Goal: Task Accomplishment & Management: Manage account settings

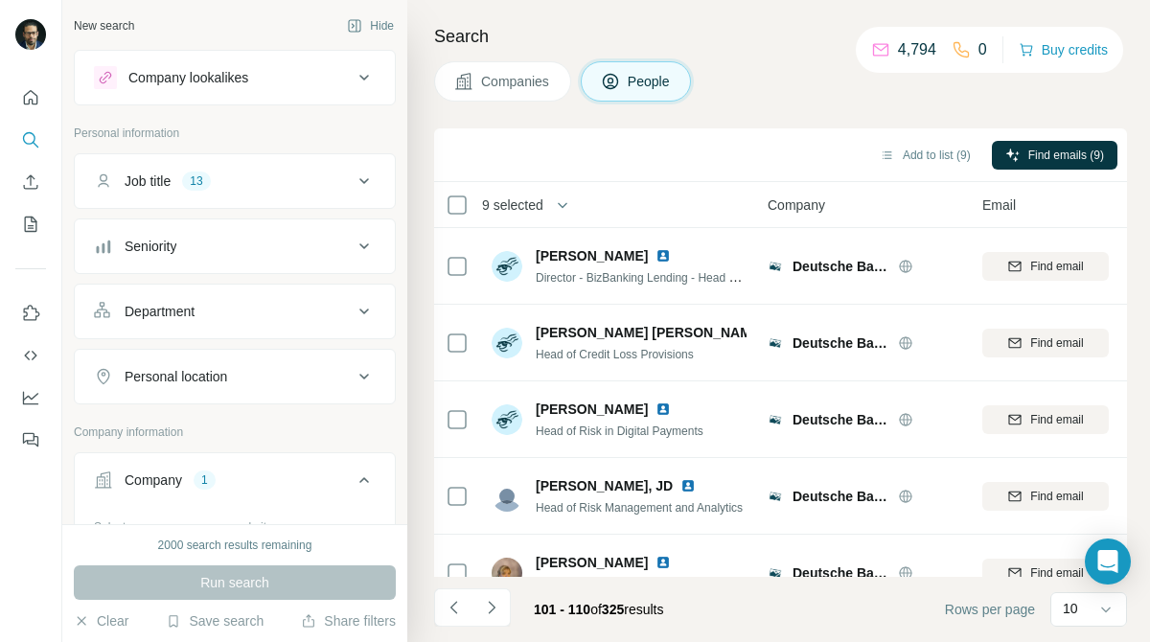
scroll to position [418, 34]
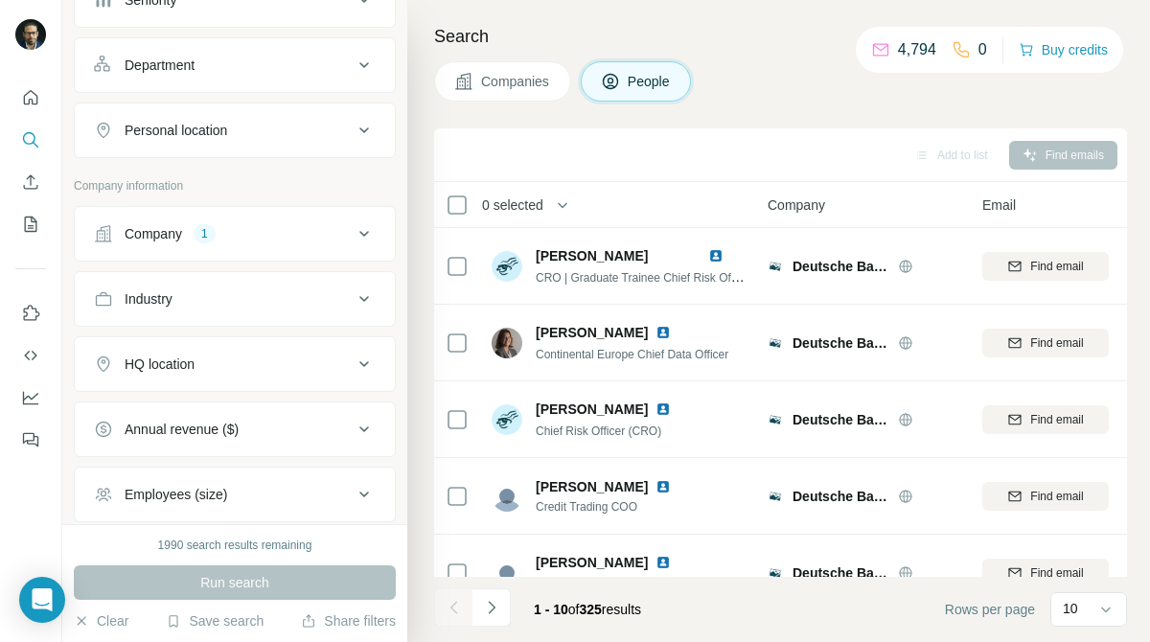
scroll to position [258, 0]
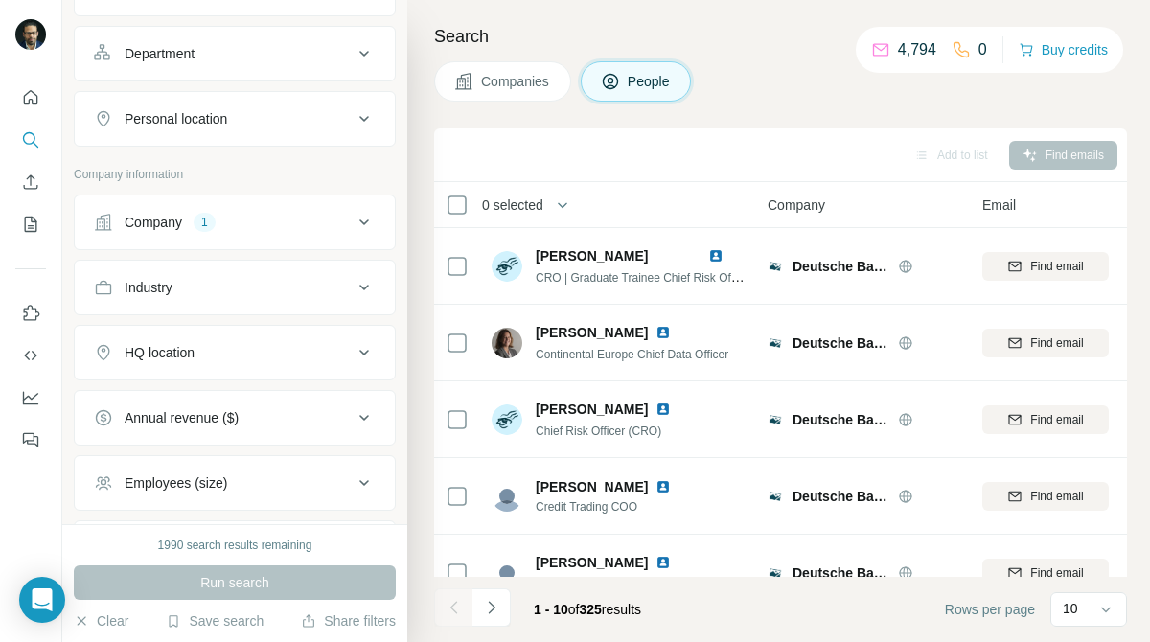
click at [308, 212] on button "Company 1" at bounding box center [235, 222] width 320 height 46
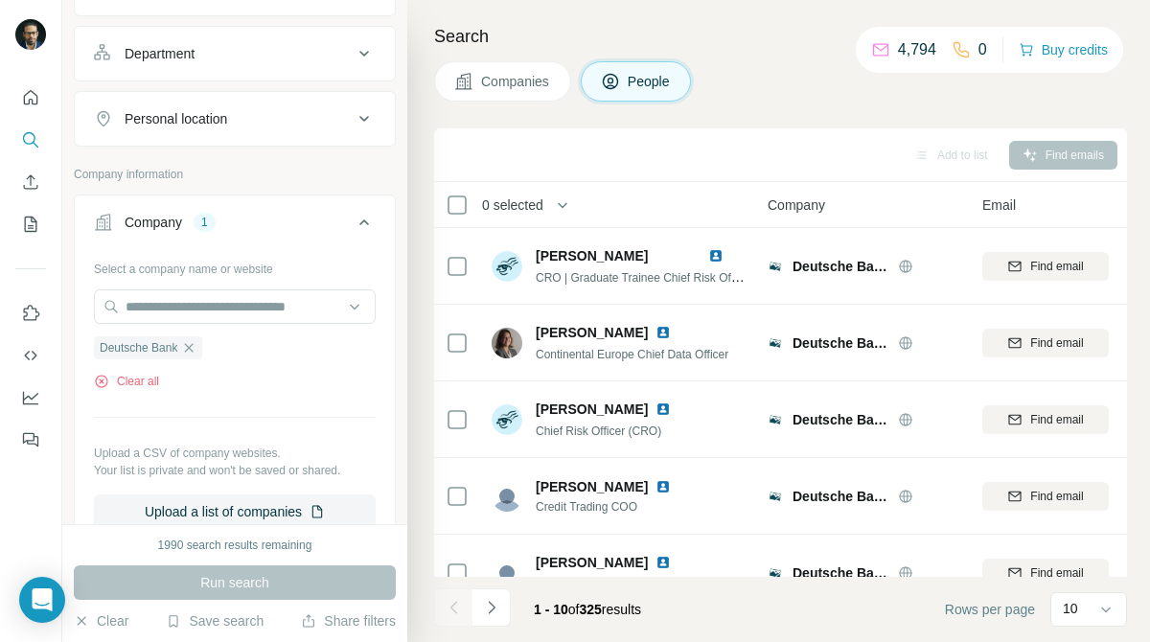
click at [533, 85] on span "Companies" at bounding box center [516, 81] width 70 height 19
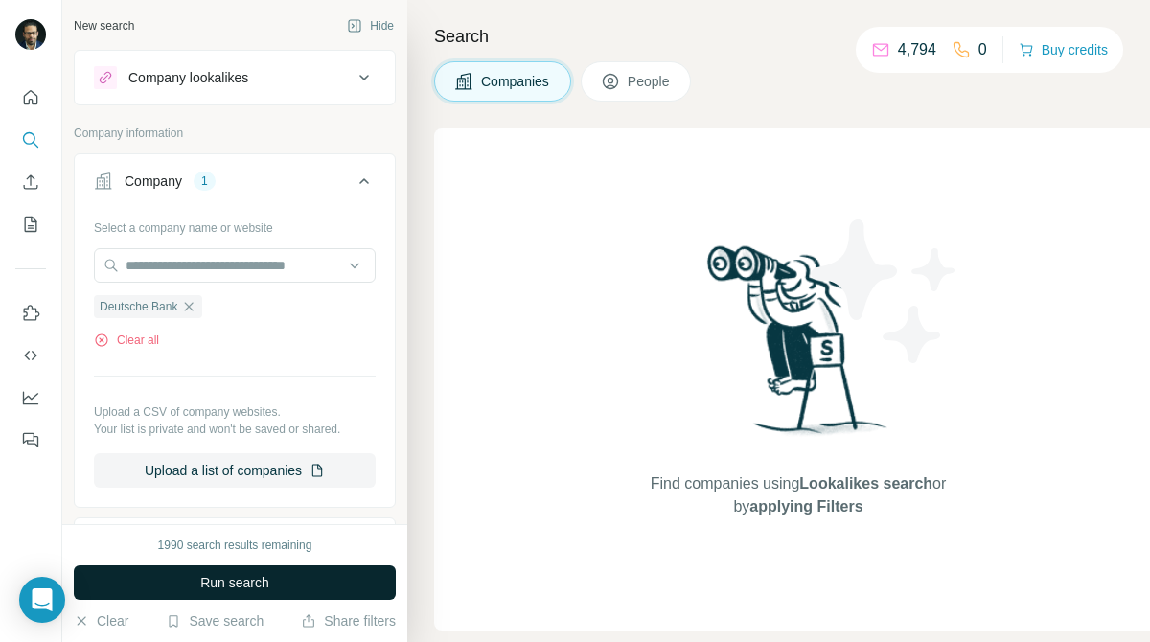
click at [290, 579] on button "Run search" at bounding box center [235, 582] width 322 height 34
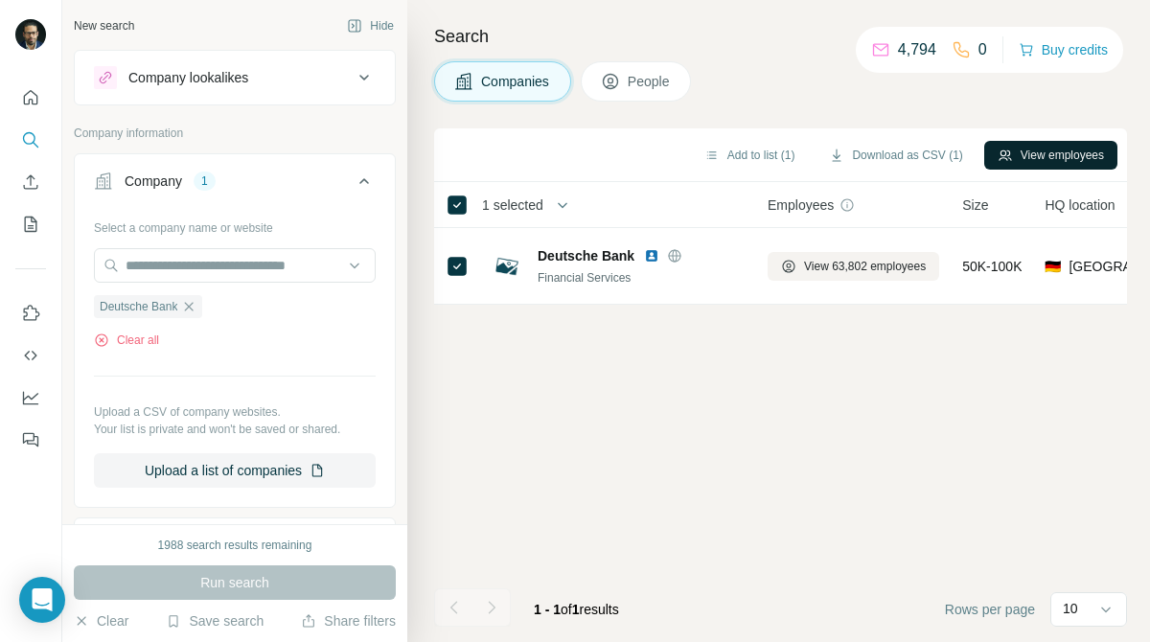
click at [1020, 162] on button "View employees" at bounding box center [1050, 155] width 133 height 29
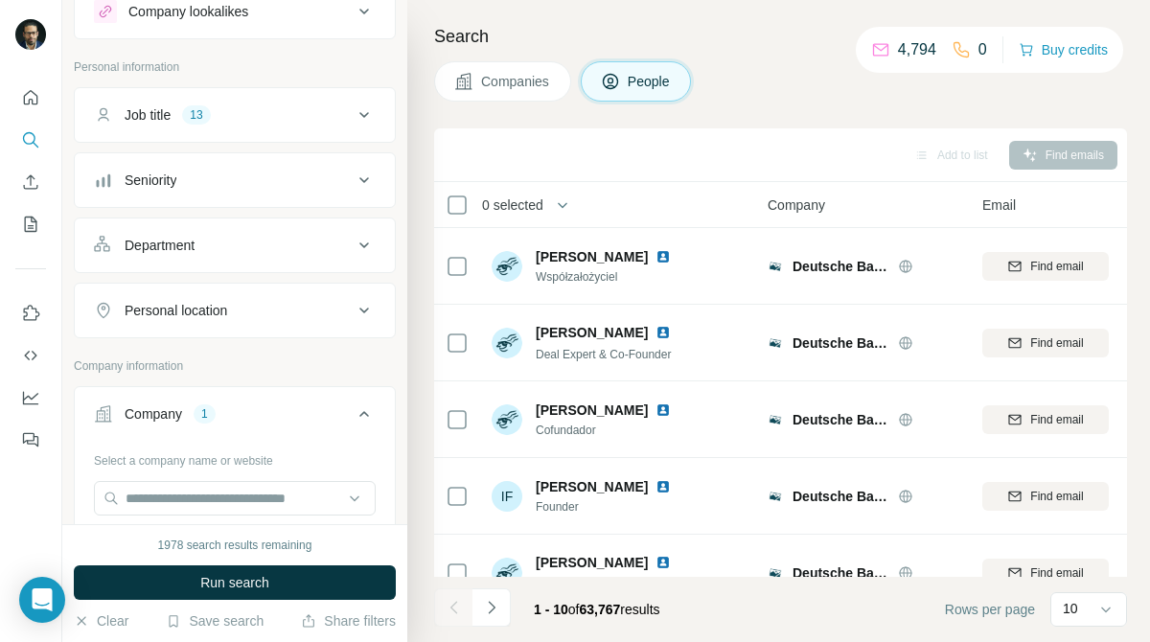
scroll to position [20, 0]
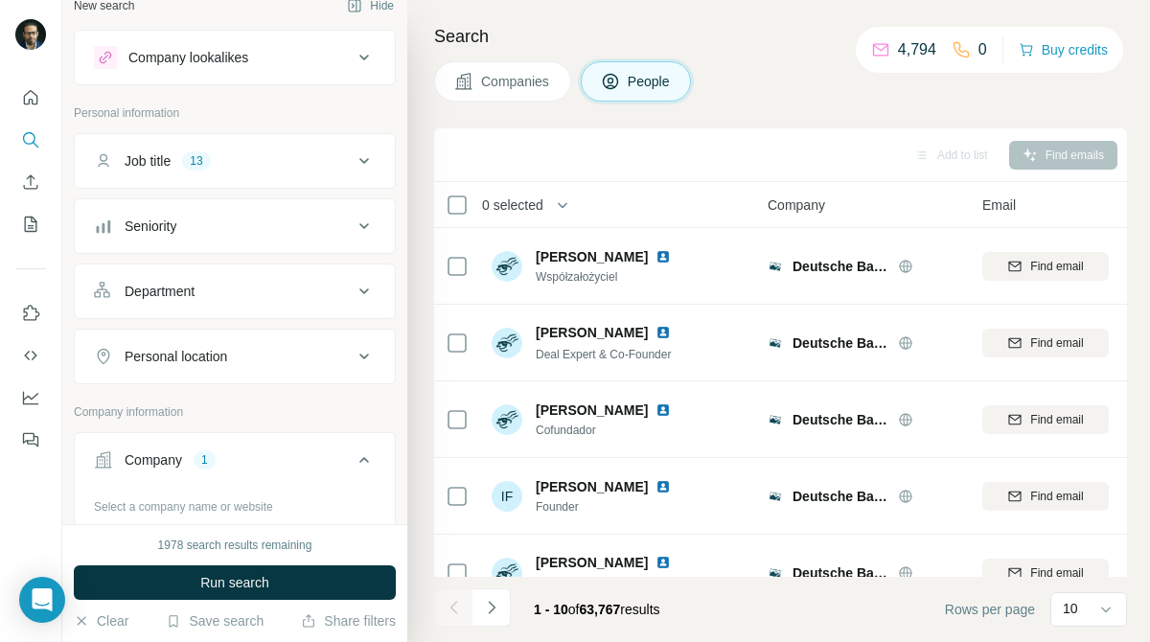
click at [353, 172] on icon at bounding box center [364, 160] width 23 height 23
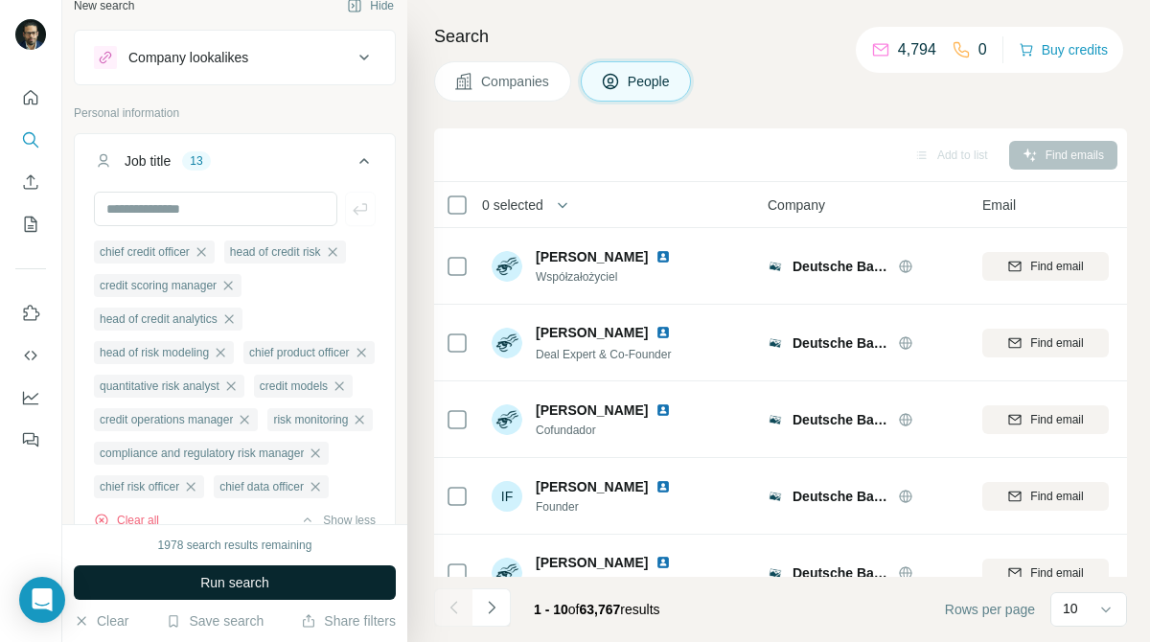
click at [338, 593] on button "Run search" at bounding box center [235, 582] width 322 height 34
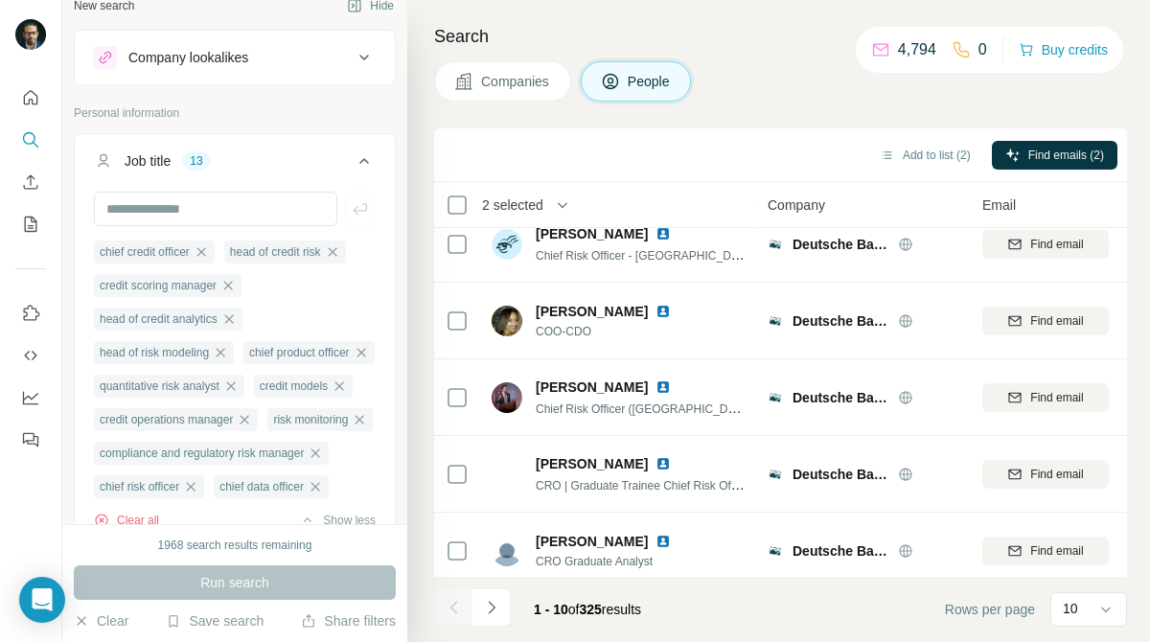
scroll to position [418, 0]
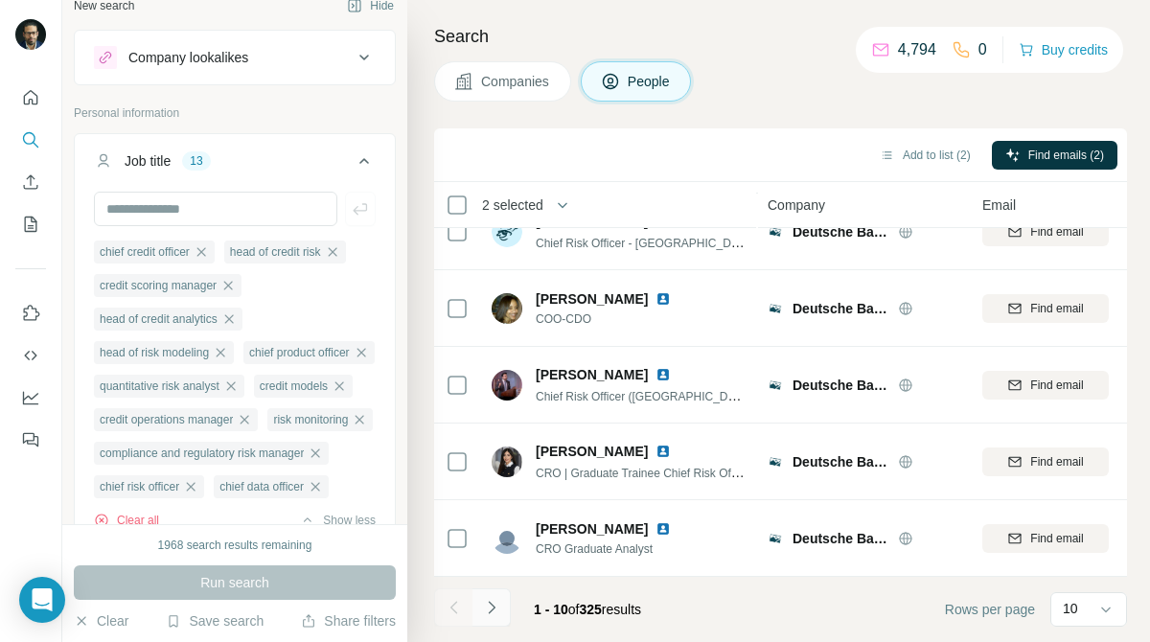
click at [492, 622] on button "Navigate to next page" at bounding box center [491, 607] width 38 height 38
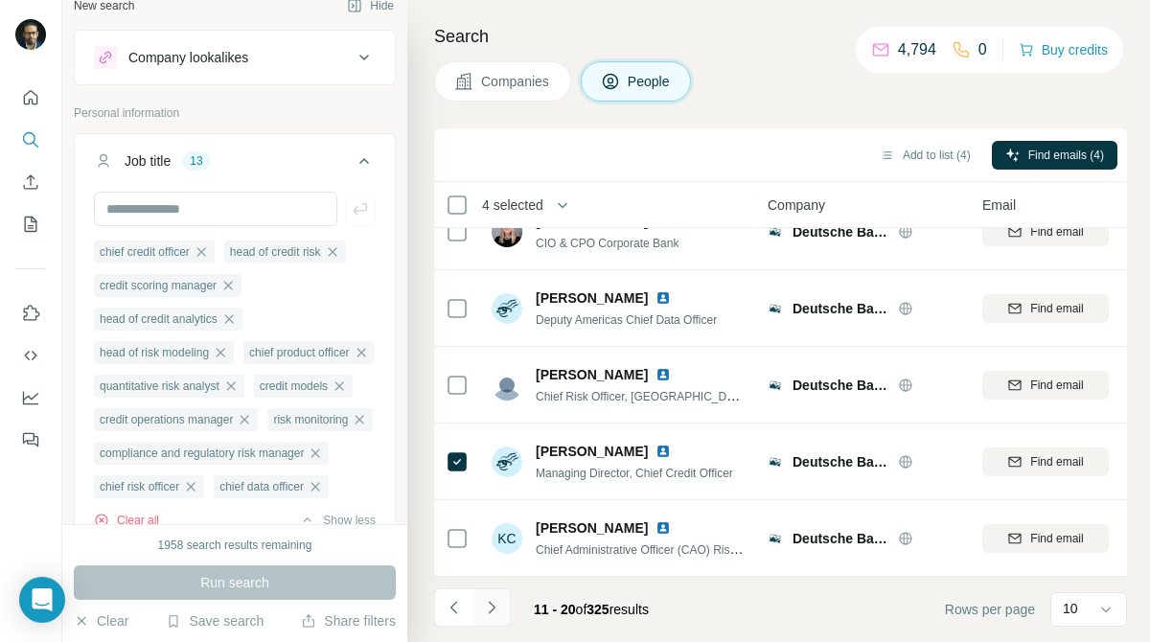
click at [495, 600] on icon "Navigate to next page" at bounding box center [491, 607] width 19 height 19
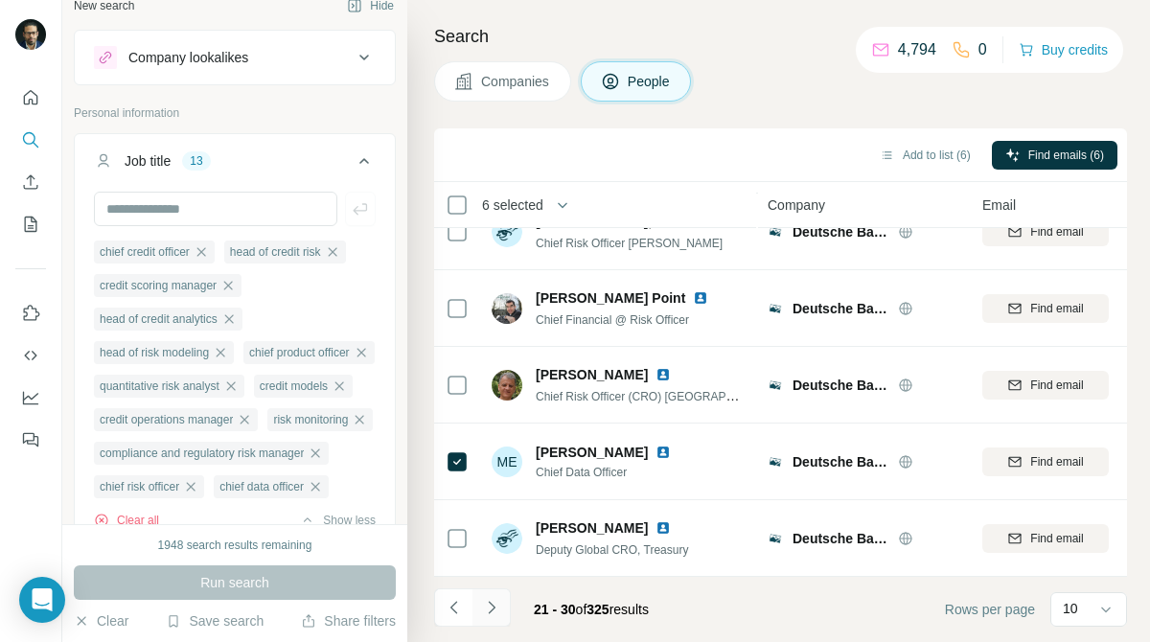
click at [502, 601] on button "Navigate to next page" at bounding box center [491, 607] width 38 height 38
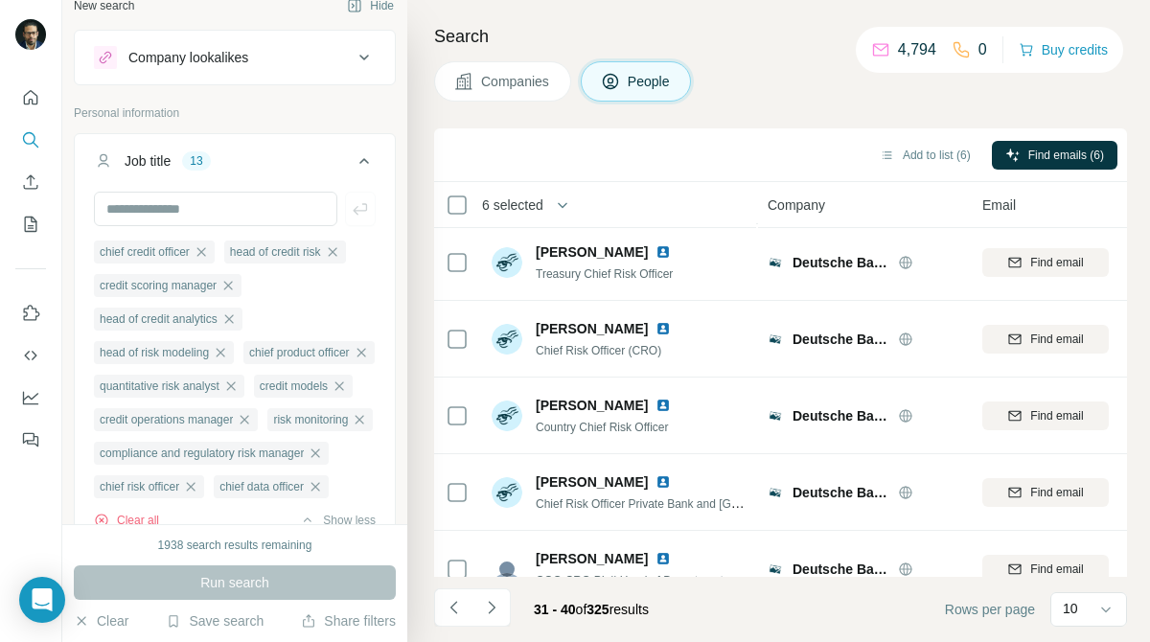
scroll to position [0, 0]
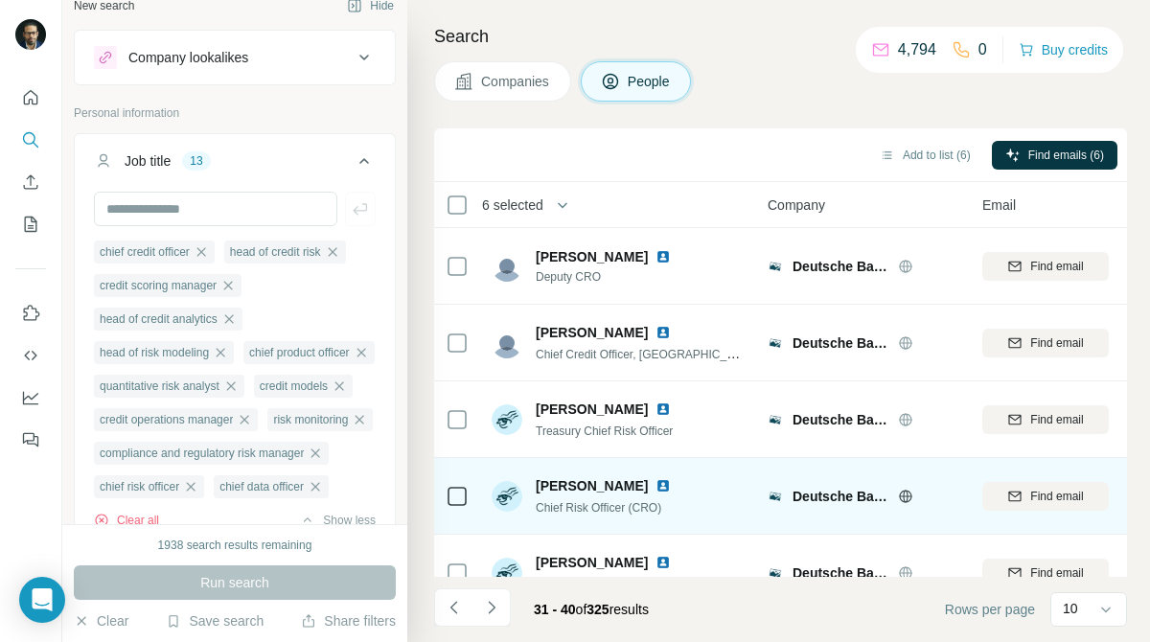
click at [459, 483] on div at bounding box center [457, 496] width 23 height 53
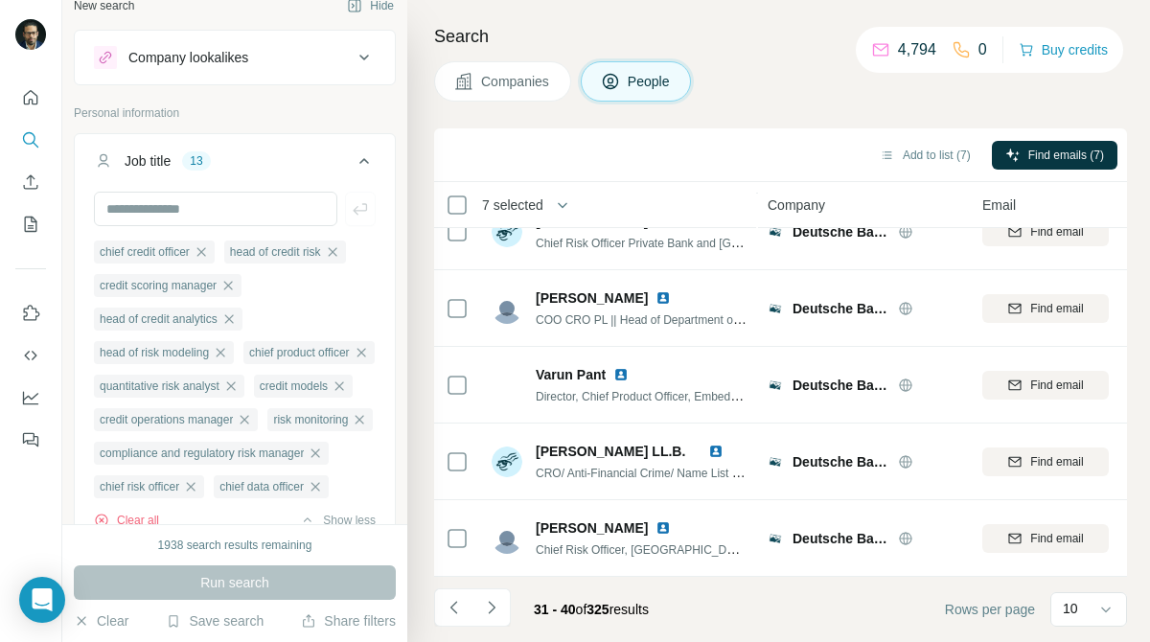
scroll to position [418, 1]
click at [493, 601] on icon "Navigate to next page" at bounding box center [491, 607] width 19 height 19
click at [906, 159] on button "Add to list (7)" at bounding box center [925, 155] width 118 height 29
click at [928, 154] on button "Add to list (7)" at bounding box center [925, 155] width 118 height 29
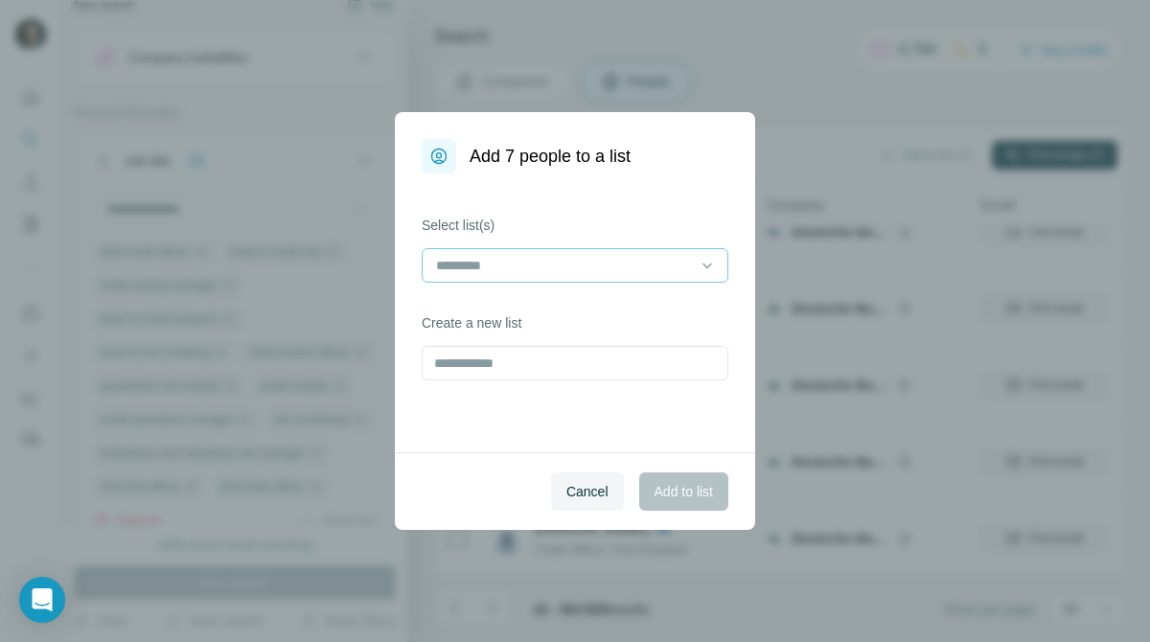
click at [697, 260] on div at bounding box center [575, 265] width 307 height 34
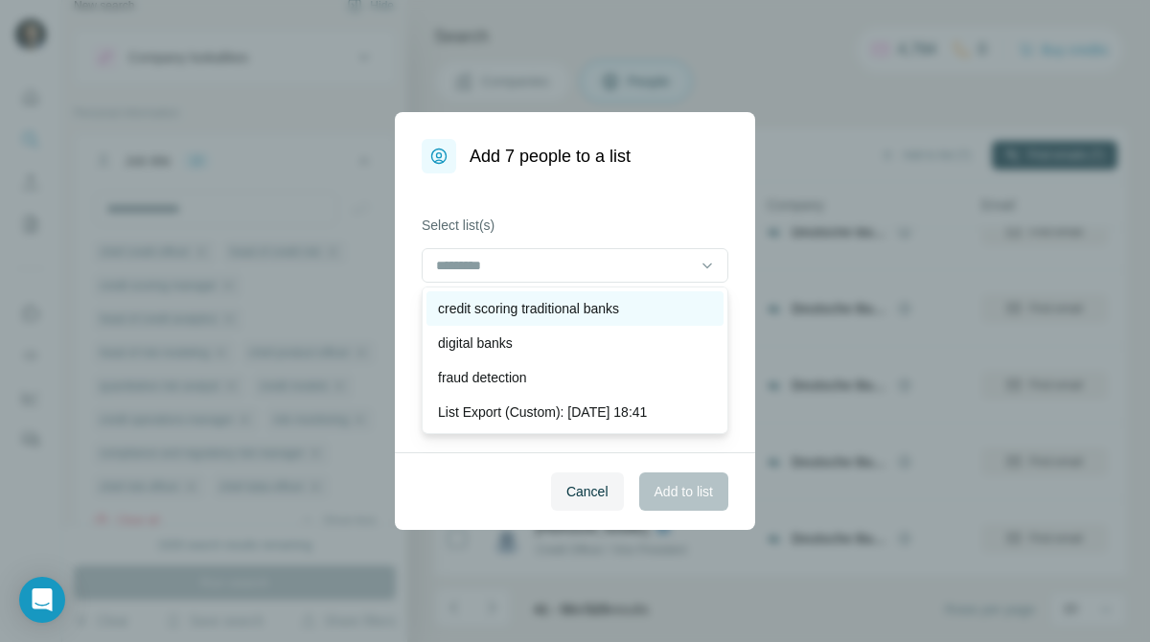
click at [677, 292] on div "credit scoring traditional banks" at bounding box center [574, 308] width 297 height 34
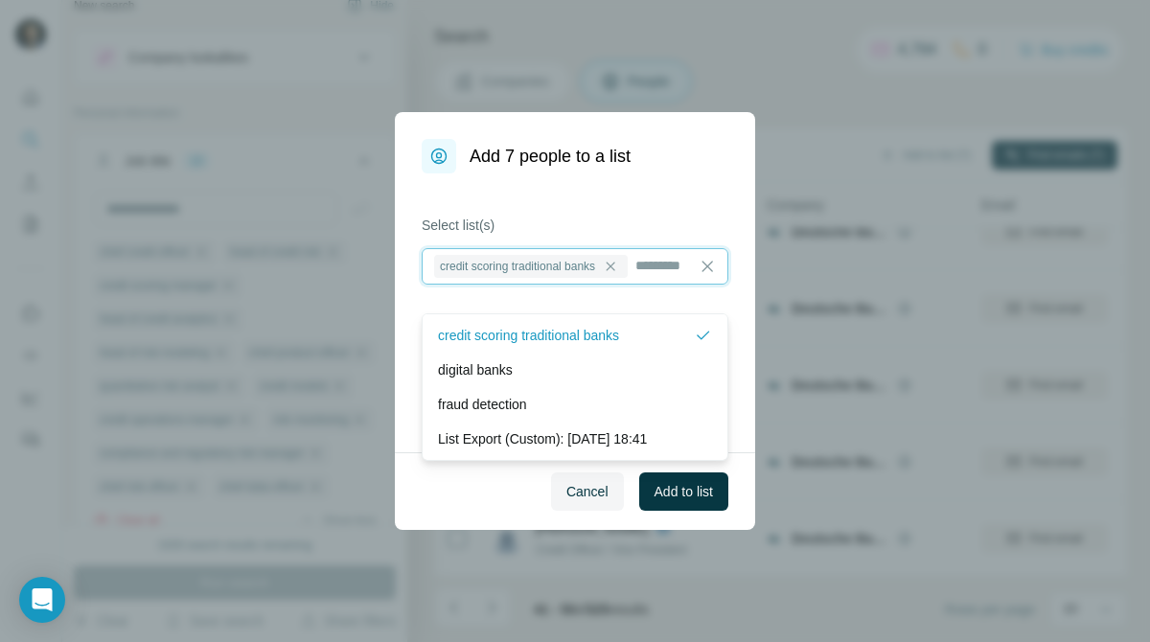
scroll to position [2, 0]
click at [697, 496] on span "Add to list" at bounding box center [683, 491] width 58 height 19
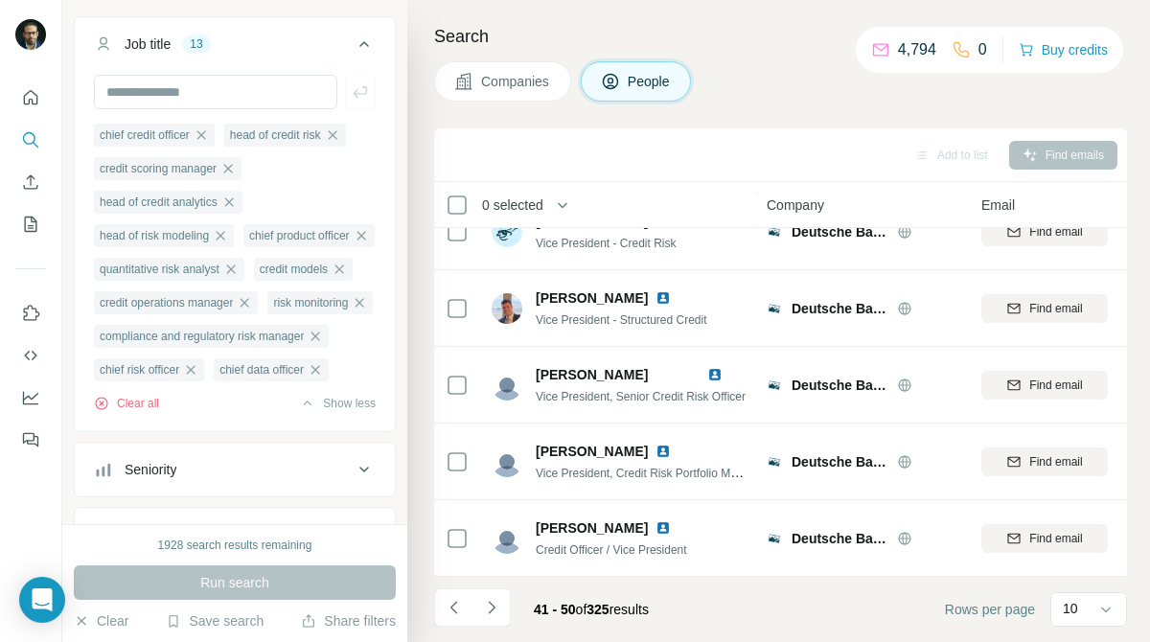
scroll to position [145, 0]
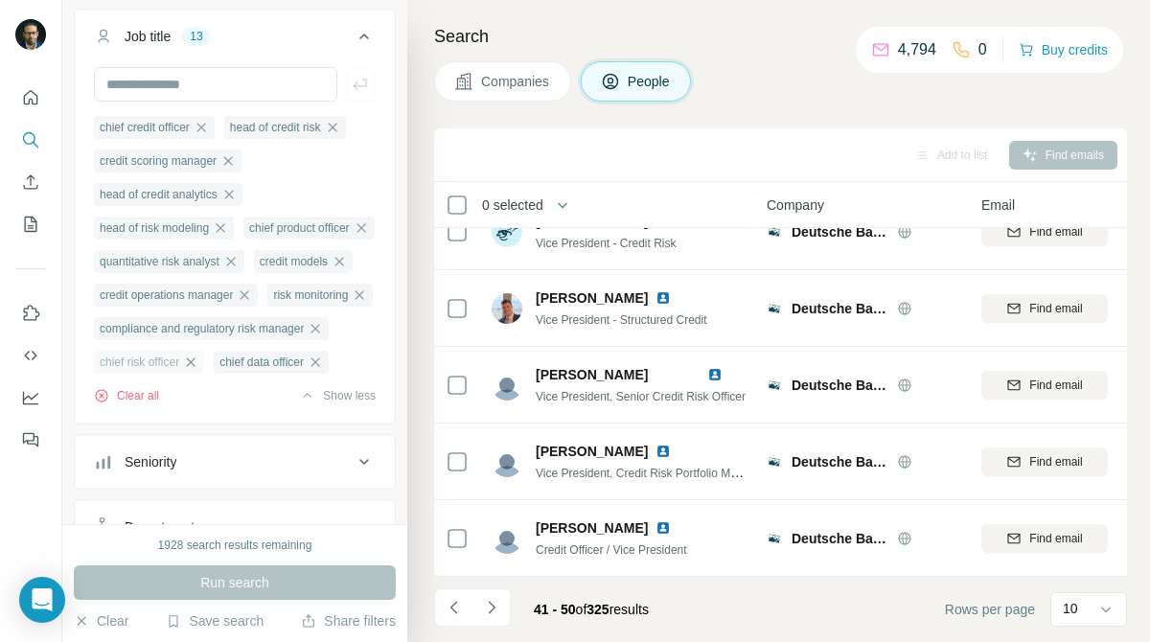
click at [195, 366] on icon "button" at bounding box center [191, 361] width 9 height 9
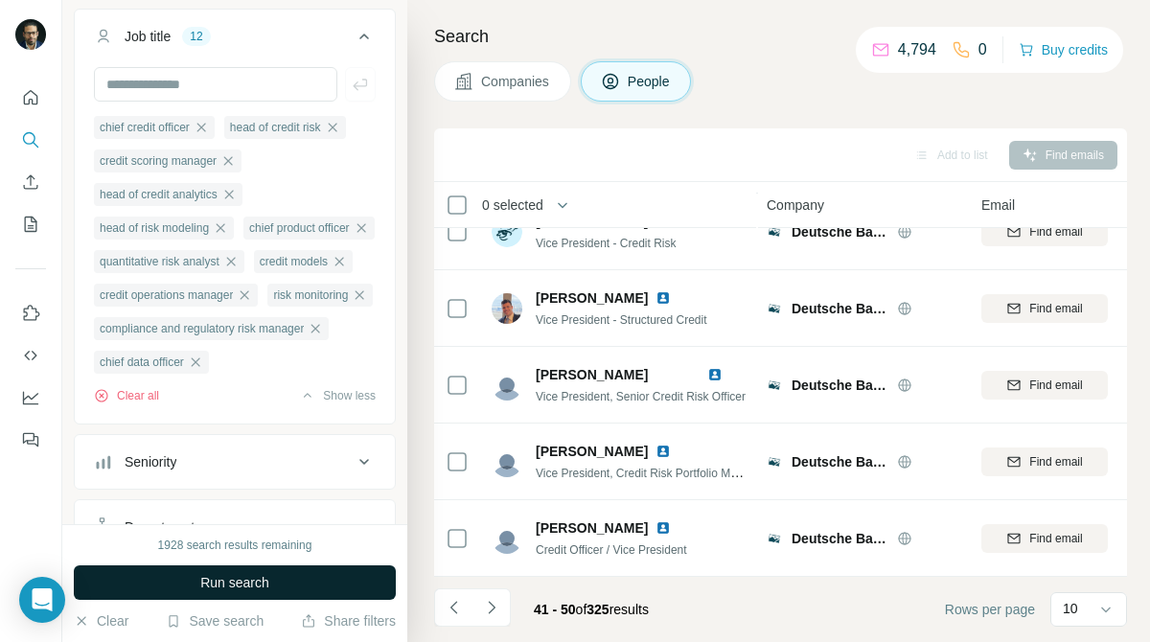
click at [331, 577] on button "Run search" at bounding box center [235, 582] width 322 height 34
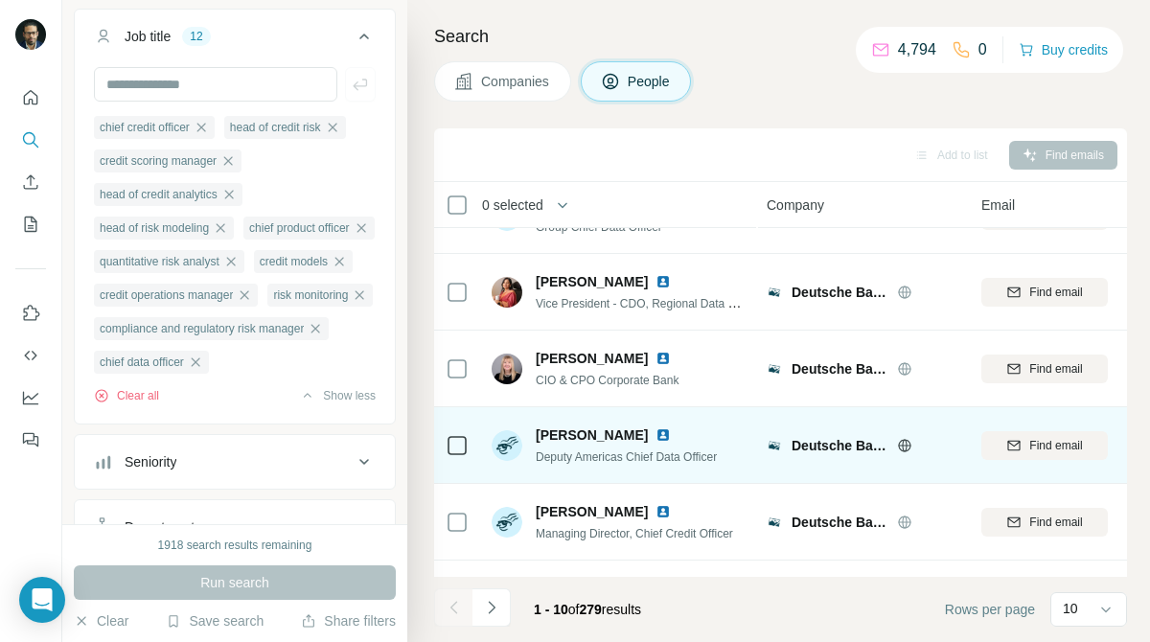
scroll to position [418, 1]
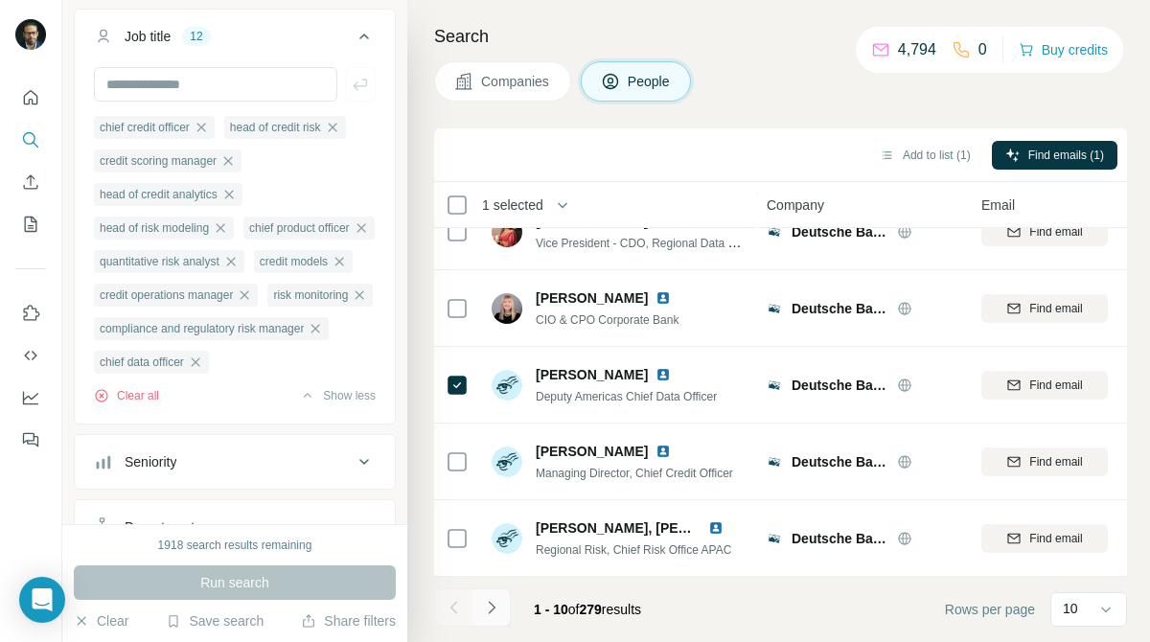
click at [497, 610] on icon "Navigate to next page" at bounding box center [491, 607] width 19 height 19
click at [504, 605] on button "Navigate to next page" at bounding box center [491, 607] width 38 height 38
click at [494, 602] on icon "Navigate to next page" at bounding box center [491, 607] width 19 height 19
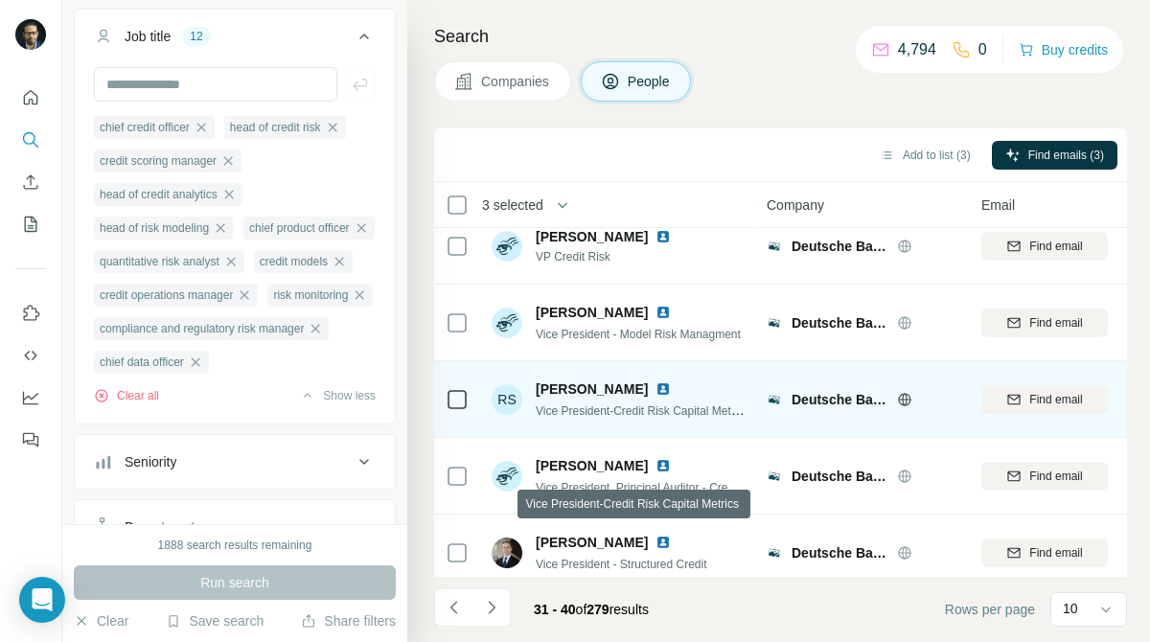
scroll to position [332, 1]
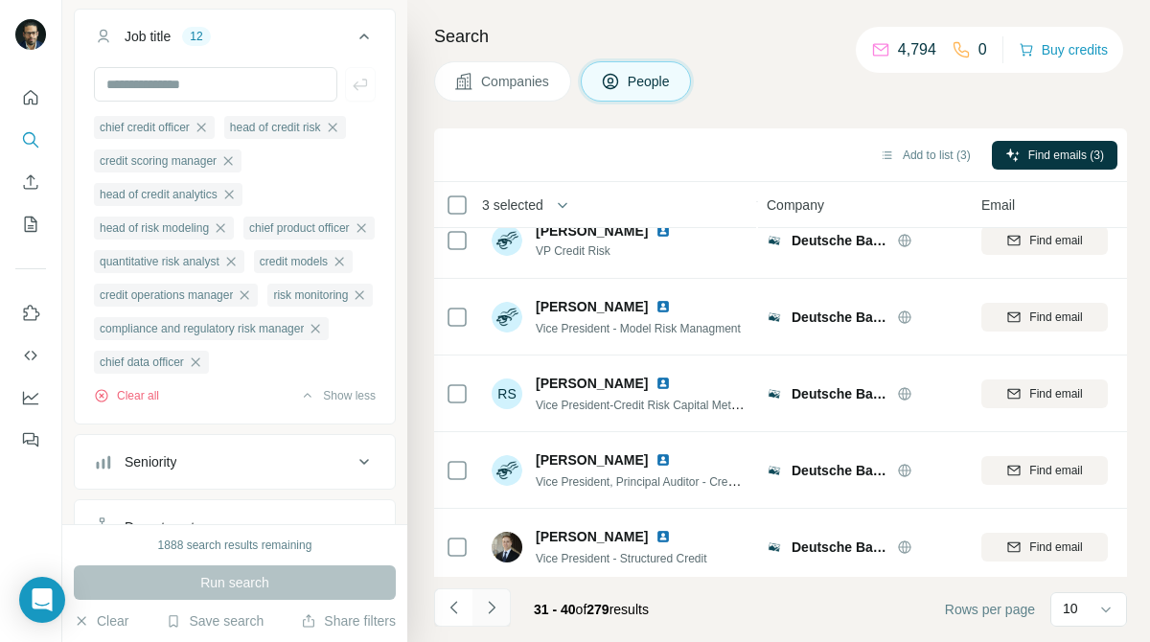
click at [496, 604] on icon "Navigate to next page" at bounding box center [491, 607] width 19 height 19
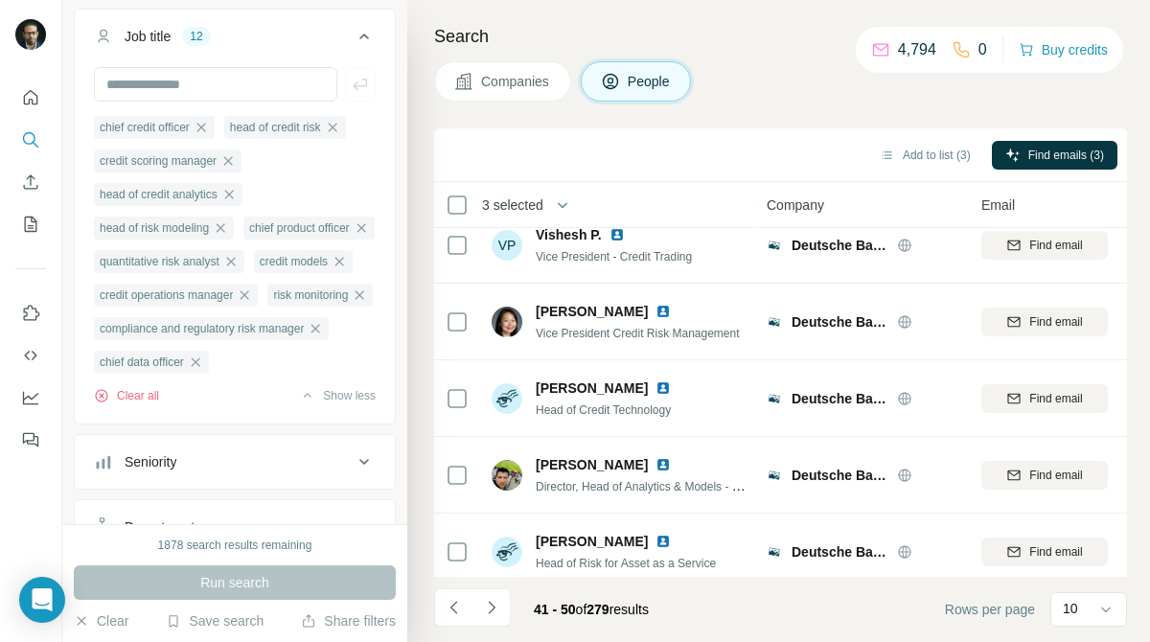
scroll to position [330, 1]
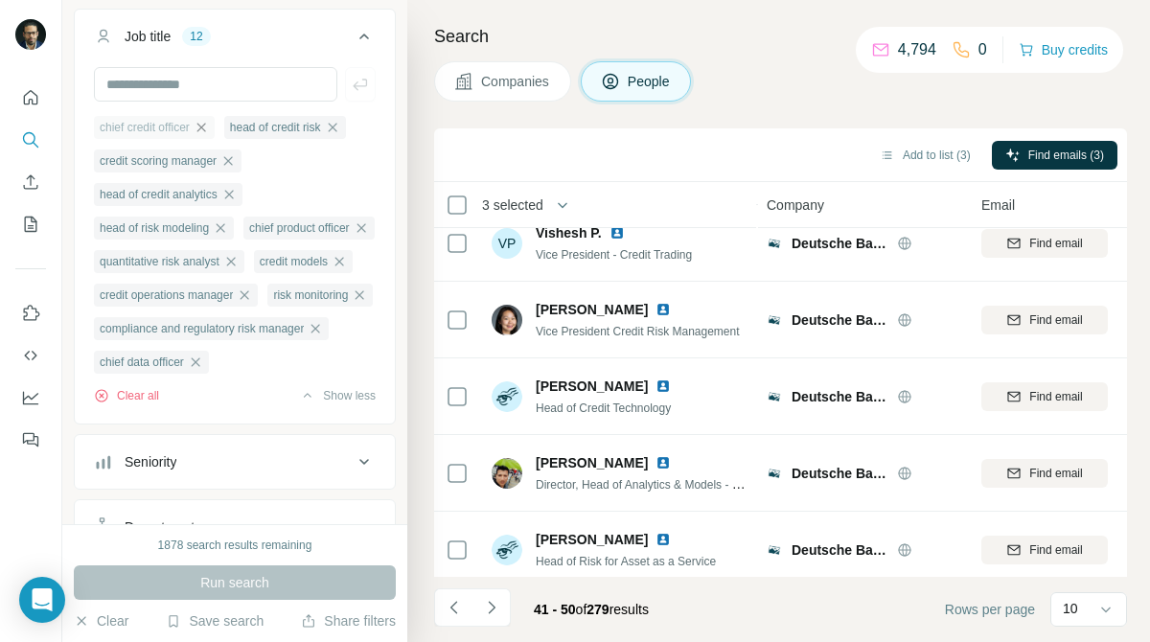
click at [205, 125] on icon "button" at bounding box center [200, 127] width 9 height 9
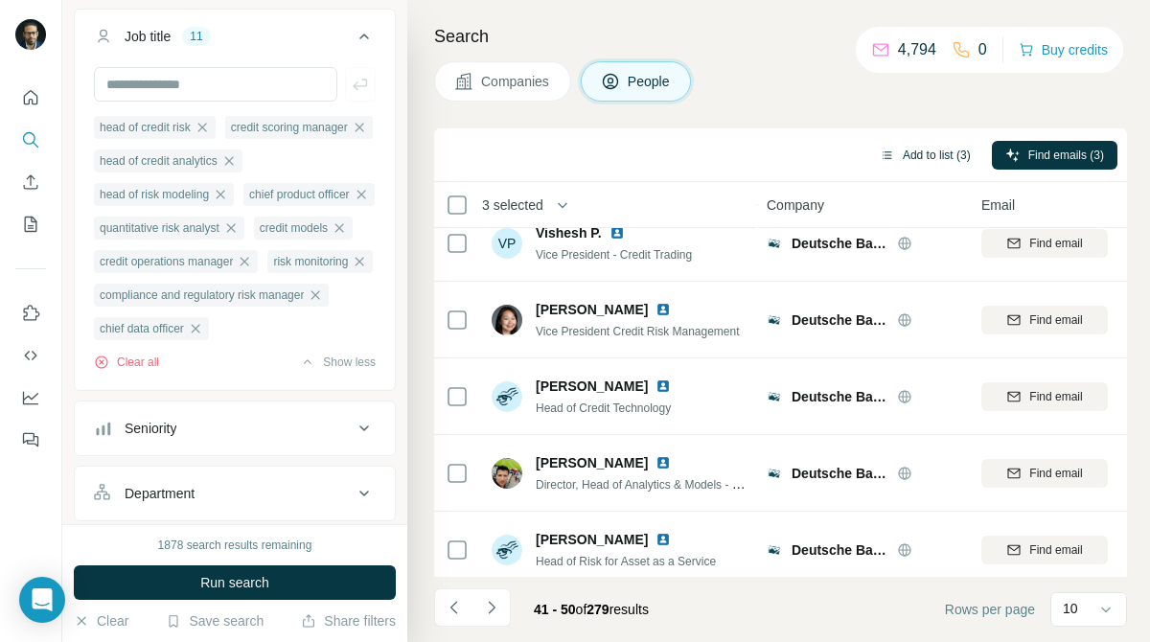
click at [940, 148] on button "Add to list (3)" at bounding box center [925, 155] width 118 height 29
click at [947, 147] on button "Add to list (3)" at bounding box center [925, 155] width 118 height 29
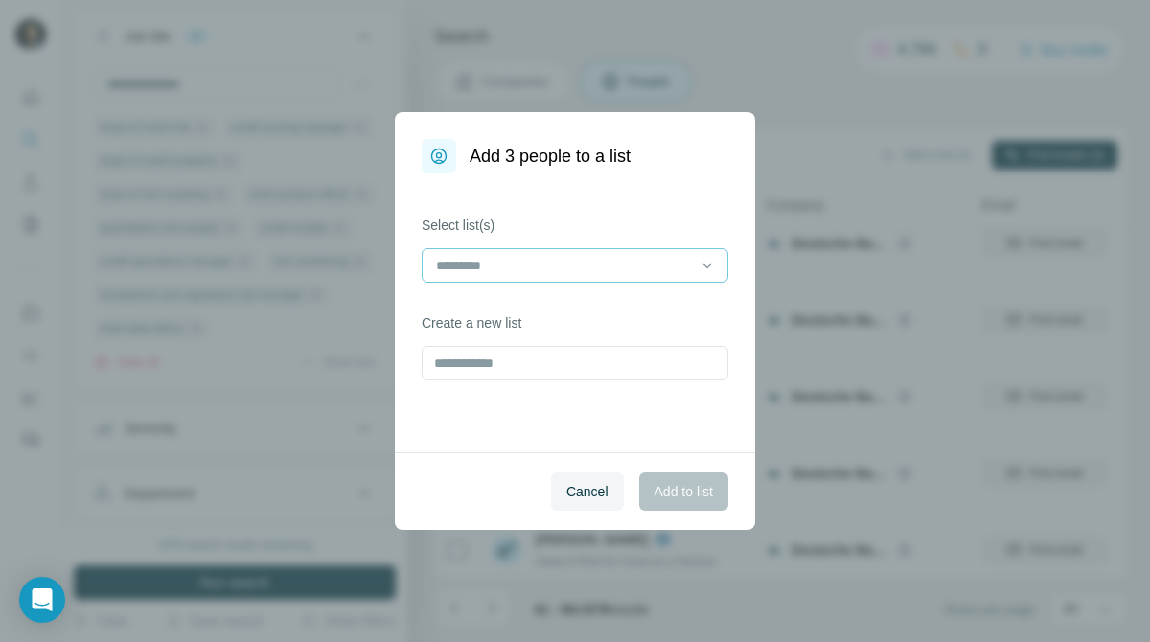
click at [614, 258] on input at bounding box center [563, 265] width 259 height 21
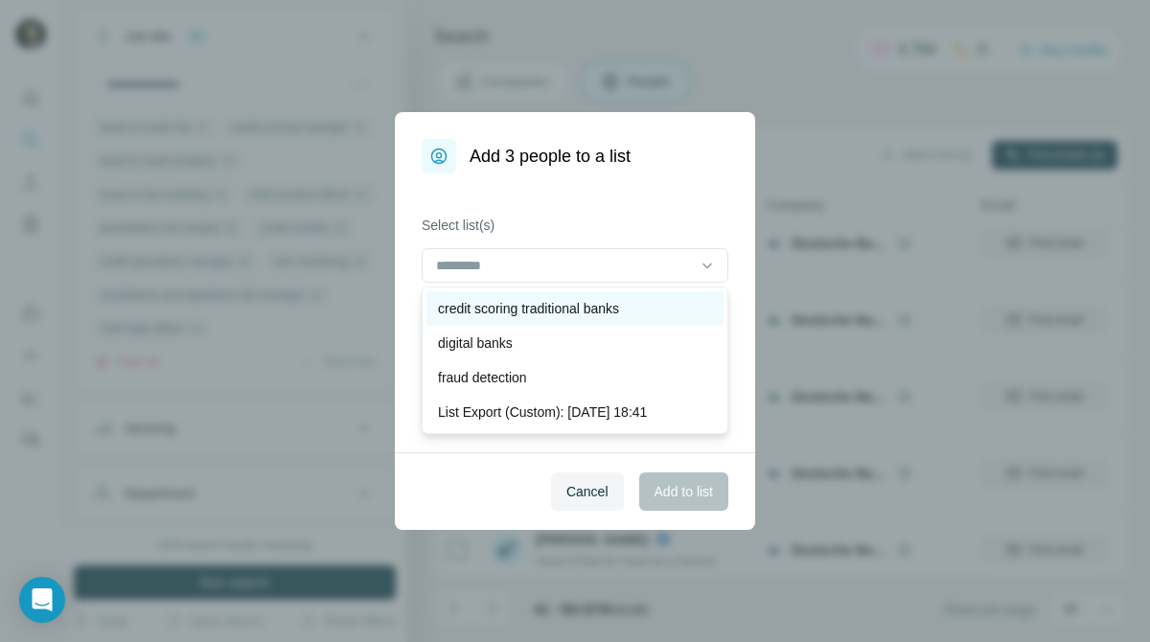
click at [592, 300] on p "credit scoring traditional banks" at bounding box center [528, 308] width 181 height 19
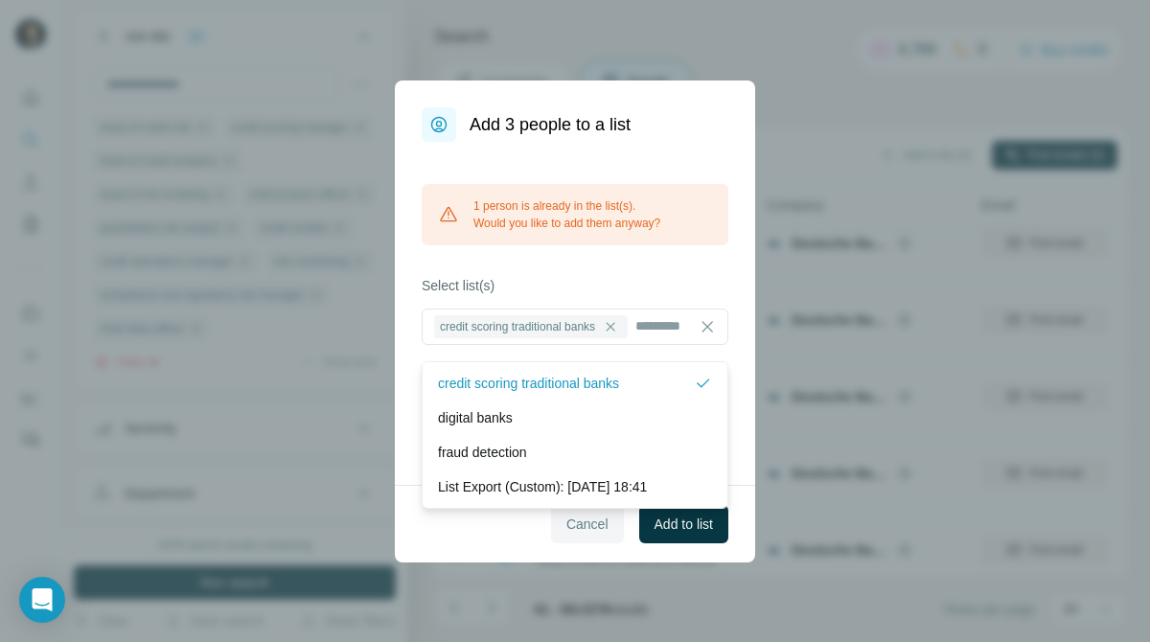
click at [579, 543] on button "Cancel" at bounding box center [587, 524] width 73 height 38
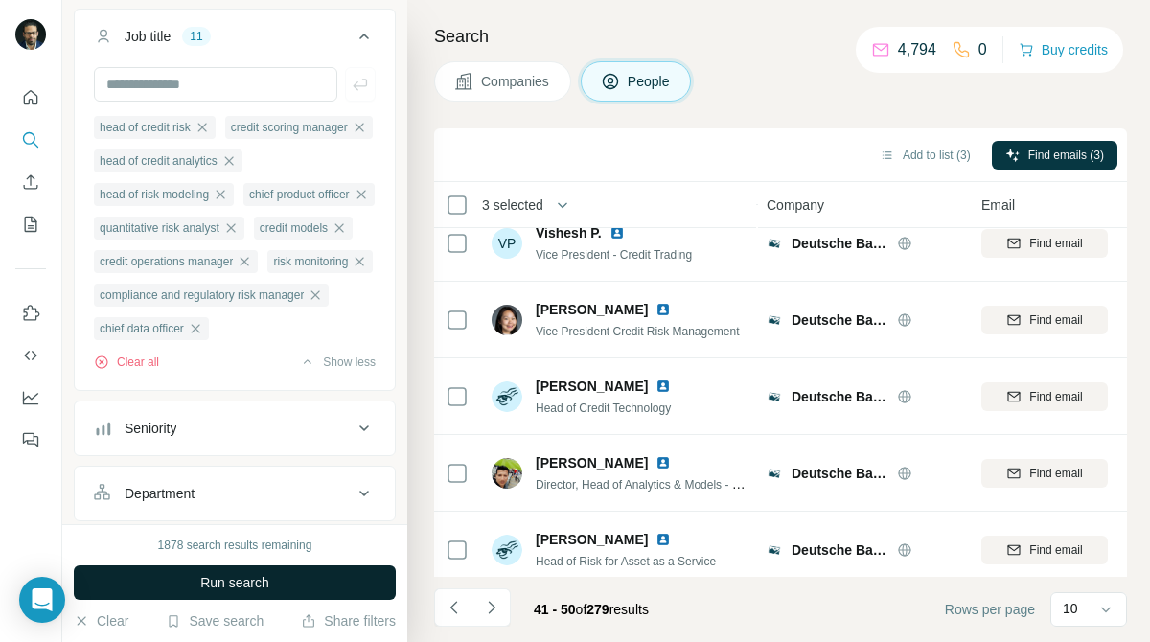
click at [297, 581] on button "Run search" at bounding box center [235, 582] width 322 height 34
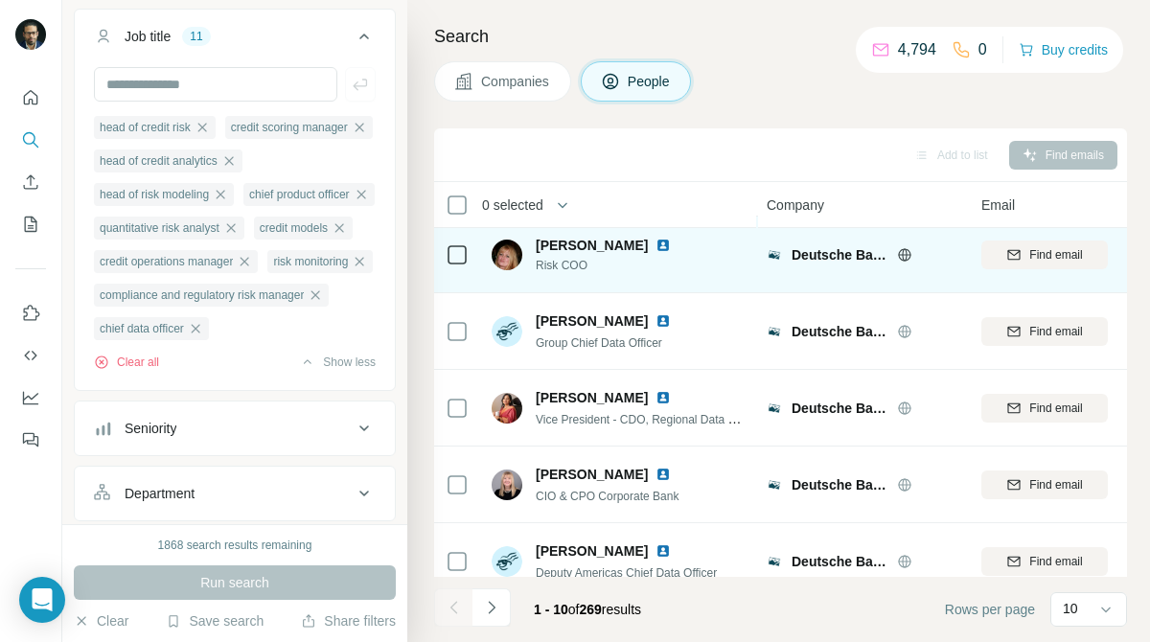
scroll to position [418, 1]
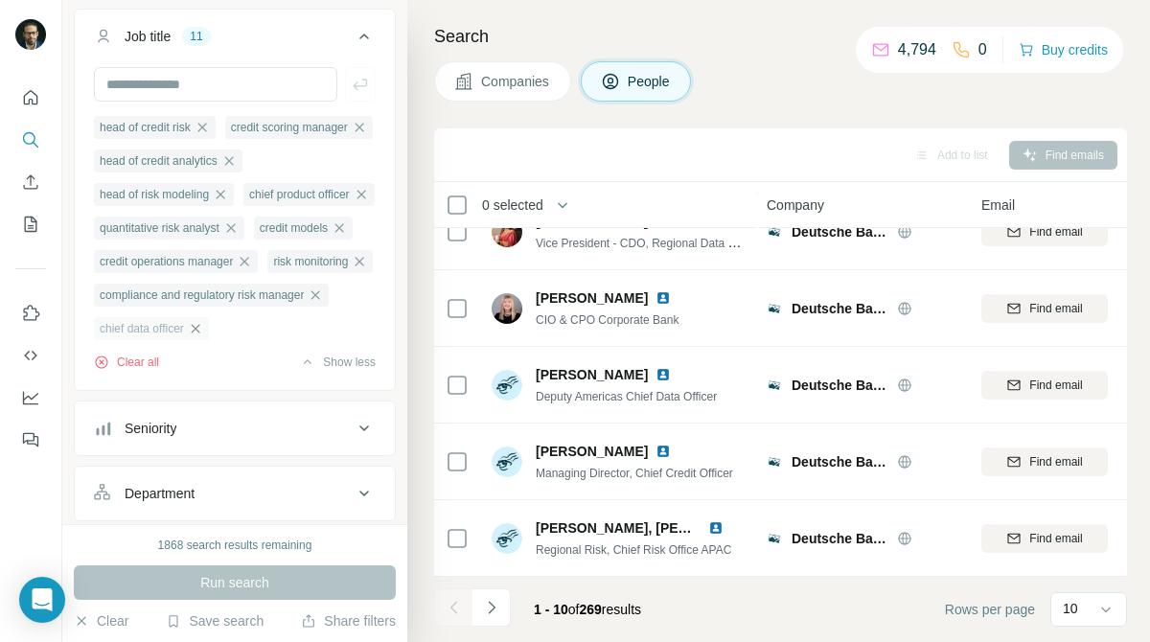
click at [199, 332] on icon "button" at bounding box center [195, 328] width 9 height 9
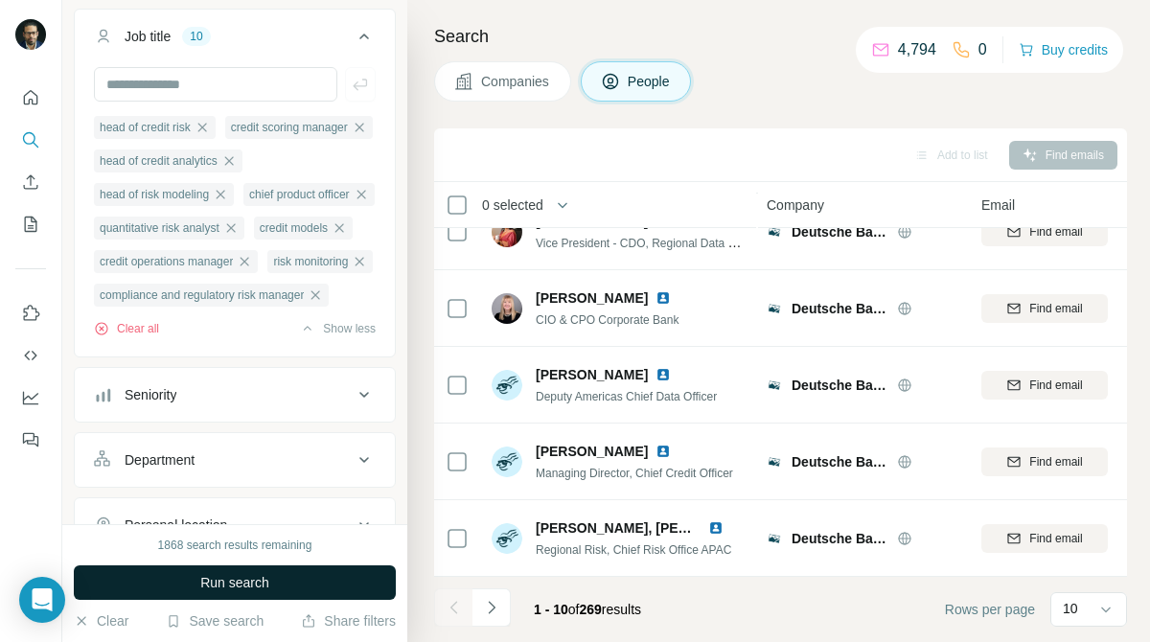
click at [266, 577] on span "Run search" at bounding box center [234, 582] width 69 height 19
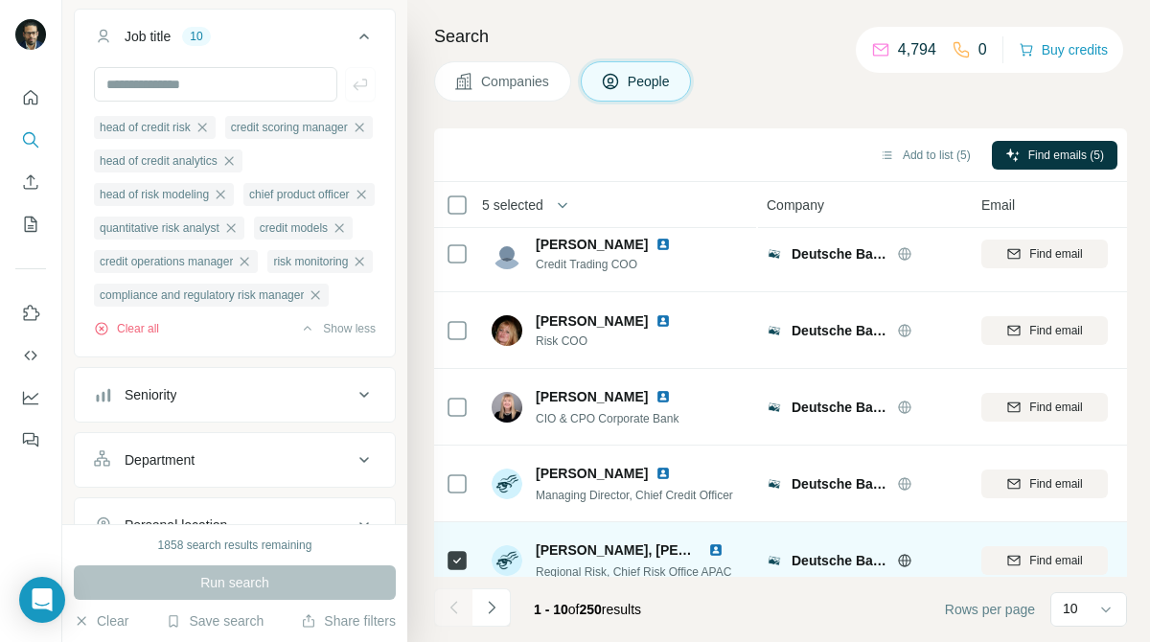
scroll to position [0, 1]
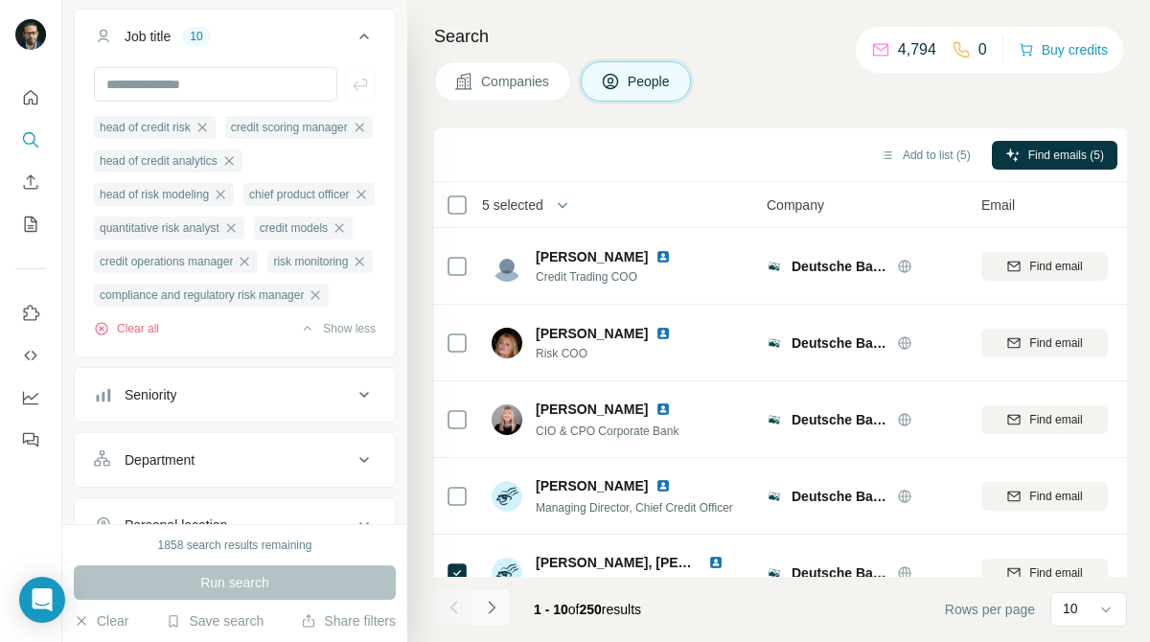
click at [493, 598] on icon "Navigate to next page" at bounding box center [491, 607] width 19 height 19
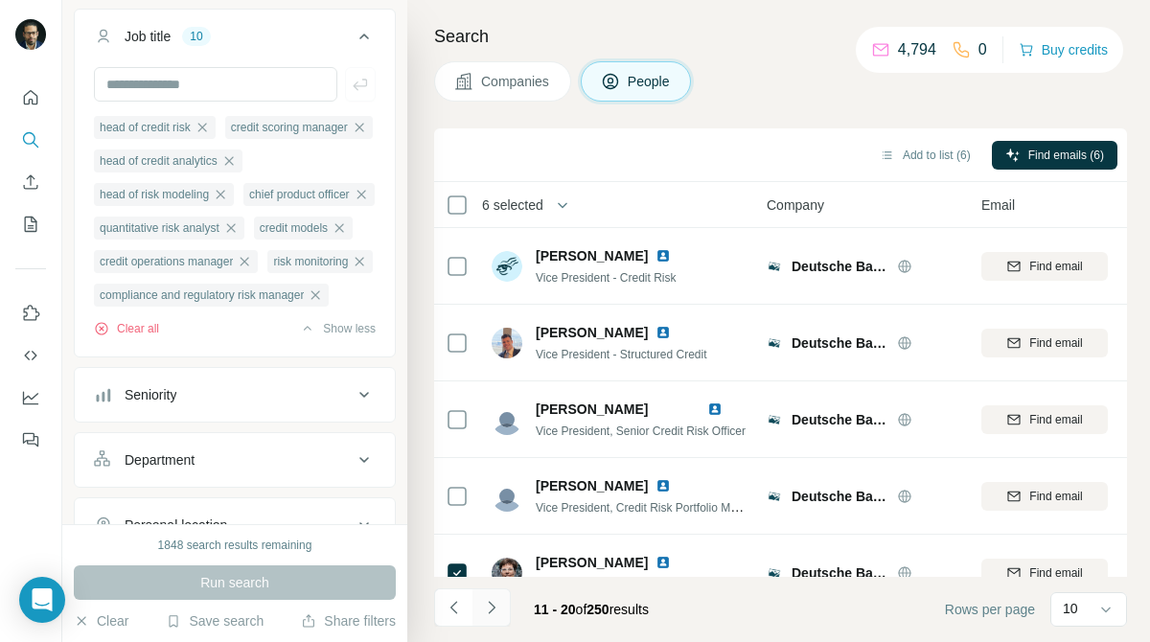
click at [500, 605] on icon "Navigate to next page" at bounding box center [491, 607] width 19 height 19
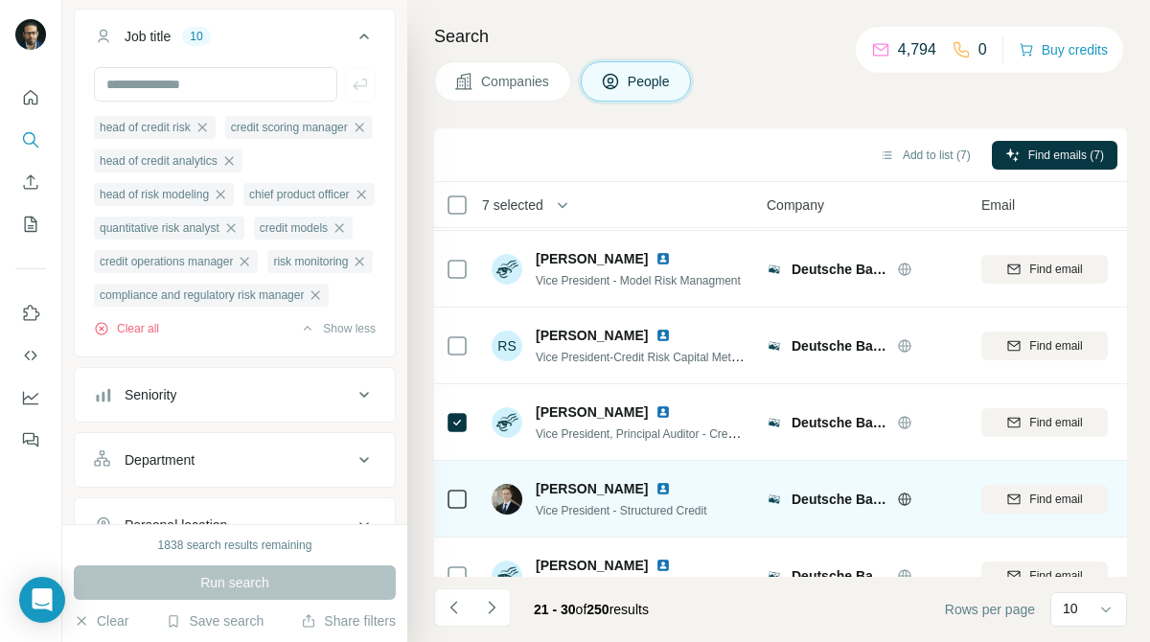
scroll to position [418, 1]
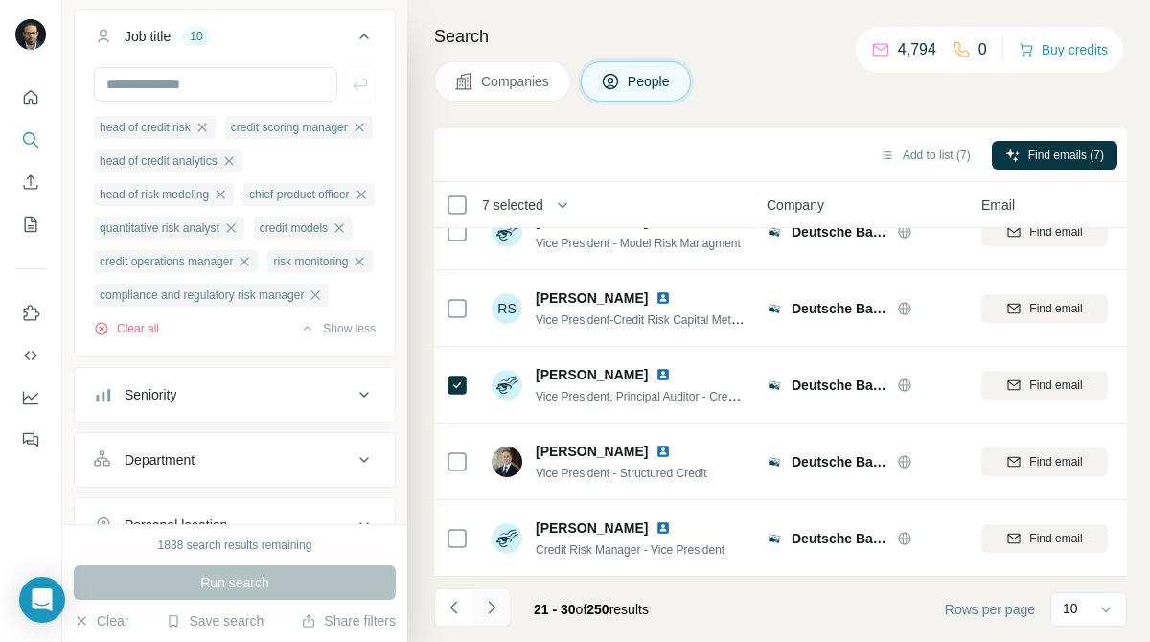
click at [496, 611] on icon "Navigate to next page" at bounding box center [491, 607] width 19 height 19
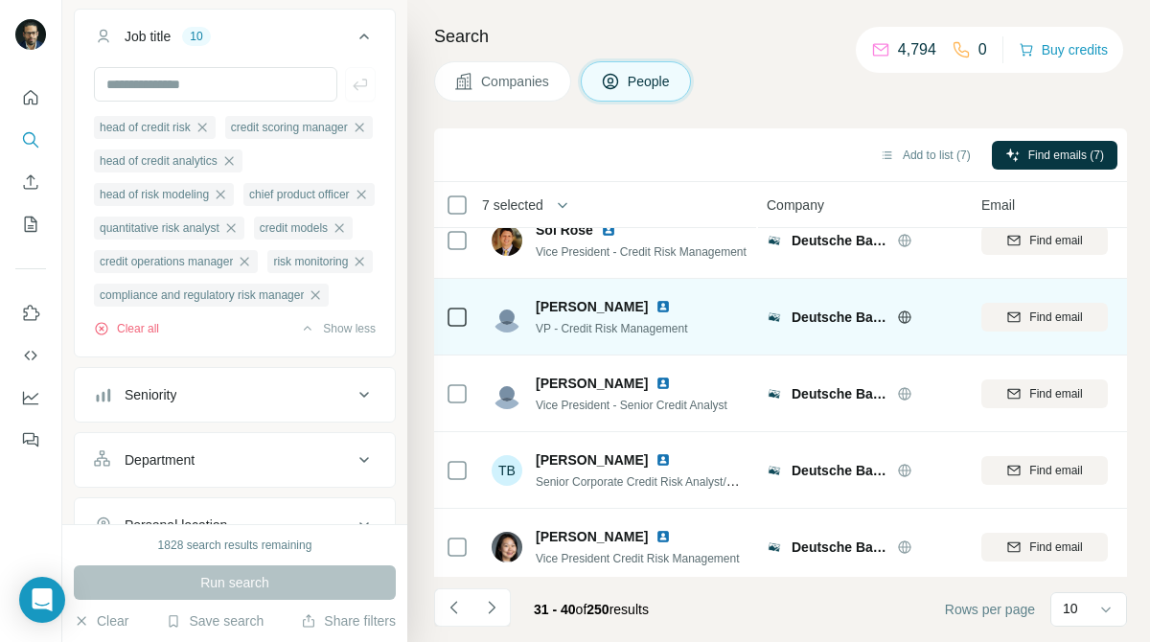
scroll to position [0, 1]
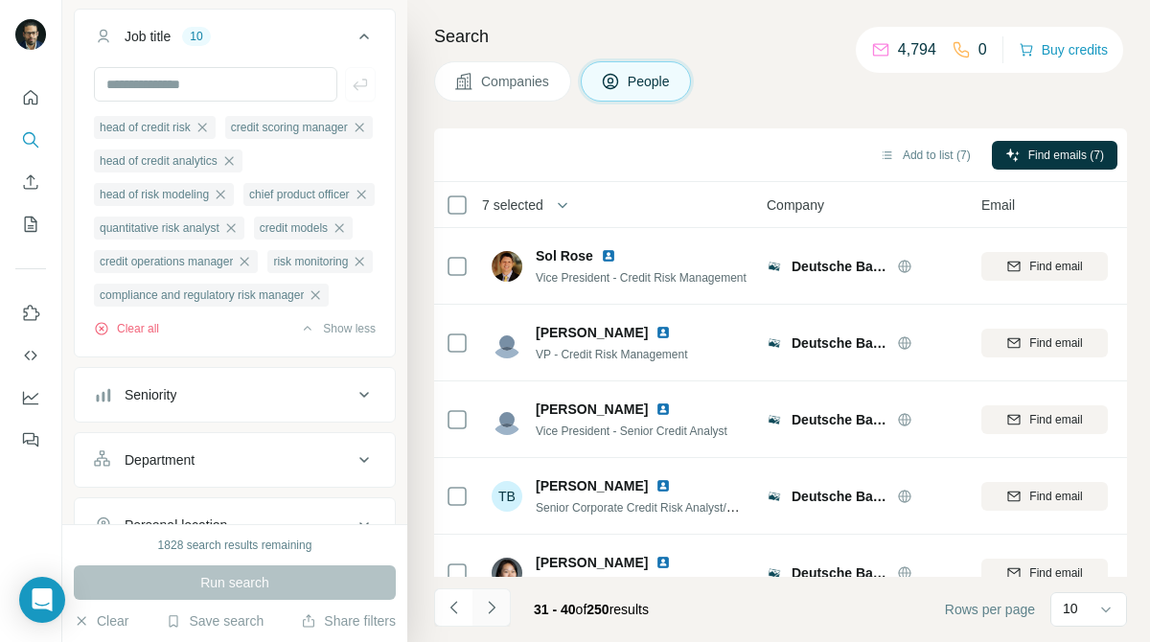
click at [495, 608] on icon "Navigate to next page" at bounding box center [491, 607] width 19 height 19
click at [503, 616] on button "Navigate to next page" at bounding box center [491, 607] width 38 height 38
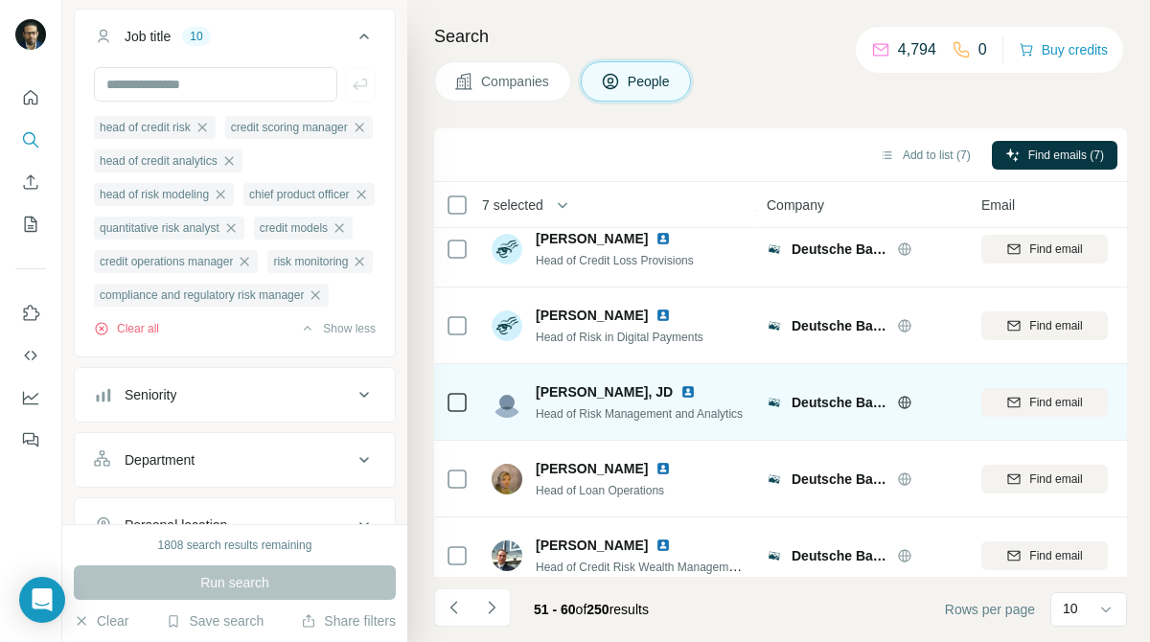
scroll to position [88, 1]
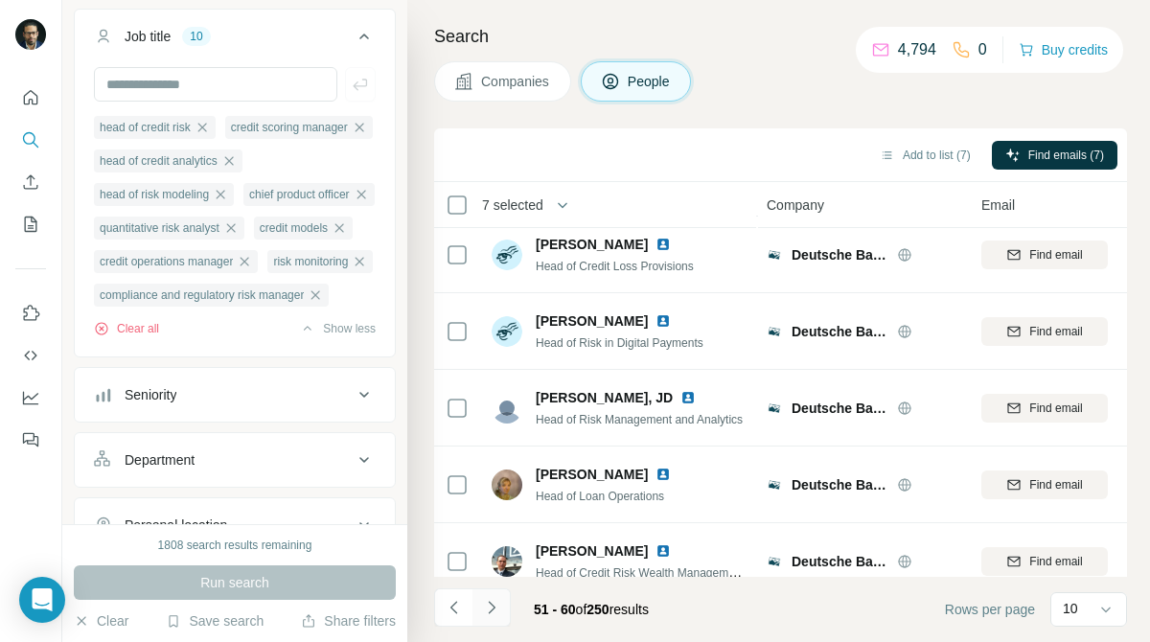
click at [491, 605] on icon "Navigate to next page" at bounding box center [491, 607] width 7 height 12
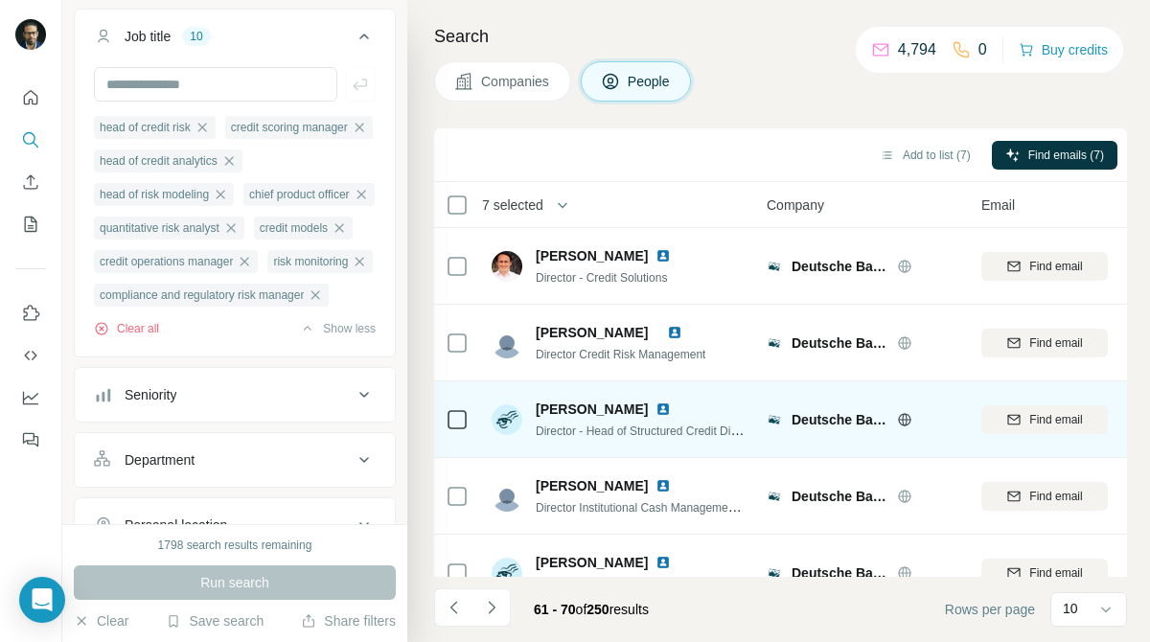
scroll to position [418, 1]
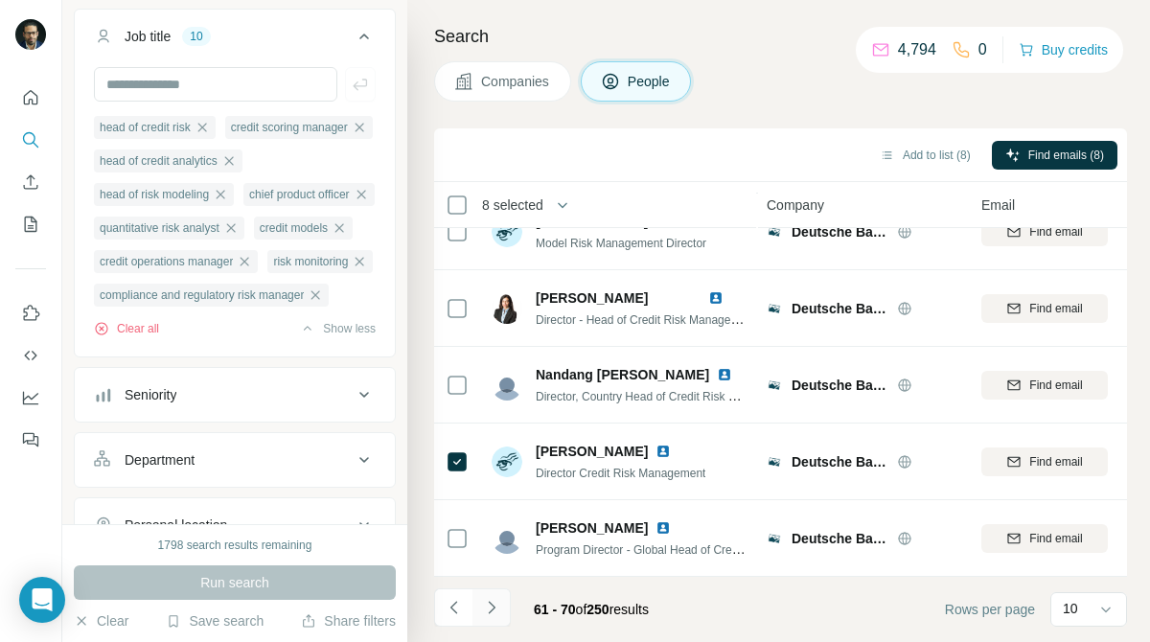
click at [493, 602] on icon "Navigate to next page" at bounding box center [491, 607] width 19 height 19
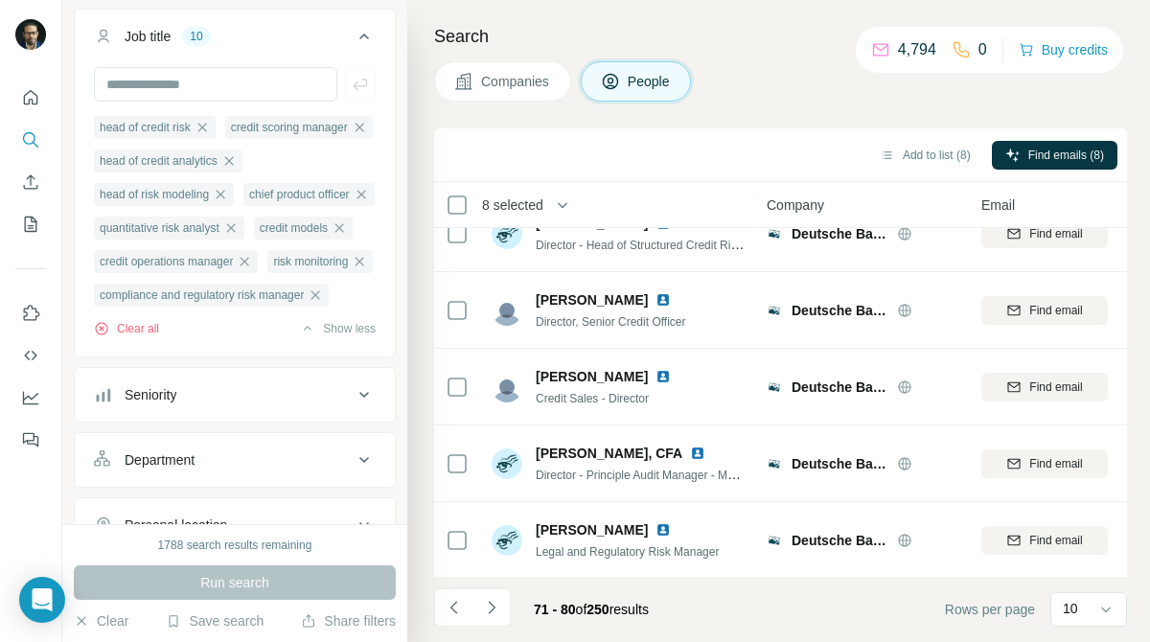
scroll to position [0, 1]
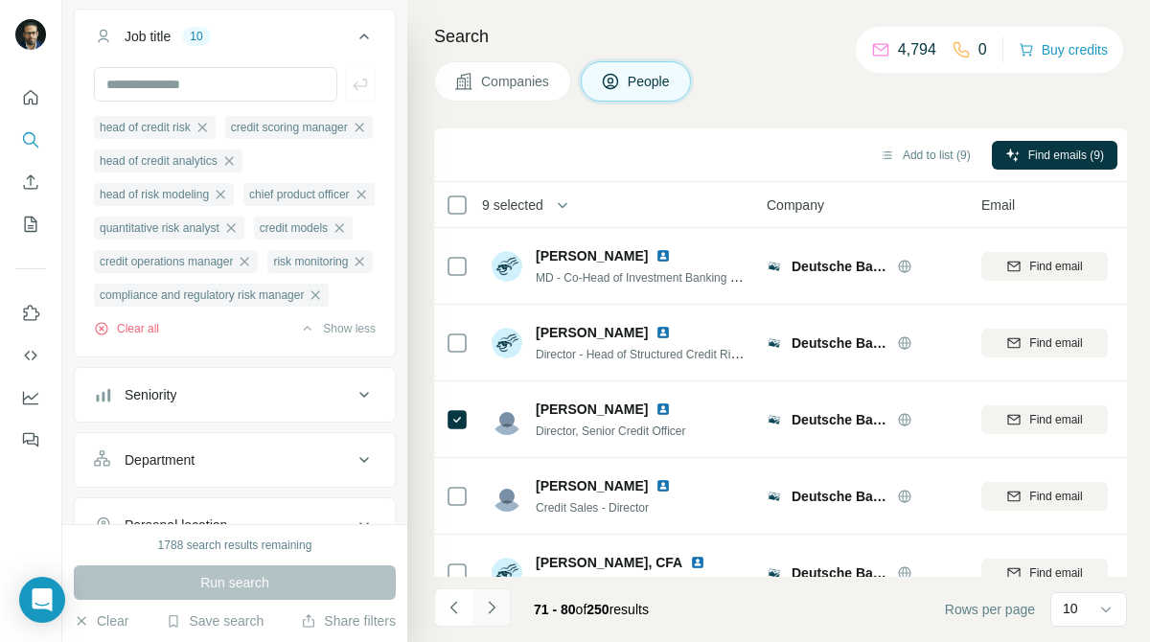
click at [497, 605] on icon "Navigate to next page" at bounding box center [491, 607] width 19 height 19
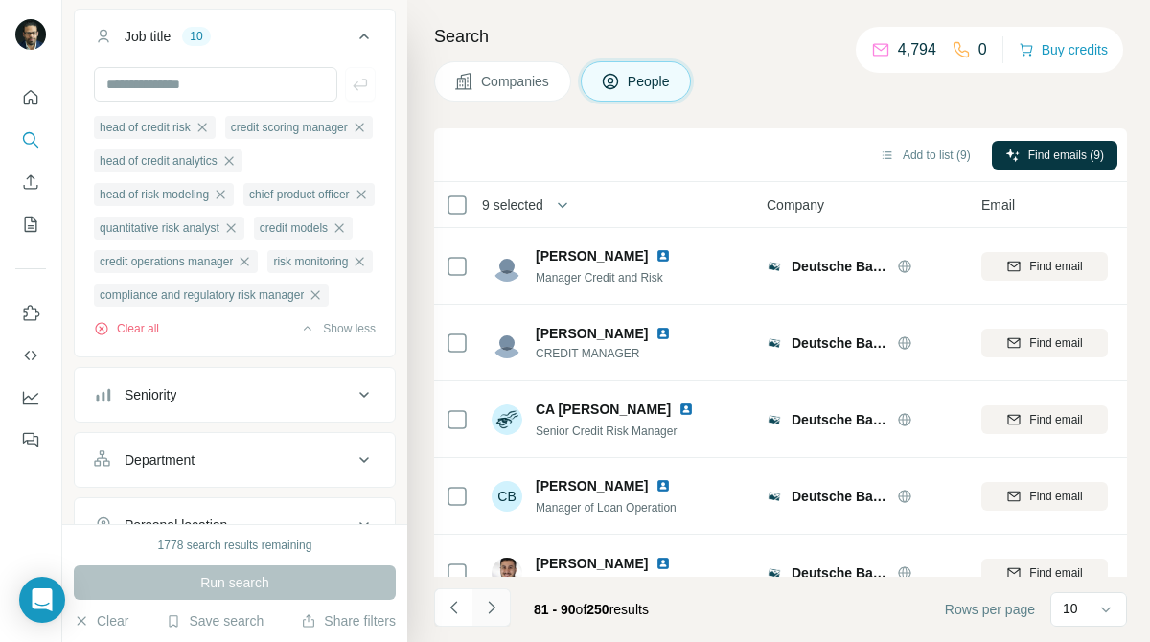
click at [505, 602] on button "Navigate to next page" at bounding box center [491, 607] width 38 height 38
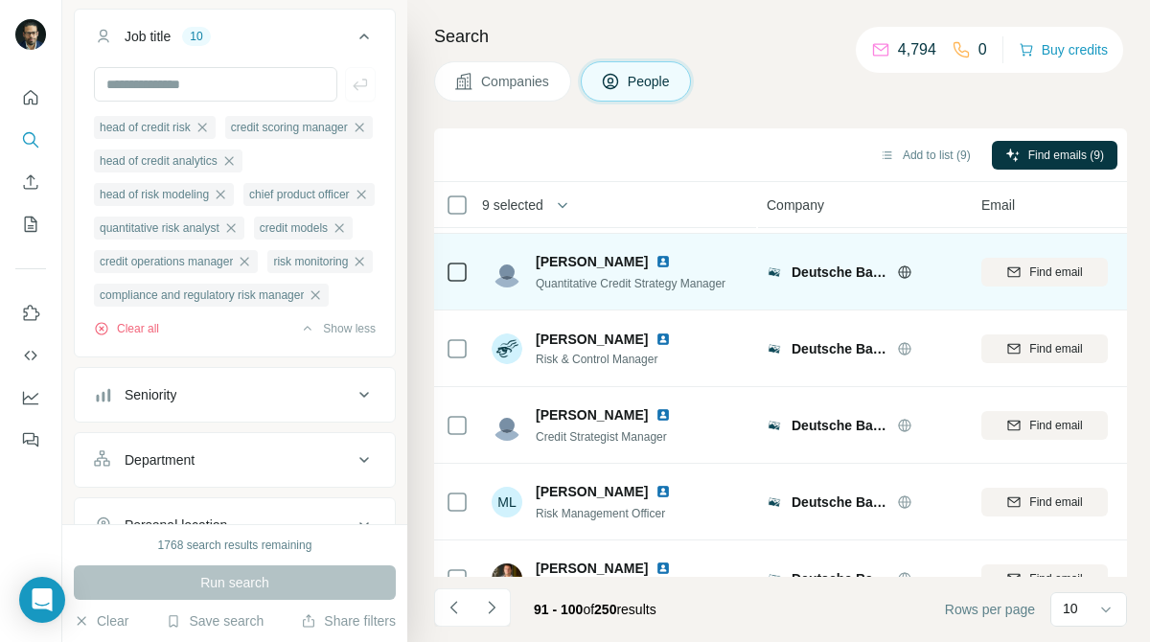
scroll to position [418, 1]
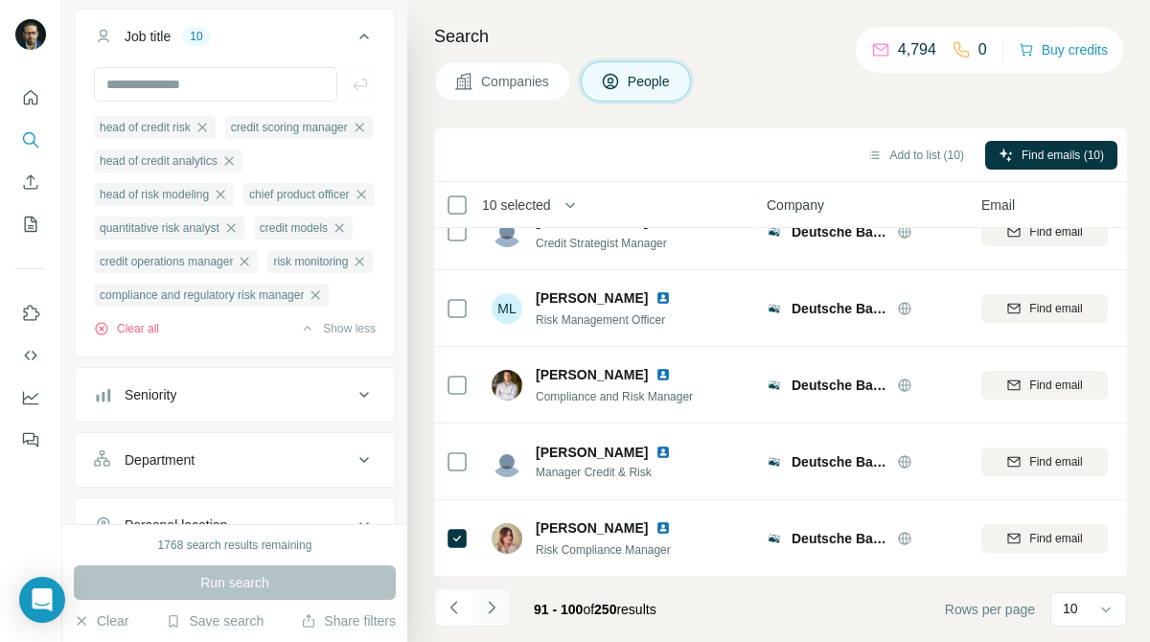
click at [505, 617] on button "Navigate to next page" at bounding box center [491, 607] width 38 height 38
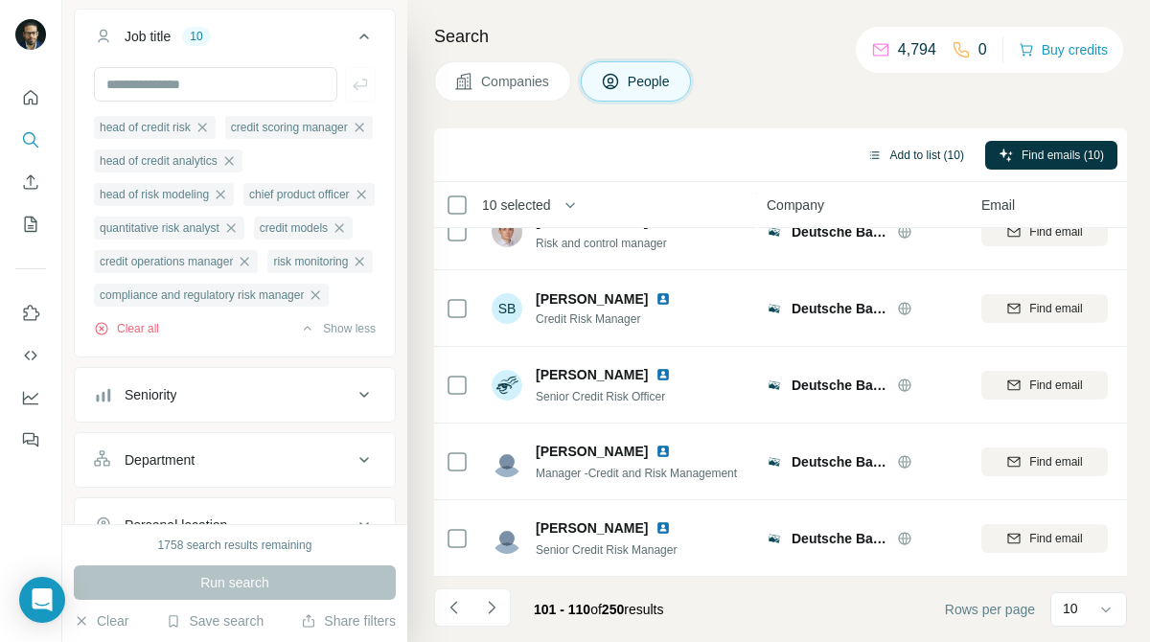
click at [911, 153] on button "Add to list (10)" at bounding box center [916, 155] width 124 height 29
click at [920, 153] on button "Add to list (10)" at bounding box center [916, 155] width 124 height 29
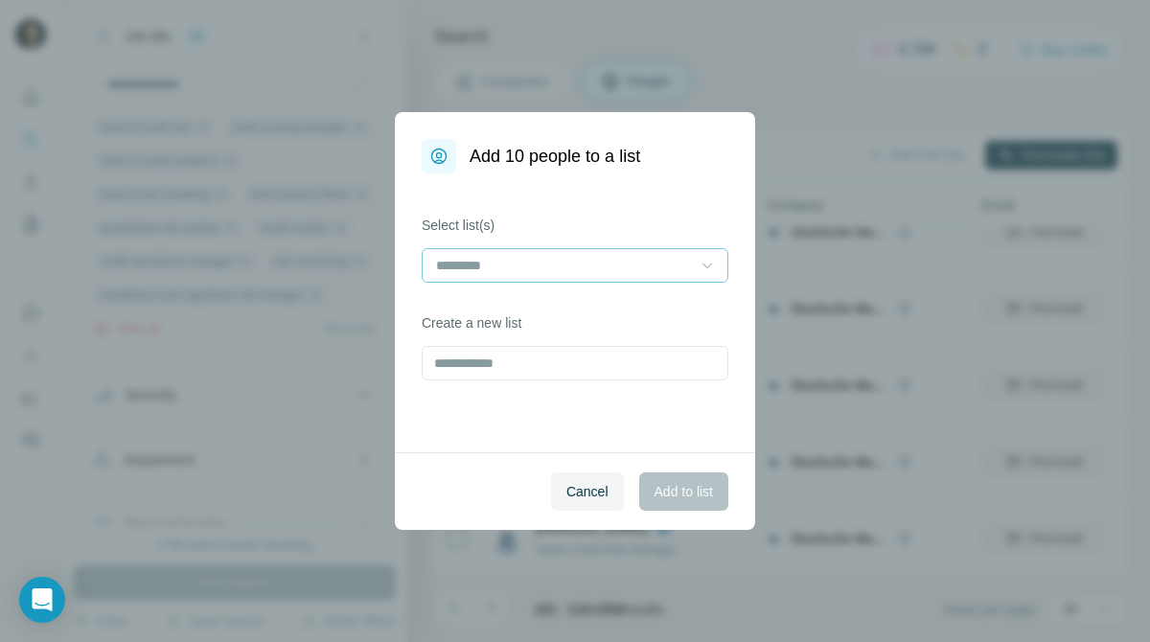
click at [698, 257] on icon at bounding box center [707, 265] width 19 height 19
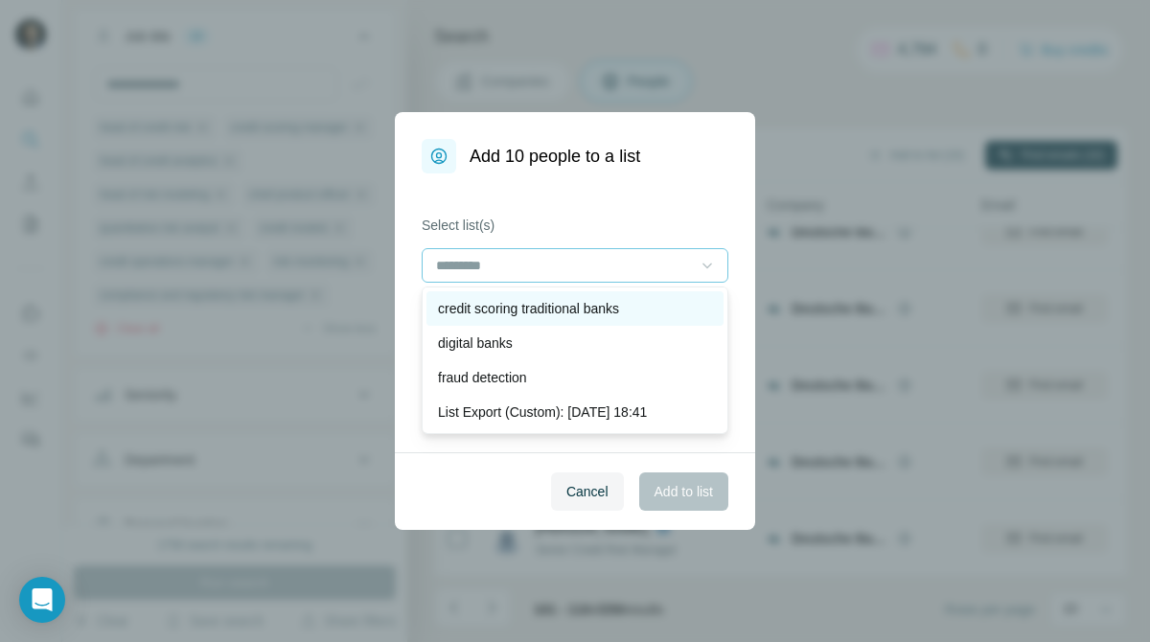
click at [677, 296] on div "credit scoring traditional banks" at bounding box center [574, 308] width 297 height 34
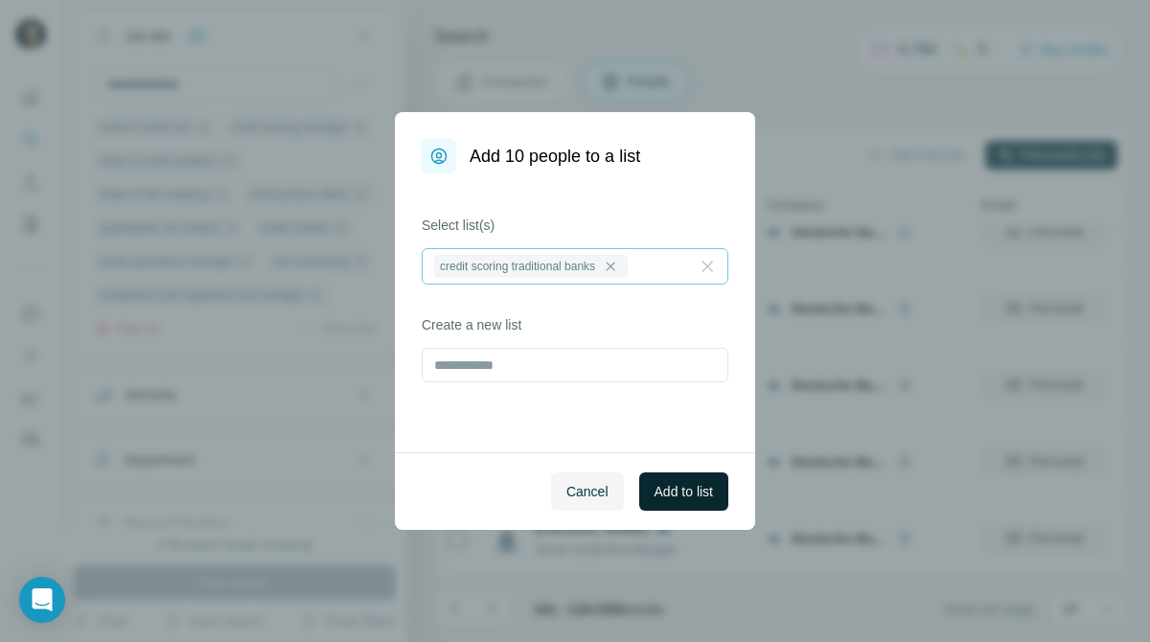
click at [671, 483] on span "Add to list" at bounding box center [683, 491] width 58 height 19
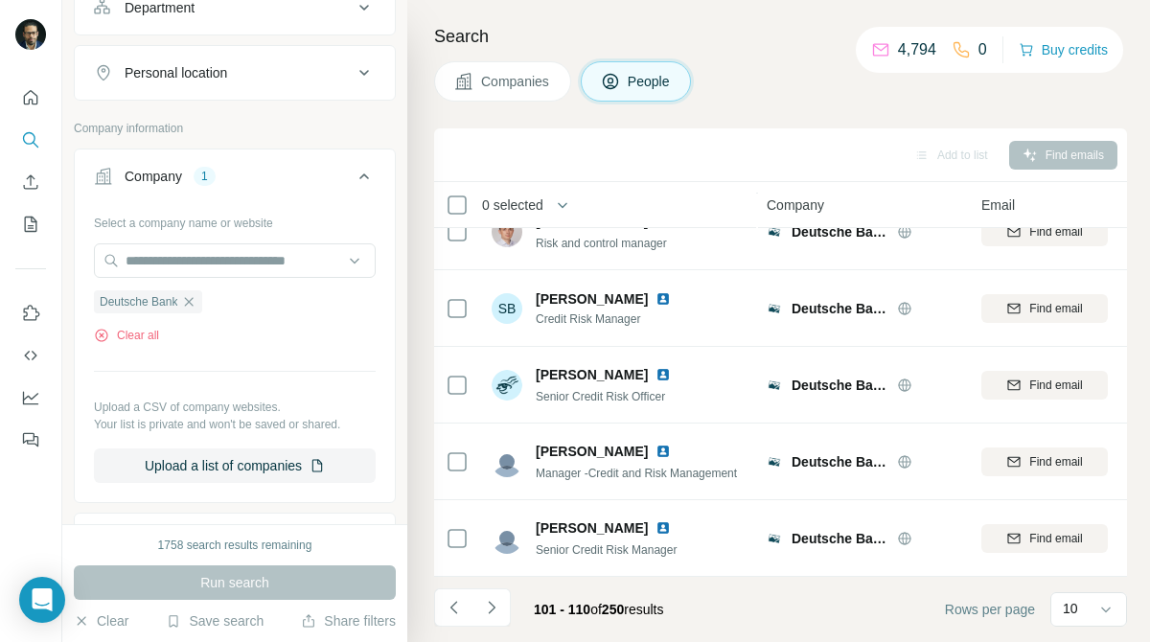
scroll to position [600, 0]
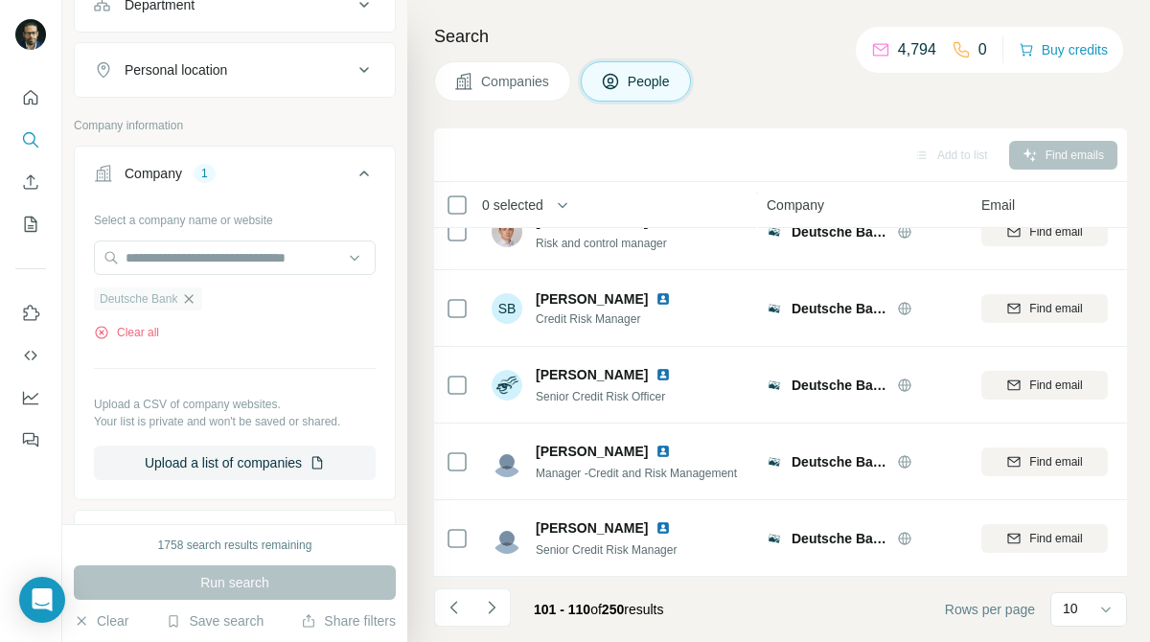
click at [193, 303] on icon "button" at bounding box center [189, 298] width 9 height 9
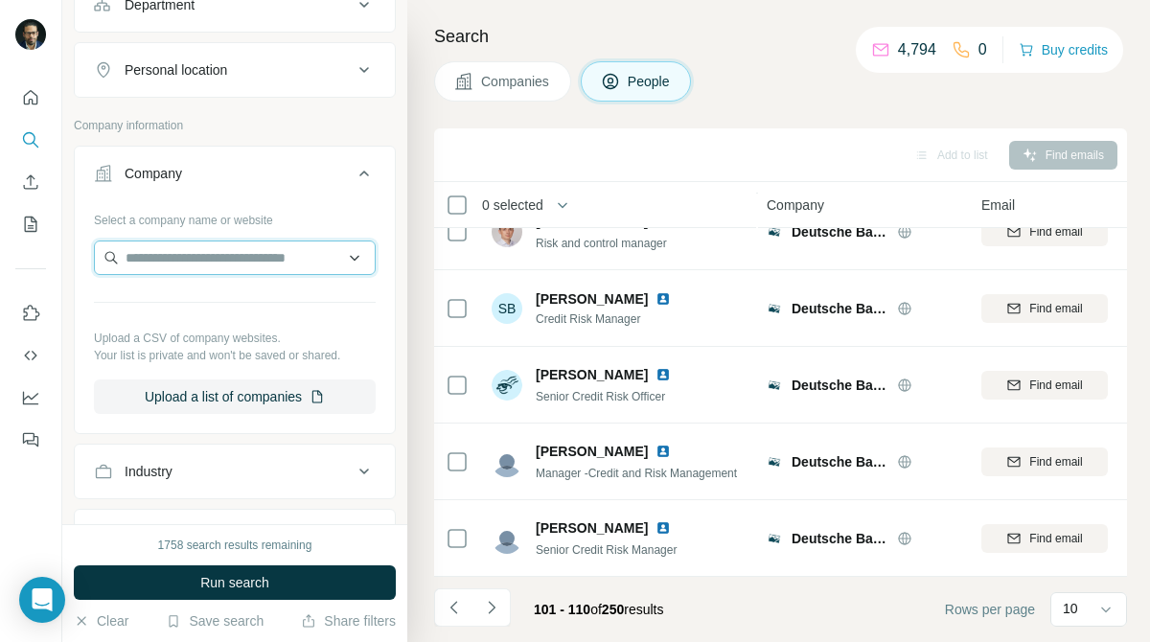
click at [287, 275] on input "text" at bounding box center [235, 258] width 282 height 34
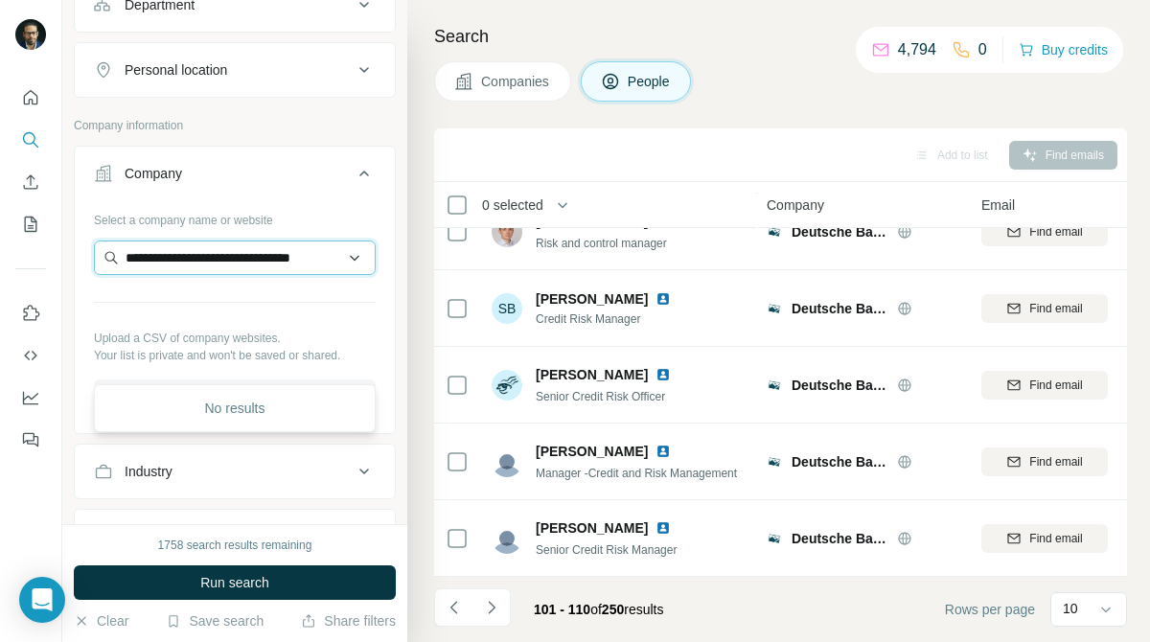
scroll to position [0, 21]
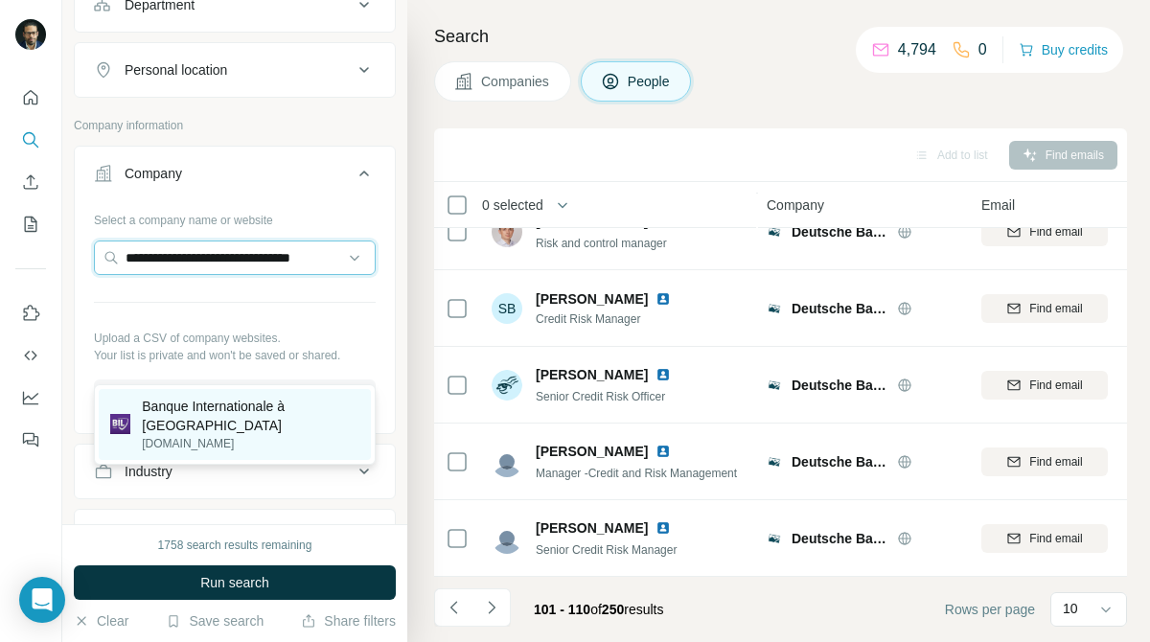
type input "**********"
click at [246, 412] on p "Banque Internationale à Luxembourg" at bounding box center [251, 416] width 218 height 38
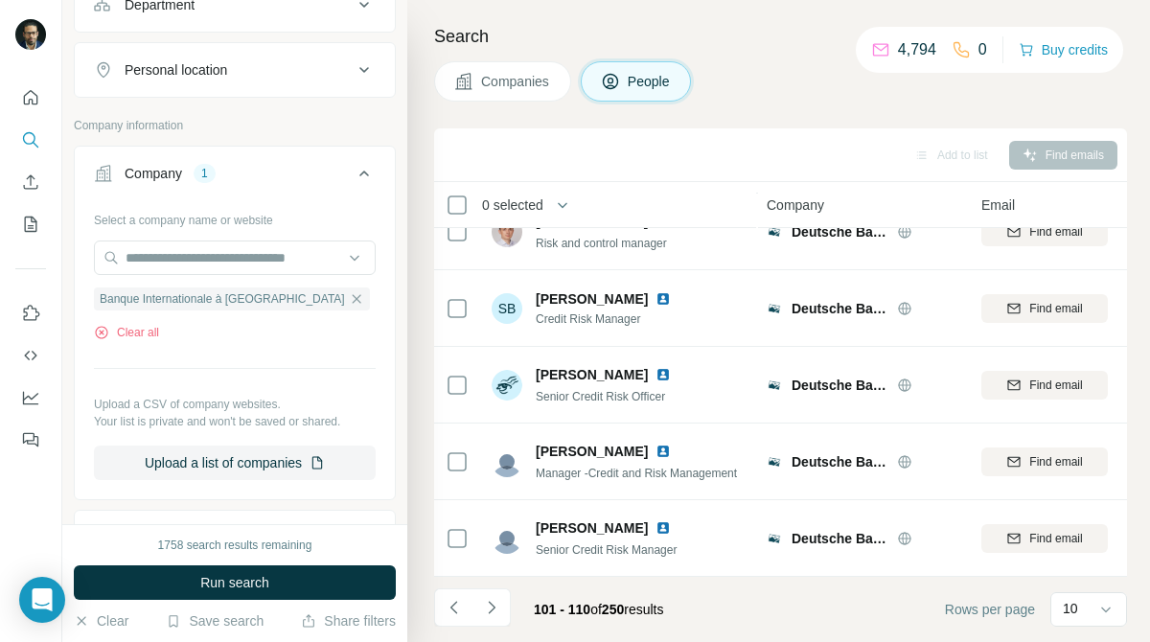
scroll to position [0, 0]
click at [529, 91] on button "Companies" at bounding box center [502, 81] width 137 height 40
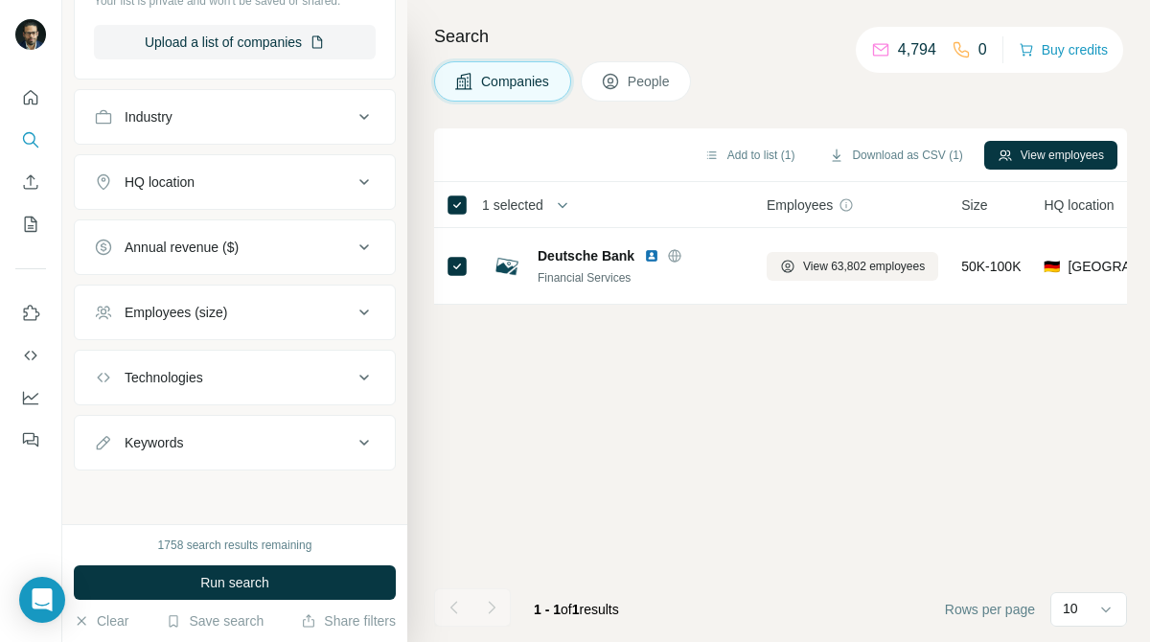
scroll to position [0, 1]
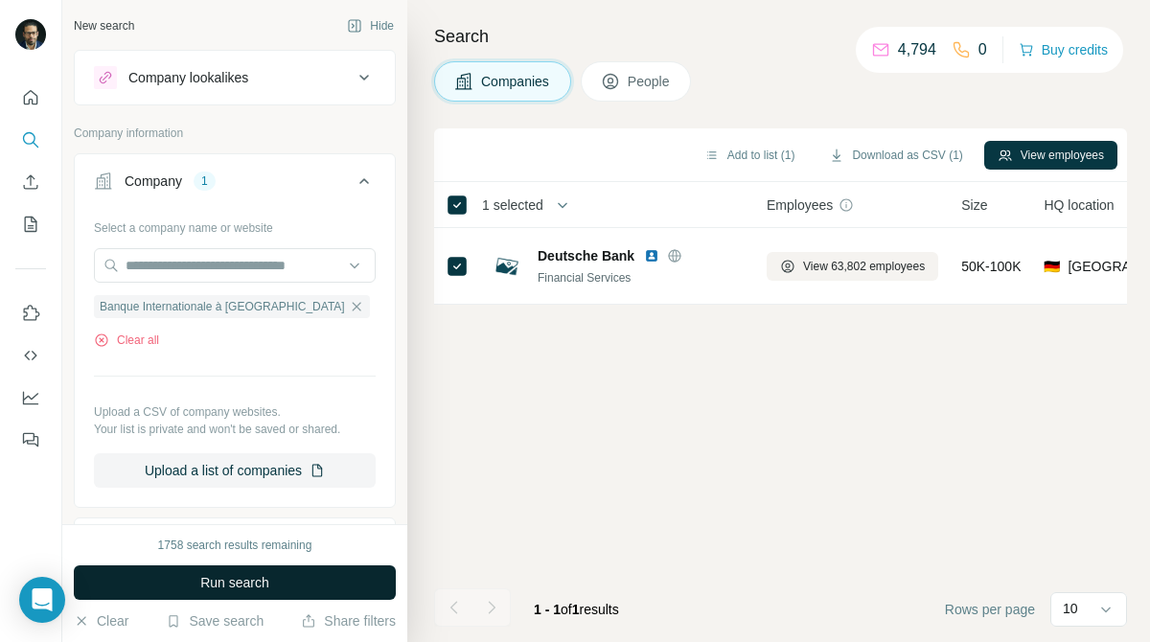
click at [329, 585] on button "Run search" at bounding box center [235, 582] width 322 height 34
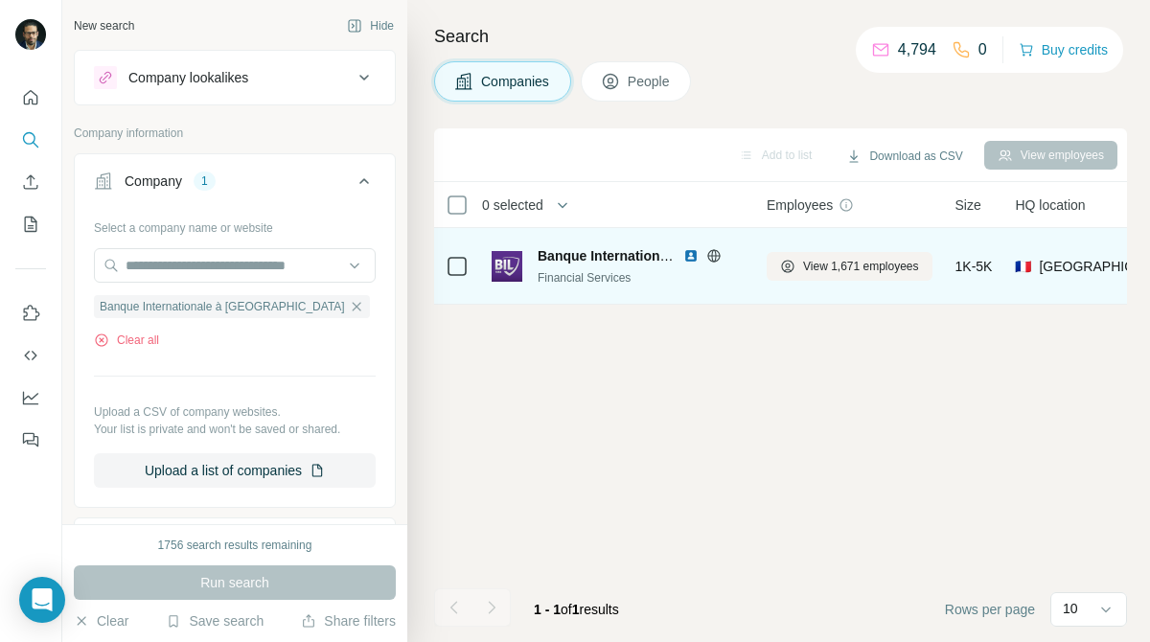
click at [467, 266] on icon at bounding box center [457, 266] width 23 height 23
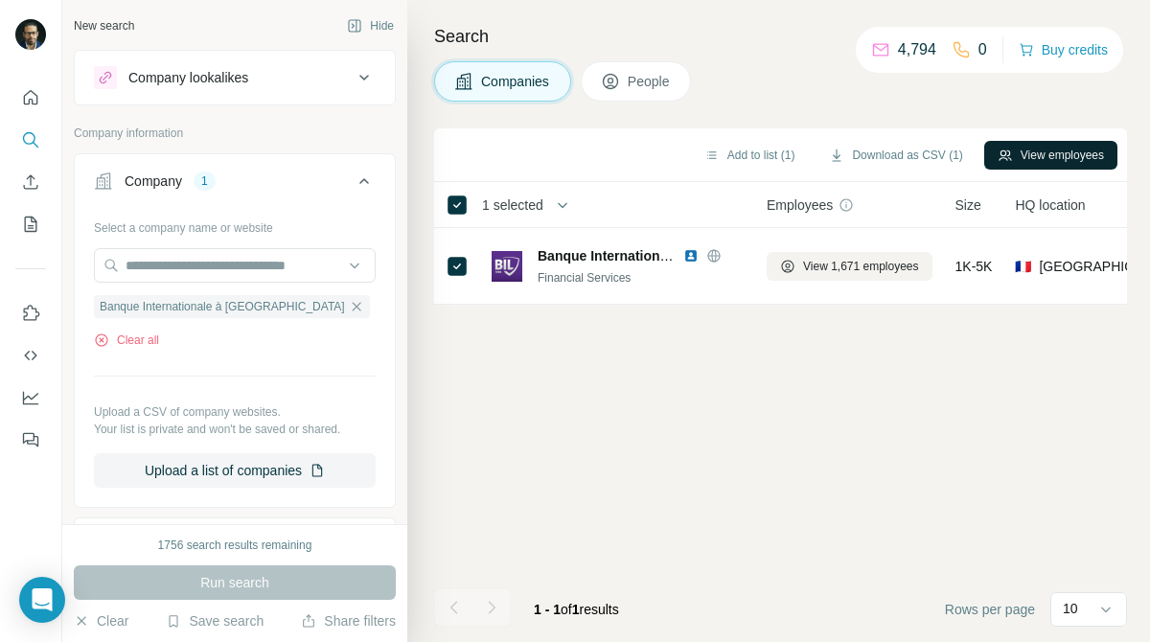
click at [1072, 159] on button "View employees" at bounding box center [1050, 155] width 133 height 29
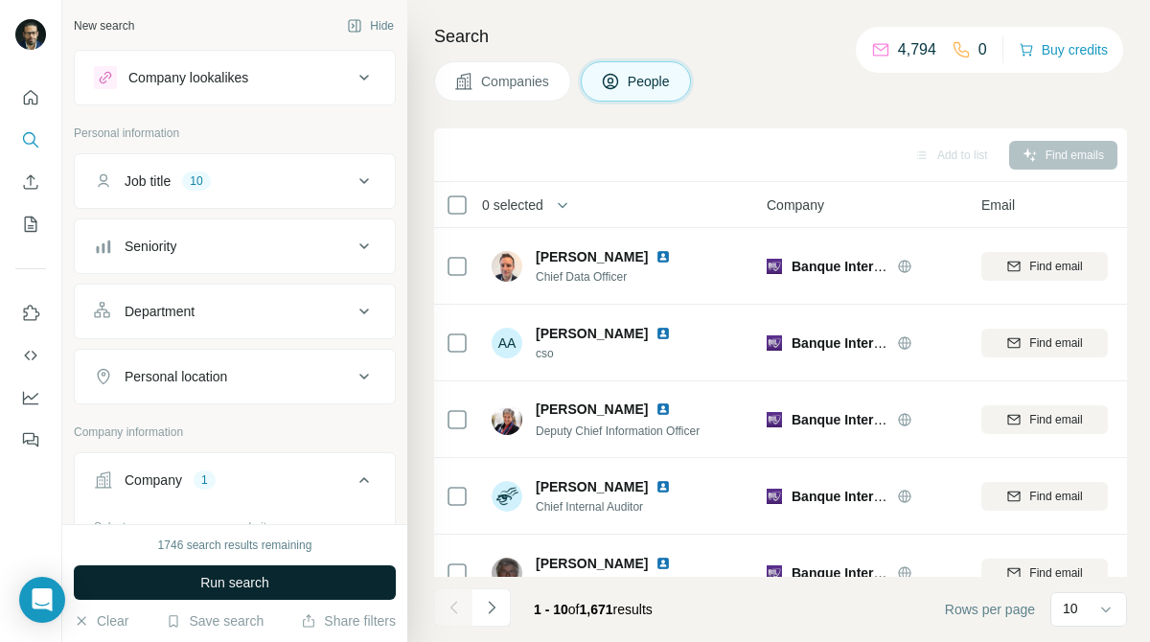
click at [313, 584] on button "Run search" at bounding box center [235, 582] width 322 height 34
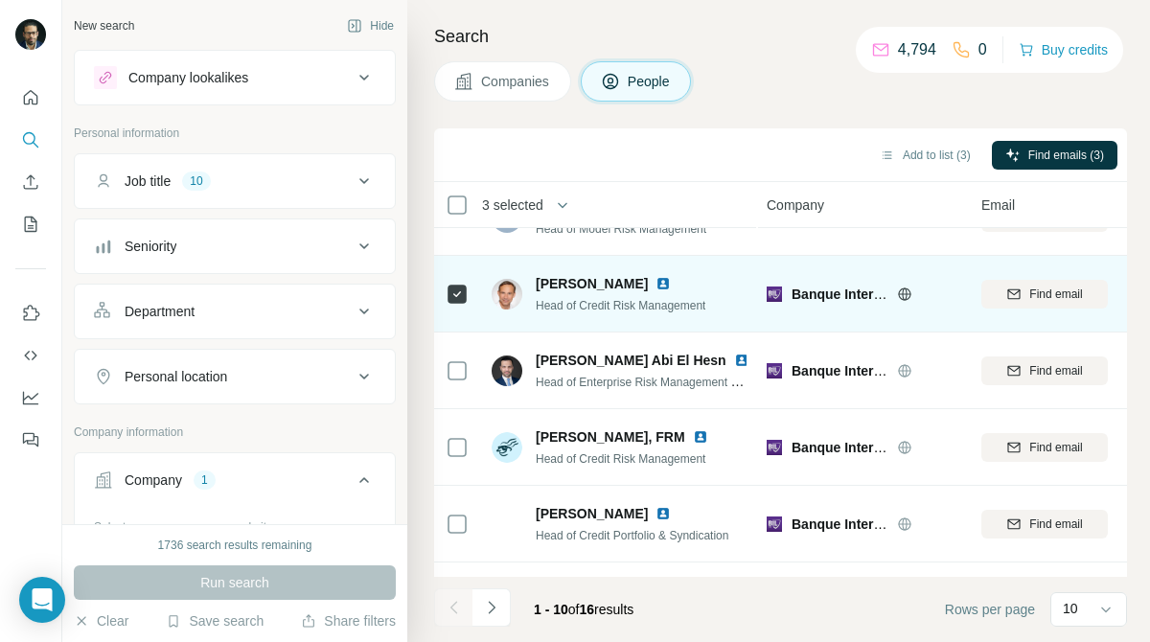
scroll to position [357, 1]
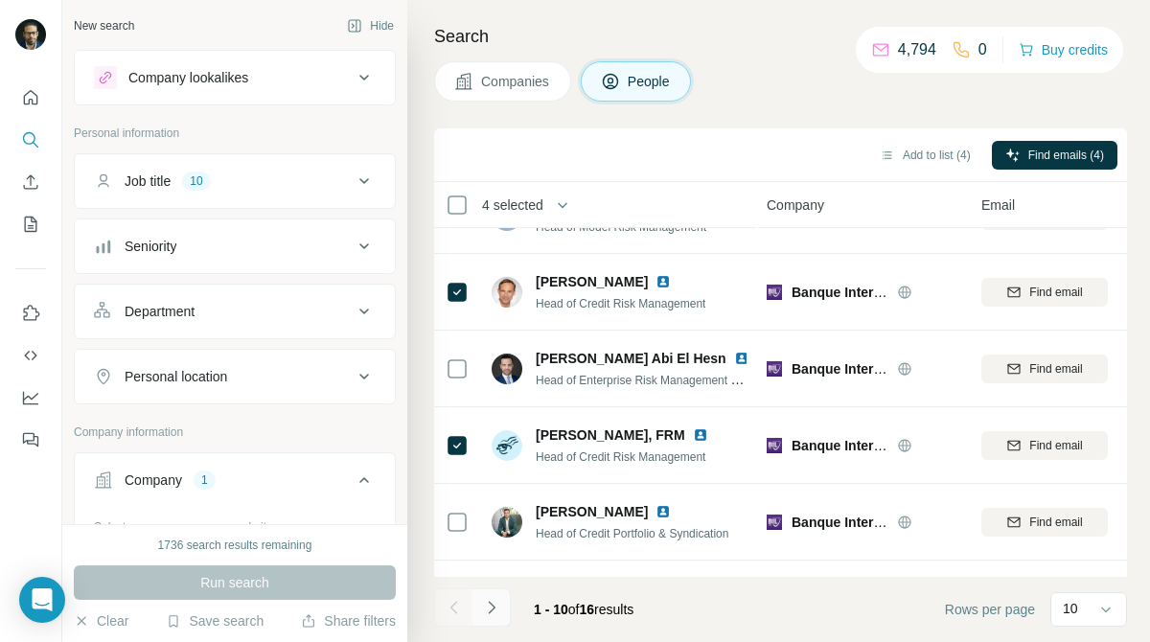
click at [490, 599] on icon "Navigate to next page" at bounding box center [491, 607] width 19 height 19
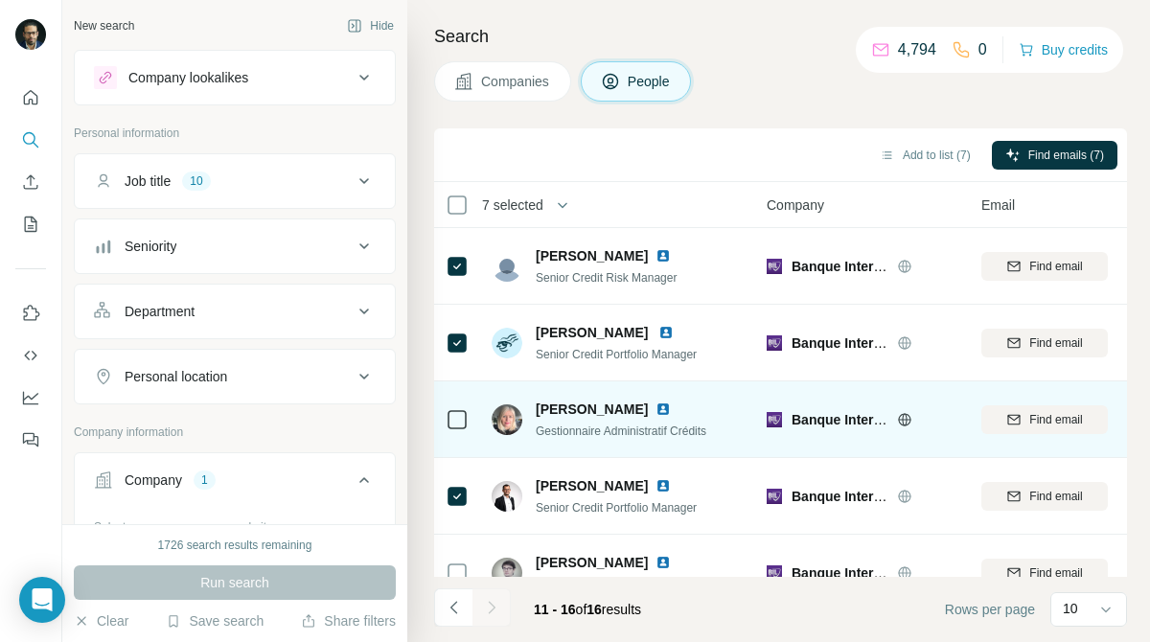
scroll to position [111, 1]
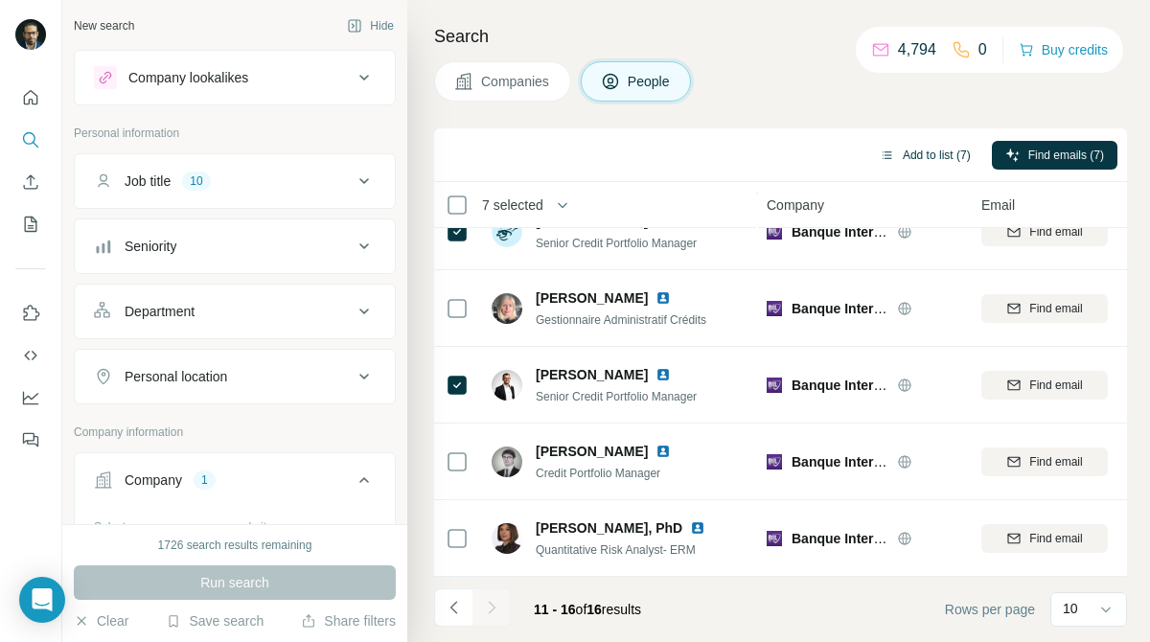
click at [937, 151] on button "Add to list (7)" at bounding box center [925, 155] width 118 height 29
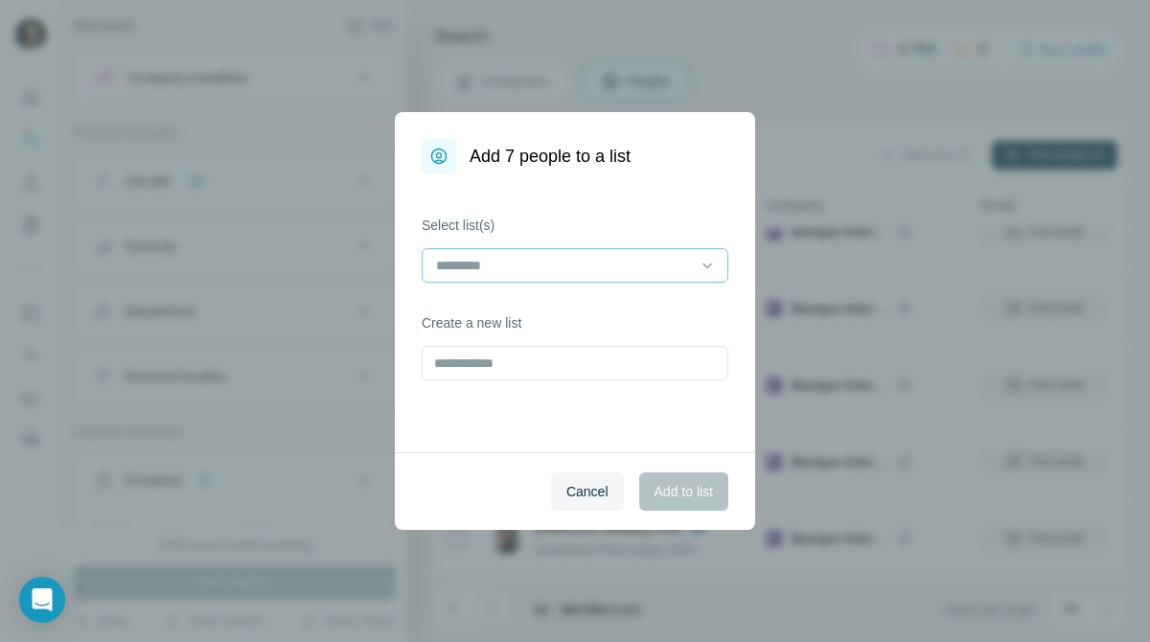
click at [633, 270] on input at bounding box center [563, 265] width 259 height 21
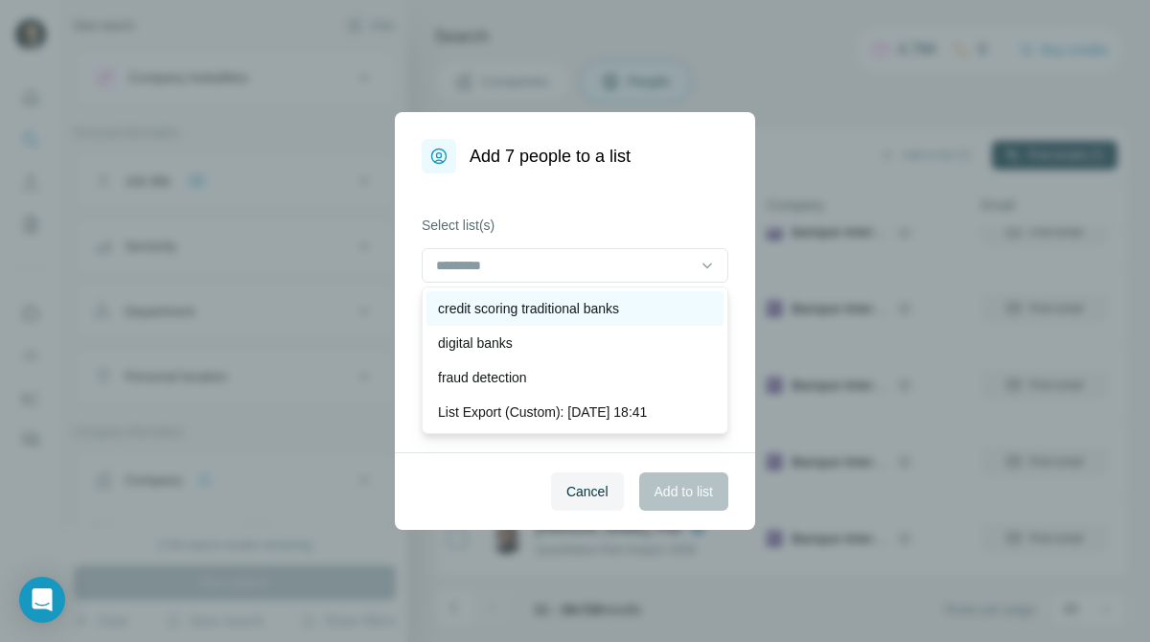
click at [581, 310] on p "credit scoring traditional banks" at bounding box center [528, 308] width 181 height 19
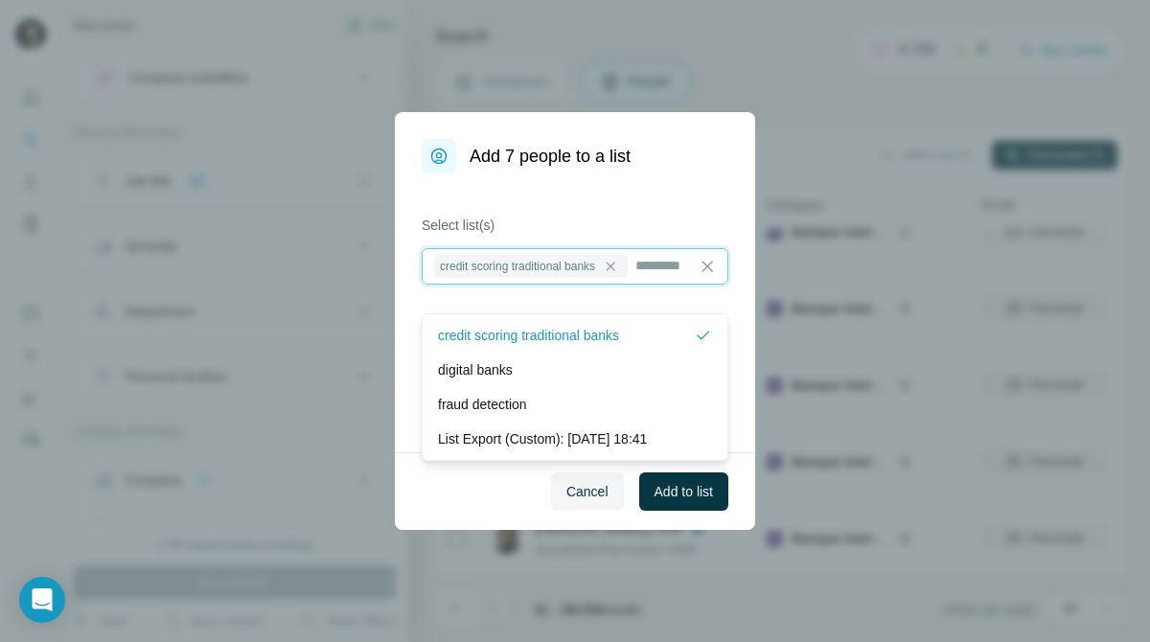
scroll to position [2, 0]
click at [688, 496] on span "Add to list" at bounding box center [683, 491] width 58 height 19
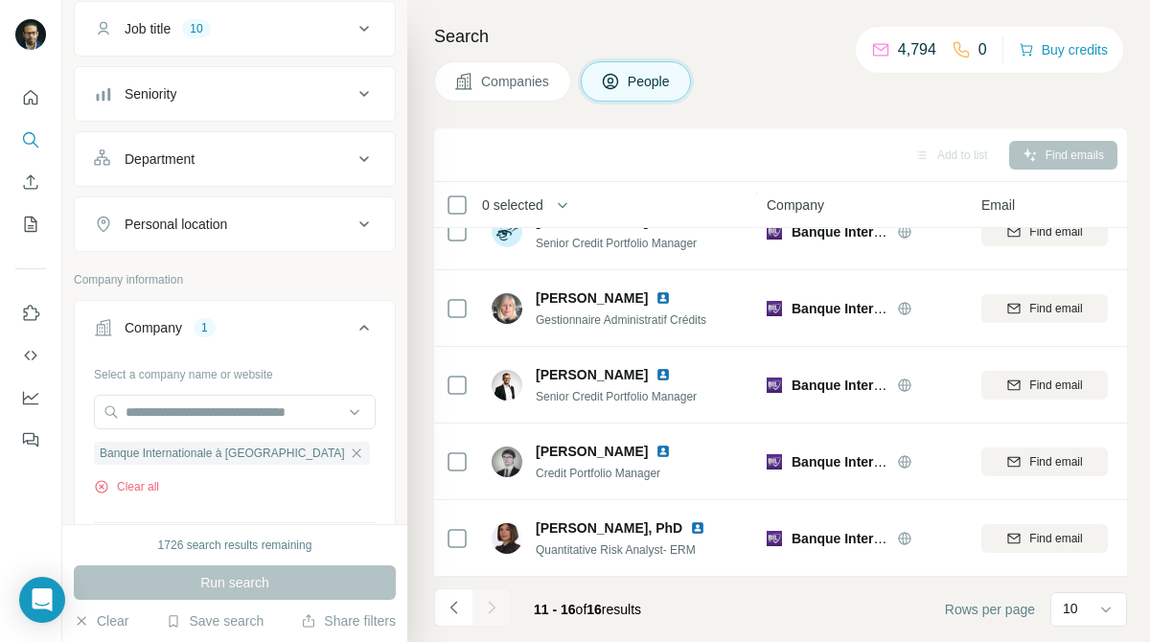
scroll to position [193, 0]
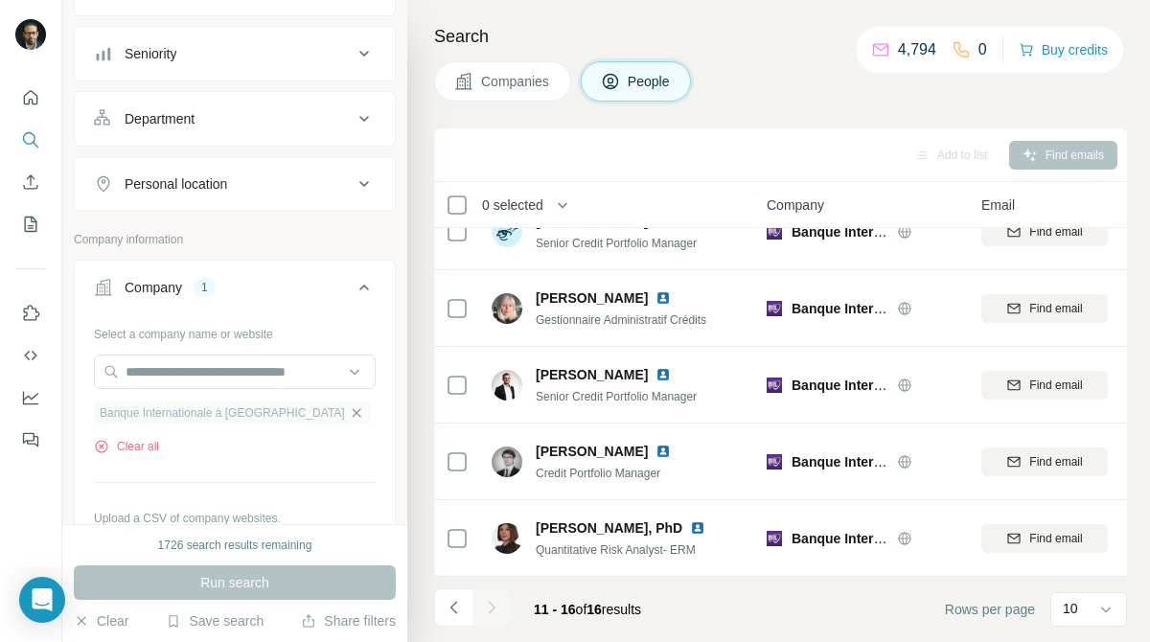
click at [352, 415] on icon "button" at bounding box center [356, 412] width 9 height 9
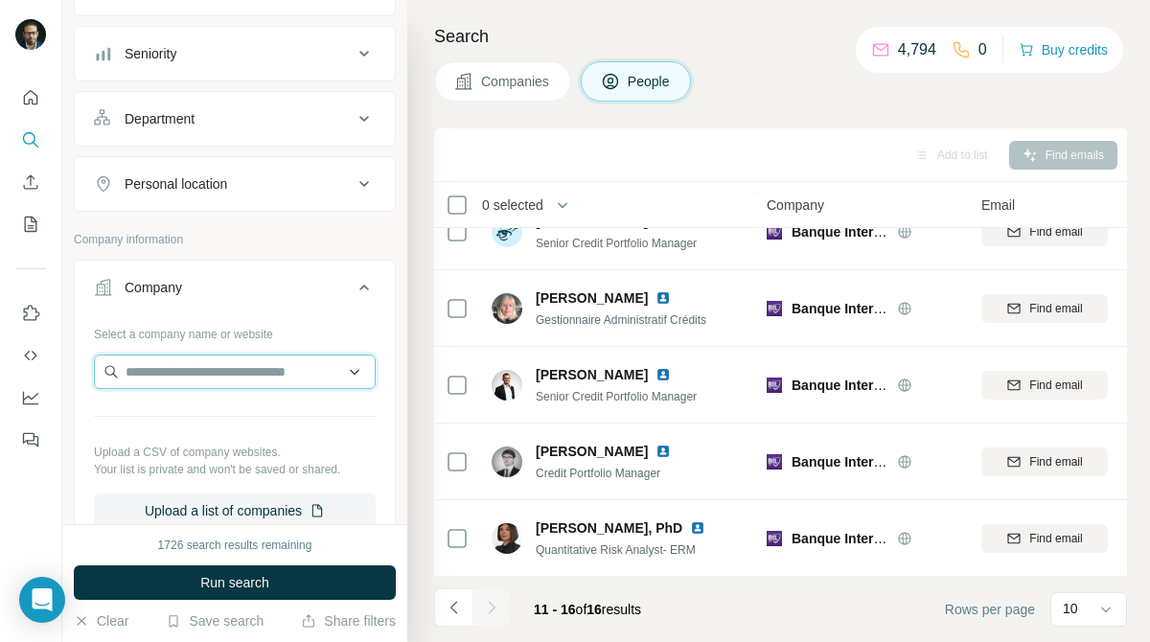
click at [310, 369] on input "text" at bounding box center [235, 372] width 282 height 34
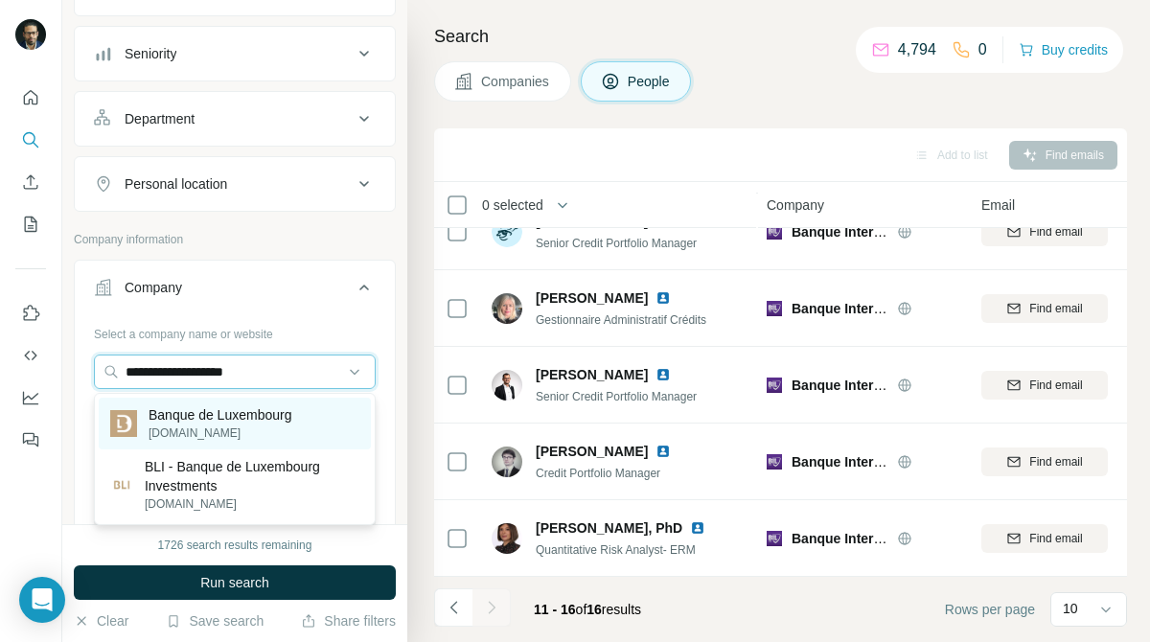
type input "**********"
click at [257, 427] on p "banquedeluxembourg.com" at bounding box center [220, 432] width 143 height 17
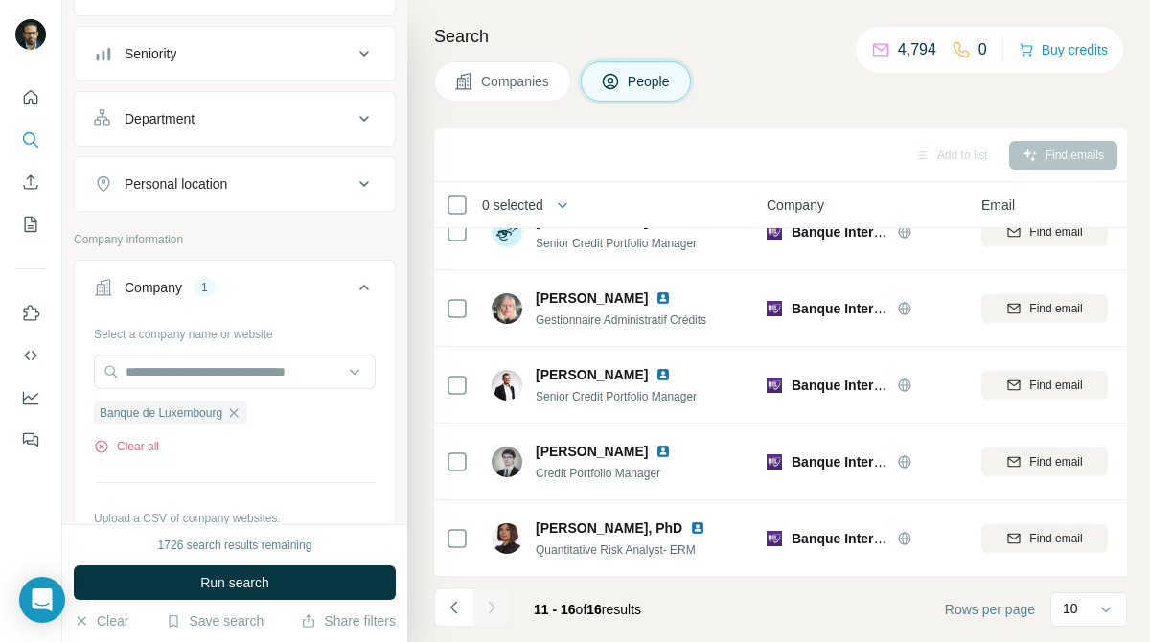
click at [510, 102] on div "Search Companies People Add to list Find emails 0 selected People Company Email…" at bounding box center [778, 321] width 743 height 642
click at [529, 90] on span "Companies" at bounding box center [516, 81] width 70 height 19
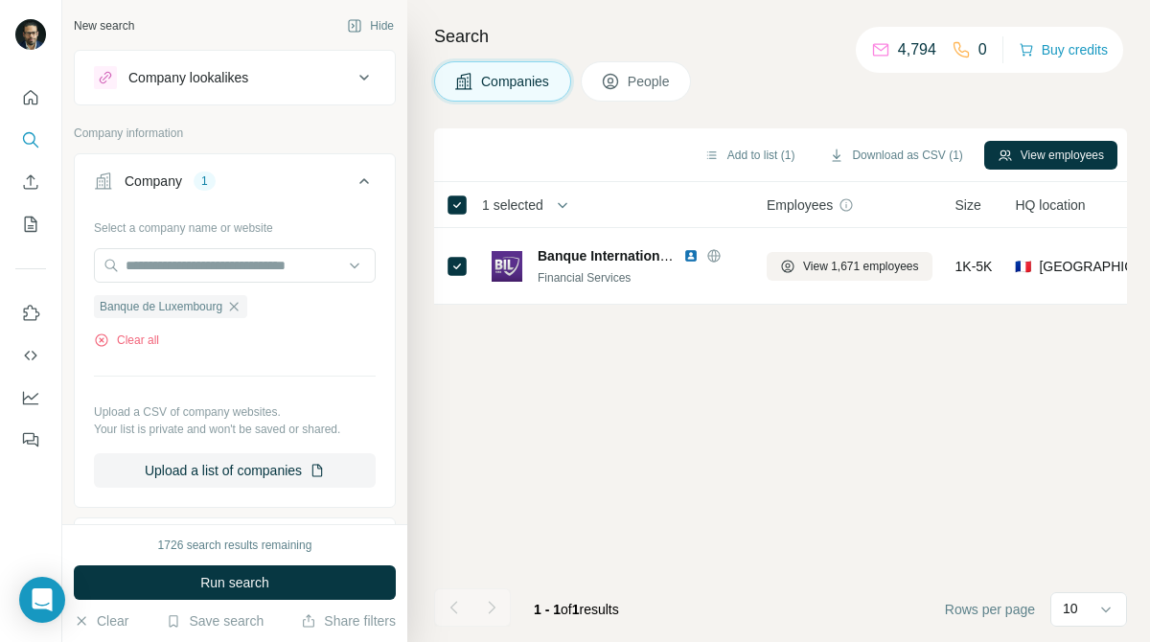
click at [296, 560] on div "1726 search results remaining Run search Clear Save search Share filters" at bounding box center [234, 583] width 345 height 118
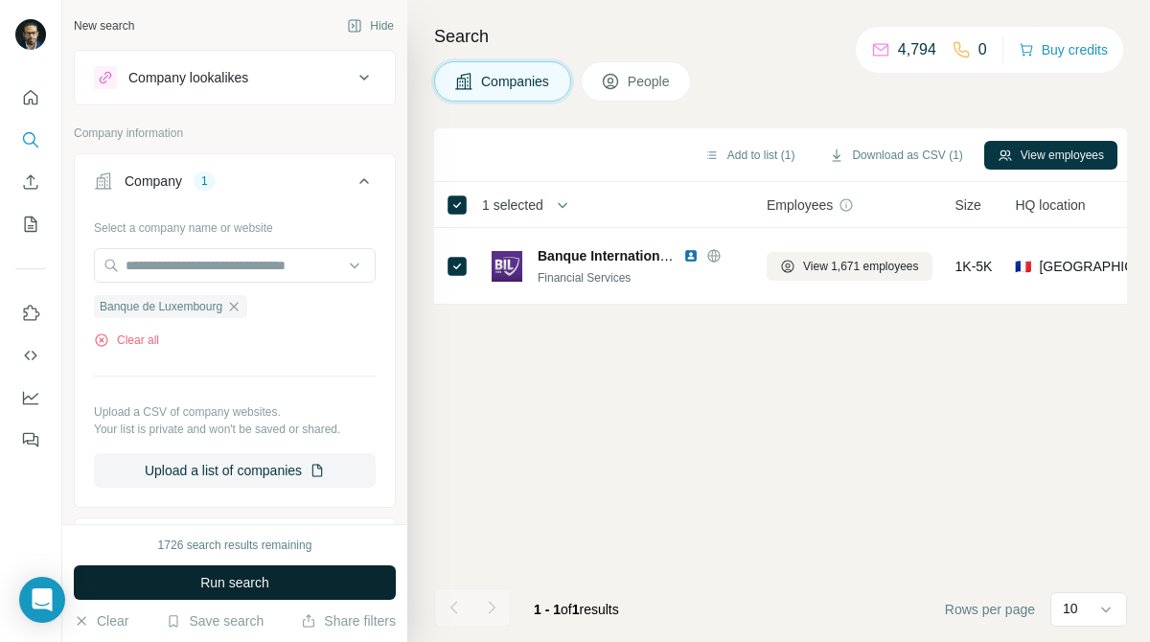
click at [302, 573] on button "Run search" at bounding box center [235, 582] width 322 height 34
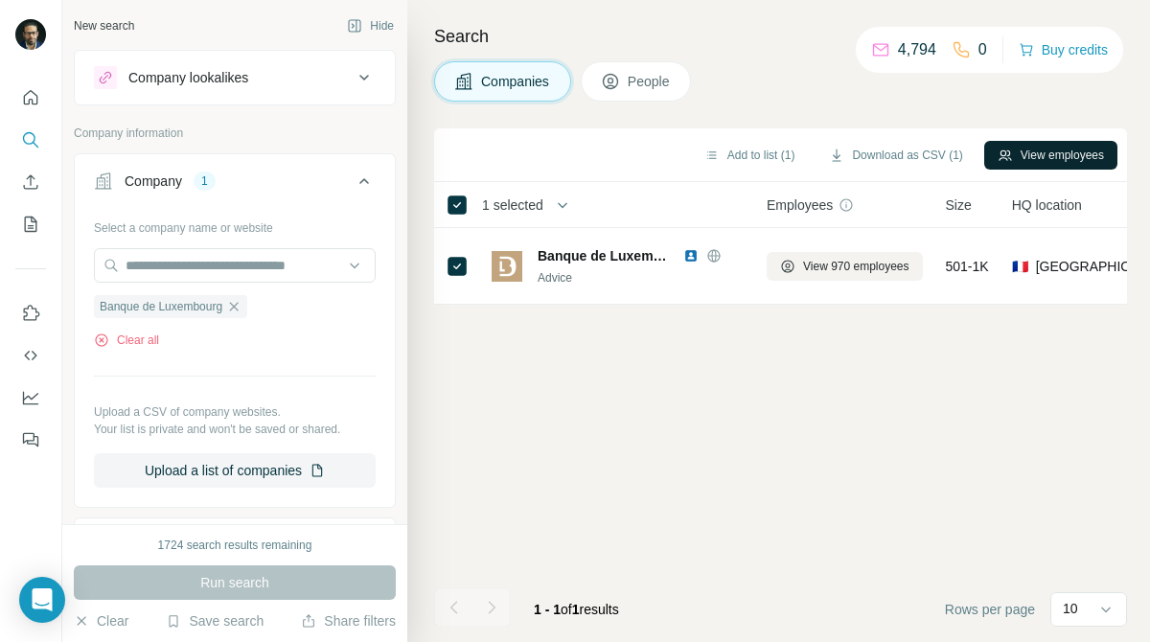
click at [1001, 155] on icon "button" at bounding box center [1004, 154] width 12 height 11
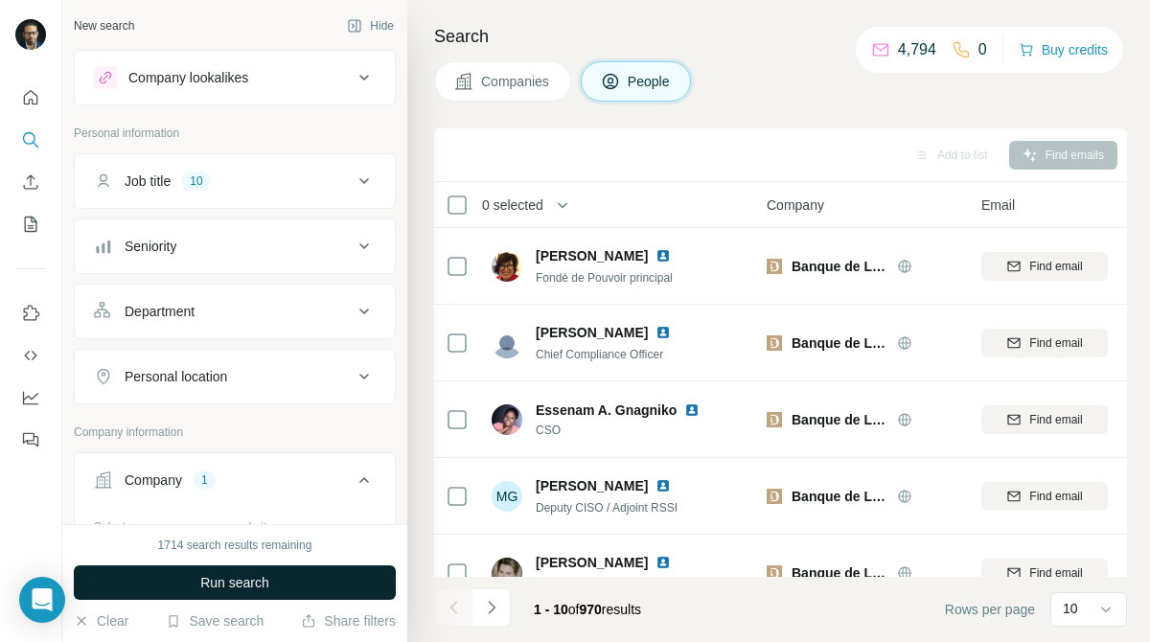
click at [323, 585] on button "Run search" at bounding box center [235, 582] width 322 height 34
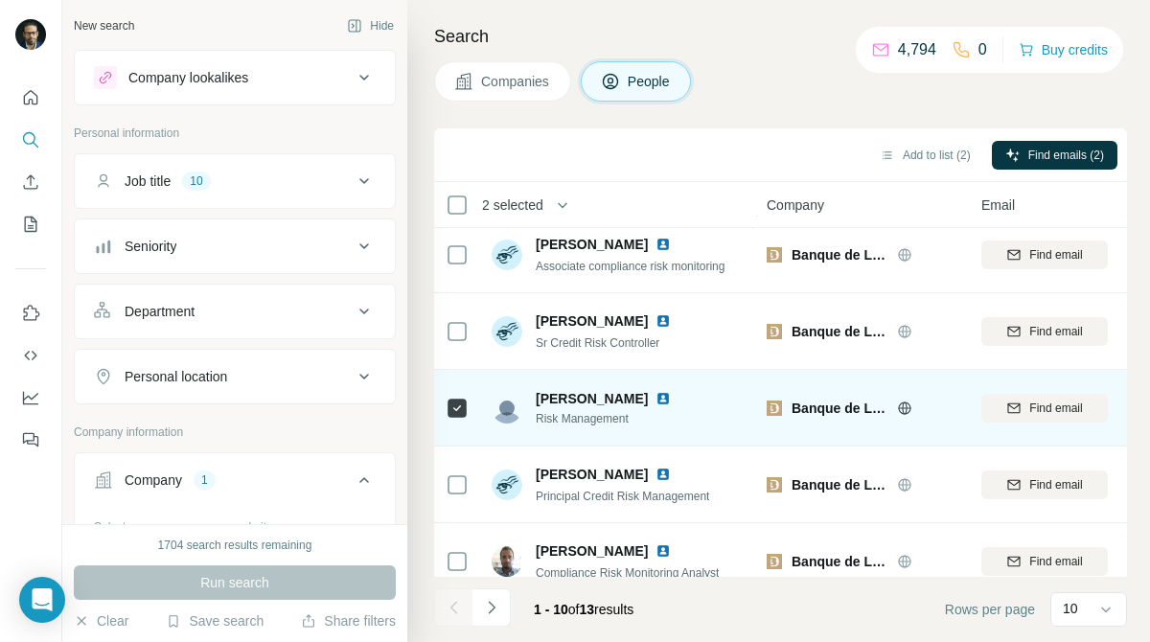
scroll to position [418, 1]
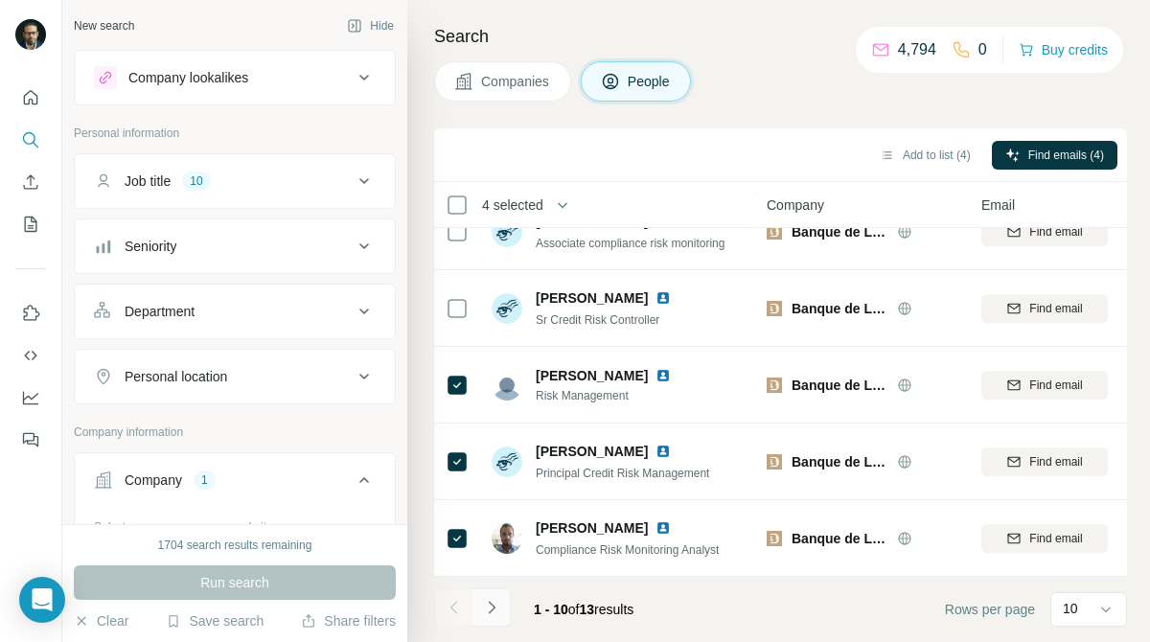
click at [502, 612] on button "Navigate to next page" at bounding box center [491, 607] width 38 height 38
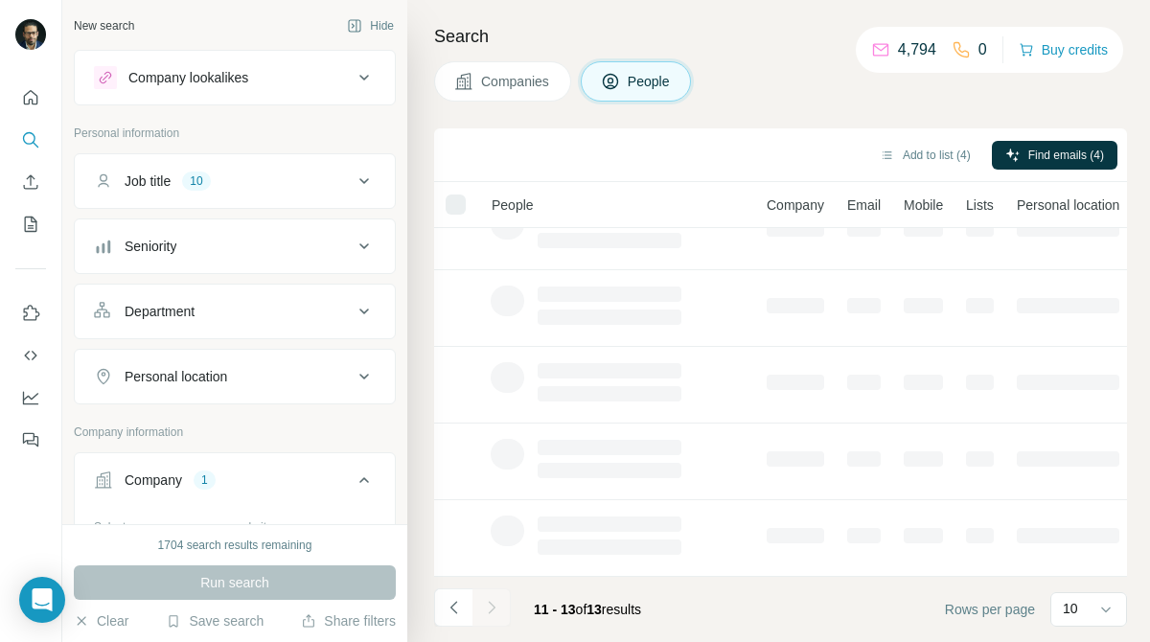
scroll to position [0, 1]
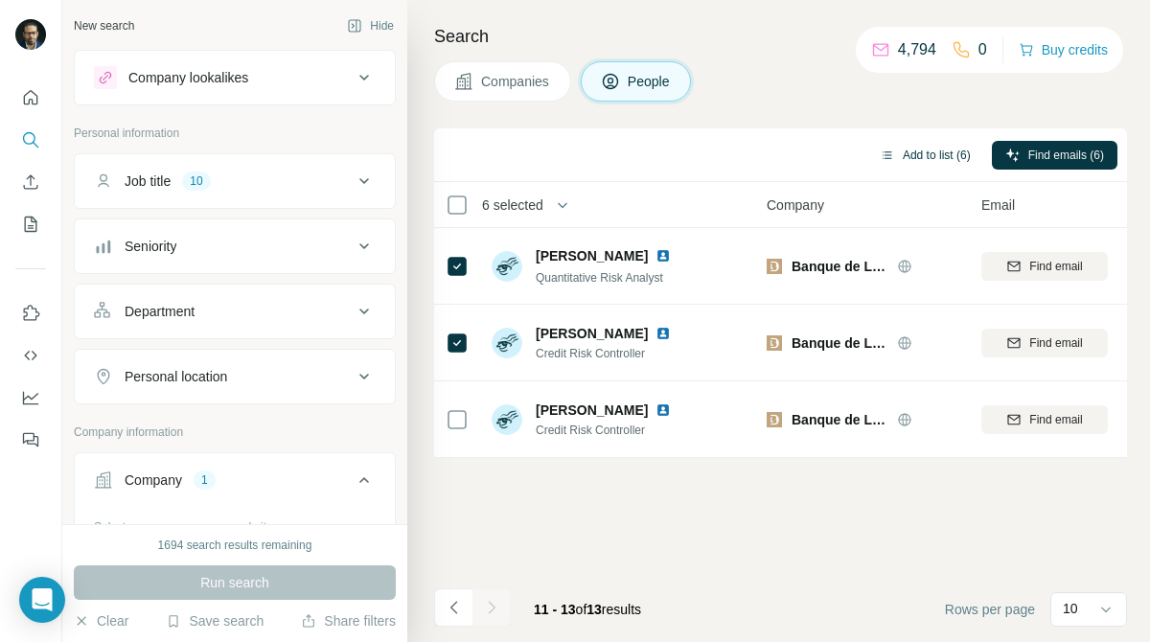
click at [924, 155] on button "Add to list (6)" at bounding box center [925, 155] width 118 height 29
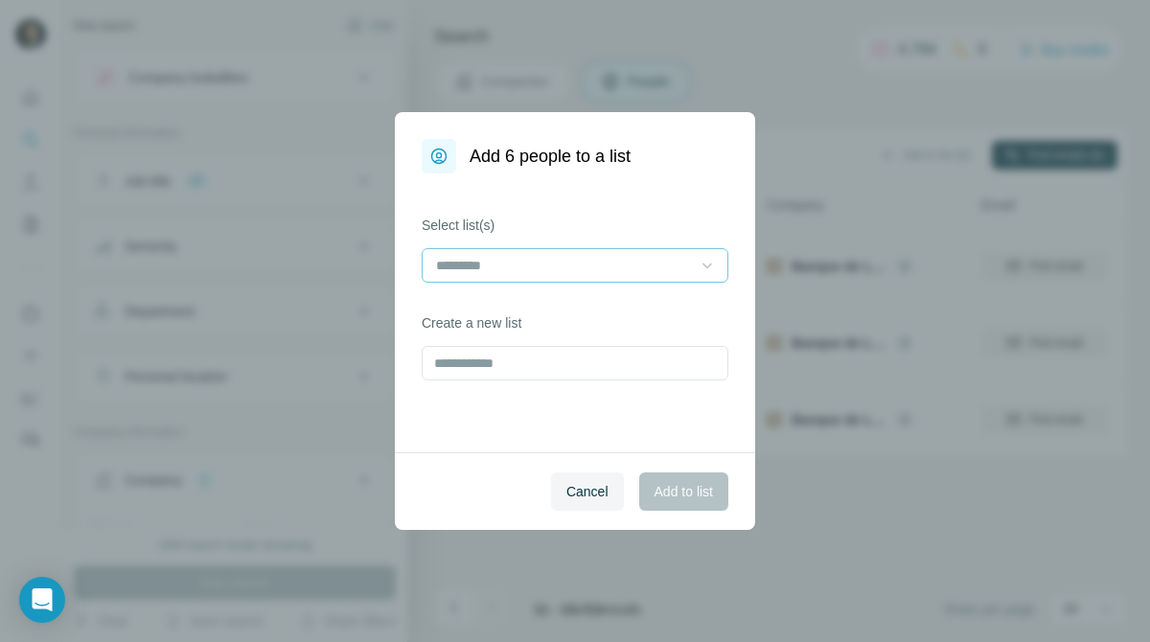
click at [699, 259] on icon at bounding box center [707, 265] width 19 height 19
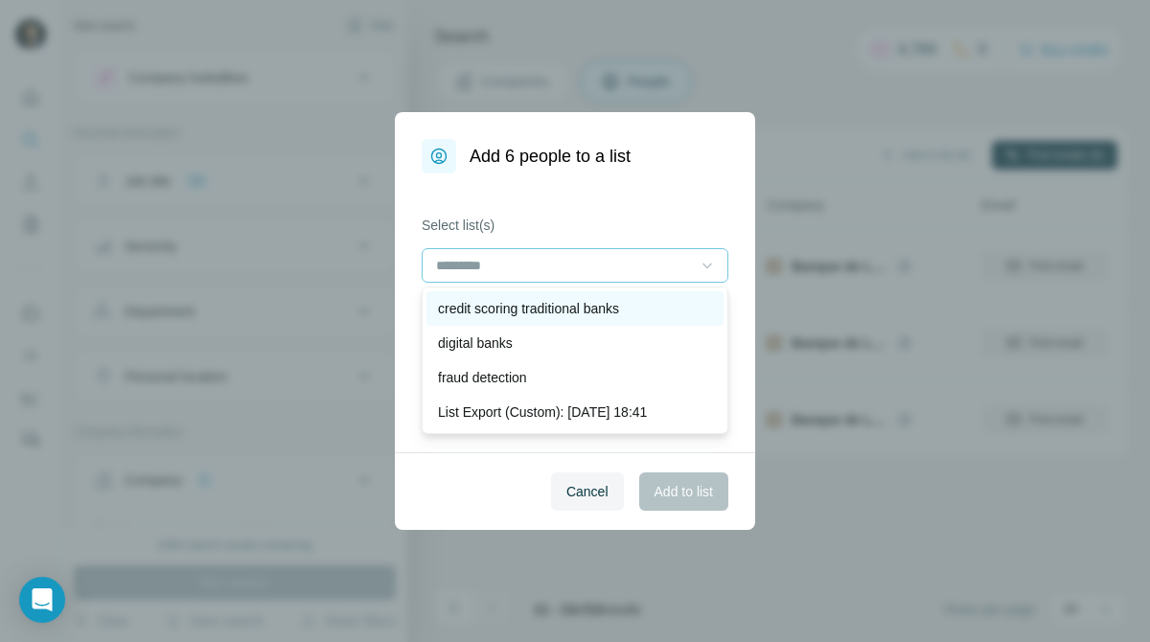
click at [636, 311] on div "credit scoring traditional banks" at bounding box center [575, 308] width 274 height 19
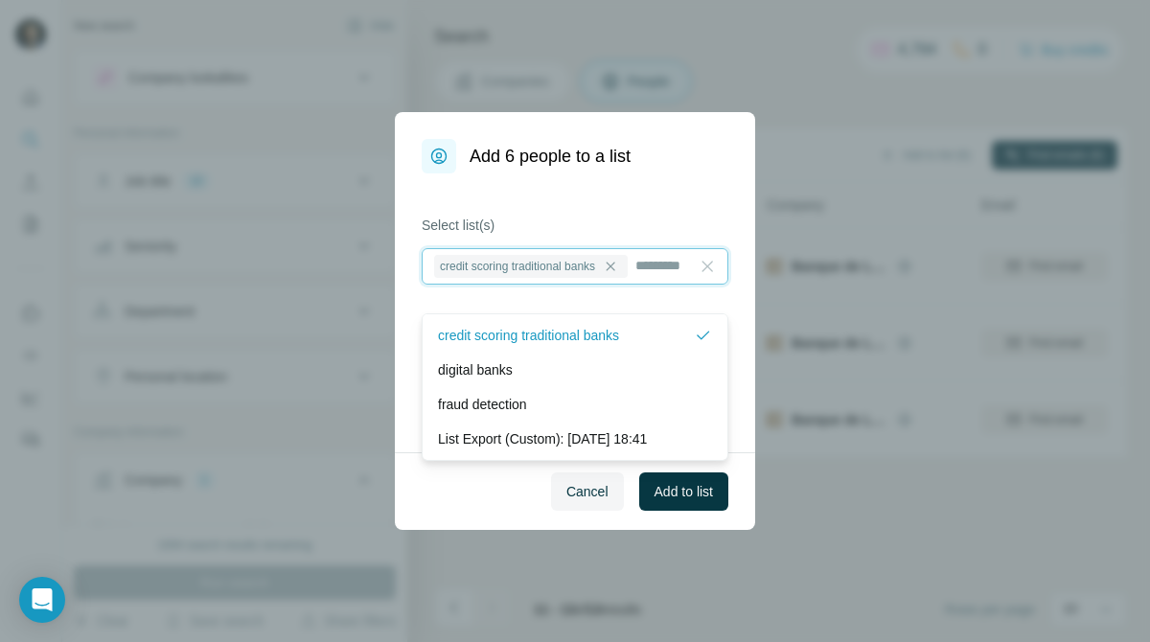
scroll to position [2, 0]
click at [699, 491] on span "Add to list" at bounding box center [683, 491] width 58 height 19
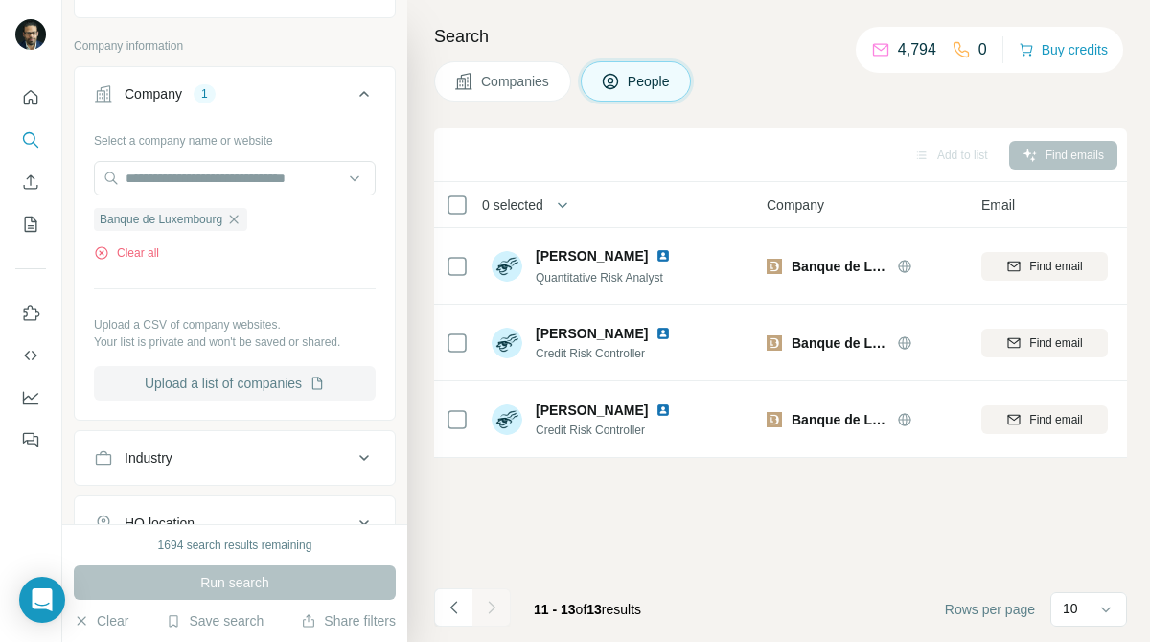
scroll to position [388, 0]
click at [241, 214] on icon "button" at bounding box center [233, 217] width 15 height 15
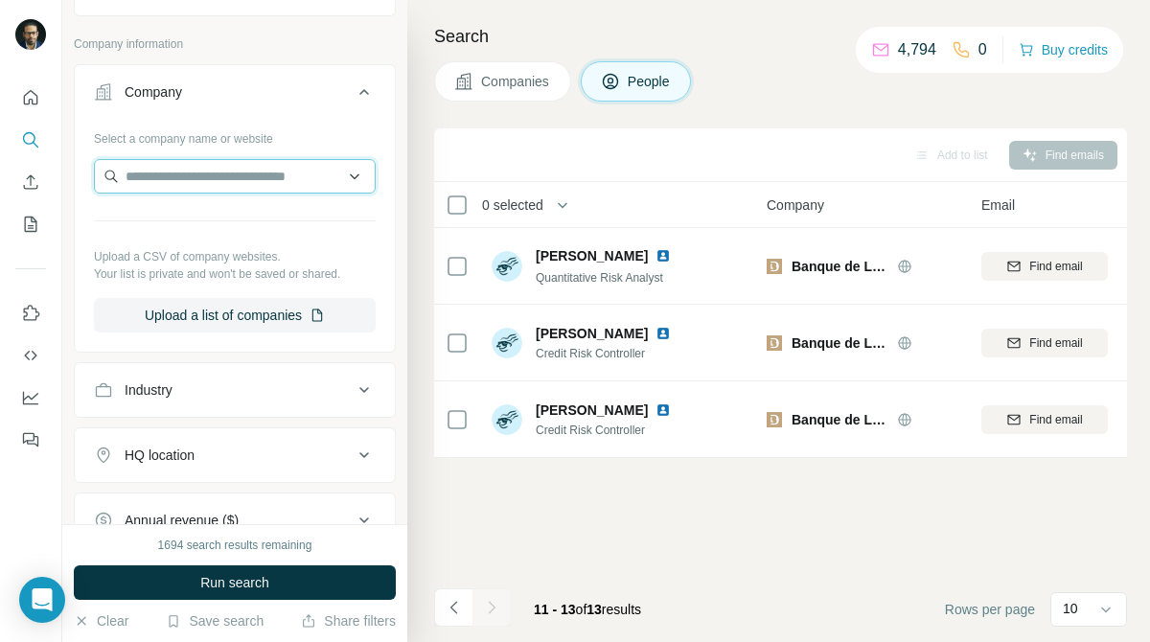
click at [280, 172] on input "text" at bounding box center [235, 176] width 282 height 34
paste input "**********"
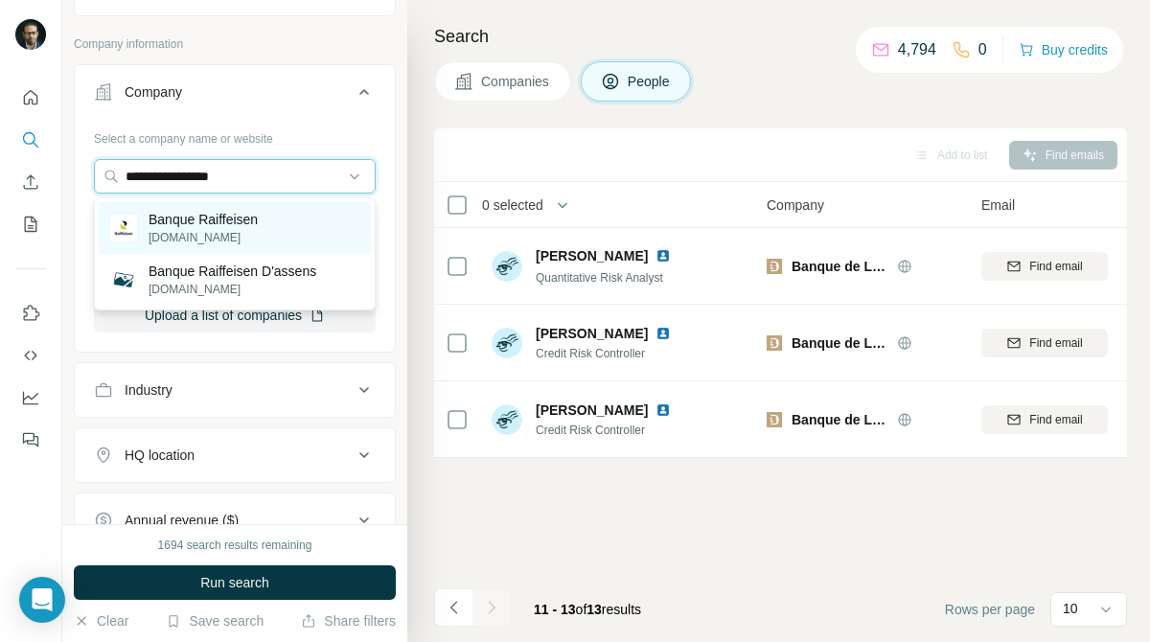
type input "**********"
click at [288, 248] on div "Banque Raiffeisen raiffeisen.lu" at bounding box center [235, 228] width 272 height 52
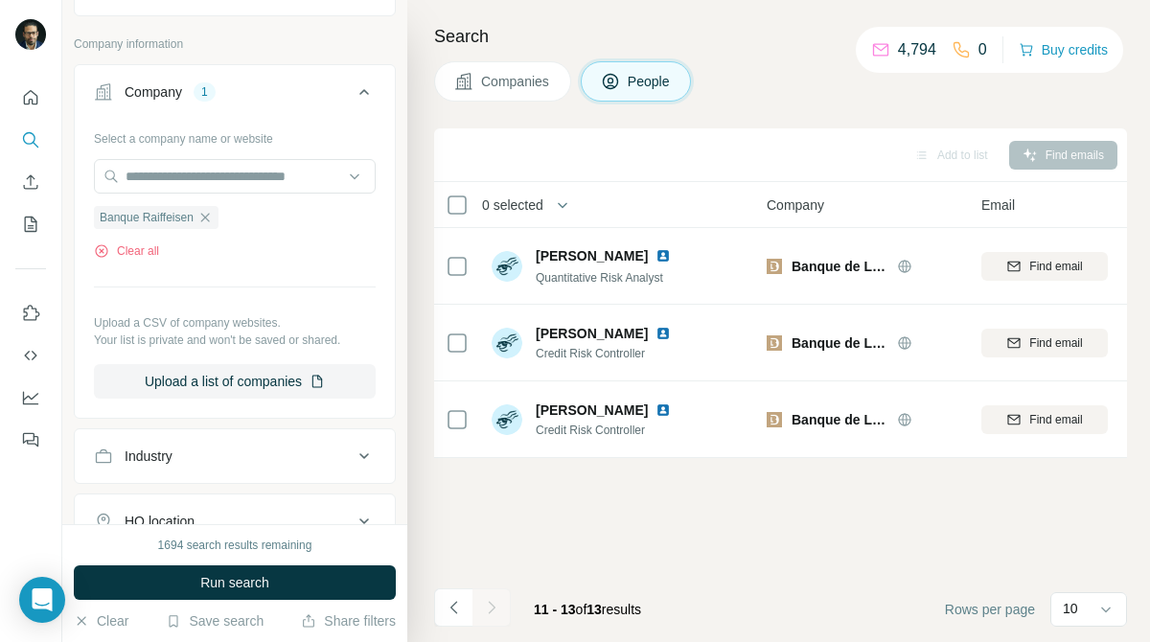
click at [535, 95] on button "Companies" at bounding box center [502, 81] width 137 height 40
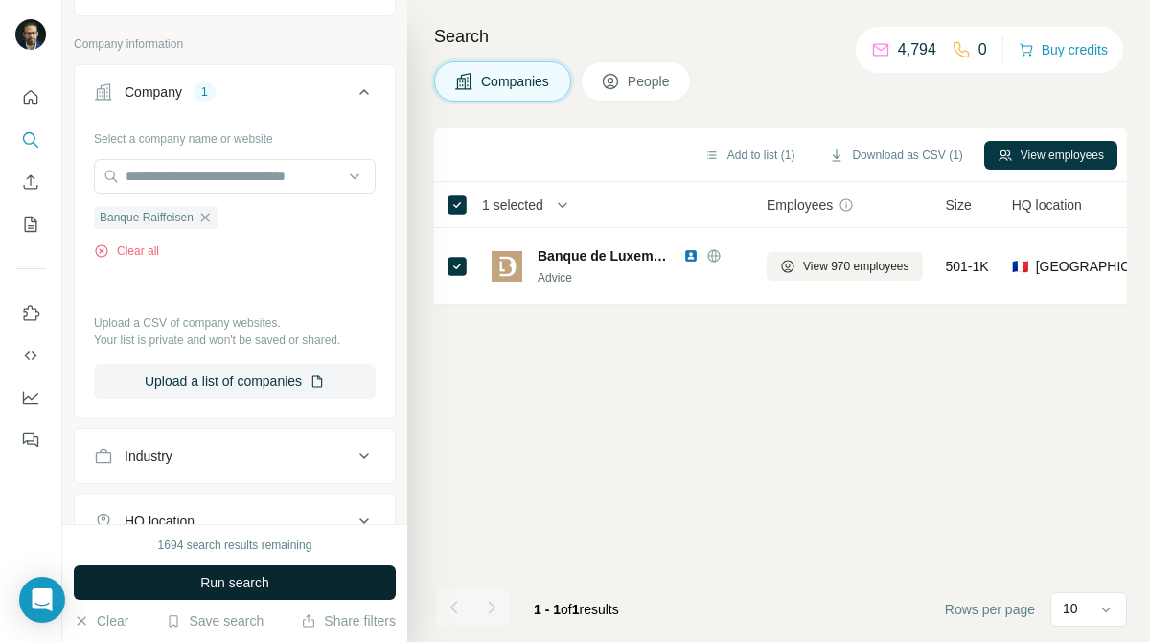
click at [363, 585] on button "Run search" at bounding box center [235, 582] width 322 height 34
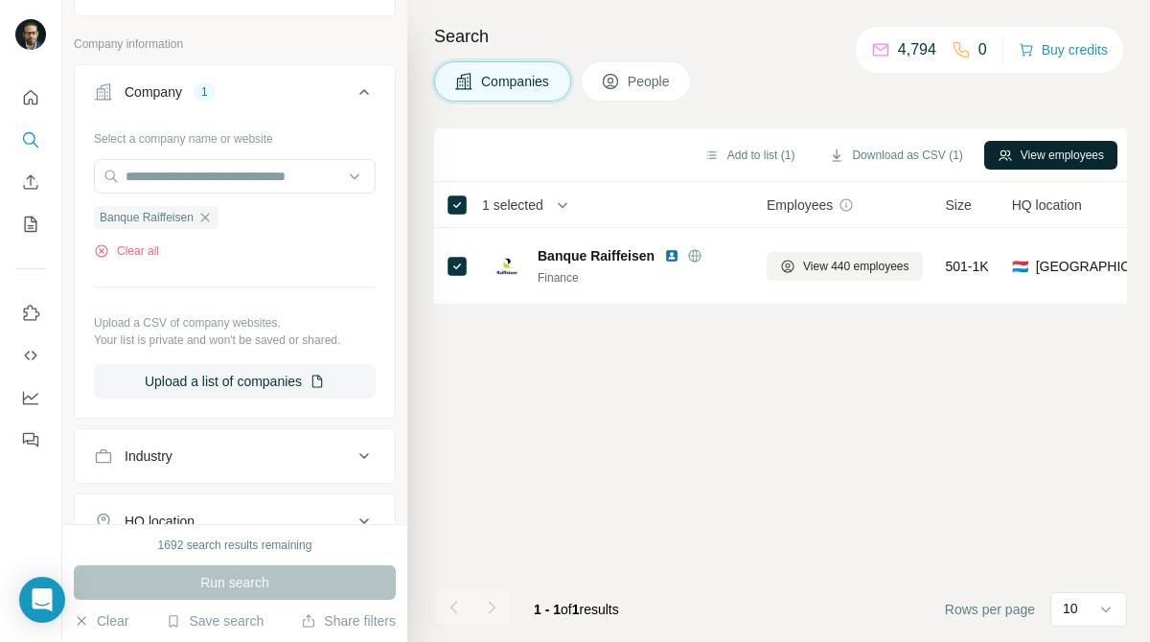
click at [1092, 160] on button "View employees" at bounding box center [1050, 155] width 133 height 29
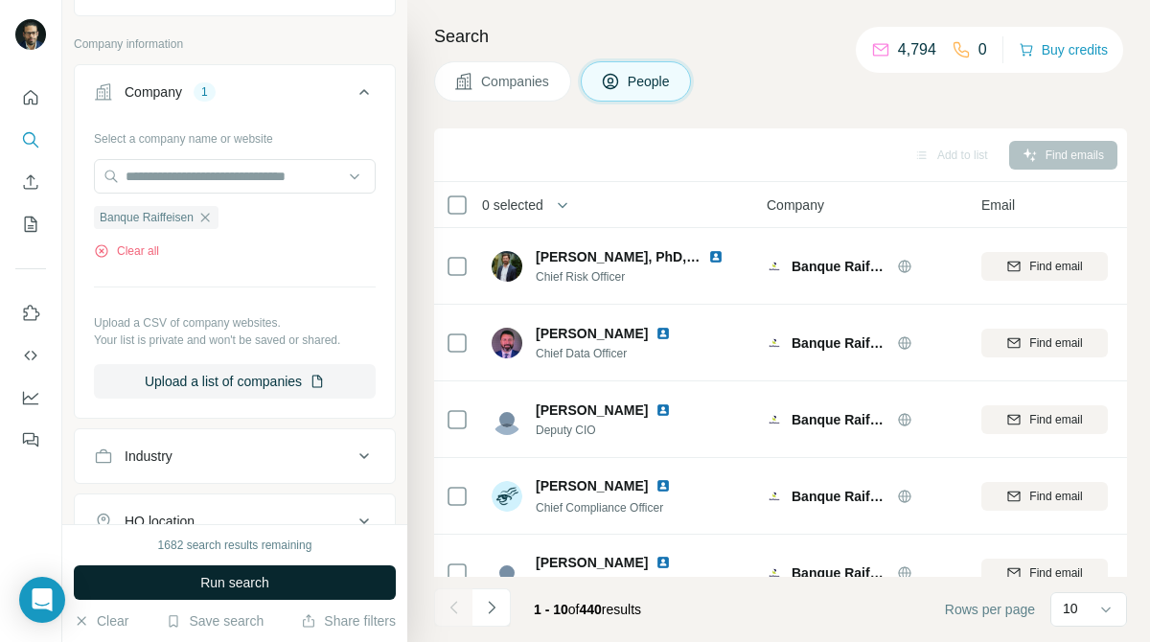
click at [302, 577] on button "Run search" at bounding box center [235, 582] width 322 height 34
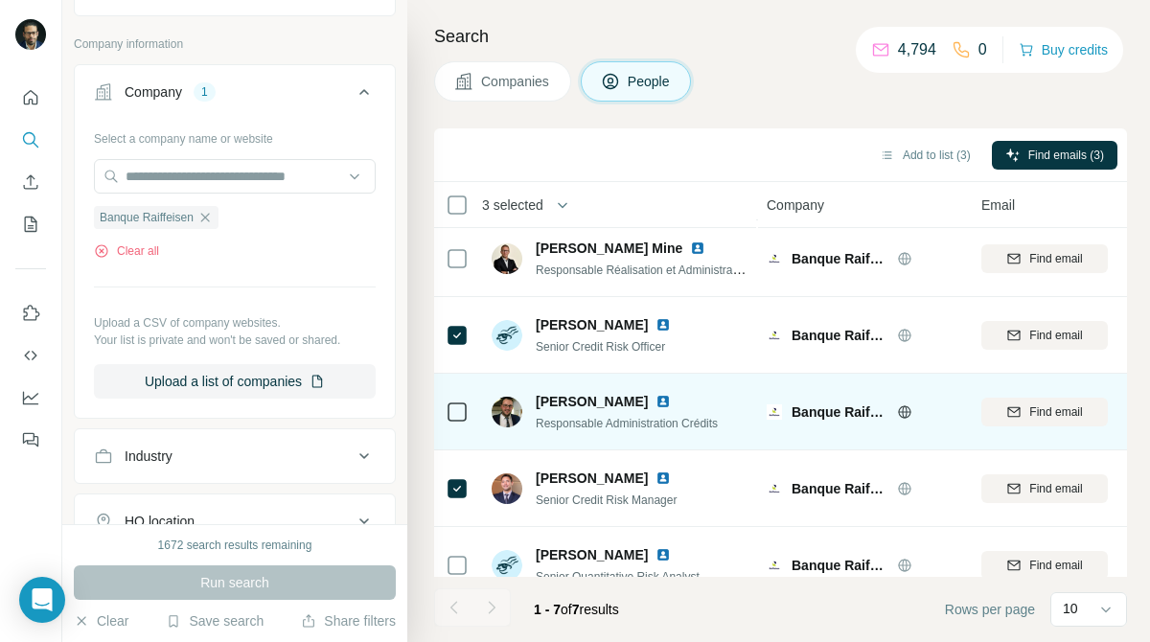
scroll to position [188, 1]
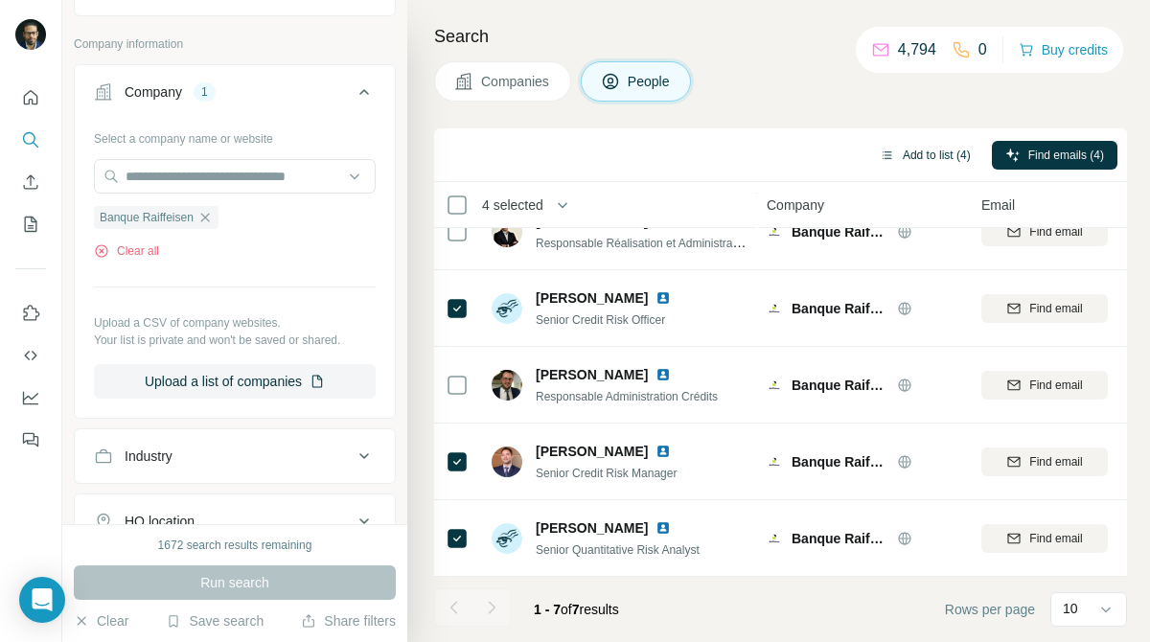
click at [929, 158] on button "Add to list (4)" at bounding box center [925, 155] width 118 height 29
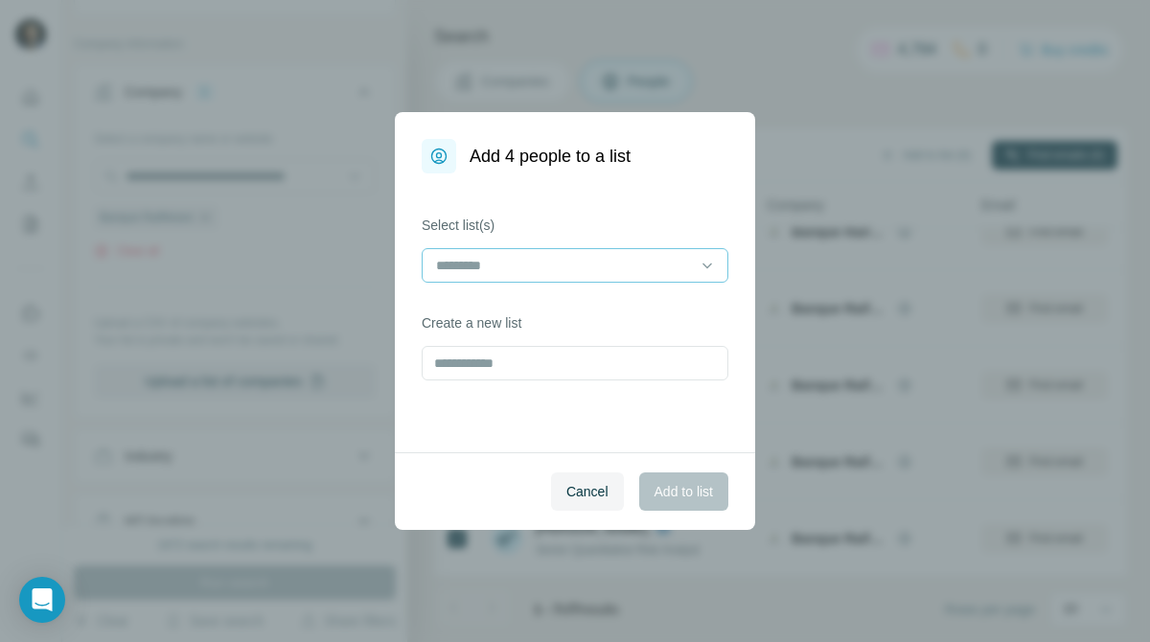
click at [570, 277] on div at bounding box center [563, 265] width 259 height 33
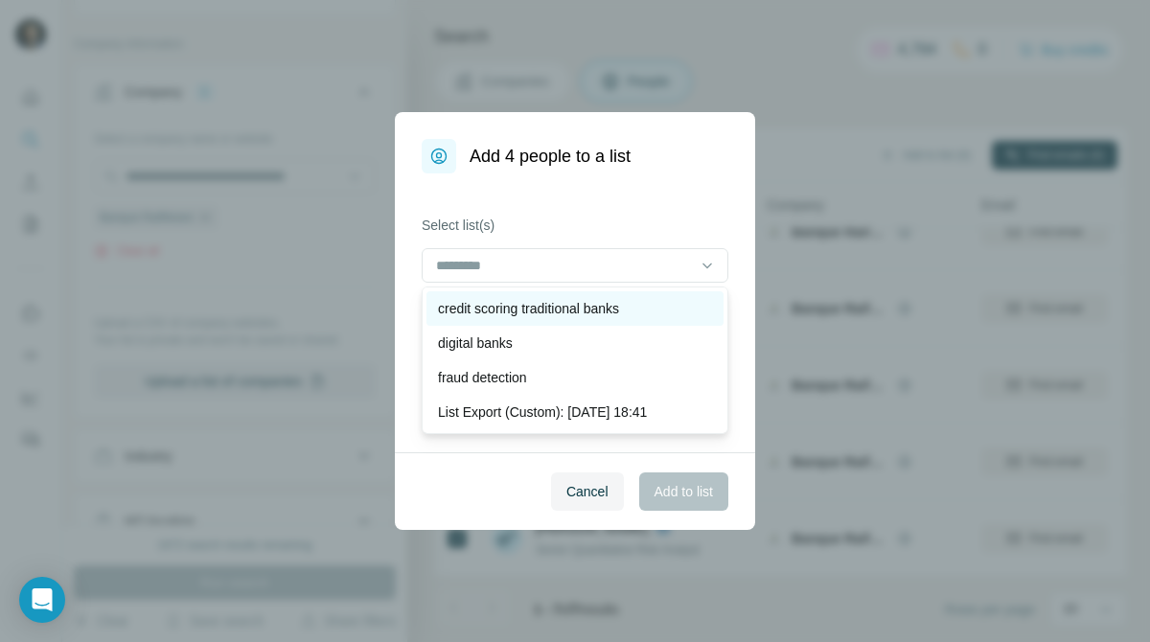
click at [578, 299] on p "credit scoring traditional banks" at bounding box center [528, 308] width 181 height 19
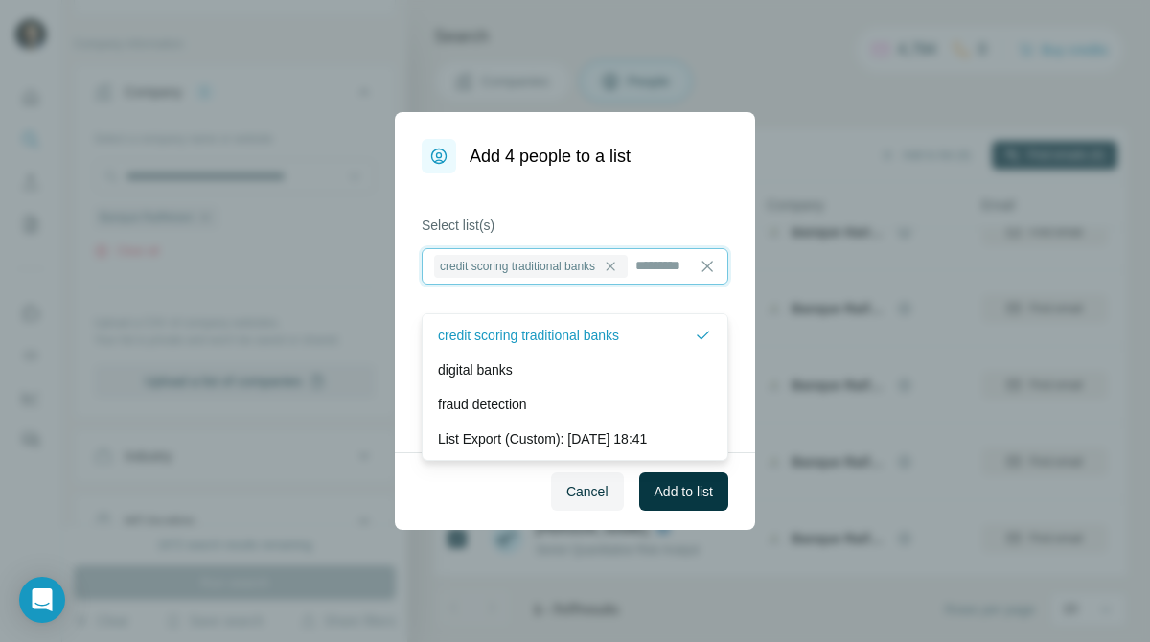
scroll to position [2, 0]
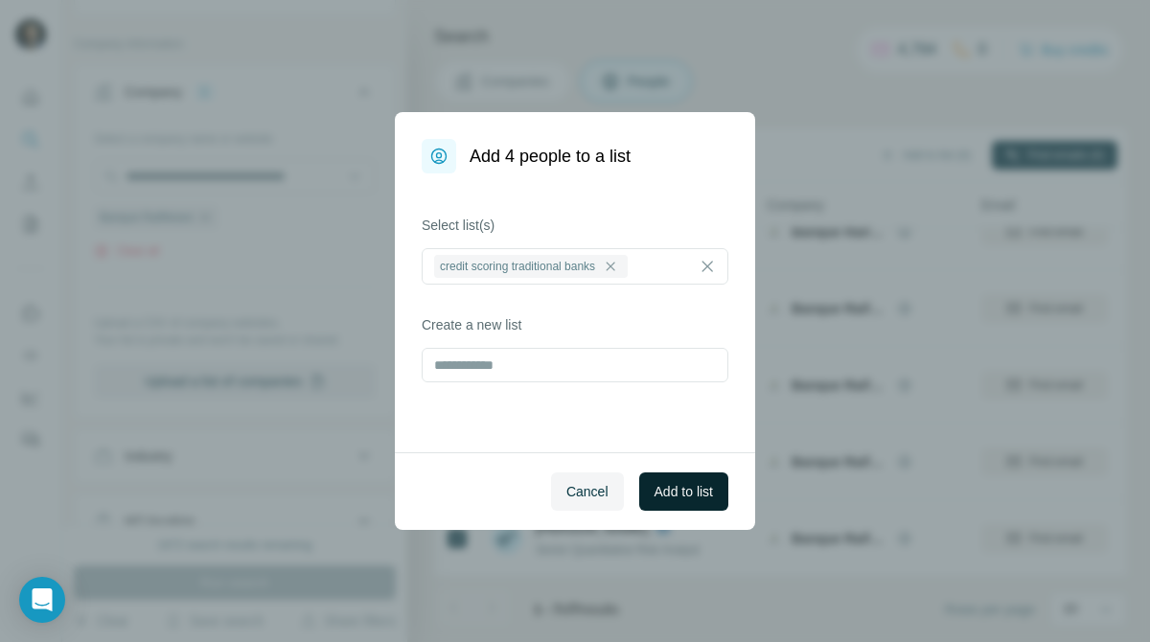
click at [699, 475] on button "Add to list" at bounding box center [683, 491] width 89 height 38
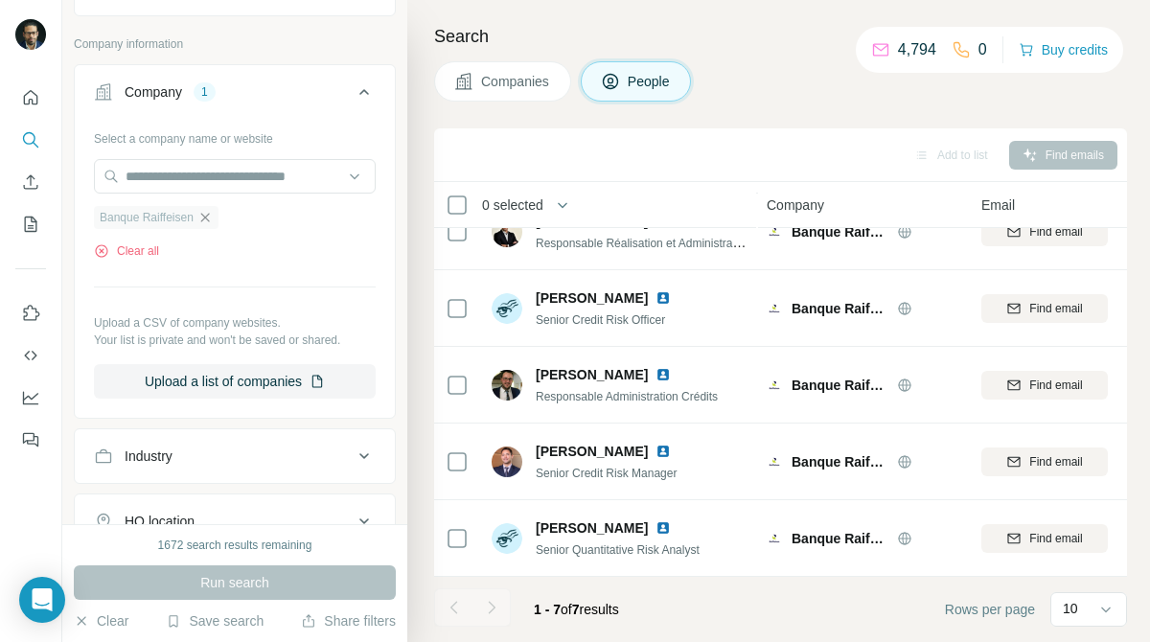
click at [209, 219] on icon "button" at bounding box center [204, 217] width 9 height 9
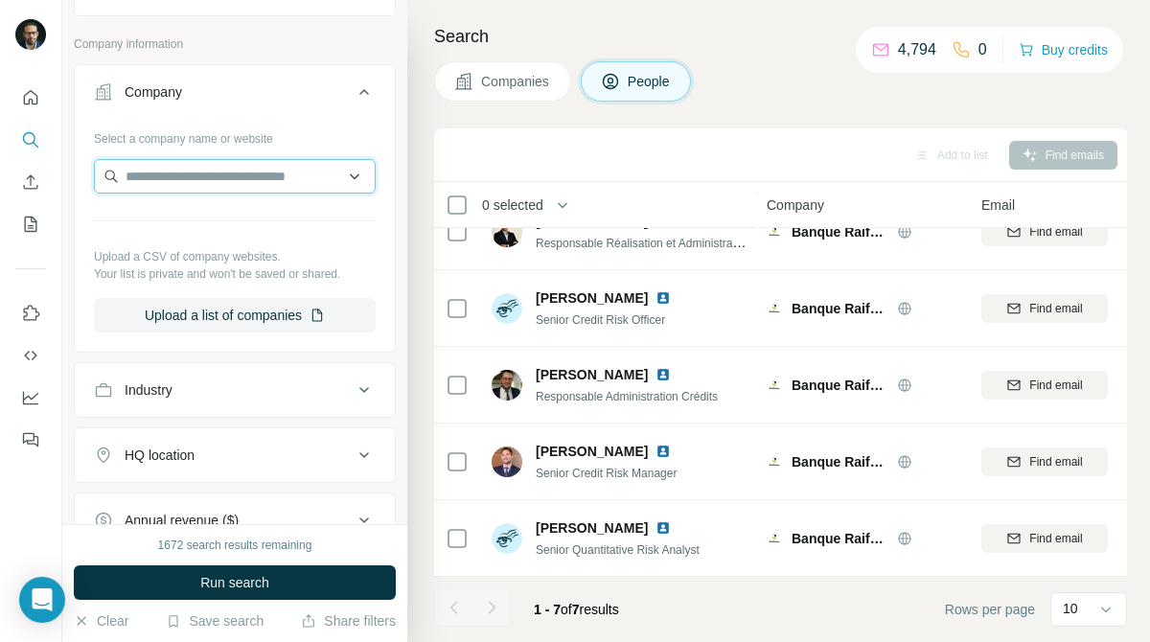
click at [268, 187] on input "text" at bounding box center [235, 176] width 282 height 34
paste input "**********"
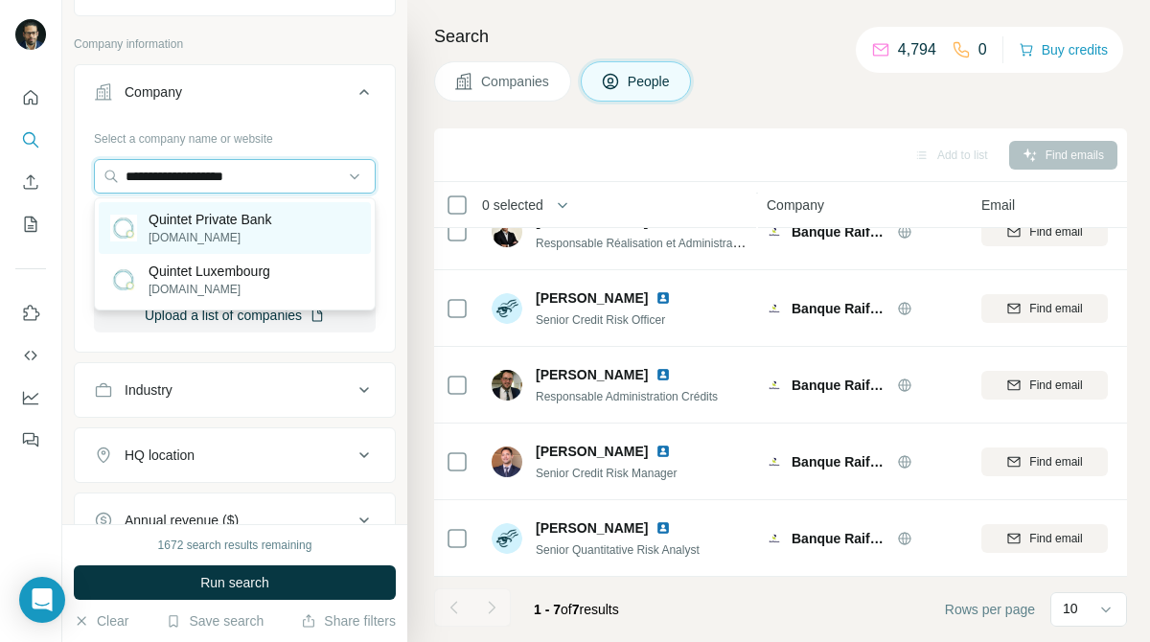
type input "**********"
click at [270, 222] on p "Quintet Private Bank" at bounding box center [210, 219] width 123 height 19
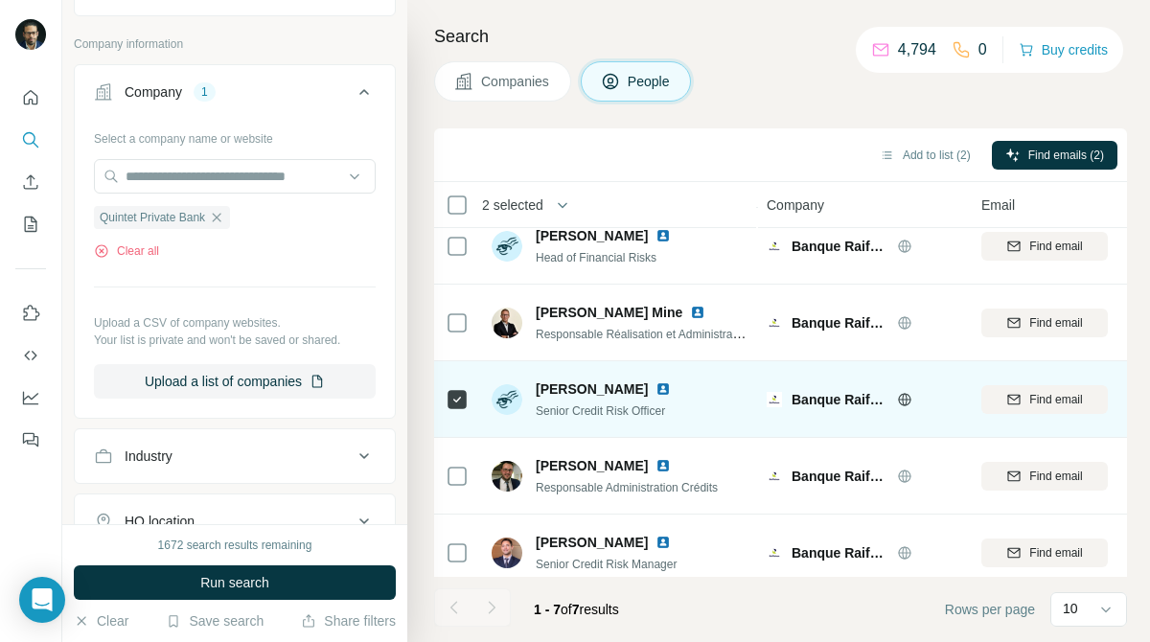
scroll to position [188, 1]
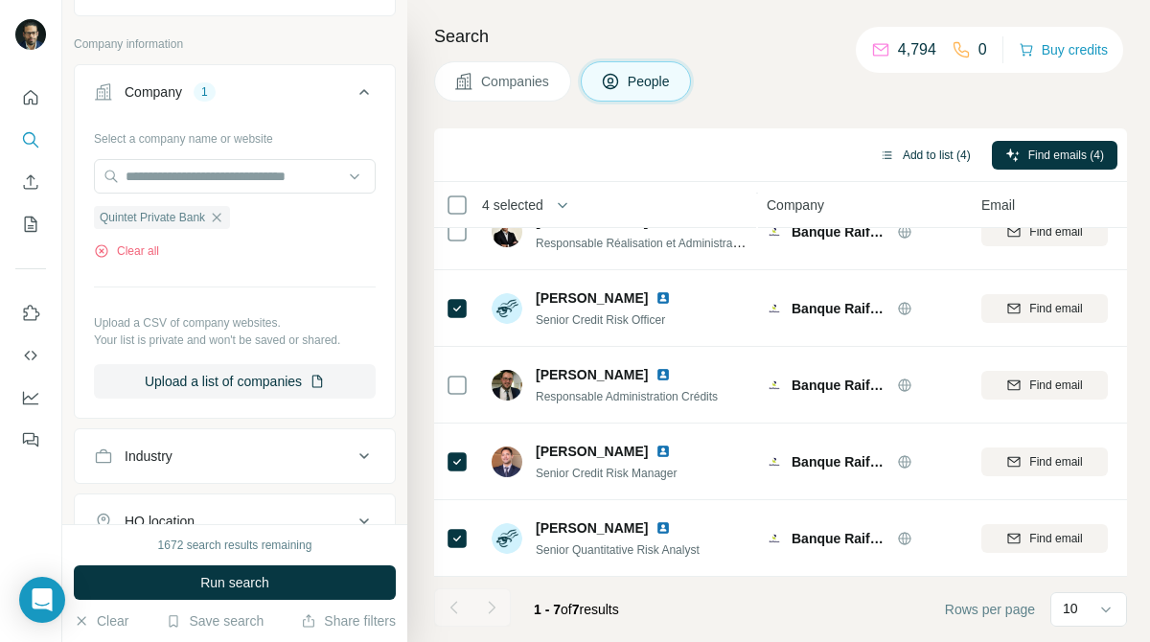
click at [925, 165] on button "Add to list (4)" at bounding box center [925, 155] width 118 height 29
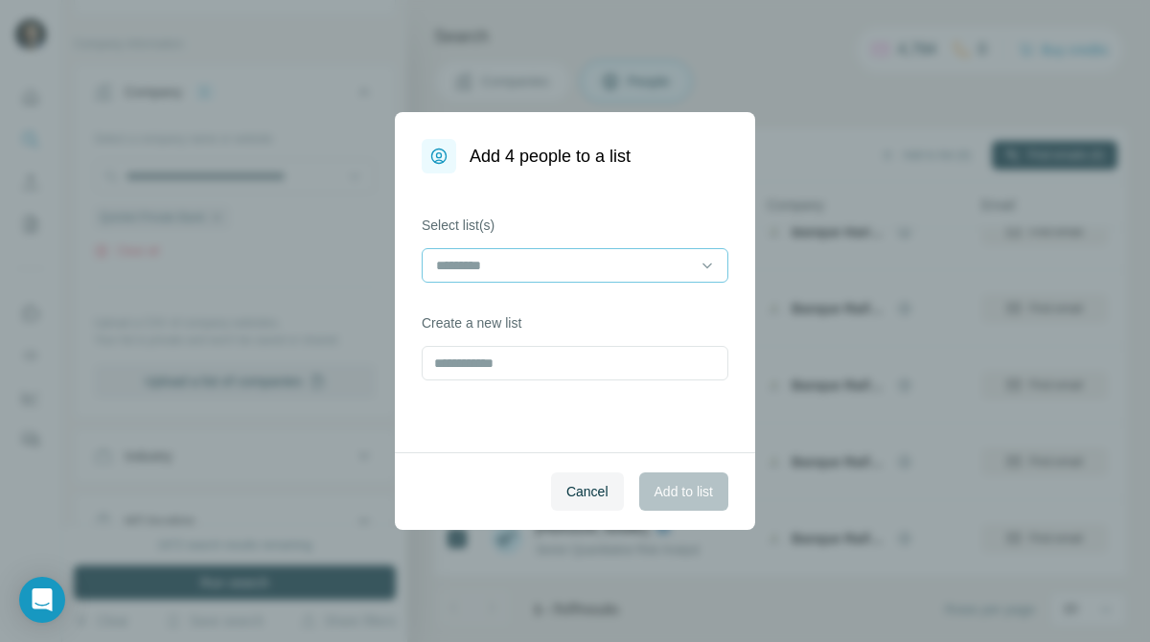
click at [630, 253] on div at bounding box center [563, 265] width 259 height 33
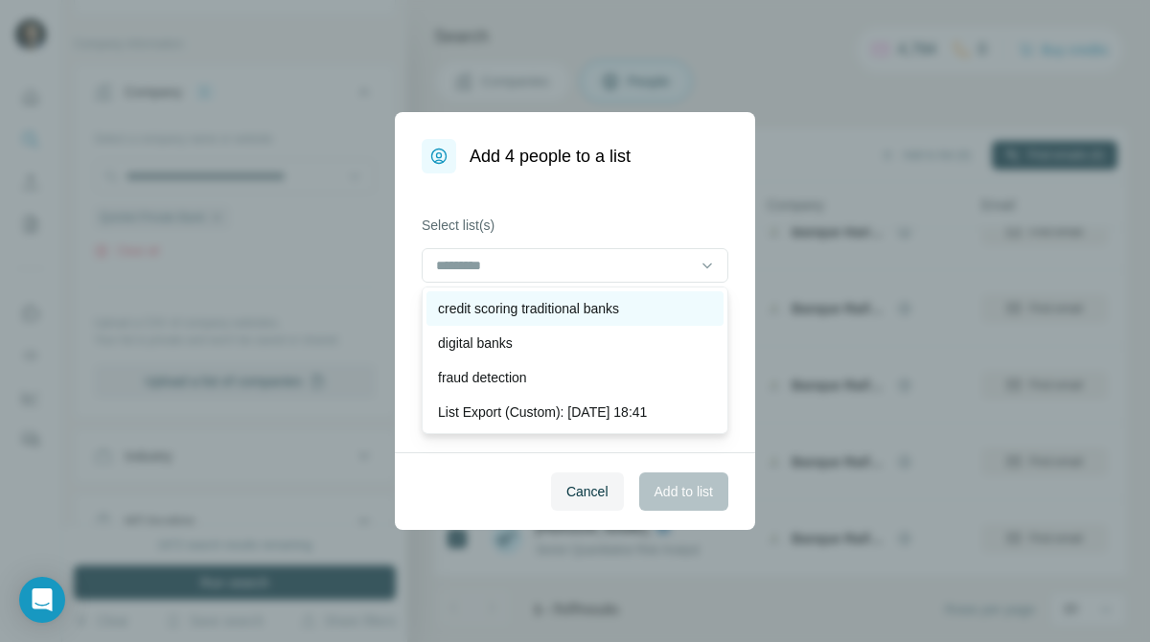
click at [600, 305] on p "credit scoring traditional banks" at bounding box center [528, 308] width 181 height 19
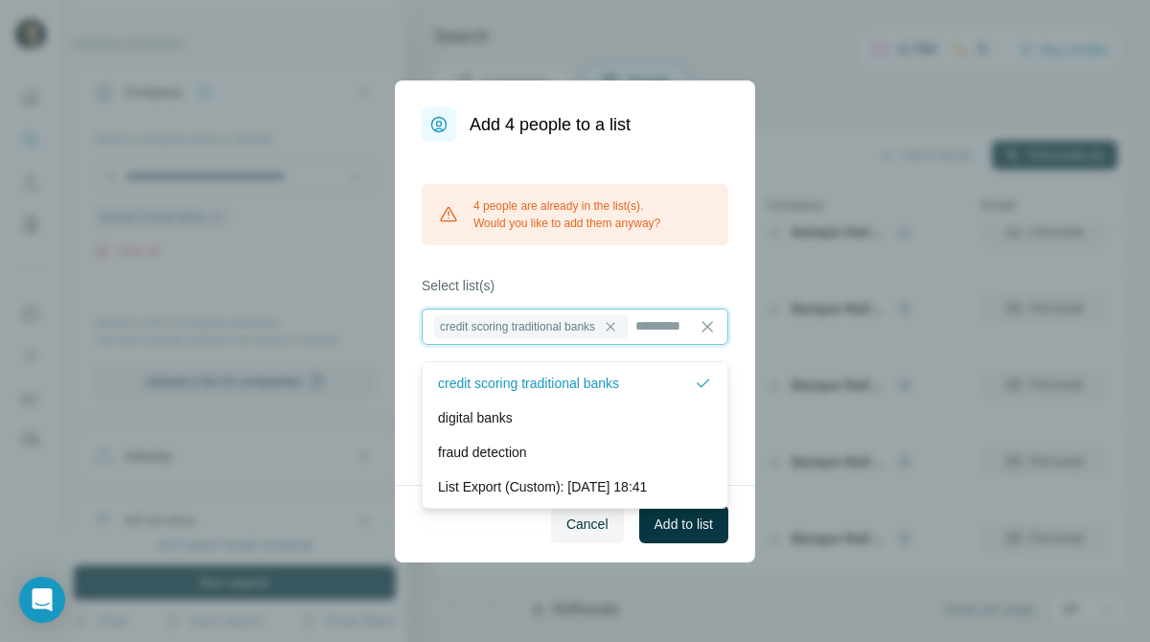
scroll to position [2, 0]
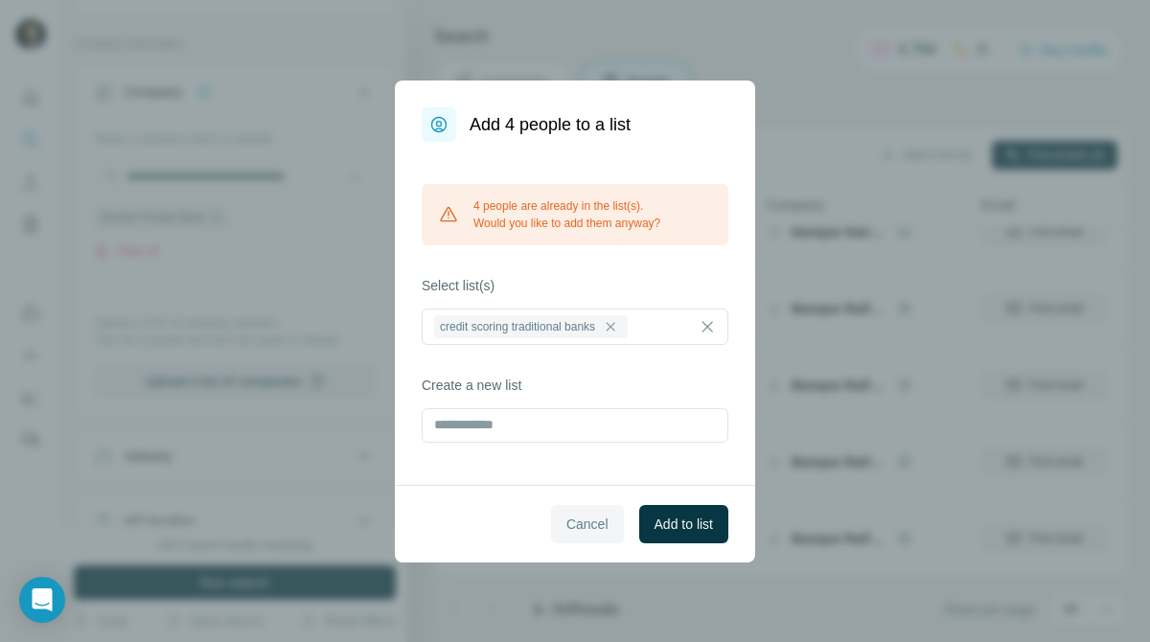
click at [576, 534] on span "Cancel" at bounding box center [587, 524] width 42 height 19
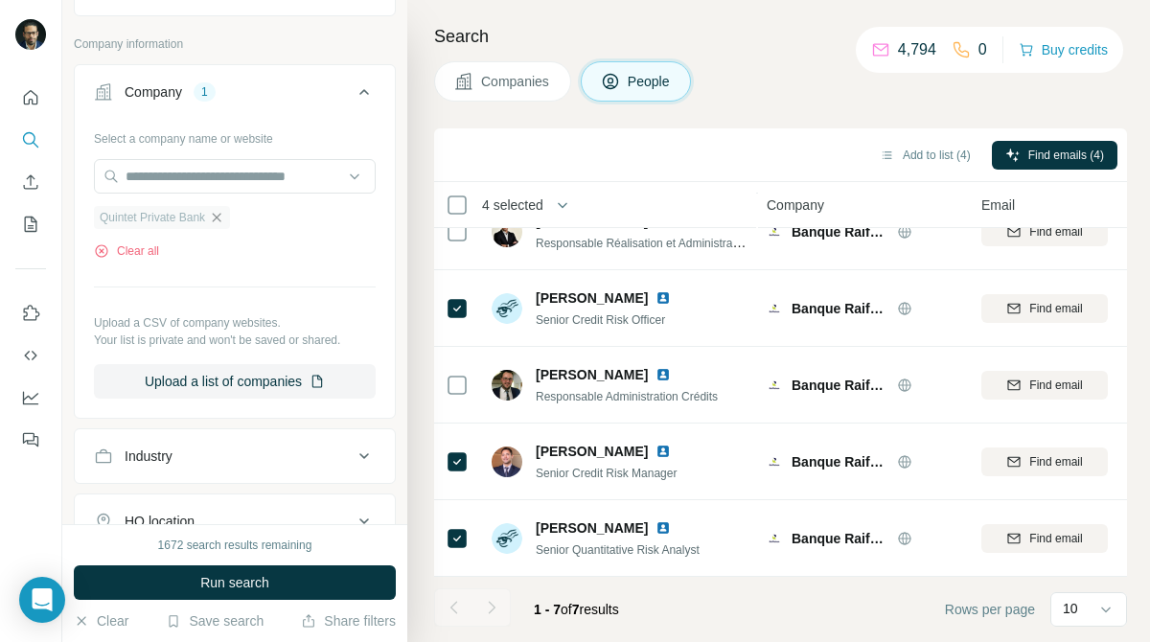
click at [223, 221] on icon "button" at bounding box center [216, 217] width 15 height 15
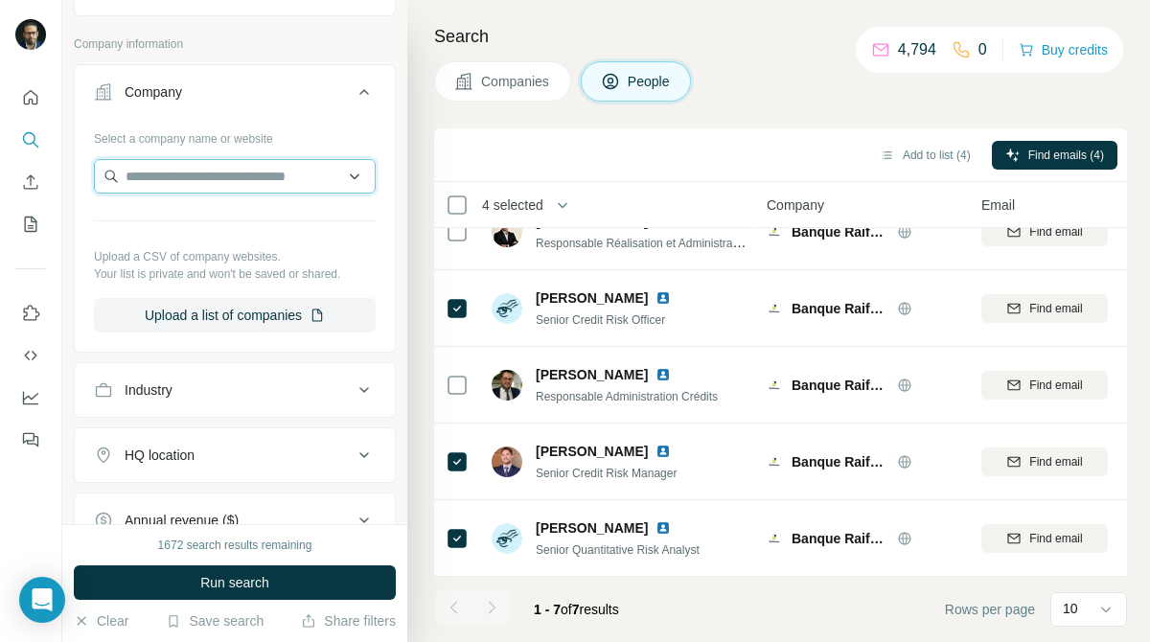
click at [223, 191] on input "text" at bounding box center [235, 176] width 282 height 34
paste input "**********"
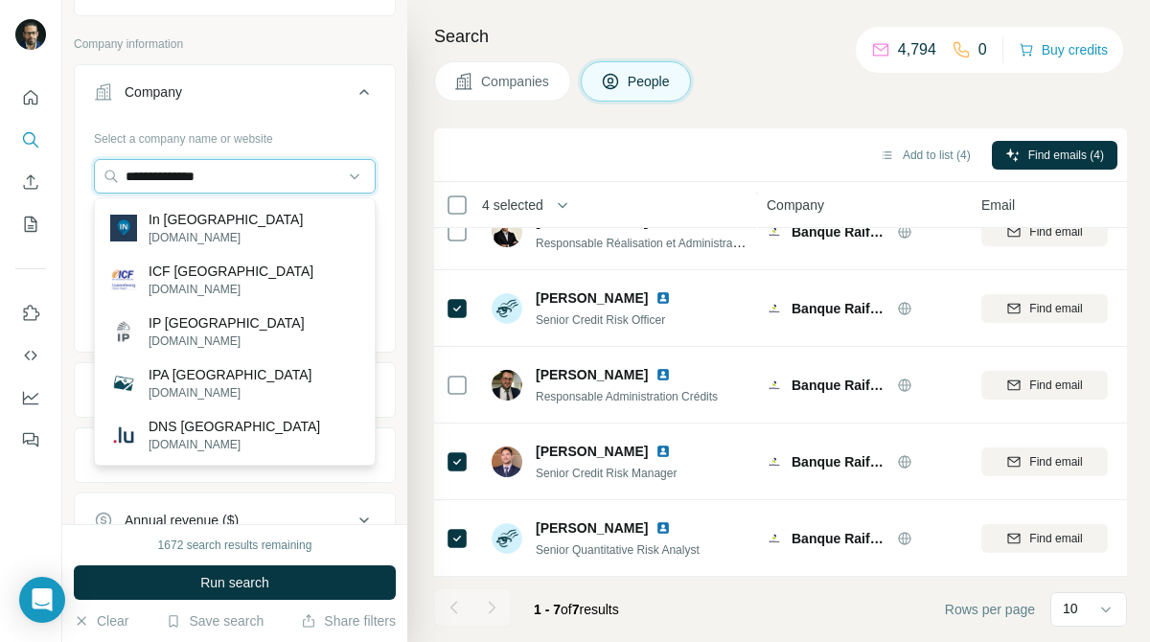
type input "**********"
click at [283, 164] on input "**********" at bounding box center [235, 176] width 282 height 34
click at [255, 175] on input "**********" at bounding box center [235, 176] width 282 height 34
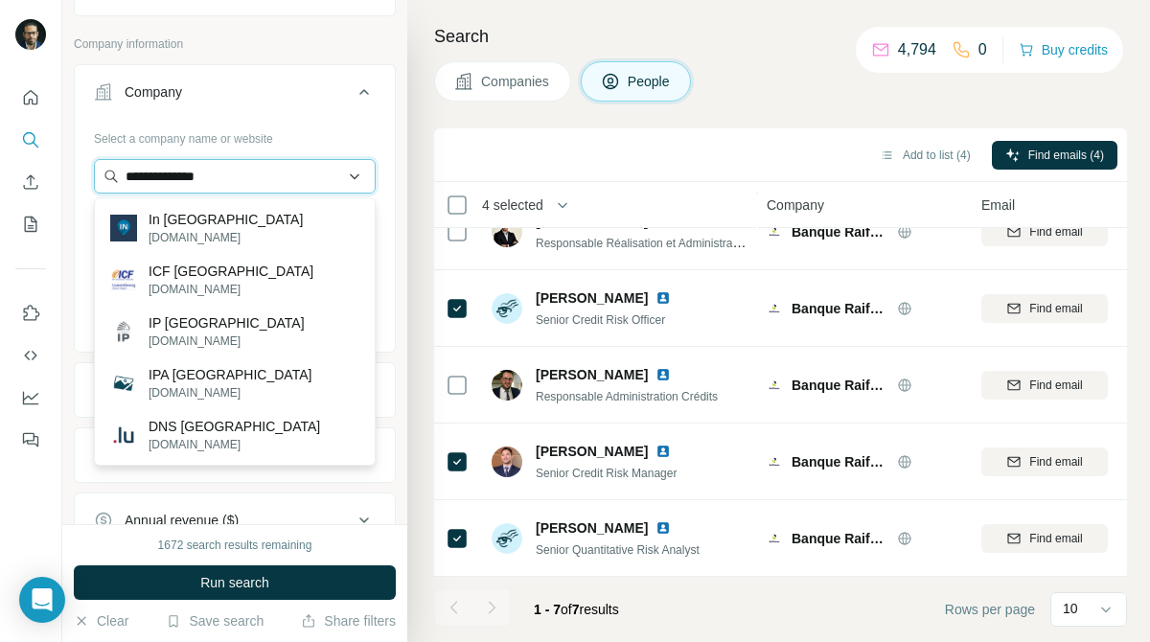
click at [255, 175] on input "**********" at bounding box center [235, 176] width 282 height 34
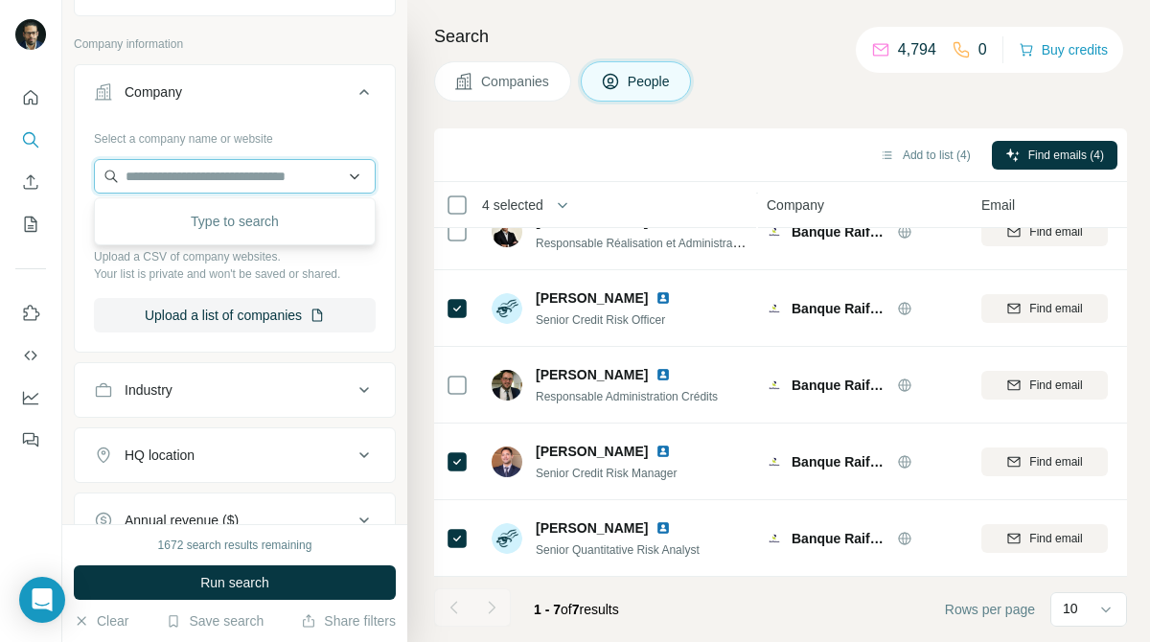
paste input "**********"
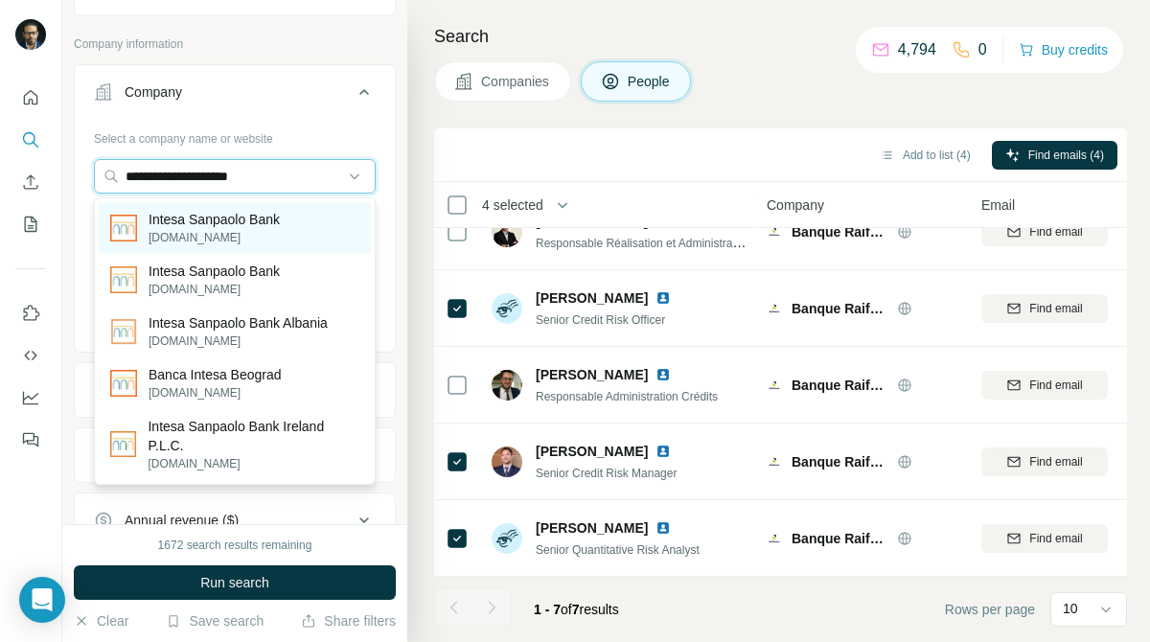
type input "**********"
click at [199, 234] on p "intesasanpaolobanka.ba" at bounding box center [214, 237] width 131 height 17
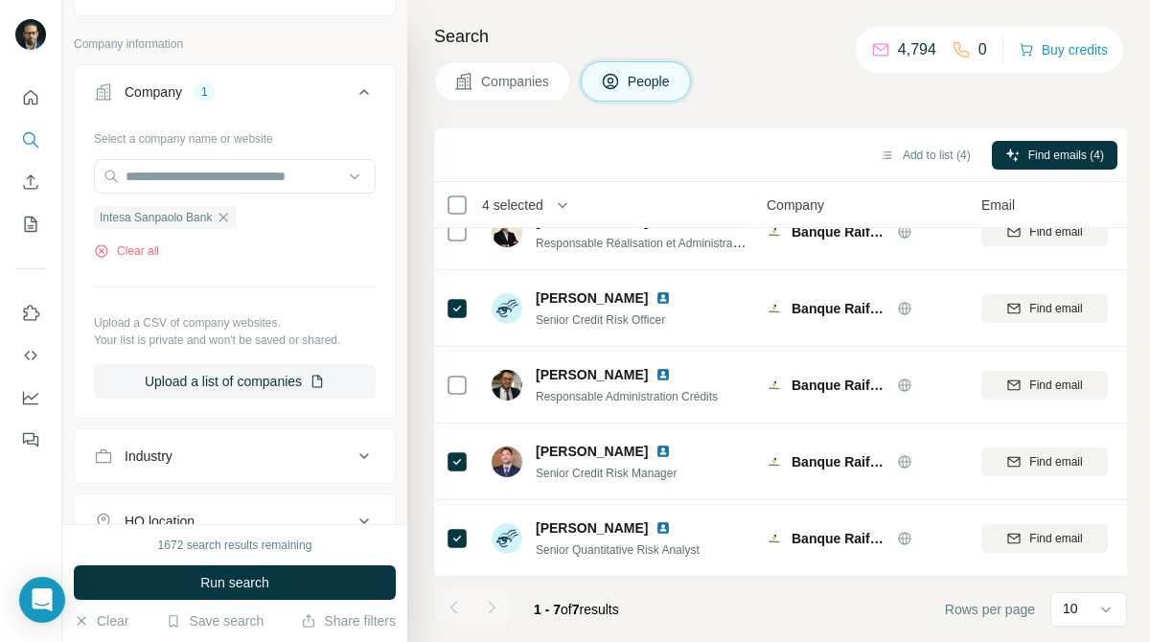
click at [528, 78] on span "Companies" at bounding box center [516, 81] width 70 height 19
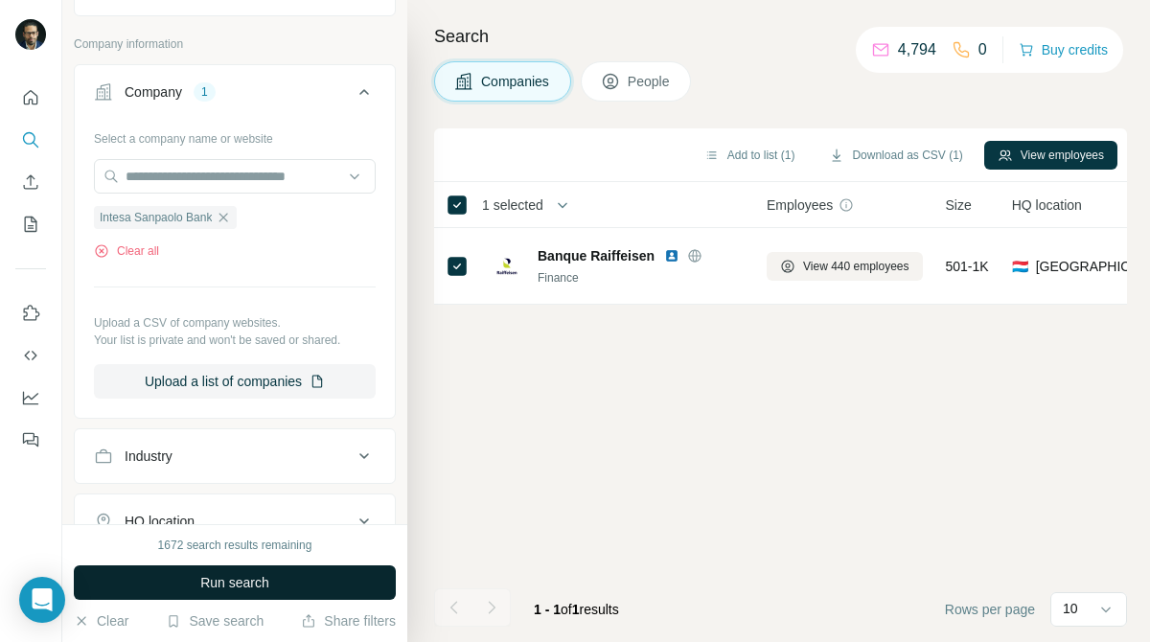
click at [302, 587] on button "Run search" at bounding box center [235, 582] width 322 height 34
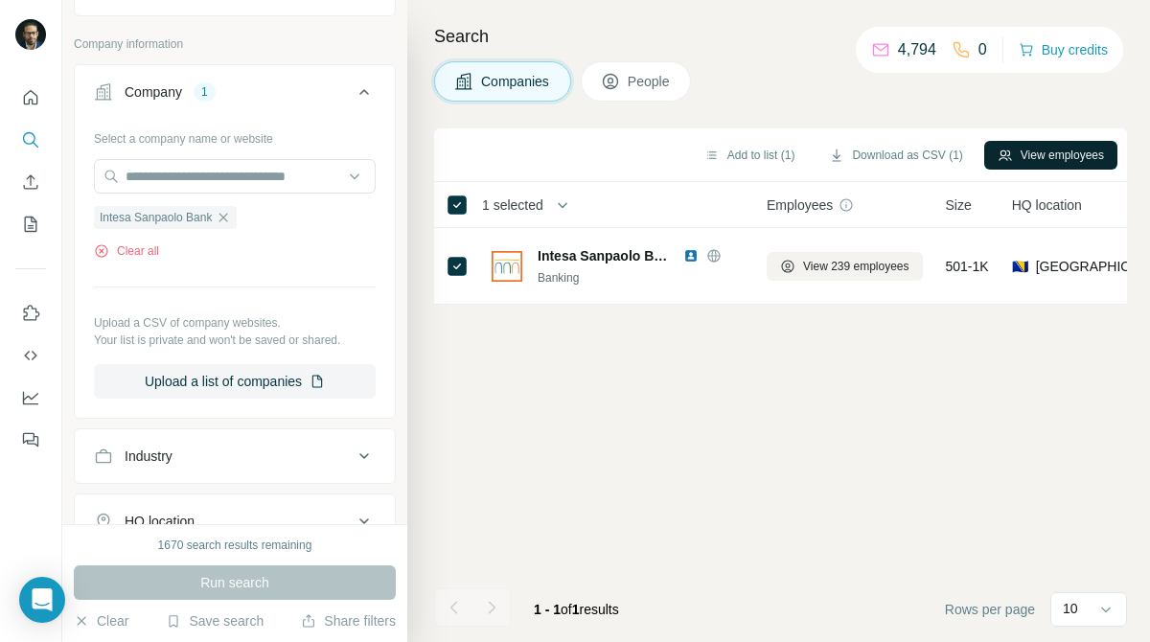
click at [1048, 155] on button "View employees" at bounding box center [1050, 155] width 133 height 29
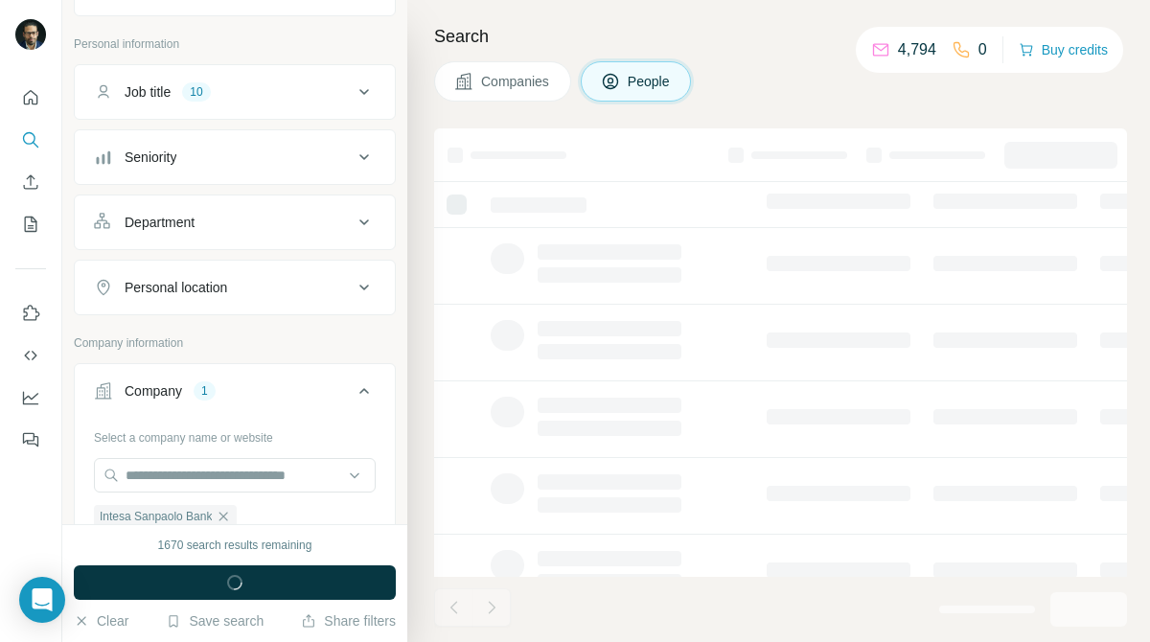
scroll to position [388, 0]
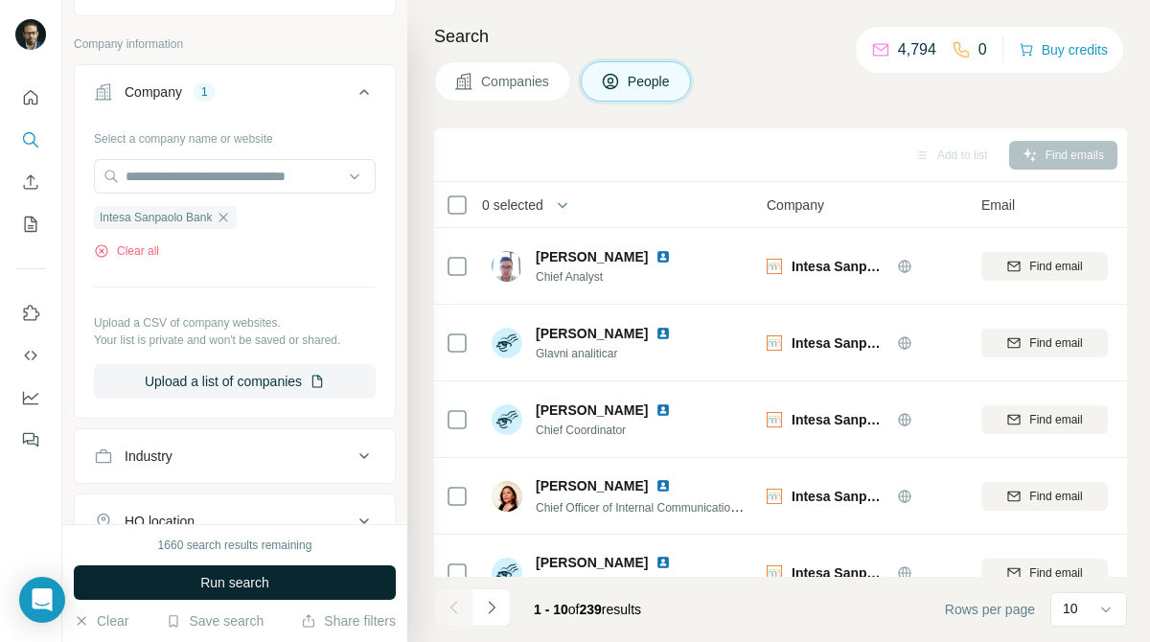
click at [368, 573] on button "Run search" at bounding box center [235, 582] width 322 height 34
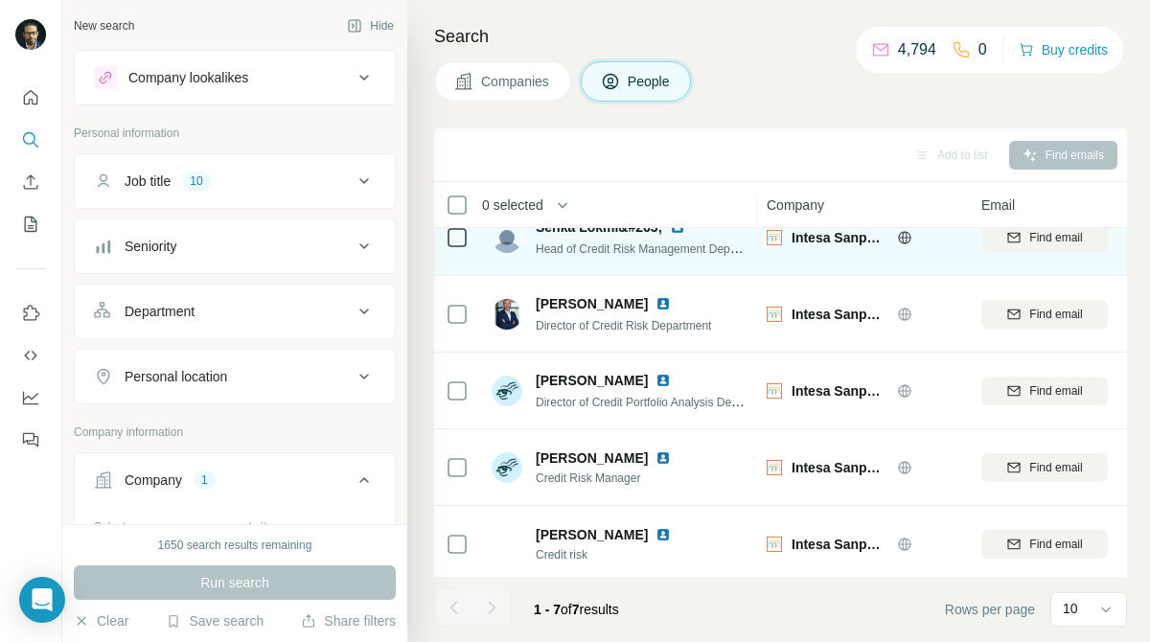
scroll to position [188, 1]
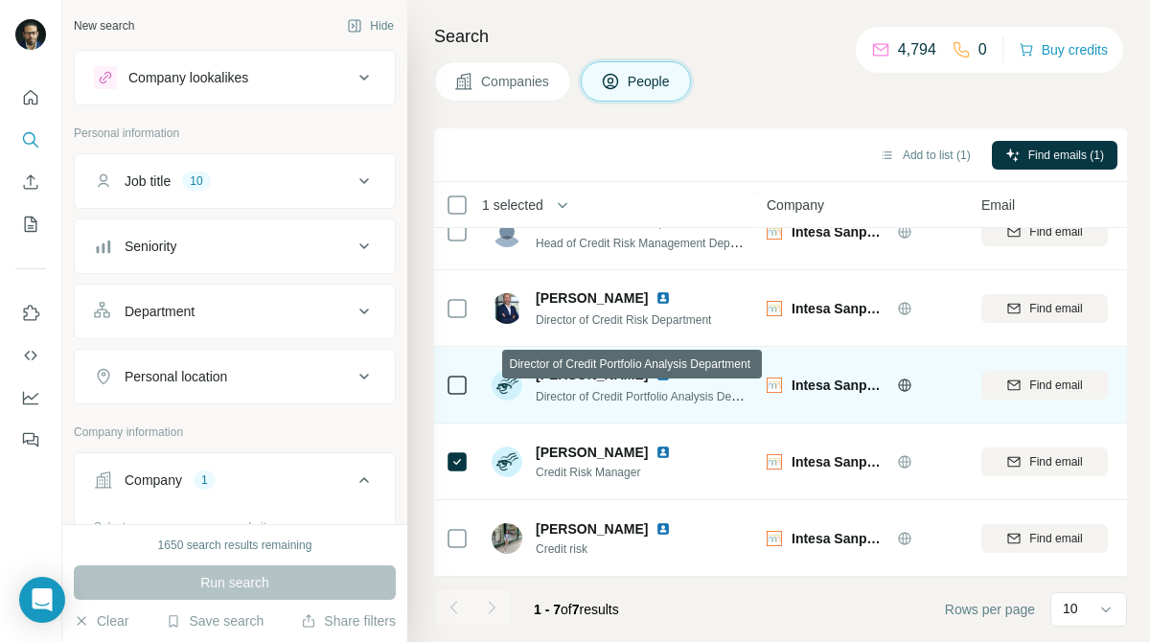
click at [587, 400] on span "Director of Credit Portfolio Analysis Department" at bounding box center [656, 395] width 241 height 15
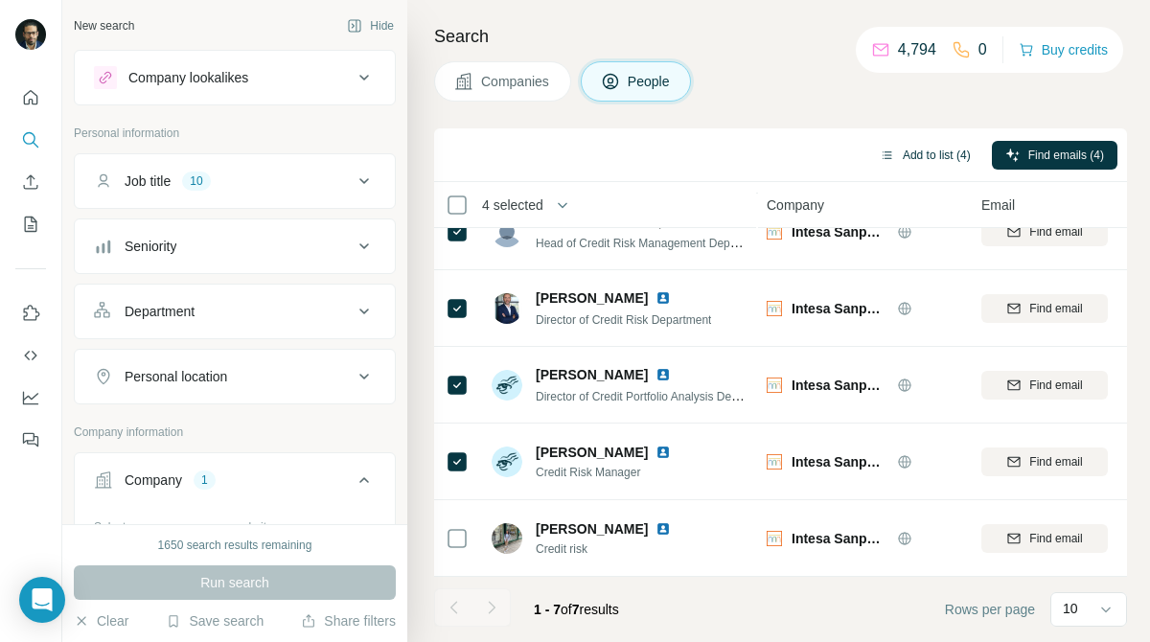
click at [913, 156] on button "Add to list (4)" at bounding box center [925, 155] width 118 height 29
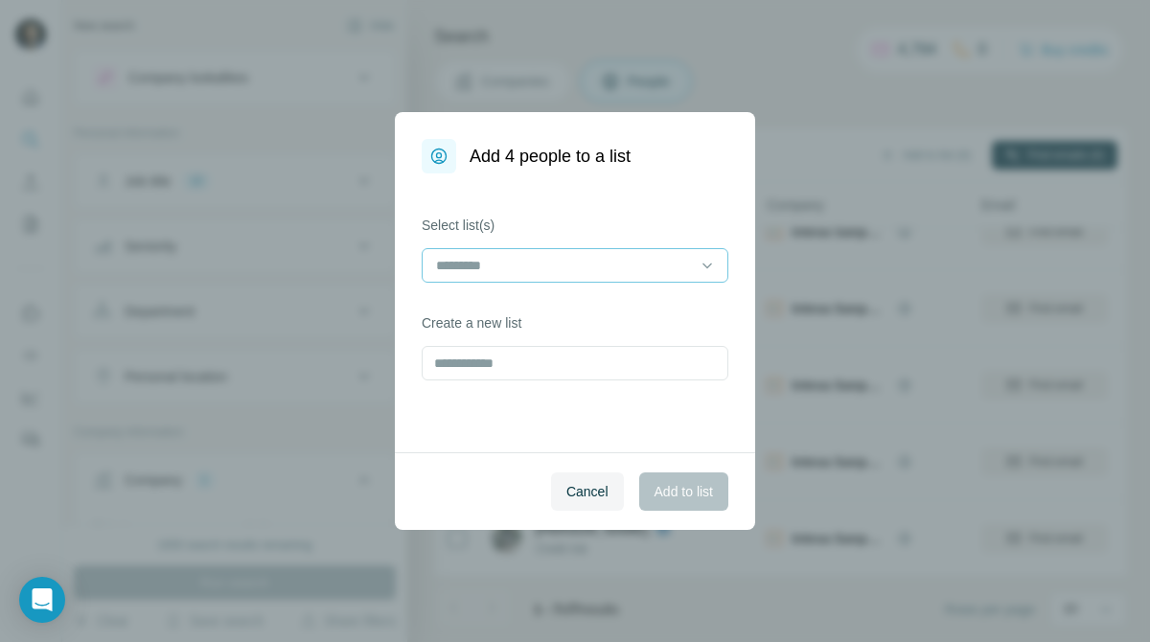
click at [666, 255] on input at bounding box center [563, 265] width 259 height 21
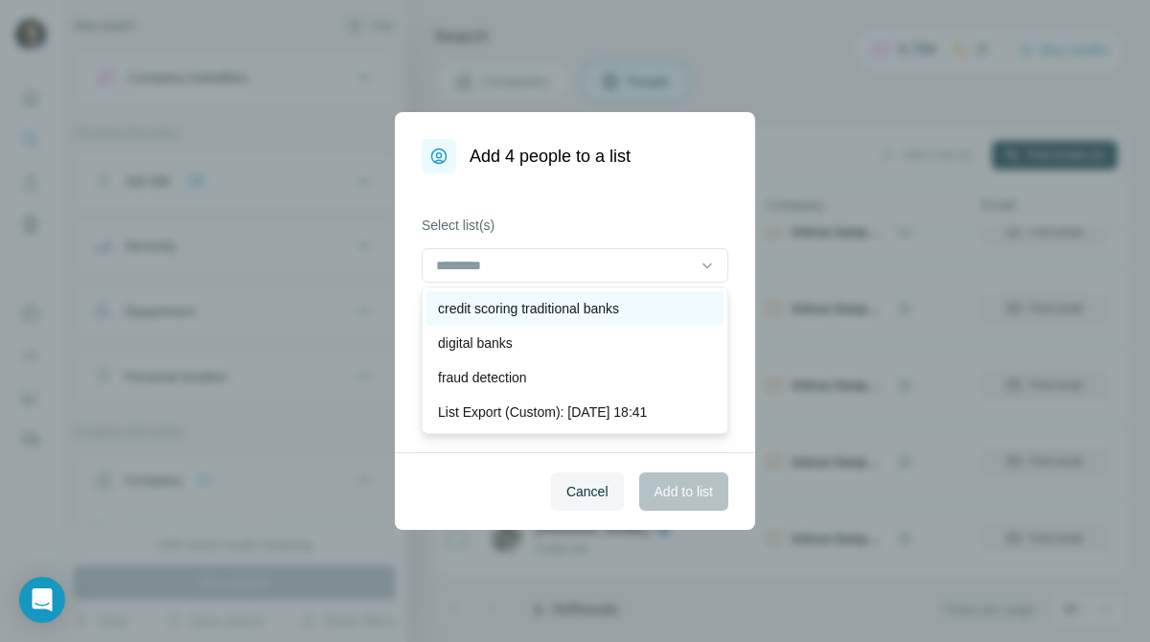
click at [637, 297] on div "credit scoring traditional banks" at bounding box center [574, 308] width 297 height 34
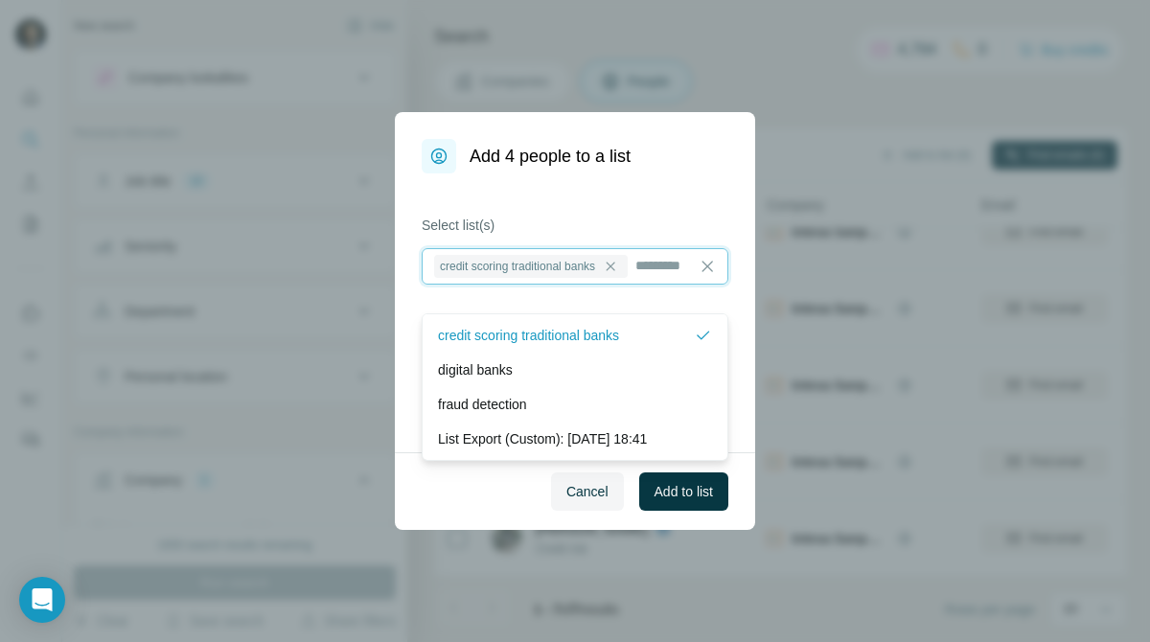
scroll to position [2, 0]
click at [682, 495] on span "Add to list" at bounding box center [683, 491] width 58 height 19
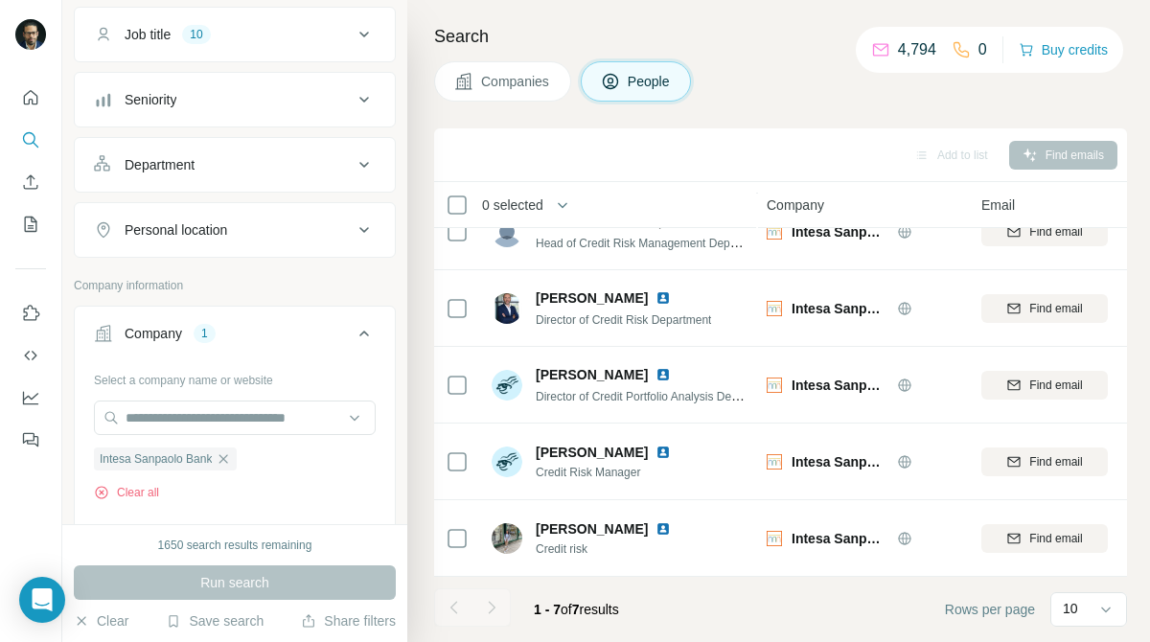
scroll to position [149, 0]
click at [227, 456] on icon "button" at bounding box center [223, 456] width 9 height 9
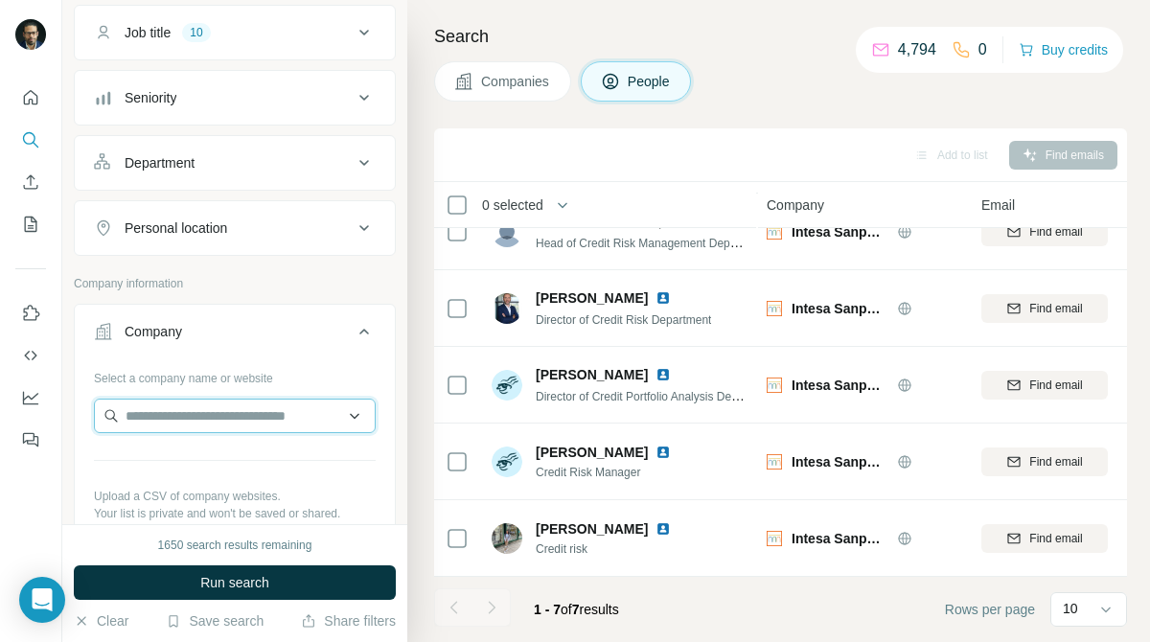
click at [286, 414] on input "text" at bounding box center [235, 416] width 282 height 34
paste input "****"
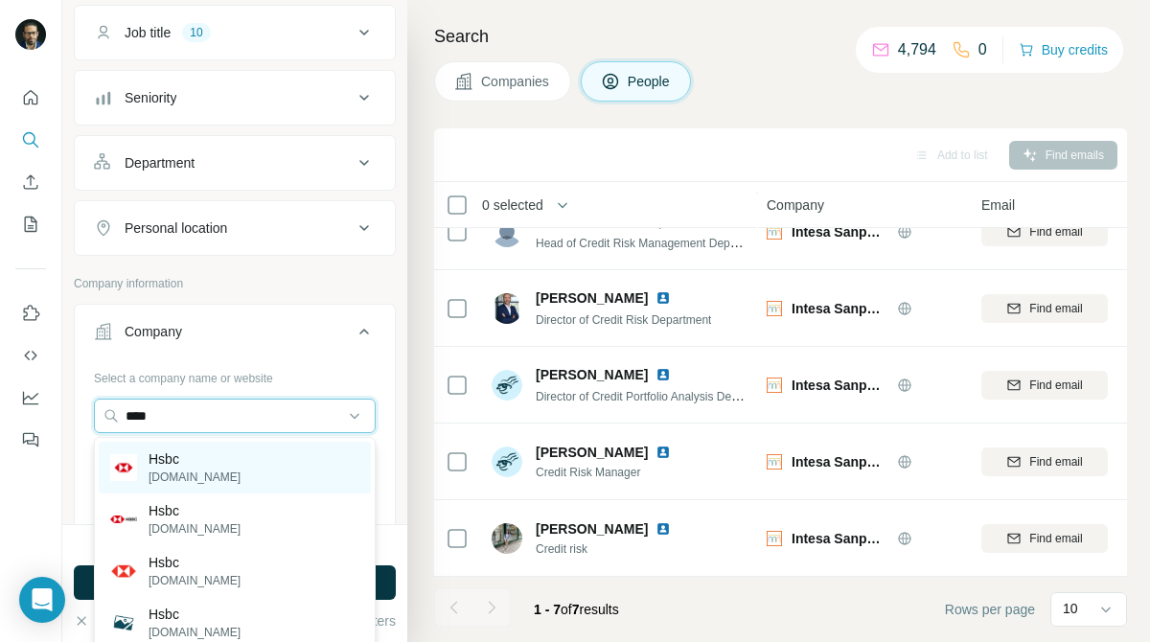
type input "****"
click at [265, 463] on div "Hsbc hsbc.com" at bounding box center [235, 468] width 272 height 52
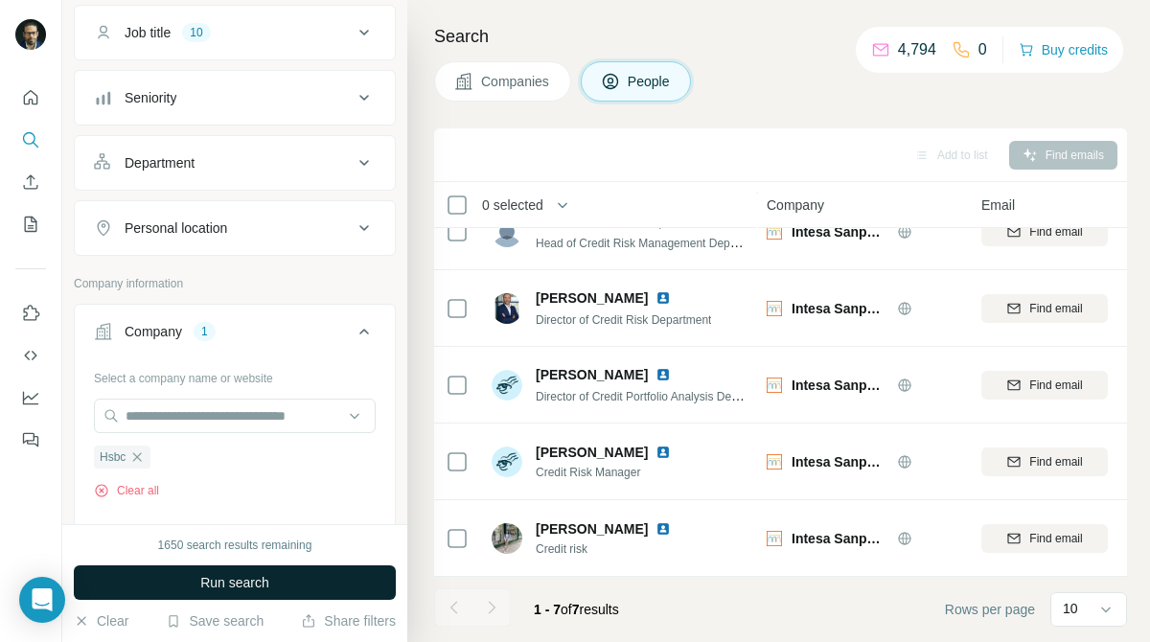
click at [312, 582] on button "Run search" at bounding box center [235, 582] width 322 height 34
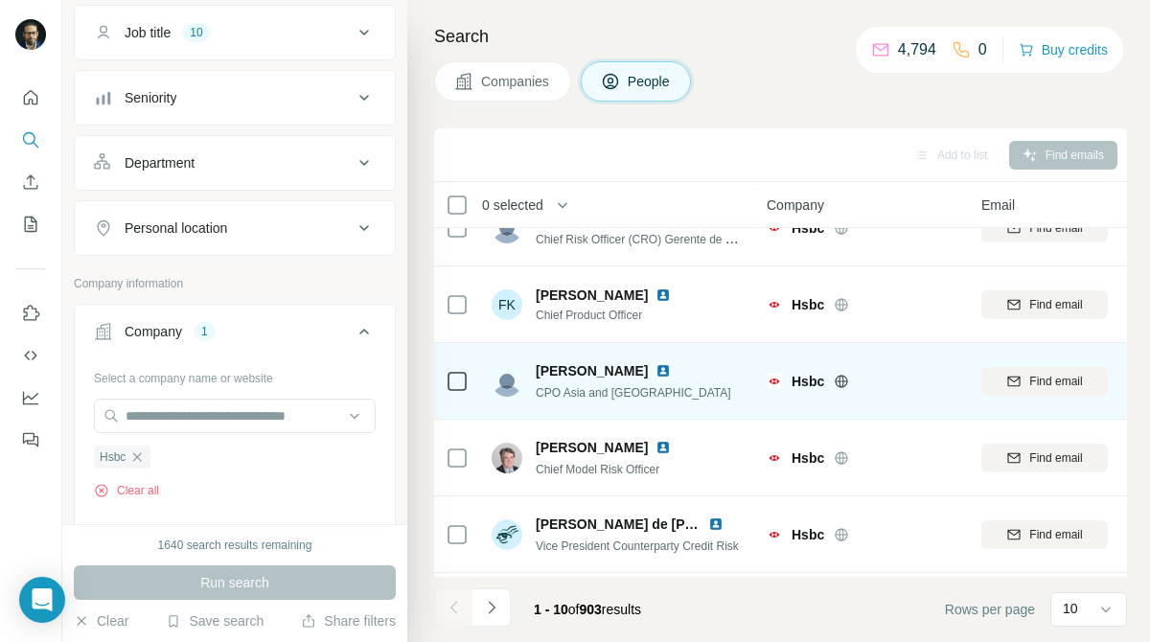
scroll to position [418, 1]
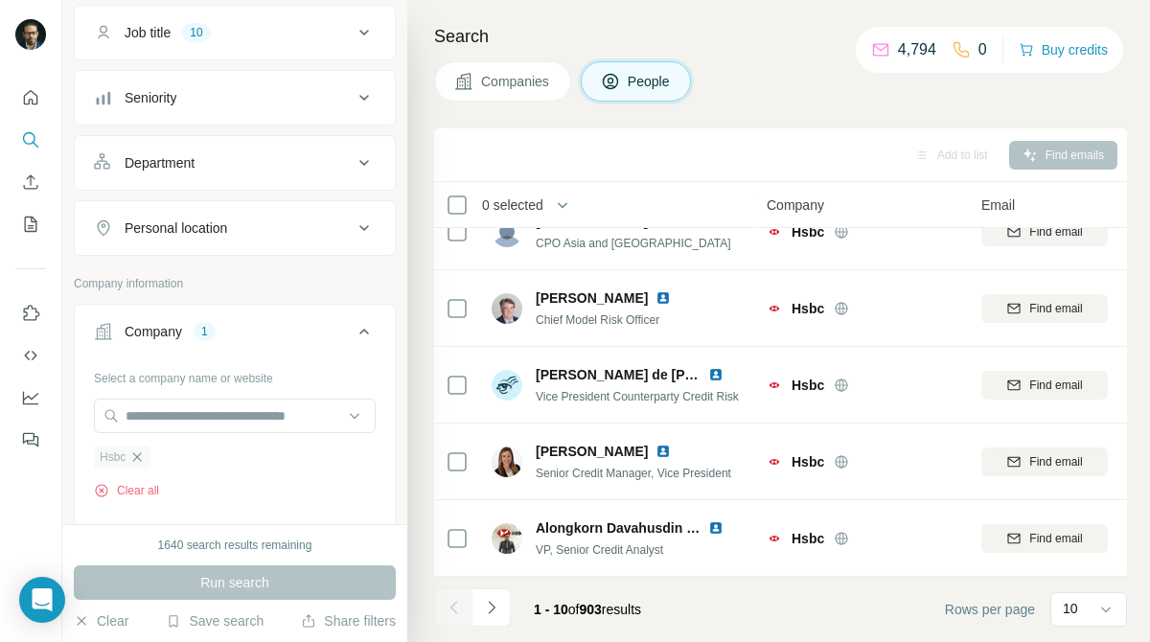
click at [135, 458] on icon "button" at bounding box center [136, 456] width 15 height 15
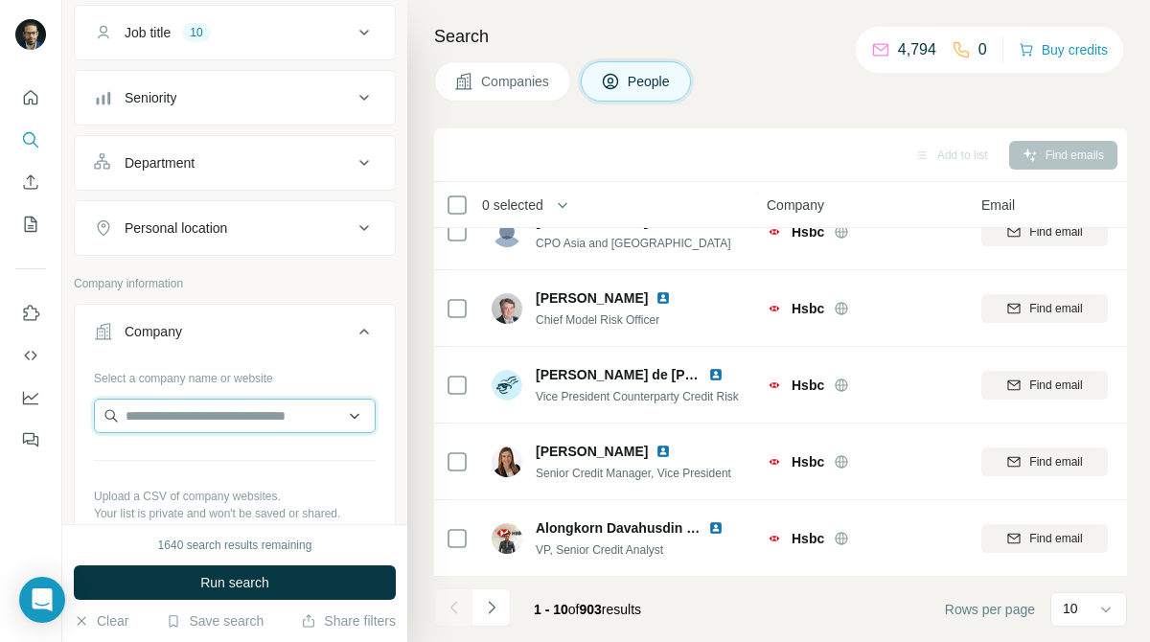
click at [224, 418] on input "text" at bounding box center [235, 416] width 282 height 34
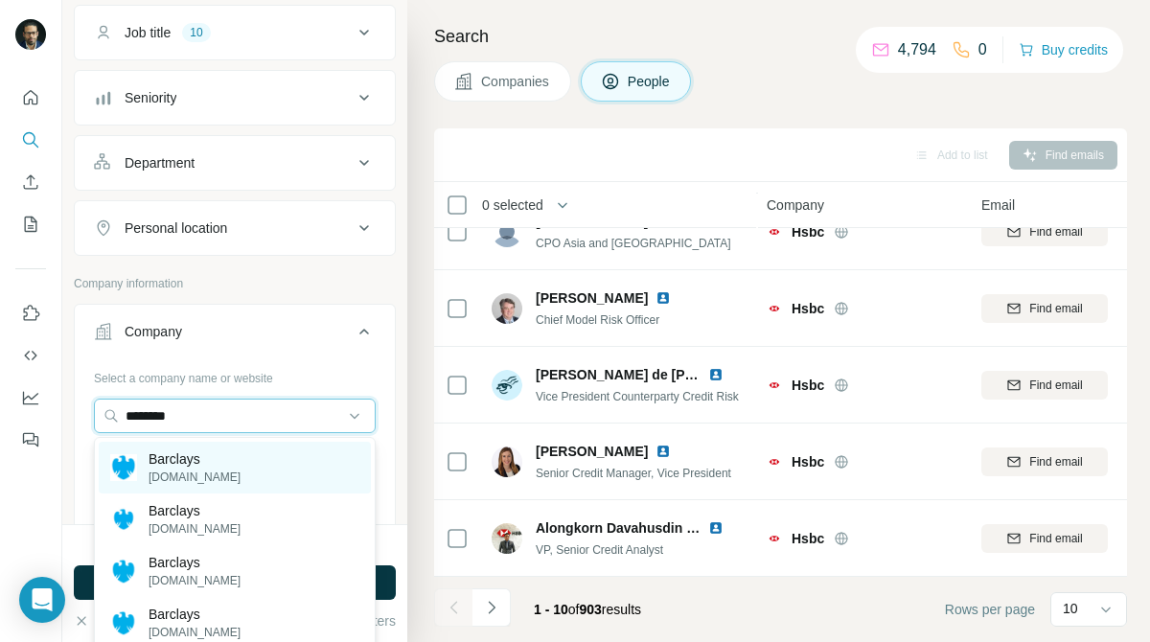
type input "********"
click at [235, 461] on div "Barclays home.barclays" at bounding box center [235, 468] width 272 height 52
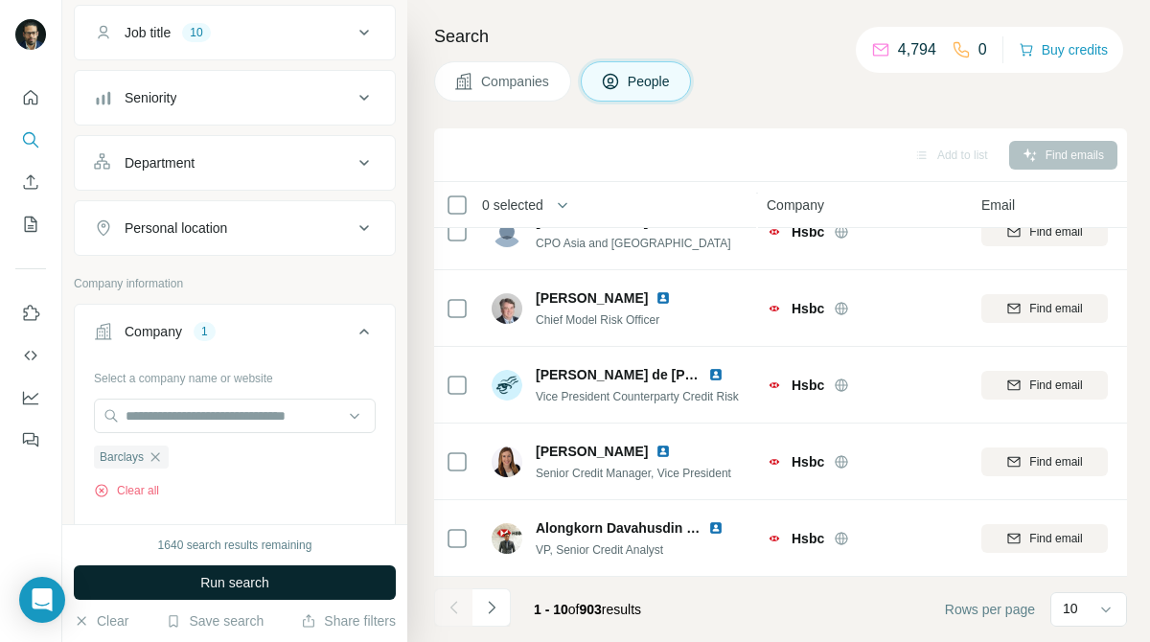
click at [270, 575] on button "Run search" at bounding box center [235, 582] width 322 height 34
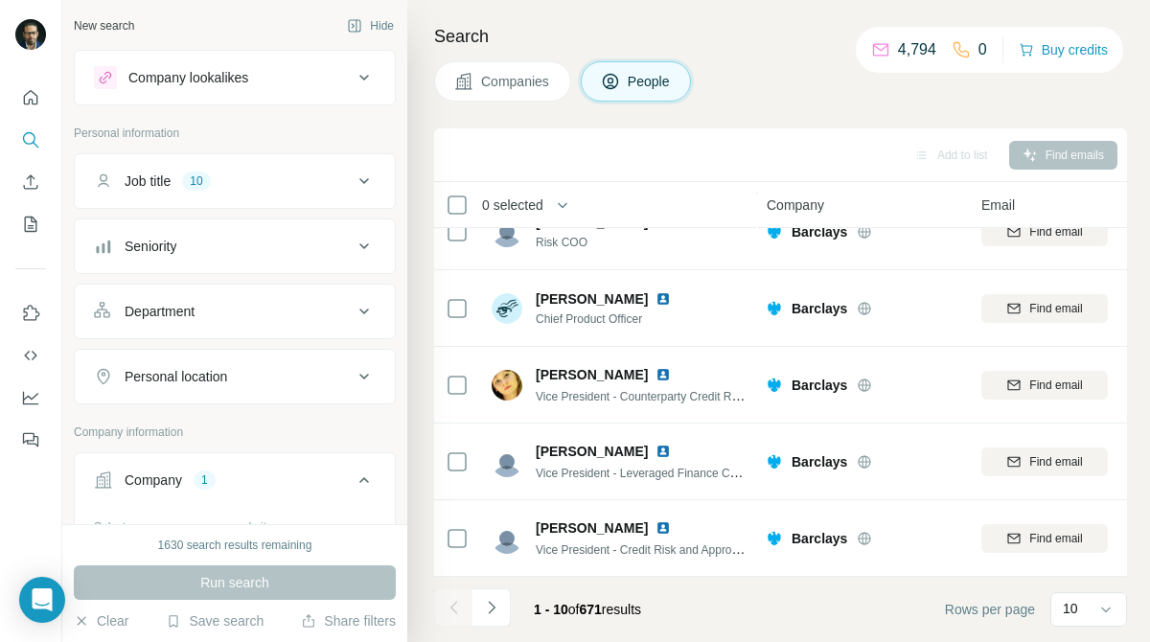
click at [328, 177] on div "Job title 10" at bounding box center [223, 181] width 259 height 19
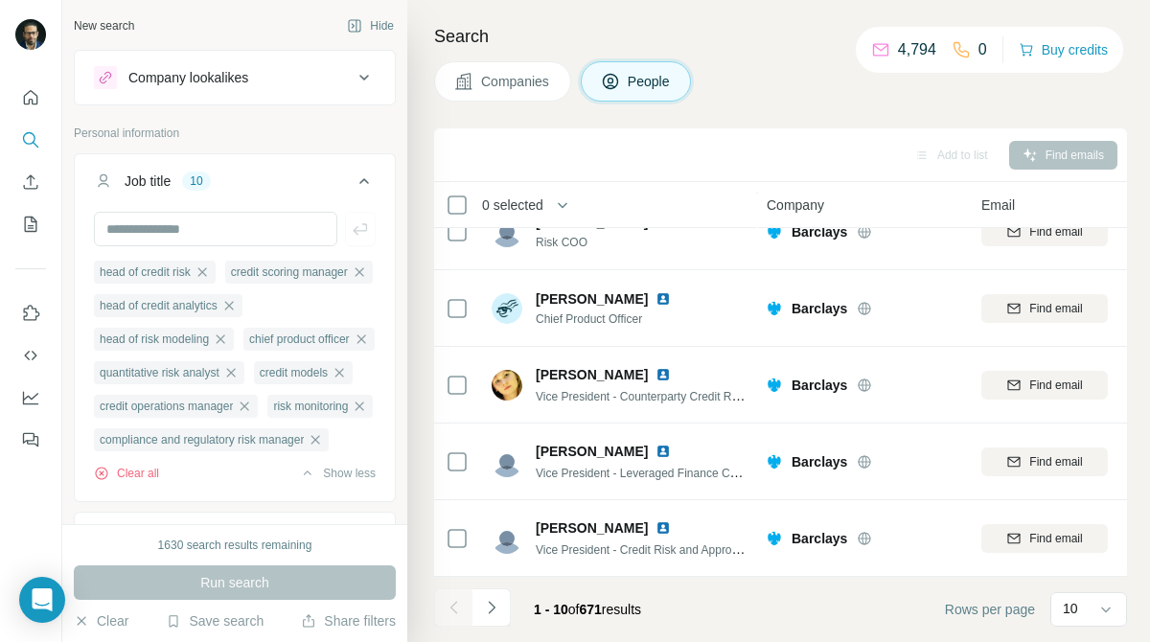
click at [311, 585] on div "Run search" at bounding box center [235, 582] width 322 height 34
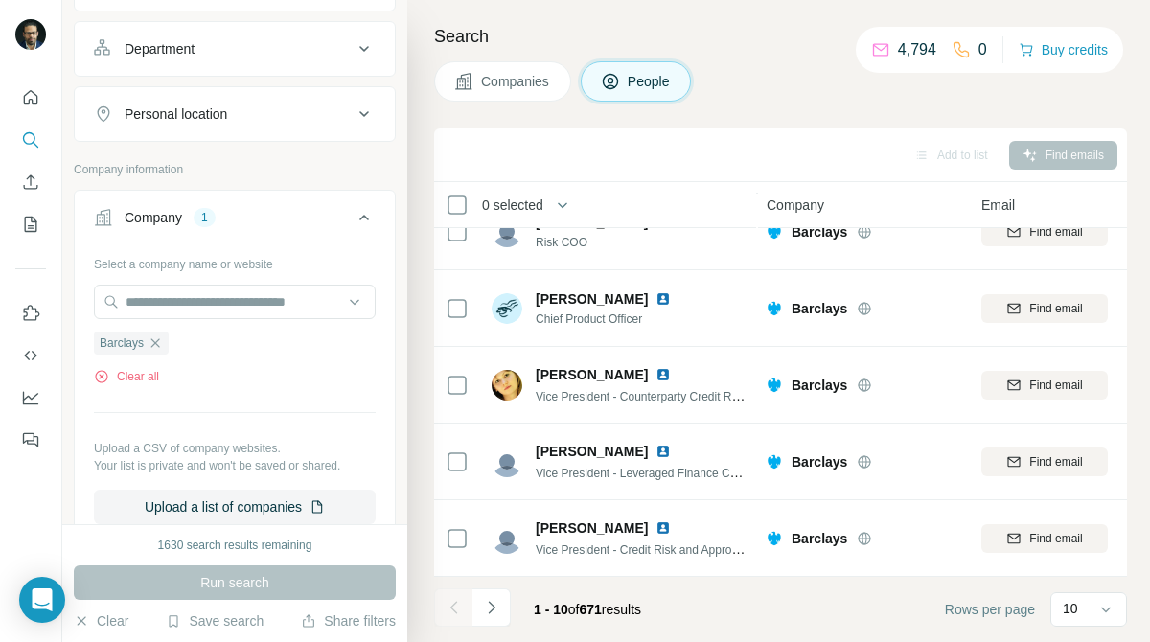
scroll to position [602, 0]
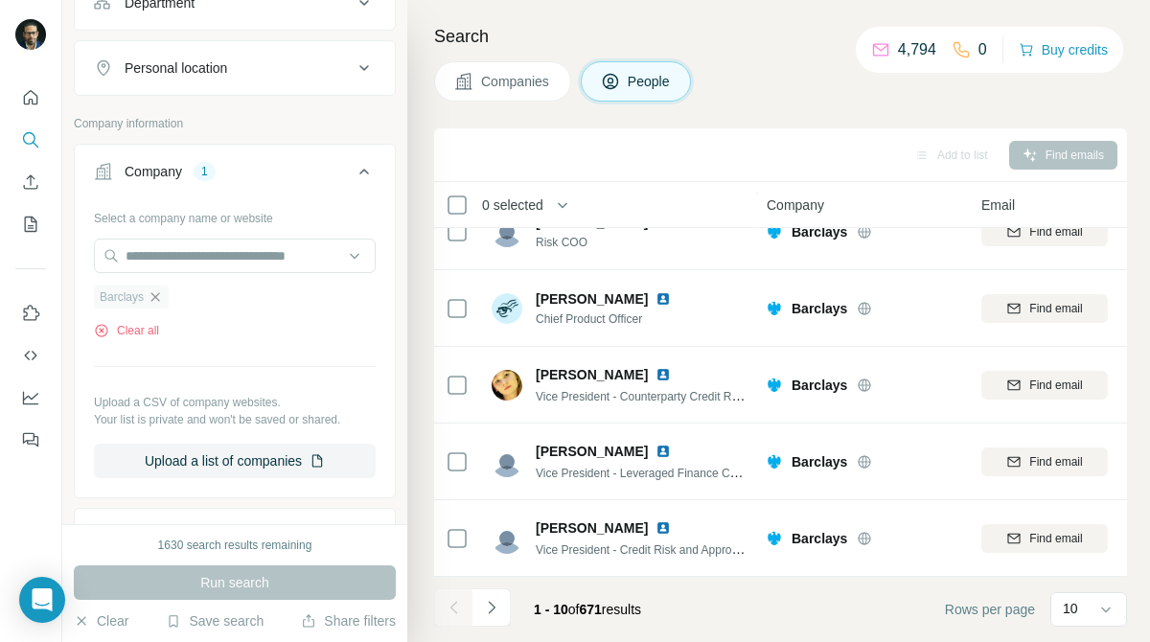
click at [158, 305] on icon "button" at bounding box center [155, 296] width 15 height 15
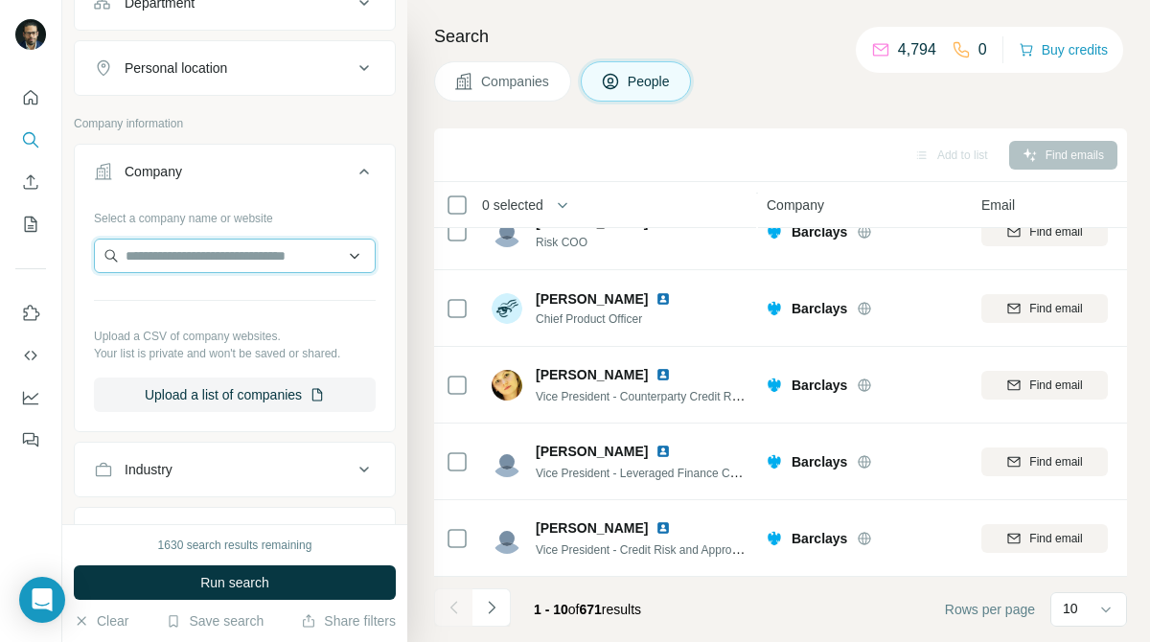
click at [243, 273] on input "text" at bounding box center [235, 256] width 282 height 34
paste input "**********"
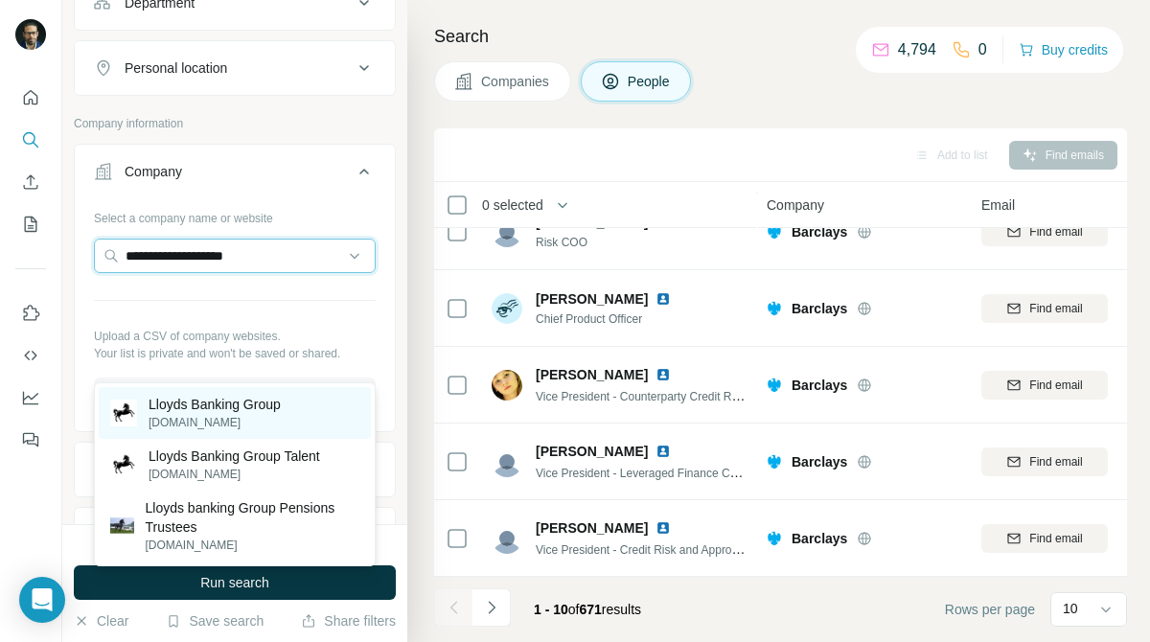
type input "**********"
click at [262, 398] on p "Lloyds Banking Group" at bounding box center [215, 404] width 132 height 19
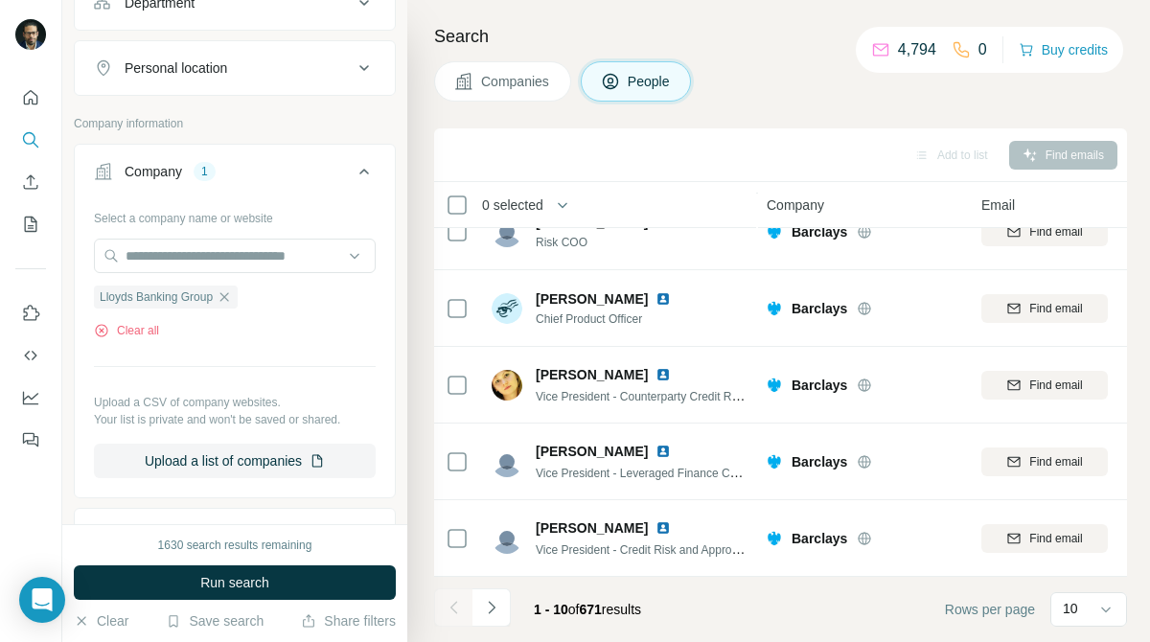
click at [531, 80] on span "Companies" at bounding box center [516, 81] width 70 height 19
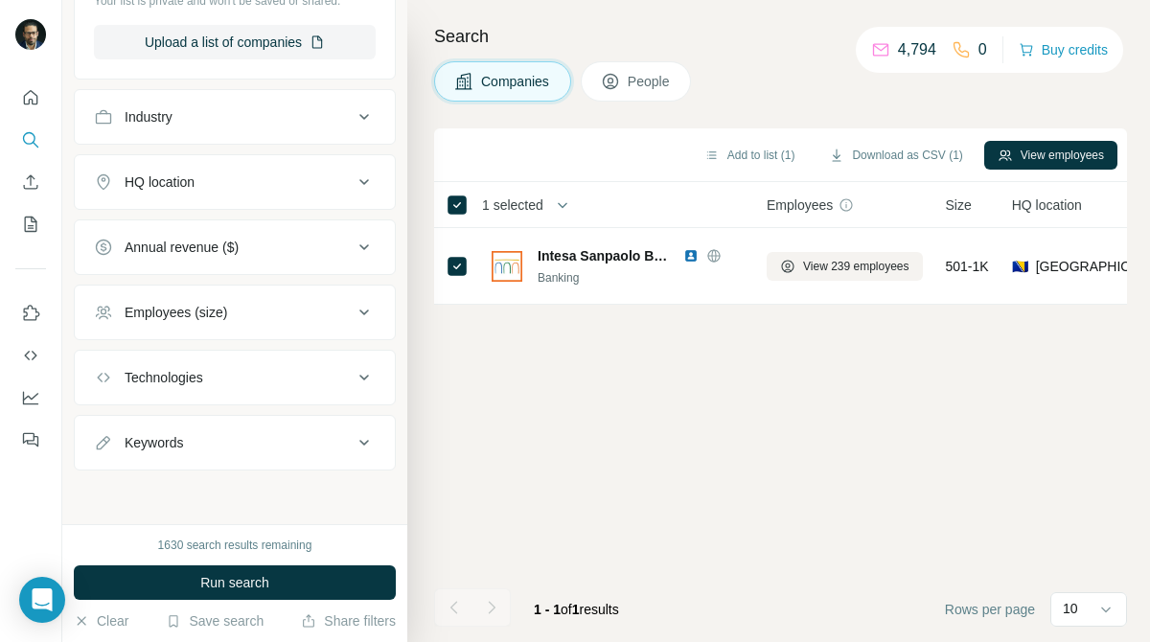
scroll to position [0, 1]
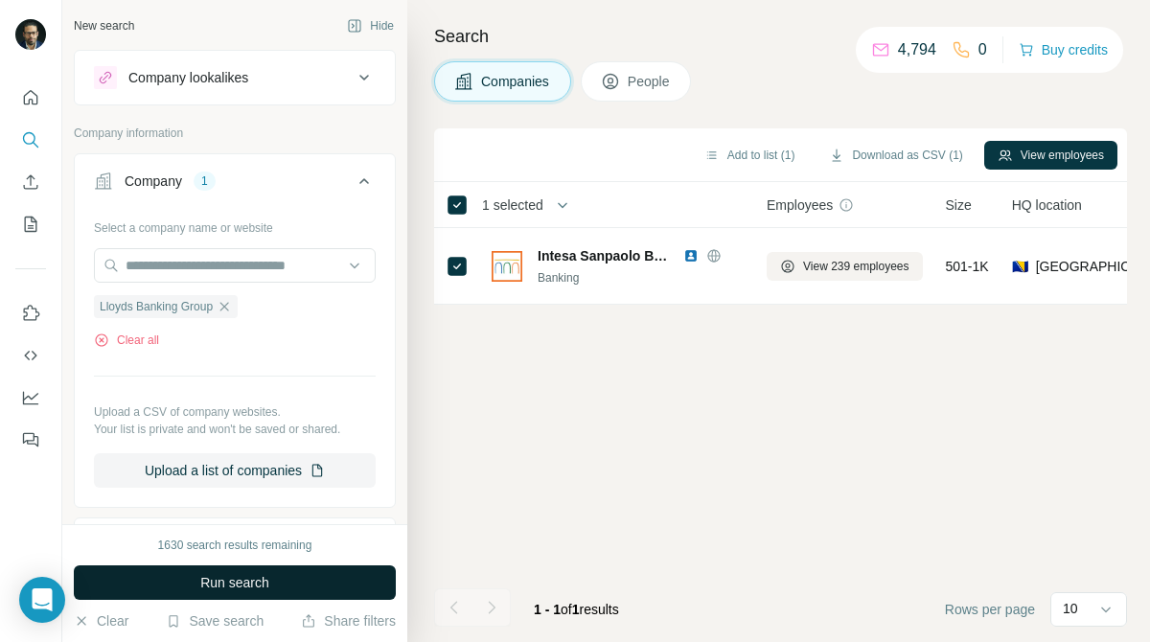
click at [348, 579] on button "Run search" at bounding box center [235, 582] width 322 height 34
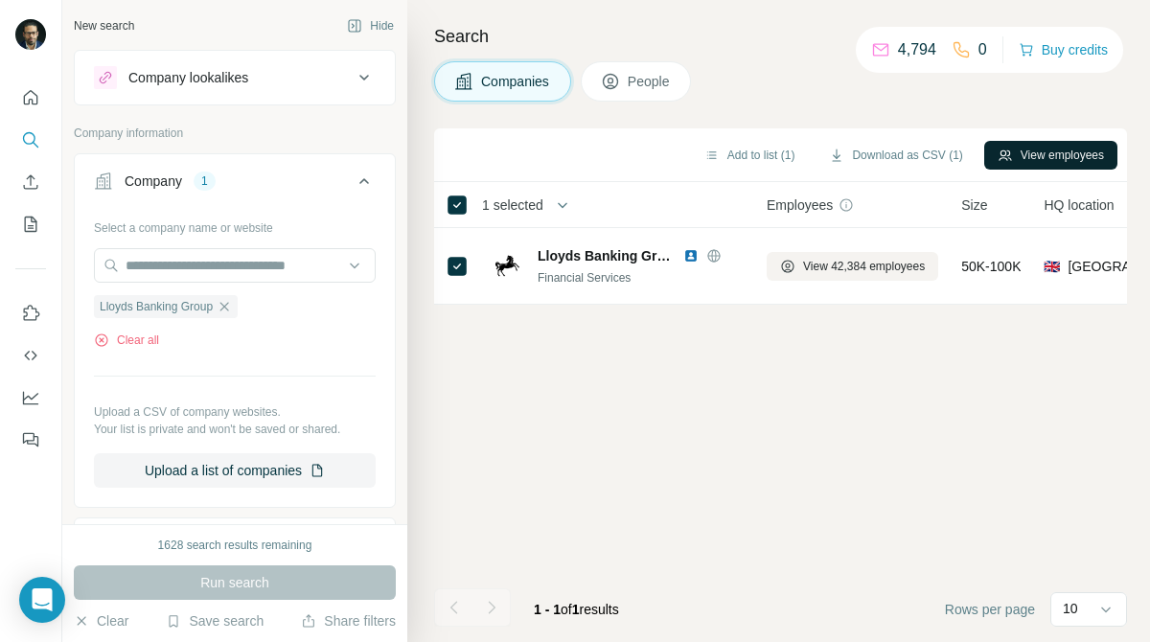
click at [1001, 157] on icon "button" at bounding box center [1004, 154] width 12 height 11
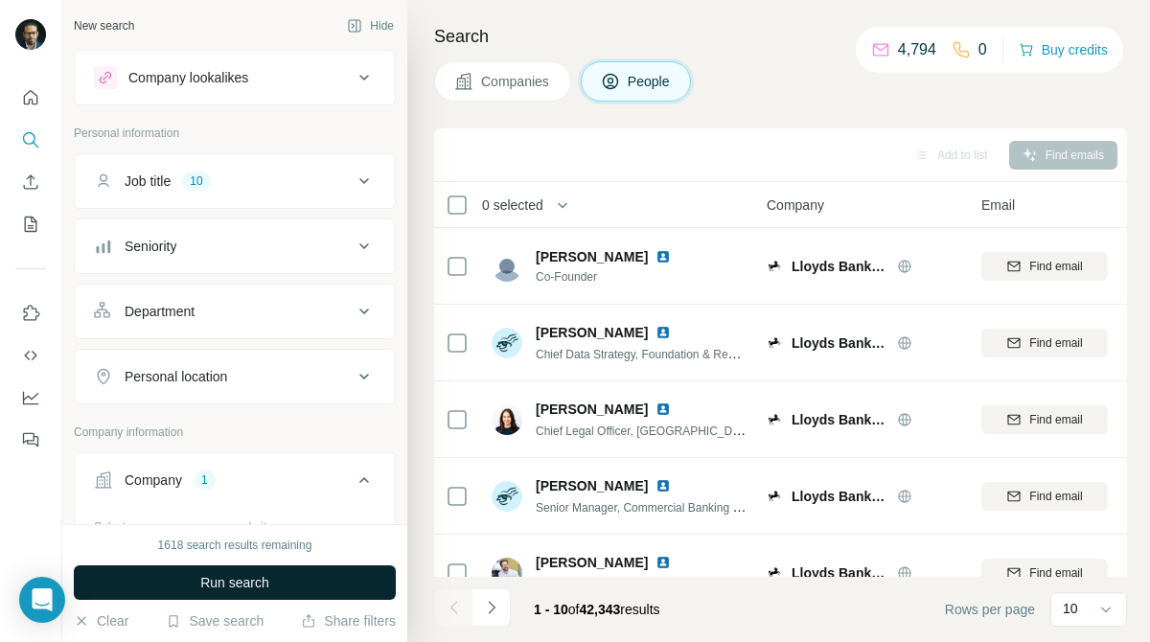
click at [297, 574] on button "Run search" at bounding box center [235, 582] width 322 height 34
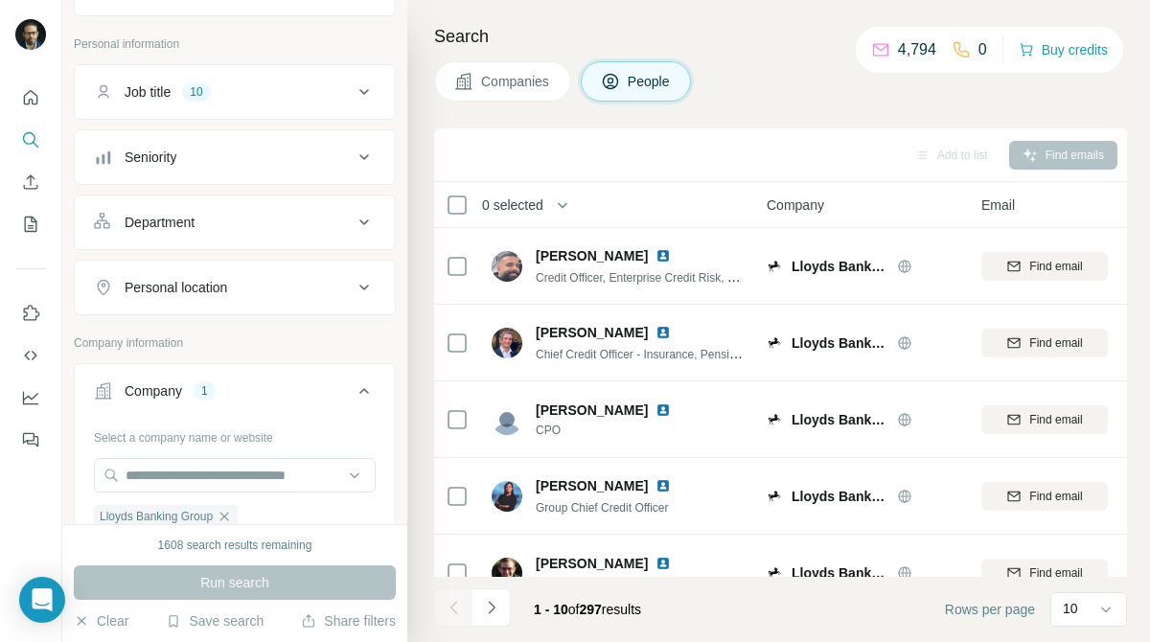
scroll to position [104, 0]
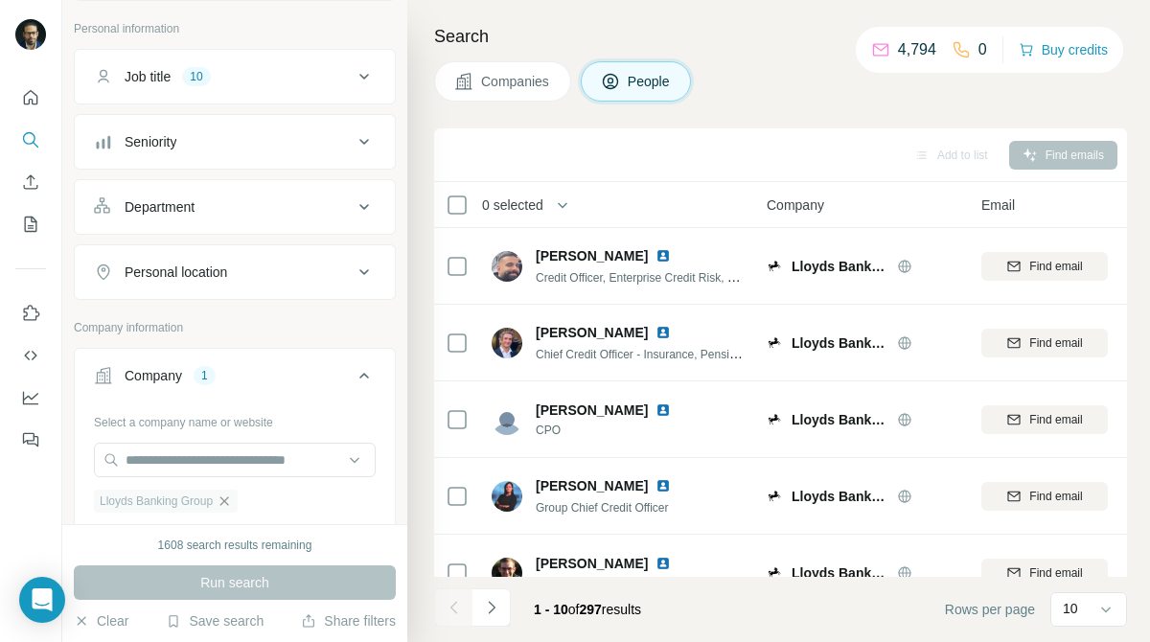
click at [229, 499] on icon "button" at bounding box center [224, 500] width 9 height 9
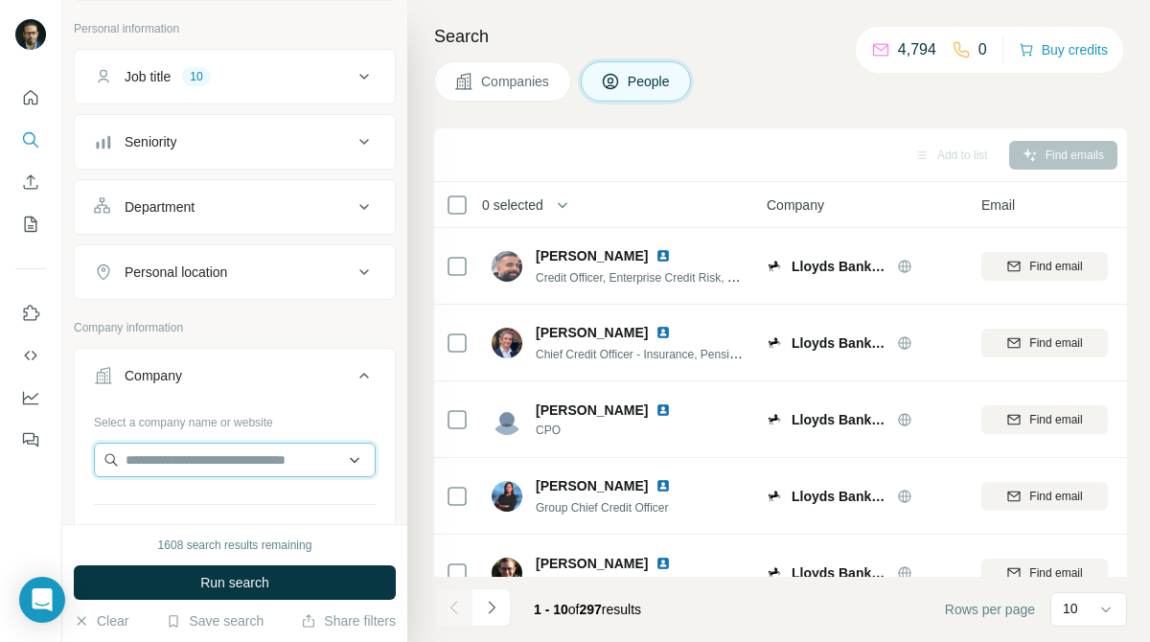
click at [243, 472] on input "text" at bounding box center [235, 460] width 282 height 34
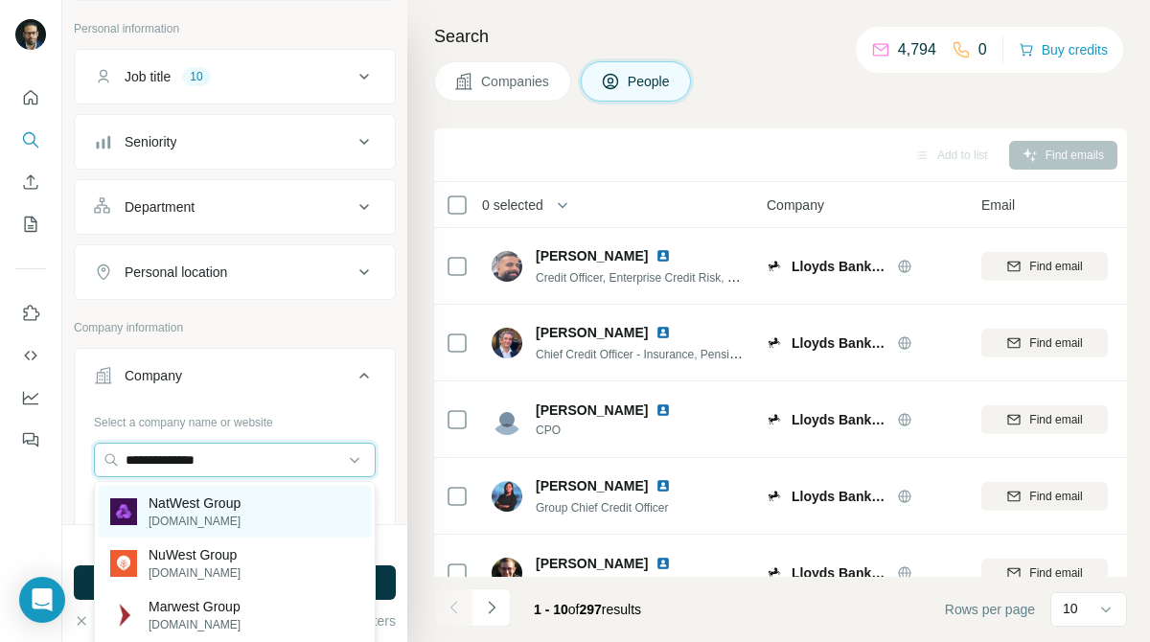
type input "**********"
click at [232, 513] on p "natwestgroup.com" at bounding box center [195, 521] width 92 height 17
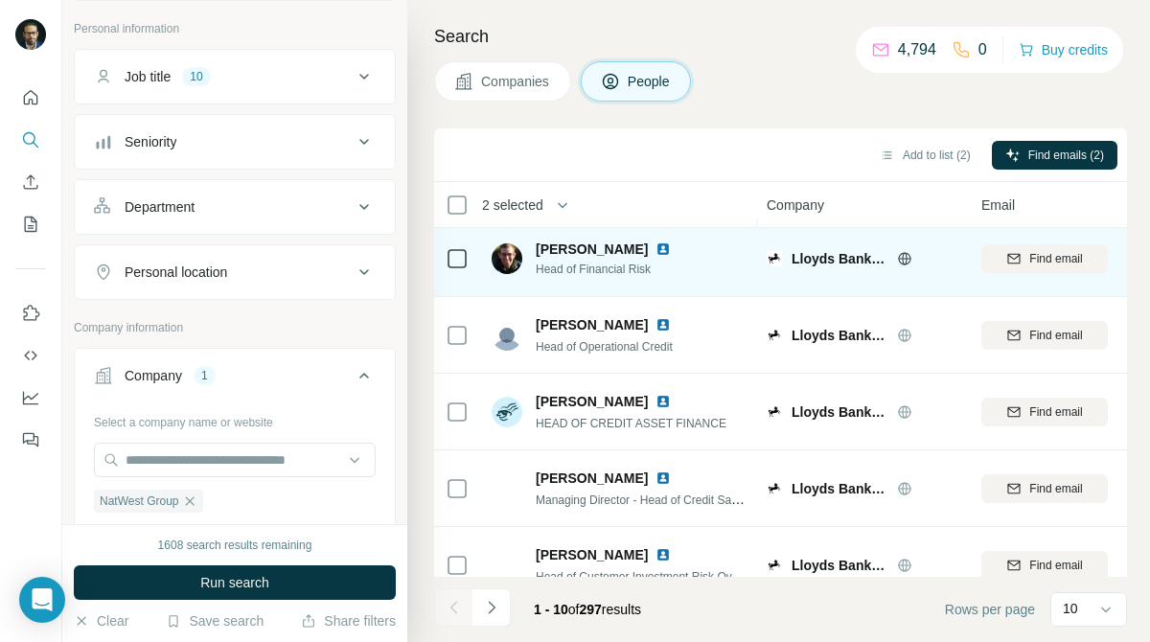
scroll to position [418, 1]
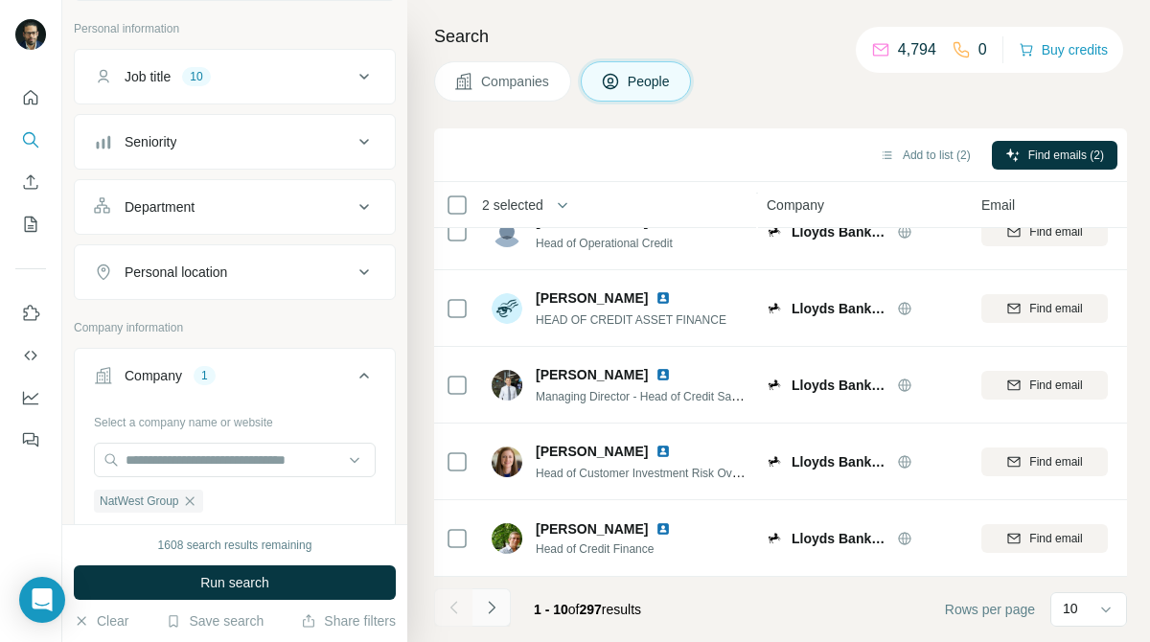
click at [493, 604] on icon "Navigate to next page" at bounding box center [491, 607] width 19 height 19
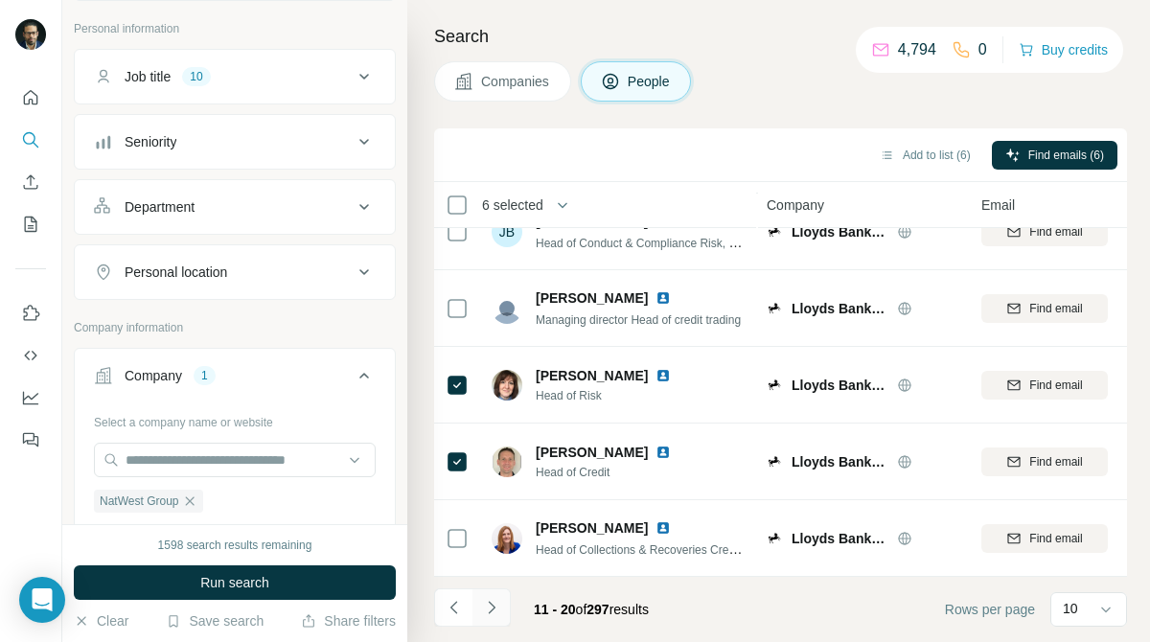
click at [499, 606] on icon "Navigate to next page" at bounding box center [491, 607] width 19 height 19
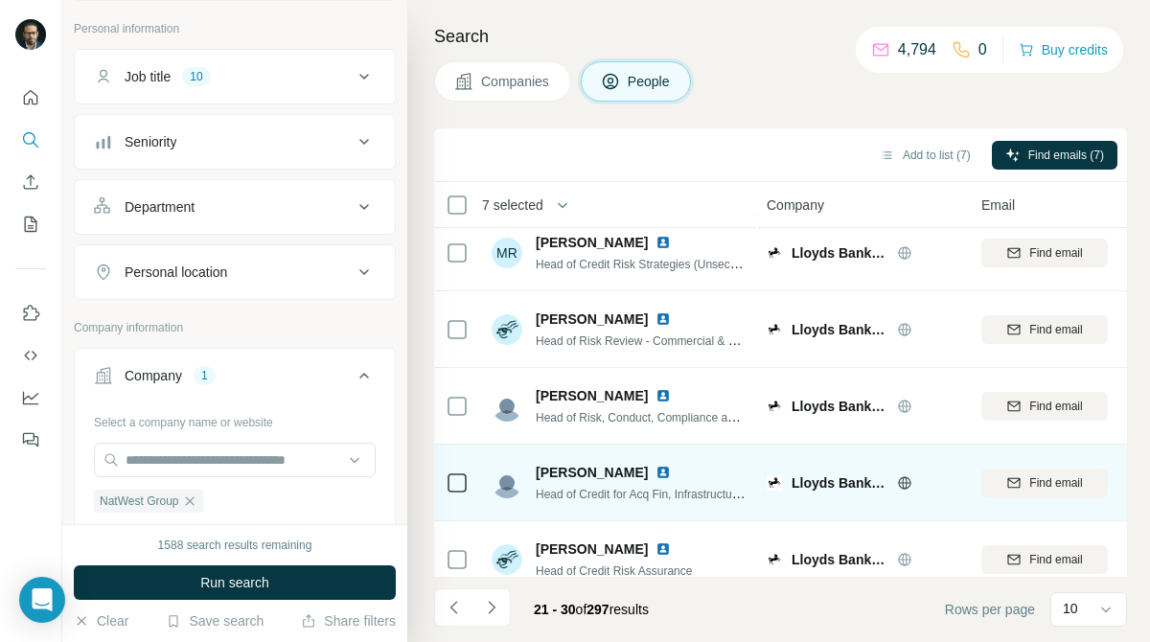
scroll to position [0, 1]
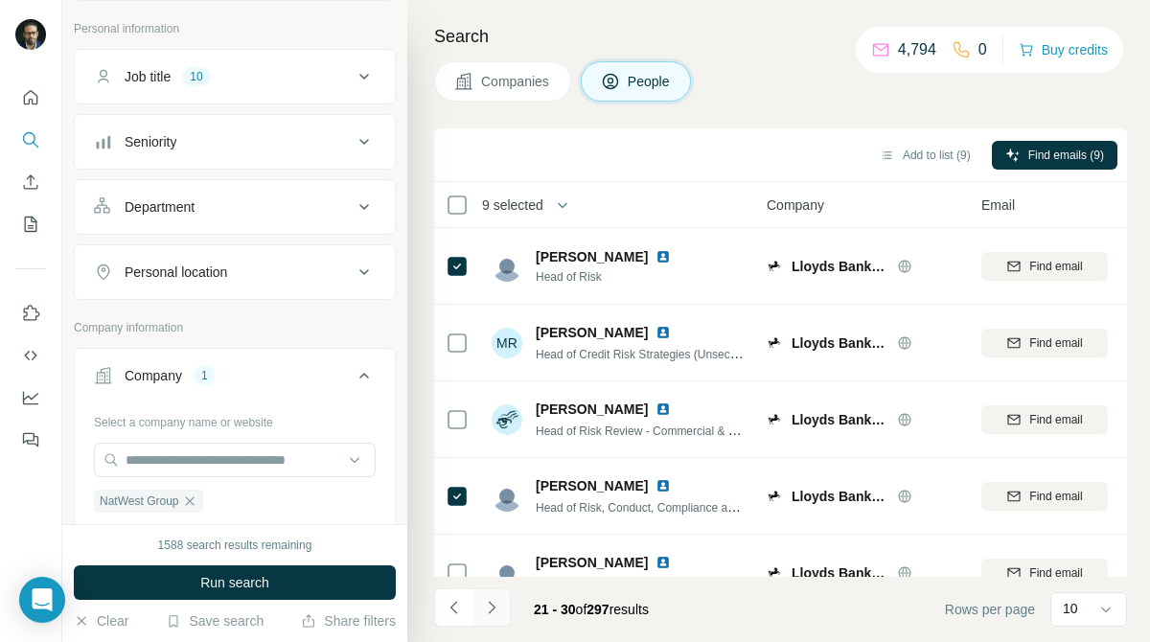
click at [506, 607] on button "Navigate to next page" at bounding box center [491, 607] width 38 height 38
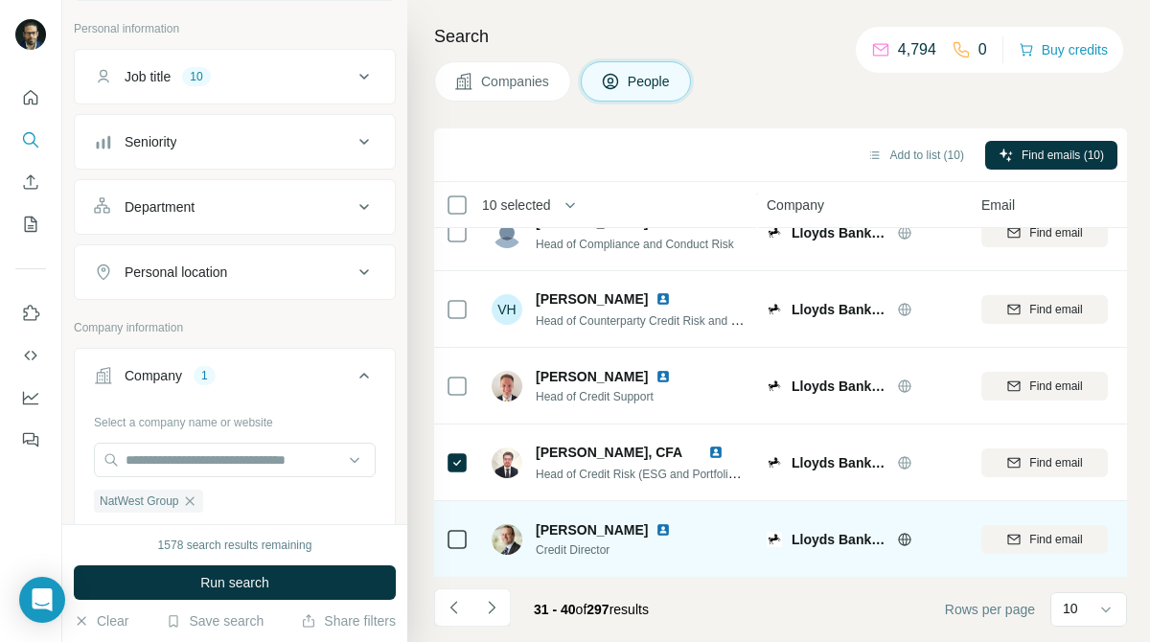
scroll to position [418, 1]
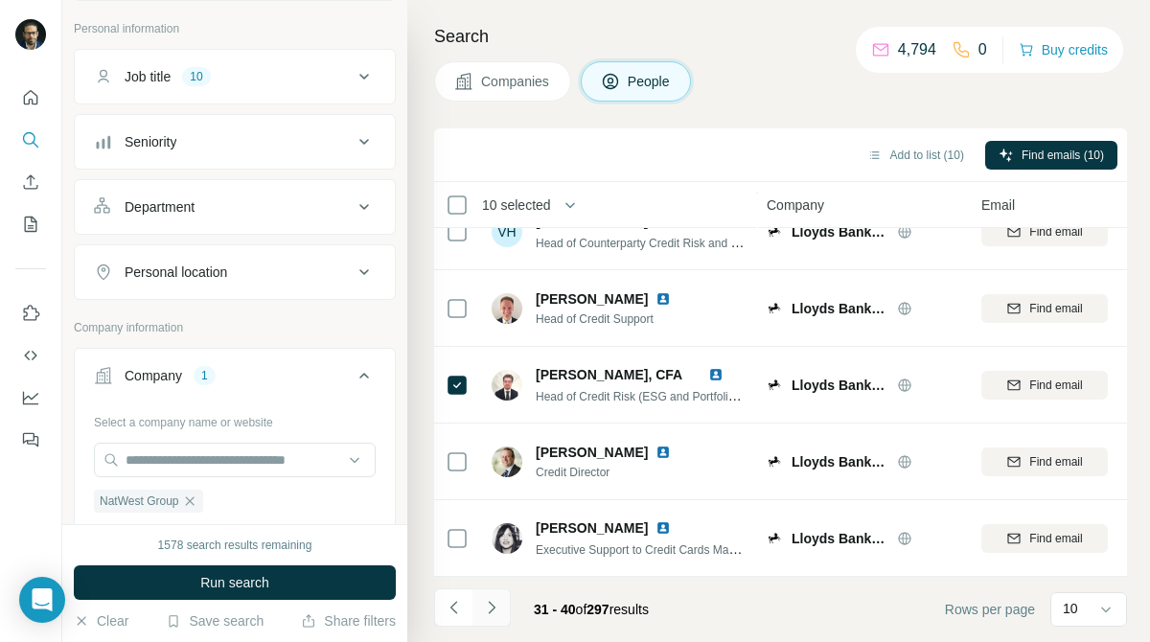
click at [497, 611] on icon "Navigate to next page" at bounding box center [491, 607] width 19 height 19
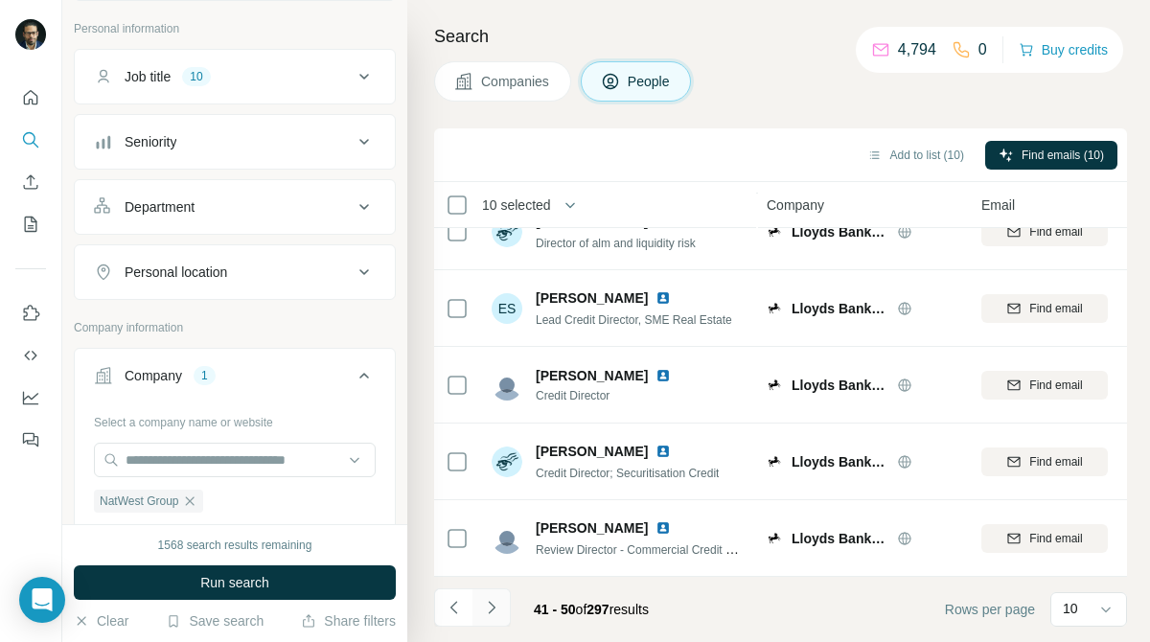
click at [493, 608] on icon "Navigate to next page" at bounding box center [491, 607] width 7 height 12
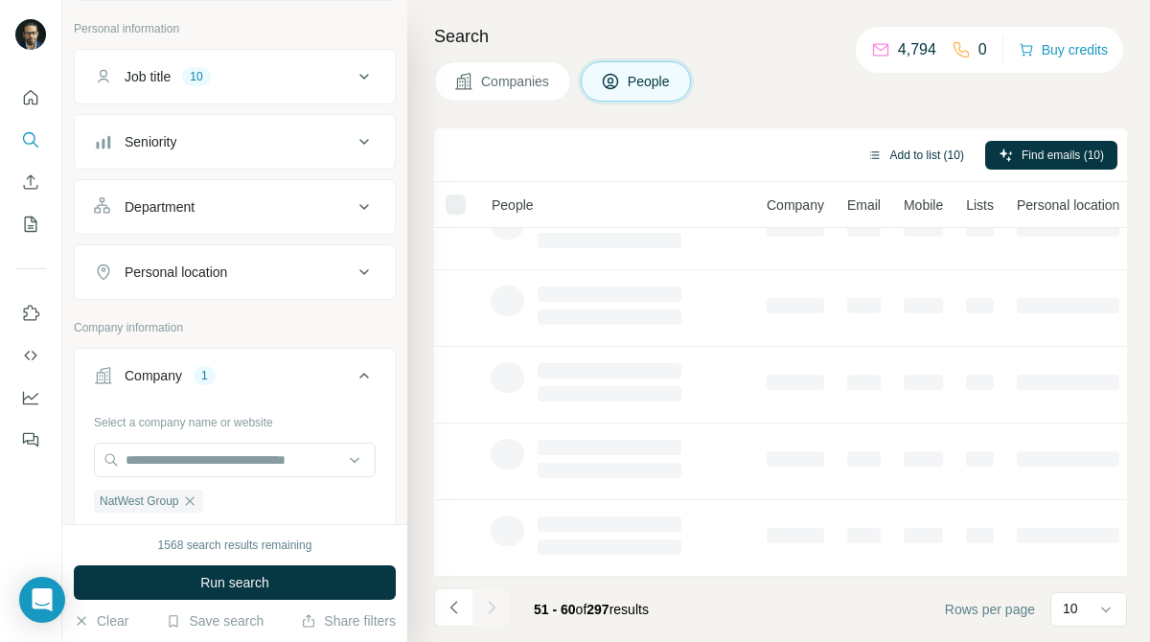
click at [924, 160] on button "Add to list (10)" at bounding box center [916, 155] width 124 height 29
click at [943, 146] on button "Add to list (10)" at bounding box center [916, 155] width 124 height 29
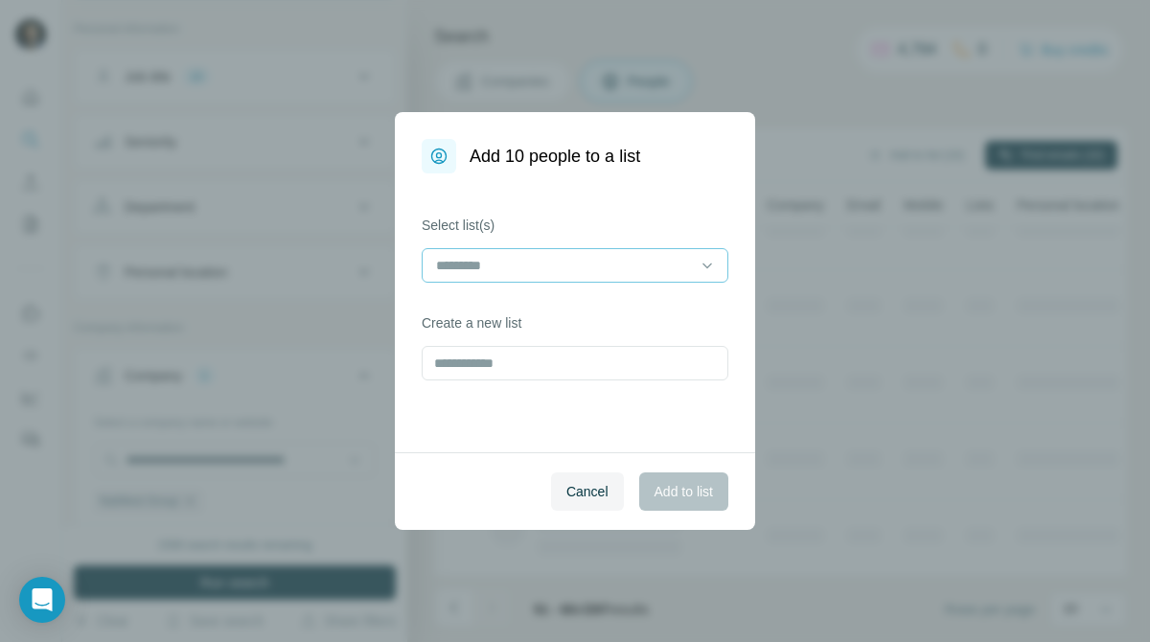
click at [656, 248] on div at bounding box center [575, 265] width 307 height 34
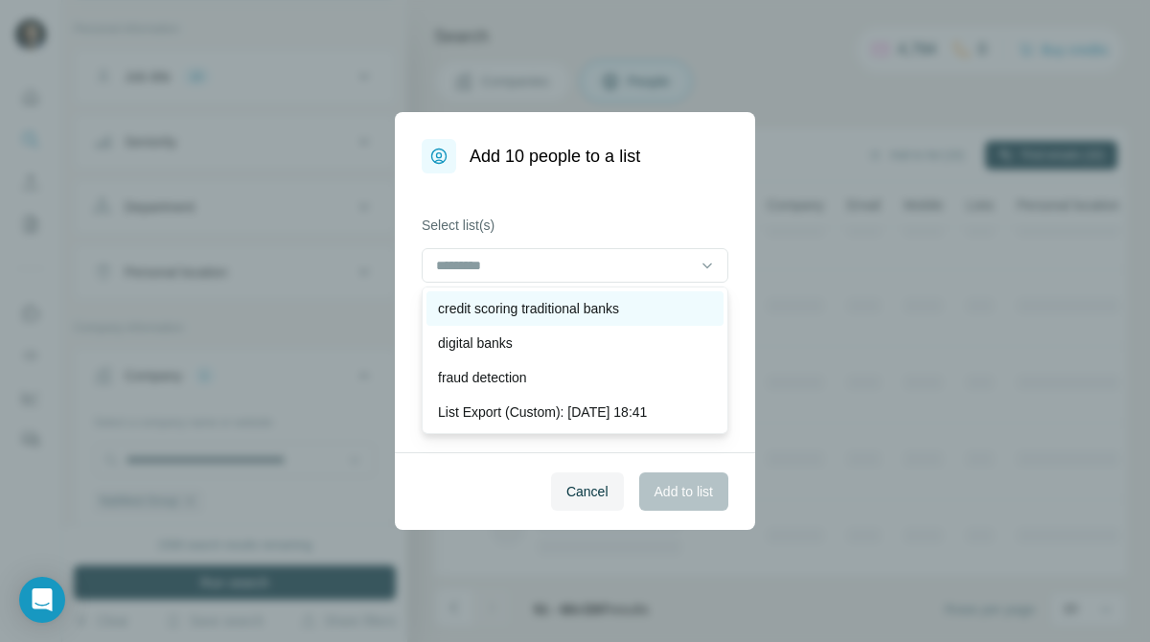
click at [619, 308] on p "credit scoring traditional banks" at bounding box center [528, 308] width 181 height 19
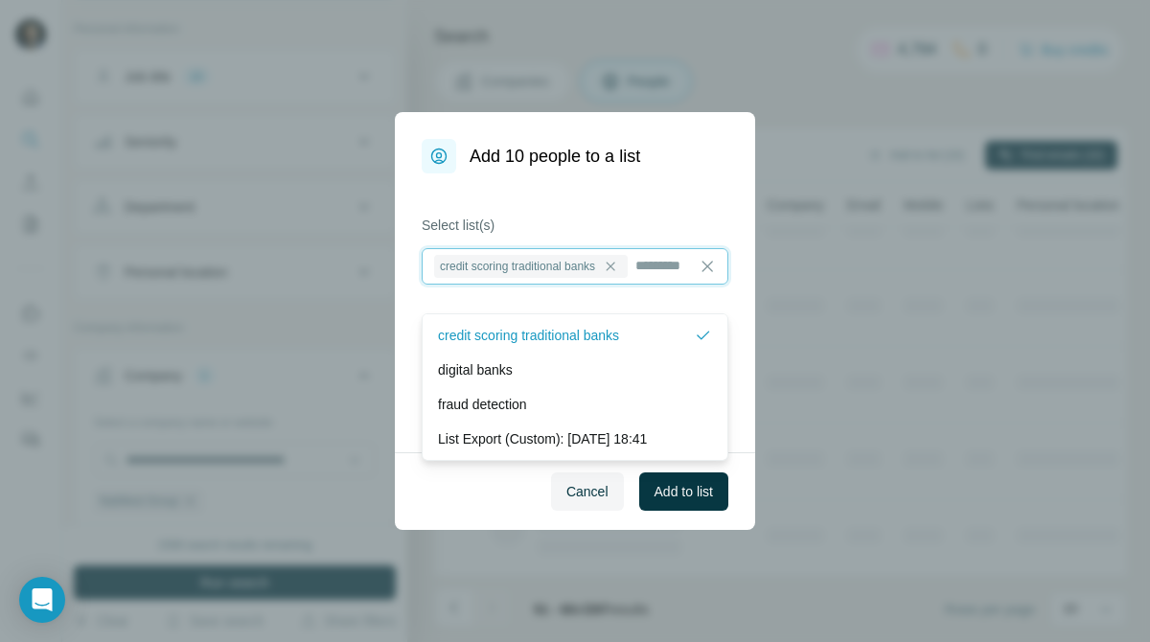
scroll to position [2, 0]
click at [678, 493] on span "Add to list" at bounding box center [683, 491] width 58 height 19
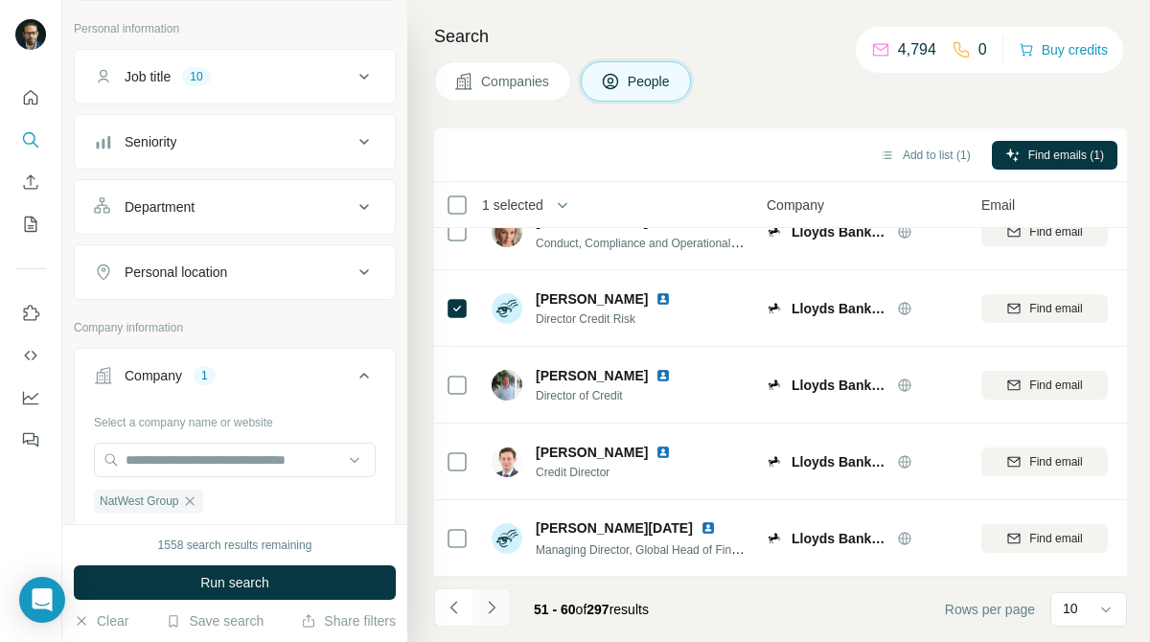
click at [495, 616] on icon "Navigate to next page" at bounding box center [491, 607] width 19 height 19
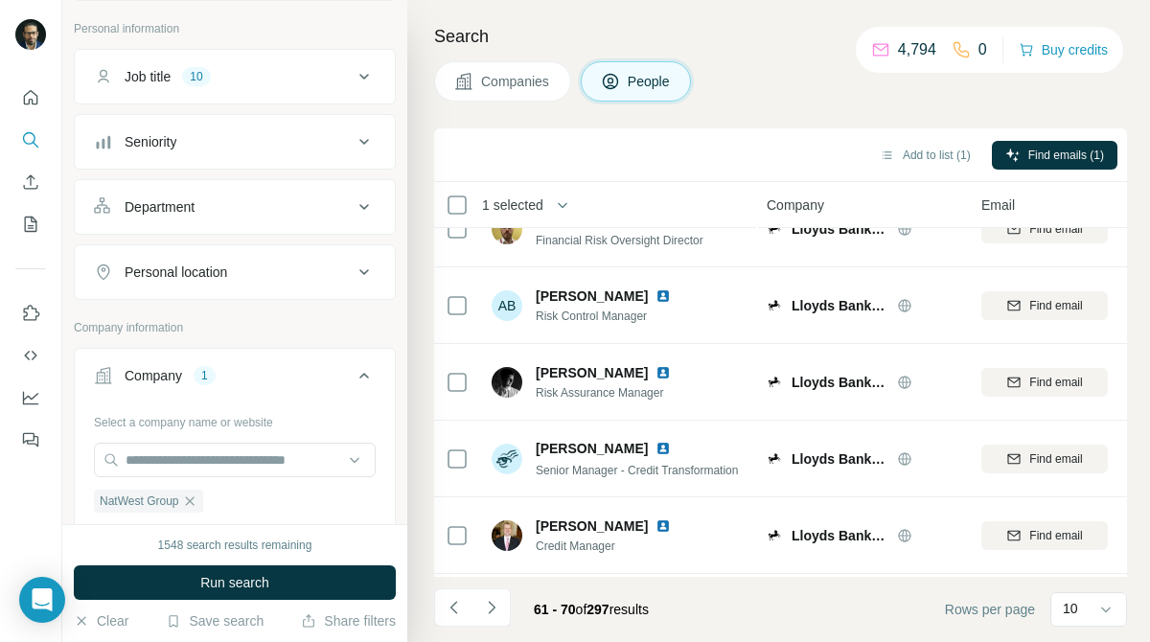
scroll to position [0, 1]
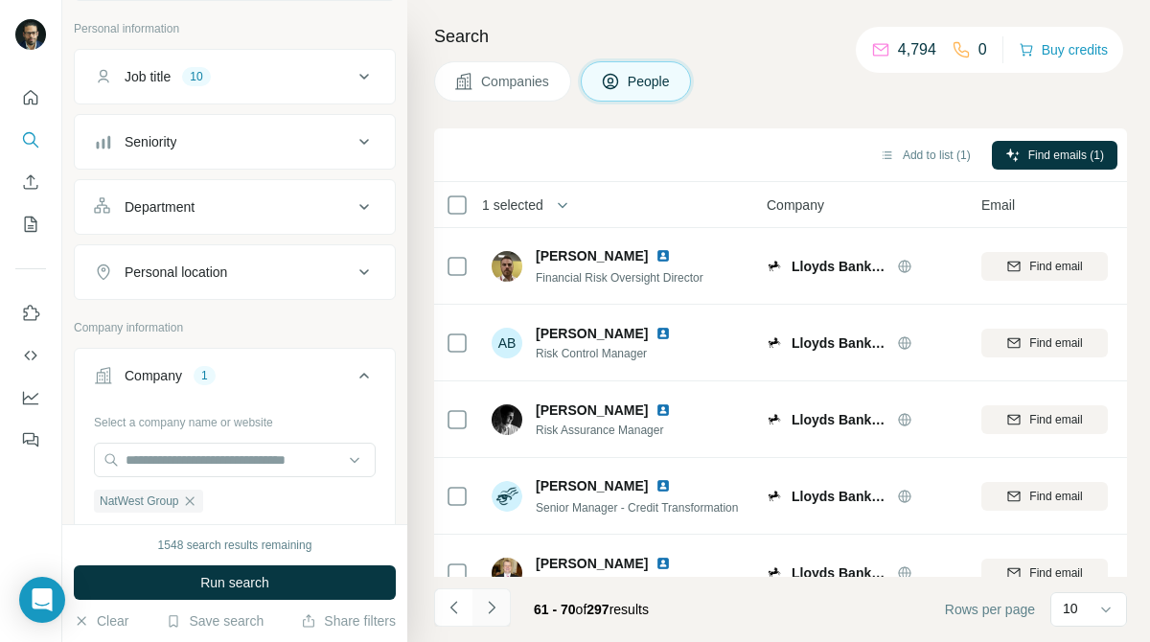
click at [508, 605] on button "Navigate to next page" at bounding box center [491, 607] width 38 height 38
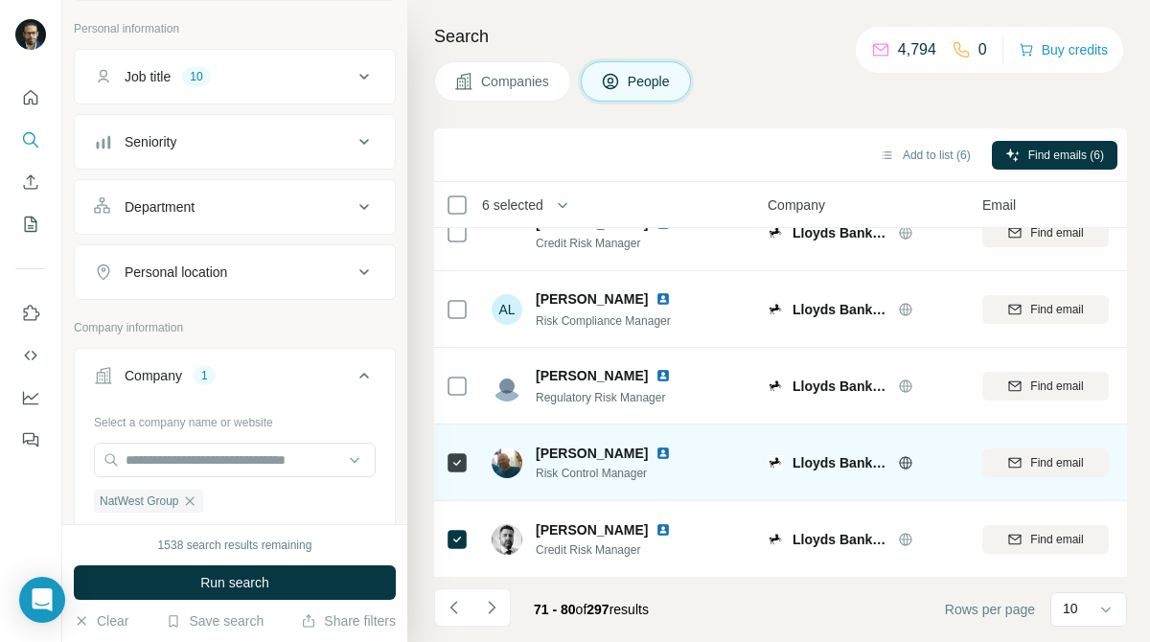
scroll to position [0, 0]
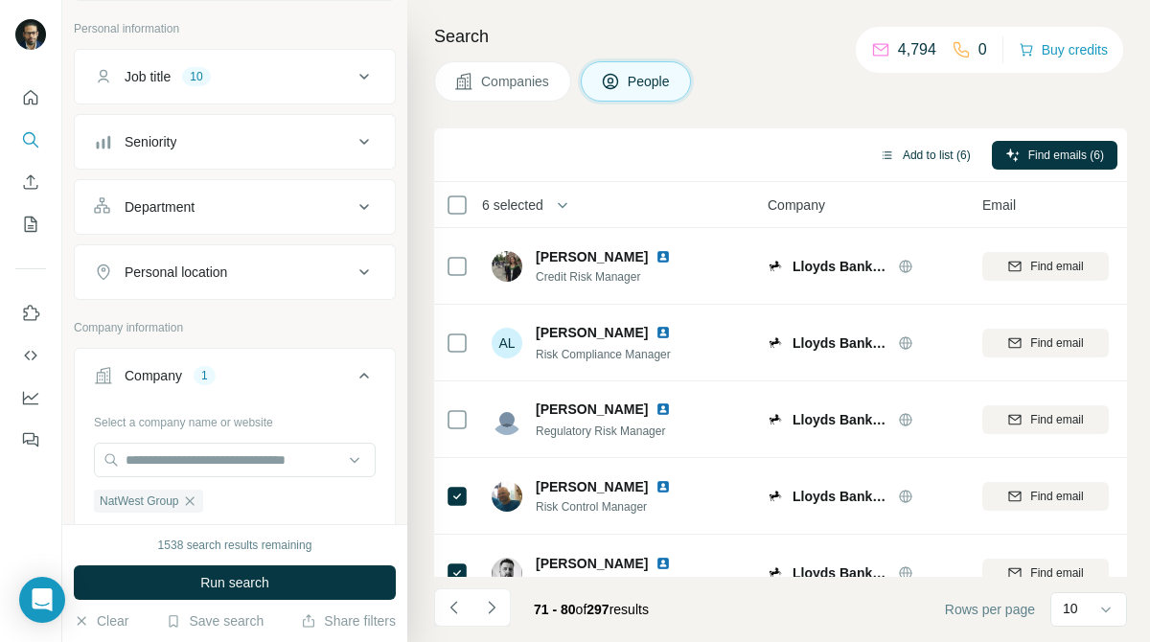
click at [945, 156] on button "Add to list (6)" at bounding box center [925, 155] width 118 height 29
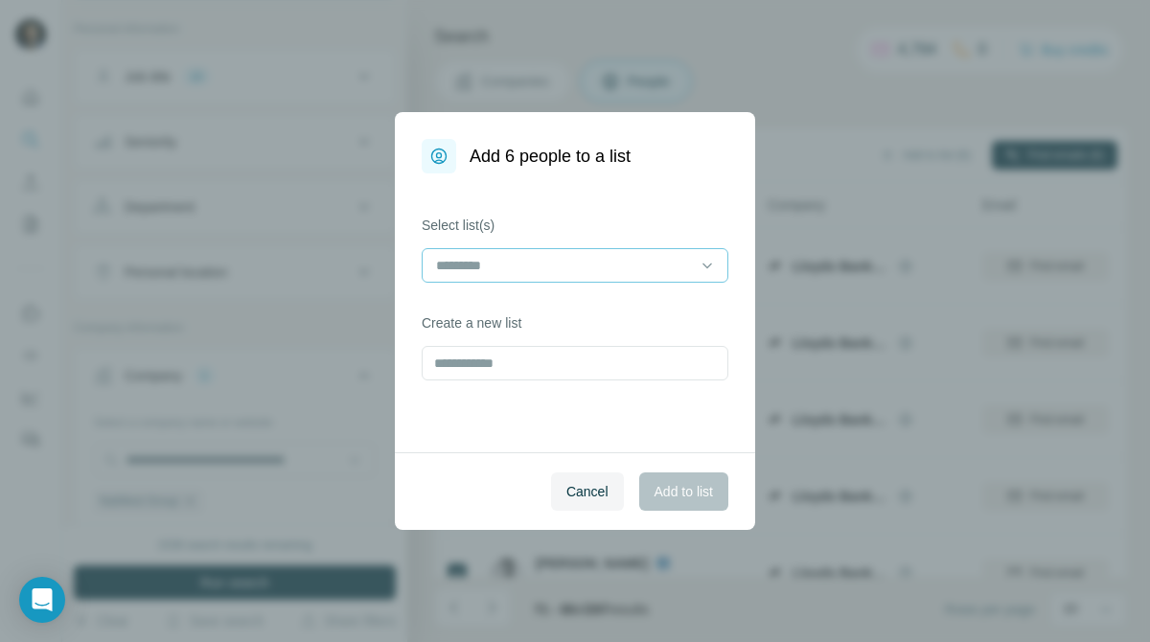
click at [654, 275] on input at bounding box center [563, 265] width 259 height 21
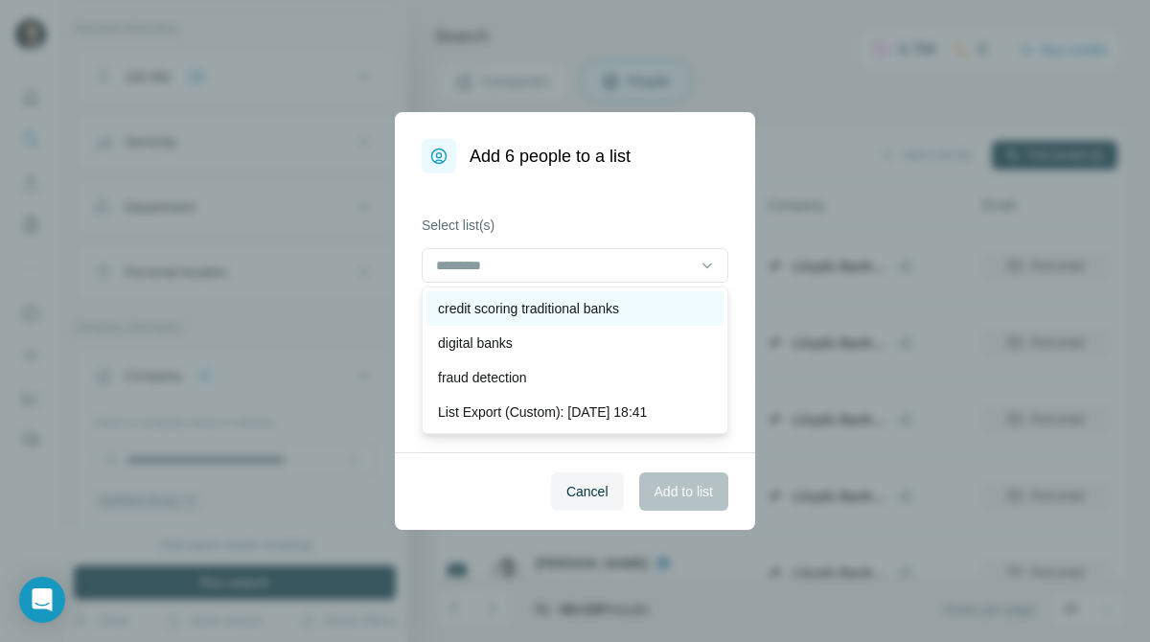
click at [642, 311] on div "credit scoring traditional banks" at bounding box center [575, 308] width 274 height 19
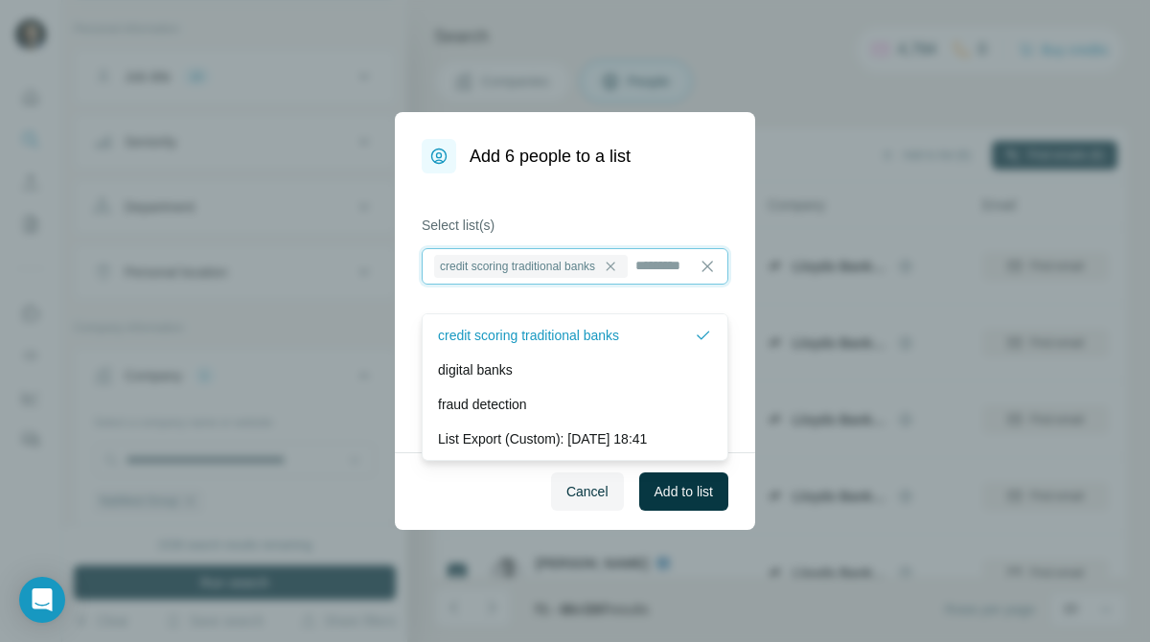
scroll to position [2, 0]
click at [694, 478] on button "Add to list" at bounding box center [683, 491] width 89 height 38
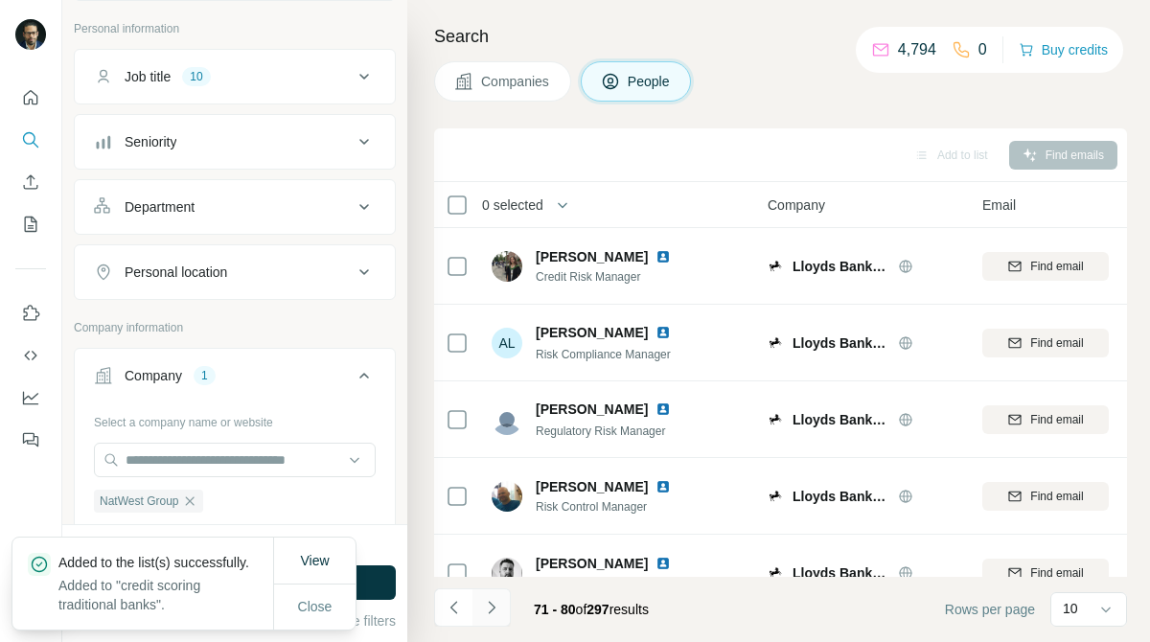
click at [509, 601] on button "Navigate to next page" at bounding box center [491, 607] width 38 height 38
click at [345, 64] on button "Job title 10" at bounding box center [235, 77] width 320 height 46
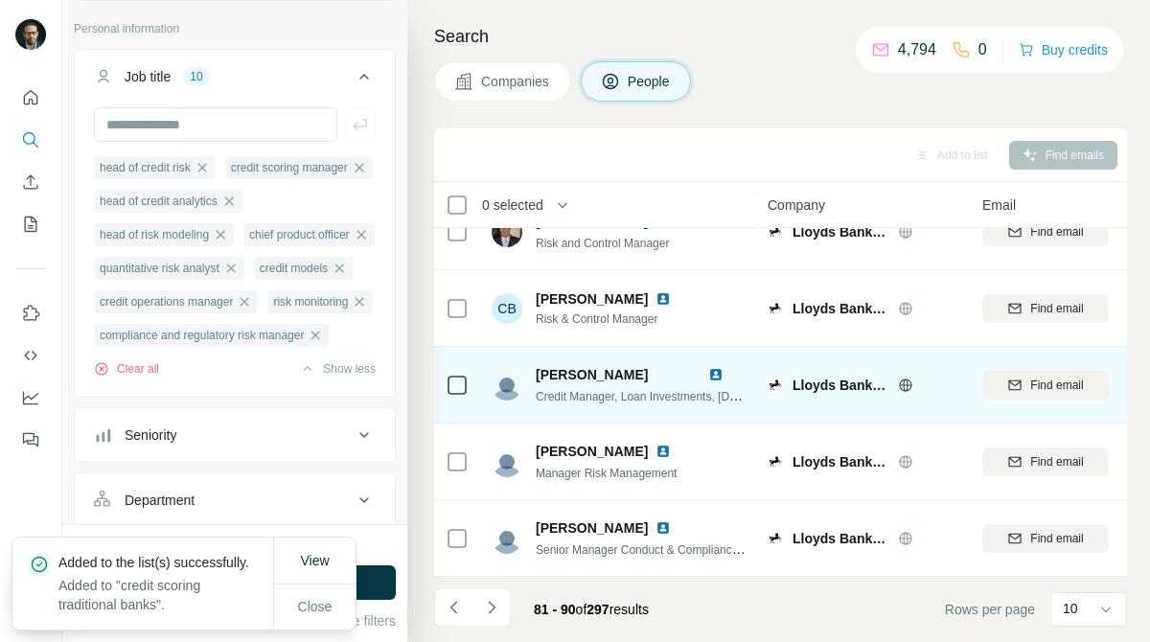
scroll to position [0, 0]
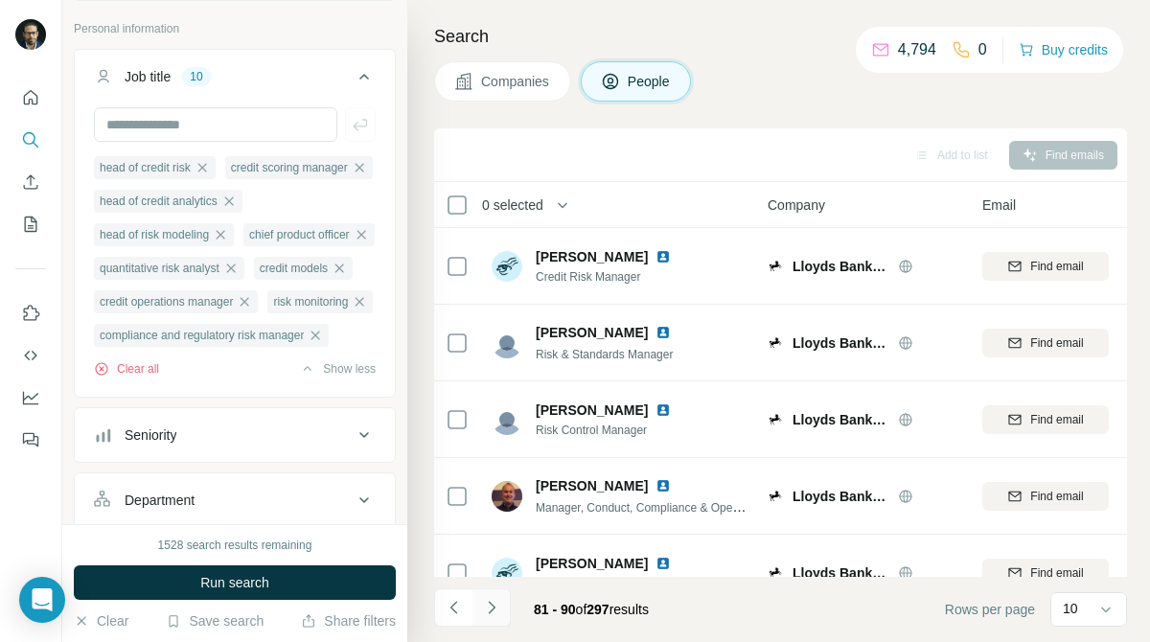
click at [497, 614] on icon "Navigate to next page" at bounding box center [491, 607] width 19 height 19
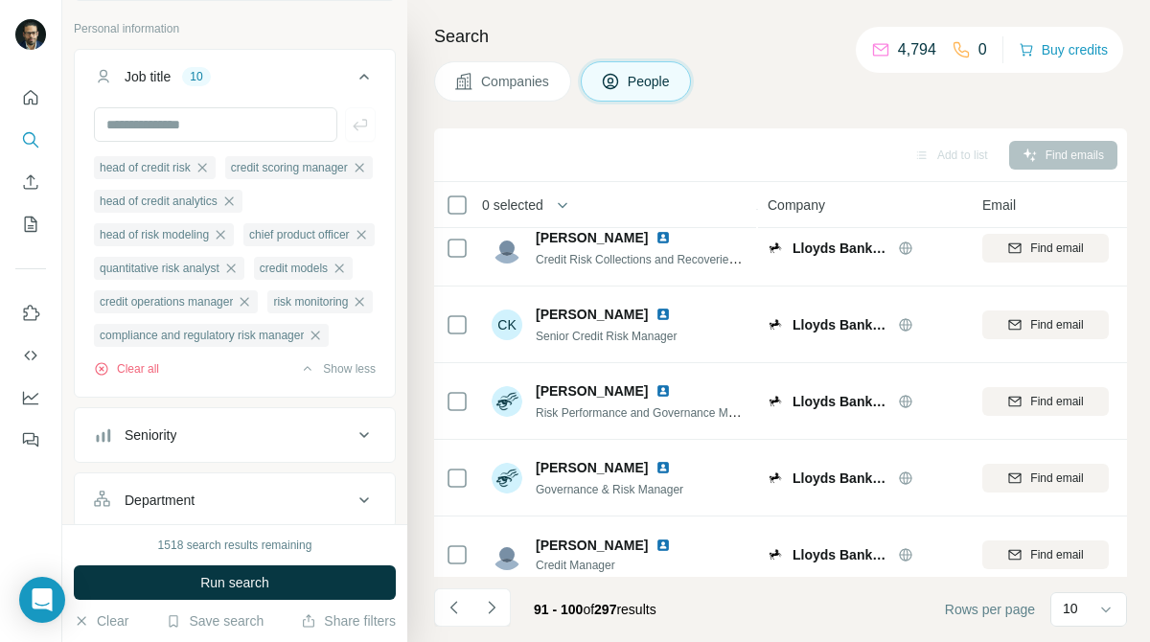
scroll to position [401, 0]
click at [499, 606] on icon "Navigate to next page" at bounding box center [491, 607] width 19 height 19
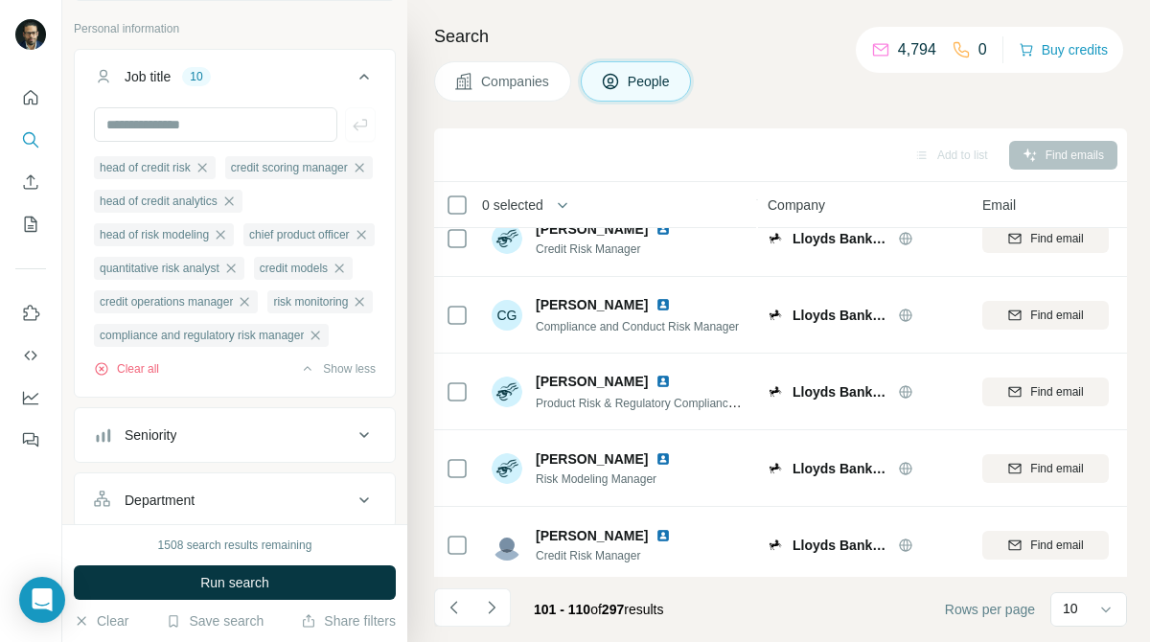
scroll to position [0, 0]
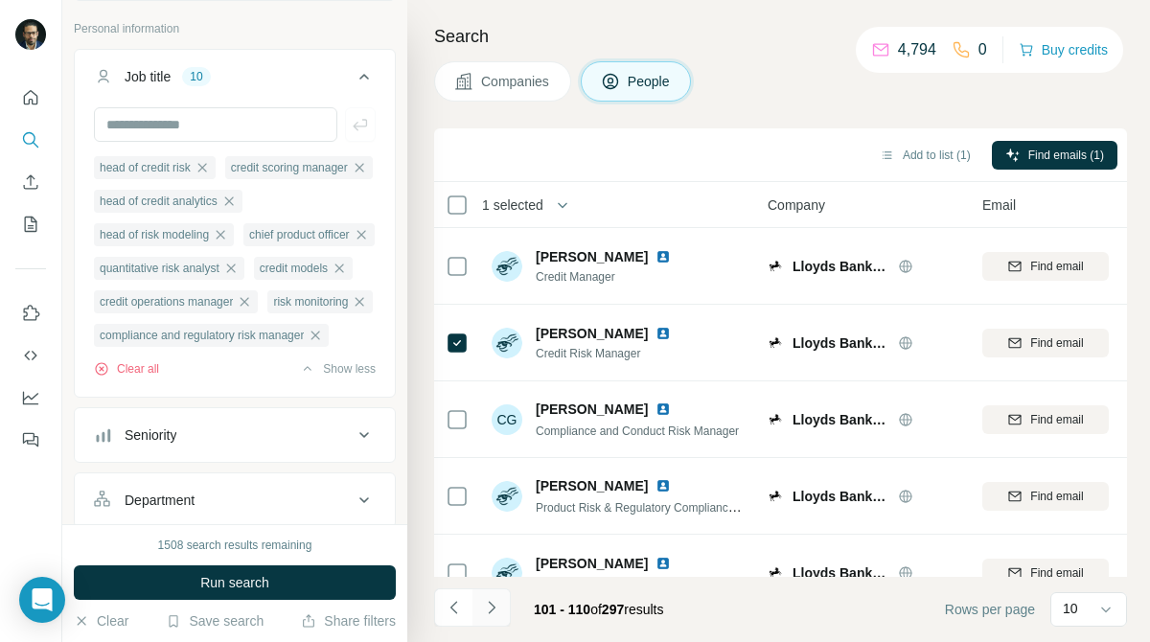
click at [495, 599] on icon "Navigate to next page" at bounding box center [491, 607] width 19 height 19
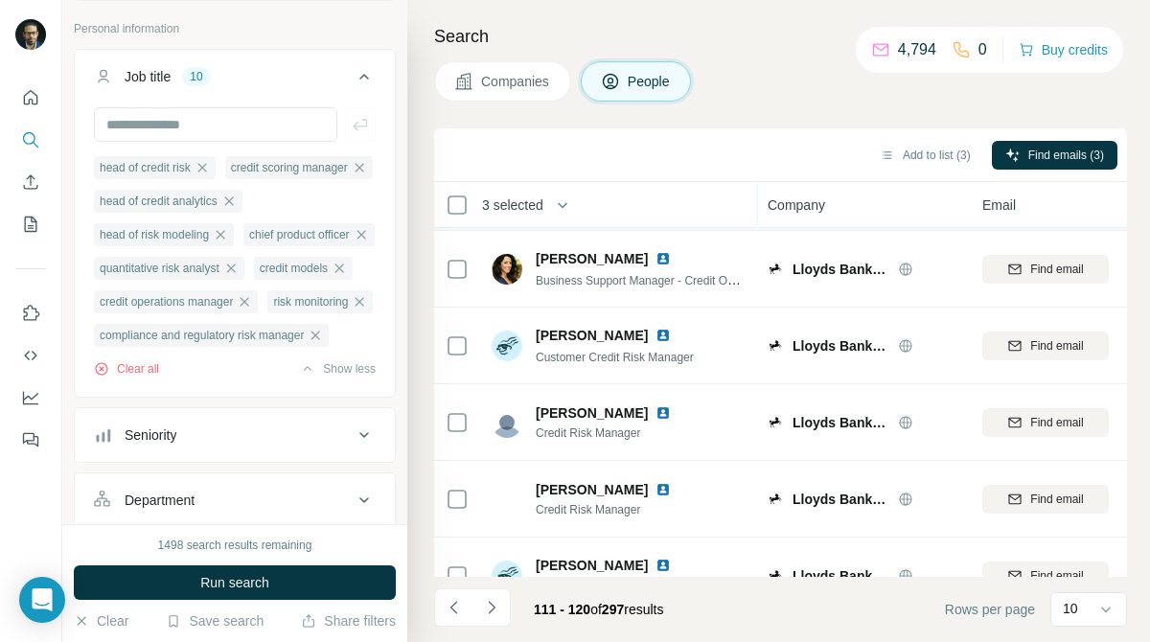
scroll to position [418, 0]
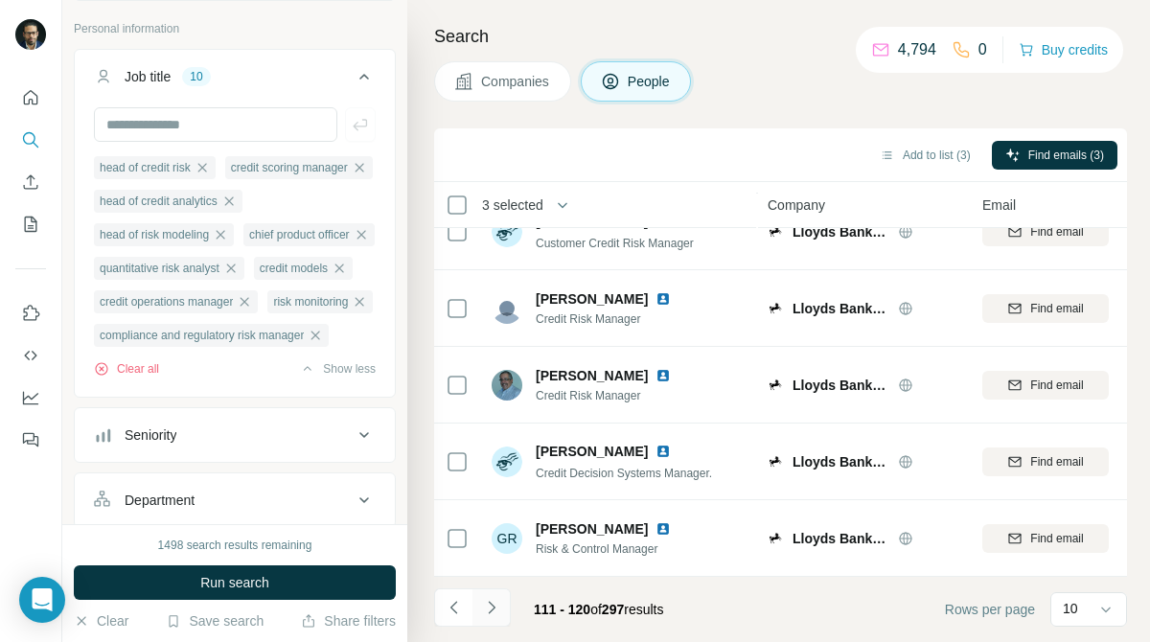
click at [486, 606] on icon "Navigate to next page" at bounding box center [491, 607] width 19 height 19
click at [493, 616] on icon "Navigate to next page" at bounding box center [491, 607] width 19 height 19
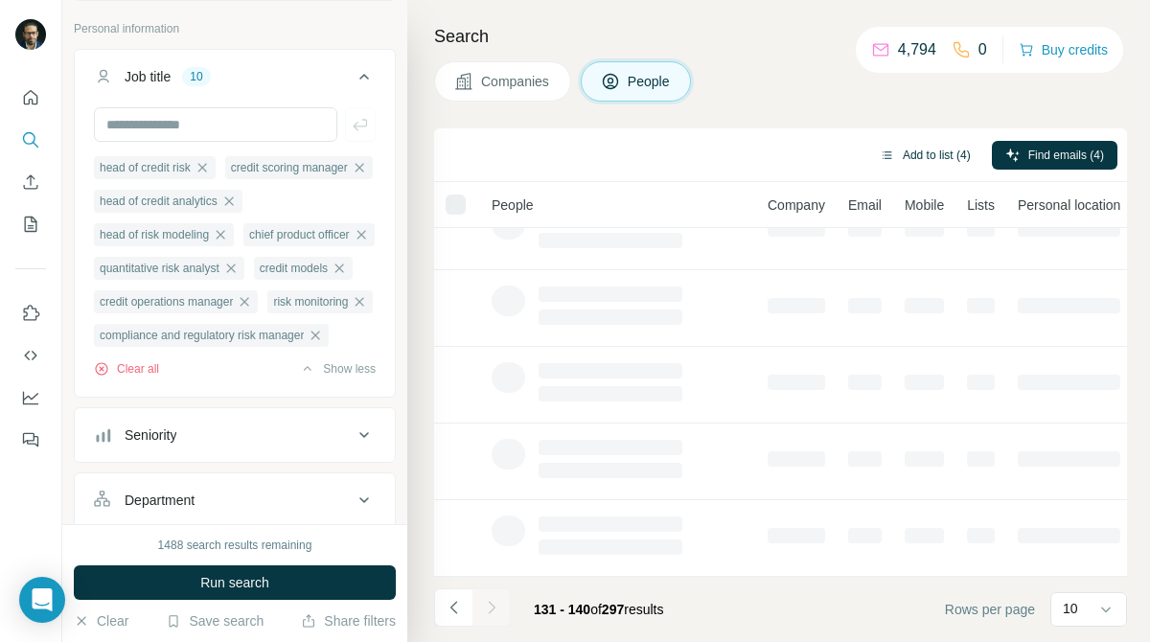
click at [933, 154] on button "Add to list (4)" at bounding box center [925, 155] width 118 height 29
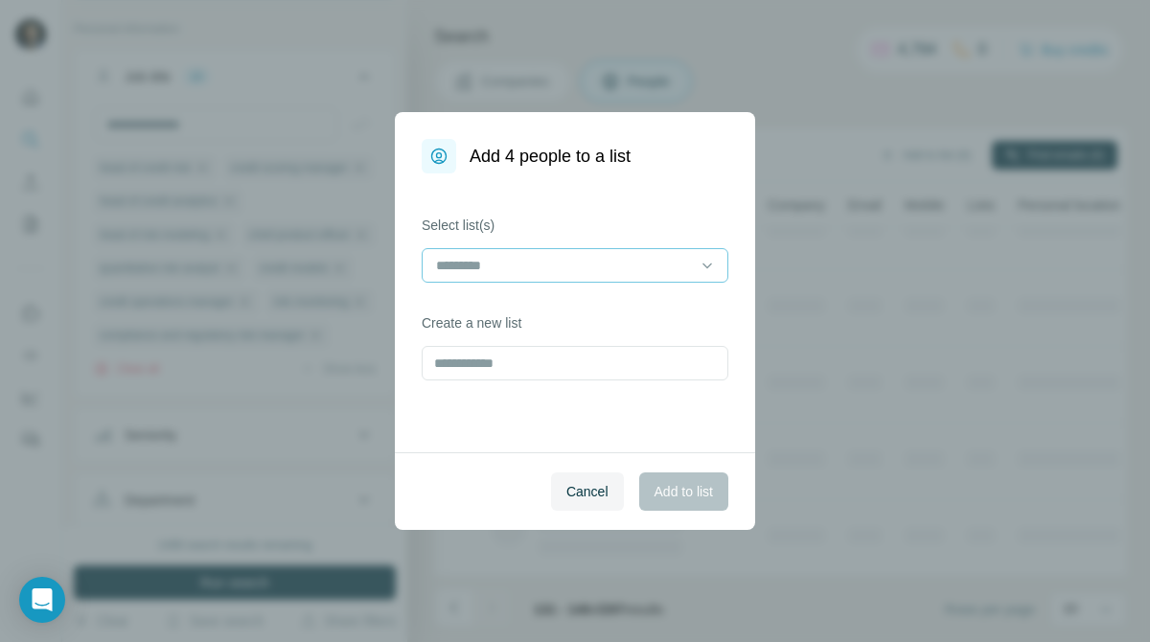
click at [598, 268] on input at bounding box center [563, 265] width 259 height 21
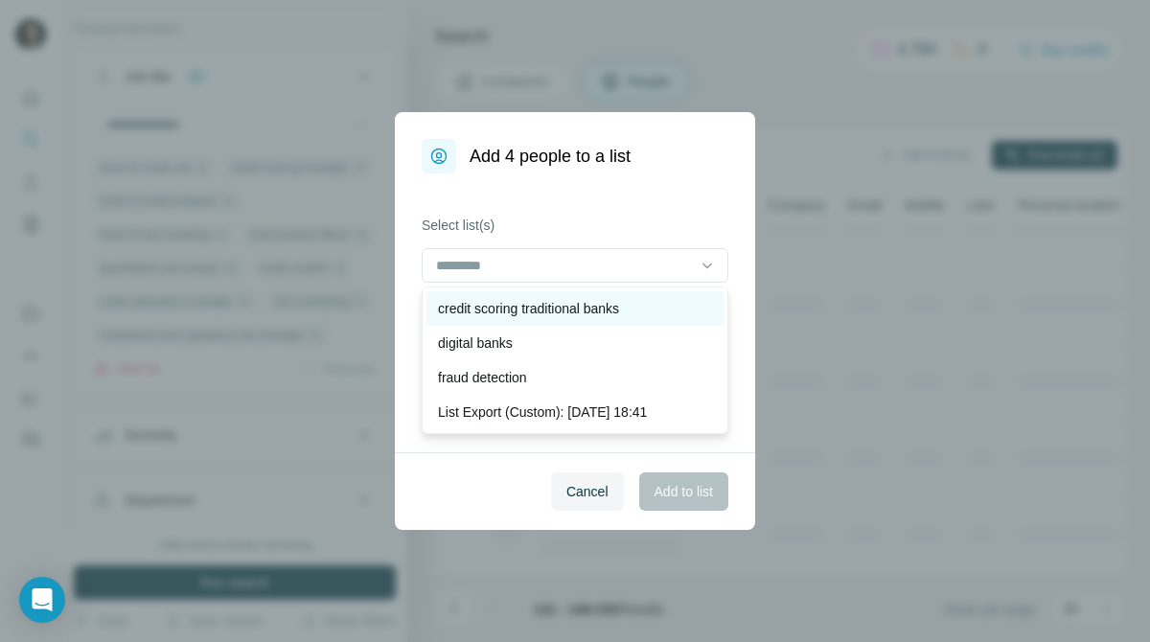
click at [572, 322] on div "credit scoring traditional banks" at bounding box center [574, 308] width 297 height 34
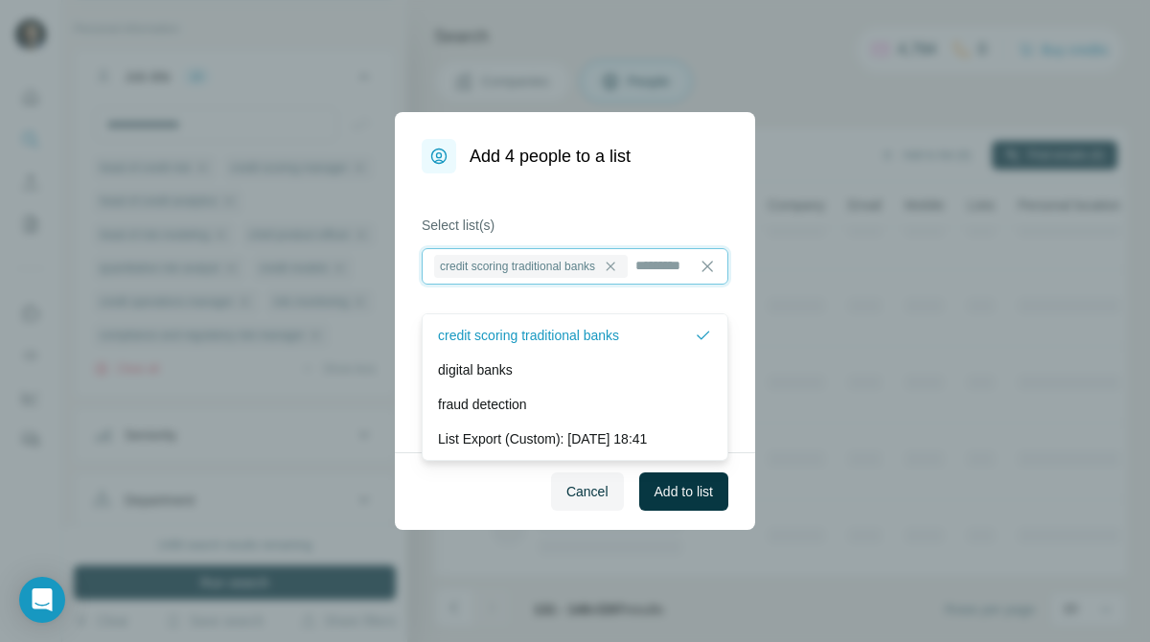
scroll to position [2, 0]
click at [639, 498] on button "Add to list" at bounding box center [683, 491] width 89 height 38
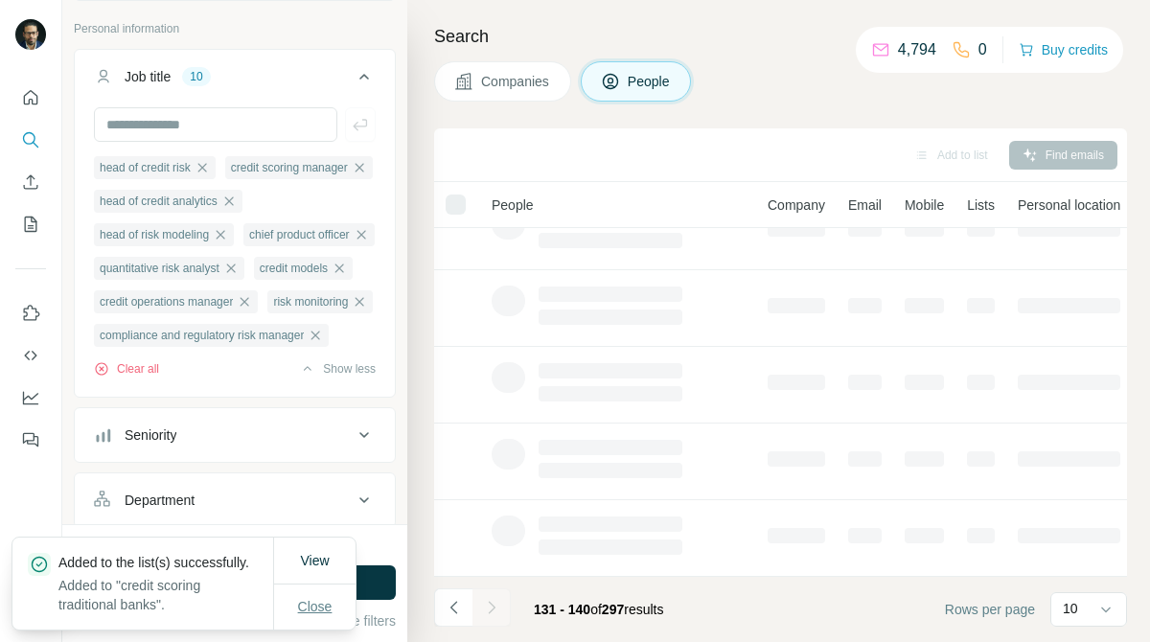
click at [312, 602] on span "Close" at bounding box center [315, 606] width 34 height 19
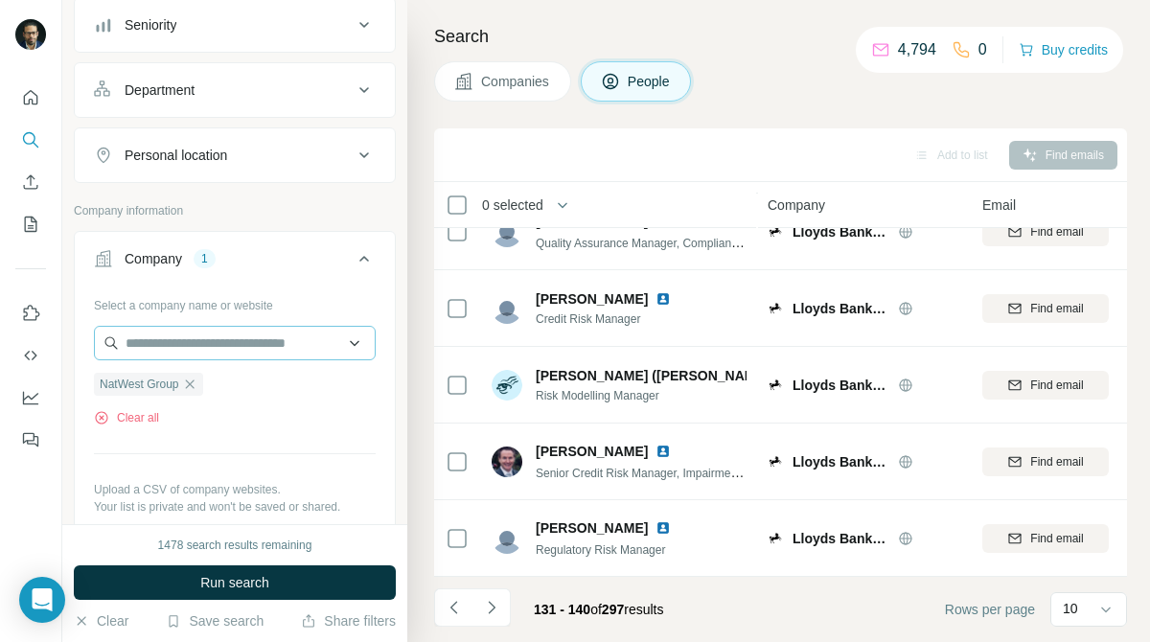
scroll to position [514, 0]
click at [196, 393] on icon "button" at bounding box center [189, 385] width 15 height 15
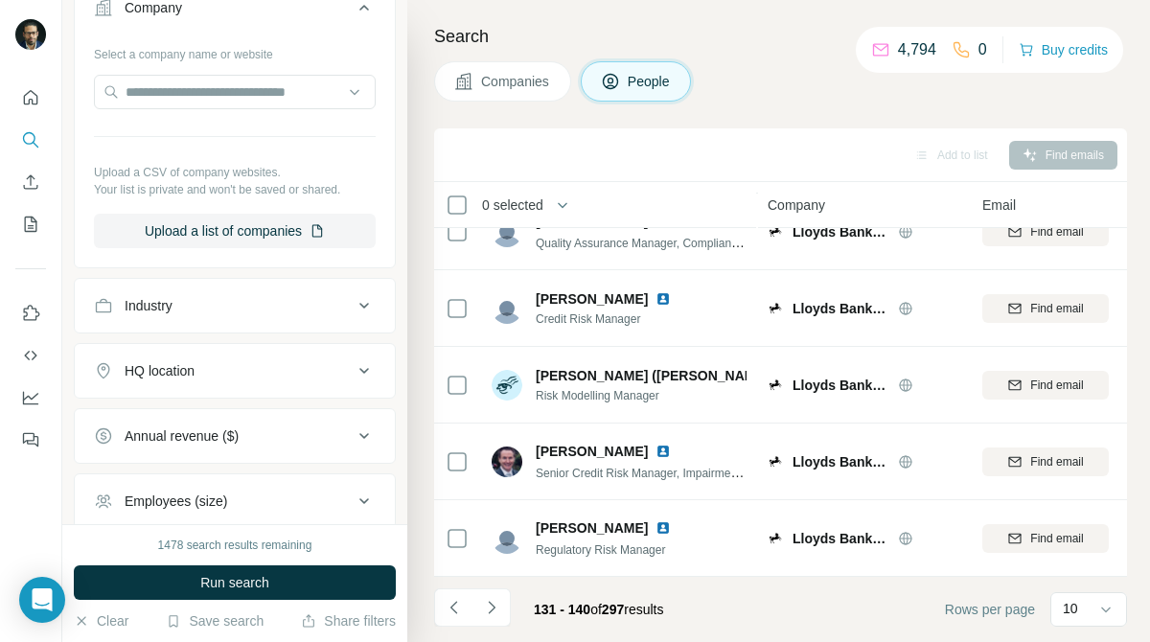
scroll to position [326, 0]
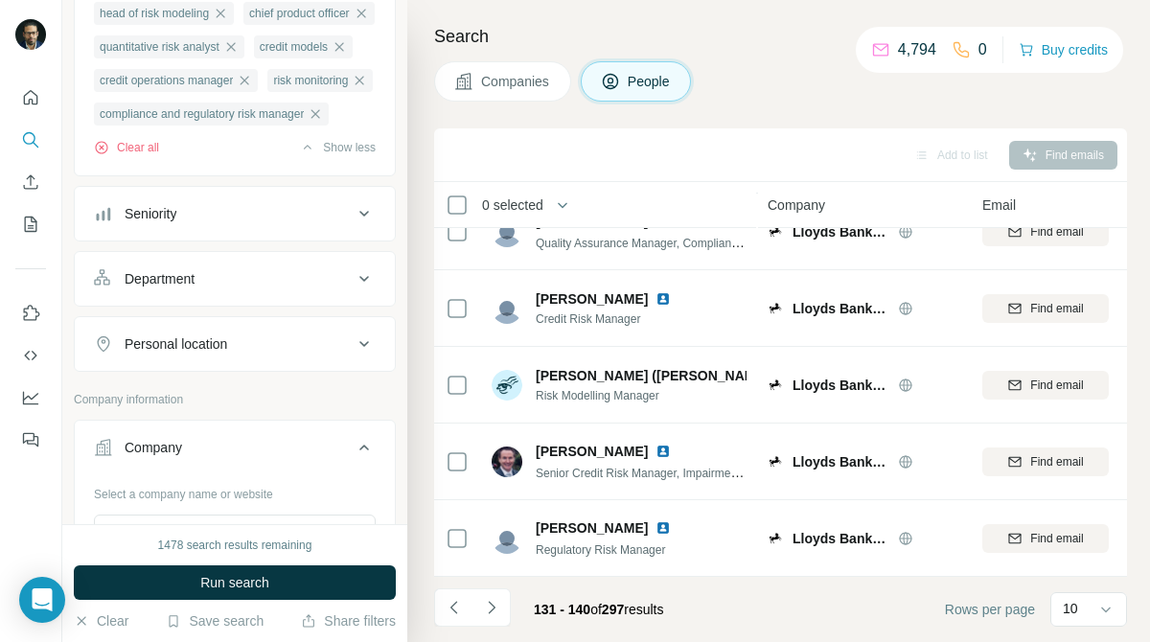
click at [255, 354] on div "Personal location" at bounding box center [223, 343] width 259 height 19
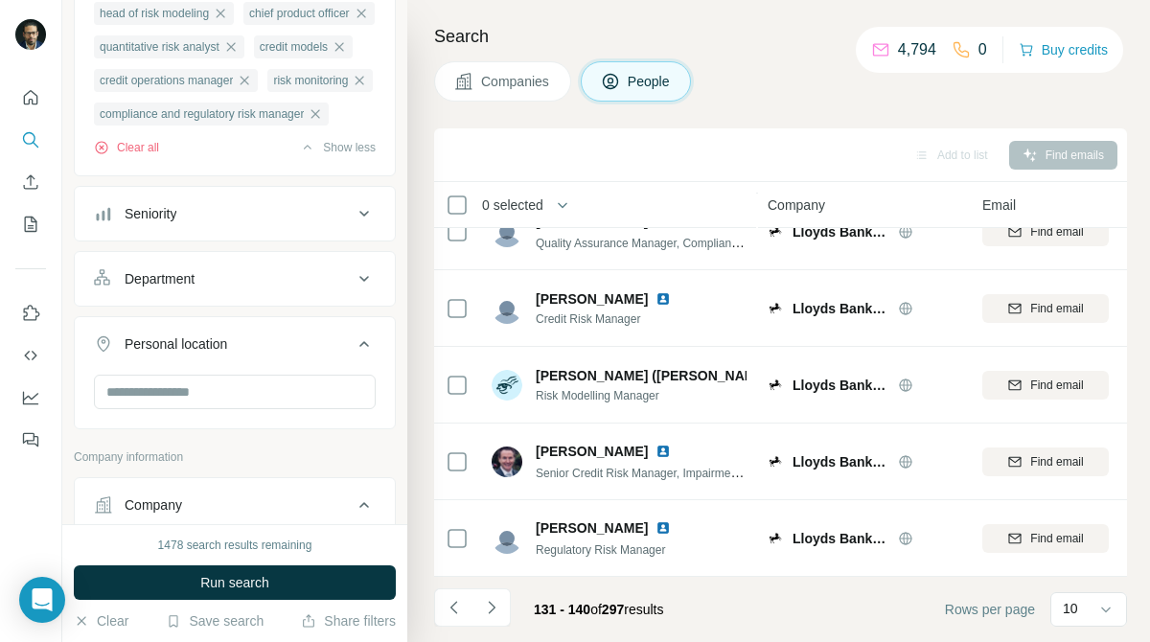
click at [256, 288] on div "Department" at bounding box center [223, 278] width 259 height 19
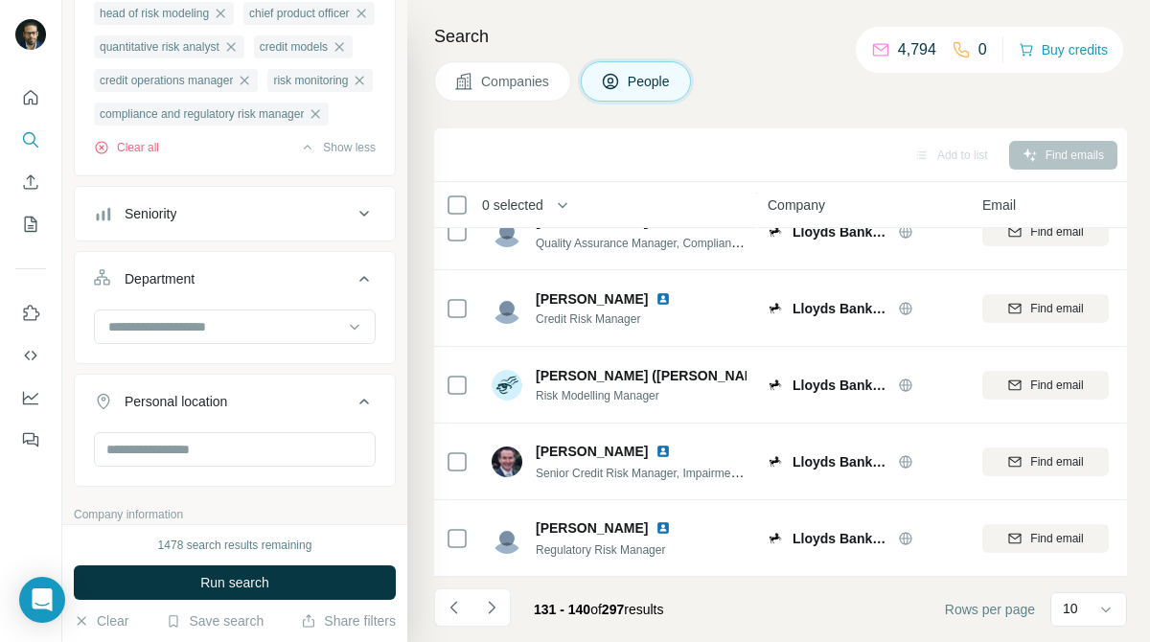
click at [267, 223] on div "Seniority" at bounding box center [223, 213] width 259 height 19
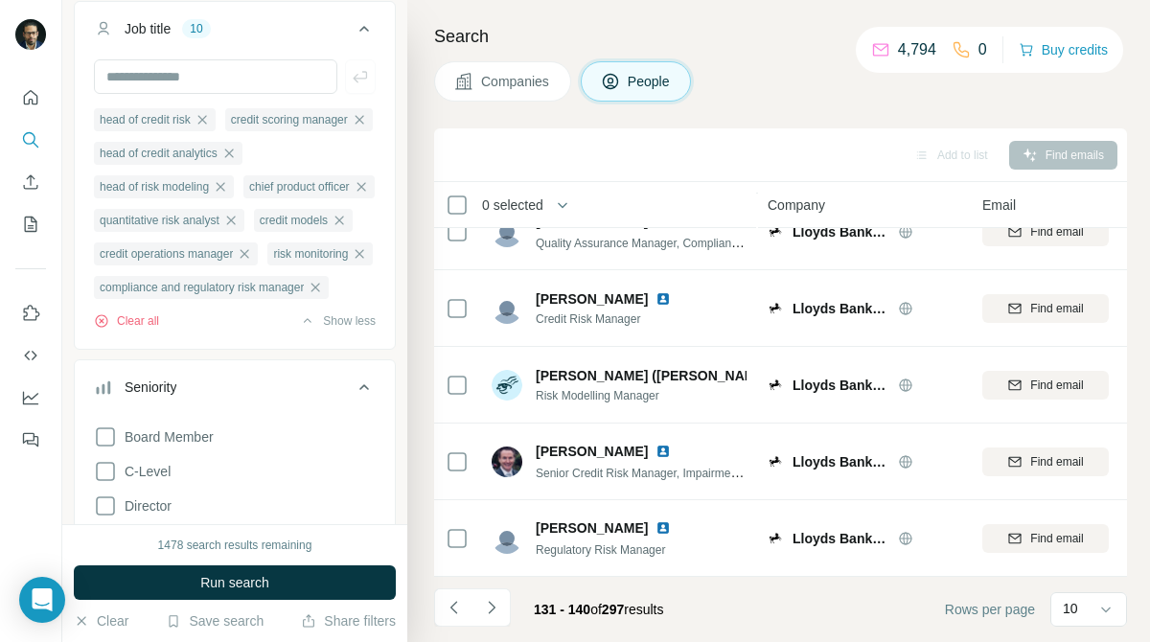
scroll to position [0, 0]
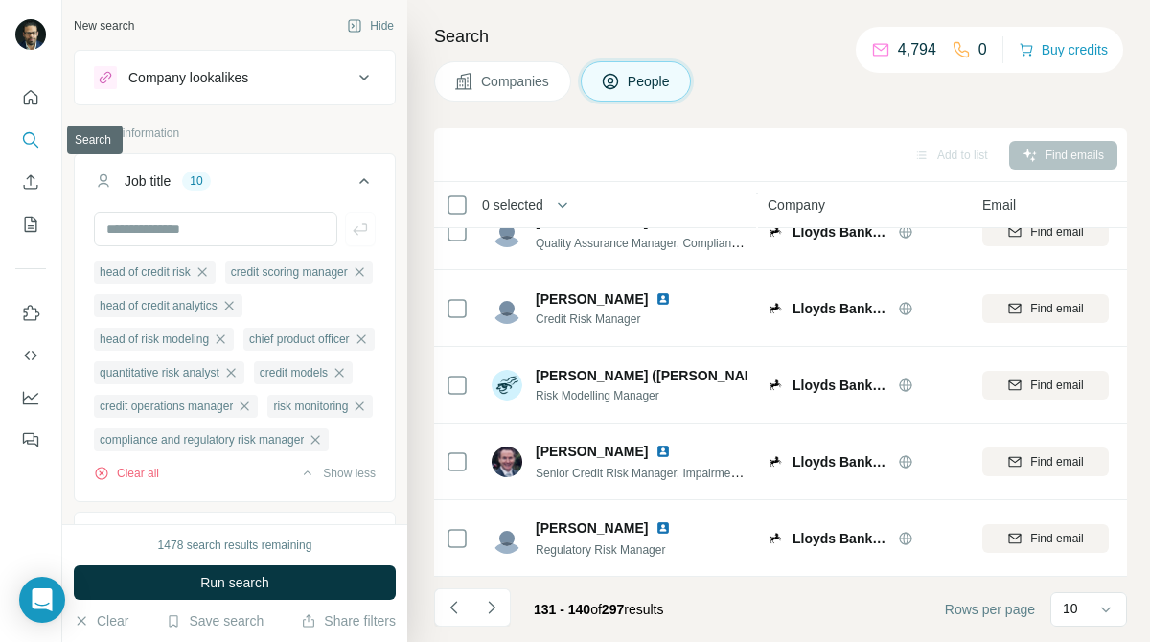
click at [22, 137] on icon "Search" at bounding box center [30, 139] width 19 height 19
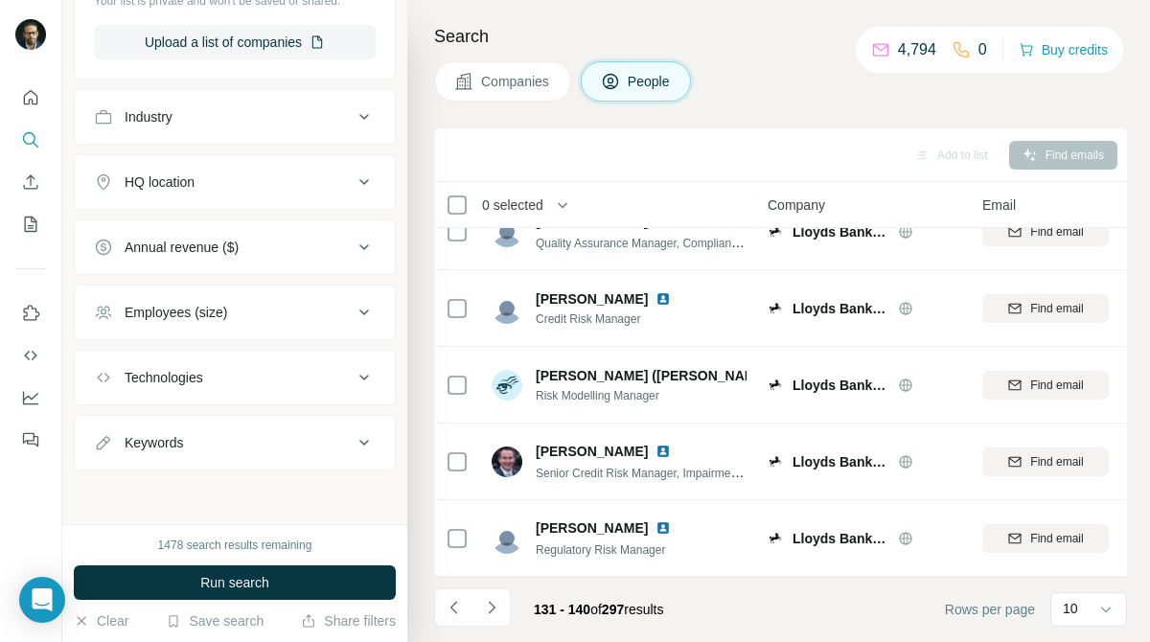
scroll to position [1538, 0]
click at [202, 292] on button "Employees (size)" at bounding box center [235, 312] width 320 height 46
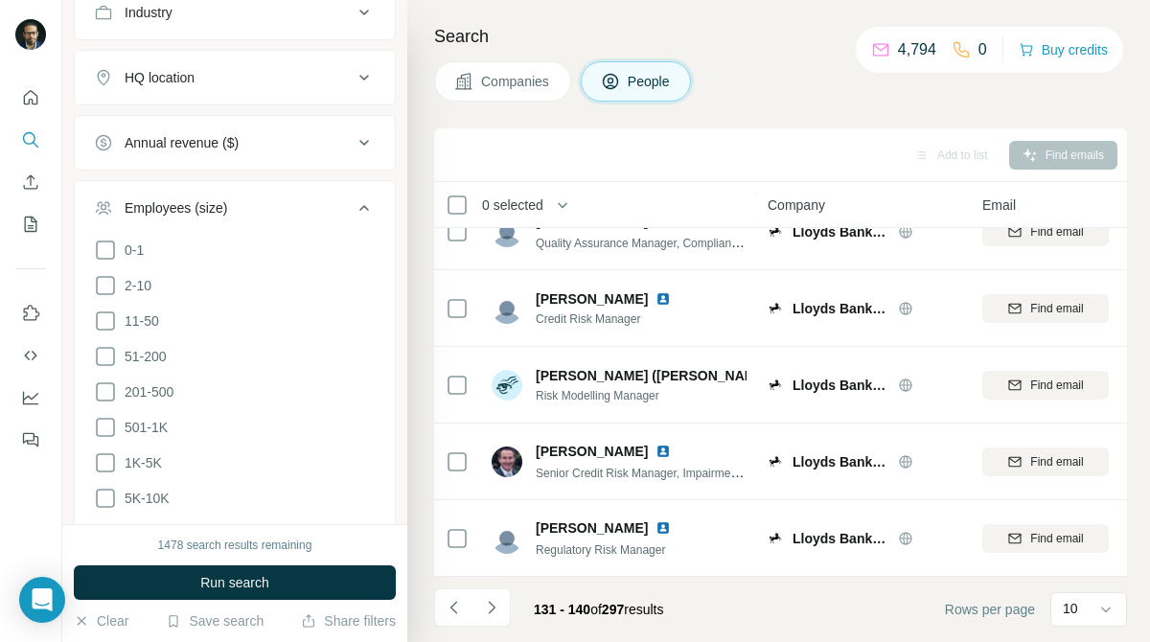
click at [202, 239] on button "Employees (size)" at bounding box center [235, 212] width 320 height 54
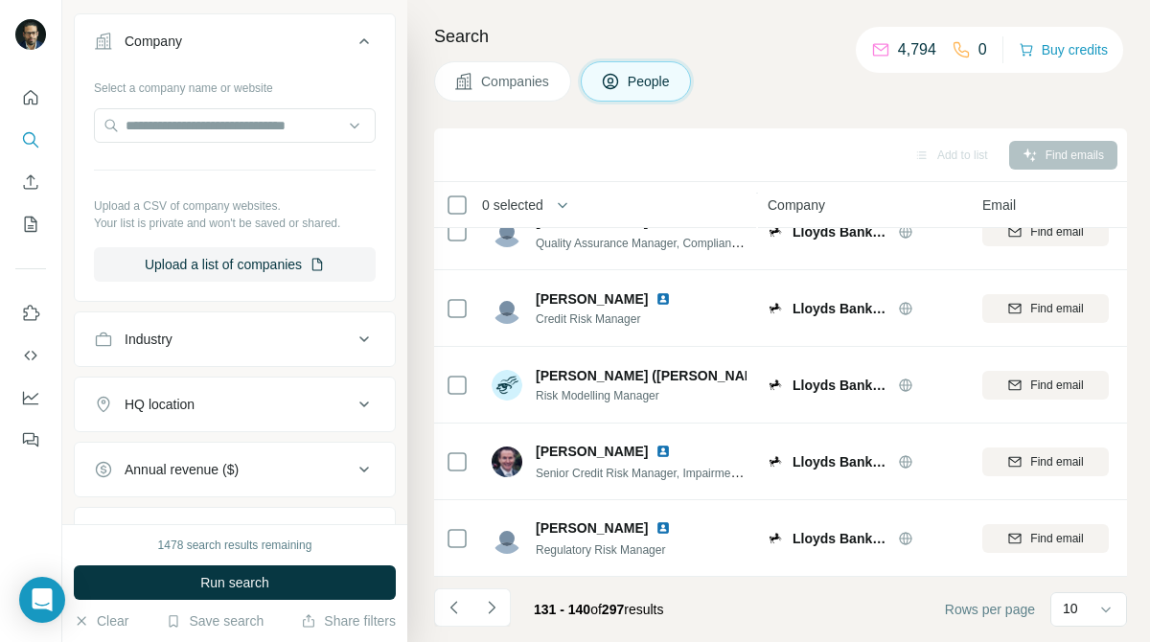
scroll to position [1206, 0]
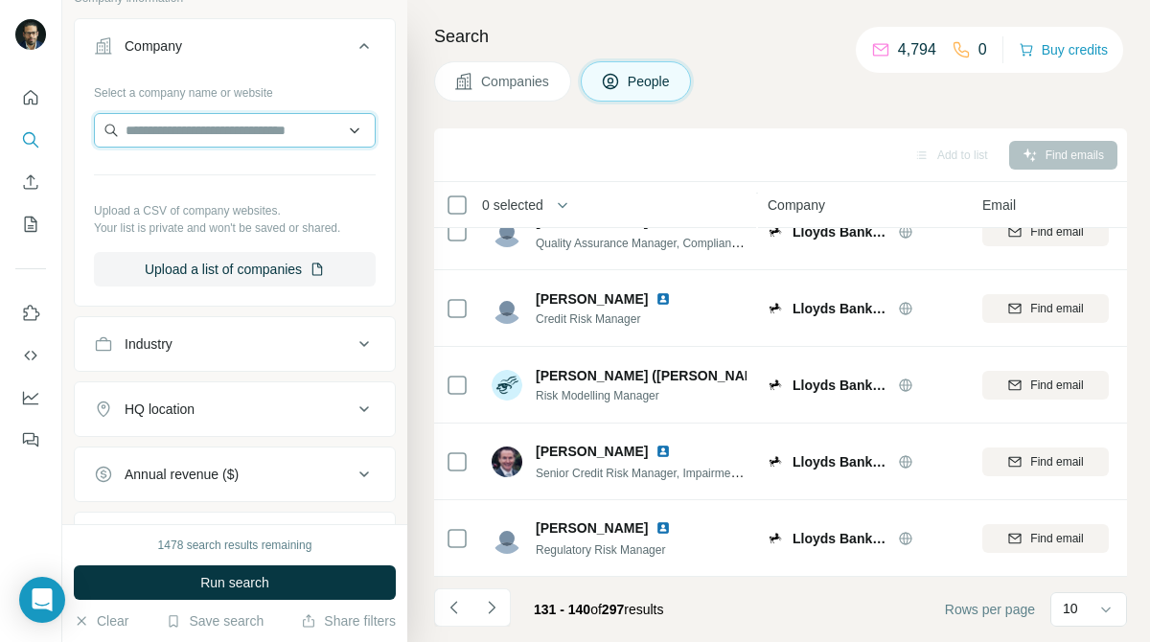
click at [237, 148] on input "text" at bounding box center [235, 130] width 282 height 34
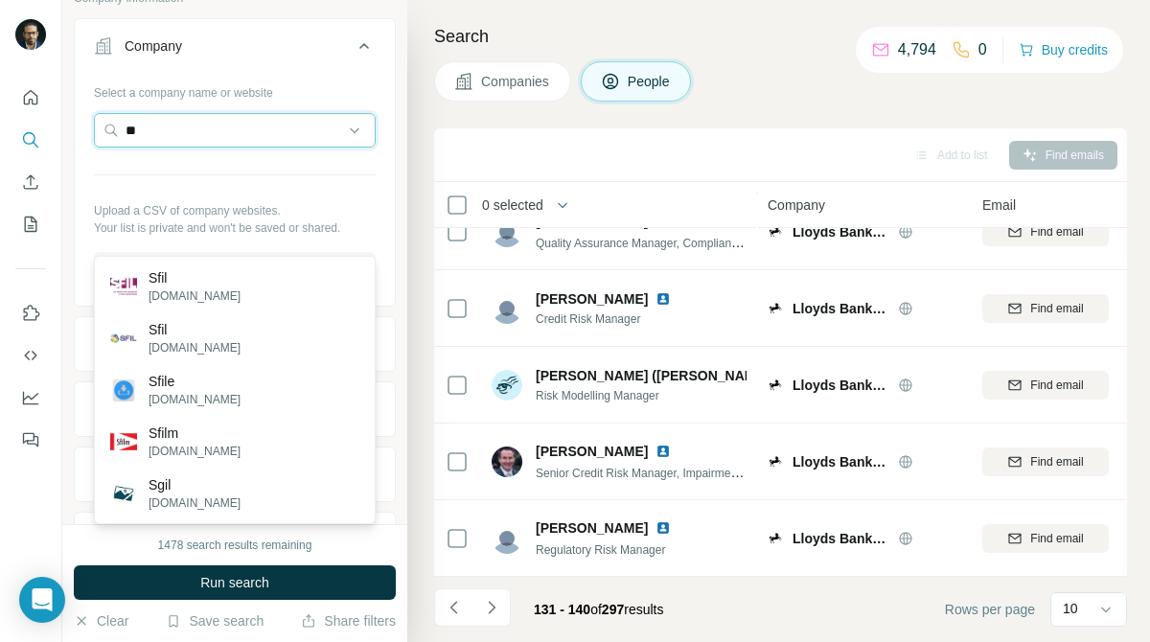
type input "*"
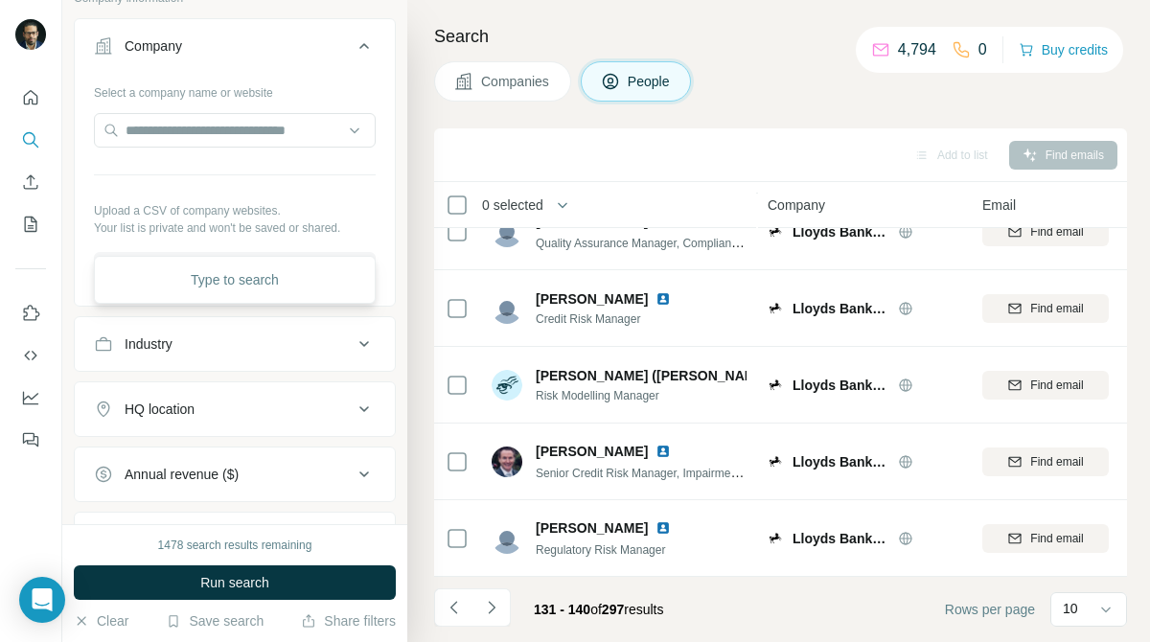
click at [668, 80] on span "People" at bounding box center [650, 81] width 44 height 19
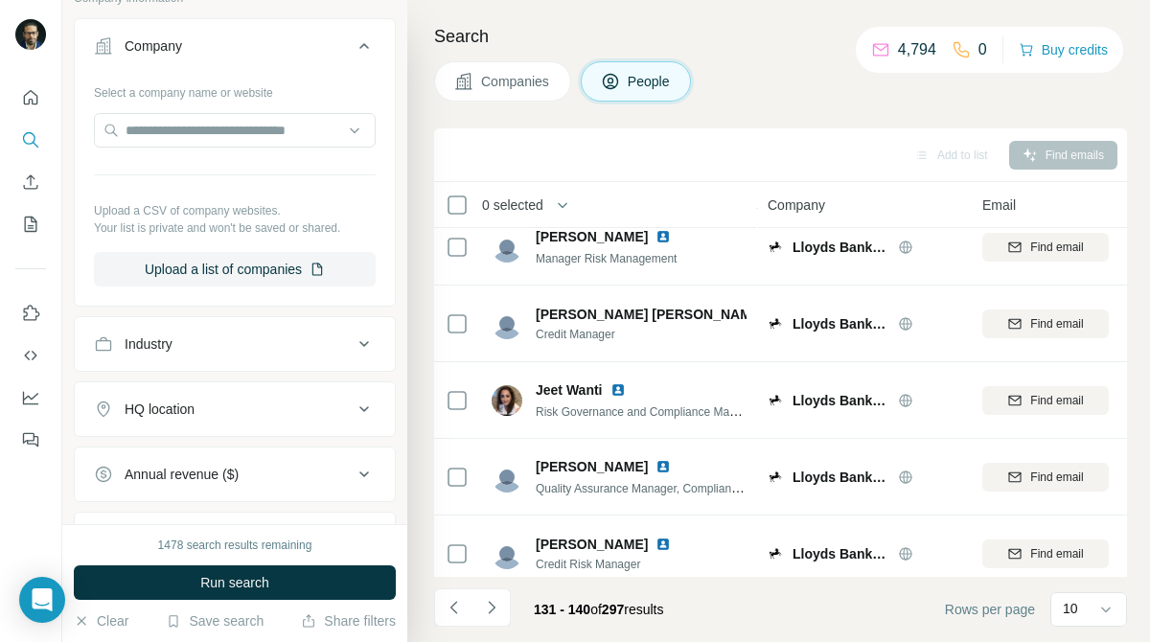
scroll to position [0, 0]
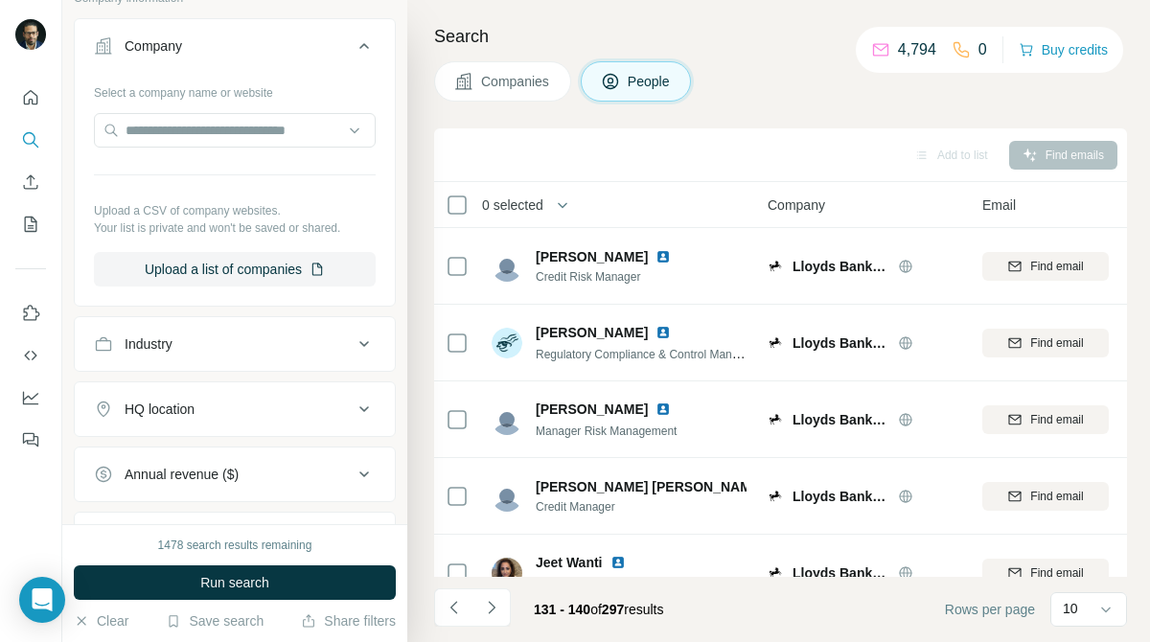
click at [300, 56] on div "Company" at bounding box center [223, 45] width 259 height 19
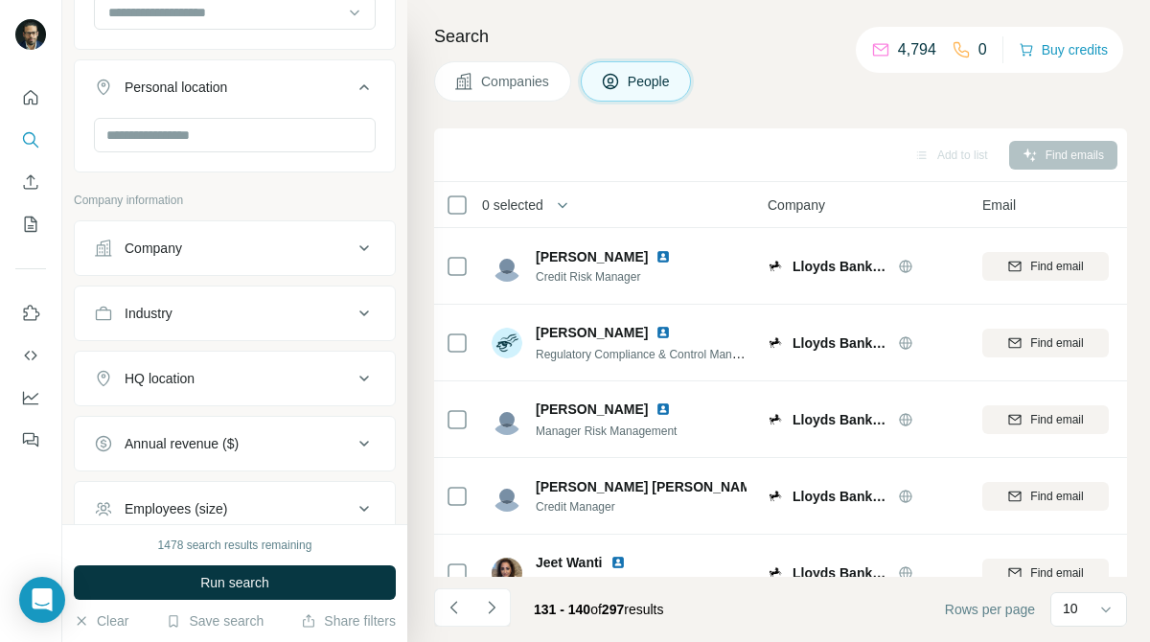
scroll to position [987, 0]
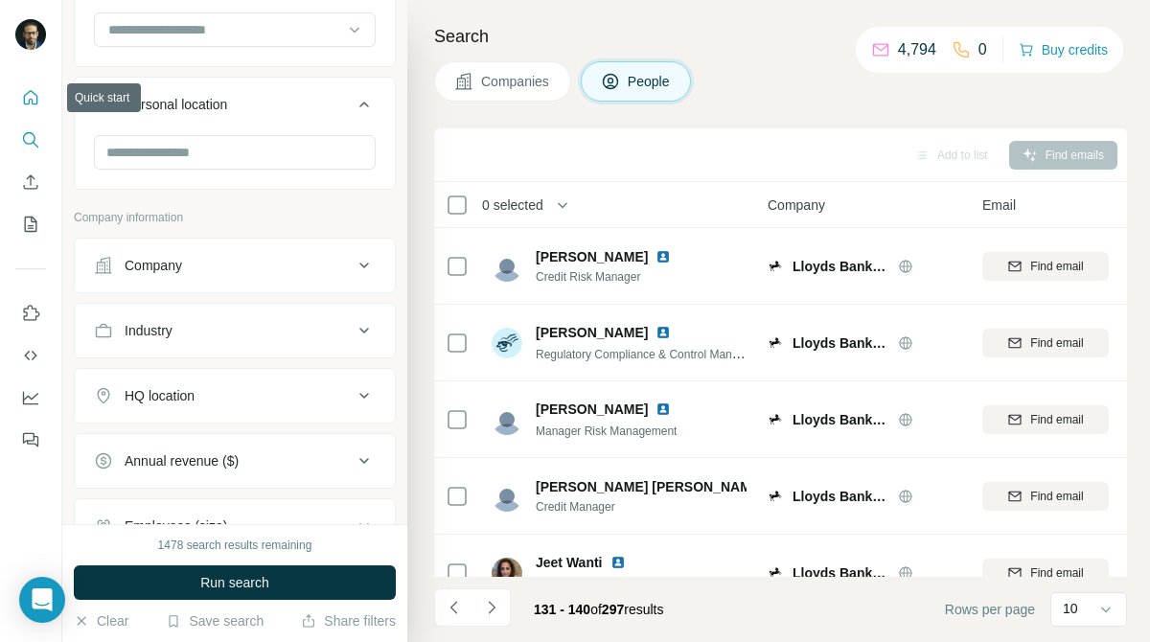
click at [28, 102] on icon "Quick start" at bounding box center [30, 97] width 19 height 19
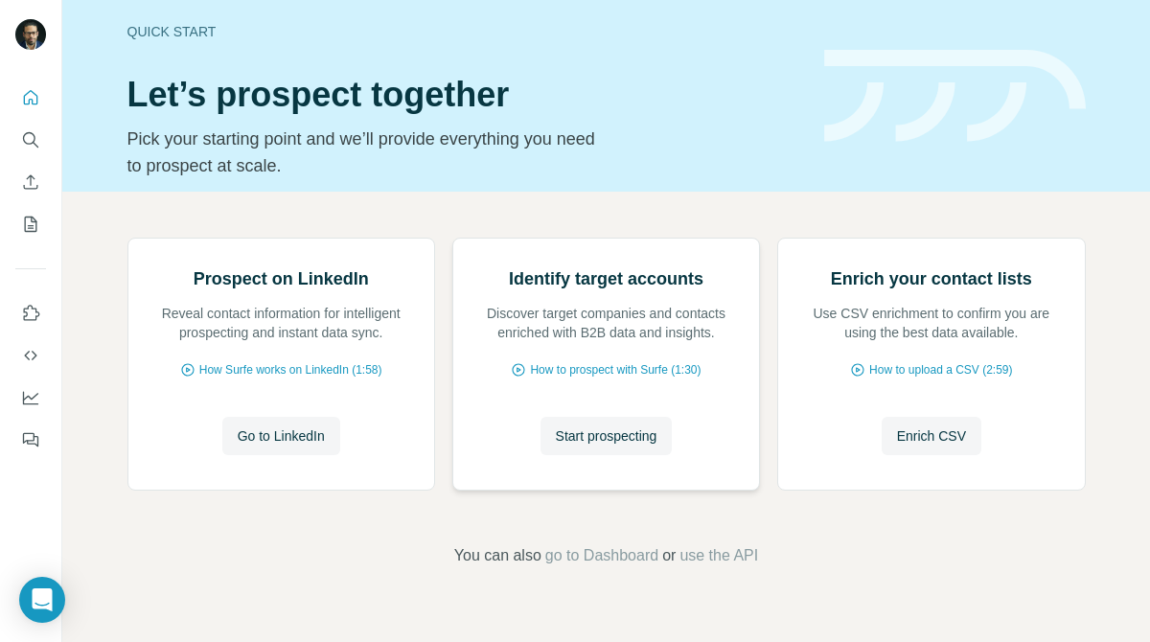
scroll to position [143, 0]
click at [630, 378] on span "How to prospect with Surfe (1:30)" at bounding box center [615, 369] width 171 height 17
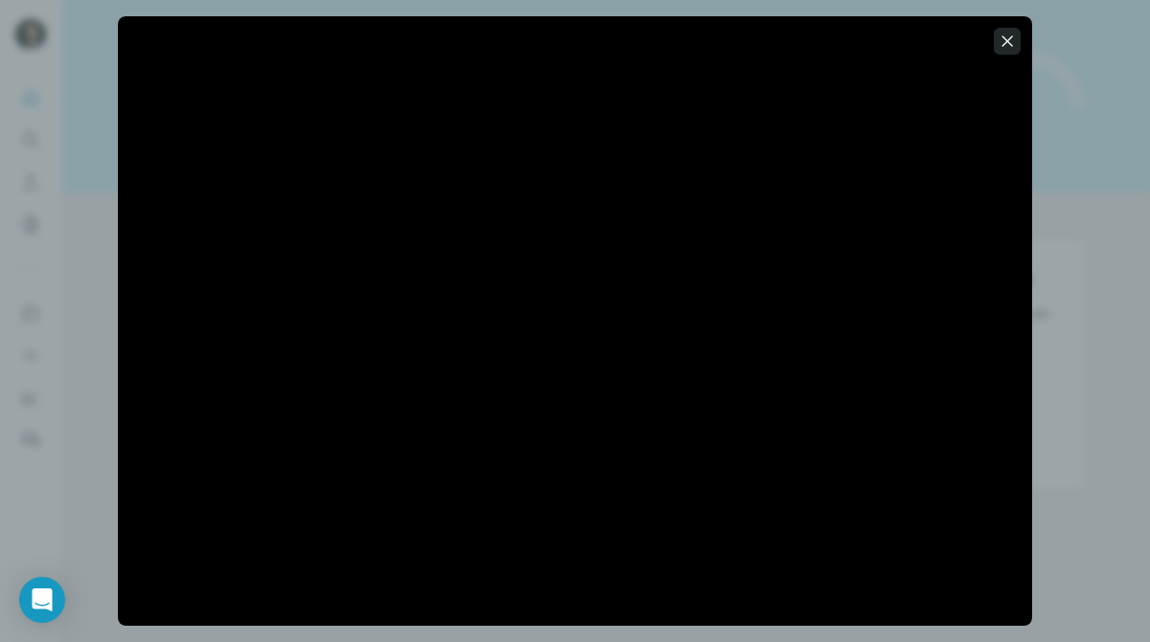
click at [1006, 38] on icon "button" at bounding box center [1006, 41] width 19 height 19
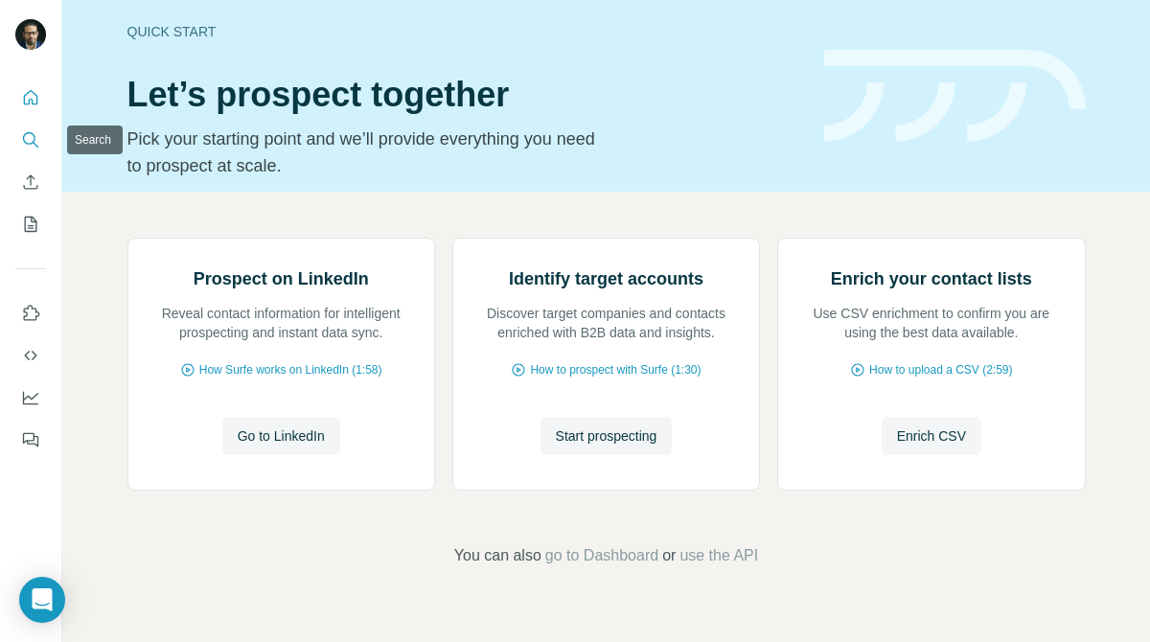
click at [29, 136] on icon "Search" at bounding box center [30, 139] width 19 height 19
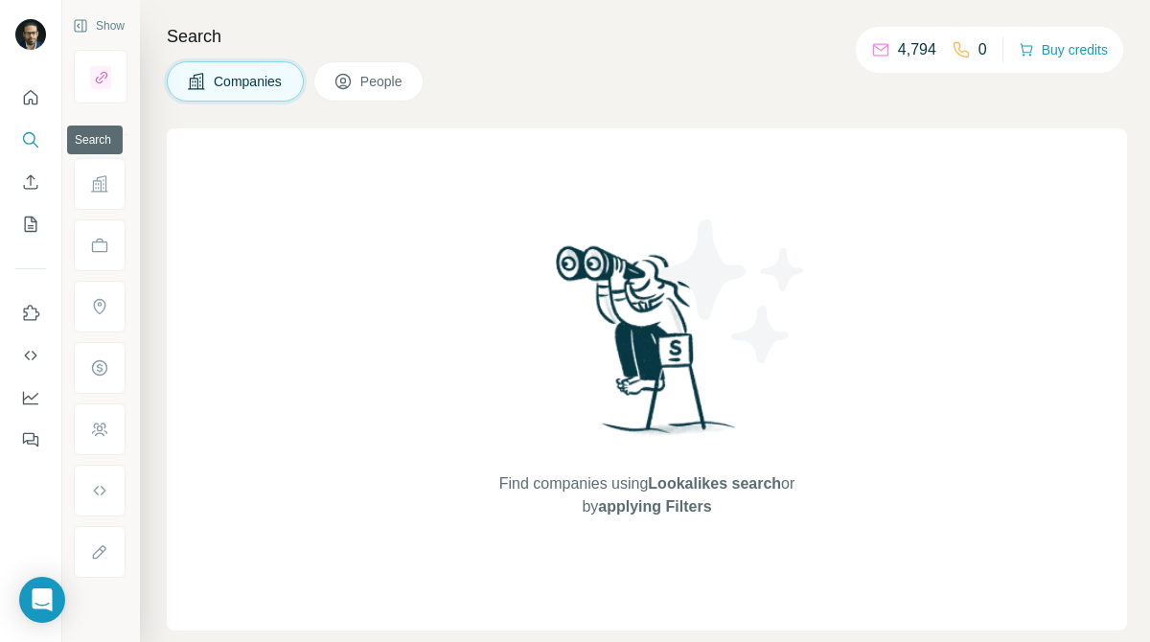
click at [34, 141] on icon "Search" at bounding box center [30, 139] width 19 height 19
click at [382, 82] on span "People" at bounding box center [382, 81] width 44 height 19
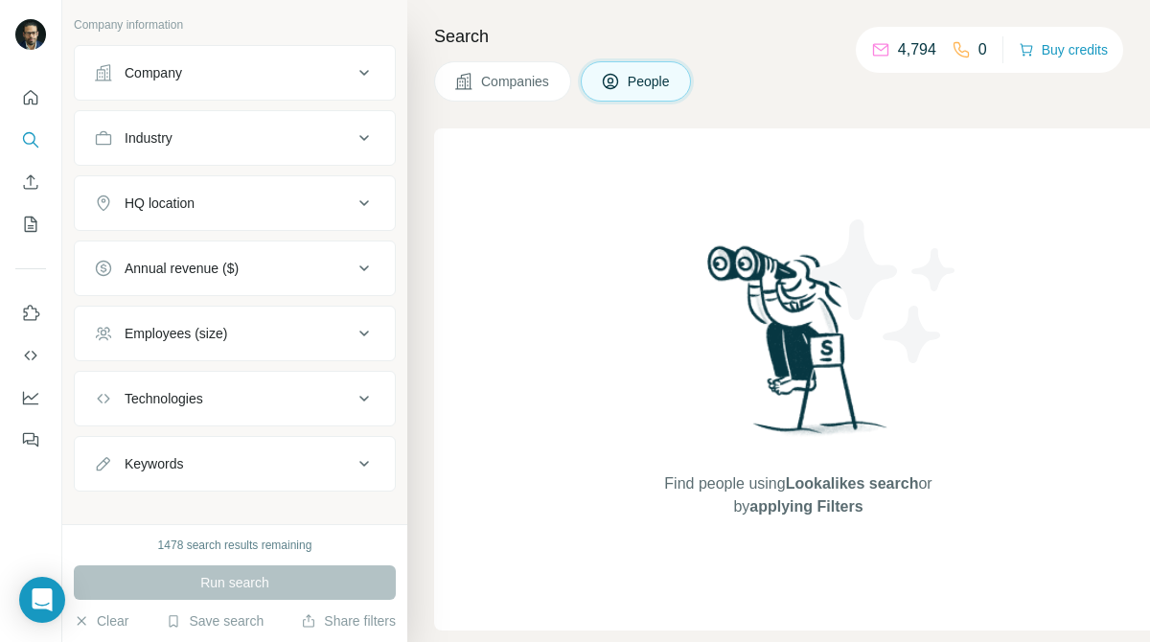
scroll to position [428, 0]
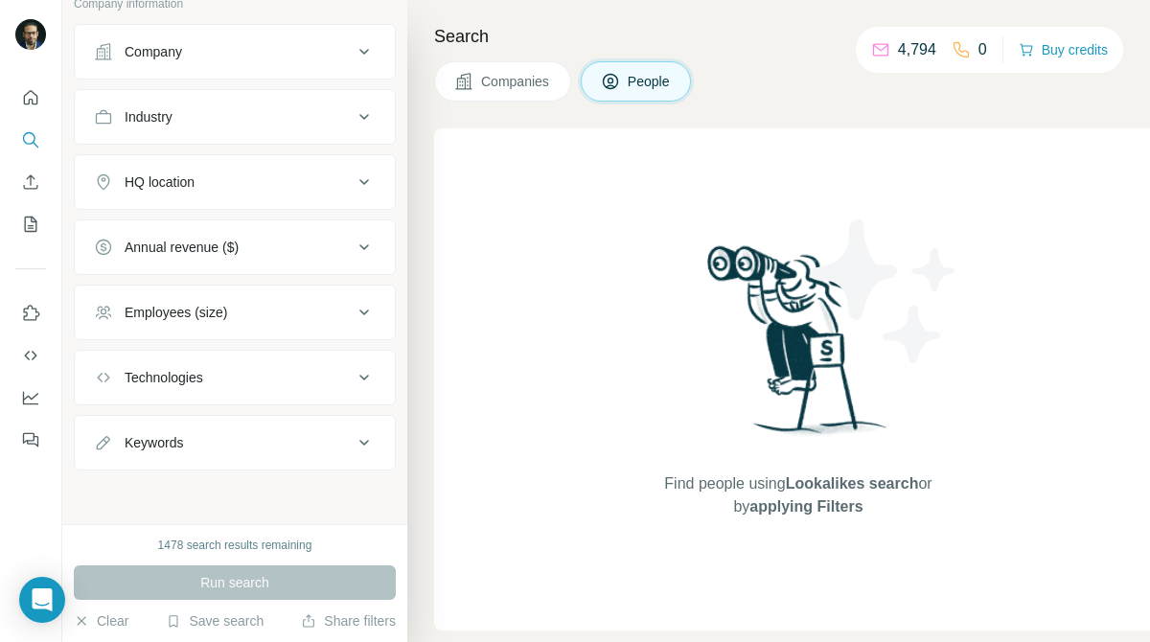
click at [325, 439] on div "Keywords" at bounding box center [223, 442] width 259 height 19
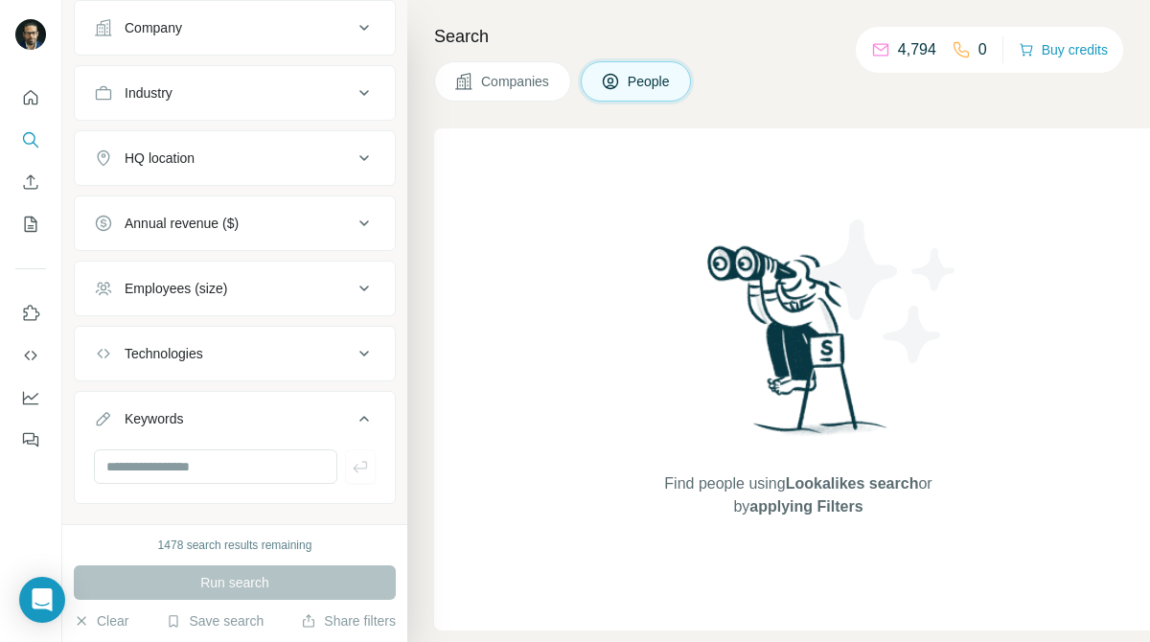
scroll to position [486, 0]
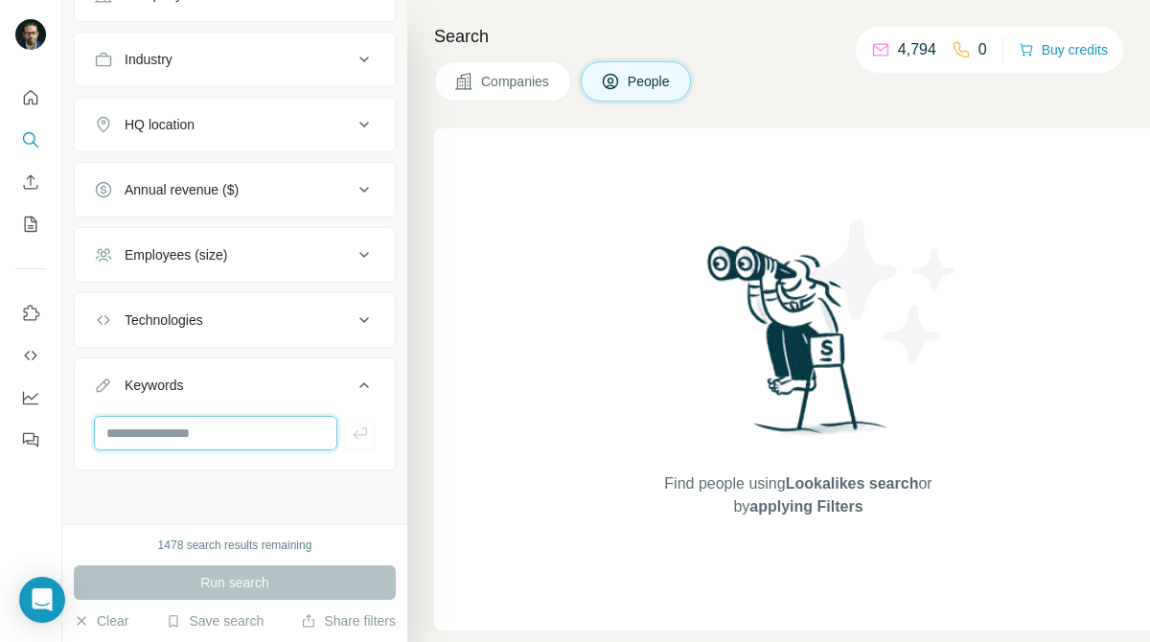
click at [264, 424] on input "text" at bounding box center [215, 433] width 243 height 34
type input "**********"
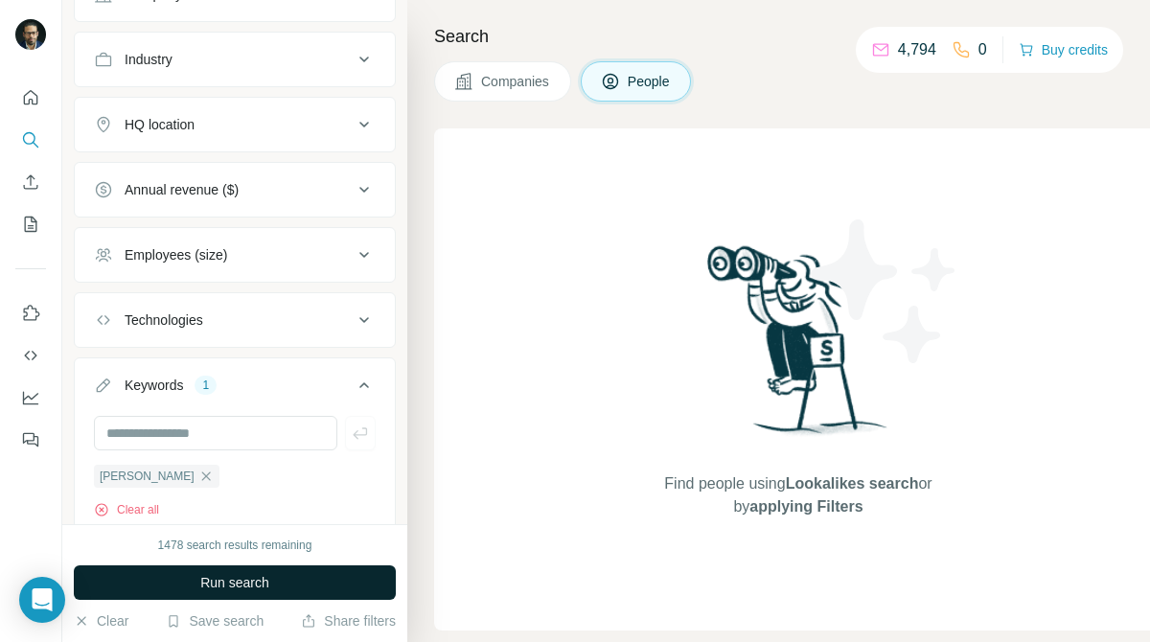
click at [330, 581] on button "Run search" at bounding box center [235, 582] width 322 height 34
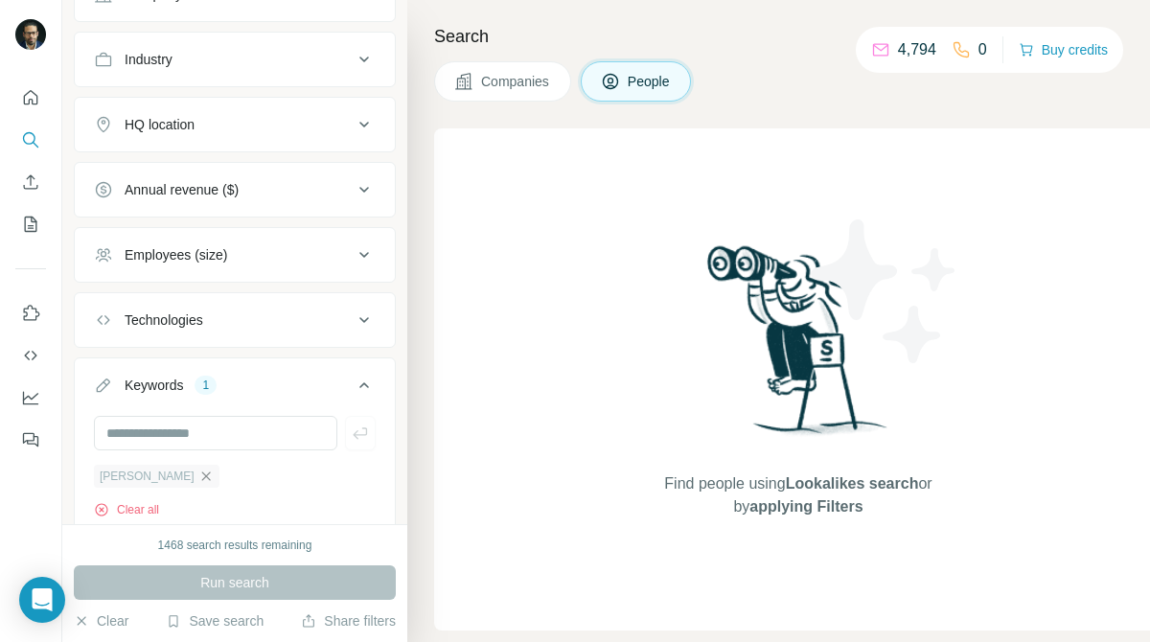
click at [198, 471] on icon "button" at bounding box center [205, 476] width 15 height 15
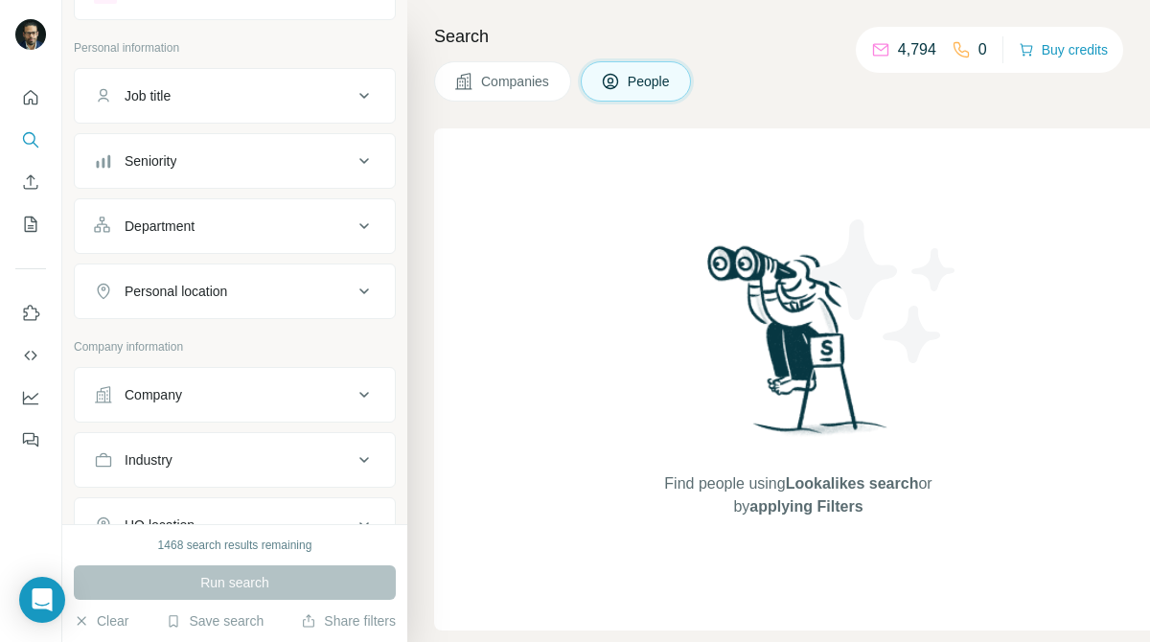
scroll to position [83, 0]
click at [197, 112] on button "Job title" at bounding box center [235, 98] width 320 height 46
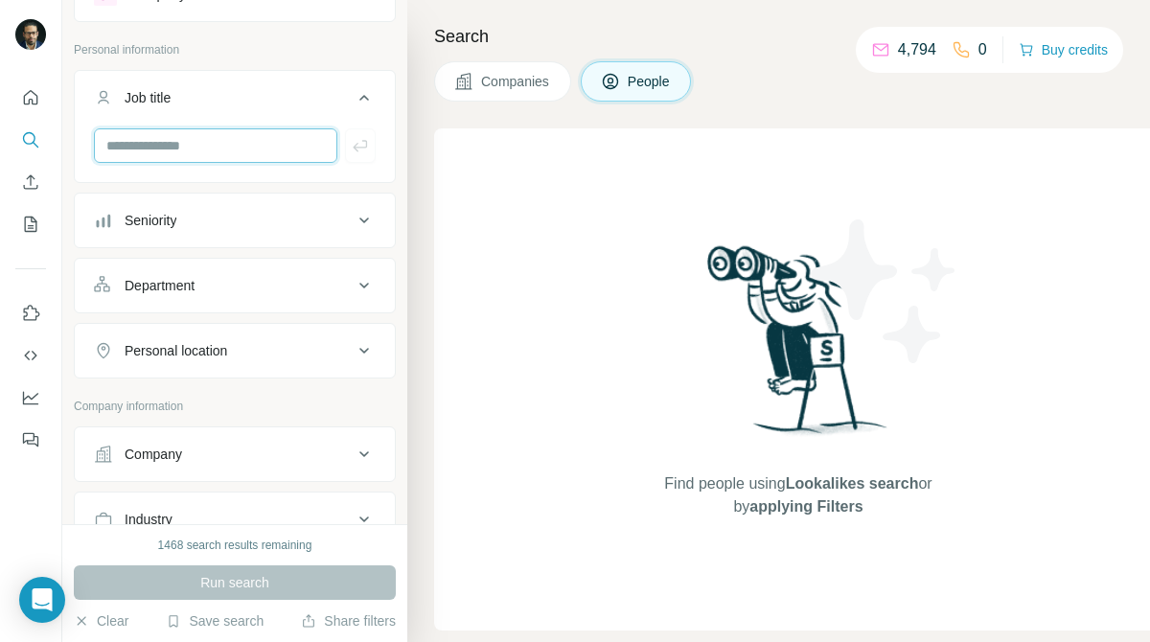
click at [200, 154] on input "text" at bounding box center [215, 145] width 243 height 34
type input "**********"
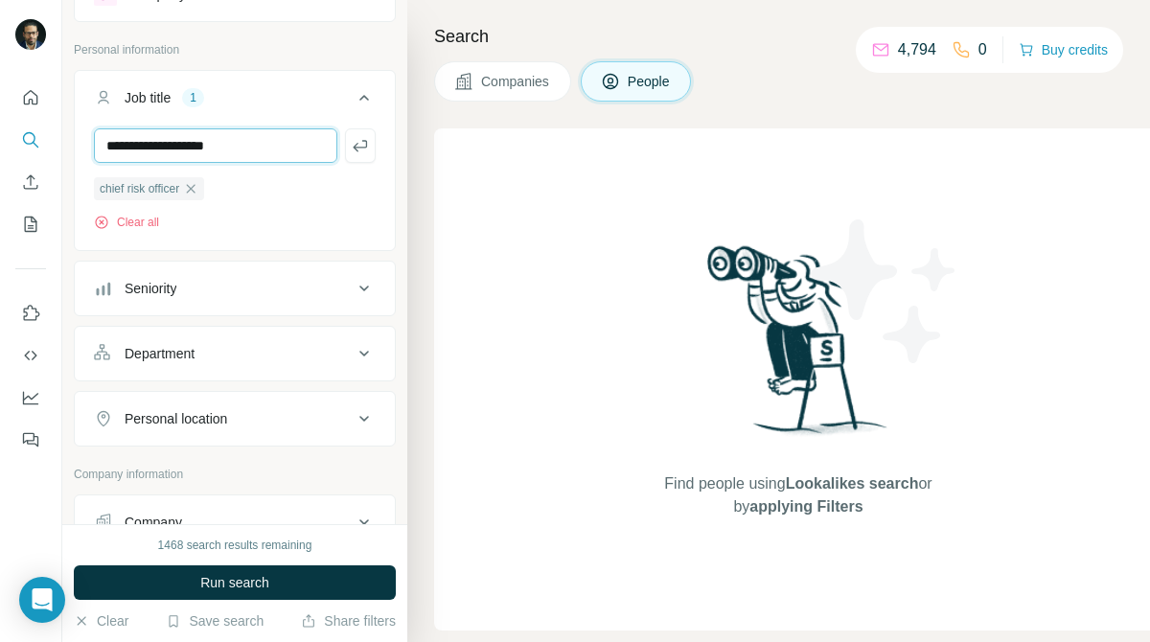
type input "**********"
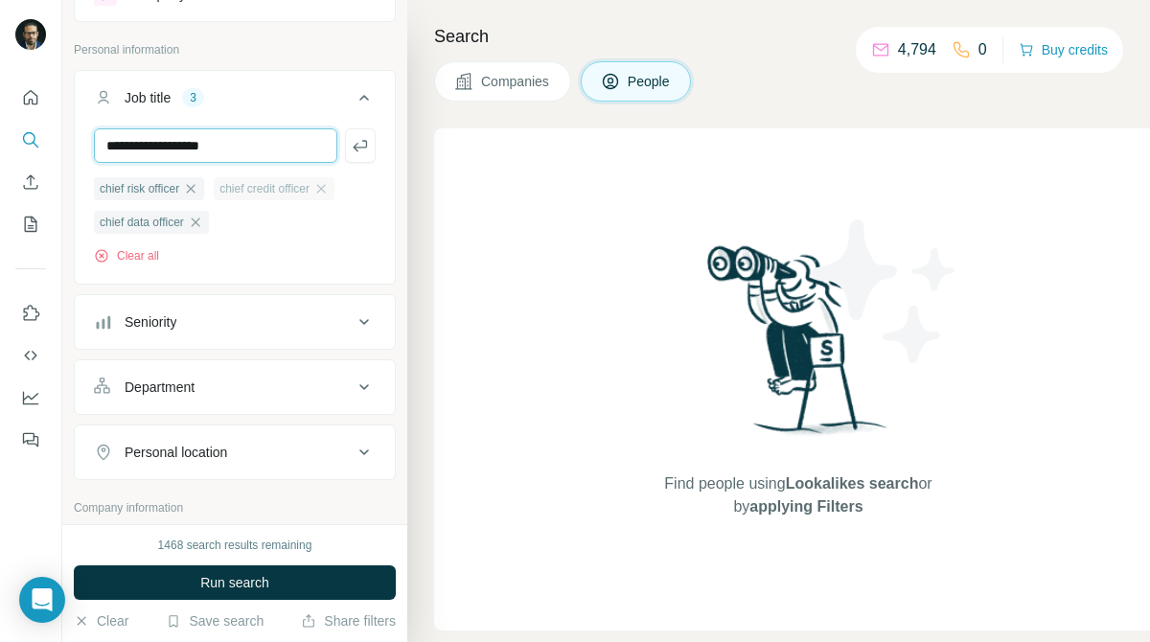
type input "**********"
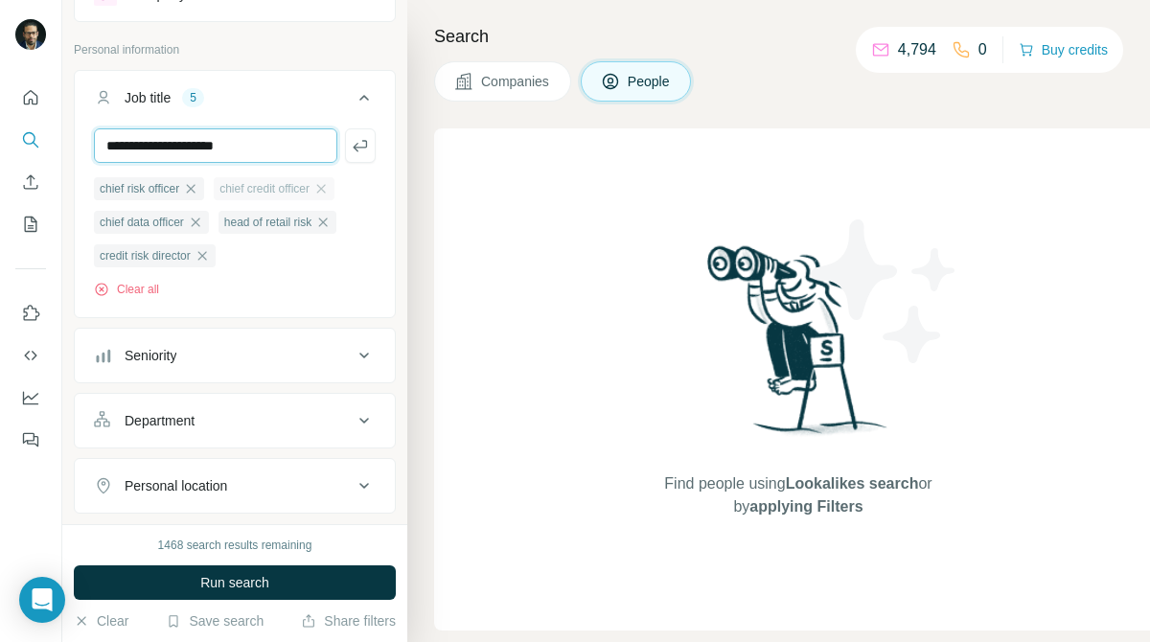
type input "**********"
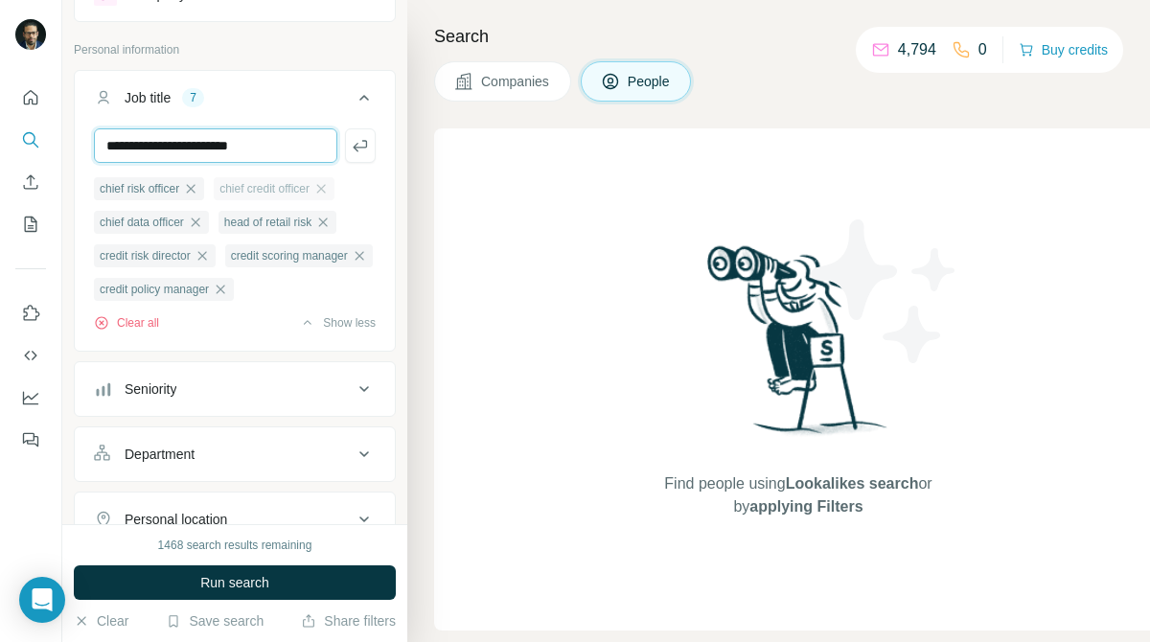
type input "**********"
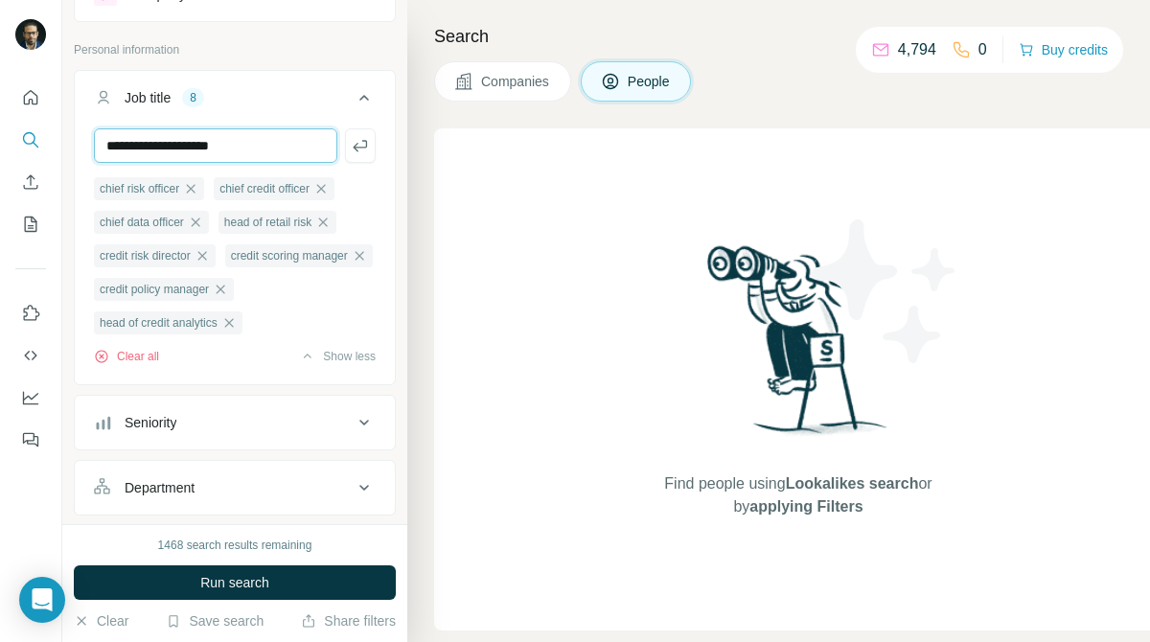
type input "**********"
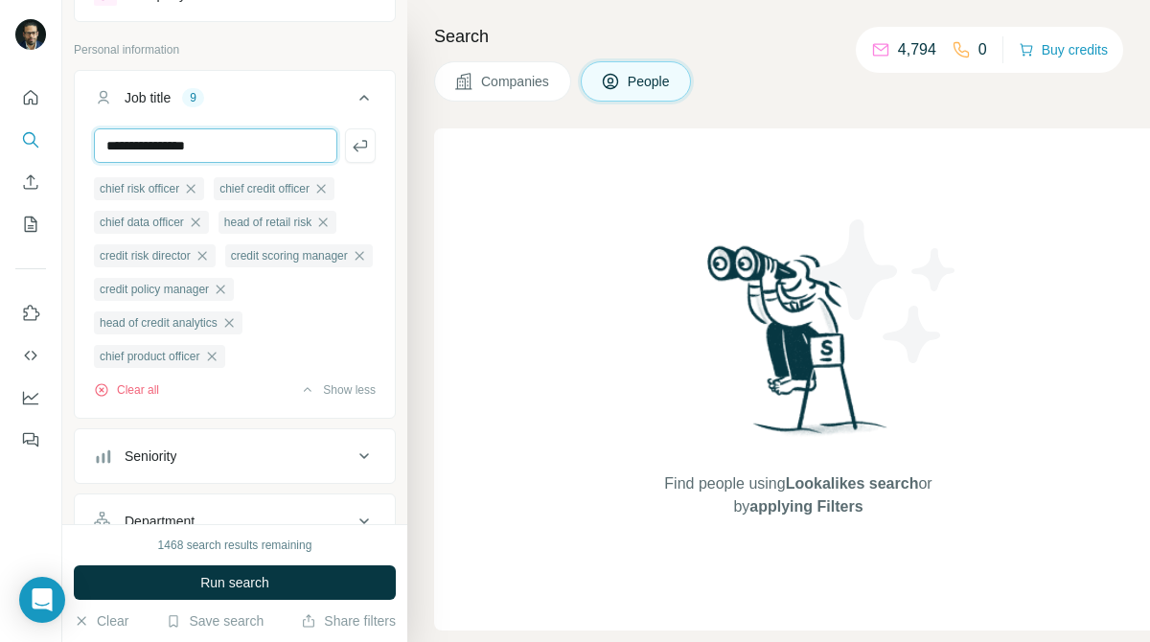
type input "**********"
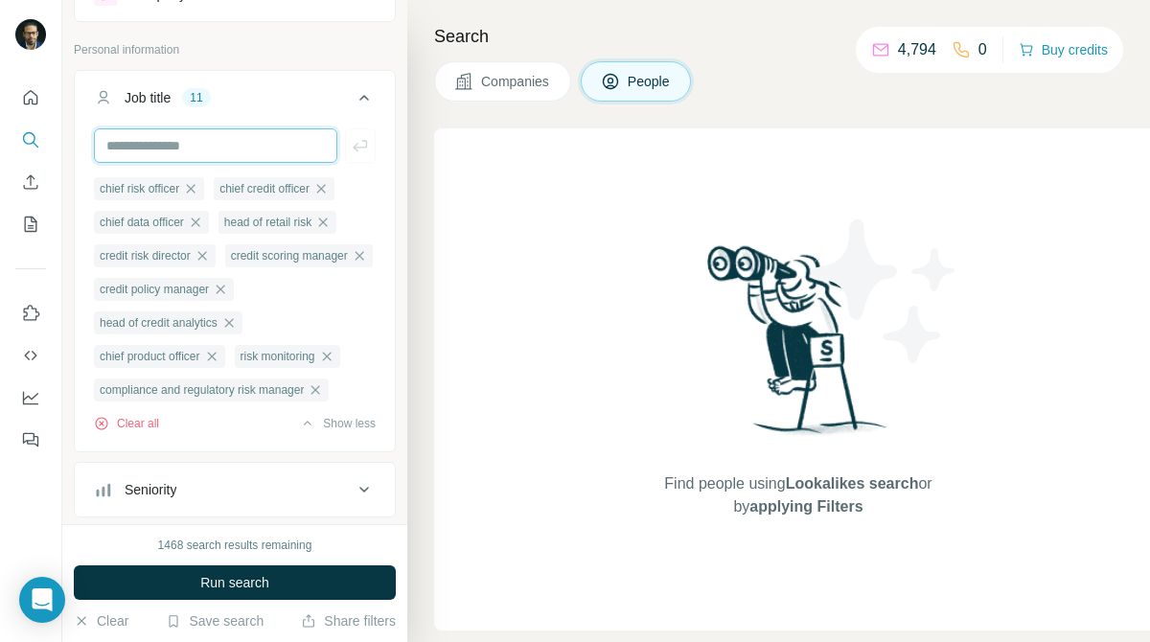
scroll to position [0, 0]
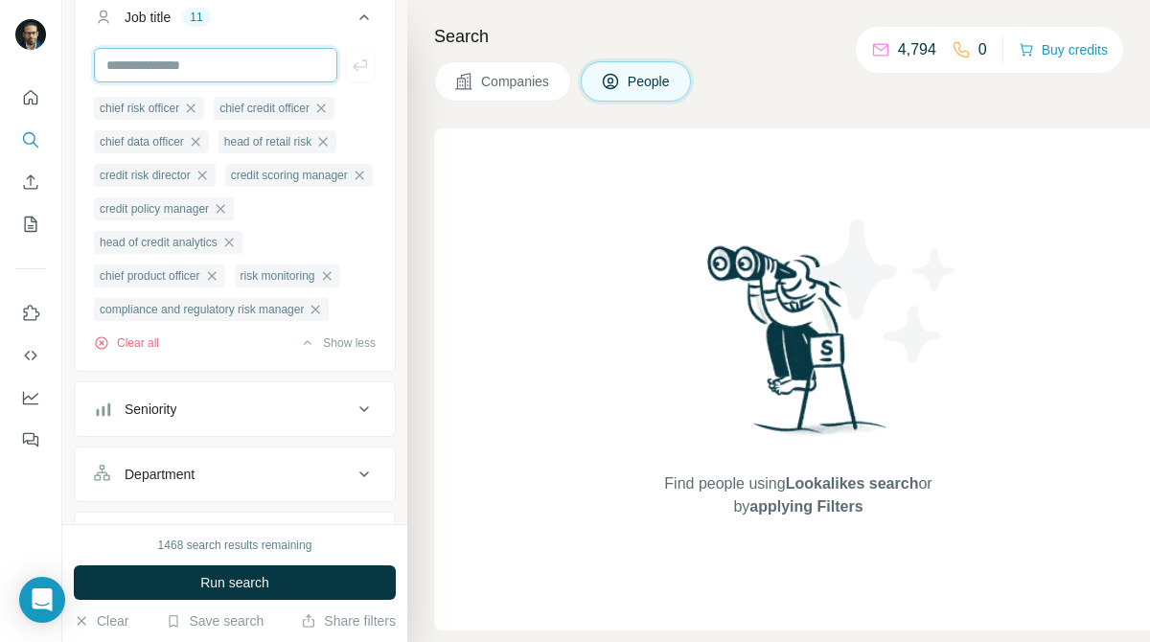
scroll to position [195, 0]
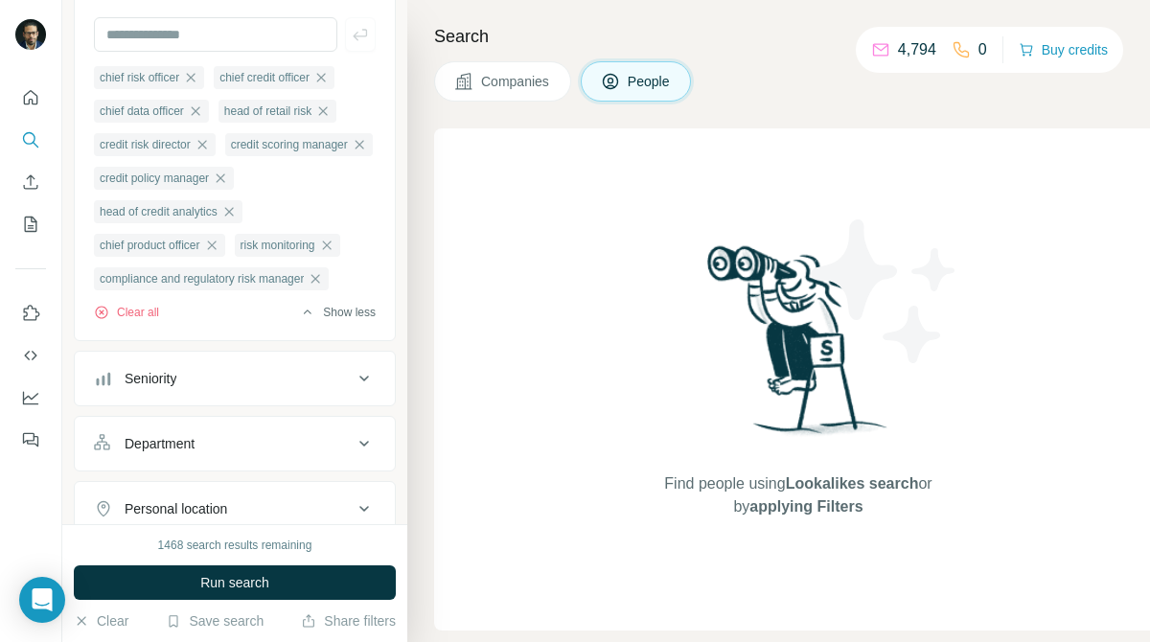
click at [330, 321] on button "Show less" at bounding box center [338, 312] width 76 height 17
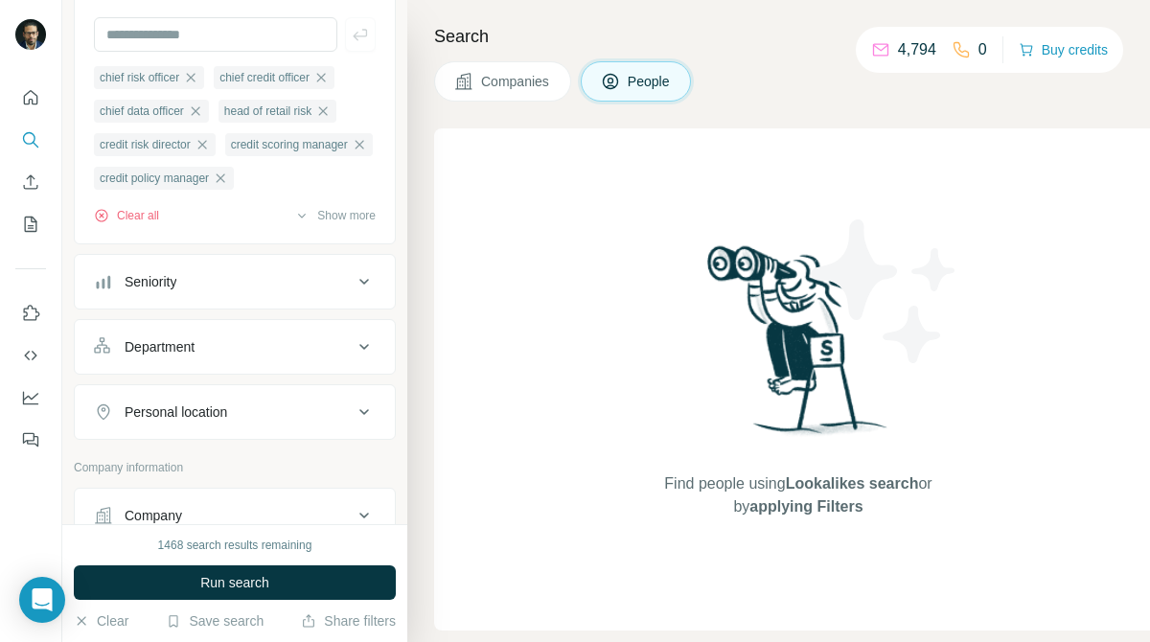
click at [337, 226] on div "chief risk officer chief credit officer chief data officer head of retail risk …" at bounding box center [235, 128] width 320 height 222
click at [344, 224] on div "chief risk officer chief credit officer chief data officer head of retail risk …" at bounding box center [235, 128] width 320 height 222
click at [335, 211] on button "Show more" at bounding box center [334, 215] width 81 height 17
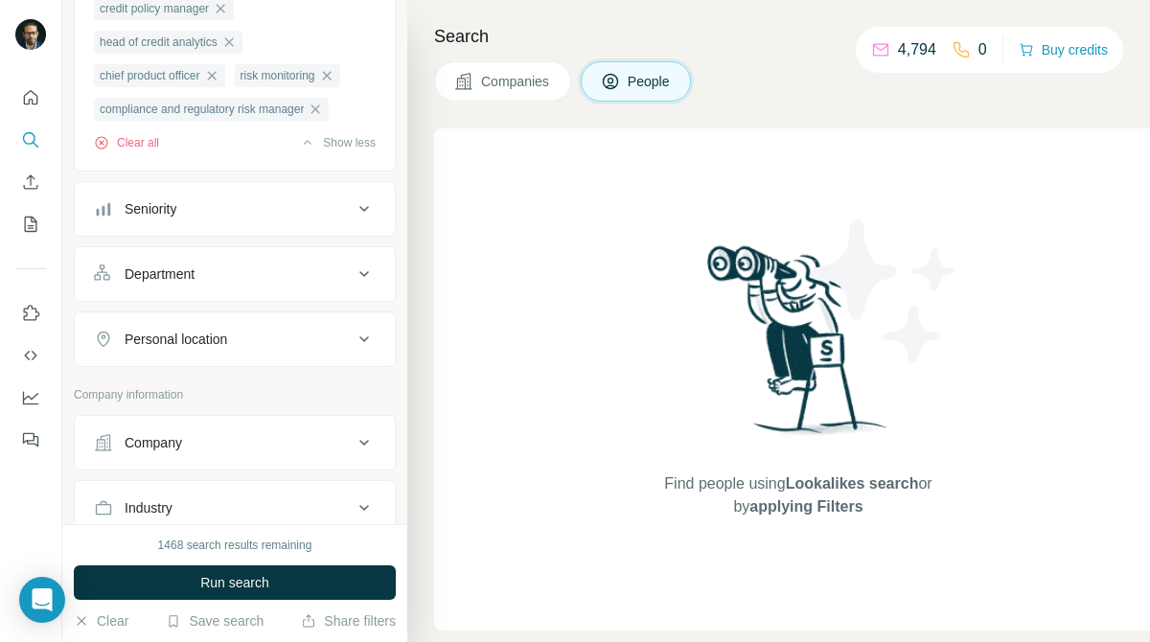
click at [308, 466] on button "Company" at bounding box center [235, 443] width 320 height 46
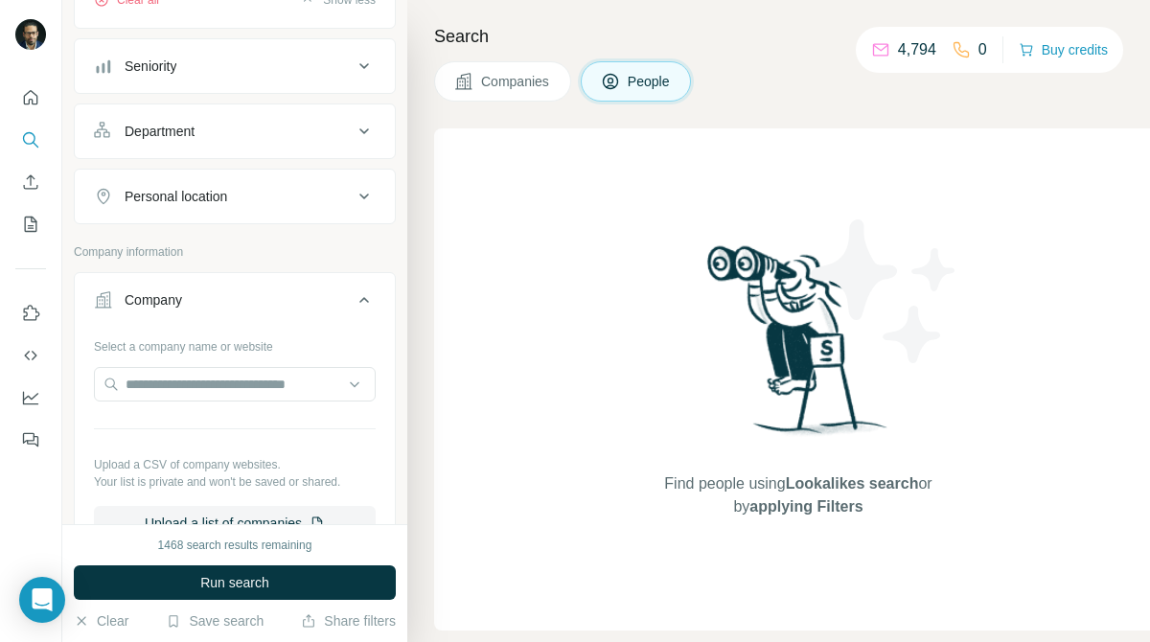
scroll to position [510, 0]
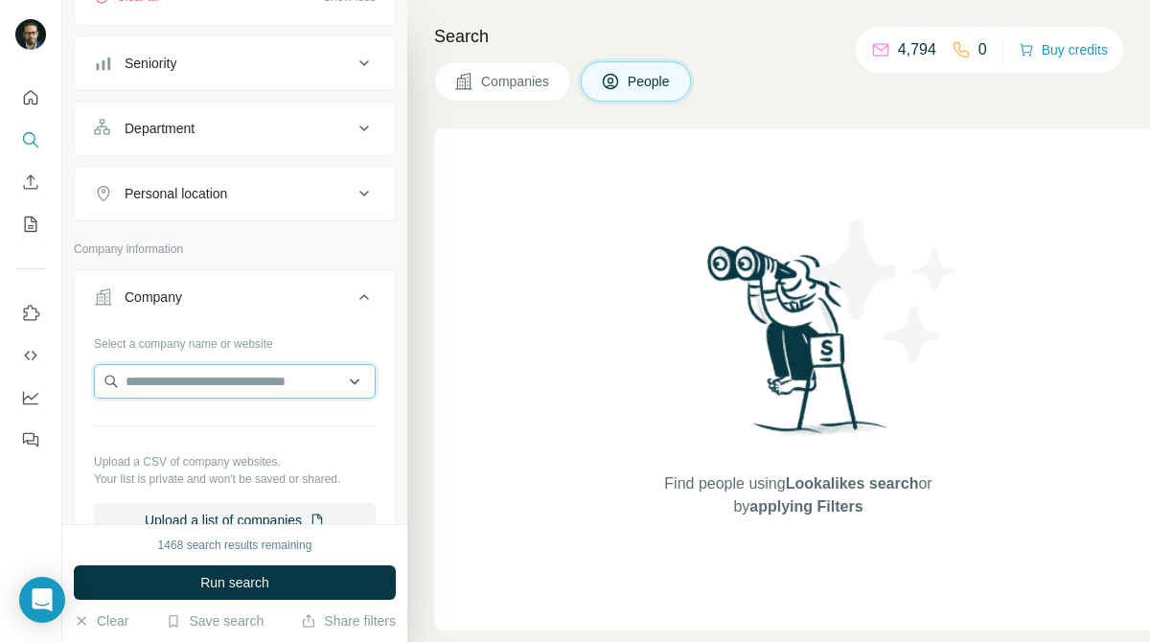
click at [293, 399] on input "text" at bounding box center [235, 381] width 282 height 34
paste input "**********"
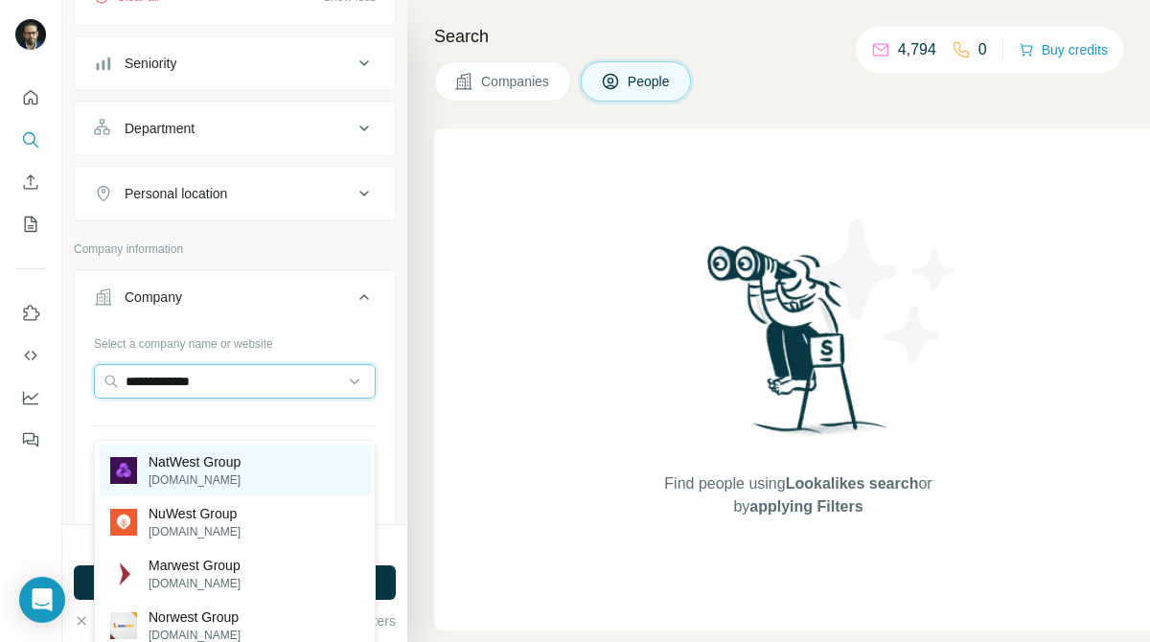
type input "**********"
click at [325, 470] on div "NatWest Group natwestgroup.com" at bounding box center [235, 471] width 272 height 52
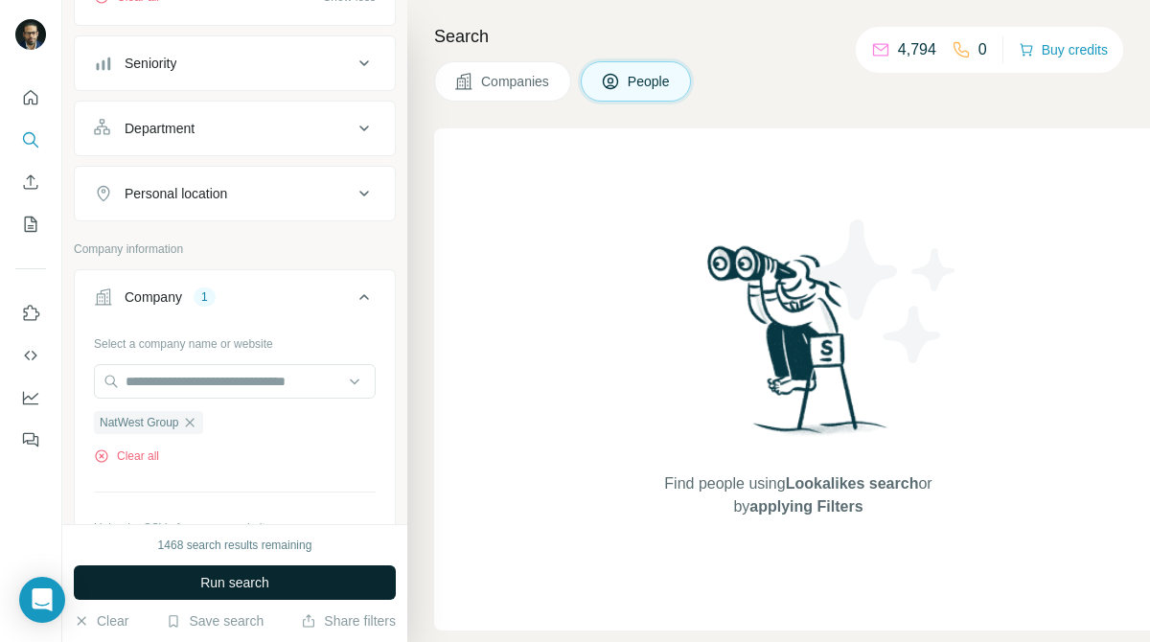
click at [318, 571] on button "Run search" at bounding box center [235, 582] width 322 height 34
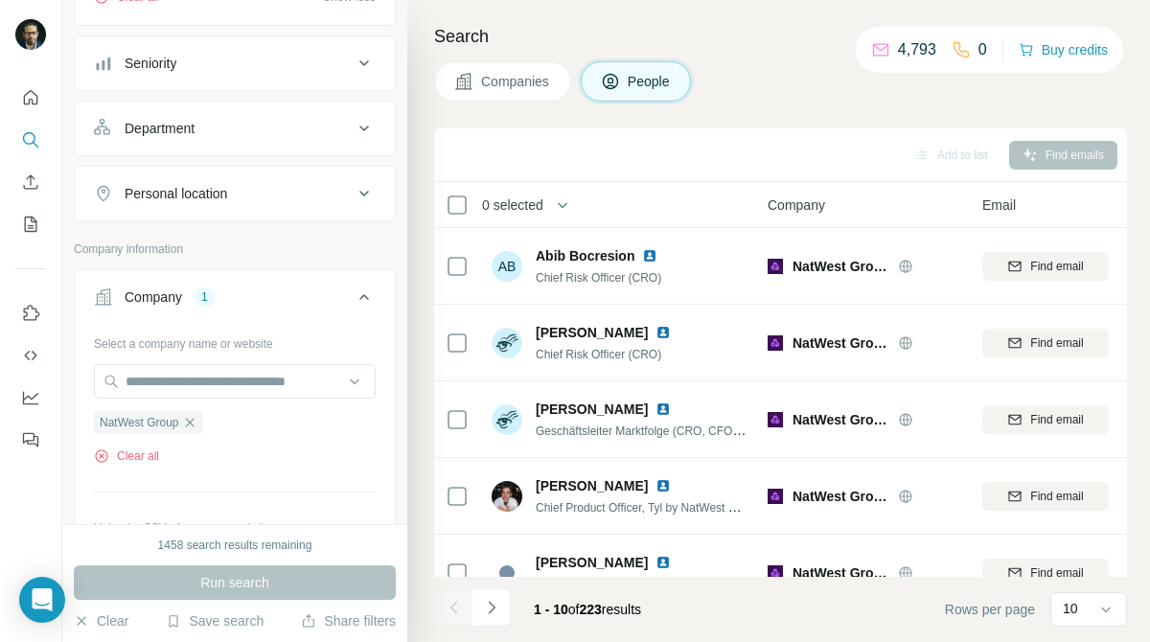
click at [330, 586] on div "Run search" at bounding box center [235, 582] width 322 height 34
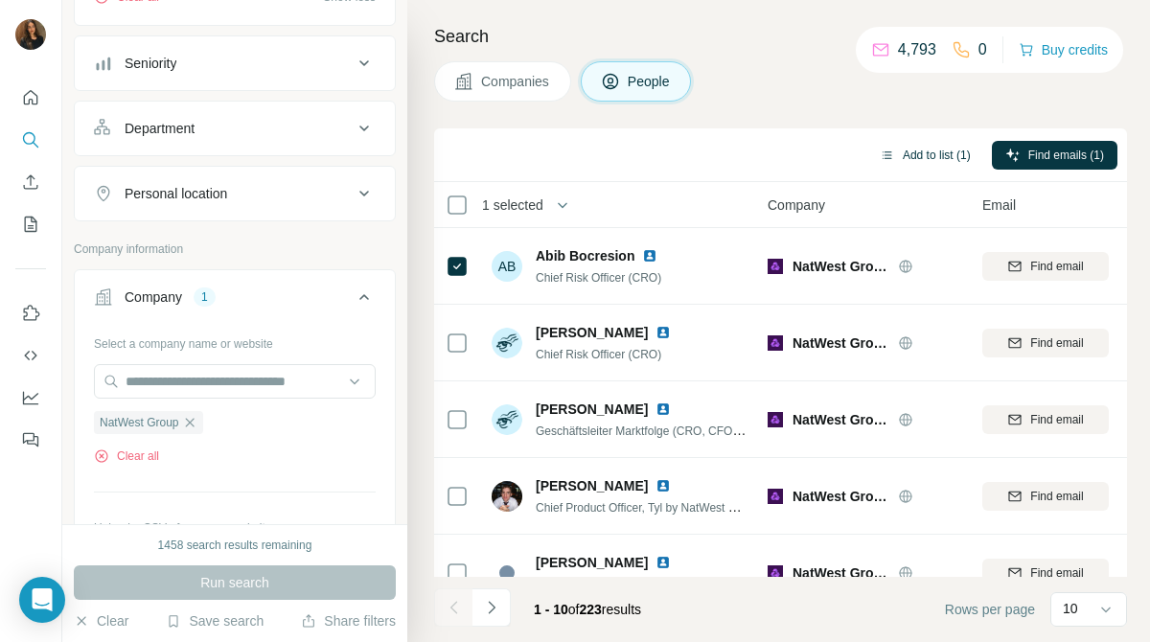
click at [945, 151] on button "Add to list (1)" at bounding box center [925, 155] width 118 height 29
click at [956, 155] on button "Add to list (1)" at bounding box center [925, 155] width 118 height 29
click at [901, 168] on button "Add to list (1)" at bounding box center [925, 155] width 118 height 29
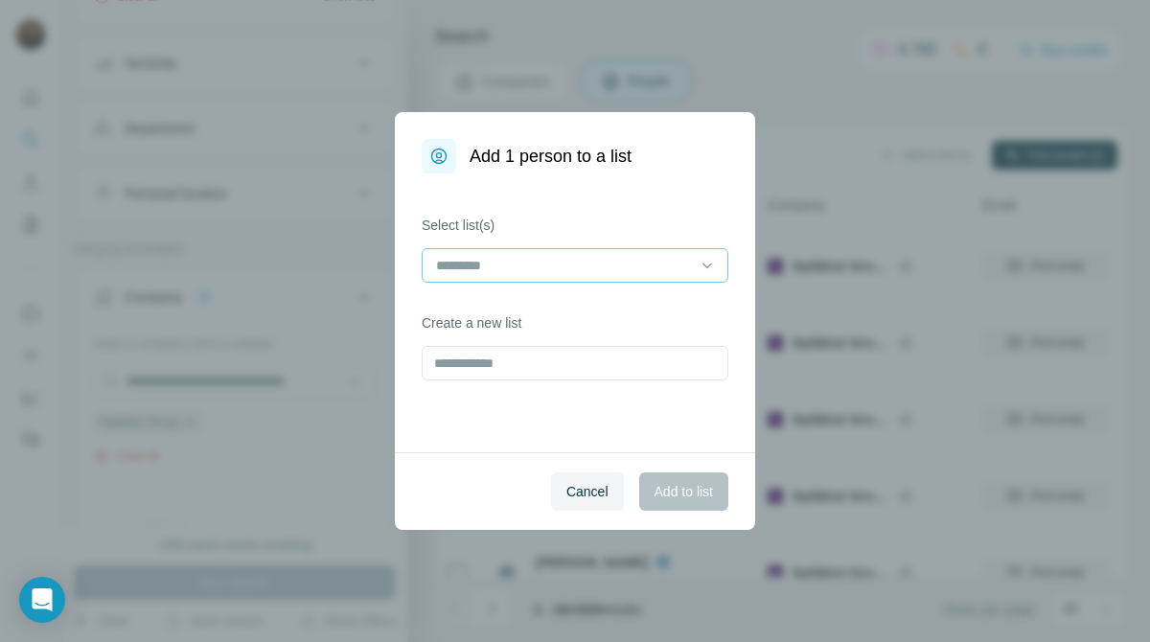
click at [611, 281] on div at bounding box center [563, 265] width 259 height 33
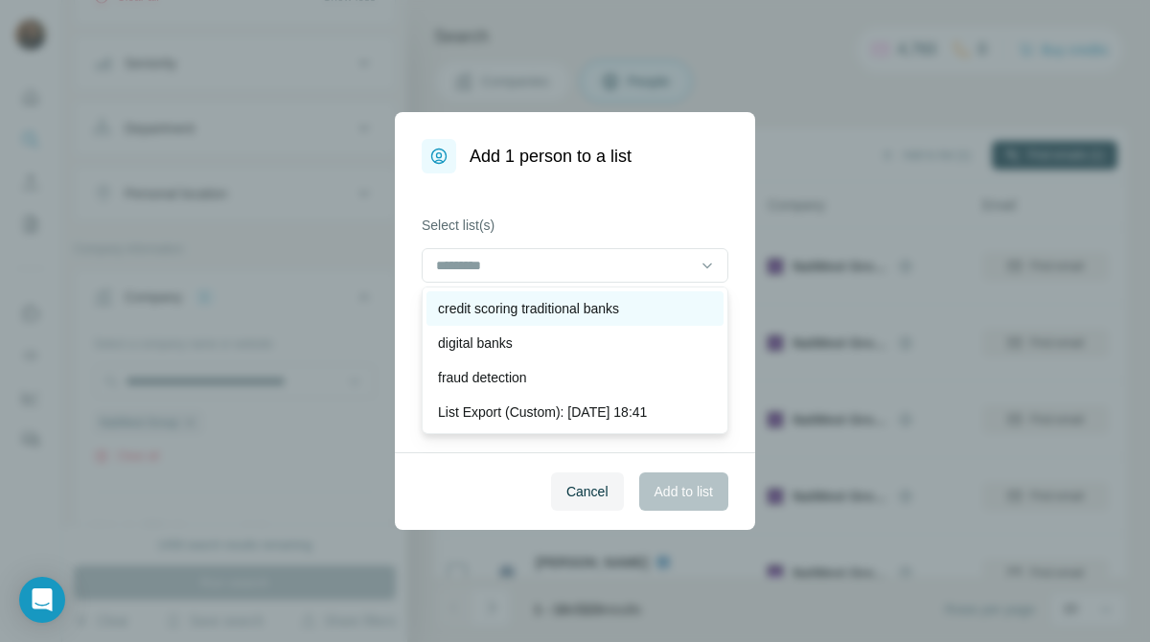
click at [619, 310] on p "credit scoring traditional banks" at bounding box center [528, 308] width 181 height 19
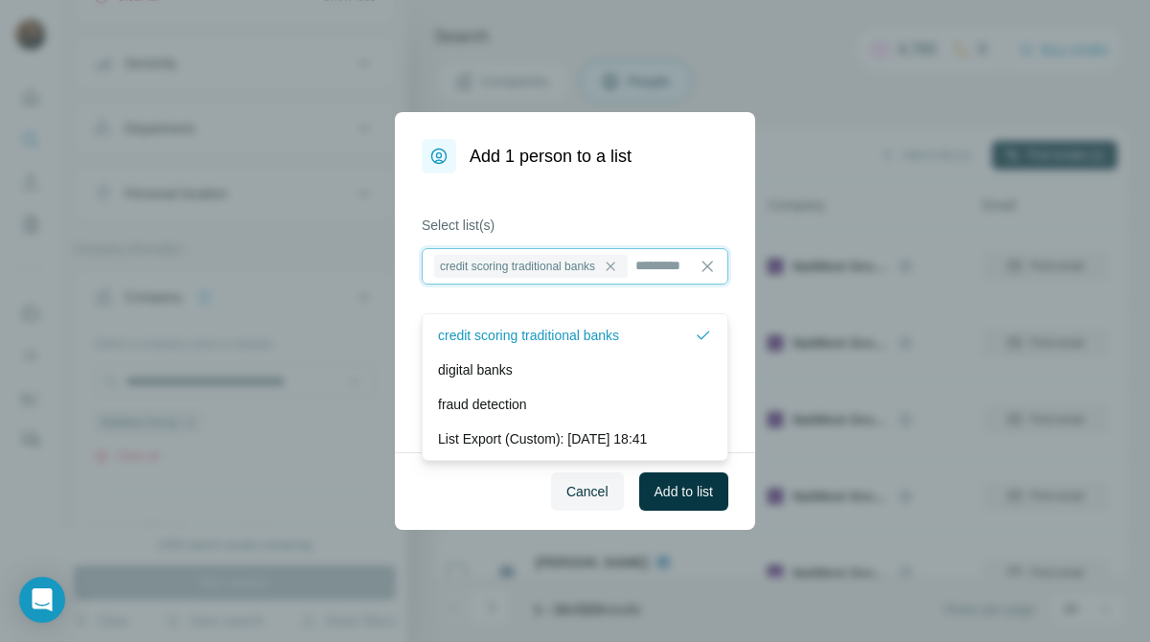
scroll to position [2, 0]
click at [566, 503] on button "Cancel" at bounding box center [587, 491] width 73 height 38
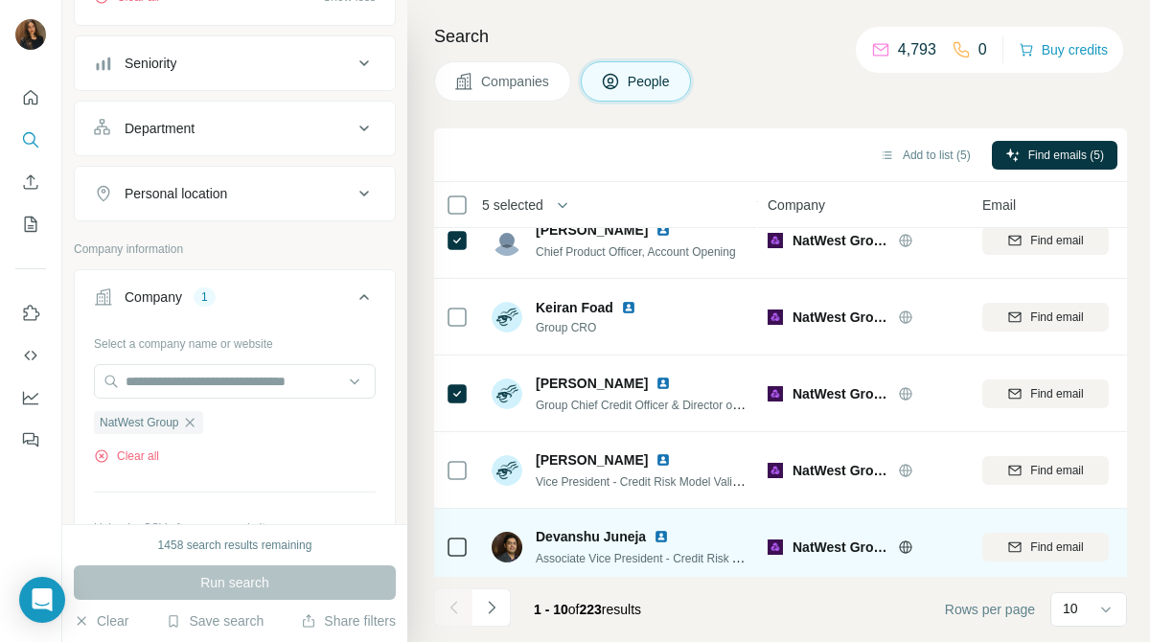
scroll to position [418, 0]
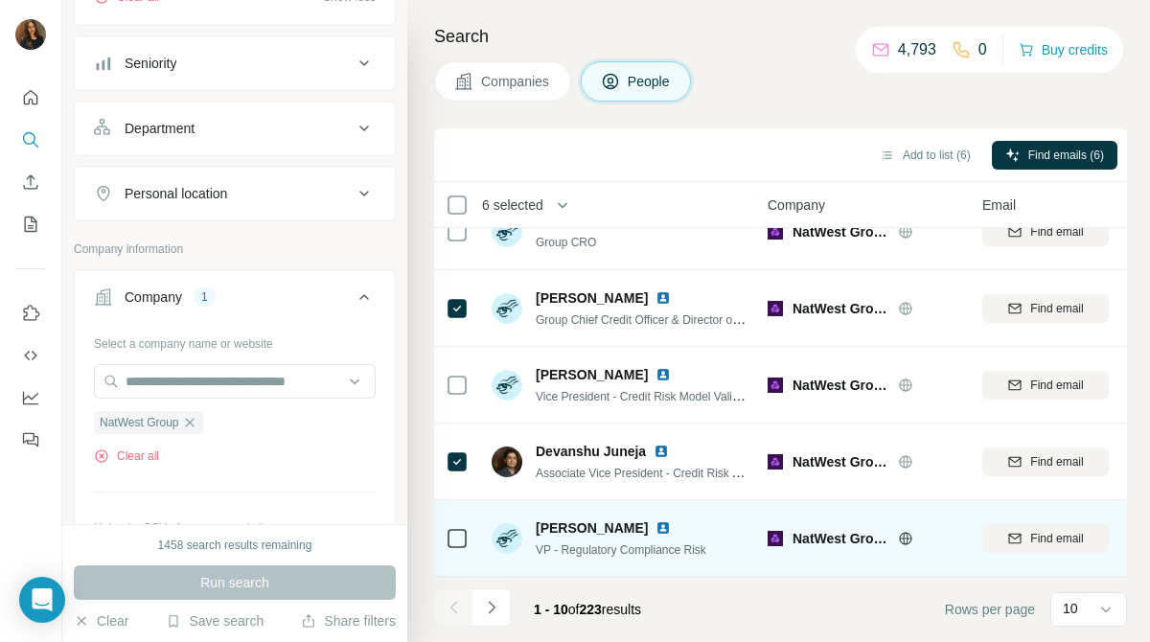
click at [461, 548] on icon at bounding box center [457, 538] width 23 height 23
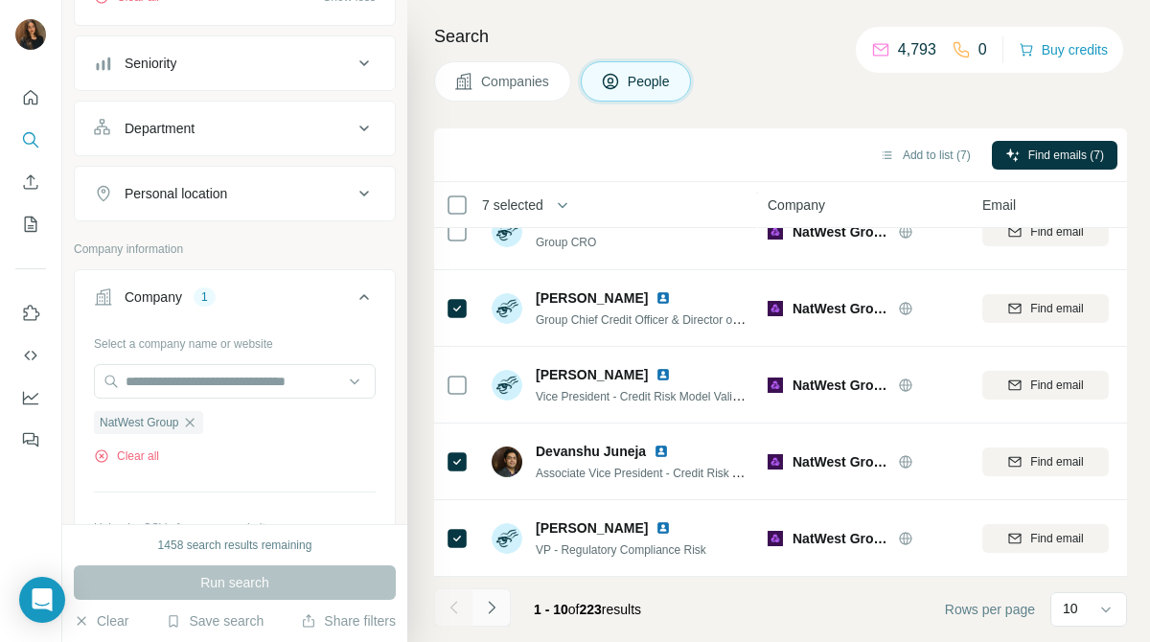
click at [489, 600] on icon "Navigate to next page" at bounding box center [491, 607] width 19 height 19
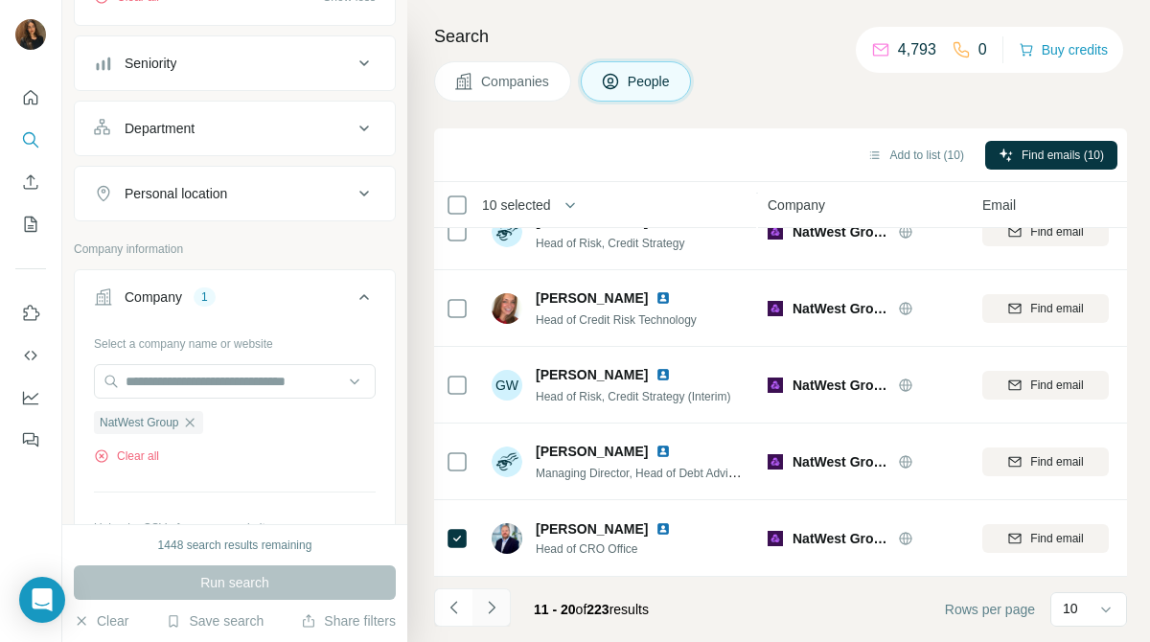
click at [489, 613] on icon "Navigate to next page" at bounding box center [491, 607] width 19 height 19
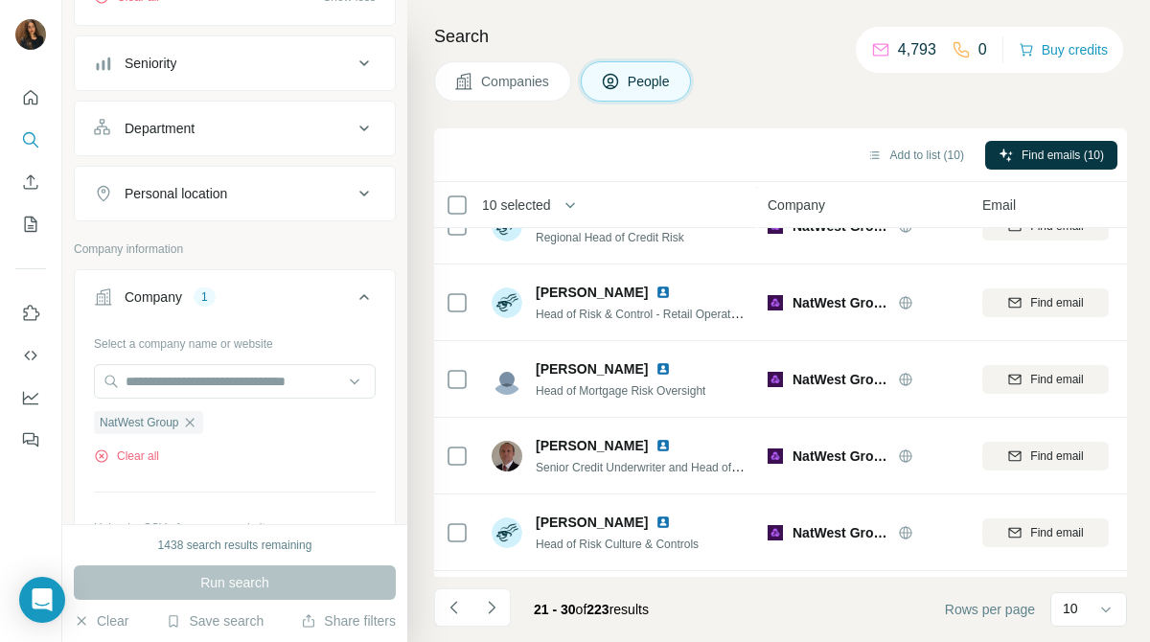
scroll to position [356, 0]
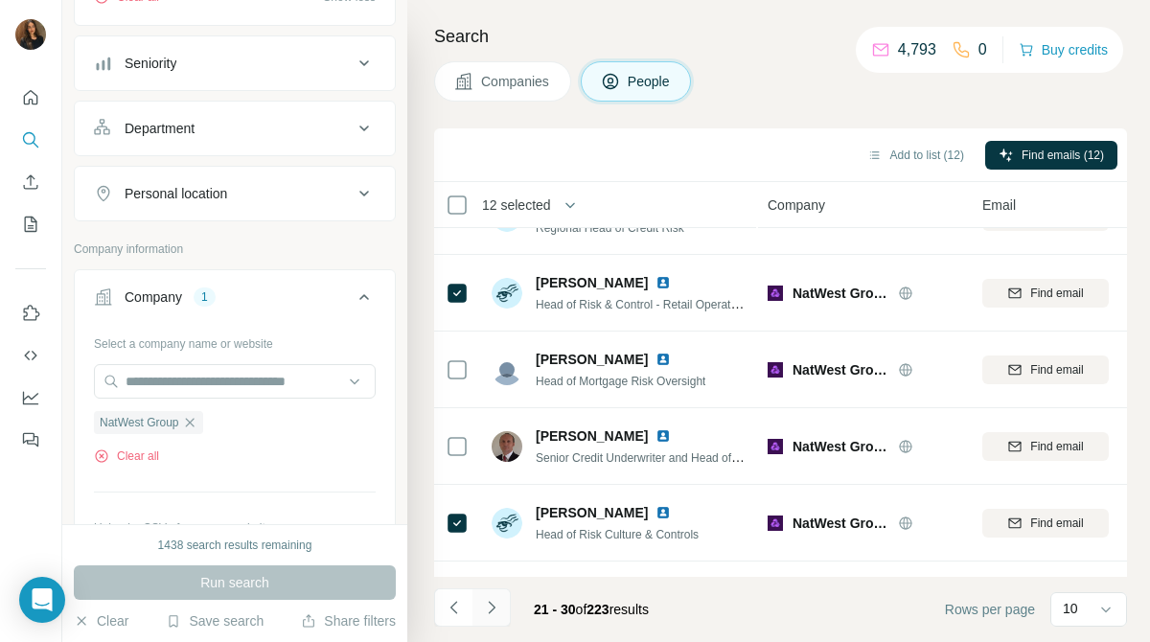
click at [504, 606] on button "Navigate to next page" at bounding box center [491, 607] width 38 height 38
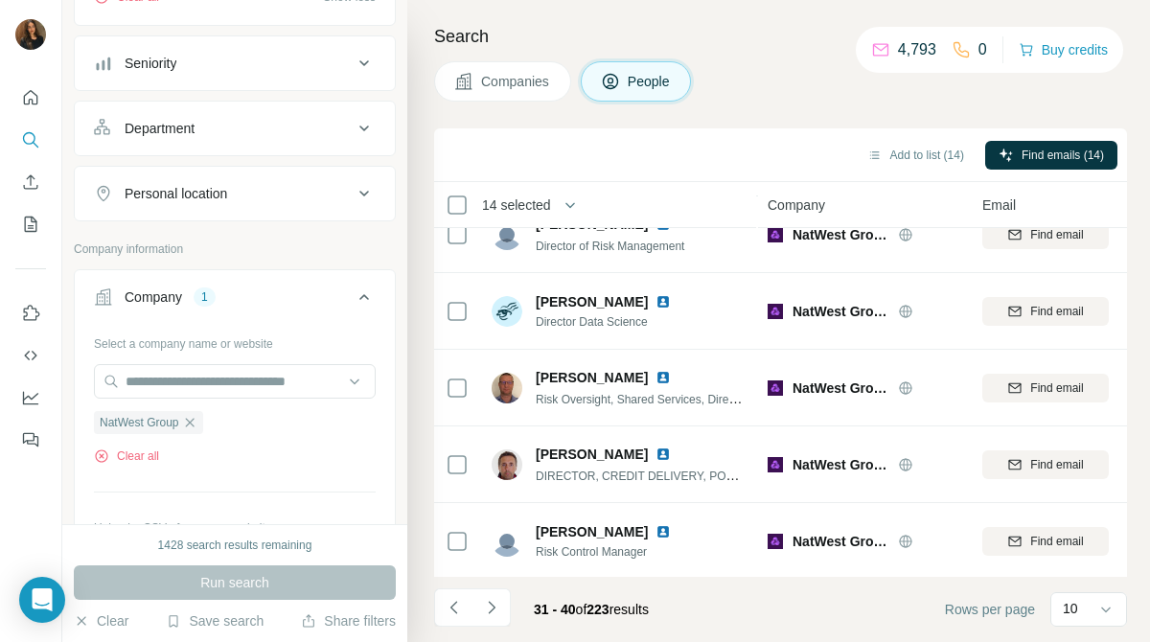
scroll to position [418, 0]
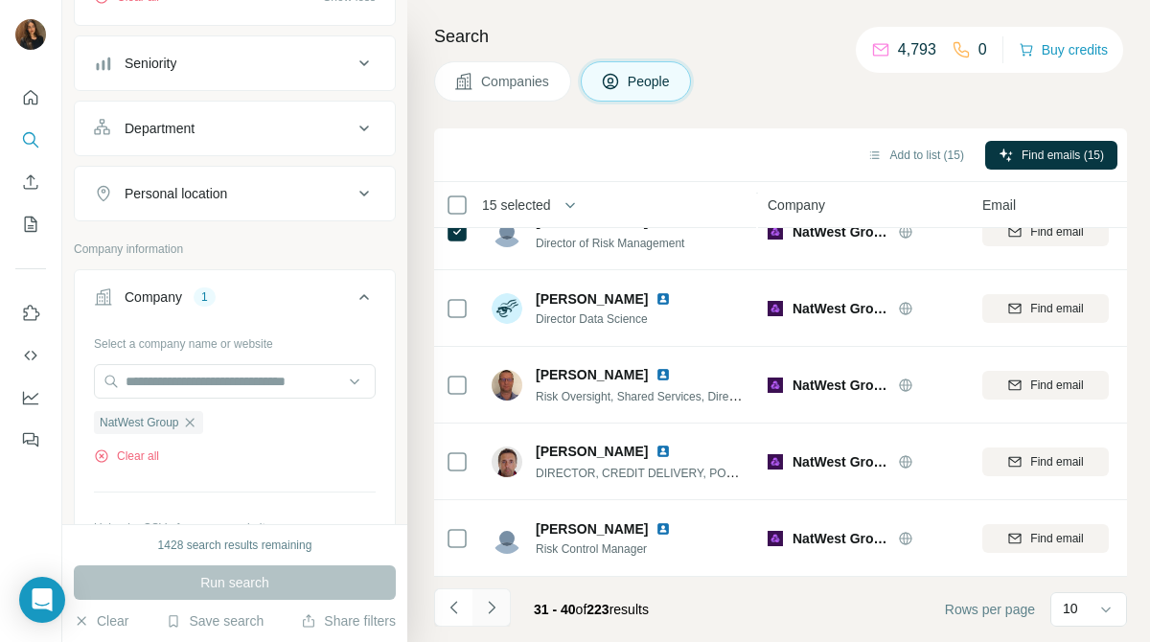
click at [489, 608] on icon "Navigate to next page" at bounding box center [491, 607] width 19 height 19
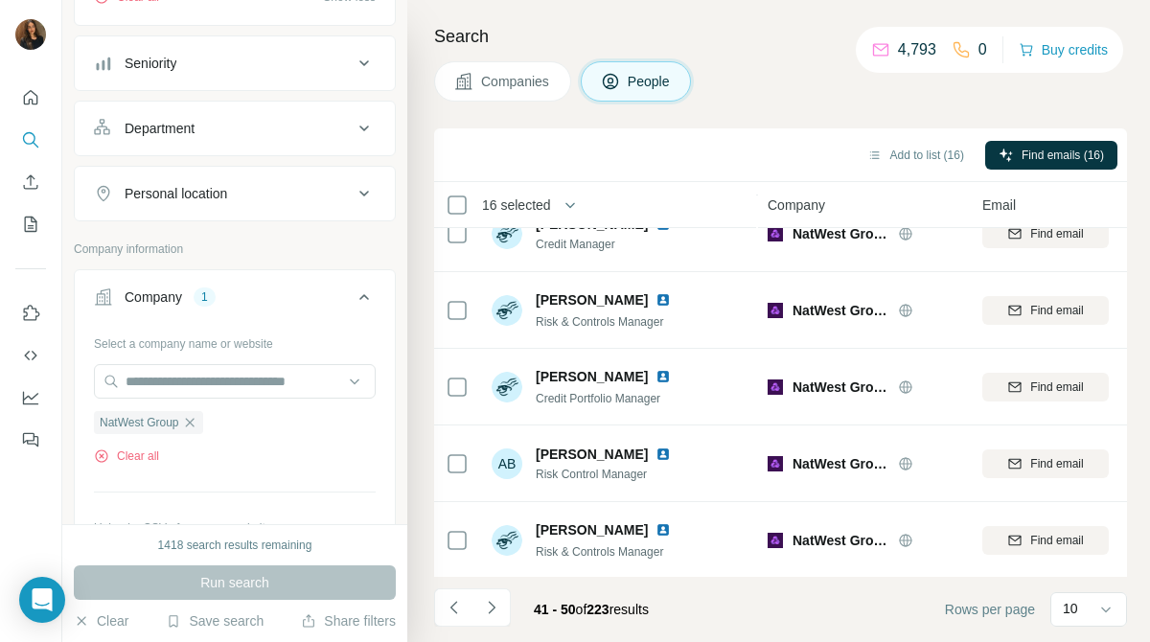
scroll to position [0, 0]
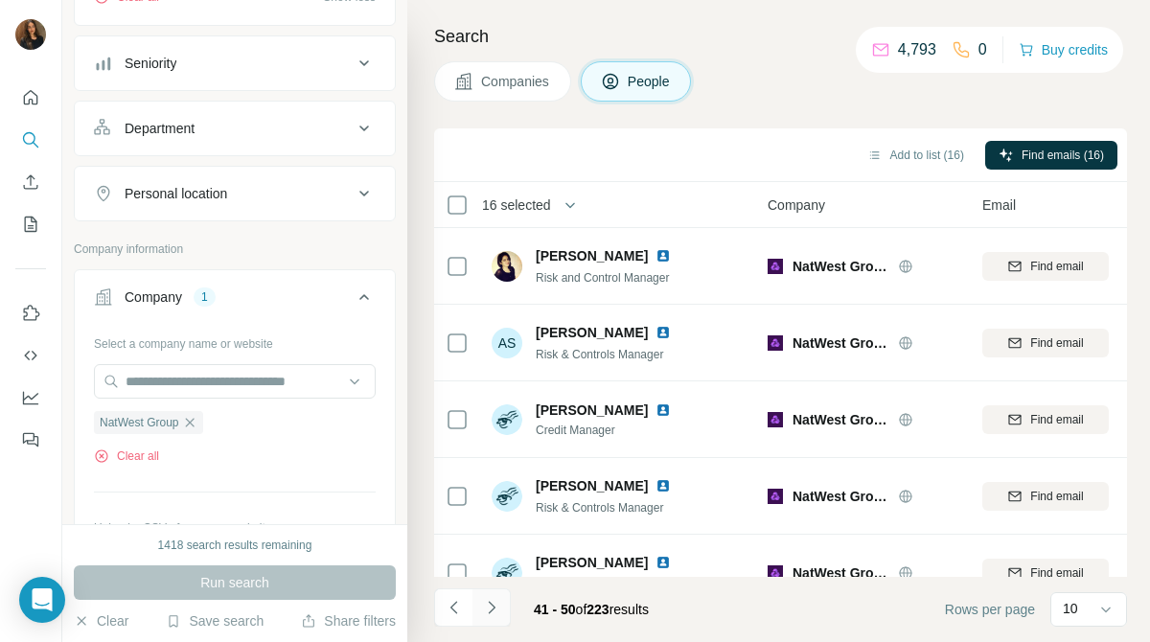
click at [493, 614] on icon "Navigate to next page" at bounding box center [491, 607] width 19 height 19
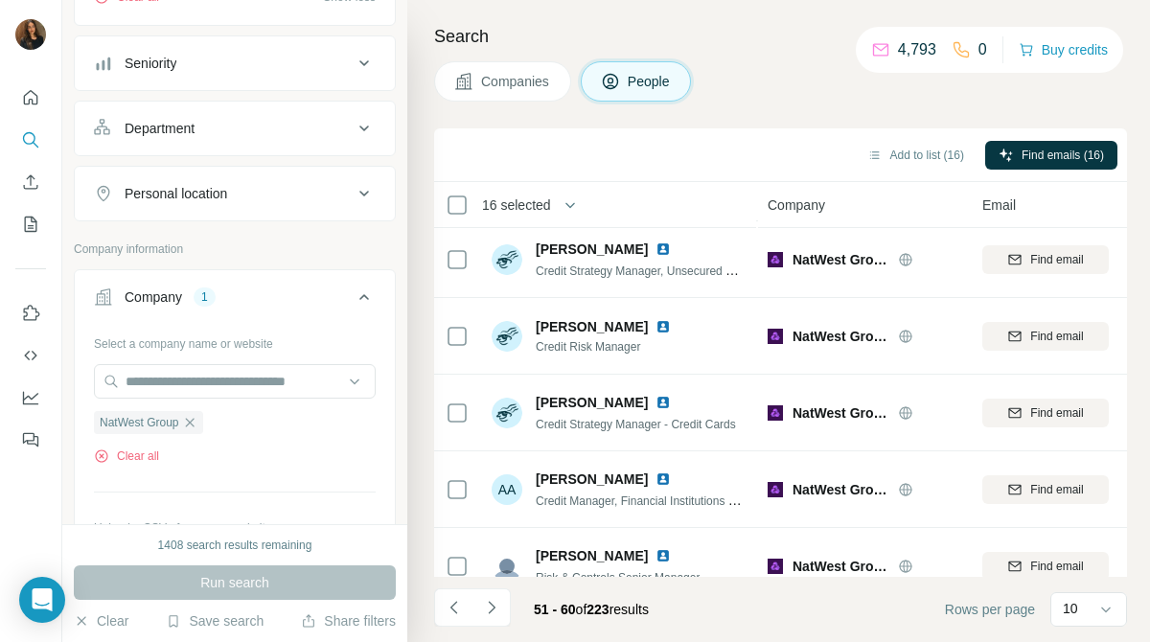
scroll to position [418, 0]
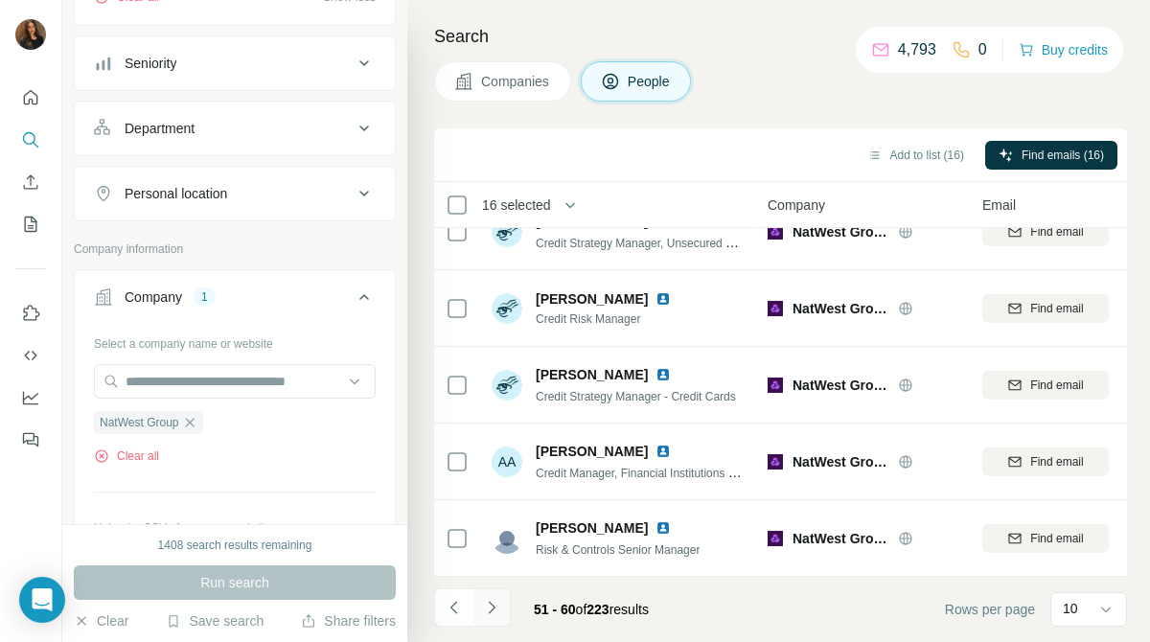
click at [501, 615] on button "Navigate to next page" at bounding box center [491, 607] width 38 height 38
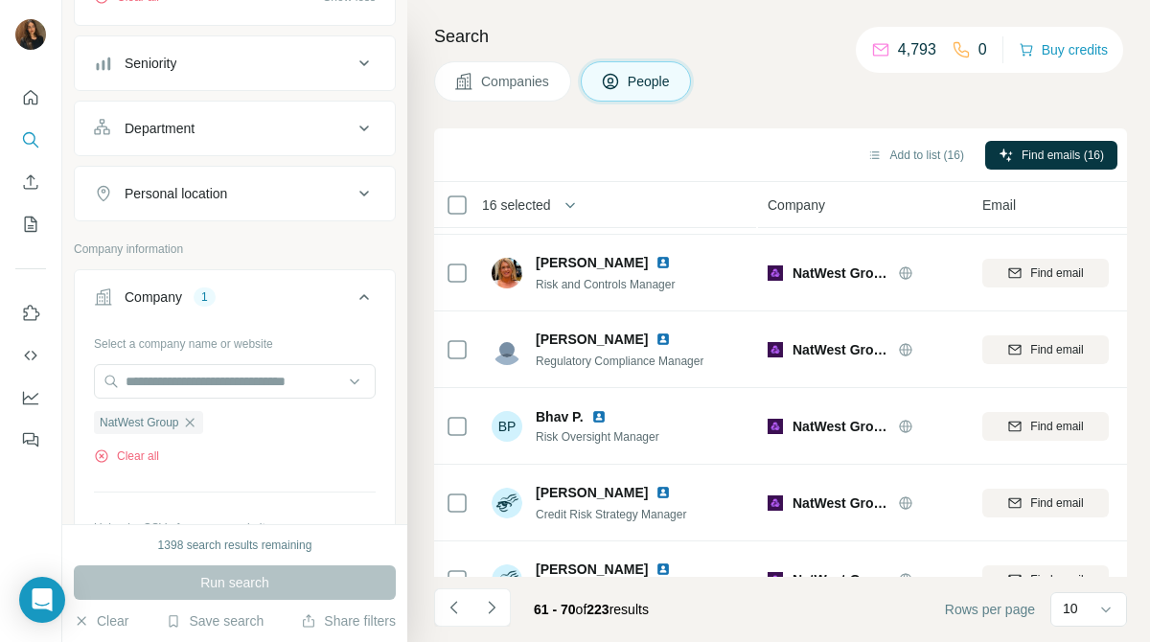
scroll to position [0, 0]
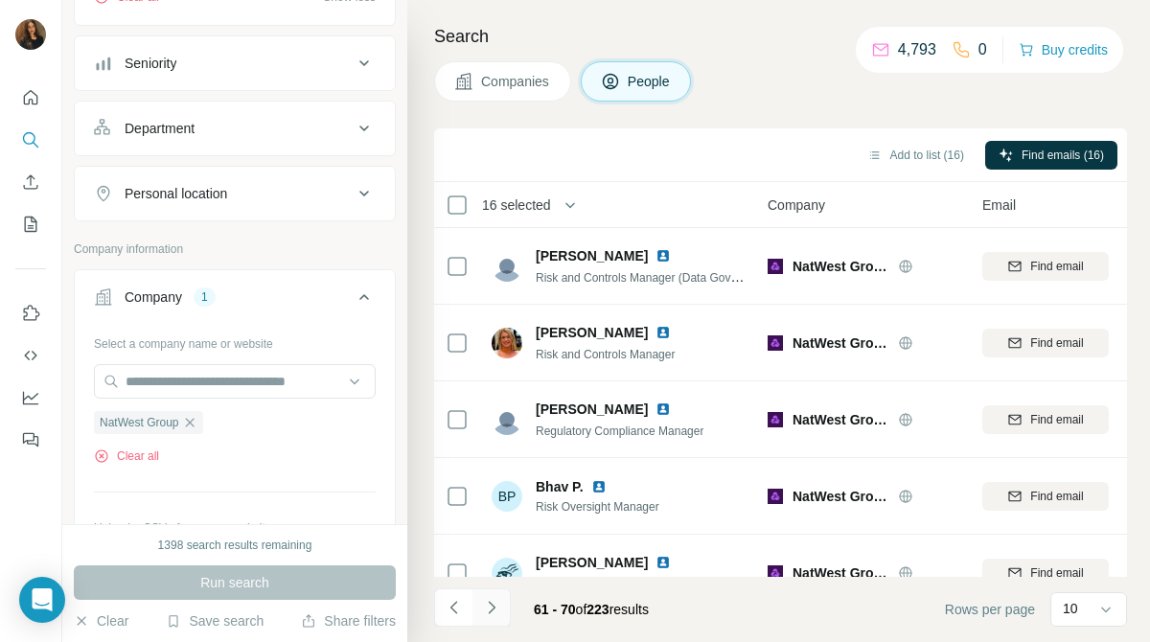
click at [501, 608] on button "Navigate to next page" at bounding box center [491, 607] width 38 height 38
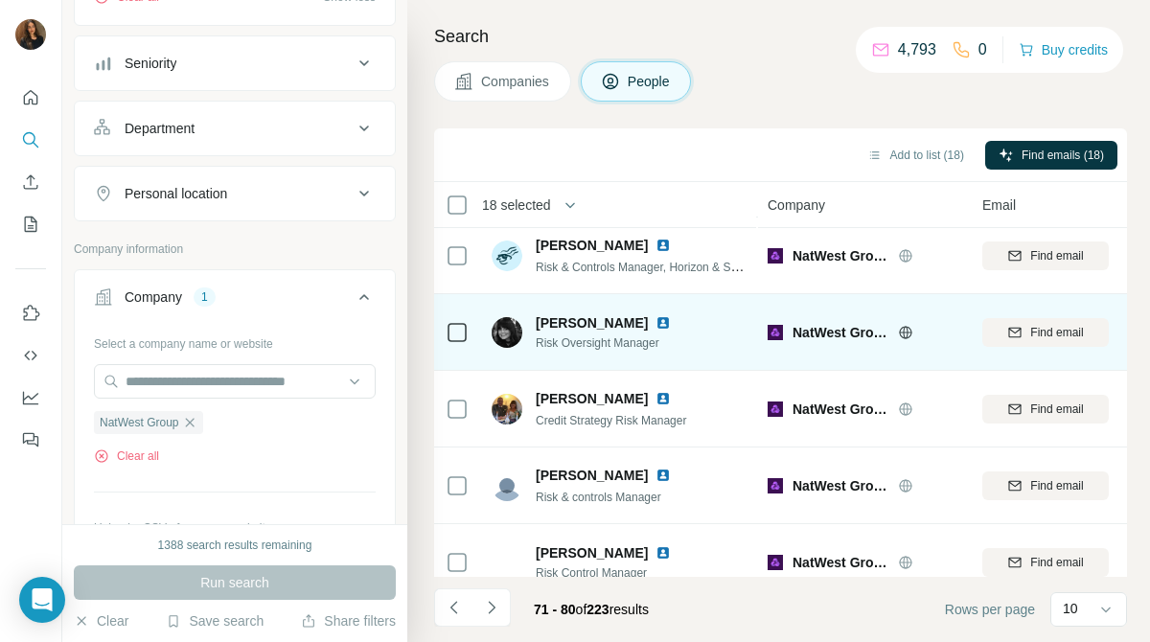
scroll to position [418, 0]
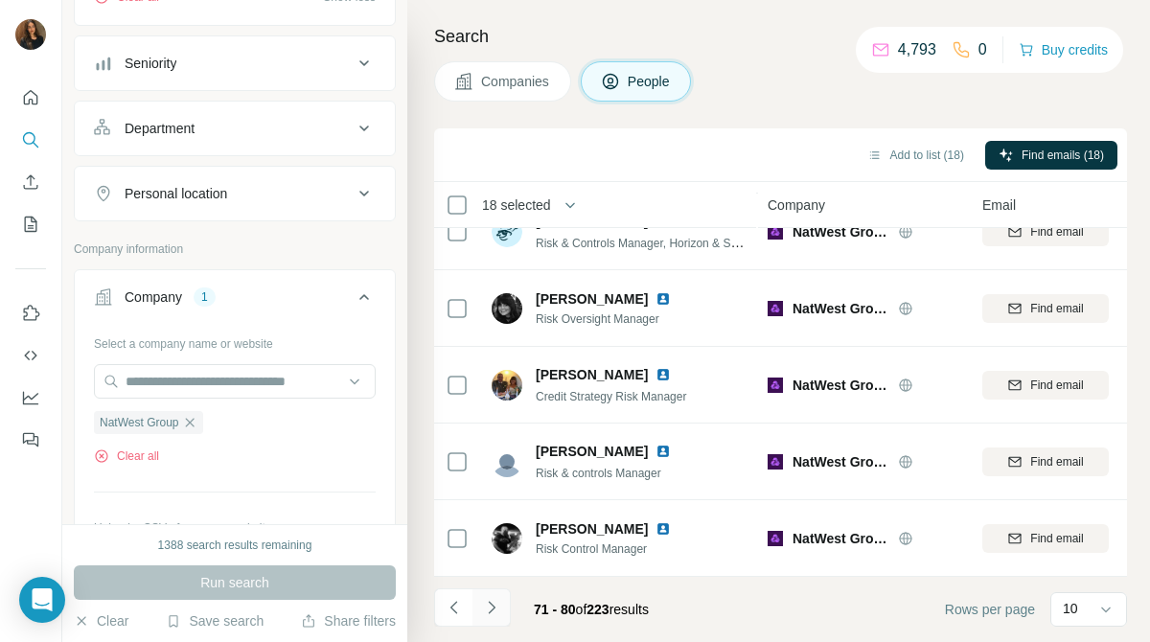
click at [505, 612] on button "Navigate to next page" at bounding box center [491, 607] width 38 height 38
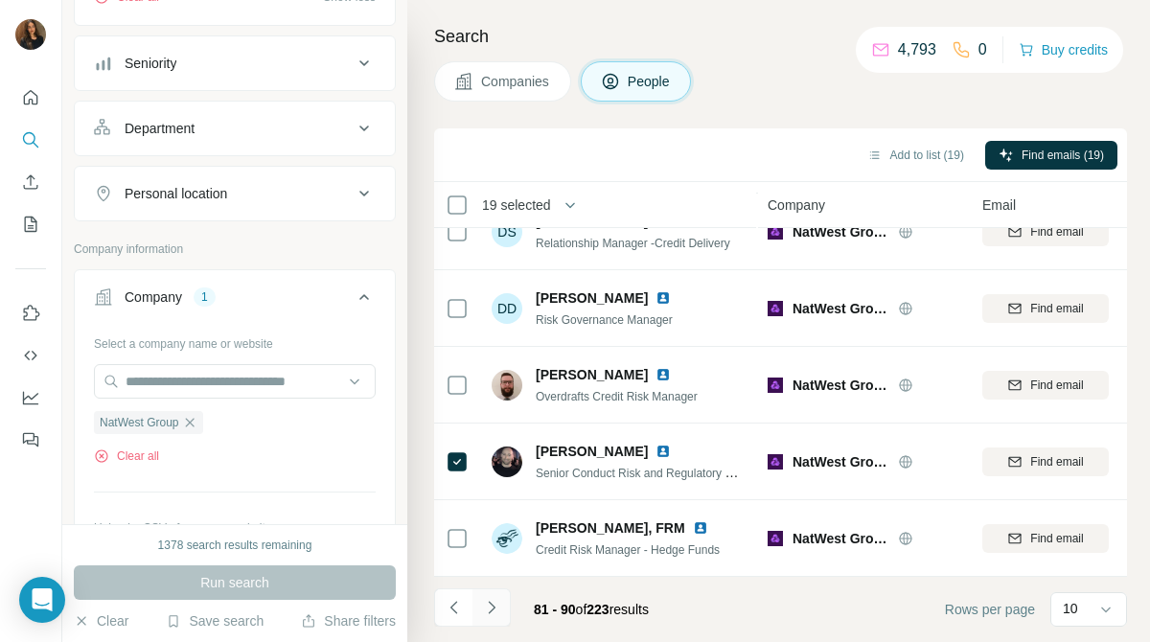
click at [502, 609] on button "Navigate to next page" at bounding box center [491, 607] width 38 height 38
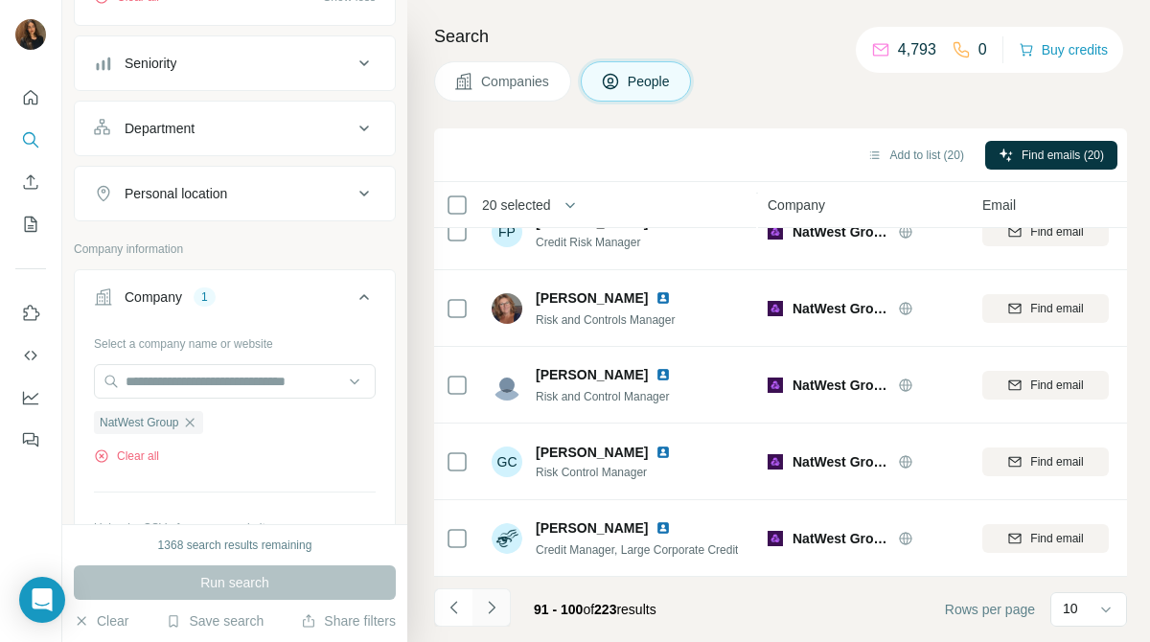
click at [489, 616] on icon "Navigate to next page" at bounding box center [491, 607] width 19 height 19
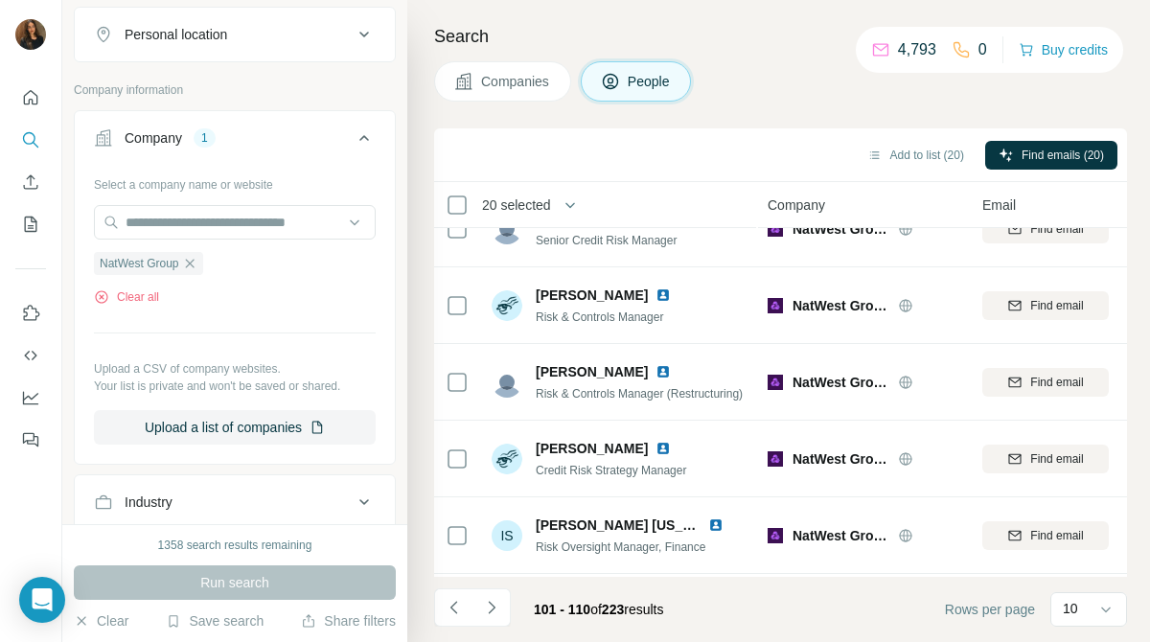
scroll to position [0, 0]
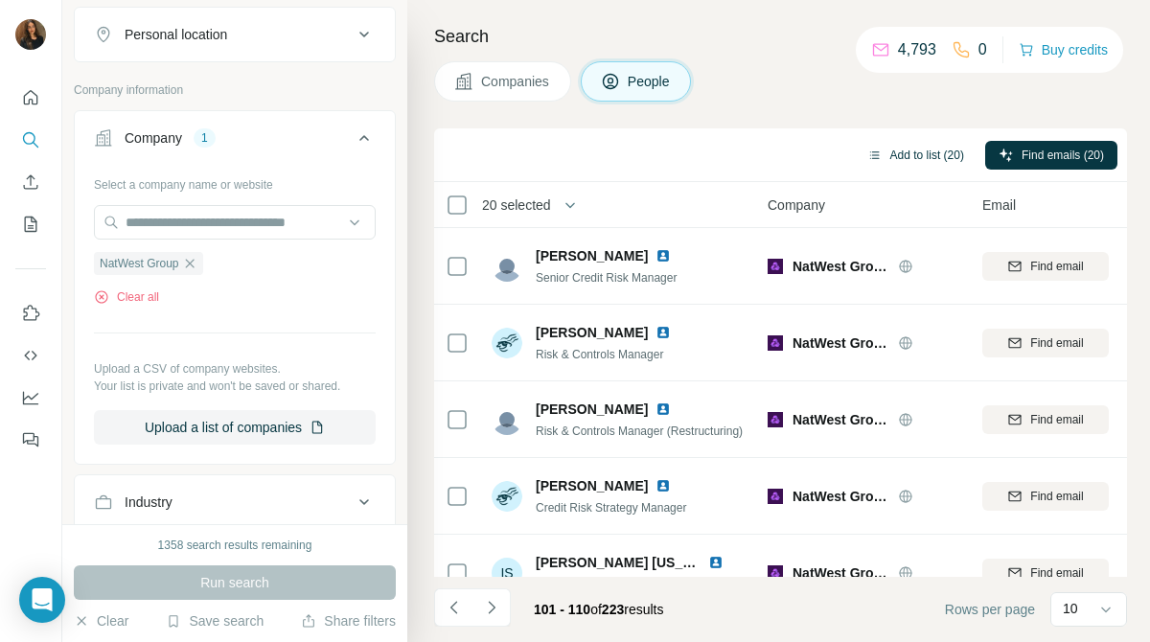
click at [930, 149] on button "Add to list (20)" at bounding box center [916, 155] width 124 height 29
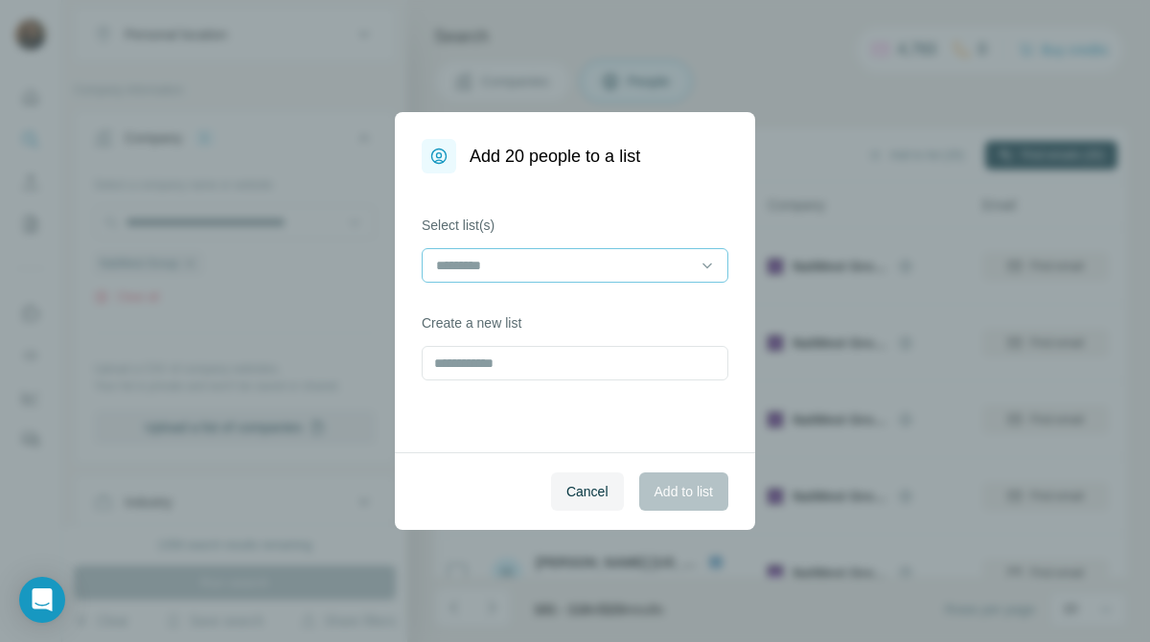
click at [658, 267] on input at bounding box center [563, 265] width 259 height 21
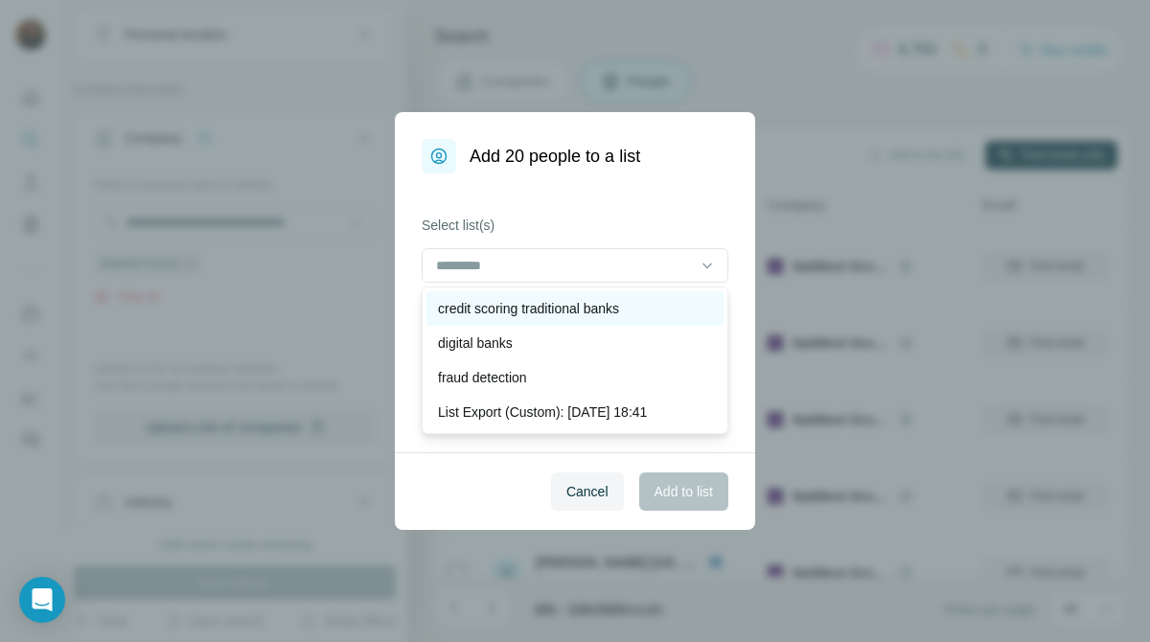
click at [619, 306] on p "credit scoring traditional banks" at bounding box center [528, 308] width 181 height 19
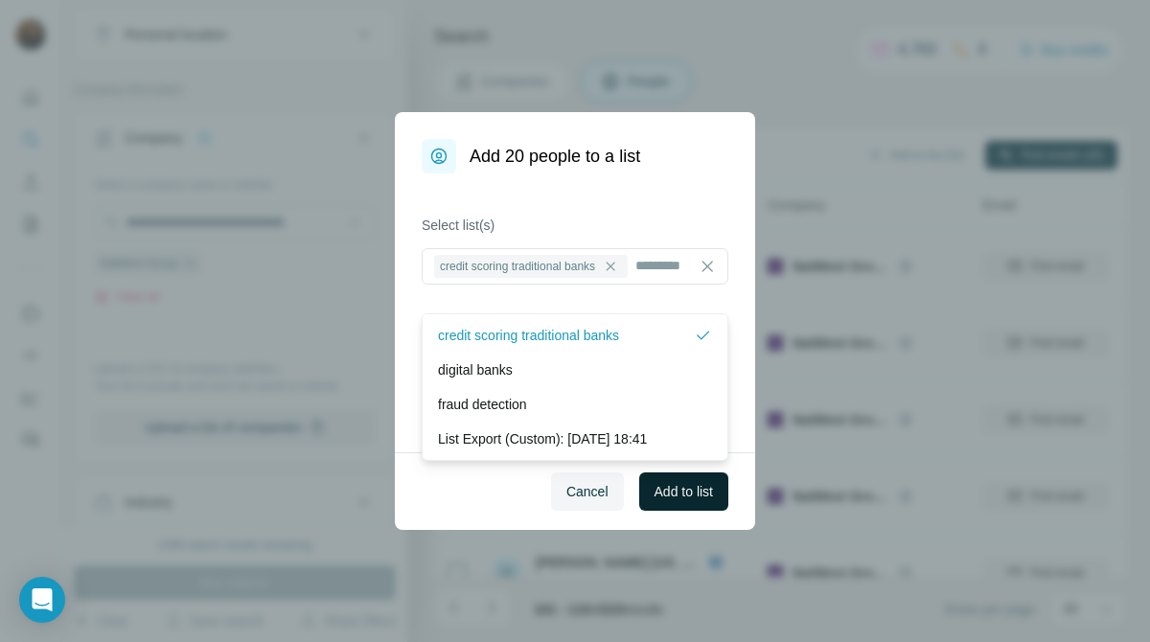
click at [718, 478] on button "Add to list" at bounding box center [683, 491] width 89 height 38
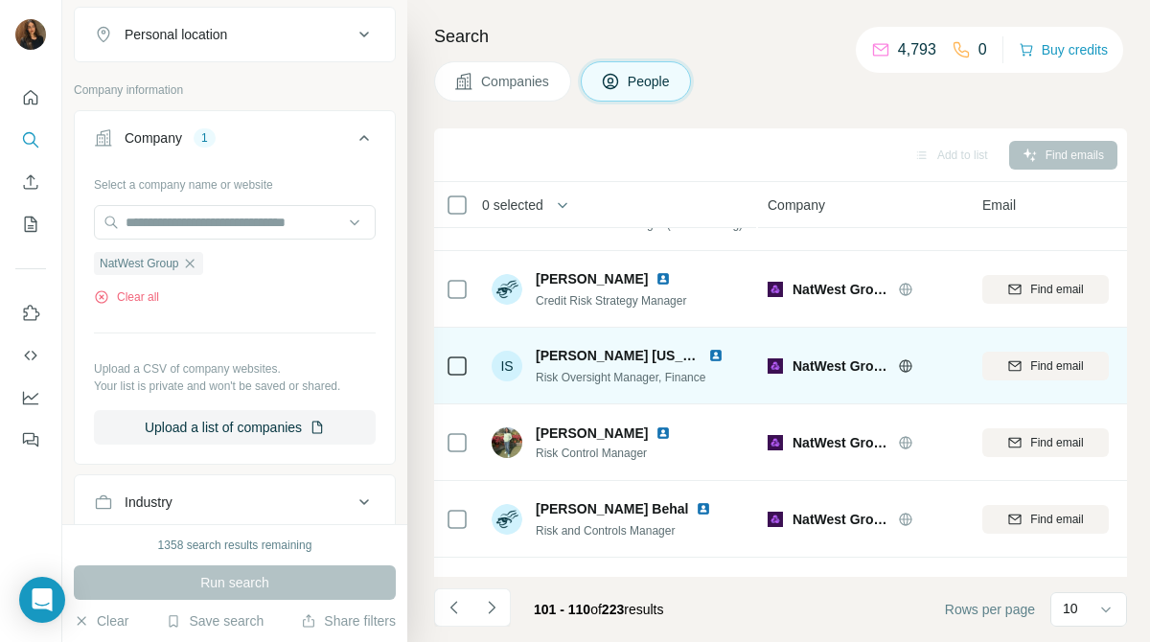
scroll to position [418, 0]
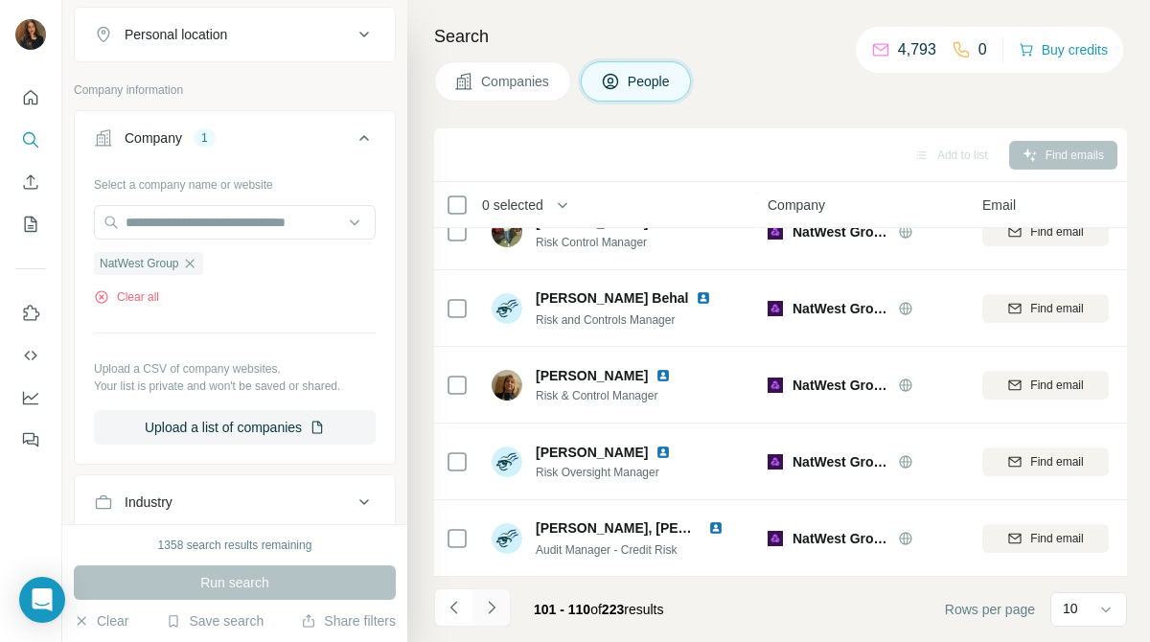
click at [493, 626] on button "Navigate to next page" at bounding box center [491, 607] width 38 height 38
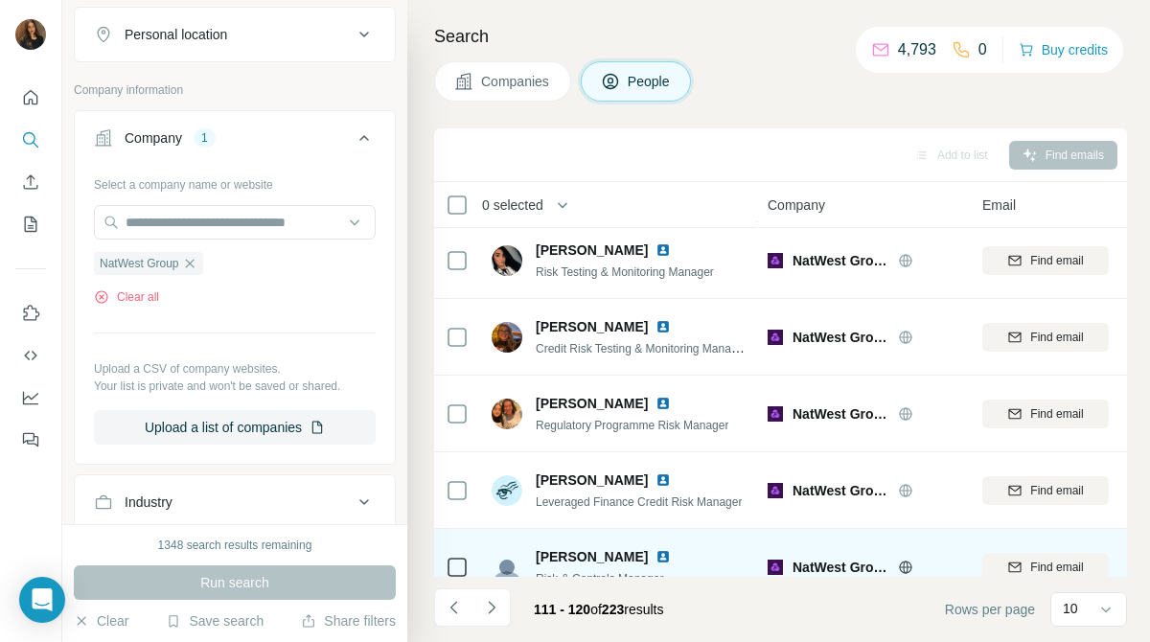
scroll to position [84, 0]
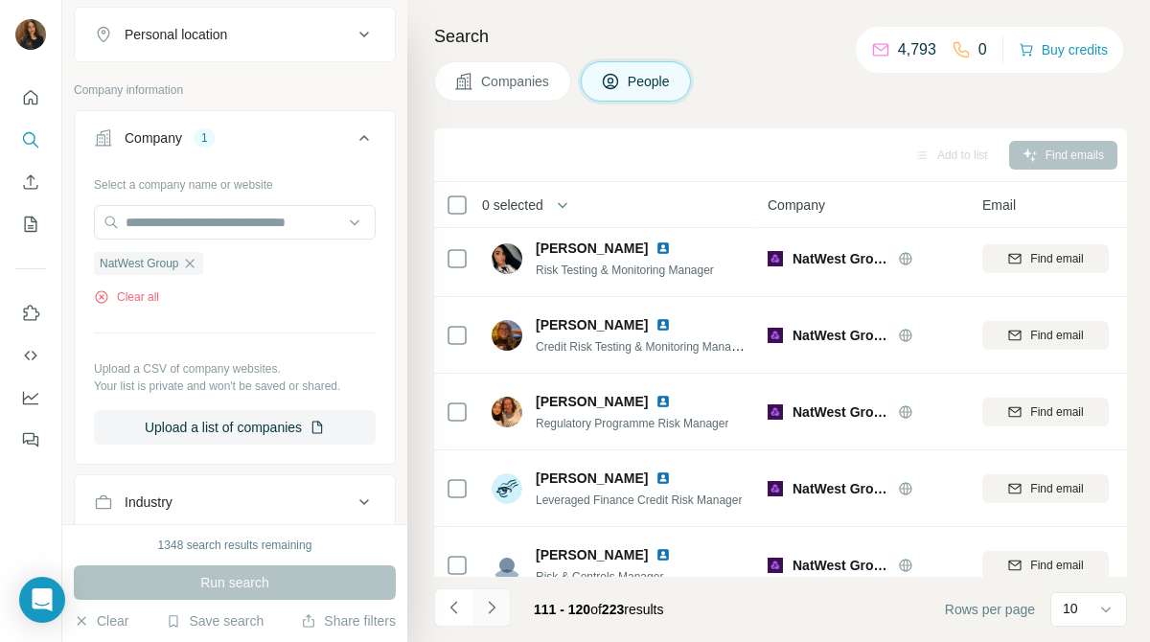
click at [493, 616] on icon "Navigate to next page" at bounding box center [491, 607] width 19 height 19
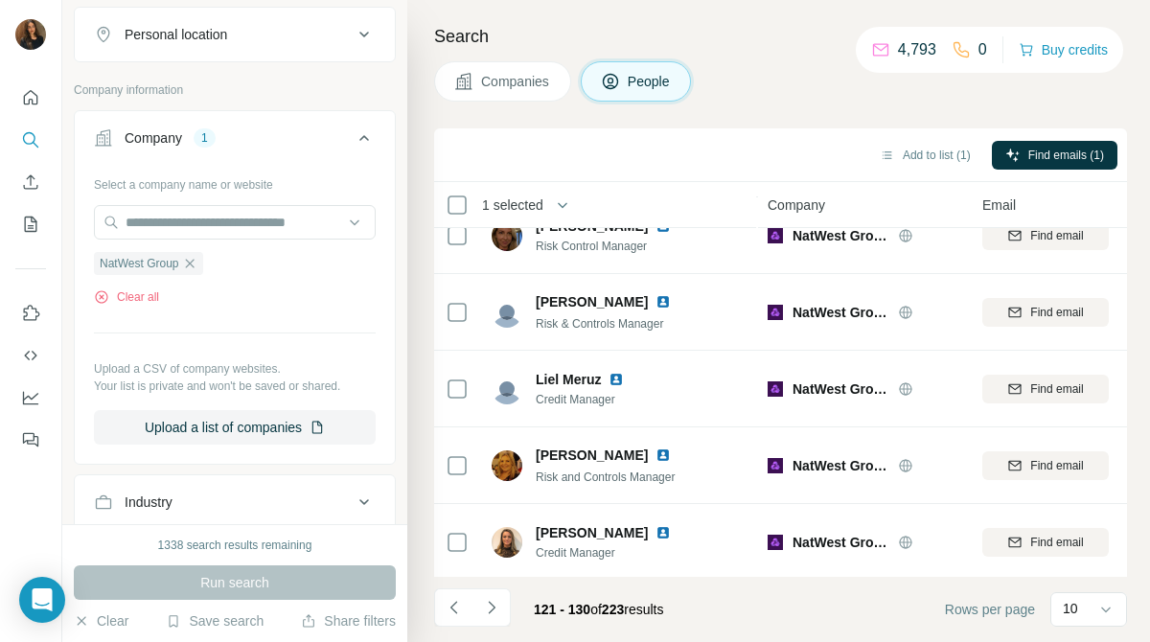
scroll to position [418, 0]
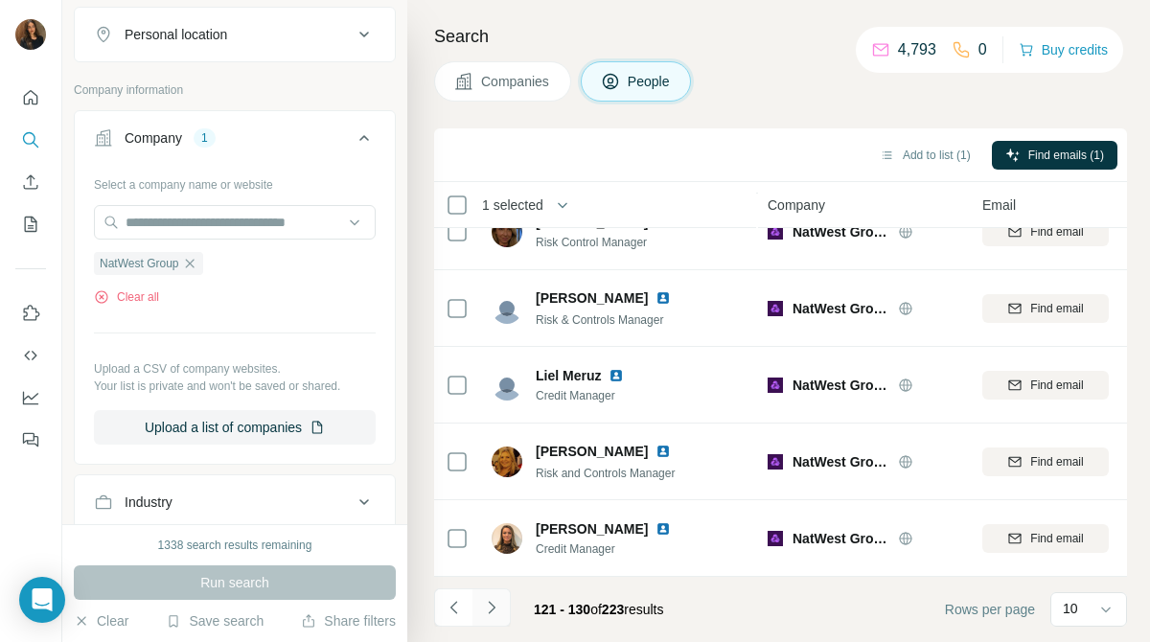
click at [490, 606] on icon "Navigate to next page" at bounding box center [491, 607] width 19 height 19
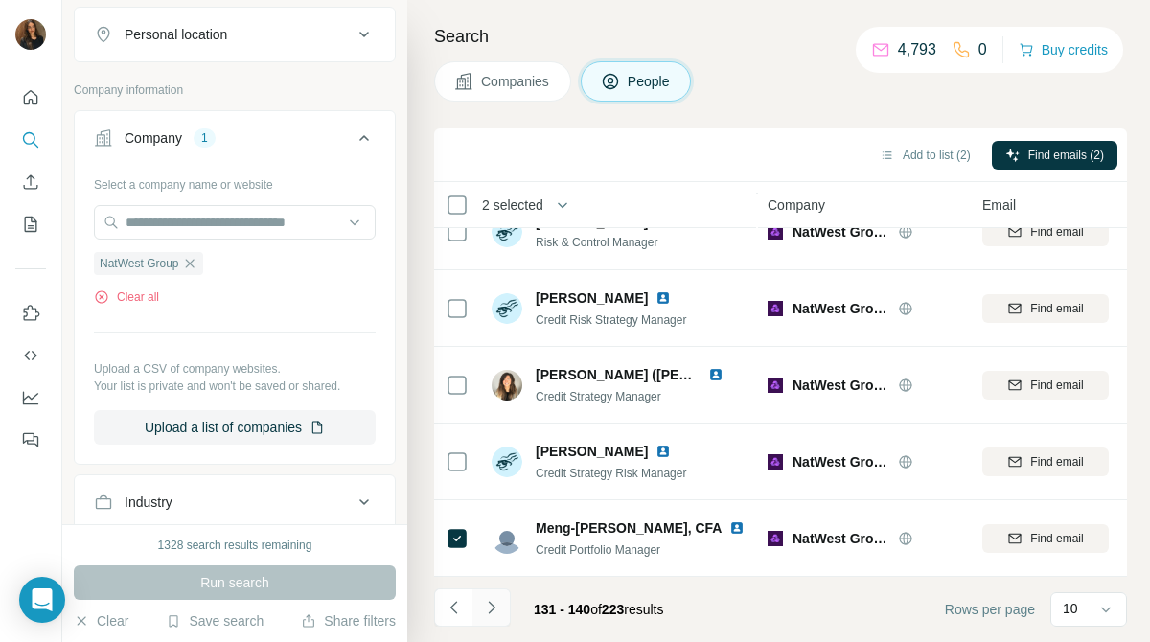
click at [491, 598] on icon "Navigate to next page" at bounding box center [491, 607] width 19 height 19
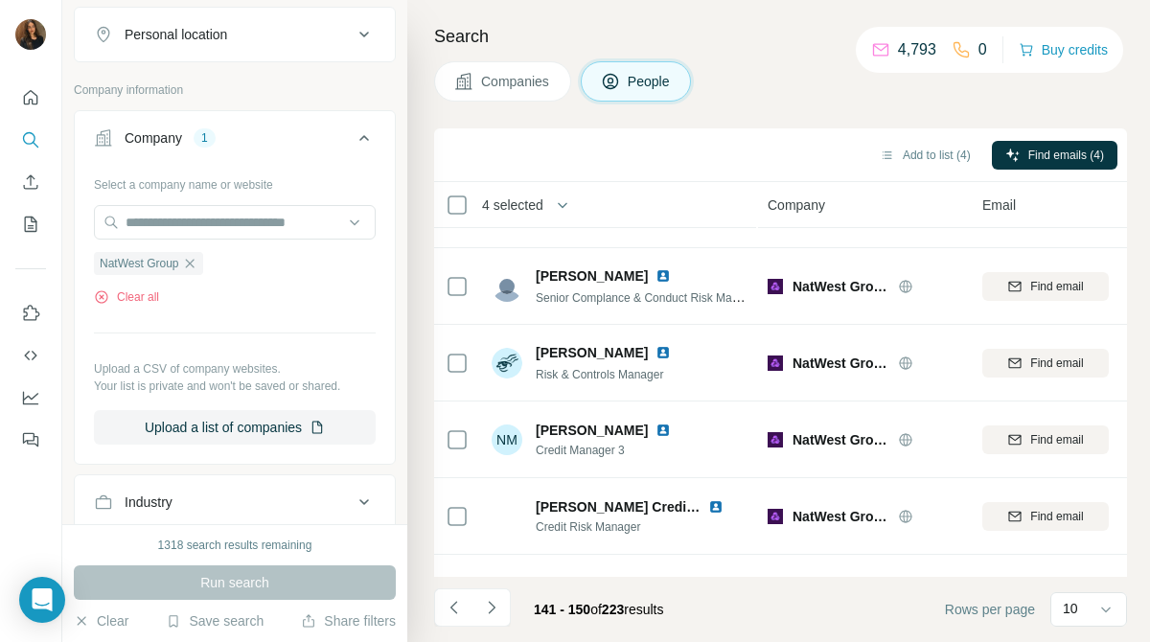
scroll to position [0, 0]
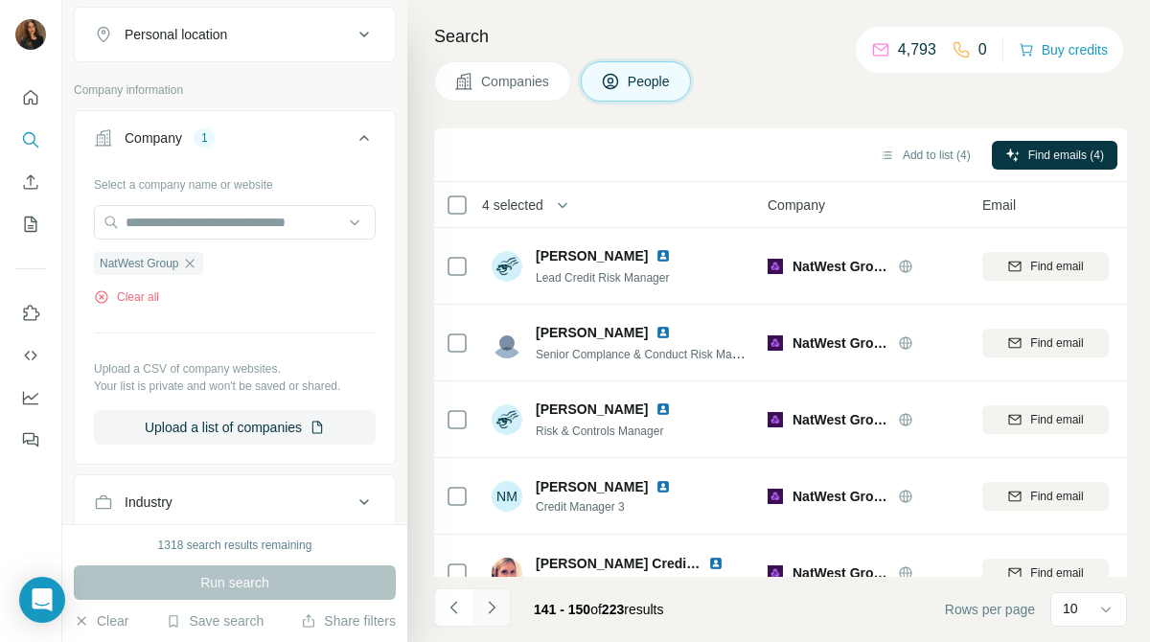
click at [488, 596] on button "Navigate to next page" at bounding box center [491, 607] width 38 height 38
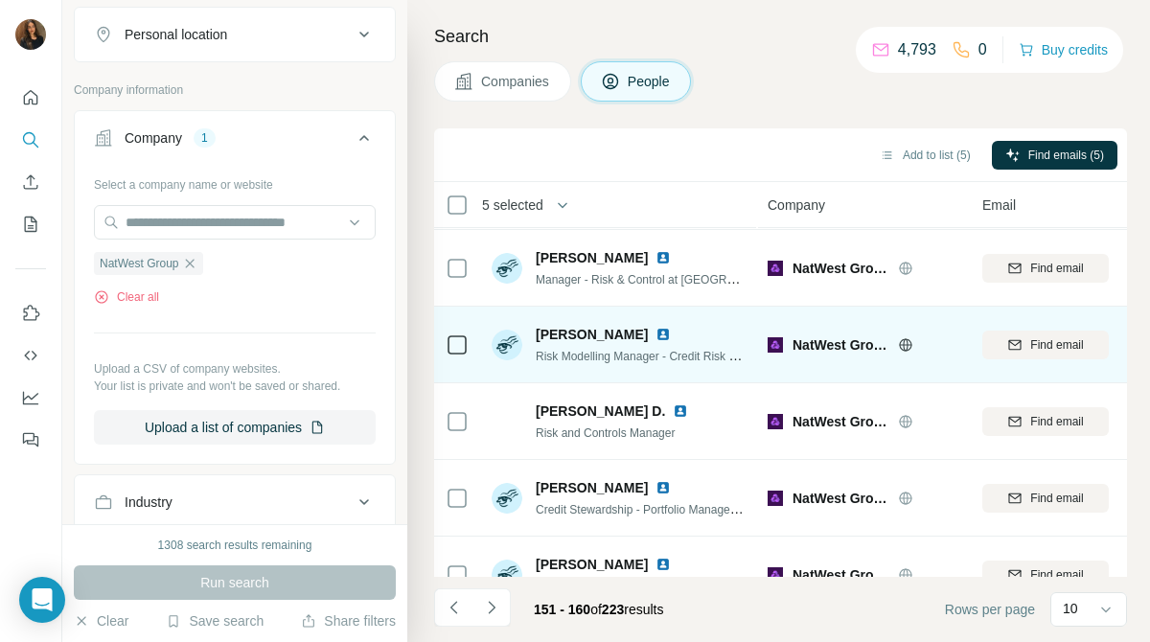
scroll to position [418, 0]
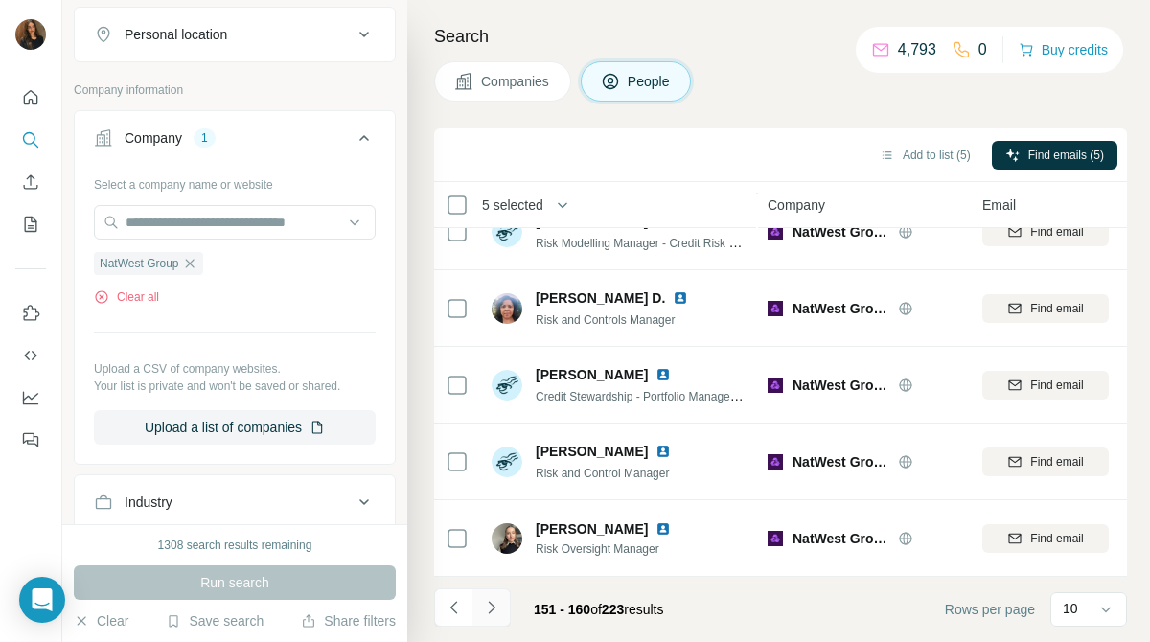
click at [498, 607] on icon "Navigate to next page" at bounding box center [491, 607] width 19 height 19
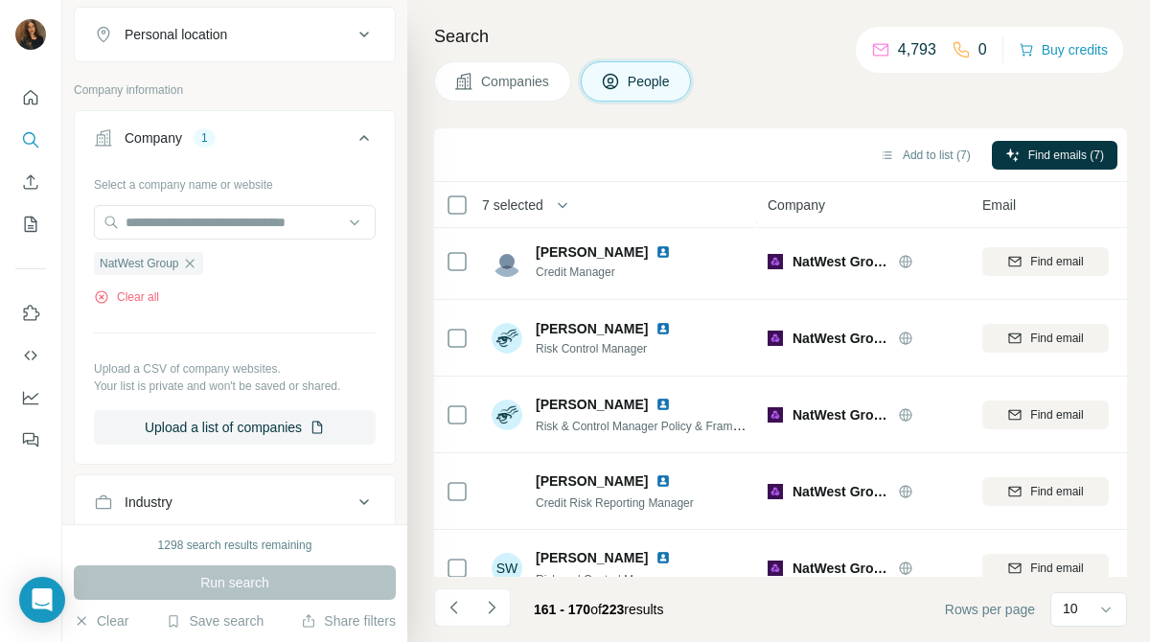
scroll to position [0, 0]
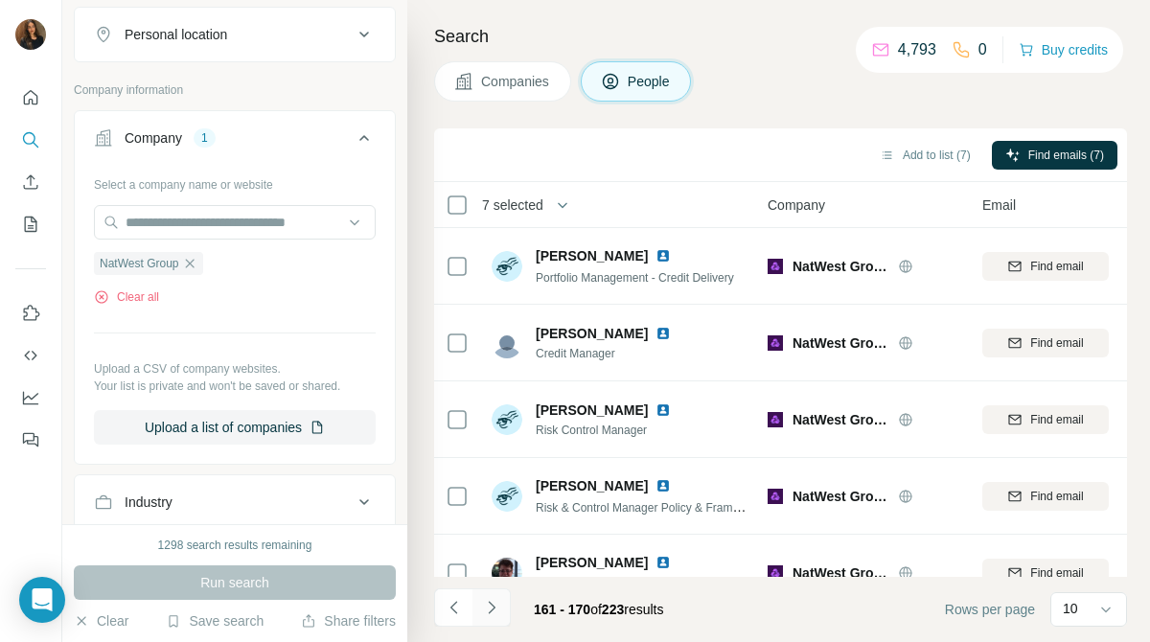
click at [496, 603] on icon "Navigate to next page" at bounding box center [491, 607] width 19 height 19
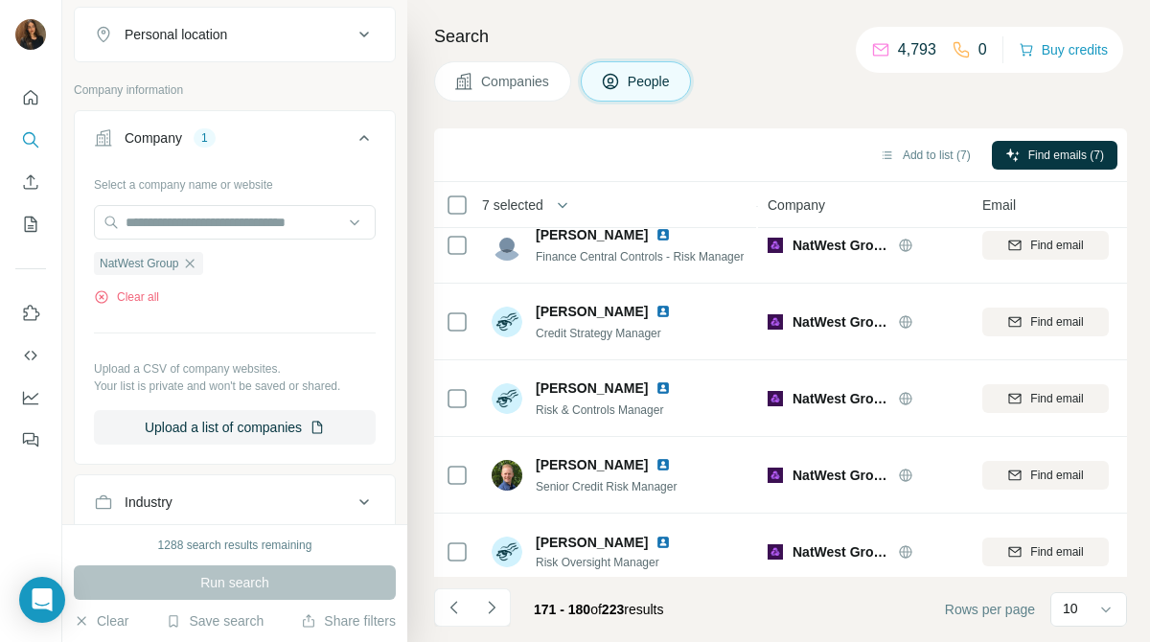
scroll to position [418, 0]
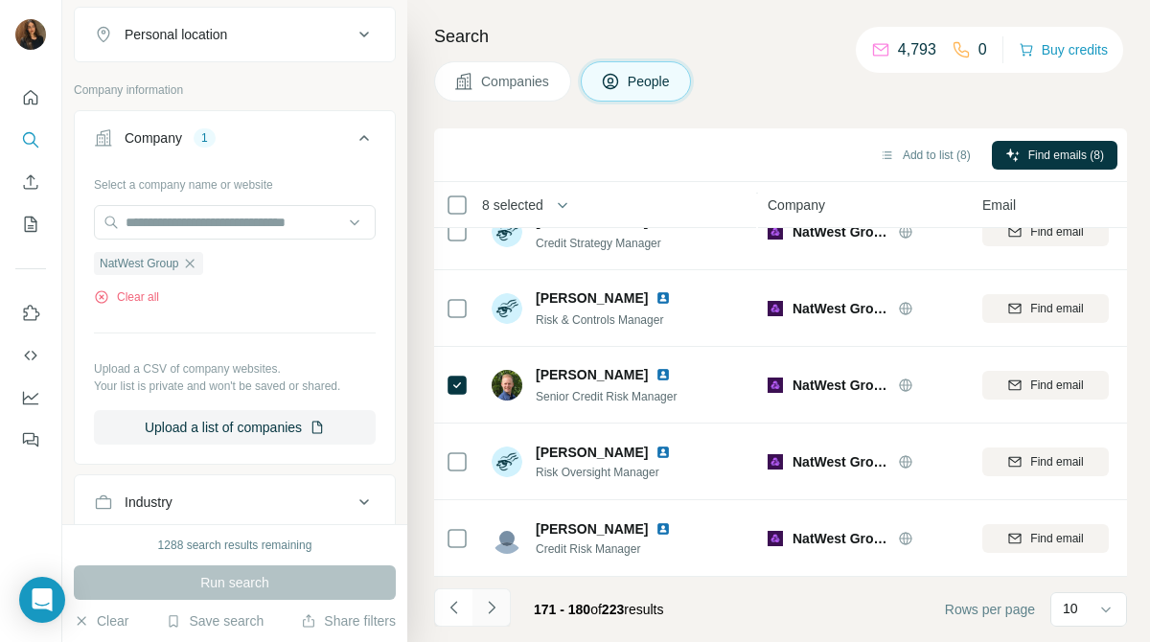
click at [500, 599] on button "Navigate to next page" at bounding box center [491, 607] width 38 height 38
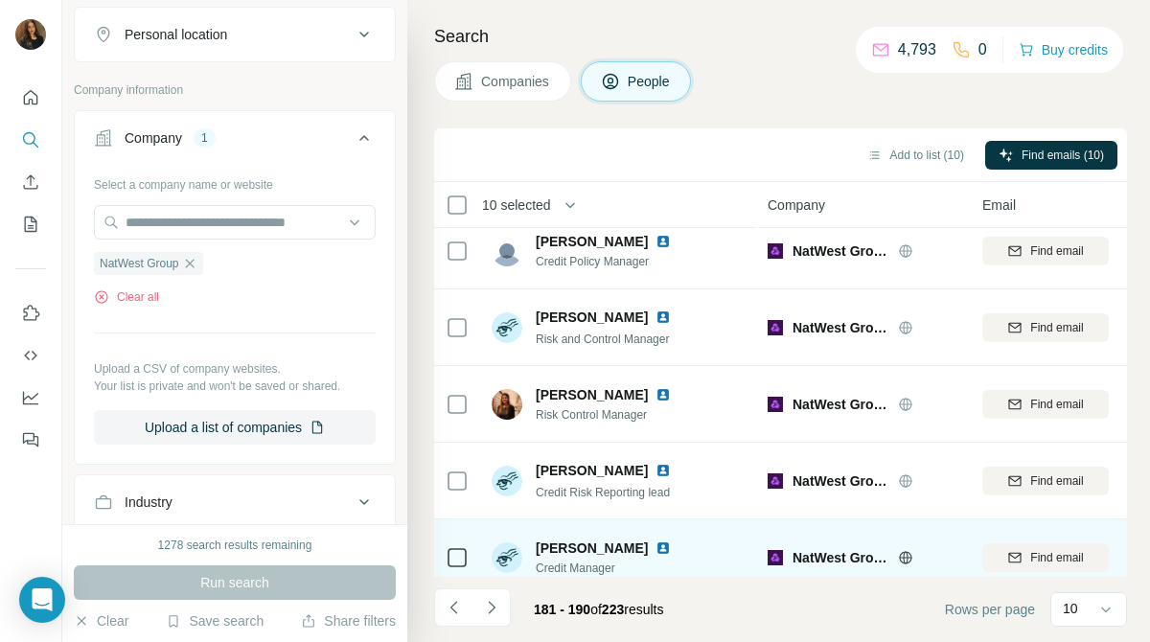
scroll to position [0, 0]
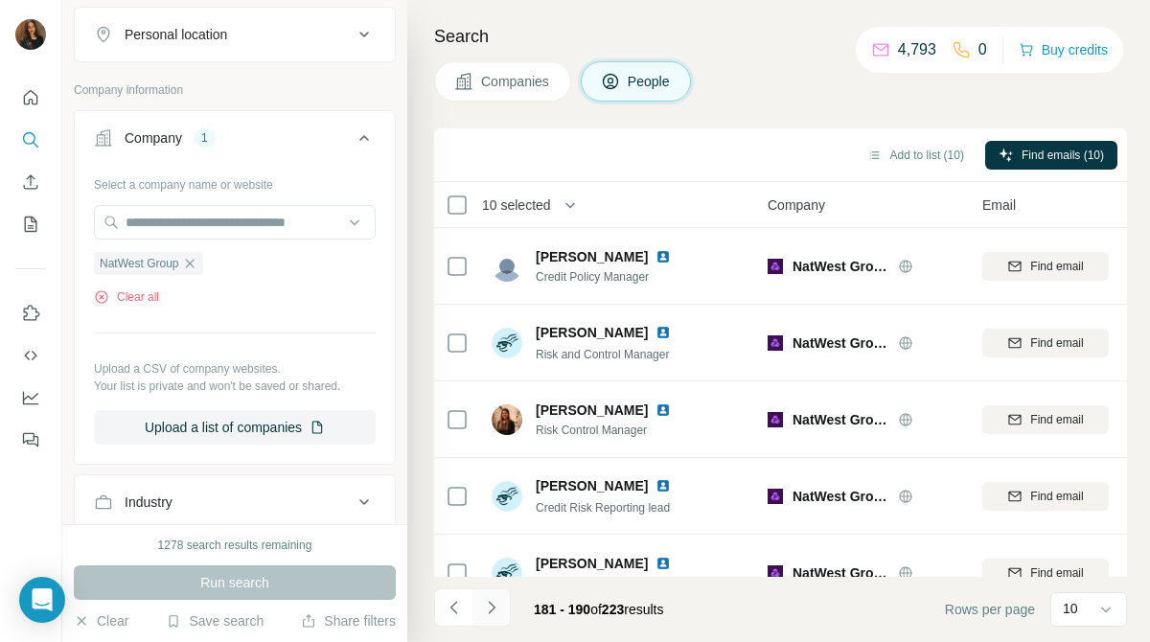
click at [508, 611] on button "Navigate to next page" at bounding box center [491, 607] width 38 height 38
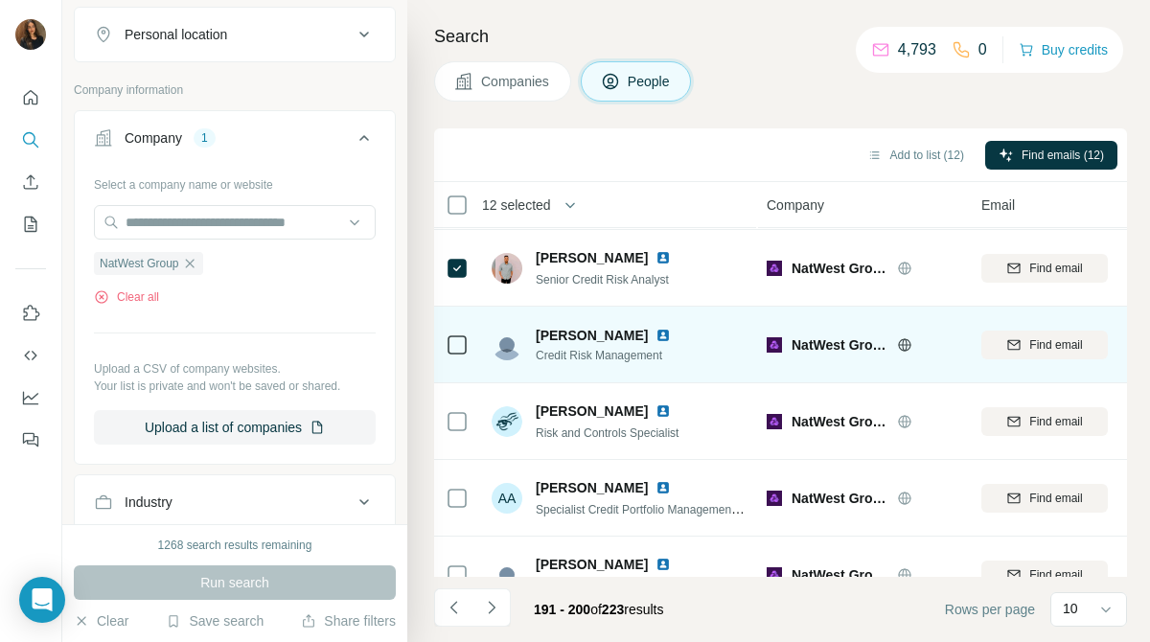
scroll to position [418, 1]
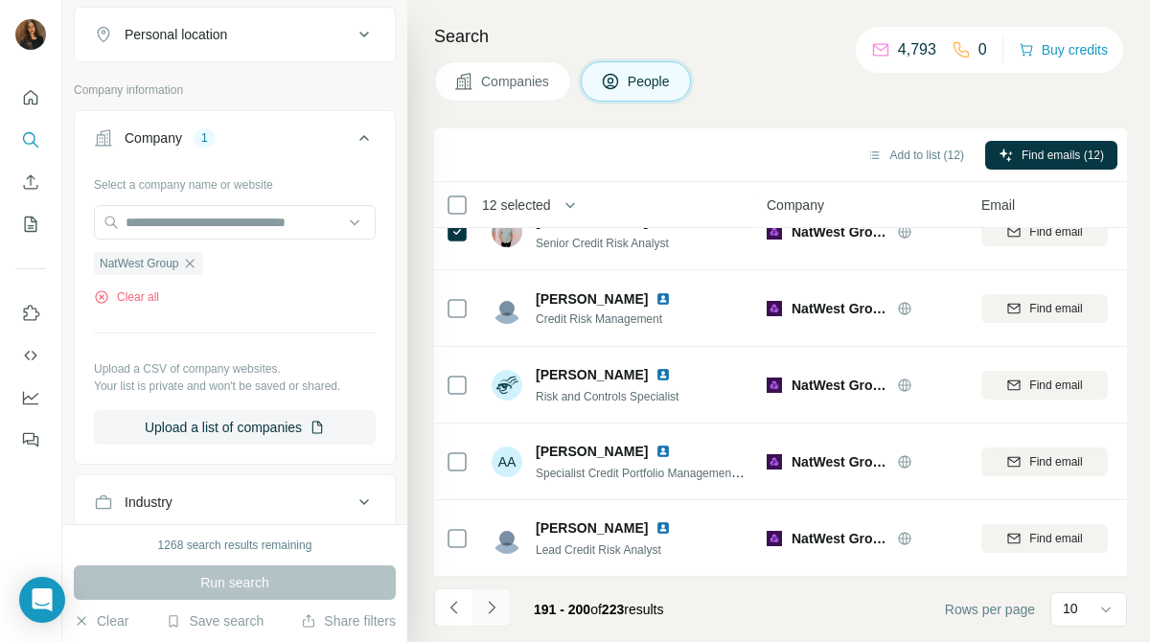
click at [493, 605] on icon "Navigate to next page" at bounding box center [491, 607] width 19 height 19
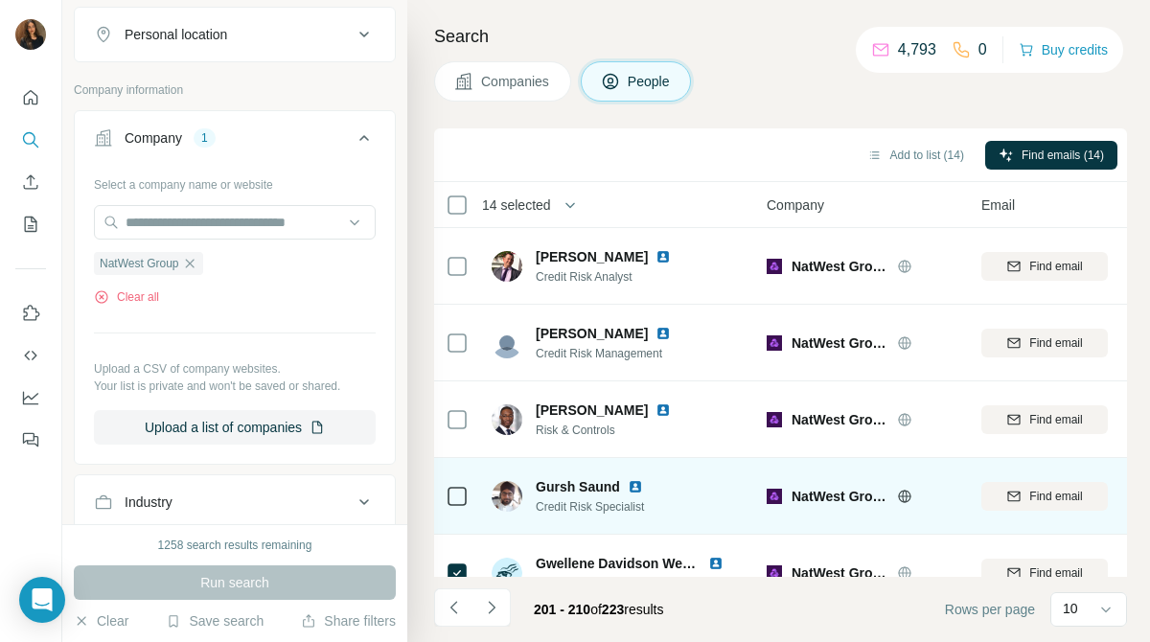
scroll to position [1, 1]
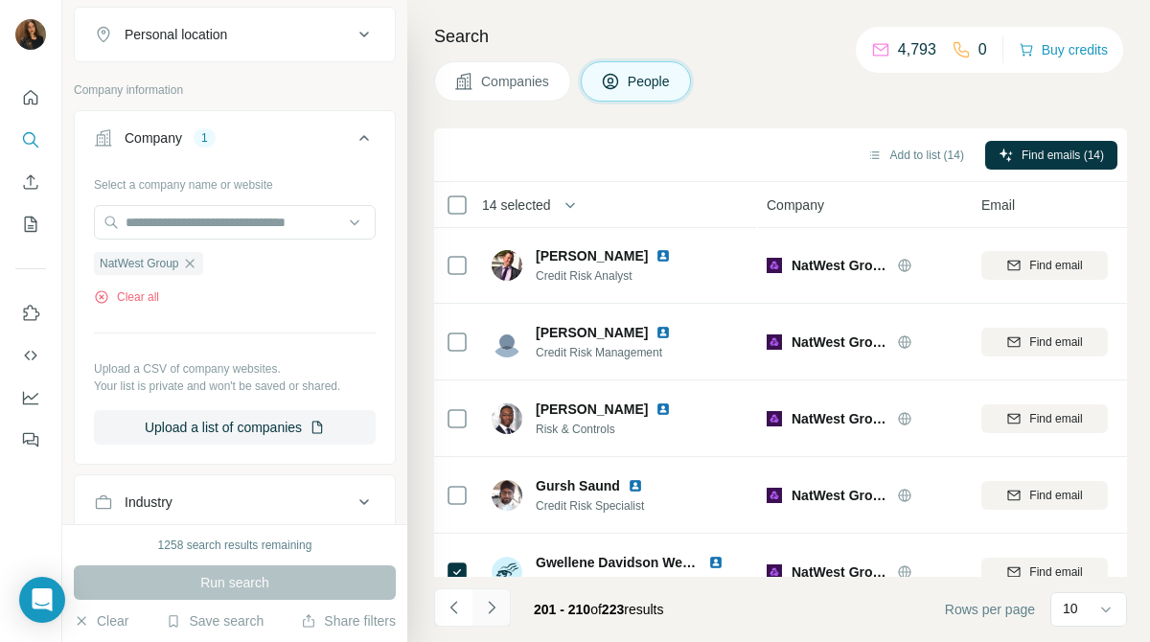
click at [502, 610] on button "Navigate to next page" at bounding box center [491, 607] width 38 height 38
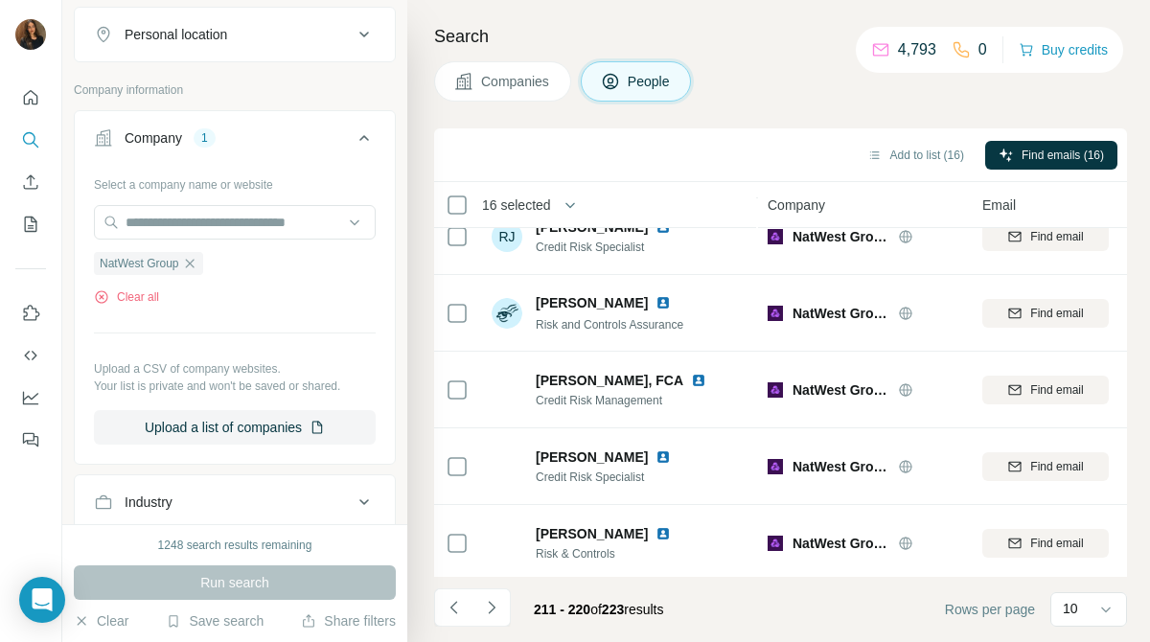
scroll to position [418, 0]
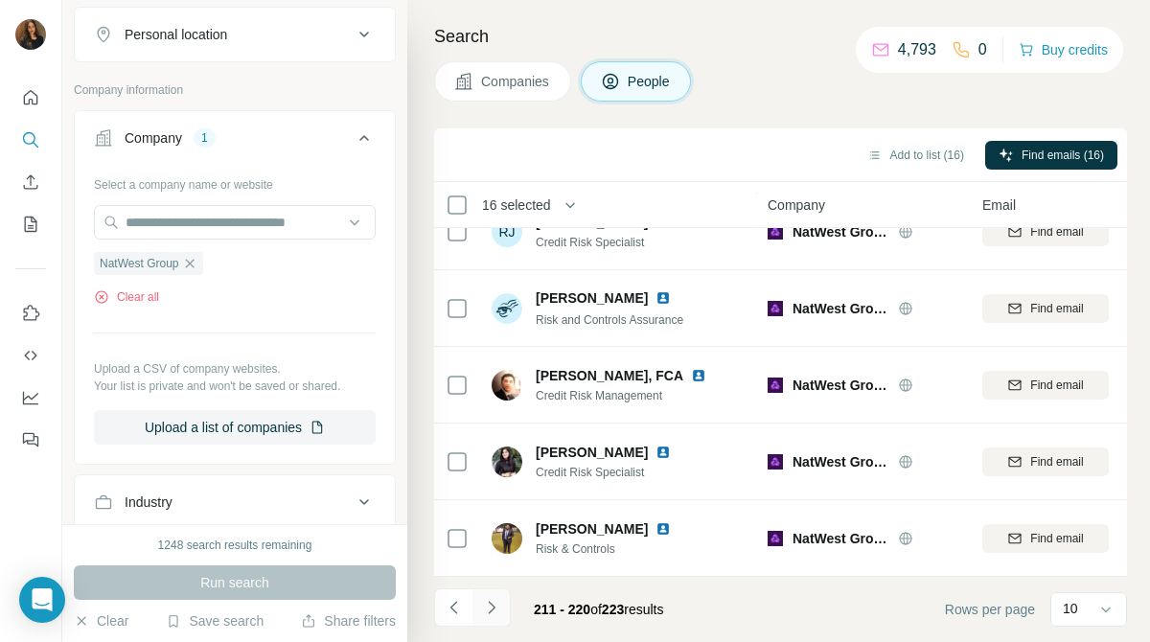
click at [497, 599] on icon "Navigate to next page" at bounding box center [491, 607] width 19 height 19
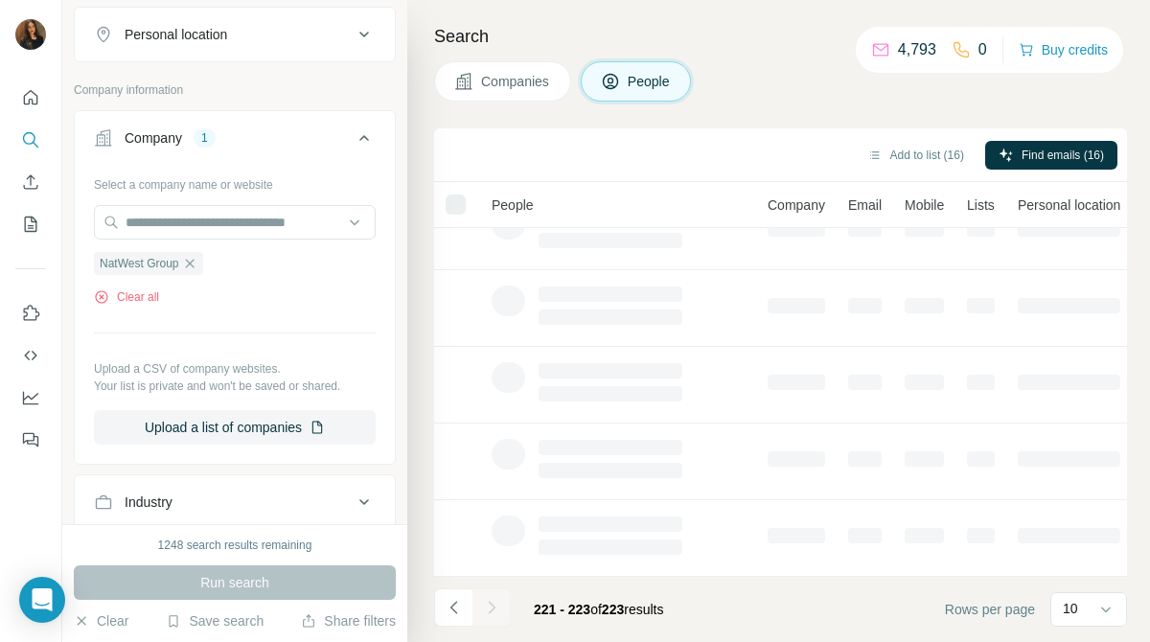
scroll to position [0, 0]
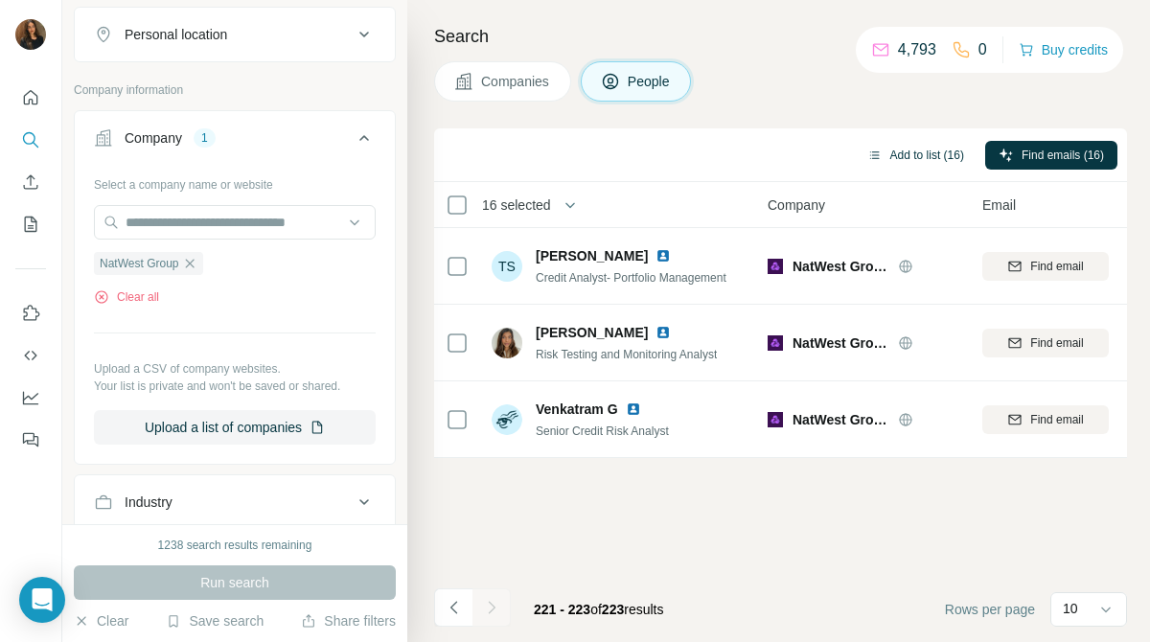
click at [885, 153] on button "Add to list (16)" at bounding box center [916, 155] width 124 height 29
click at [905, 149] on button "Add to list (16)" at bounding box center [916, 155] width 124 height 29
click at [921, 162] on button "Add to list (16)" at bounding box center [916, 155] width 124 height 29
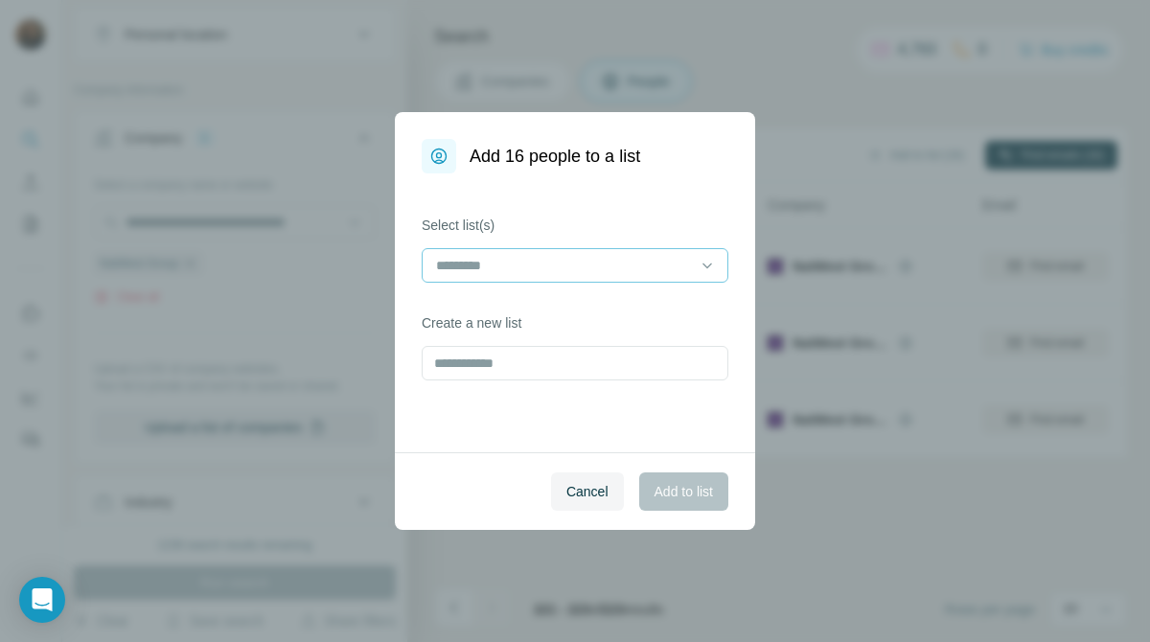
click at [685, 264] on input at bounding box center [563, 265] width 259 height 21
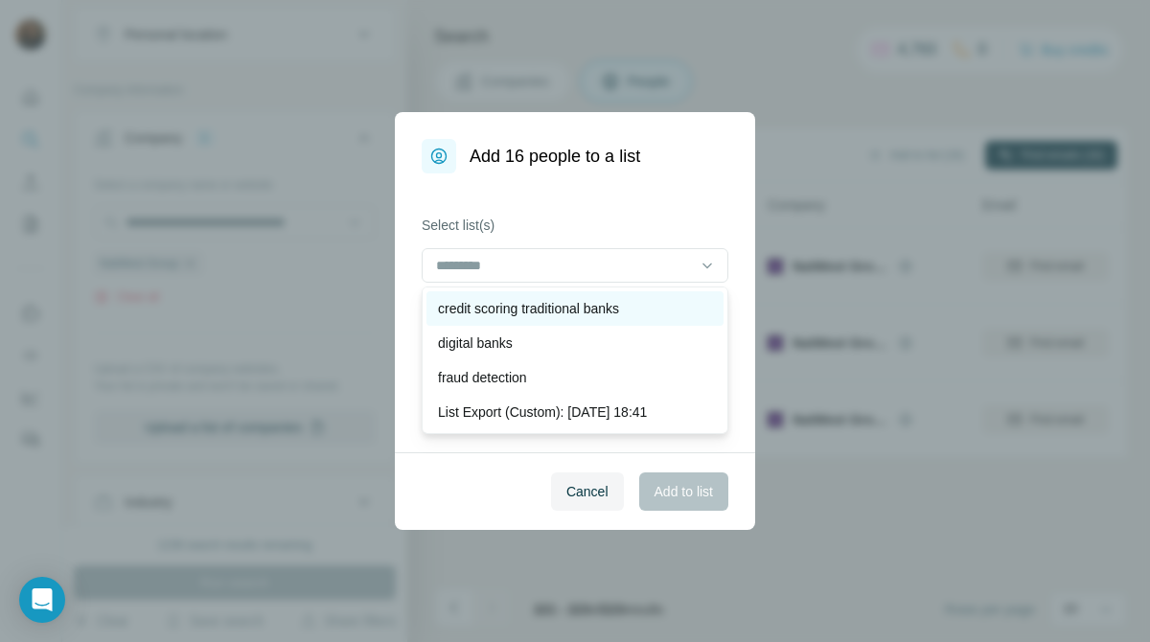
click at [641, 308] on div "credit scoring traditional banks" at bounding box center [575, 308] width 274 height 19
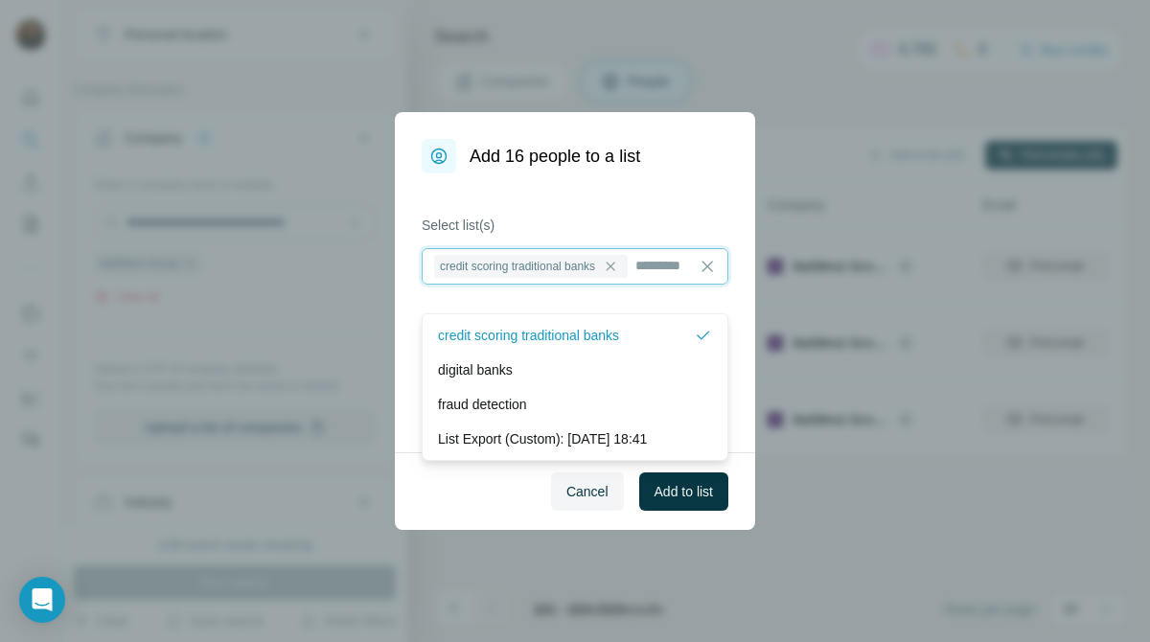
scroll to position [2, 0]
click at [708, 504] on button "Add to list" at bounding box center [683, 491] width 89 height 38
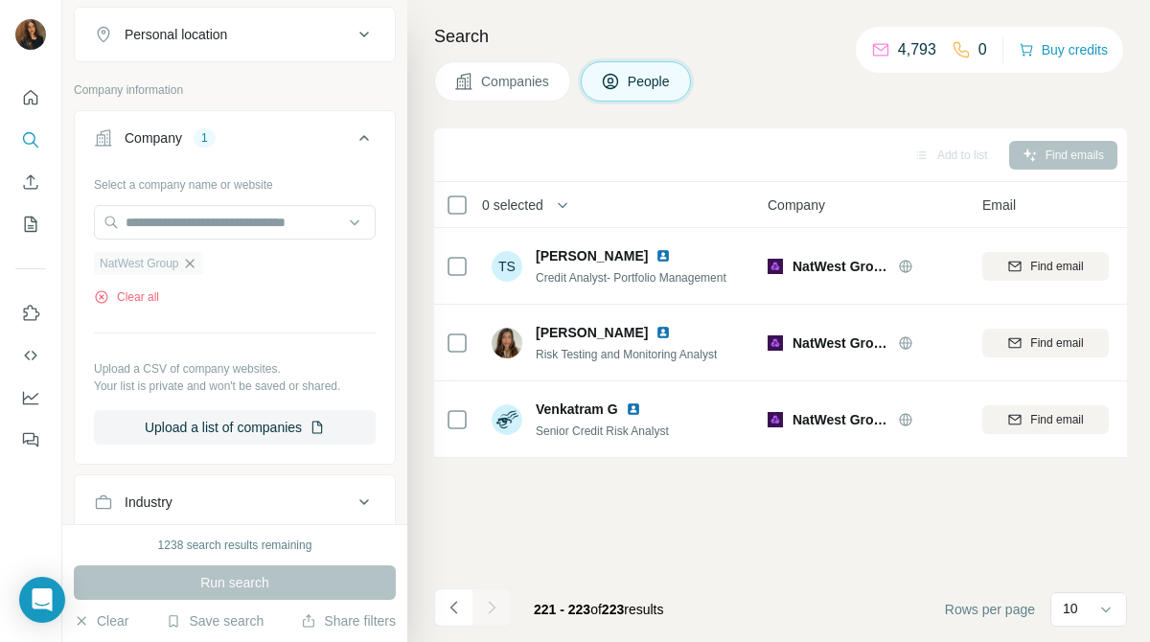
click at [191, 271] on icon "button" at bounding box center [189, 263] width 15 height 15
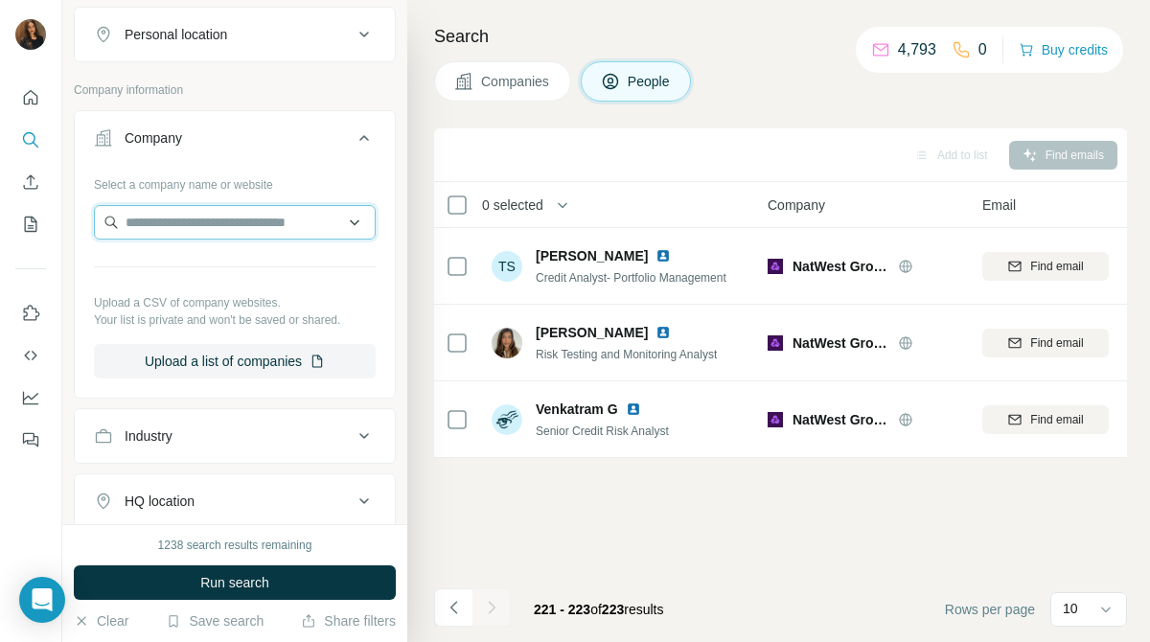
click at [237, 240] on input "text" at bounding box center [235, 222] width 282 height 34
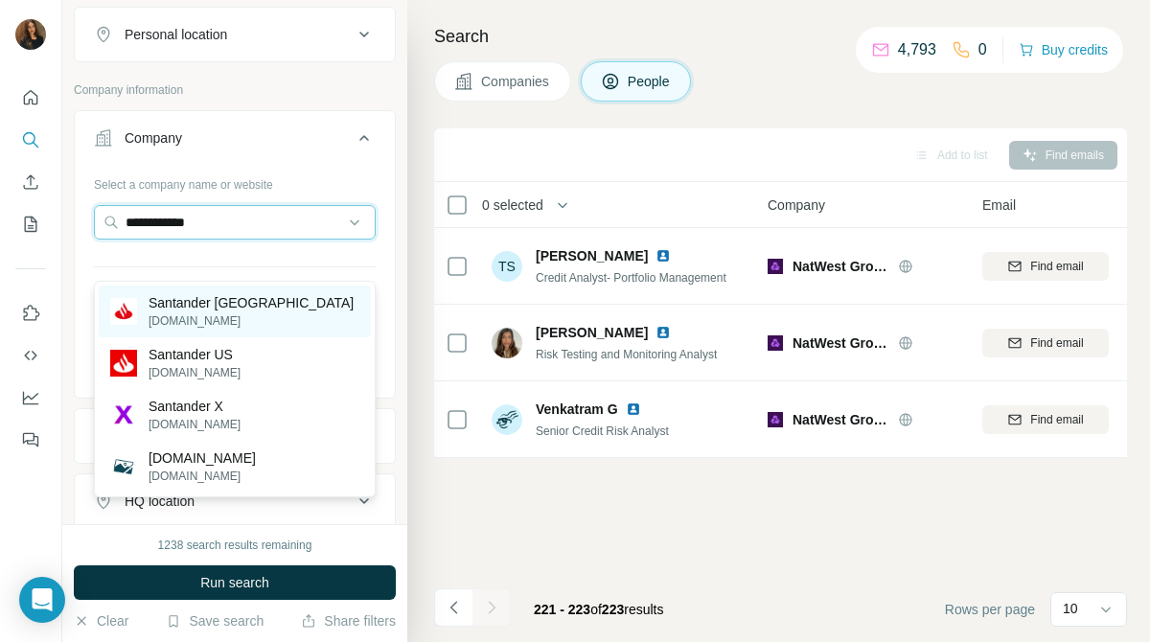
type input "**********"
click at [231, 301] on p "Santander [GEOGRAPHIC_DATA]" at bounding box center [251, 302] width 205 height 19
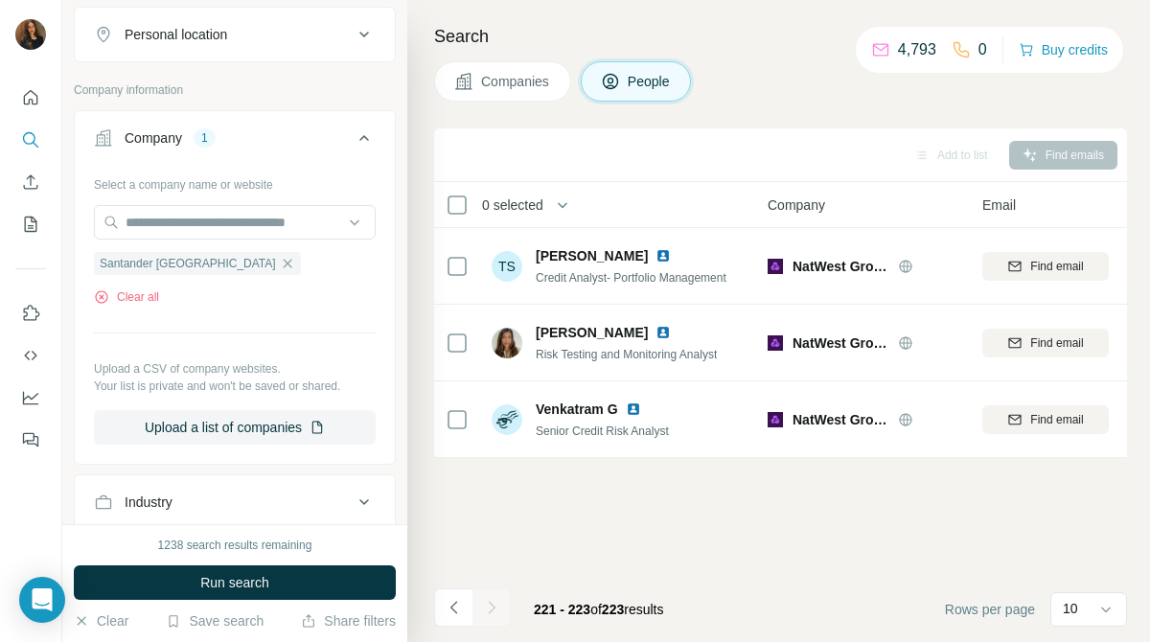
click at [535, 80] on span "Companies" at bounding box center [516, 81] width 70 height 19
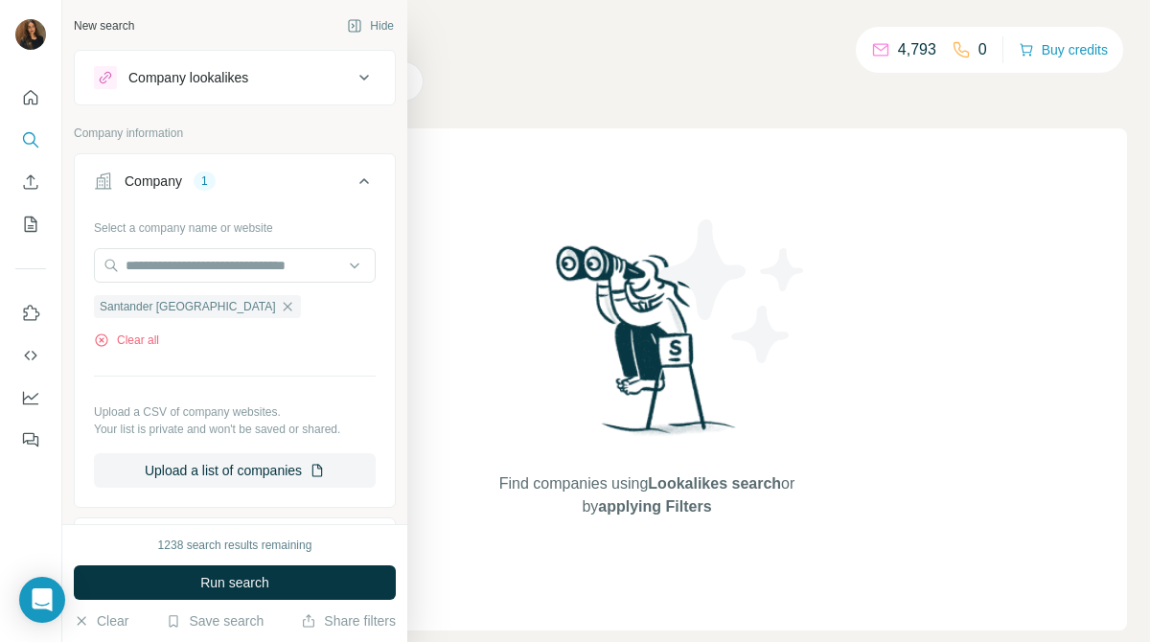
scroll to position [74, 0]
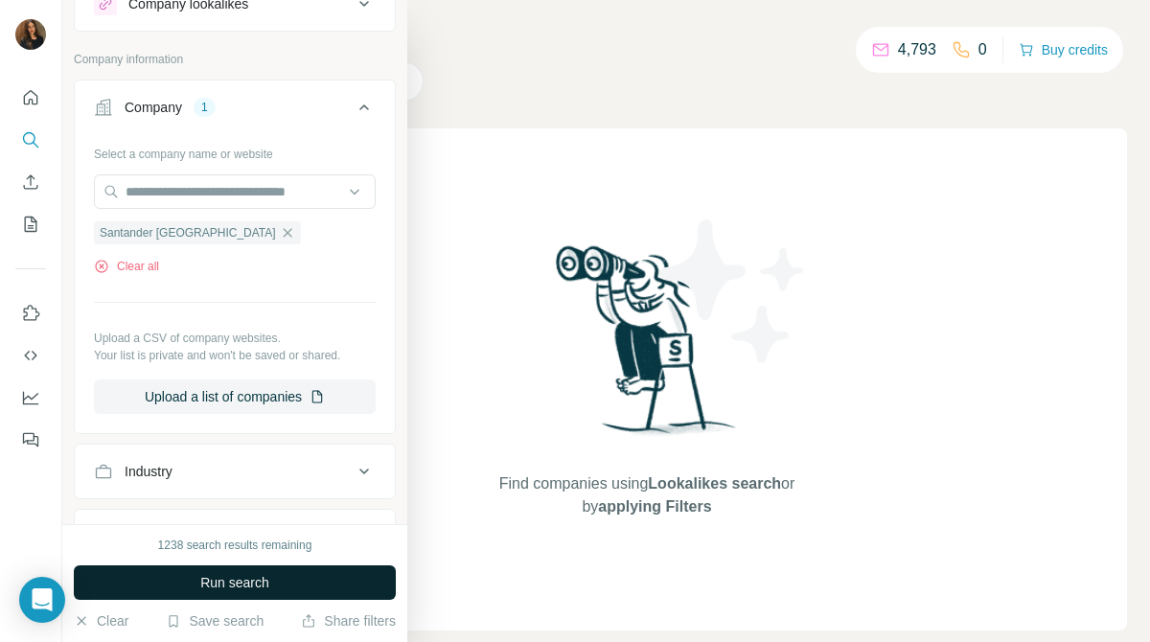
click at [276, 586] on button "Run search" at bounding box center [235, 582] width 322 height 34
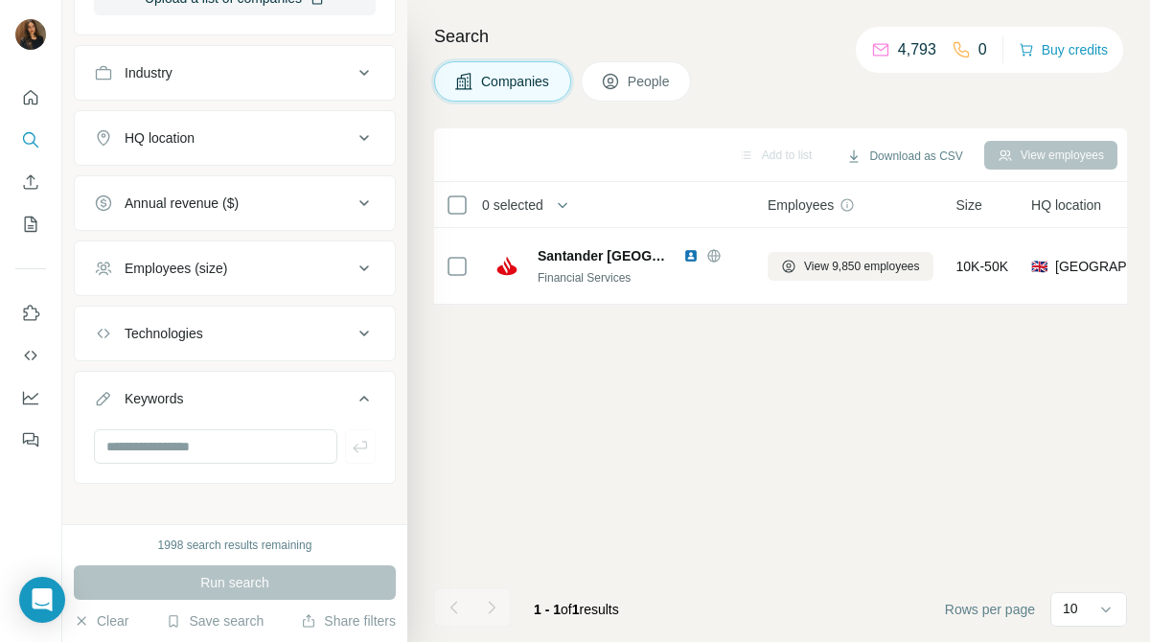
scroll to position [486, 0]
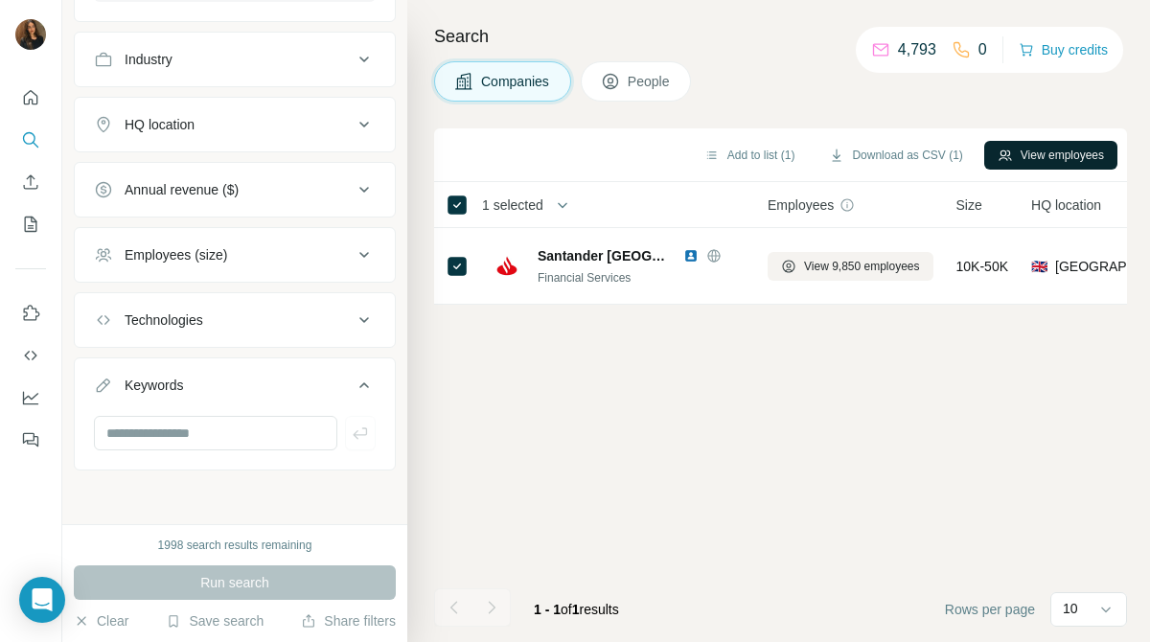
click at [1019, 153] on button "View employees" at bounding box center [1050, 155] width 133 height 29
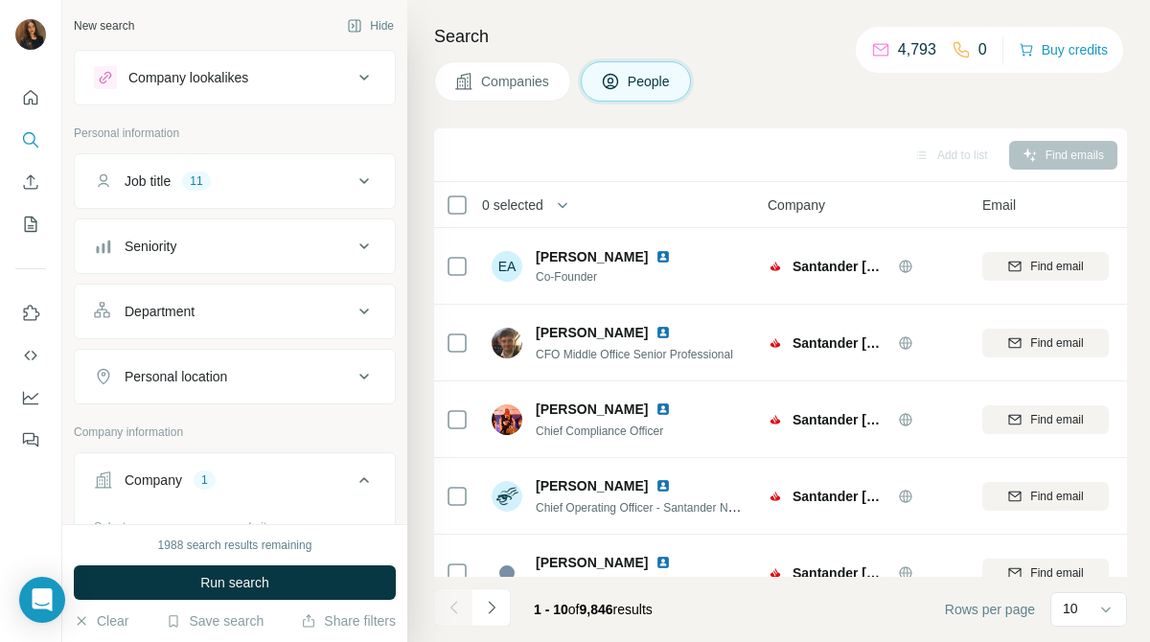
click at [371, 180] on icon at bounding box center [364, 181] width 23 height 23
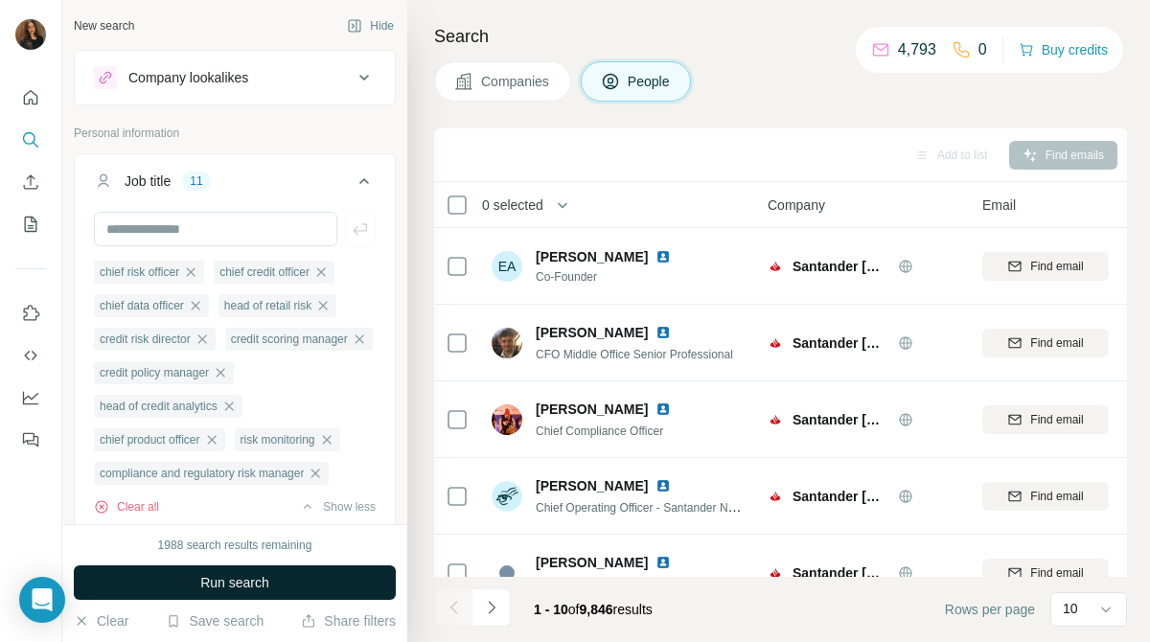
click at [342, 586] on button "Run search" at bounding box center [235, 582] width 322 height 34
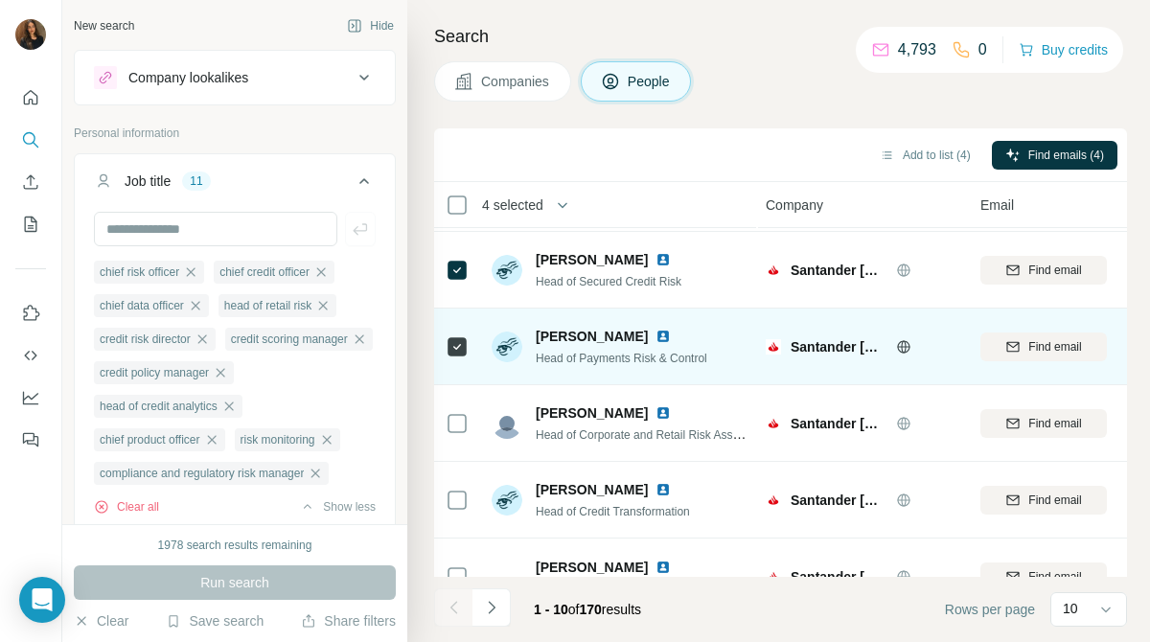
scroll to position [418, 2]
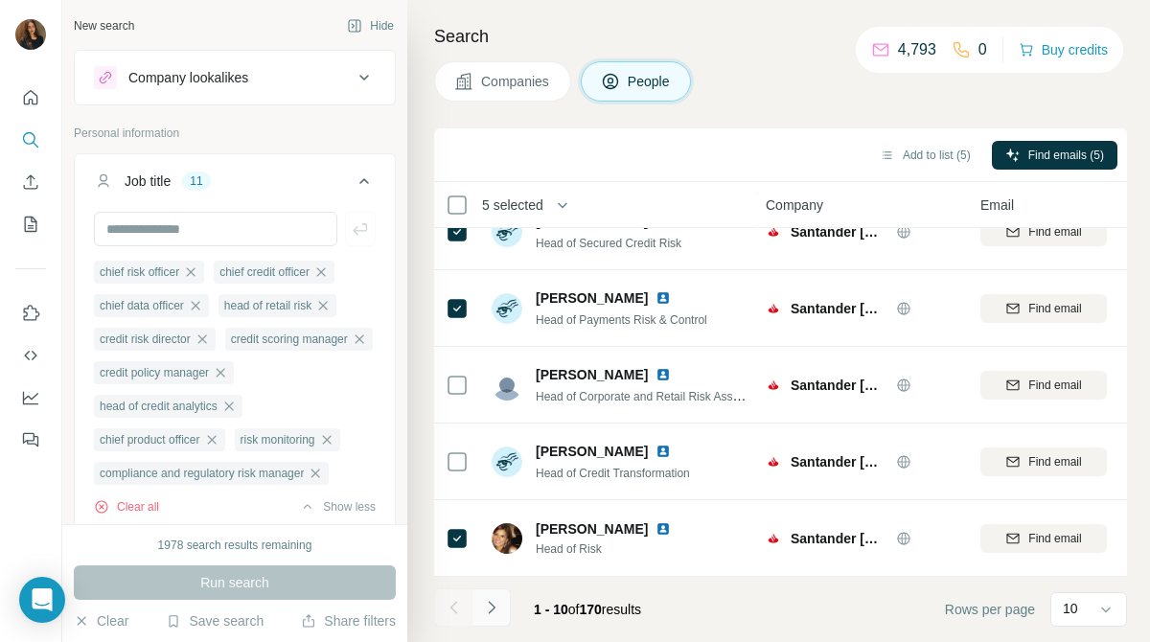
click at [493, 603] on icon "Navigate to next page" at bounding box center [491, 607] width 19 height 19
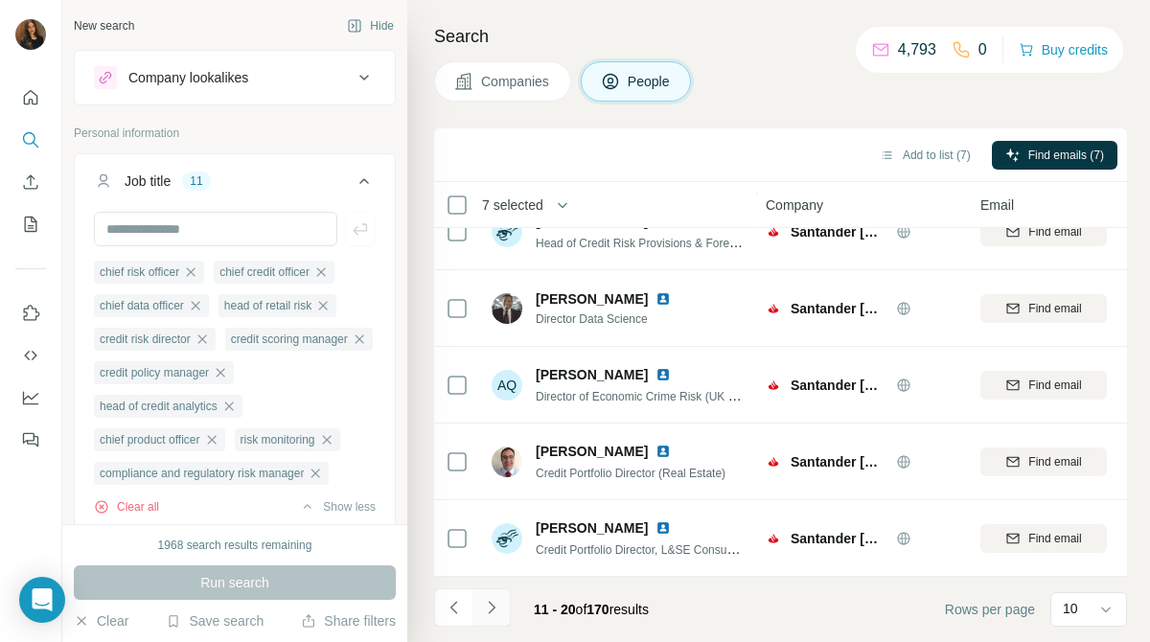
click at [490, 618] on button "Navigate to next page" at bounding box center [491, 607] width 38 height 38
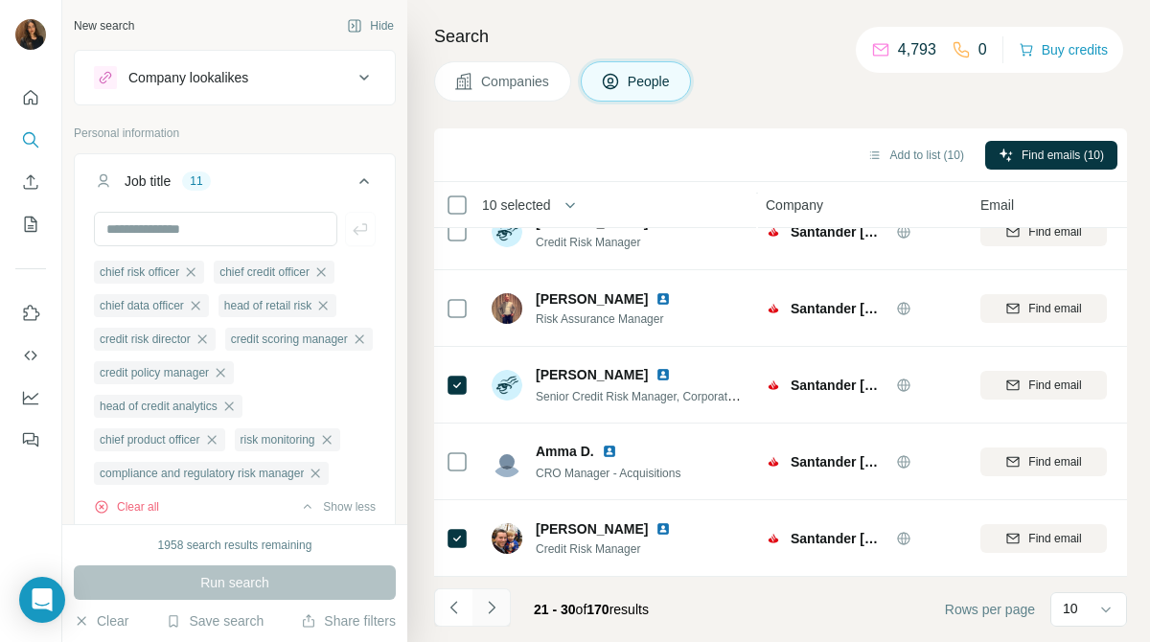
click at [493, 604] on icon "Navigate to next page" at bounding box center [491, 607] width 19 height 19
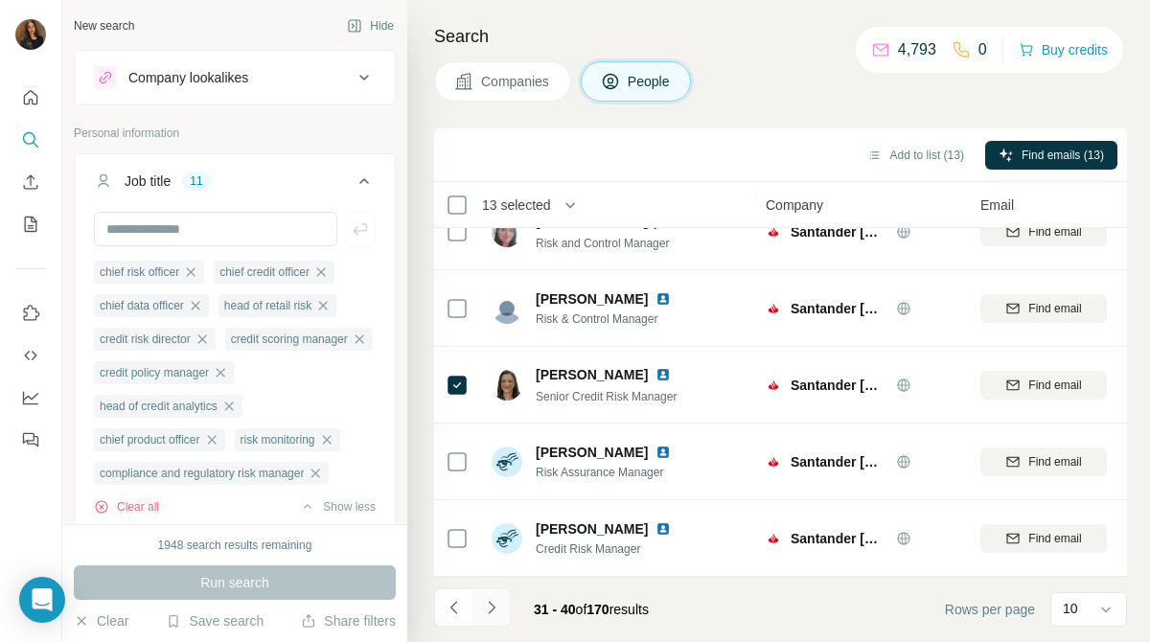
click at [484, 603] on icon "Navigate to next page" at bounding box center [491, 607] width 19 height 19
click at [501, 605] on button "Navigate to next page" at bounding box center [491, 607] width 38 height 38
click at [491, 596] on button "Navigate to next page" at bounding box center [491, 607] width 38 height 38
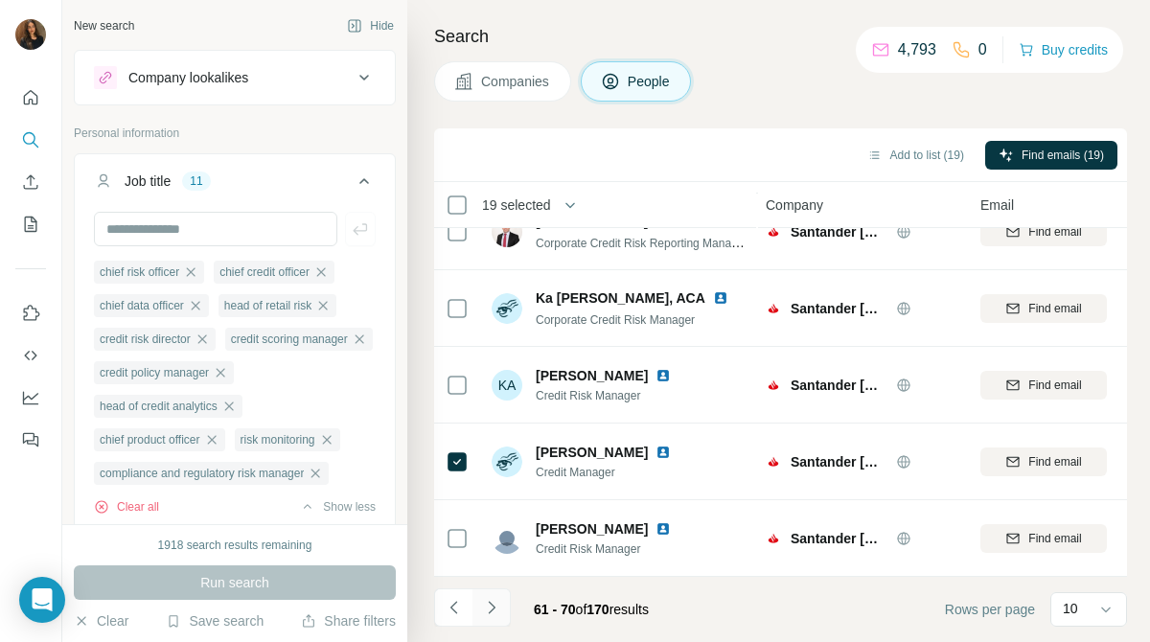
click at [498, 612] on icon "Navigate to next page" at bounding box center [491, 607] width 19 height 19
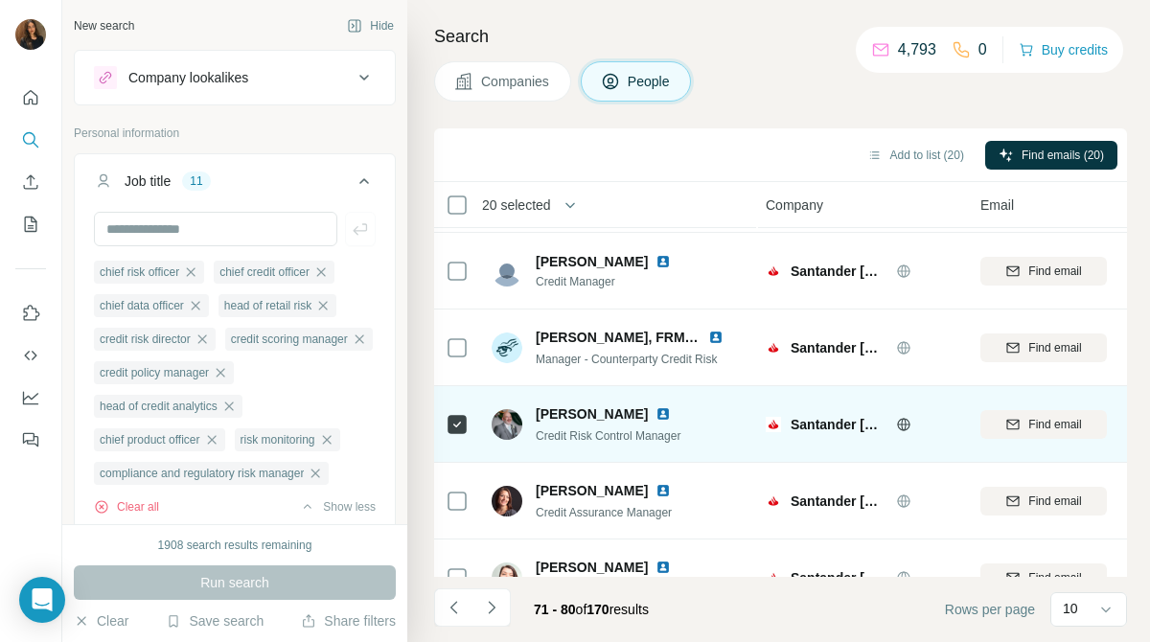
scroll to position [0, 2]
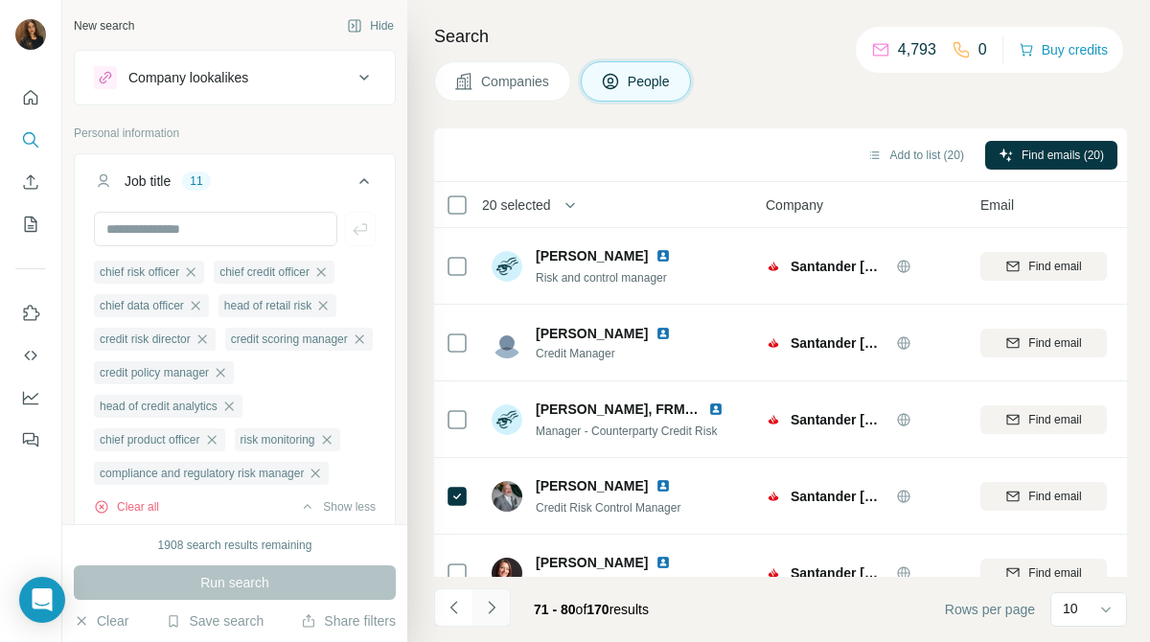
click at [495, 604] on icon "Navigate to next page" at bounding box center [491, 607] width 19 height 19
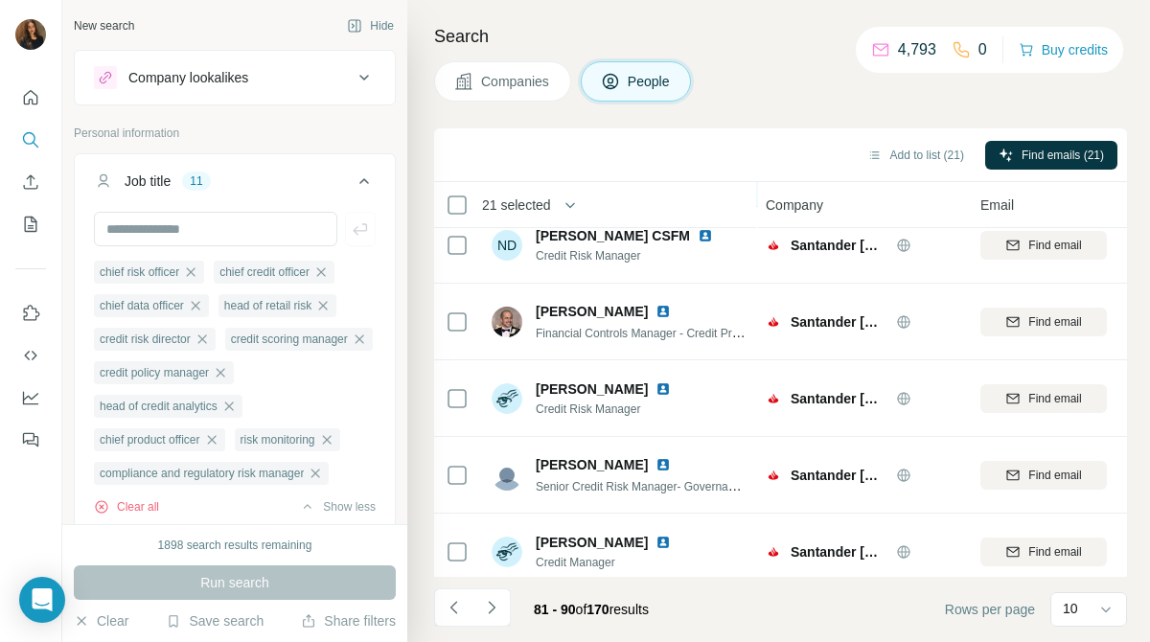
scroll to position [418, 2]
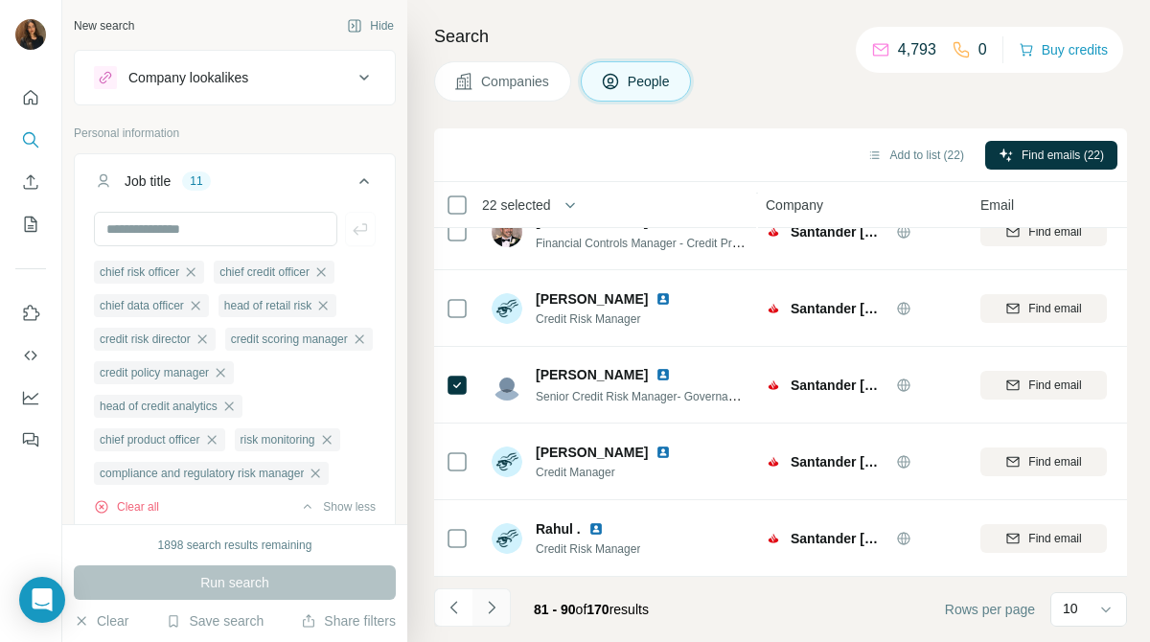
click at [496, 598] on icon "Navigate to next page" at bounding box center [491, 607] width 19 height 19
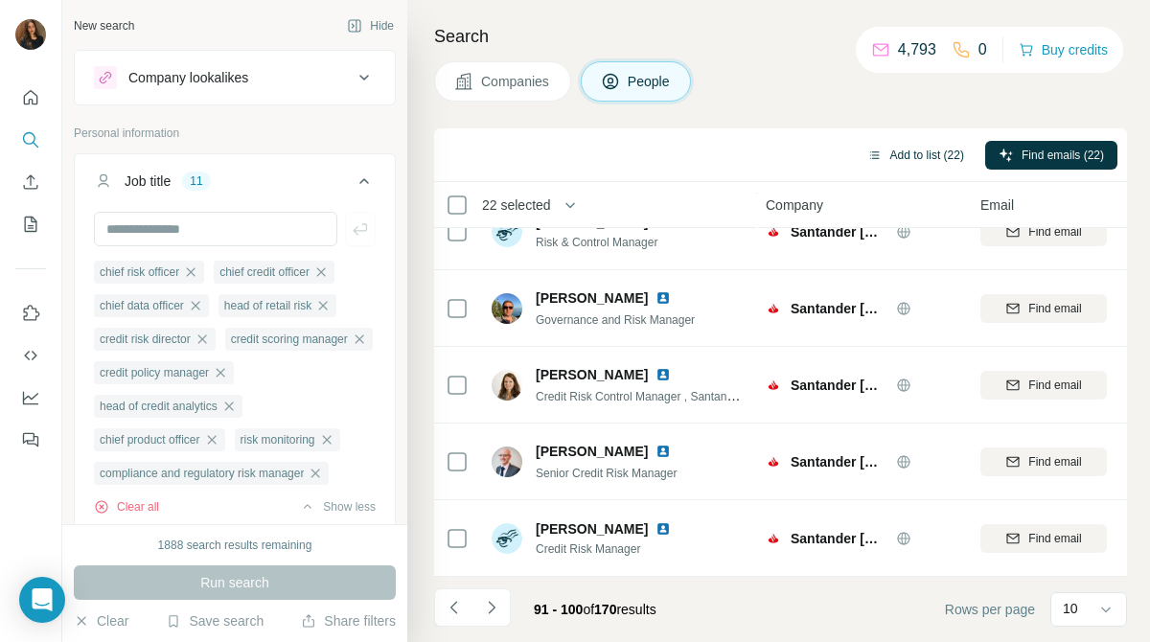
click at [931, 154] on button "Add to list (22)" at bounding box center [916, 155] width 124 height 29
click at [907, 147] on button "Add to list (22)" at bounding box center [916, 155] width 124 height 29
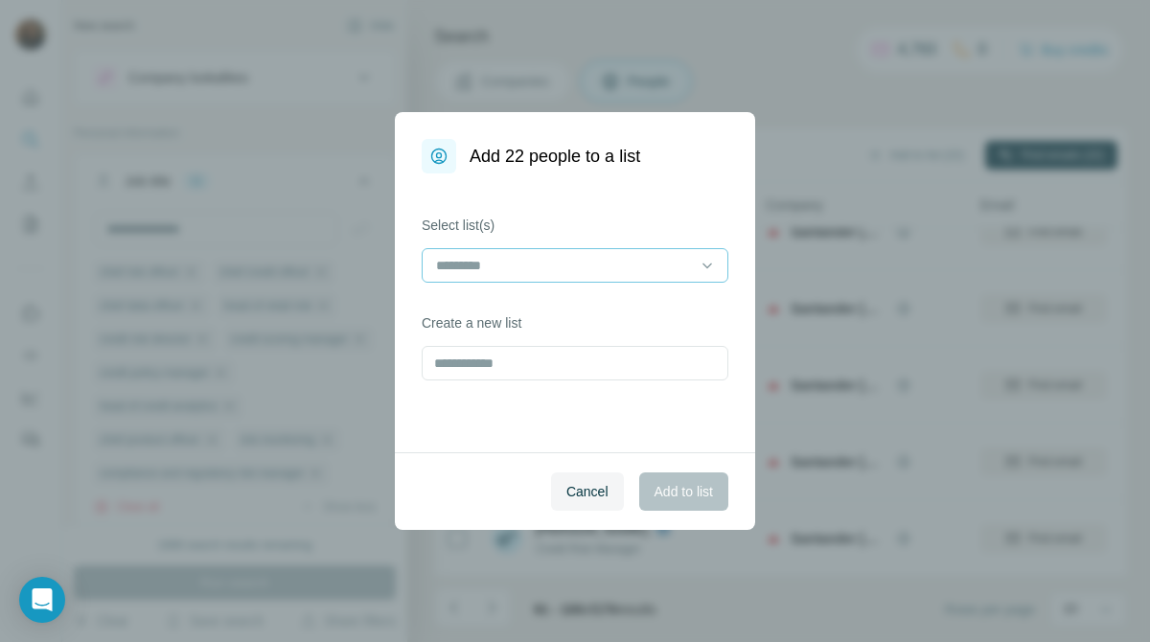
click at [694, 266] on div at bounding box center [575, 265] width 307 height 34
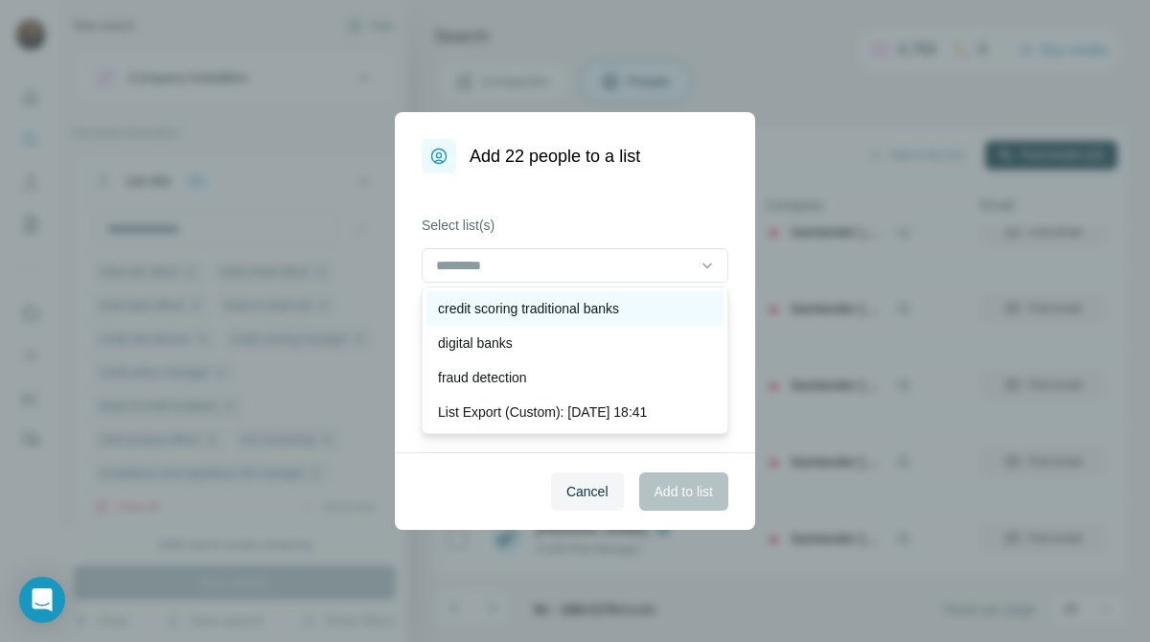
click at [669, 306] on div "credit scoring traditional banks" at bounding box center [575, 308] width 274 height 19
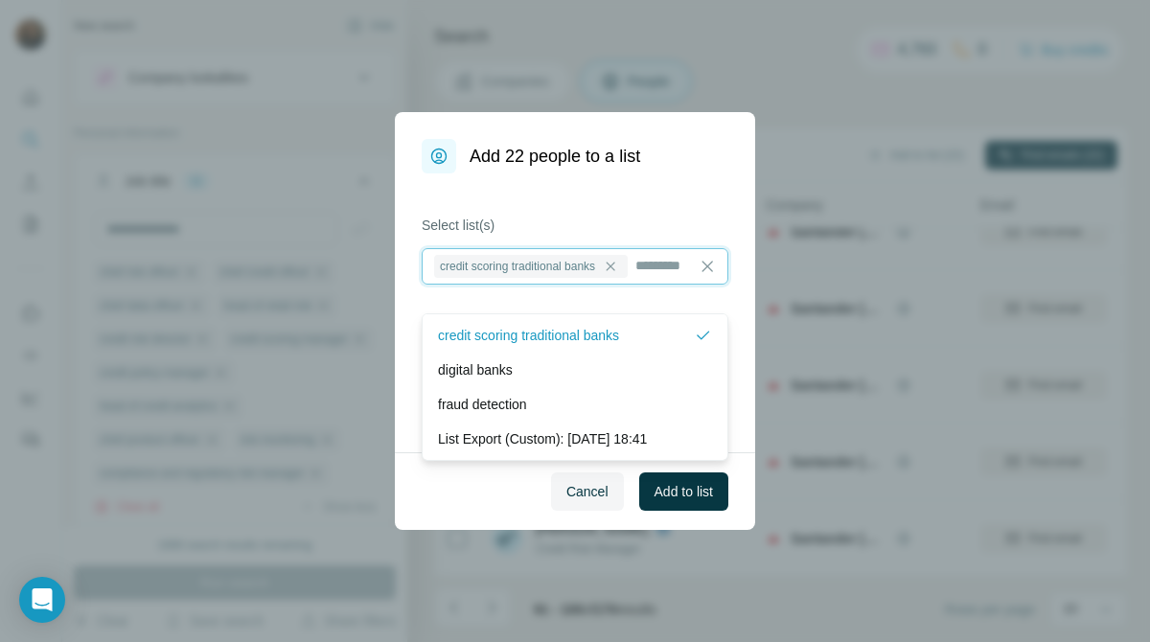
scroll to position [2, 0]
click at [676, 495] on span "Add to list" at bounding box center [683, 491] width 58 height 19
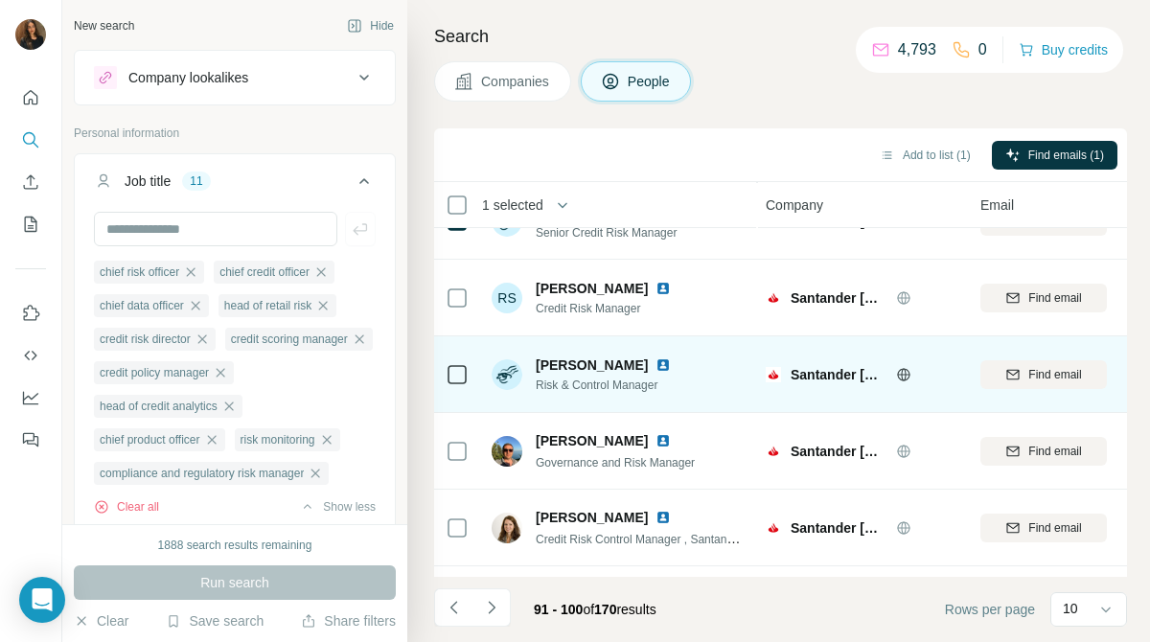
scroll to position [278, 2]
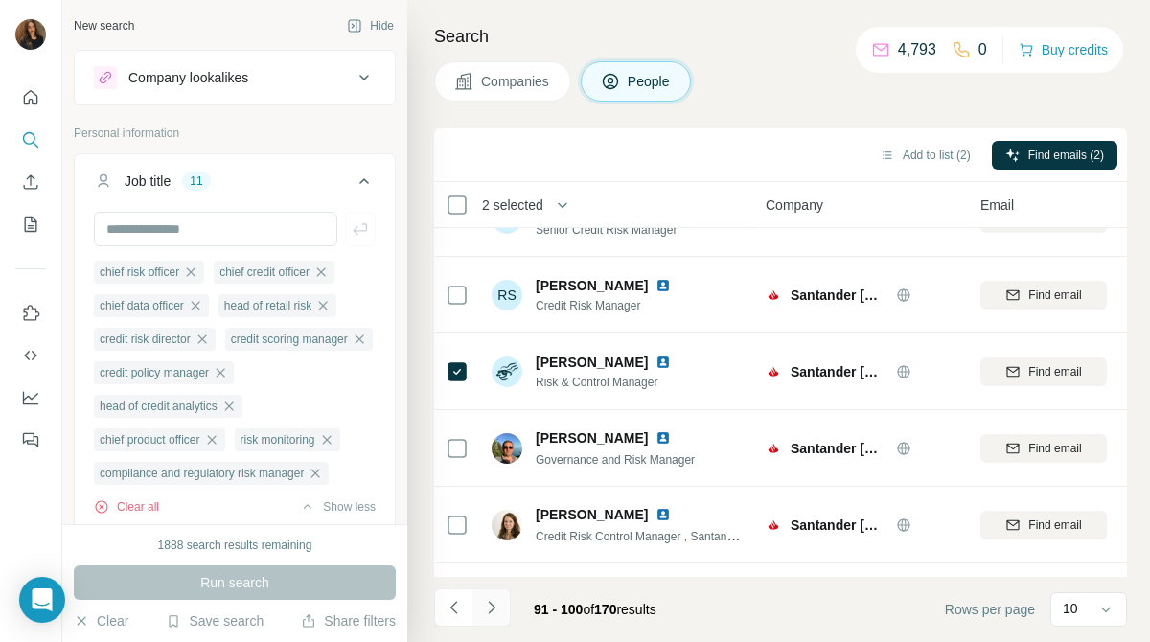
click at [491, 602] on icon "Navigate to next page" at bounding box center [491, 607] width 19 height 19
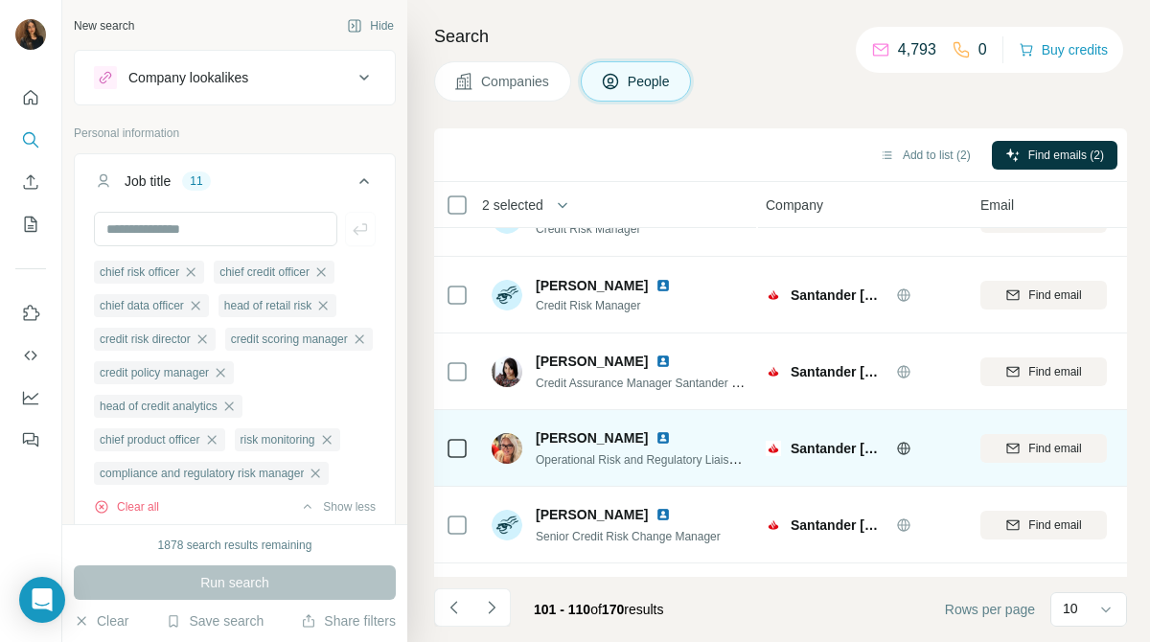
scroll to position [0, 2]
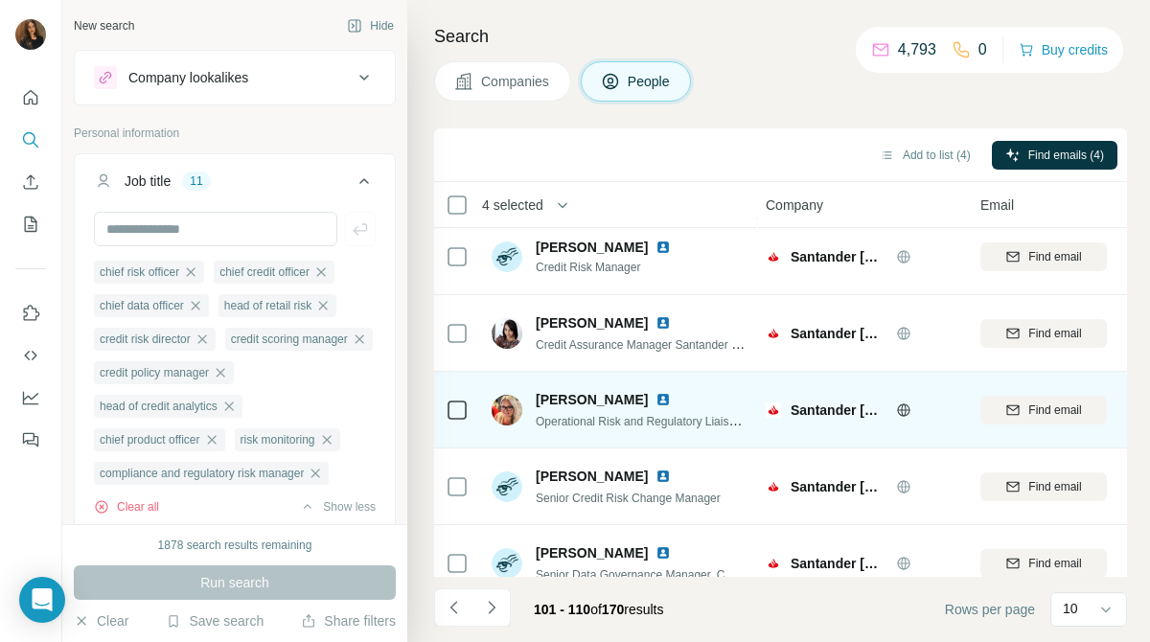
scroll to position [418, 2]
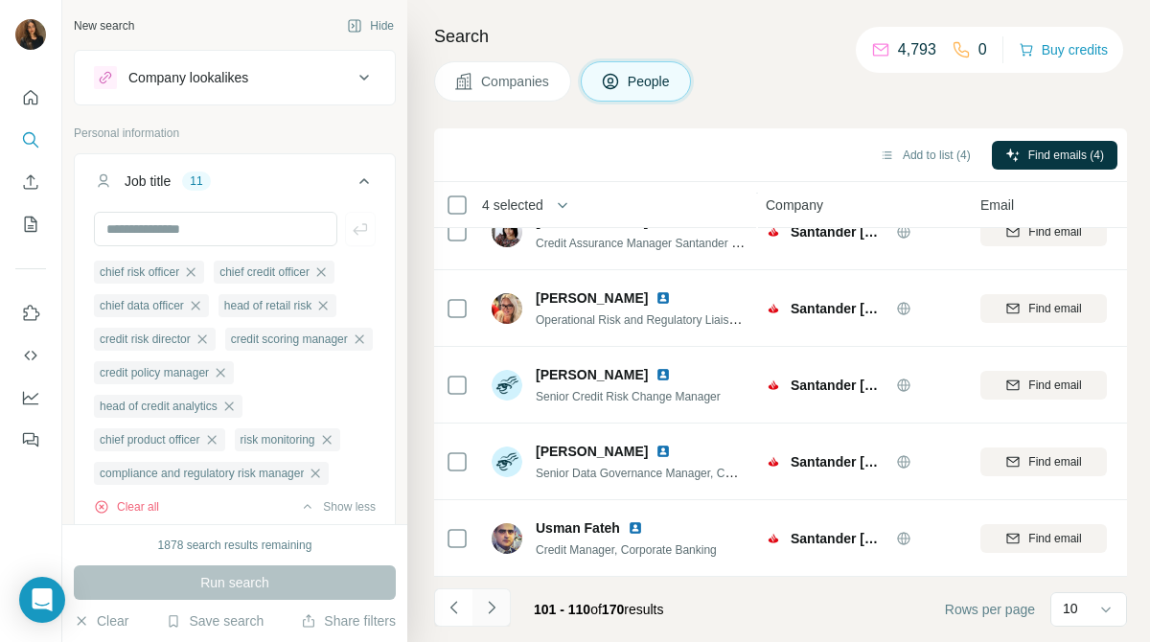
click at [499, 603] on icon "Navigate to next page" at bounding box center [491, 607] width 19 height 19
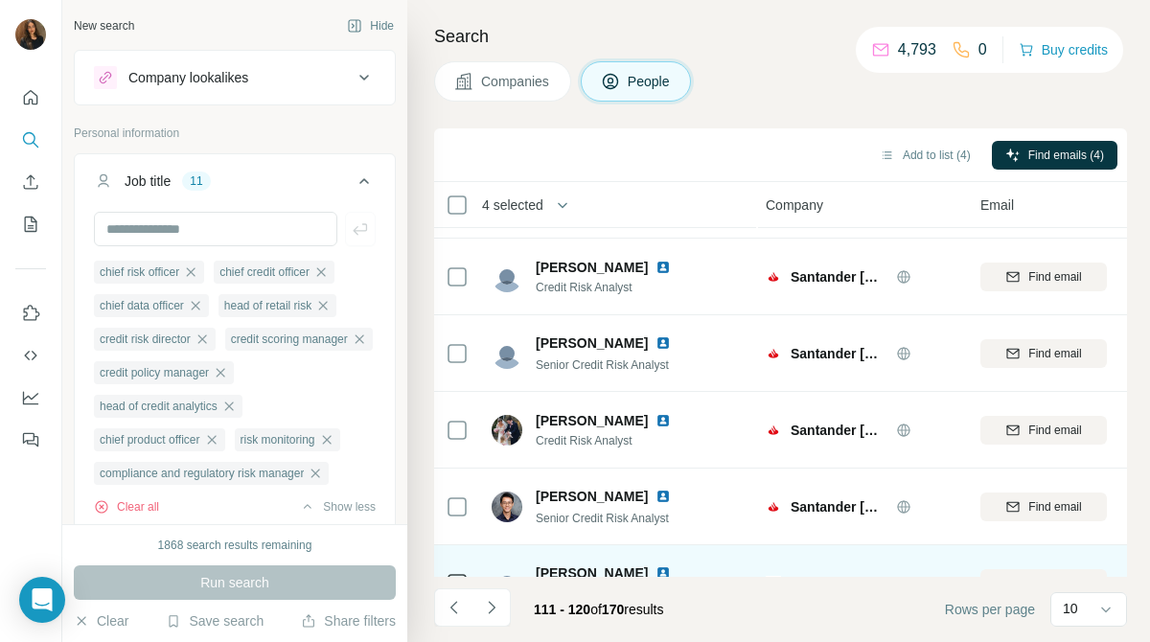
scroll to position [297, 2]
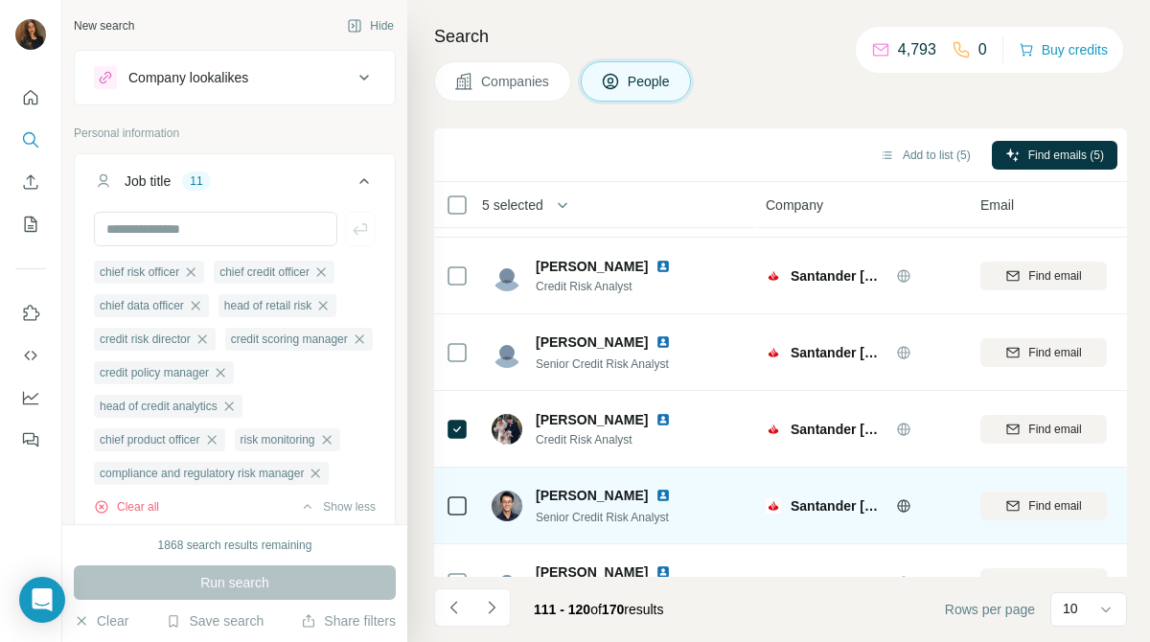
click at [458, 515] on icon at bounding box center [457, 505] width 23 height 23
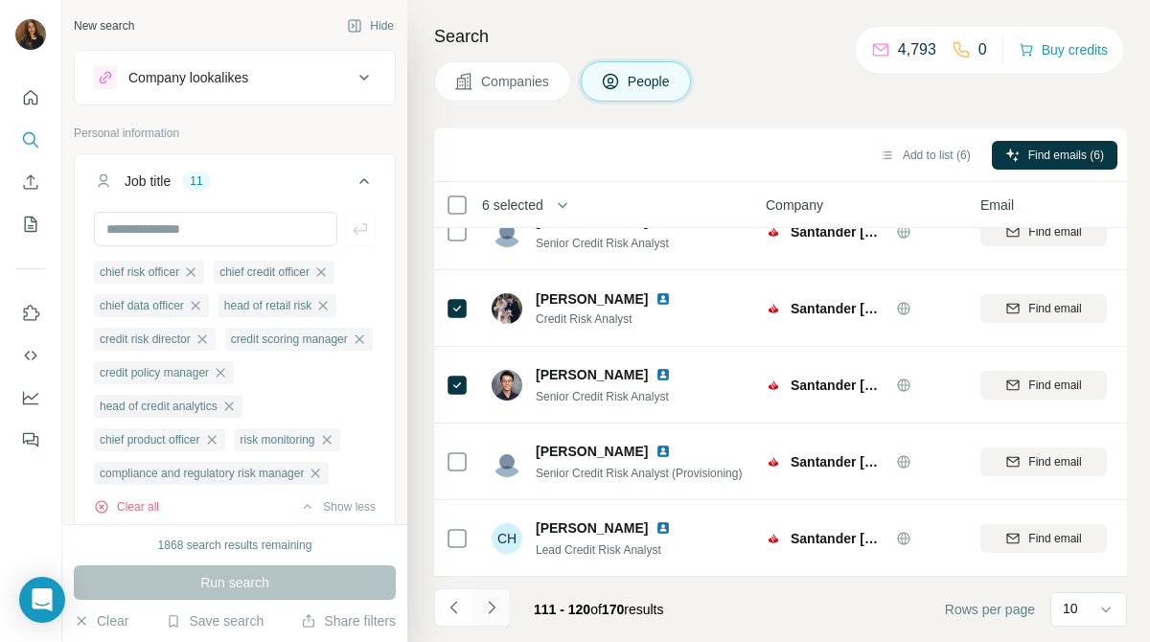
click at [493, 600] on icon "Navigate to next page" at bounding box center [491, 607] width 19 height 19
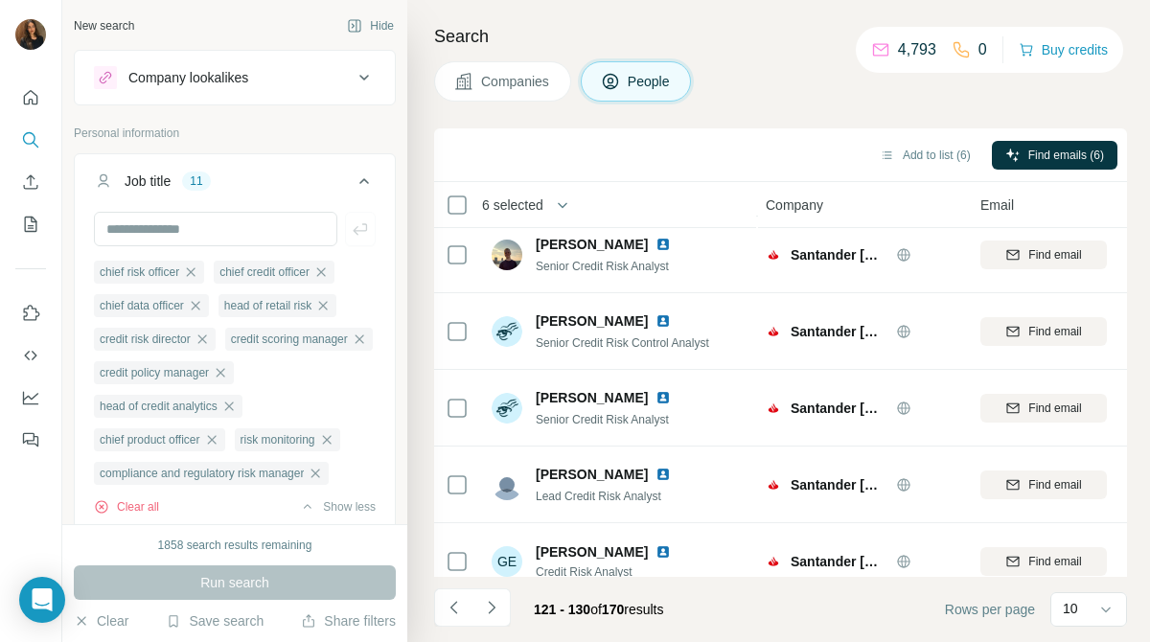
scroll to position [0, 2]
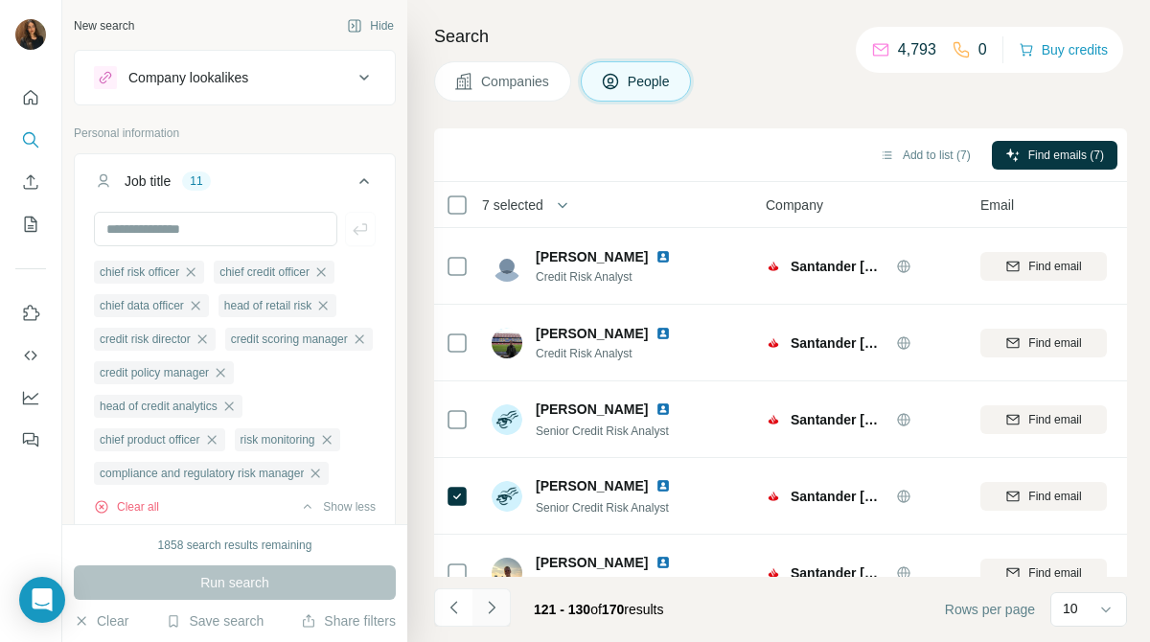
click at [498, 604] on icon "Navigate to next page" at bounding box center [491, 607] width 19 height 19
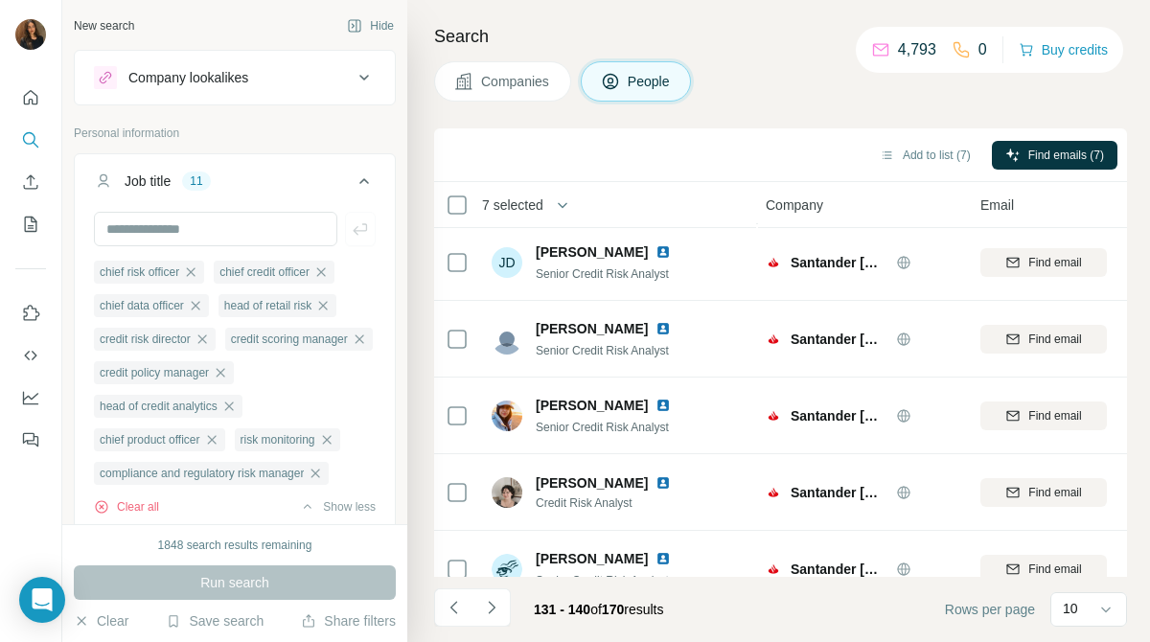
scroll to position [418, 2]
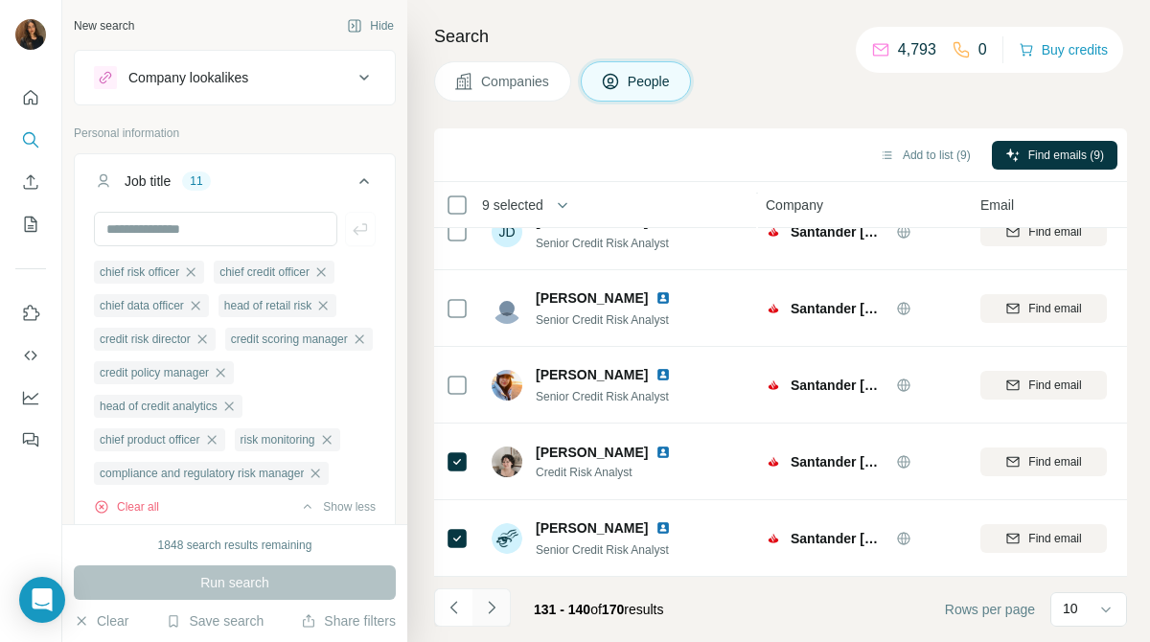
click at [499, 598] on icon "Navigate to next page" at bounding box center [491, 607] width 19 height 19
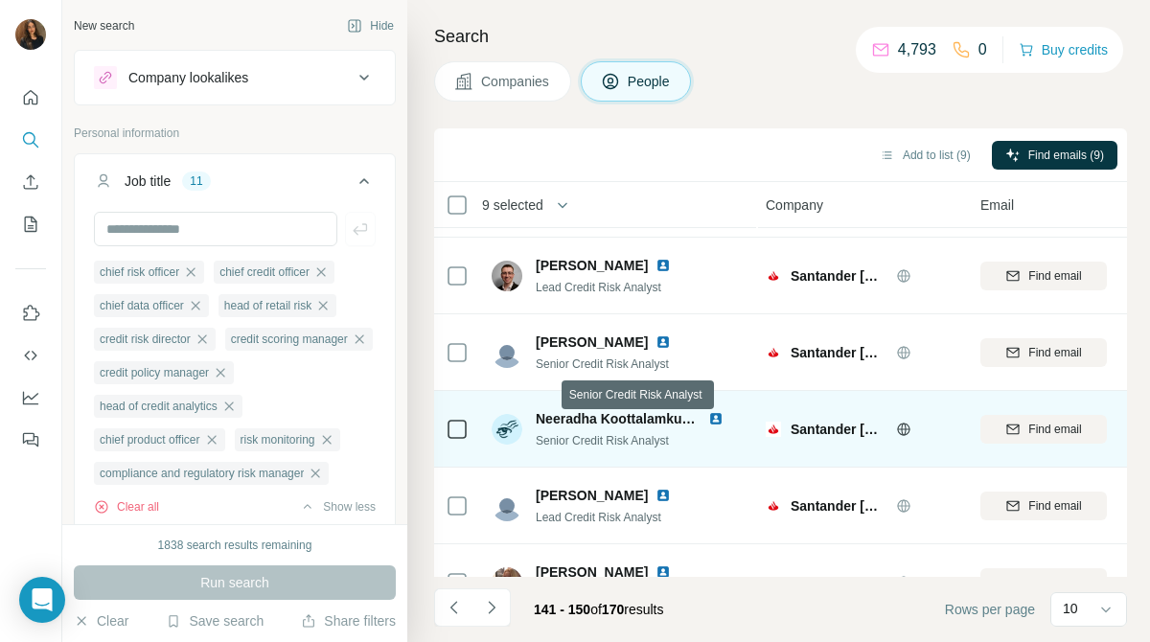
scroll to position [0, 2]
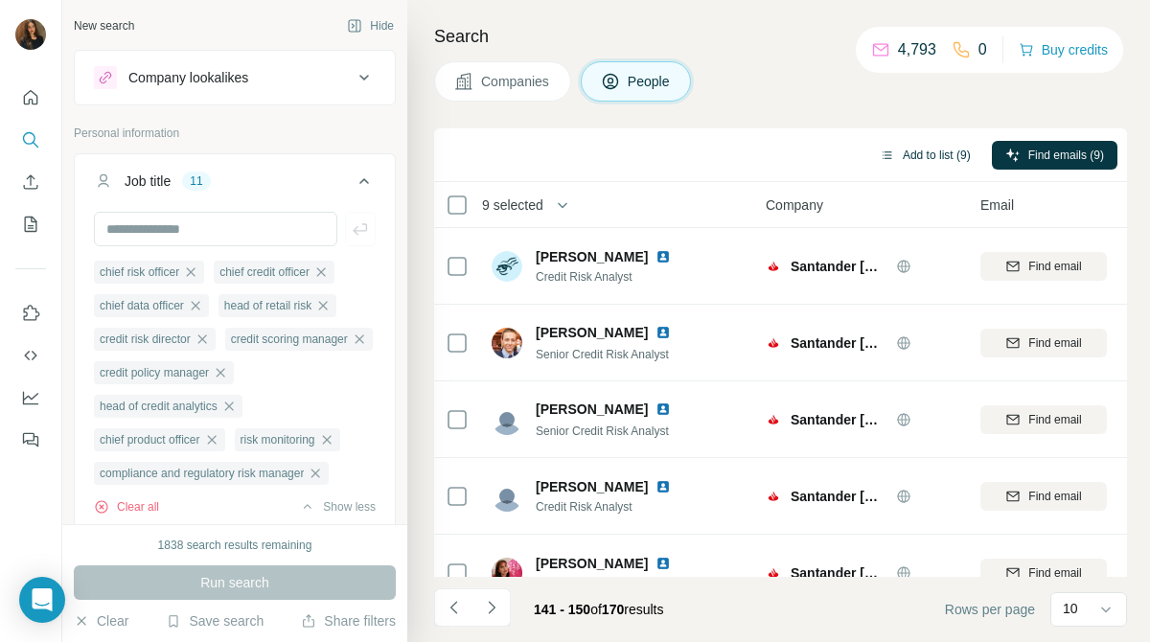
click at [915, 149] on button "Add to list (9)" at bounding box center [925, 155] width 118 height 29
click at [927, 156] on button "Add to list (9)" at bounding box center [925, 155] width 118 height 29
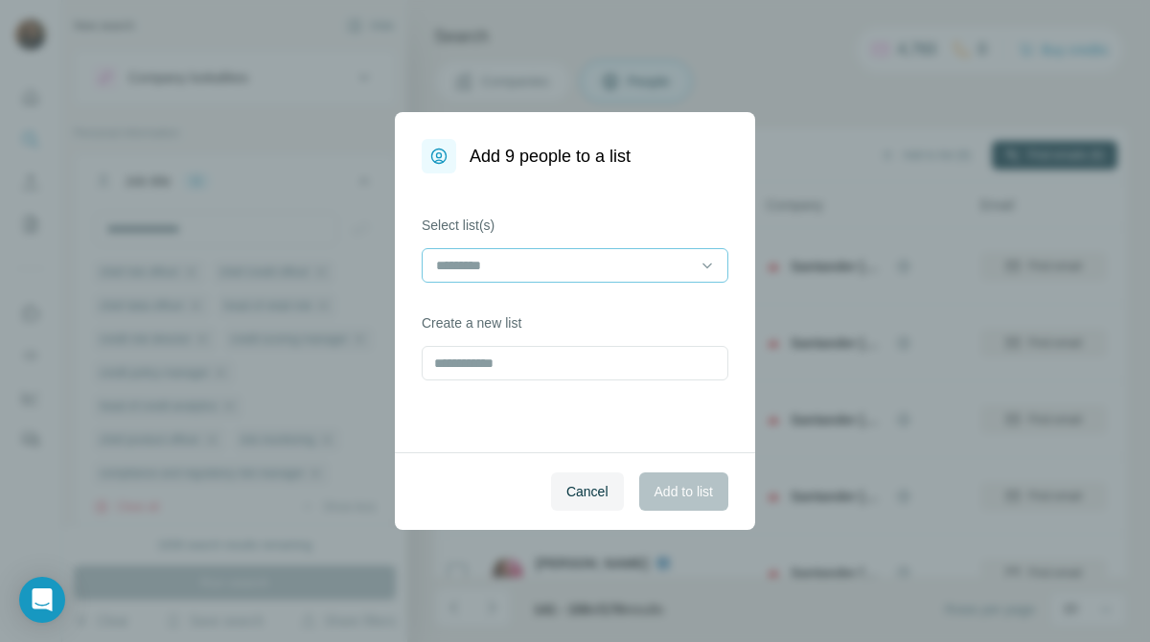
click at [637, 264] on input at bounding box center [563, 265] width 259 height 21
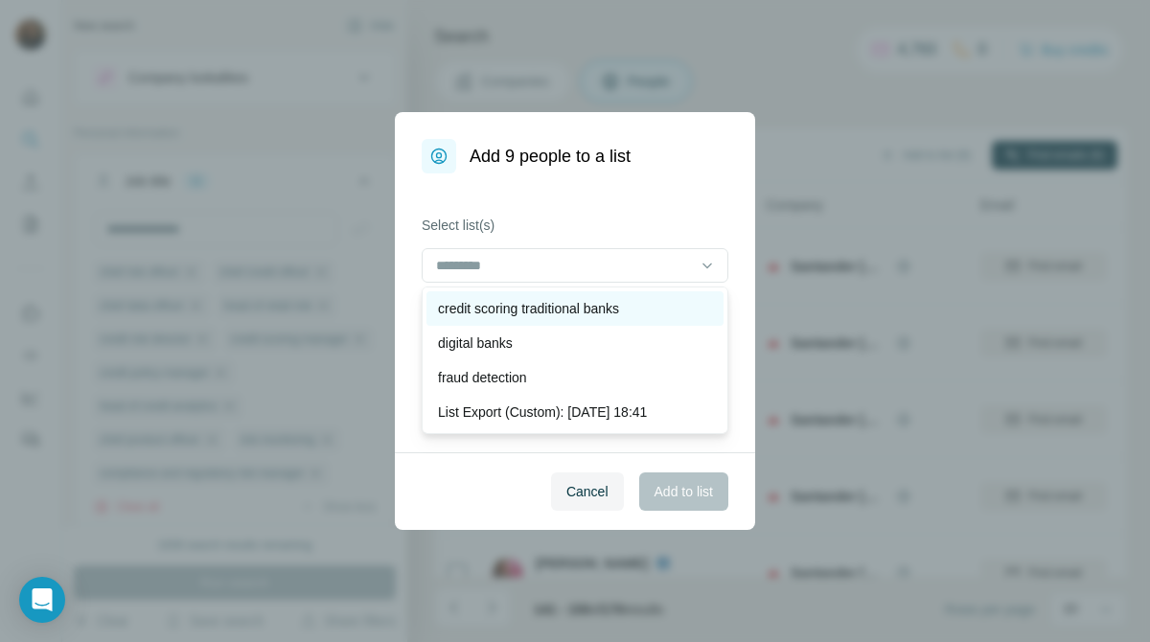
click at [597, 310] on p "credit scoring traditional banks" at bounding box center [528, 308] width 181 height 19
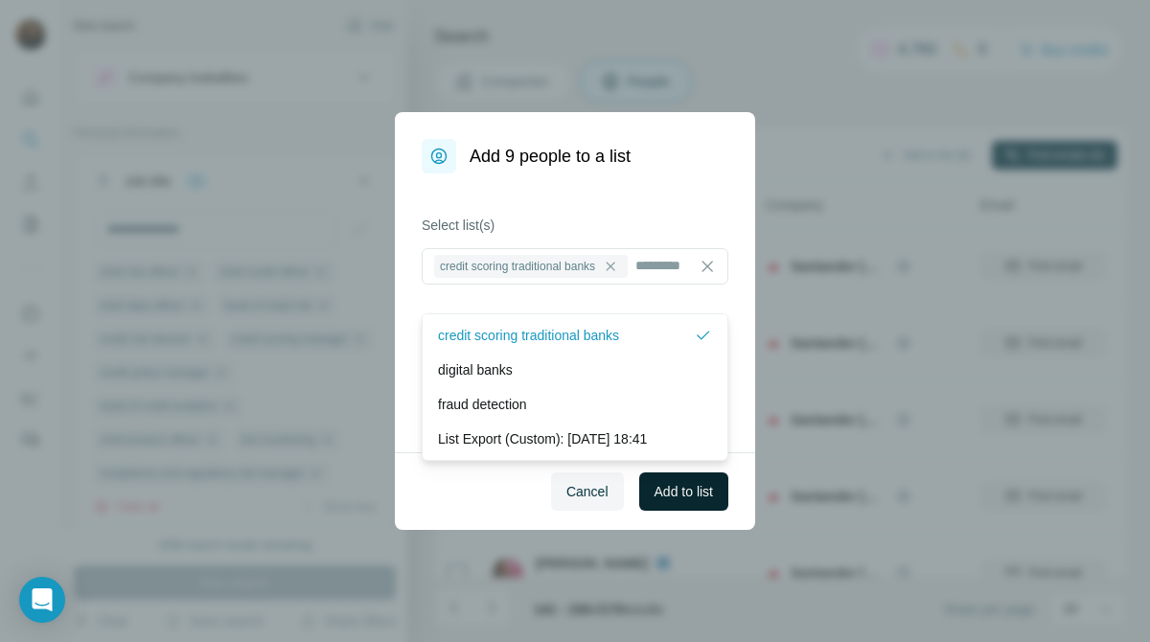
click at [684, 487] on span "Add to list" at bounding box center [683, 491] width 58 height 19
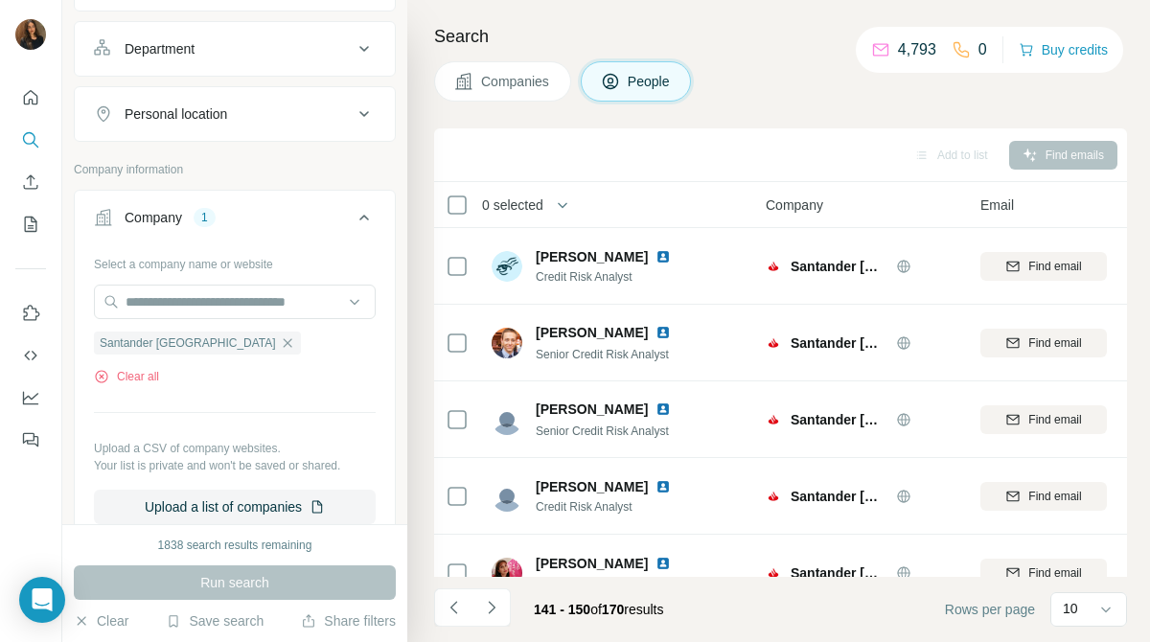
scroll to position [606, 0]
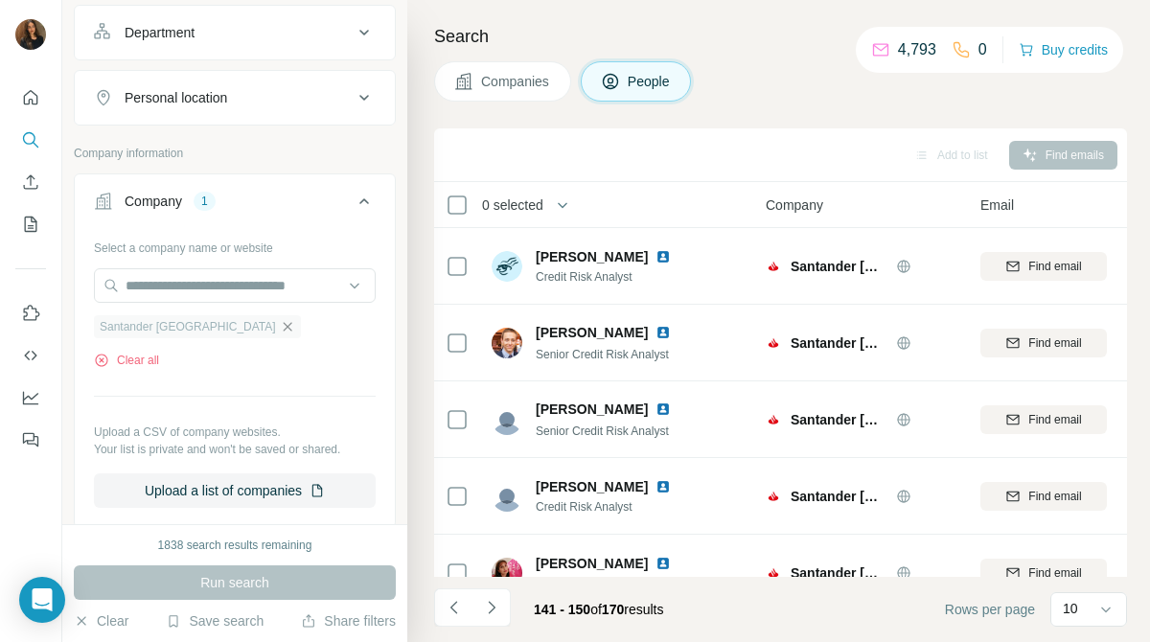
click at [280, 334] on icon "button" at bounding box center [287, 326] width 15 height 15
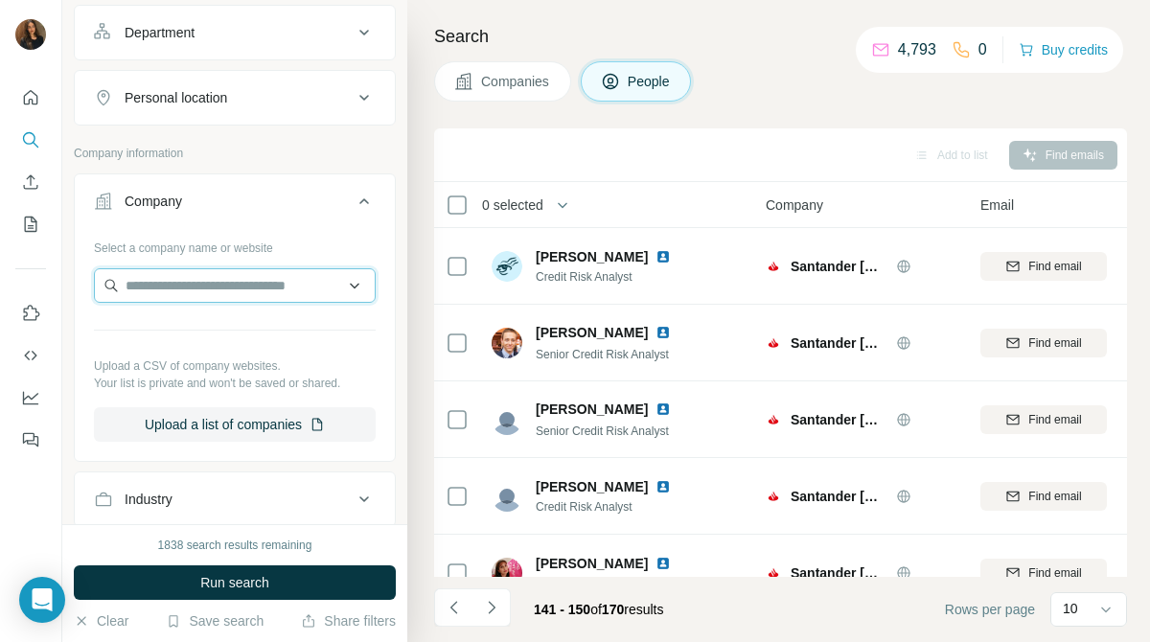
click at [279, 303] on input "text" at bounding box center [235, 285] width 282 height 34
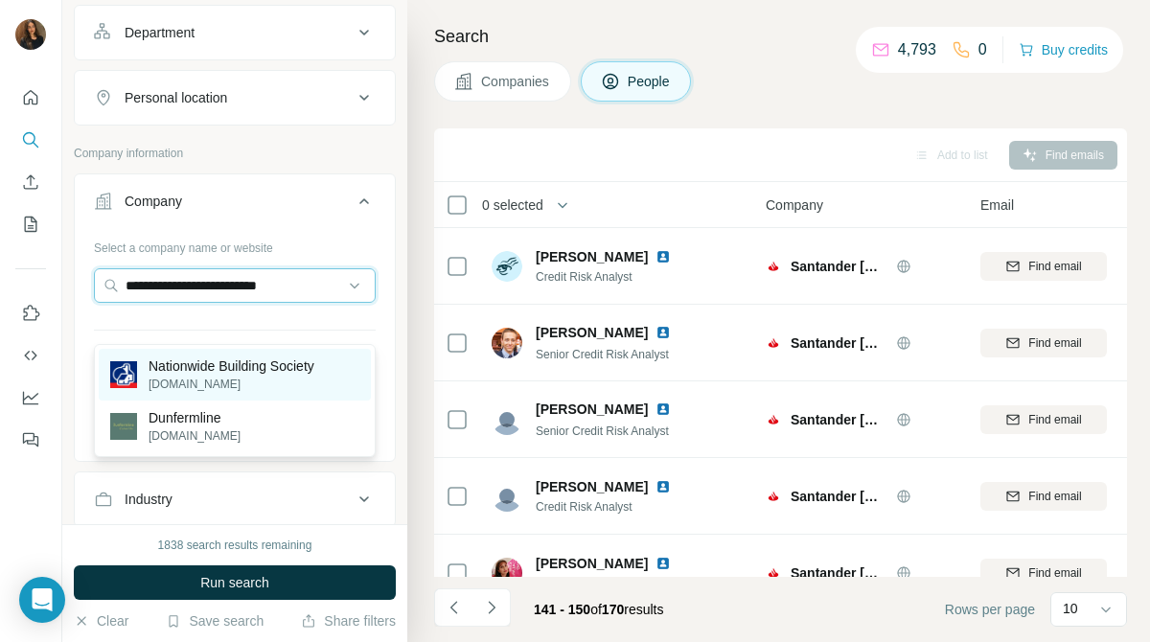
type input "**********"
click at [287, 373] on p "Nationwide Building Society" at bounding box center [232, 365] width 166 height 19
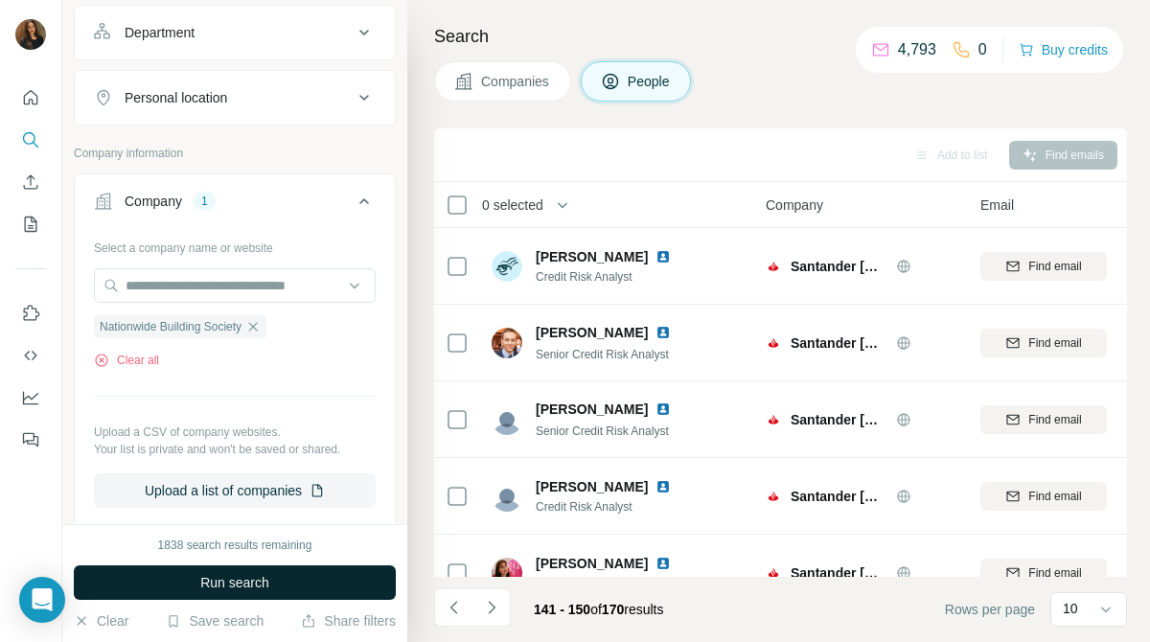
click at [355, 584] on button "Run search" at bounding box center [235, 582] width 322 height 34
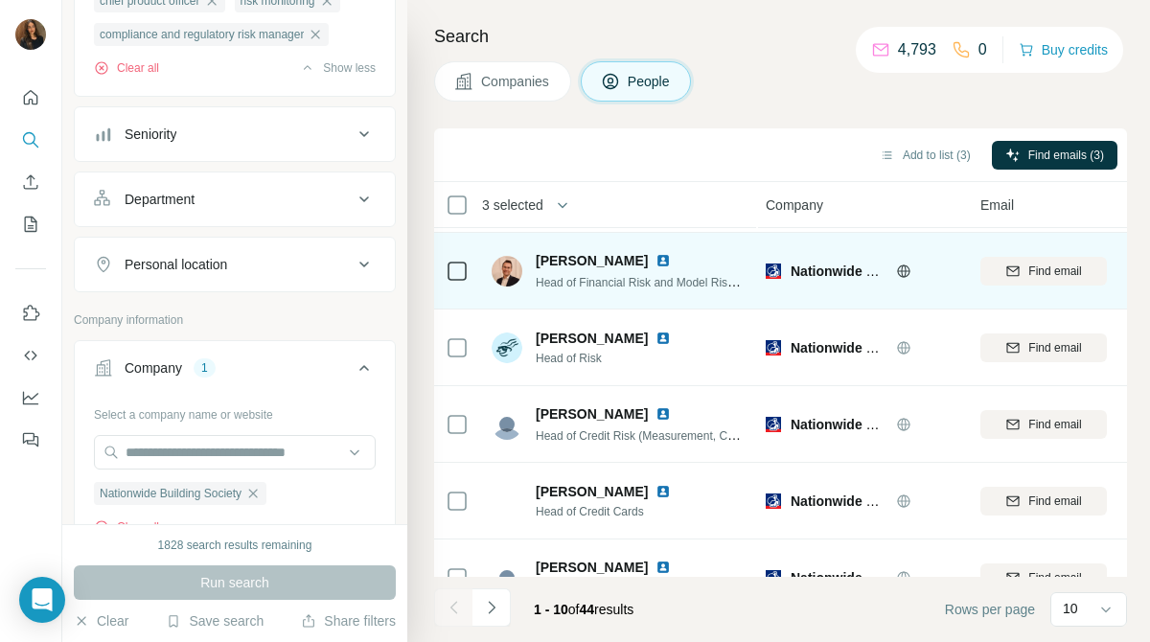
scroll to position [418, 2]
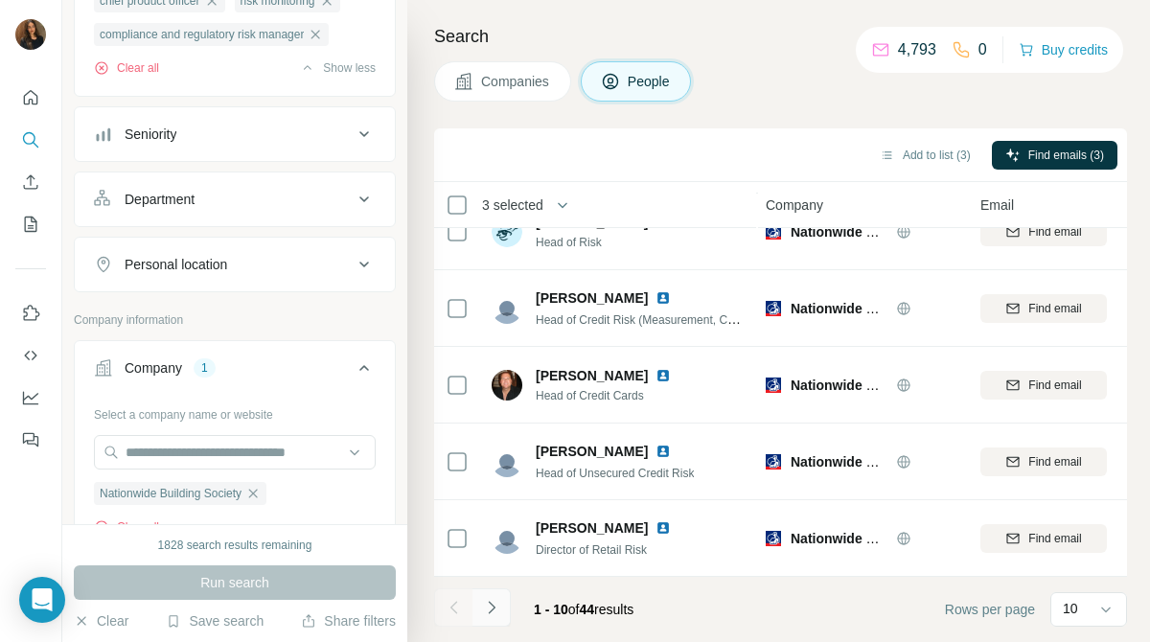
click at [495, 611] on icon "Navigate to next page" at bounding box center [491, 607] width 19 height 19
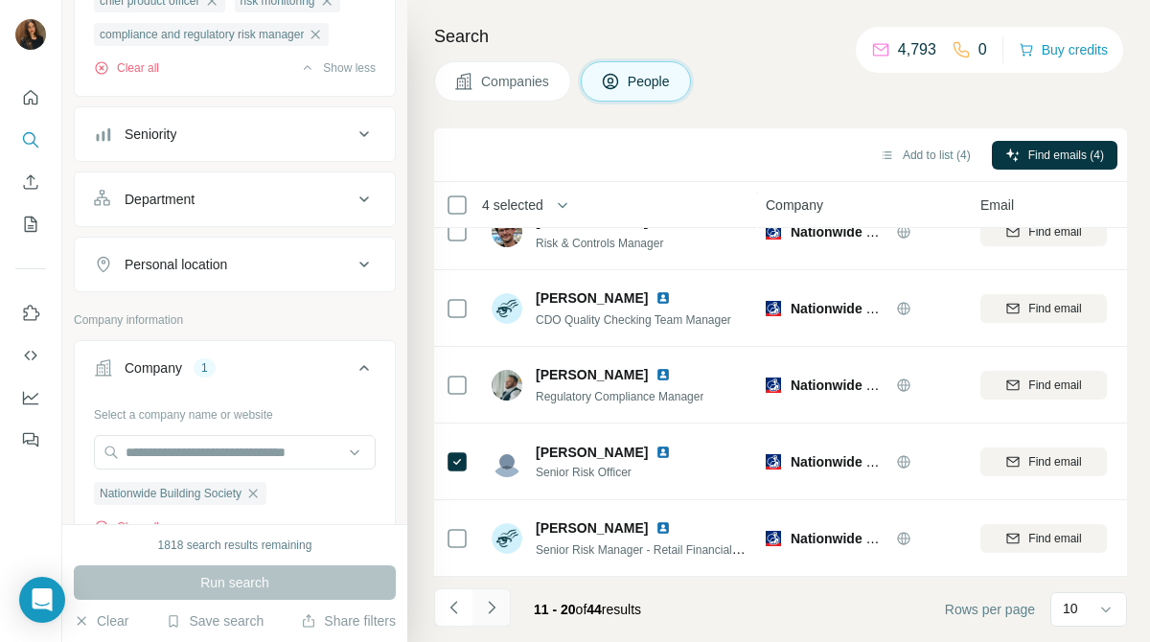
click at [484, 606] on icon "Navigate to next page" at bounding box center [491, 607] width 19 height 19
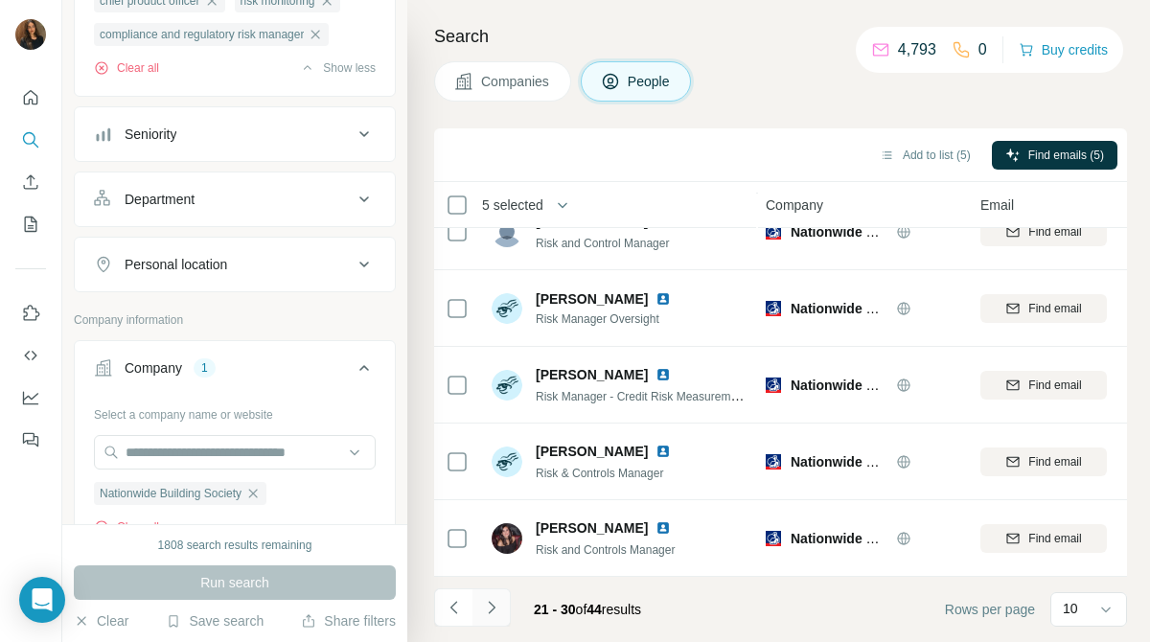
click at [492, 601] on icon "Navigate to next page" at bounding box center [491, 607] width 19 height 19
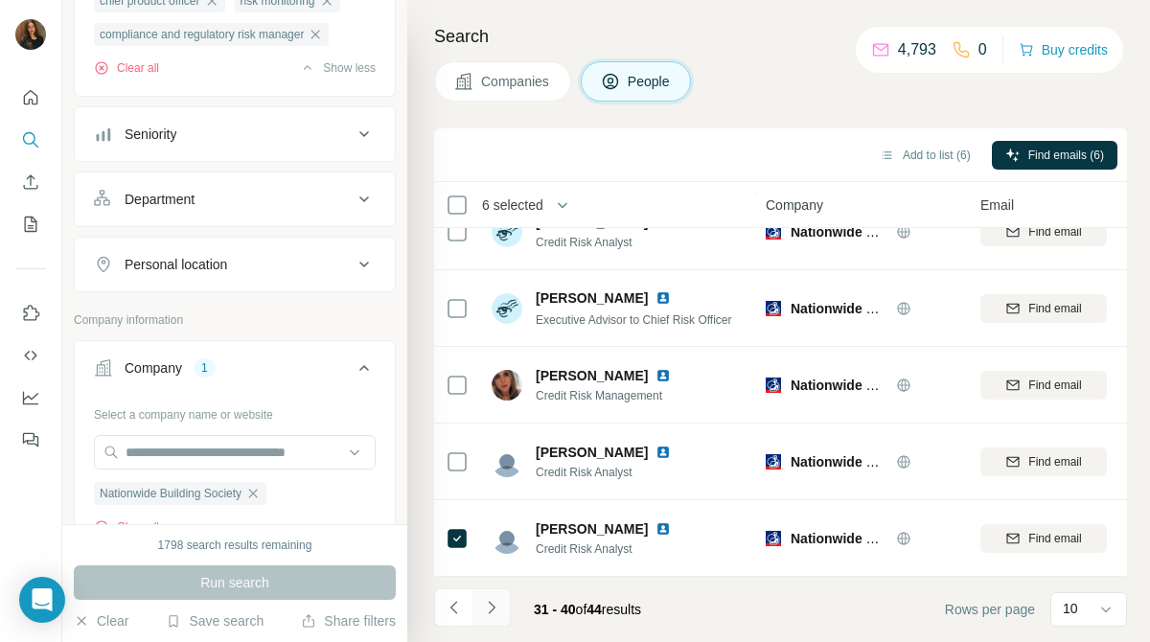
click at [493, 608] on icon "Navigate to next page" at bounding box center [491, 607] width 7 height 12
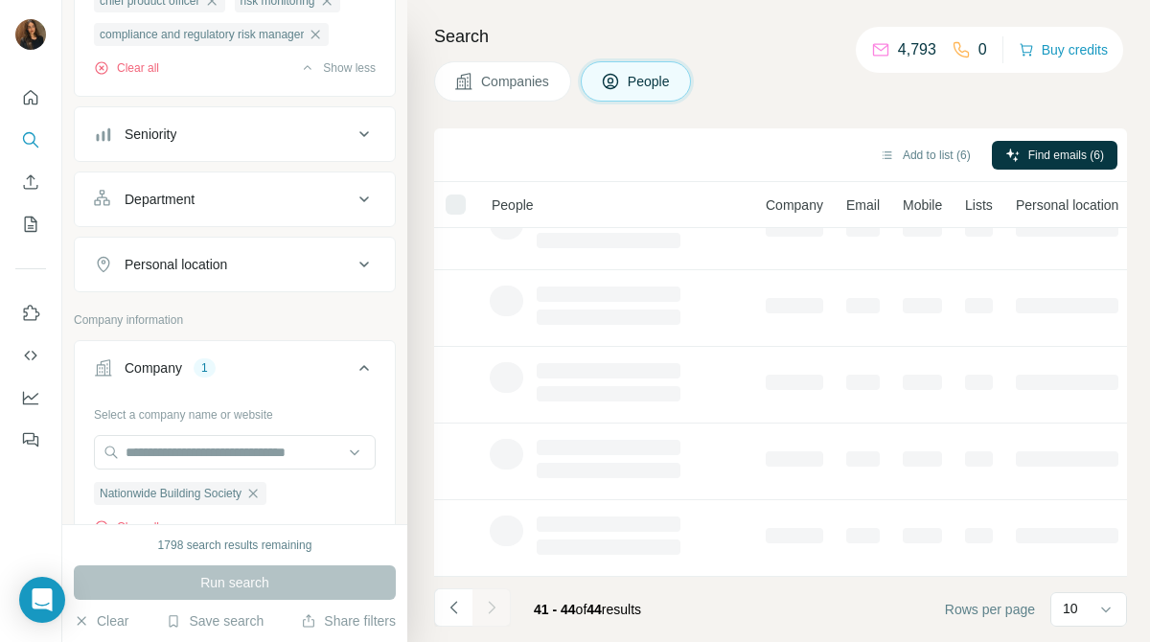
scroll to position [0, 2]
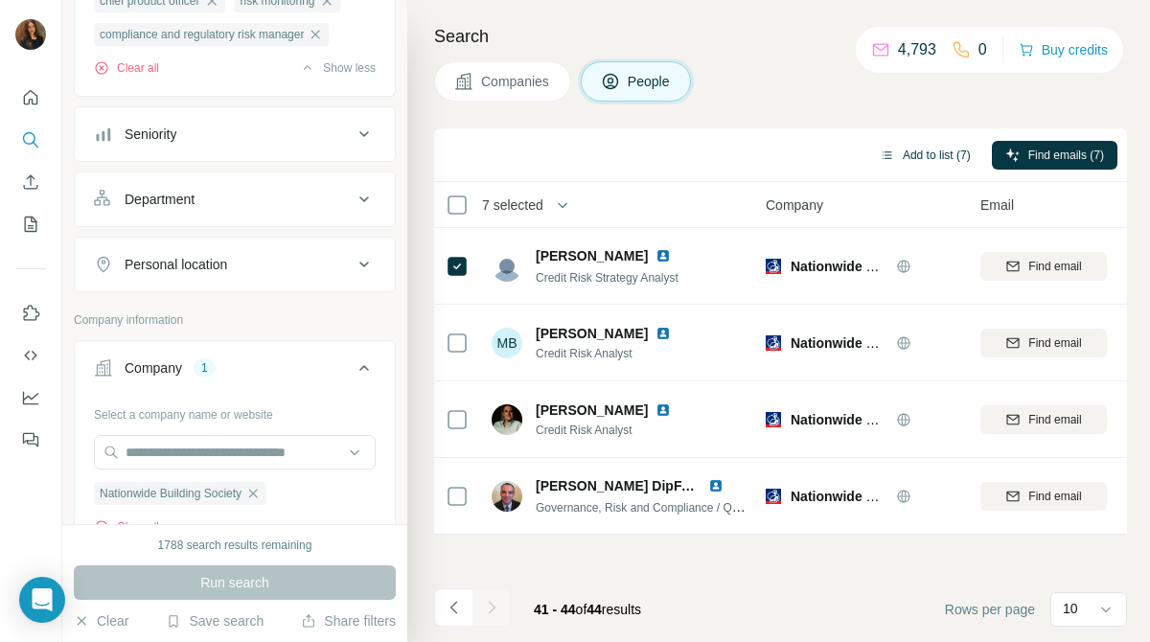
click at [923, 163] on button "Add to list (7)" at bounding box center [925, 155] width 118 height 29
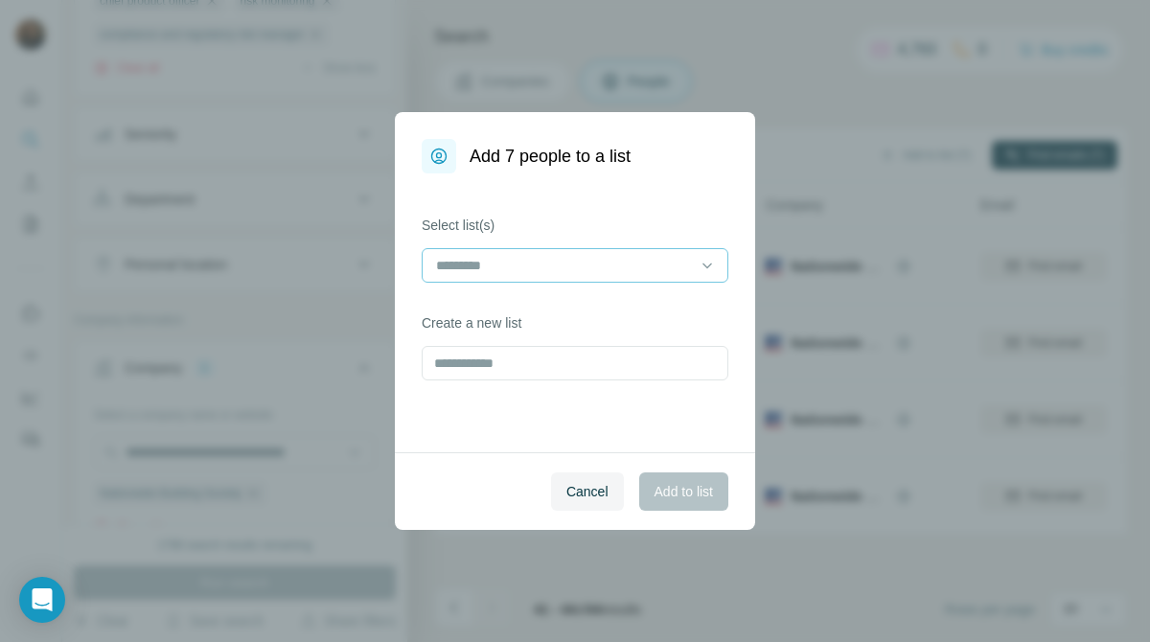
click at [668, 276] on div at bounding box center [563, 265] width 259 height 33
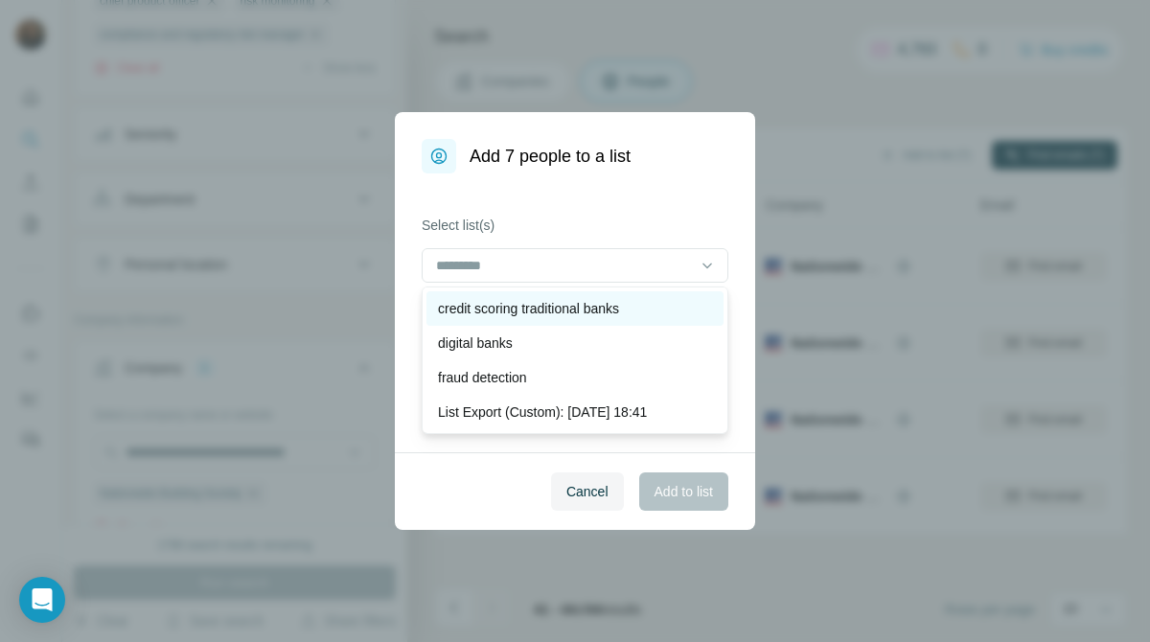
click at [660, 302] on div "credit scoring traditional banks" at bounding box center [575, 308] width 274 height 19
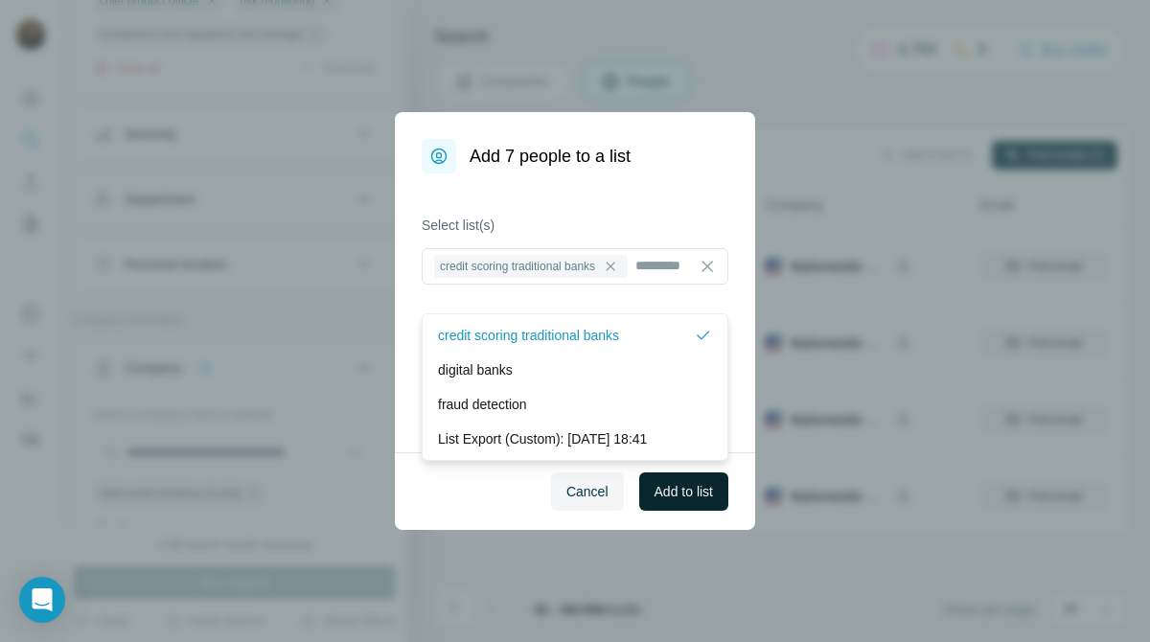
click at [684, 493] on span "Add to list" at bounding box center [683, 491] width 58 height 19
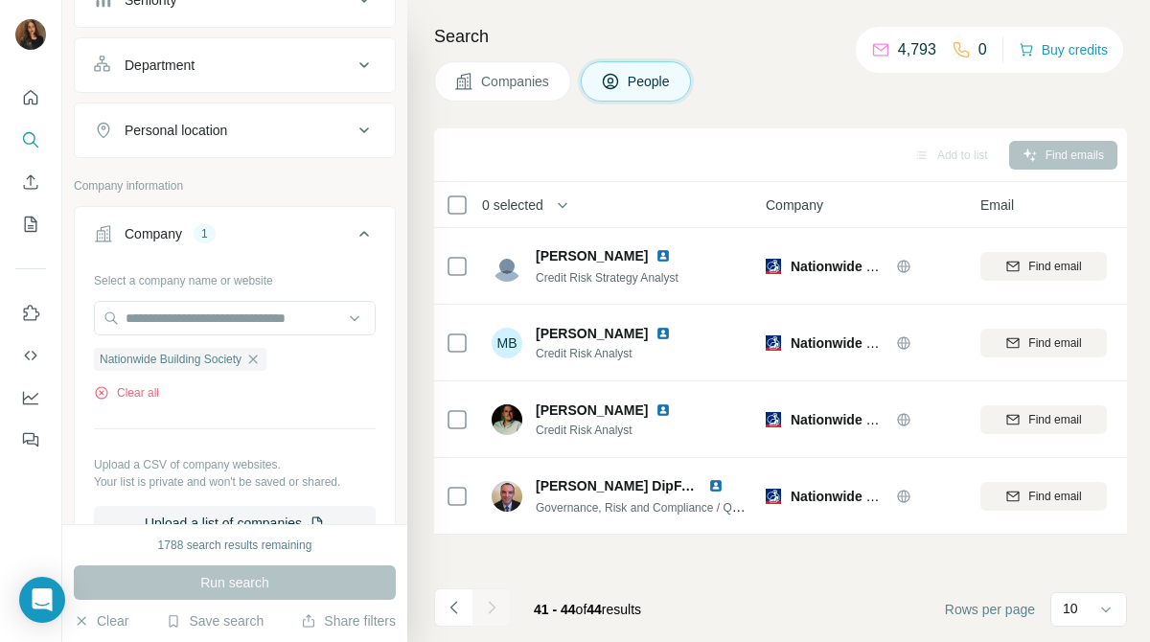
scroll to position [631, 0]
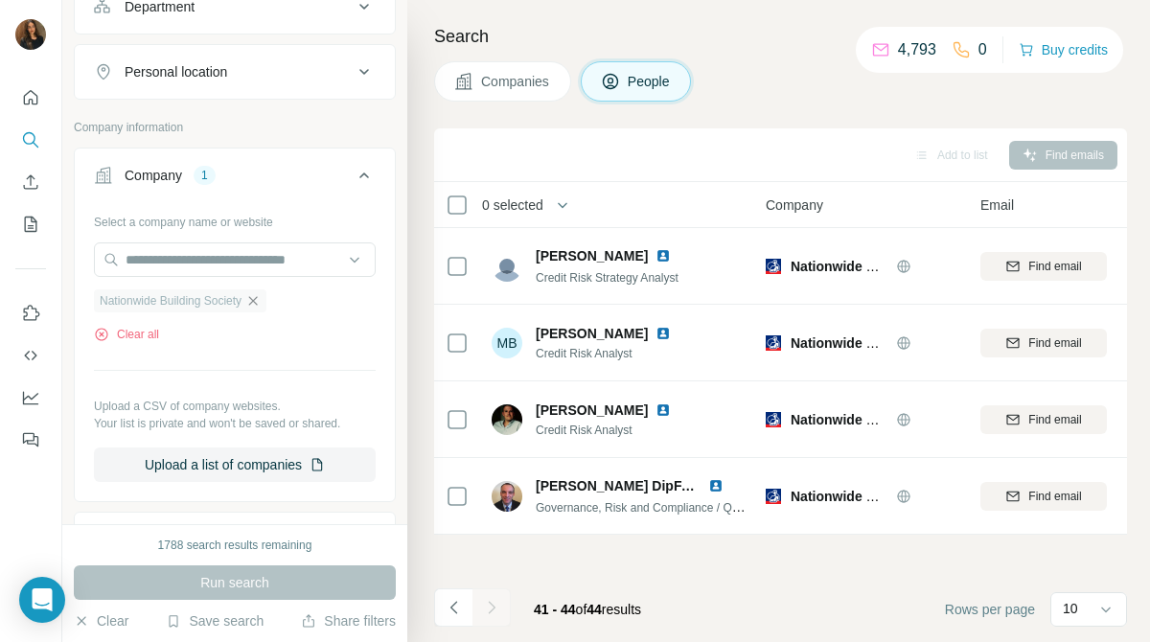
click at [261, 309] on icon "button" at bounding box center [252, 300] width 15 height 15
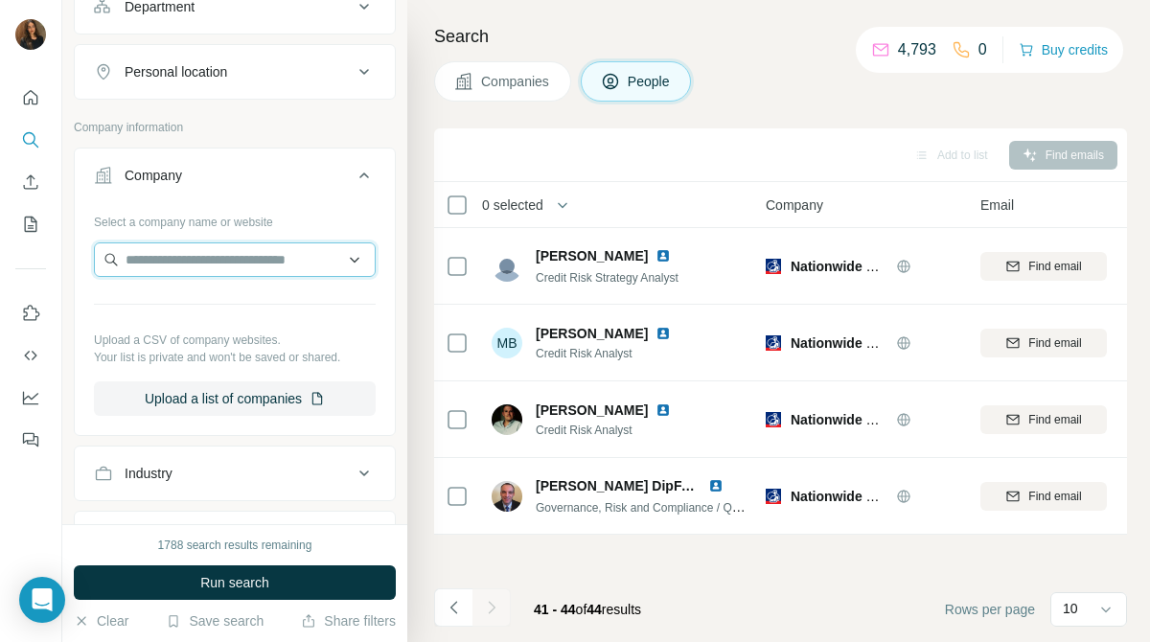
click at [287, 277] on input "text" at bounding box center [235, 259] width 282 height 34
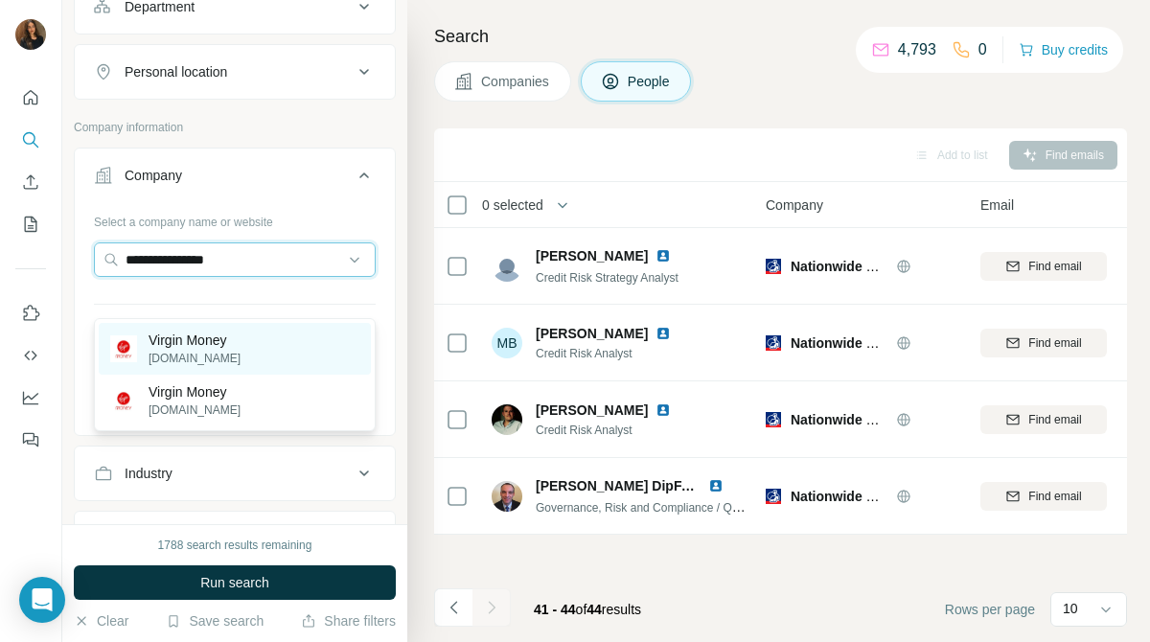
type input "**********"
click at [252, 332] on div "Virgin Money [DOMAIN_NAME]" at bounding box center [235, 349] width 272 height 52
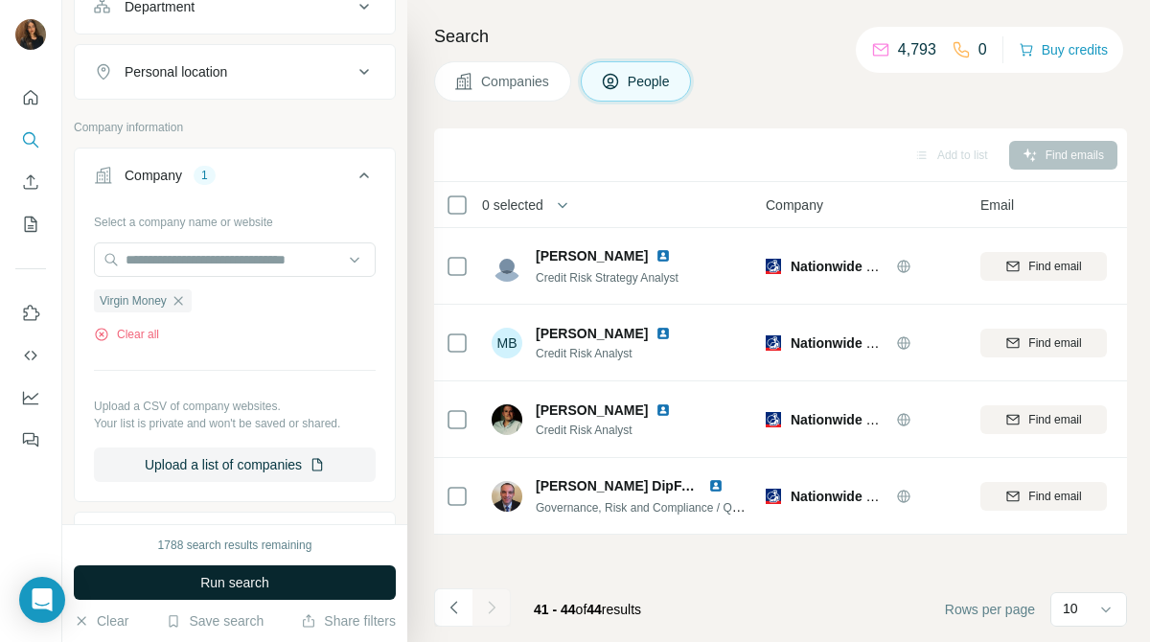
click at [320, 582] on button "Run search" at bounding box center [235, 582] width 322 height 34
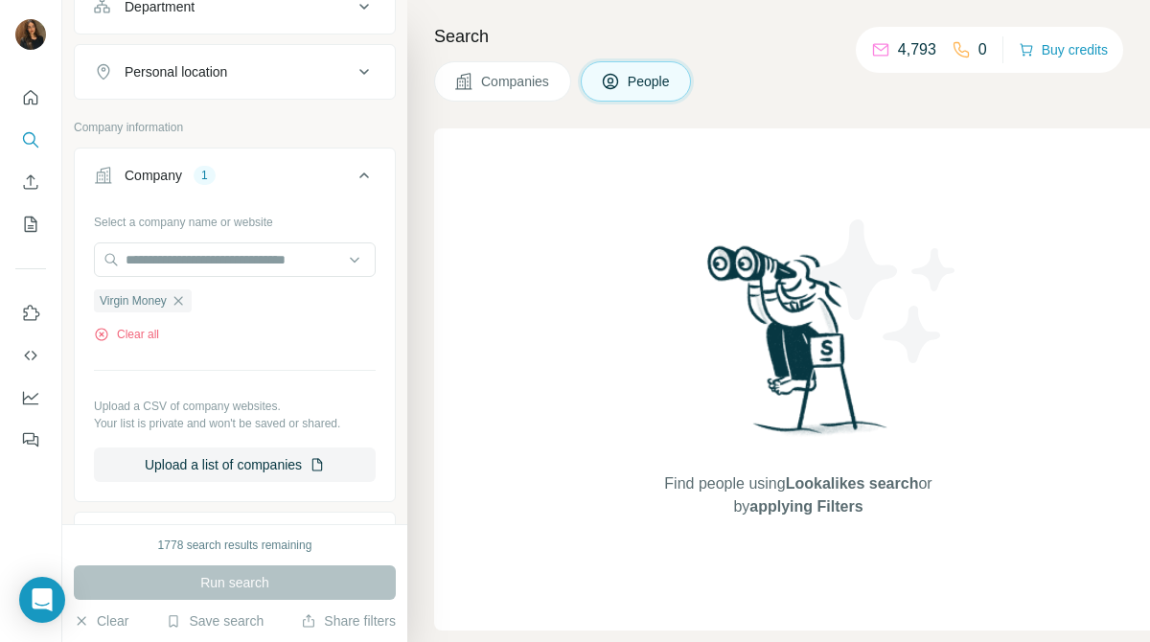
click at [552, 92] on button "Companies" at bounding box center [502, 81] width 137 height 40
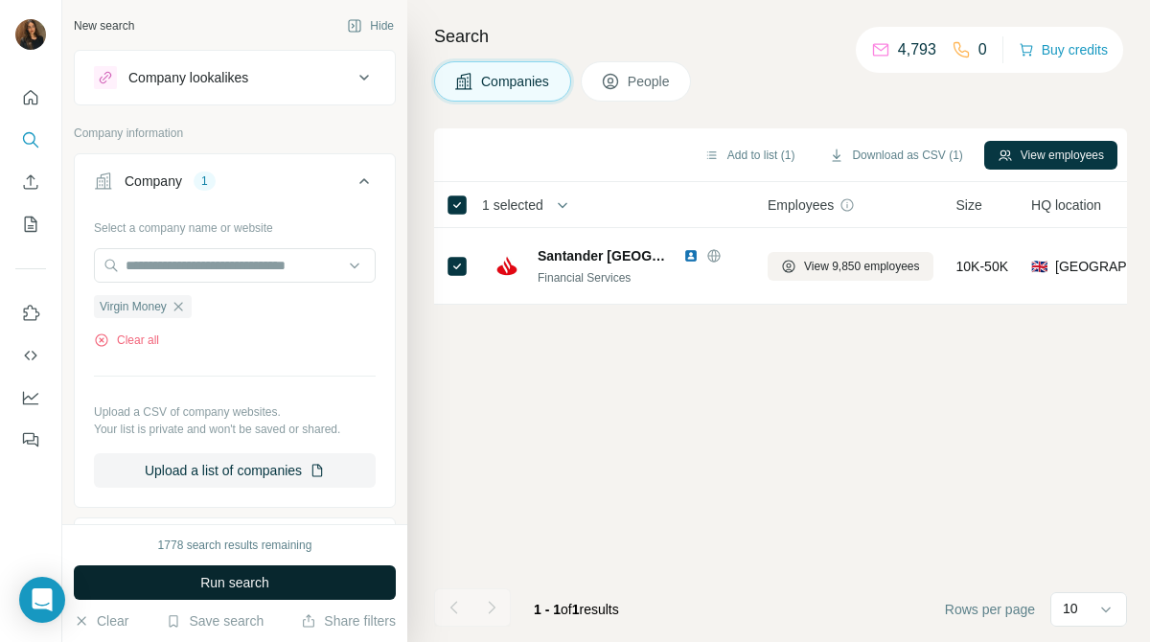
click at [366, 579] on button "Run search" at bounding box center [235, 582] width 322 height 34
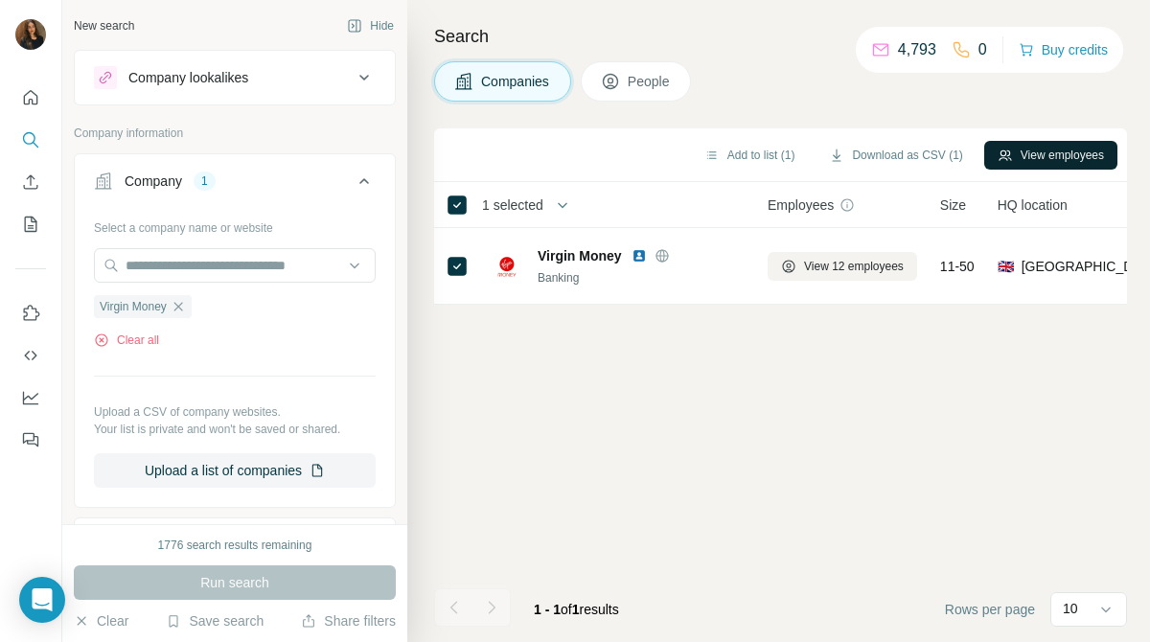
click at [1054, 154] on button "View employees" at bounding box center [1050, 155] width 133 height 29
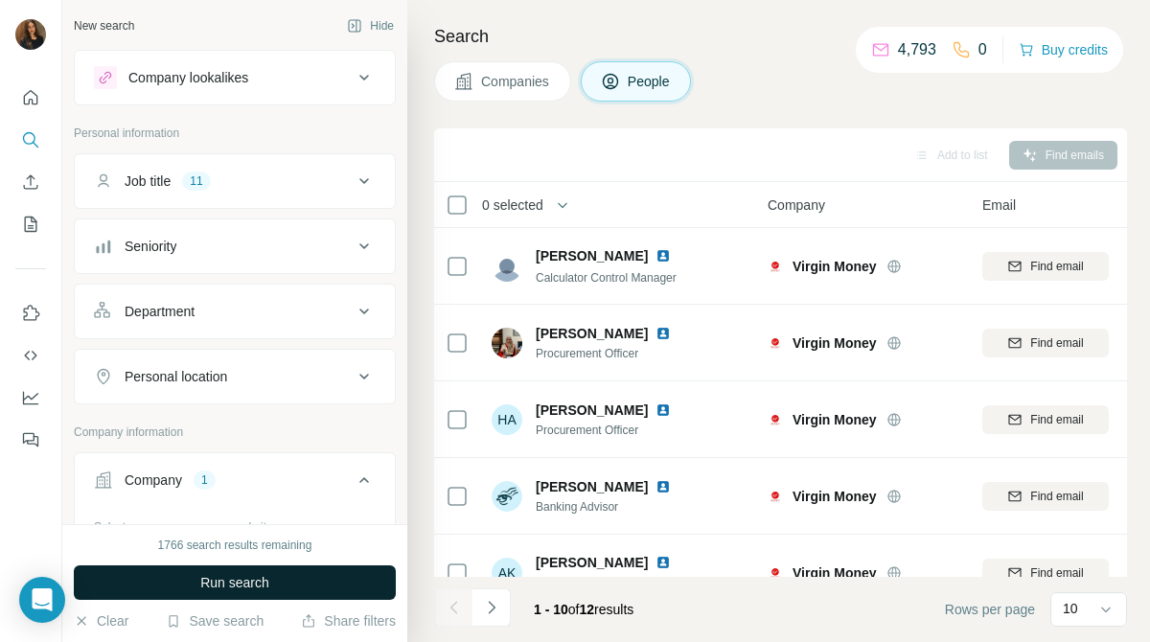
click at [348, 585] on button "Run search" at bounding box center [235, 582] width 322 height 34
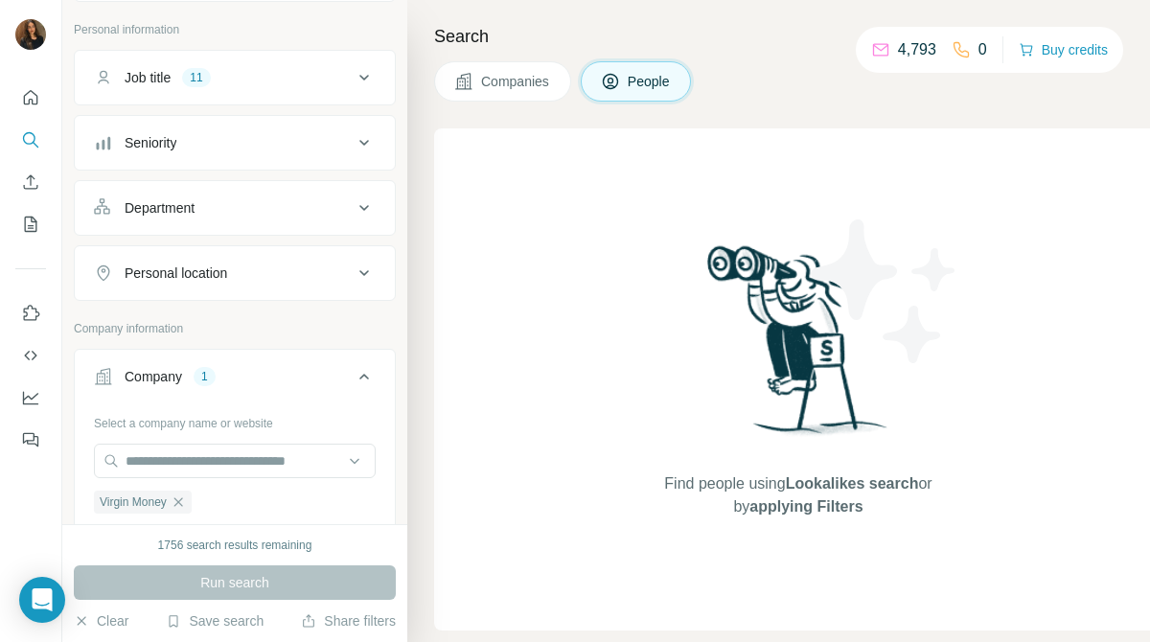
scroll to position [133, 0]
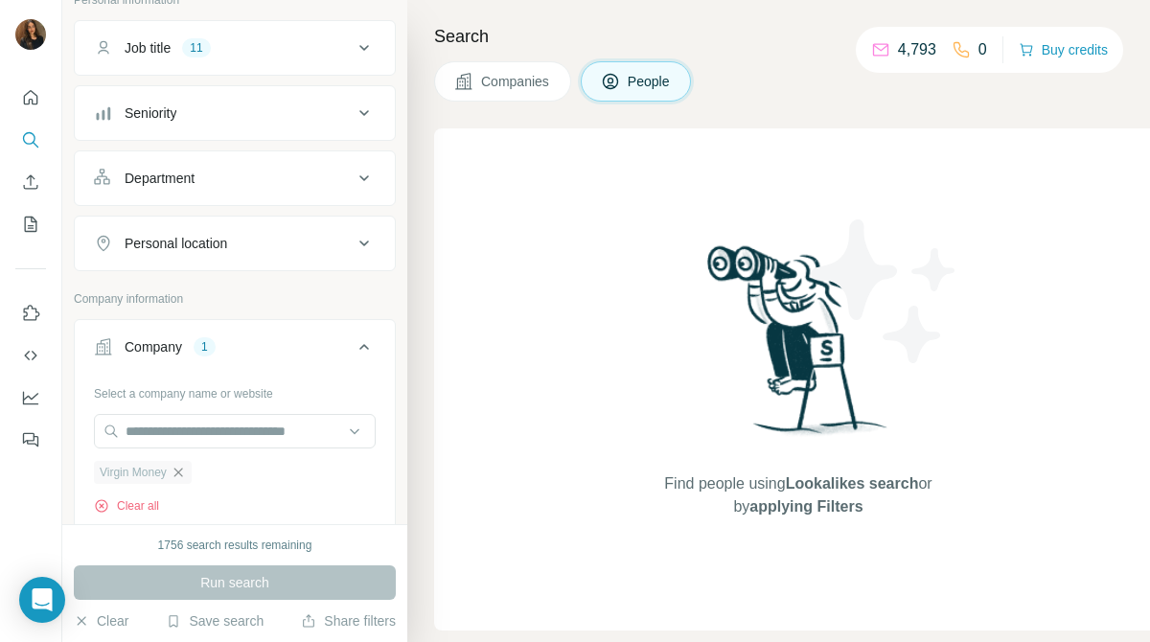
click at [179, 478] on icon "button" at bounding box center [178, 472] width 15 height 15
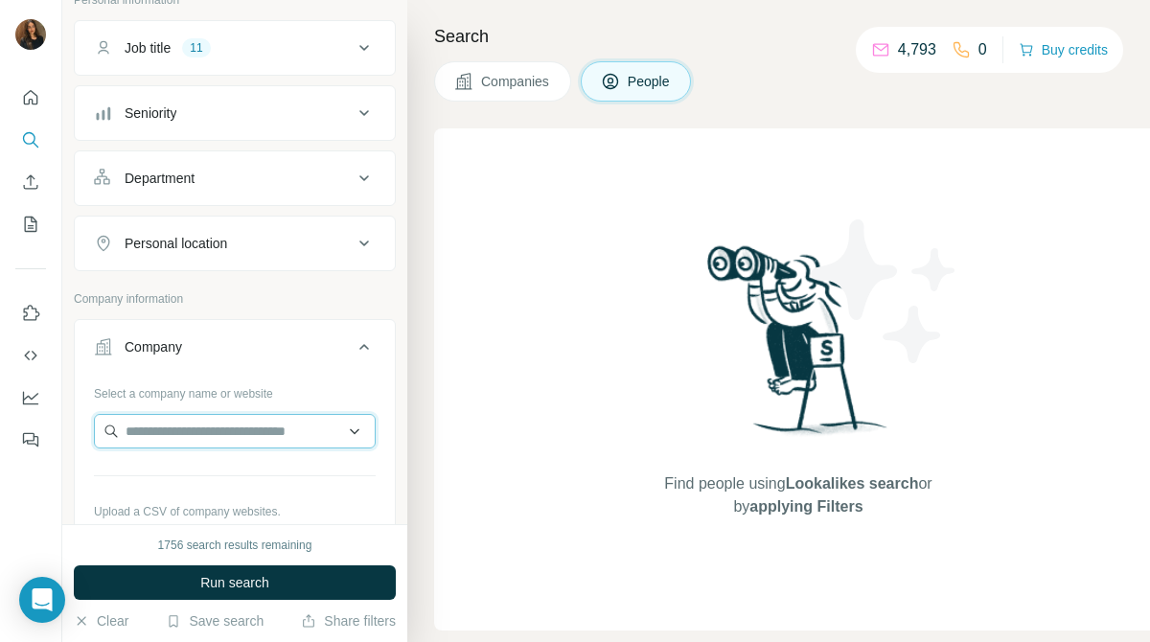
click at [277, 446] on input "text" at bounding box center [235, 431] width 282 height 34
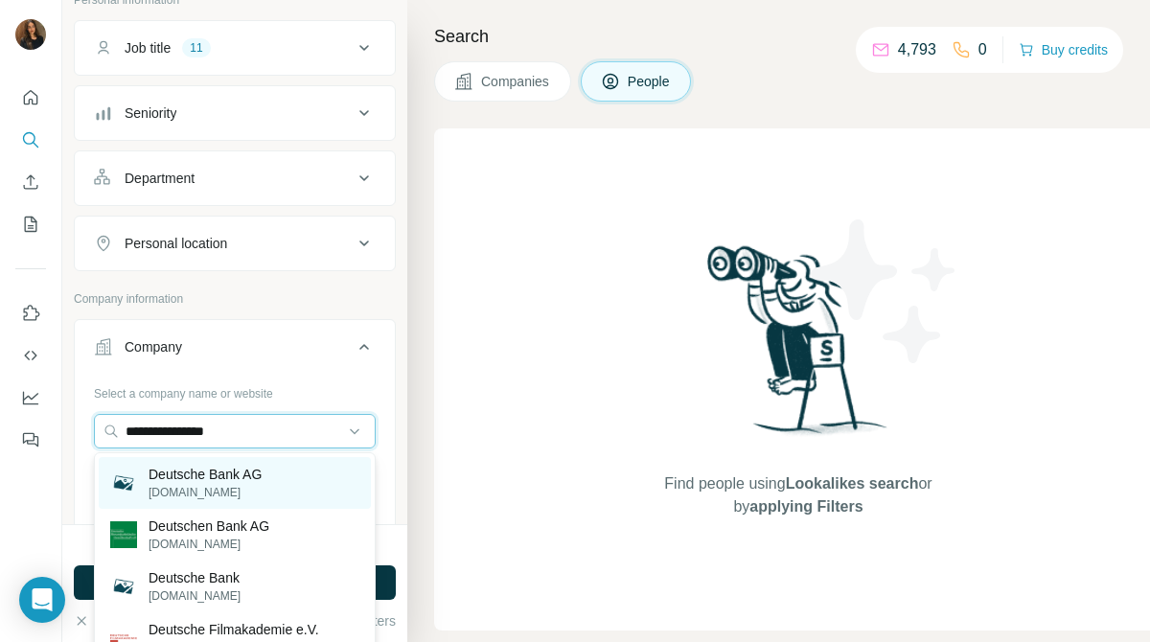
type input "**********"
click at [282, 473] on div "Deutsche Bank AG [DOMAIN_NAME]" at bounding box center [235, 483] width 272 height 52
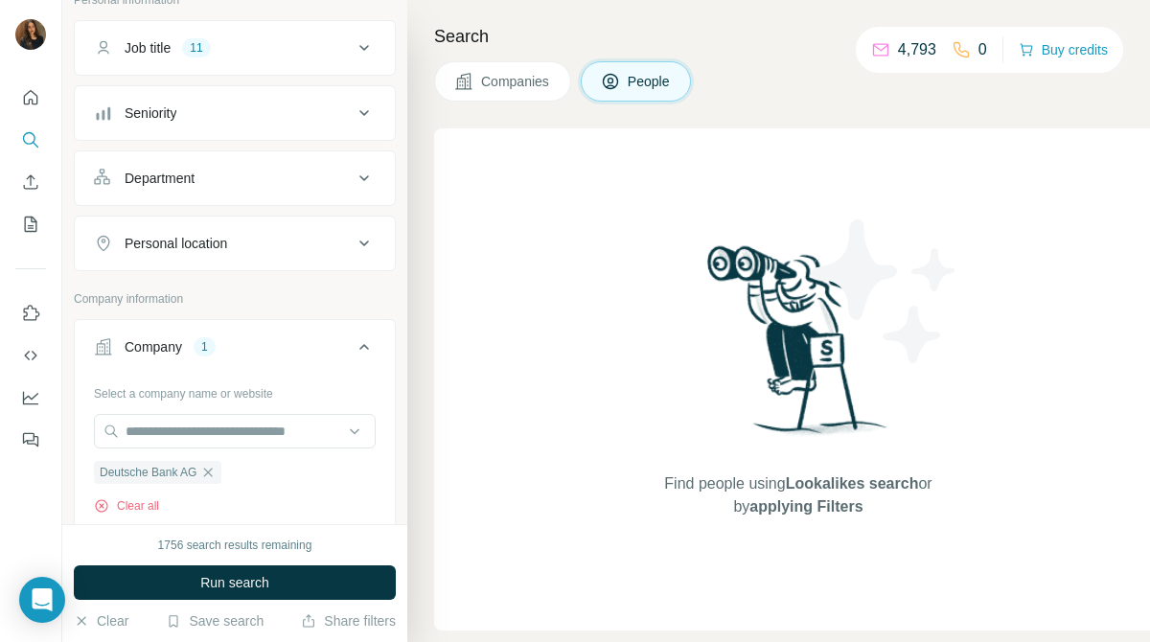
click at [522, 89] on span "Companies" at bounding box center [516, 81] width 70 height 19
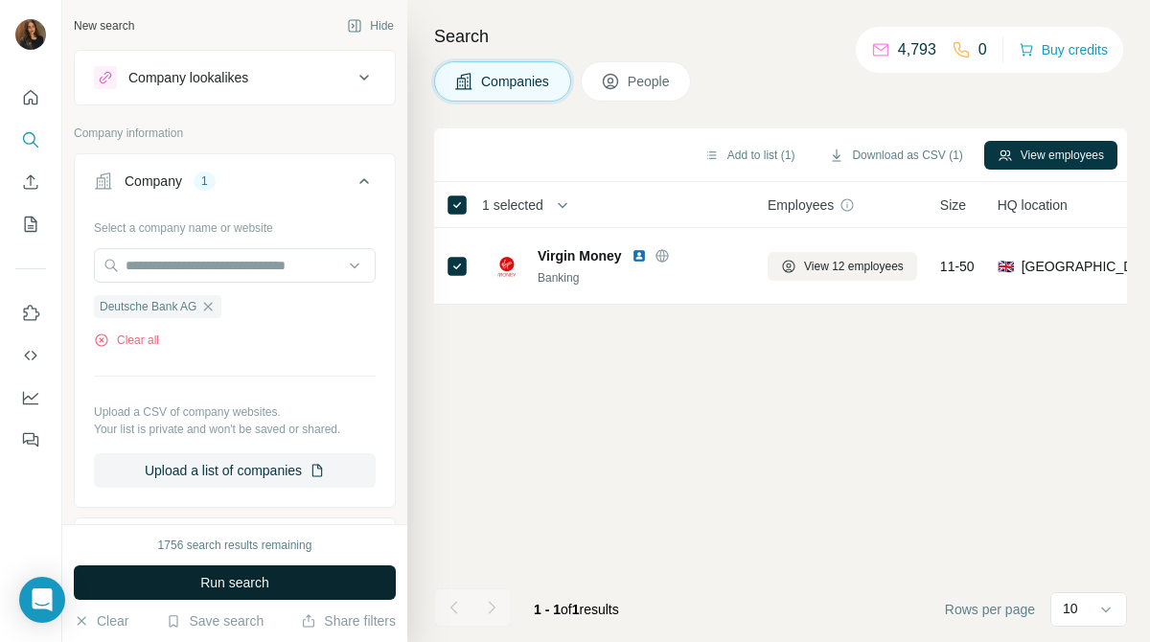
click at [350, 582] on button "Run search" at bounding box center [235, 582] width 322 height 34
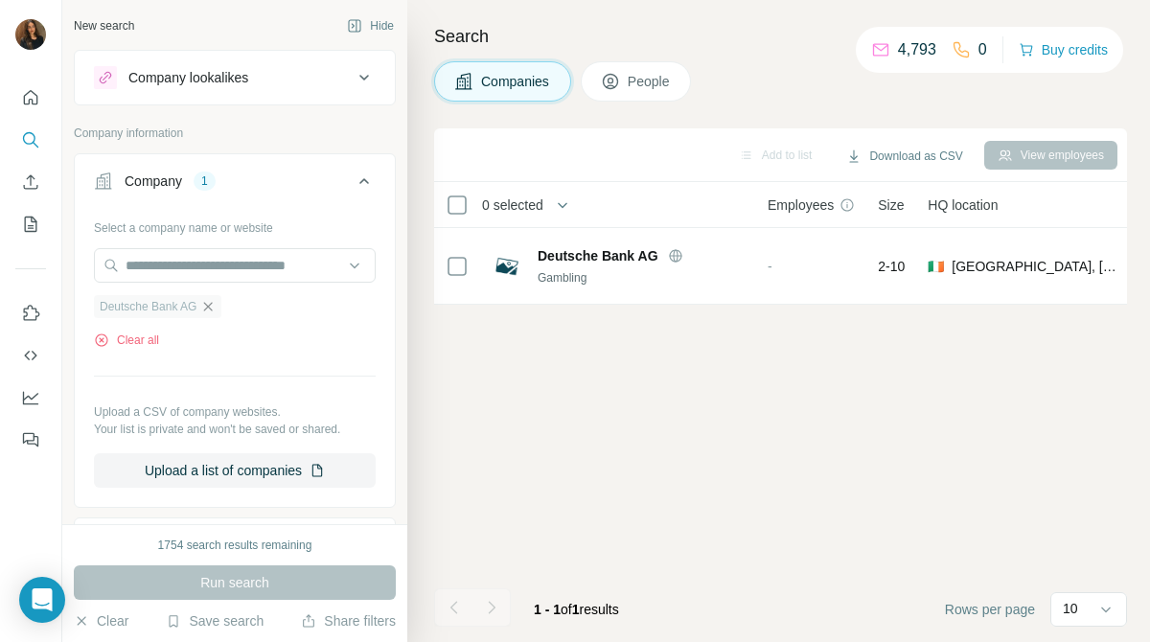
click at [216, 309] on icon "button" at bounding box center [207, 306] width 15 height 15
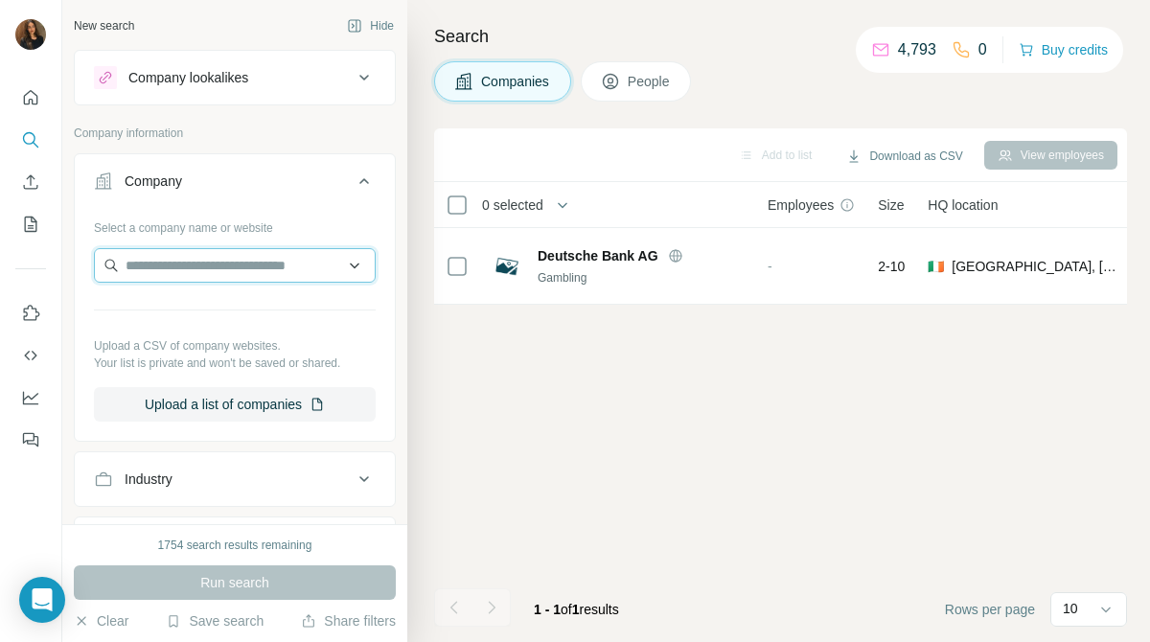
click at [273, 280] on input "text" at bounding box center [235, 265] width 282 height 34
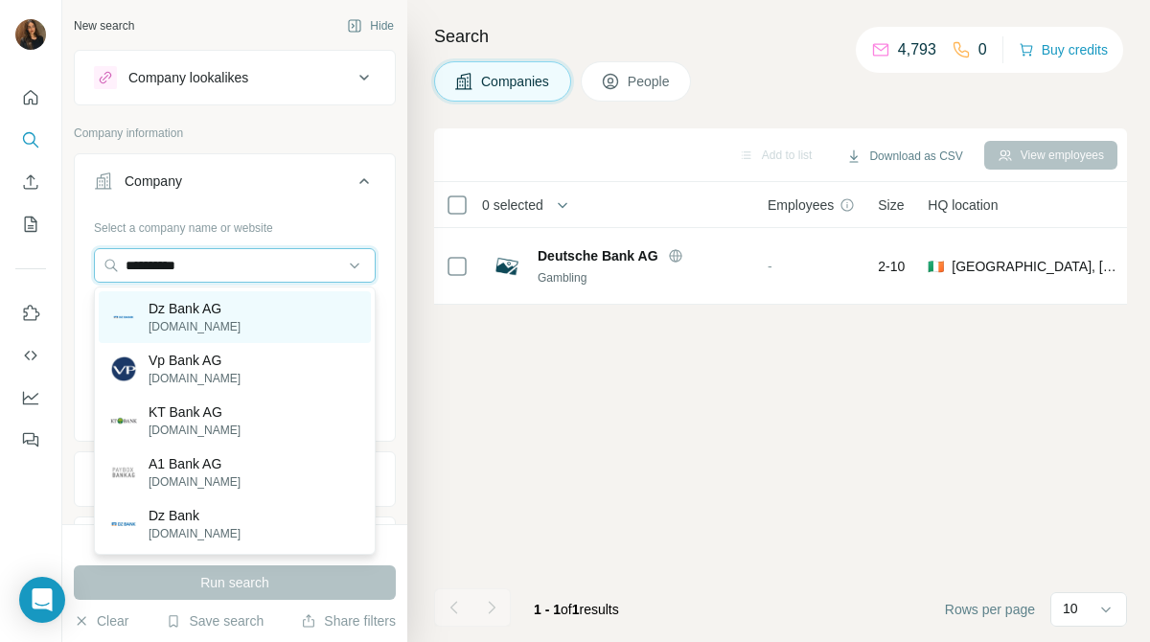
type input "**********"
click at [269, 300] on div "Dz Bank AG [DOMAIN_NAME]" at bounding box center [235, 317] width 272 height 52
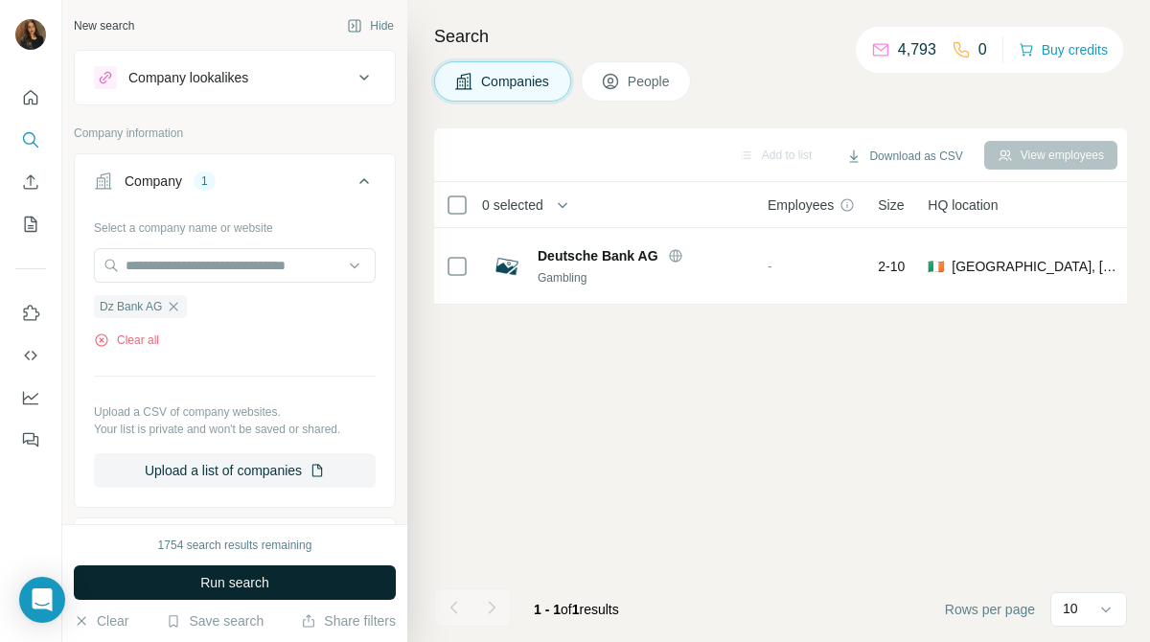
click at [295, 582] on button "Run search" at bounding box center [235, 582] width 322 height 34
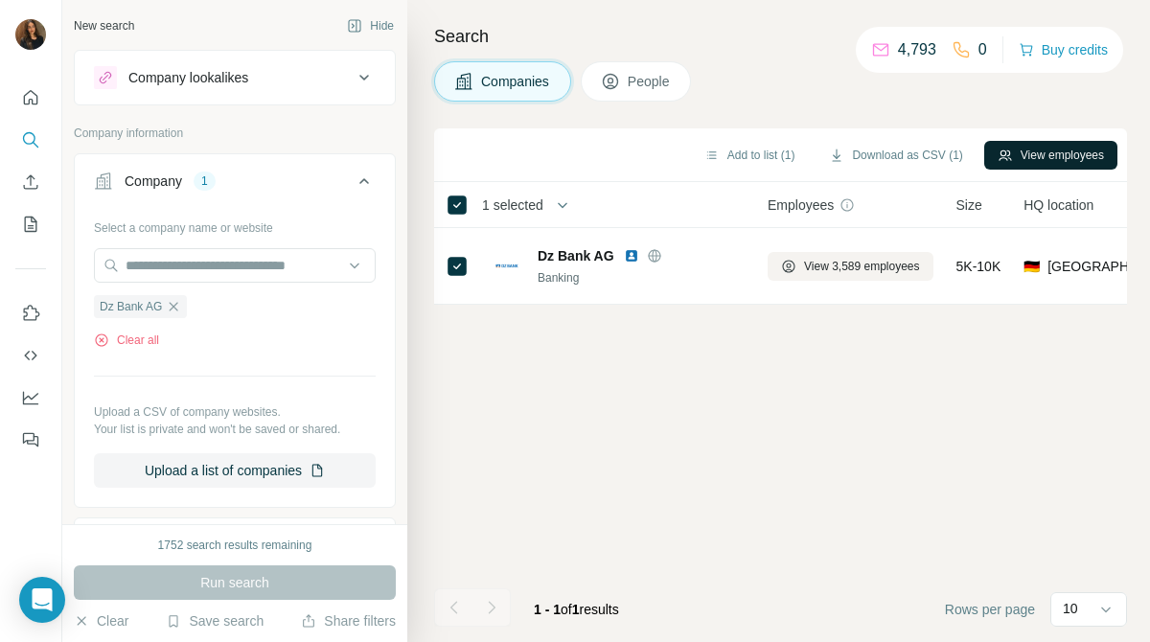
click at [1065, 158] on button "View employees" at bounding box center [1050, 155] width 133 height 29
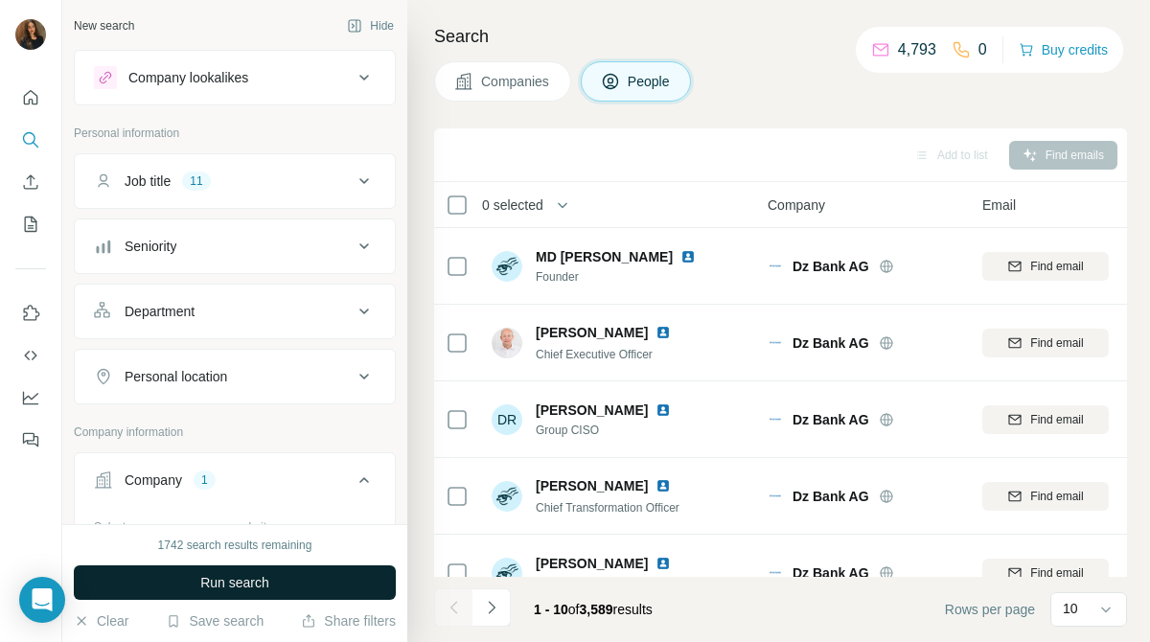
click at [344, 580] on button "Run search" at bounding box center [235, 582] width 322 height 34
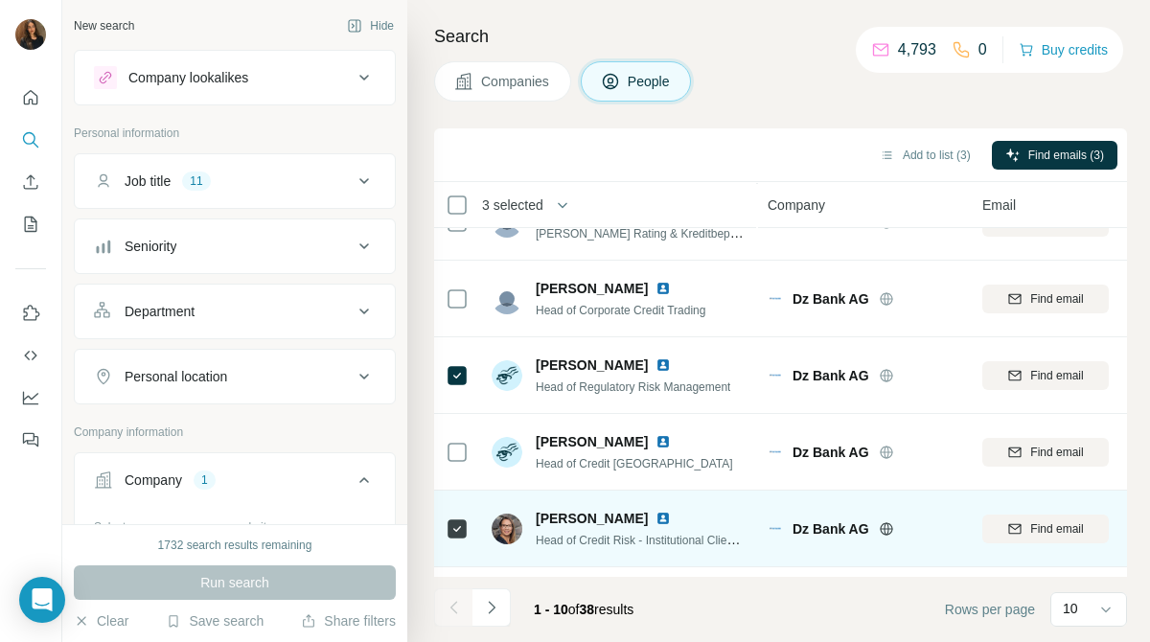
scroll to position [418, 0]
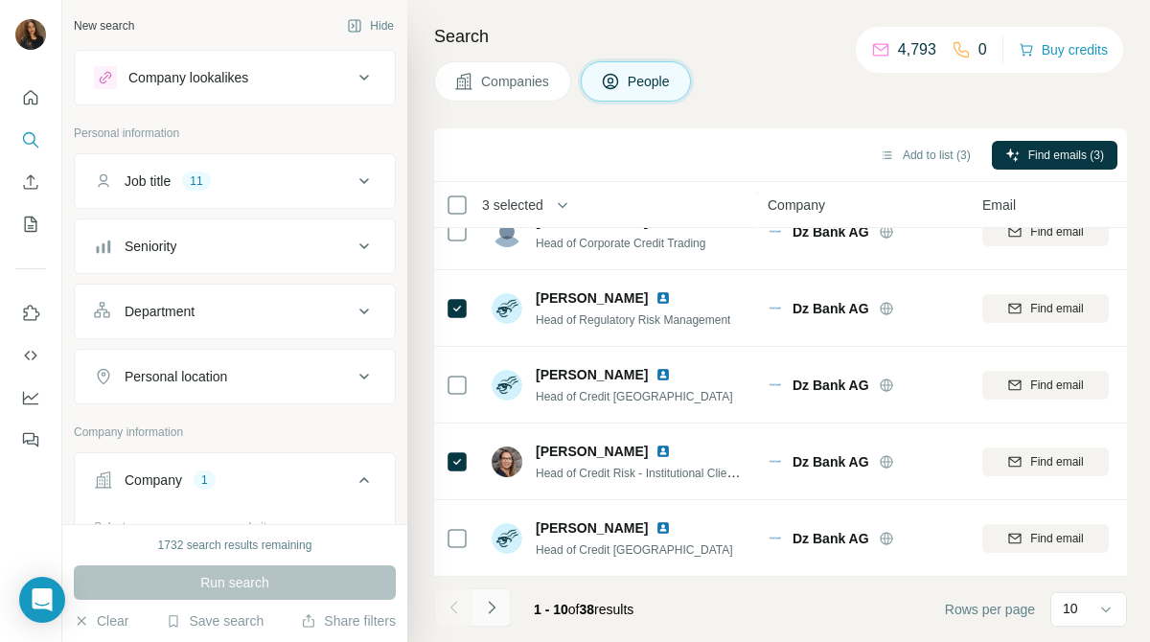
click at [491, 605] on icon "Navigate to next page" at bounding box center [491, 607] width 7 height 12
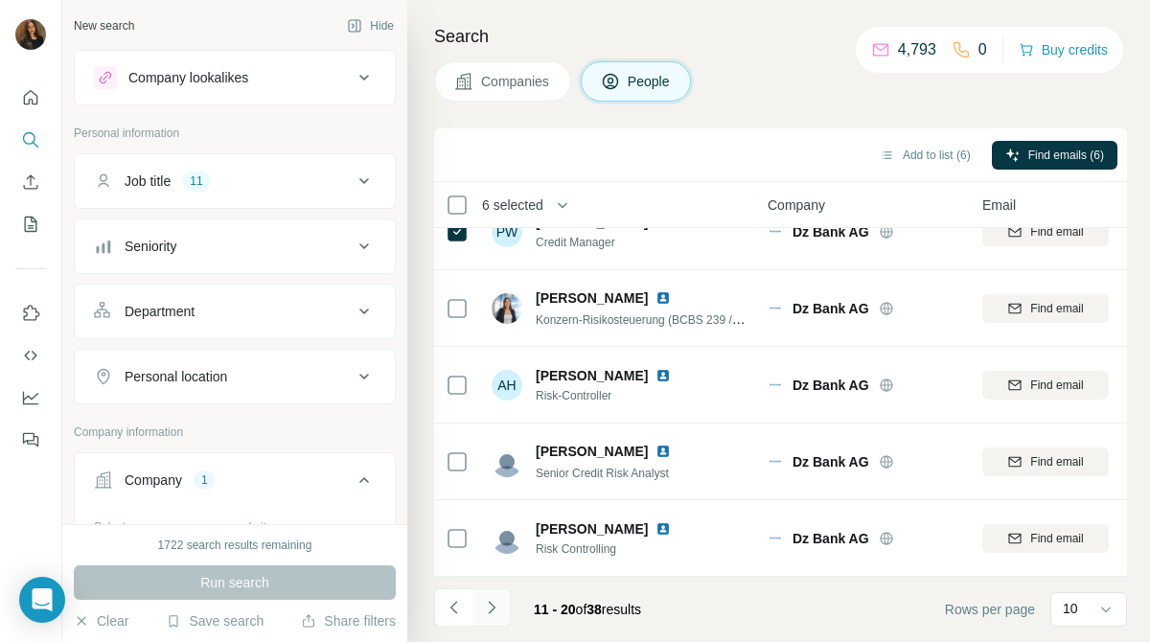
click at [501, 605] on button "Navigate to next page" at bounding box center [491, 607] width 38 height 38
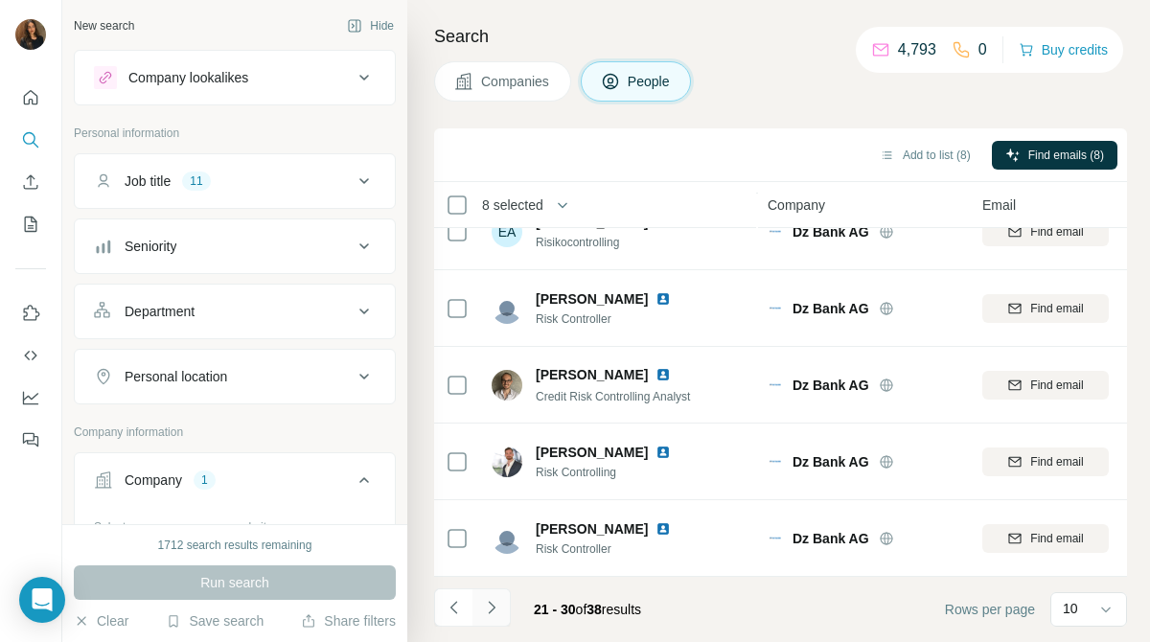
click at [485, 601] on icon "Navigate to next page" at bounding box center [491, 607] width 19 height 19
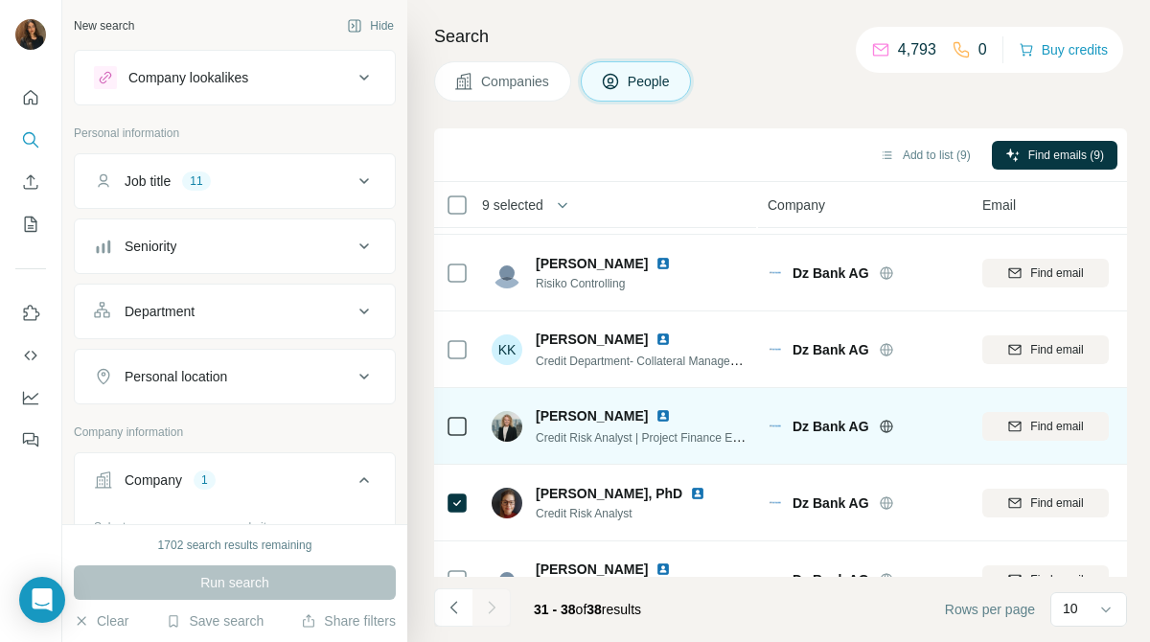
scroll to position [0, 0]
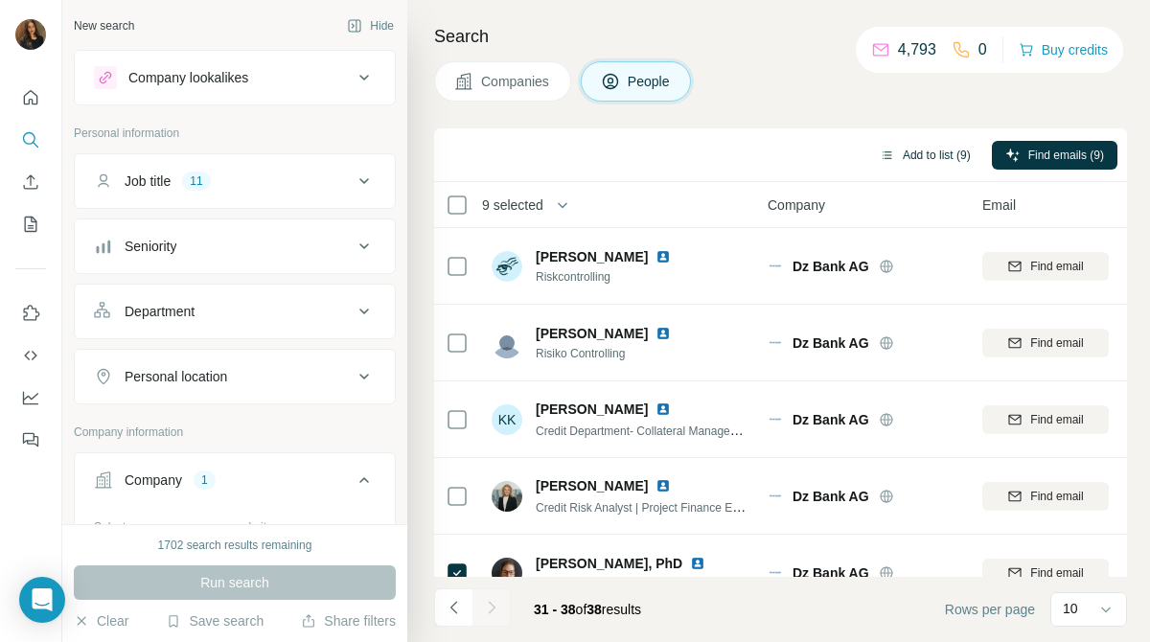
click at [940, 146] on button "Add to list (9)" at bounding box center [925, 155] width 118 height 29
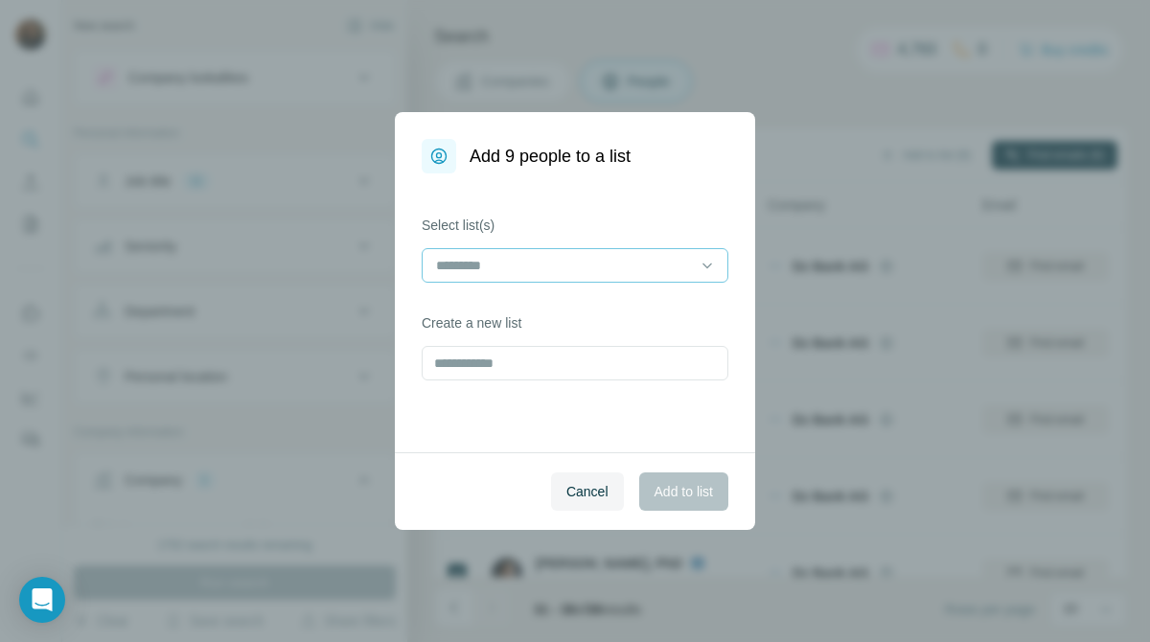
click at [680, 273] on input at bounding box center [563, 265] width 259 height 21
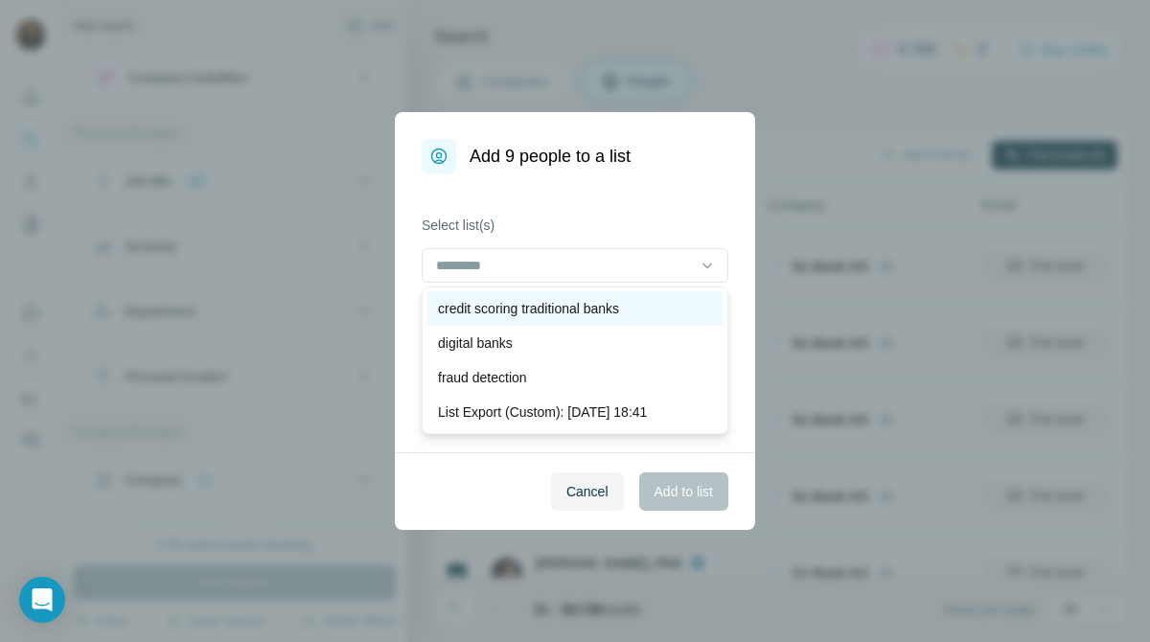
click at [667, 303] on div "credit scoring traditional banks" at bounding box center [575, 308] width 274 height 19
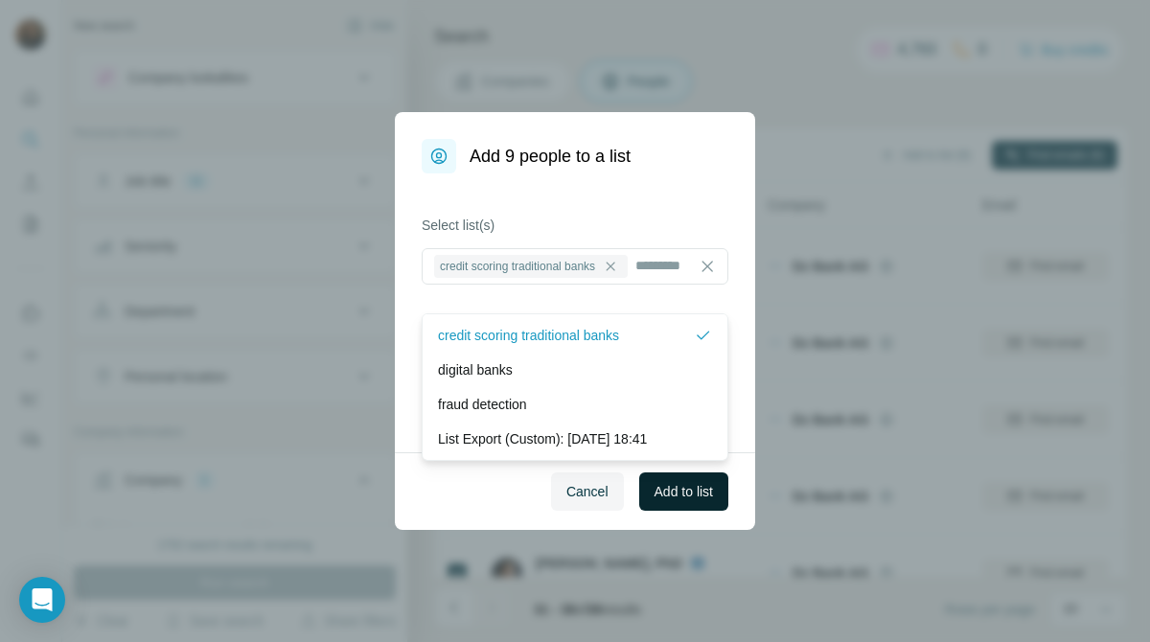
click at [689, 481] on button "Add to list" at bounding box center [683, 491] width 89 height 38
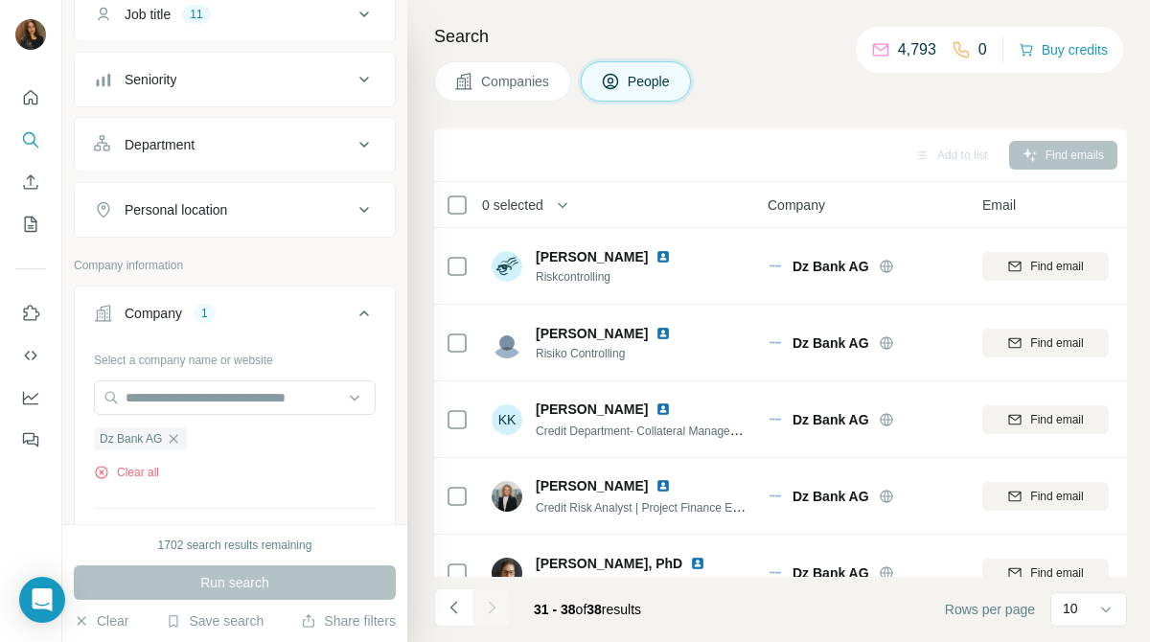
scroll to position [171, 0]
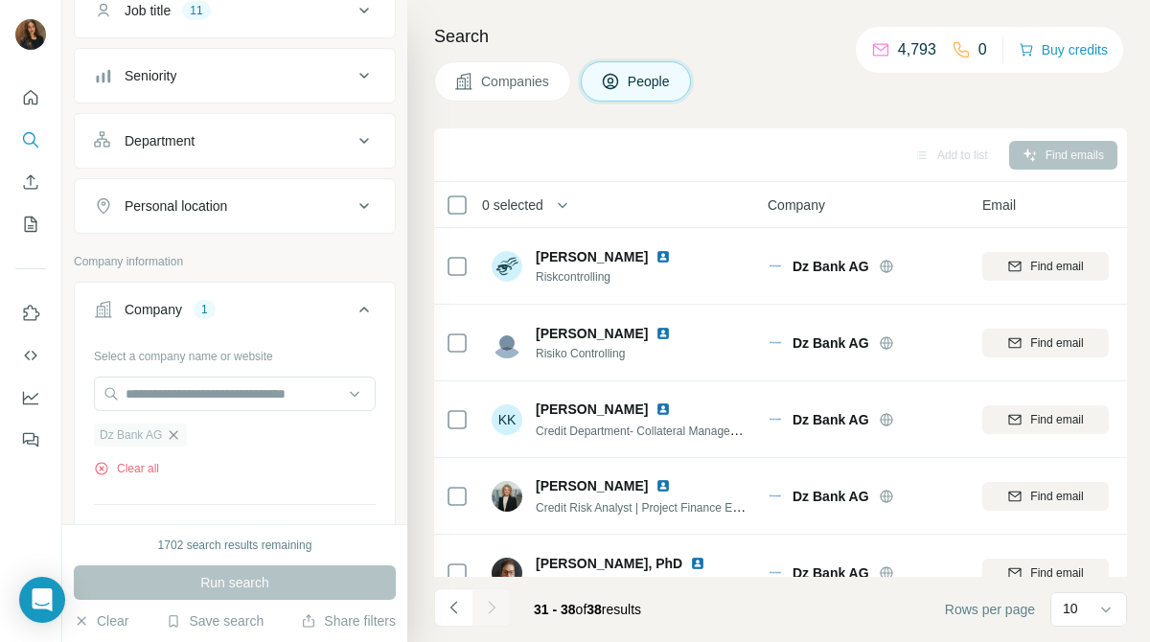
click at [175, 439] on icon "button" at bounding box center [173, 434] width 15 height 15
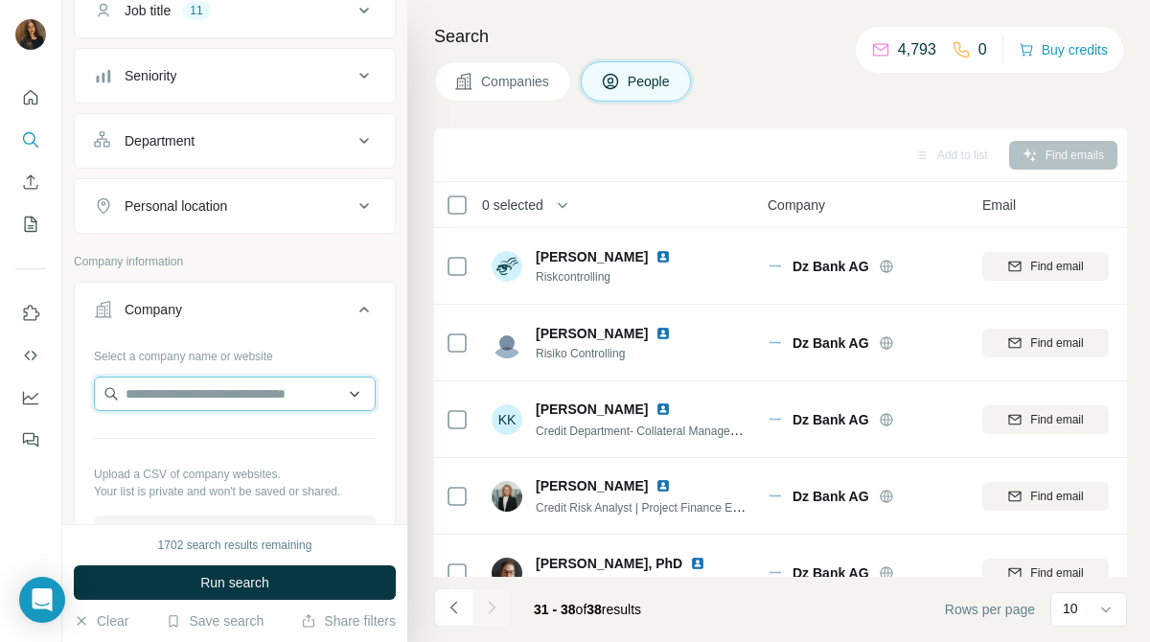
click at [273, 389] on input "text" at bounding box center [235, 394] width 282 height 34
type input "*********"
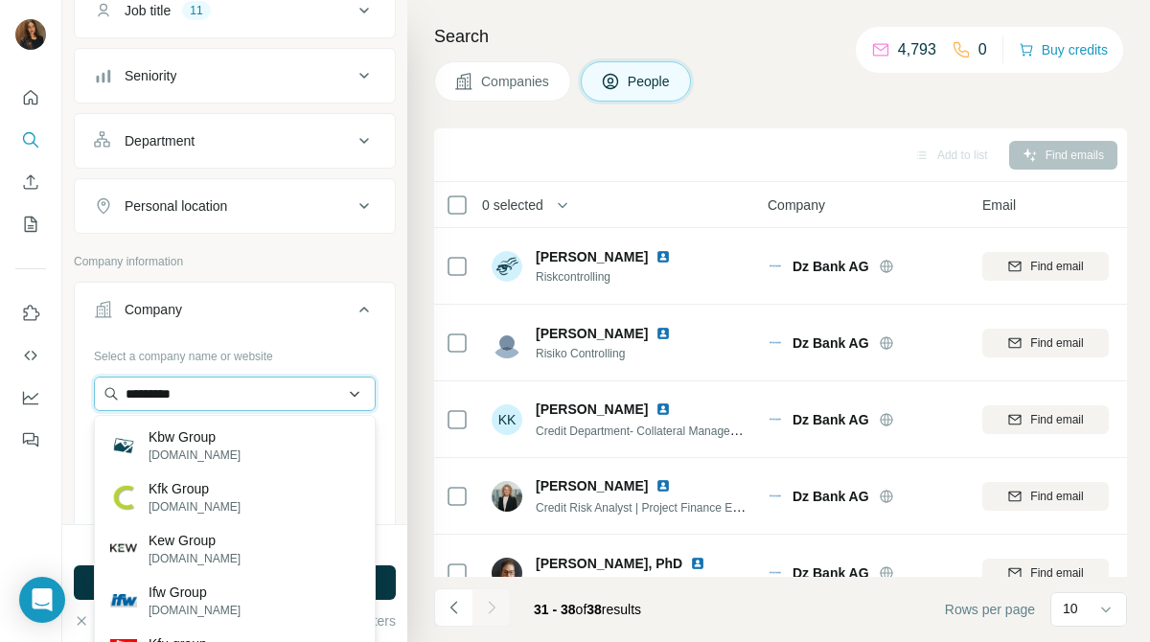
click at [272, 394] on input "*********" at bounding box center [235, 394] width 282 height 34
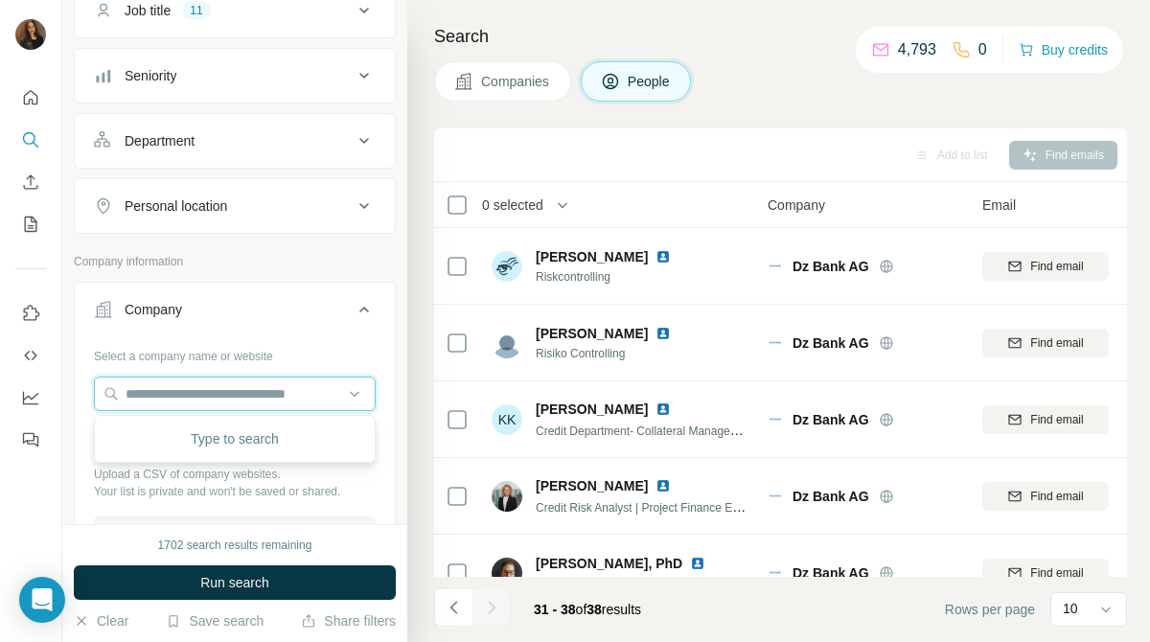
paste input "**********"
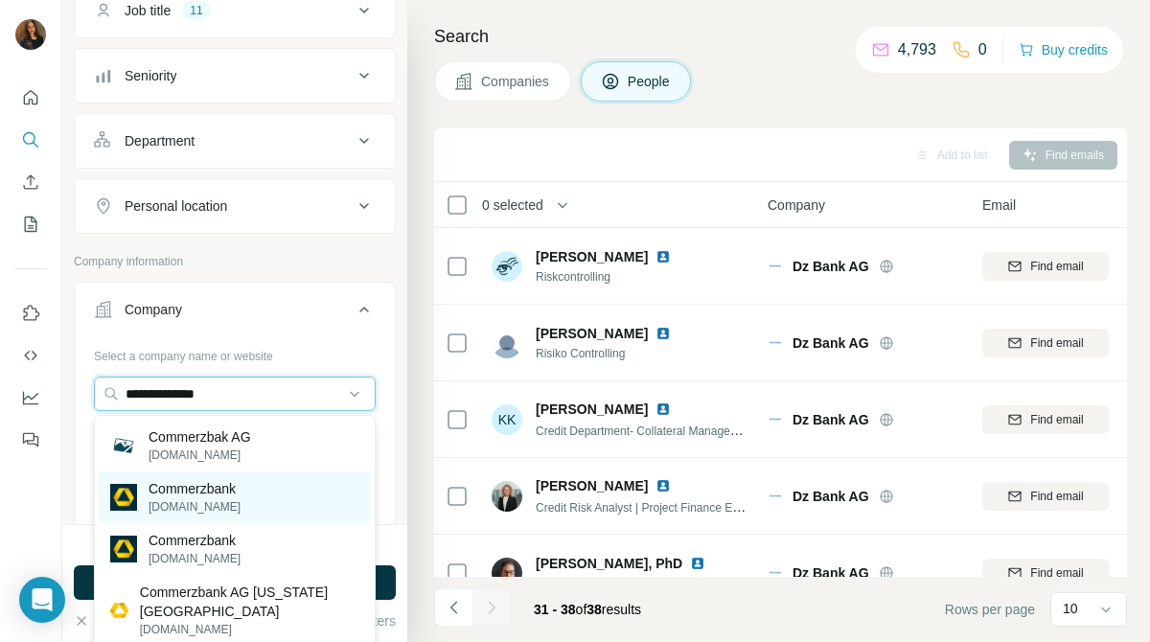
type input "**********"
click at [263, 482] on div "Commerzbank [DOMAIN_NAME]" at bounding box center [235, 497] width 272 height 52
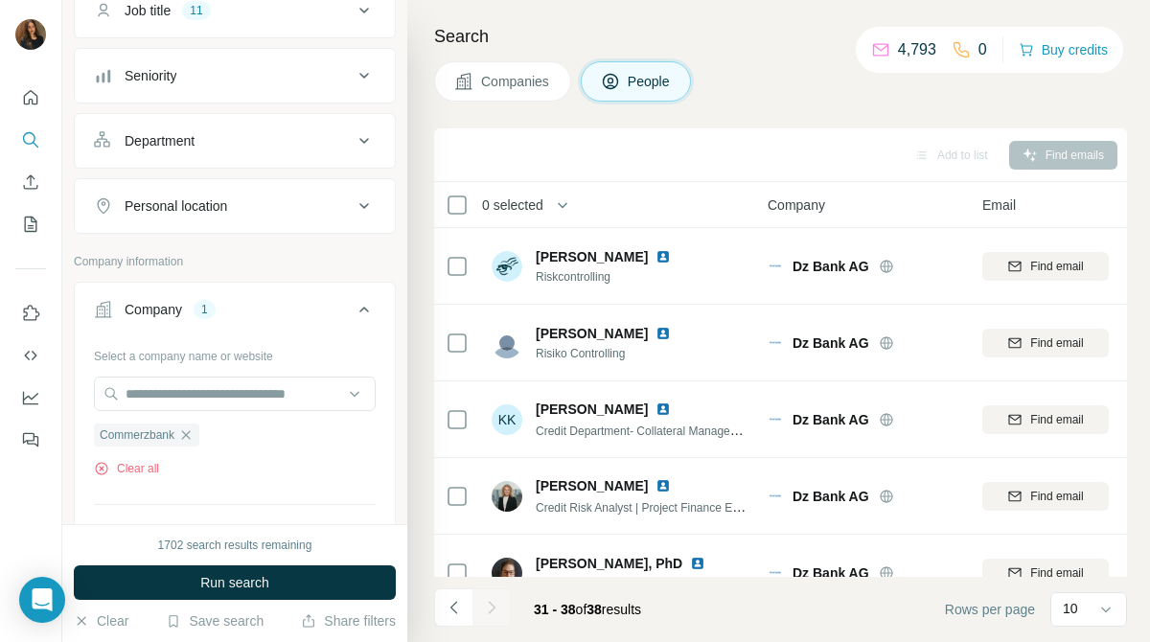
click at [517, 82] on span "Companies" at bounding box center [516, 81] width 70 height 19
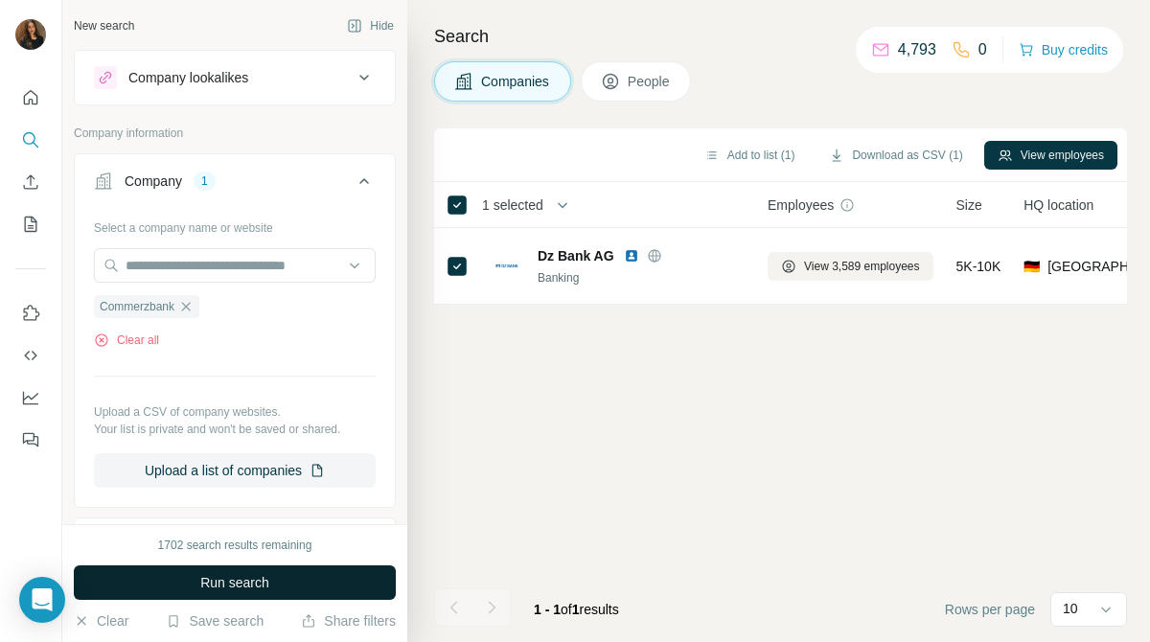
click at [370, 589] on button "Run search" at bounding box center [235, 582] width 322 height 34
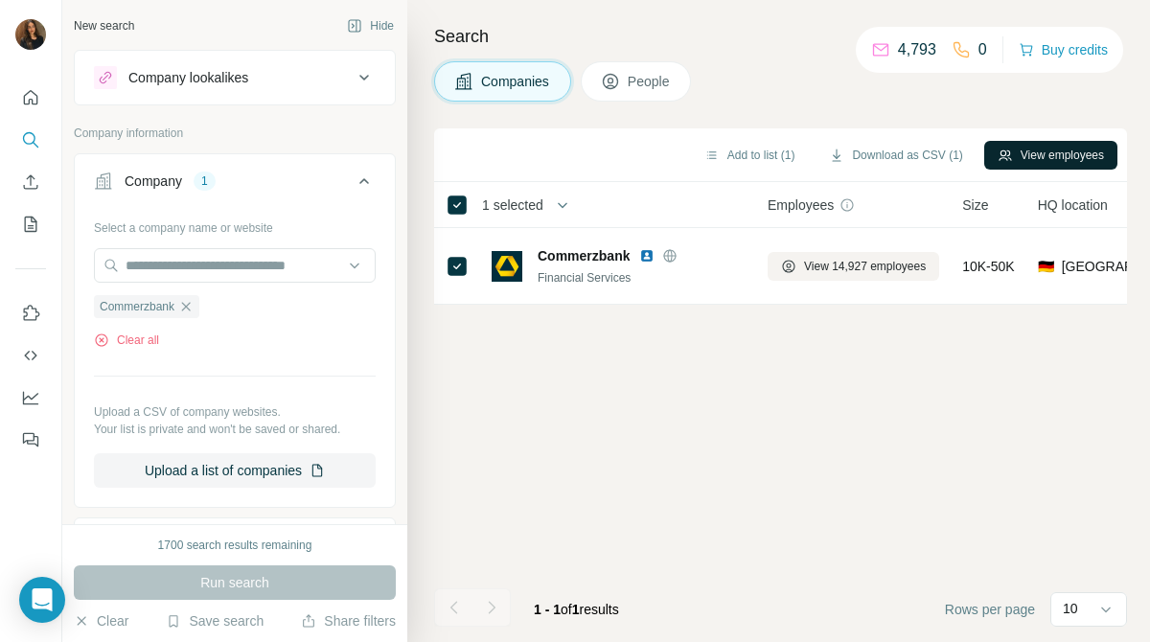
click at [1055, 151] on button "View employees" at bounding box center [1050, 155] width 133 height 29
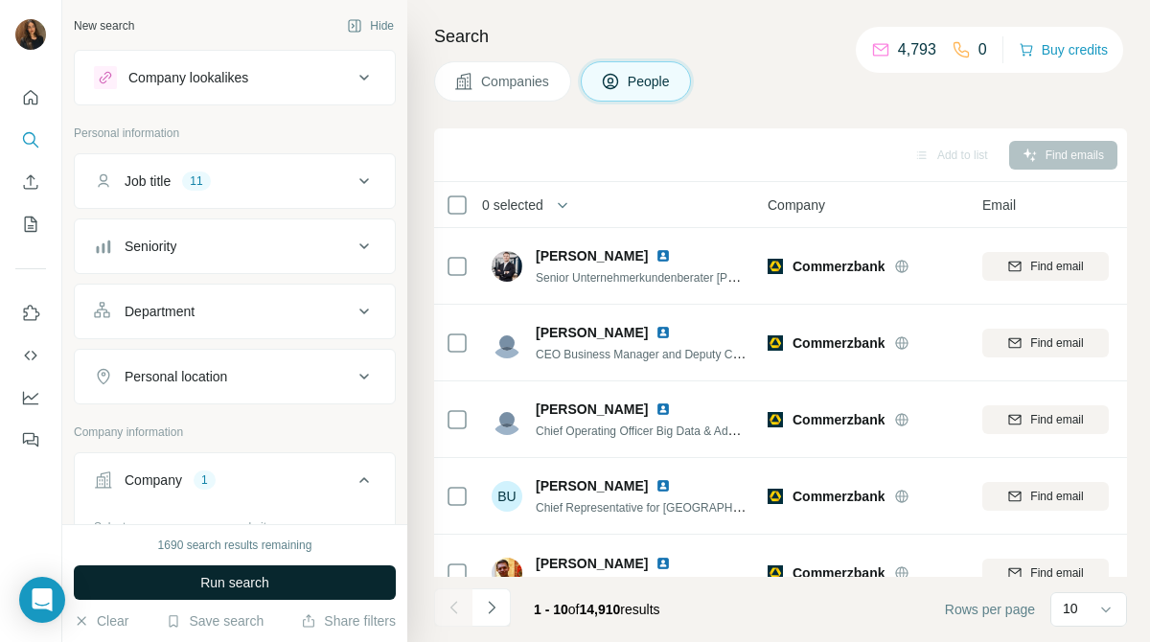
click at [337, 583] on button "Run search" at bounding box center [235, 582] width 322 height 34
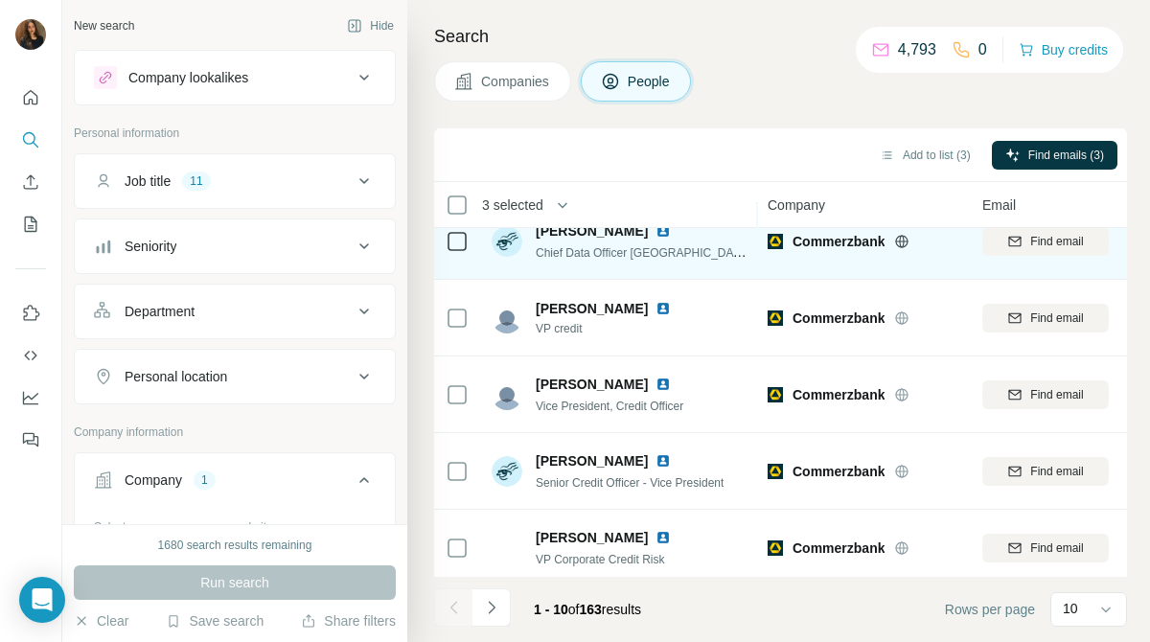
scroll to position [418, 0]
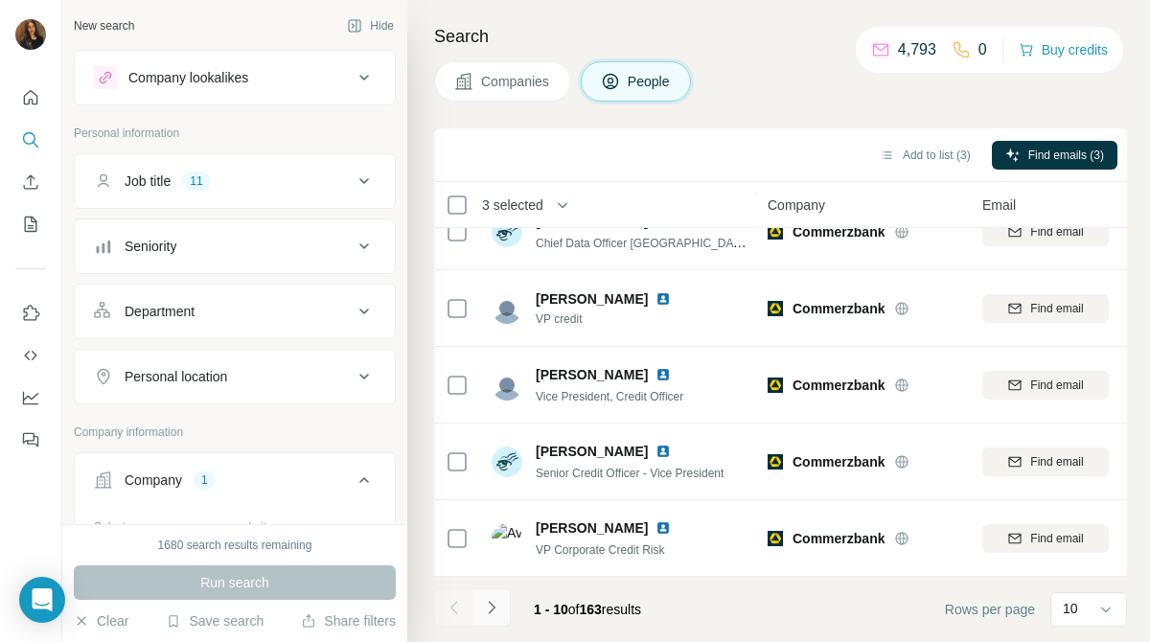
click at [502, 606] on button "Navigate to next page" at bounding box center [491, 607] width 38 height 38
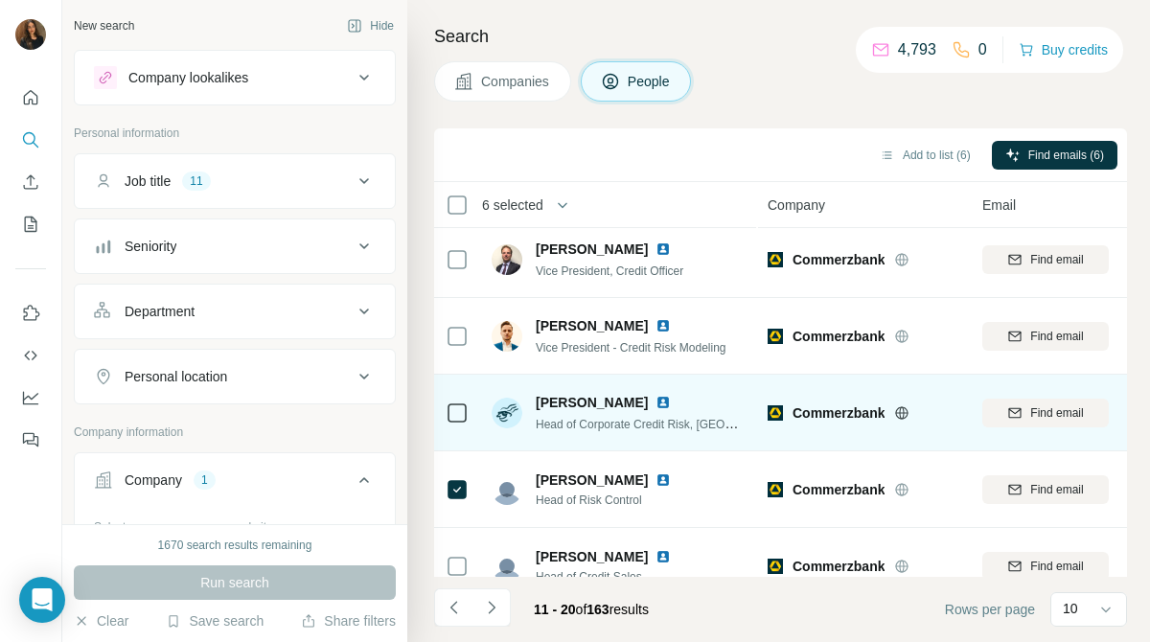
scroll to position [0, 0]
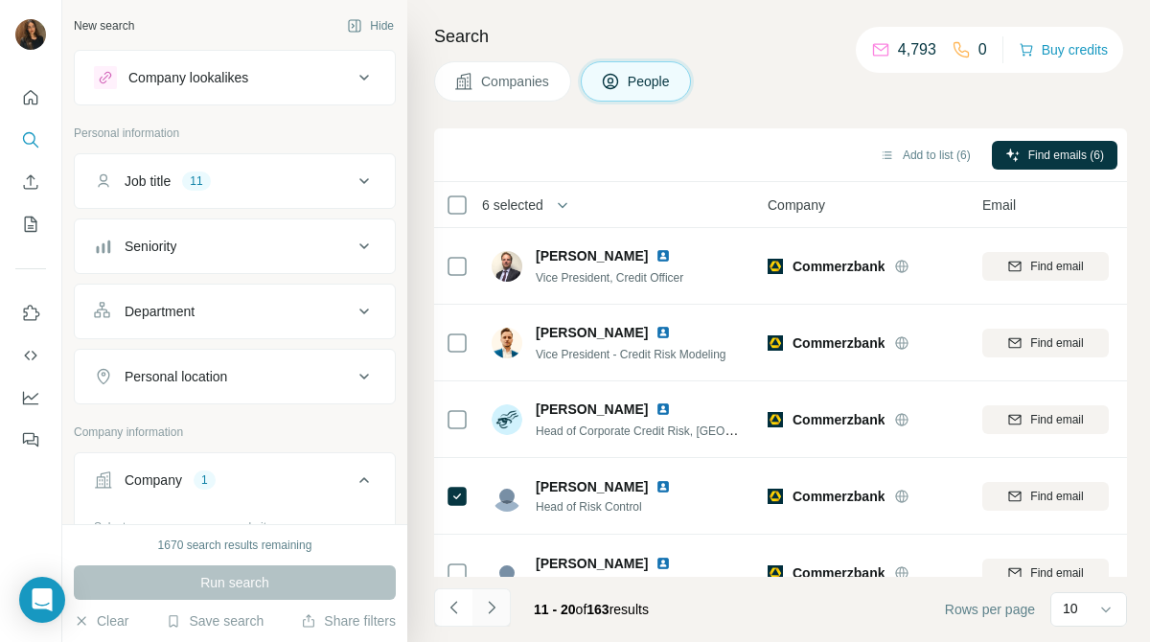
click at [493, 597] on button "Navigate to next page" at bounding box center [491, 607] width 38 height 38
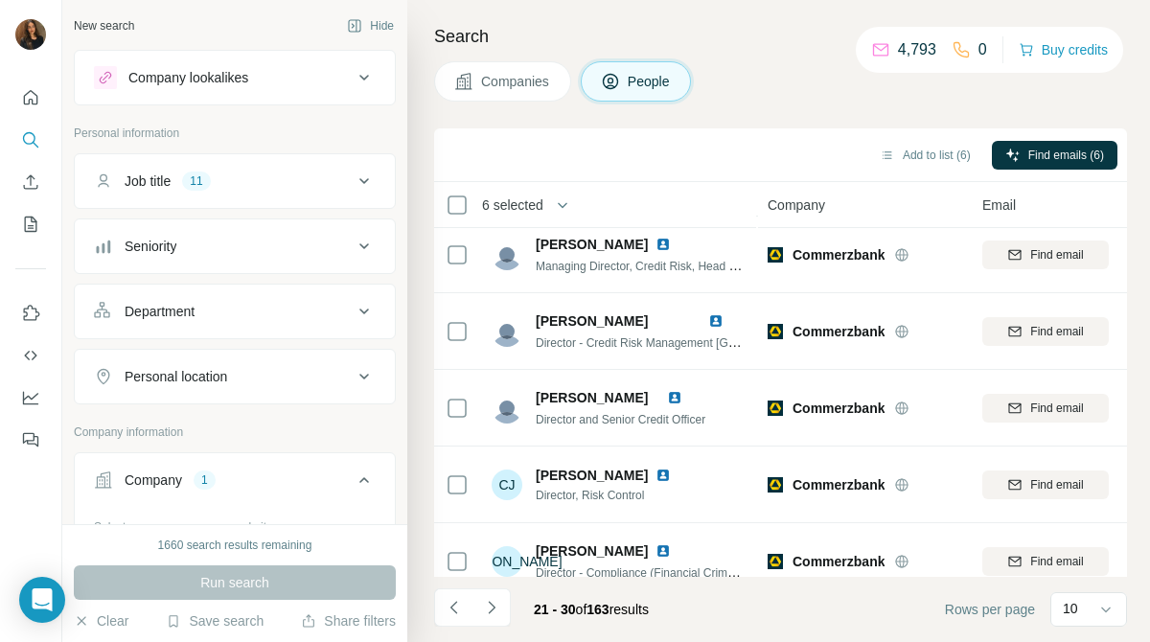
scroll to position [418, 0]
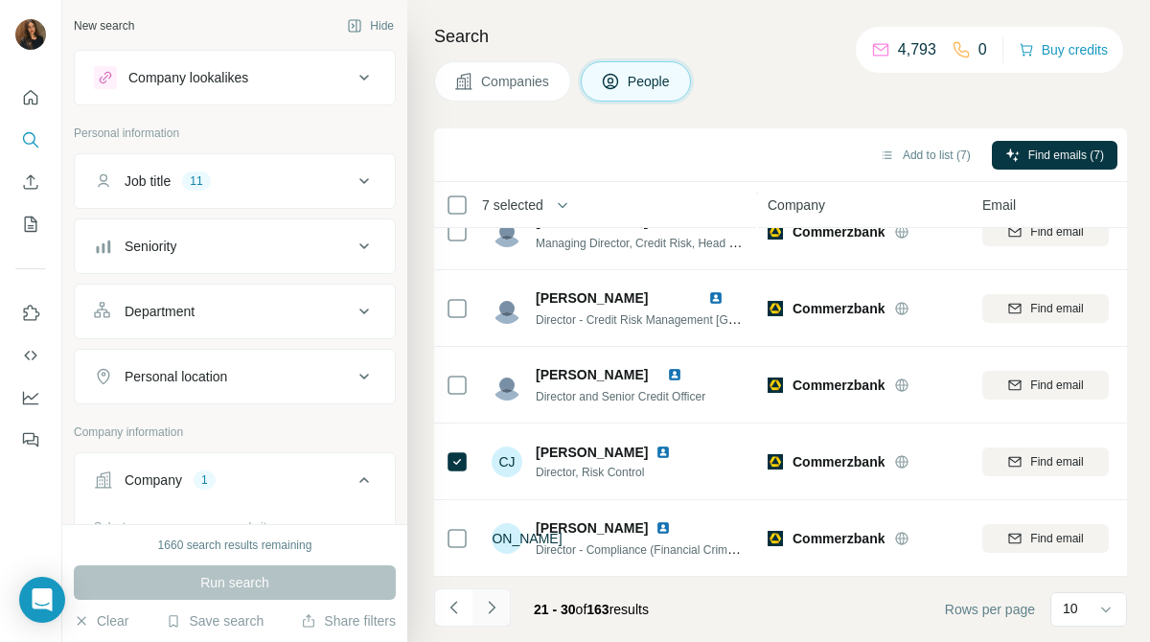
click at [506, 606] on button "Navigate to next page" at bounding box center [491, 607] width 38 height 38
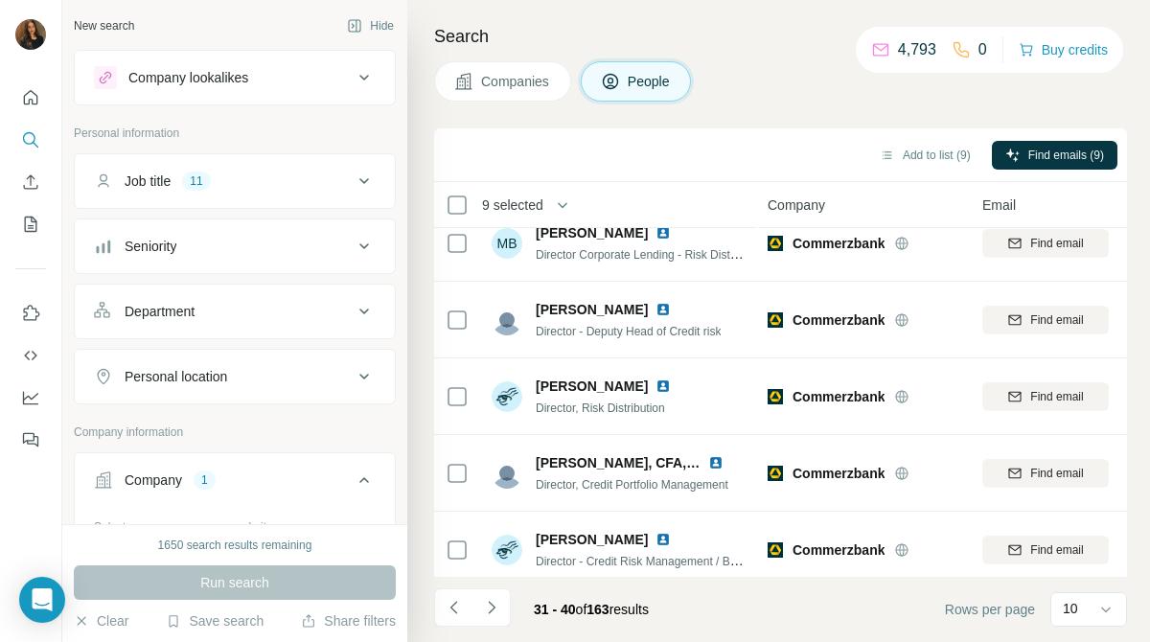
scroll to position [0, 0]
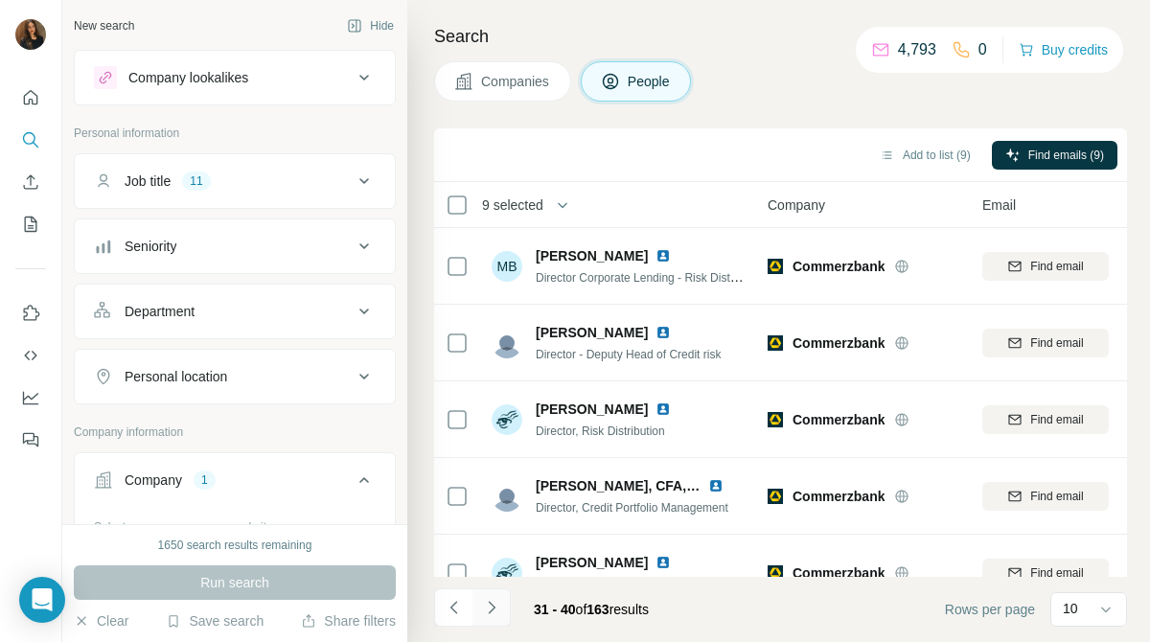
click at [504, 592] on button "Navigate to next page" at bounding box center [491, 607] width 38 height 38
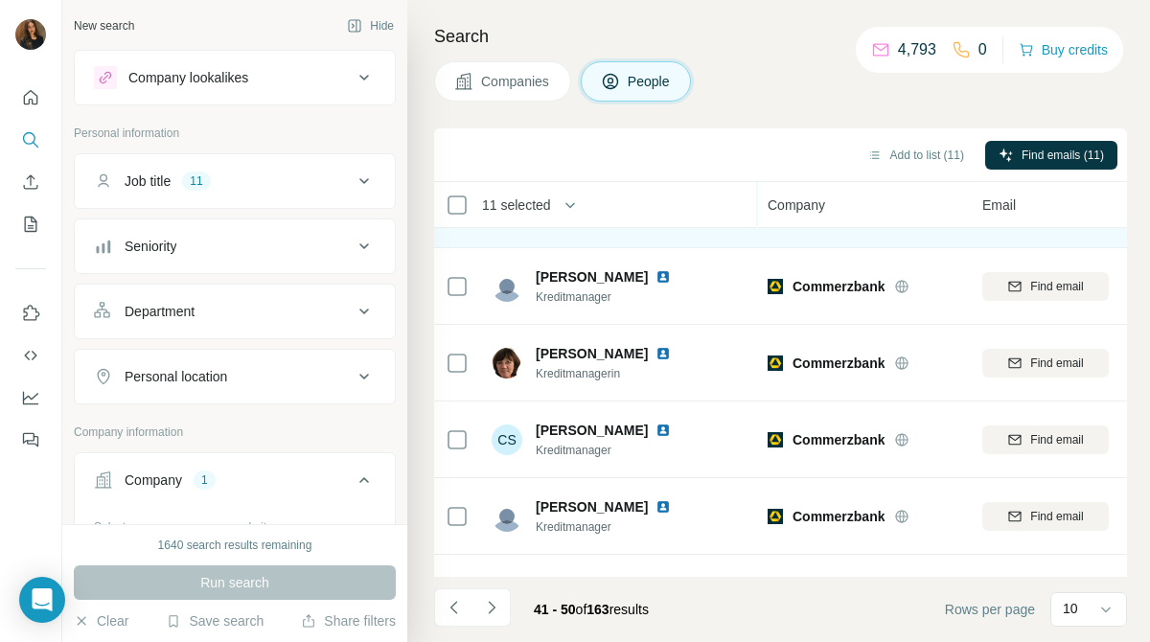
scroll to position [418, 0]
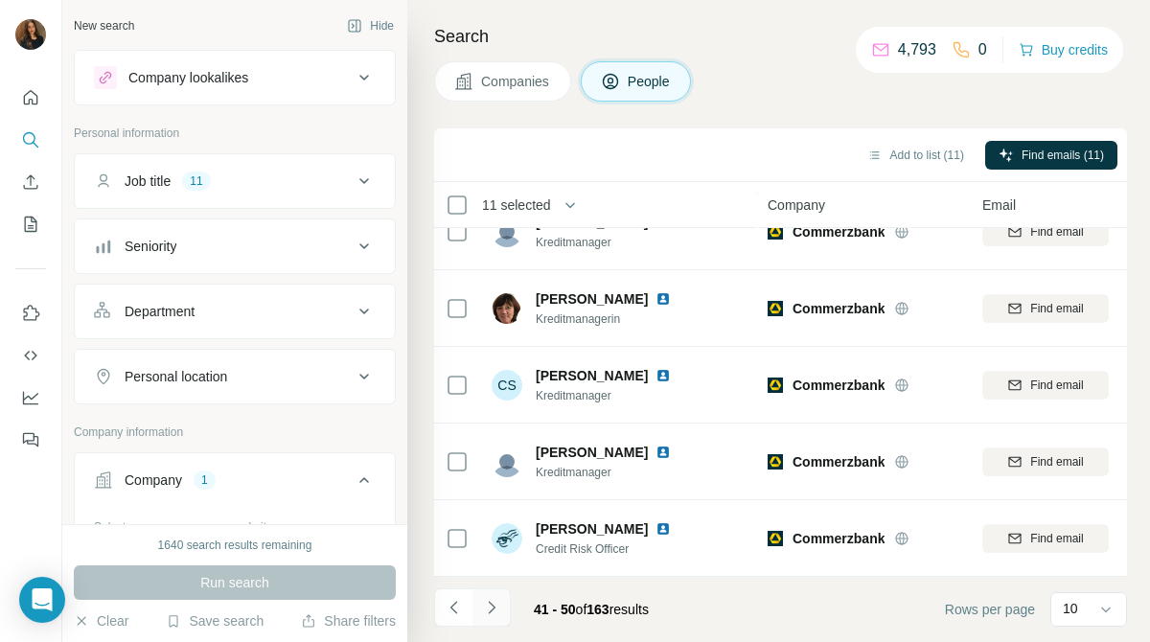
click at [491, 600] on icon "Navigate to next page" at bounding box center [491, 607] width 19 height 19
click at [487, 614] on icon "Navigate to next page" at bounding box center [491, 607] width 19 height 19
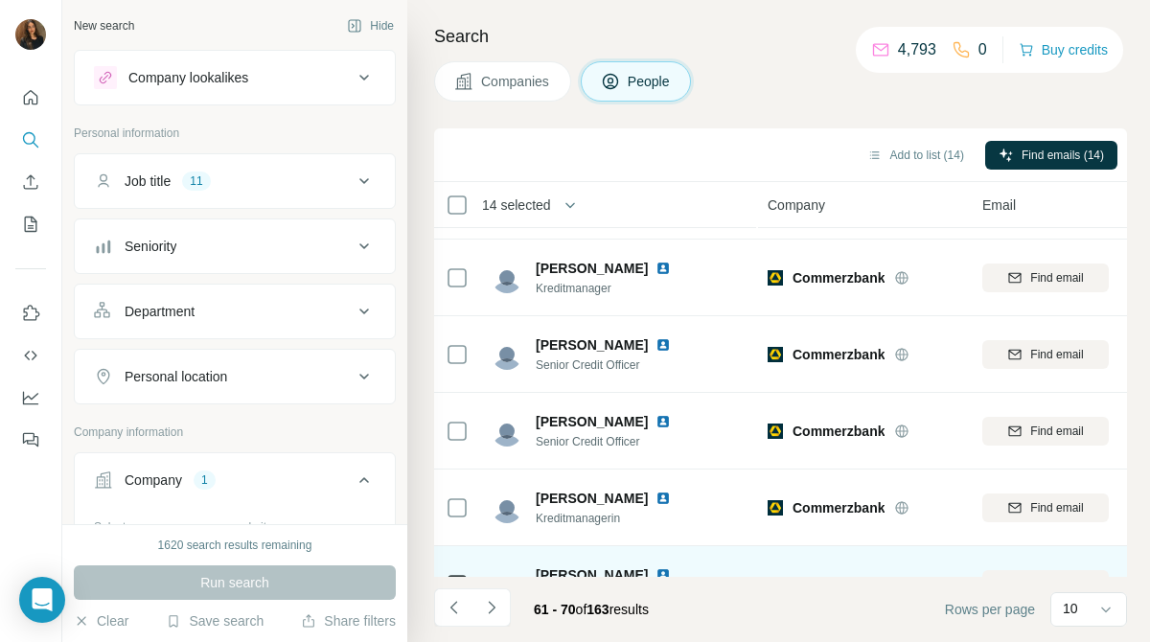
scroll to position [0, 0]
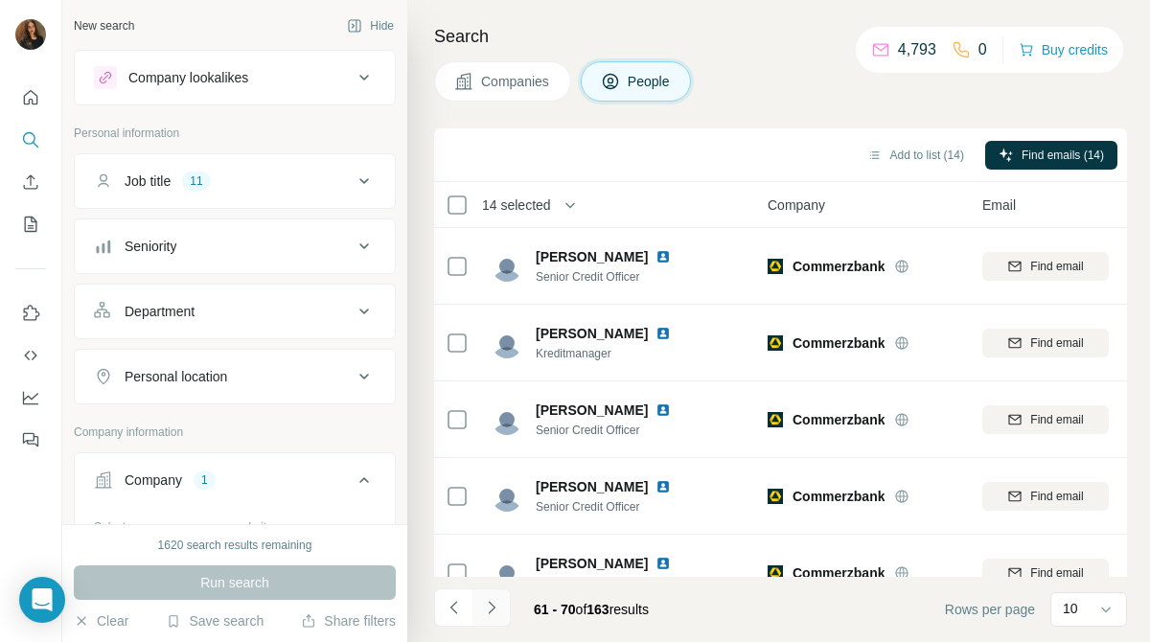
click at [500, 609] on icon "Navigate to next page" at bounding box center [491, 607] width 19 height 19
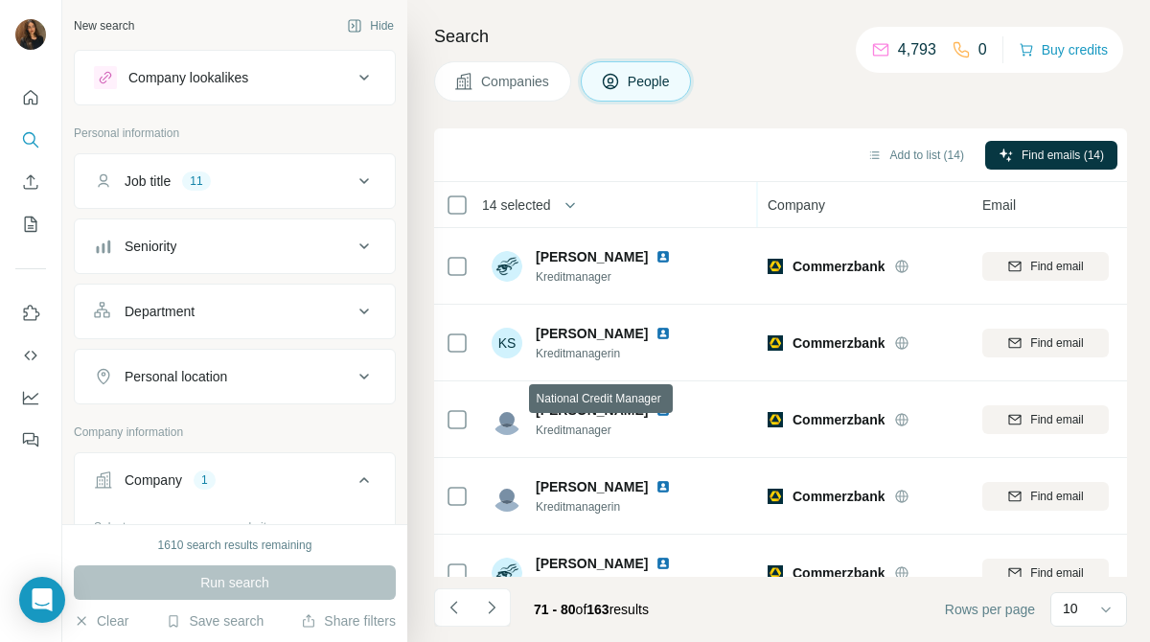
scroll to position [418, 0]
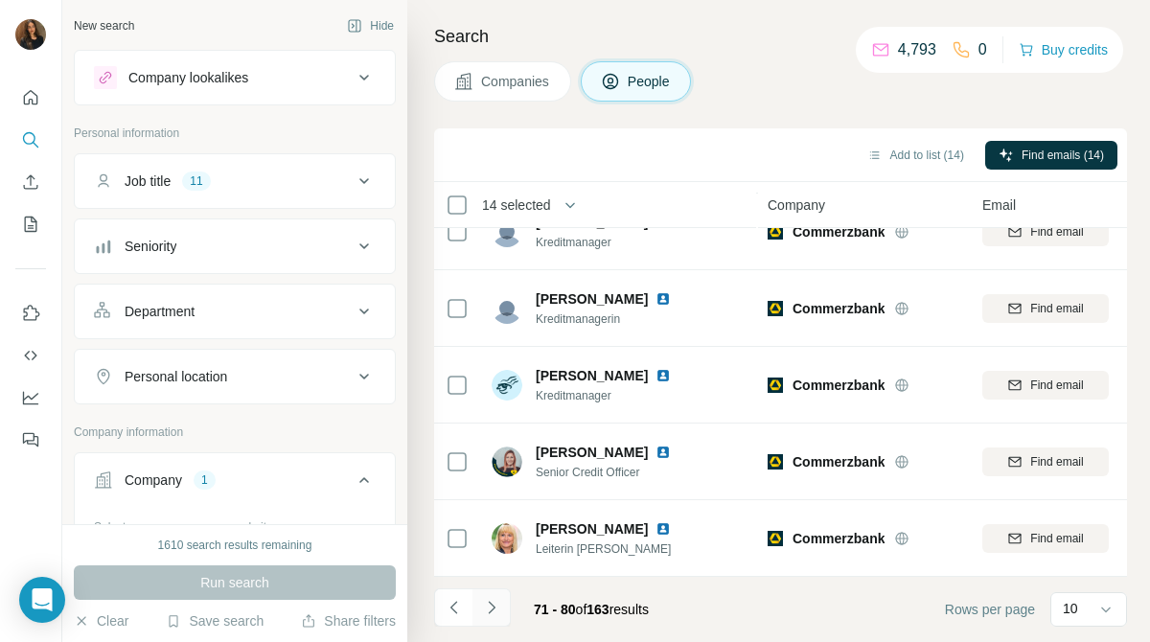
click at [493, 609] on icon "Navigate to next page" at bounding box center [491, 607] width 19 height 19
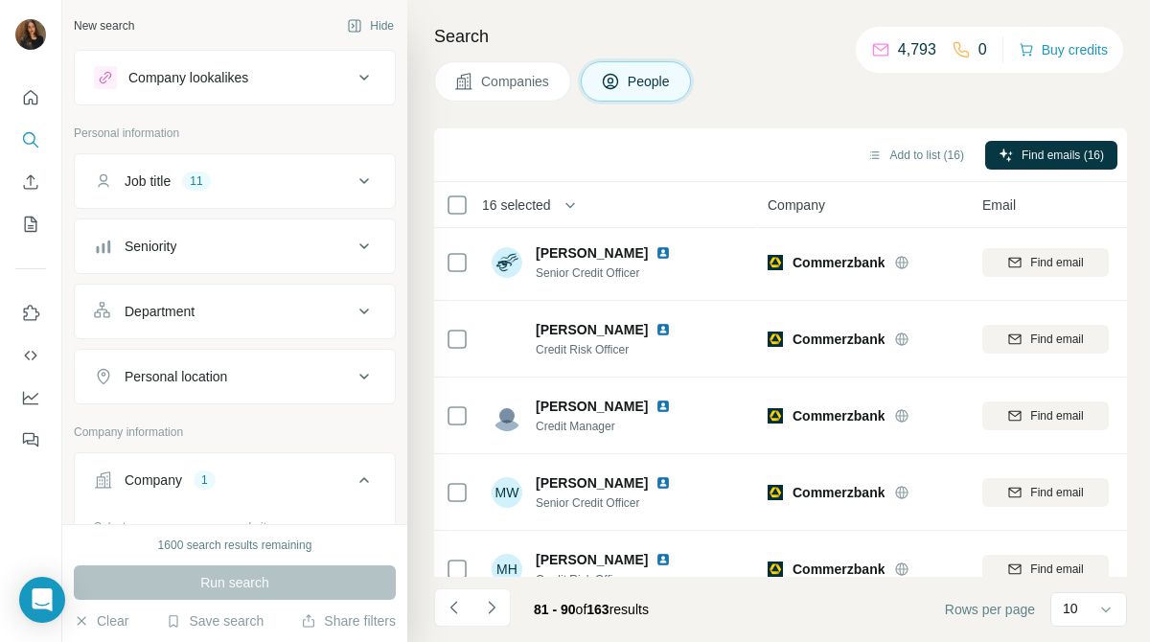
scroll to position [0, 0]
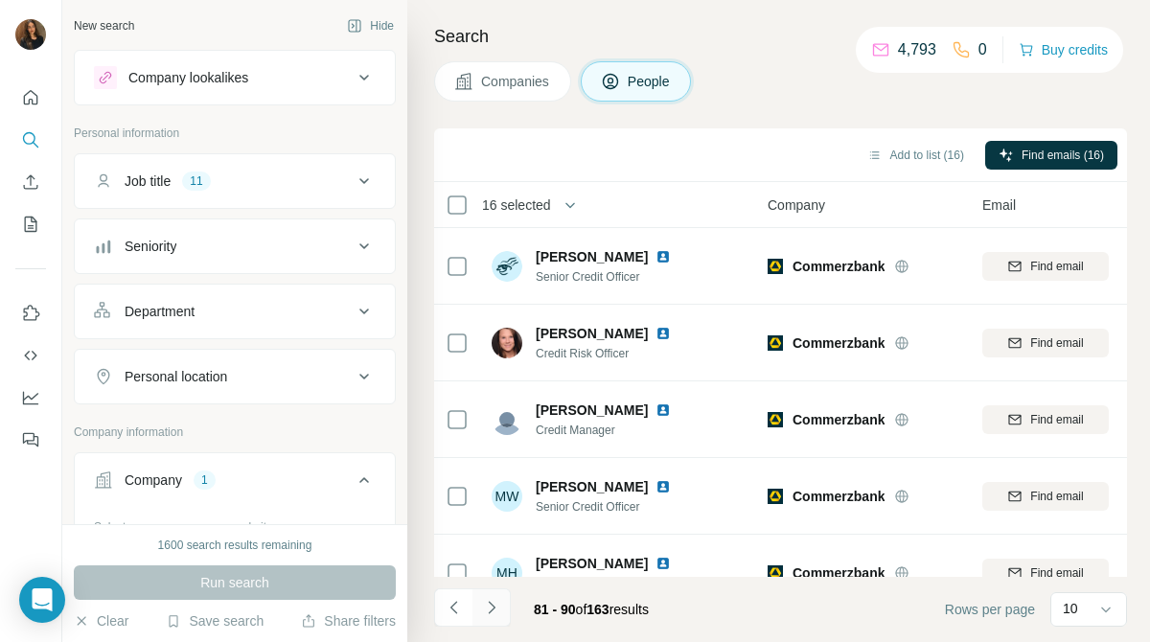
click at [492, 608] on icon "Navigate to next page" at bounding box center [491, 607] width 7 height 12
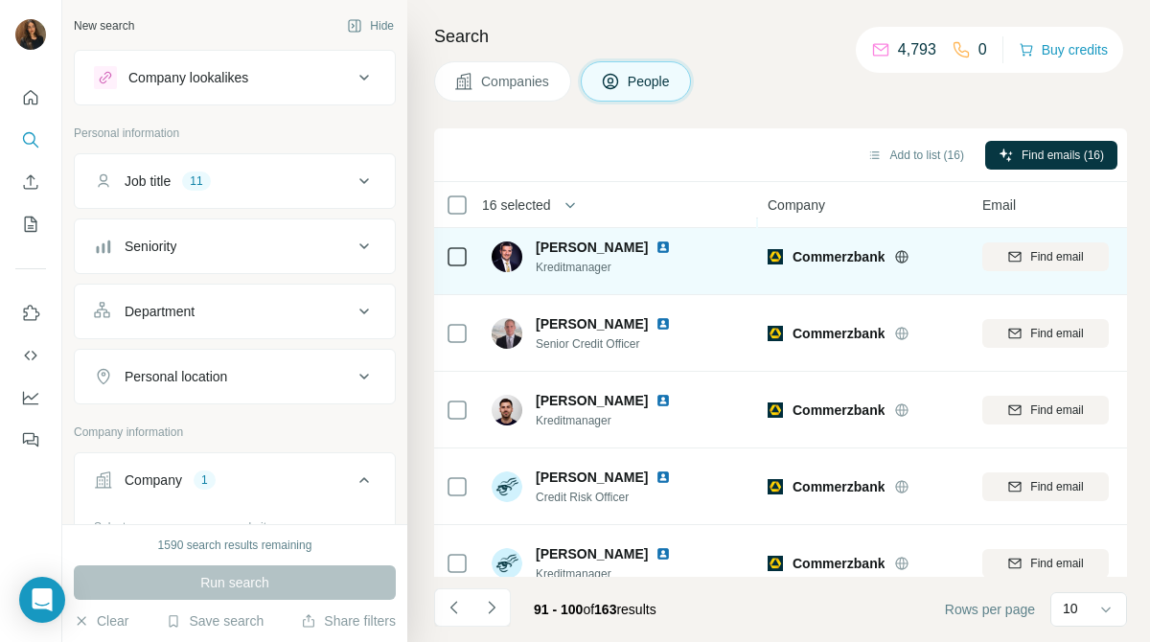
scroll to position [418, 0]
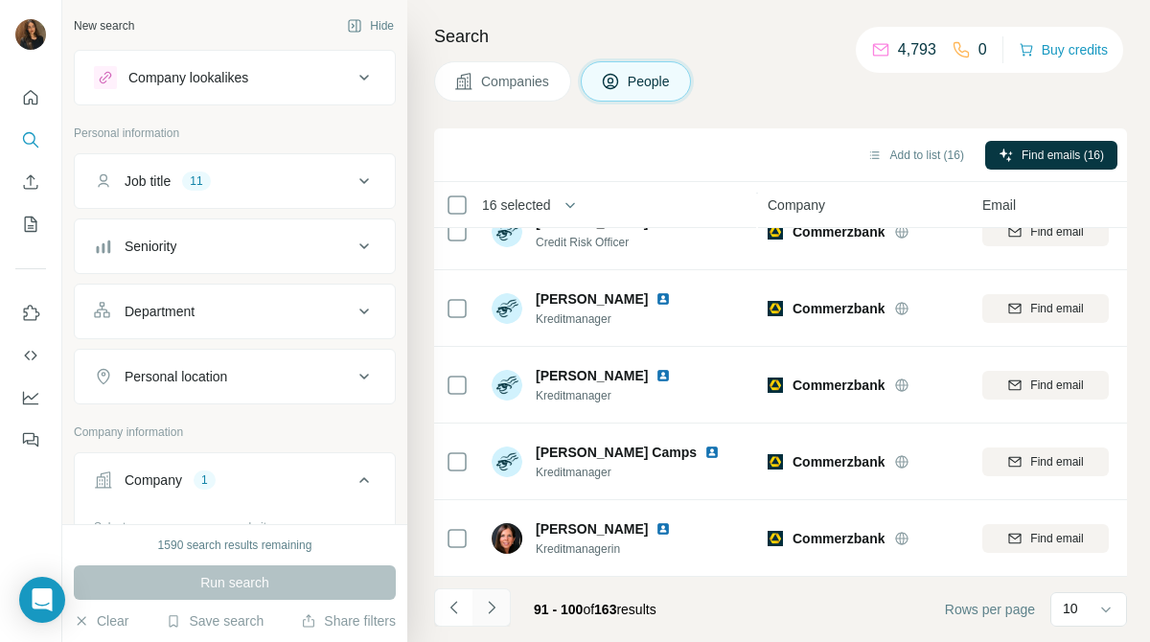
click at [496, 610] on icon "Navigate to next page" at bounding box center [491, 607] width 19 height 19
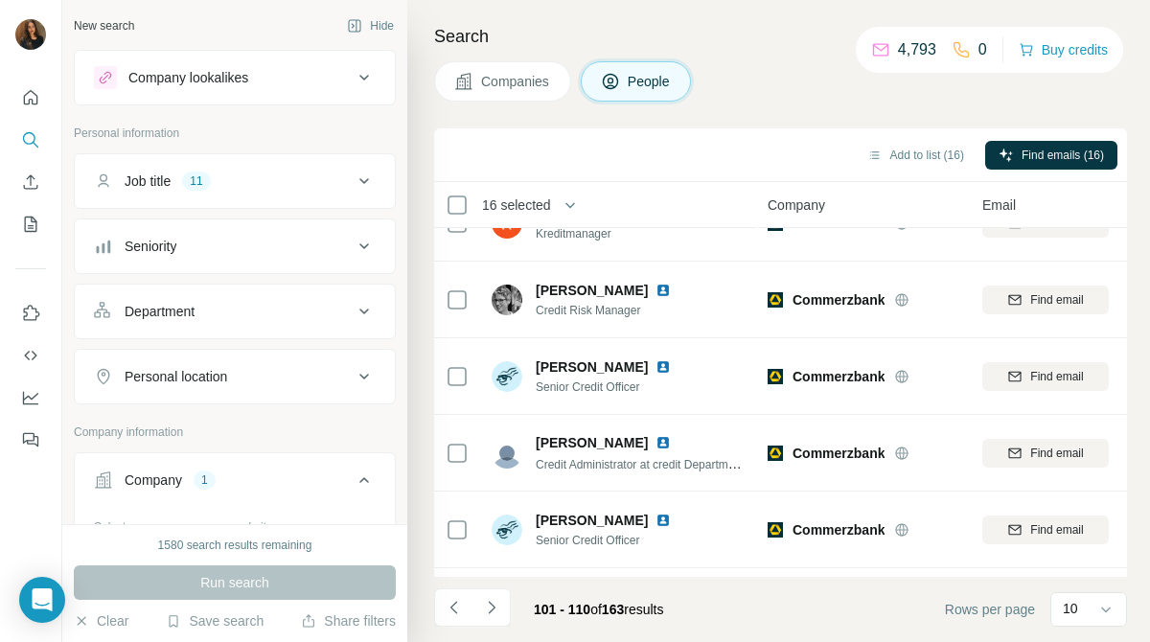
scroll to position [0, 0]
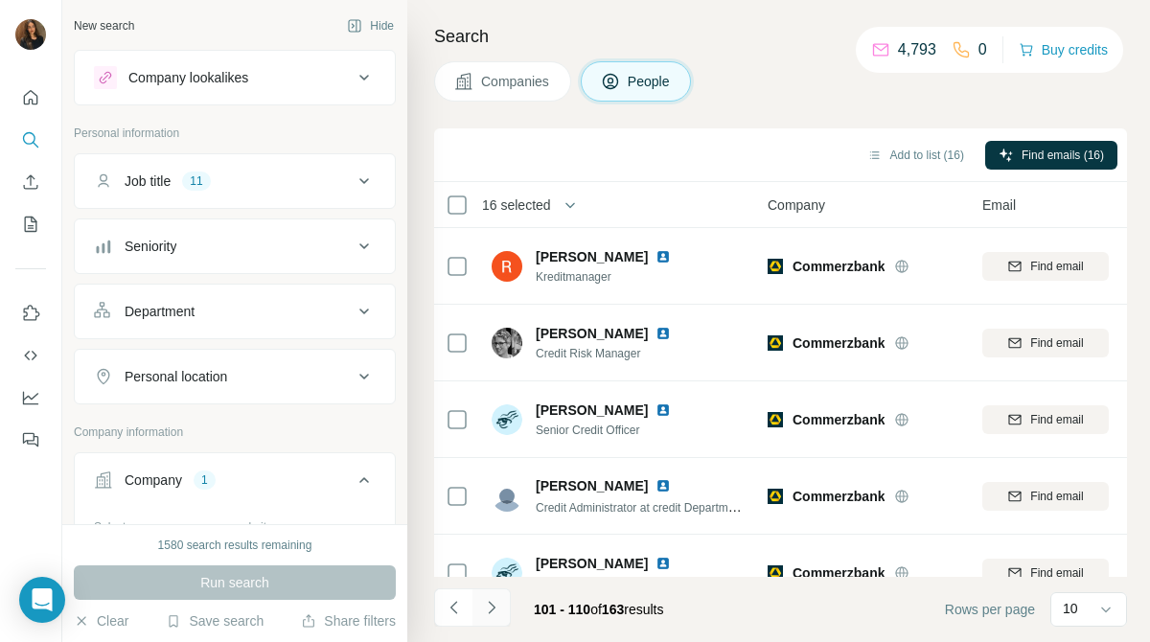
click at [495, 602] on icon "Navigate to next page" at bounding box center [491, 607] width 19 height 19
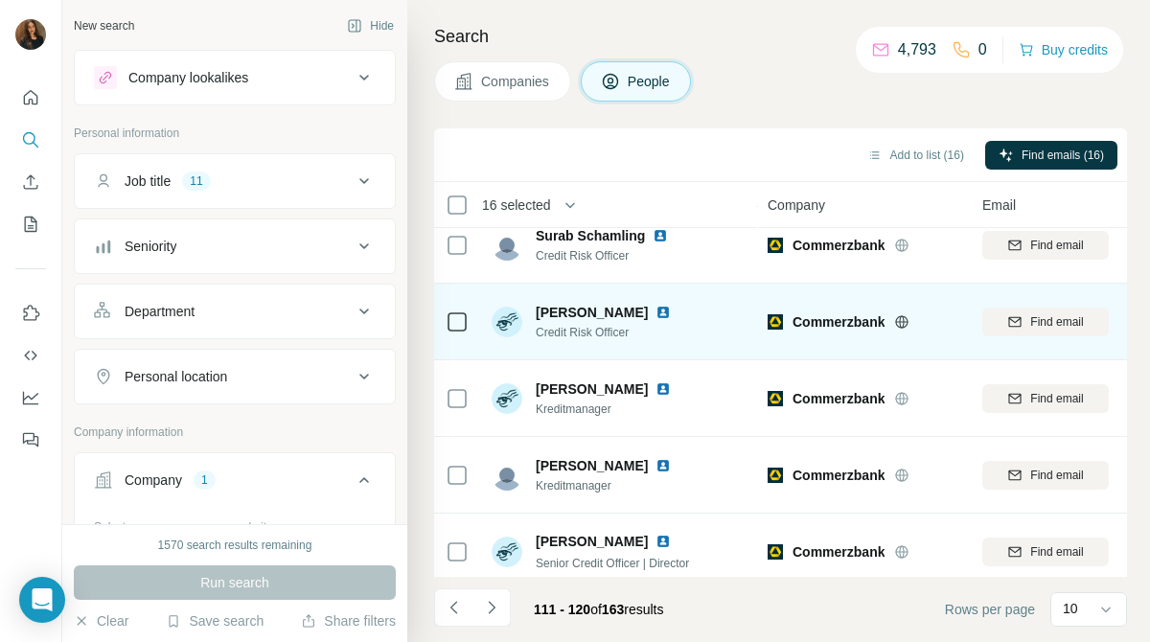
scroll to position [418, 0]
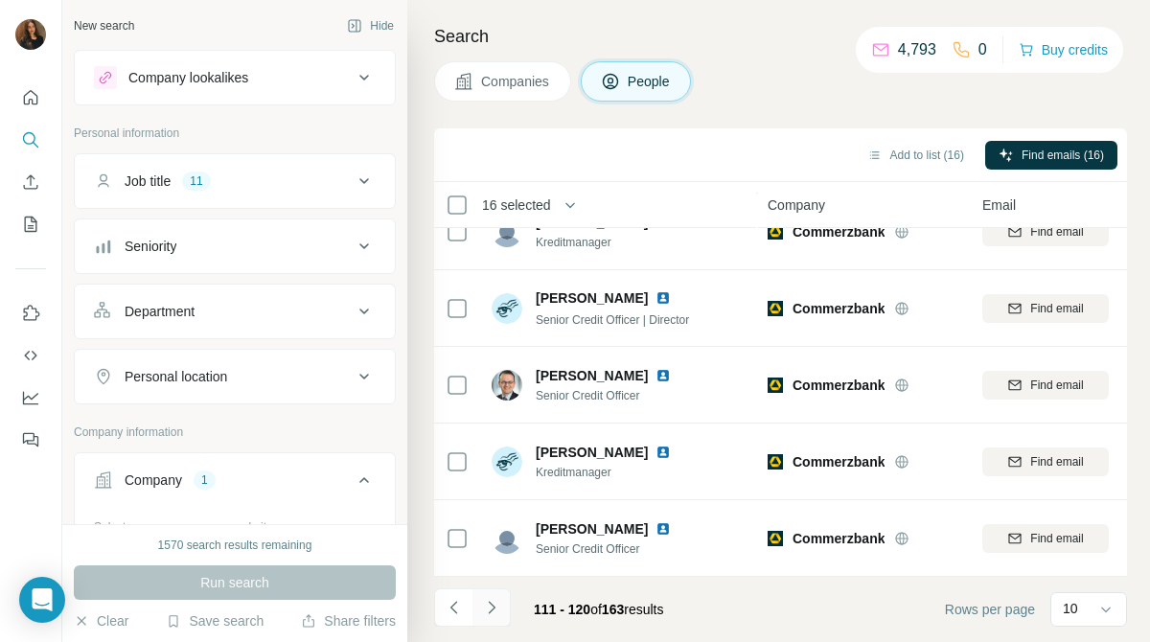
click at [496, 606] on icon "Navigate to next page" at bounding box center [491, 607] width 19 height 19
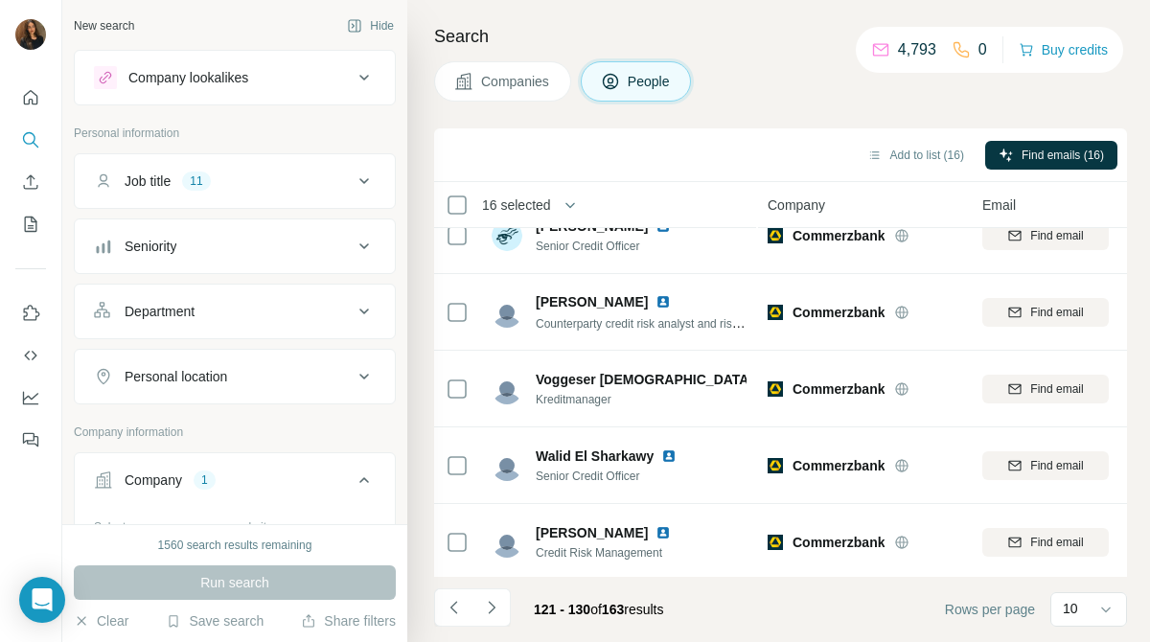
scroll to position [0, 0]
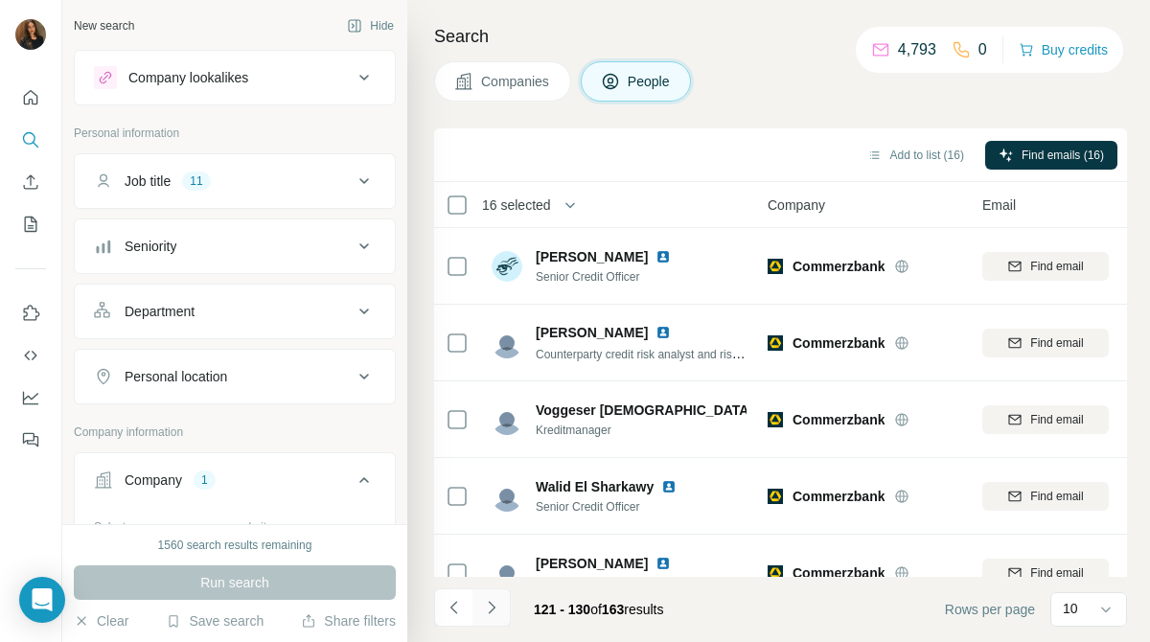
click at [496, 605] on icon "Navigate to next page" at bounding box center [491, 607] width 19 height 19
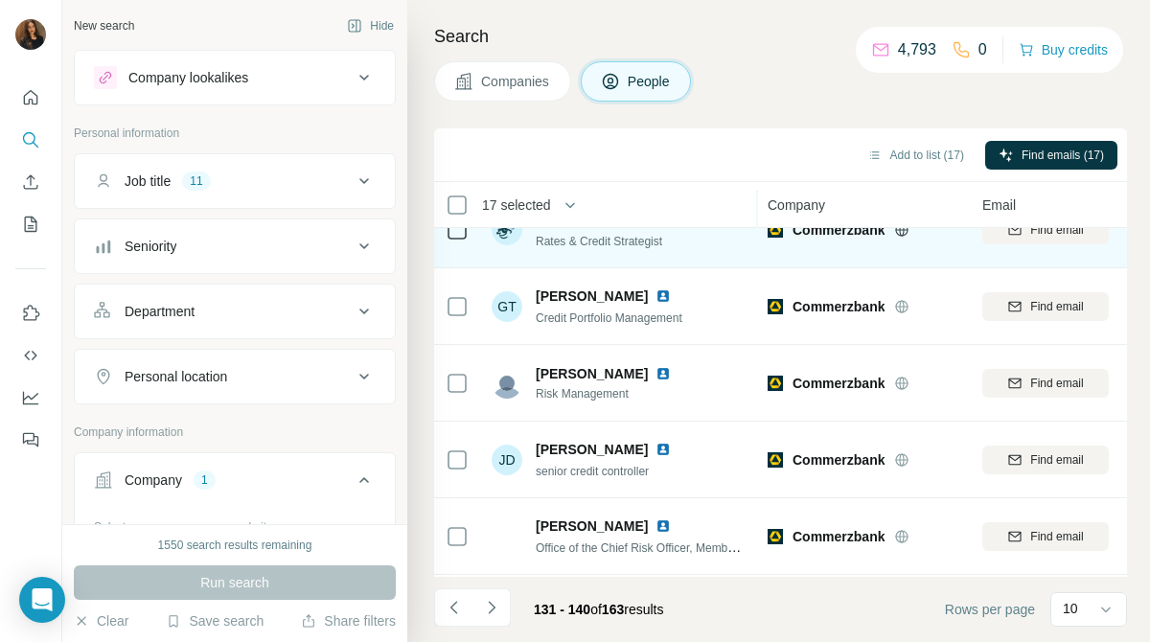
scroll to position [418, 0]
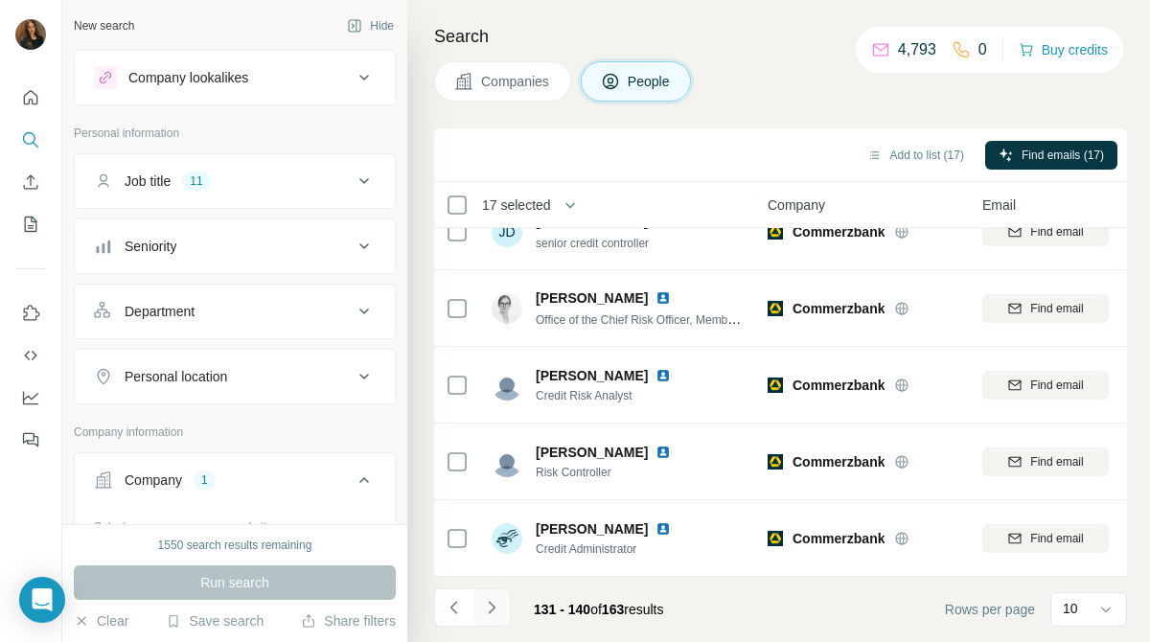
click at [491, 603] on icon "Navigate to next page" at bounding box center [491, 607] width 19 height 19
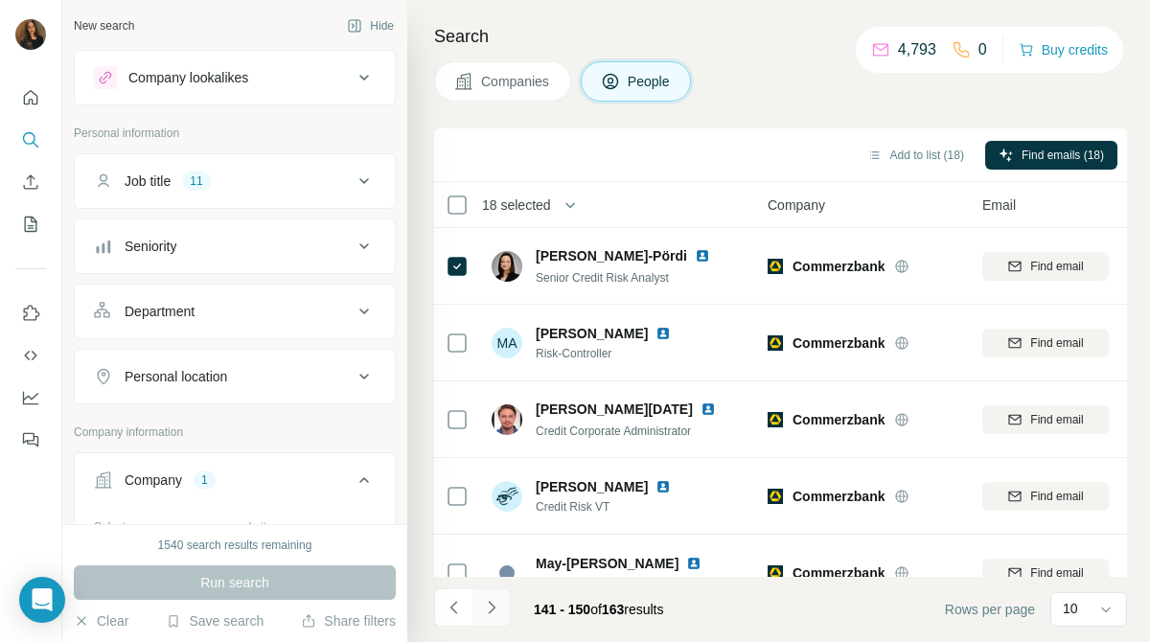
click at [495, 608] on icon "Navigate to next page" at bounding box center [491, 607] width 19 height 19
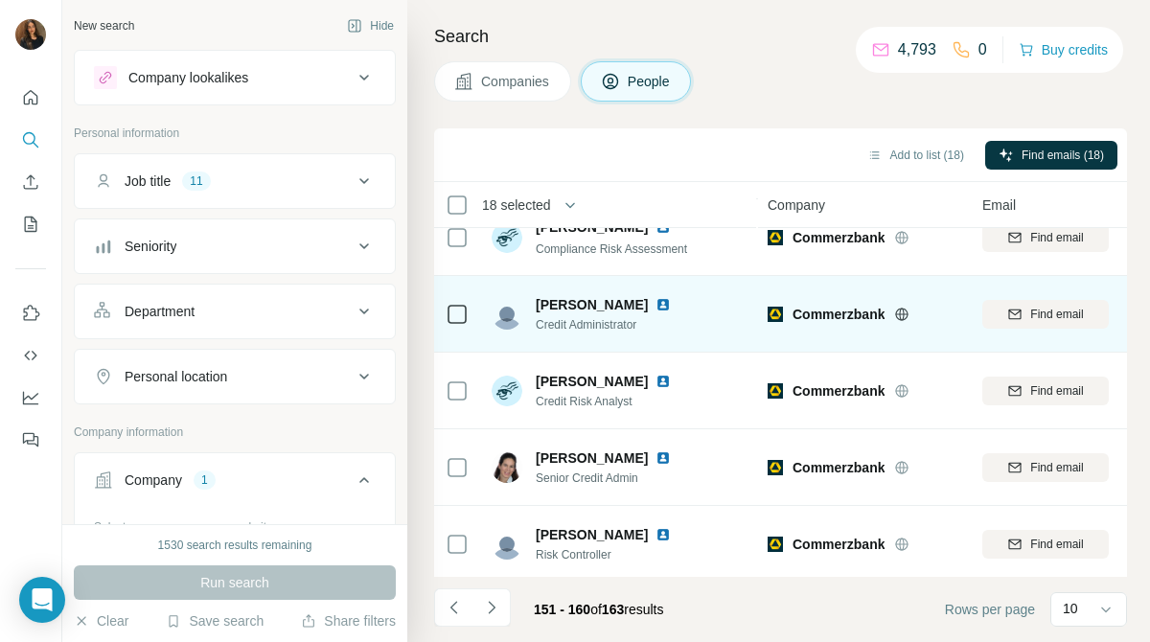
scroll to position [418, 0]
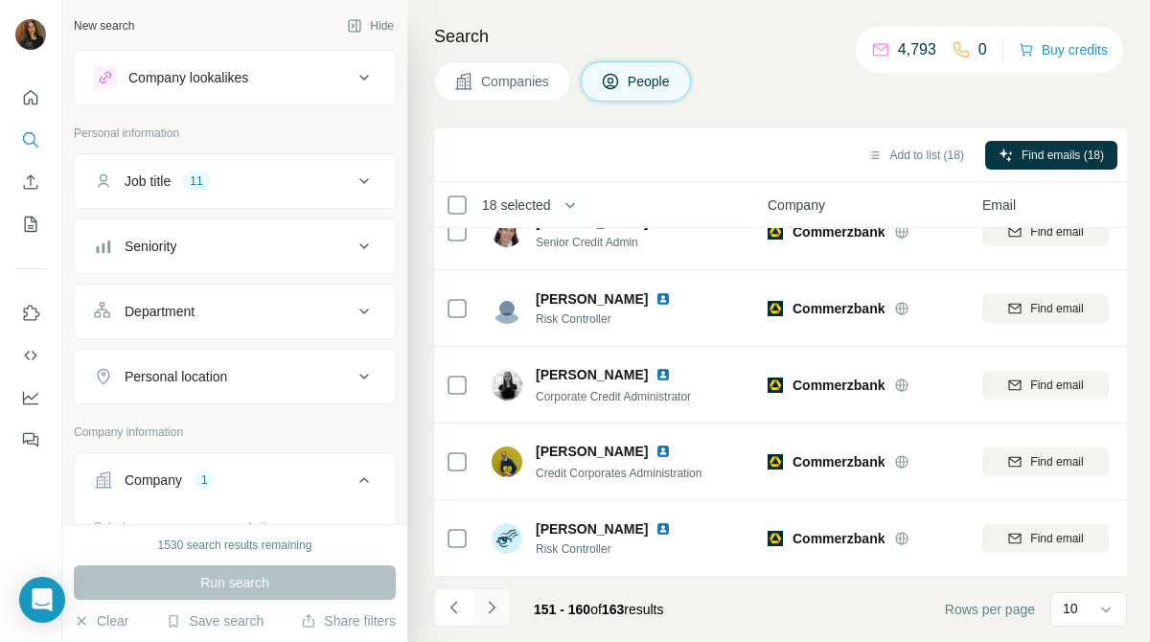
click at [493, 620] on button "Navigate to next page" at bounding box center [491, 607] width 38 height 38
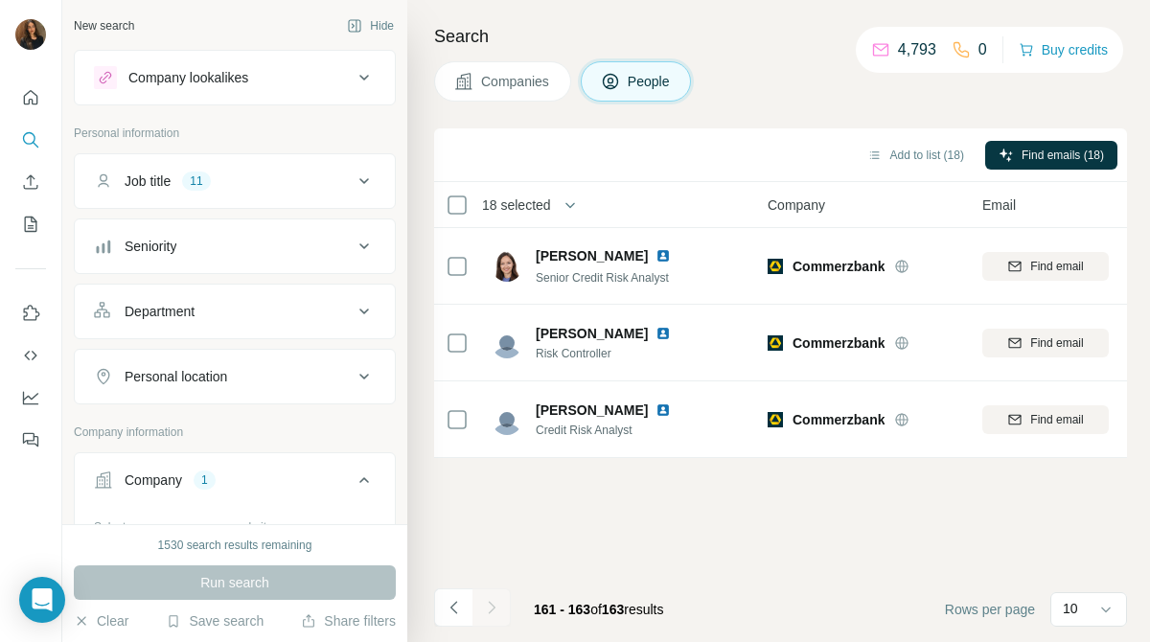
scroll to position [0, 0]
click at [919, 155] on button "Add to list (19)" at bounding box center [916, 155] width 124 height 29
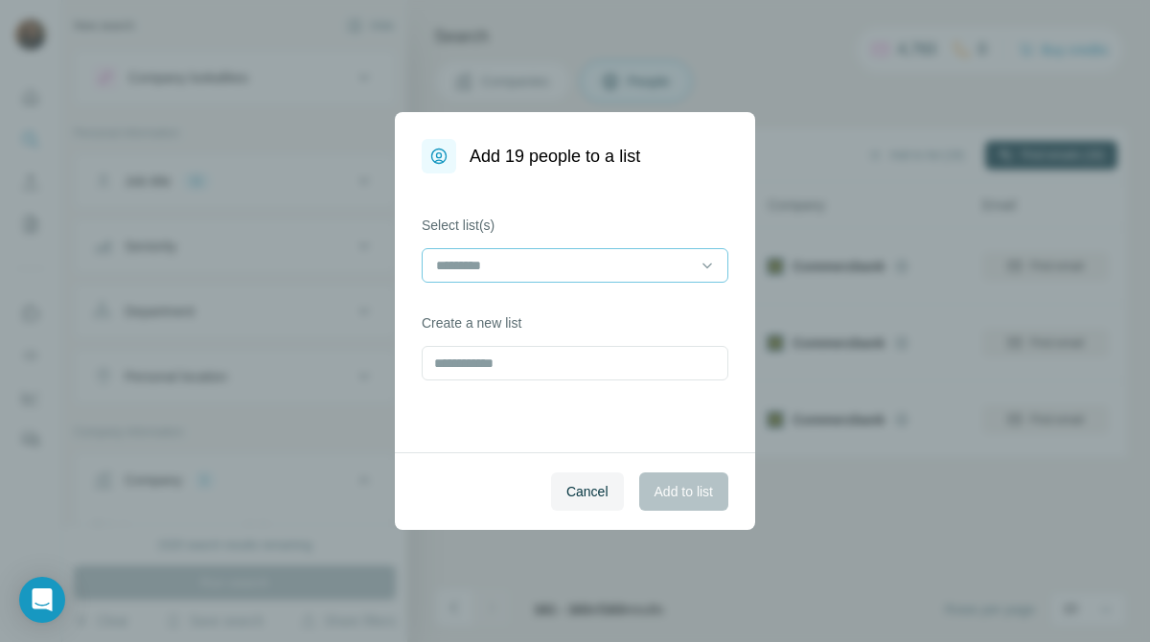
click at [637, 262] on input at bounding box center [563, 265] width 259 height 21
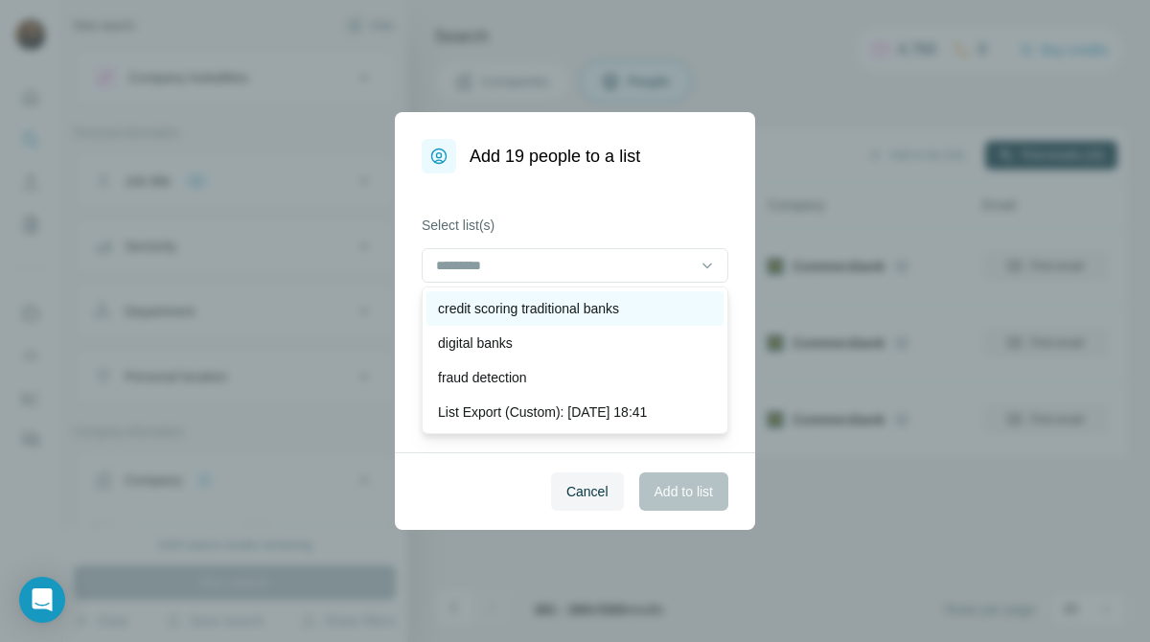
click at [619, 304] on p "credit scoring traditional banks" at bounding box center [528, 308] width 181 height 19
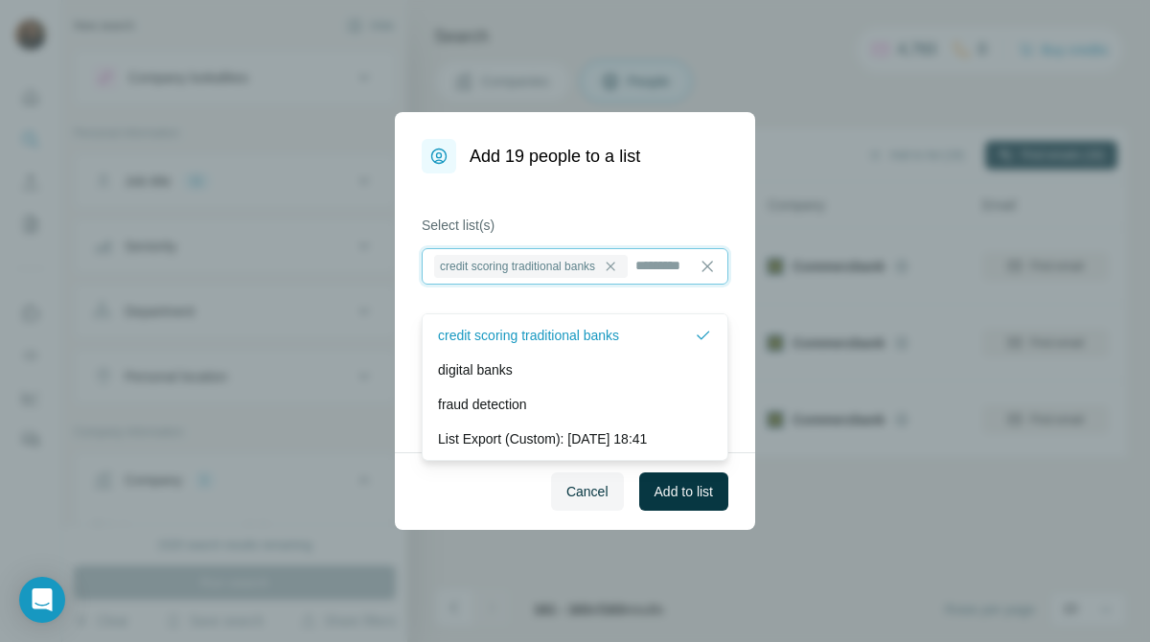
scroll to position [2, 0]
click at [670, 493] on span "Add to list" at bounding box center [683, 491] width 58 height 19
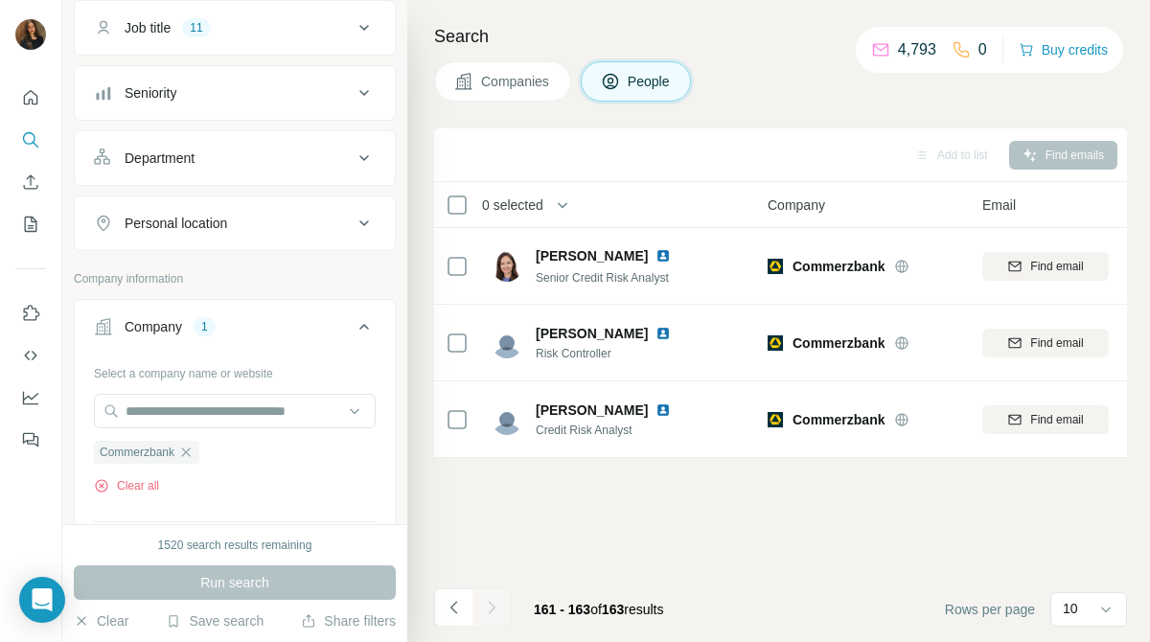
scroll to position [184, 0]
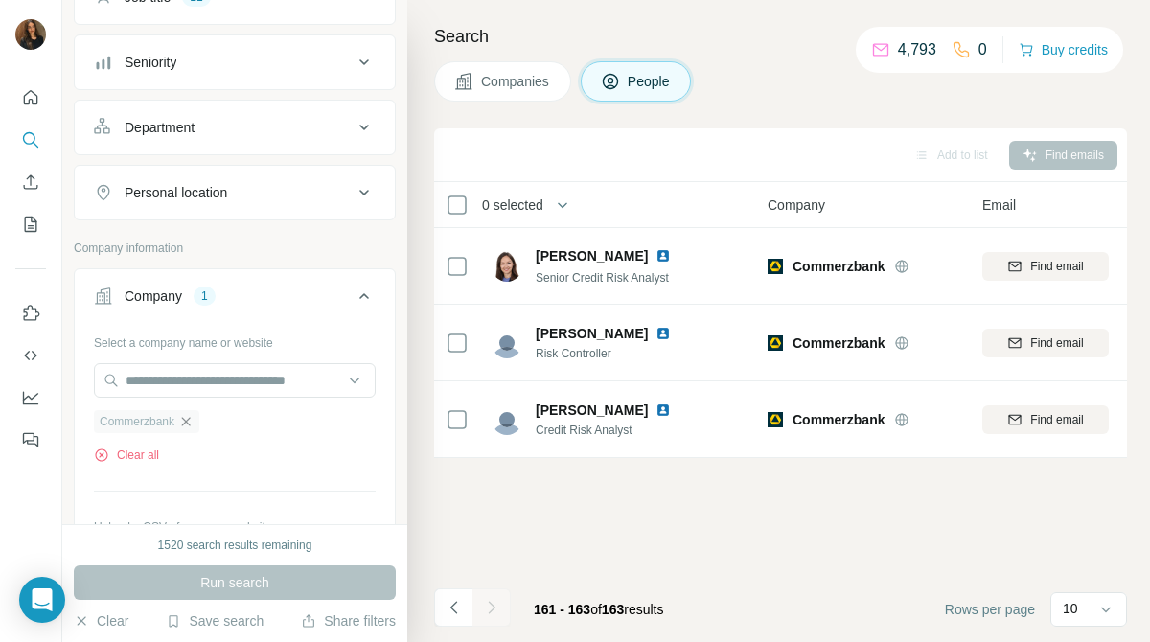
click at [185, 423] on icon "button" at bounding box center [185, 421] width 15 height 15
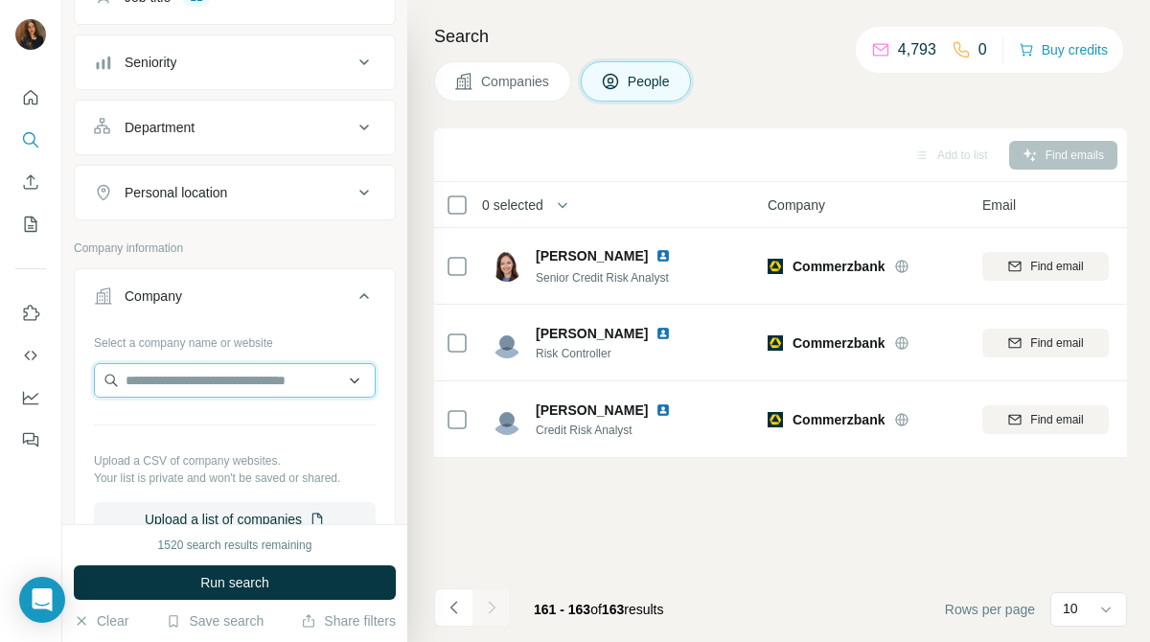
click at [252, 387] on input "text" at bounding box center [235, 380] width 282 height 34
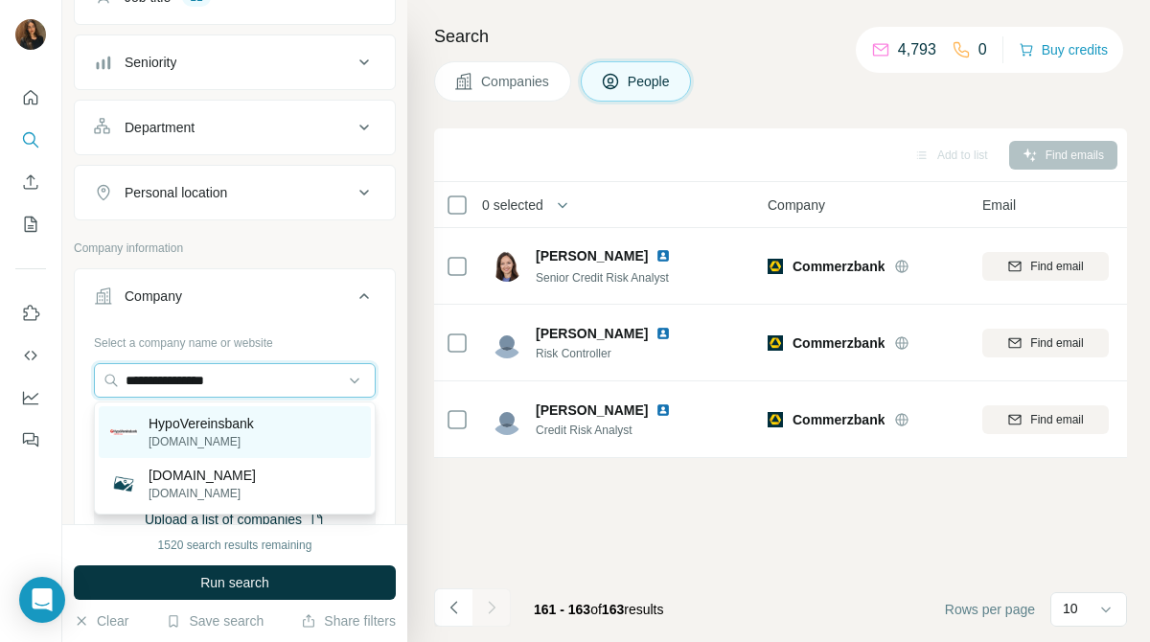
type input "**********"
click at [231, 446] on p "[DOMAIN_NAME]" at bounding box center [201, 441] width 105 height 17
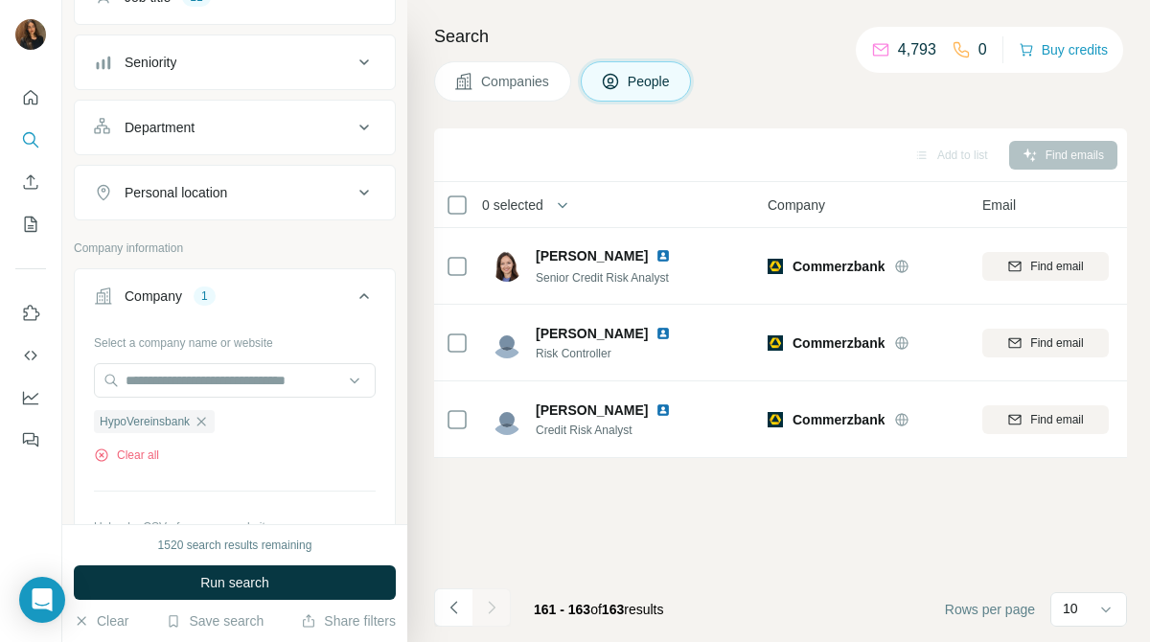
click at [505, 92] on button "Companies" at bounding box center [502, 81] width 137 height 40
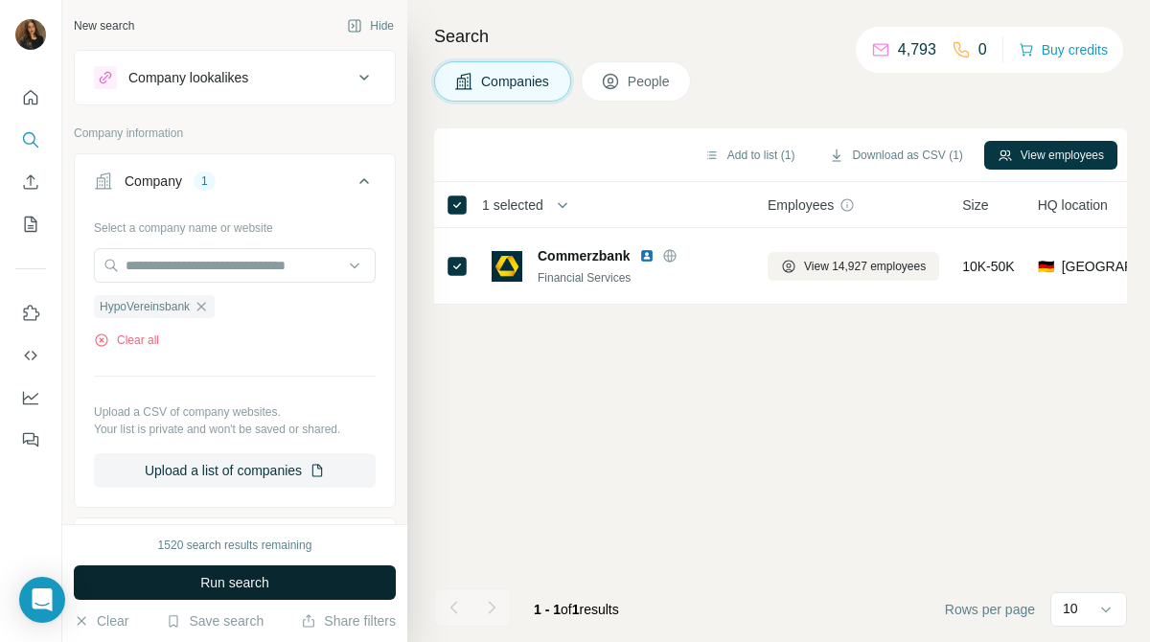
click at [328, 573] on button "Run search" at bounding box center [235, 582] width 322 height 34
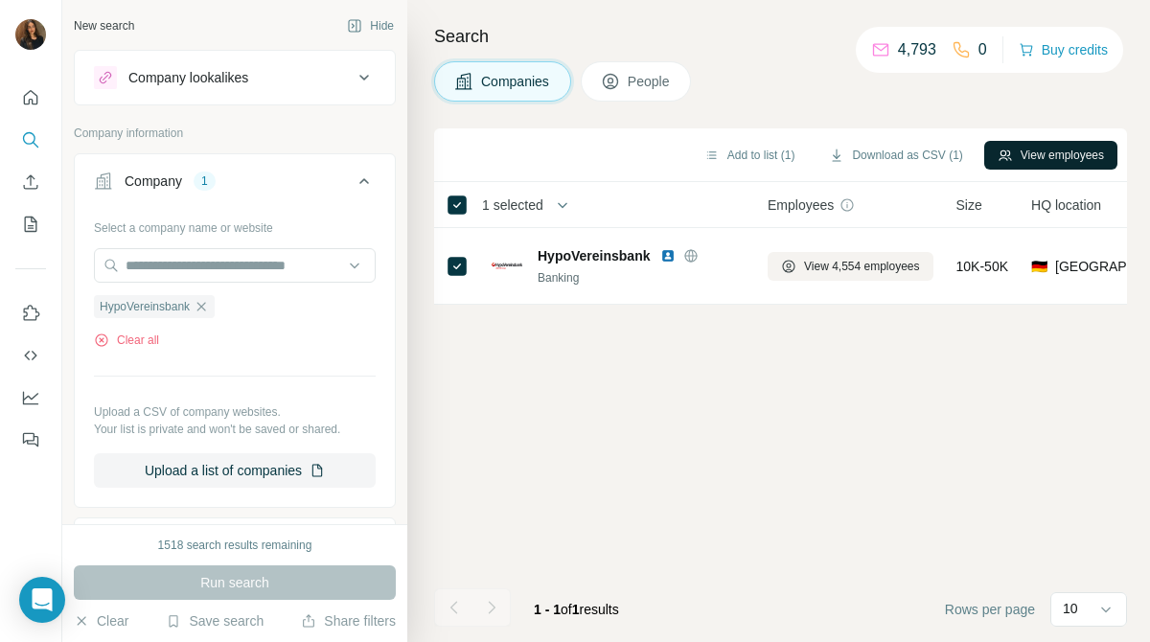
click at [1039, 151] on button "View employees" at bounding box center [1050, 155] width 133 height 29
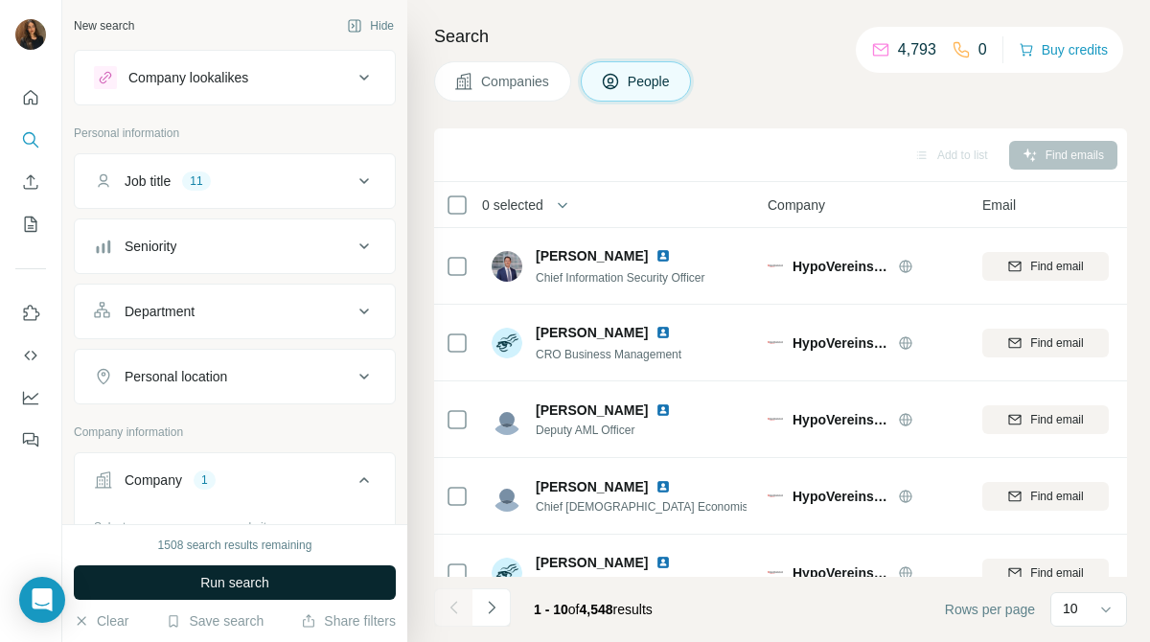
click at [372, 578] on button "Run search" at bounding box center [235, 582] width 322 height 34
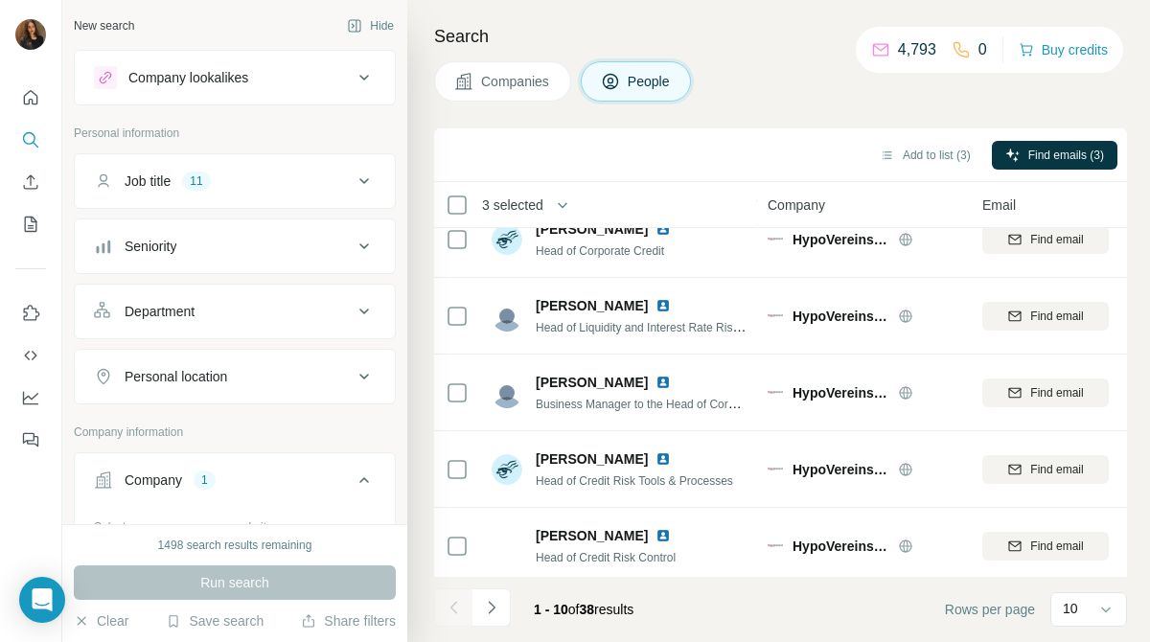
scroll to position [418, 0]
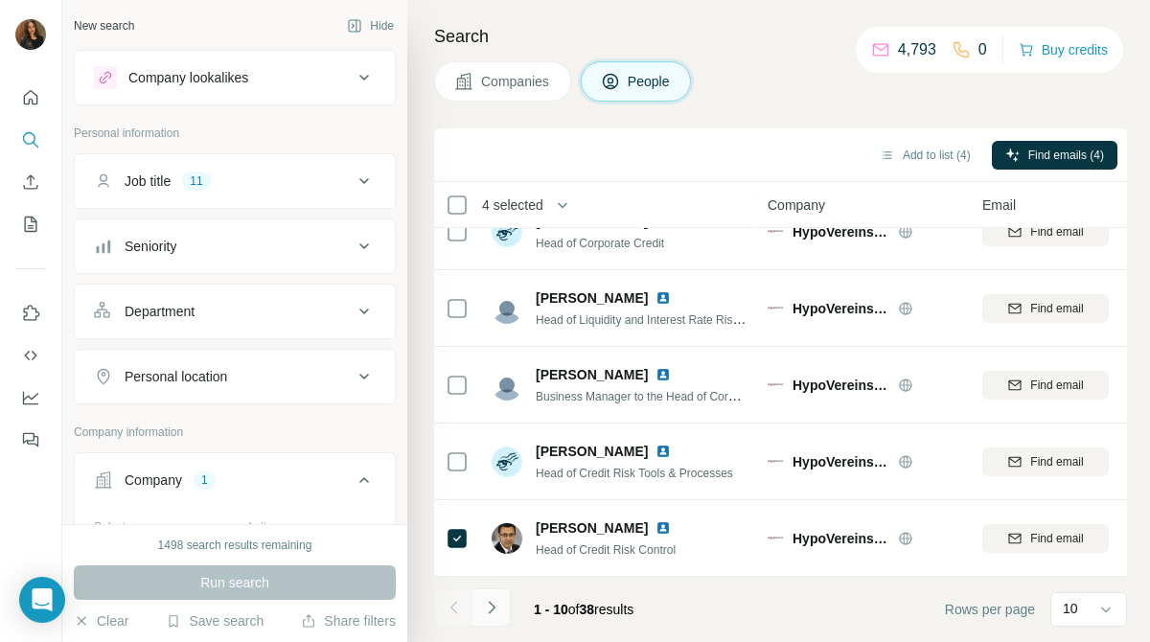
click at [493, 607] on icon "Navigate to next page" at bounding box center [491, 607] width 19 height 19
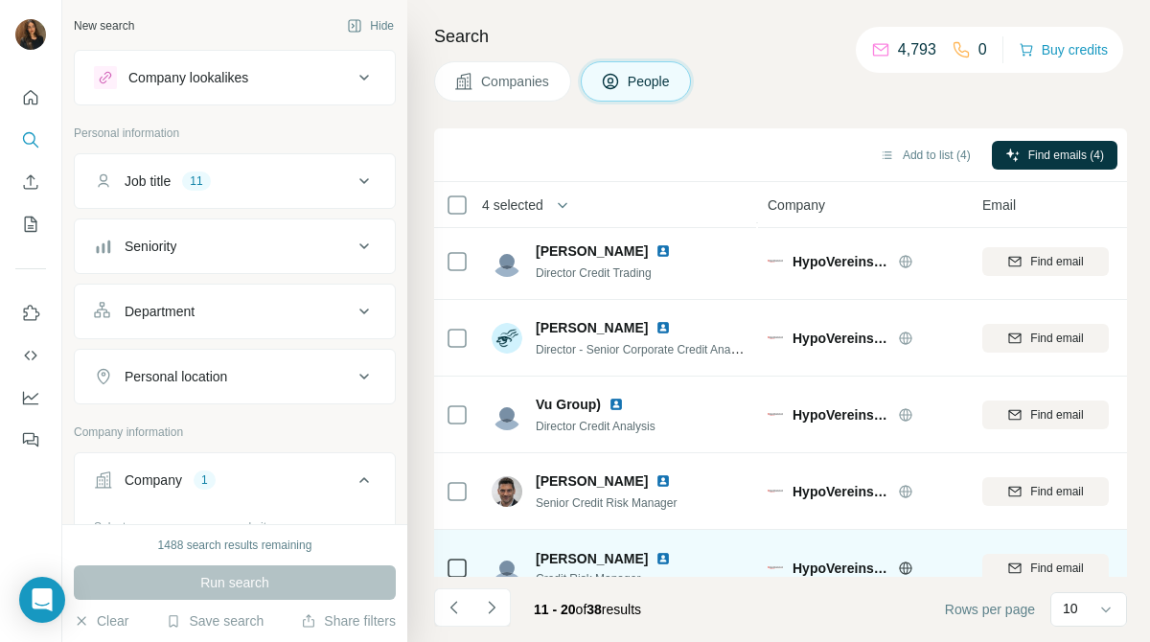
scroll to position [0, 0]
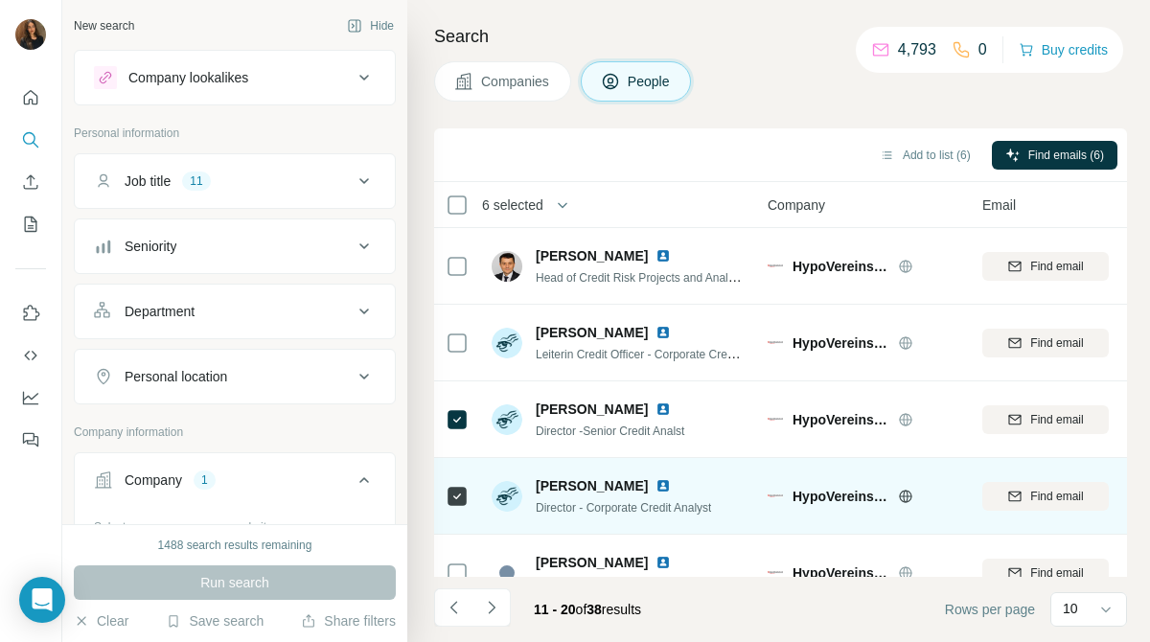
click at [499, 524] on td "[PERSON_NAME] Director - Corporate Credit Analyst" at bounding box center [619, 496] width 278 height 77
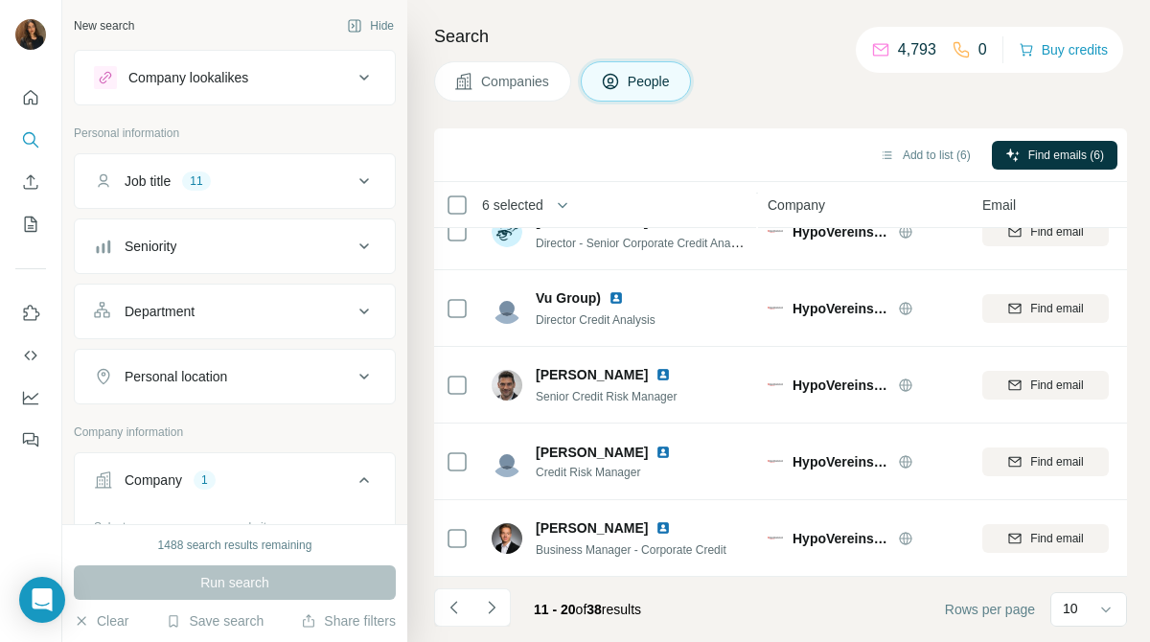
scroll to position [417, 0]
click at [485, 604] on icon "Navigate to next page" at bounding box center [491, 607] width 19 height 19
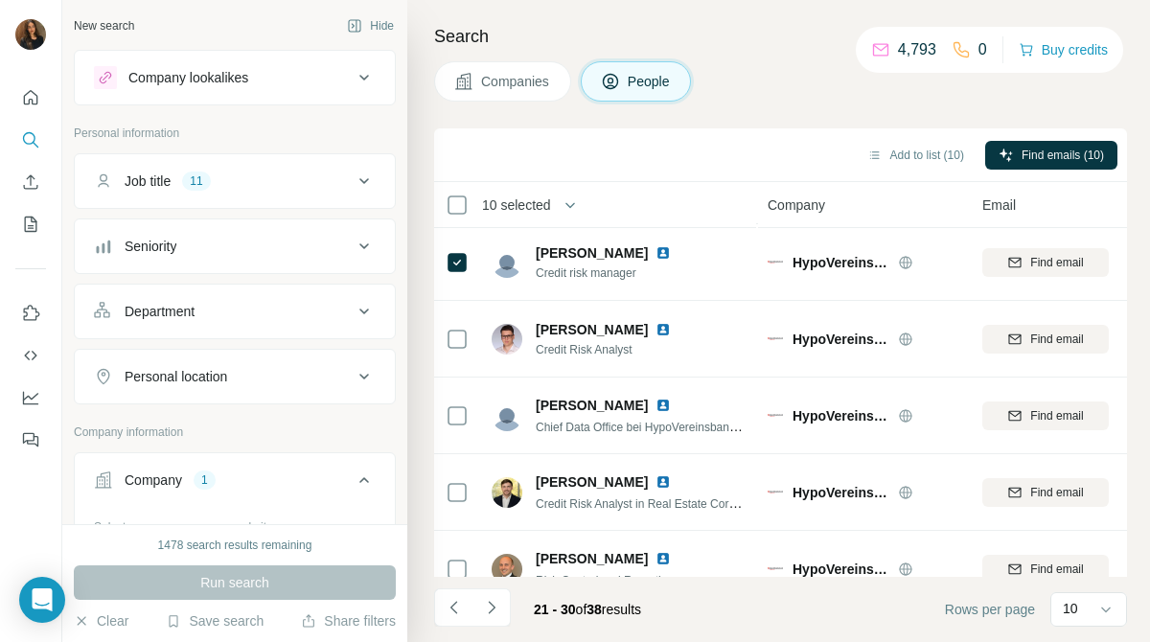
scroll to position [418, 0]
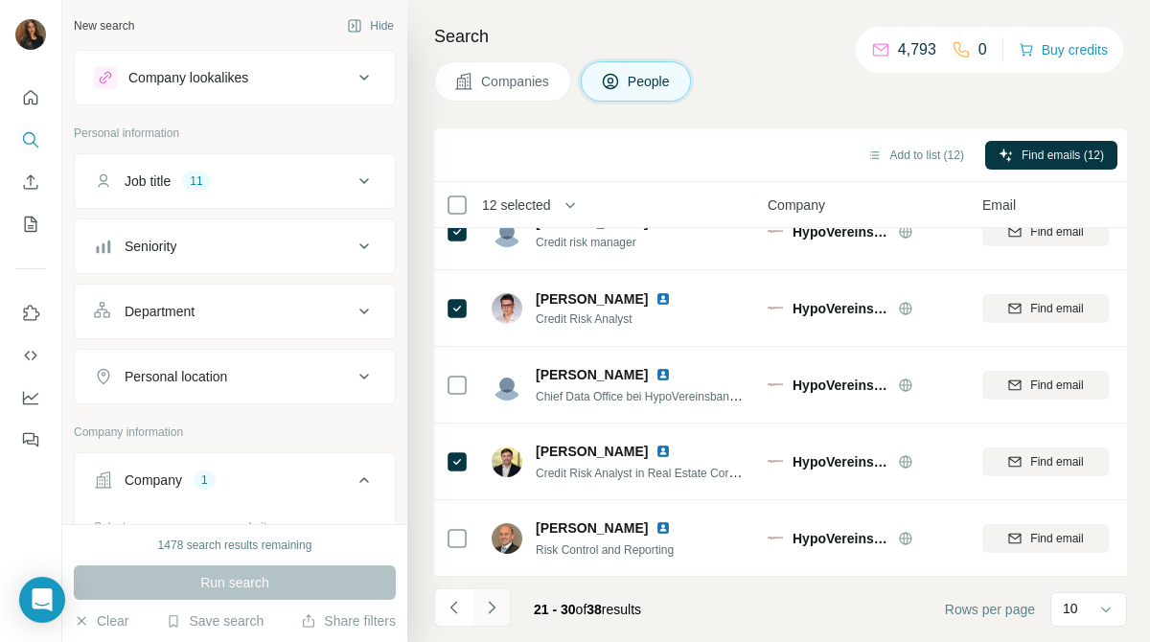
click at [490, 600] on icon "Navigate to next page" at bounding box center [491, 607] width 19 height 19
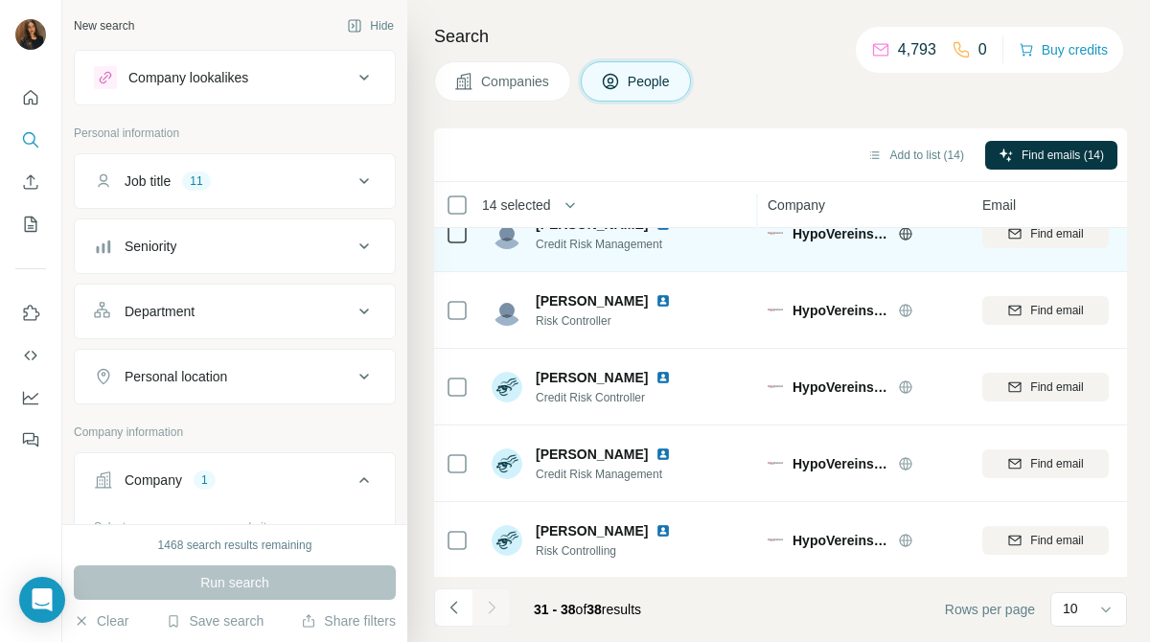
scroll to position [264, 0]
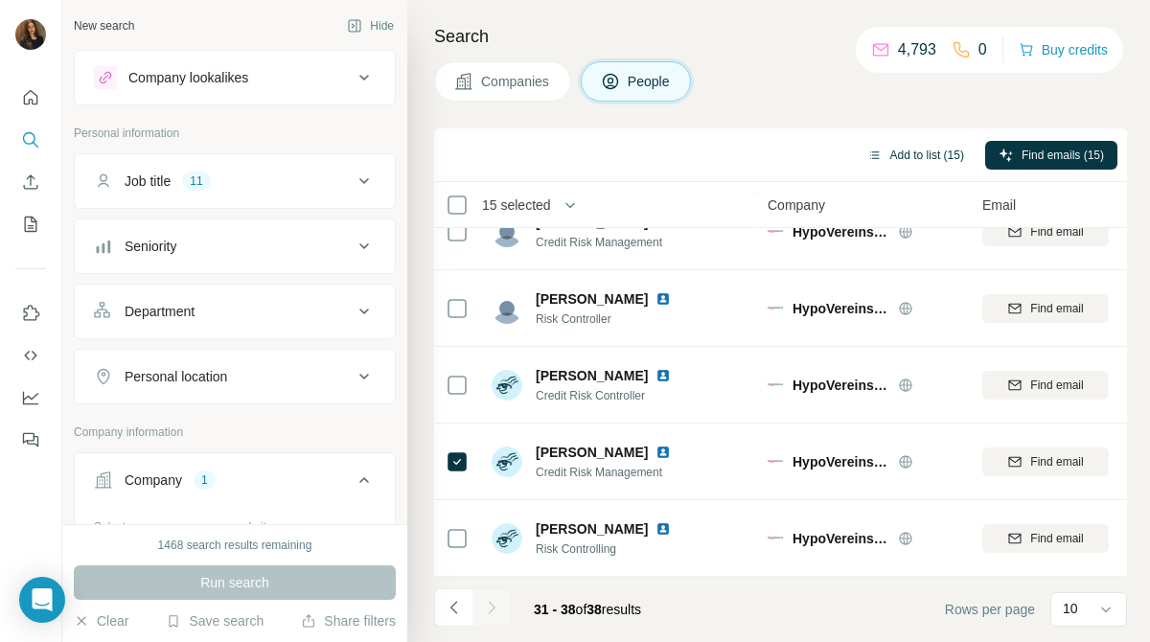
click at [929, 153] on button "Add to list (15)" at bounding box center [916, 155] width 124 height 29
click at [919, 148] on button "Add to list (15)" at bounding box center [916, 155] width 124 height 29
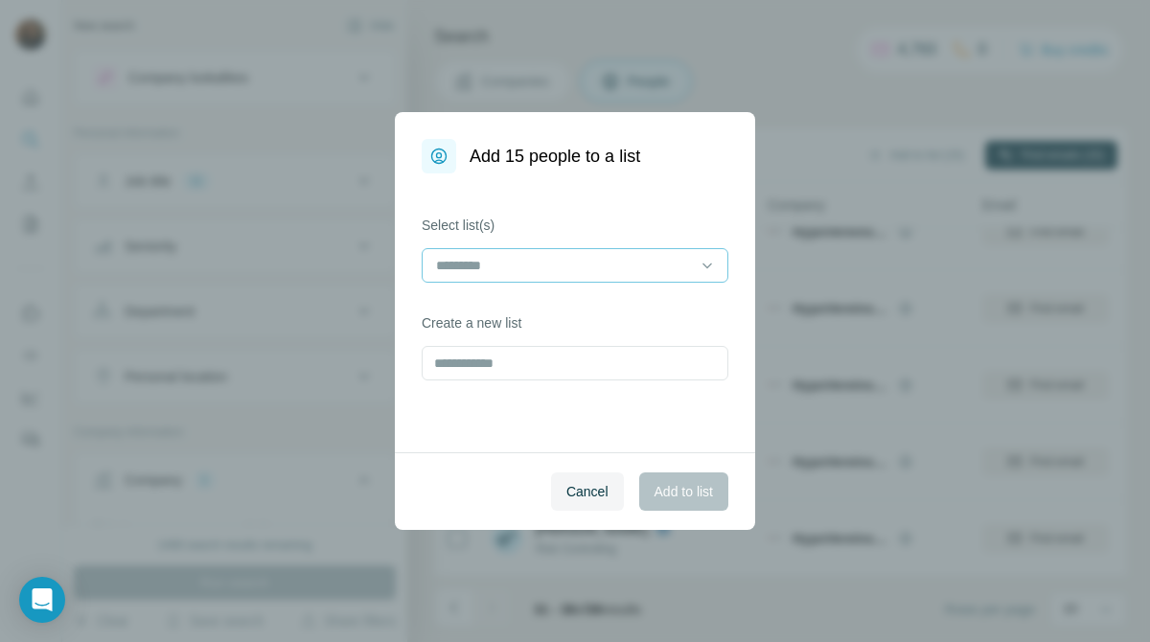
click at [676, 264] on input at bounding box center [563, 265] width 259 height 21
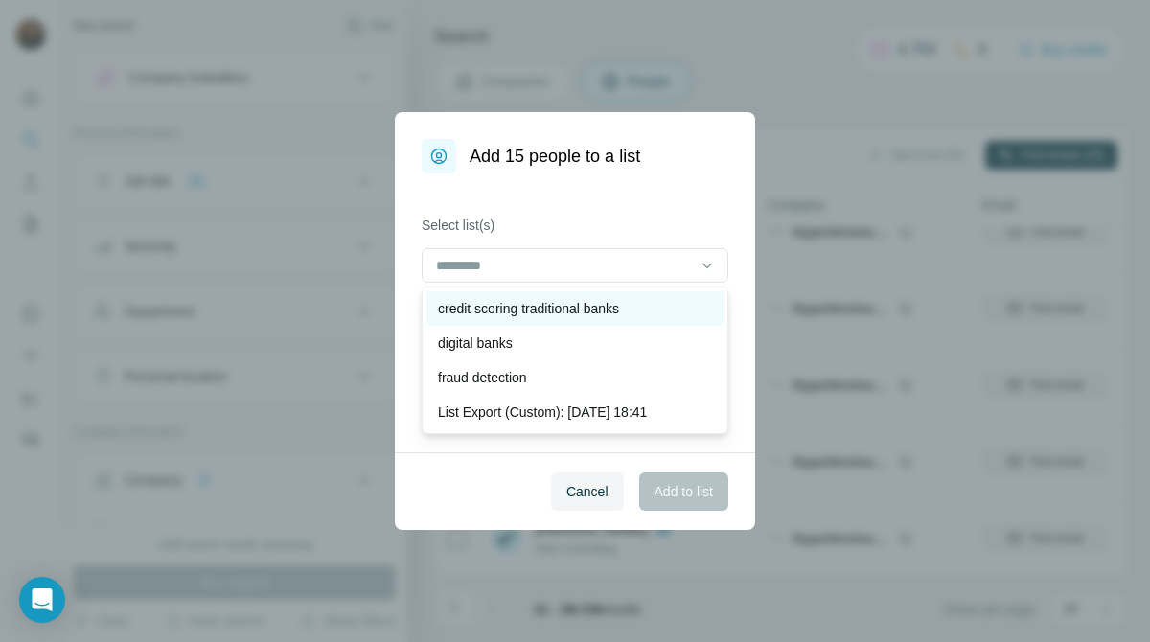
click at [670, 299] on div "credit scoring traditional banks" at bounding box center [575, 308] width 274 height 19
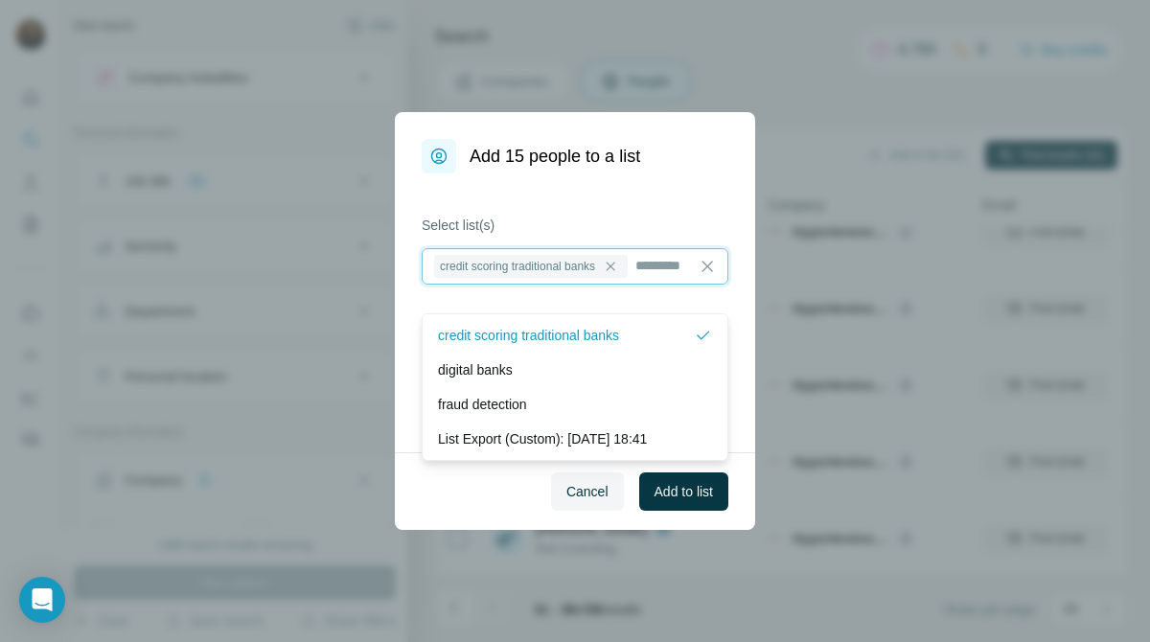
scroll to position [2, 0]
click at [694, 501] on button "Add to list" at bounding box center [683, 491] width 89 height 38
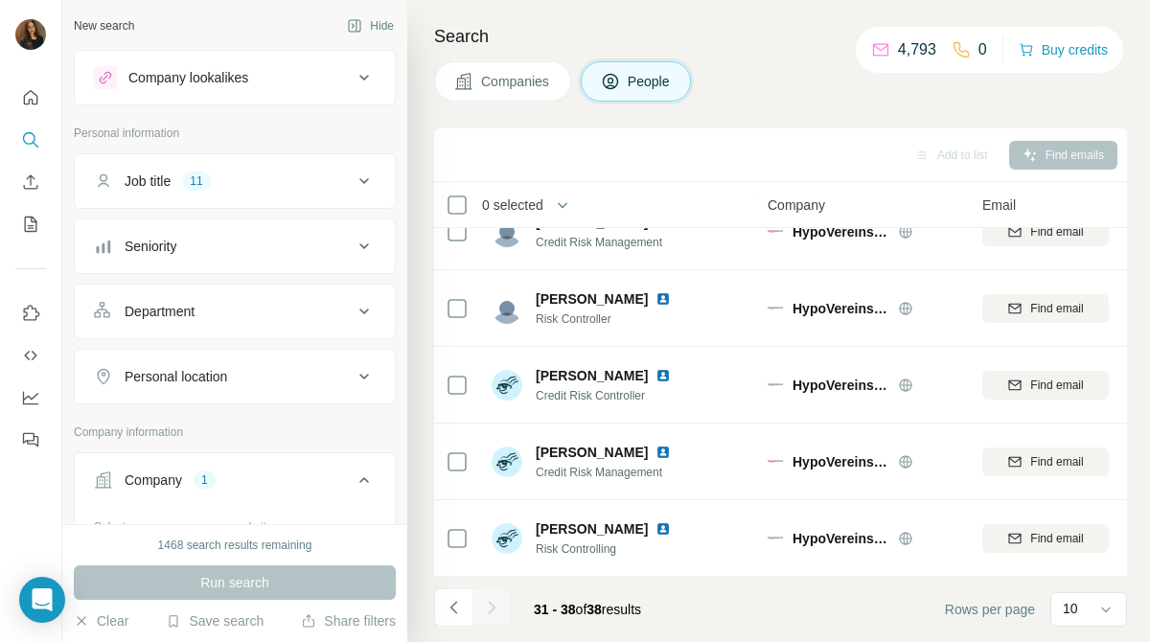
scroll to position [142, 0]
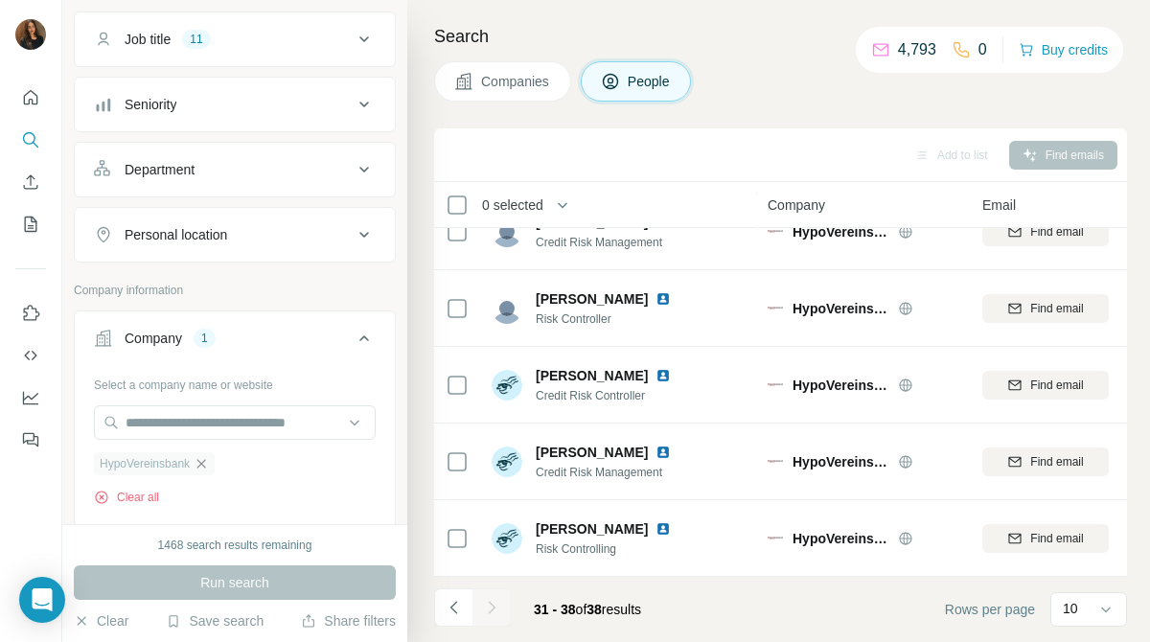
click at [206, 470] on icon "button" at bounding box center [201, 463] width 15 height 15
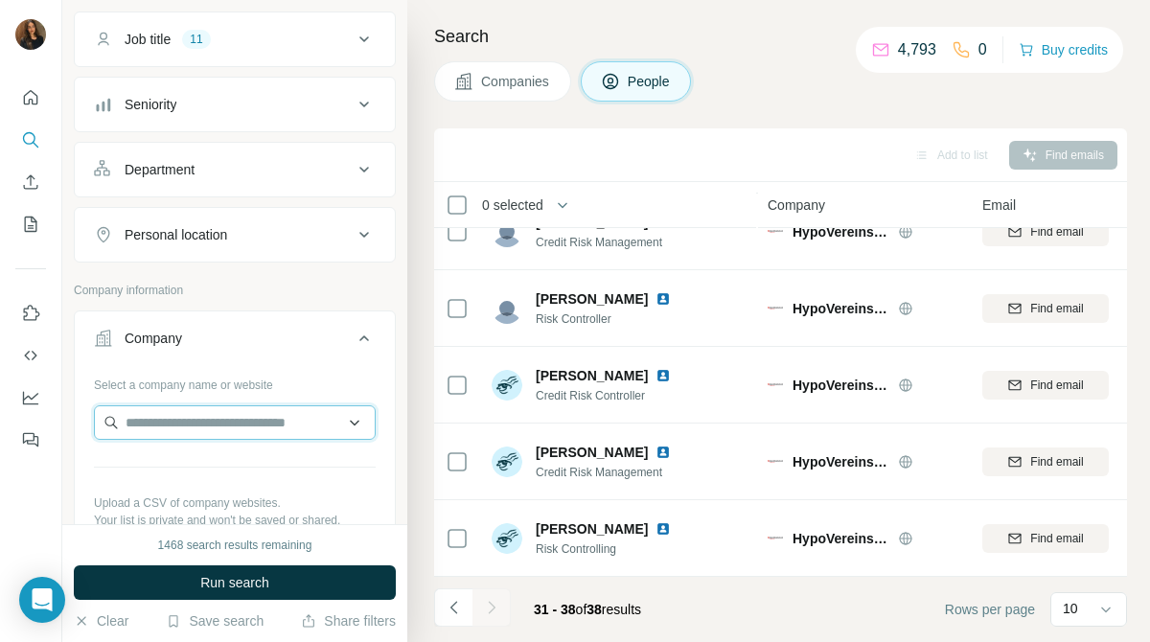
click at [265, 426] on input "text" at bounding box center [235, 422] width 282 height 34
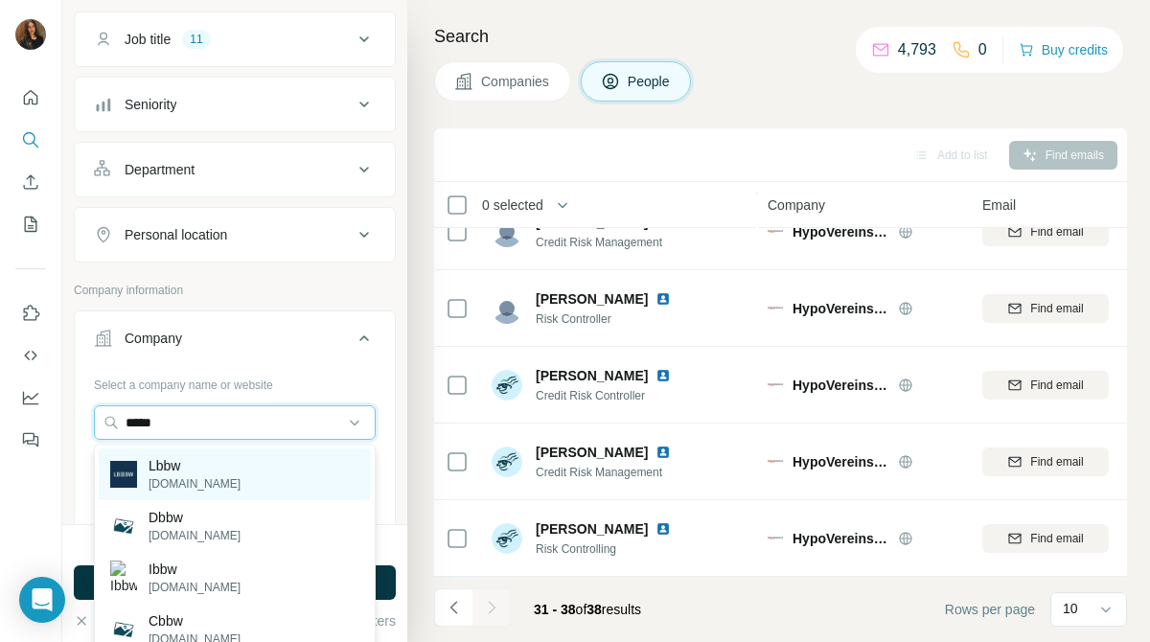
type input "****"
click at [255, 471] on div "Lbbw [DOMAIN_NAME]" at bounding box center [235, 474] width 272 height 52
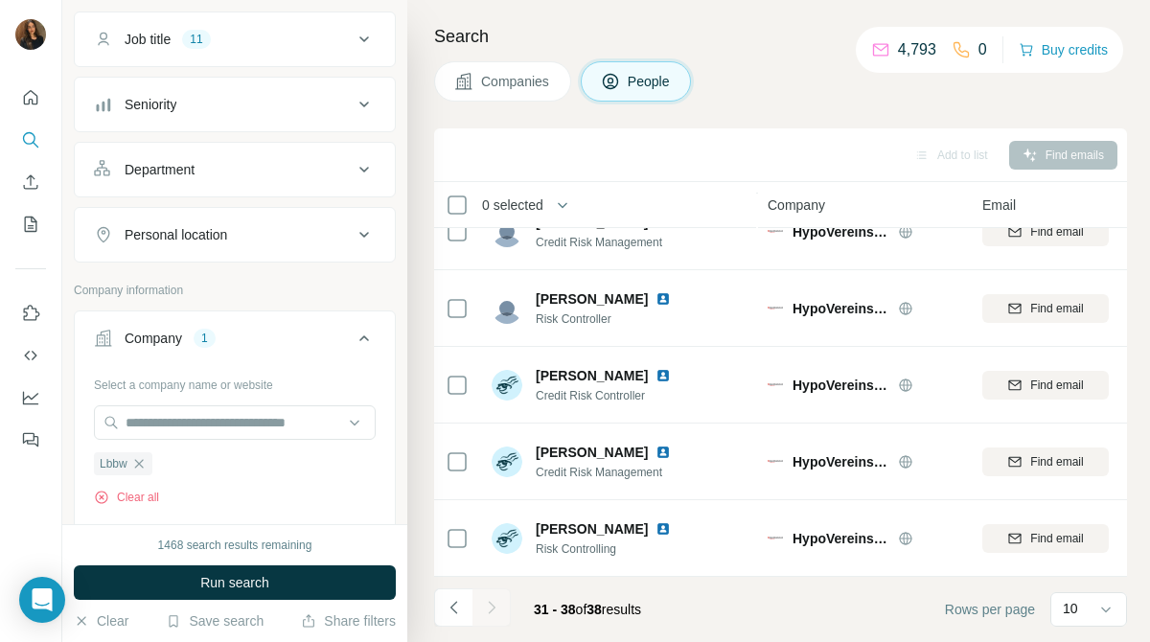
click at [540, 75] on span "Companies" at bounding box center [516, 81] width 70 height 19
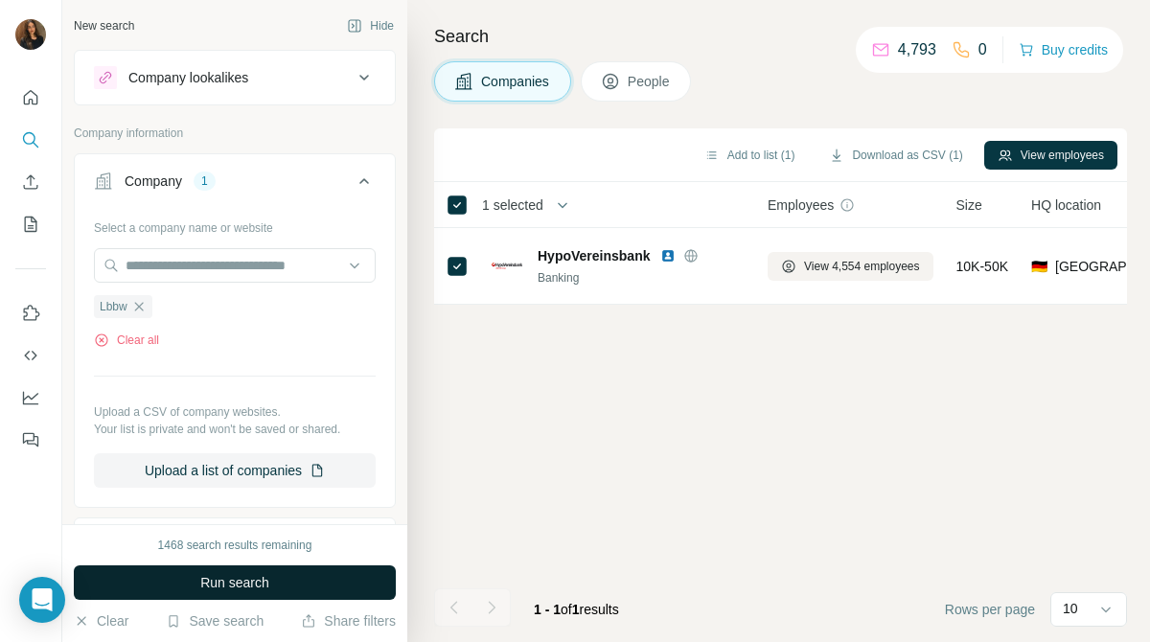
click at [305, 578] on button "Run search" at bounding box center [235, 582] width 322 height 34
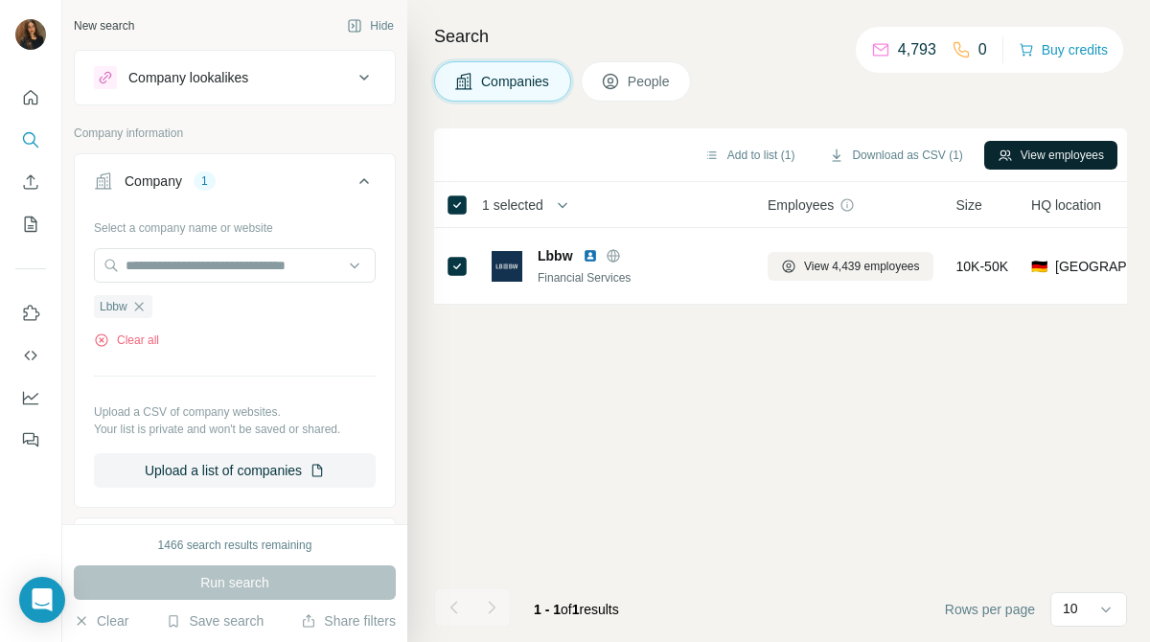
click at [1033, 153] on button "View employees" at bounding box center [1050, 155] width 133 height 29
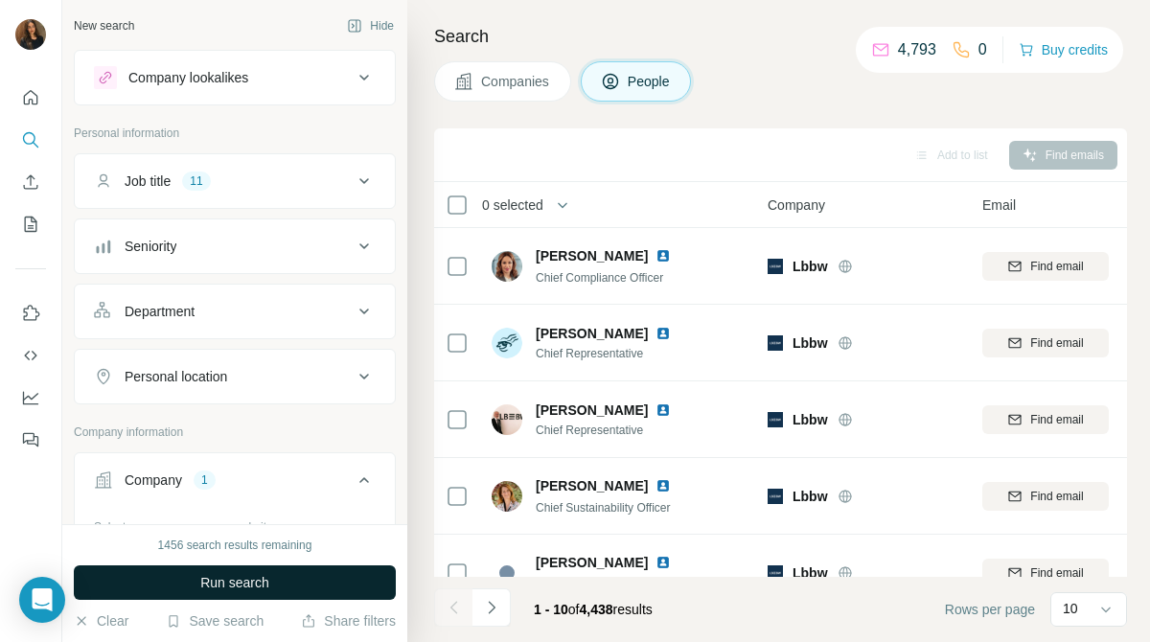
click at [349, 573] on button "Run search" at bounding box center [235, 582] width 322 height 34
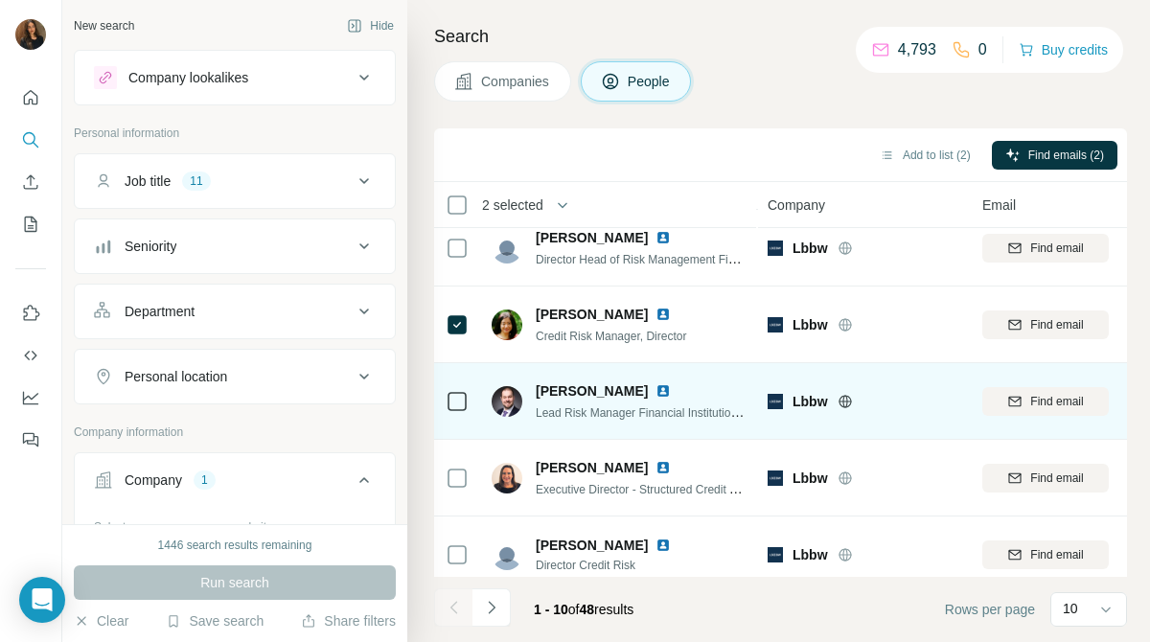
scroll to position [418, 0]
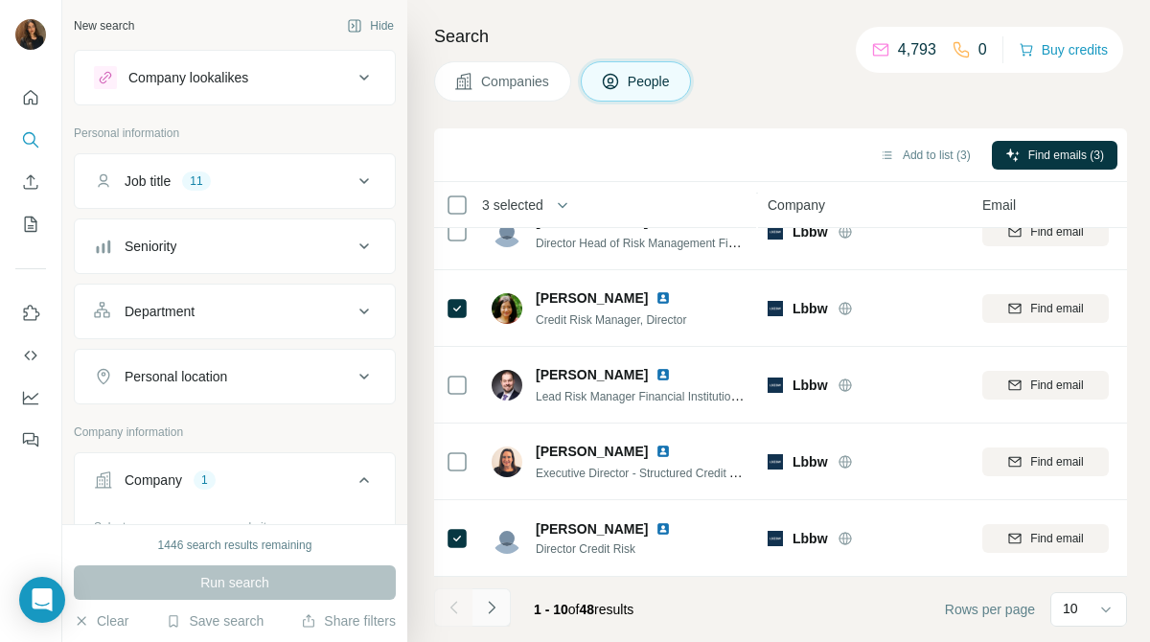
click at [493, 614] on icon "Navigate to next page" at bounding box center [491, 607] width 19 height 19
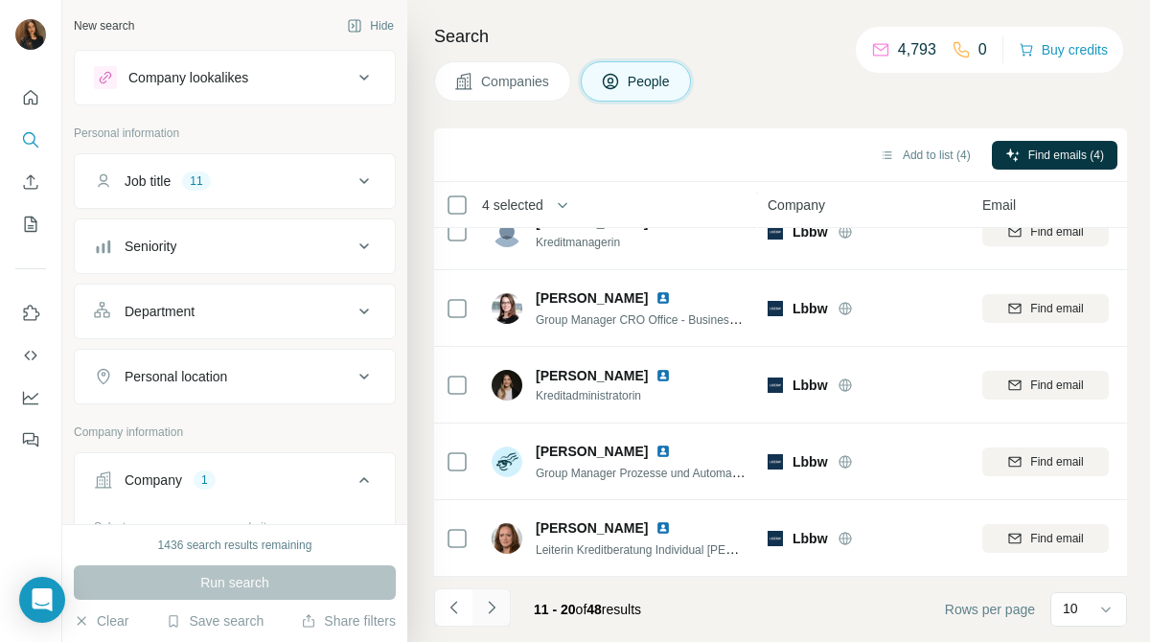
click at [490, 610] on icon "Navigate to next page" at bounding box center [491, 607] width 7 height 12
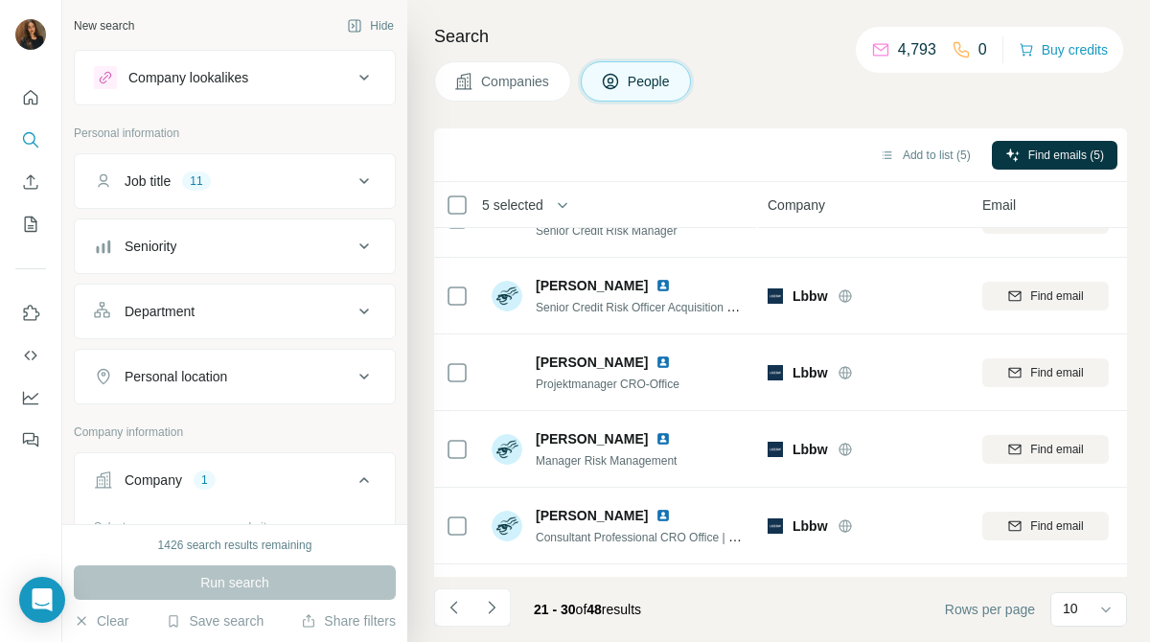
scroll to position [0, 0]
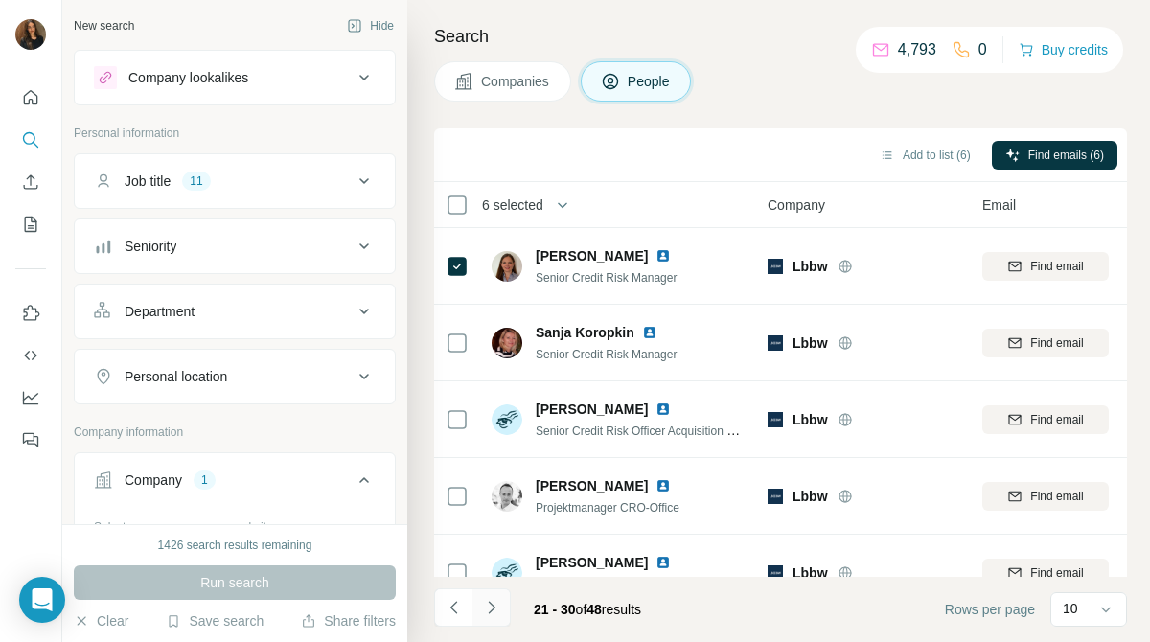
click at [496, 603] on icon "Navigate to next page" at bounding box center [491, 607] width 19 height 19
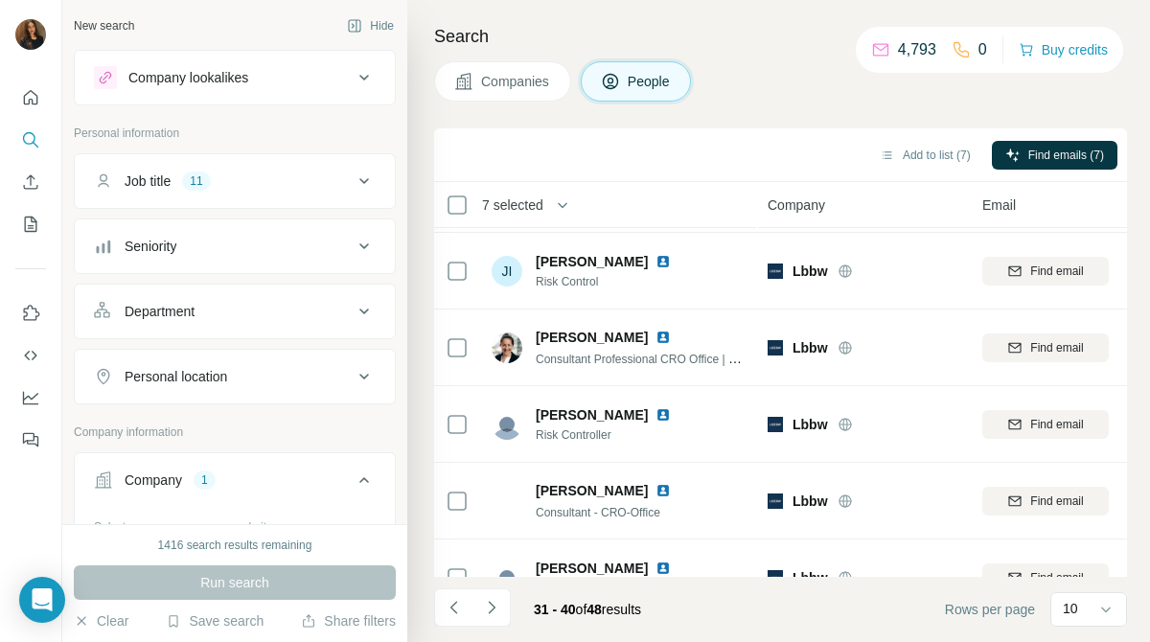
scroll to position [418, 0]
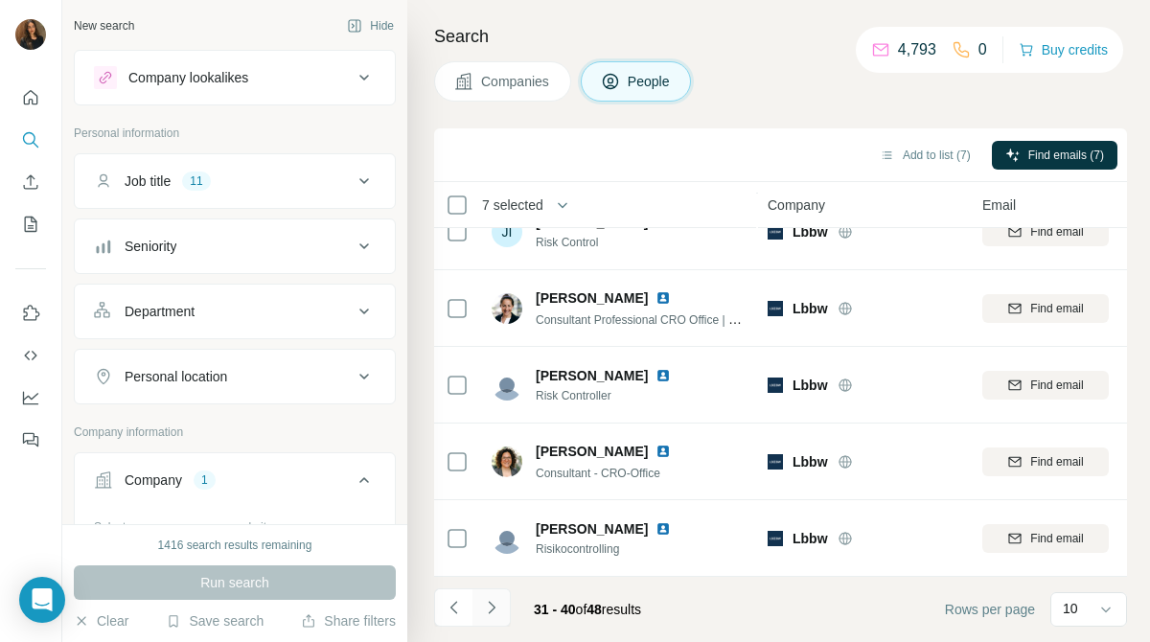
click at [504, 609] on button "Navigate to next page" at bounding box center [491, 607] width 38 height 38
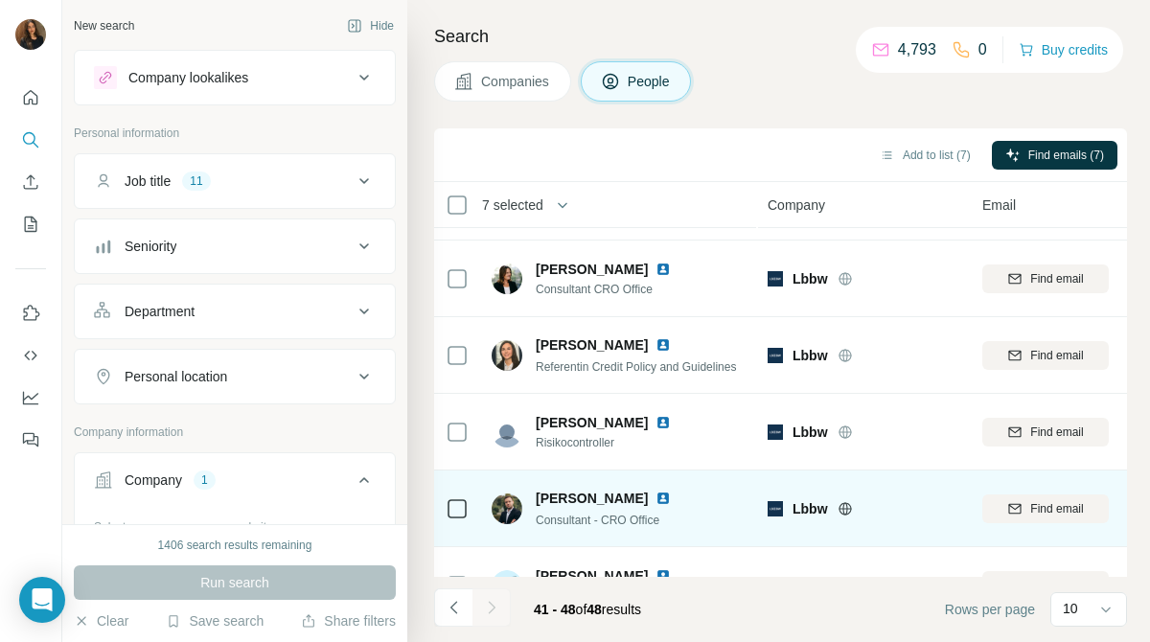
scroll to position [0, 0]
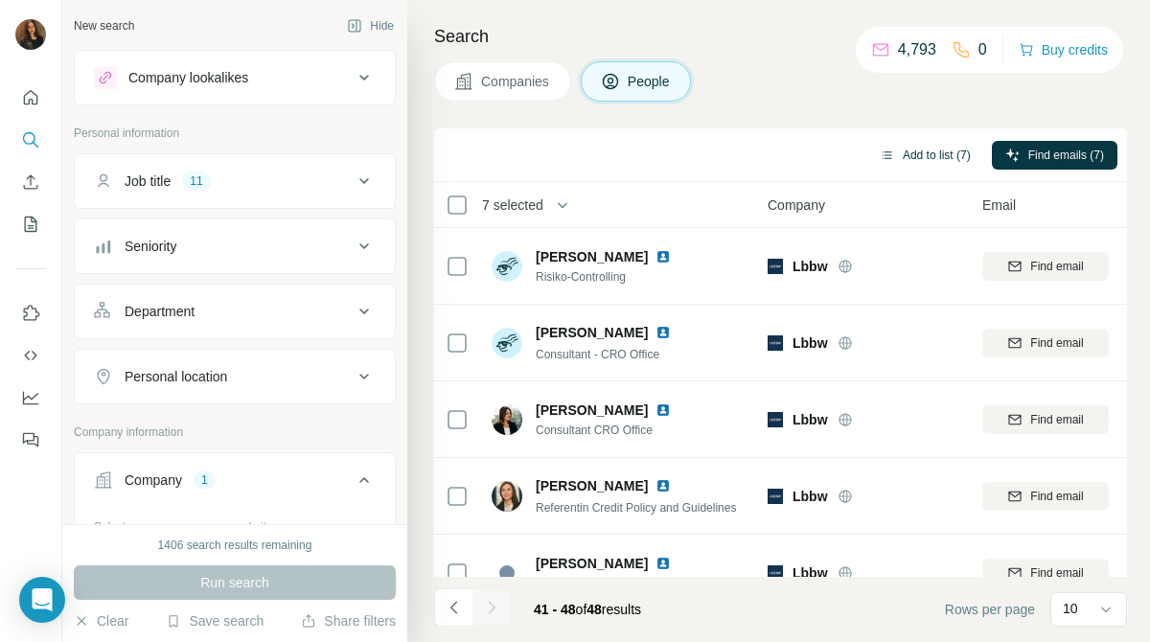
click at [930, 157] on button "Add to list (7)" at bounding box center [925, 155] width 118 height 29
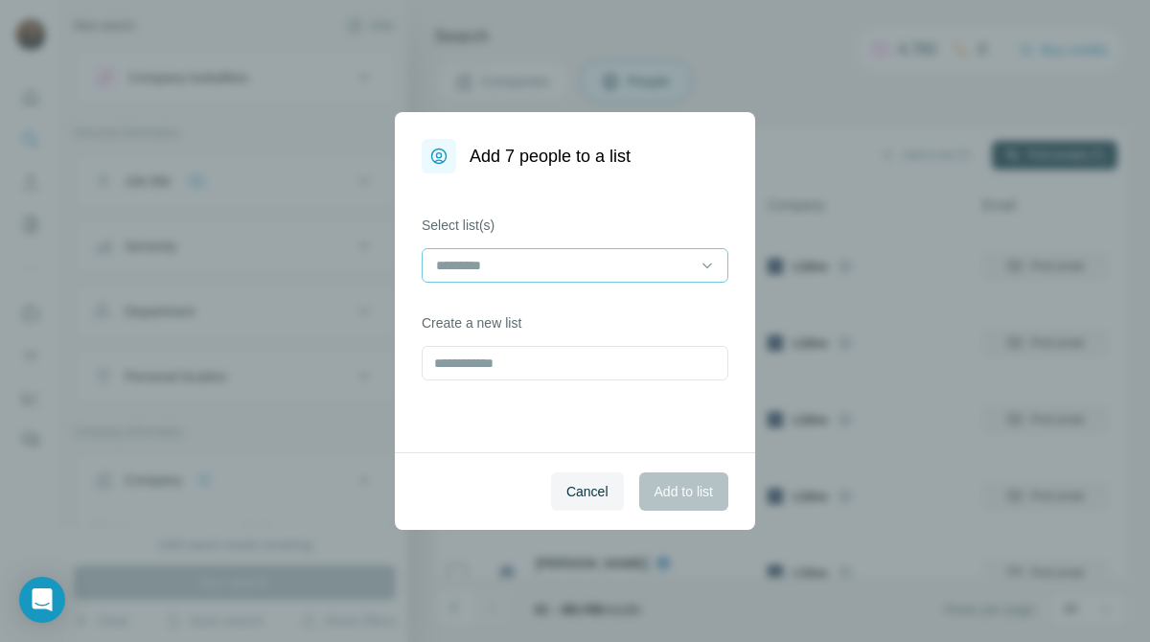
click at [690, 262] on input at bounding box center [563, 265] width 259 height 21
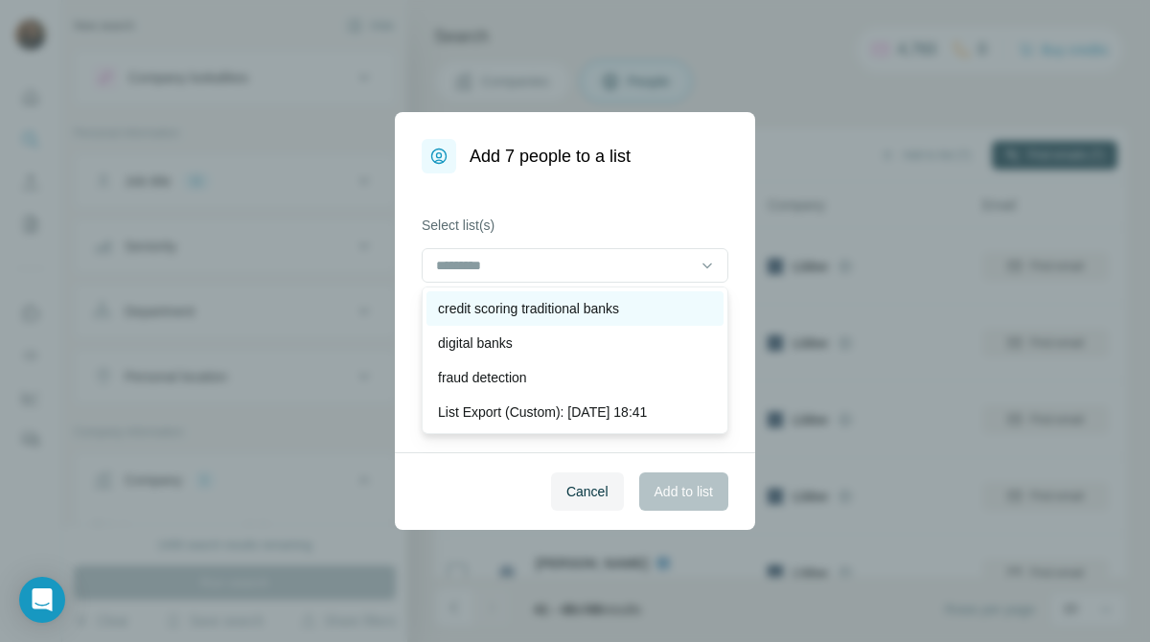
click at [654, 310] on div "credit scoring traditional banks" at bounding box center [575, 308] width 274 height 19
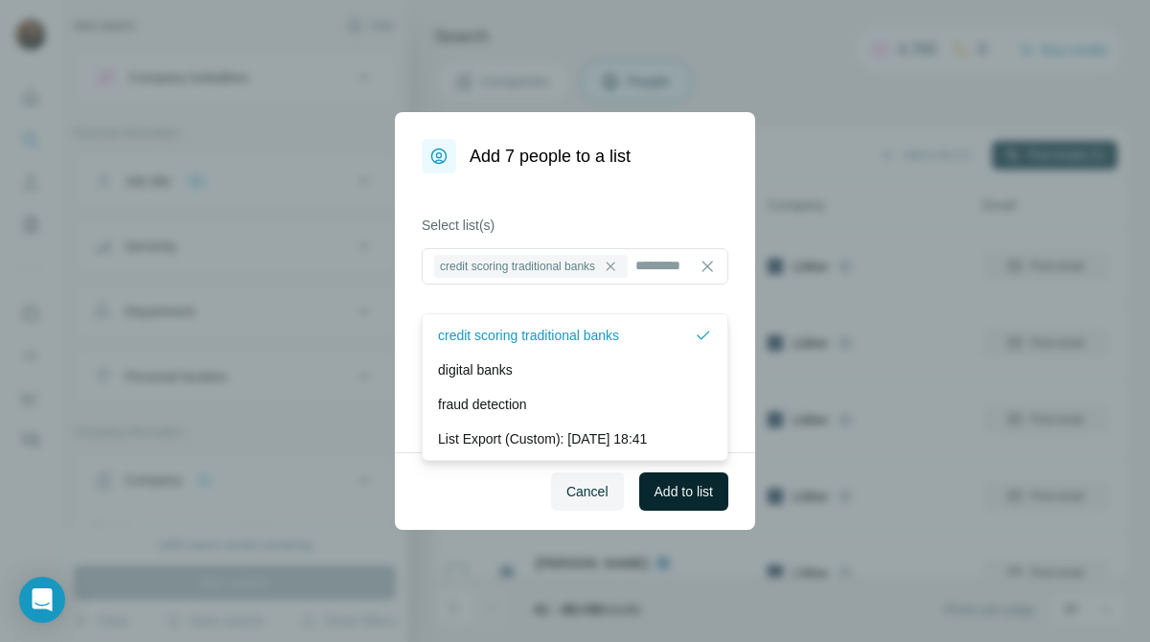
click at [669, 501] on button "Add to list" at bounding box center [683, 491] width 89 height 38
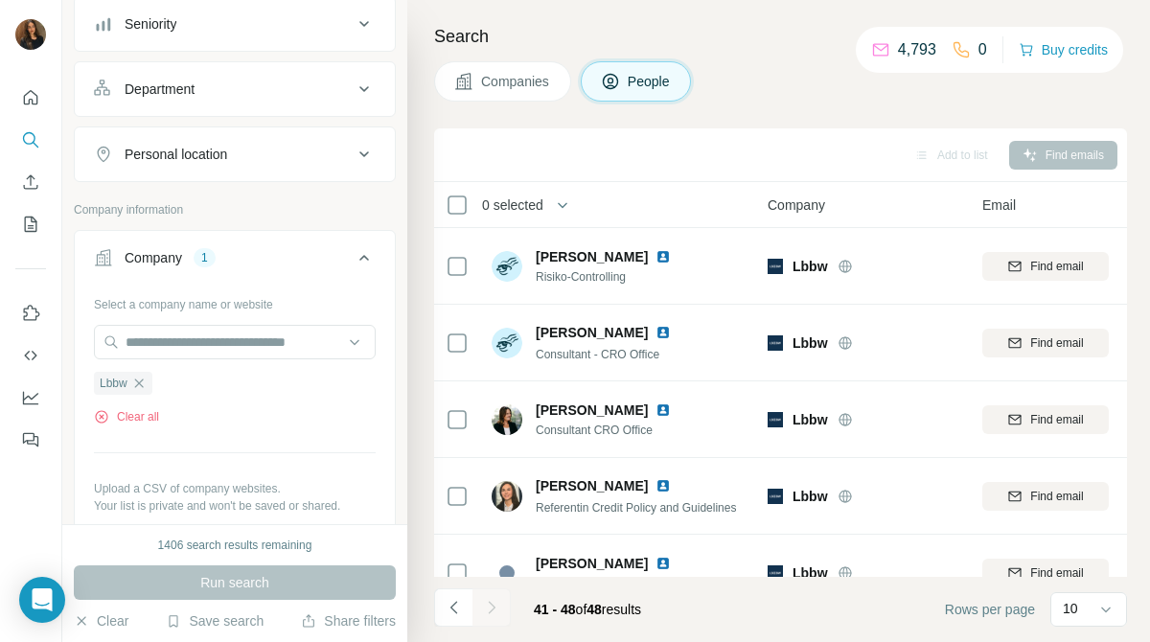
scroll to position [227, 0]
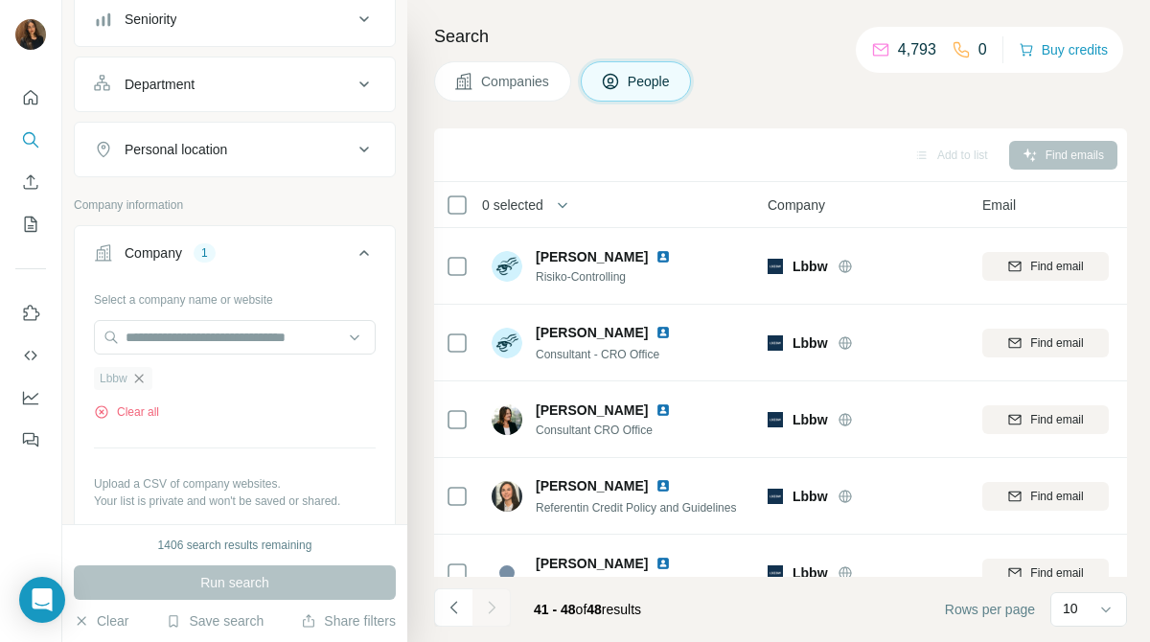
click at [141, 377] on icon "button" at bounding box center [138, 378] width 15 height 15
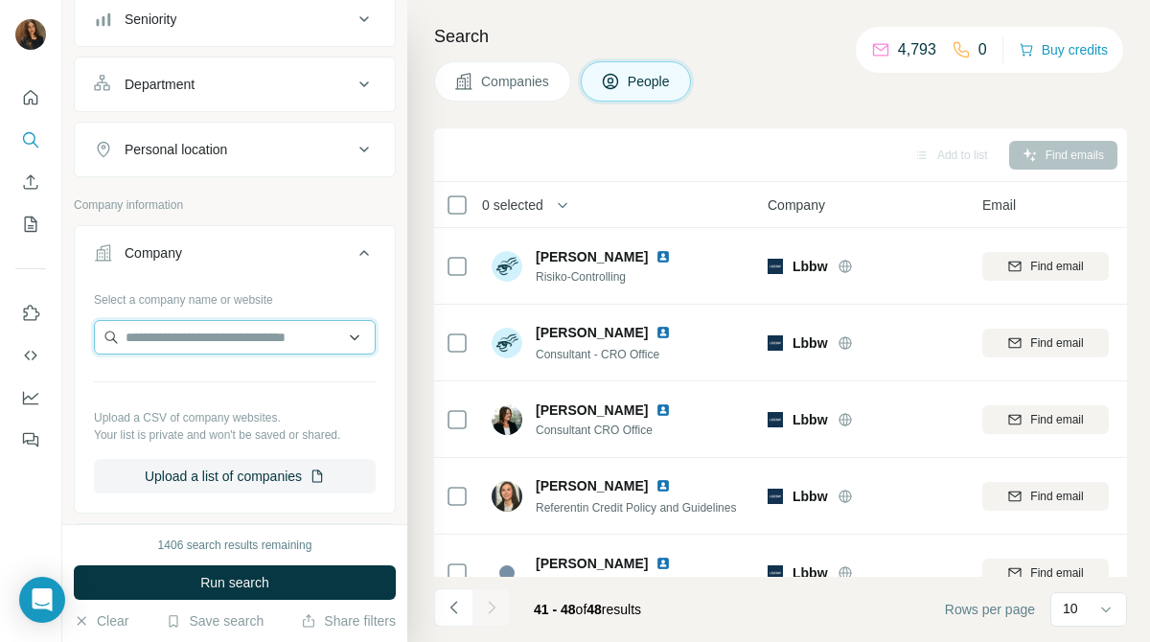
click at [233, 349] on input "text" at bounding box center [235, 337] width 282 height 34
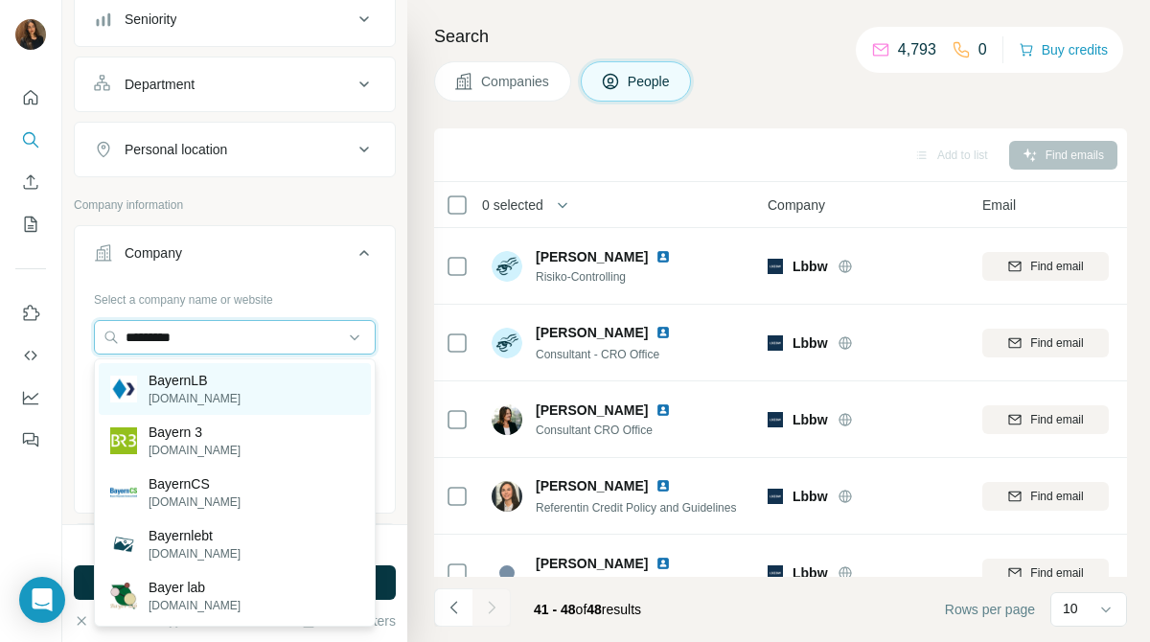
type input "********"
click at [216, 393] on div "BayernLB [DOMAIN_NAME]" at bounding box center [235, 389] width 272 height 52
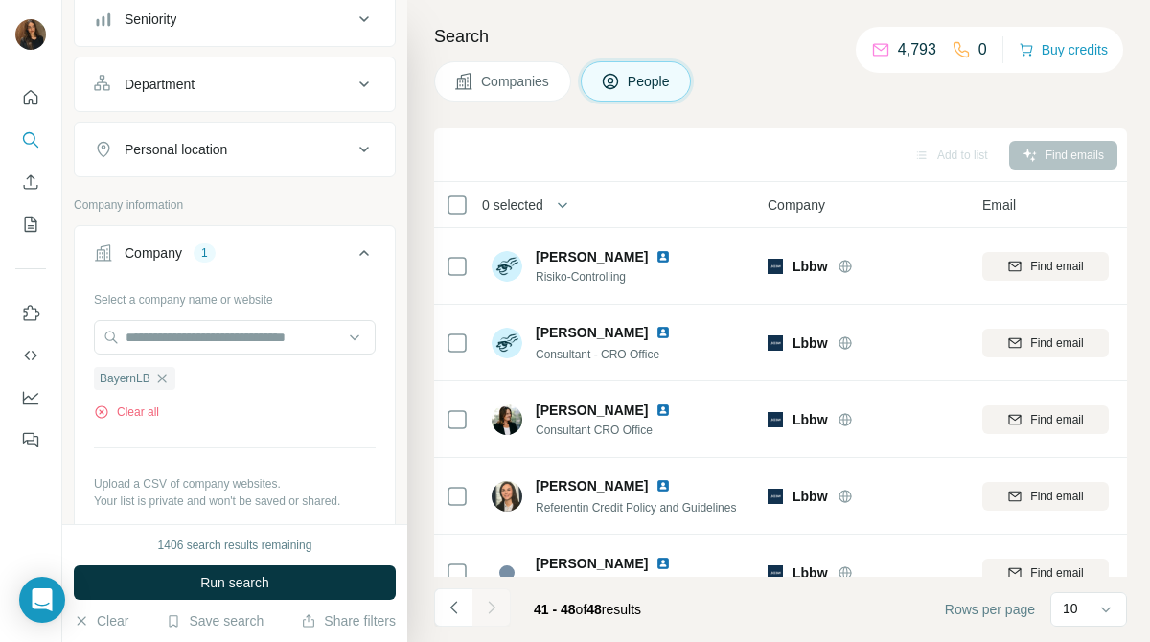
click at [499, 70] on button "Companies" at bounding box center [502, 81] width 137 height 40
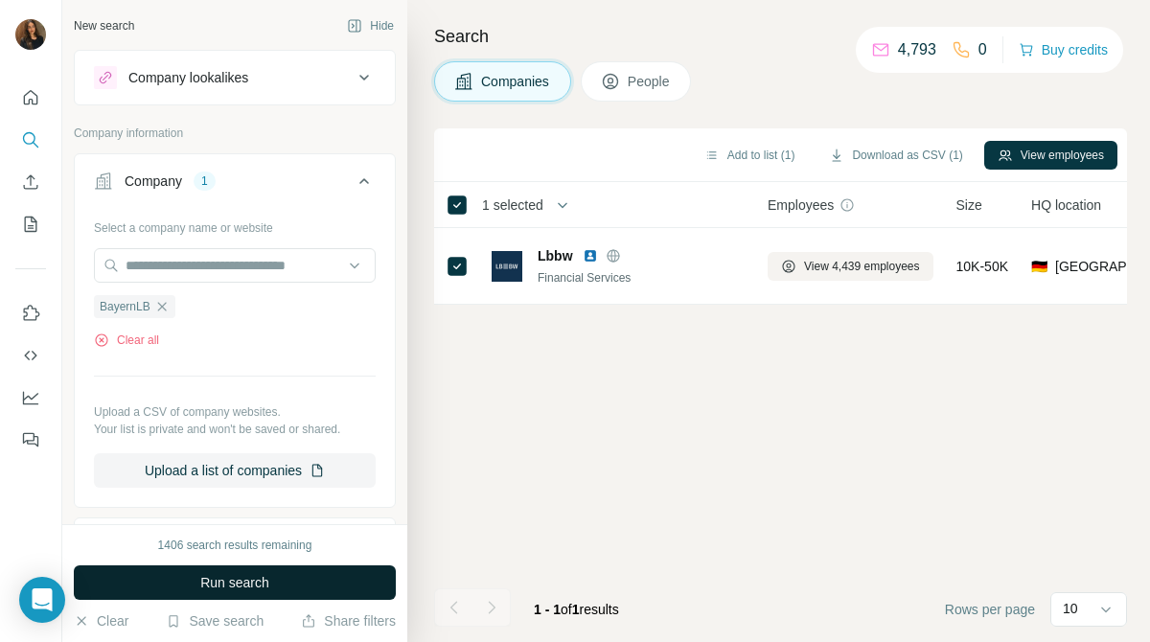
click at [302, 585] on button "Run search" at bounding box center [235, 582] width 322 height 34
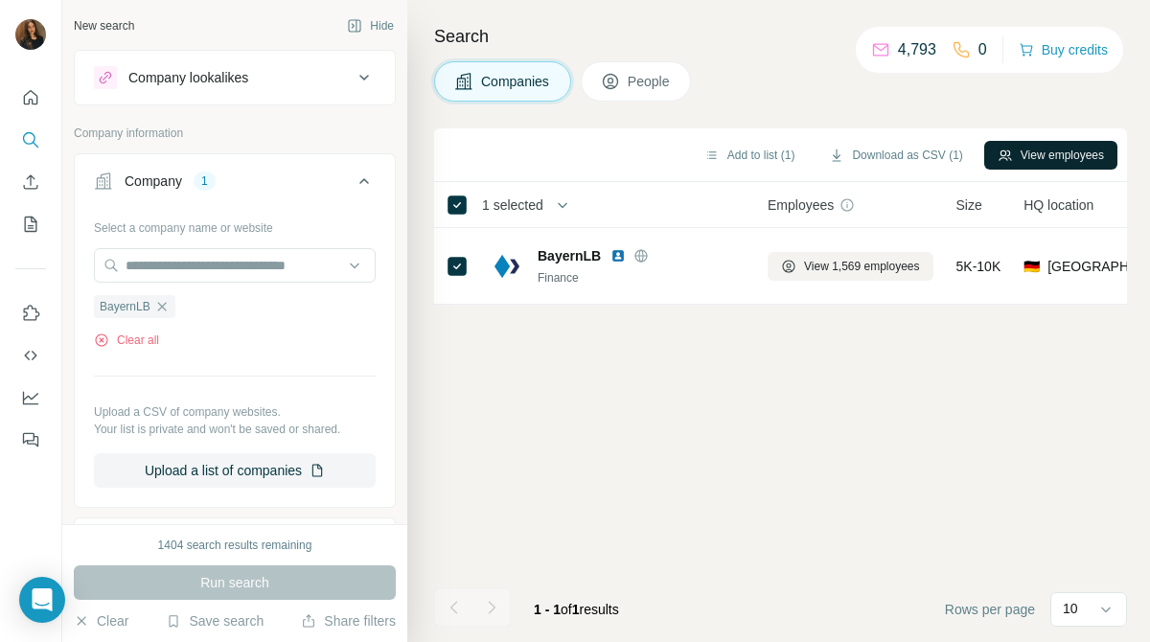
click at [1020, 156] on button "View employees" at bounding box center [1050, 155] width 133 height 29
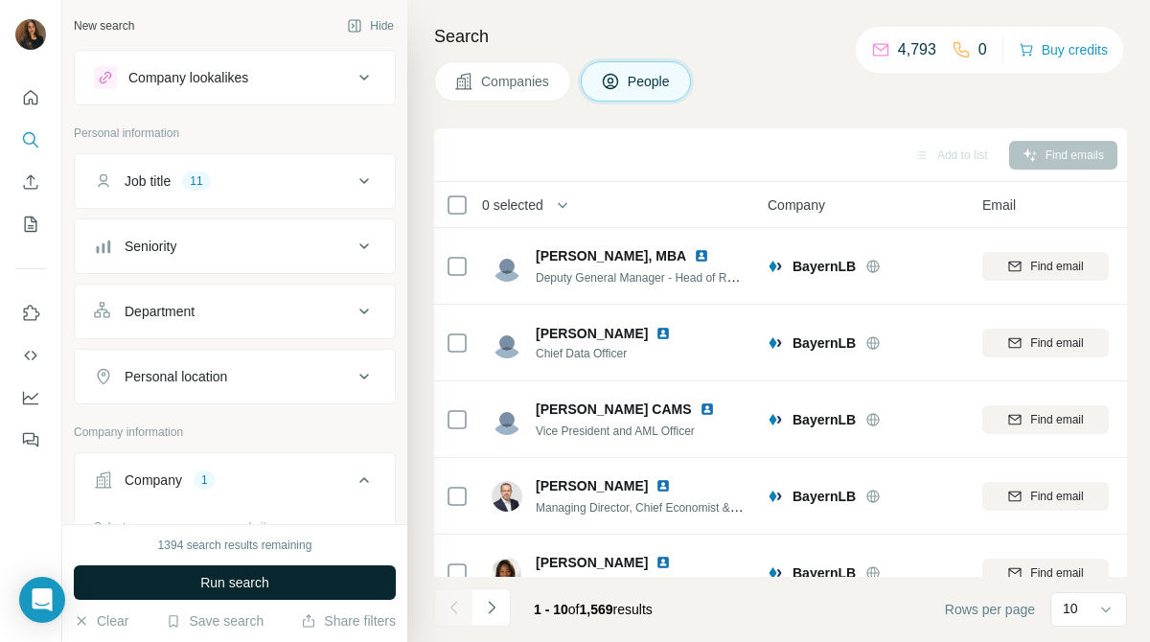
click at [310, 579] on button "Run search" at bounding box center [235, 582] width 322 height 34
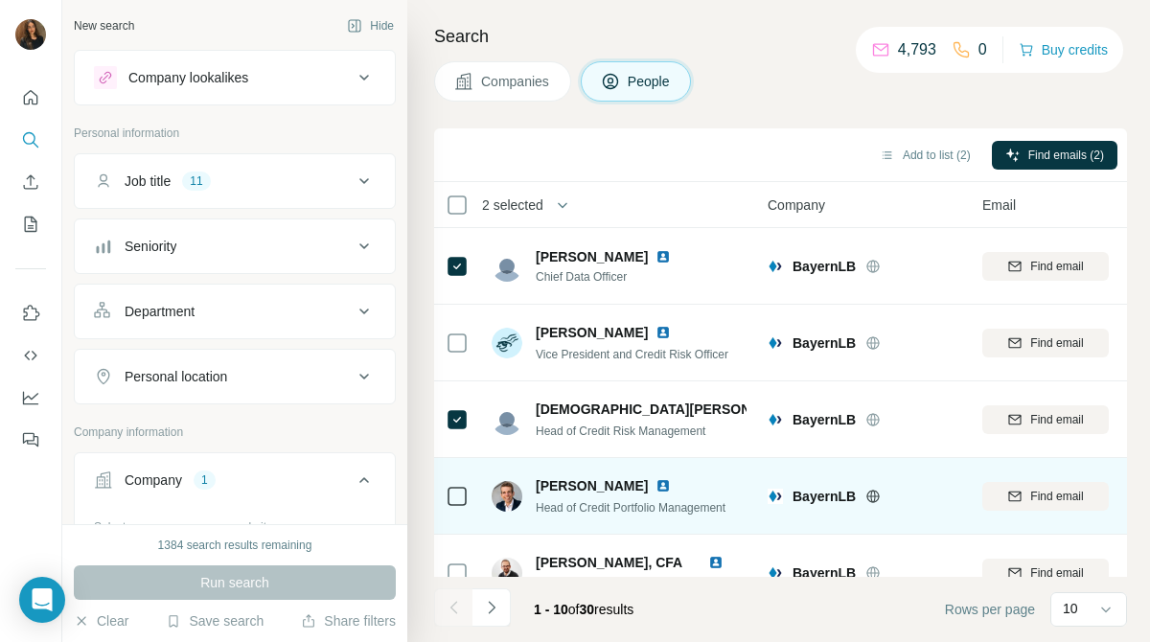
click at [468, 492] on icon at bounding box center [457, 496] width 23 height 23
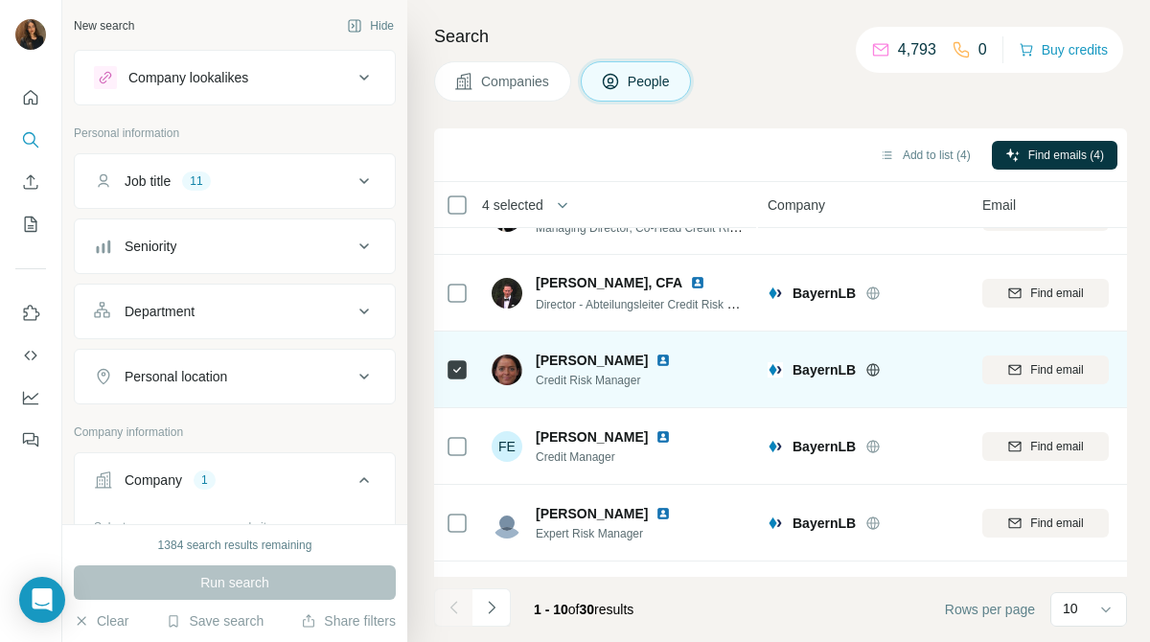
scroll to position [418, 0]
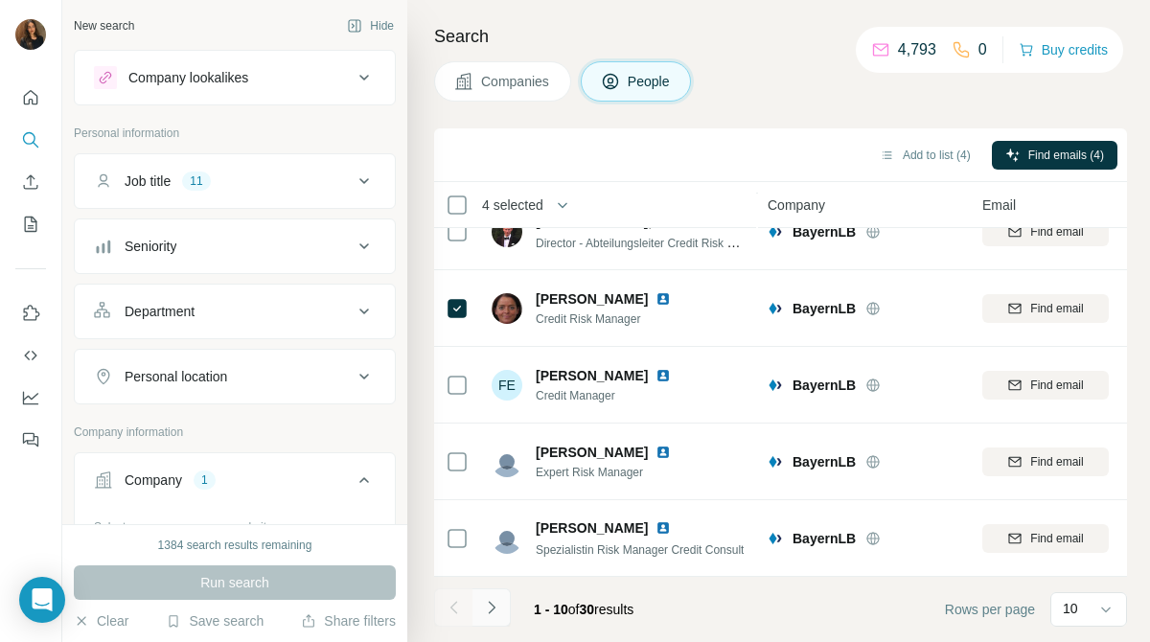
click at [498, 599] on icon "Navigate to next page" at bounding box center [491, 607] width 19 height 19
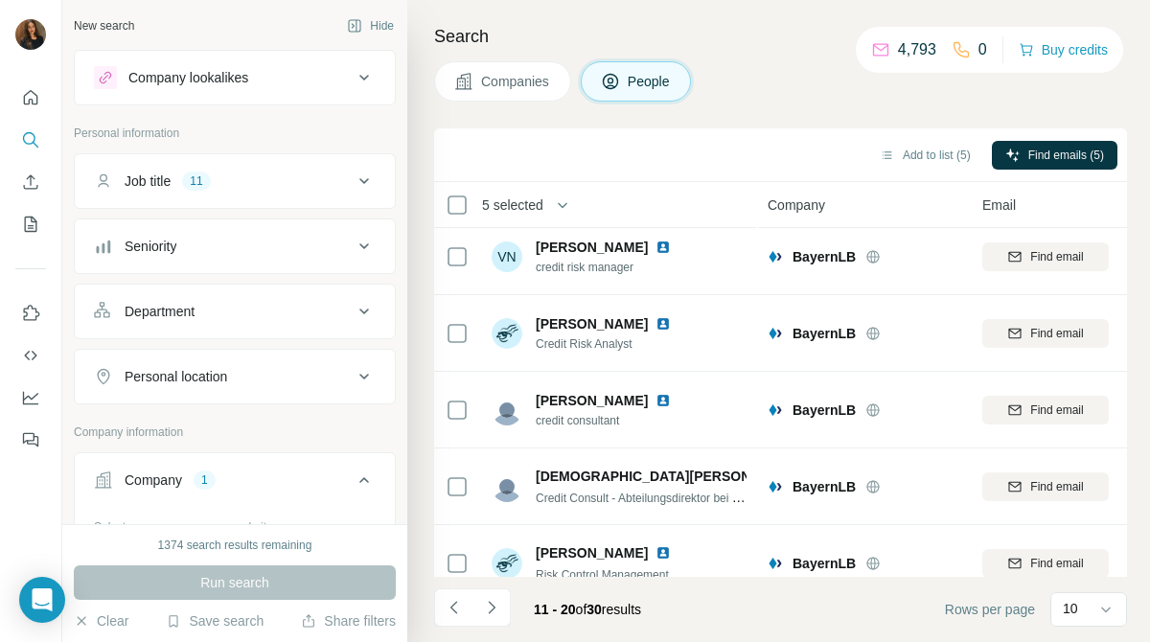
scroll to position [0, 0]
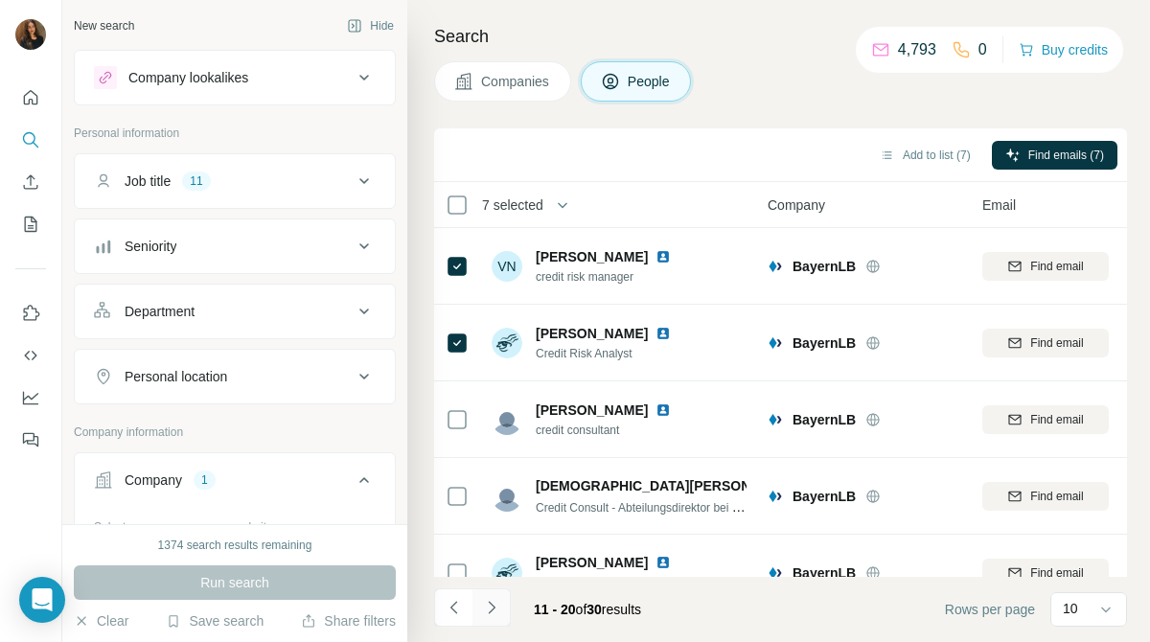
click at [500, 608] on icon "Navigate to next page" at bounding box center [491, 607] width 19 height 19
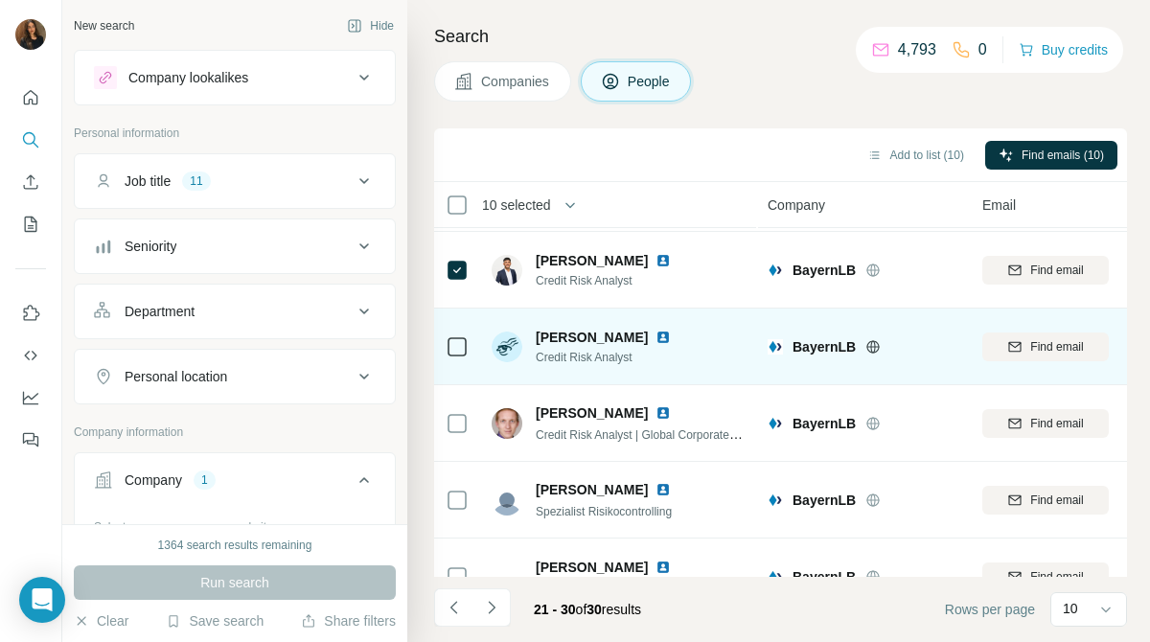
scroll to position [418, 0]
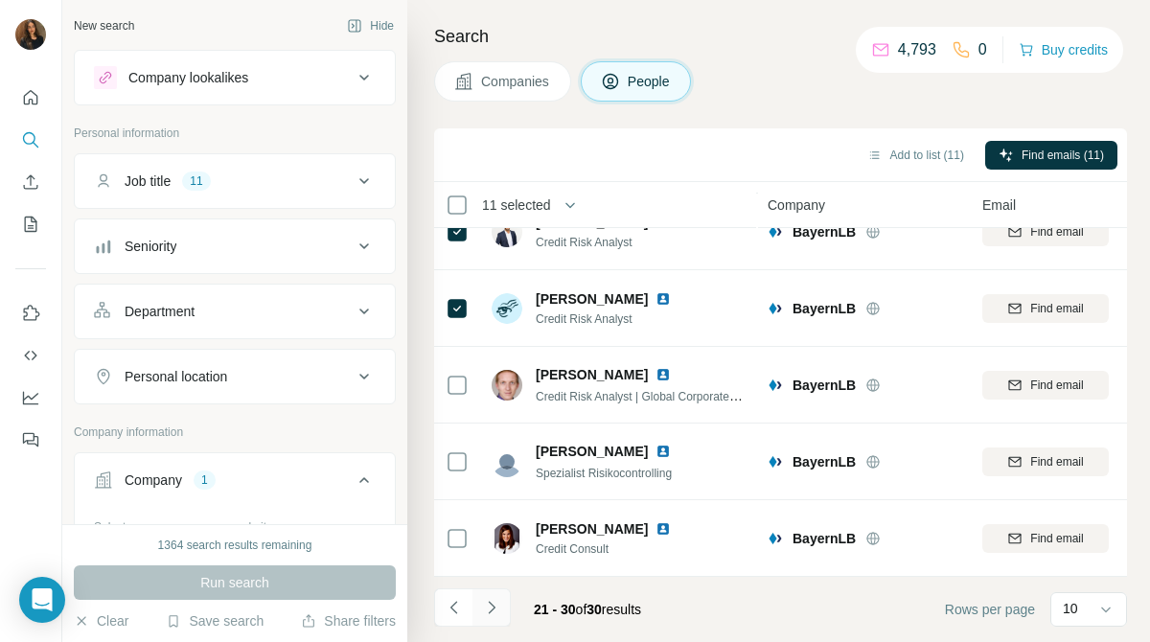
click at [487, 604] on icon "Navigate to next page" at bounding box center [491, 607] width 19 height 19
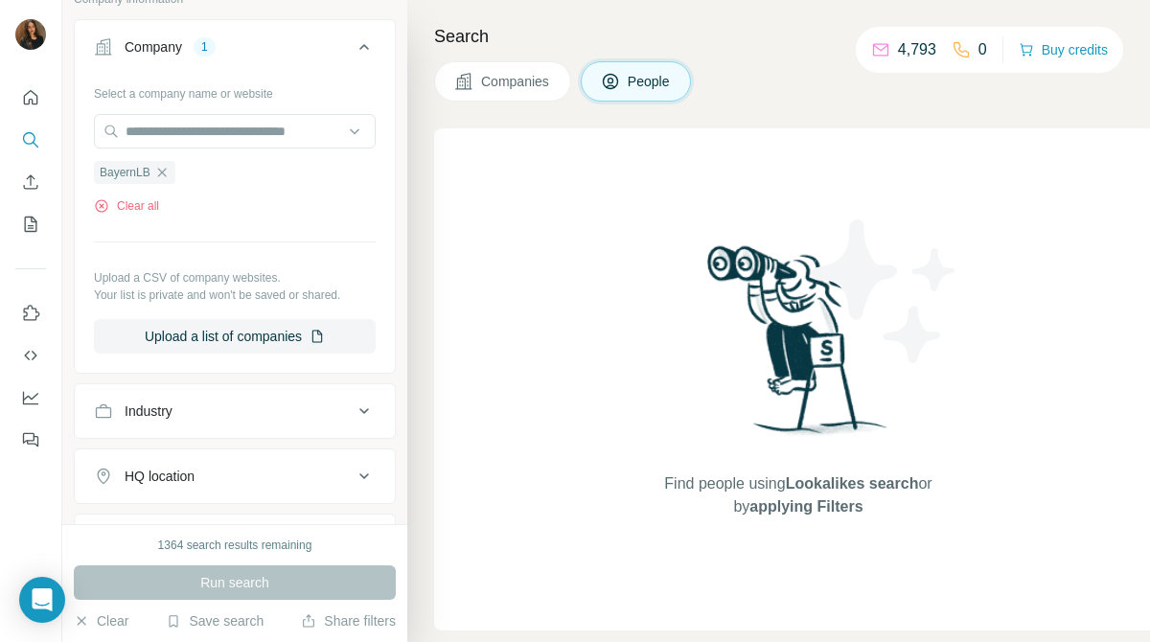
scroll to position [298, 0]
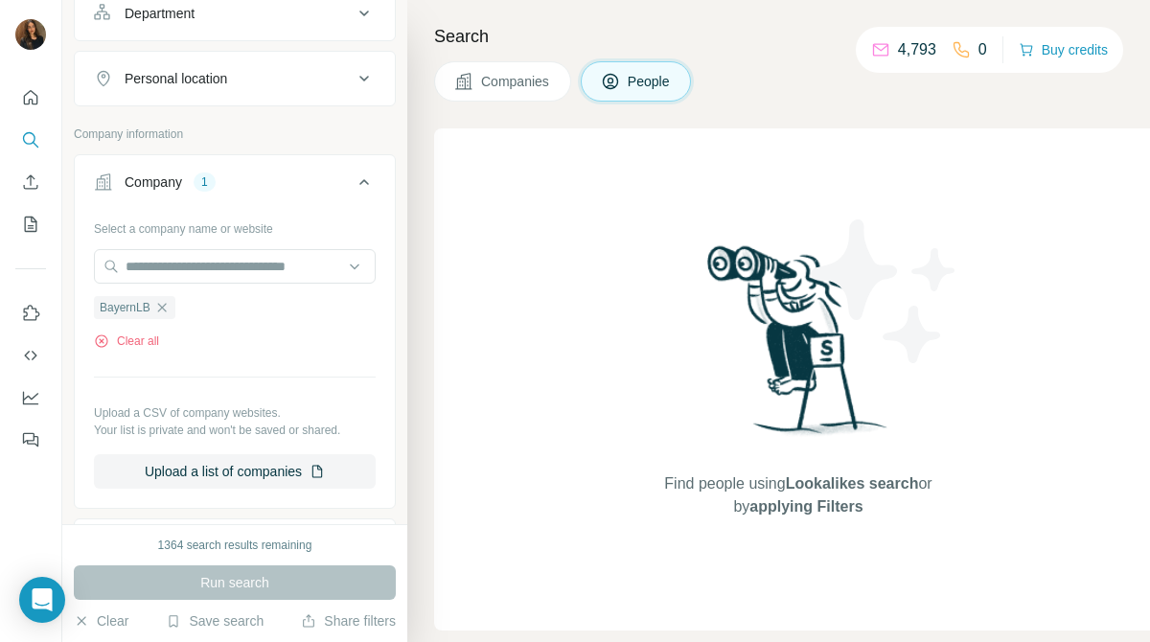
click at [529, 88] on span "Companies" at bounding box center [516, 81] width 70 height 19
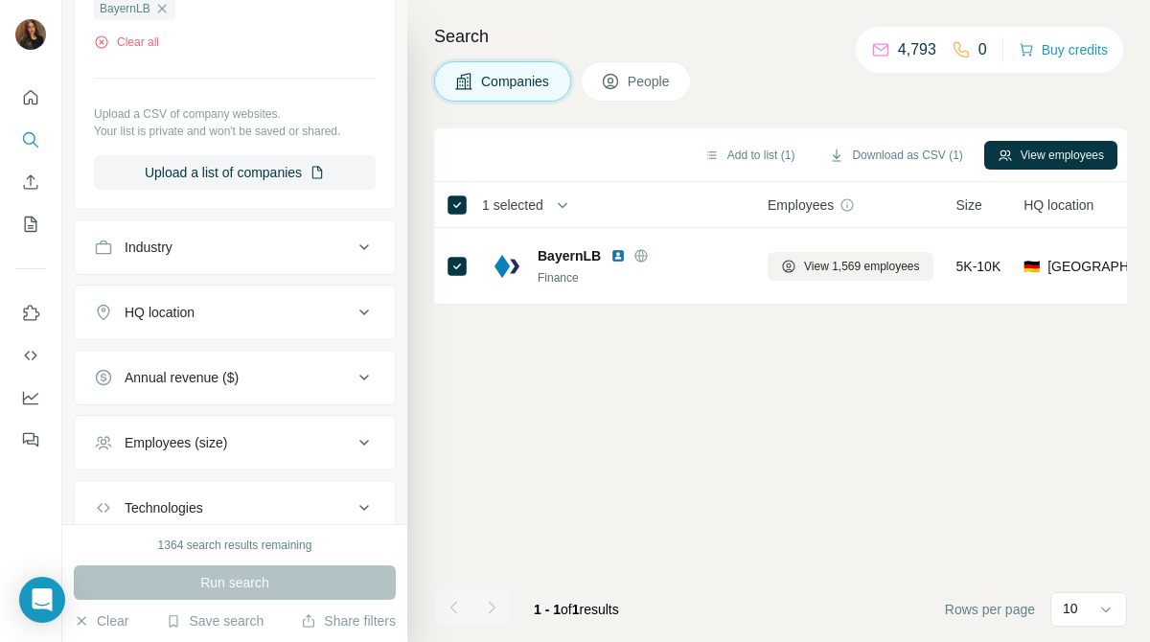
scroll to position [0, 0]
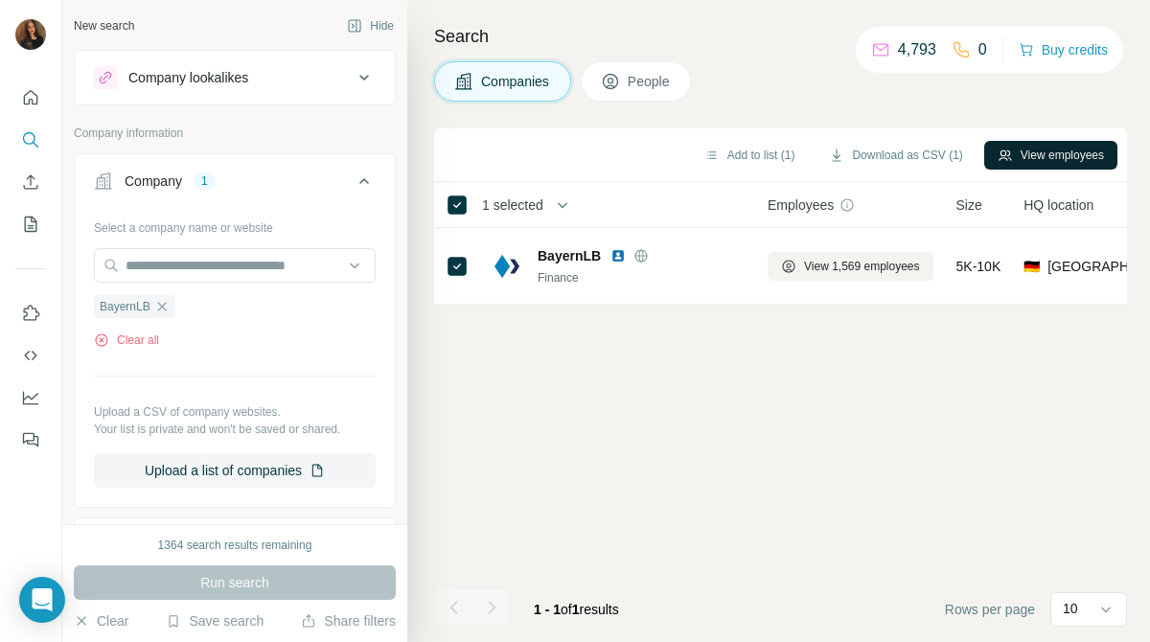
click at [1091, 155] on button "View employees" at bounding box center [1050, 155] width 133 height 29
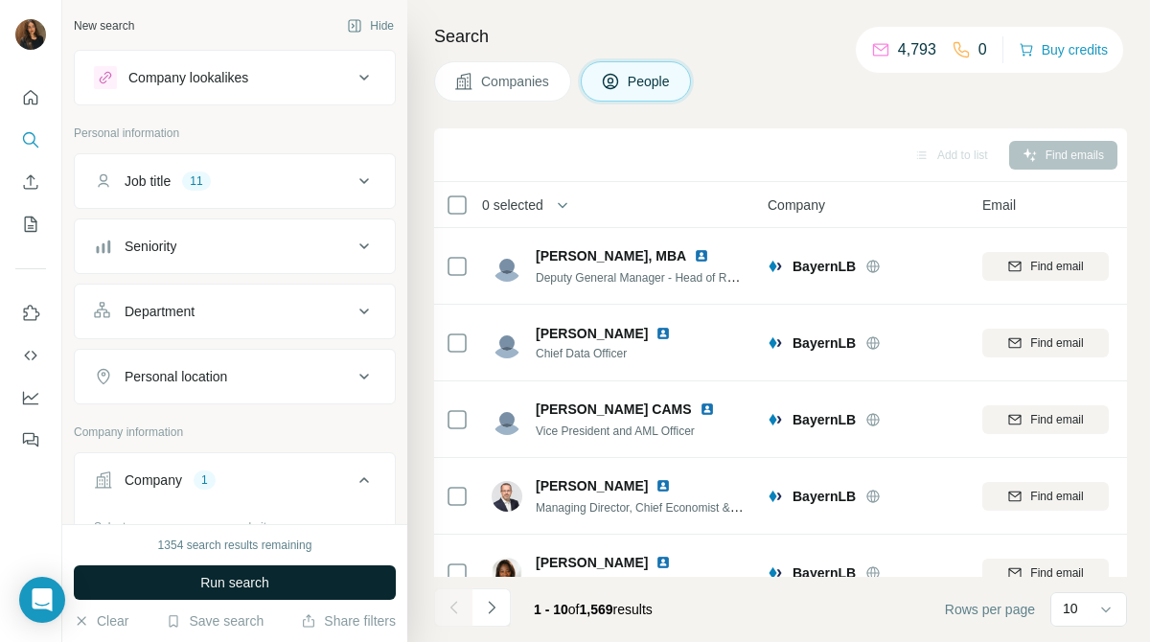
click at [238, 583] on span "Run search" at bounding box center [234, 582] width 69 height 19
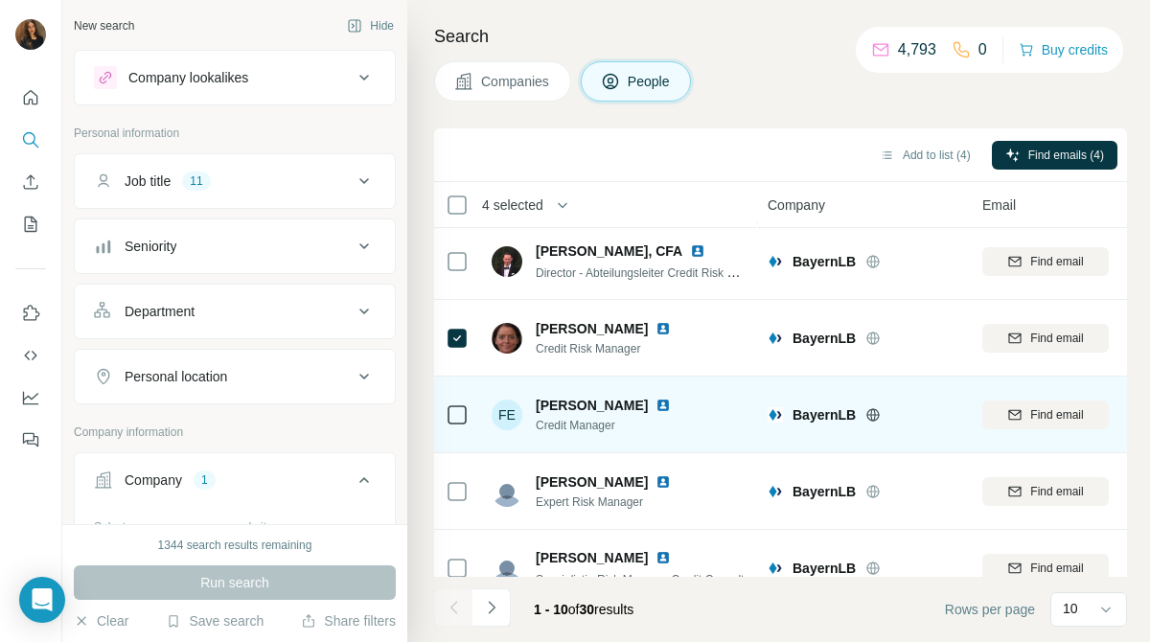
scroll to position [418, 0]
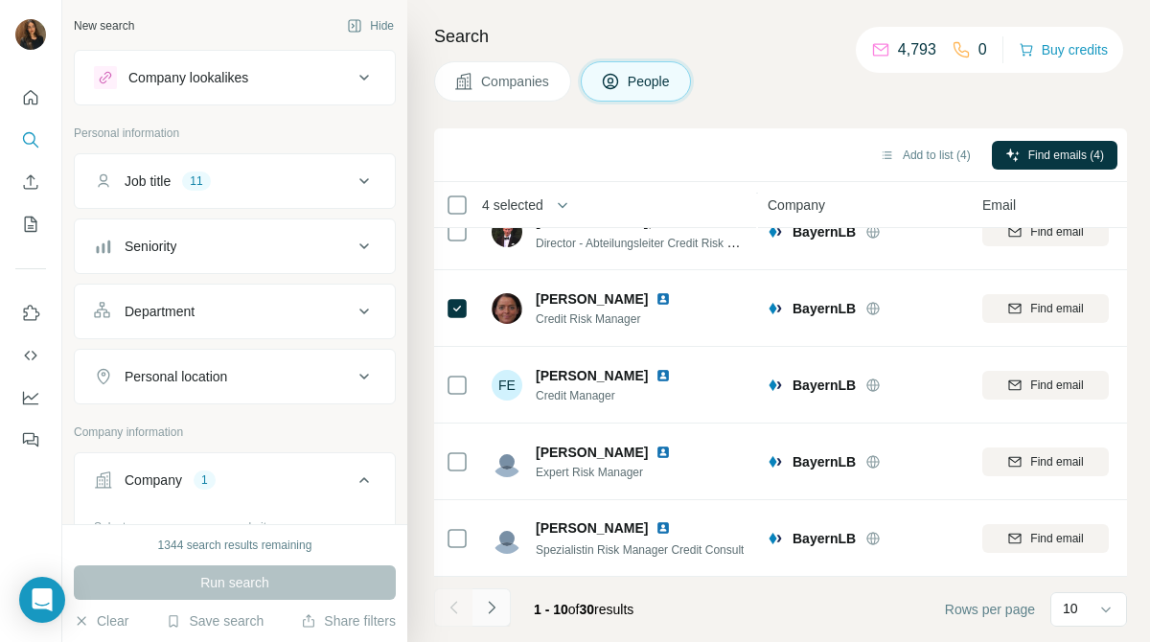
click at [490, 603] on icon "Navigate to next page" at bounding box center [491, 607] width 7 height 12
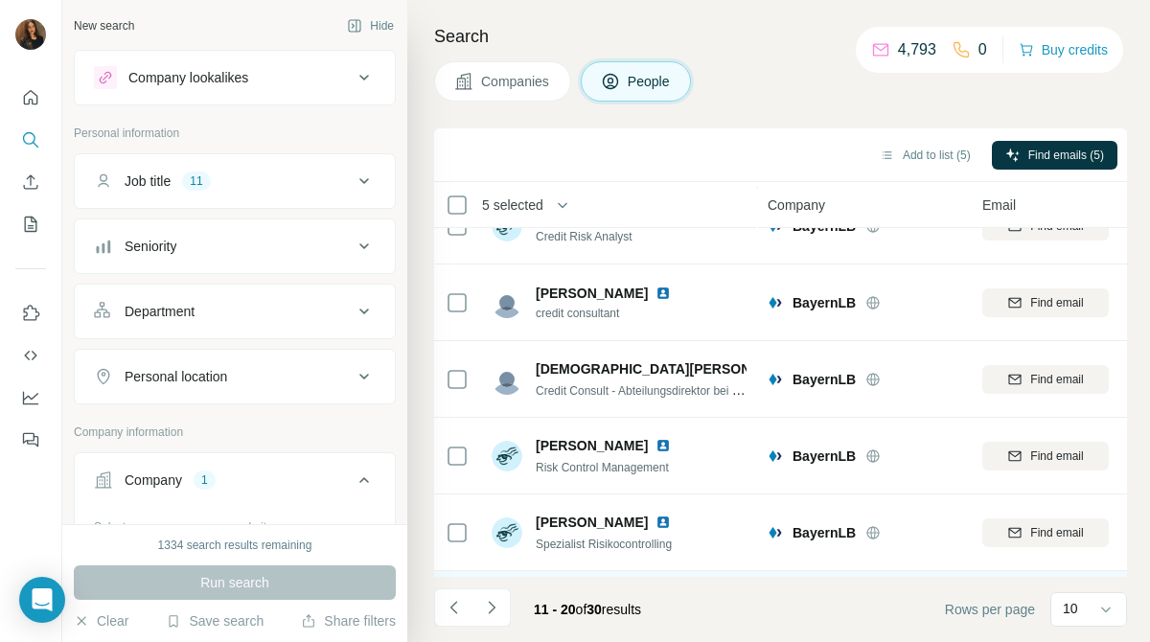
scroll to position [0, 0]
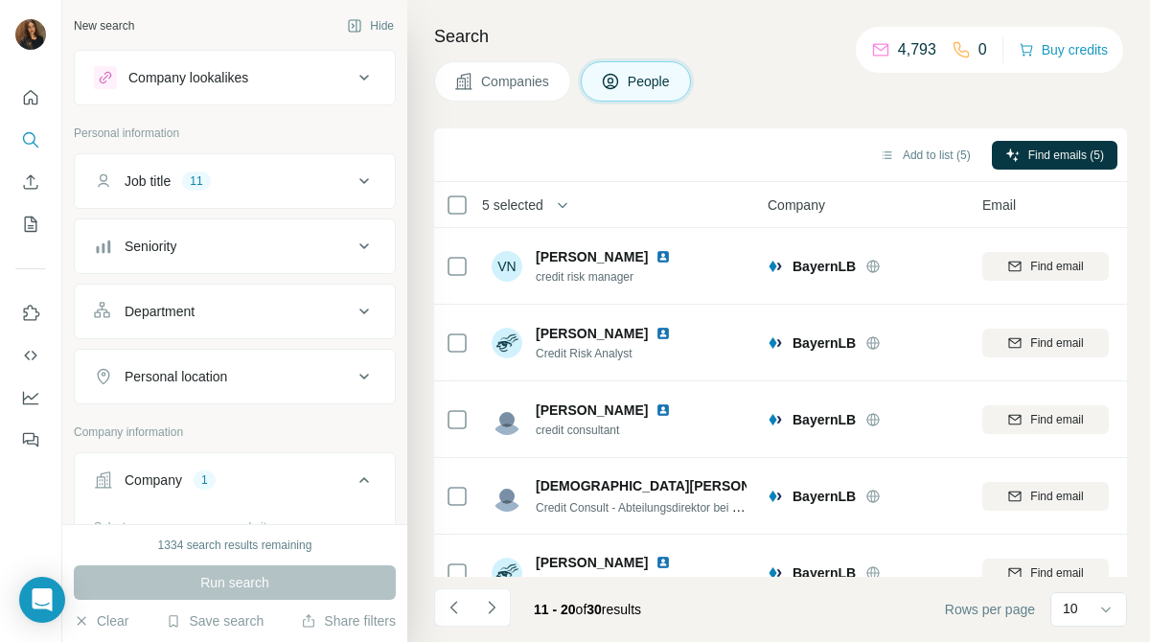
click at [497, 627] on li at bounding box center [491, 609] width 38 height 42
click at [495, 613] on icon "Navigate to next page" at bounding box center [491, 607] width 19 height 19
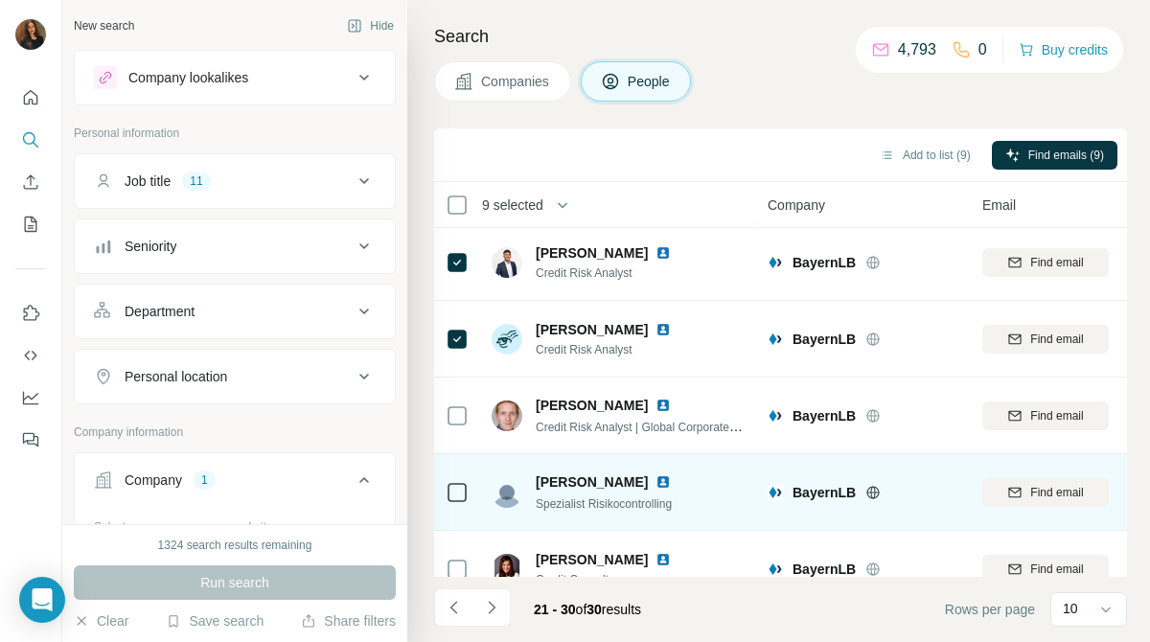
scroll to position [418, 0]
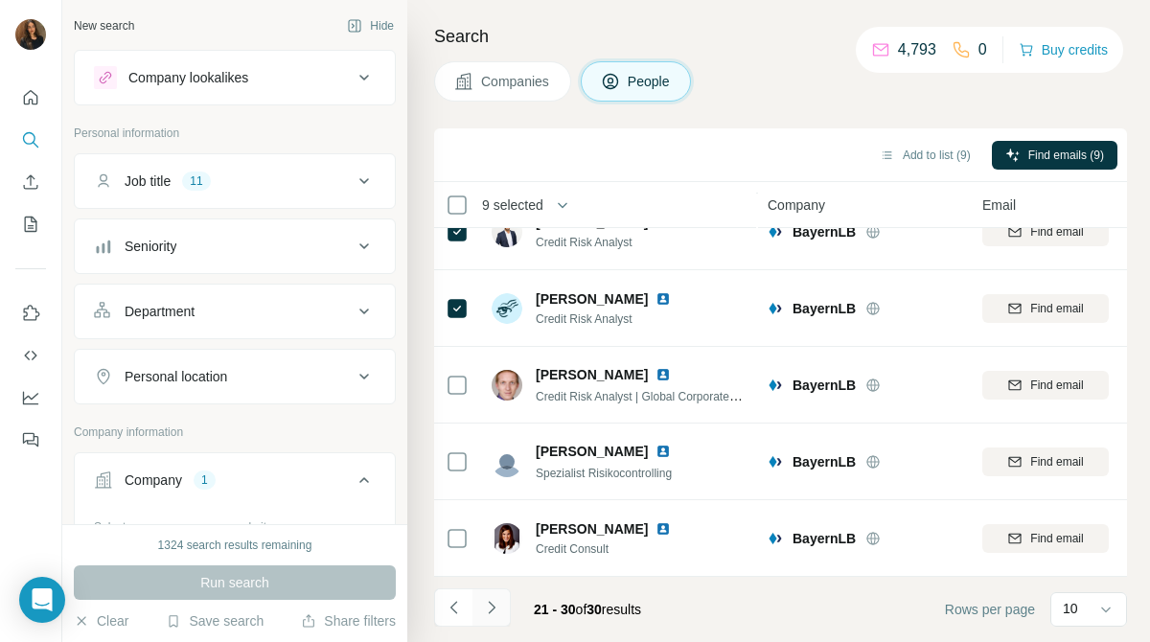
click at [493, 608] on icon "Navigate to next page" at bounding box center [491, 607] width 7 height 12
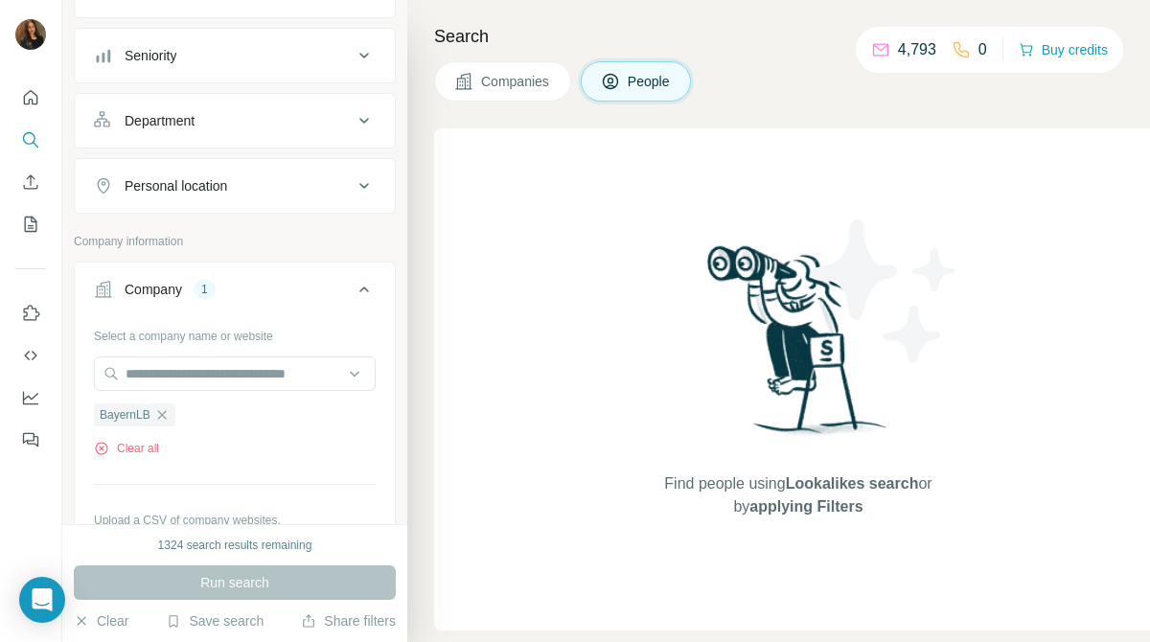
scroll to position [194, 0]
click at [540, 67] on button "Companies" at bounding box center [502, 81] width 137 height 40
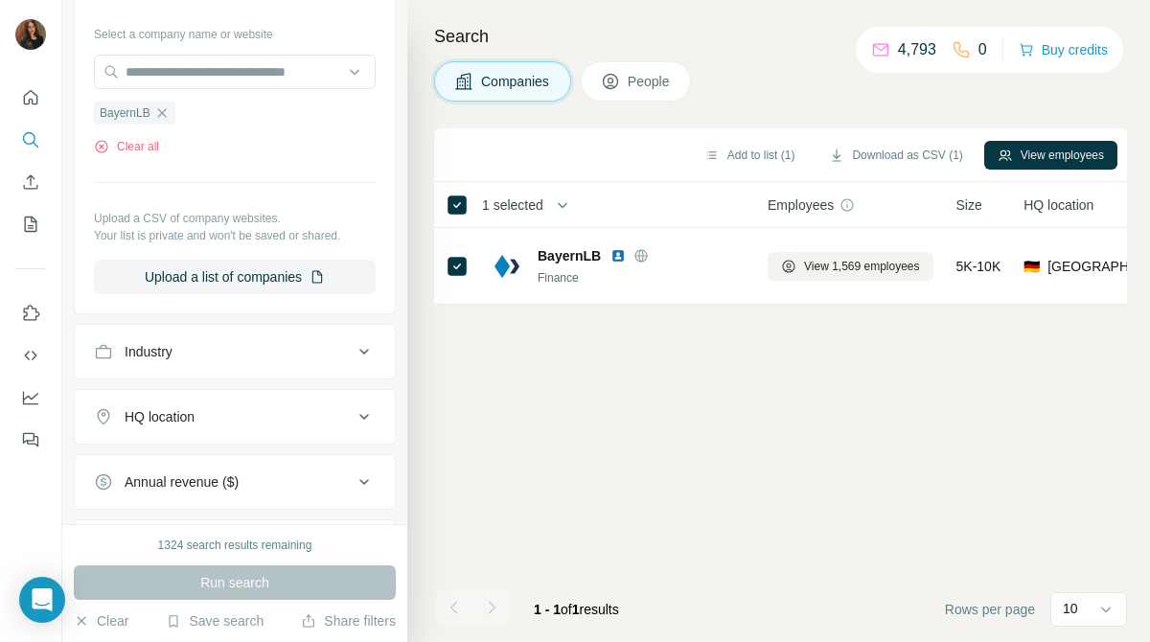
scroll to position [0, 0]
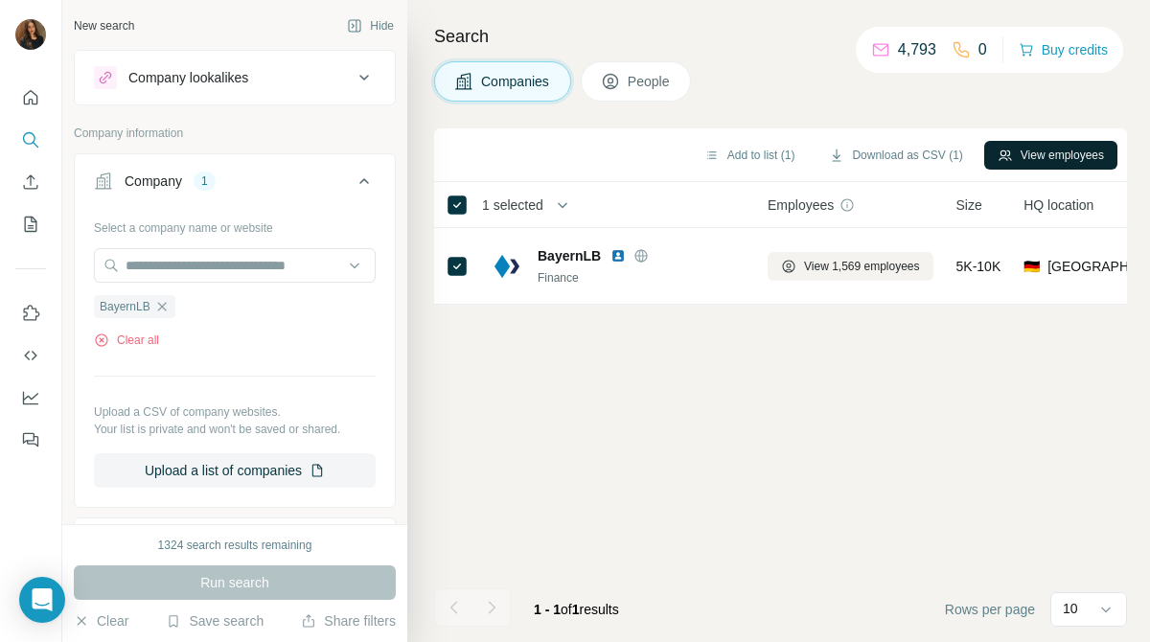
click at [1093, 157] on button "View employees" at bounding box center [1050, 155] width 133 height 29
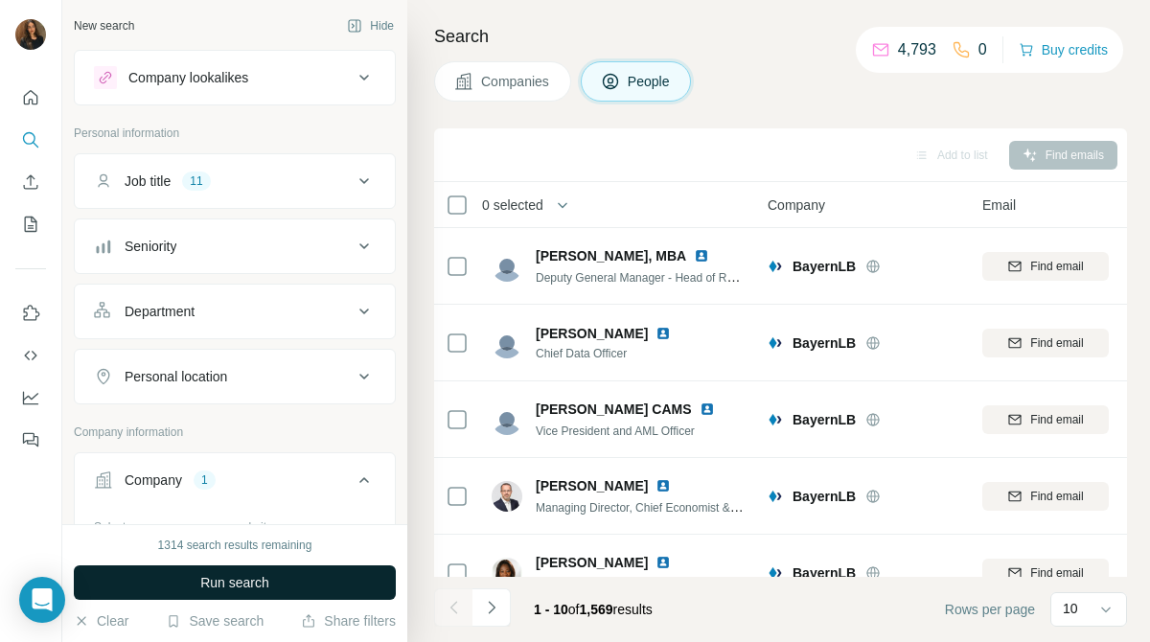
click at [356, 579] on button "Run search" at bounding box center [235, 582] width 322 height 34
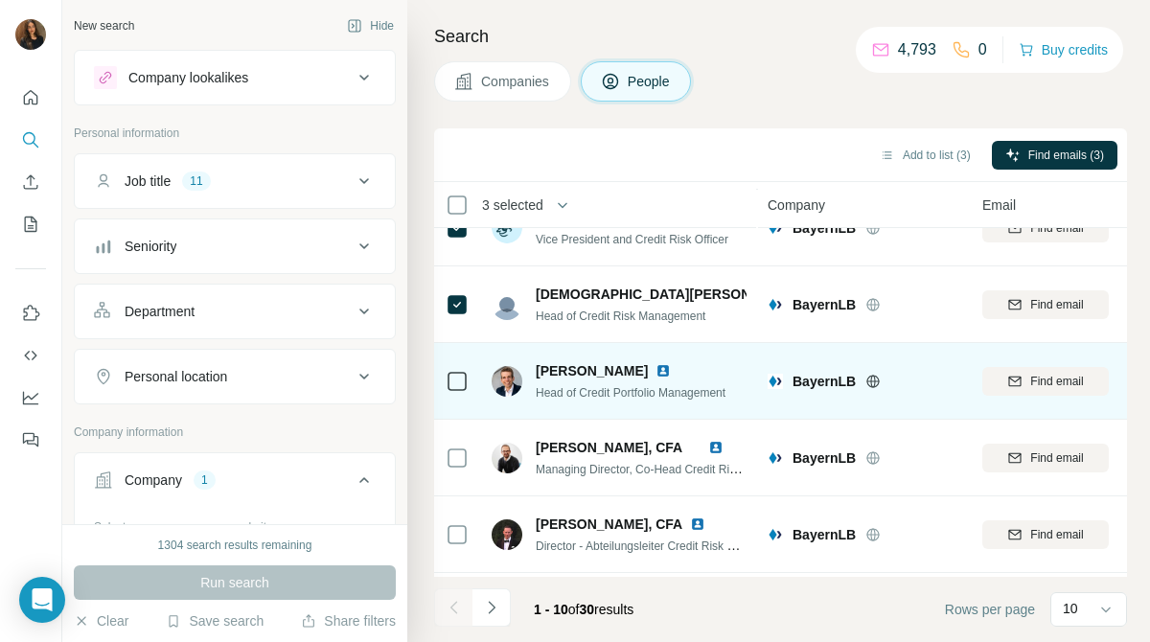
scroll to position [117, 0]
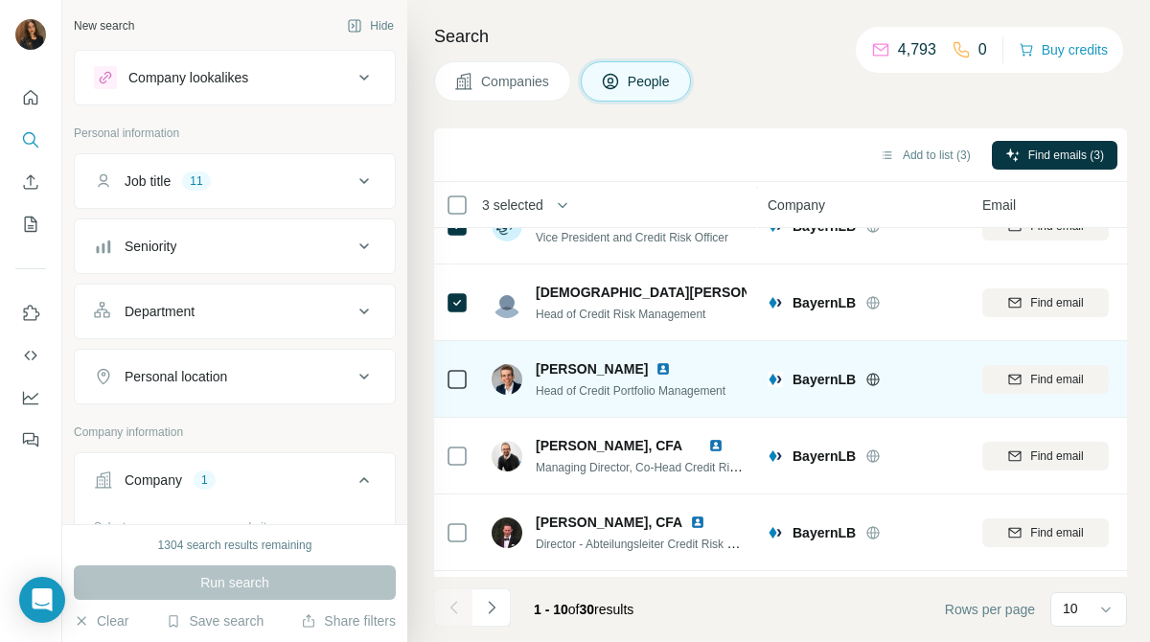
click at [455, 389] on icon at bounding box center [457, 379] width 23 height 23
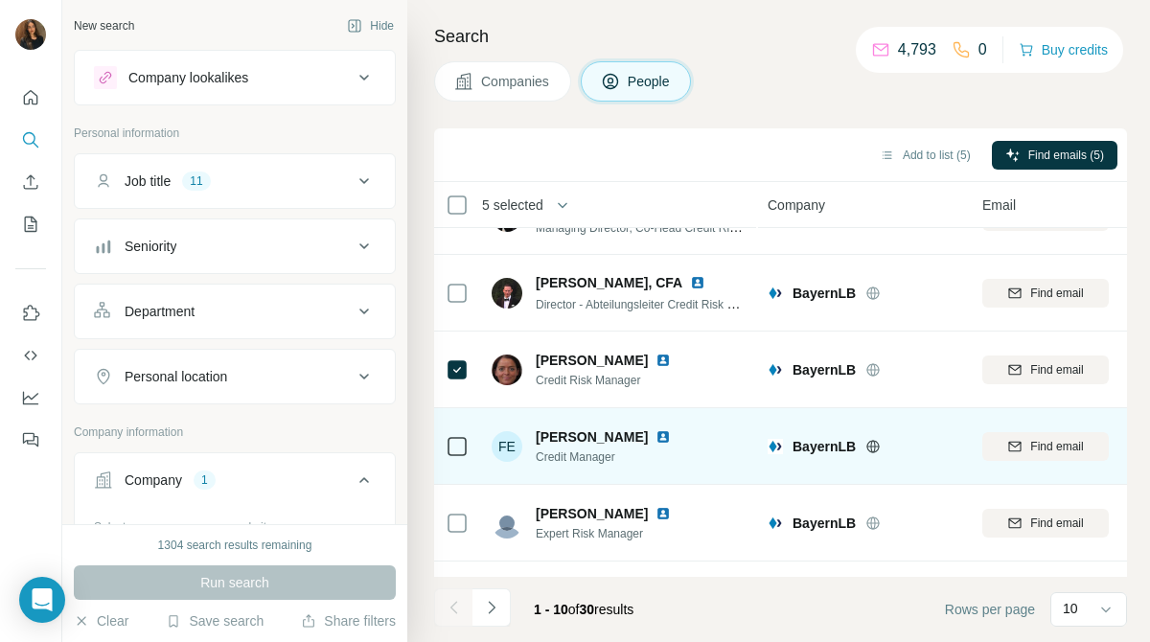
scroll to position [418, 0]
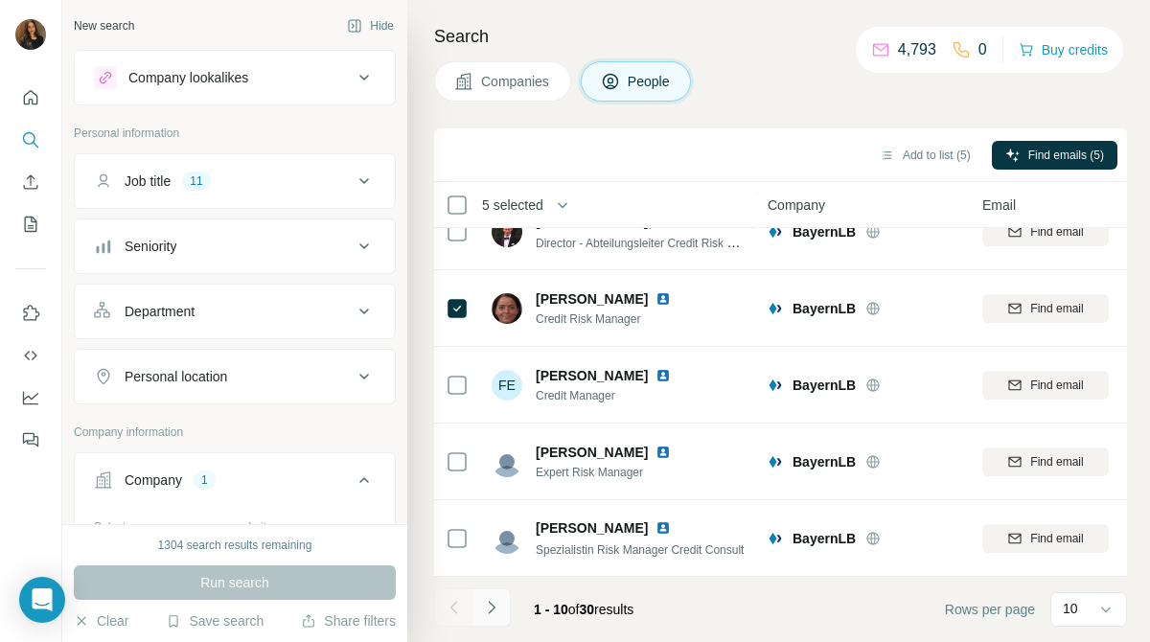
click at [496, 608] on icon "Navigate to next page" at bounding box center [491, 607] width 19 height 19
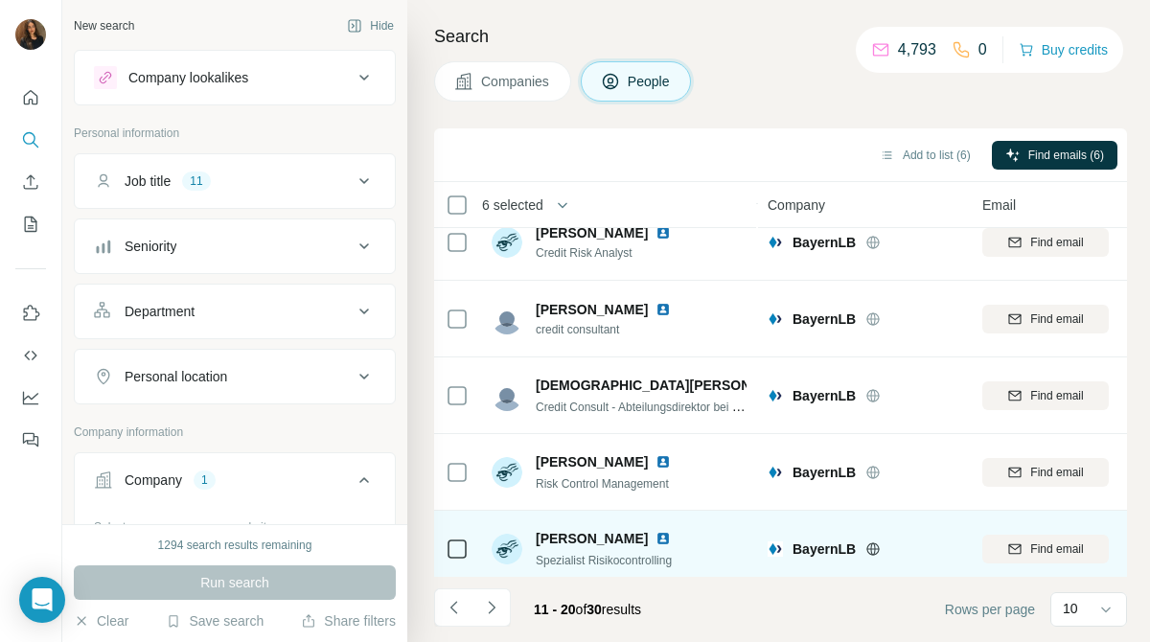
scroll to position [0, 0]
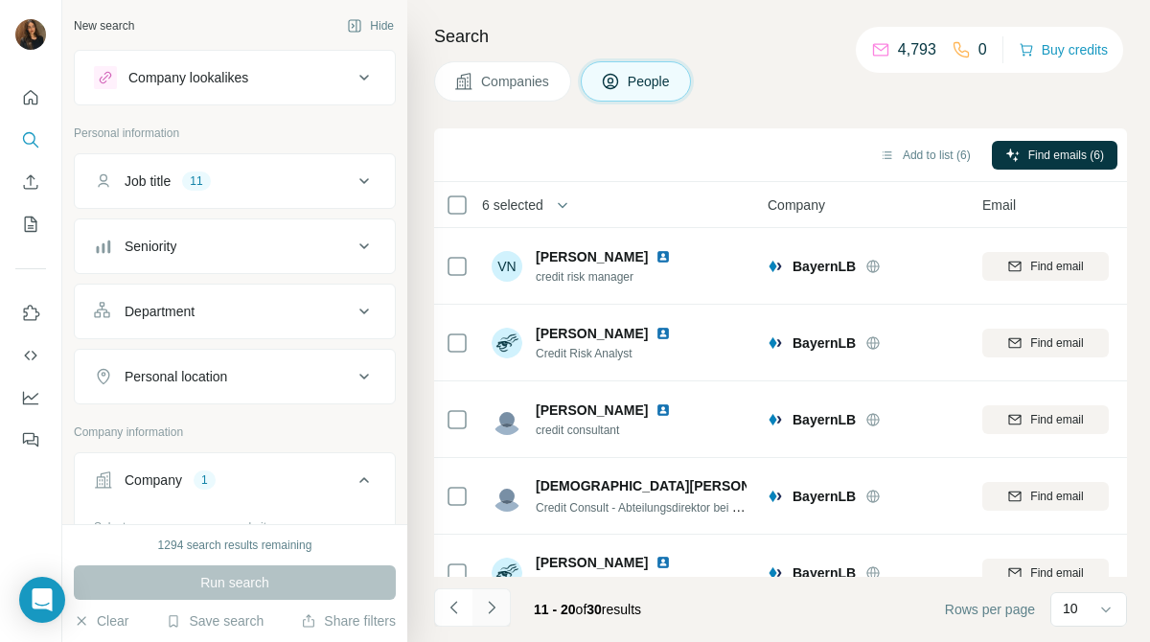
click at [500, 607] on icon "Navigate to next page" at bounding box center [491, 607] width 19 height 19
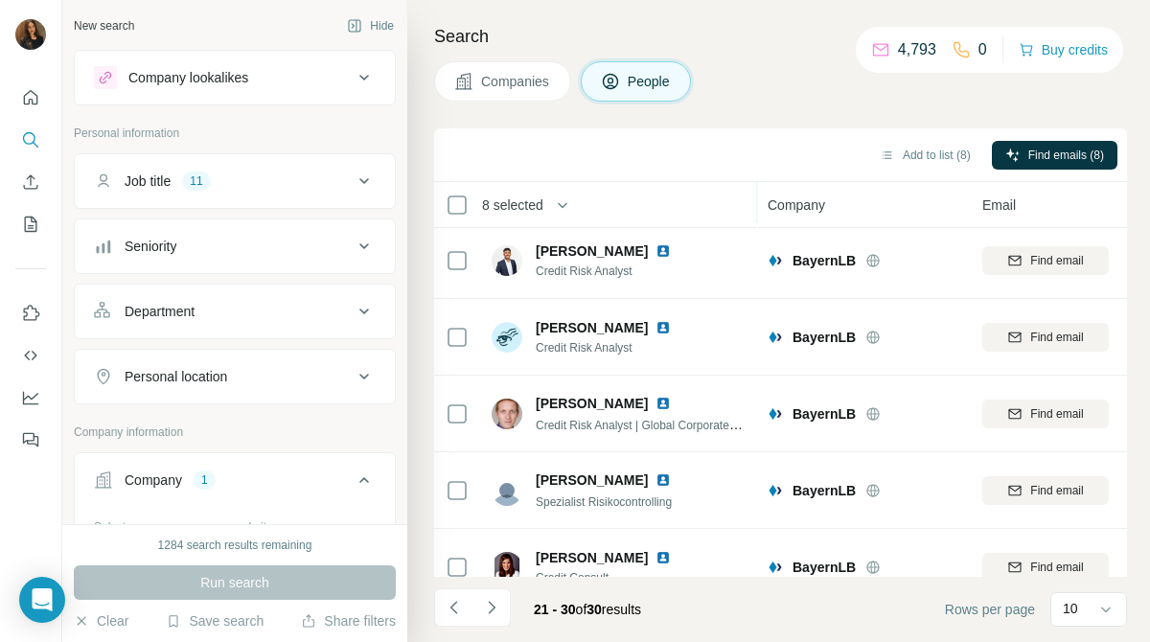
scroll to position [418, 0]
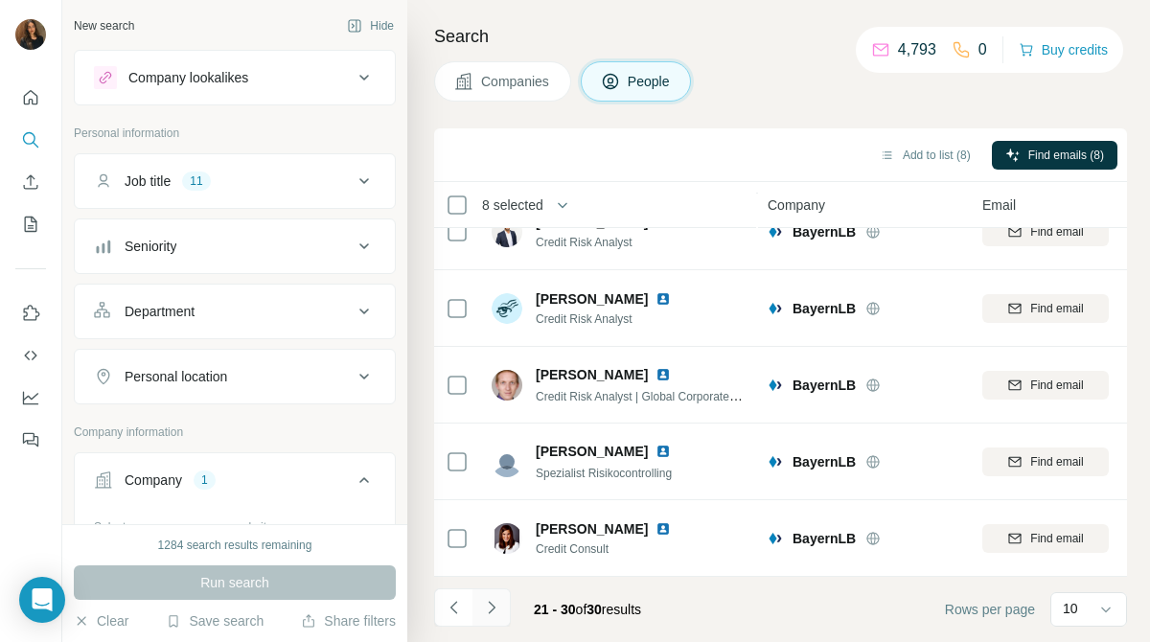
click at [494, 611] on icon "Navigate to next page" at bounding box center [491, 607] width 19 height 19
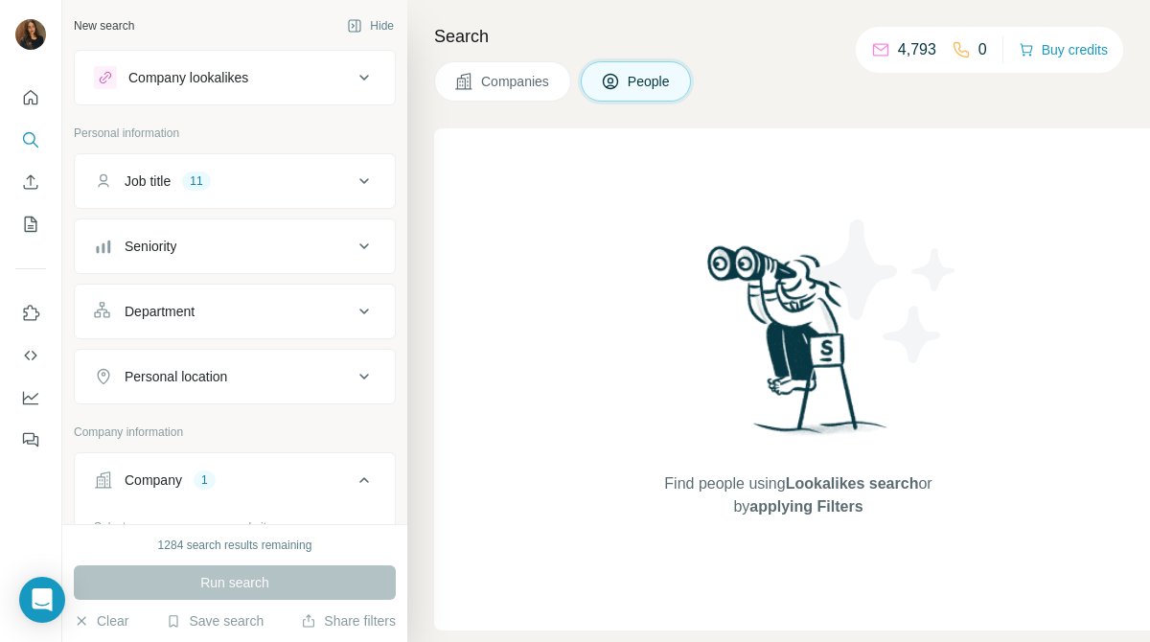
click at [546, 81] on span "Companies" at bounding box center [516, 81] width 70 height 19
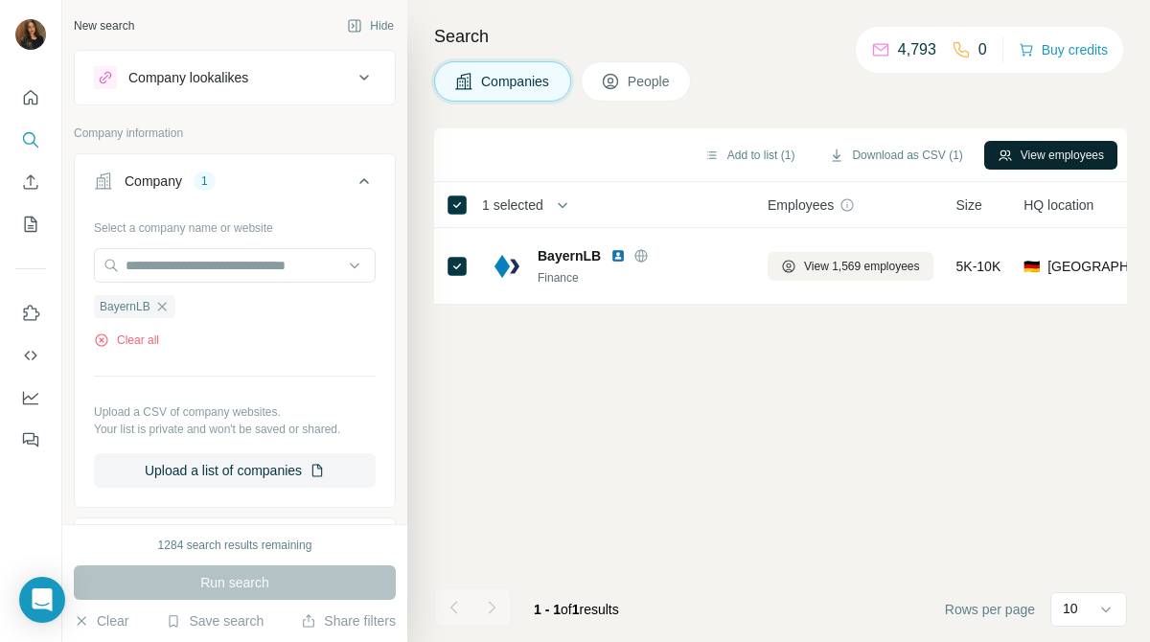
click at [1064, 153] on button "View employees" at bounding box center [1050, 155] width 133 height 29
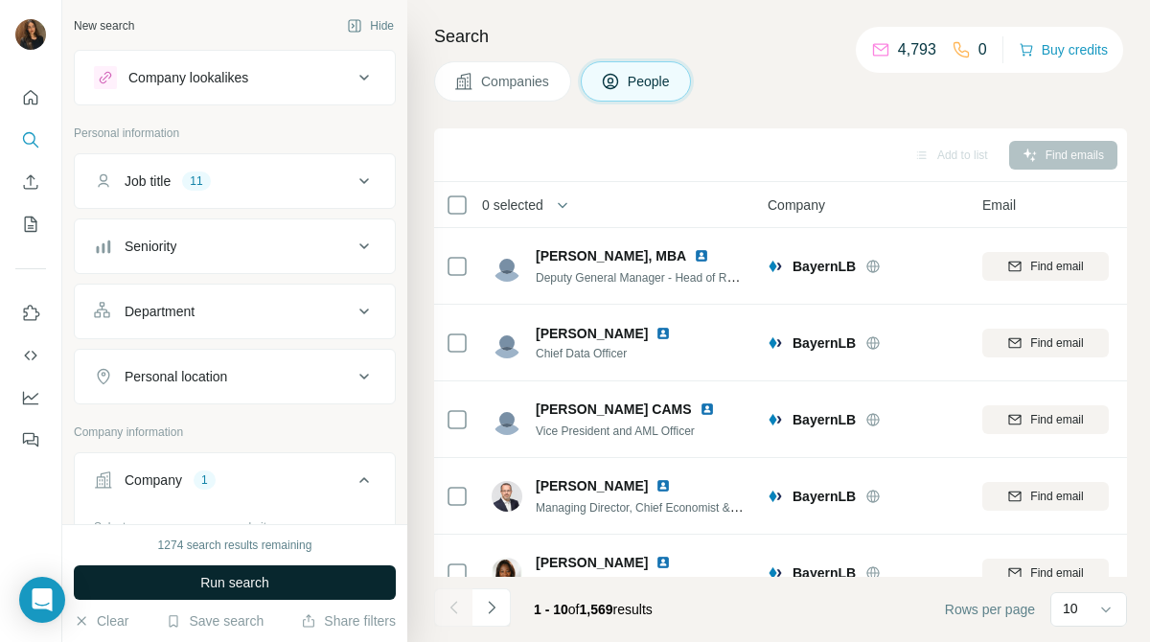
click at [324, 567] on button "Run search" at bounding box center [235, 582] width 322 height 34
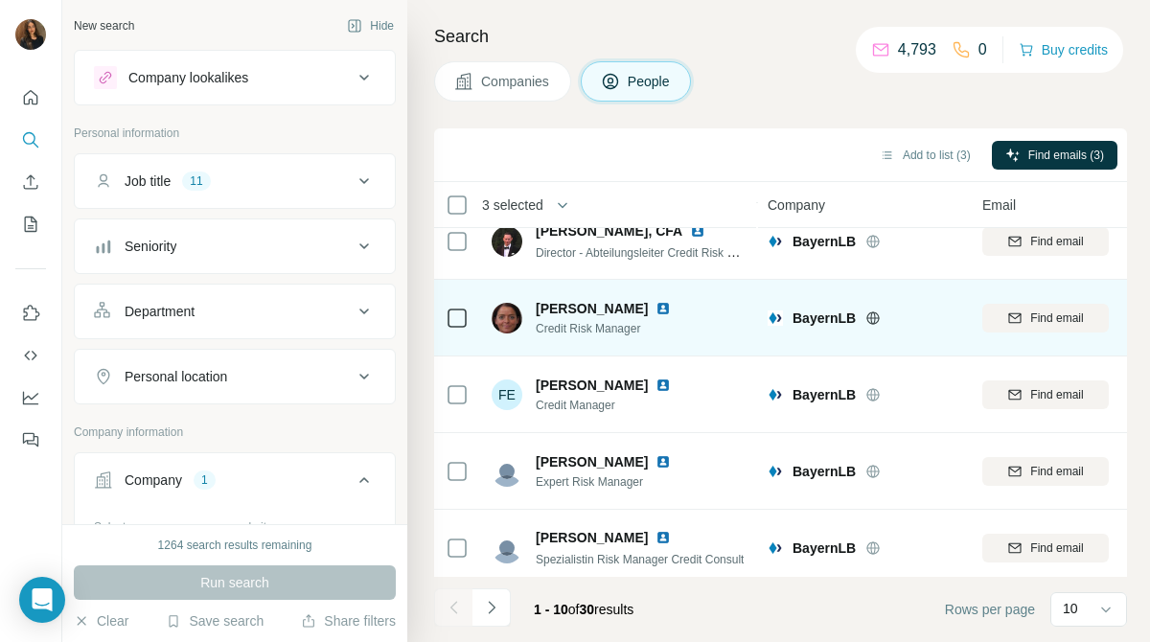
scroll to position [418, 0]
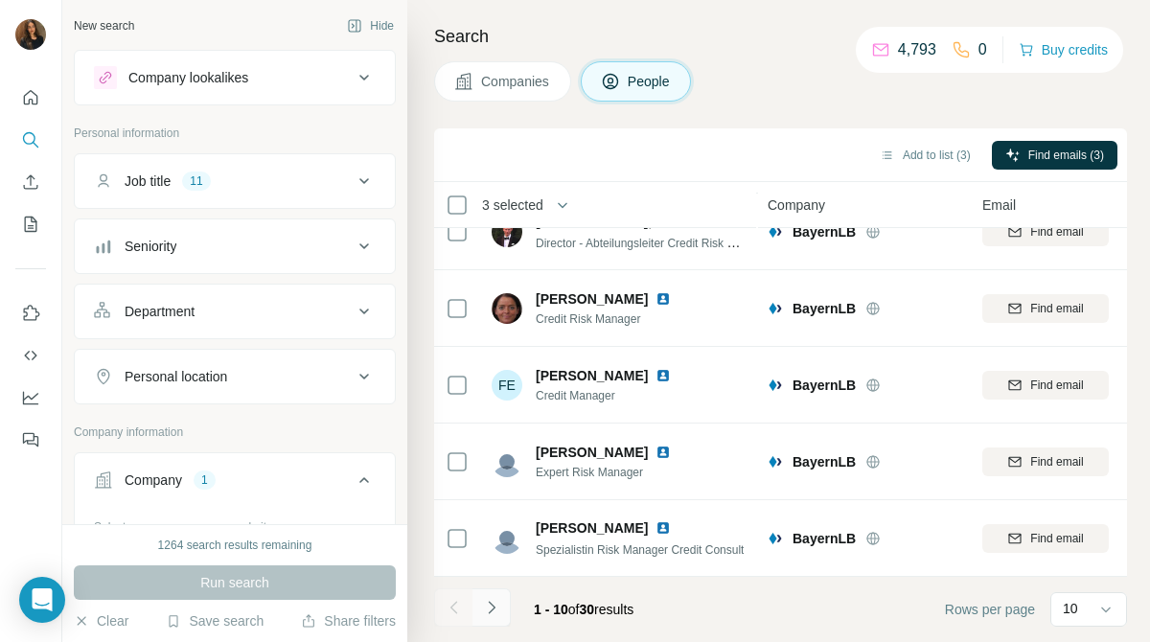
click at [498, 591] on button "Navigate to next page" at bounding box center [491, 607] width 38 height 38
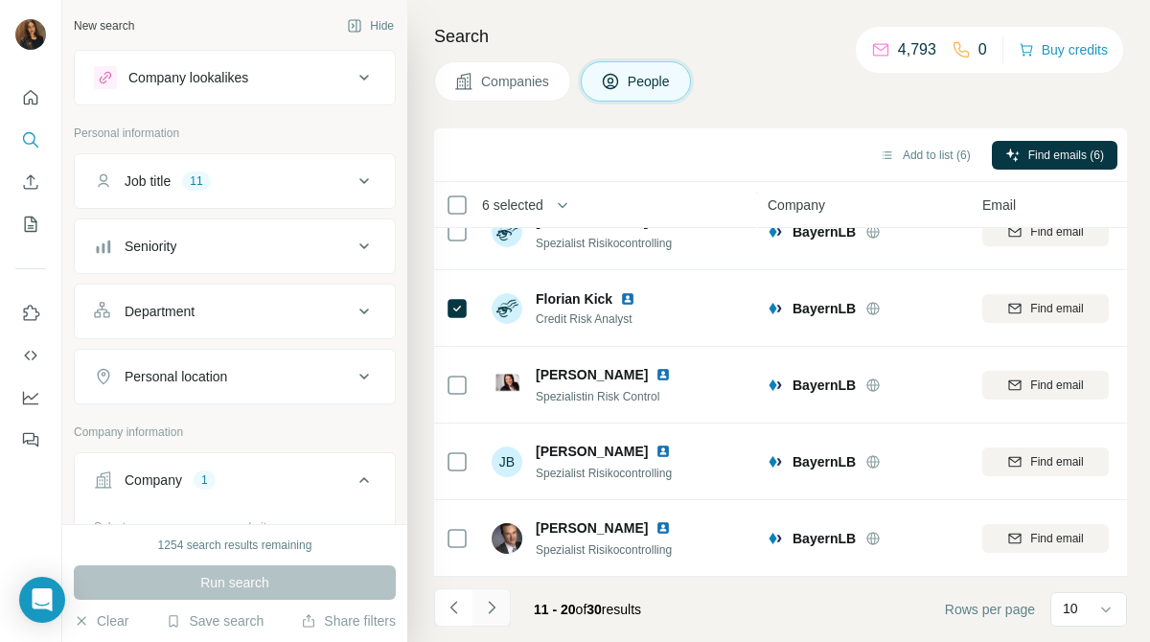
click at [488, 606] on icon "Navigate to next page" at bounding box center [491, 607] width 19 height 19
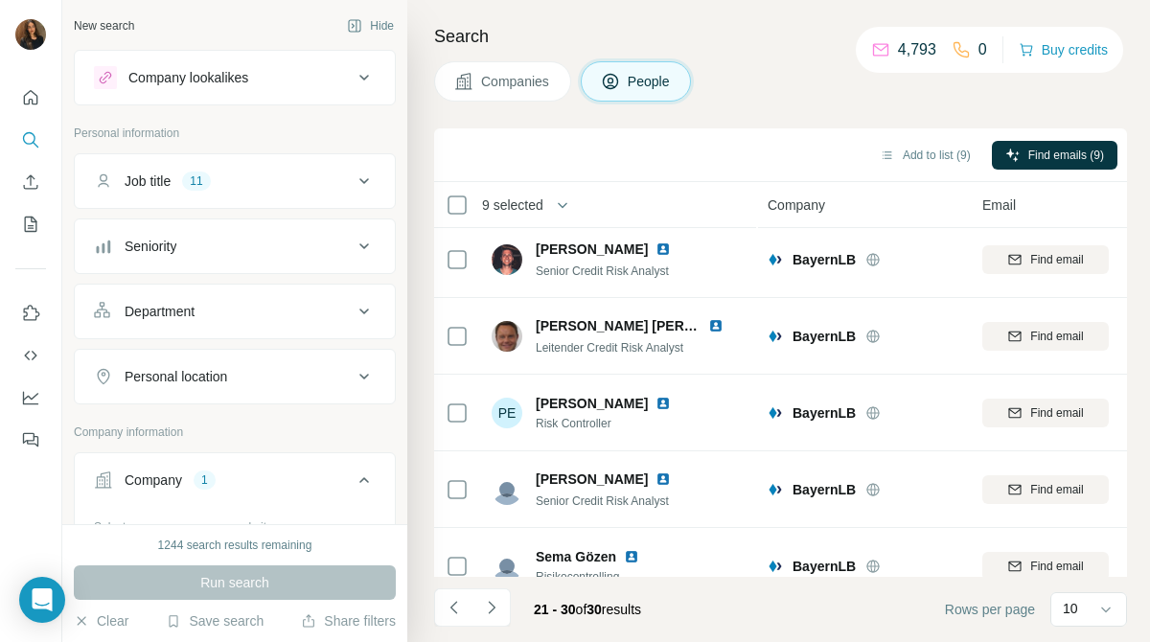
scroll to position [0, 0]
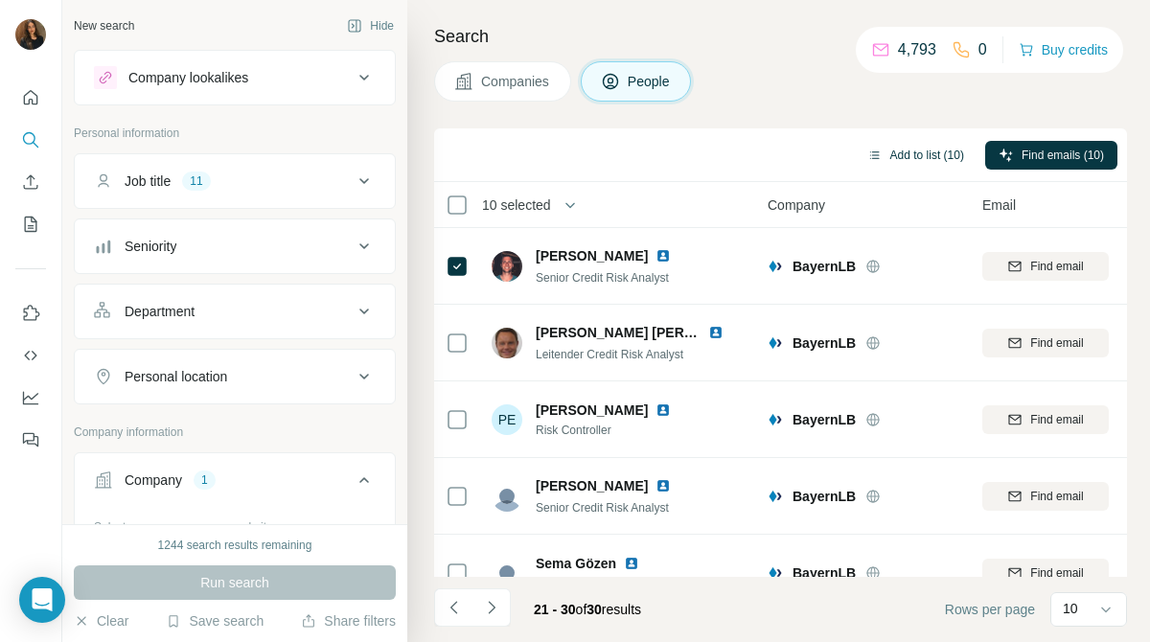
click at [925, 157] on button "Add to list (10)" at bounding box center [916, 155] width 124 height 29
click at [921, 147] on button "Add to list (10)" at bounding box center [916, 155] width 124 height 29
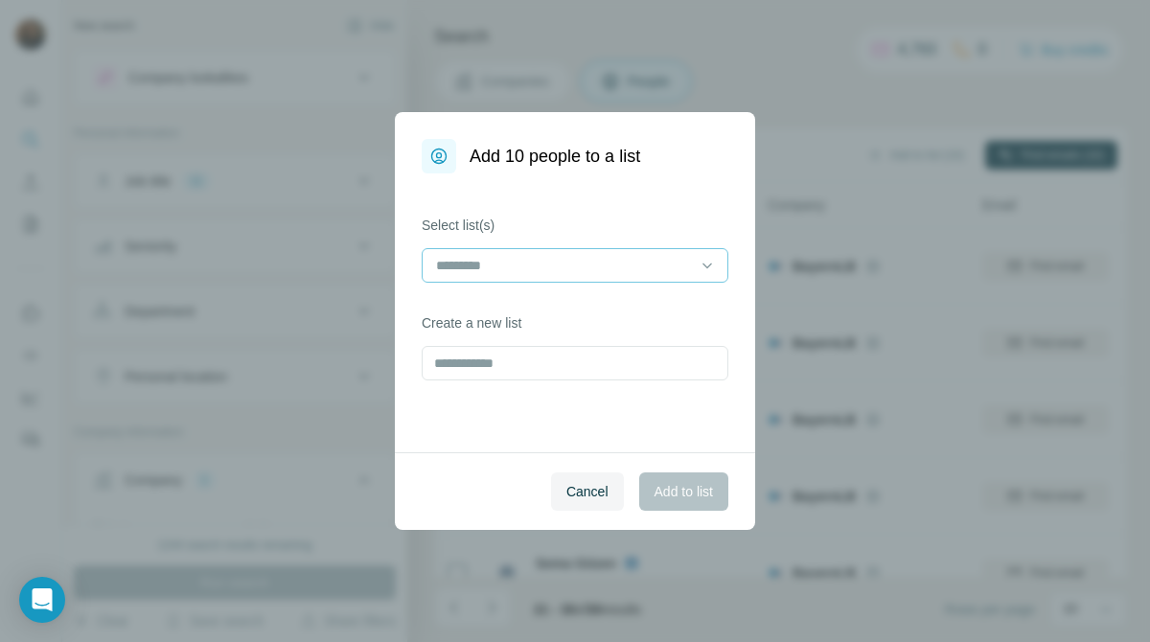
click at [692, 259] on input at bounding box center [563, 265] width 259 height 21
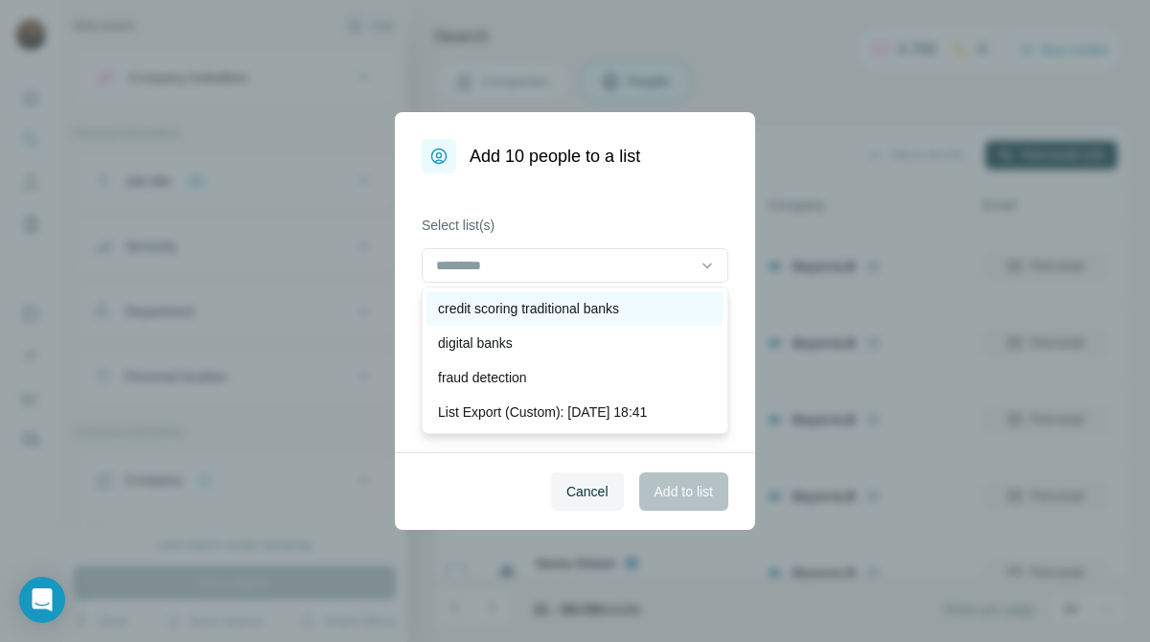
click at [664, 308] on div "credit scoring traditional banks" at bounding box center [575, 308] width 274 height 19
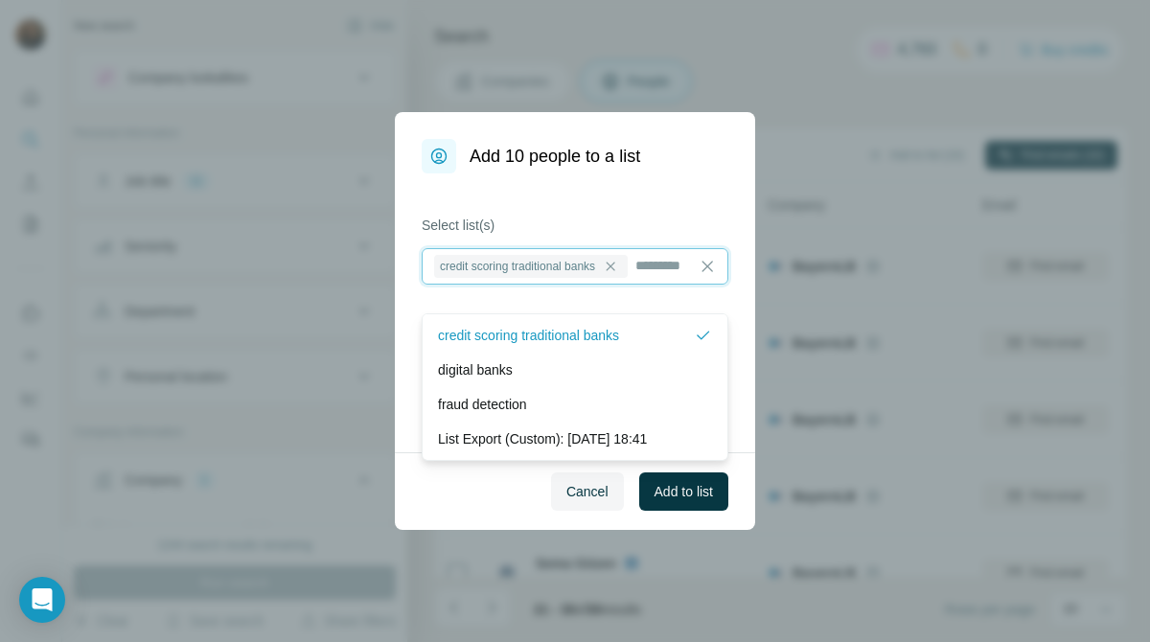
scroll to position [2, 0]
click at [692, 491] on span "Add to list" at bounding box center [683, 491] width 58 height 19
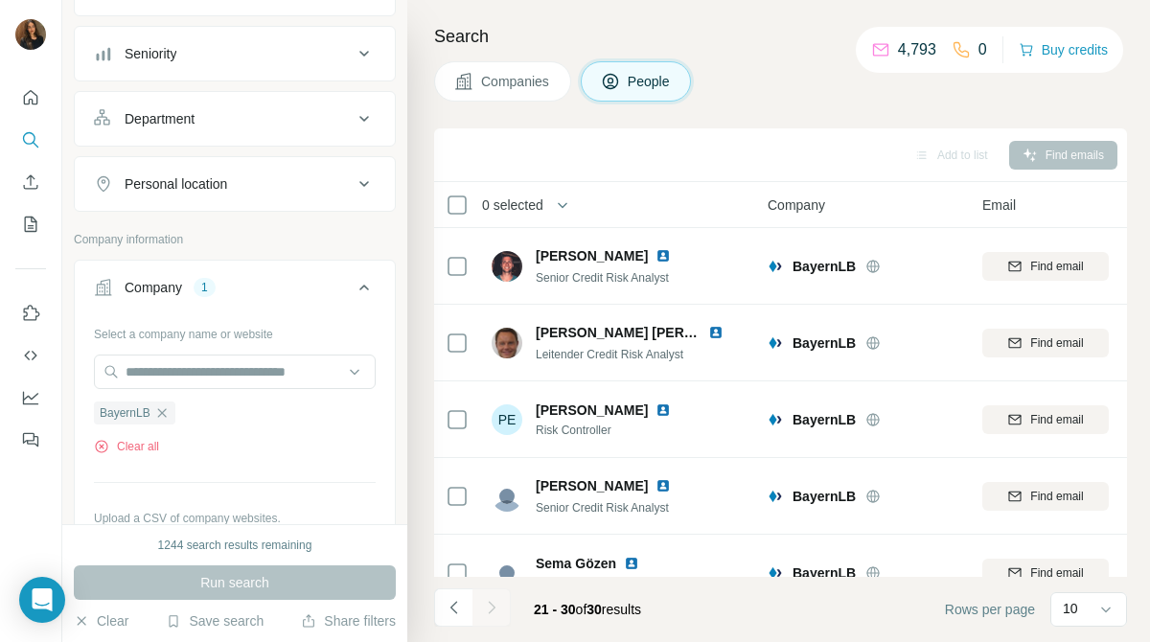
scroll to position [202, 0]
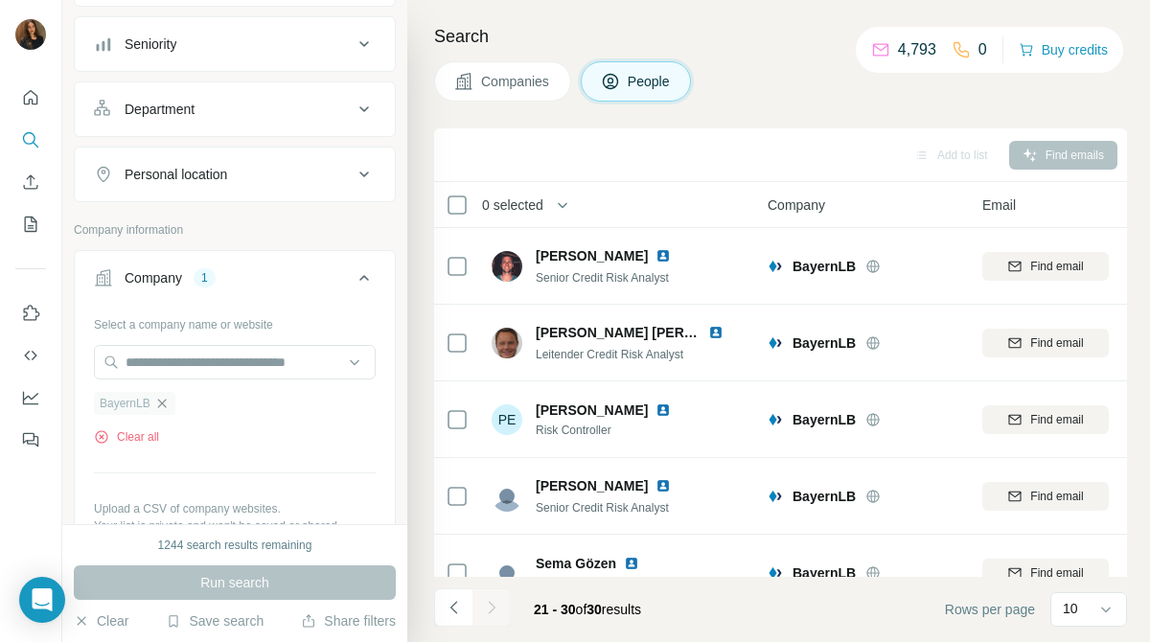
click at [165, 411] on icon "button" at bounding box center [161, 403] width 15 height 15
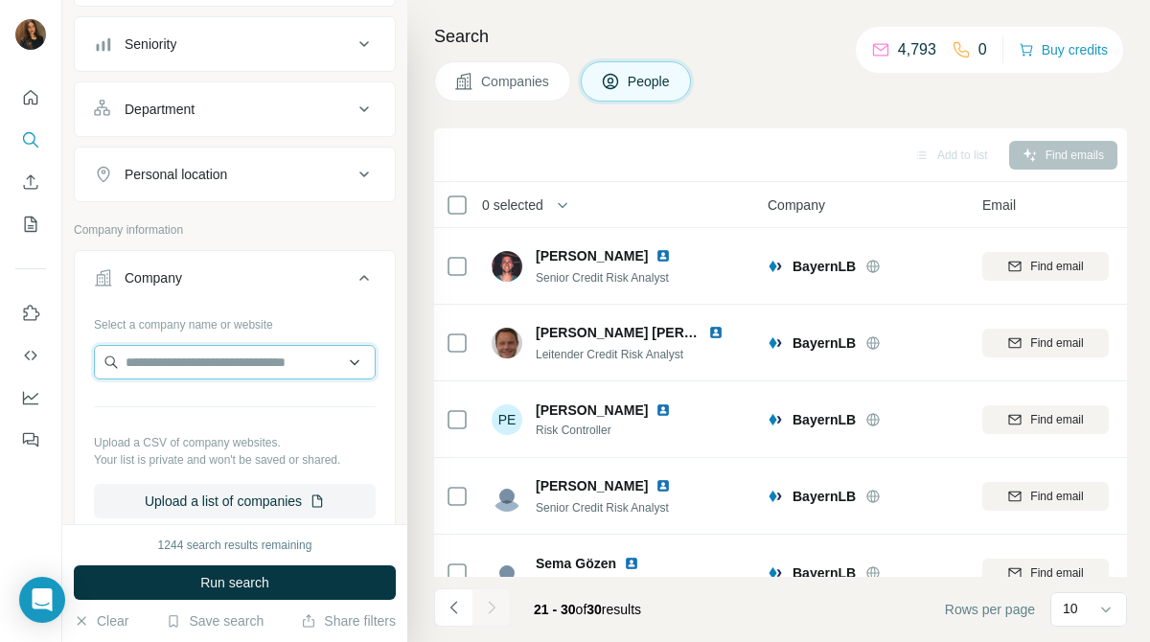
click at [254, 364] on input "text" at bounding box center [235, 362] width 282 height 34
paste input "**********"
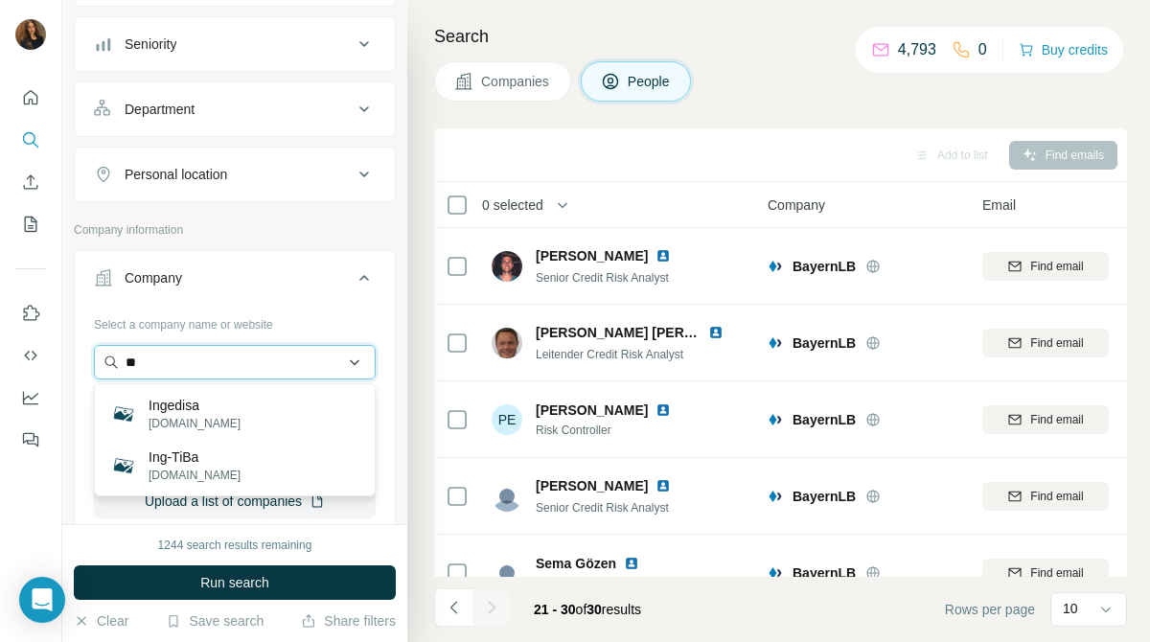
type input "*"
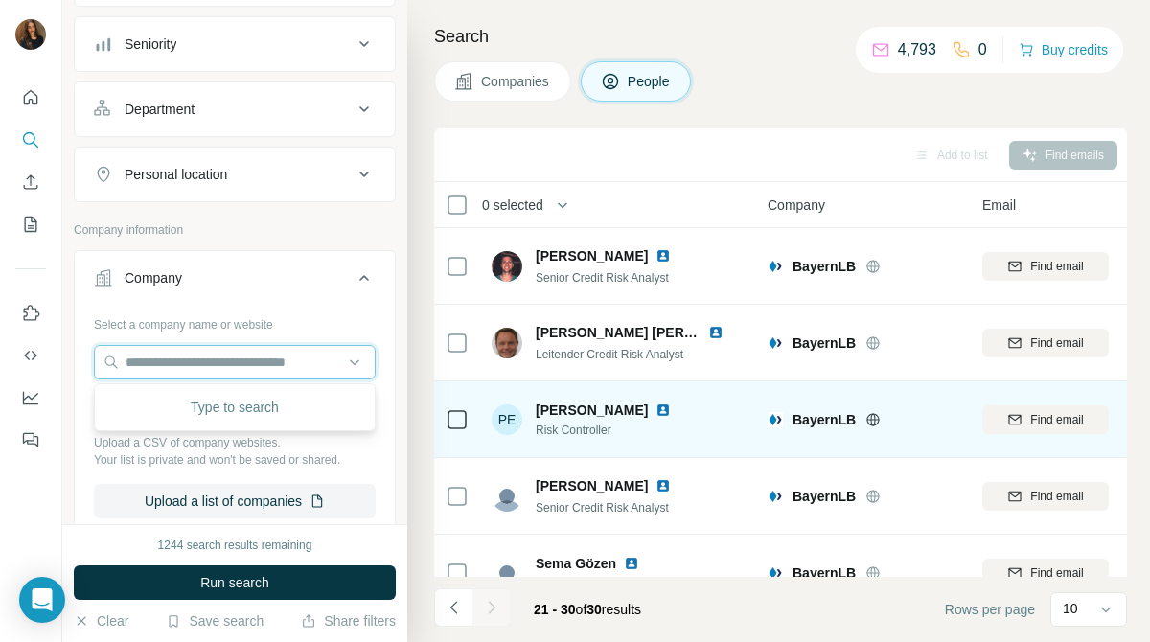
paste input "**********"
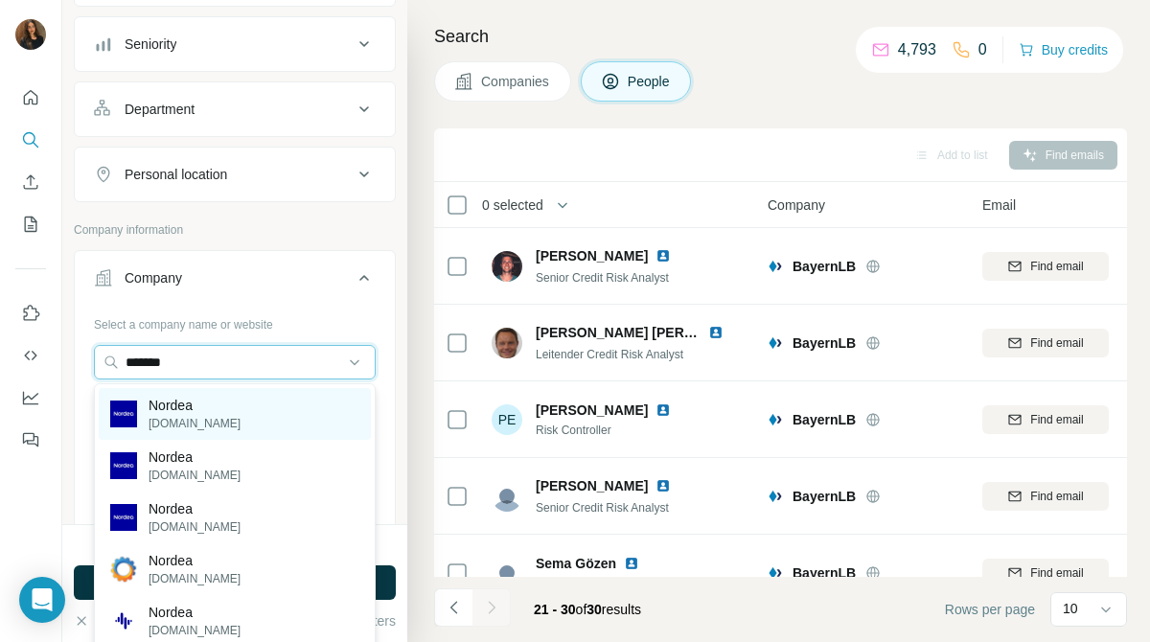
type input "******"
click at [156, 422] on p "[DOMAIN_NAME]" at bounding box center [195, 423] width 92 height 17
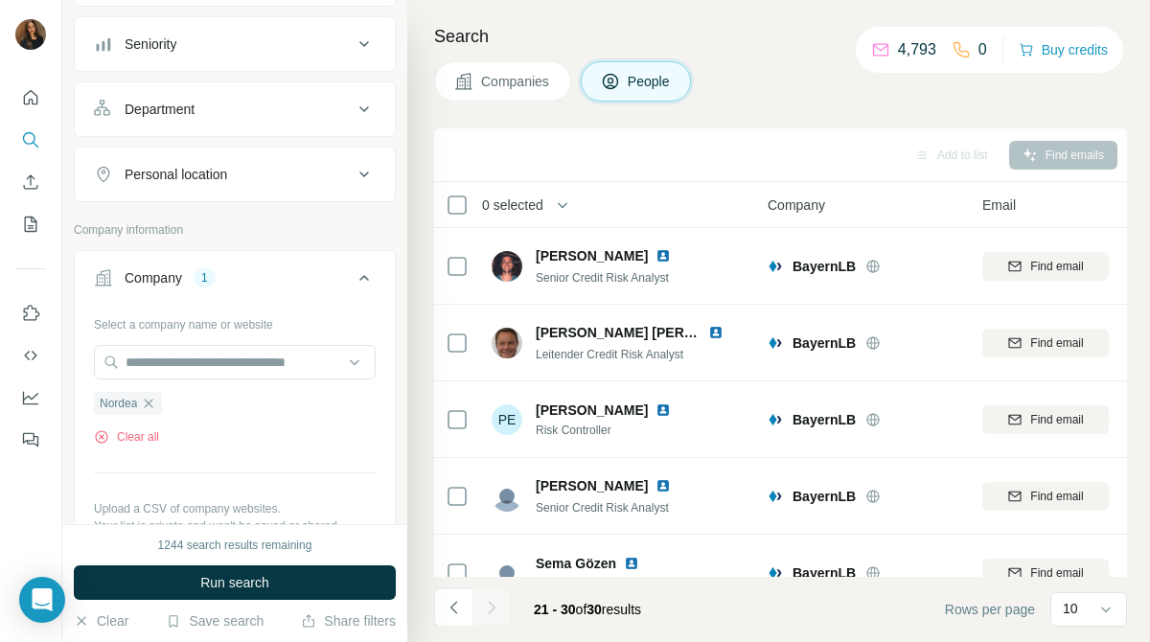
click at [515, 79] on span "Companies" at bounding box center [516, 81] width 70 height 19
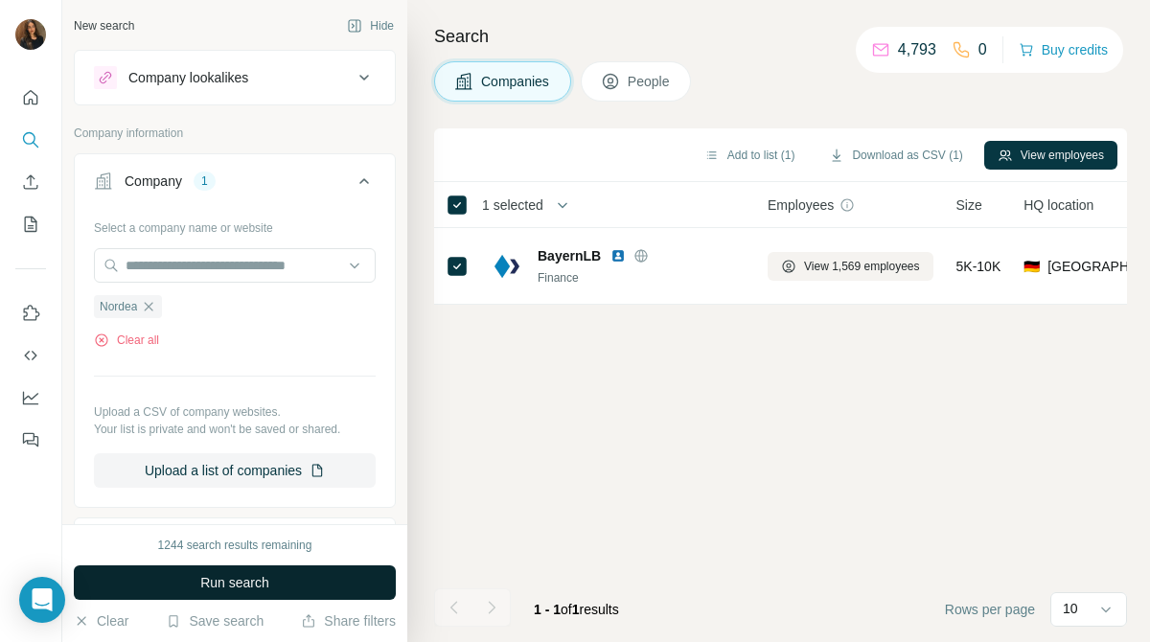
click at [363, 588] on button "Run search" at bounding box center [235, 582] width 322 height 34
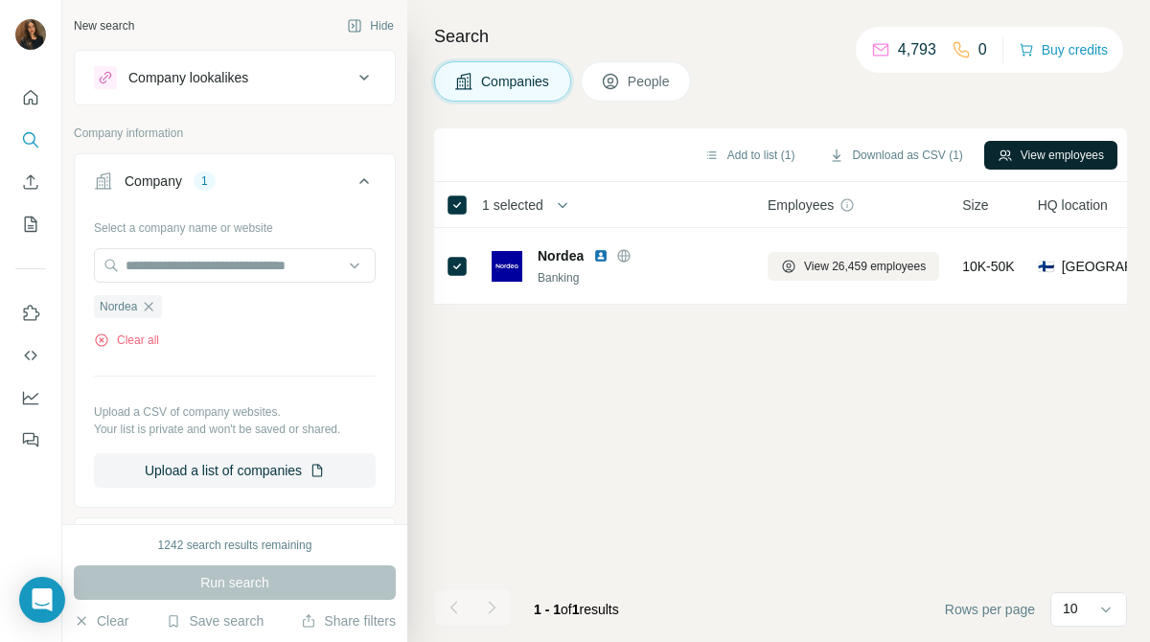
click at [1028, 142] on button "View employees" at bounding box center [1050, 155] width 133 height 29
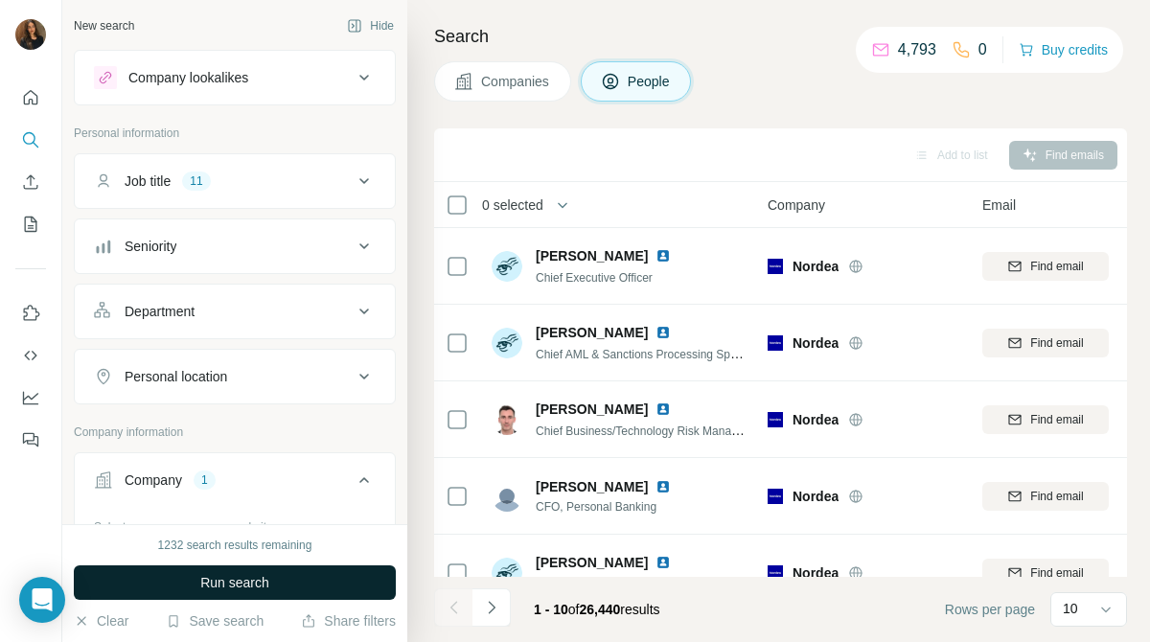
click at [234, 581] on span "Run search" at bounding box center [234, 582] width 69 height 19
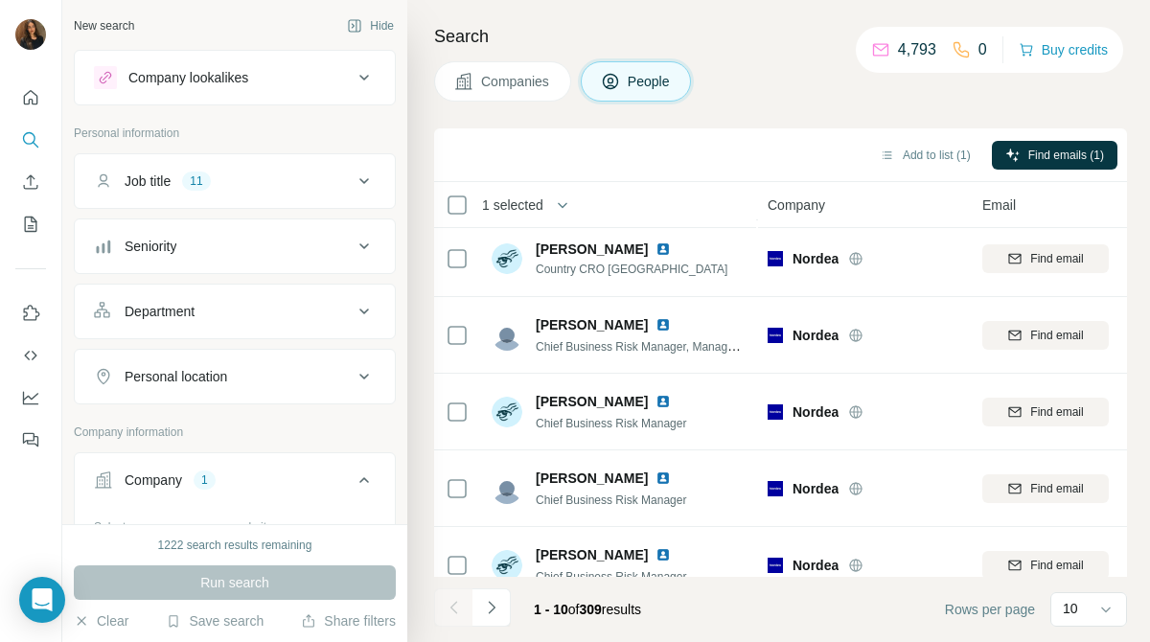
scroll to position [418, 0]
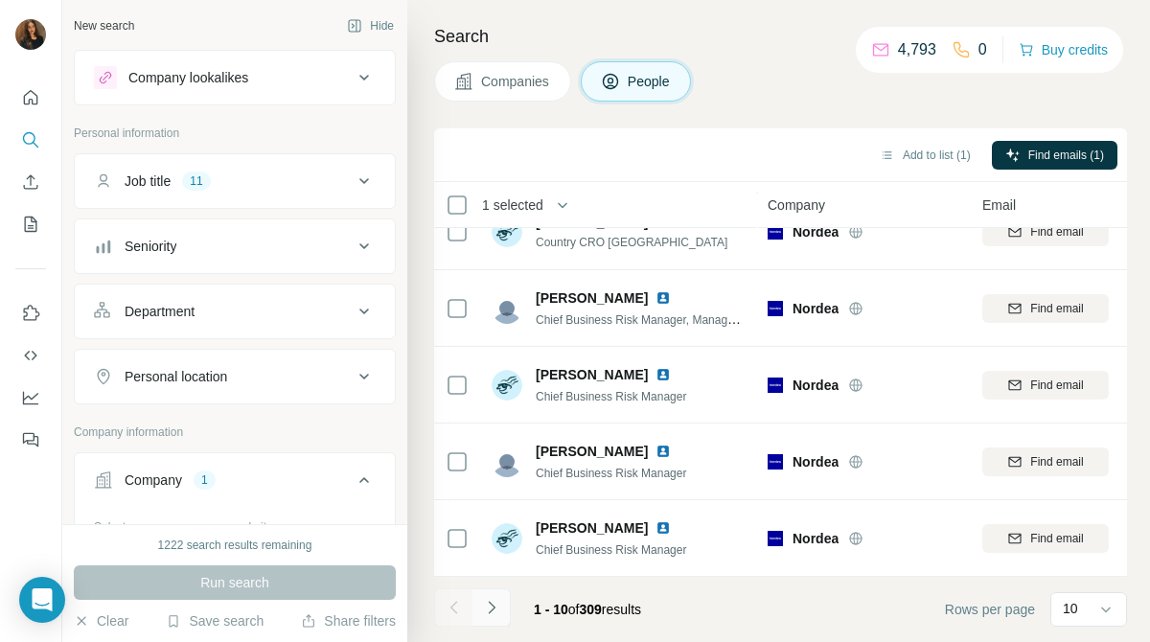
click at [493, 607] on icon "Navigate to next page" at bounding box center [491, 607] width 7 height 12
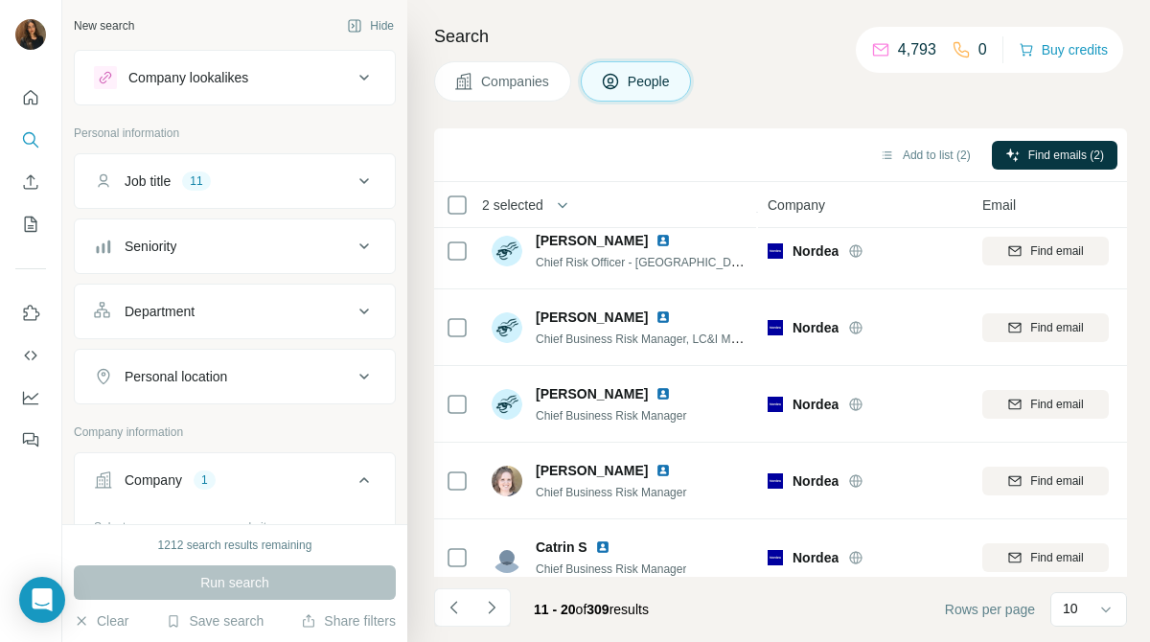
scroll to position [0, 0]
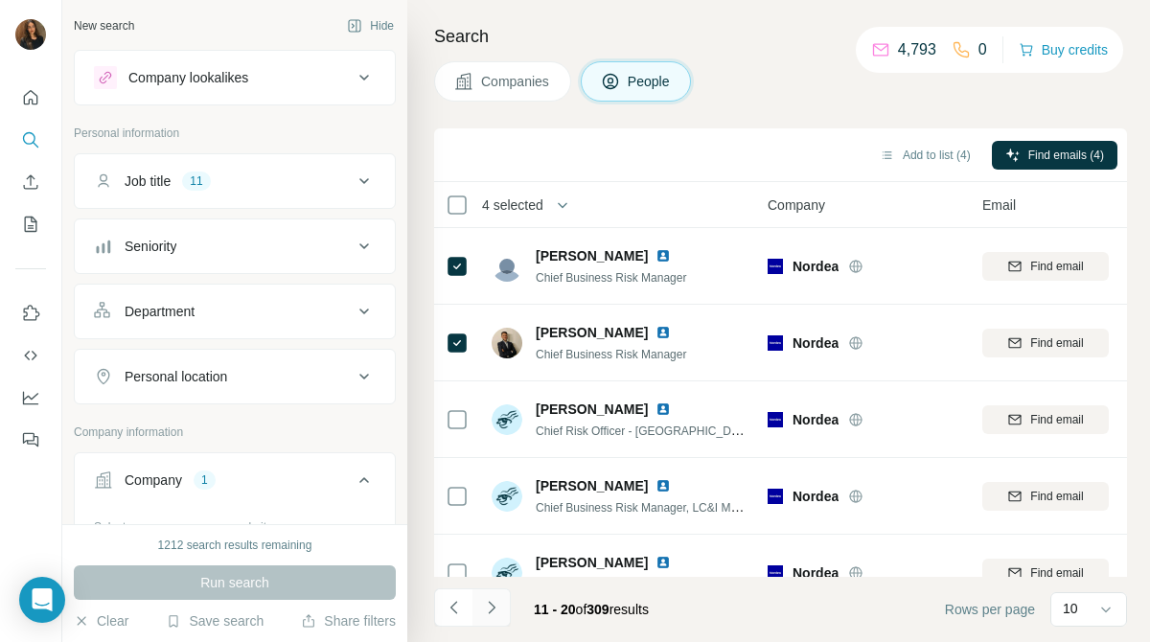
click at [493, 608] on icon "Navigate to next page" at bounding box center [491, 607] width 7 height 12
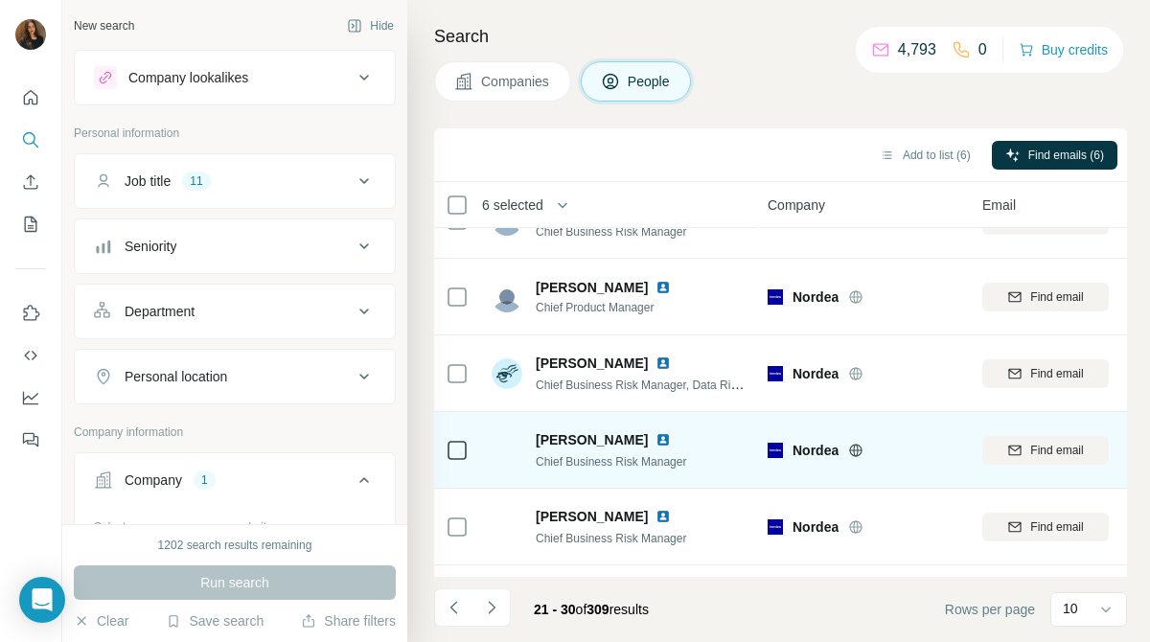
scroll to position [418, 0]
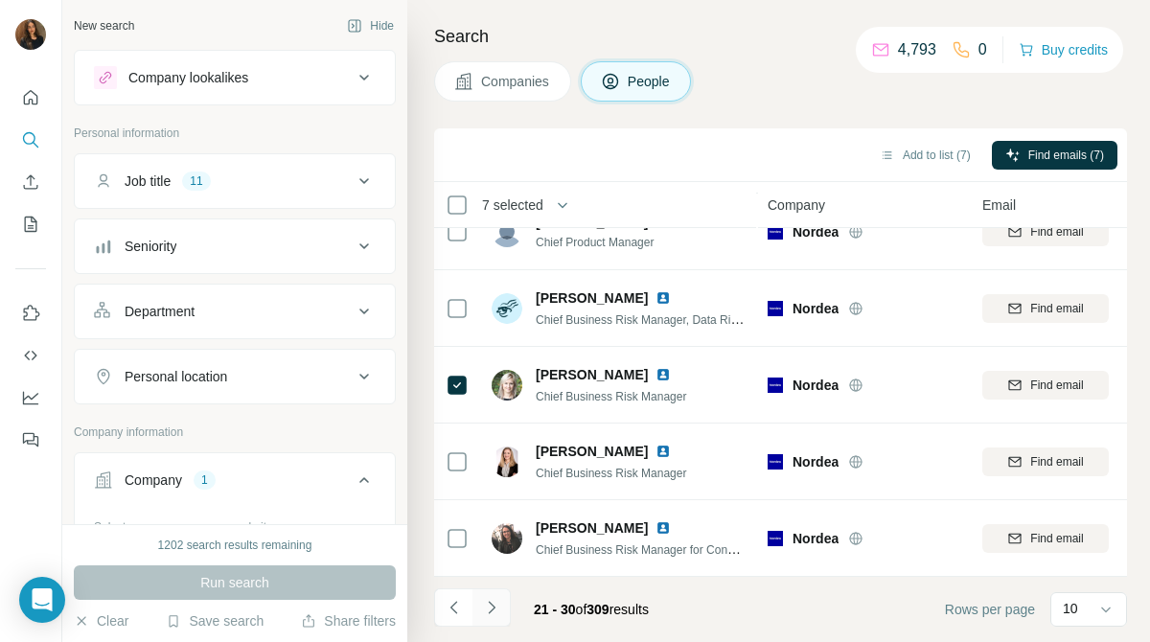
click at [501, 612] on button "Navigate to next page" at bounding box center [491, 607] width 38 height 38
click at [495, 599] on icon "Navigate to next page" at bounding box center [491, 607] width 19 height 19
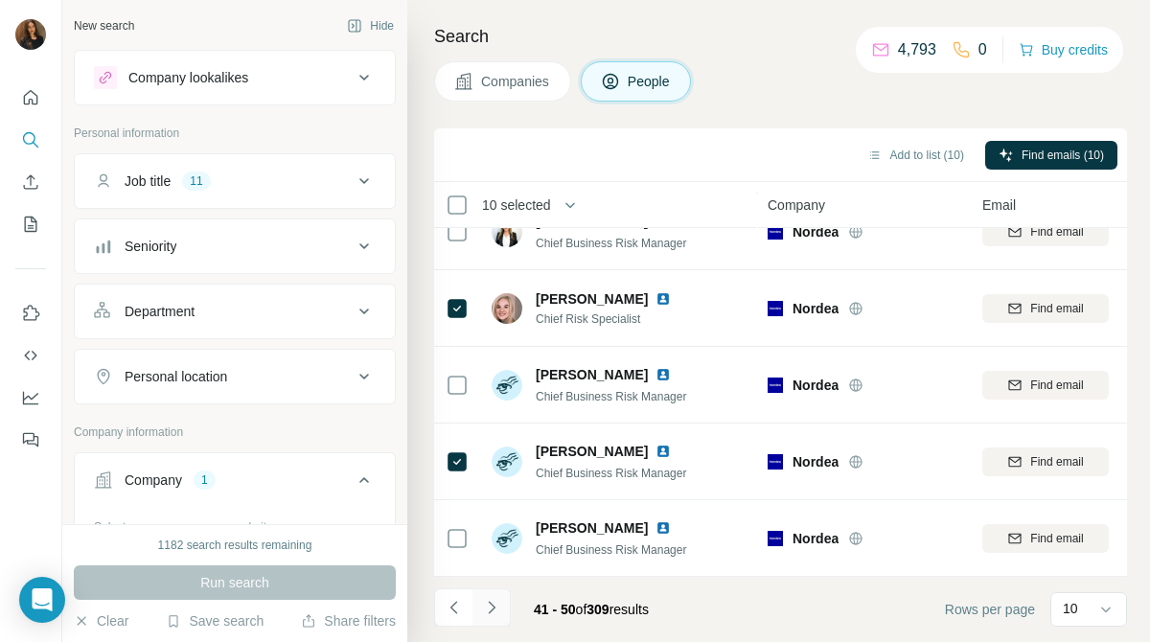
click at [493, 599] on icon "Navigate to next page" at bounding box center [491, 607] width 19 height 19
click at [482, 611] on icon "Navigate to next page" at bounding box center [491, 607] width 19 height 19
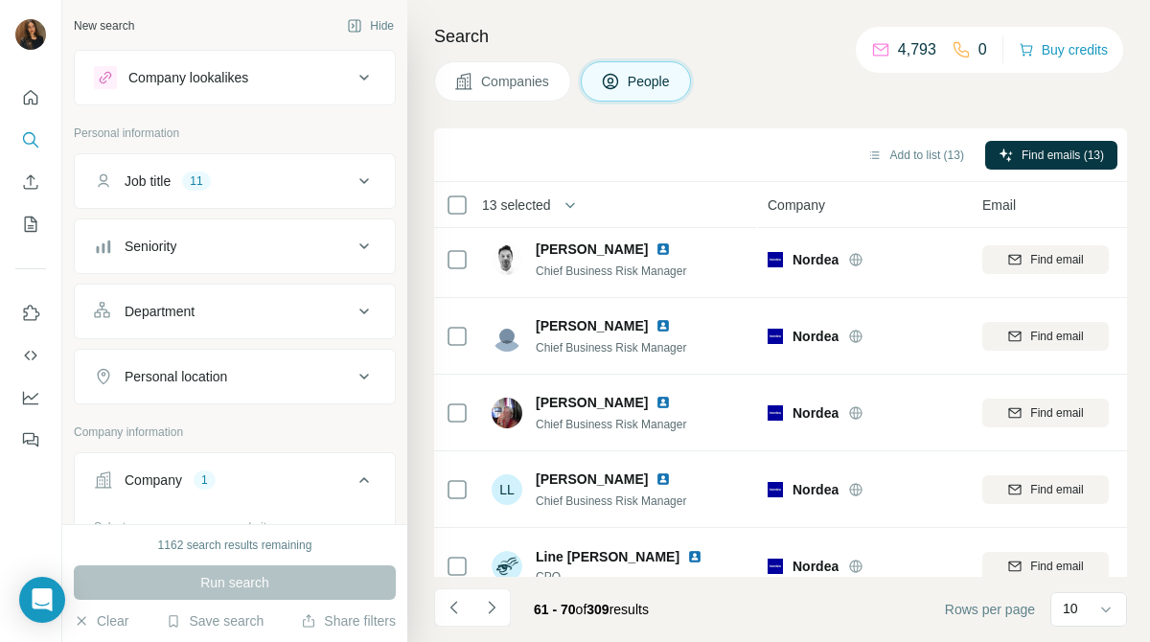
scroll to position [0, 0]
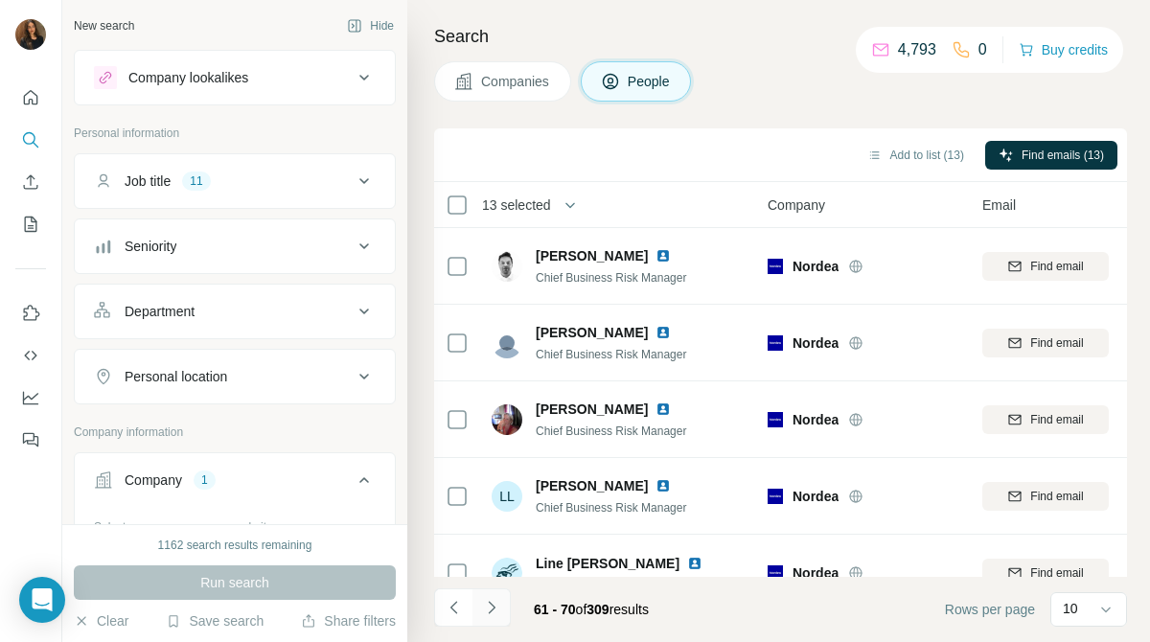
click at [482, 608] on icon "Navigate to next page" at bounding box center [491, 607] width 19 height 19
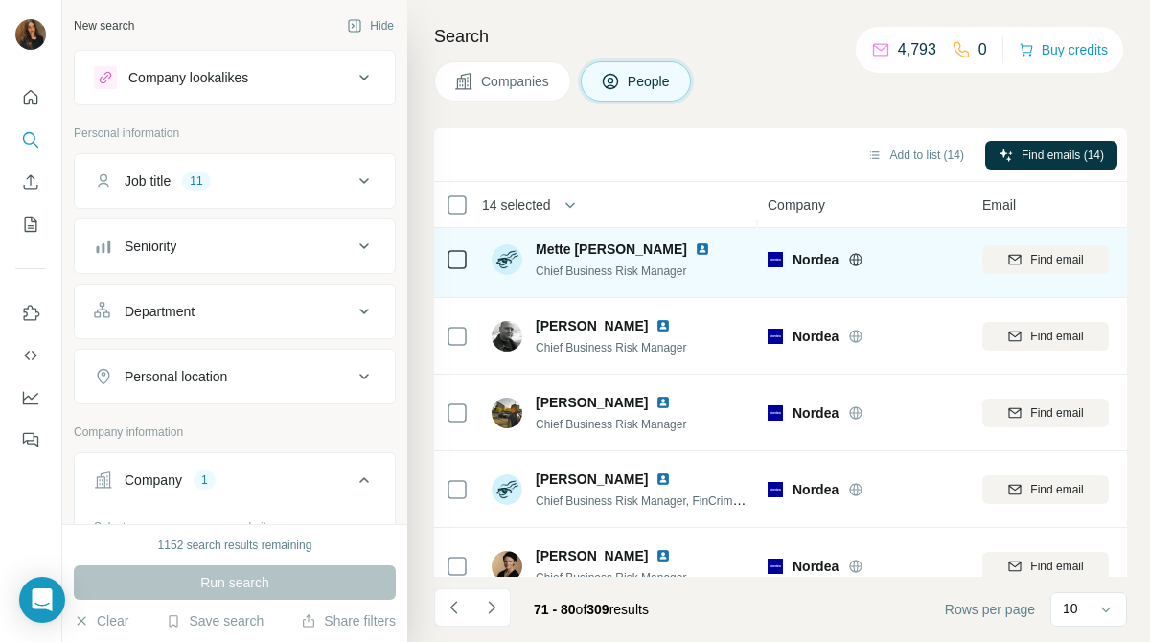
scroll to position [418, 0]
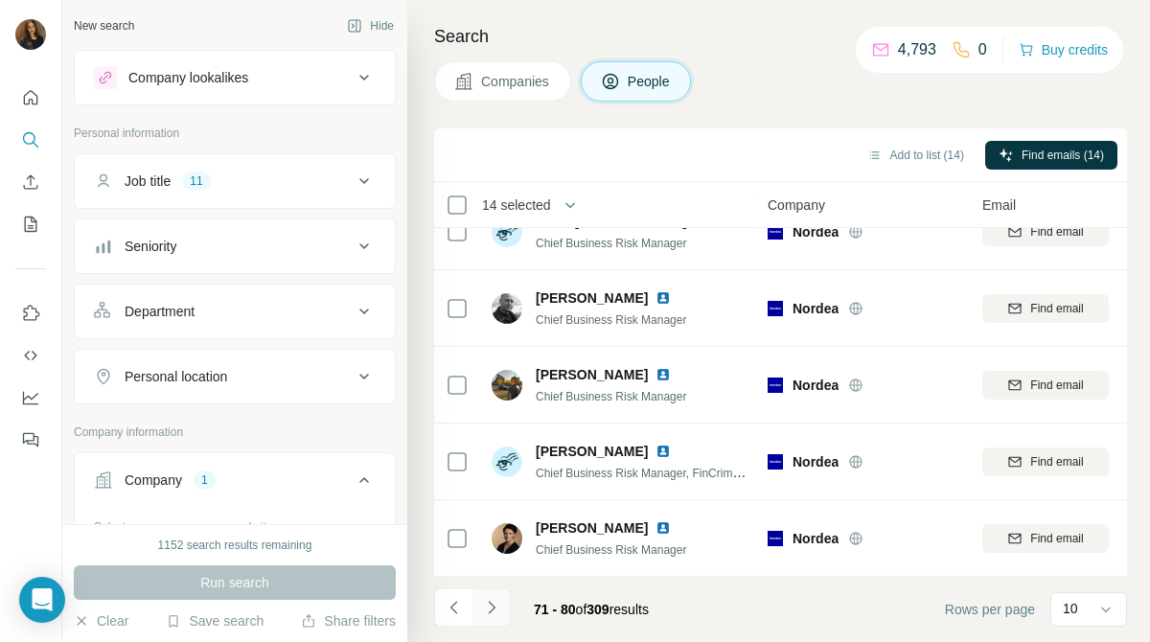
click at [498, 609] on icon "Navigate to next page" at bounding box center [491, 607] width 19 height 19
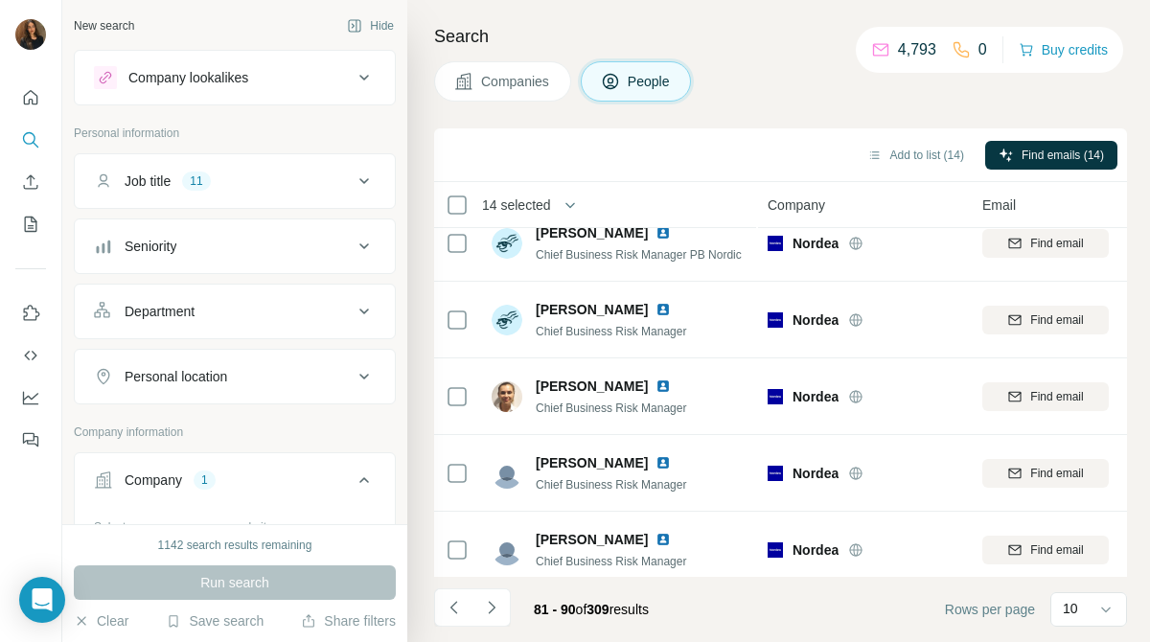
scroll to position [0, 0]
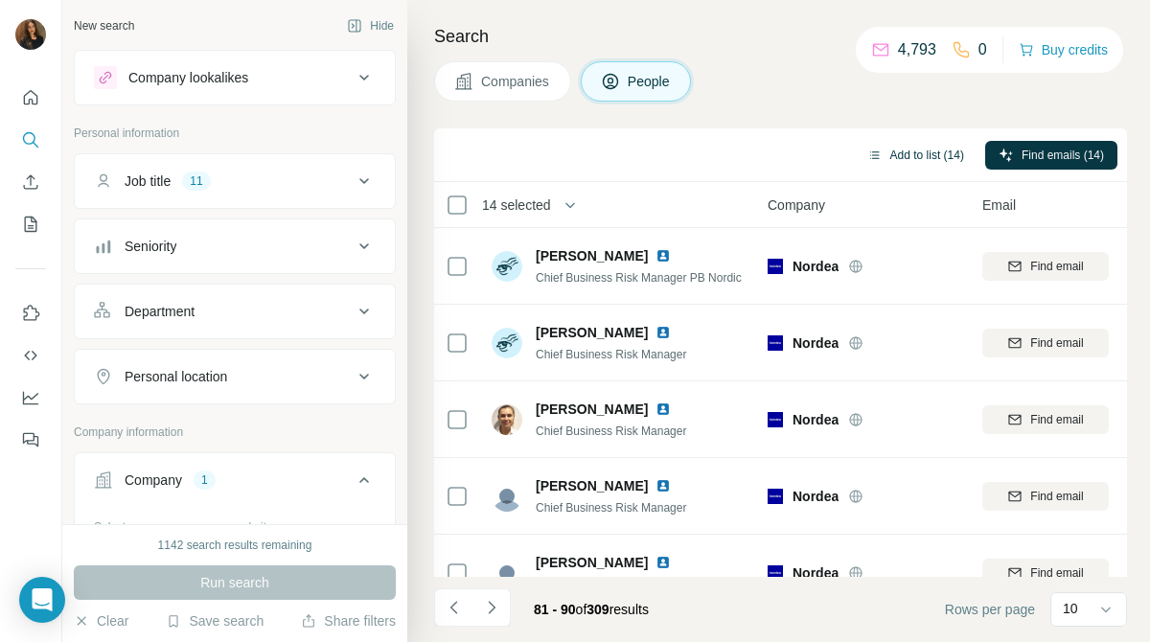
click at [907, 147] on button "Add to list (14)" at bounding box center [916, 155] width 124 height 29
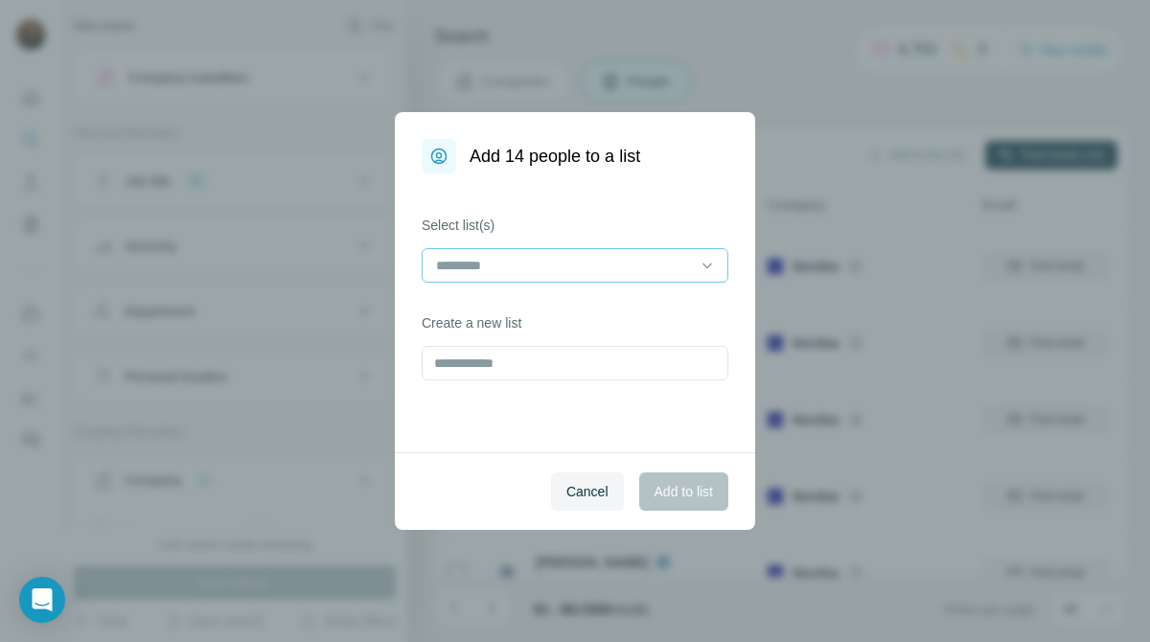
click at [567, 272] on input at bounding box center [563, 265] width 259 height 21
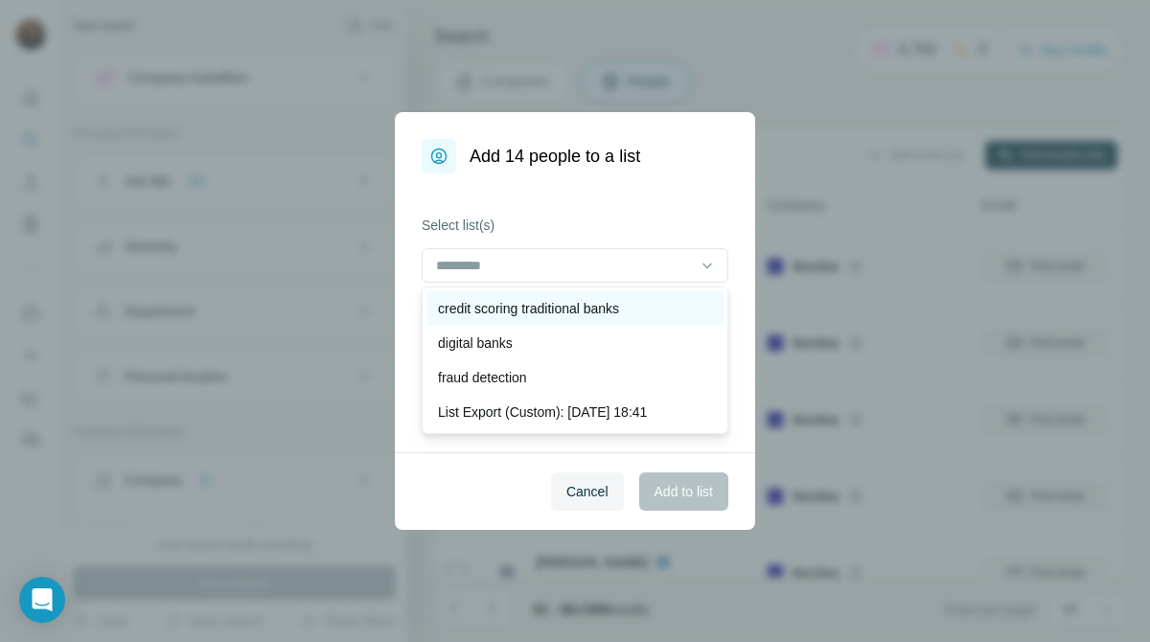
click at [561, 313] on p "credit scoring traditional banks" at bounding box center [528, 308] width 181 height 19
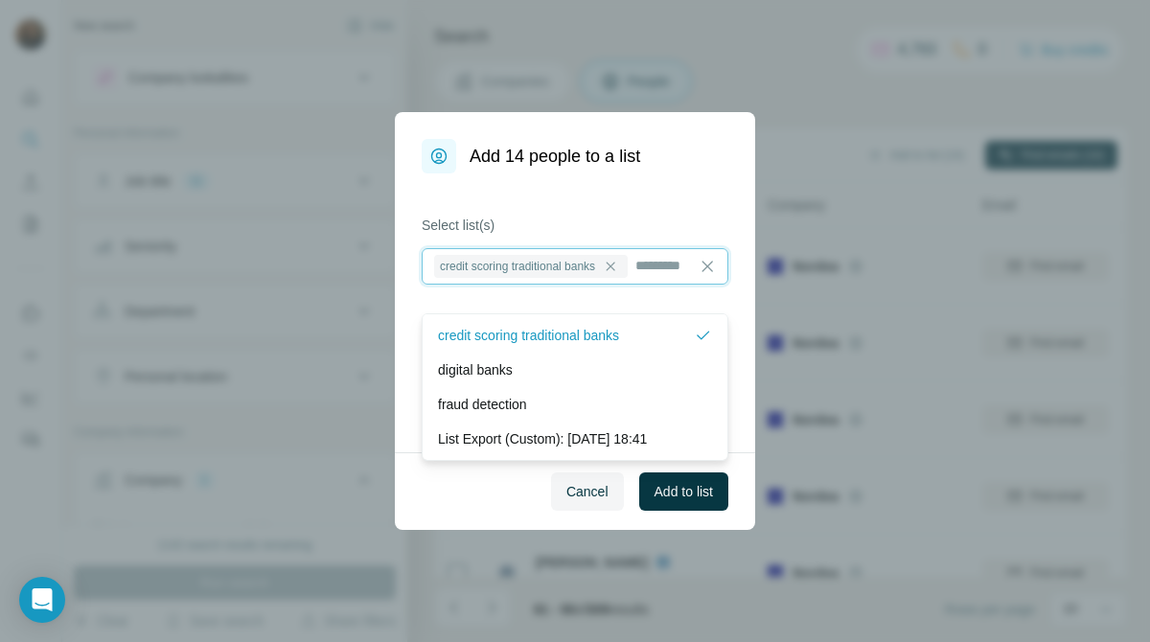
scroll to position [2, 0]
click at [688, 500] on span "Add to list" at bounding box center [683, 491] width 58 height 19
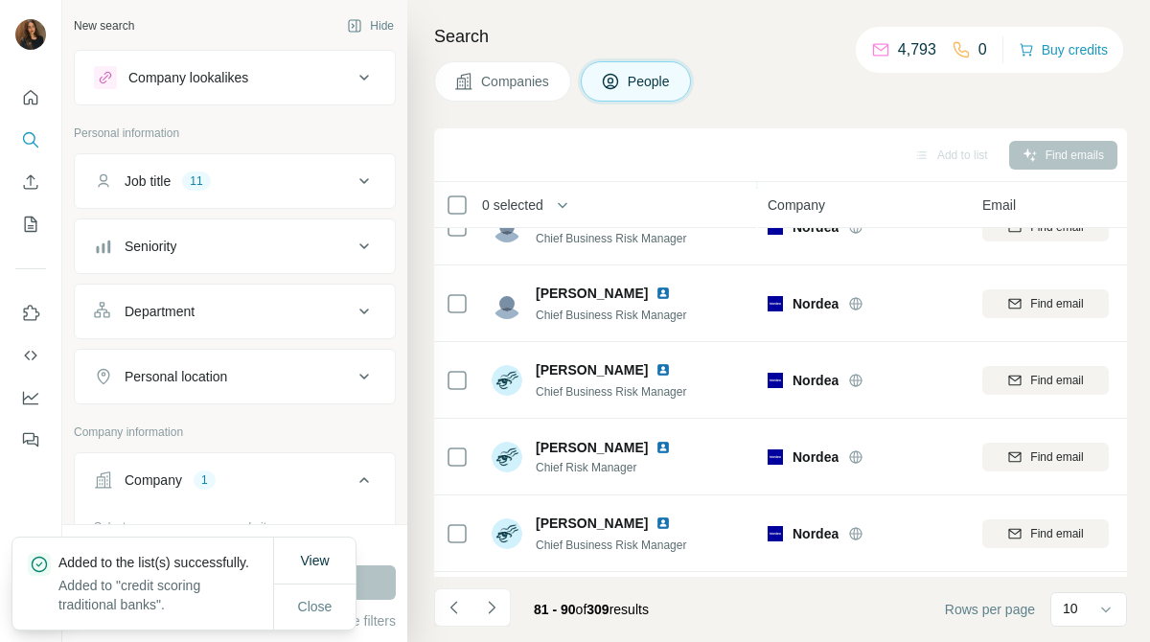
scroll to position [418, 0]
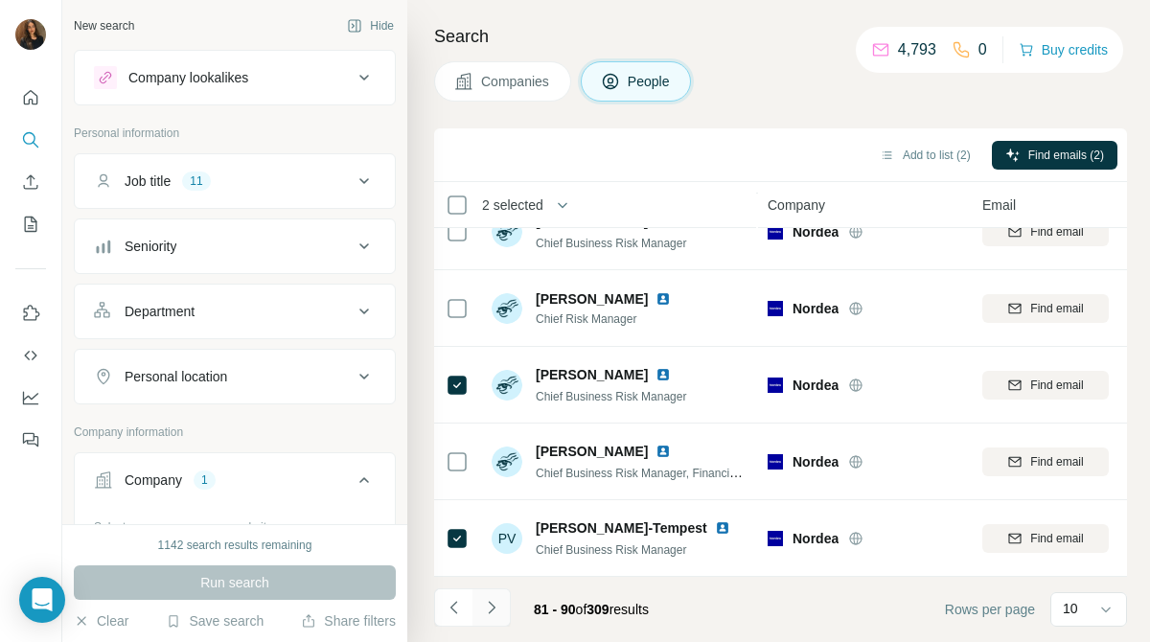
click at [493, 604] on icon "Navigate to next page" at bounding box center [491, 607] width 19 height 19
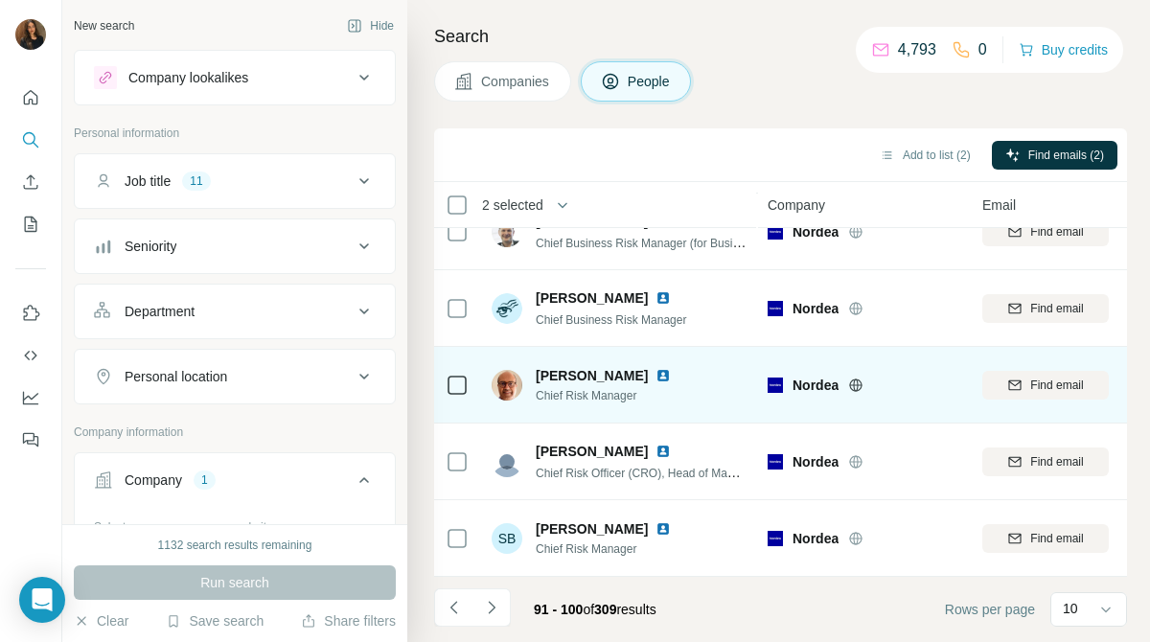
click at [526, 393] on div "[PERSON_NAME] Chief Risk Manager" at bounding box center [593, 385] width 202 height 38
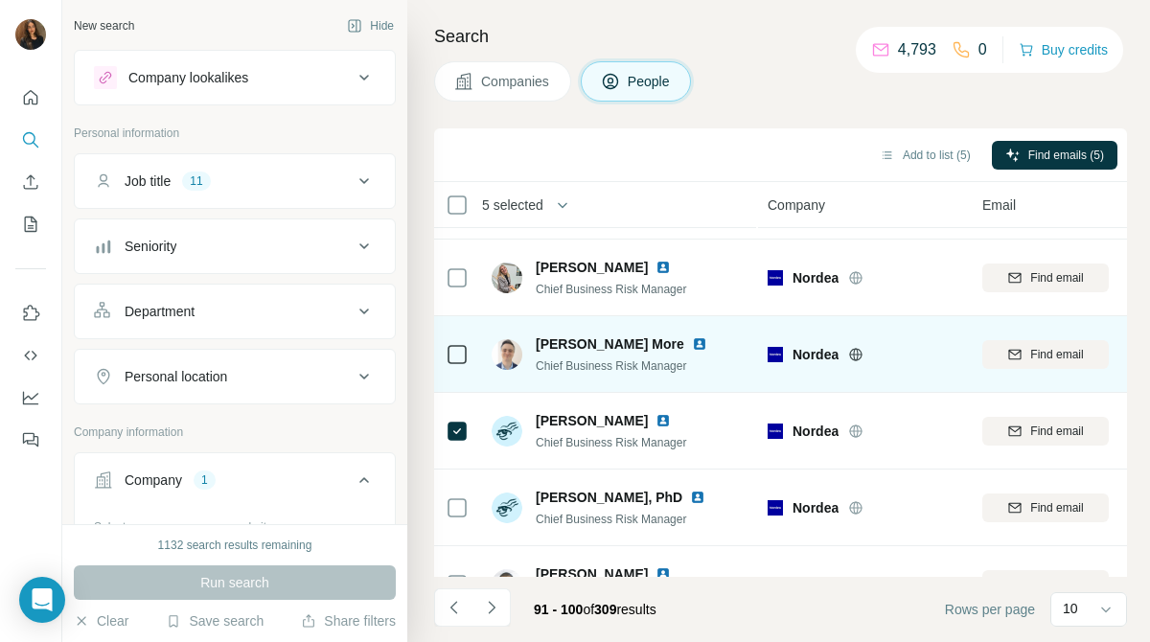
scroll to position [0, 0]
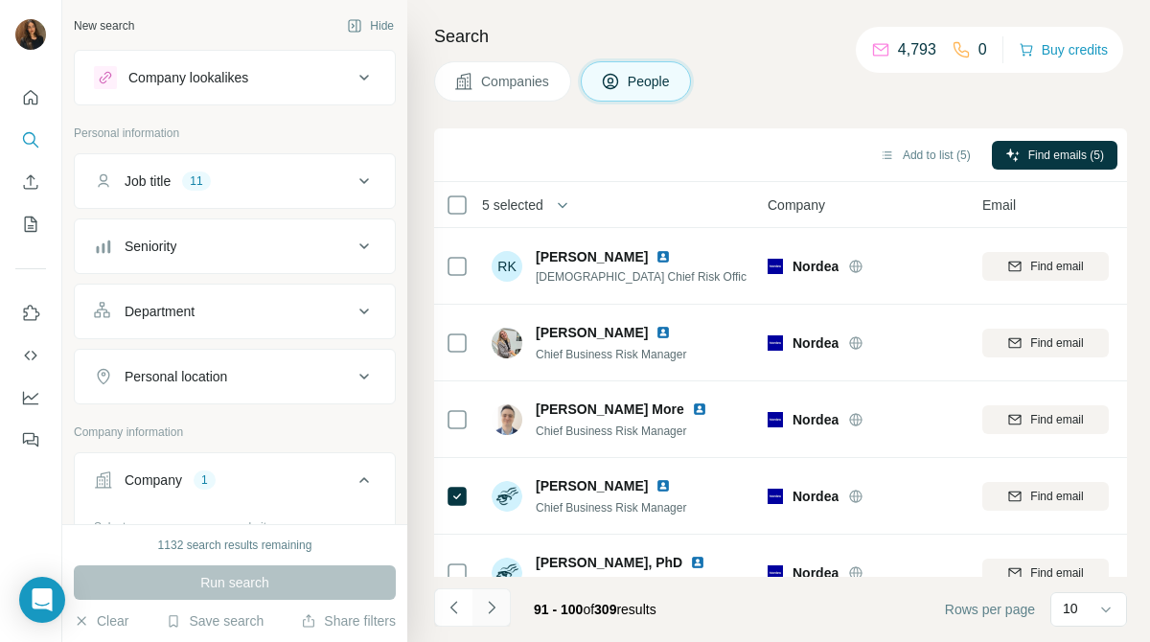
click at [499, 618] on button "Navigate to next page" at bounding box center [491, 607] width 38 height 38
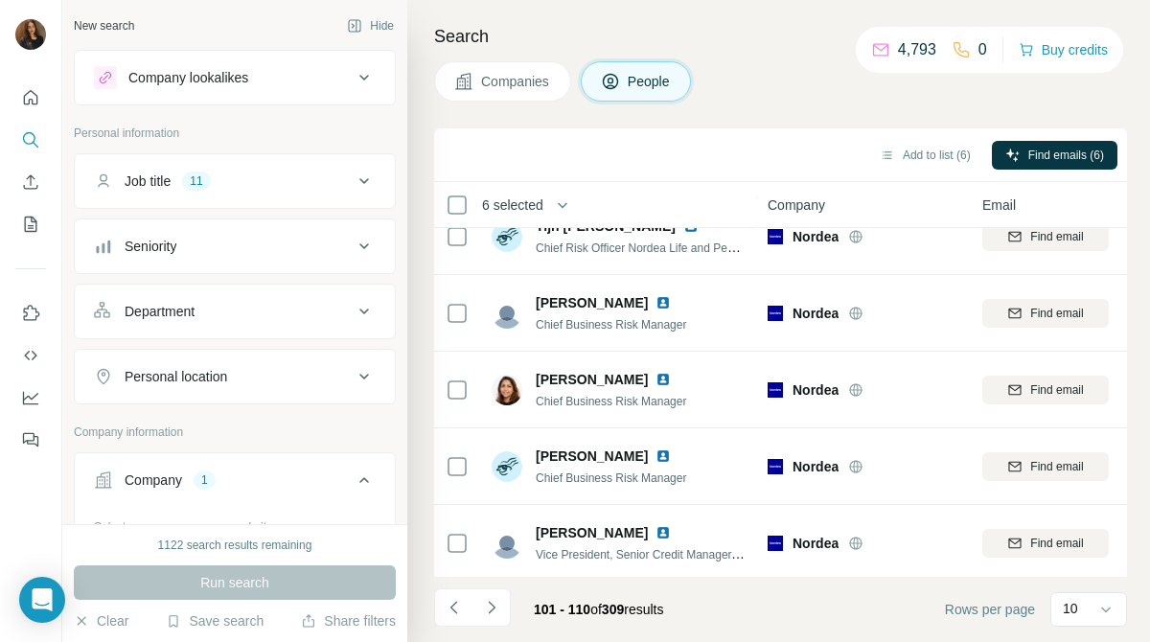
scroll to position [418, 0]
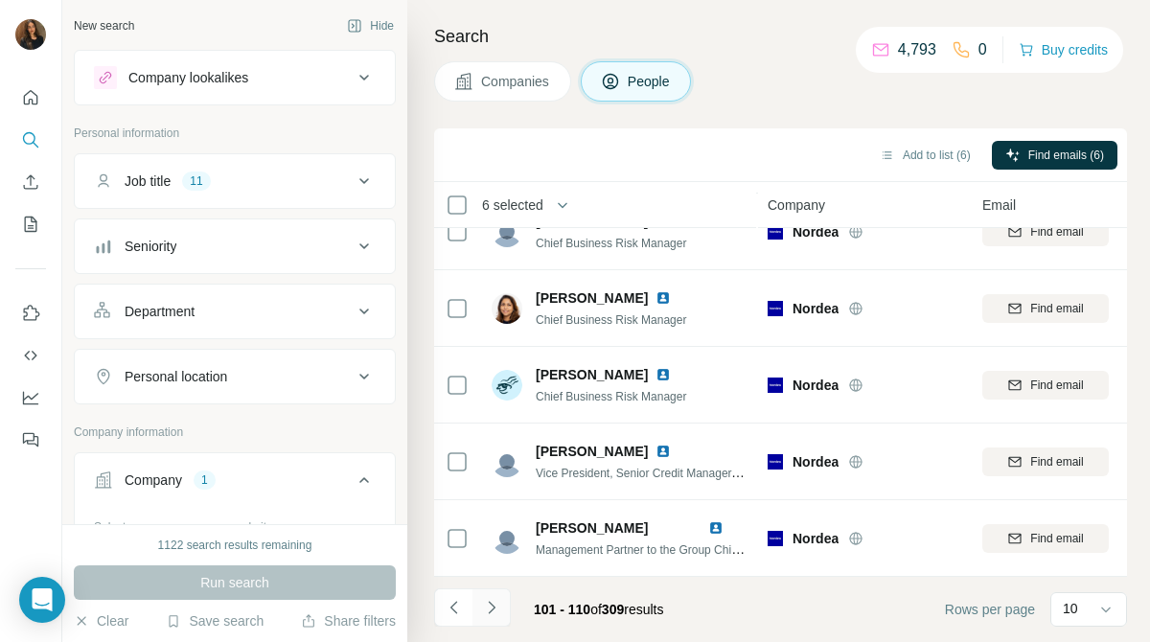
click at [495, 598] on icon "Navigate to next page" at bounding box center [491, 607] width 19 height 19
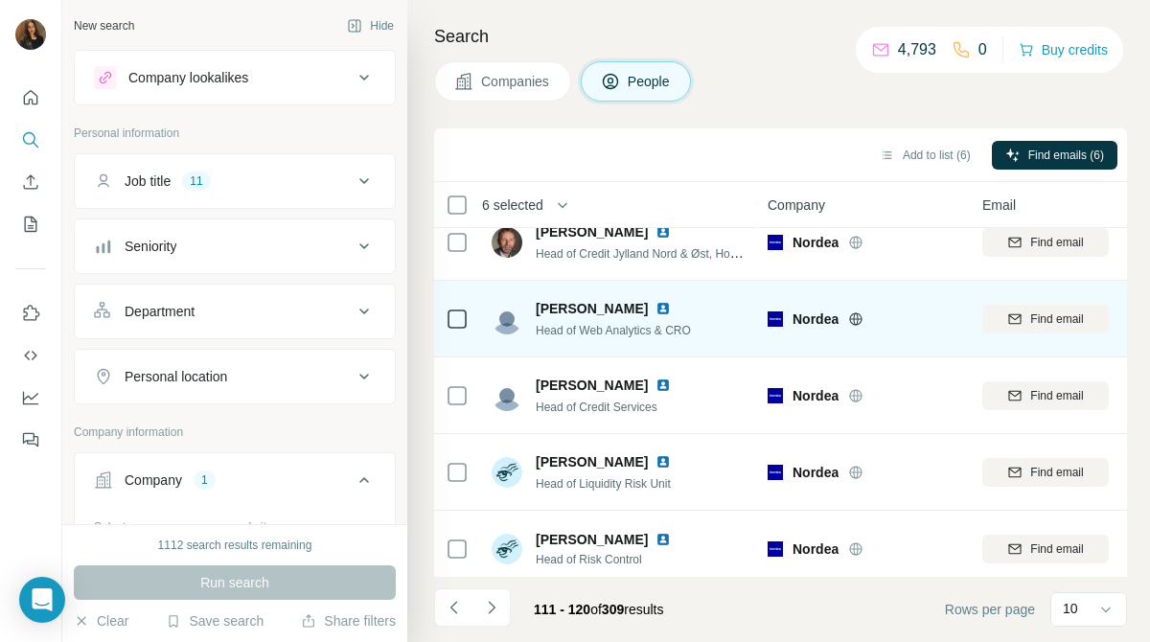
scroll to position [107, 0]
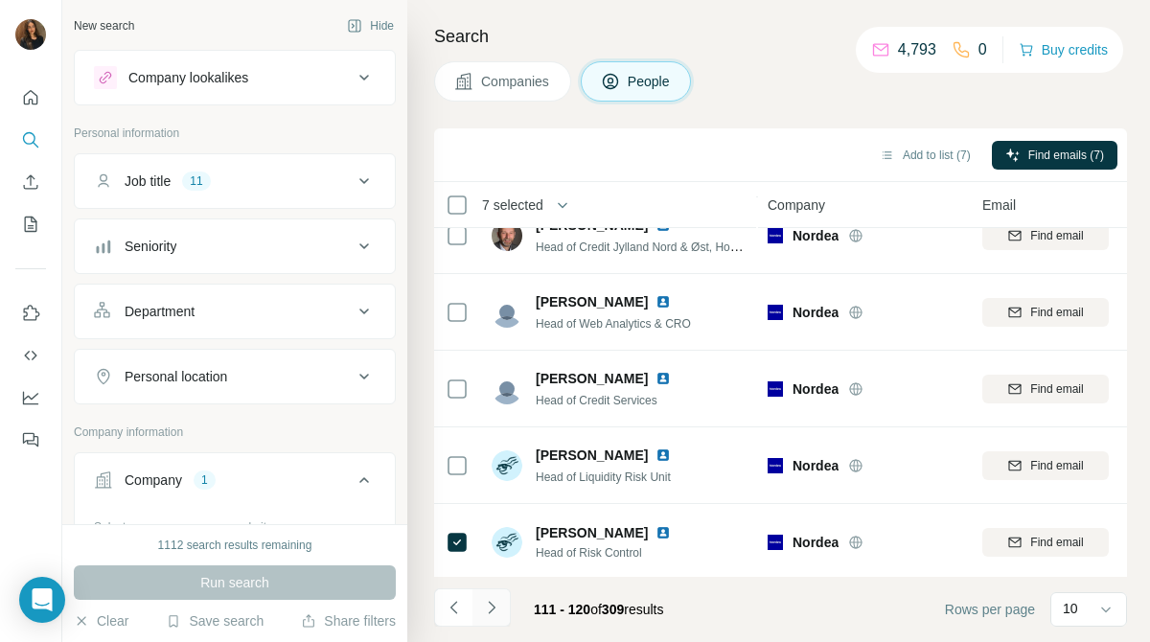
click at [499, 605] on icon "Navigate to next page" at bounding box center [491, 607] width 19 height 19
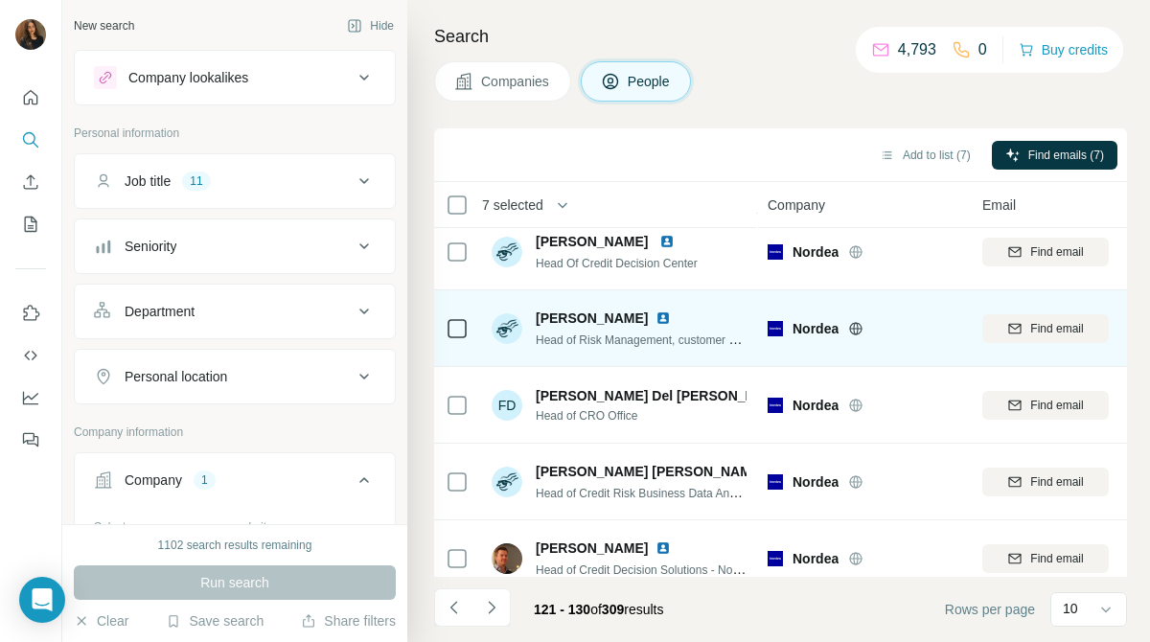
scroll to position [418, 0]
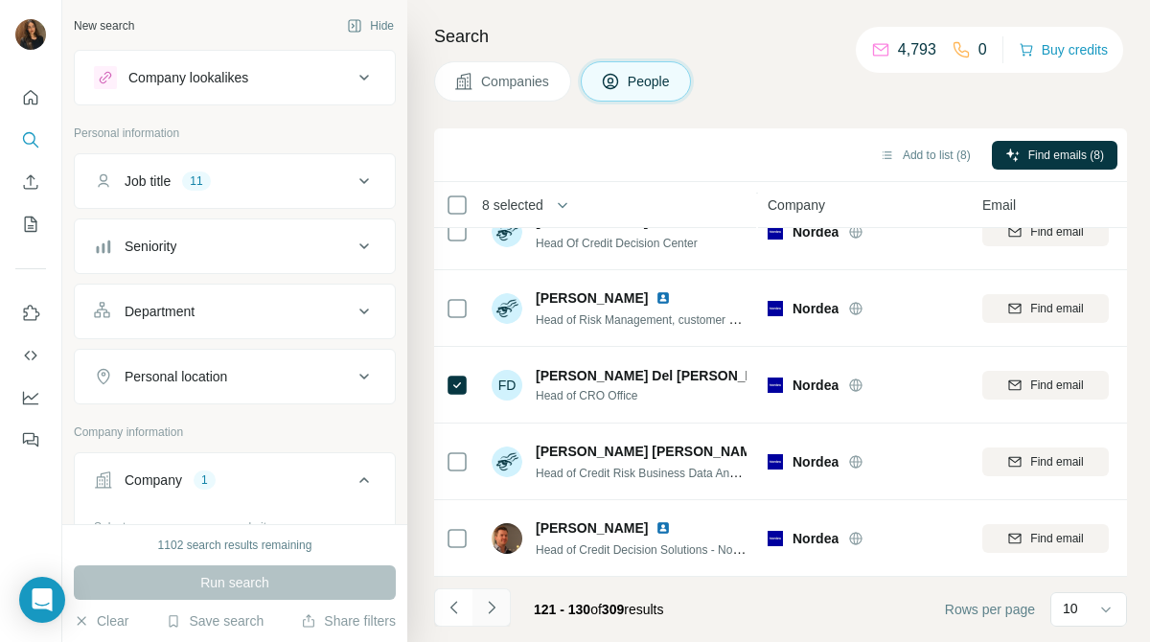
click at [499, 601] on icon "Navigate to next page" at bounding box center [491, 607] width 19 height 19
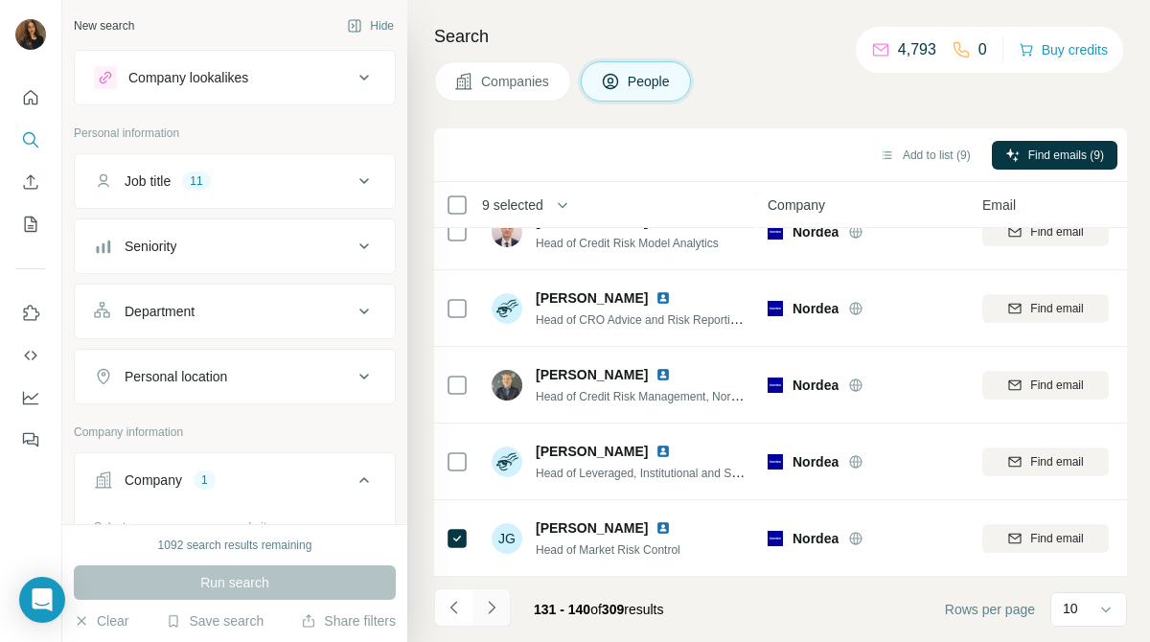
click at [496, 608] on icon "Navigate to next page" at bounding box center [491, 607] width 19 height 19
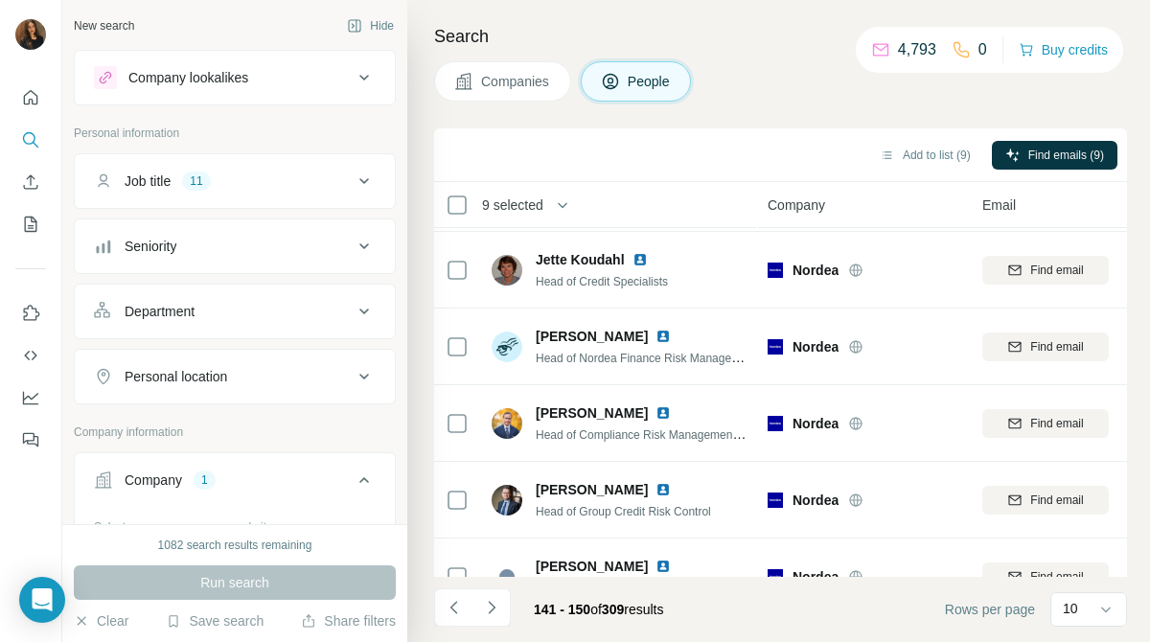
scroll to position [0, 0]
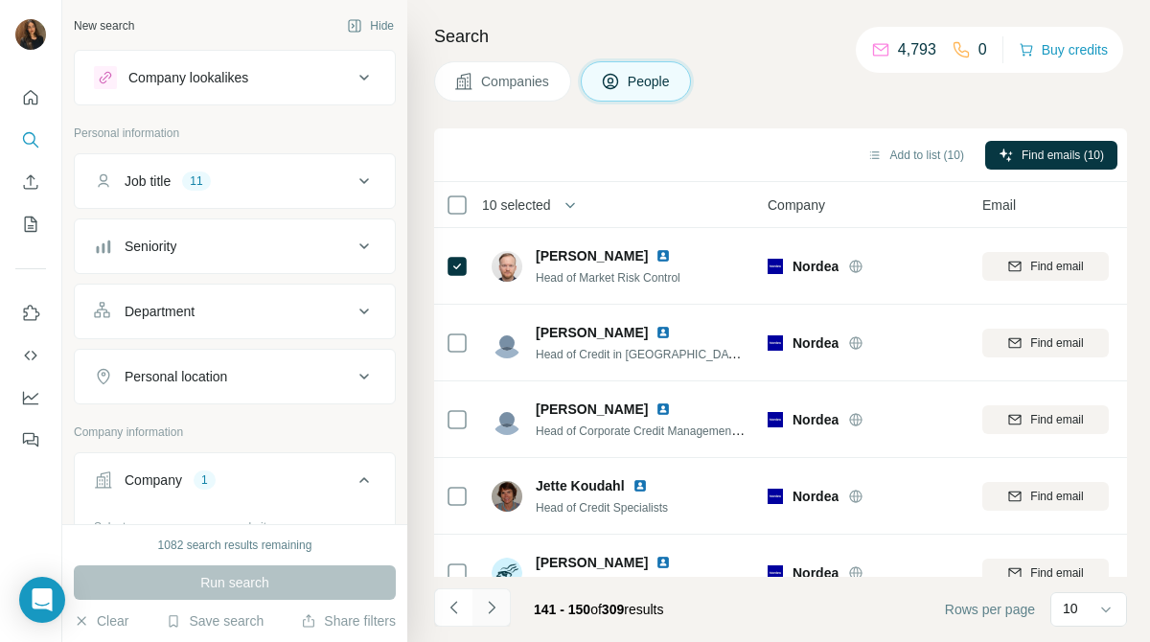
click at [497, 608] on icon "Navigate to next page" at bounding box center [491, 607] width 19 height 19
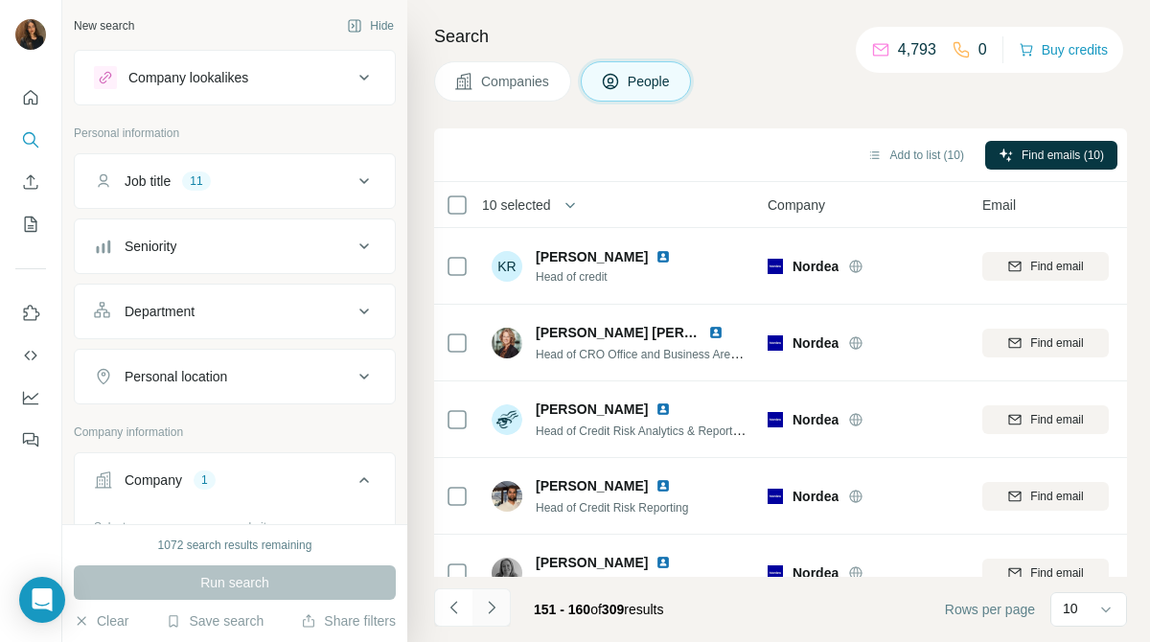
click at [487, 609] on icon "Navigate to next page" at bounding box center [491, 607] width 19 height 19
click at [492, 609] on icon "Navigate to next page" at bounding box center [491, 607] width 7 height 12
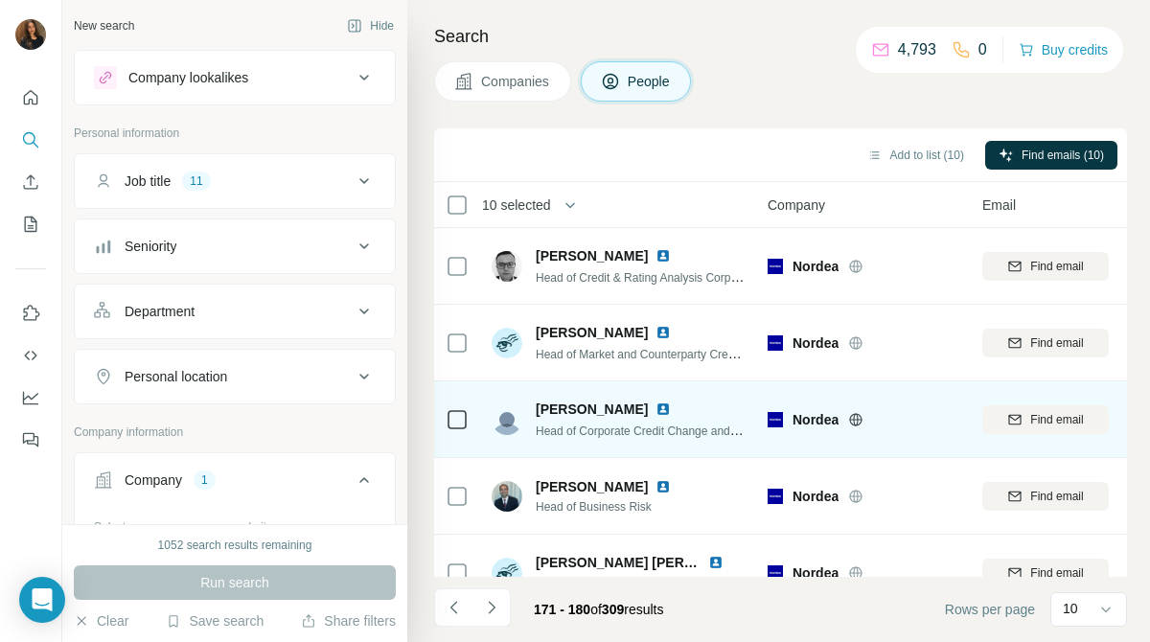
scroll to position [418, 0]
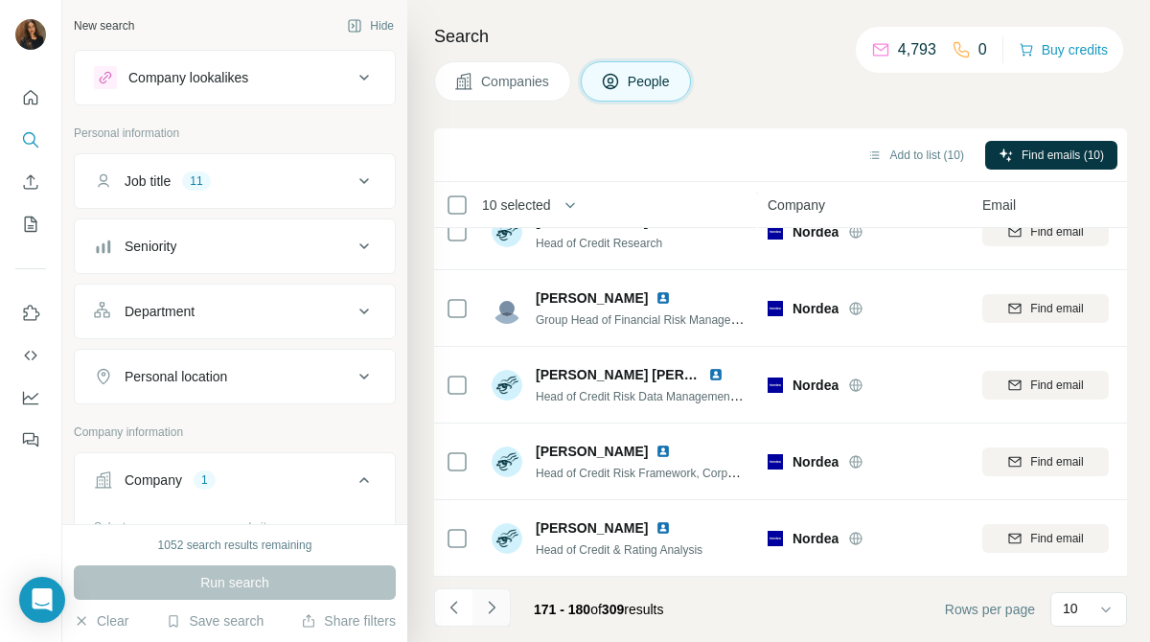
click at [492, 614] on icon "Navigate to next page" at bounding box center [491, 607] width 19 height 19
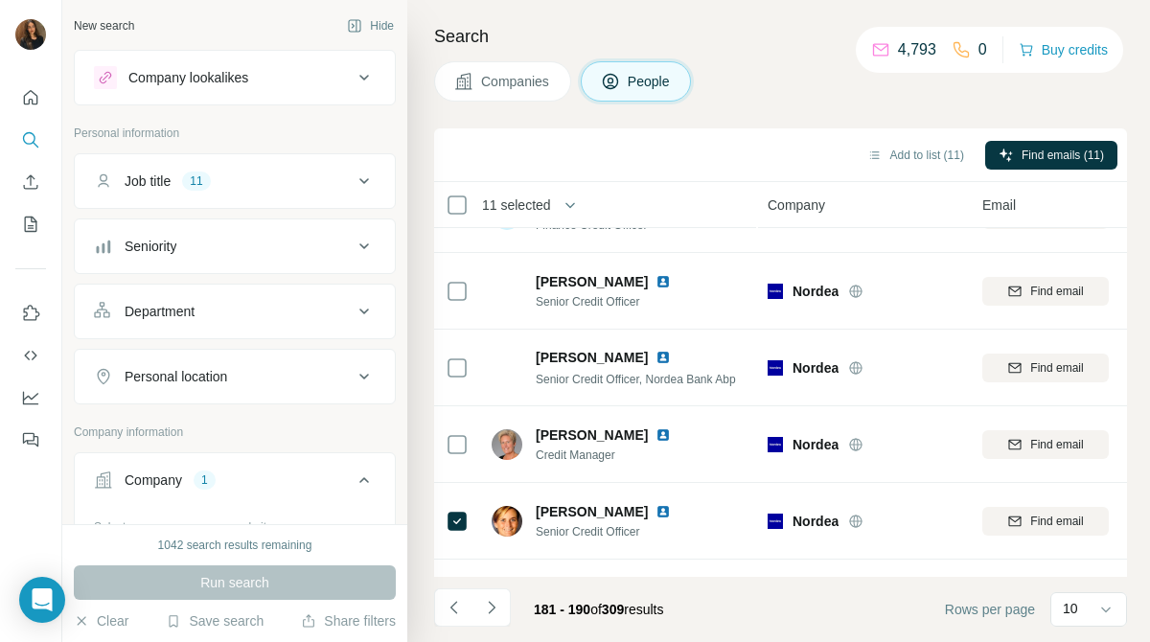
scroll to position [0, 0]
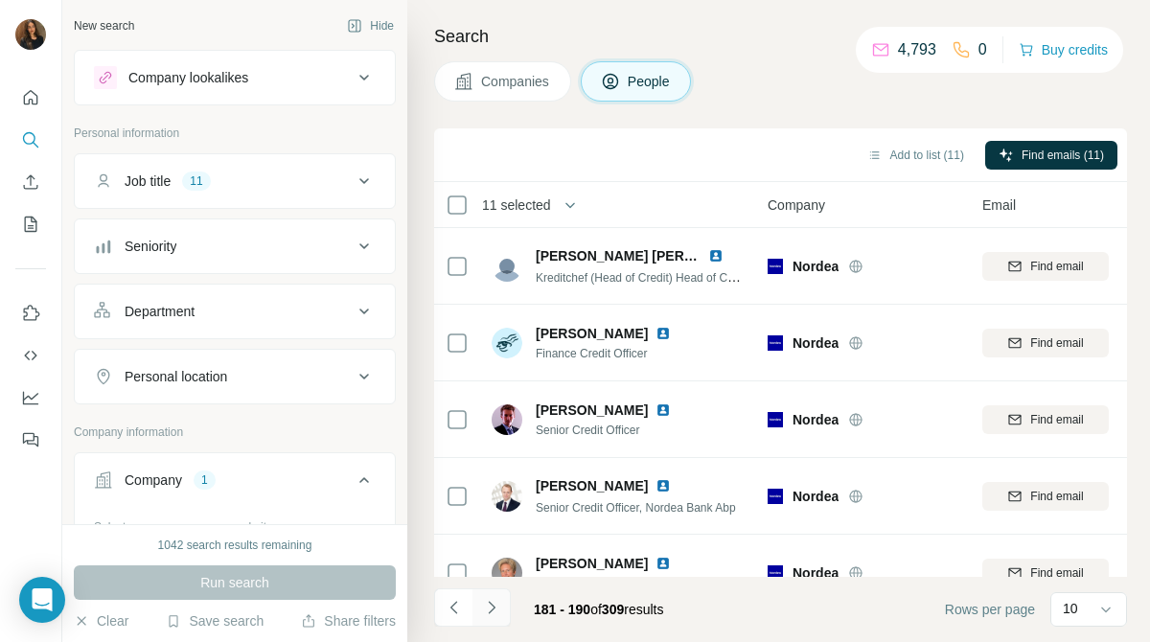
click at [495, 608] on icon "Navigate to next page" at bounding box center [491, 607] width 19 height 19
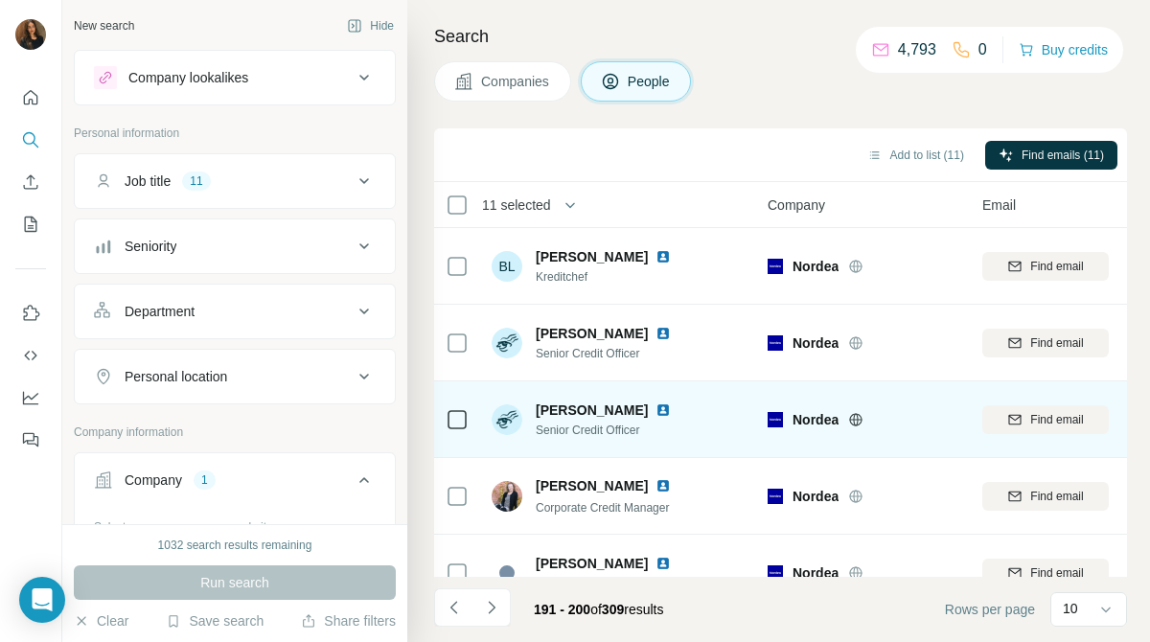
scroll to position [418, 0]
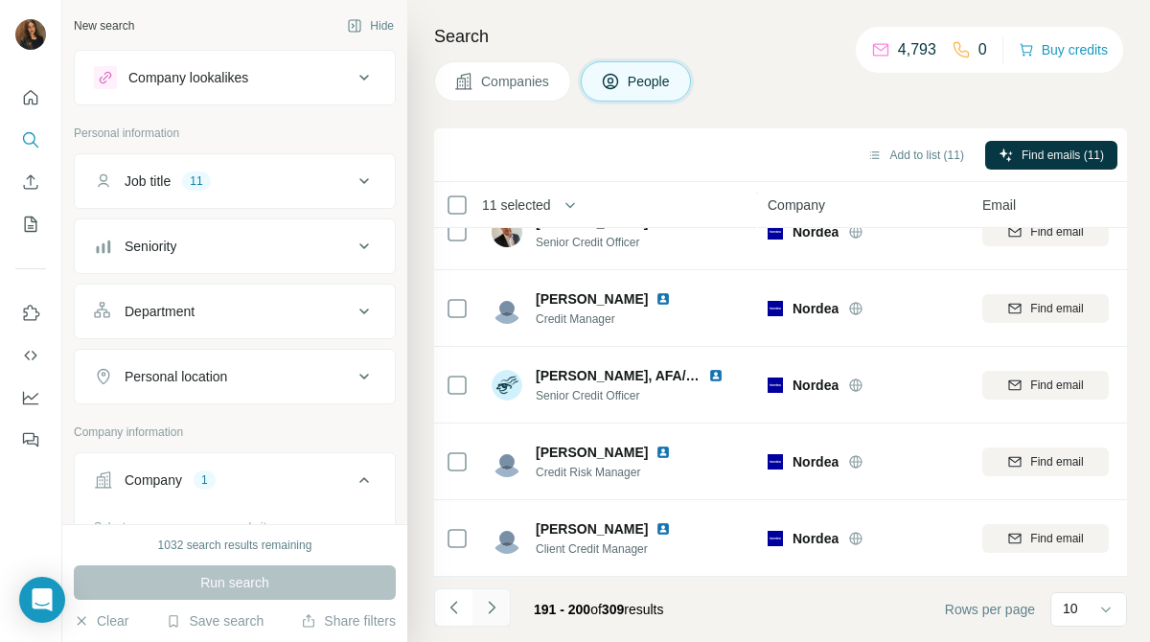
click at [493, 608] on icon "Navigate to next page" at bounding box center [491, 607] width 7 height 12
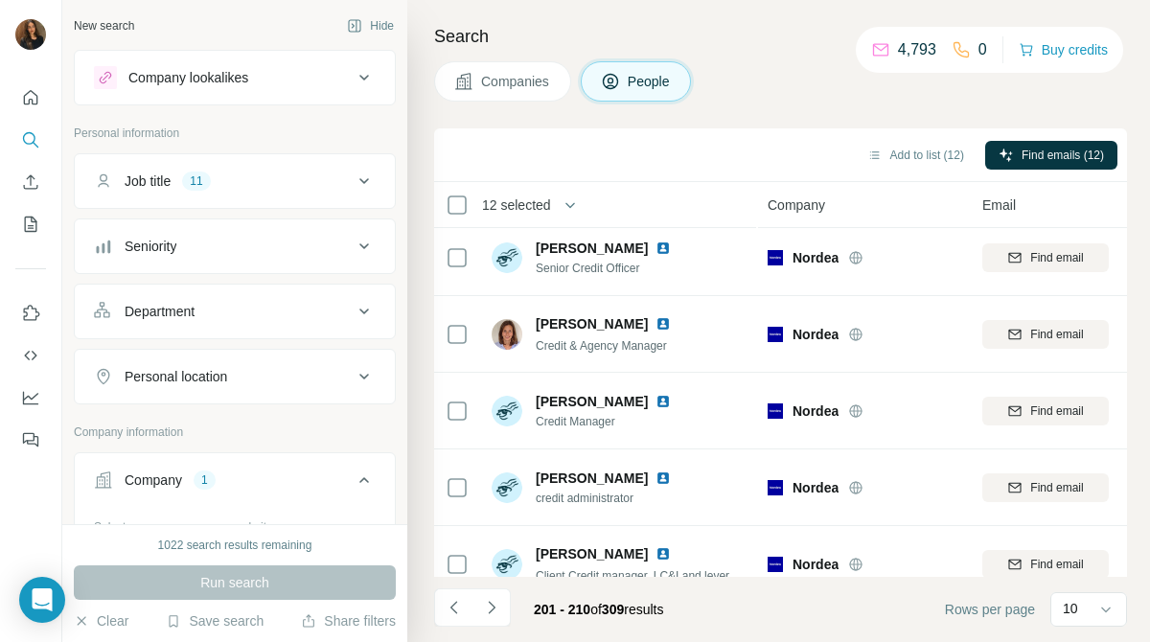
scroll to position [0, 0]
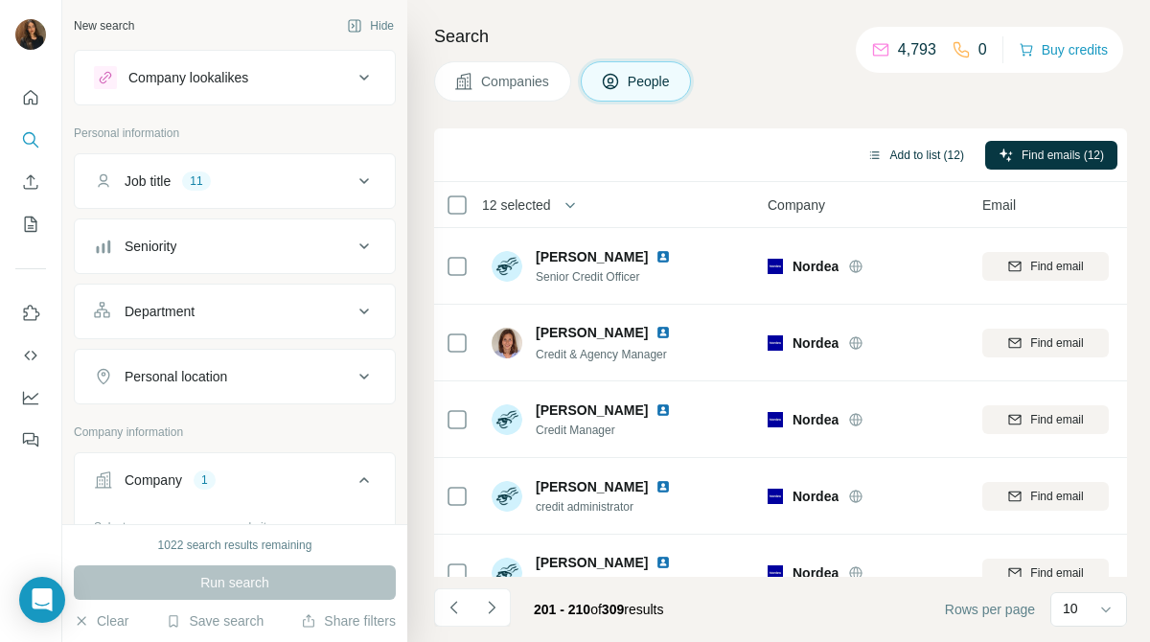
click at [923, 146] on button "Add to list (12)" at bounding box center [916, 155] width 124 height 29
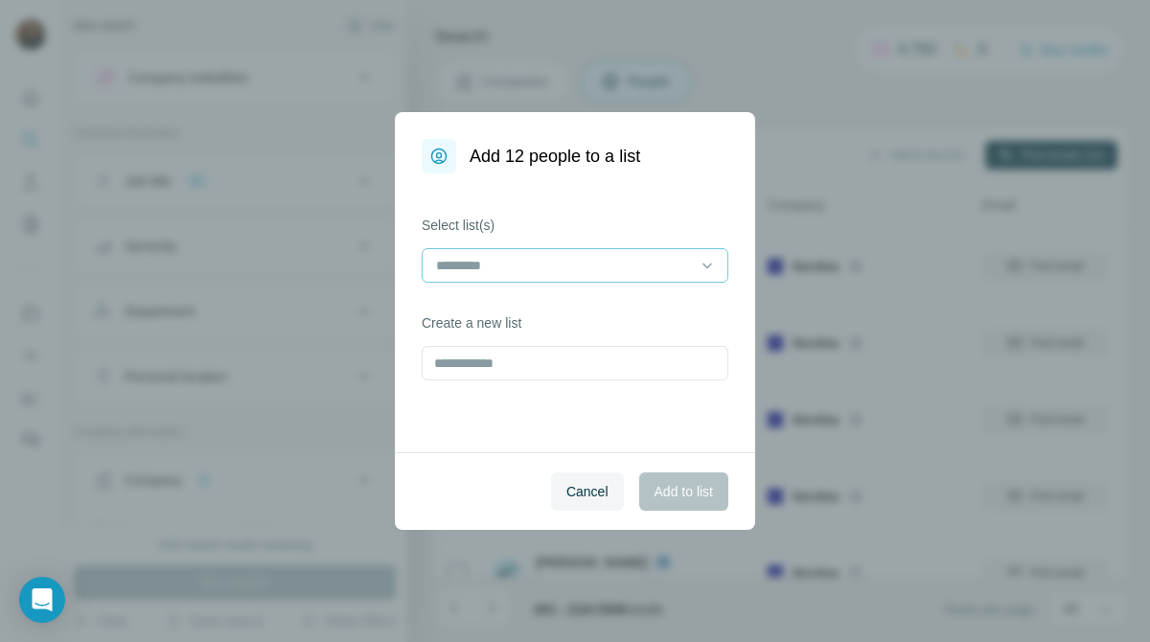
click at [672, 276] on div at bounding box center [563, 265] width 259 height 33
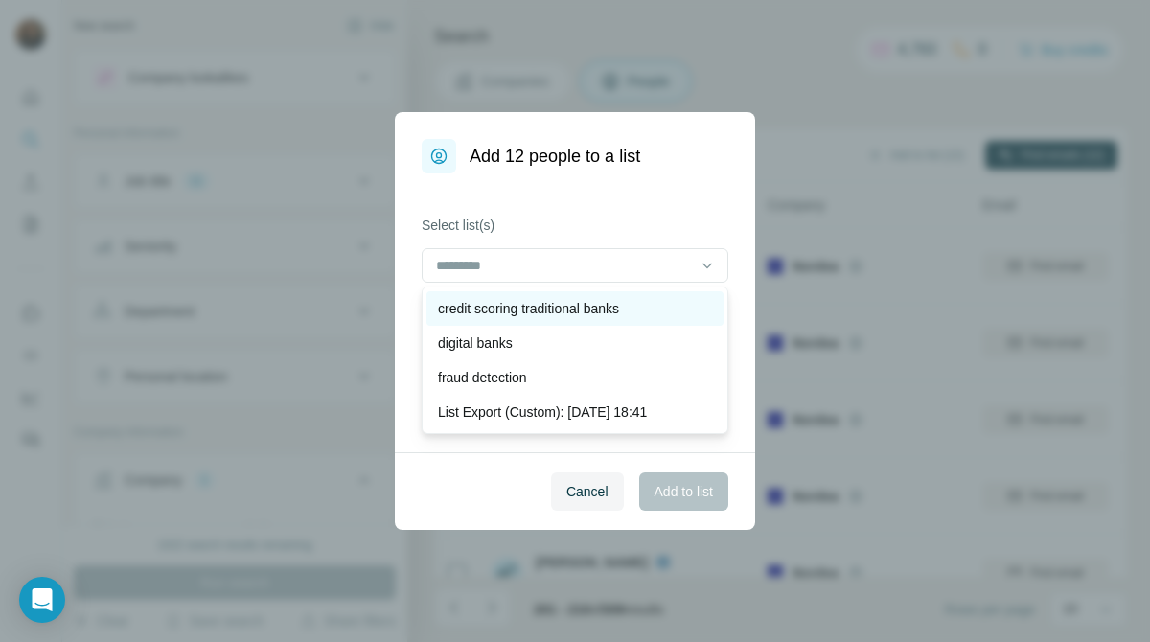
click at [653, 303] on div "credit scoring traditional banks" at bounding box center [575, 308] width 274 height 19
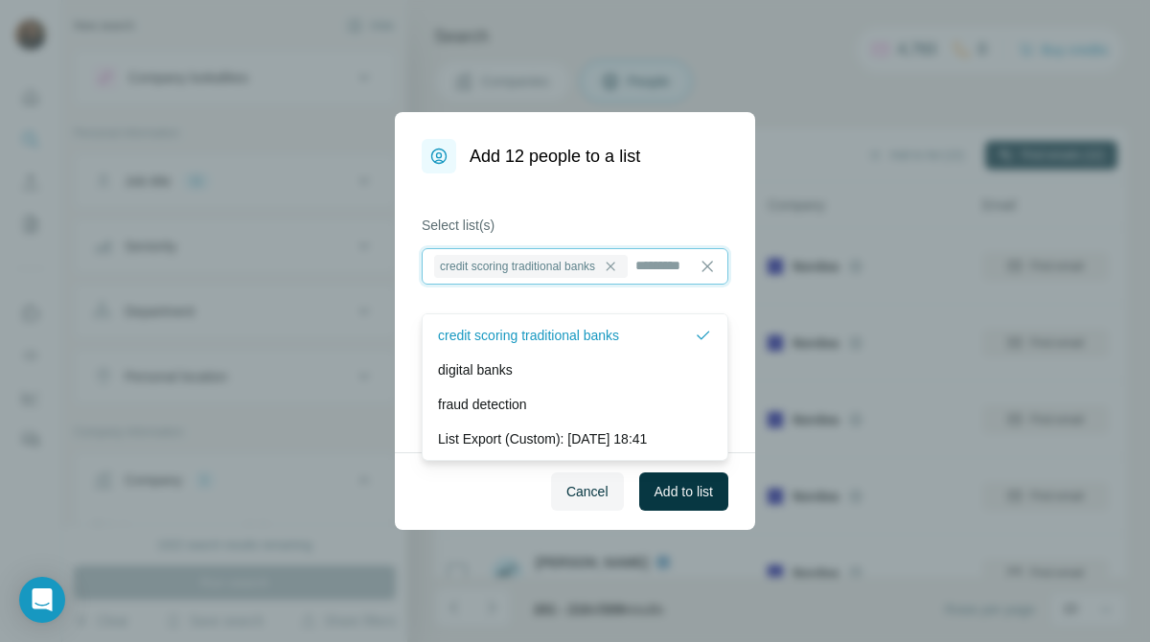
scroll to position [2, 0]
click at [666, 500] on span "Add to list" at bounding box center [683, 491] width 58 height 19
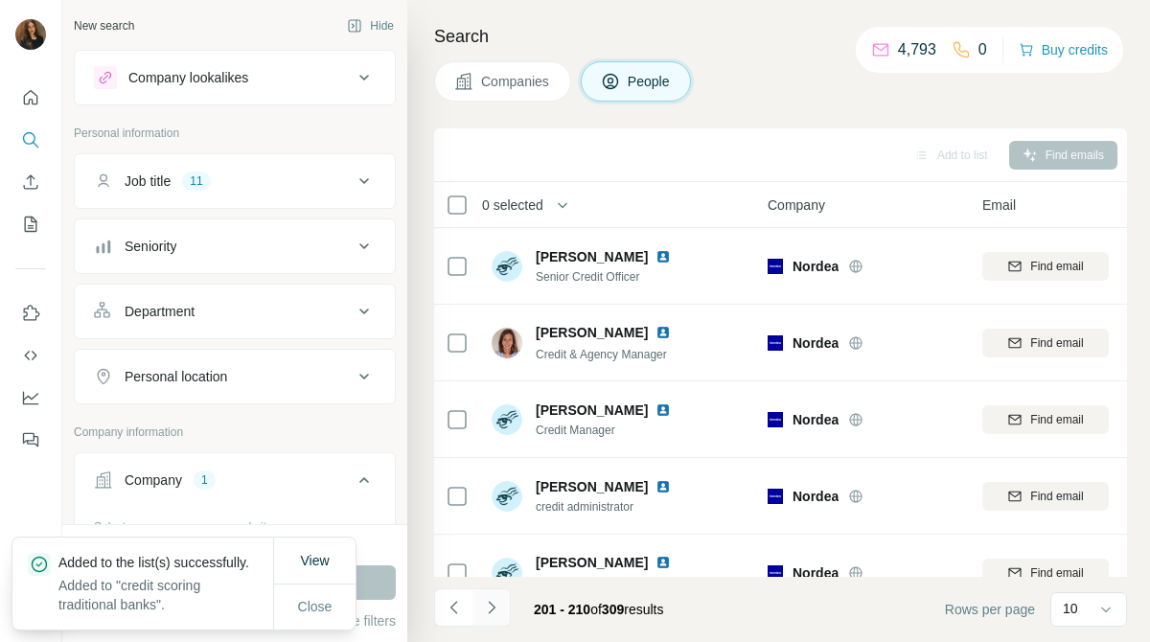
click at [501, 609] on button "Navigate to next page" at bounding box center [491, 607] width 38 height 38
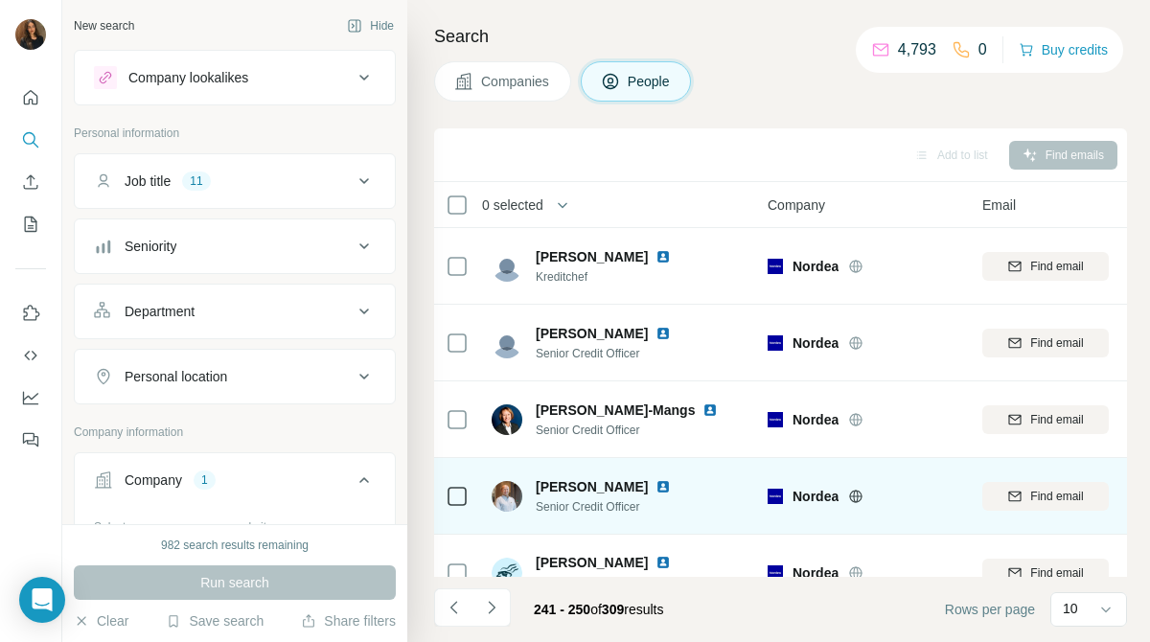
scroll to position [418, 0]
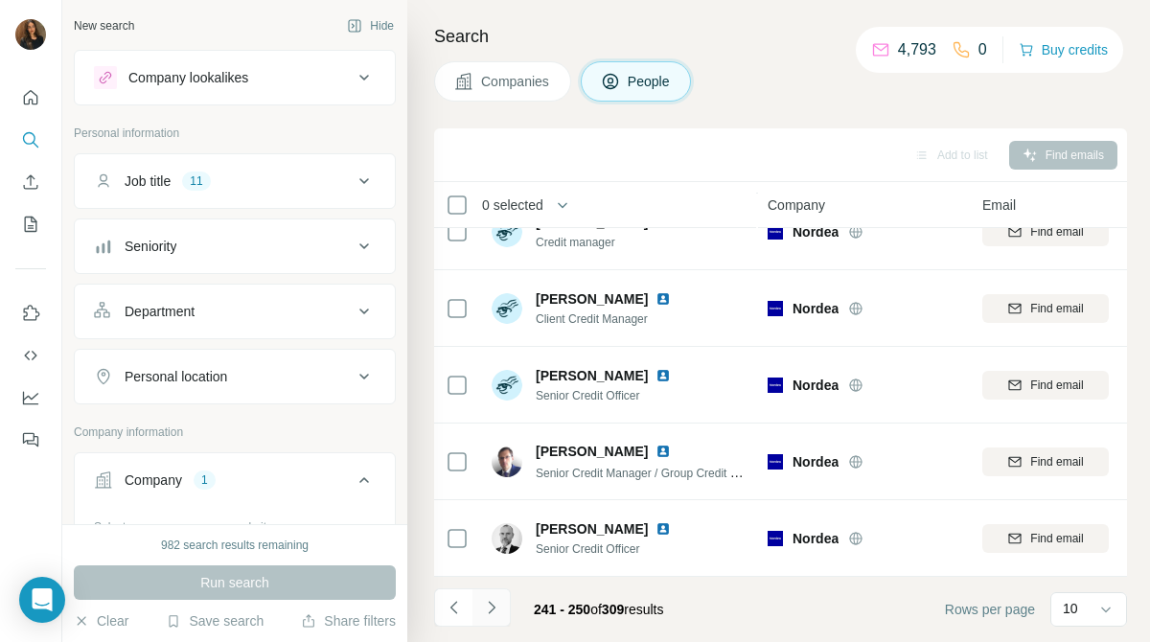
click at [495, 599] on icon "Navigate to next page" at bounding box center [491, 607] width 19 height 19
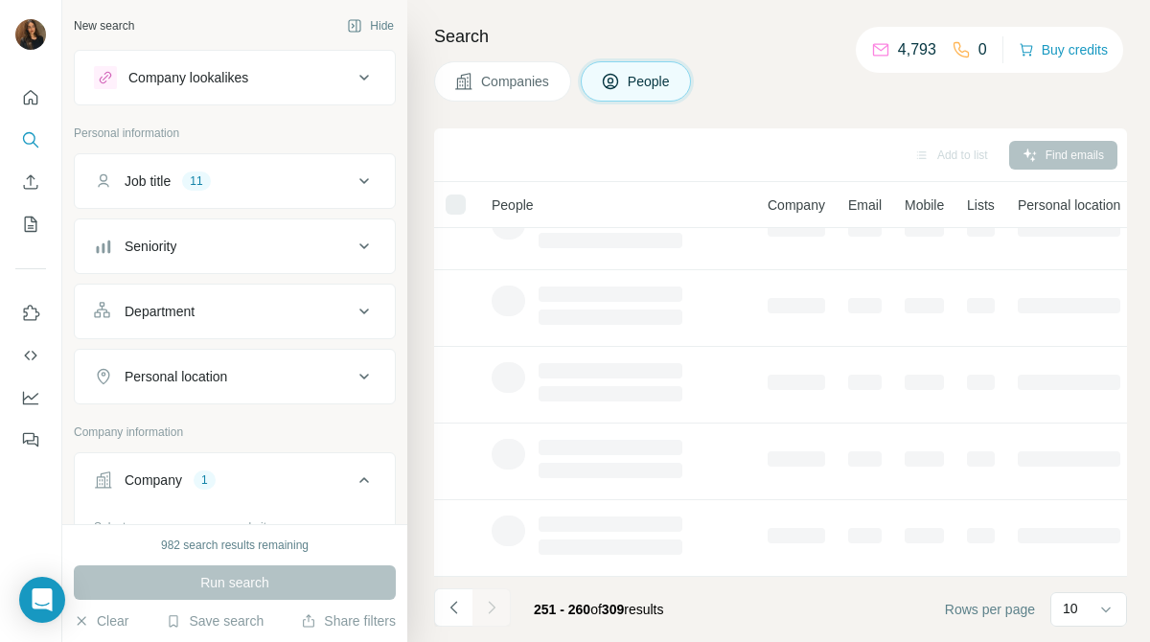
click at [495, 599] on div at bounding box center [491, 607] width 38 height 38
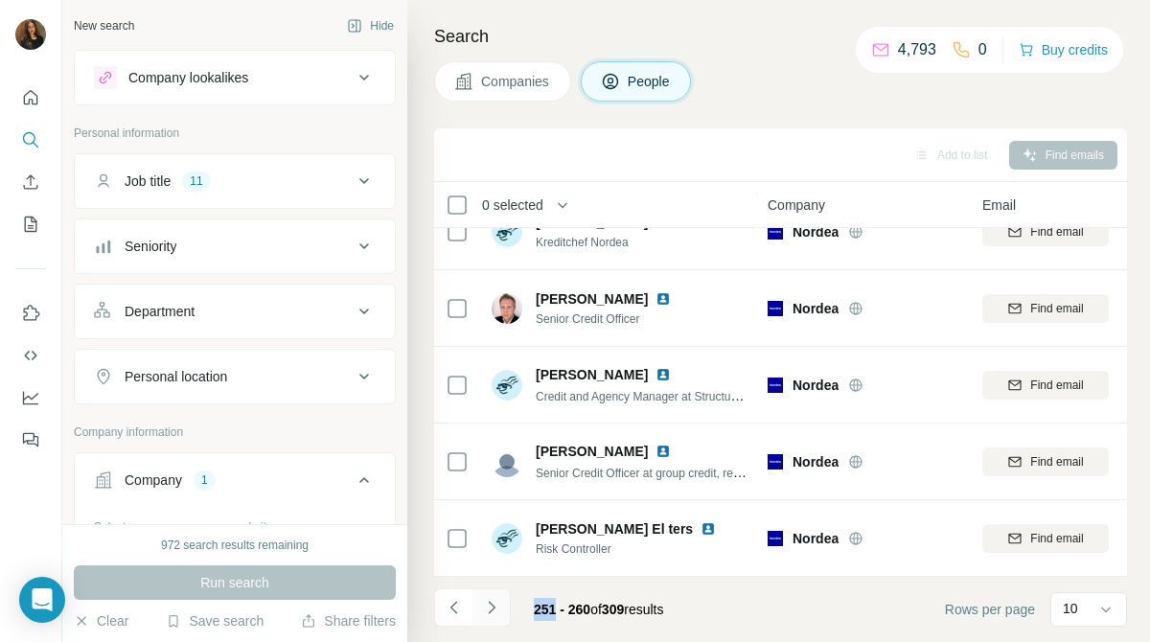
click at [495, 599] on icon "Navigate to next page" at bounding box center [491, 607] width 19 height 19
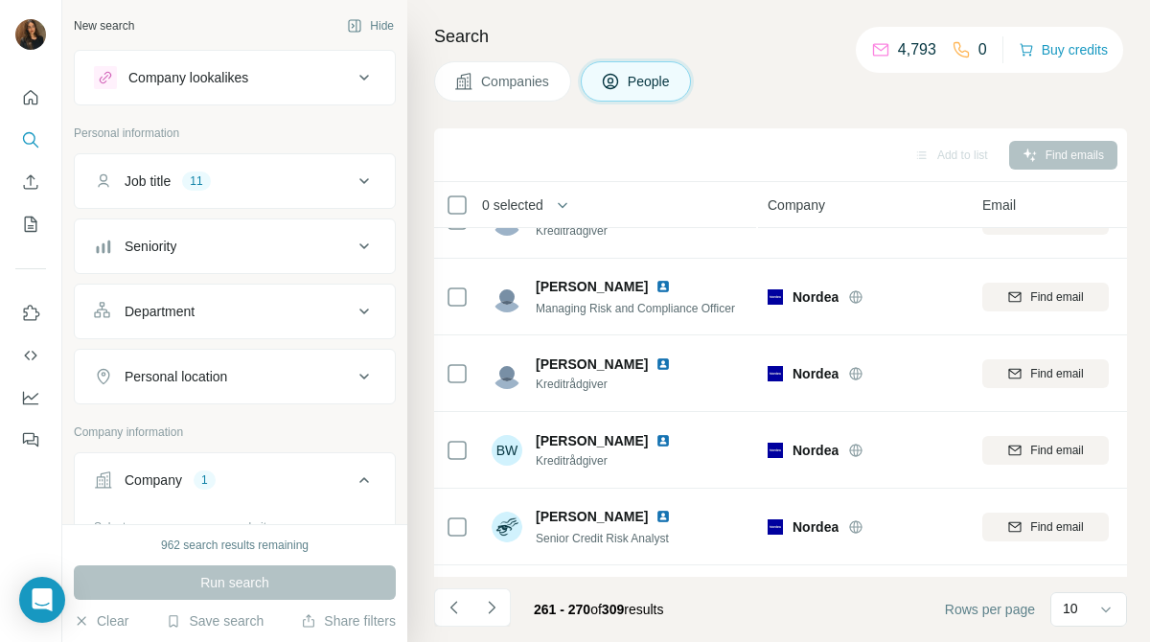
scroll to position [0, 0]
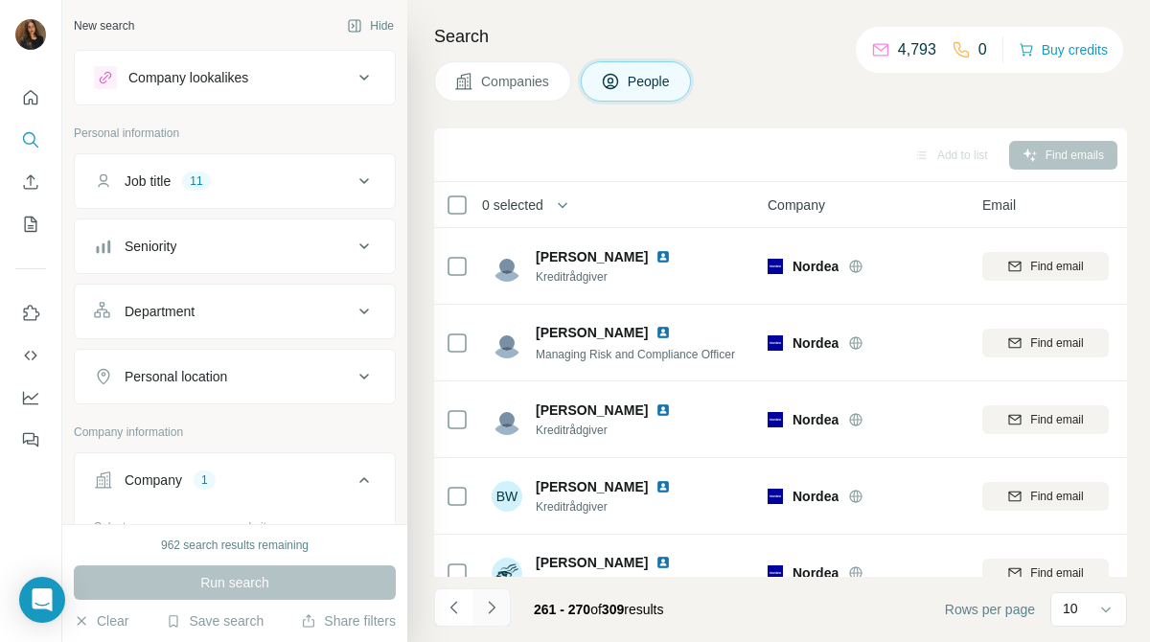
click at [496, 612] on icon "Navigate to next page" at bounding box center [491, 607] width 19 height 19
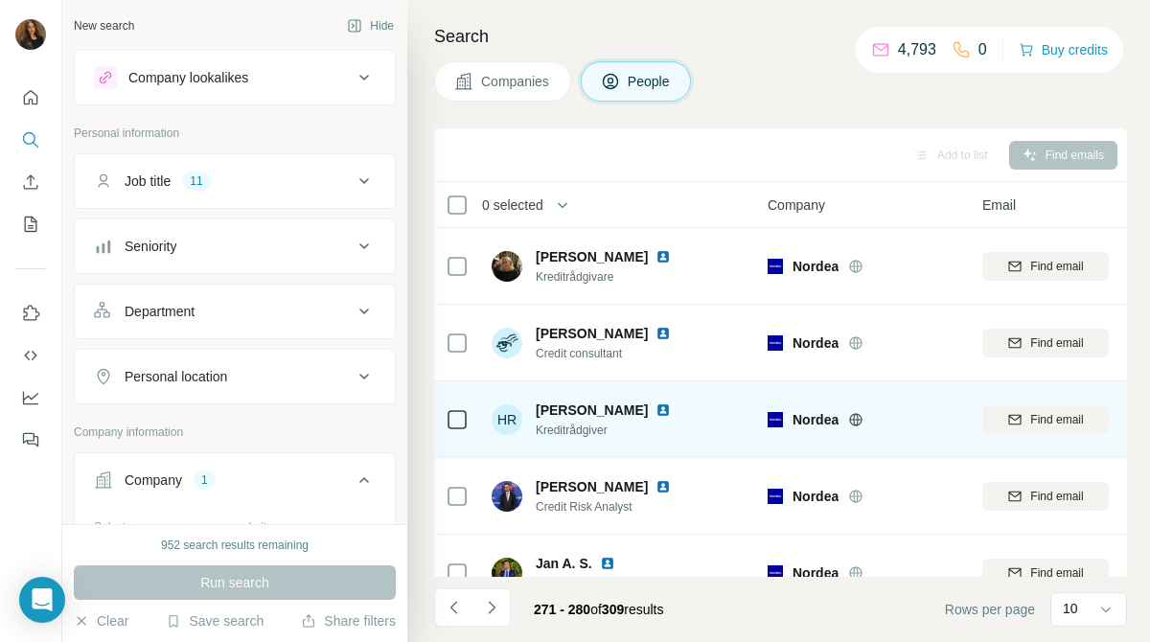
scroll to position [418, 0]
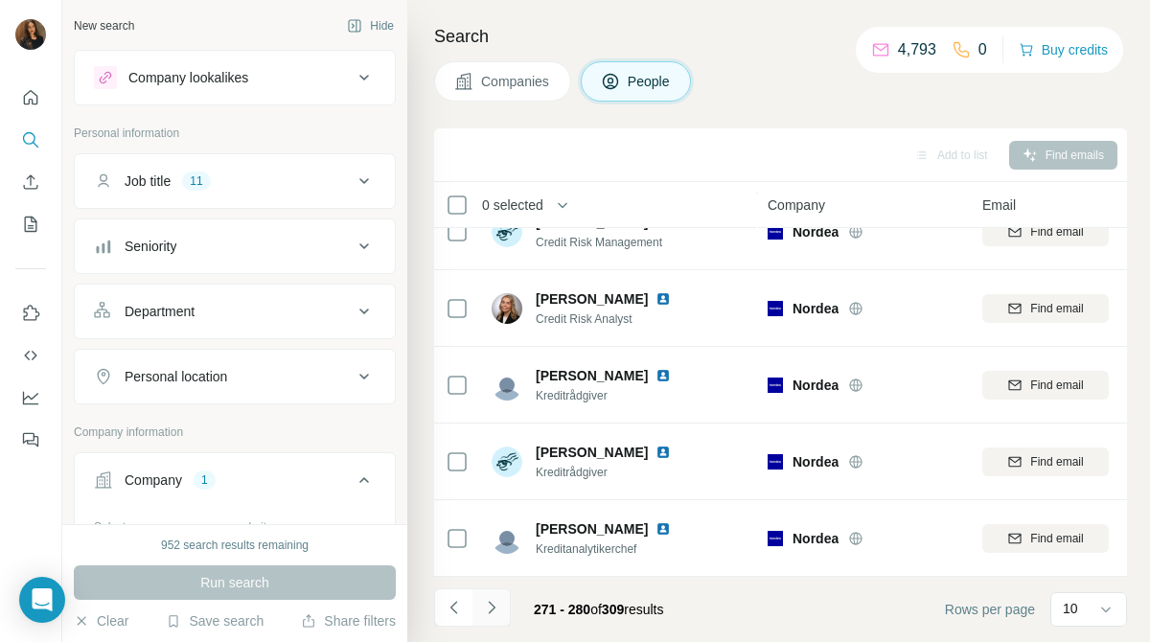
click at [485, 613] on icon "Navigate to next page" at bounding box center [491, 607] width 19 height 19
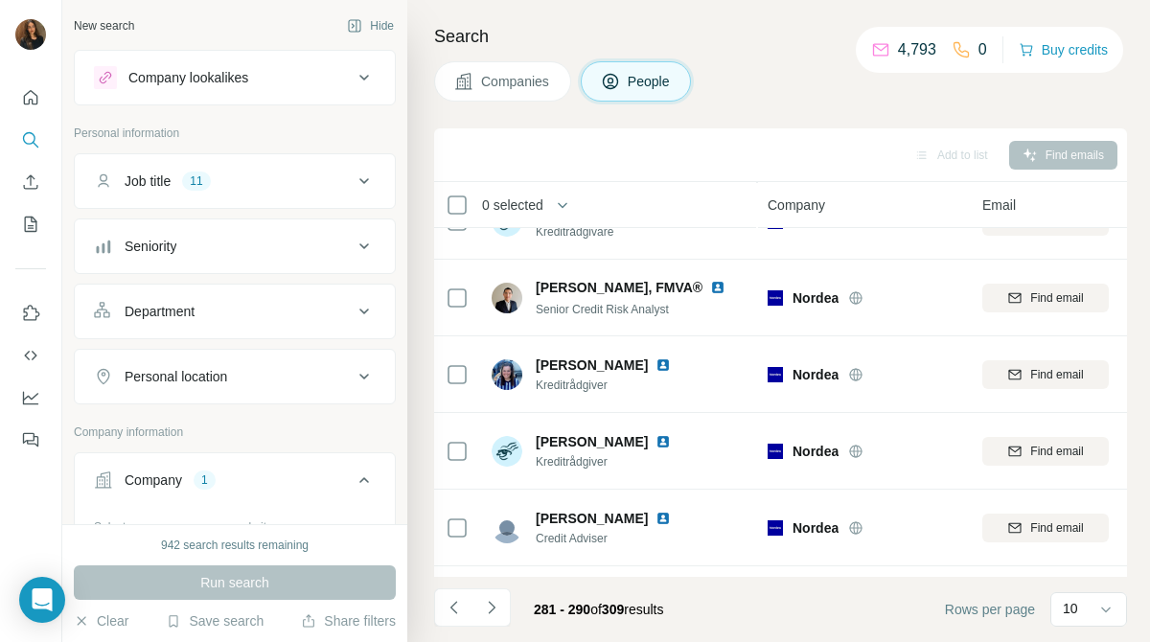
scroll to position [0, 0]
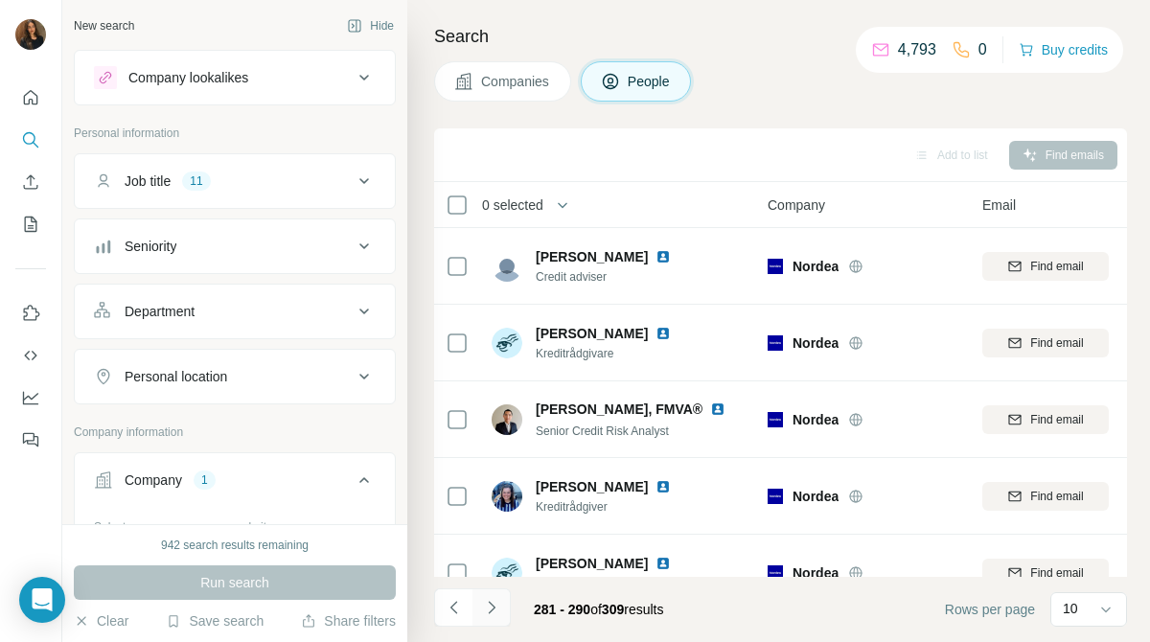
click at [501, 613] on button "Navigate to next page" at bounding box center [491, 607] width 38 height 38
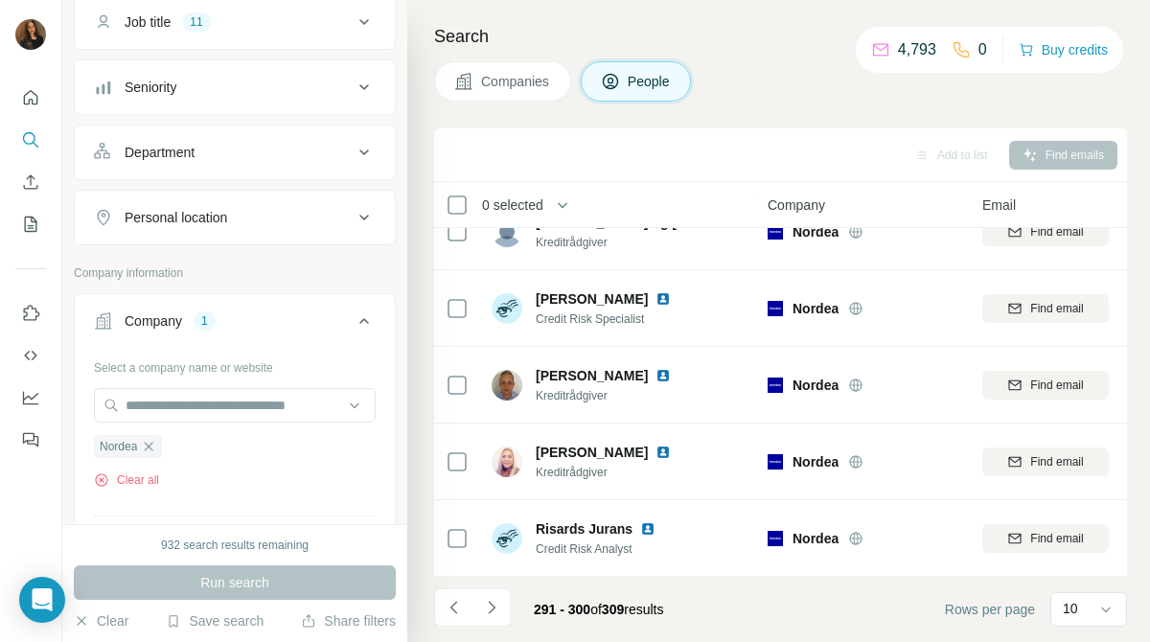
scroll to position [164, 0]
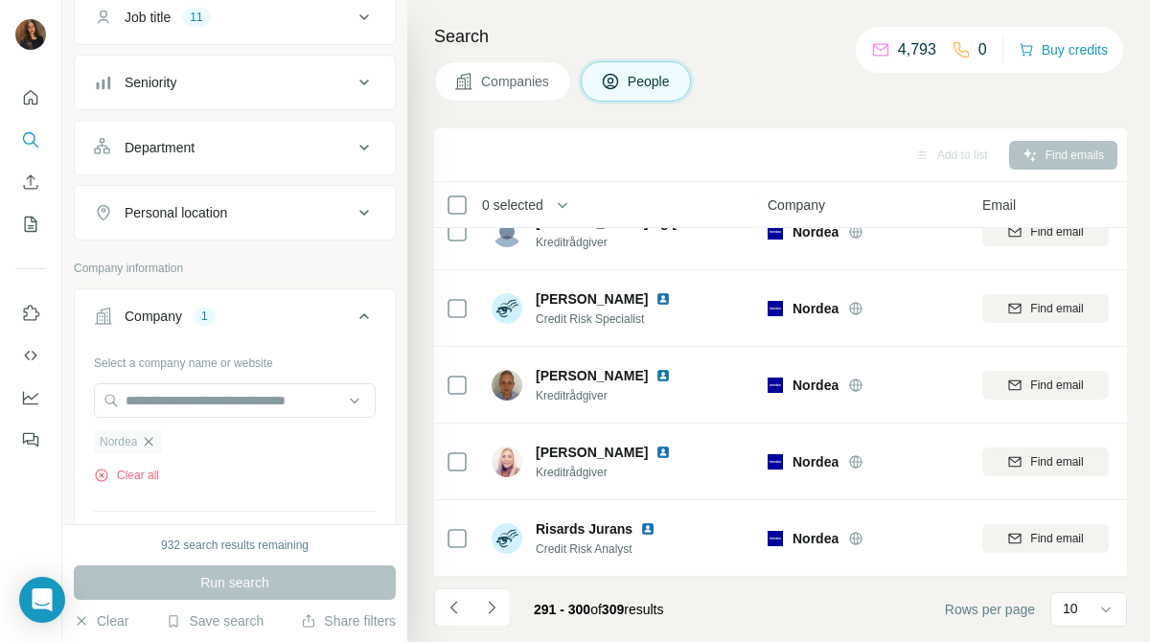
click at [153, 445] on icon "button" at bounding box center [149, 441] width 9 height 9
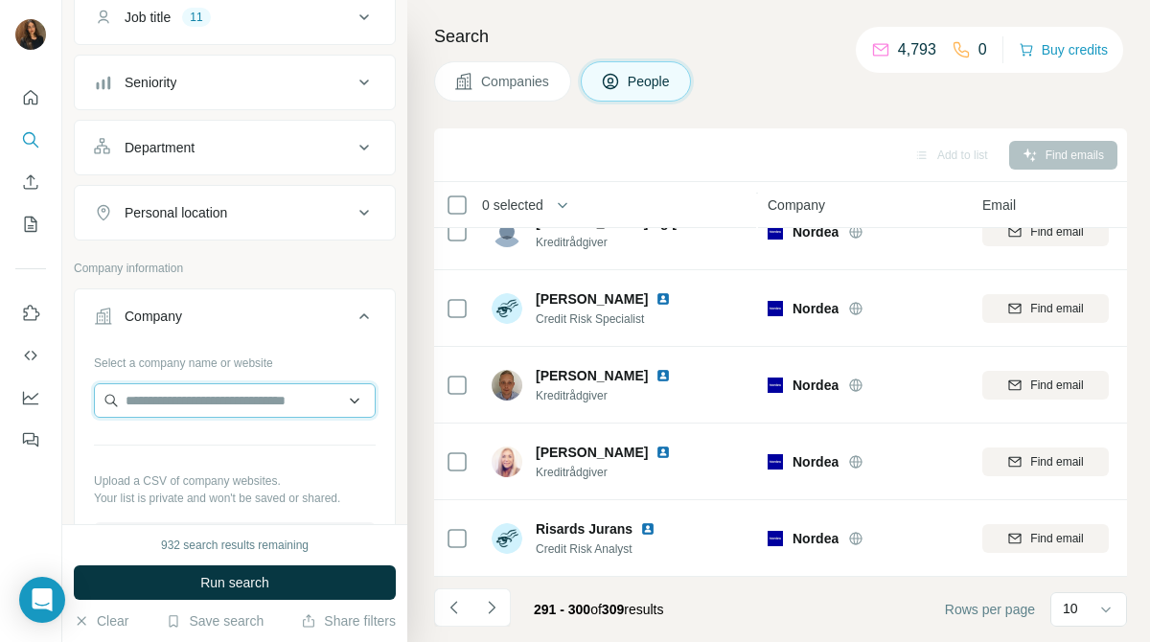
click at [255, 408] on input "text" at bounding box center [235, 400] width 282 height 34
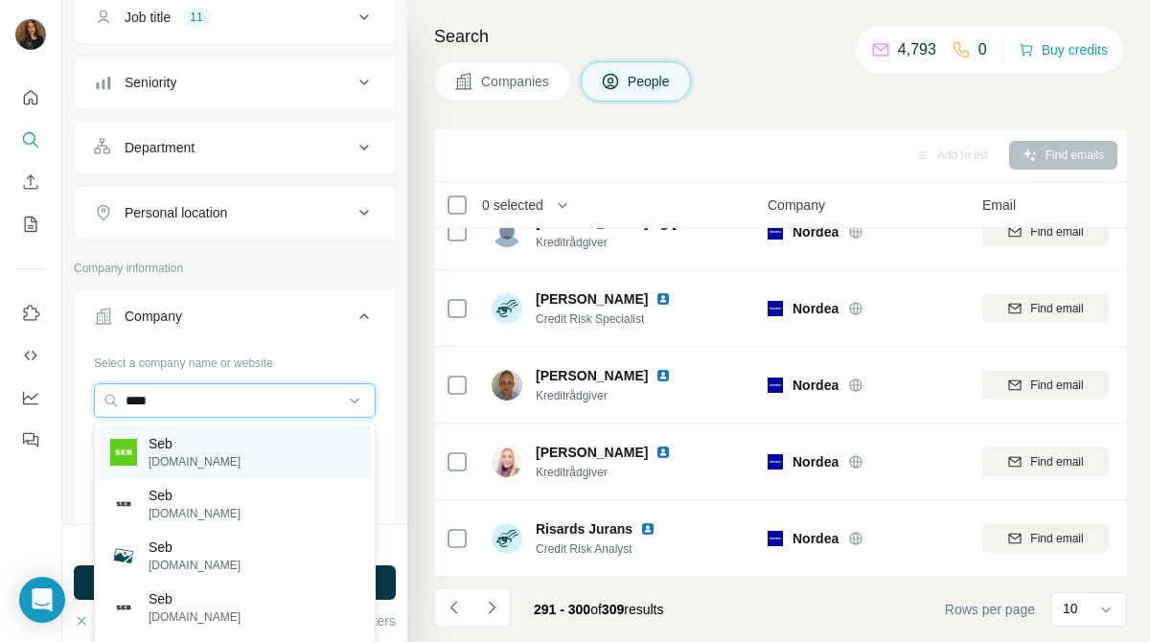
type input "***"
click at [238, 444] on div "Seb [DOMAIN_NAME]" at bounding box center [235, 452] width 272 height 52
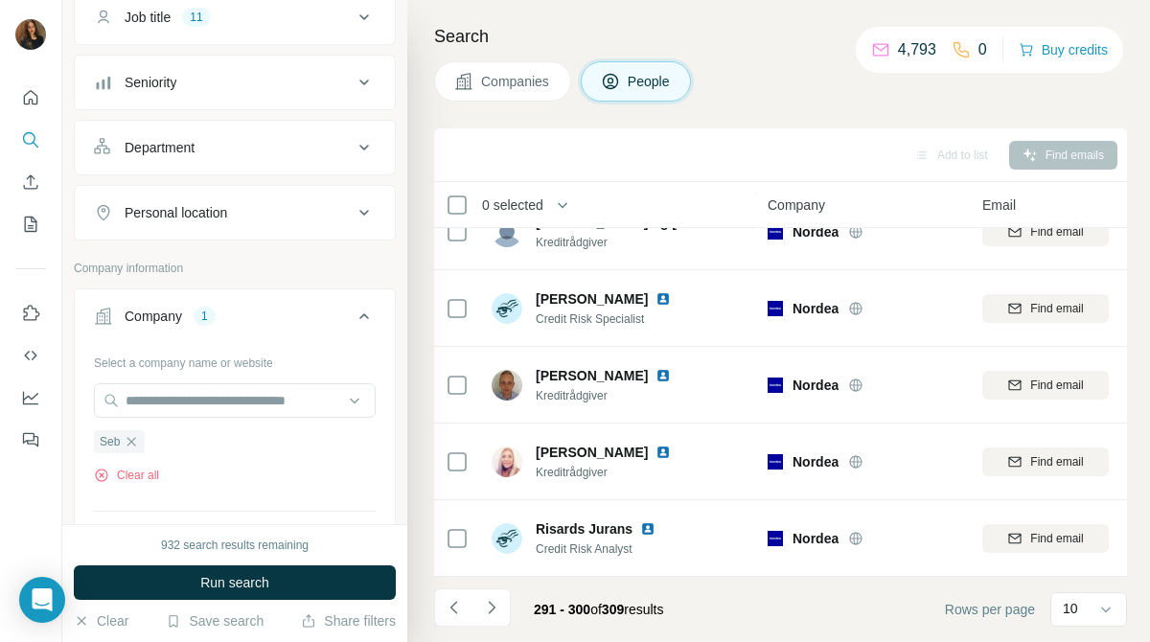
click at [553, 67] on button "Companies" at bounding box center [502, 81] width 137 height 40
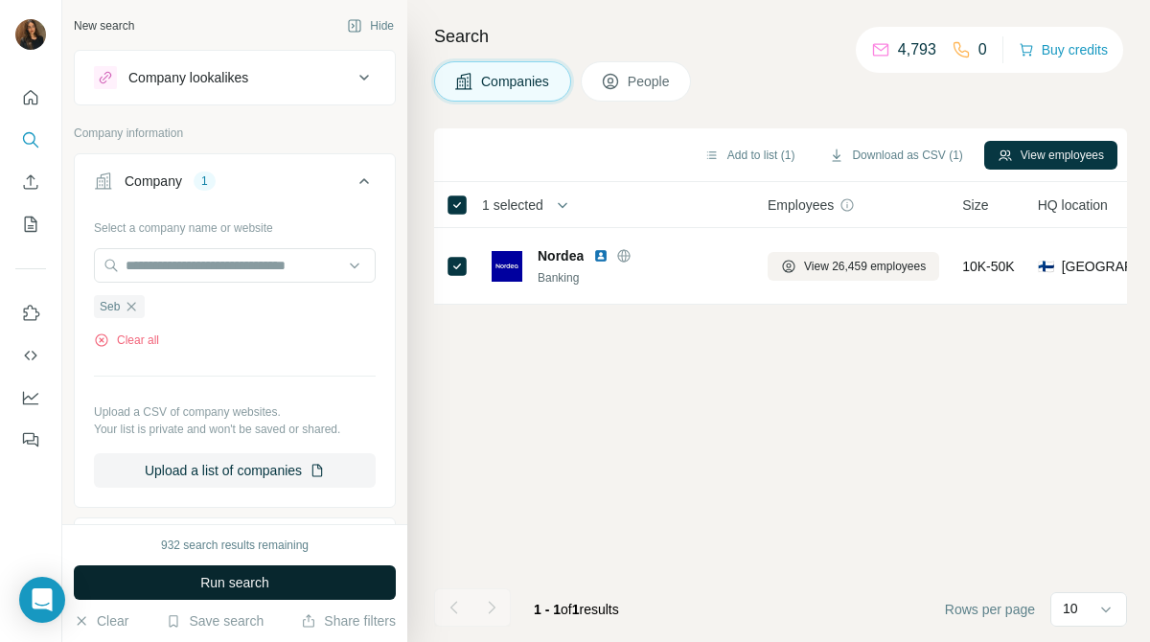
click at [314, 581] on button "Run search" at bounding box center [235, 582] width 322 height 34
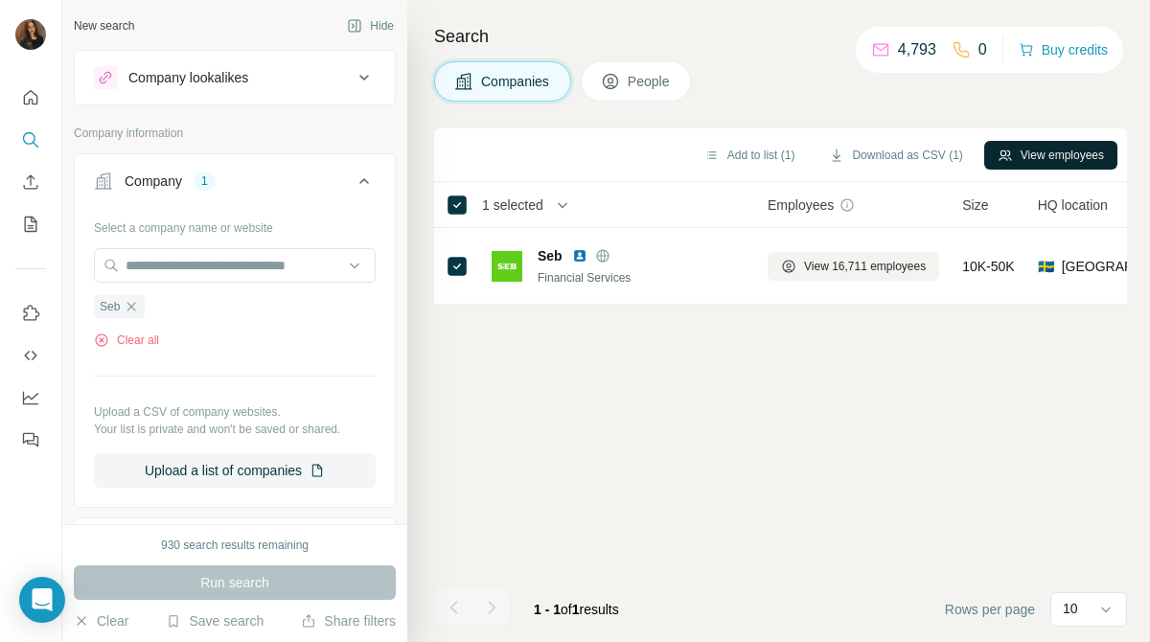
click at [1037, 154] on button "View employees" at bounding box center [1050, 155] width 133 height 29
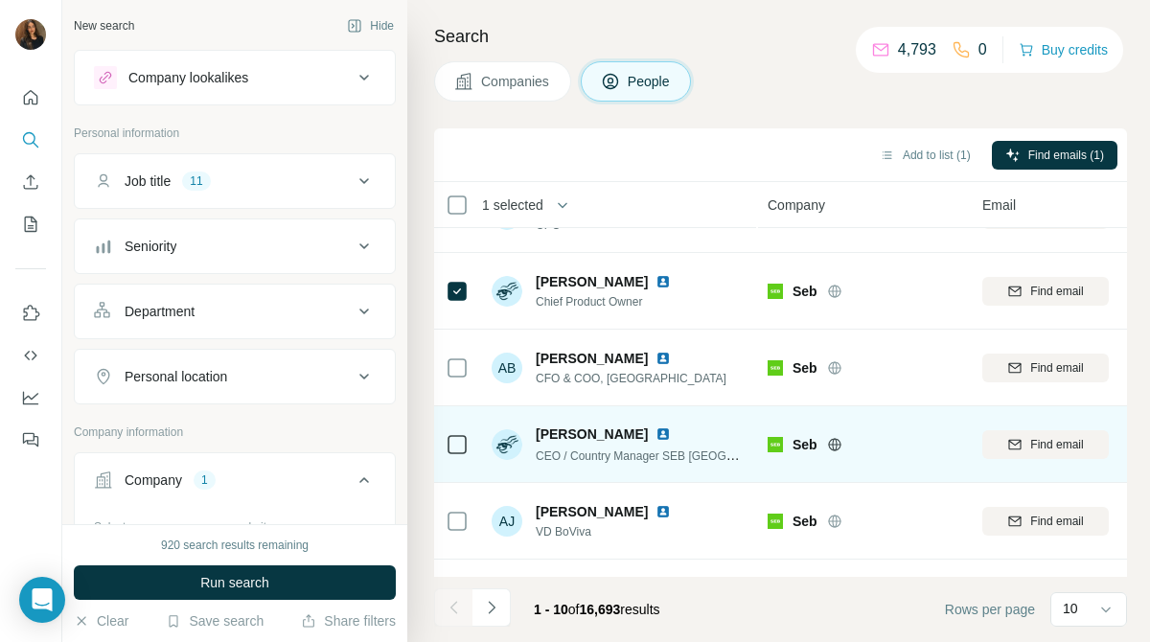
scroll to position [418, 0]
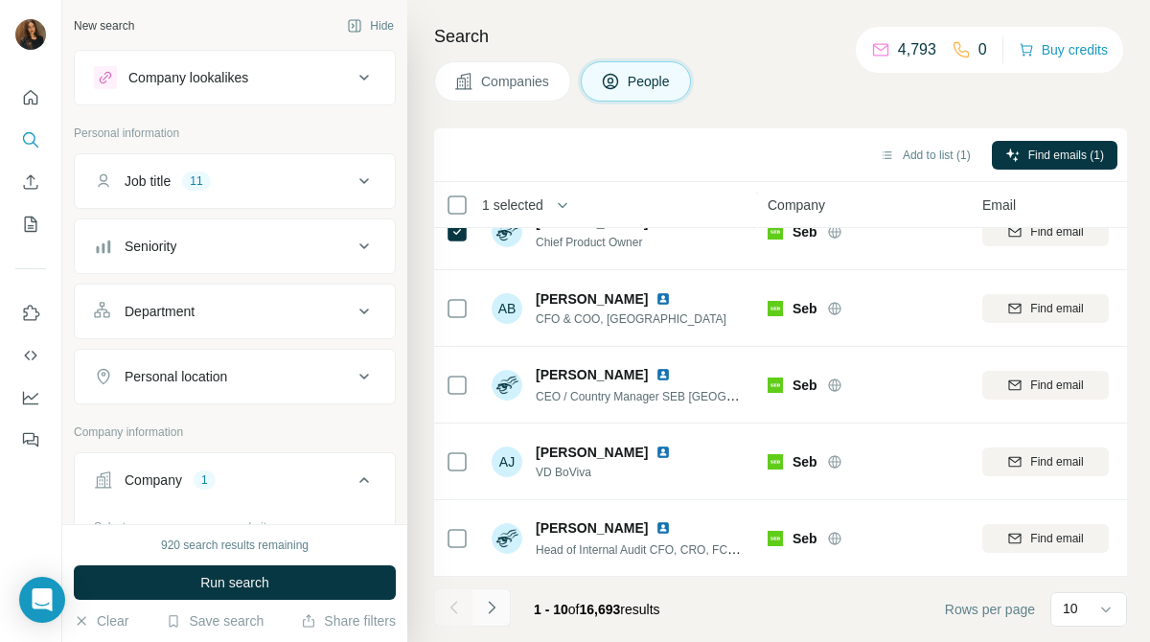
click at [486, 605] on icon "Navigate to next page" at bounding box center [491, 607] width 19 height 19
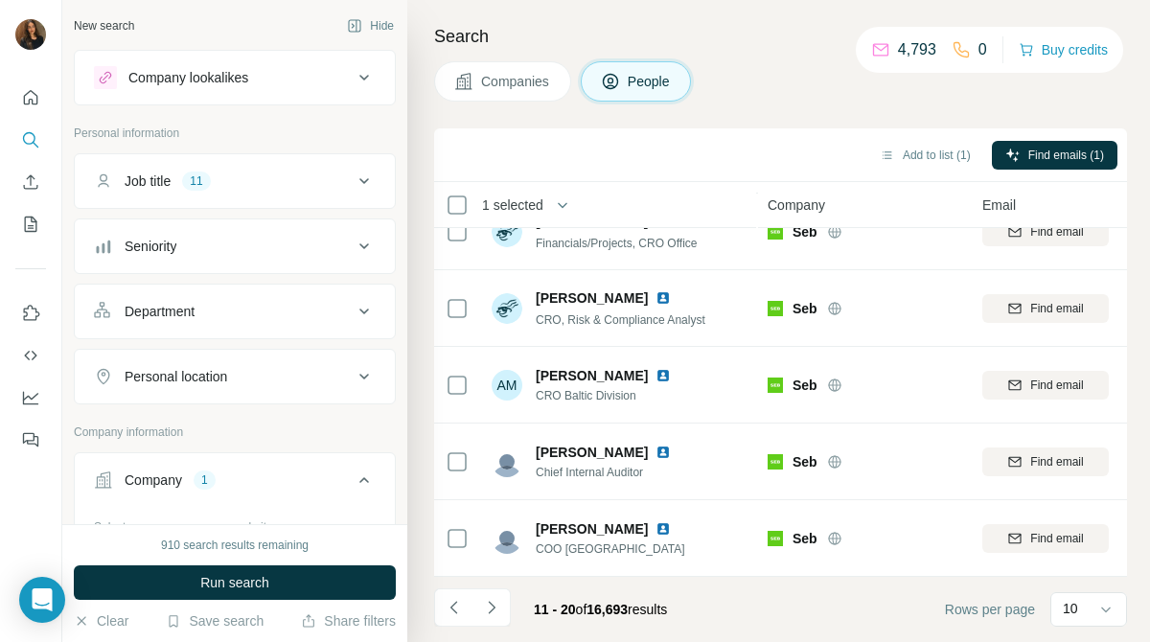
scroll to position [0, 0]
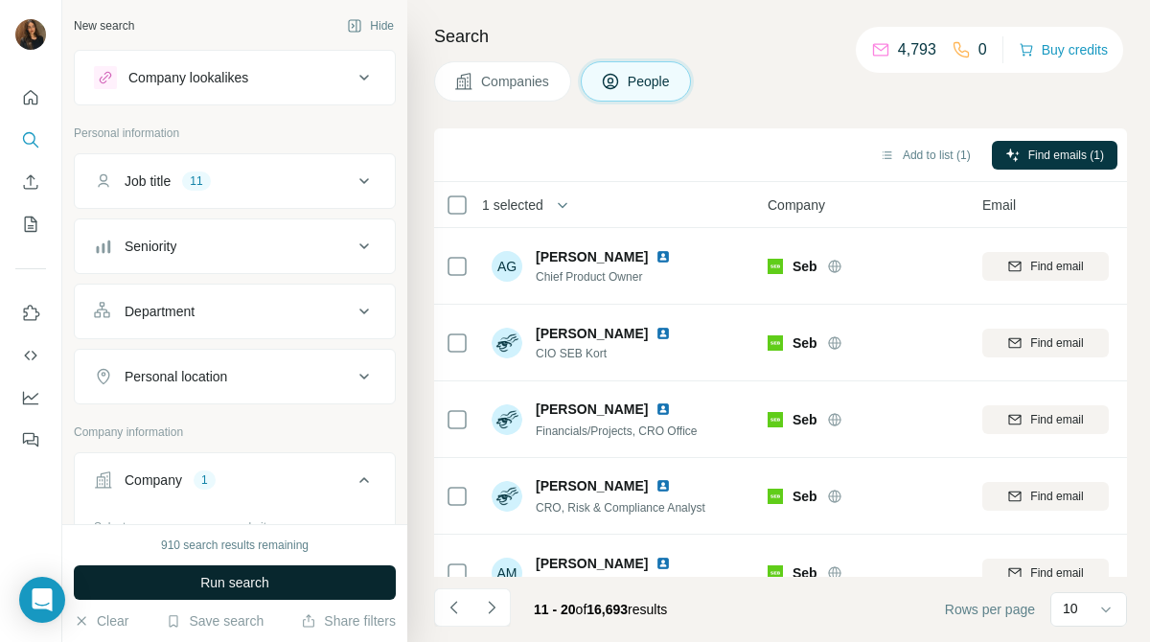
click at [322, 580] on button "Run search" at bounding box center [235, 582] width 322 height 34
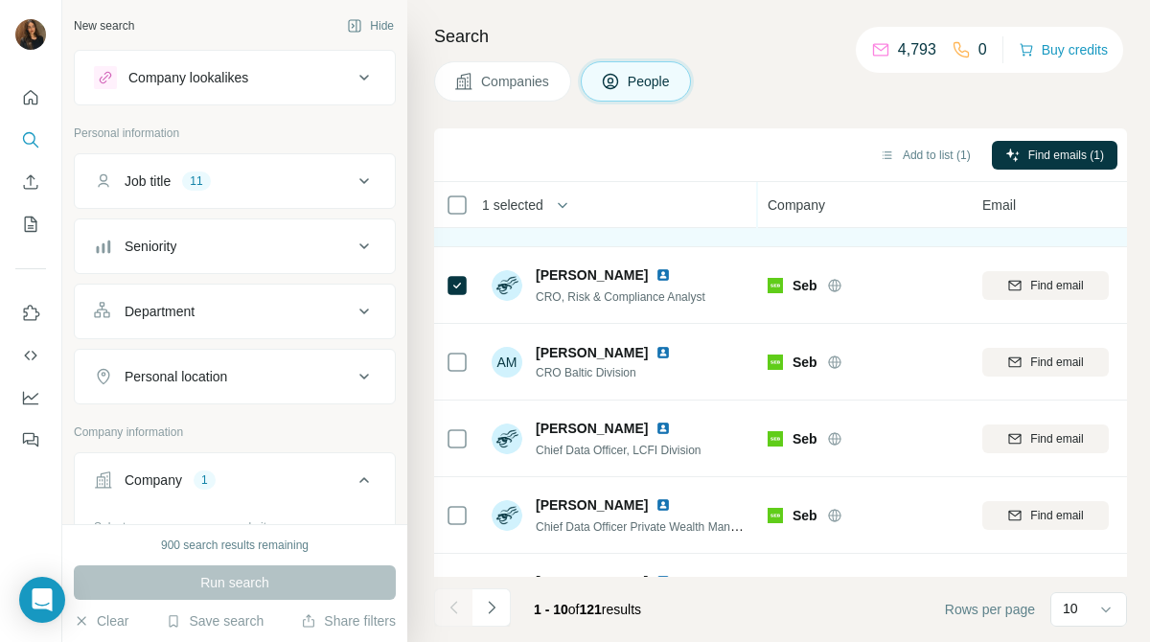
scroll to position [418, 0]
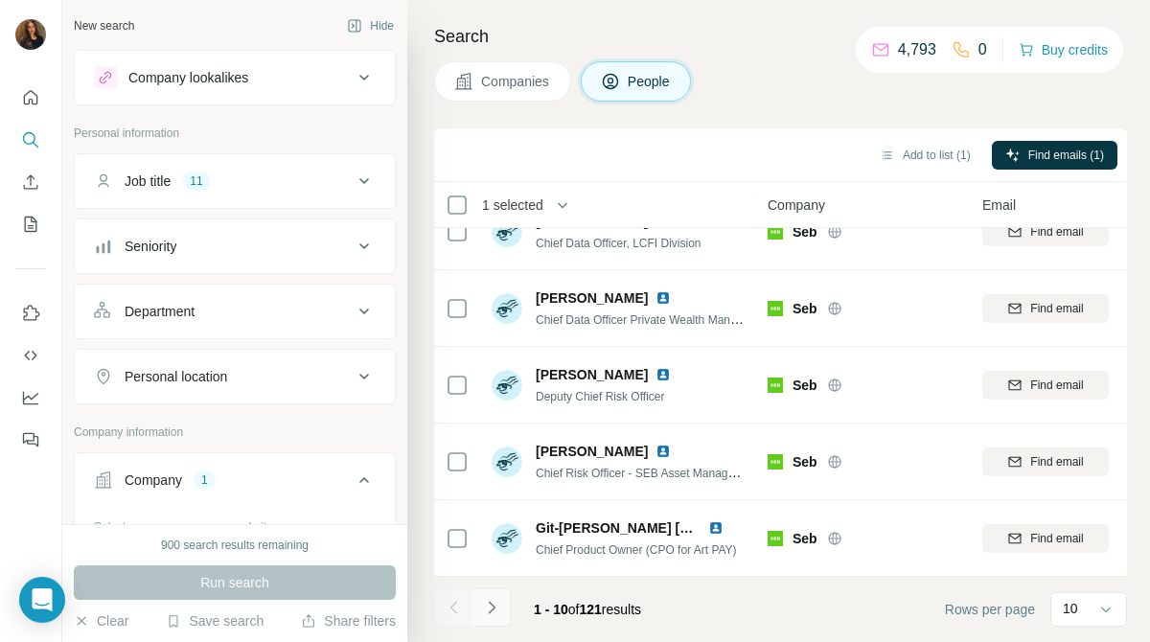
click at [492, 613] on icon "Navigate to next page" at bounding box center [491, 607] width 19 height 19
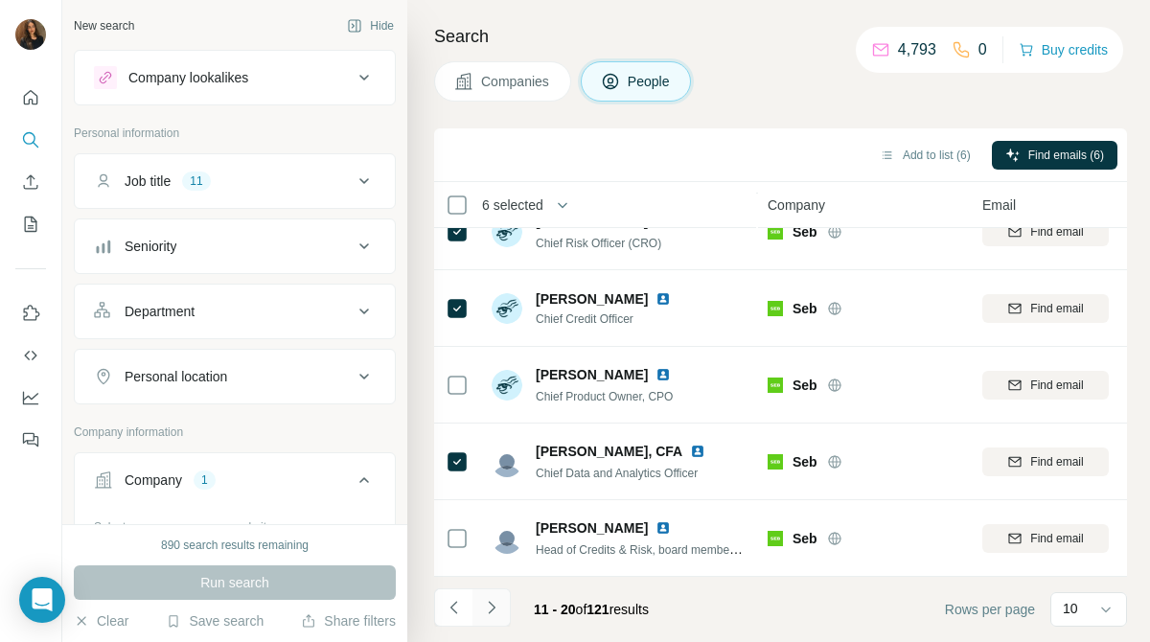
click at [493, 613] on icon "Navigate to next page" at bounding box center [491, 607] width 19 height 19
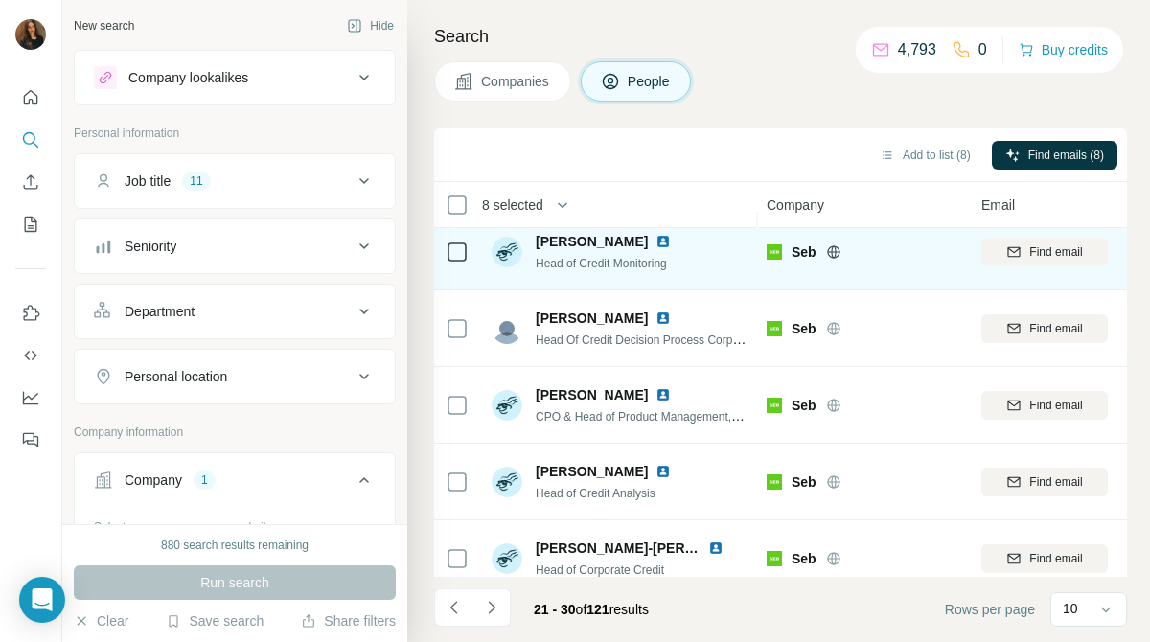
scroll to position [418, 1]
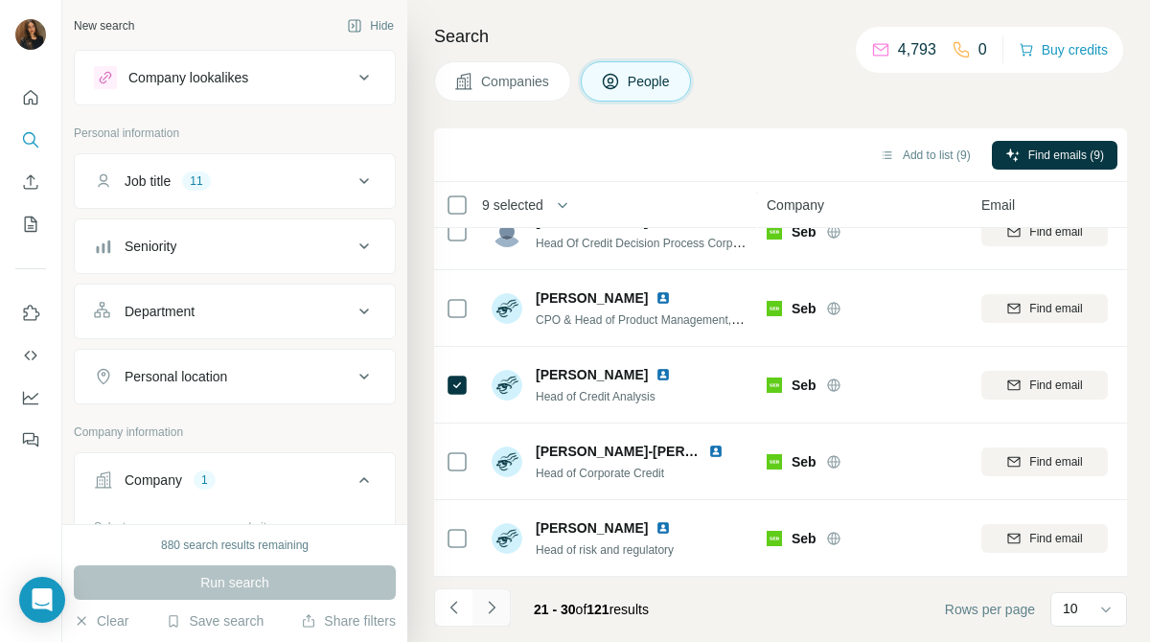
click at [496, 600] on icon "Navigate to next page" at bounding box center [491, 607] width 19 height 19
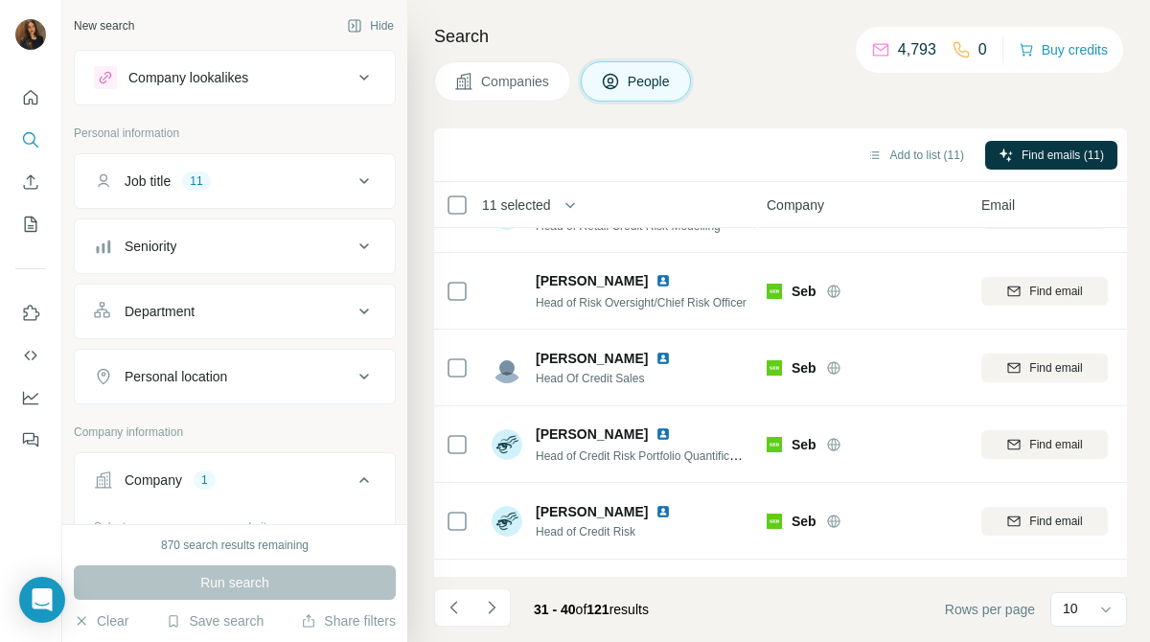
scroll to position [50, 1]
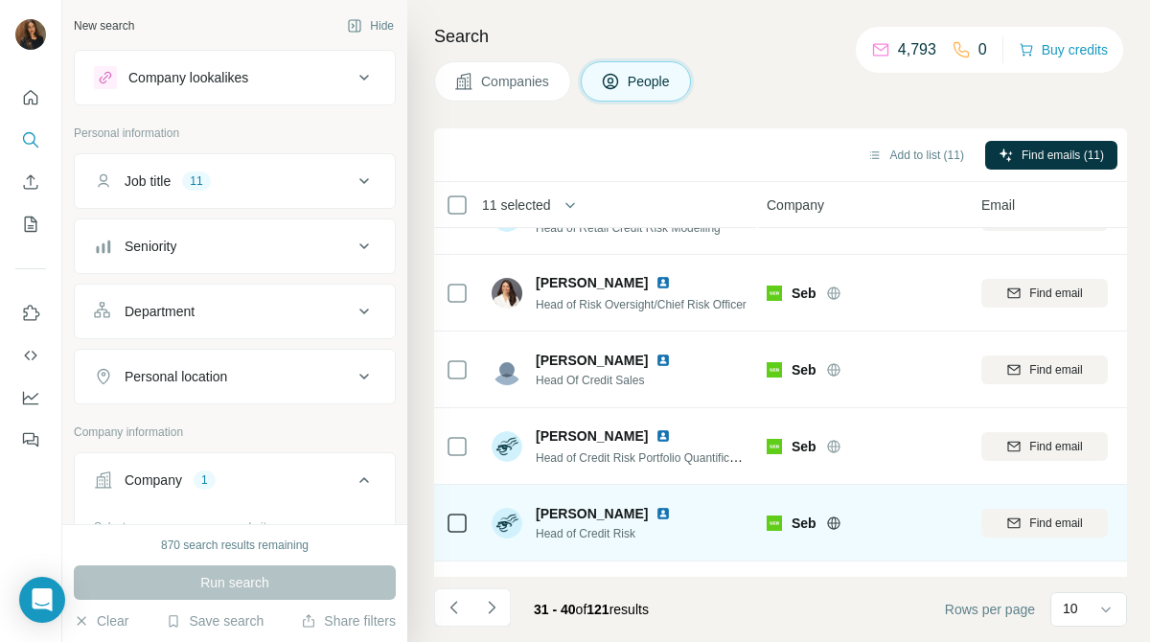
click at [454, 512] on icon at bounding box center [457, 523] width 23 height 23
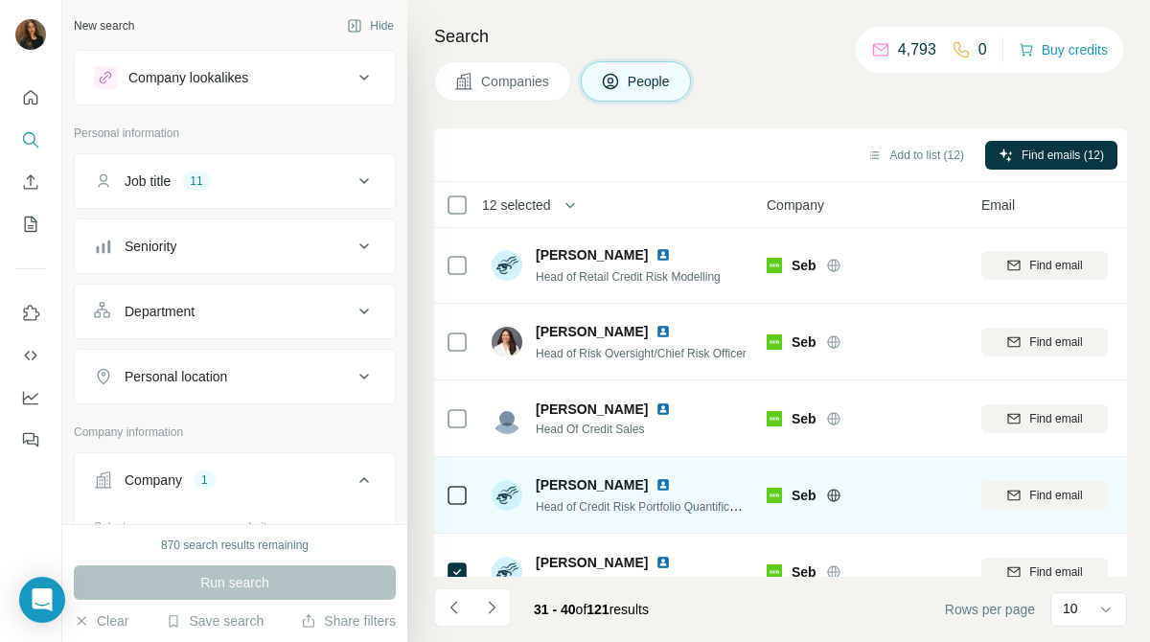
scroll to position [0, 1]
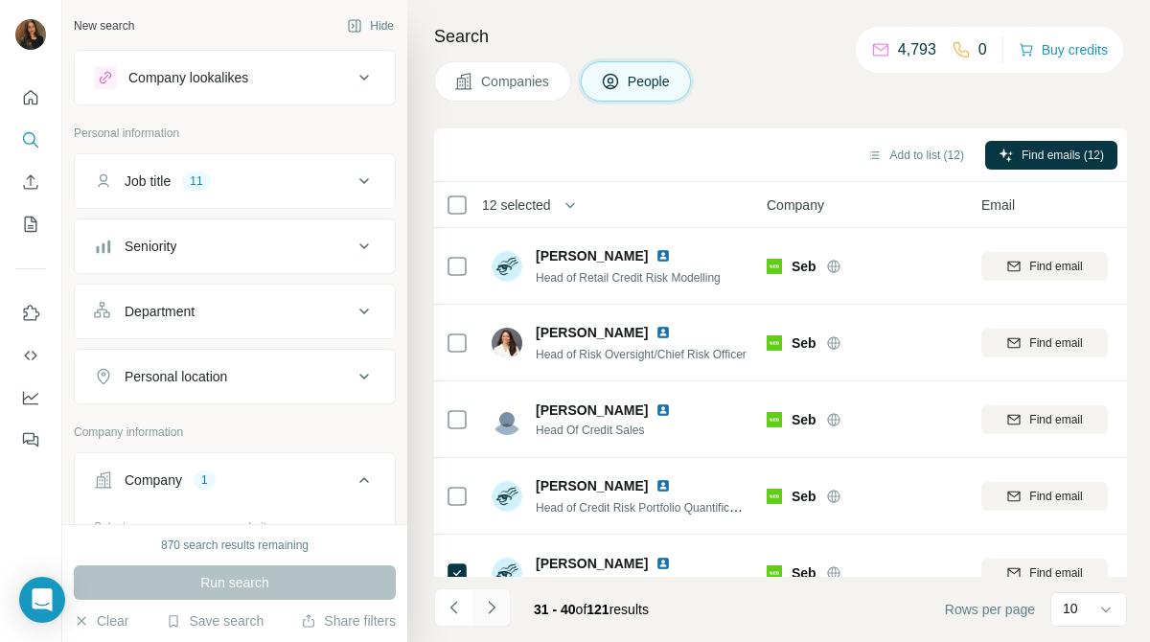
click at [496, 610] on icon "Navigate to next page" at bounding box center [491, 607] width 19 height 19
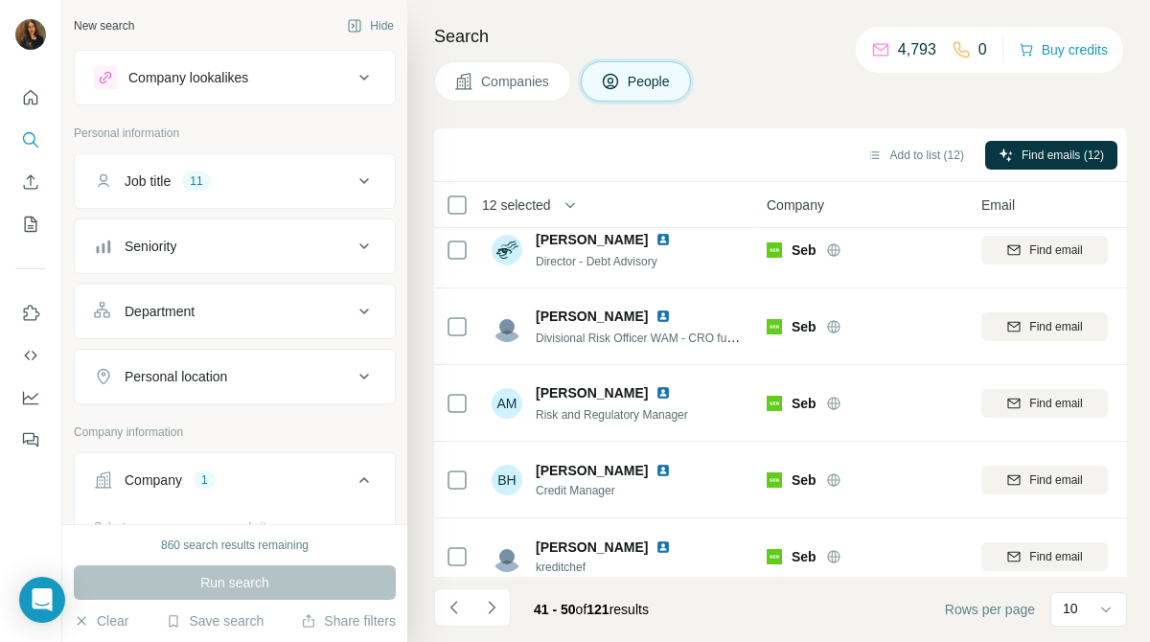
scroll to position [418, 1]
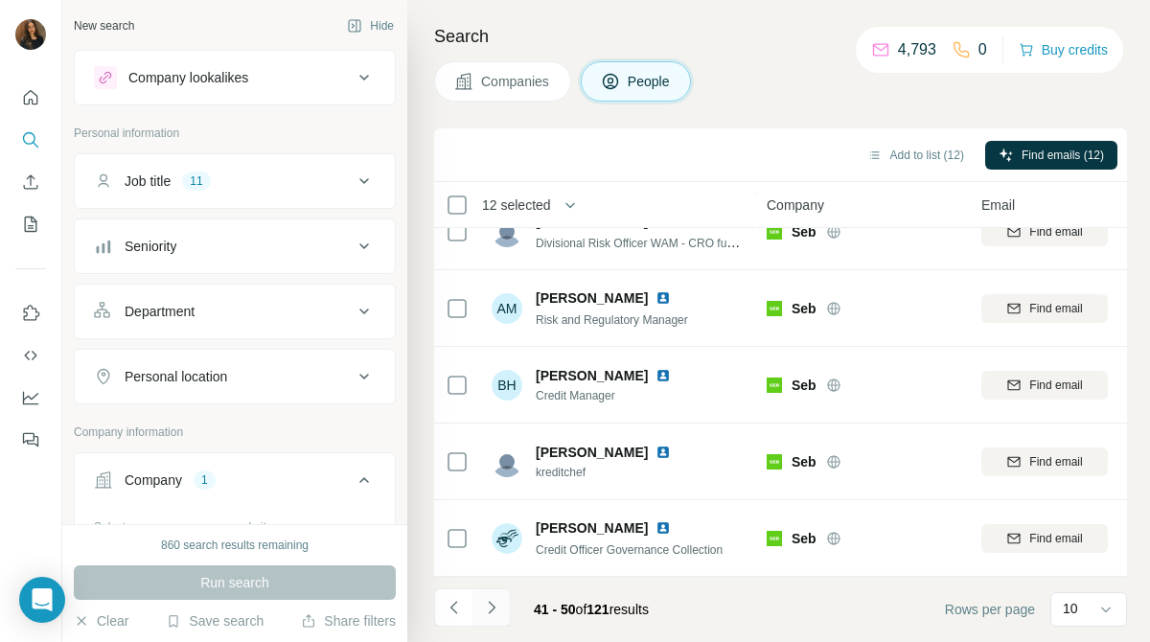
click at [496, 606] on icon "Navigate to next page" at bounding box center [491, 607] width 19 height 19
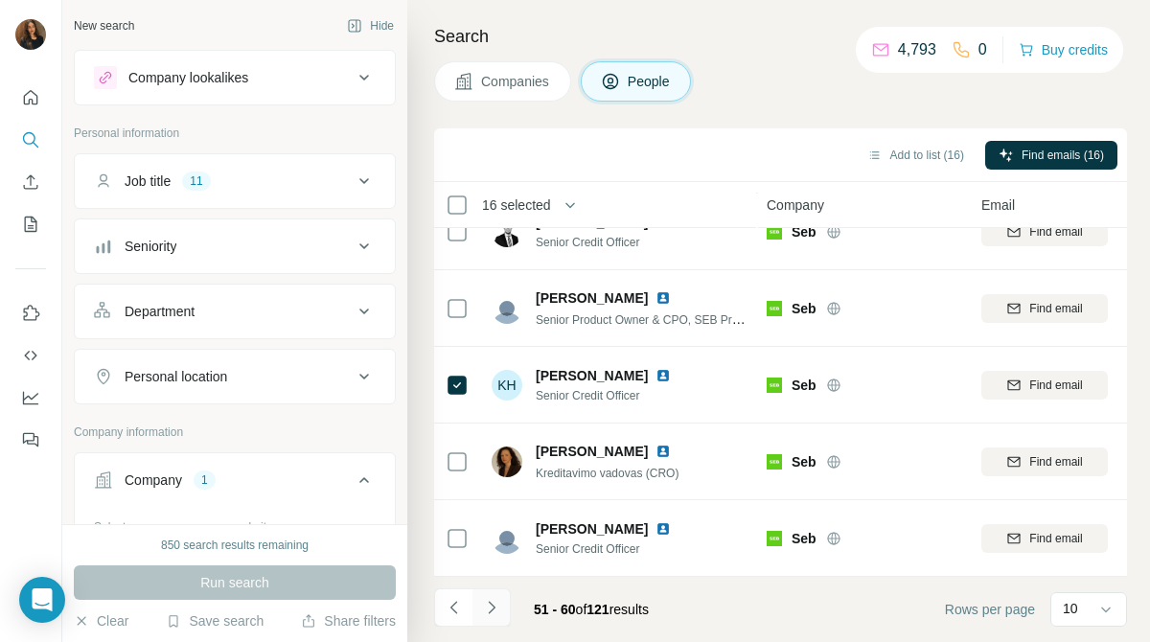
click at [506, 608] on button "Navigate to next page" at bounding box center [491, 607] width 38 height 38
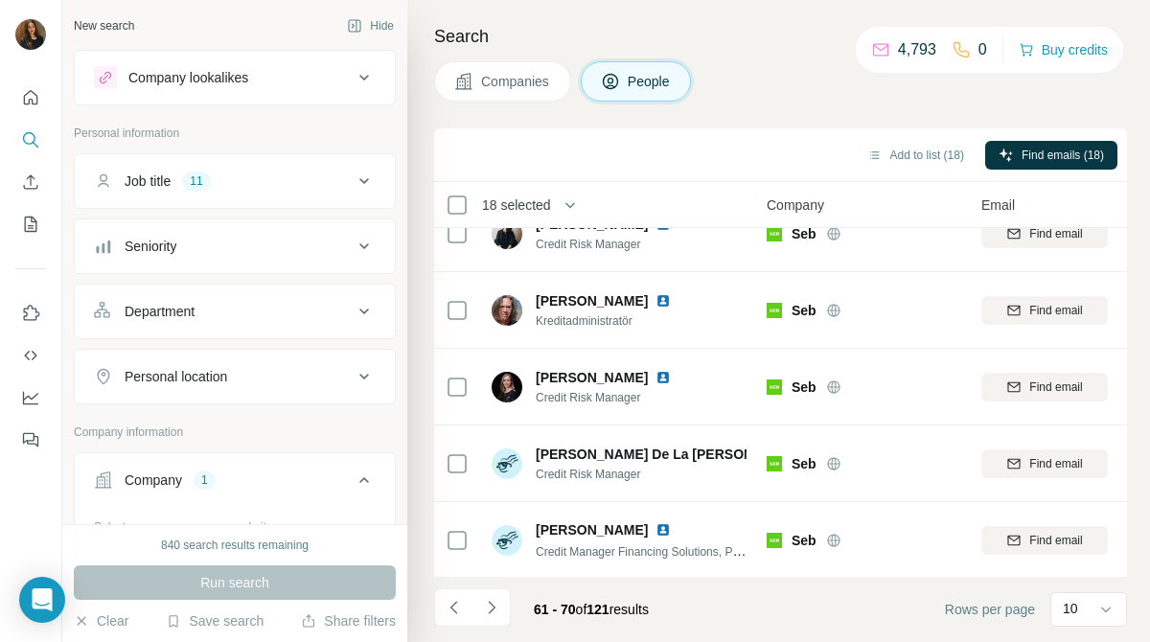
scroll to position [0, 1]
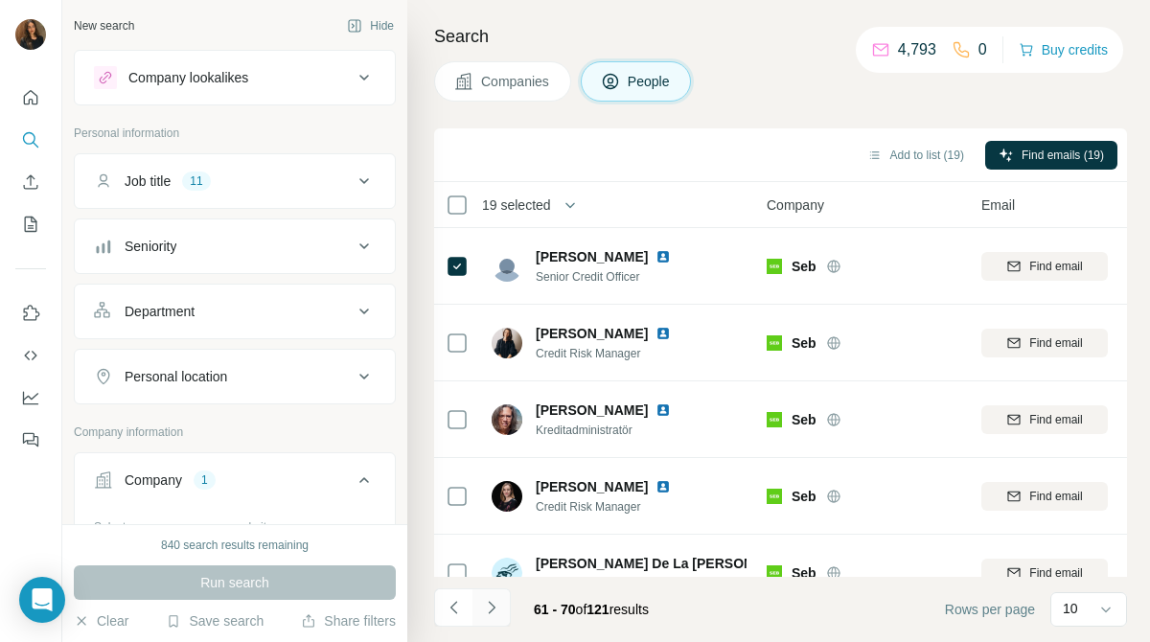
click at [498, 604] on icon "Navigate to next page" at bounding box center [491, 607] width 19 height 19
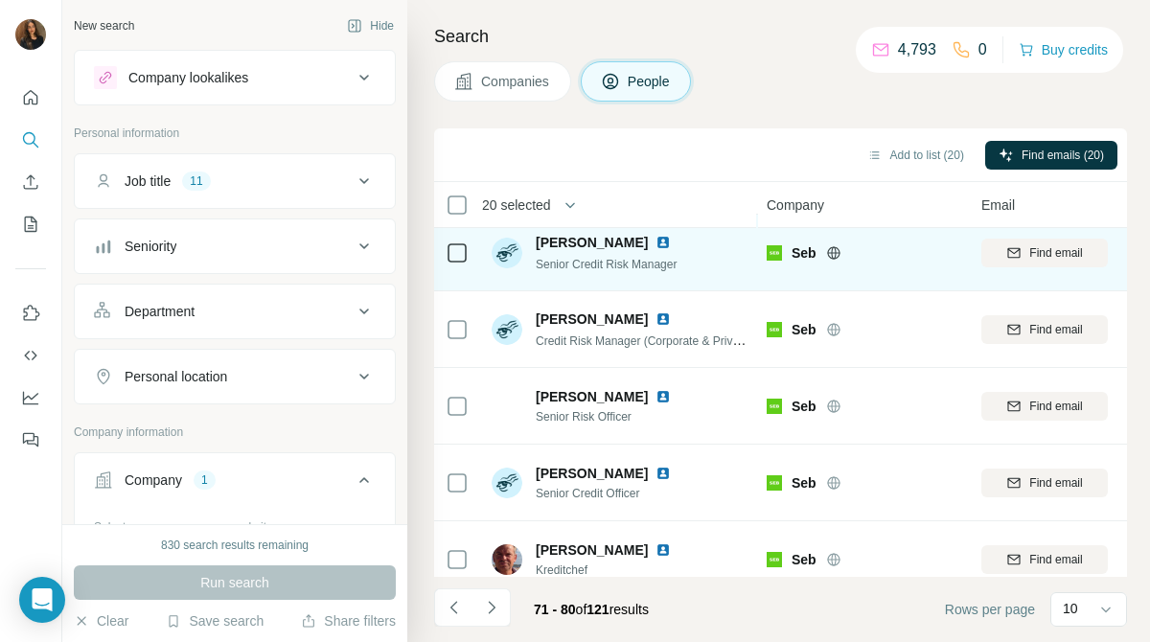
scroll to position [368, 1]
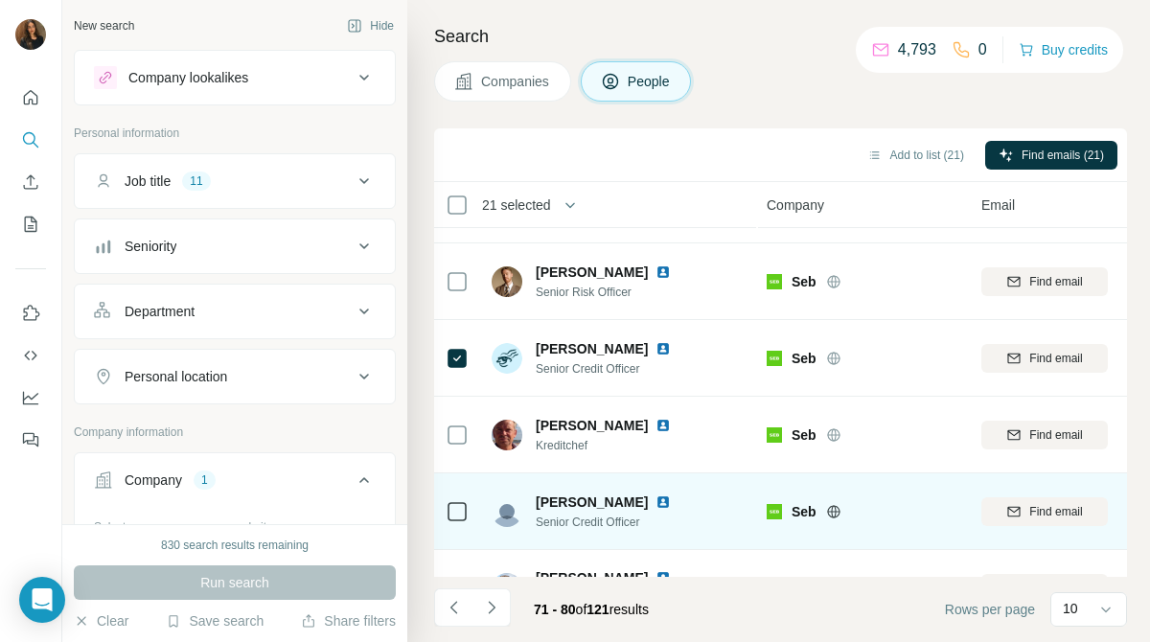
click at [468, 513] on icon at bounding box center [457, 511] width 23 height 23
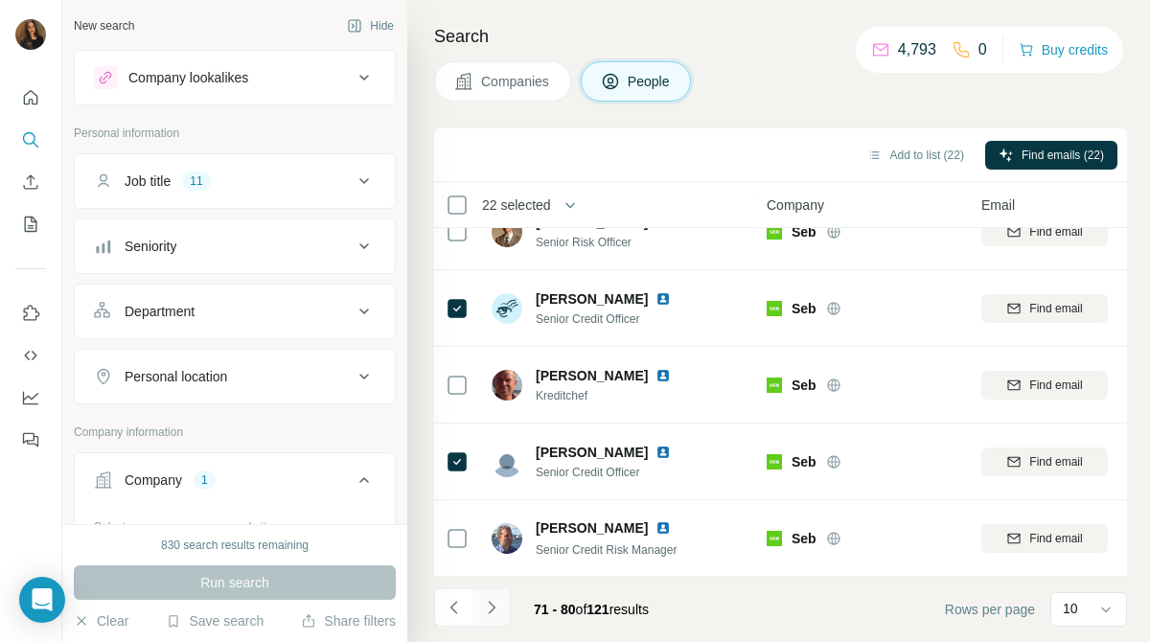
click at [504, 614] on button "Navigate to next page" at bounding box center [491, 607] width 38 height 38
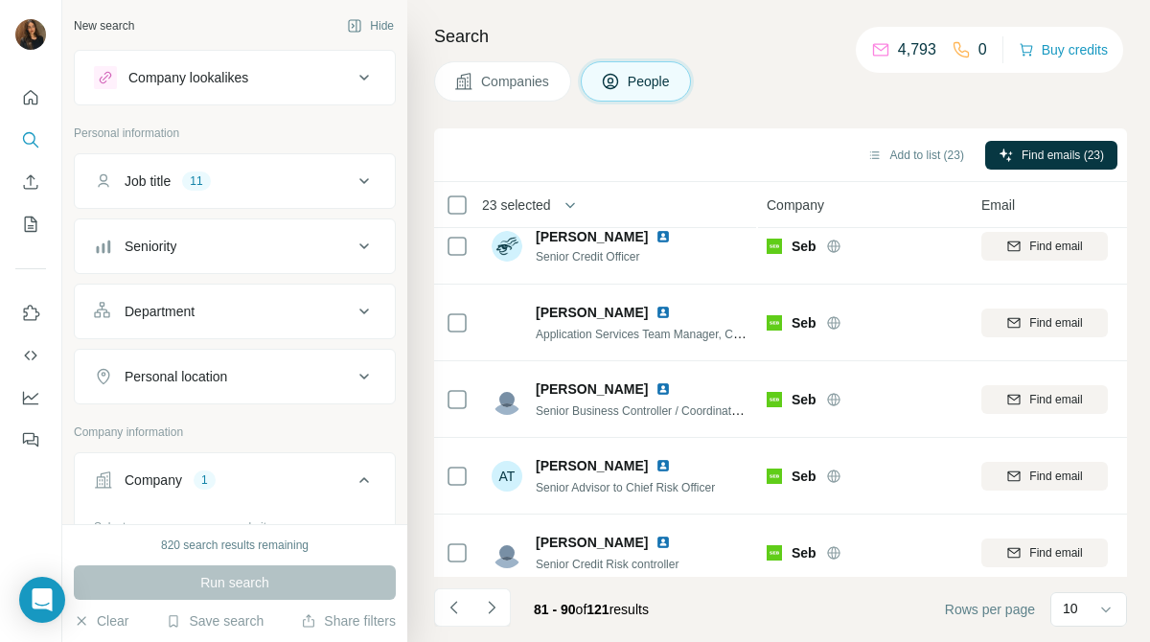
scroll to position [0, 1]
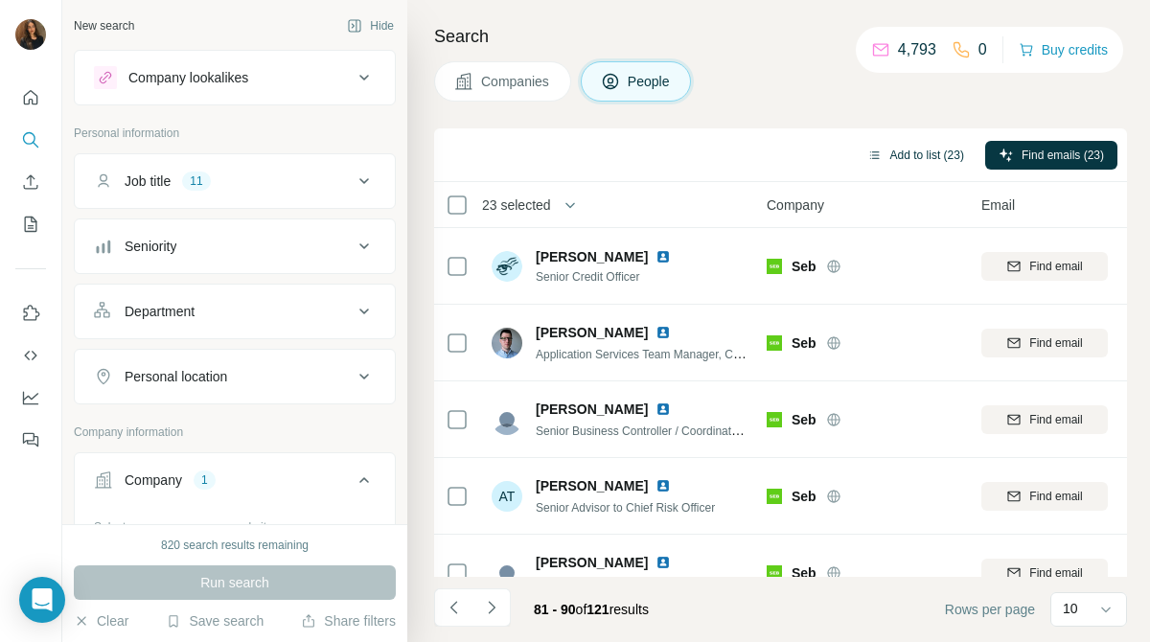
click at [901, 151] on button "Add to list (23)" at bounding box center [916, 155] width 124 height 29
click at [906, 154] on button "Add to list (23)" at bounding box center [916, 155] width 124 height 29
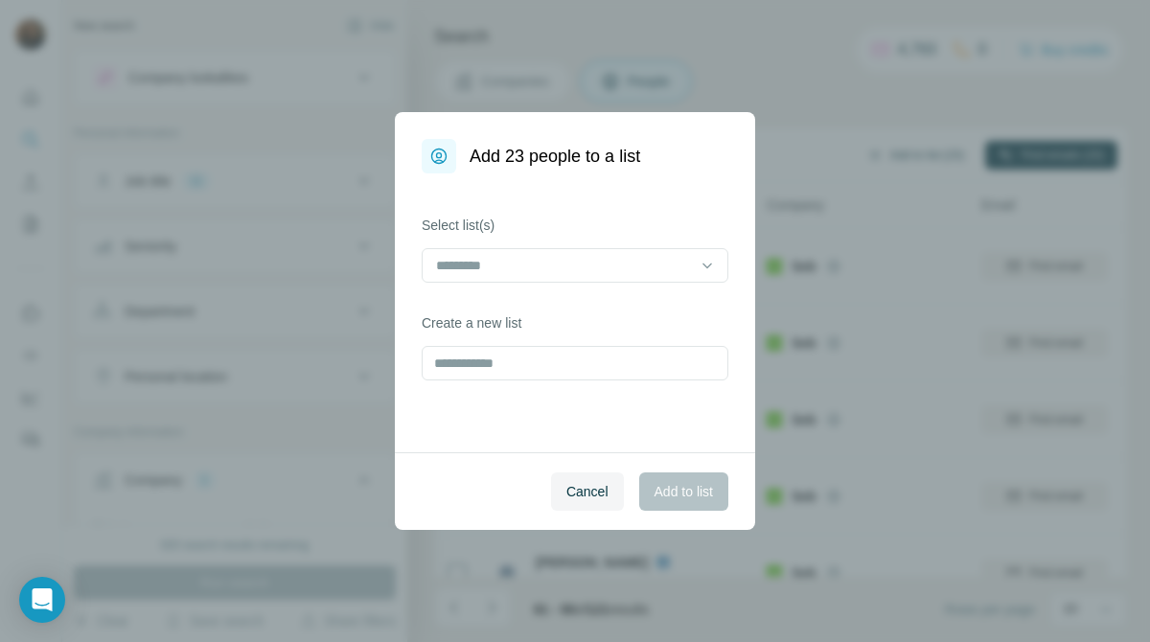
click at [906, 154] on div "Add 23 people to a list Select list(s) Create a new list Cancel Add to list" at bounding box center [575, 321] width 1150 height 642
click at [632, 278] on div at bounding box center [563, 265] width 259 height 33
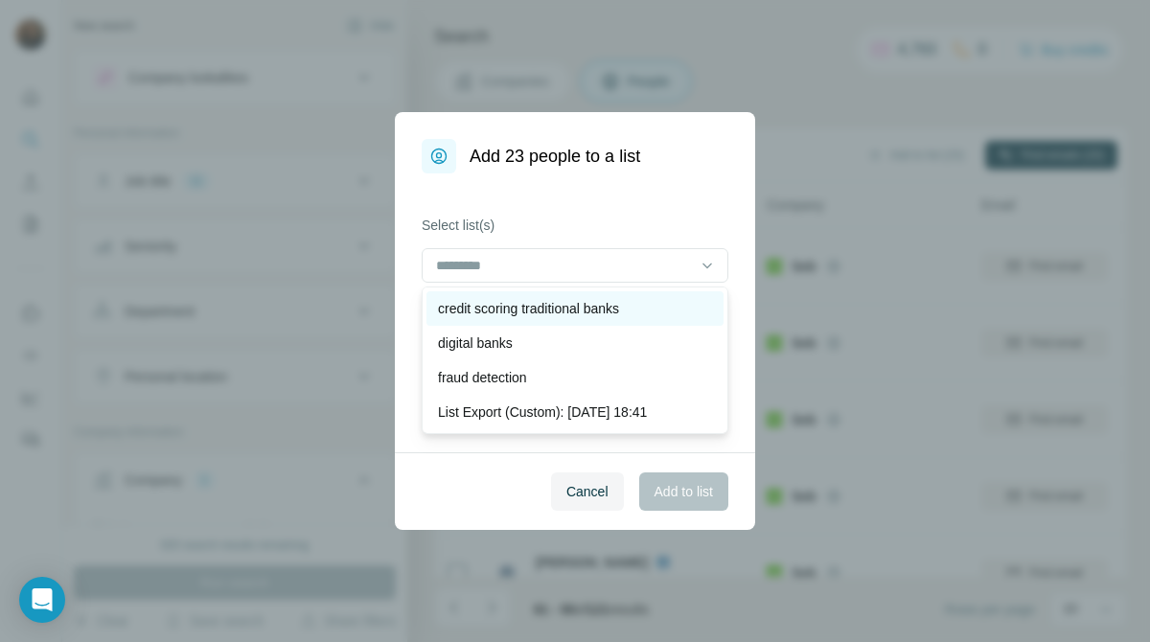
click at [624, 296] on div "credit scoring traditional banks" at bounding box center [574, 308] width 297 height 34
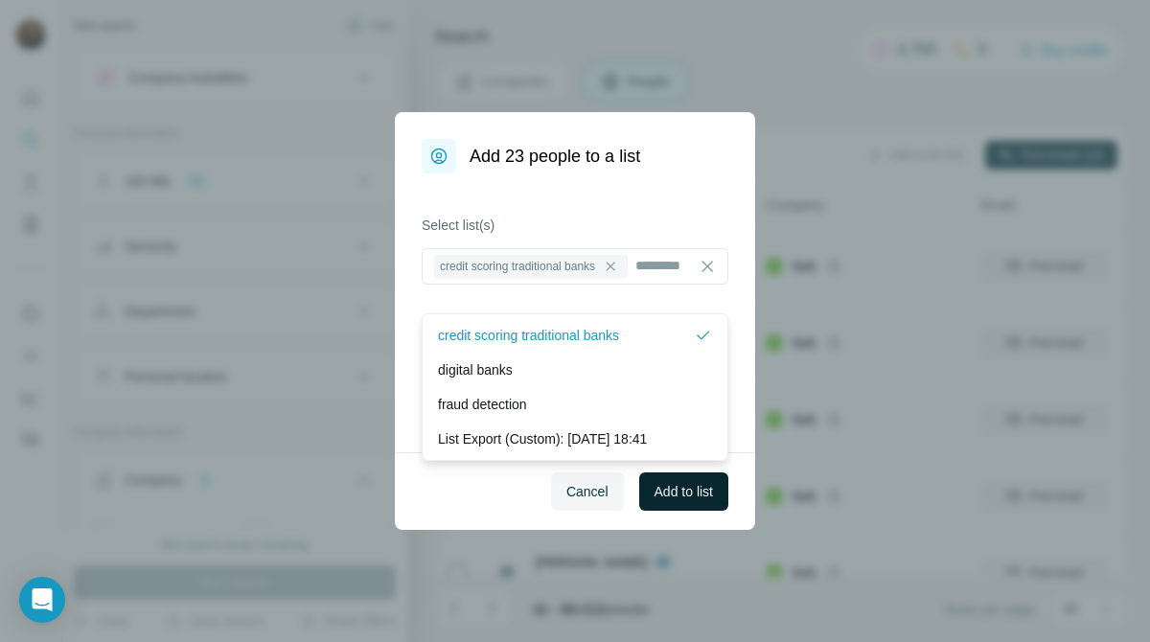
click at [675, 474] on button "Add to list" at bounding box center [683, 491] width 89 height 38
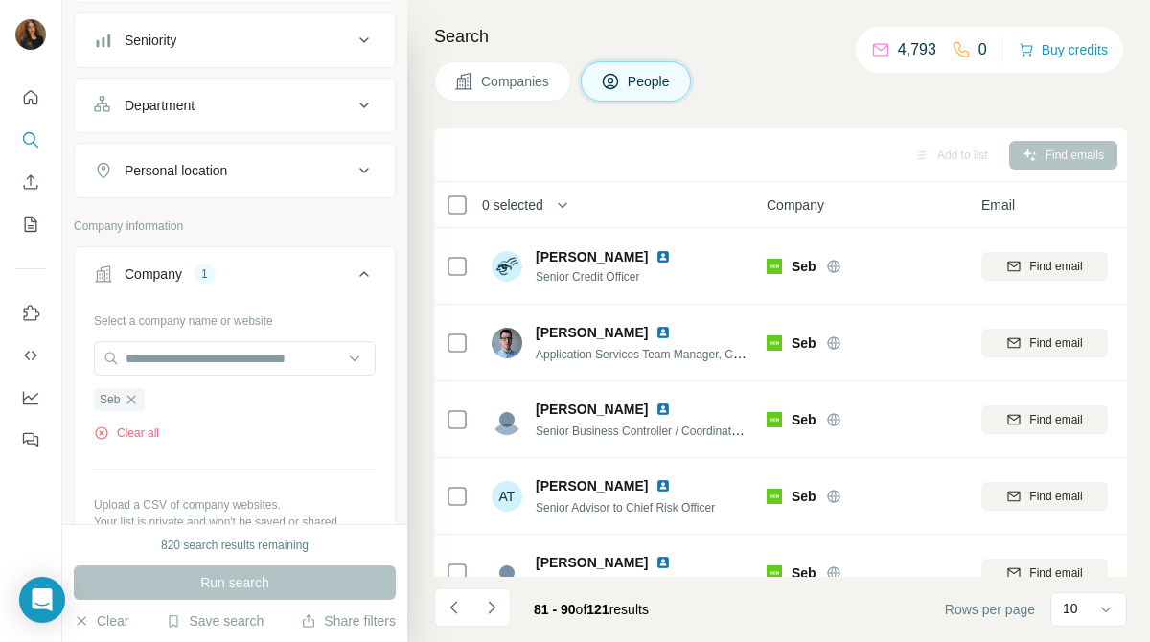
scroll to position [209, 0]
click at [133, 396] on icon "button" at bounding box center [131, 396] width 9 height 9
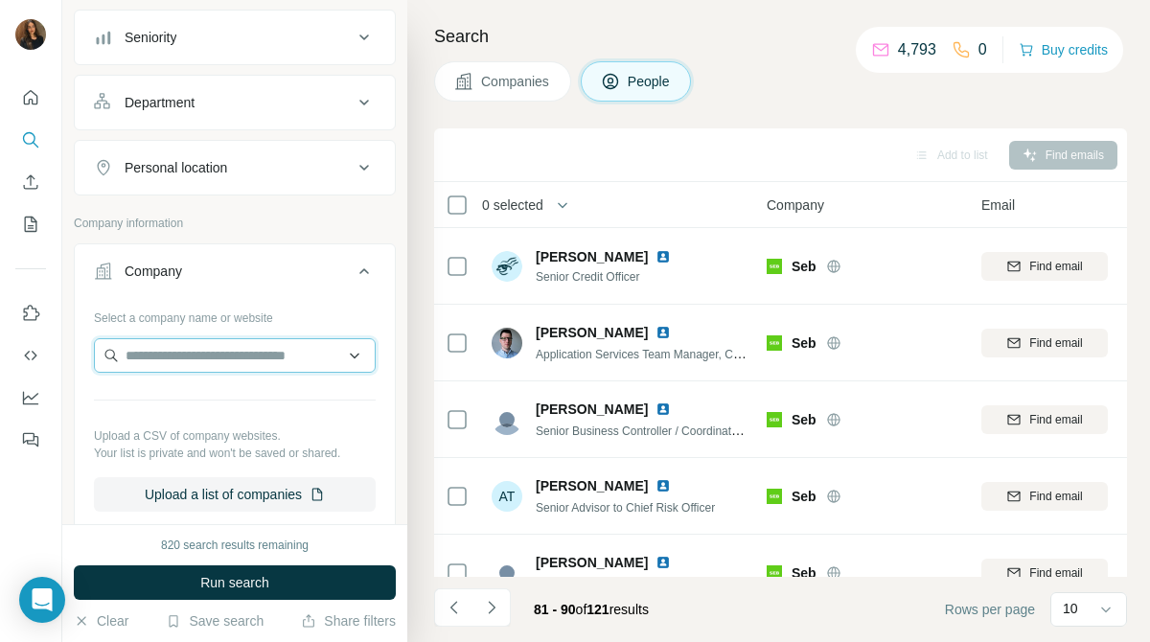
click at [253, 356] on input "text" at bounding box center [235, 355] width 282 height 34
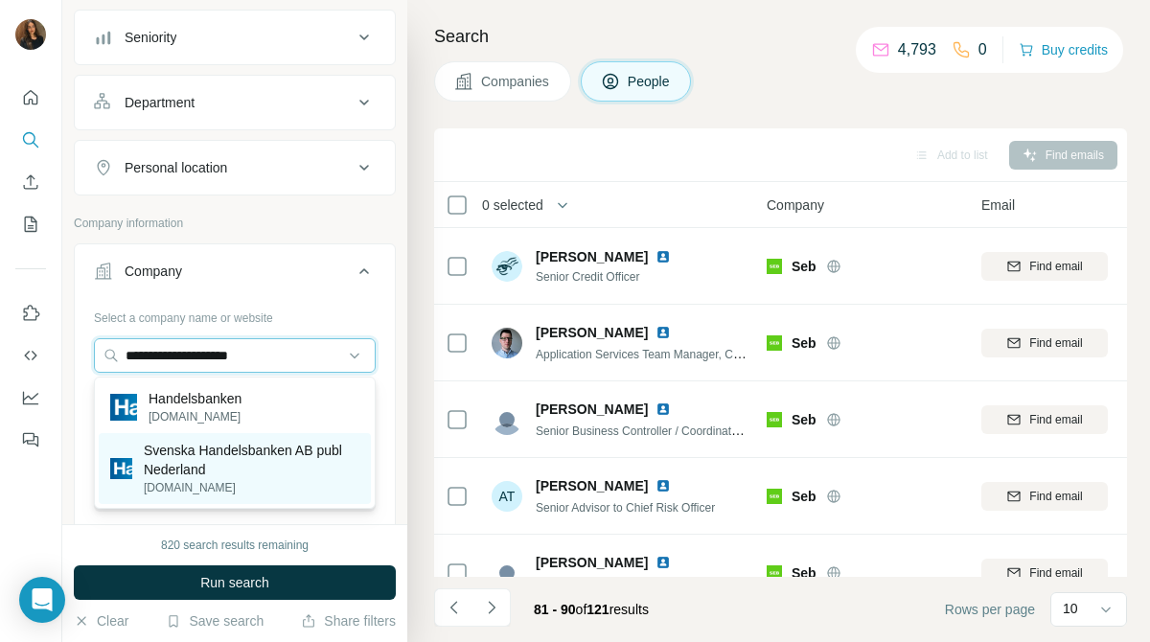
type input "**********"
click at [258, 472] on p "Svenska Handelsbanken AB publ Nederland" at bounding box center [252, 460] width 216 height 38
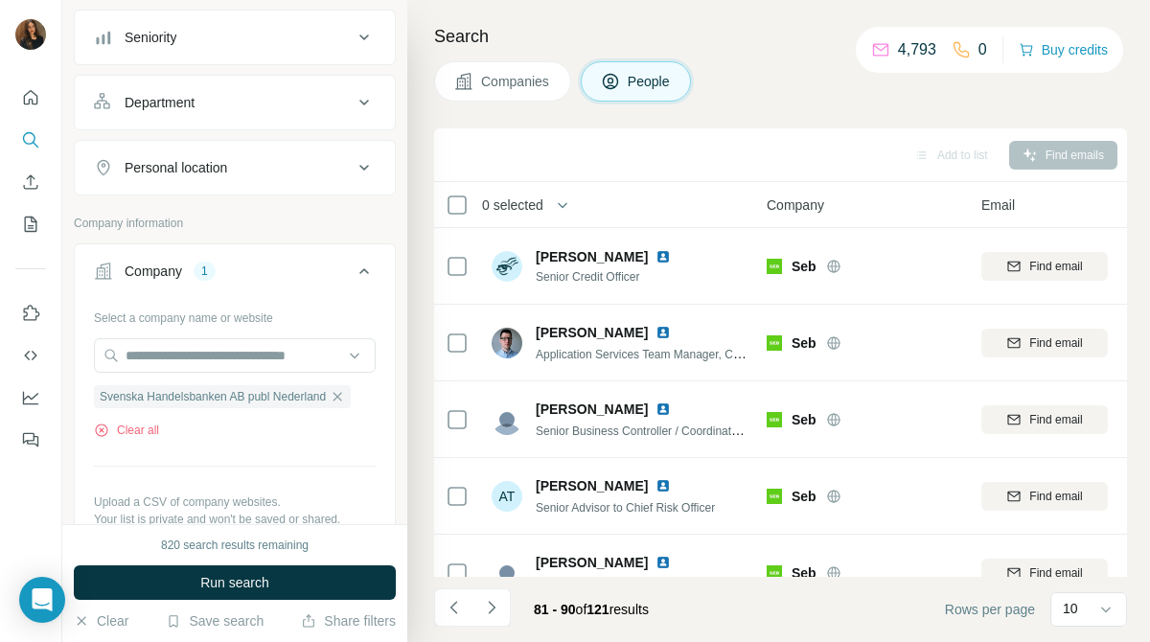
click at [512, 84] on span "Companies" at bounding box center [516, 81] width 70 height 19
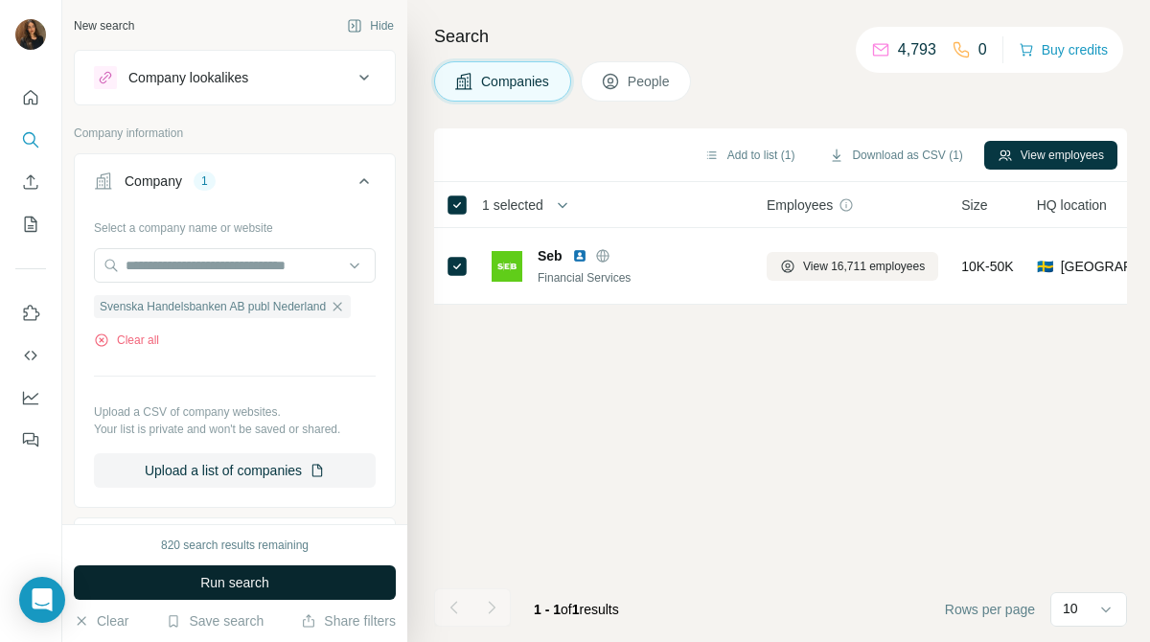
click at [332, 575] on button "Run search" at bounding box center [235, 582] width 322 height 34
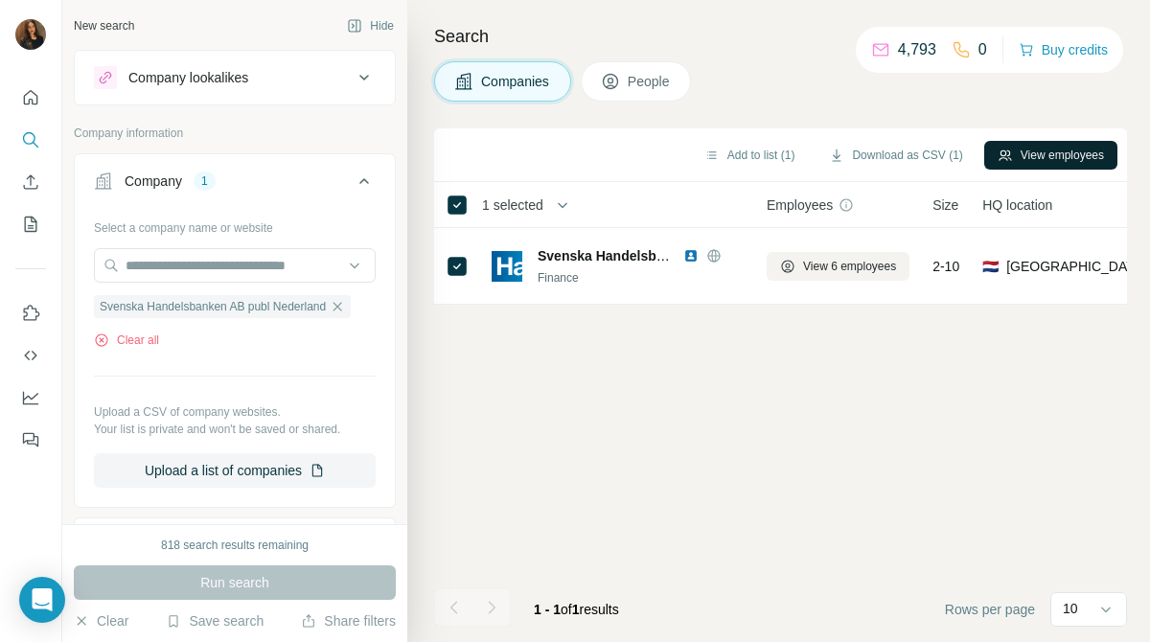
click at [1002, 156] on icon "button" at bounding box center [1004, 155] width 15 height 15
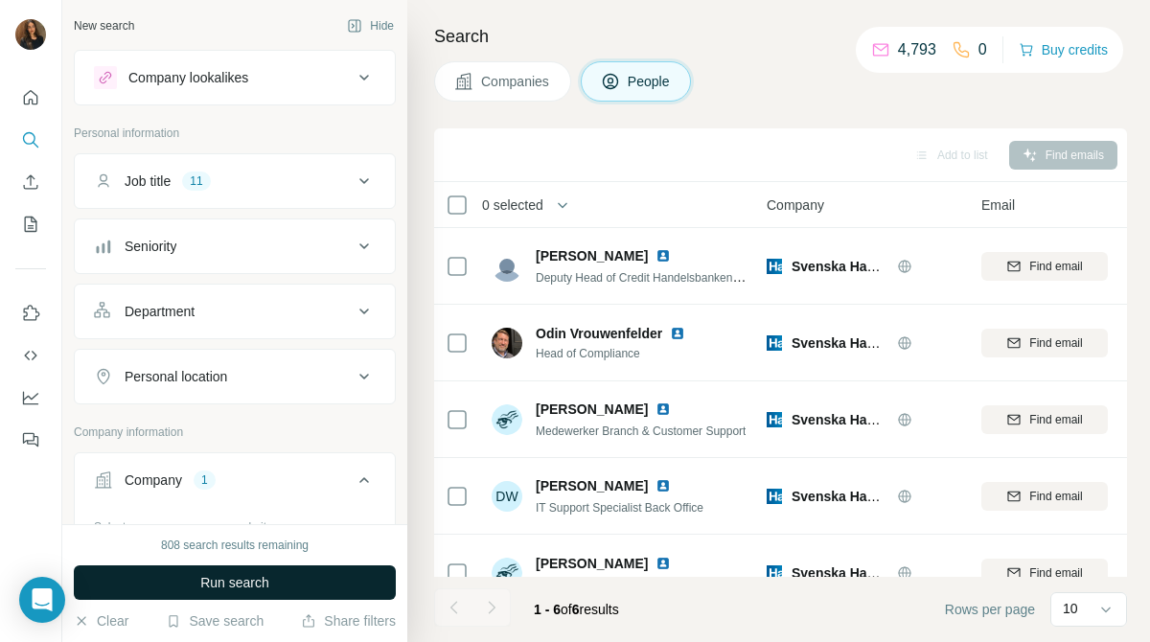
click at [288, 572] on button "Run search" at bounding box center [235, 582] width 322 height 34
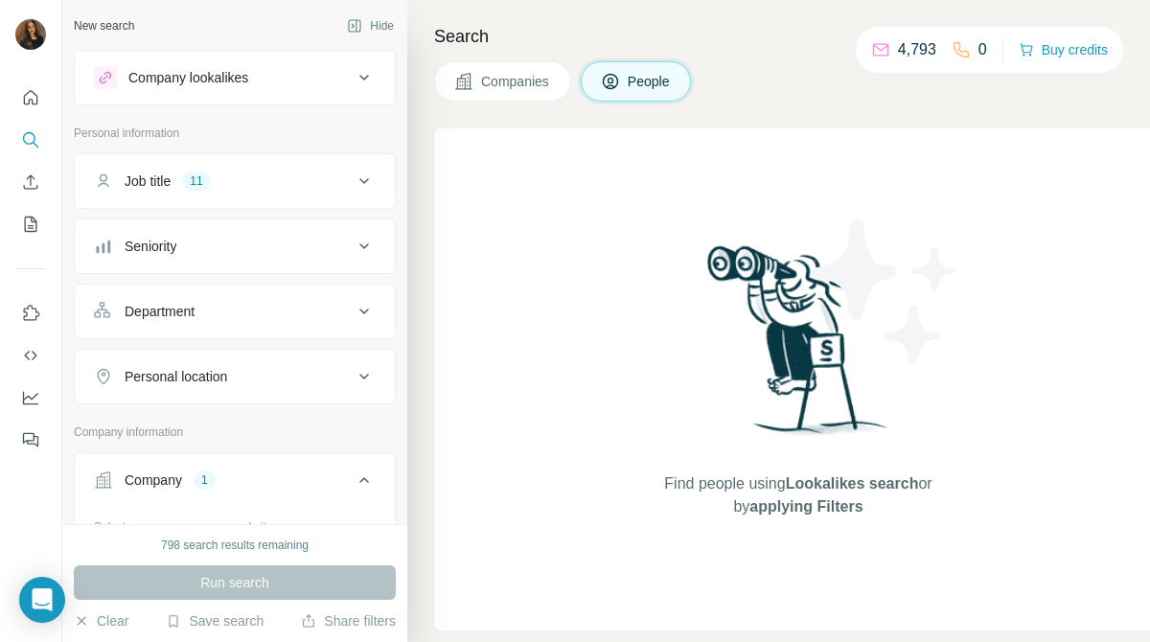
scroll to position [211, 0]
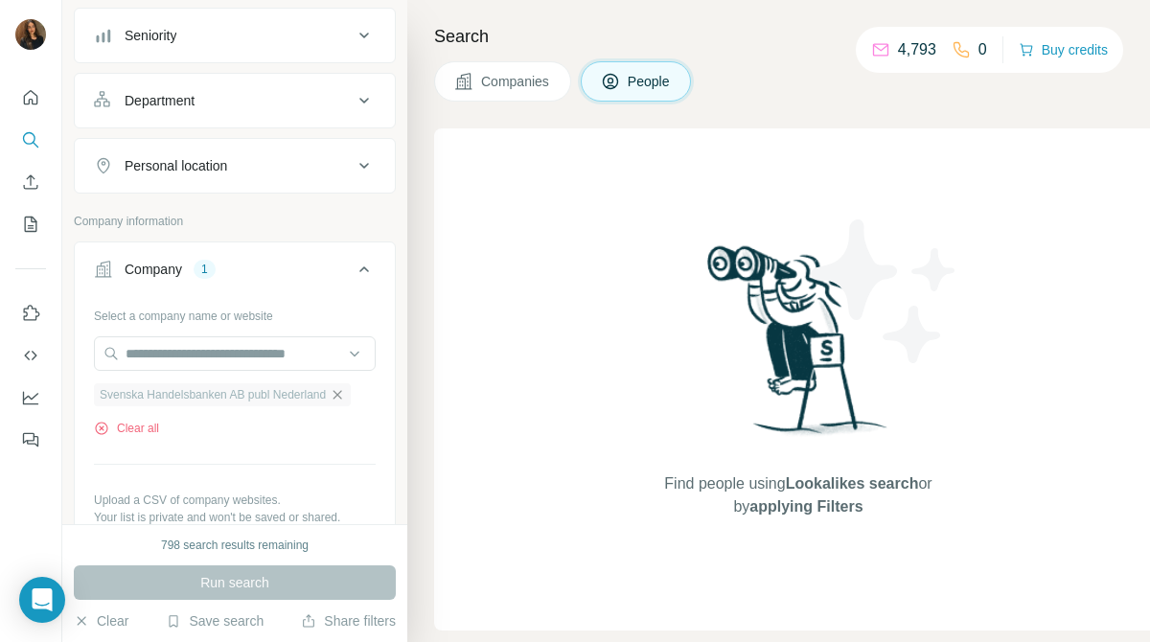
click at [345, 387] on icon "button" at bounding box center [337, 394] width 15 height 15
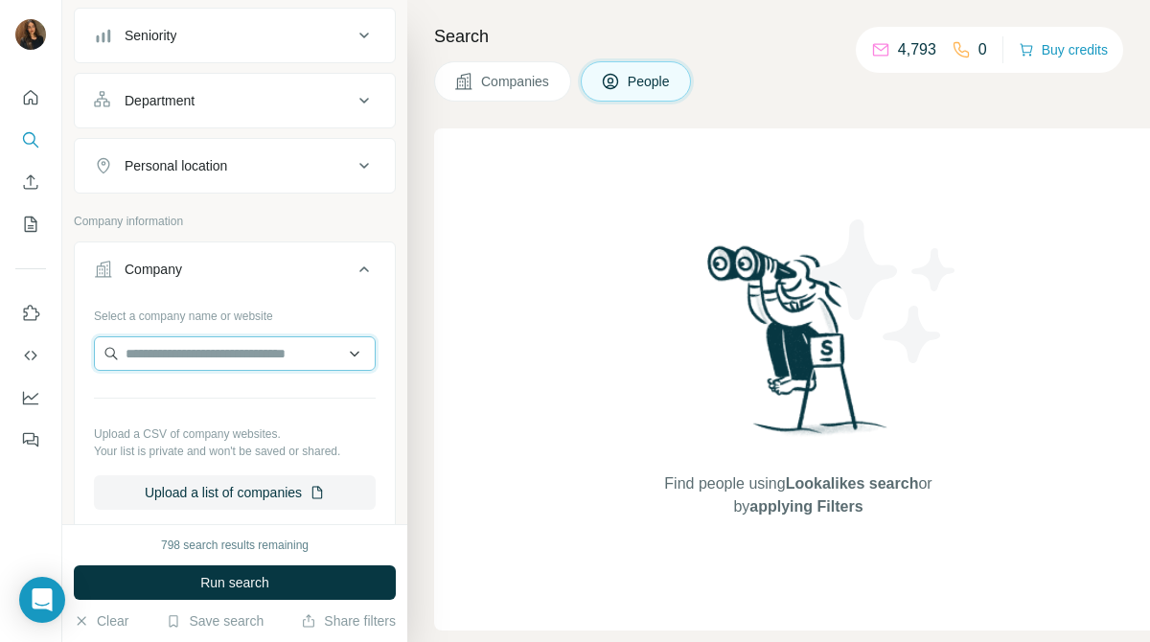
click at [291, 367] on input "text" at bounding box center [235, 353] width 282 height 34
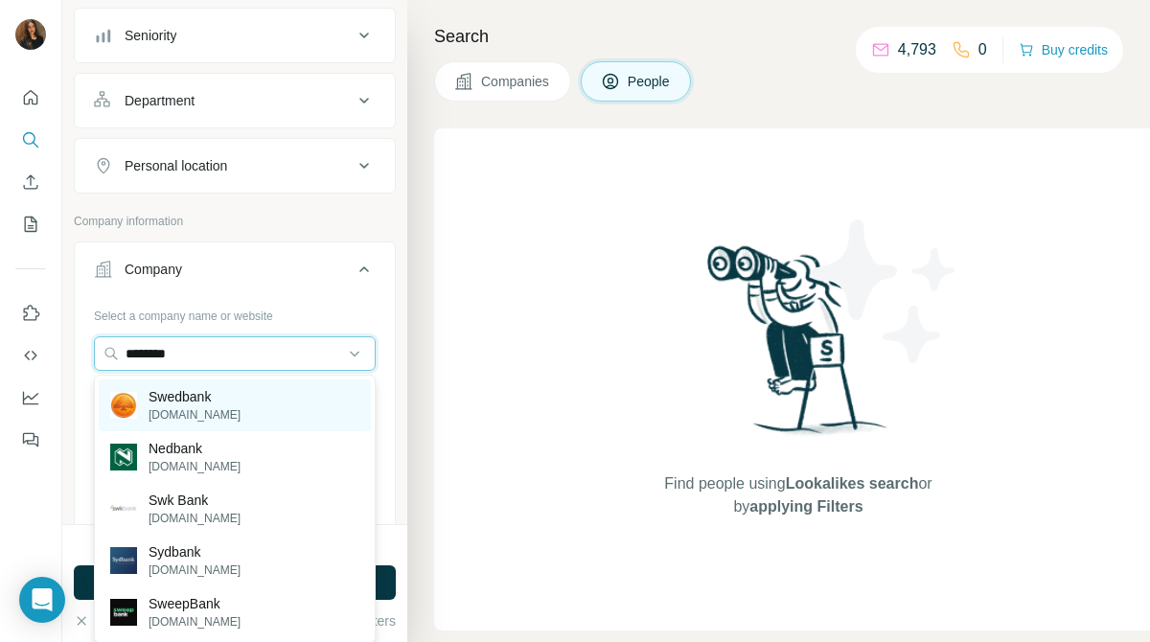
type input "********"
click at [264, 397] on div "Swedbank [DOMAIN_NAME]" at bounding box center [235, 405] width 272 height 52
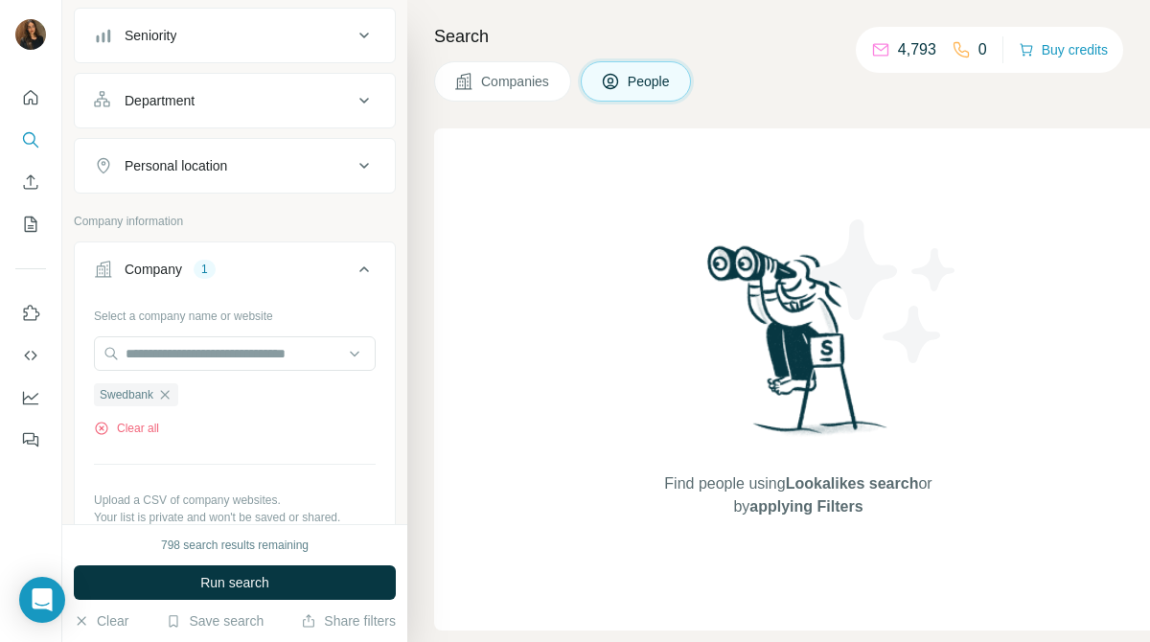
click at [520, 71] on button "Companies" at bounding box center [502, 81] width 137 height 40
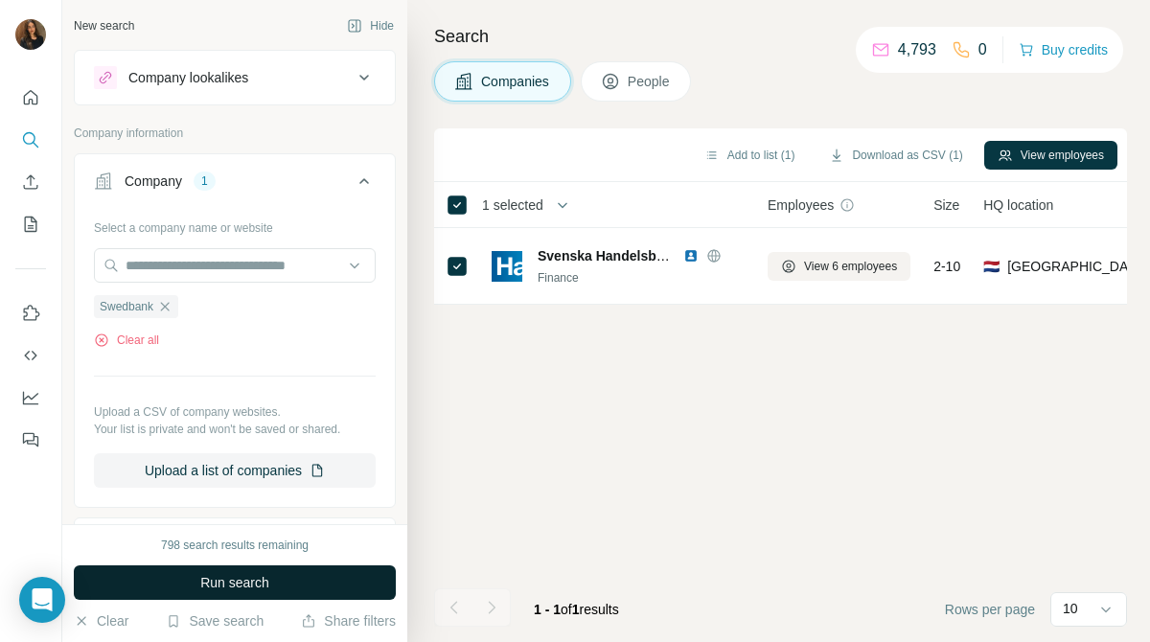
click at [288, 585] on button "Run search" at bounding box center [235, 582] width 322 height 34
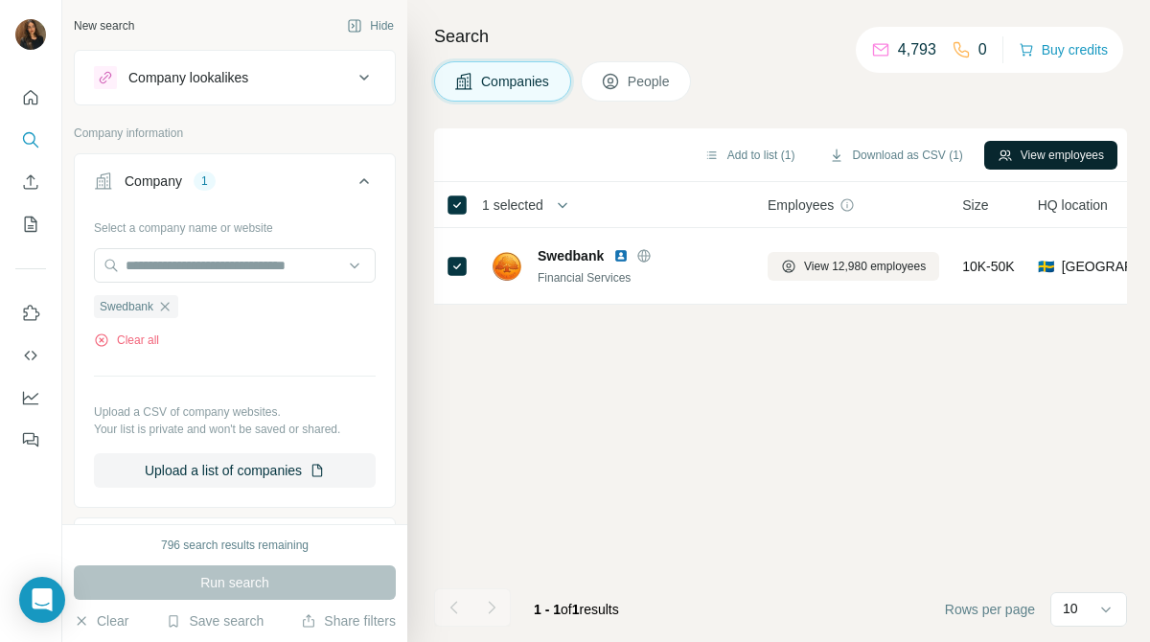
click at [1084, 149] on button "View employees" at bounding box center [1050, 155] width 133 height 29
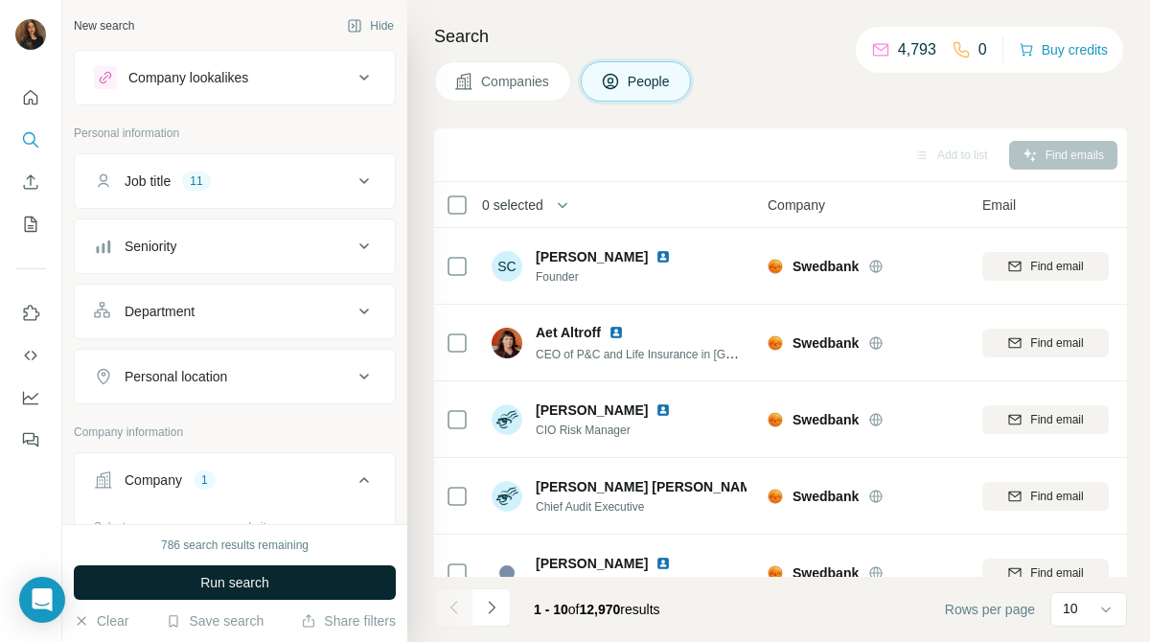
click at [341, 577] on button "Run search" at bounding box center [235, 582] width 322 height 34
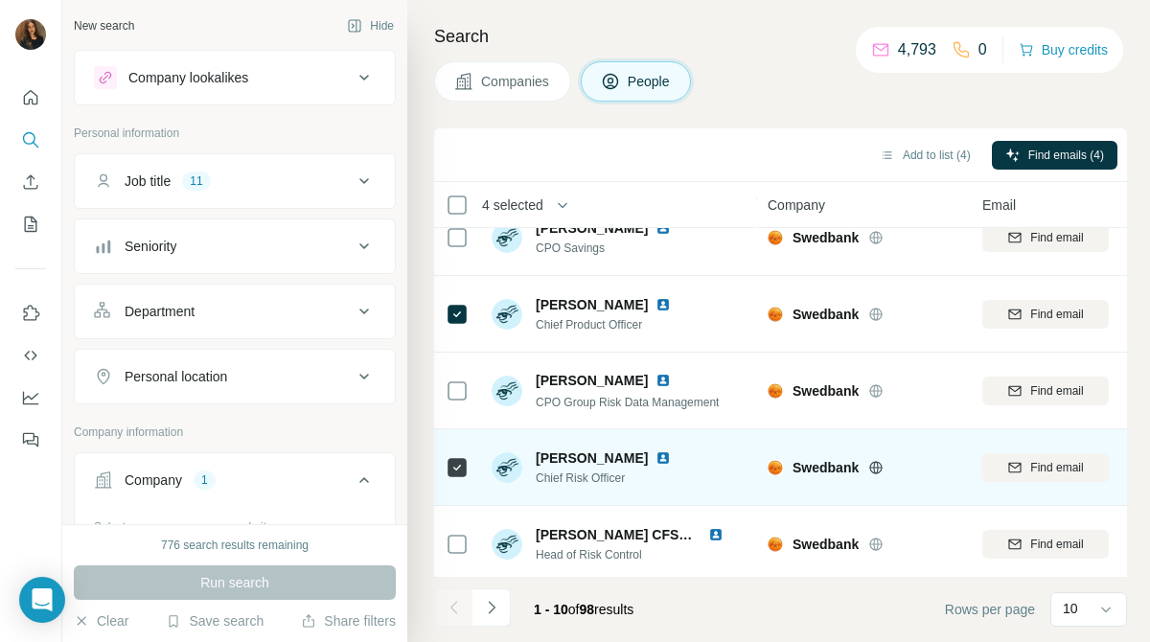
scroll to position [418, 0]
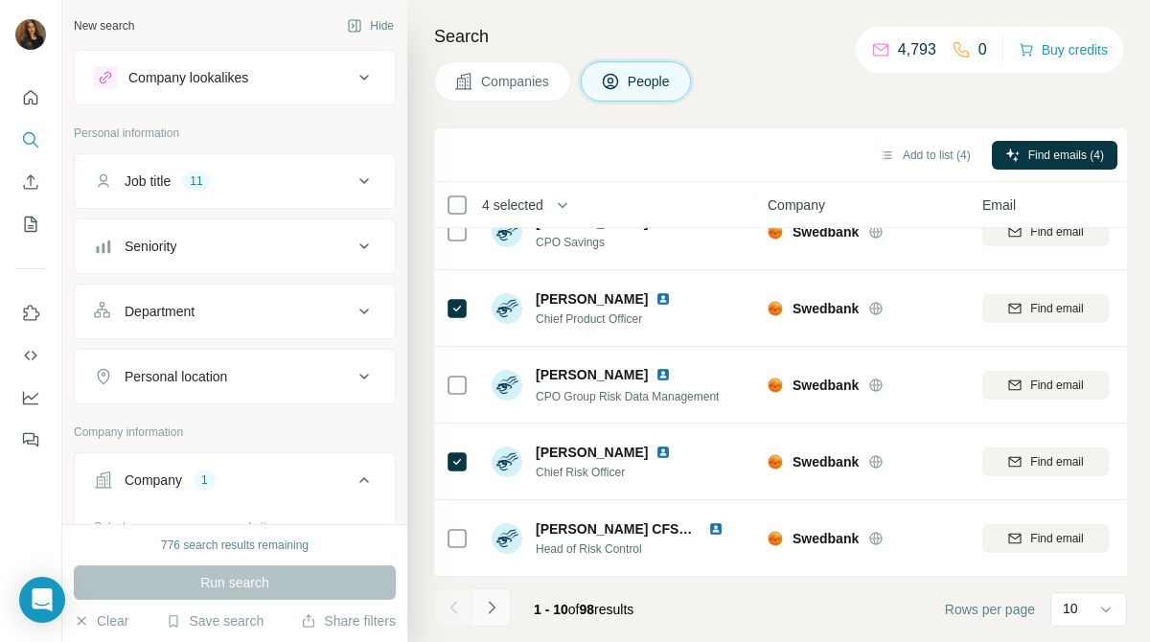
click at [496, 601] on icon "Navigate to next page" at bounding box center [491, 607] width 19 height 19
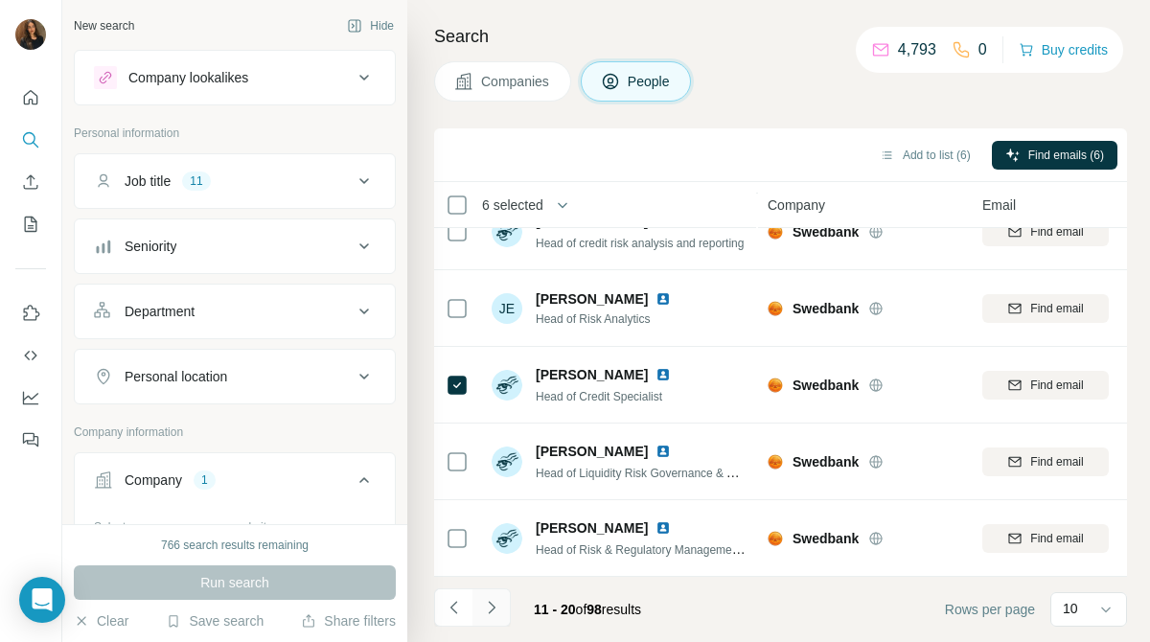
click at [494, 608] on icon "Navigate to next page" at bounding box center [491, 607] width 19 height 19
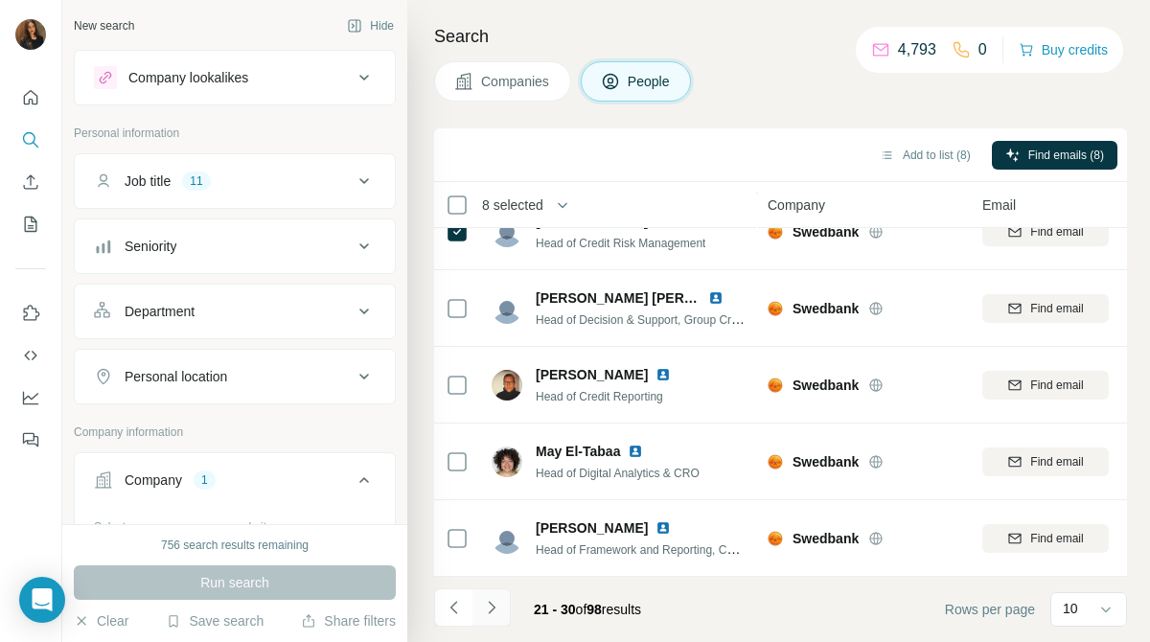
click at [497, 608] on icon "Navigate to next page" at bounding box center [491, 607] width 19 height 19
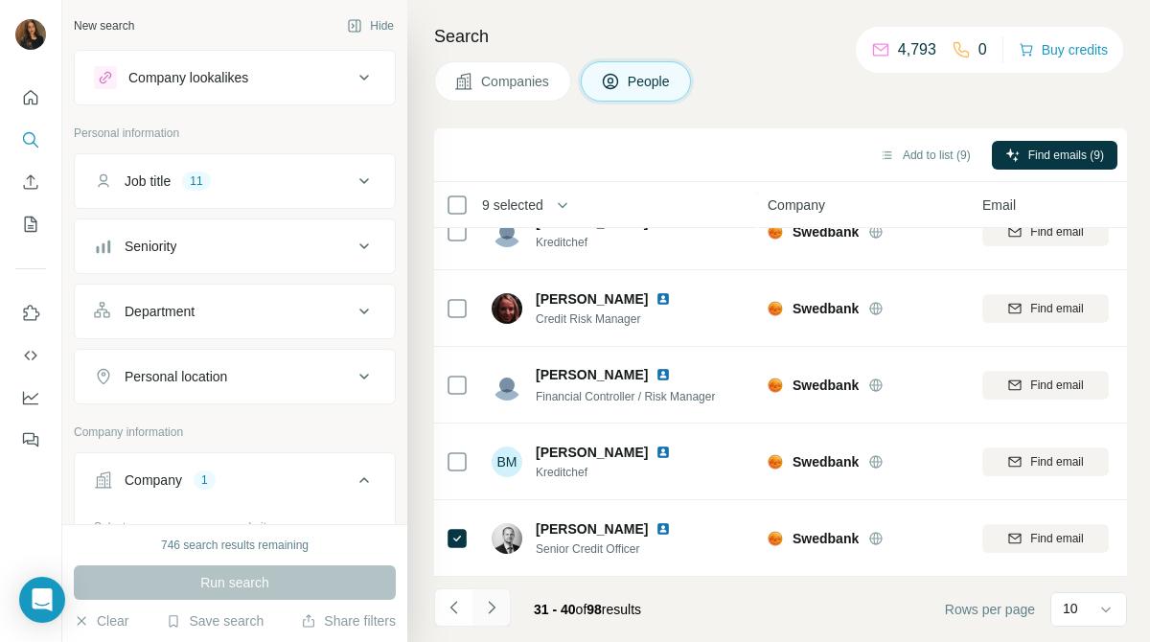
click at [501, 610] on button "Navigate to next page" at bounding box center [491, 607] width 38 height 38
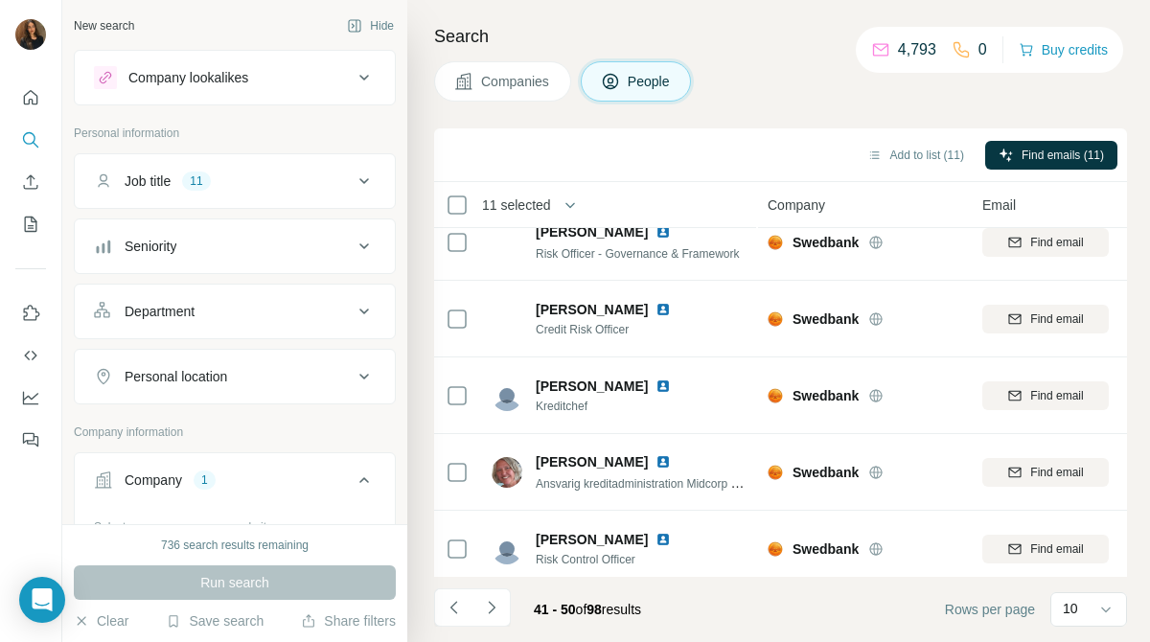
scroll to position [0, 0]
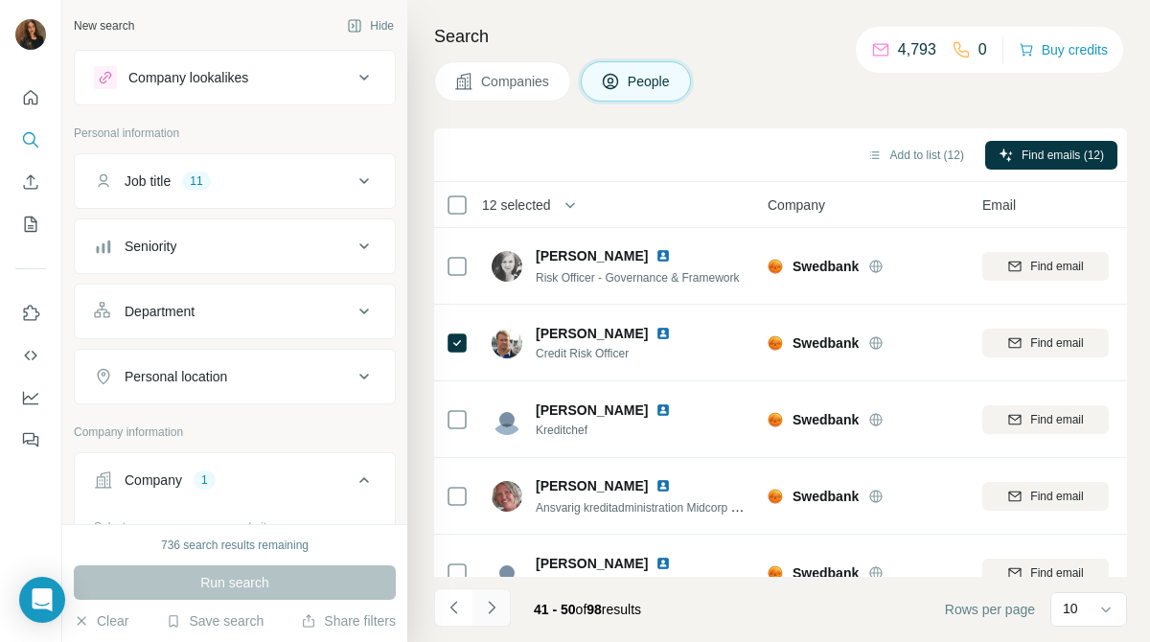
click at [493, 606] on icon "Navigate to next page" at bounding box center [491, 607] width 7 height 12
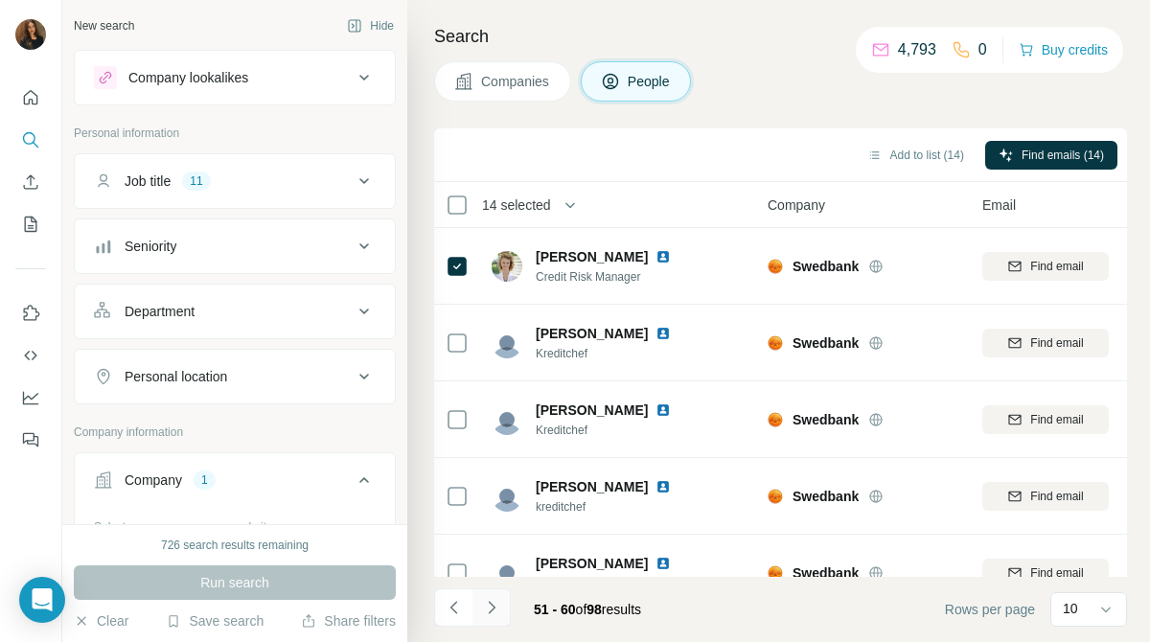
click at [497, 603] on icon "Navigate to next page" at bounding box center [491, 607] width 19 height 19
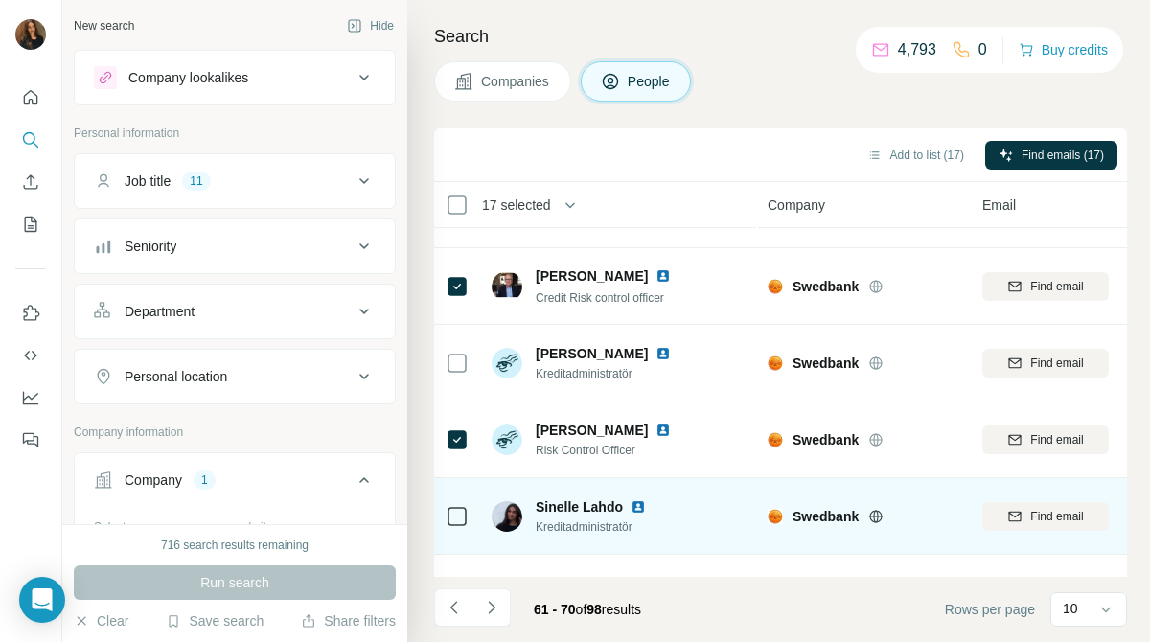
scroll to position [418, 0]
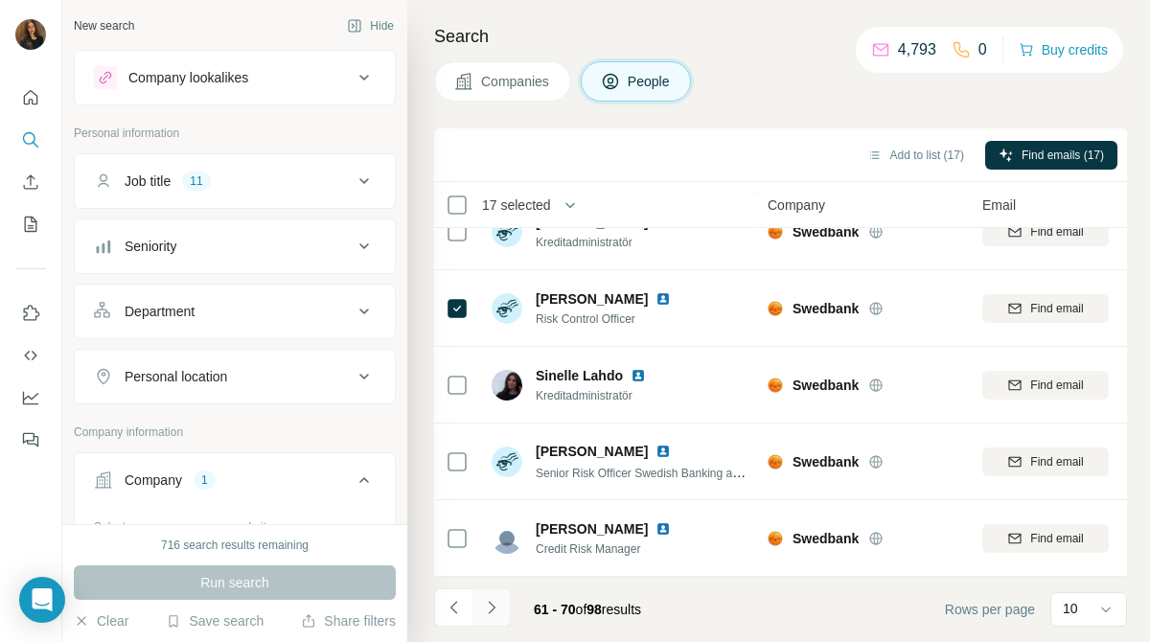
click at [486, 610] on icon "Navigate to next page" at bounding box center [491, 607] width 19 height 19
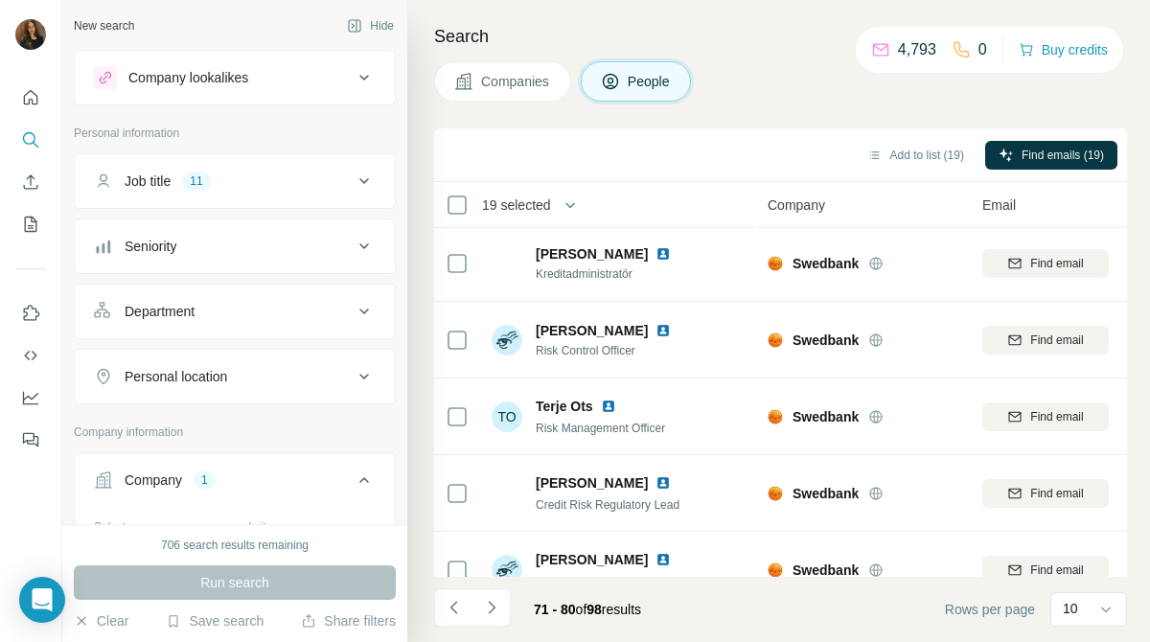
scroll to position [0, 0]
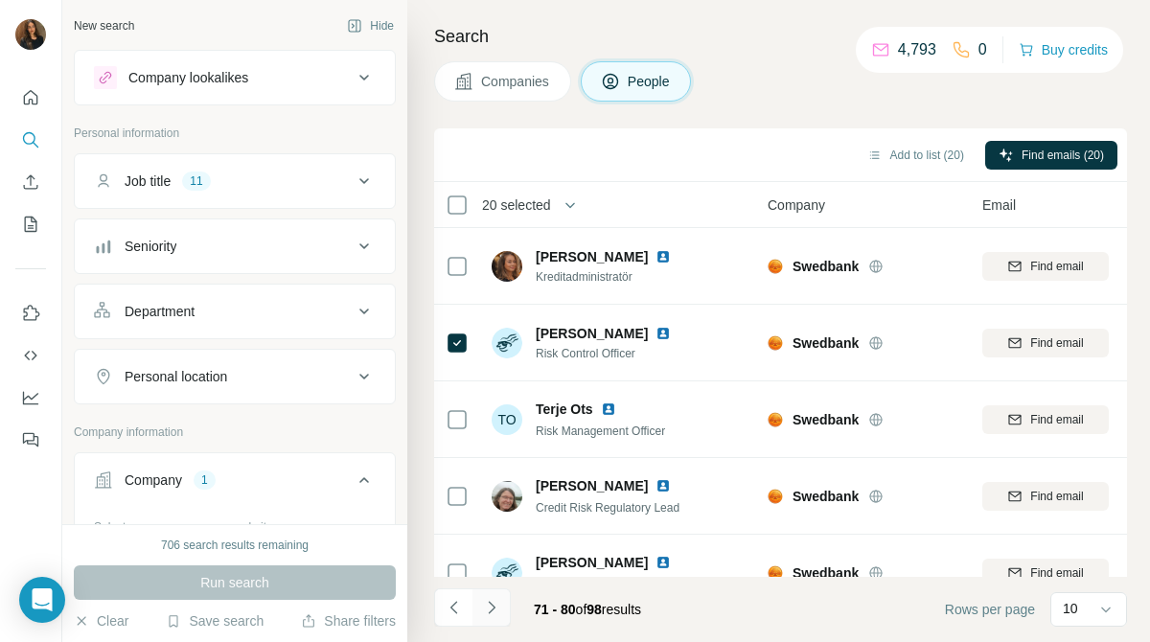
click at [495, 600] on icon "Navigate to next page" at bounding box center [491, 607] width 19 height 19
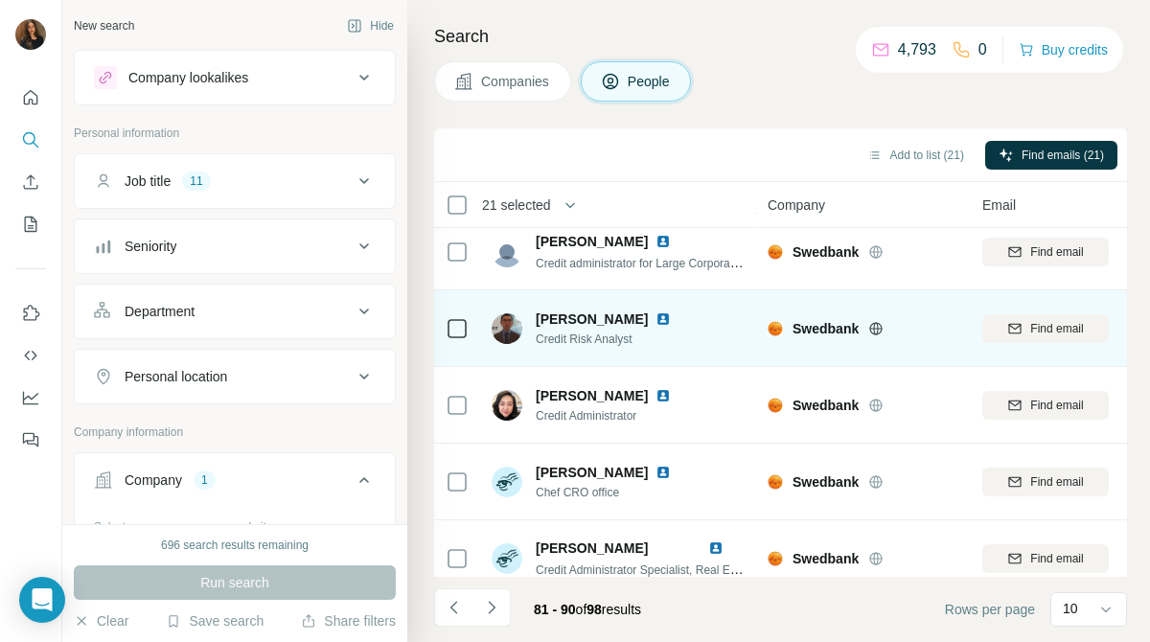
scroll to position [418, 0]
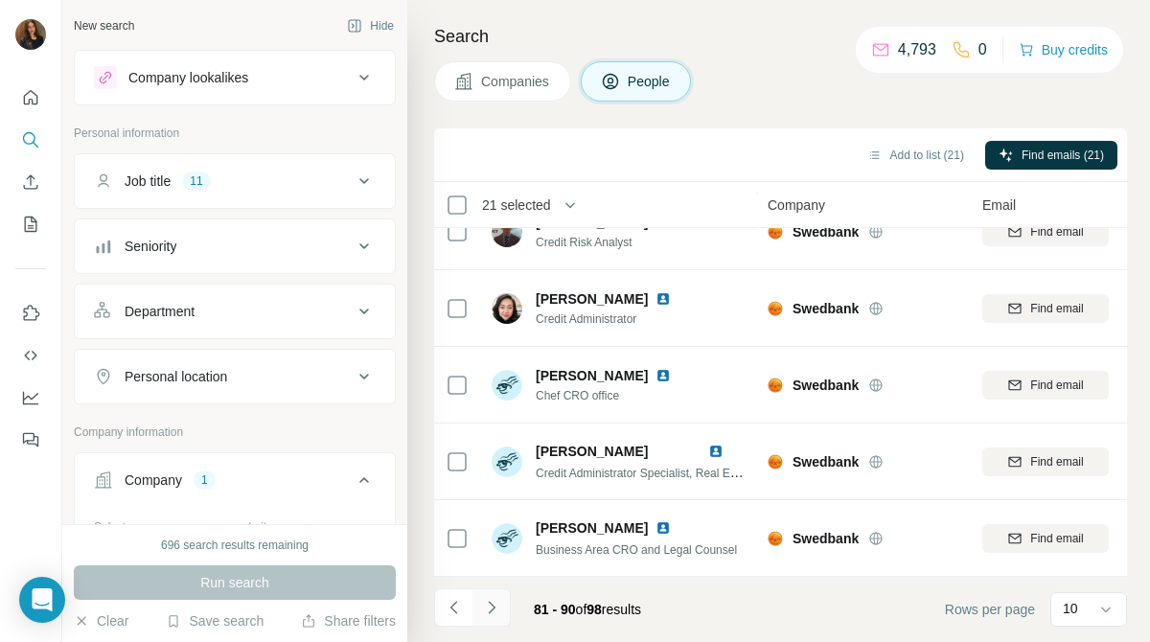
click at [493, 612] on icon "Navigate to next page" at bounding box center [491, 607] width 19 height 19
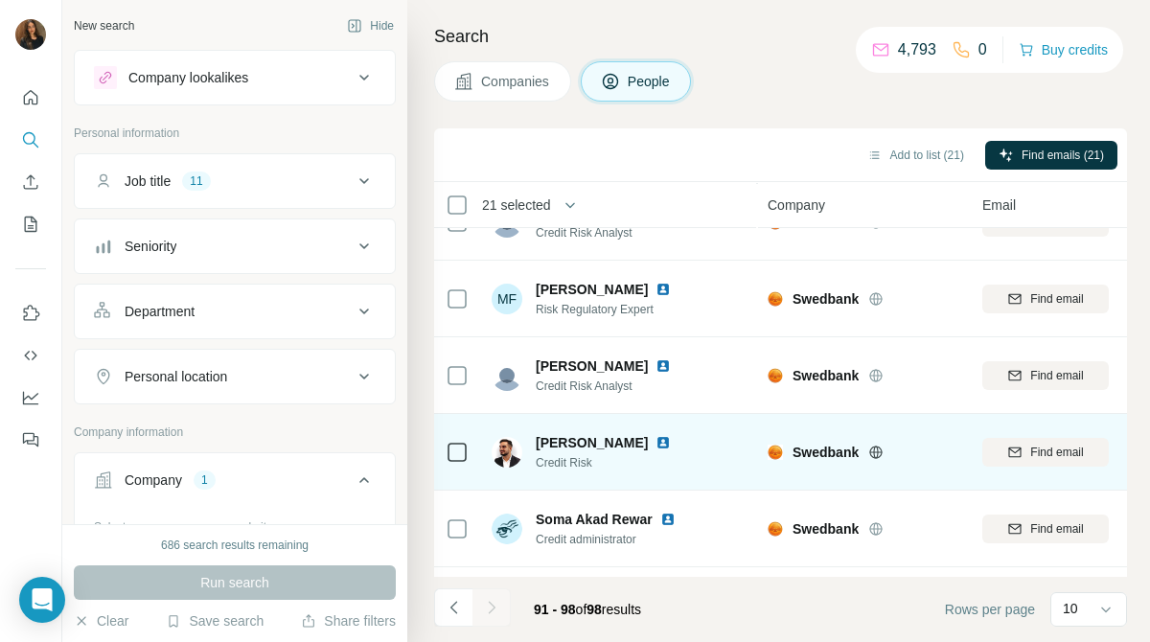
scroll to position [0, 0]
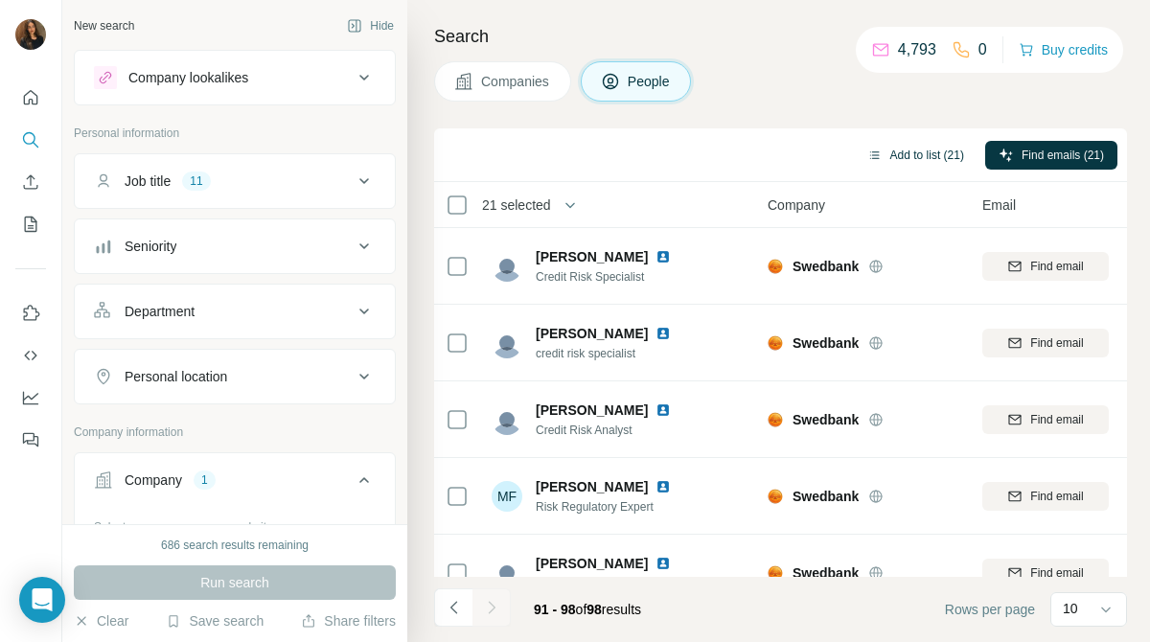
click at [916, 152] on button "Add to list (21)" at bounding box center [916, 155] width 124 height 29
click at [918, 153] on button "Add to list (21)" at bounding box center [916, 155] width 124 height 29
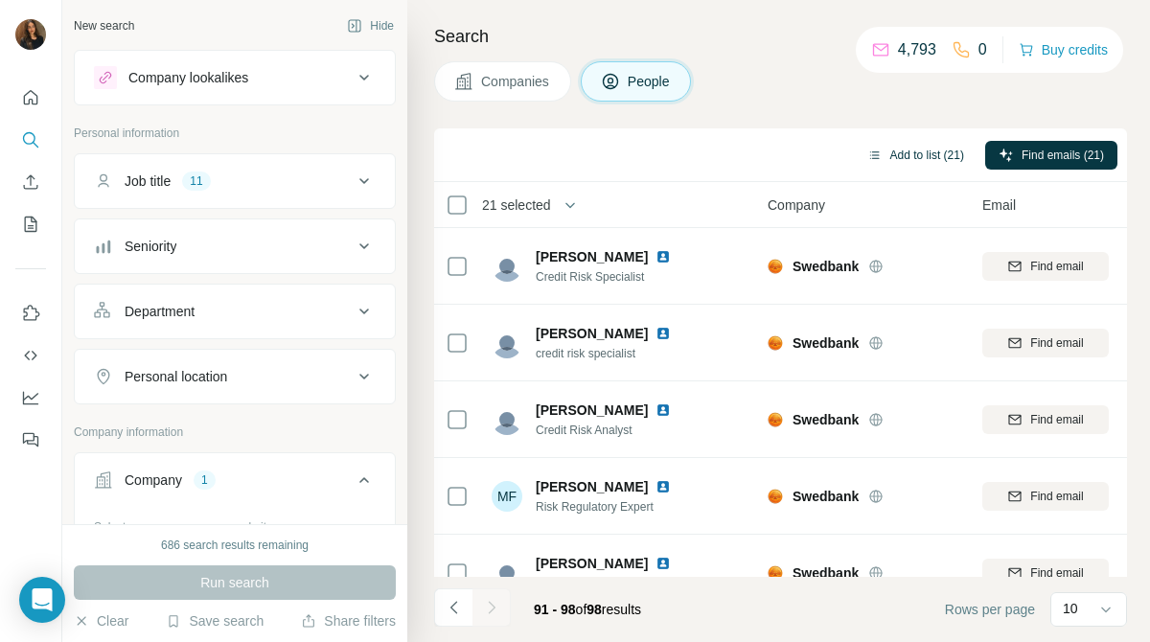
click at [918, 153] on button "Add to list (21)" at bounding box center [916, 155] width 124 height 29
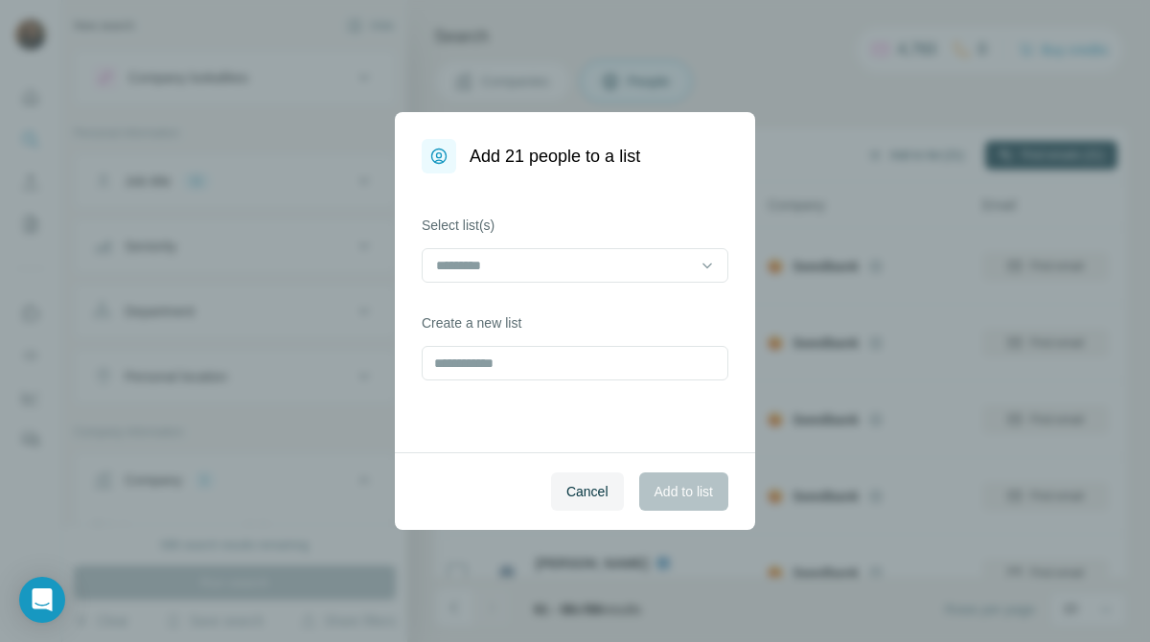
click at [918, 153] on div "Add 21 people to a list Select list(s) Create a new list Cancel Add to list" at bounding box center [575, 321] width 1150 height 642
click at [675, 276] on div at bounding box center [563, 265] width 259 height 33
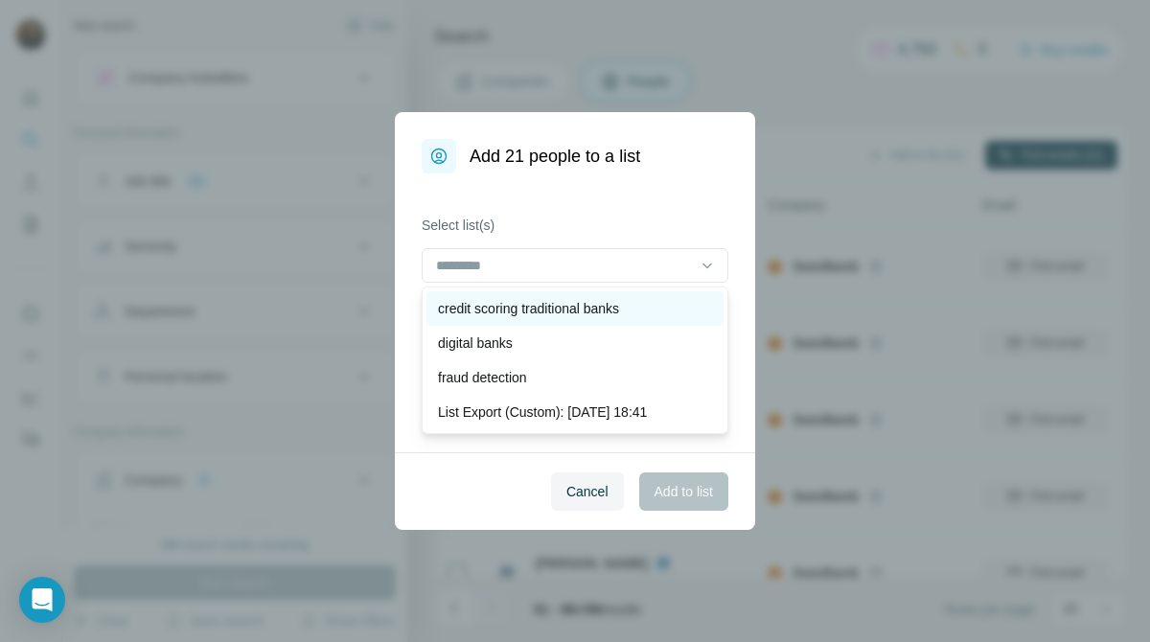
click at [658, 307] on div "credit scoring traditional banks" at bounding box center [575, 308] width 274 height 19
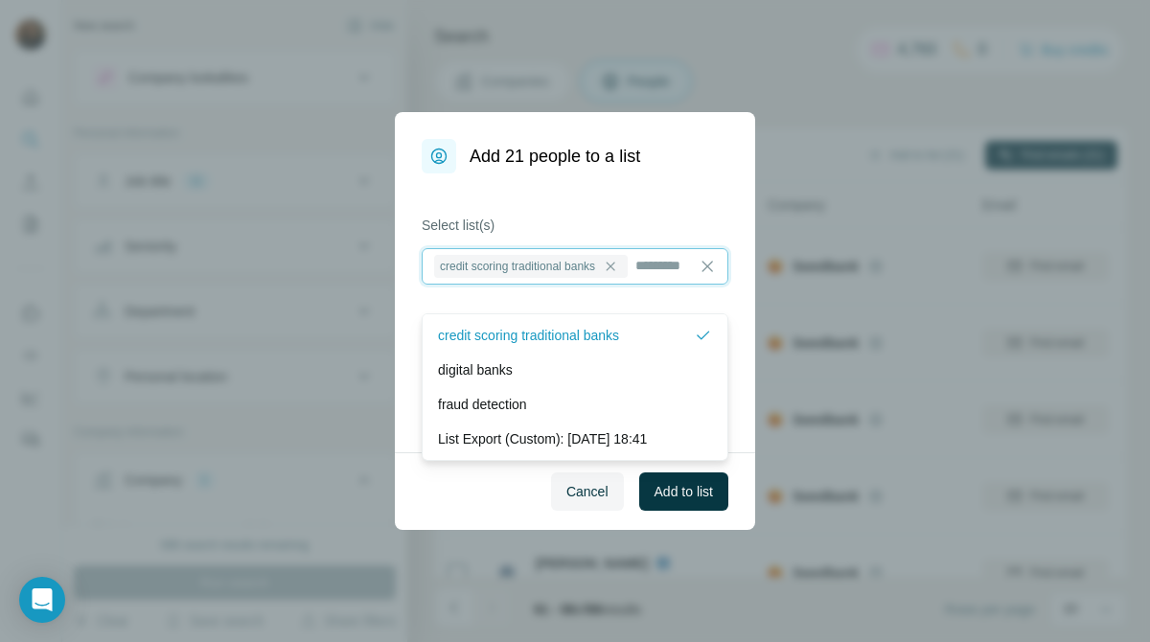
scroll to position [2, 0]
click at [691, 488] on span "Add to list" at bounding box center [683, 491] width 58 height 19
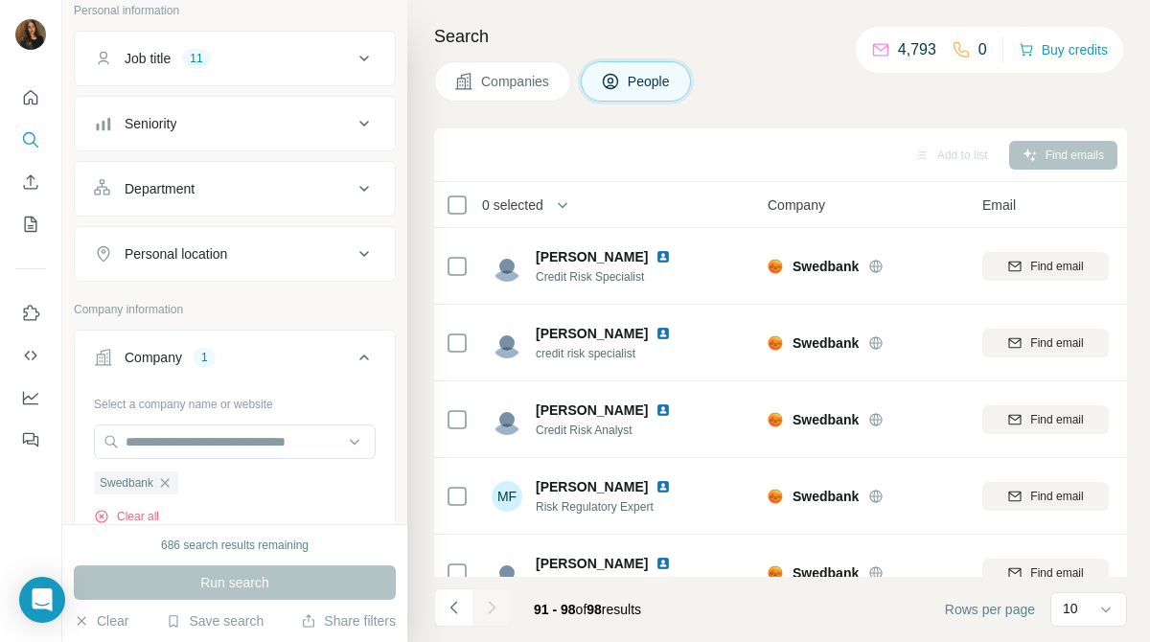
scroll to position [130, 0]
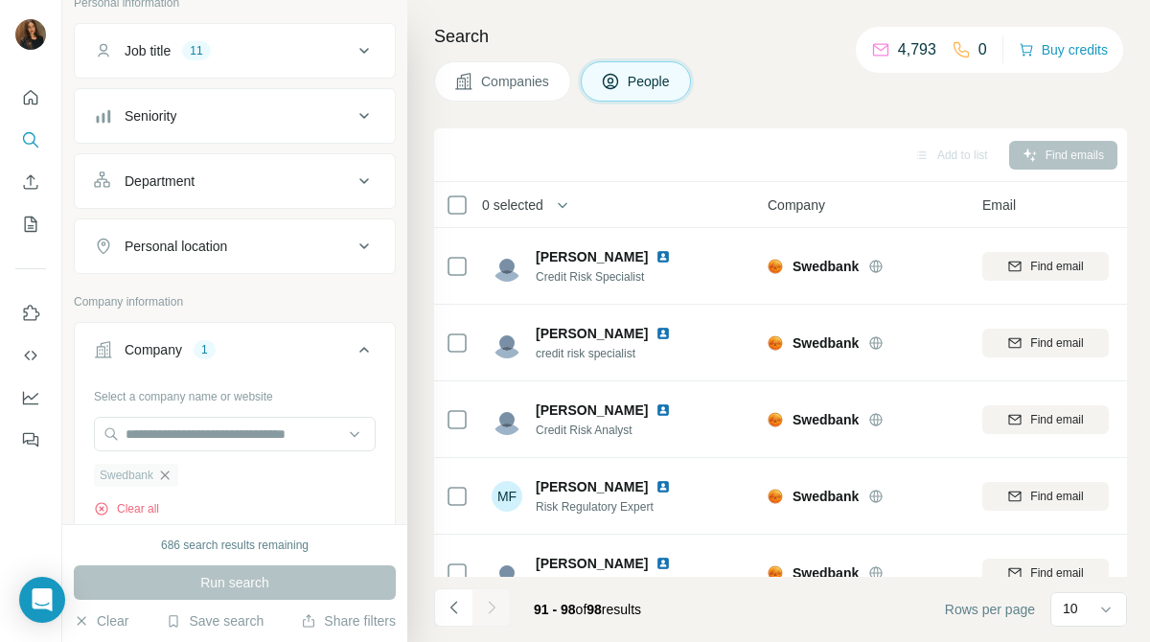
click at [170, 471] on icon "button" at bounding box center [165, 474] width 9 height 9
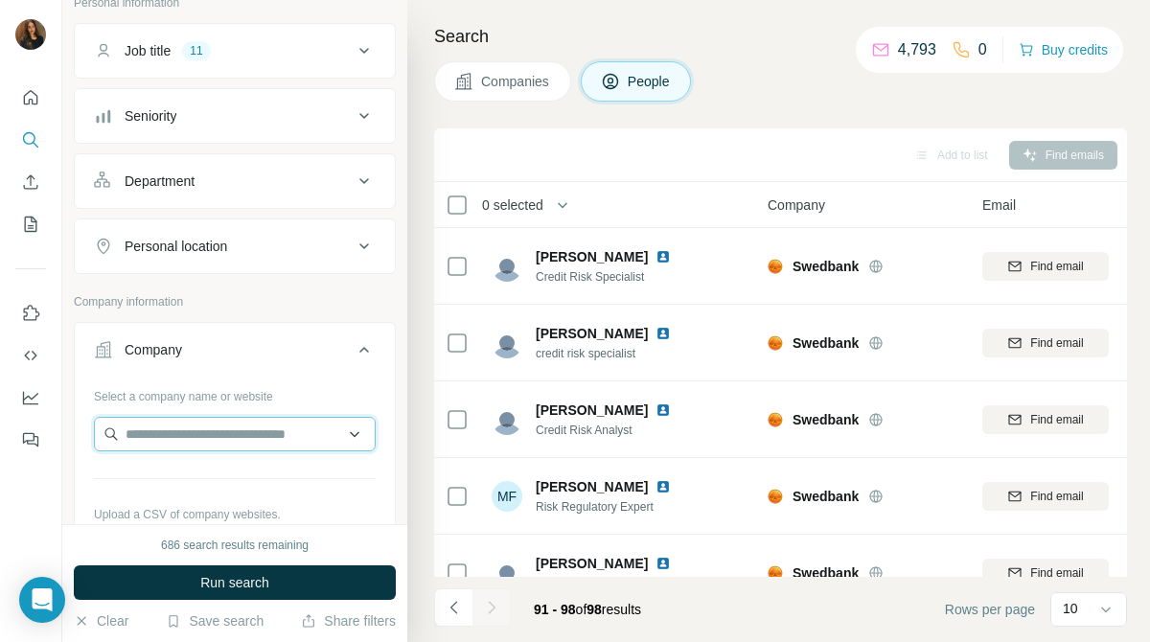
click at [246, 440] on input "text" at bounding box center [235, 434] width 282 height 34
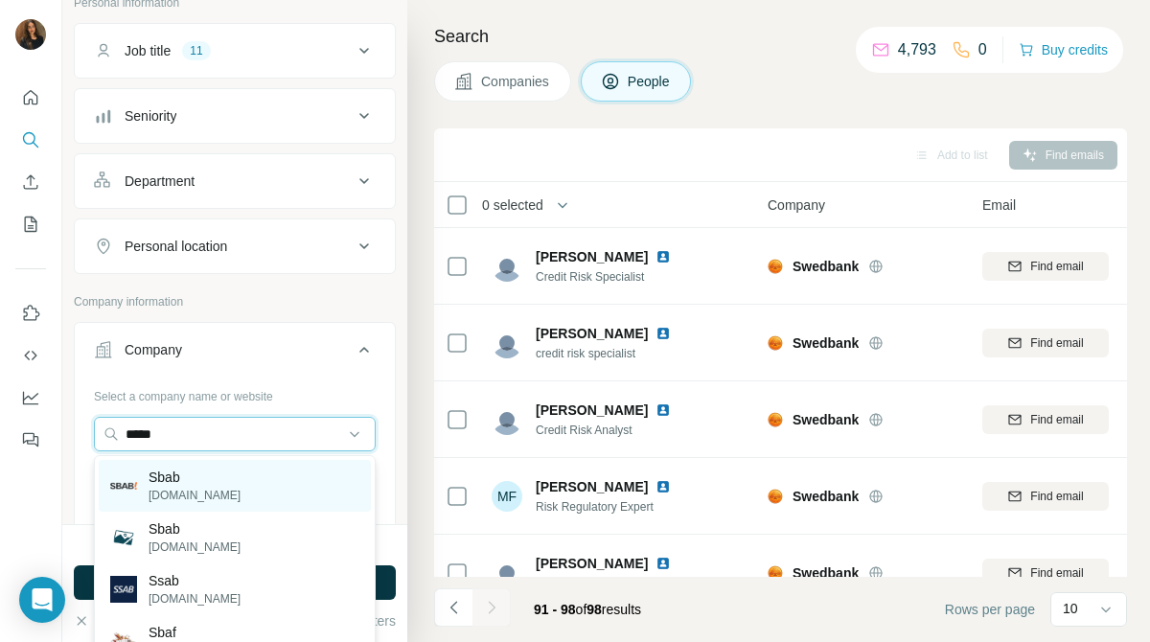
type input "****"
click at [243, 487] on div "Sbab [DOMAIN_NAME]" at bounding box center [235, 486] width 272 height 52
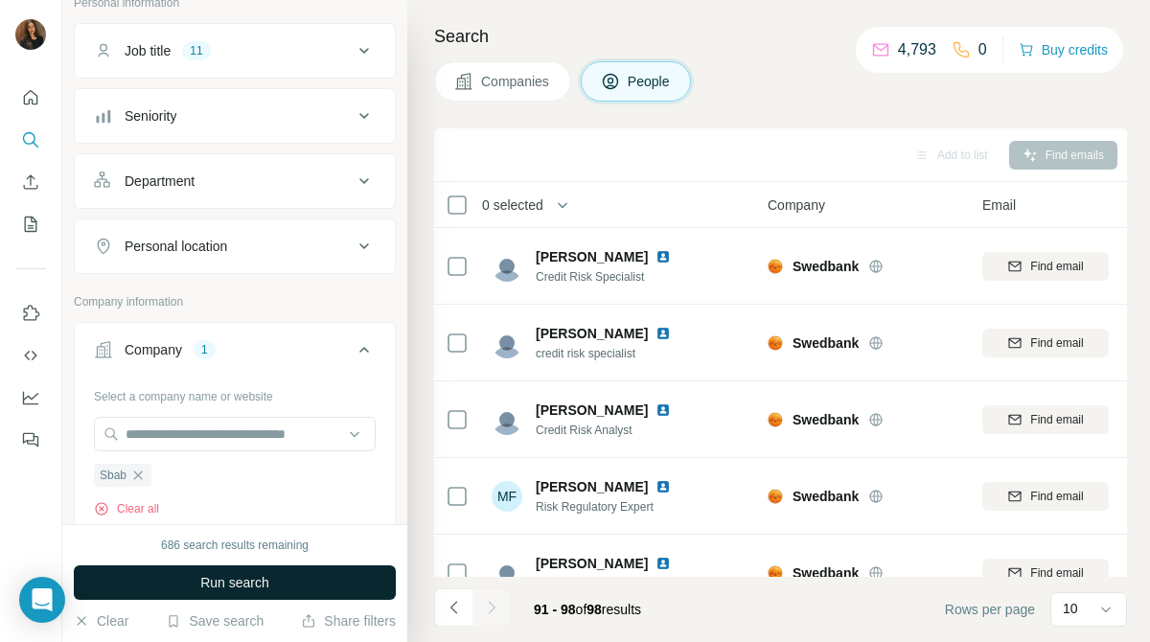
click at [287, 573] on button "Run search" at bounding box center [235, 582] width 322 height 34
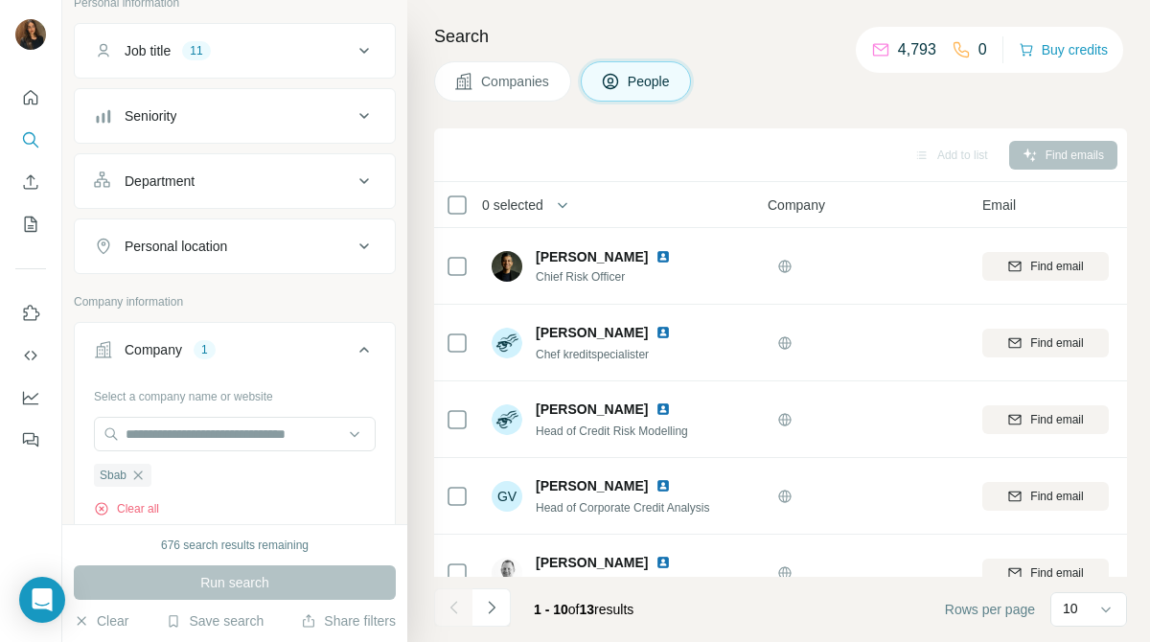
click at [523, 72] on span "Companies" at bounding box center [516, 81] width 70 height 19
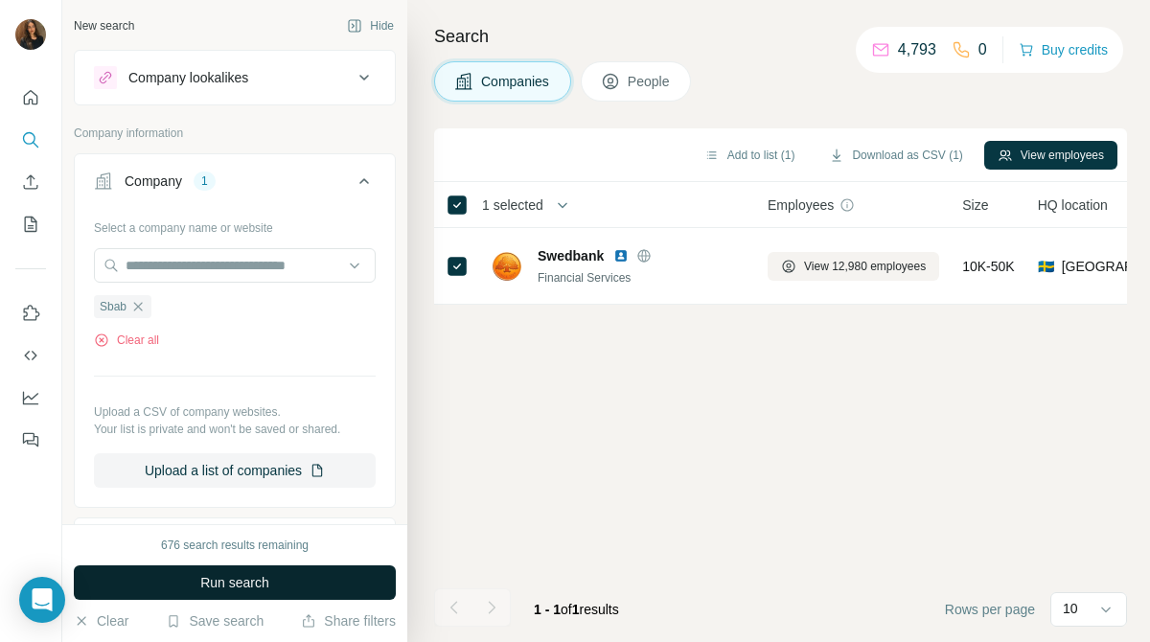
click at [310, 585] on button "Run search" at bounding box center [235, 582] width 322 height 34
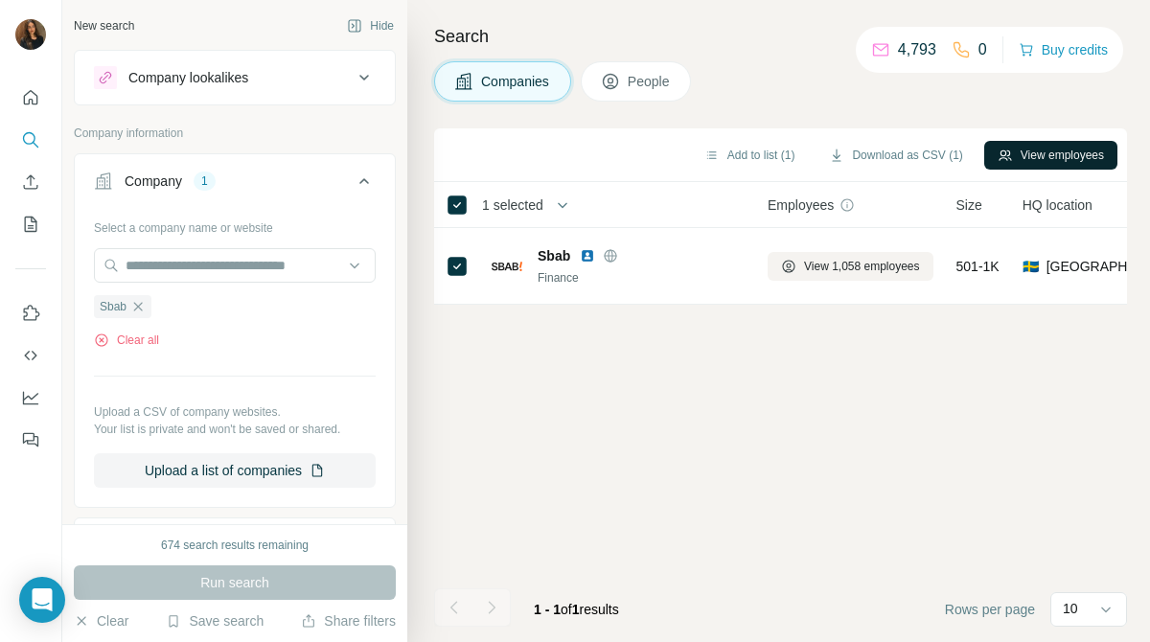
click at [1059, 156] on button "View employees" at bounding box center [1050, 155] width 133 height 29
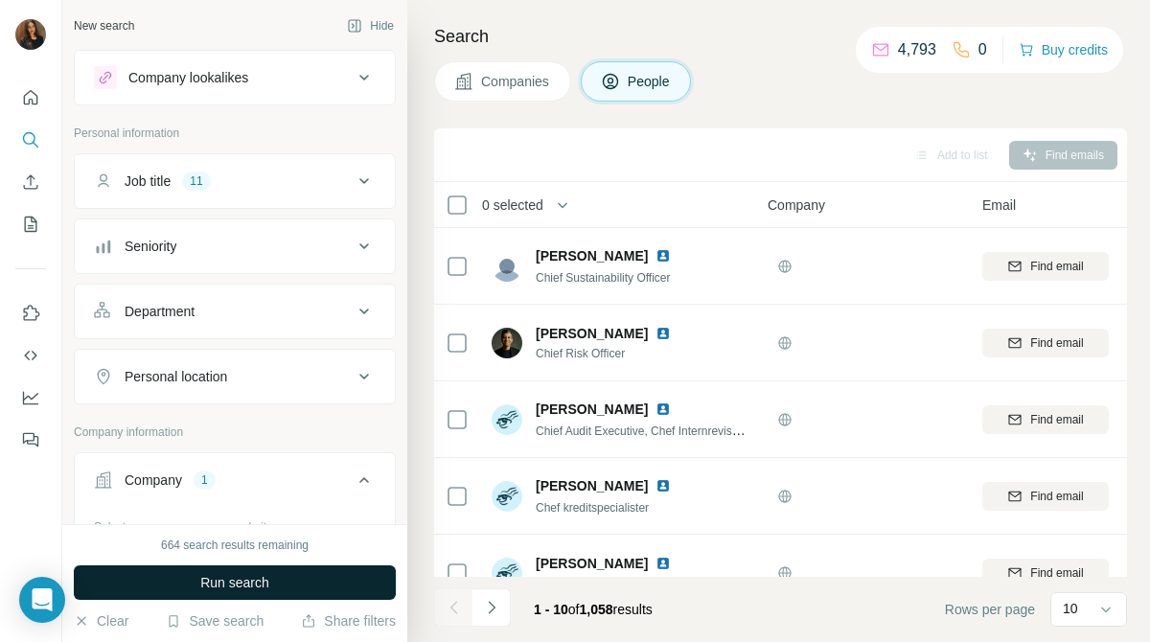
click at [314, 576] on button "Run search" at bounding box center [235, 582] width 322 height 34
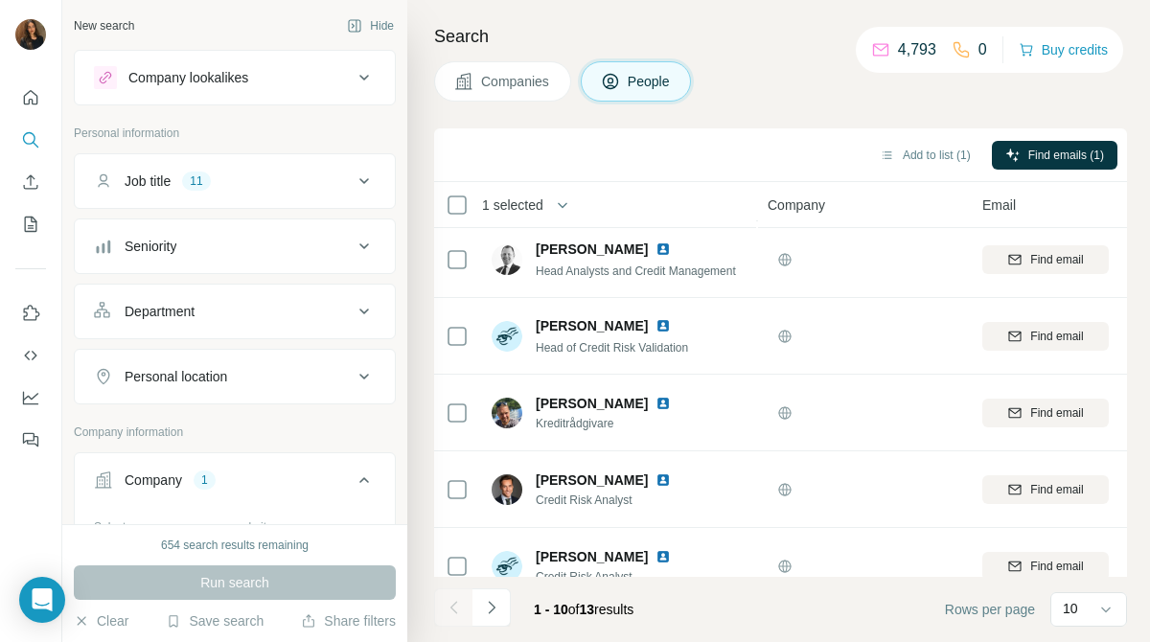
scroll to position [418, 0]
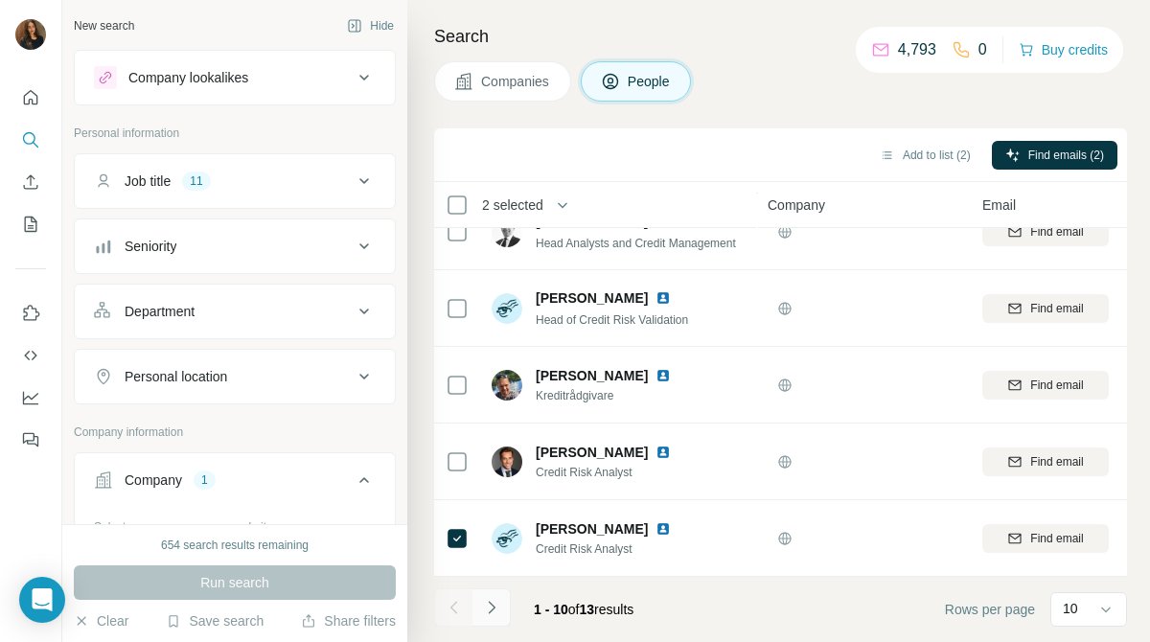
click at [491, 598] on icon "Navigate to next page" at bounding box center [491, 607] width 19 height 19
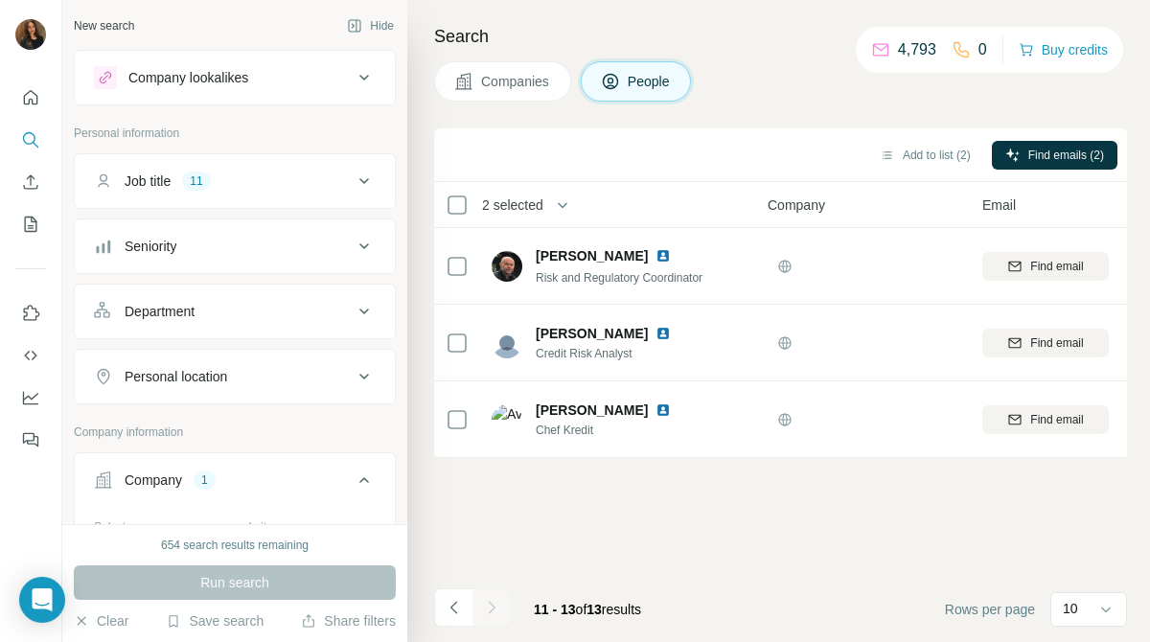
scroll to position [0, 0]
click at [902, 169] on button "Add to list (3)" at bounding box center [925, 155] width 118 height 29
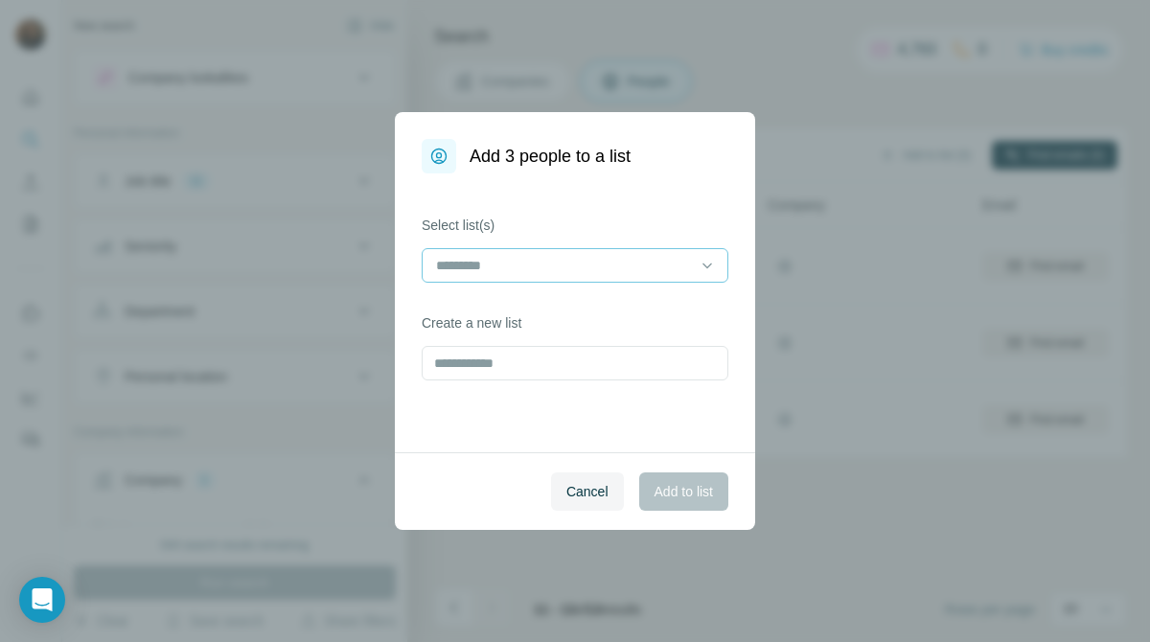
click at [665, 253] on div at bounding box center [563, 265] width 259 height 33
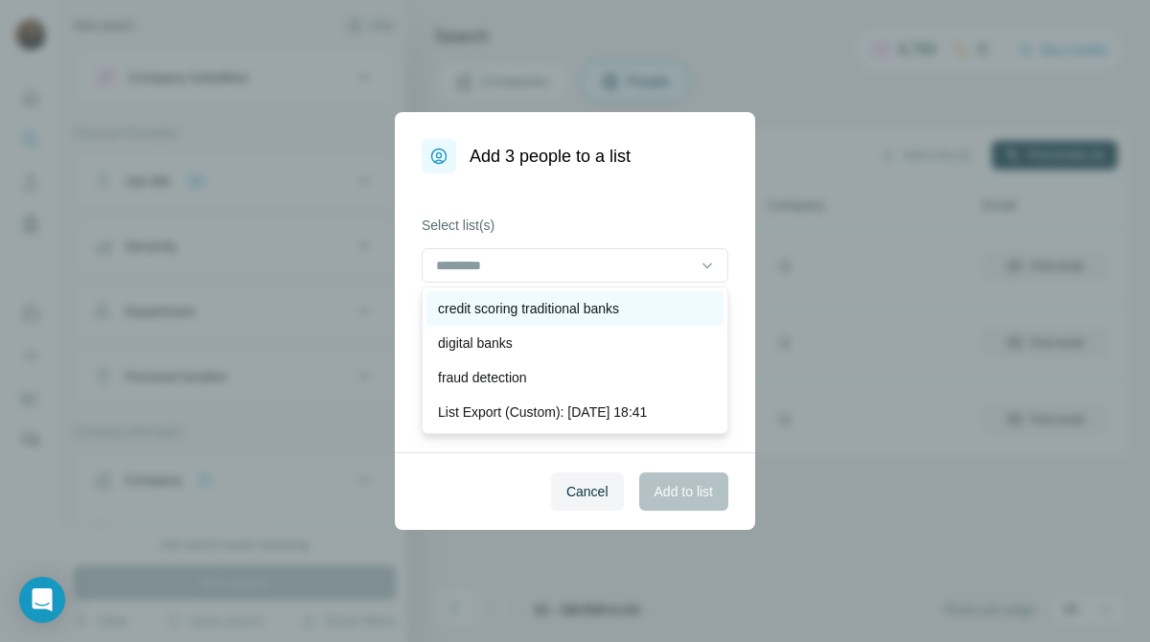
click at [652, 298] on div "credit scoring traditional banks" at bounding box center [574, 308] width 297 height 34
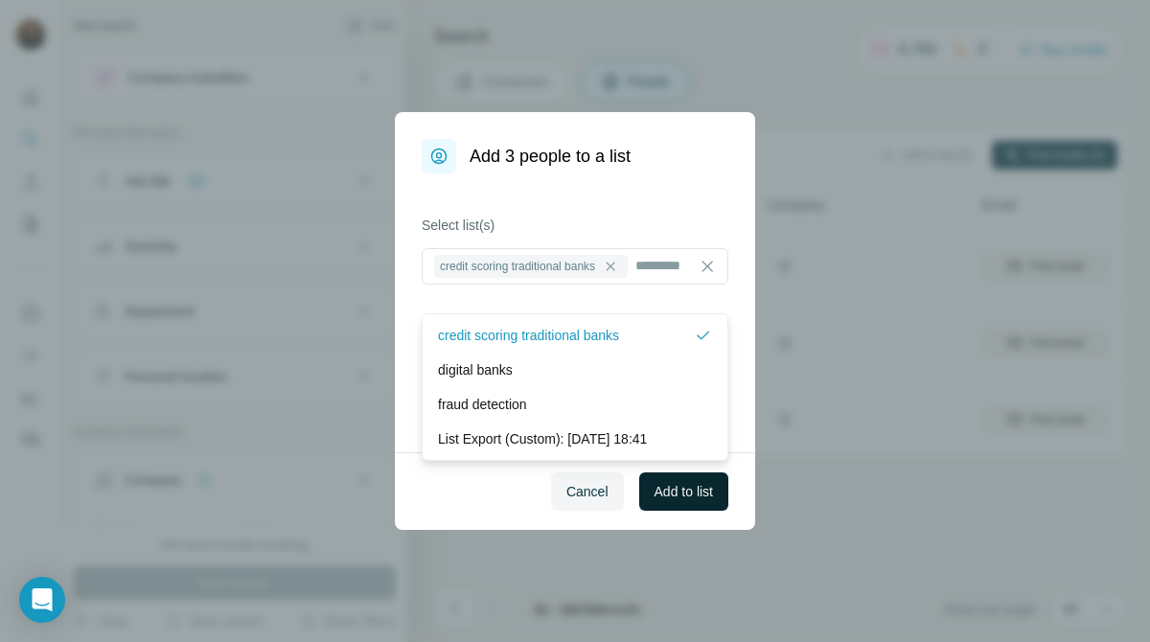
click at [682, 484] on span "Add to list" at bounding box center [683, 491] width 58 height 19
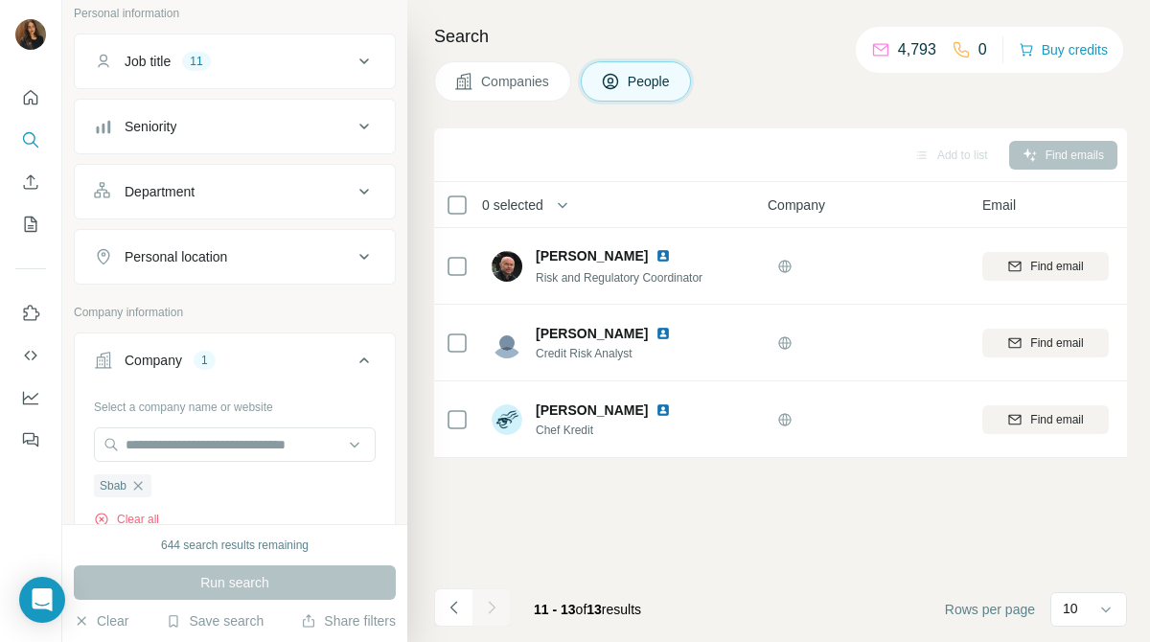
scroll to position [143, 0]
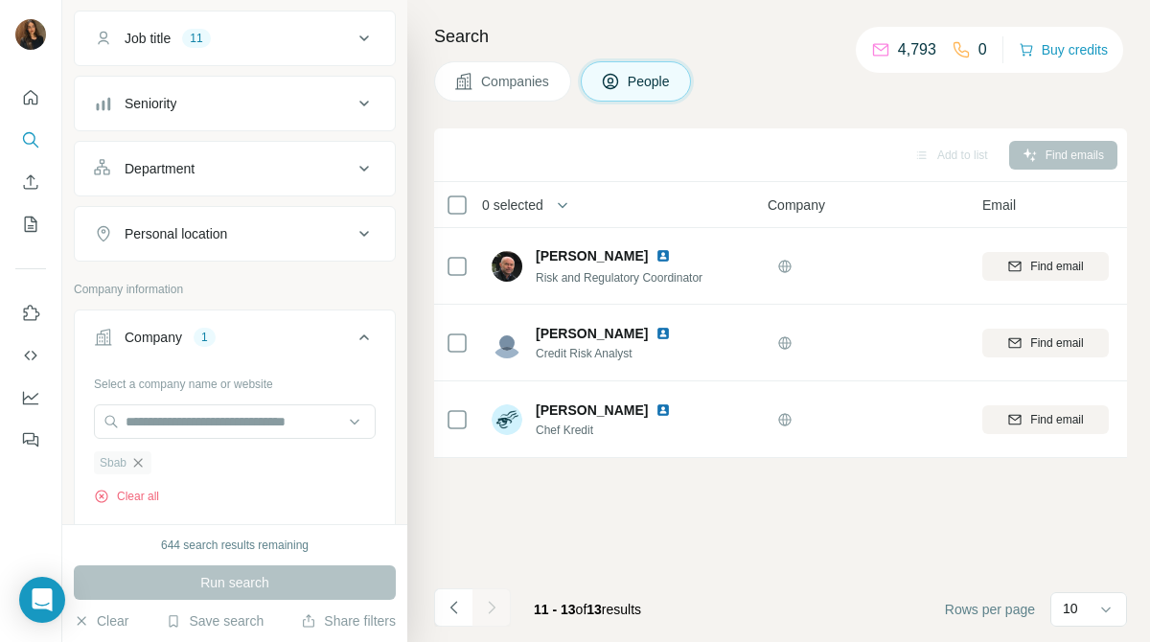
click at [142, 465] on icon "button" at bounding box center [137, 462] width 15 height 15
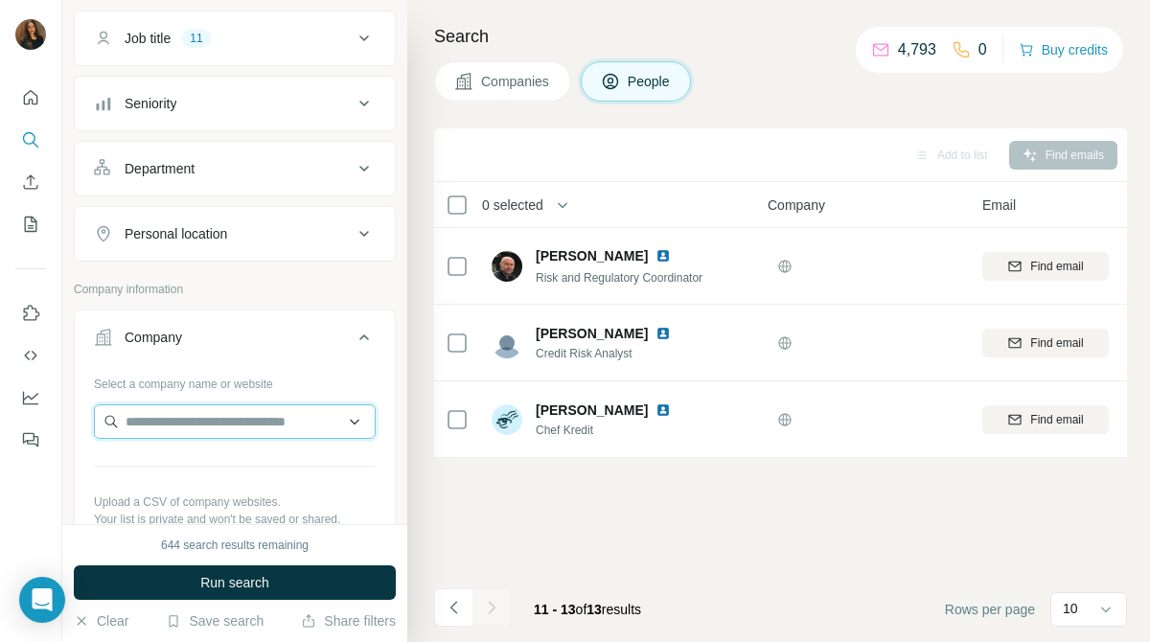
click at [241, 418] on input "text" at bounding box center [235, 421] width 282 height 34
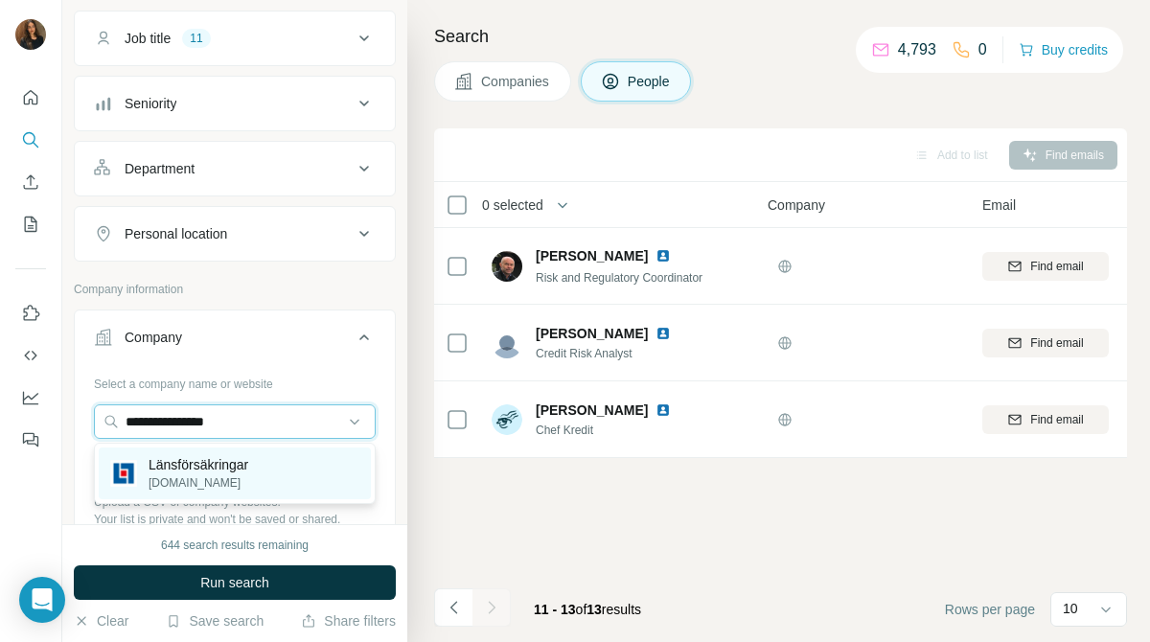
type input "**********"
click at [243, 483] on p "[DOMAIN_NAME]" at bounding box center [199, 482] width 100 height 17
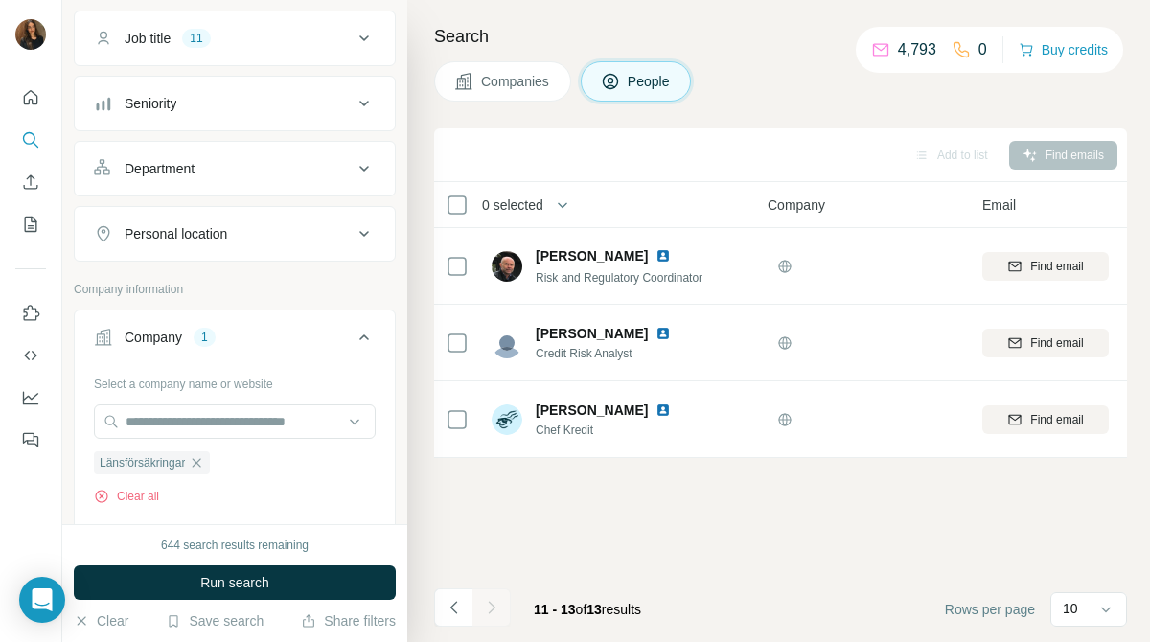
click at [537, 74] on span "Companies" at bounding box center [516, 81] width 70 height 19
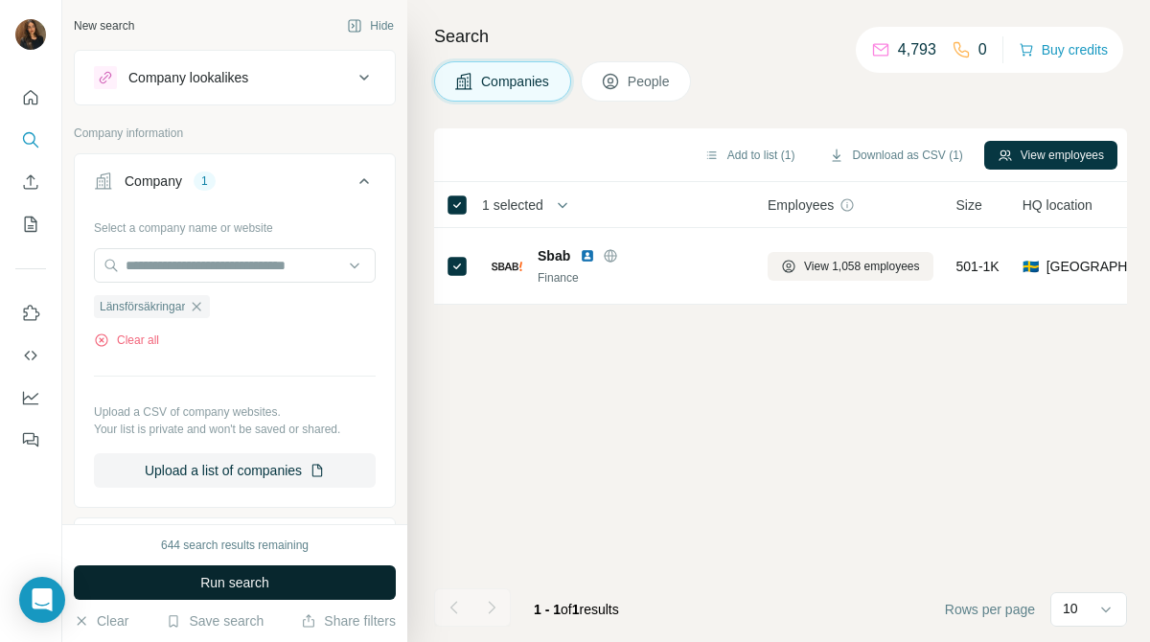
click at [372, 590] on button "Run search" at bounding box center [235, 582] width 322 height 34
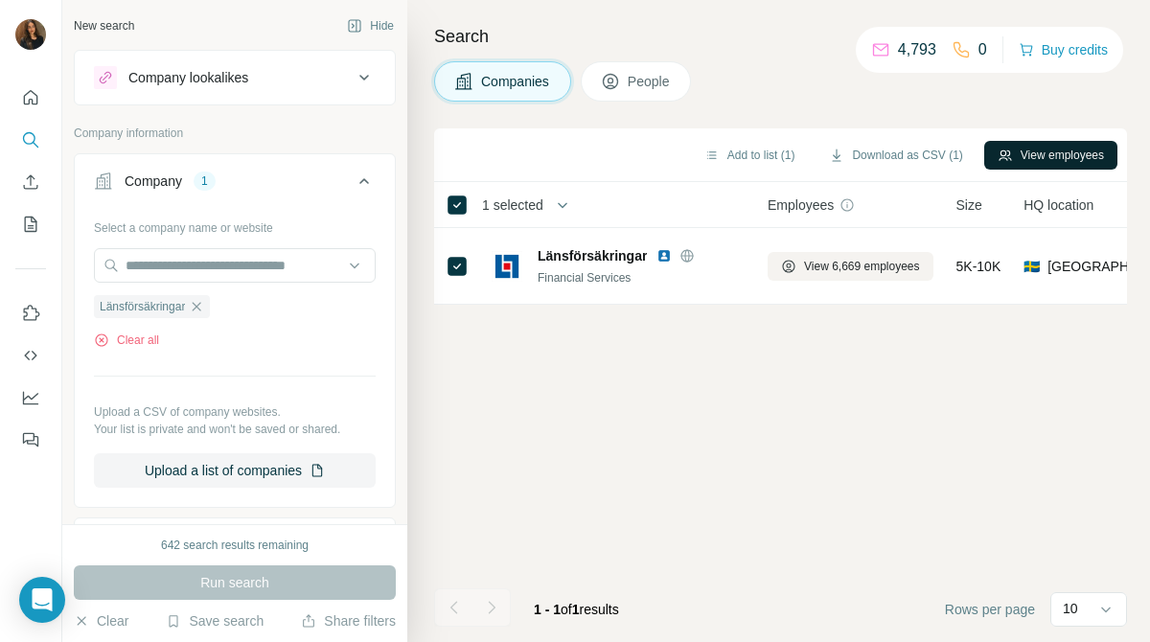
click at [1102, 146] on button "View employees" at bounding box center [1050, 155] width 133 height 29
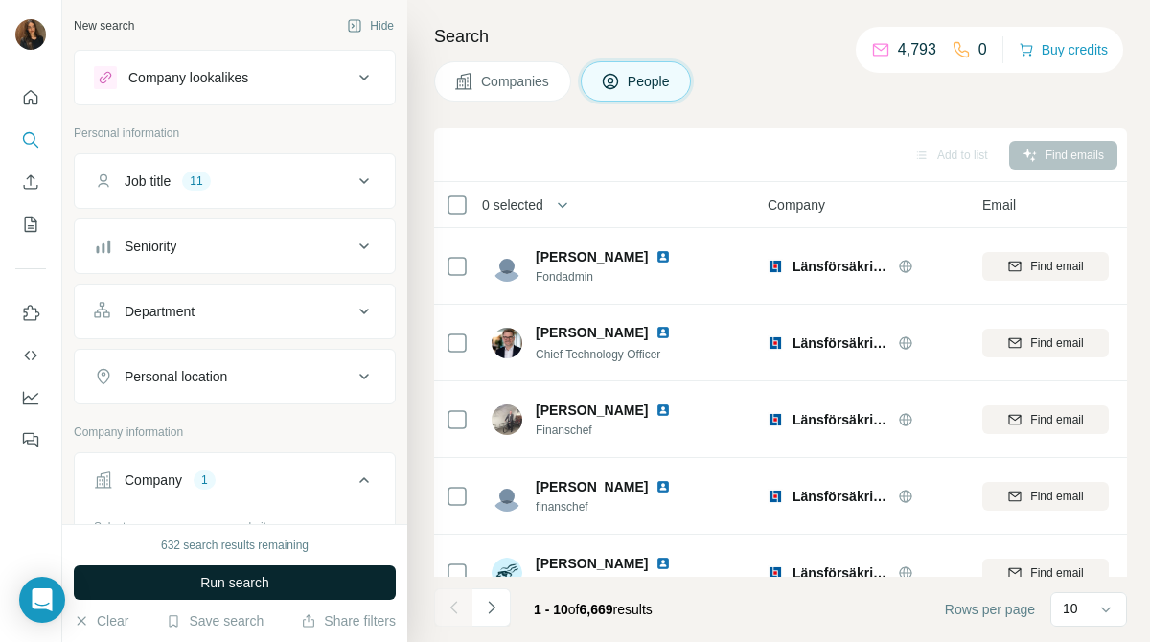
click at [312, 584] on button "Run search" at bounding box center [235, 582] width 322 height 34
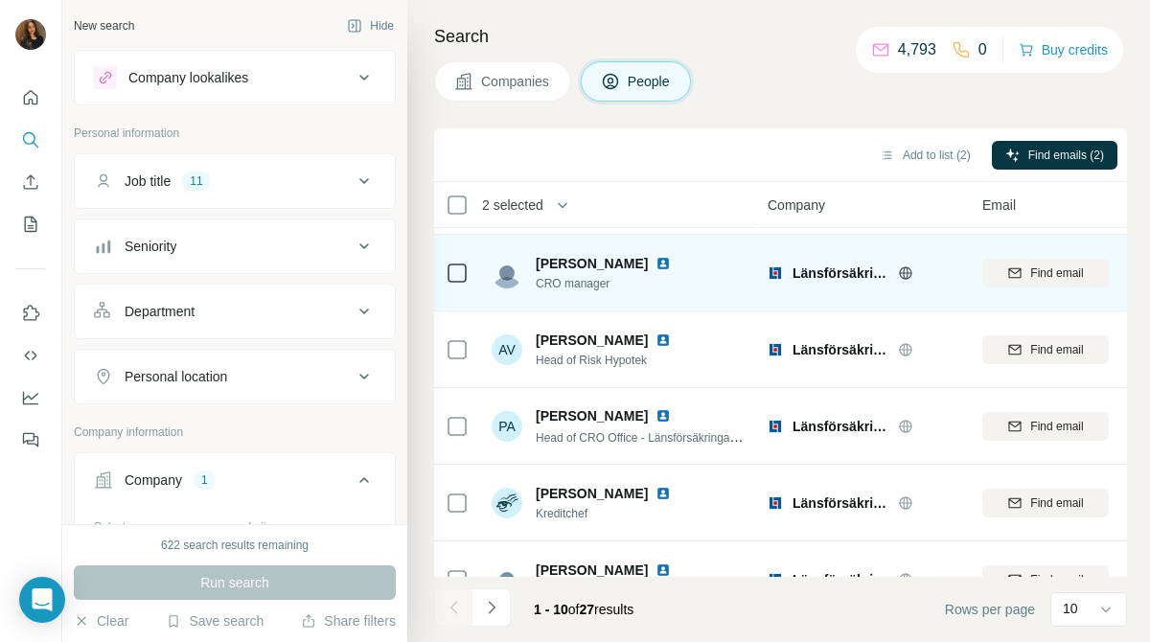
scroll to position [279, 0]
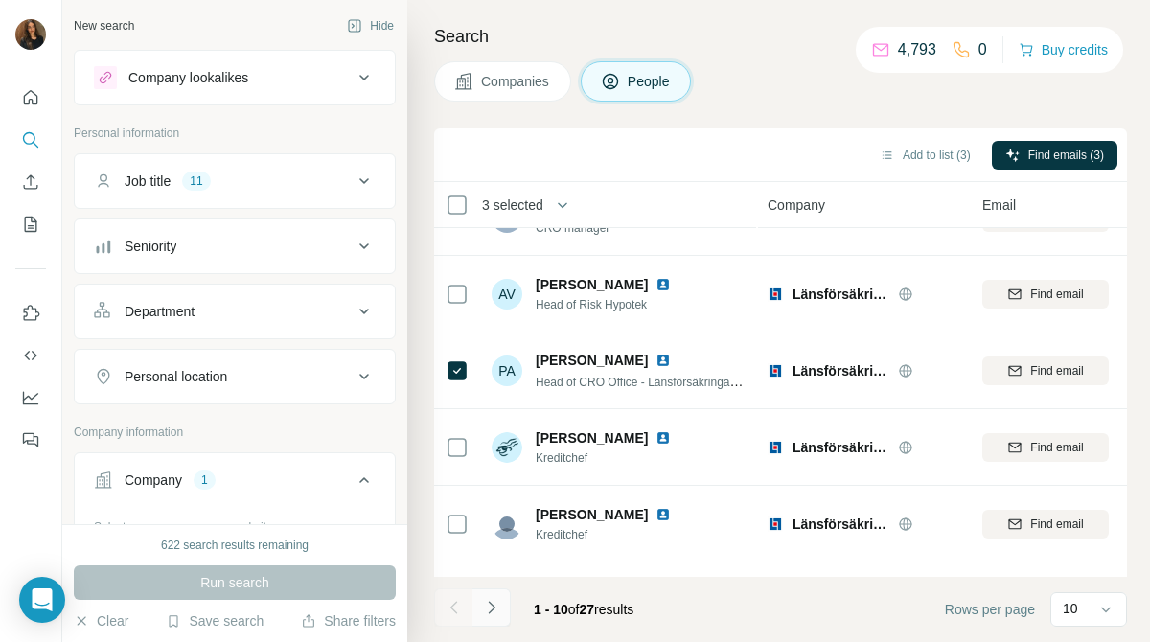
click at [493, 618] on button "Navigate to next page" at bounding box center [491, 607] width 38 height 38
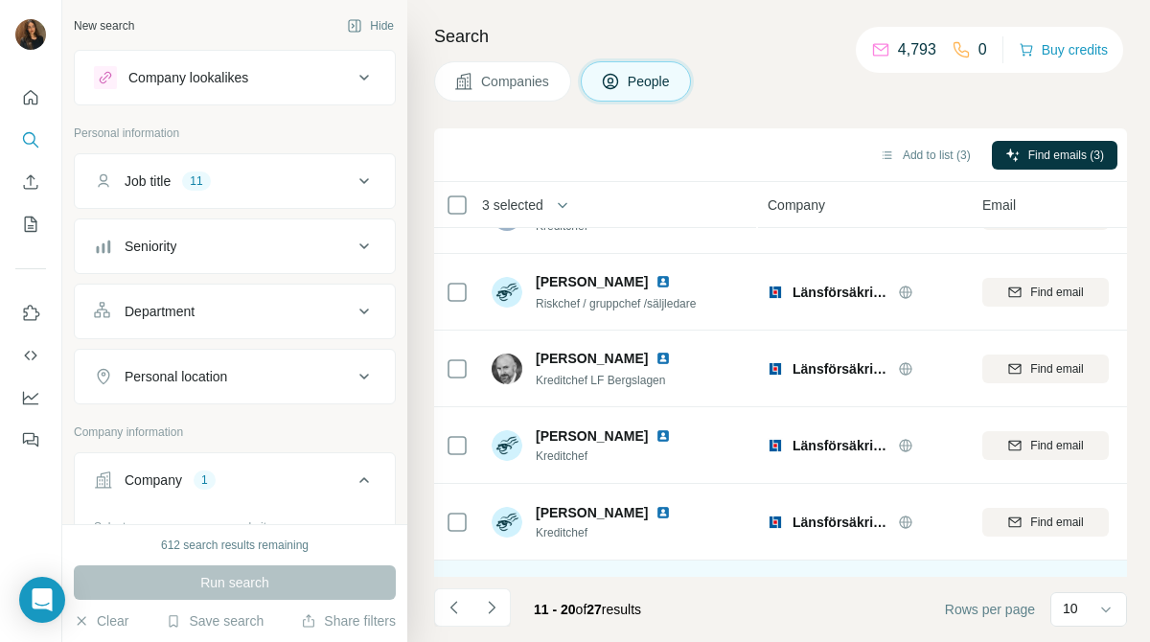
scroll to position [0, 0]
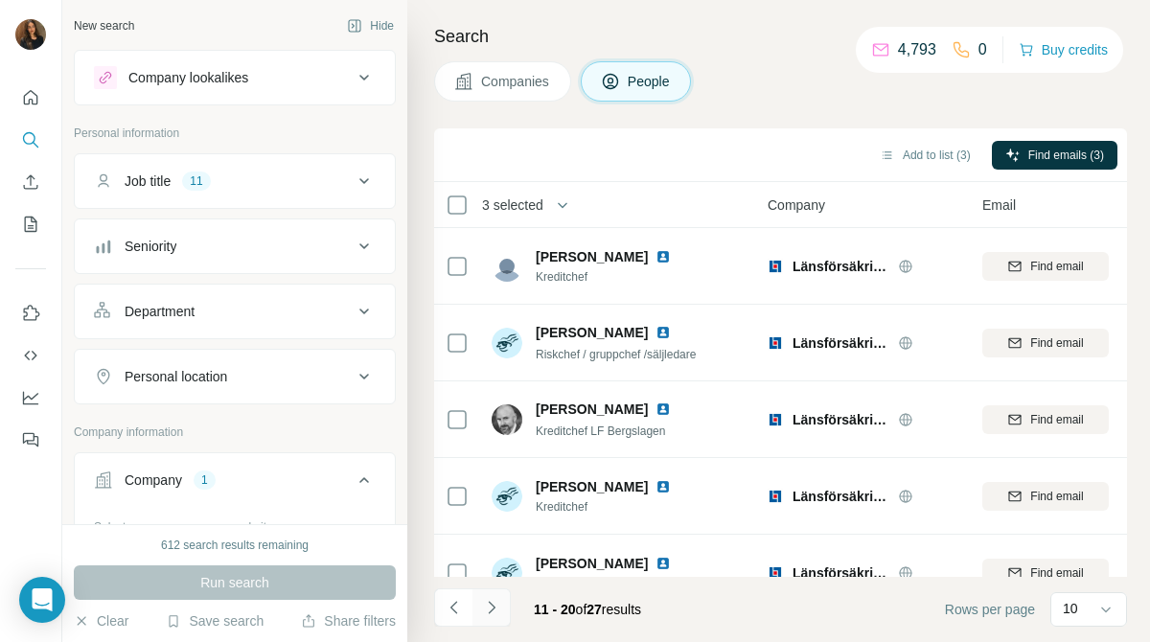
click at [495, 607] on icon "Navigate to next page" at bounding box center [491, 607] width 19 height 19
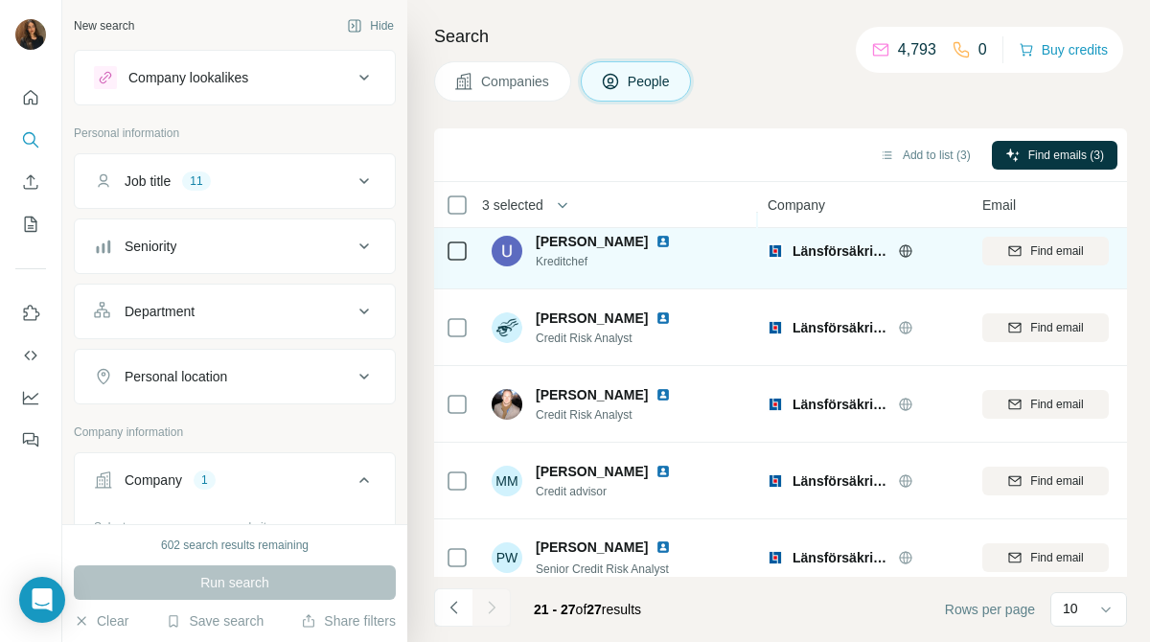
scroll to position [188, 0]
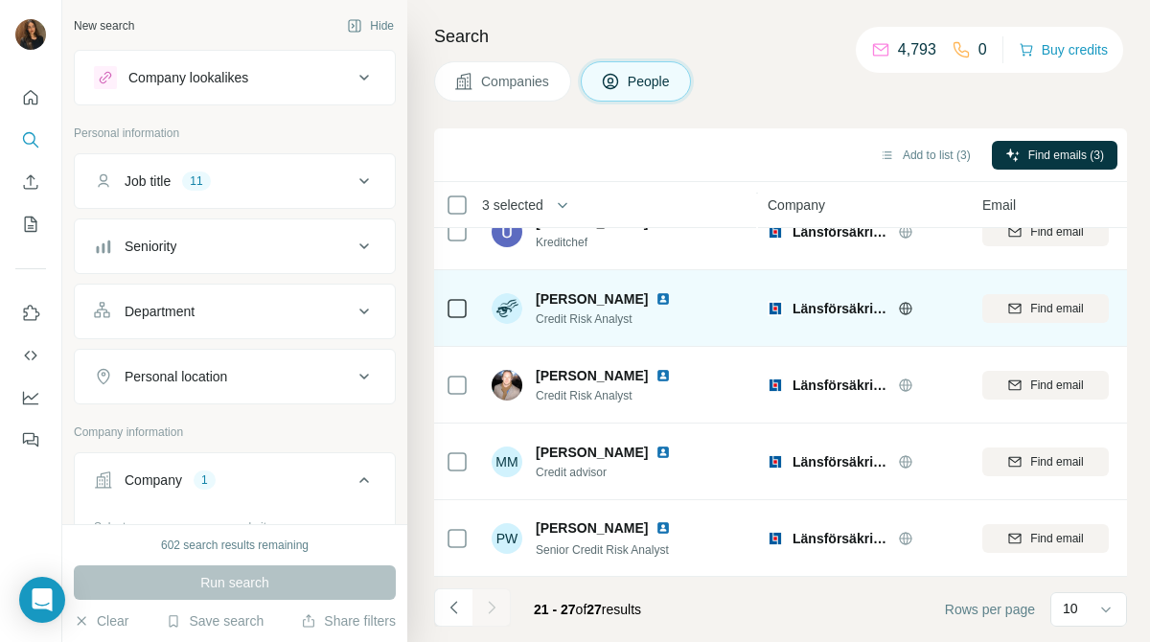
click at [456, 318] on icon at bounding box center [457, 308] width 23 height 23
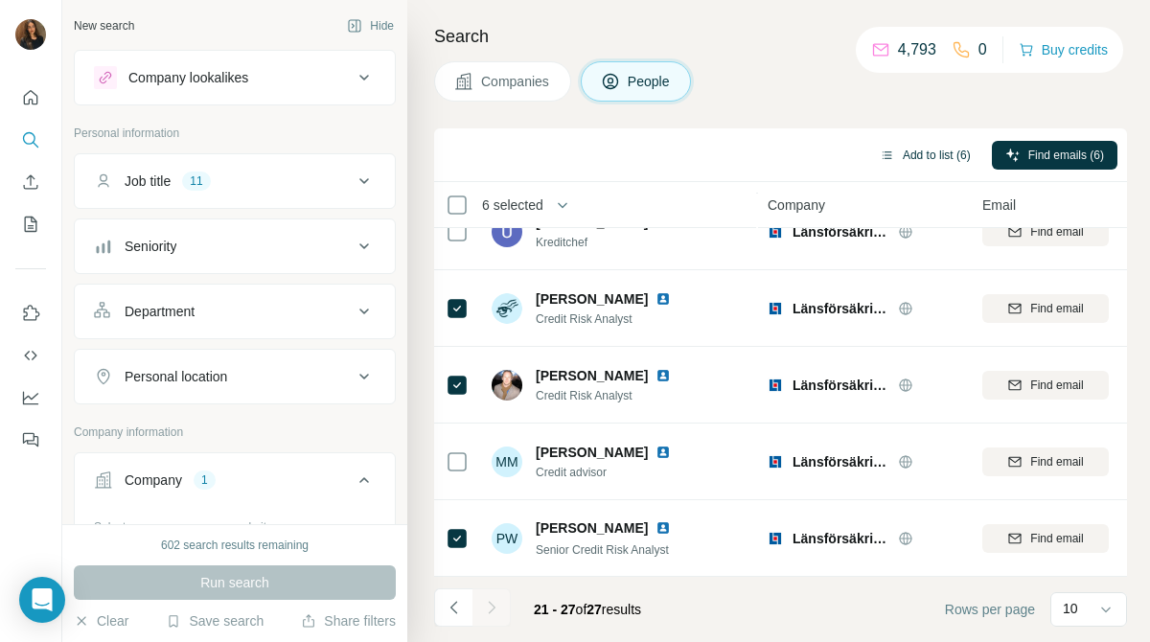
click at [927, 149] on button "Add to list (6)" at bounding box center [925, 155] width 118 height 29
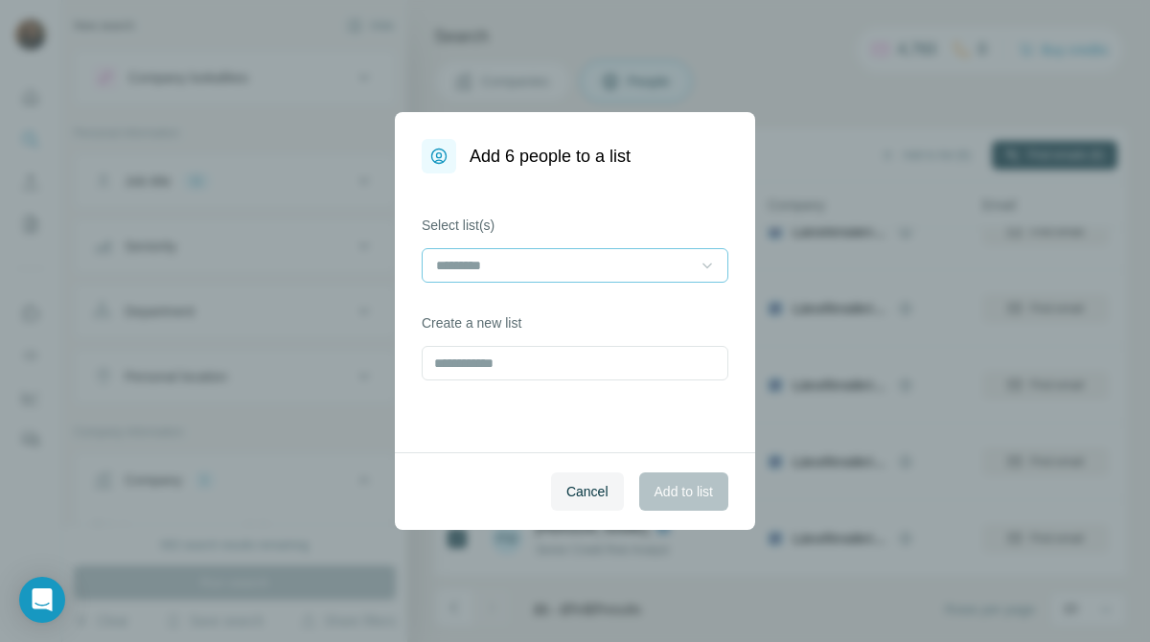
click at [701, 278] on div at bounding box center [707, 265] width 19 height 34
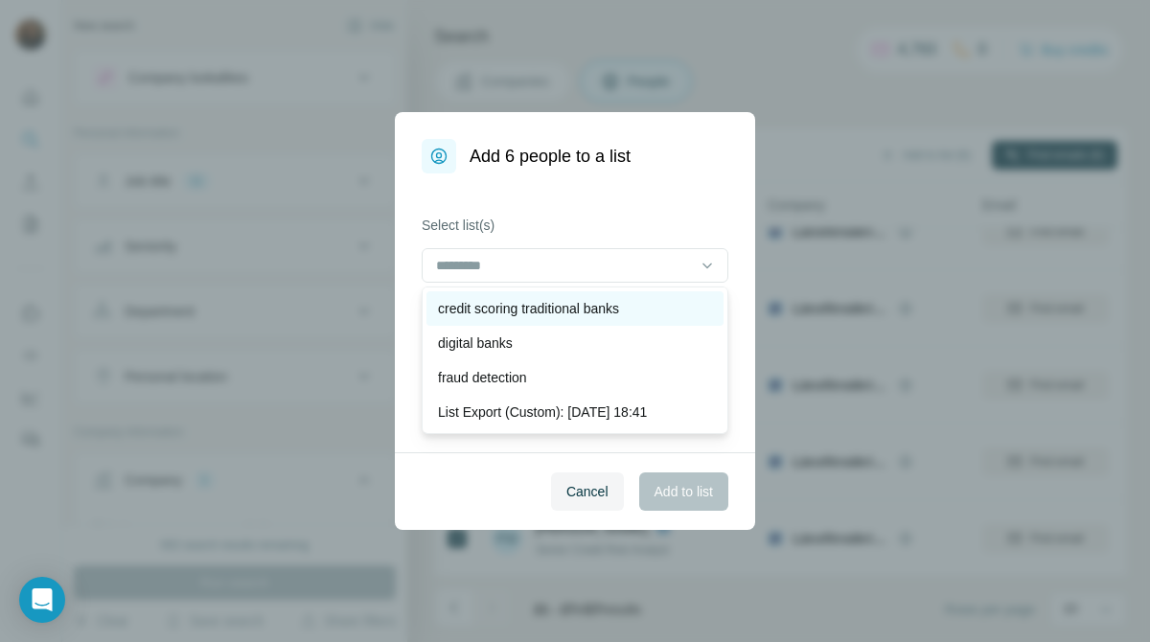
click at [659, 313] on div "credit scoring traditional banks" at bounding box center [575, 308] width 274 height 19
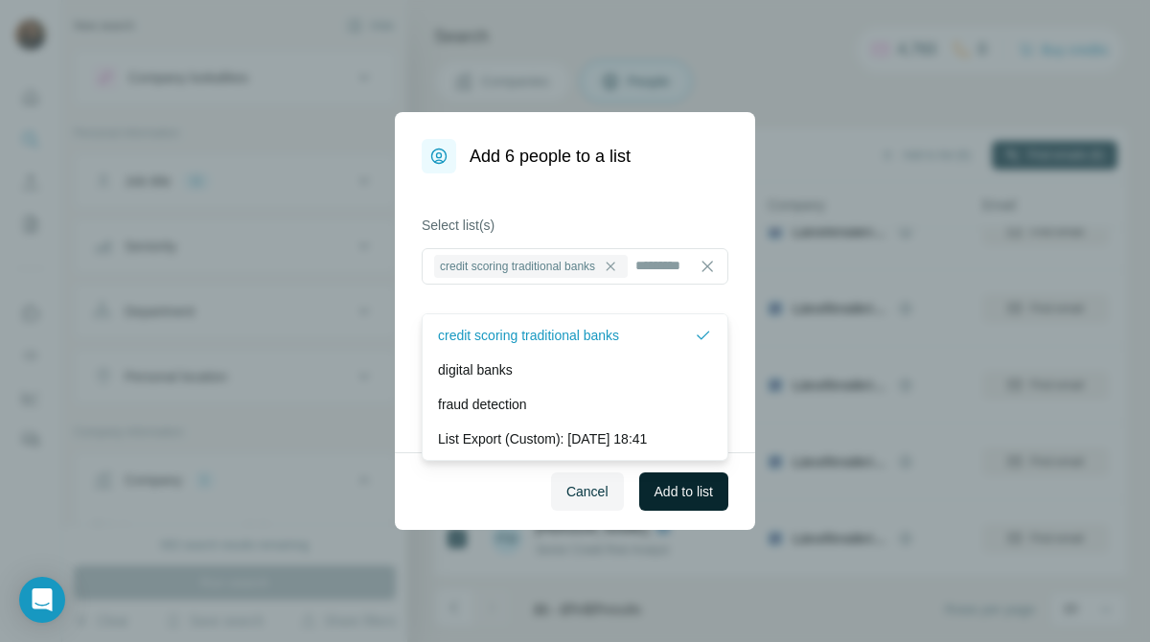
click at [704, 480] on button "Add to list" at bounding box center [683, 491] width 89 height 38
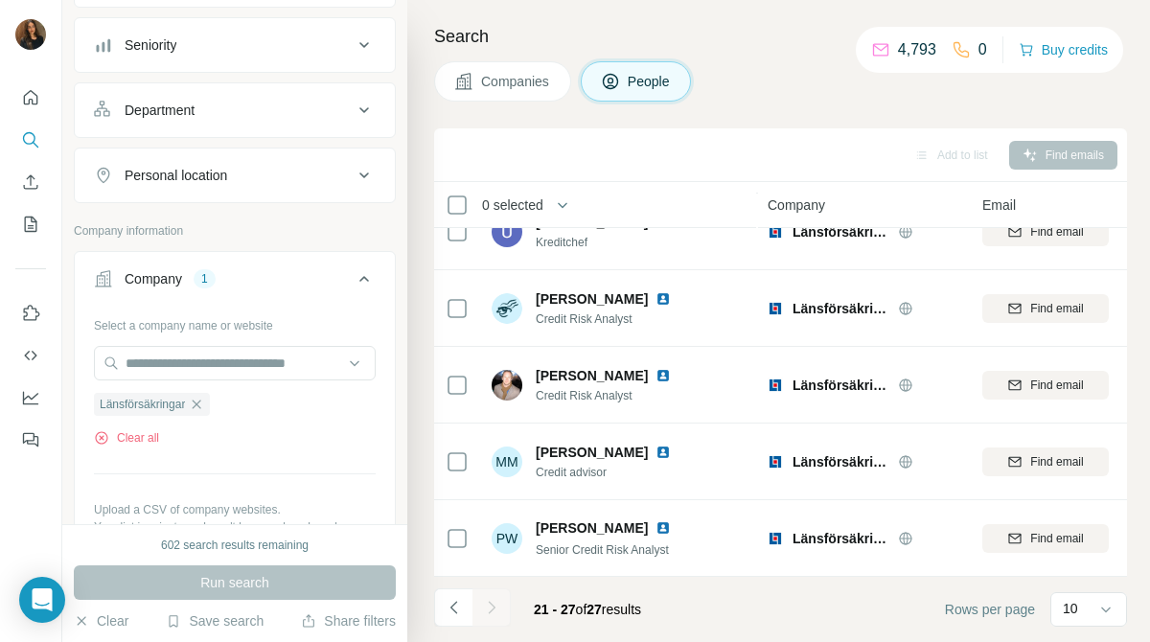
scroll to position [204, 0]
click at [204, 408] on icon "button" at bounding box center [196, 401] width 15 height 15
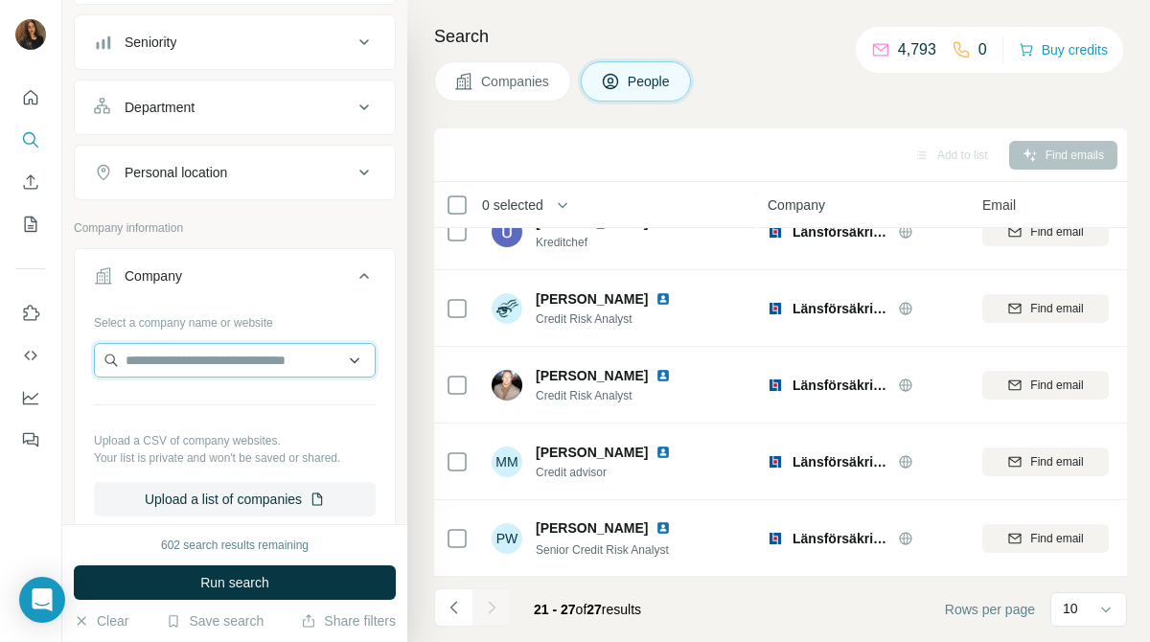
click at [269, 363] on input "text" at bounding box center [235, 360] width 282 height 34
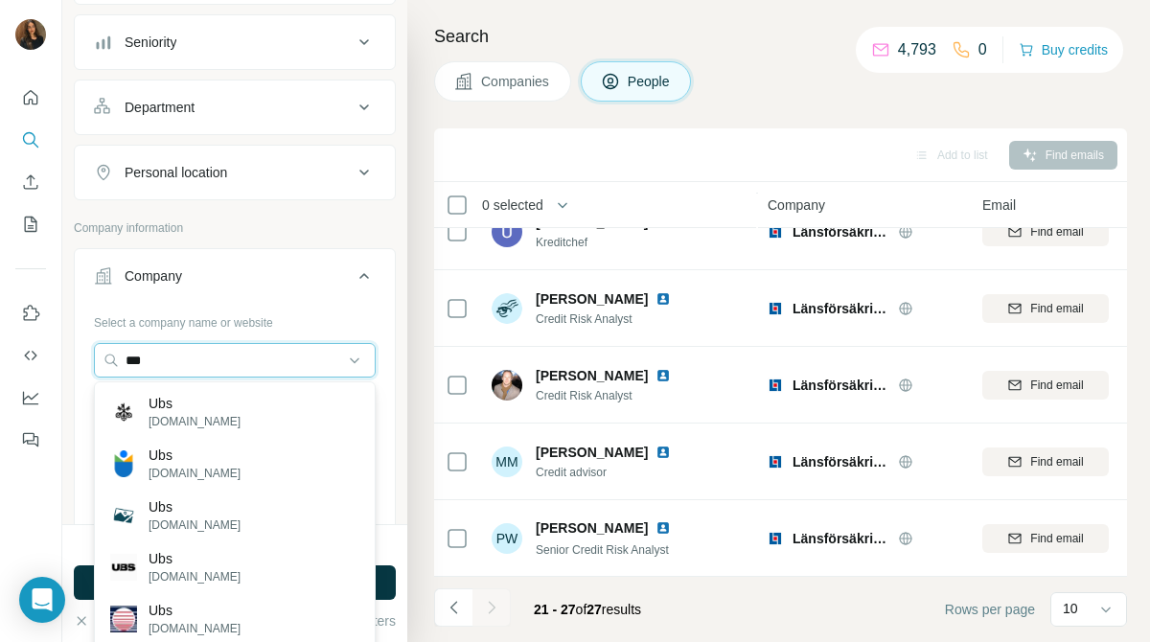
type input "***"
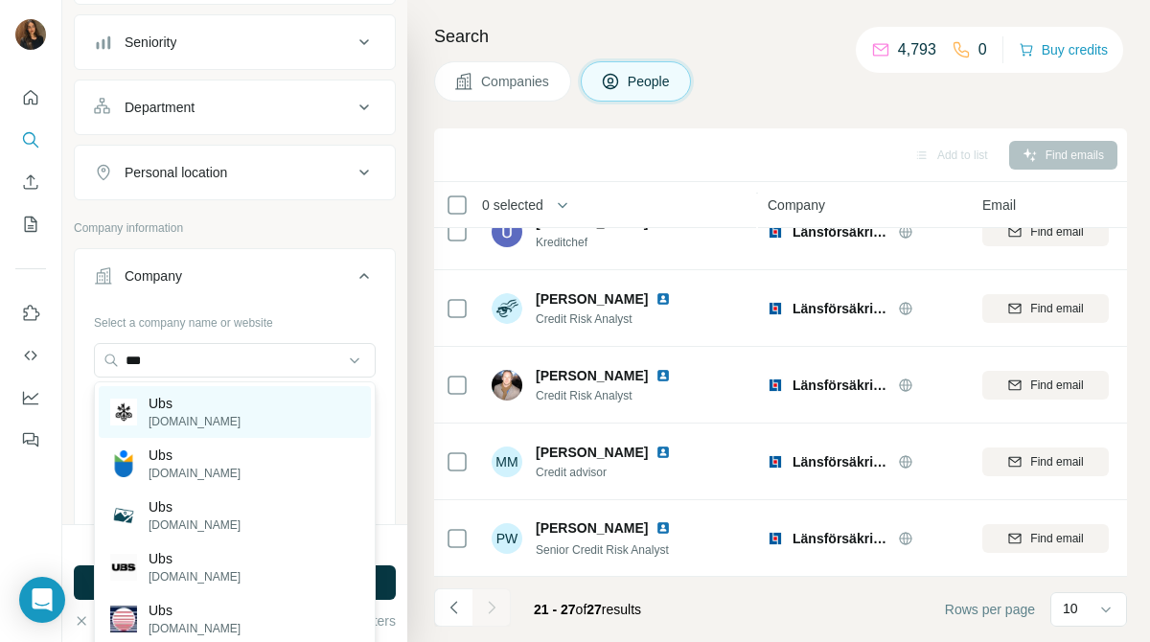
click at [240, 430] on div "Ubs [DOMAIN_NAME]" at bounding box center [235, 412] width 272 height 52
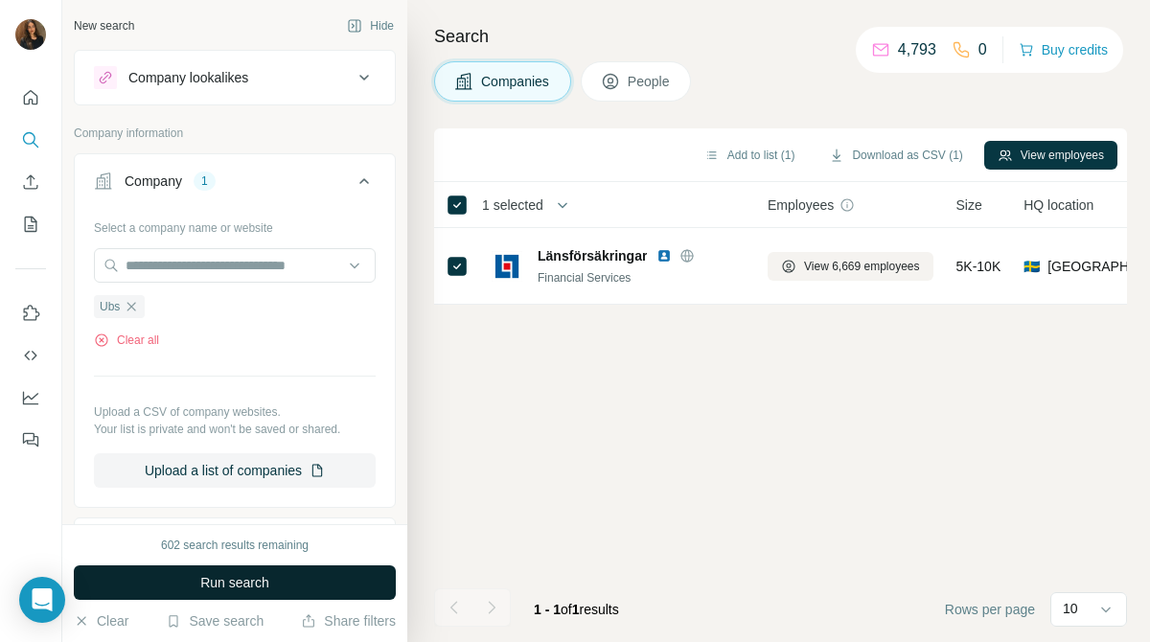
click at [342, 576] on button "Run search" at bounding box center [235, 582] width 322 height 34
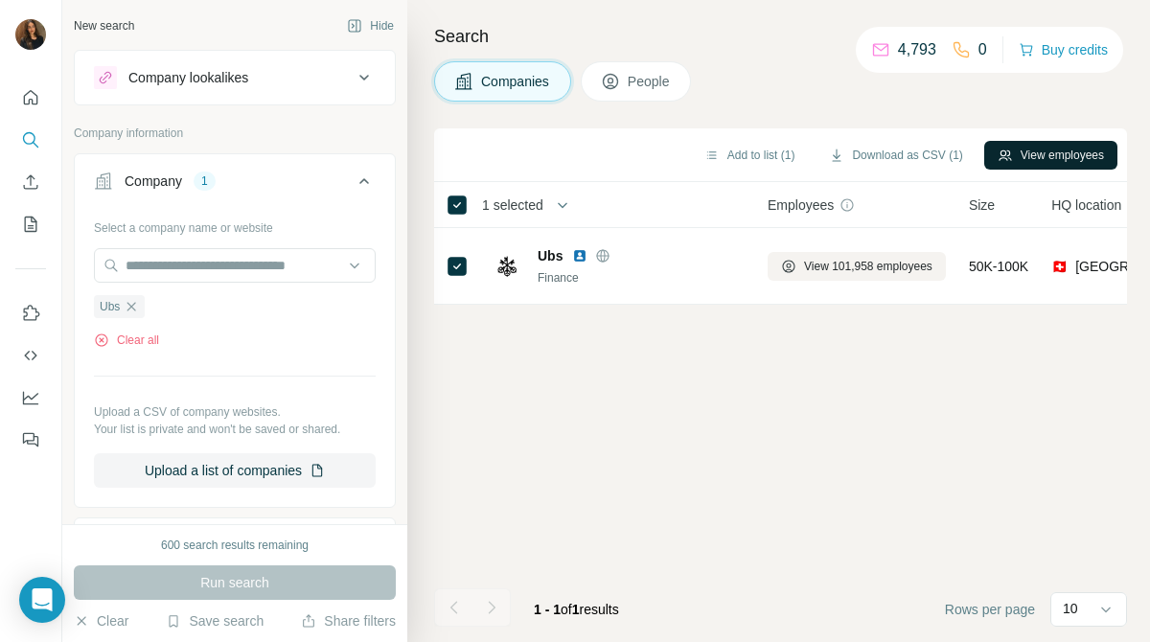
click at [1069, 152] on button "View employees" at bounding box center [1050, 155] width 133 height 29
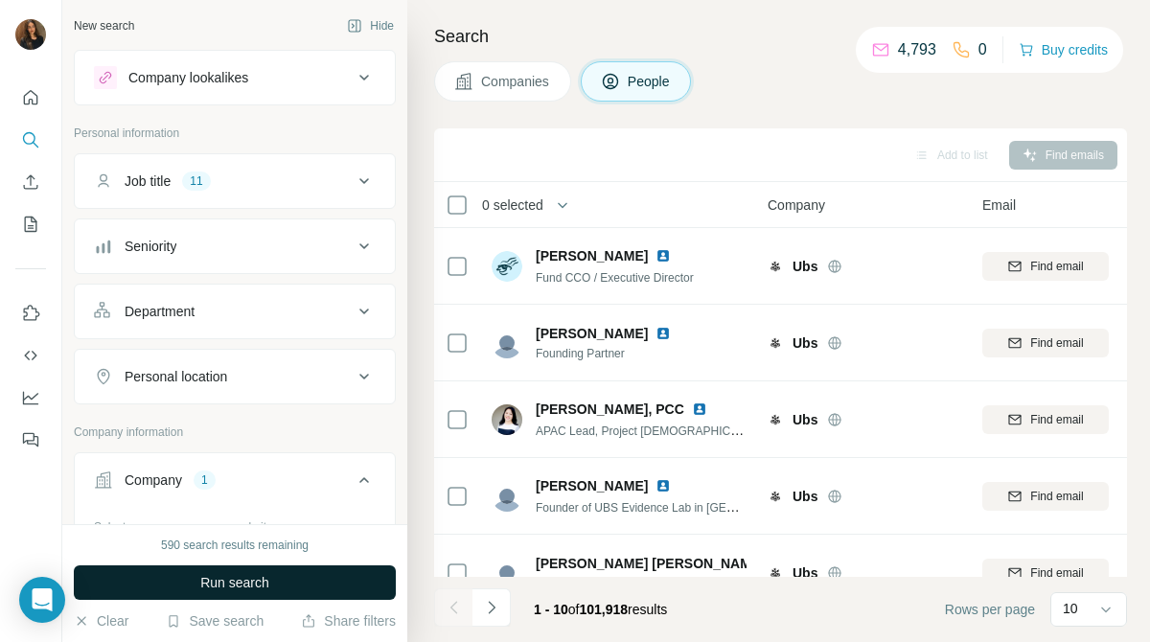
click at [332, 582] on button "Run search" at bounding box center [235, 582] width 322 height 34
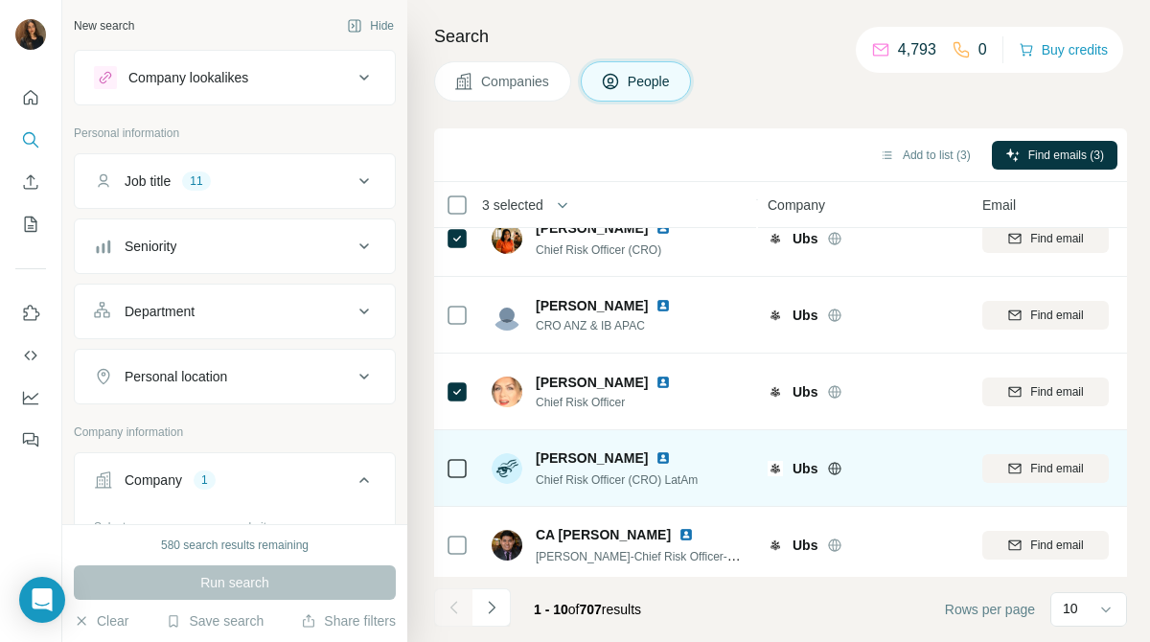
scroll to position [418, 0]
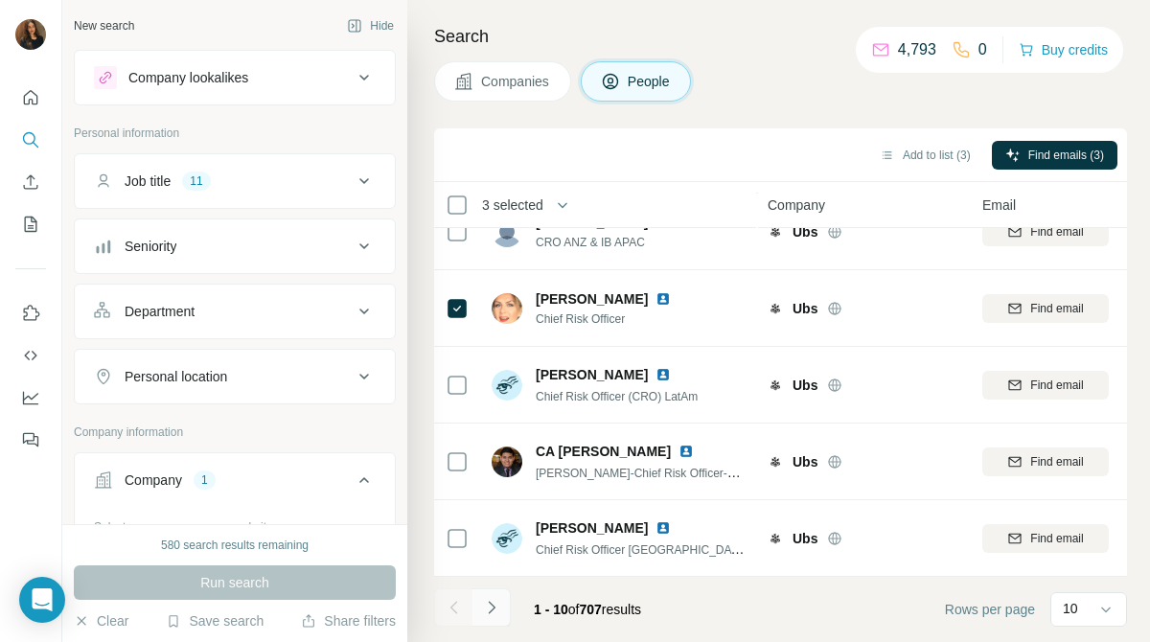
click at [504, 605] on button "Navigate to next page" at bounding box center [491, 607] width 38 height 38
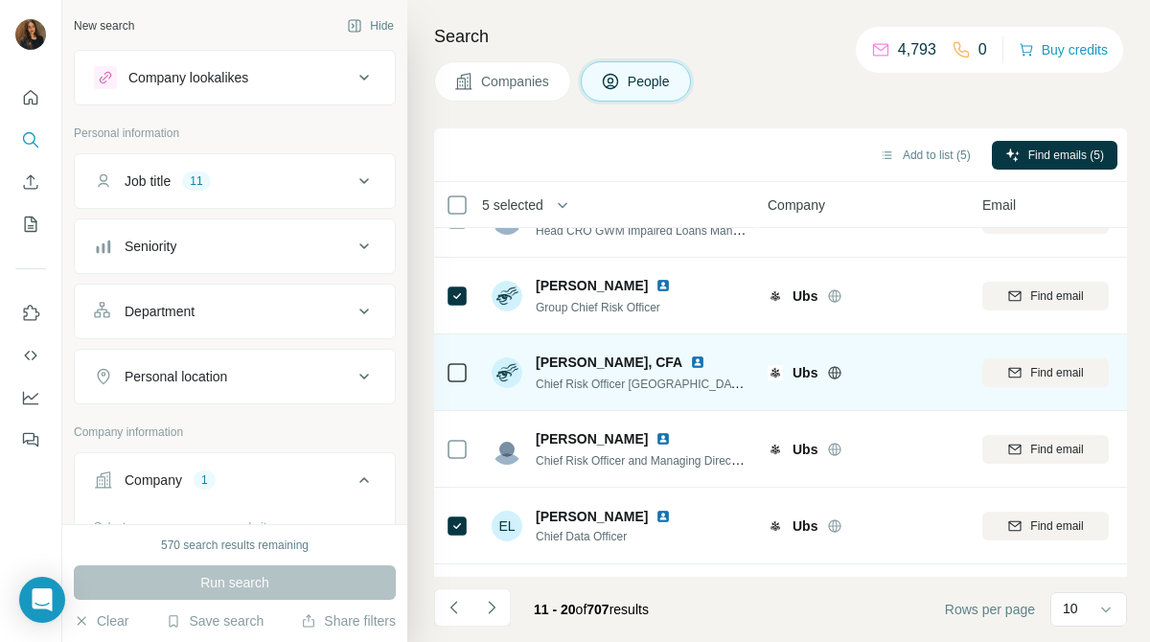
scroll to position [132, 0]
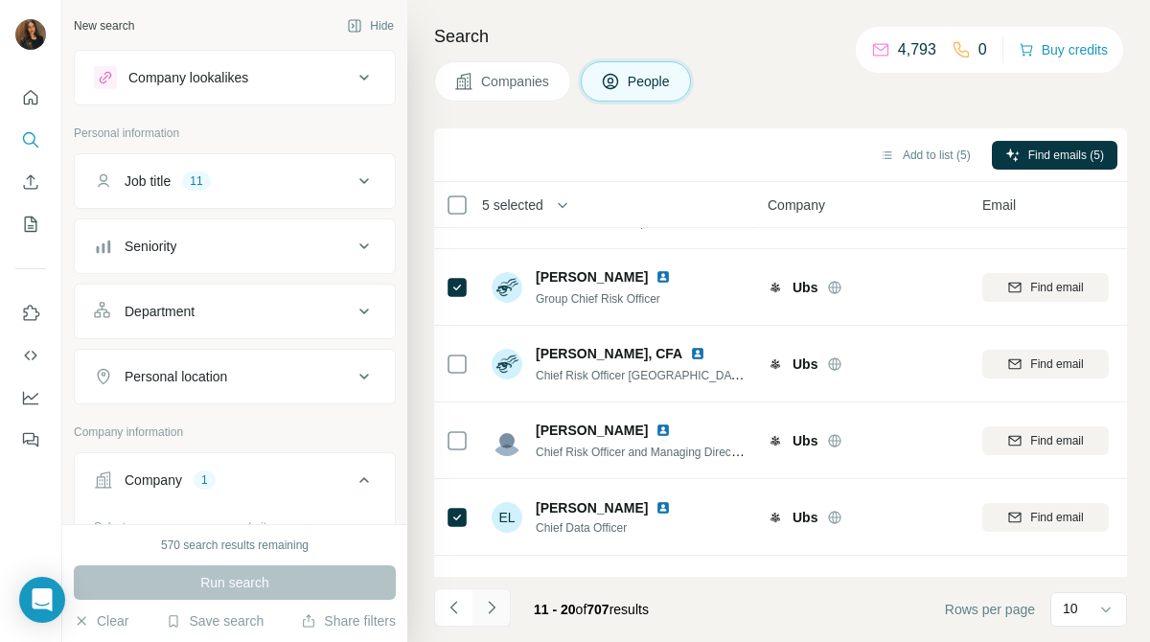
click at [496, 607] on icon "Navigate to next page" at bounding box center [491, 607] width 19 height 19
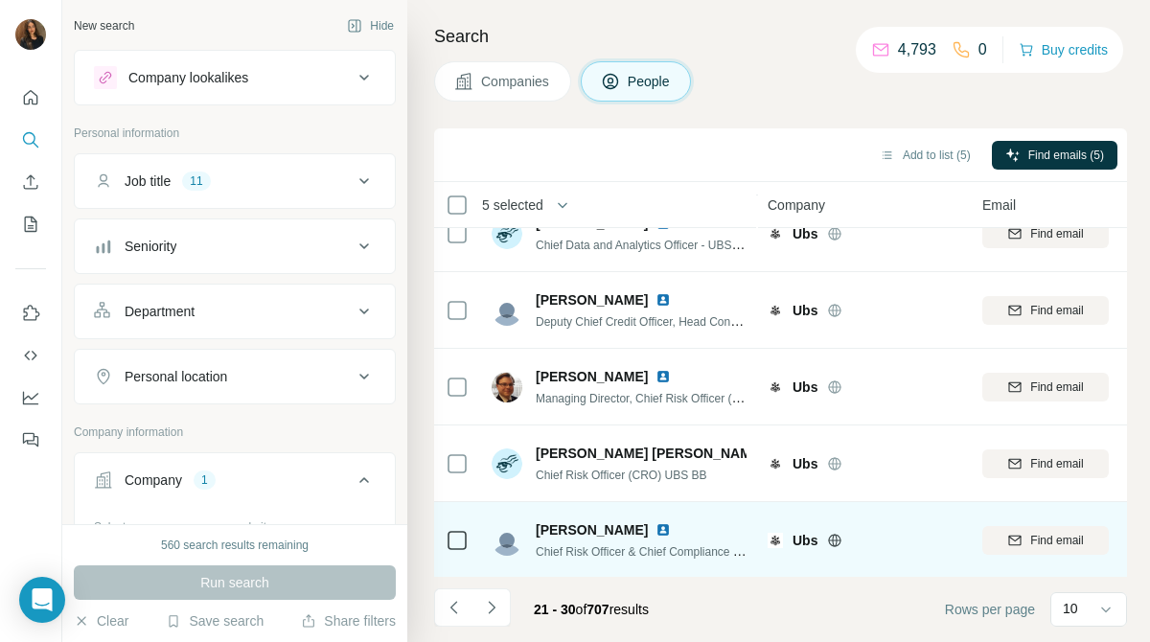
scroll to position [418, 0]
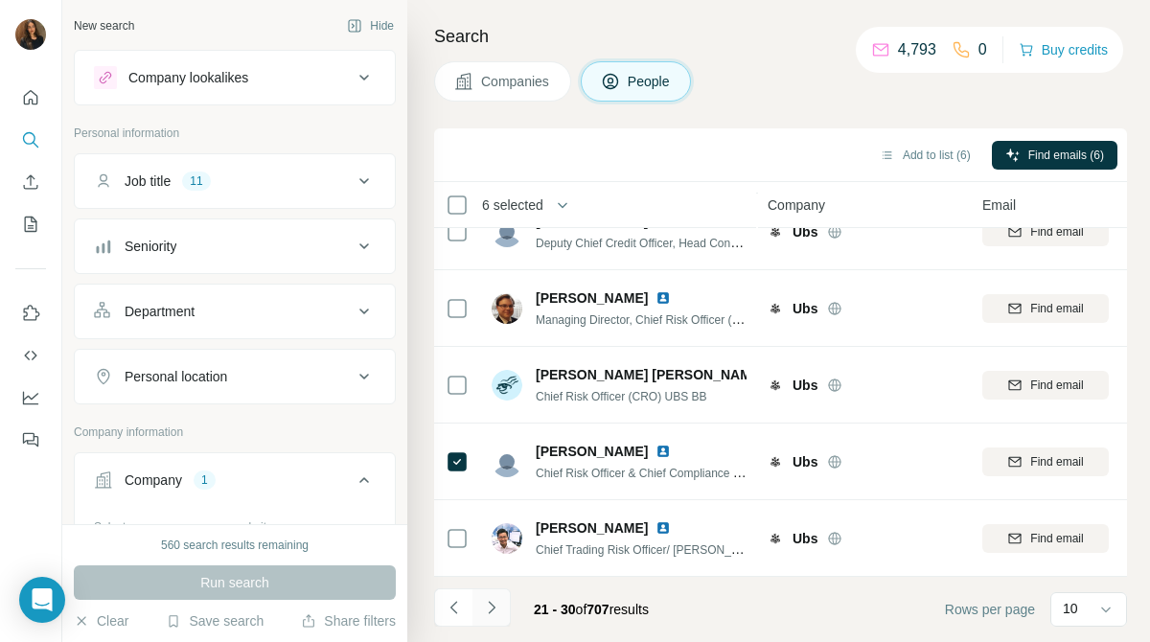
click at [493, 603] on icon "Navigate to next page" at bounding box center [491, 607] width 19 height 19
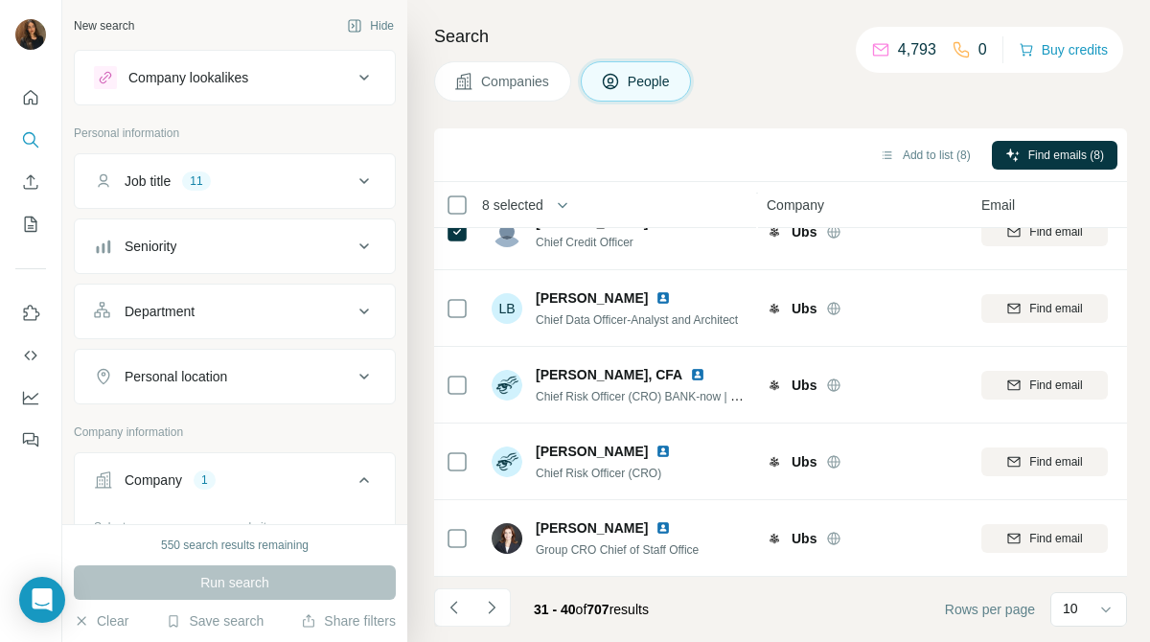
scroll to position [0, 1]
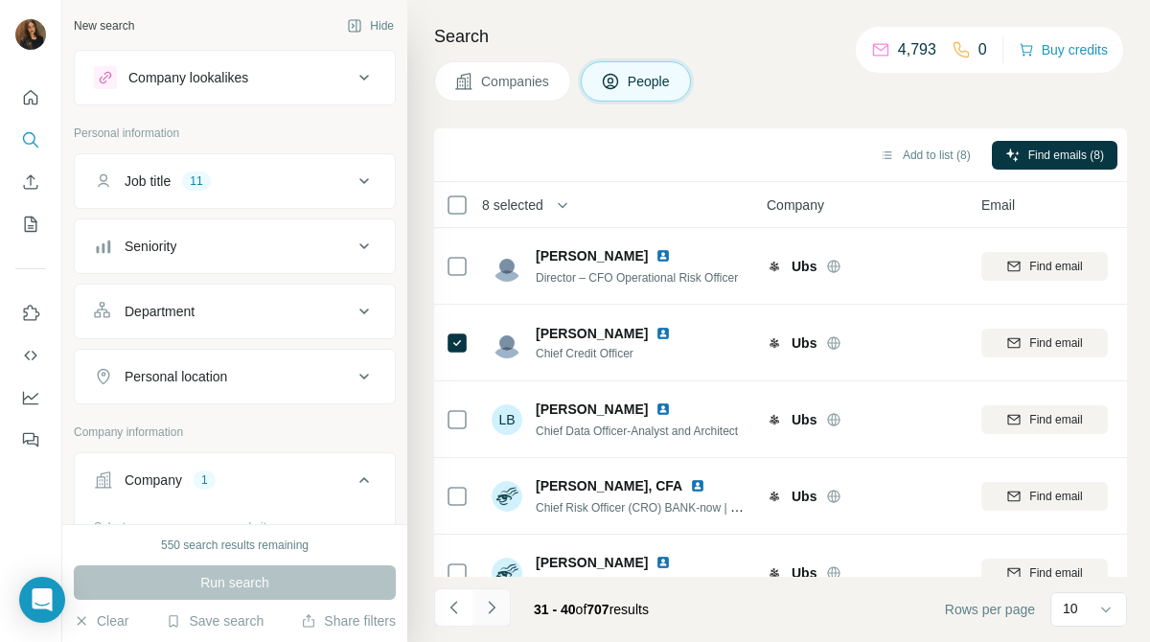
click at [486, 612] on icon "Navigate to next page" at bounding box center [491, 607] width 19 height 19
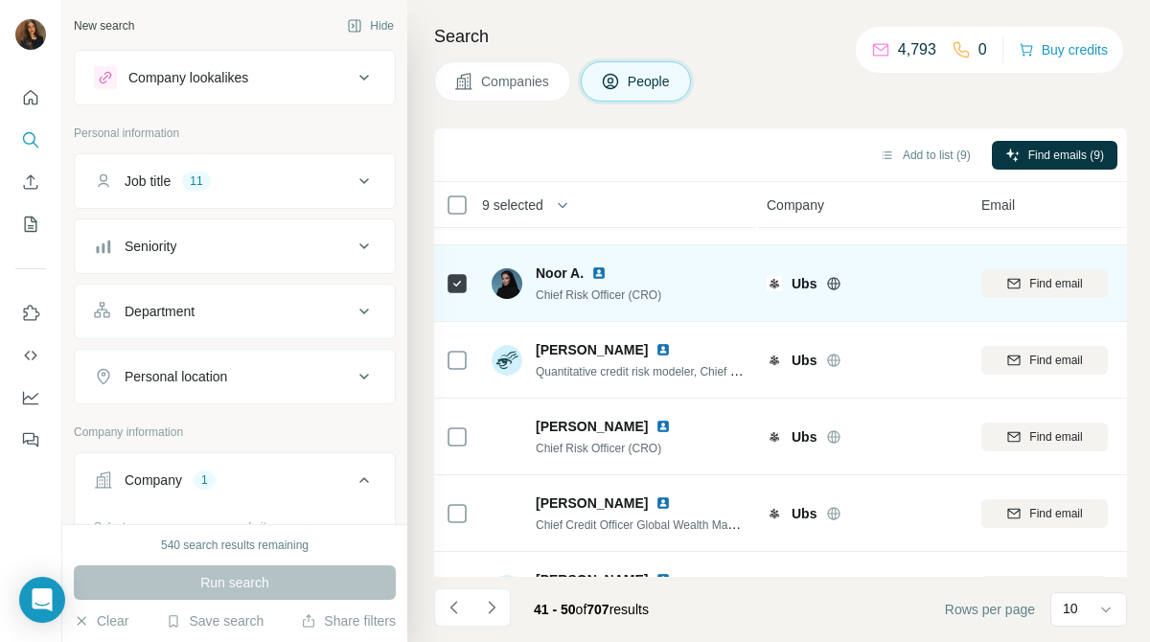
scroll to position [418, 1]
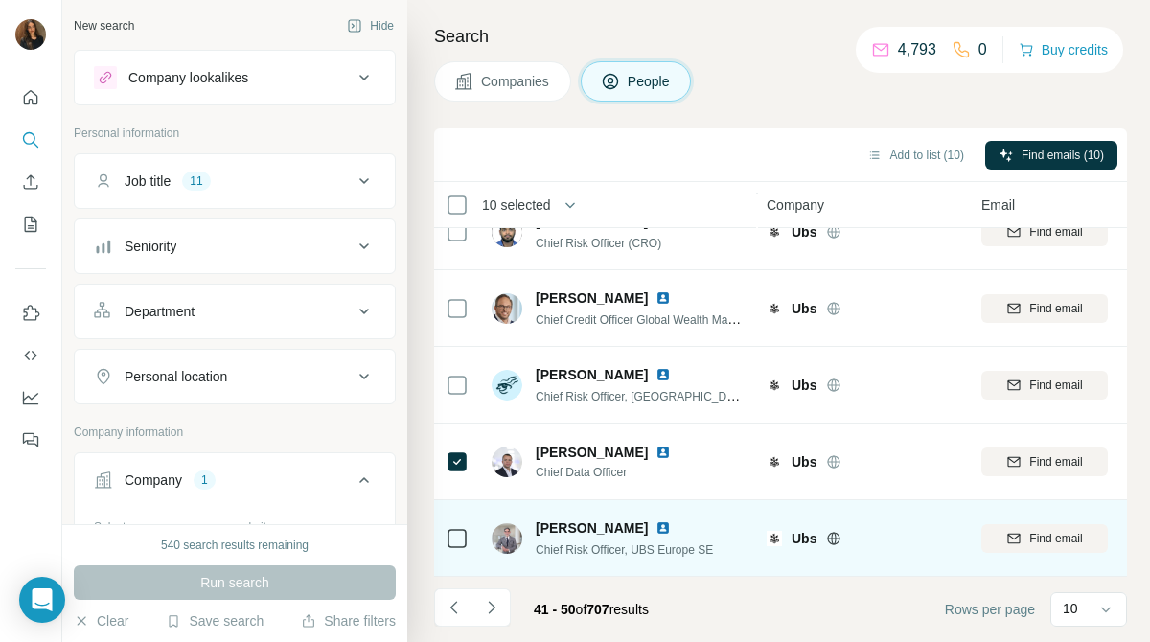
click at [470, 510] on td at bounding box center [457, 538] width 46 height 77
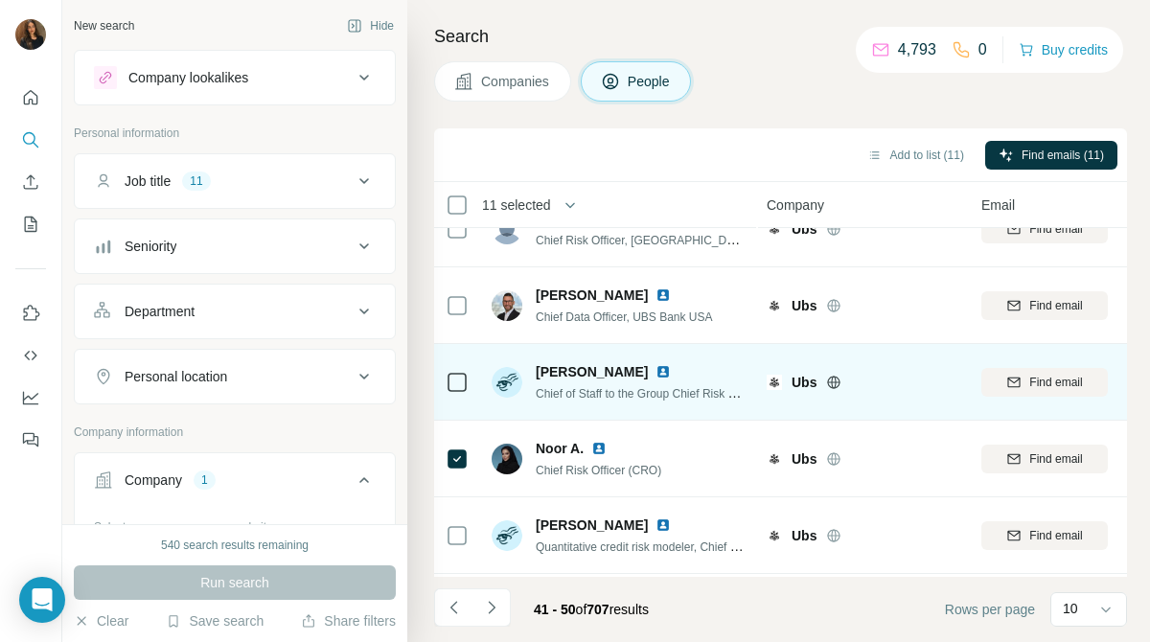
scroll to position [0, 1]
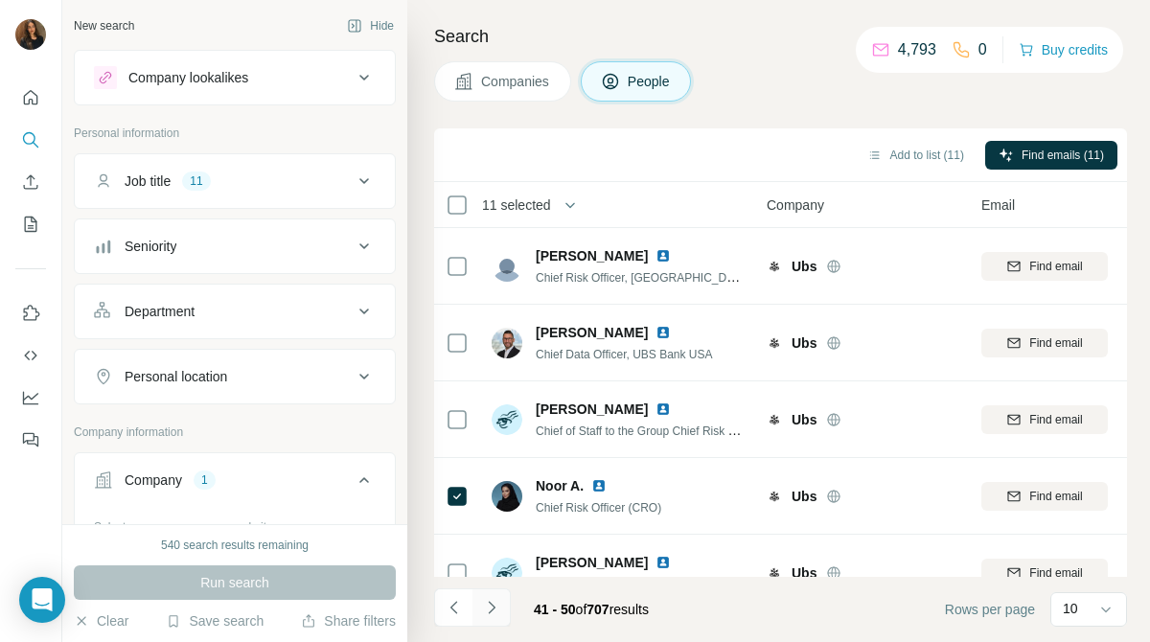
click at [490, 617] on button "Navigate to next page" at bounding box center [491, 607] width 38 height 38
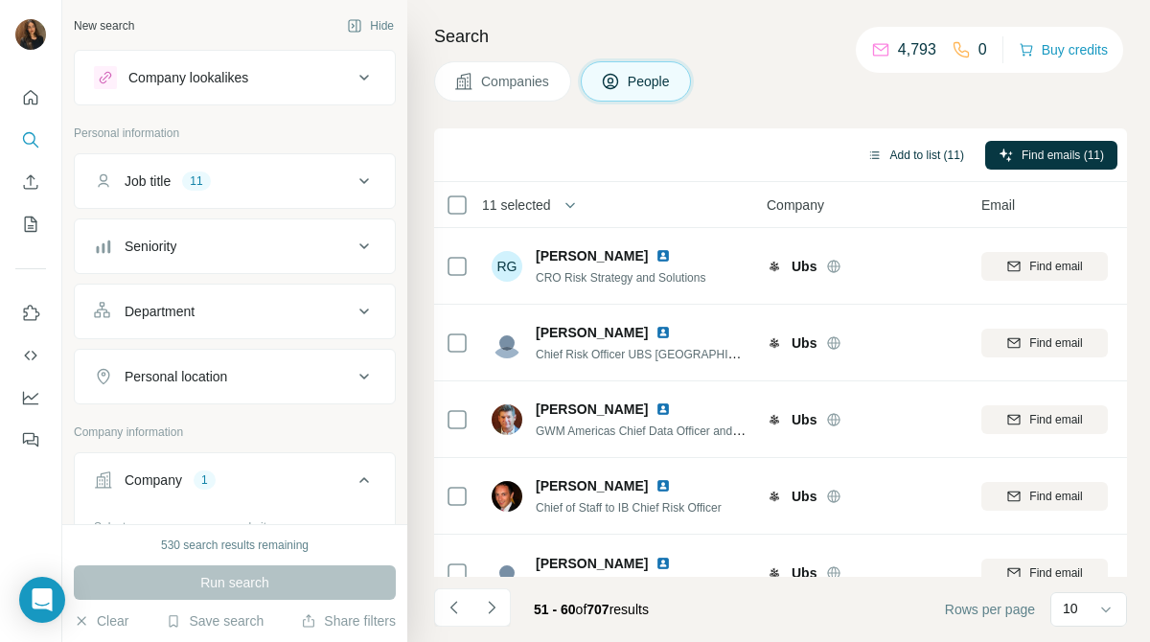
click at [925, 155] on button "Add to list (11)" at bounding box center [916, 155] width 124 height 29
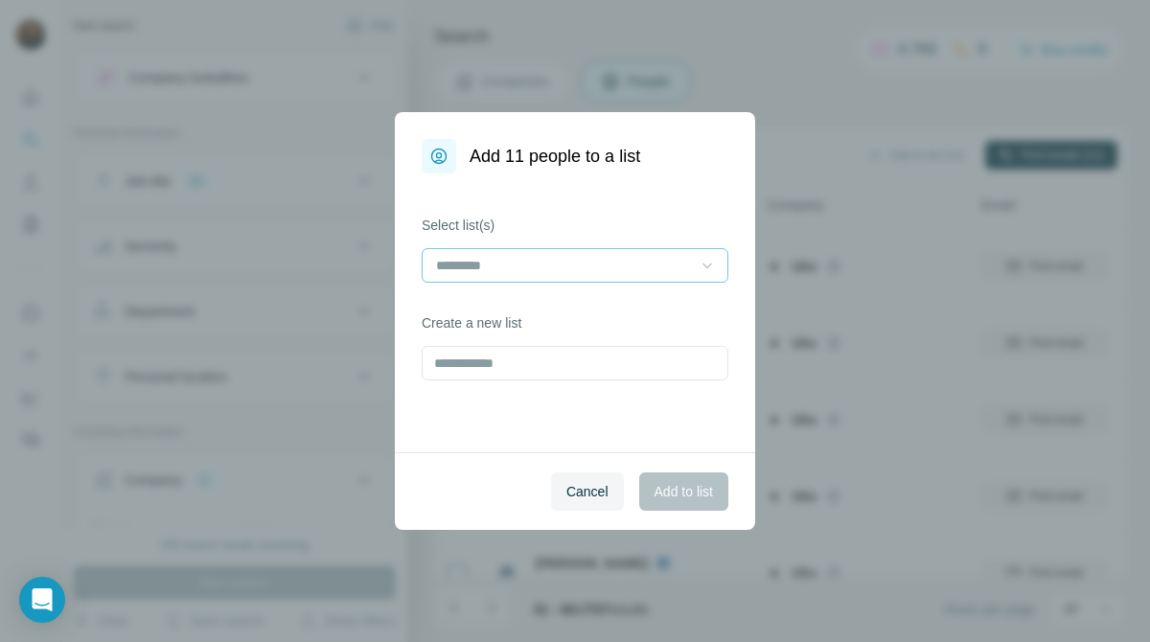
click at [699, 264] on icon at bounding box center [707, 265] width 19 height 19
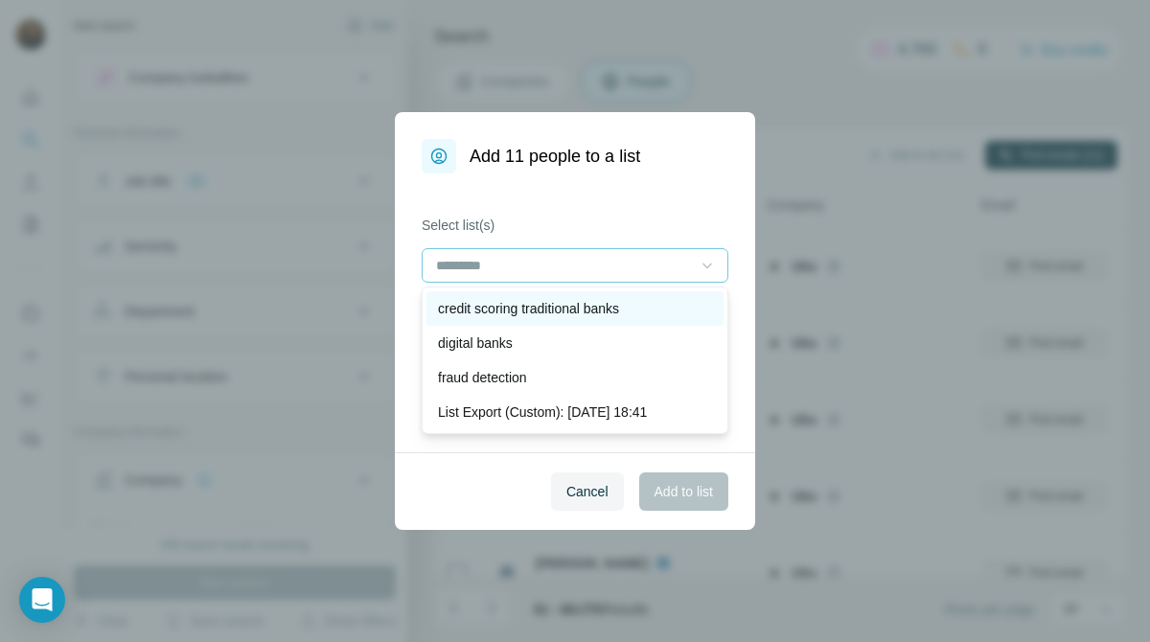
click at [639, 300] on div "credit scoring traditional banks" at bounding box center [575, 308] width 274 height 19
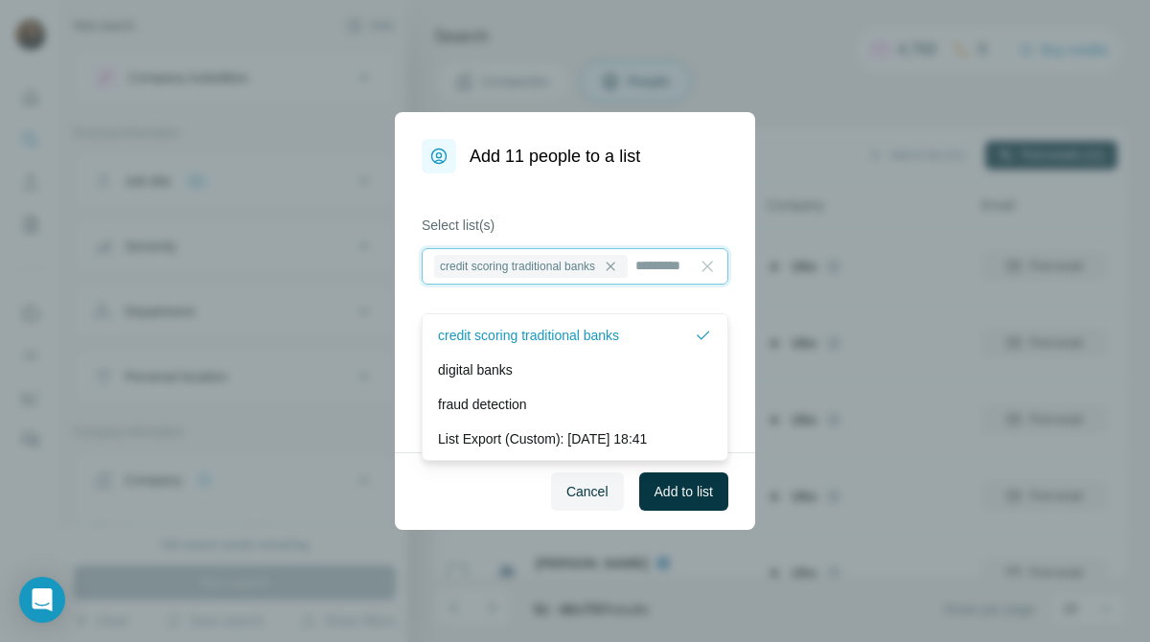
scroll to position [2, 0]
click at [693, 496] on span "Add to list" at bounding box center [683, 491] width 58 height 19
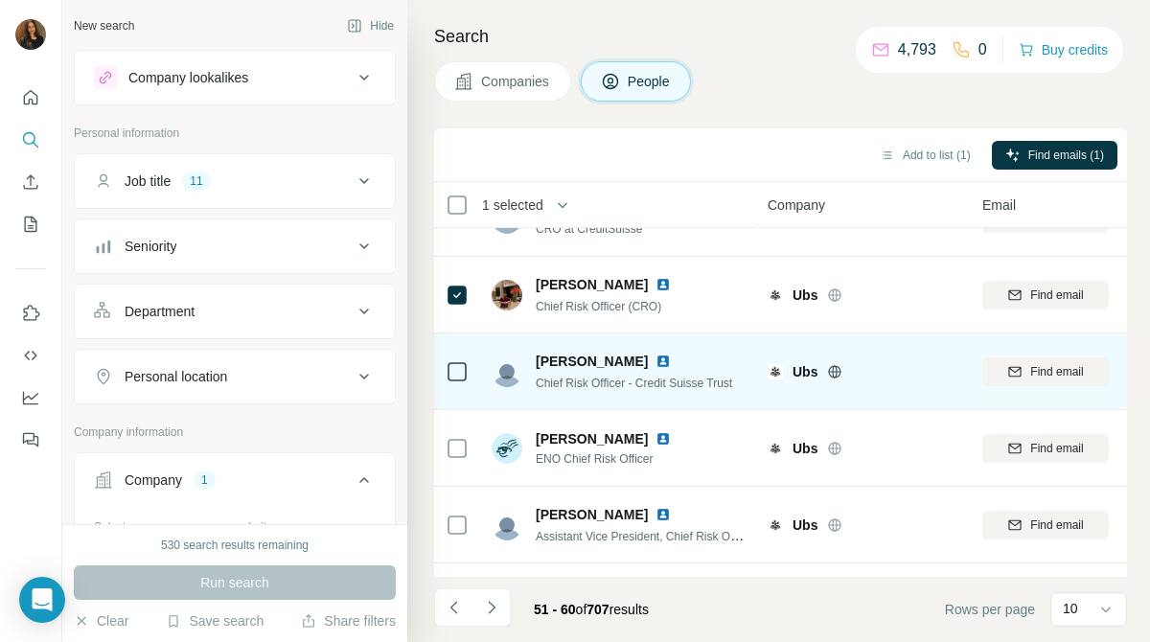
scroll to position [418, 0]
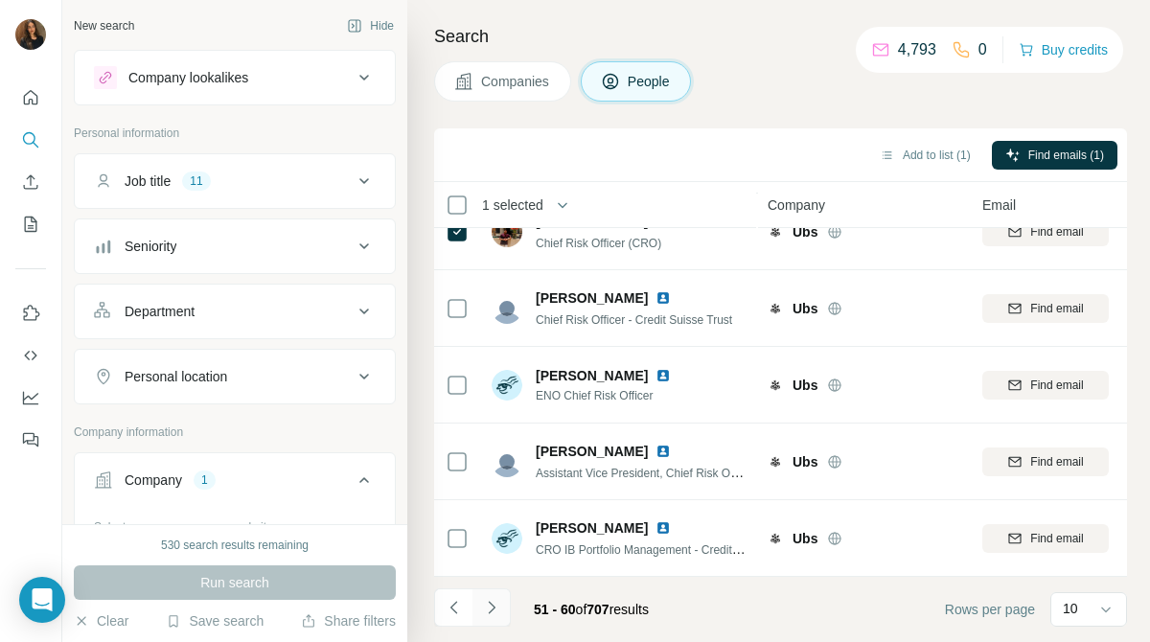
click at [490, 604] on icon "Navigate to next page" at bounding box center [491, 607] width 19 height 19
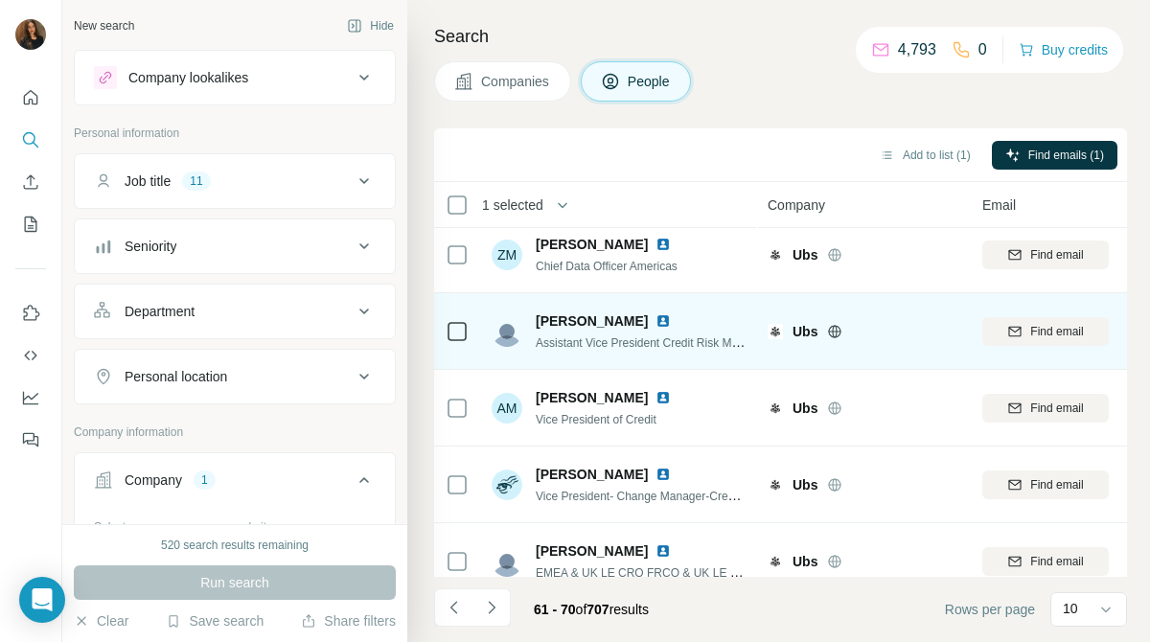
scroll to position [0, 0]
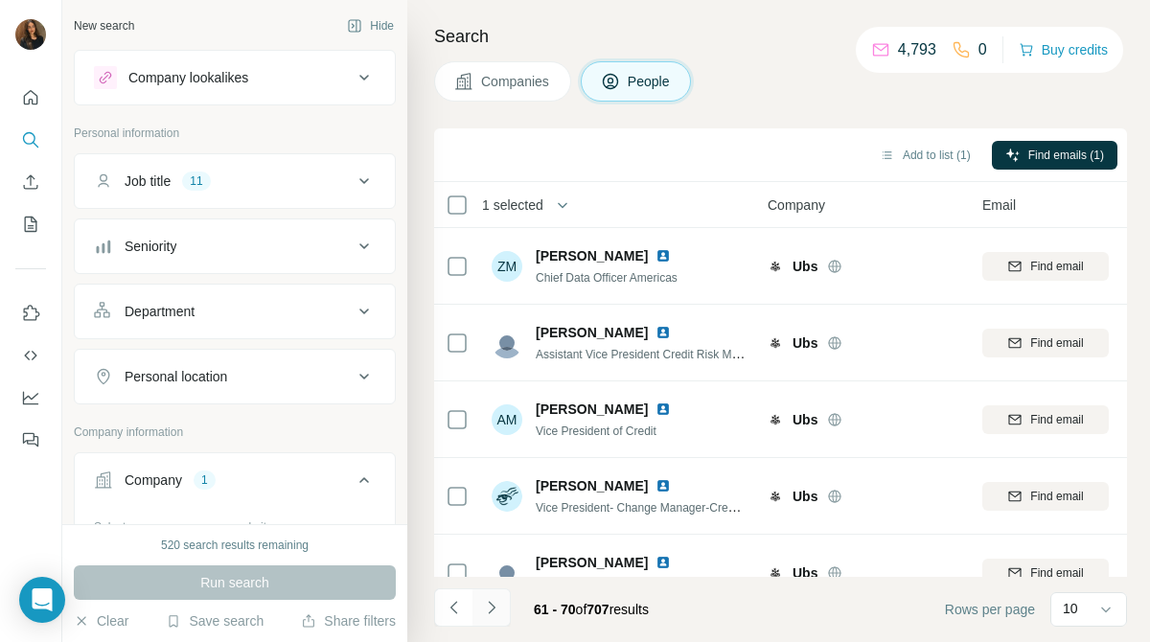
click at [499, 606] on icon "Navigate to next page" at bounding box center [491, 607] width 19 height 19
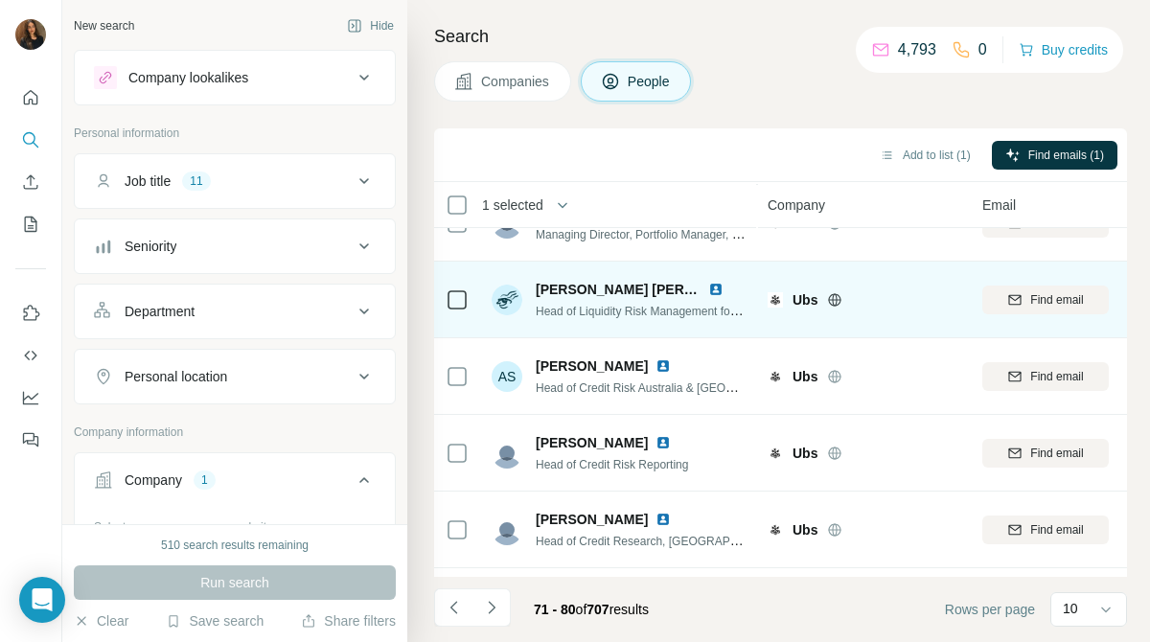
scroll to position [418, 0]
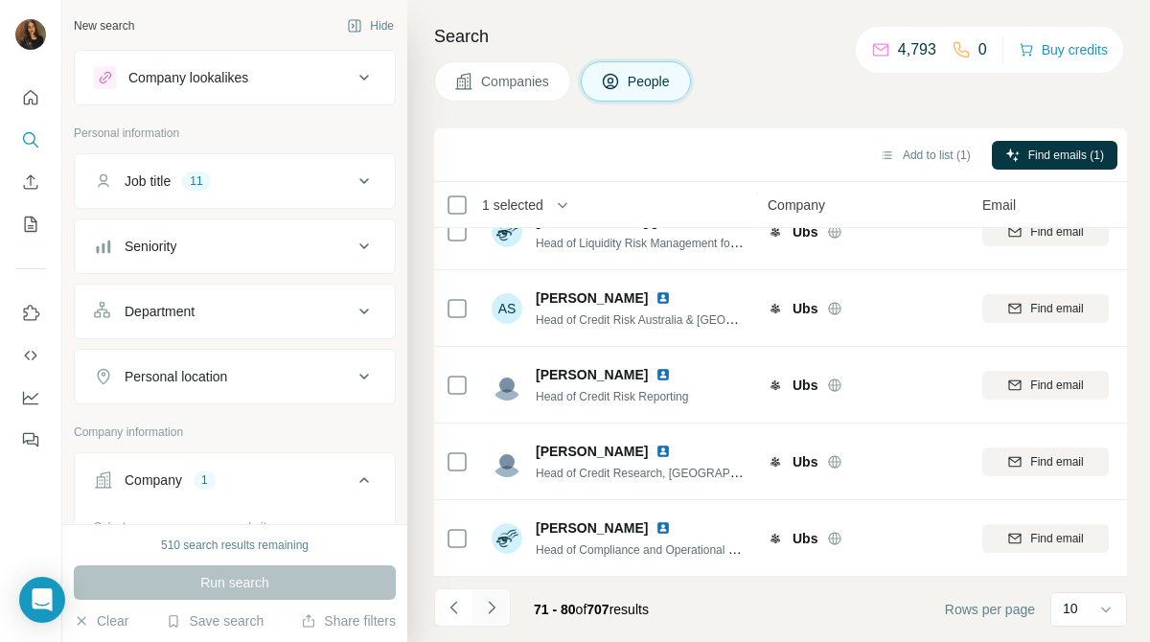
click at [493, 604] on icon "Navigate to next page" at bounding box center [491, 607] width 19 height 19
click at [493, 619] on button "Navigate to next page" at bounding box center [491, 607] width 38 height 38
click at [488, 598] on icon "Navigate to next page" at bounding box center [491, 607] width 19 height 19
click at [499, 612] on icon "Navigate to next page" at bounding box center [491, 607] width 19 height 19
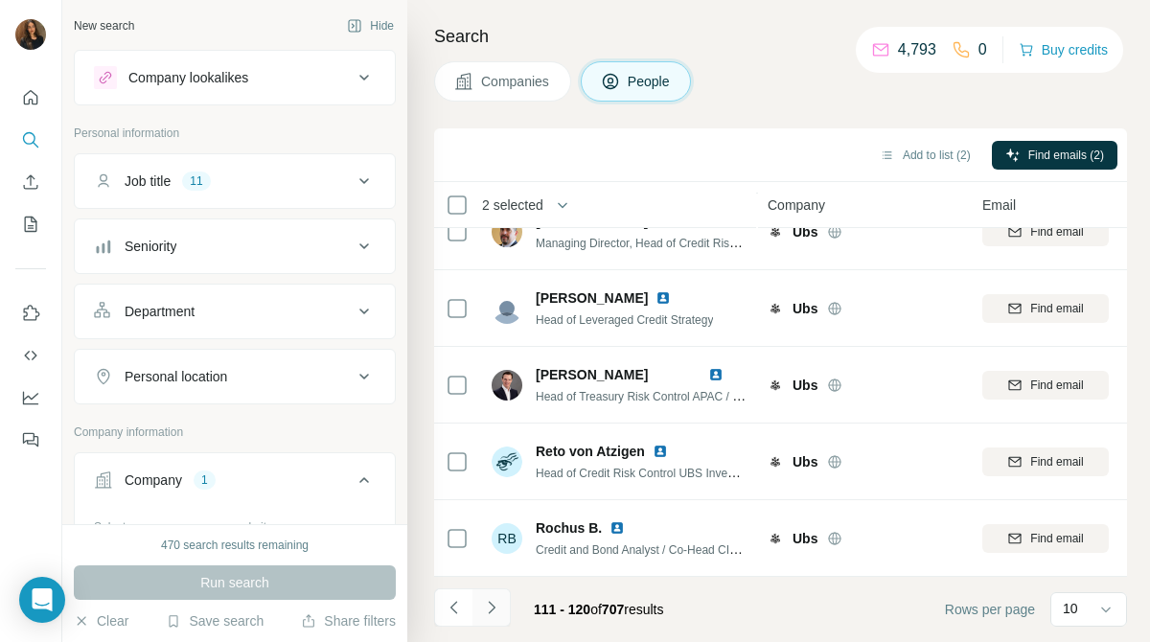
click at [495, 607] on icon "Navigate to next page" at bounding box center [491, 607] width 19 height 19
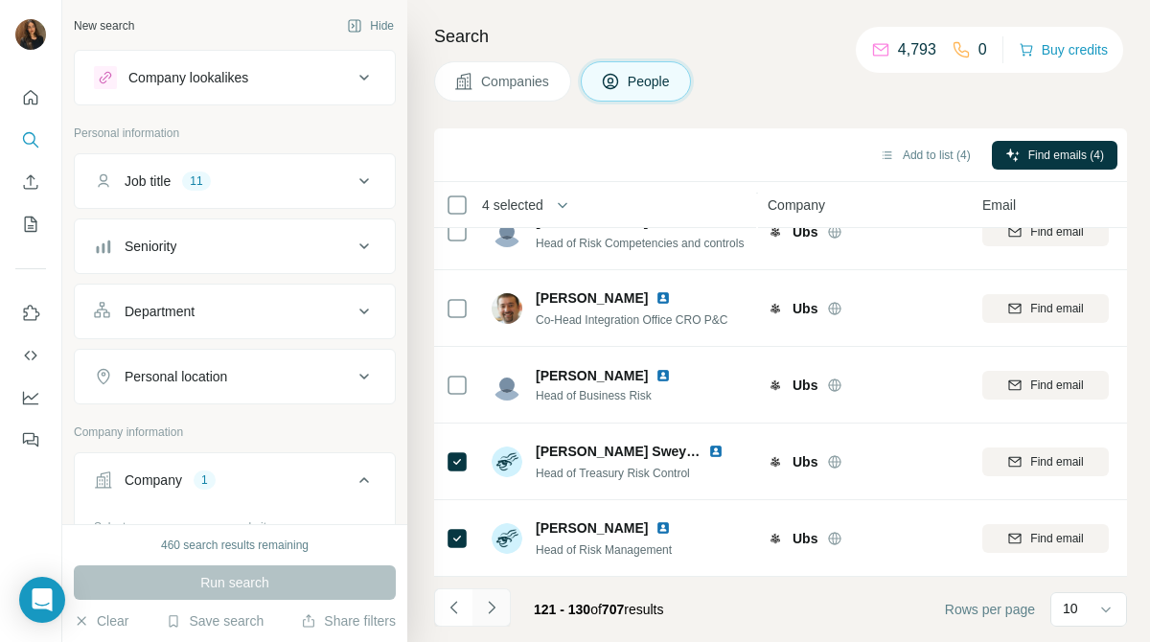
click at [495, 597] on button "Navigate to next page" at bounding box center [491, 607] width 38 height 38
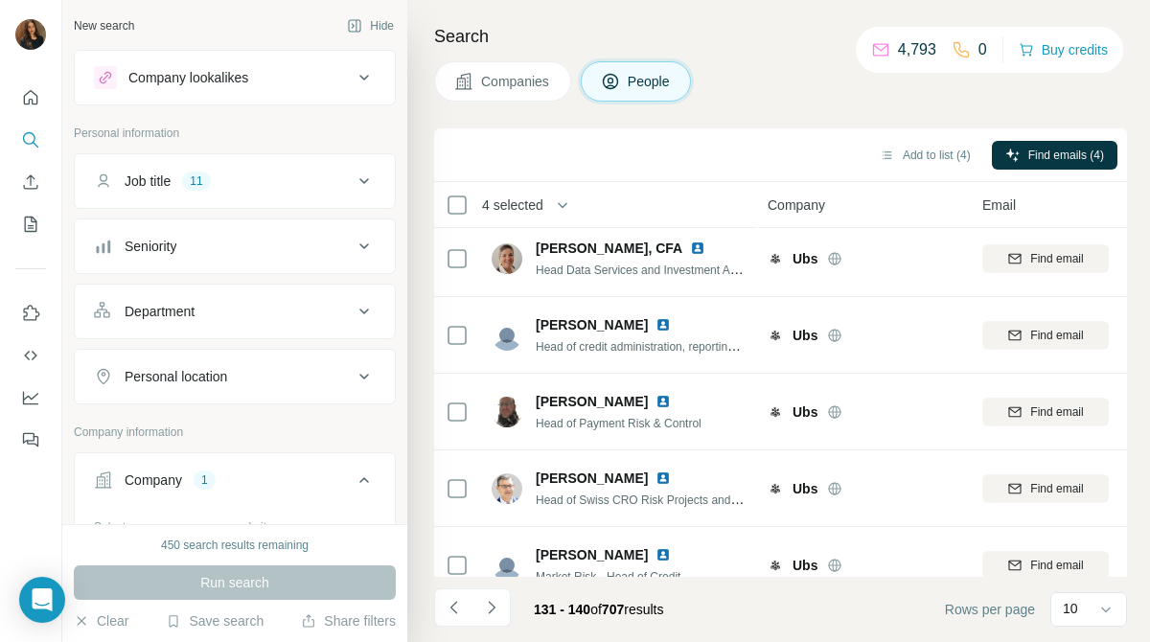
scroll to position [0, 0]
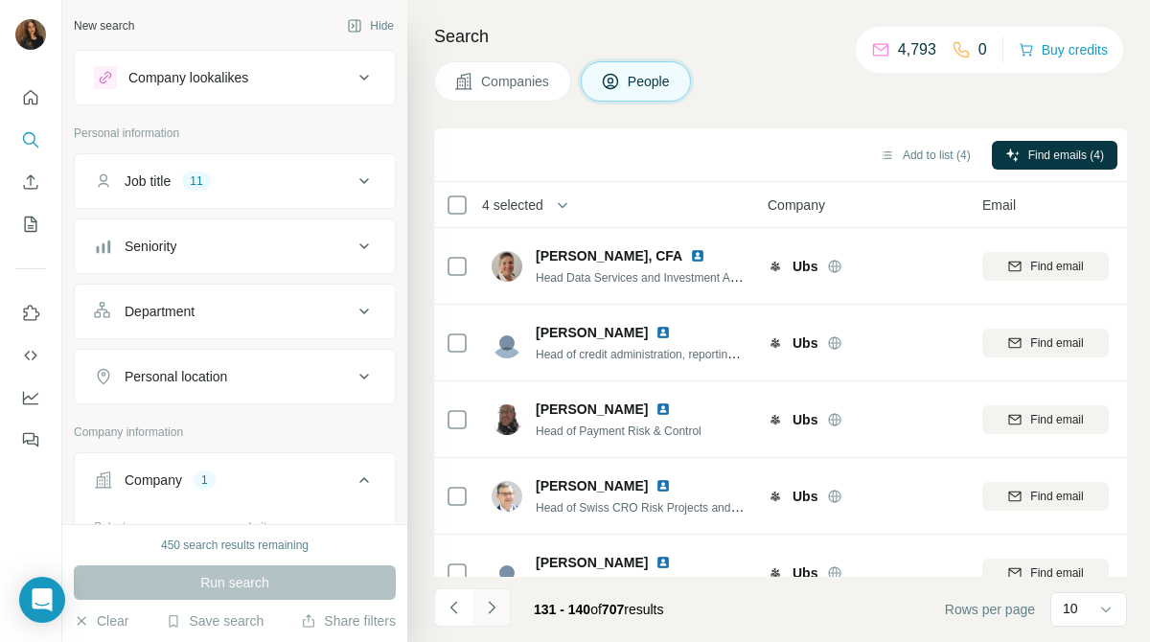
click at [500, 600] on icon "Navigate to next page" at bounding box center [491, 607] width 19 height 19
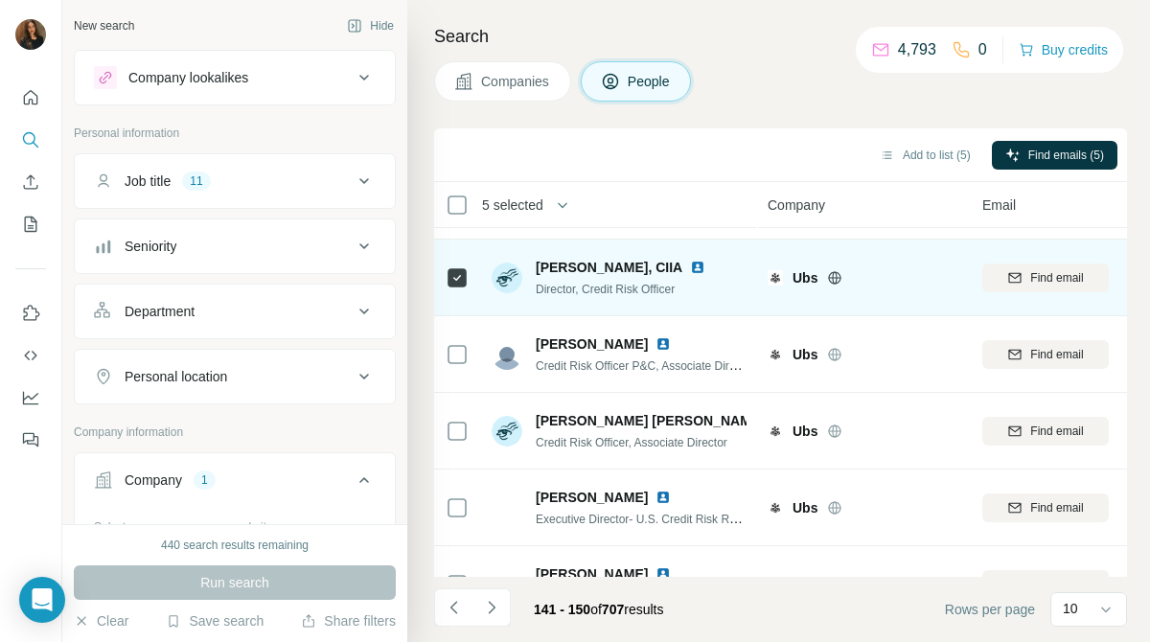
scroll to position [418, 0]
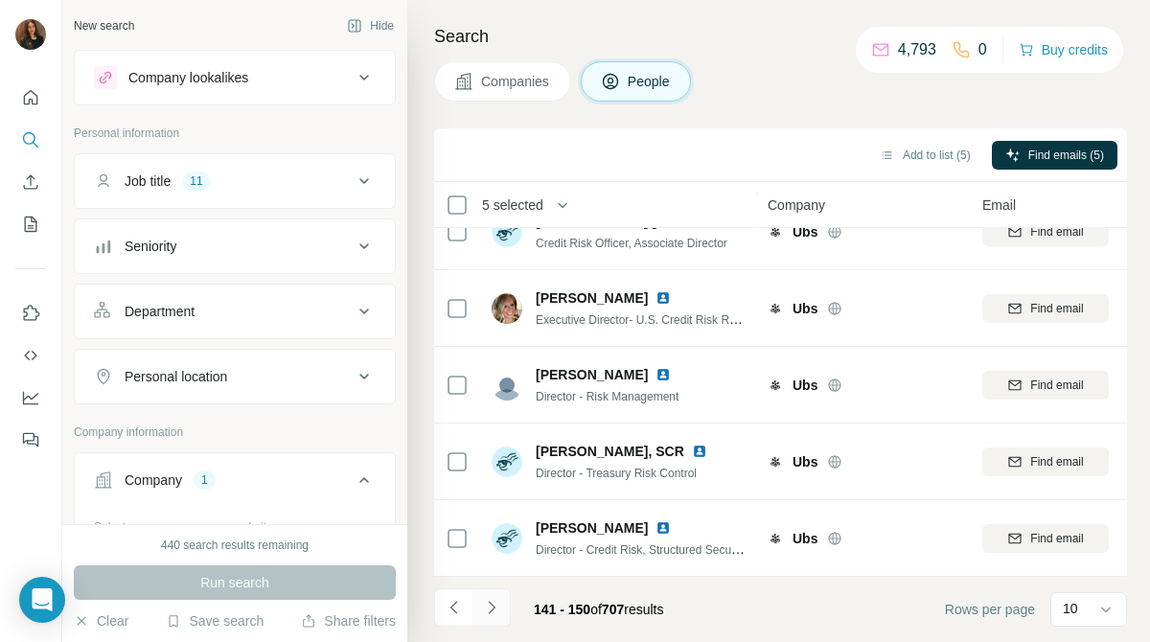
click at [500, 608] on icon "Navigate to next page" at bounding box center [491, 607] width 19 height 19
click at [499, 600] on icon "Navigate to next page" at bounding box center [491, 607] width 19 height 19
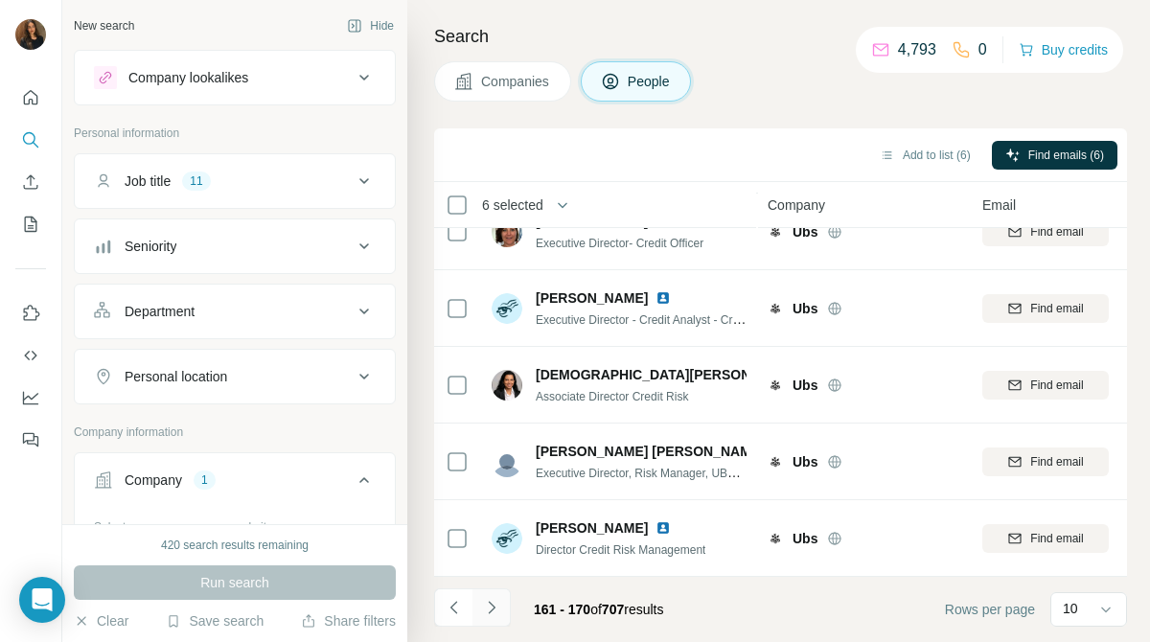
click at [495, 607] on icon "Navigate to next page" at bounding box center [491, 607] width 19 height 19
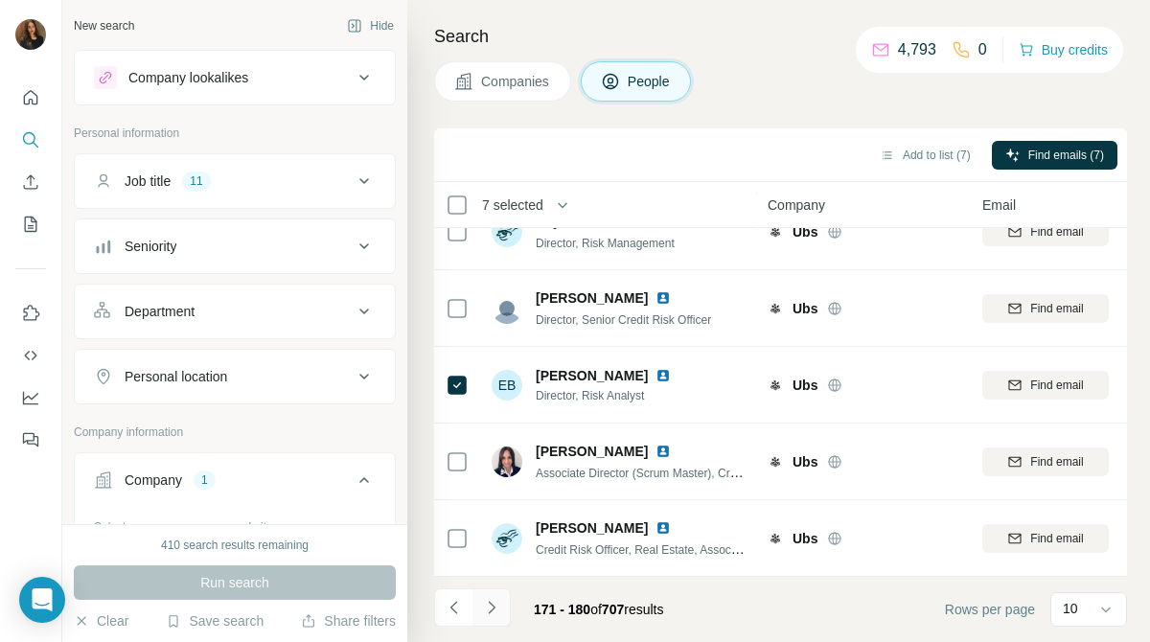
click at [500, 604] on icon "Navigate to next page" at bounding box center [491, 607] width 19 height 19
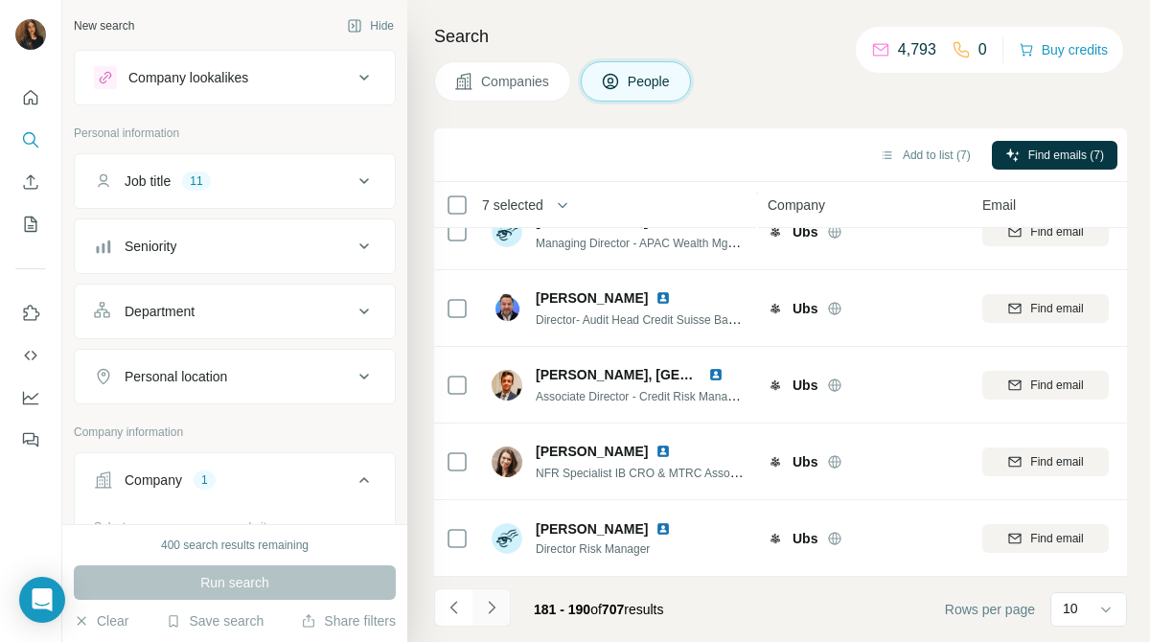
click at [491, 610] on icon "Navigate to next page" at bounding box center [491, 607] width 7 height 12
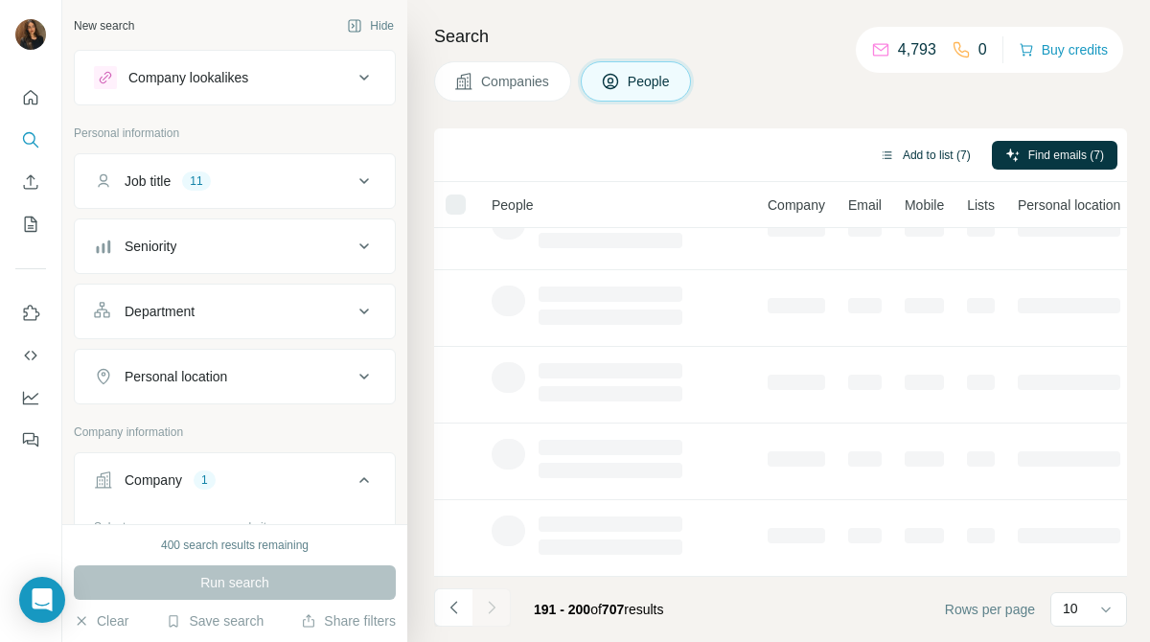
click at [939, 149] on button "Add to list (7)" at bounding box center [925, 155] width 118 height 29
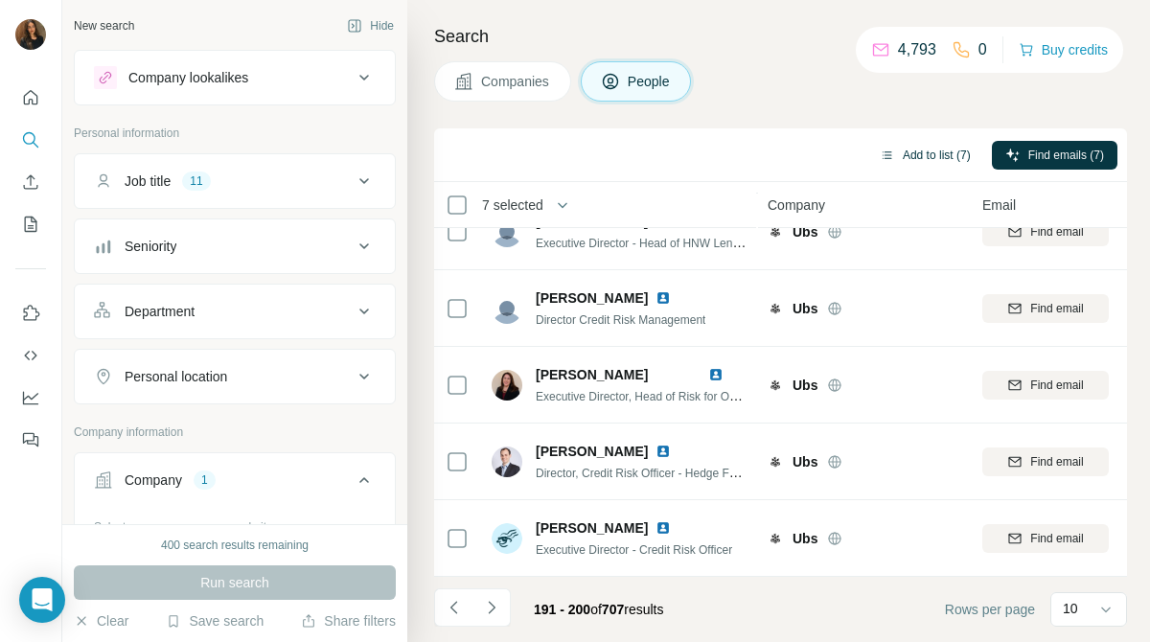
click at [939, 149] on button "Add to list (7)" at bounding box center [925, 155] width 118 height 29
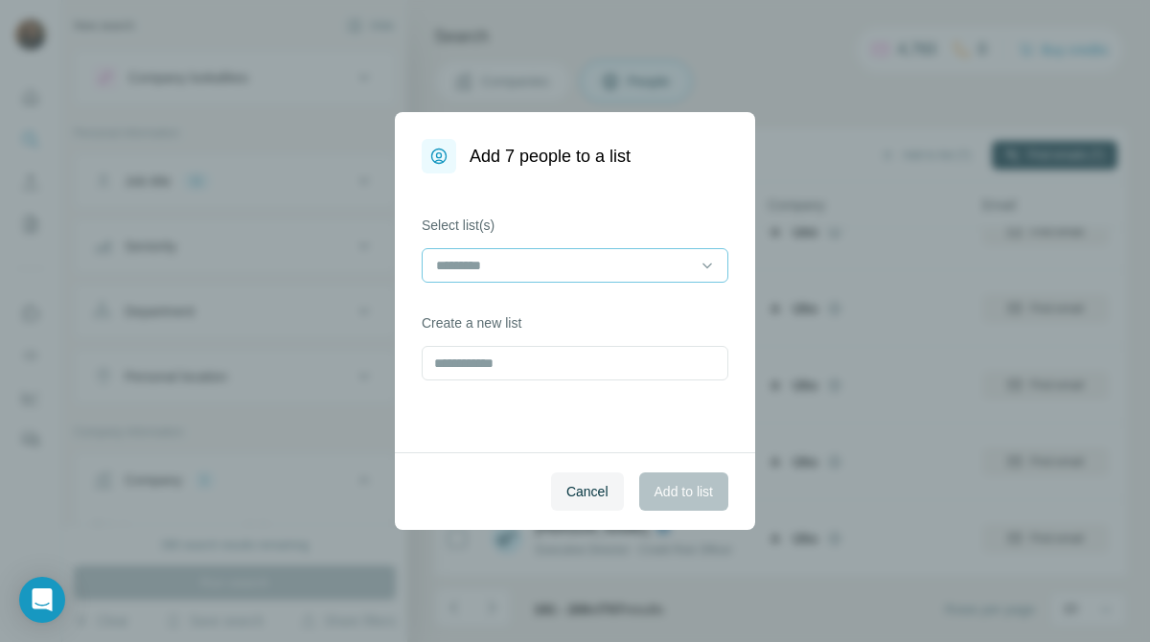
click at [656, 259] on input at bounding box center [563, 265] width 259 height 21
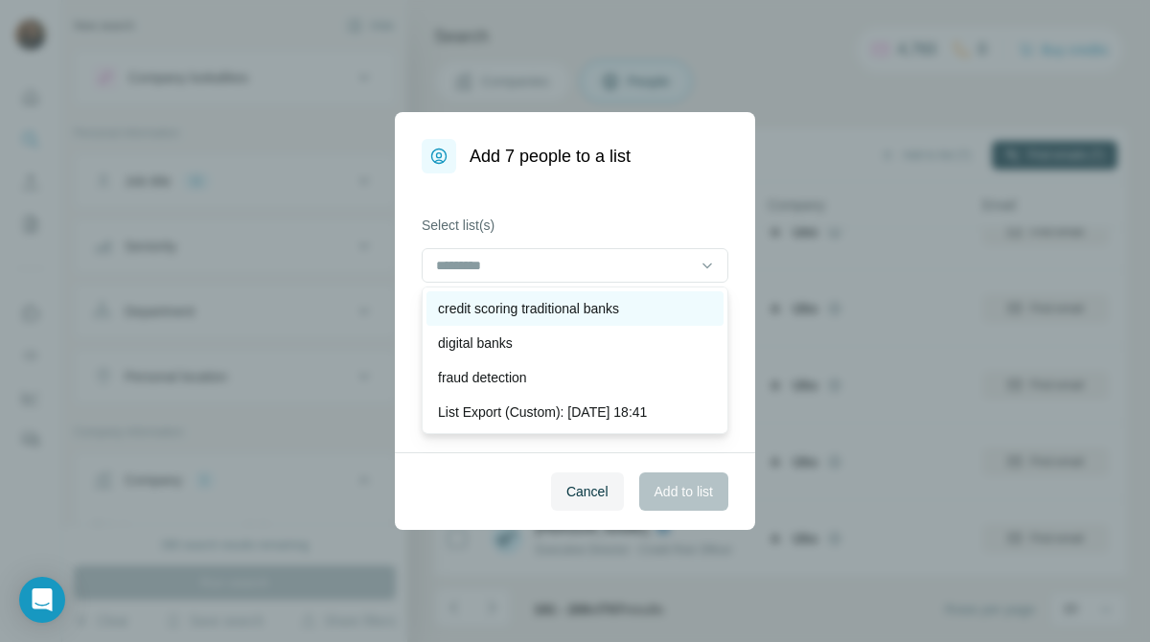
click at [644, 295] on div "credit scoring traditional banks" at bounding box center [574, 308] width 297 height 34
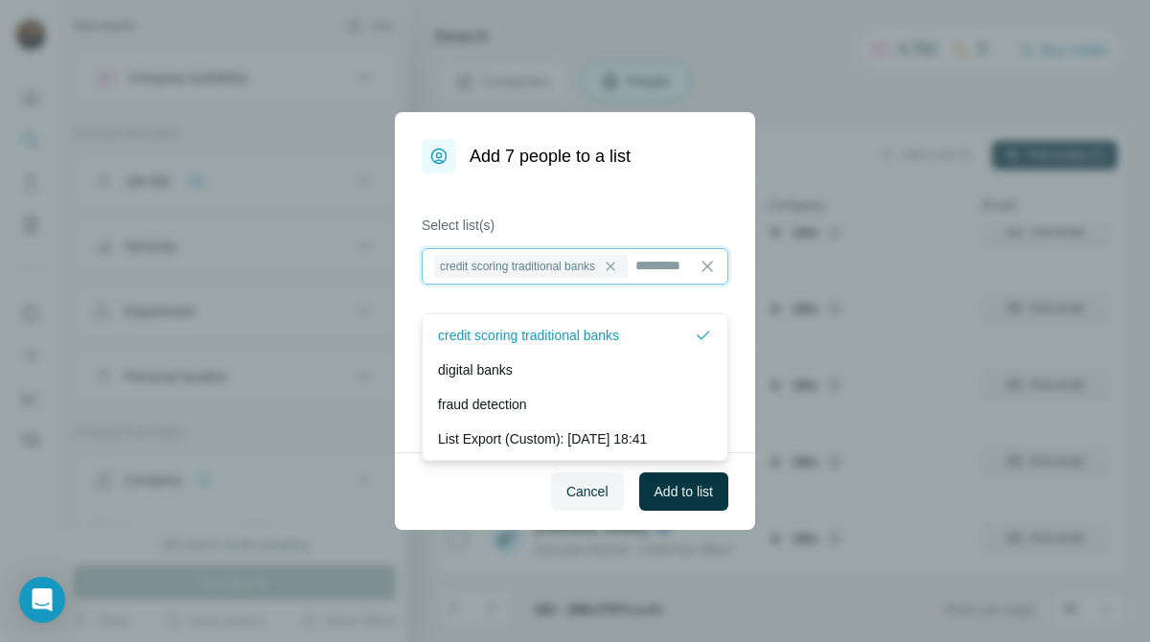
scroll to position [2, 0]
click at [681, 476] on button "Add to list" at bounding box center [683, 491] width 89 height 38
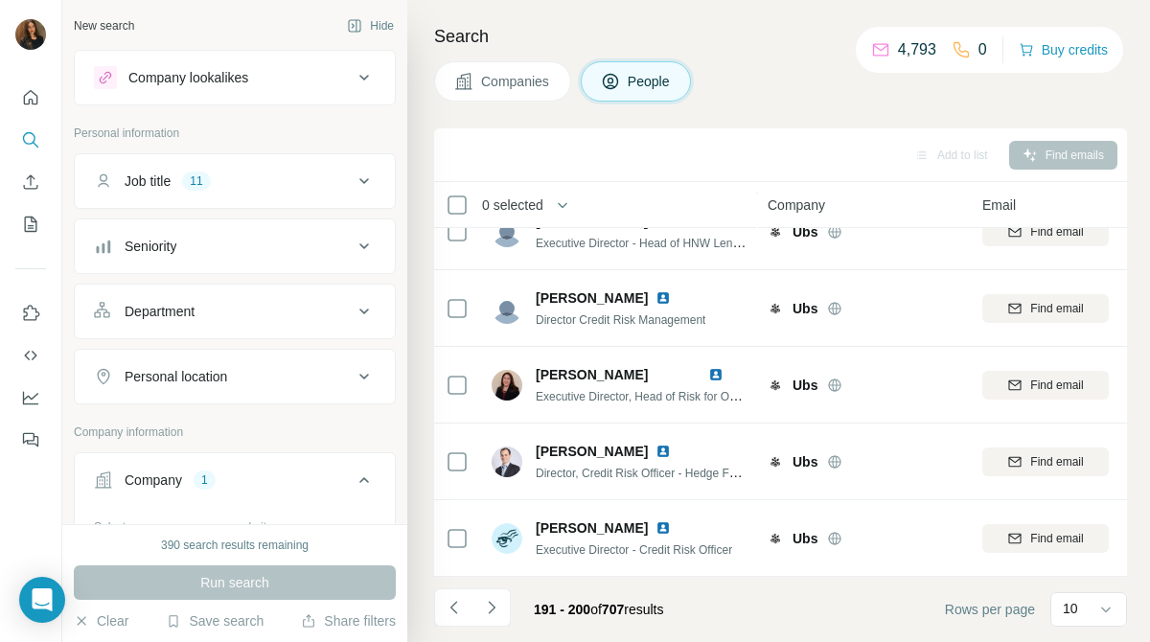
scroll to position [195, 0]
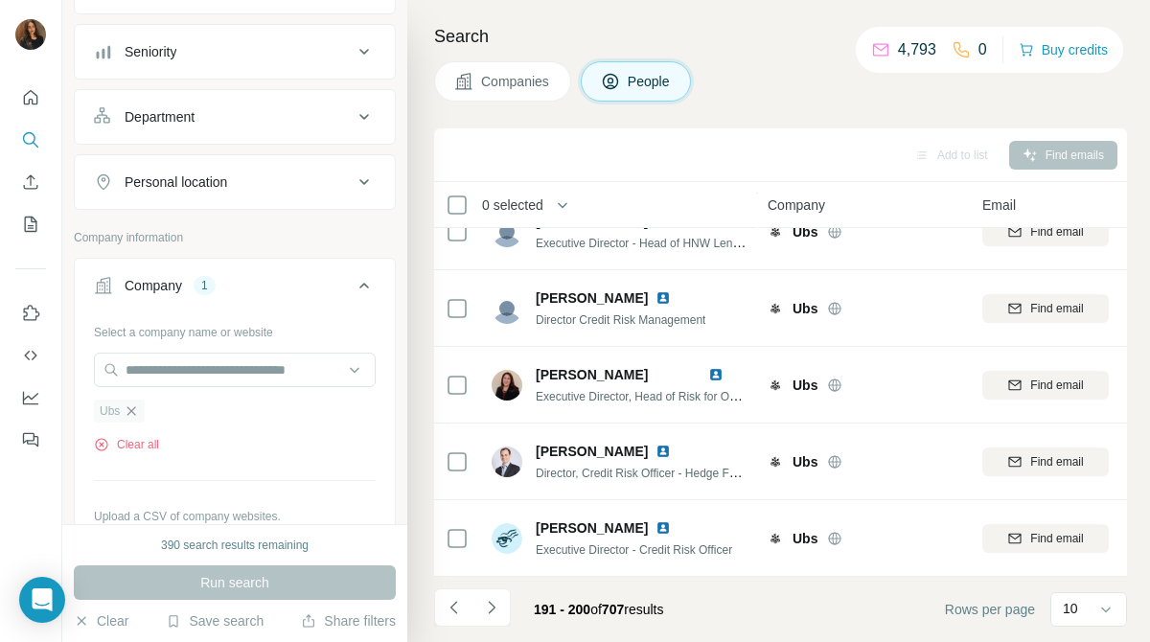
click at [136, 410] on icon "button" at bounding box center [131, 410] width 15 height 15
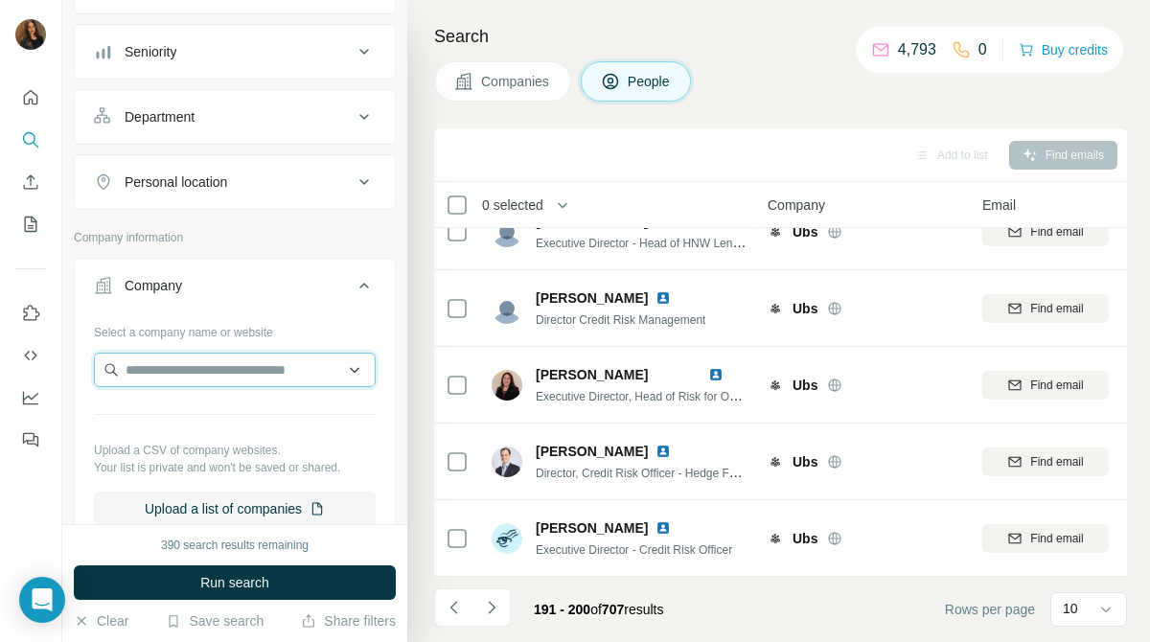
click at [253, 364] on input "text" at bounding box center [235, 370] width 282 height 34
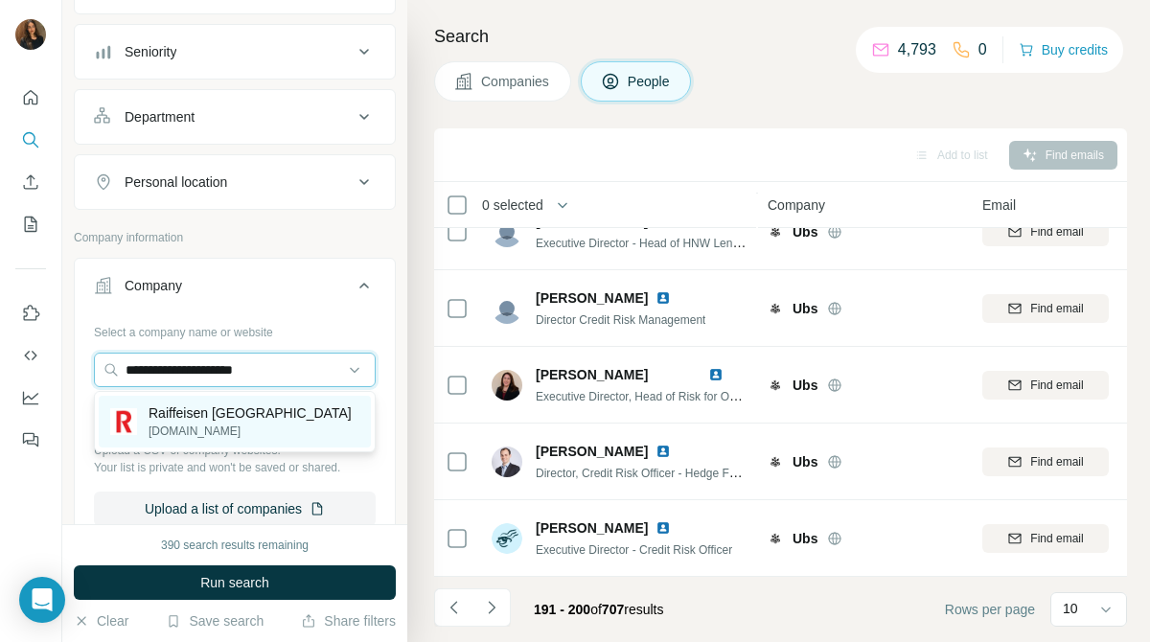
type input "**********"
click at [253, 413] on p "Raiffeisen Switzerland" at bounding box center [250, 412] width 203 height 19
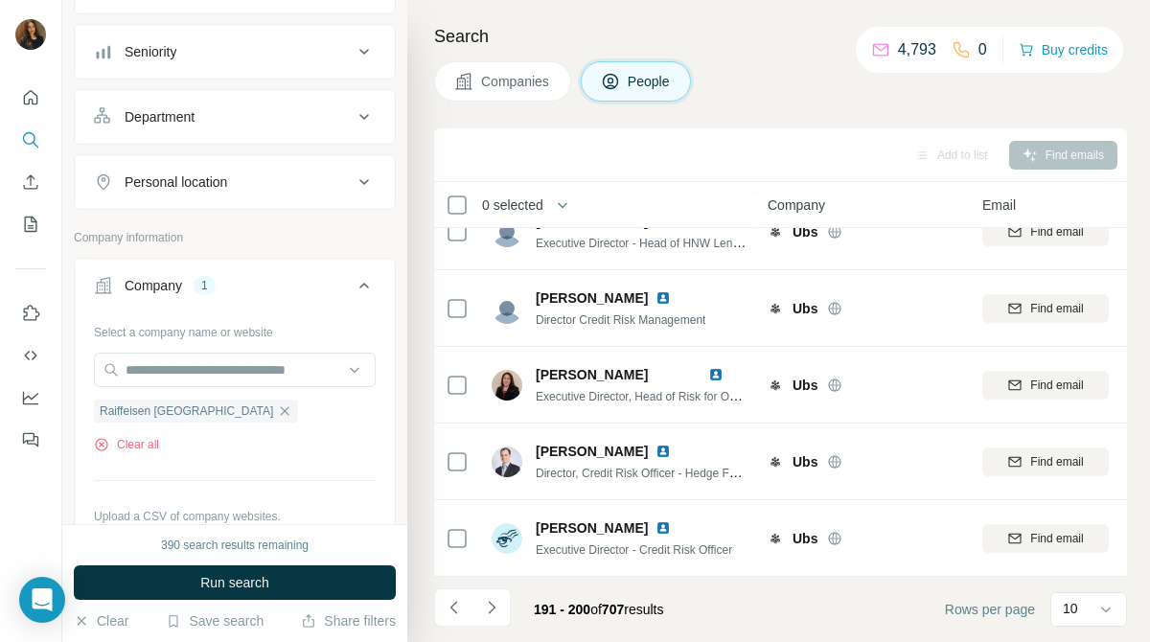
click at [515, 82] on span "Companies" at bounding box center [516, 81] width 70 height 19
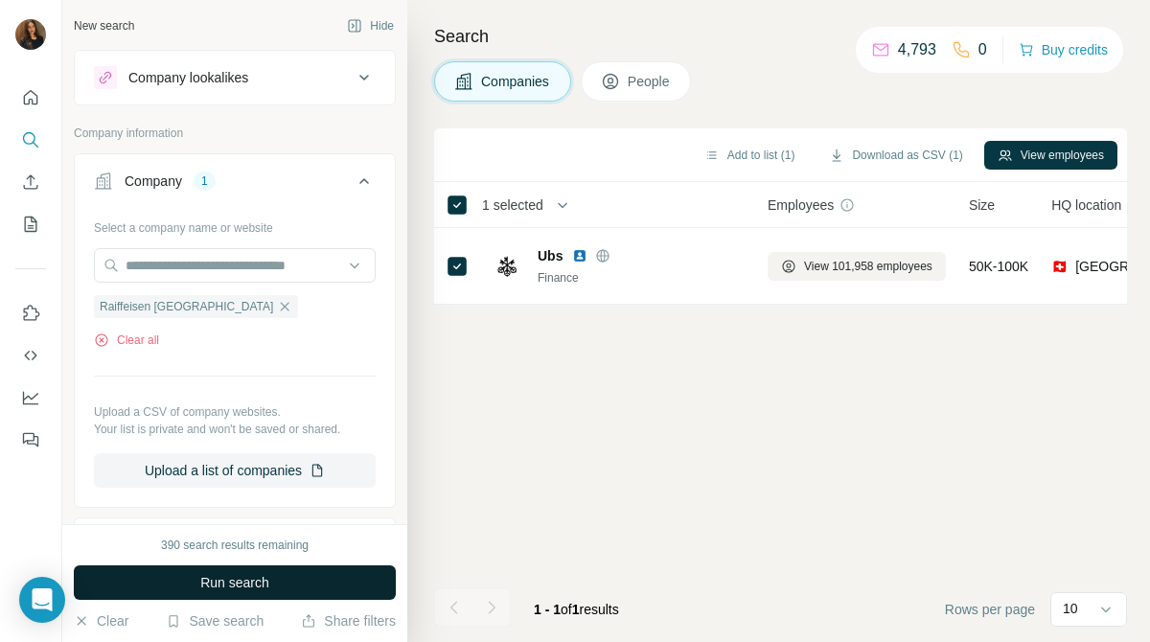
click at [286, 576] on button "Run search" at bounding box center [235, 582] width 322 height 34
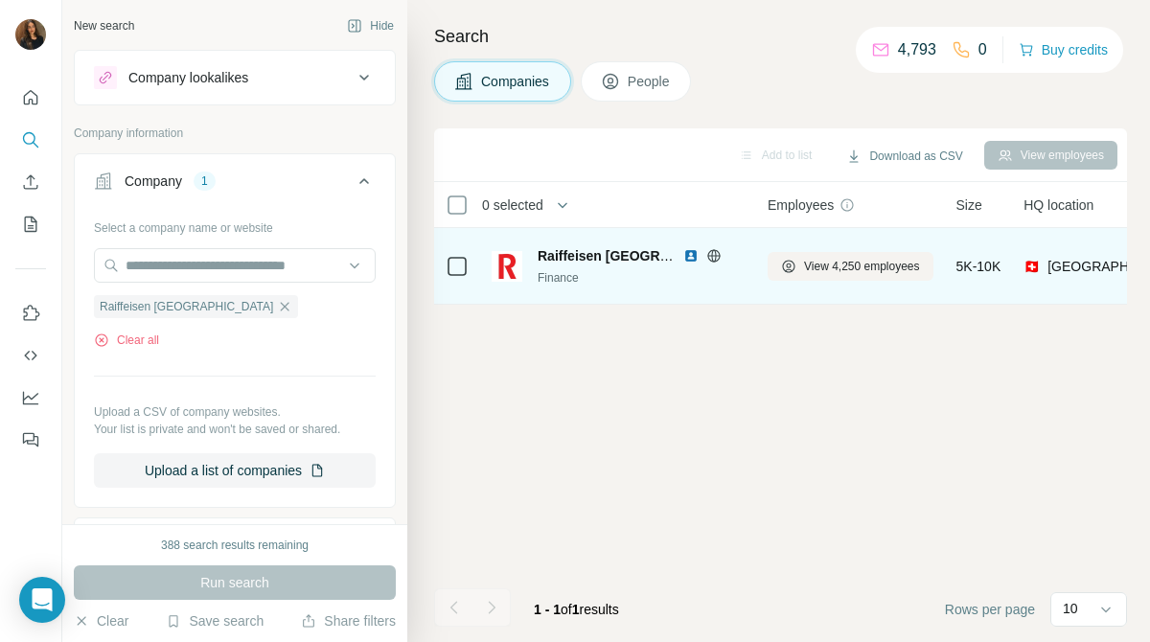
click at [459, 276] on icon at bounding box center [457, 266] width 23 height 23
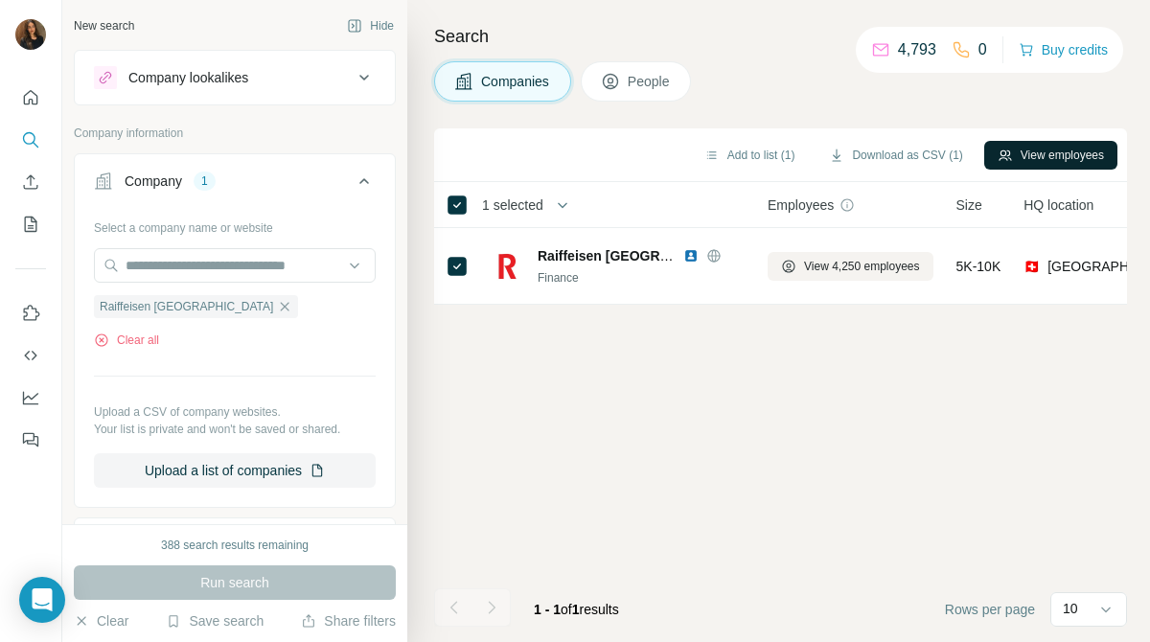
click at [1057, 155] on button "View employees" at bounding box center [1050, 155] width 133 height 29
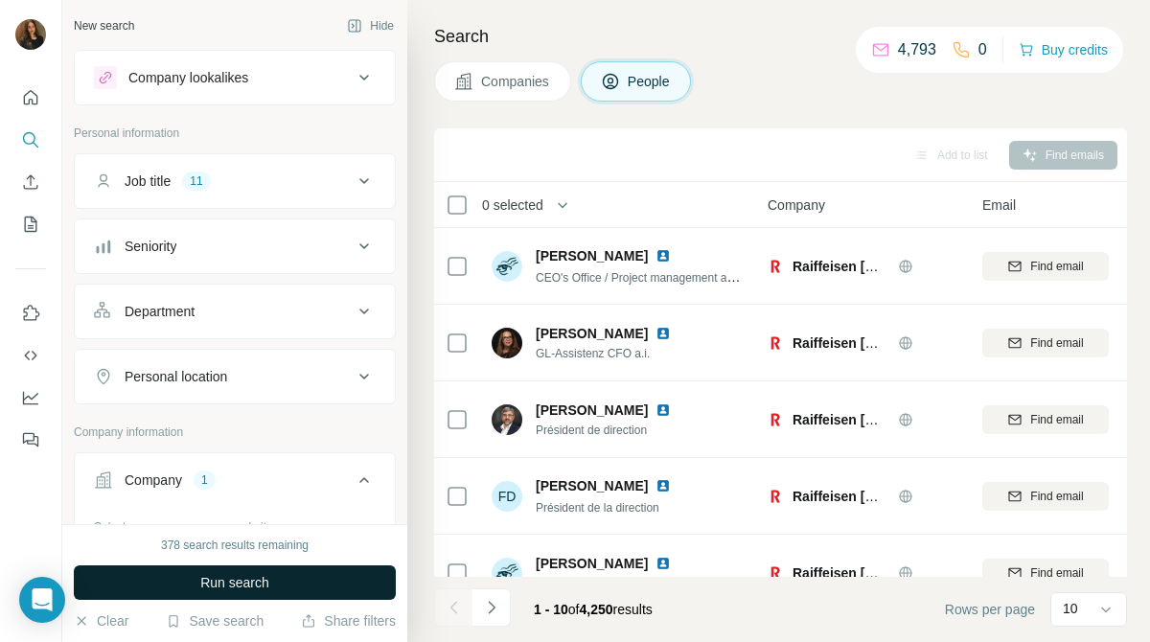
click at [313, 577] on button "Run search" at bounding box center [235, 582] width 322 height 34
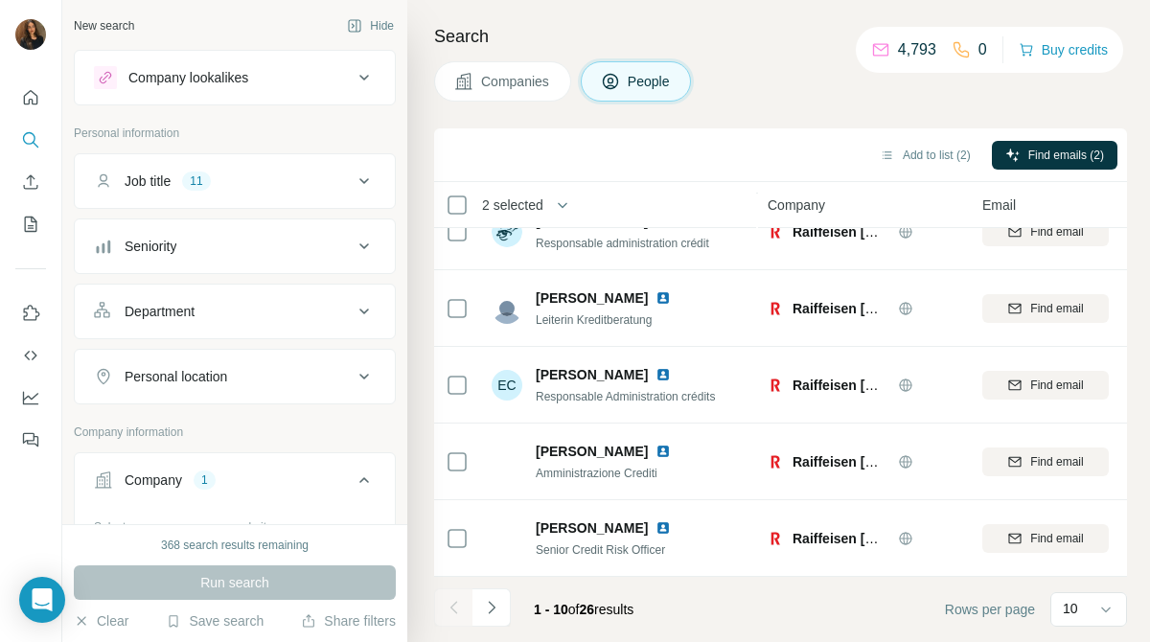
scroll to position [417, 0]
click at [490, 603] on icon "Navigate to next page" at bounding box center [491, 607] width 7 height 12
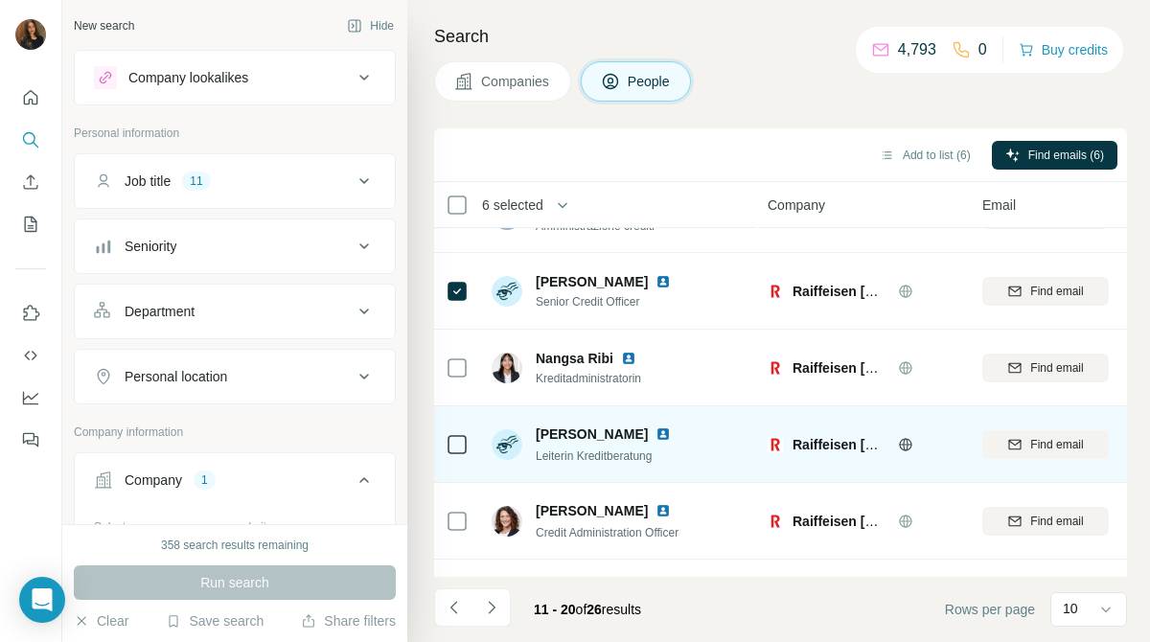
scroll to position [418, 0]
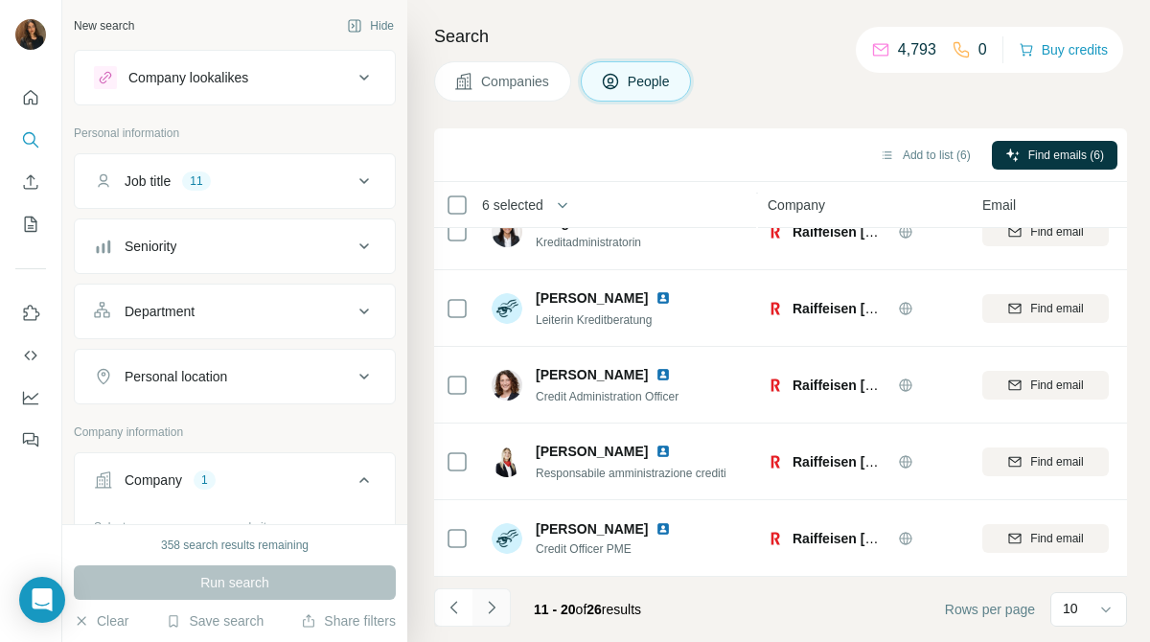
click at [492, 606] on icon "Navigate to next page" at bounding box center [491, 607] width 7 height 12
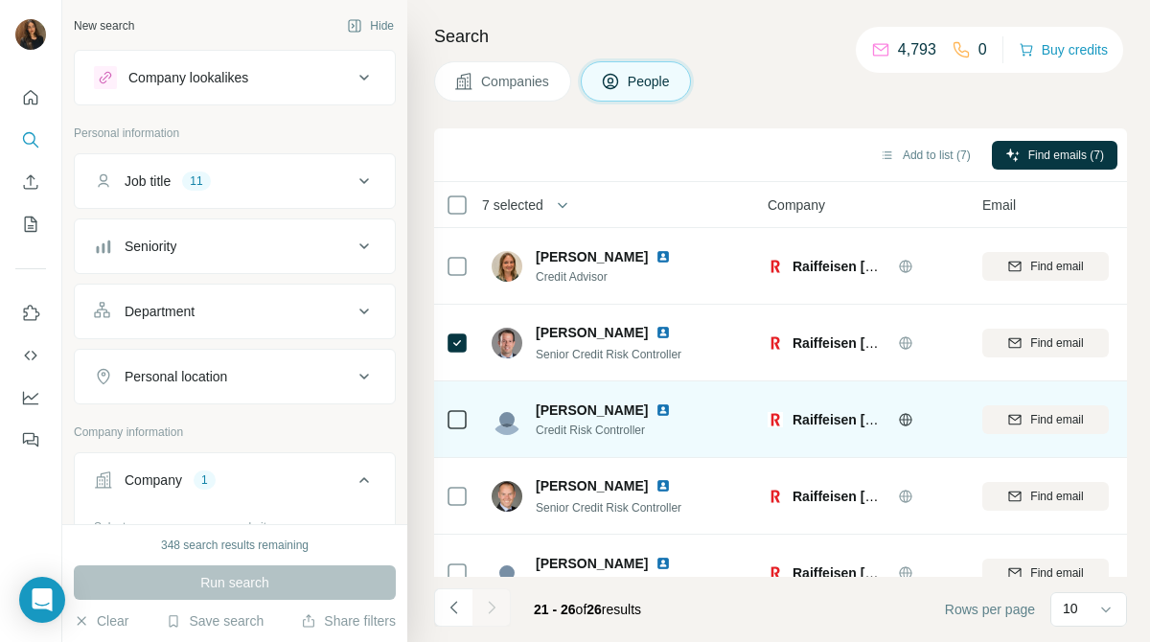
scroll to position [111, 0]
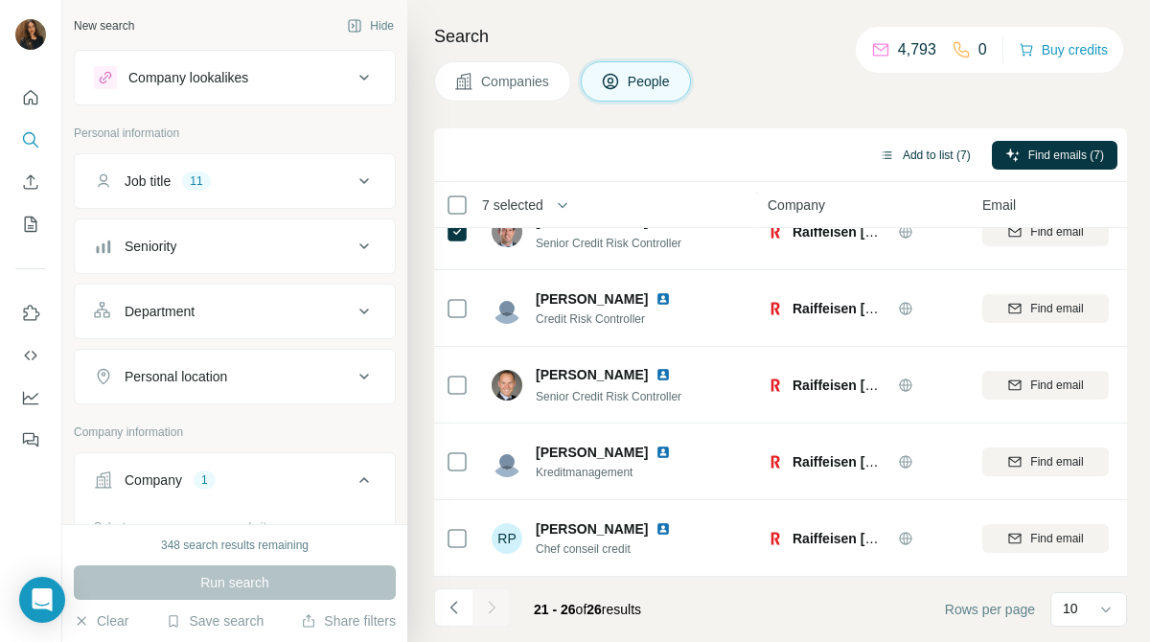
click at [940, 158] on button "Add to list (7)" at bounding box center [925, 155] width 118 height 29
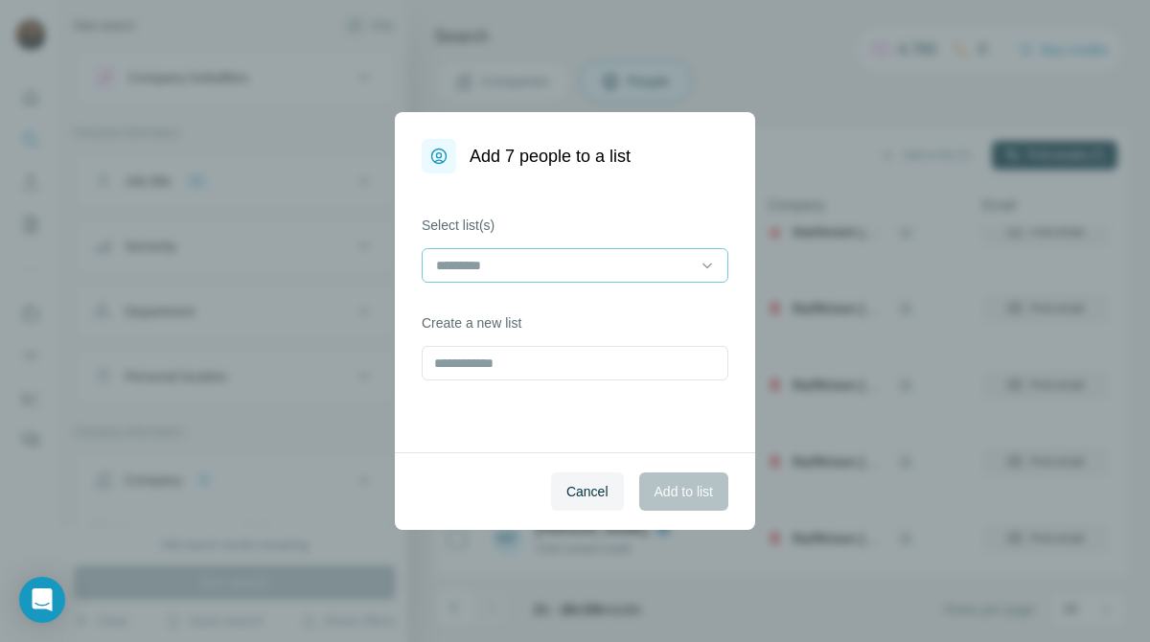
click at [625, 269] on input at bounding box center [563, 265] width 259 height 21
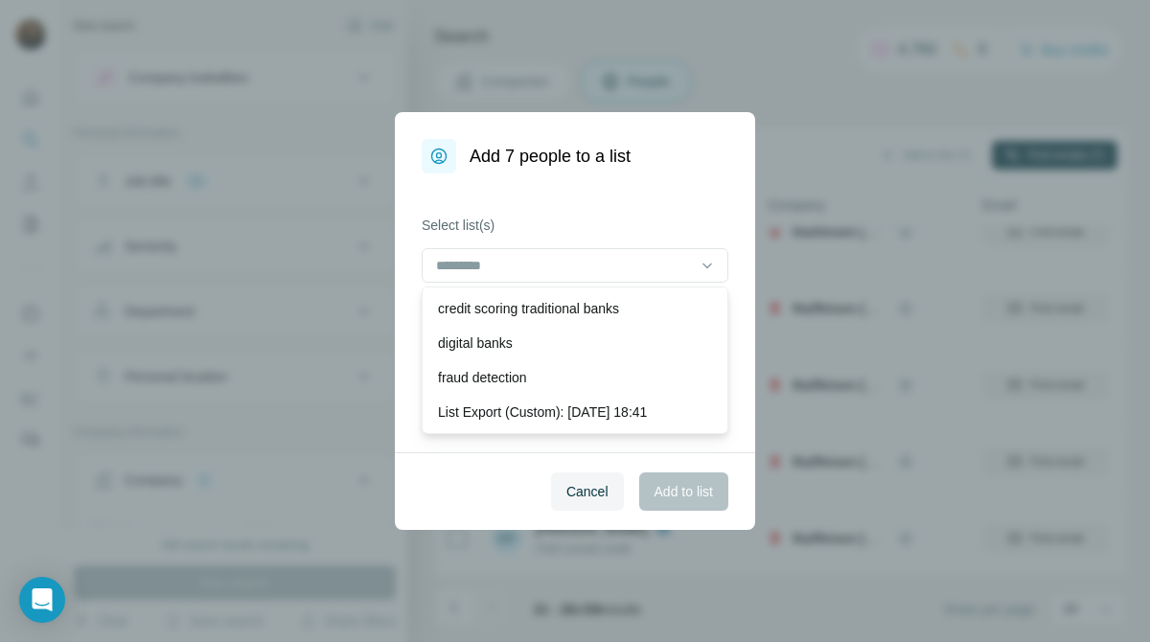
click at [619, 299] on p "credit scoring traditional banks" at bounding box center [528, 308] width 181 height 19
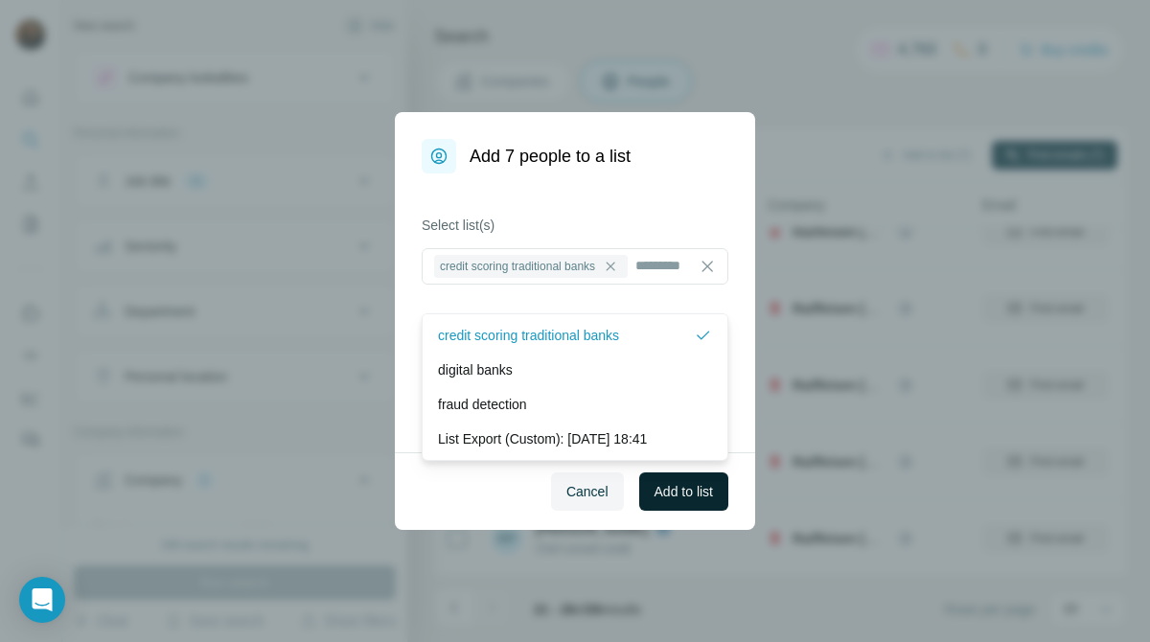
click at [691, 484] on span "Add to list" at bounding box center [683, 491] width 58 height 19
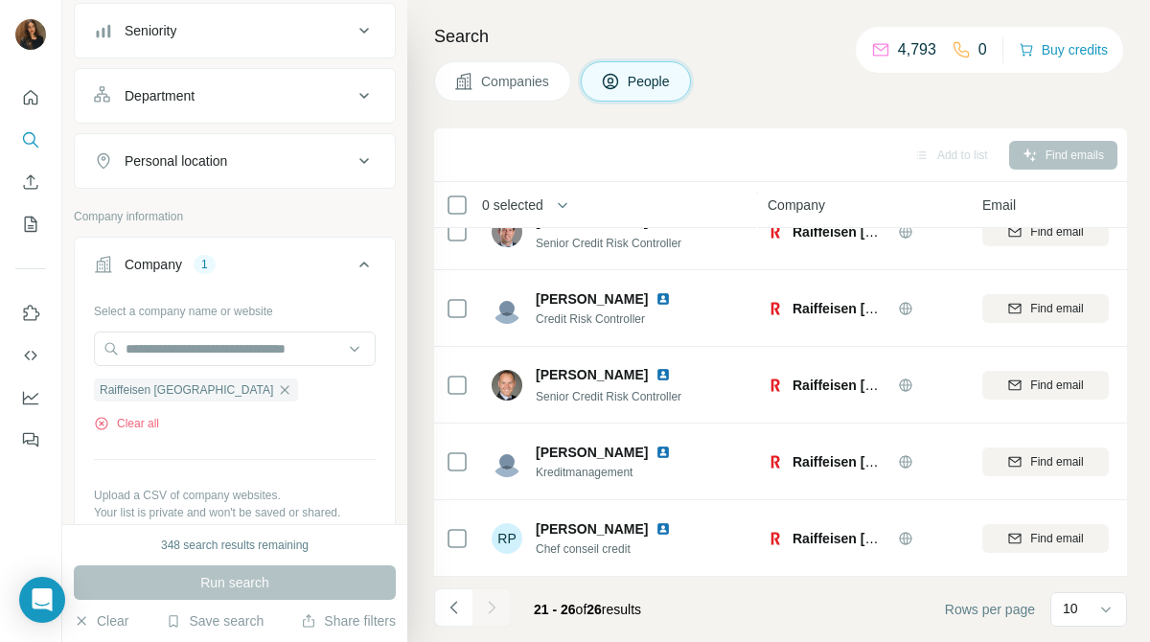
scroll to position [215, 0]
click at [277, 384] on icon "button" at bounding box center [284, 390] width 15 height 15
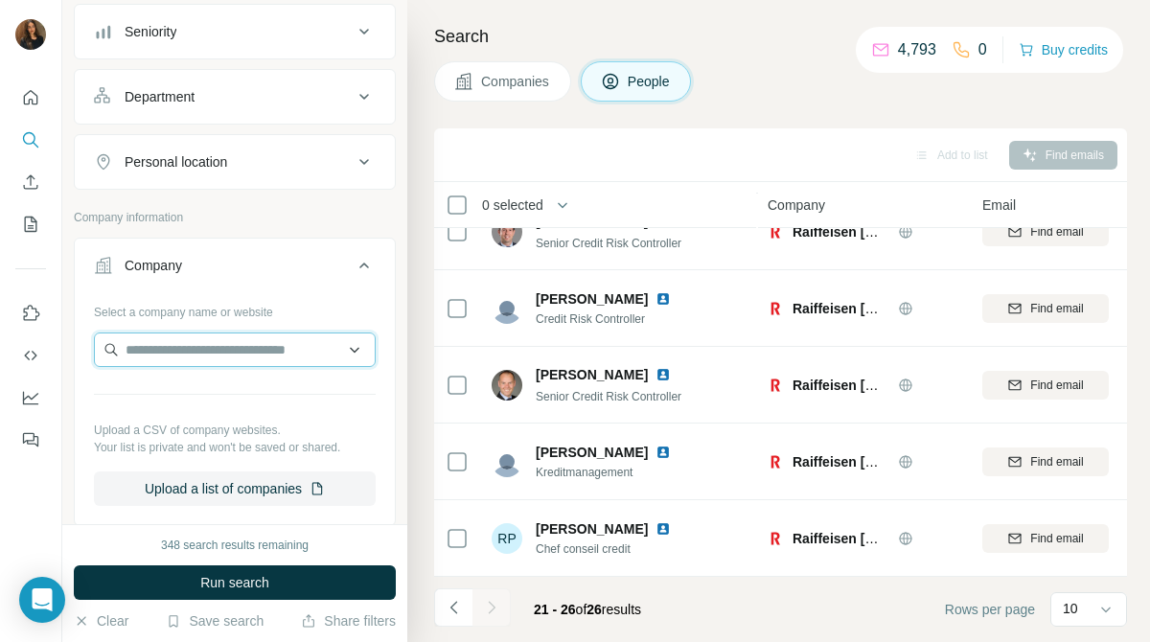
click at [313, 333] on input "text" at bounding box center [235, 349] width 282 height 34
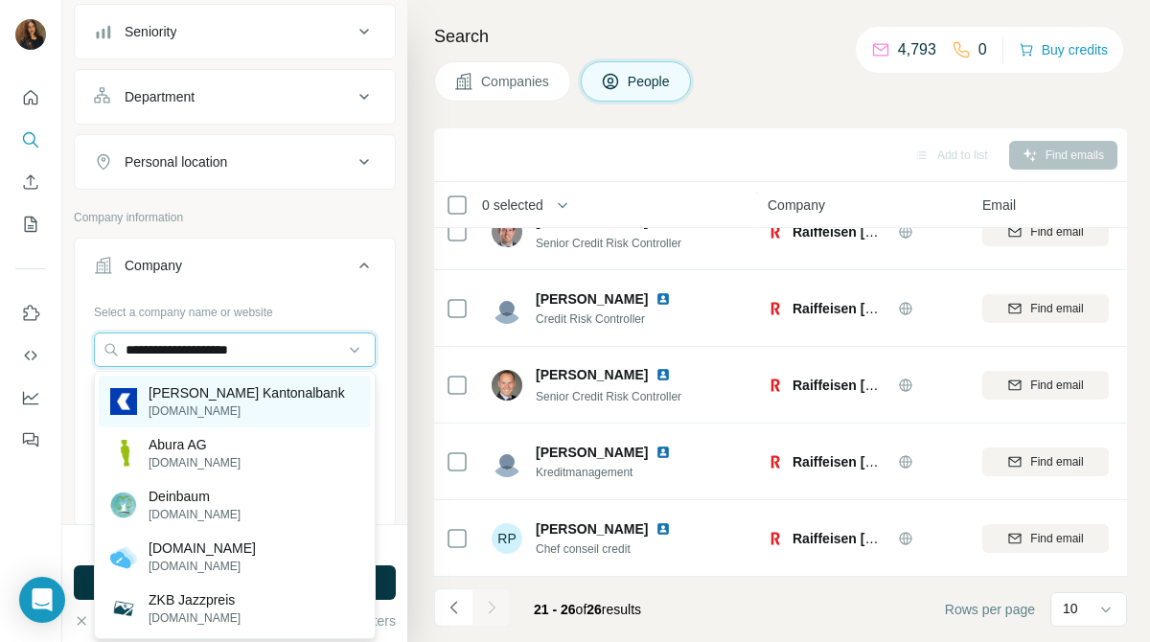
type input "**********"
click at [305, 392] on div "Zürcher Kantonalbank zkb.ch" at bounding box center [235, 402] width 272 height 52
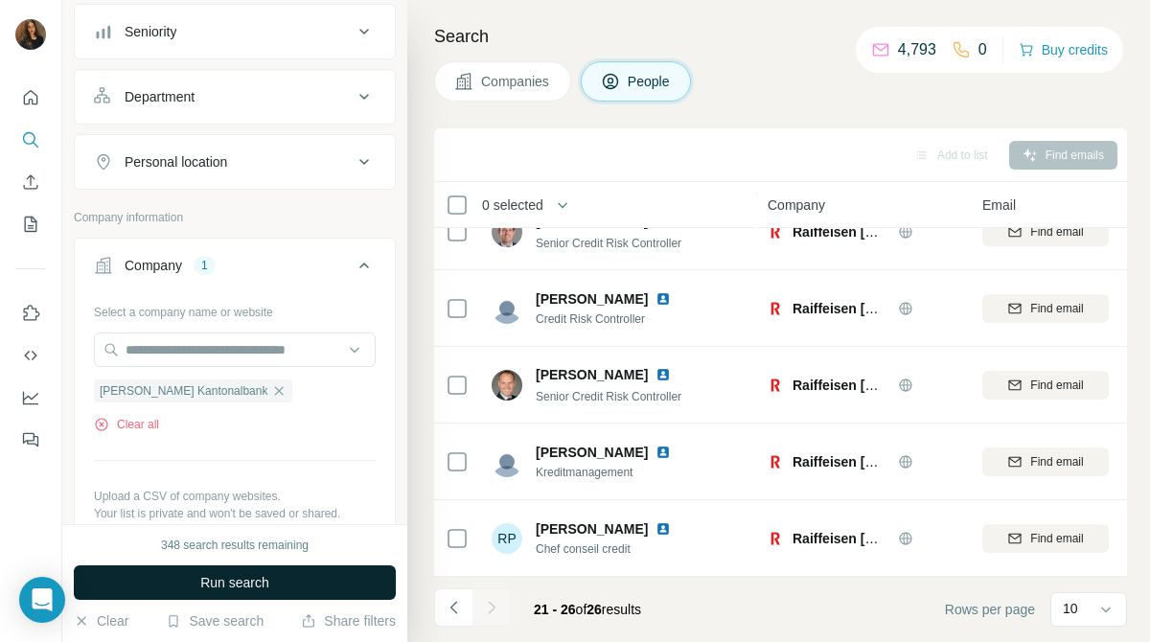
click at [312, 573] on button "Run search" at bounding box center [235, 582] width 322 height 34
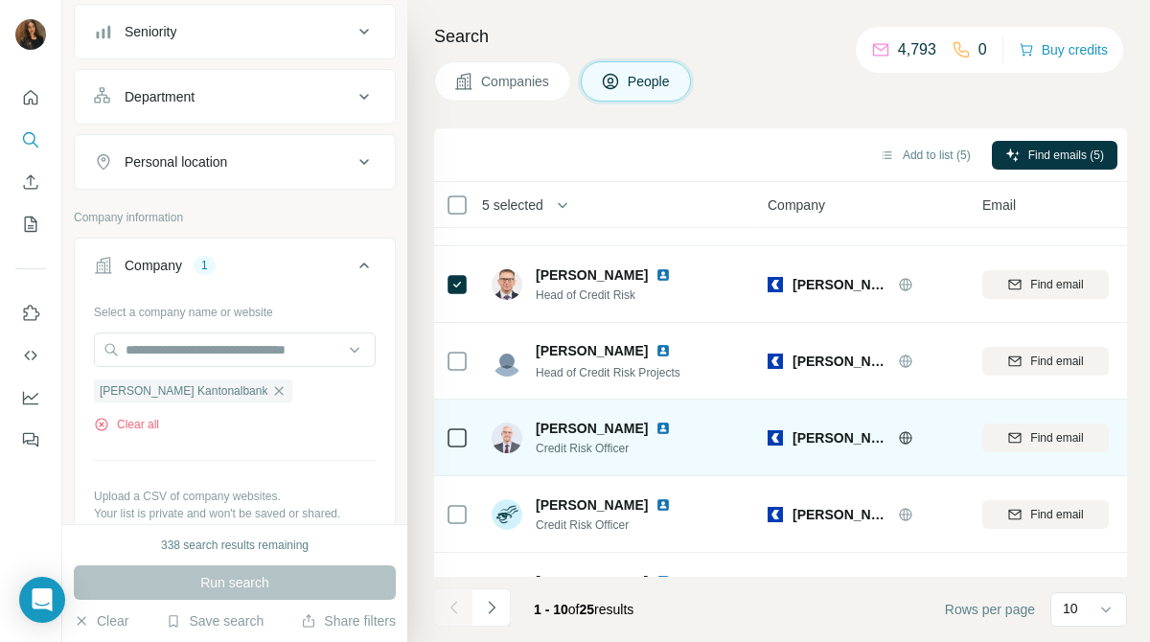
scroll to position [418, 0]
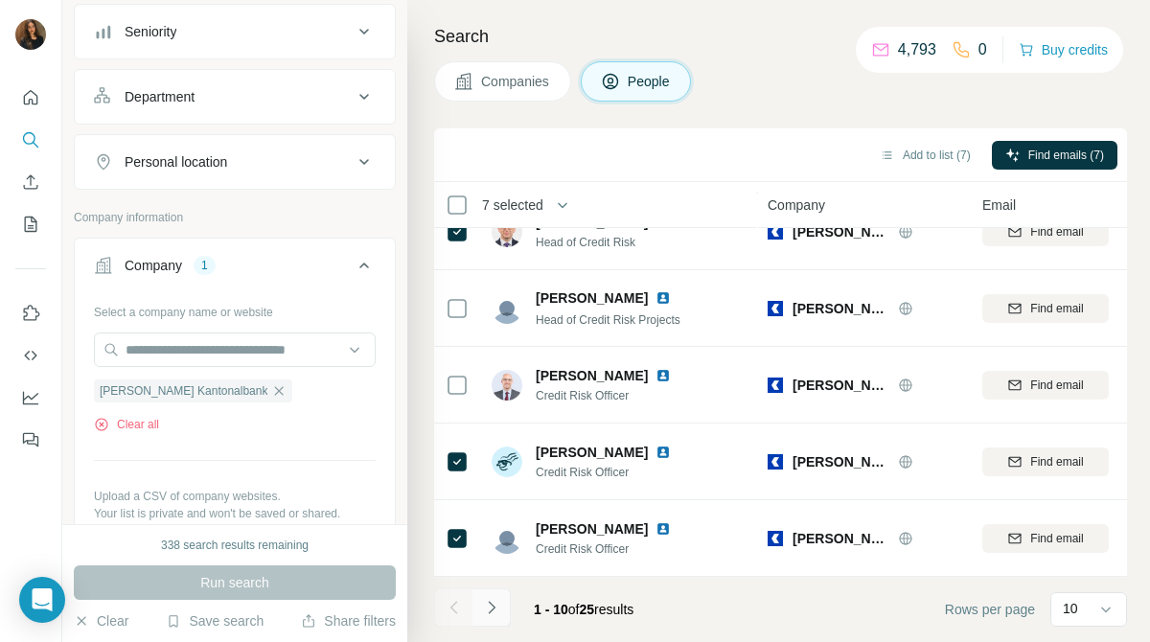
click at [496, 600] on icon "Navigate to next page" at bounding box center [491, 607] width 19 height 19
click at [493, 610] on icon "Navigate to next page" at bounding box center [491, 607] width 19 height 19
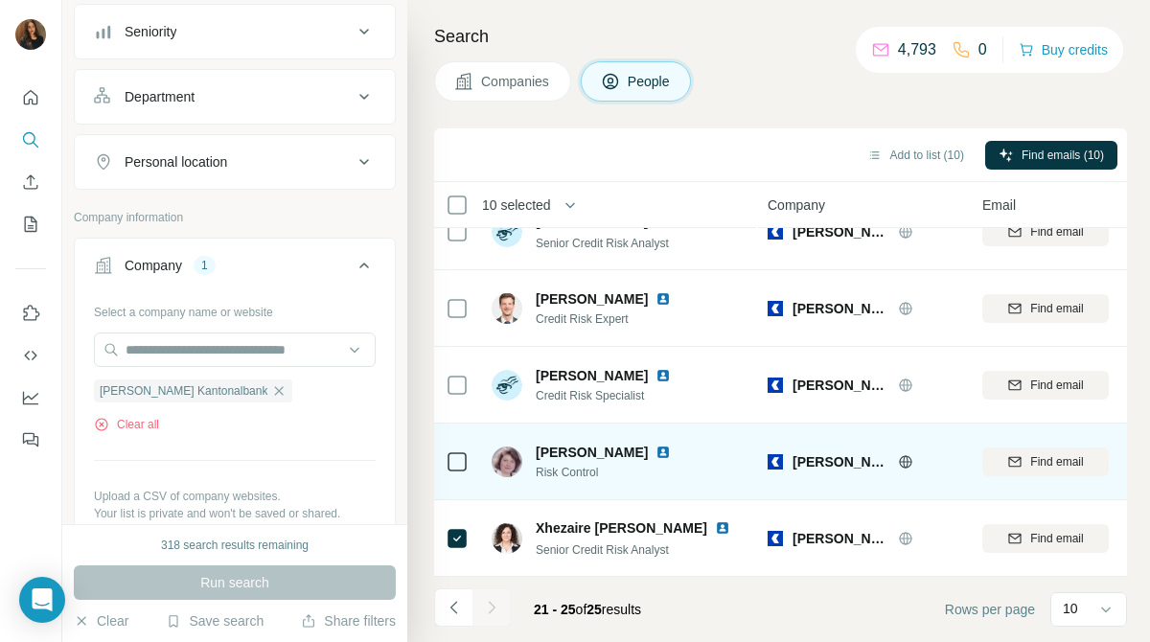
scroll to position [0, 0]
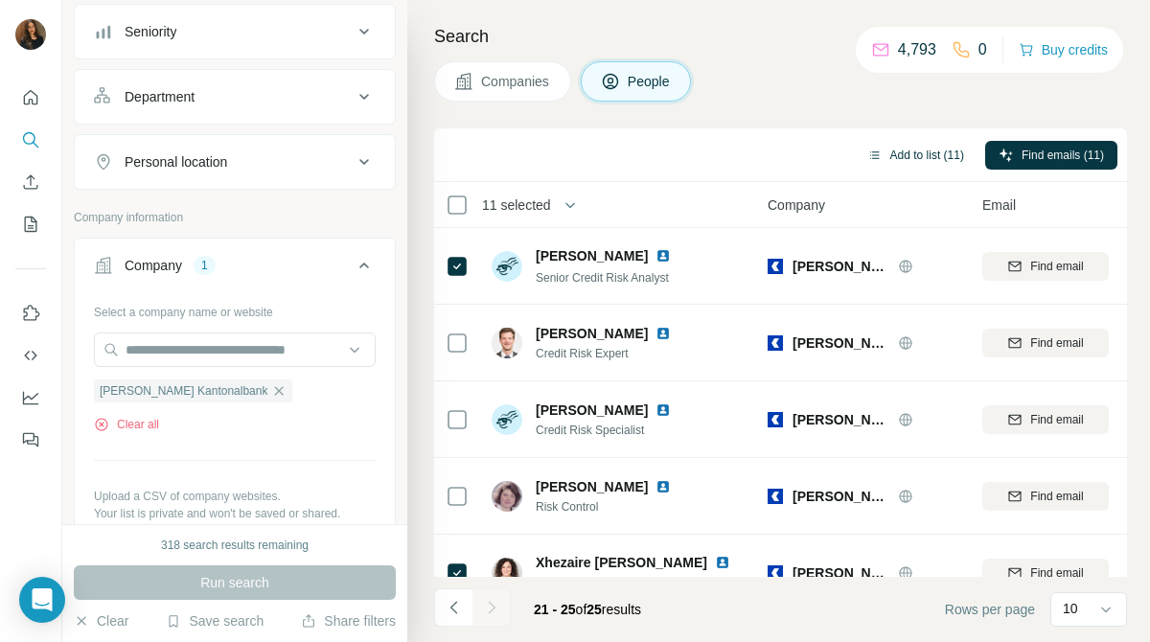
click at [875, 149] on icon "button" at bounding box center [874, 155] width 15 height 15
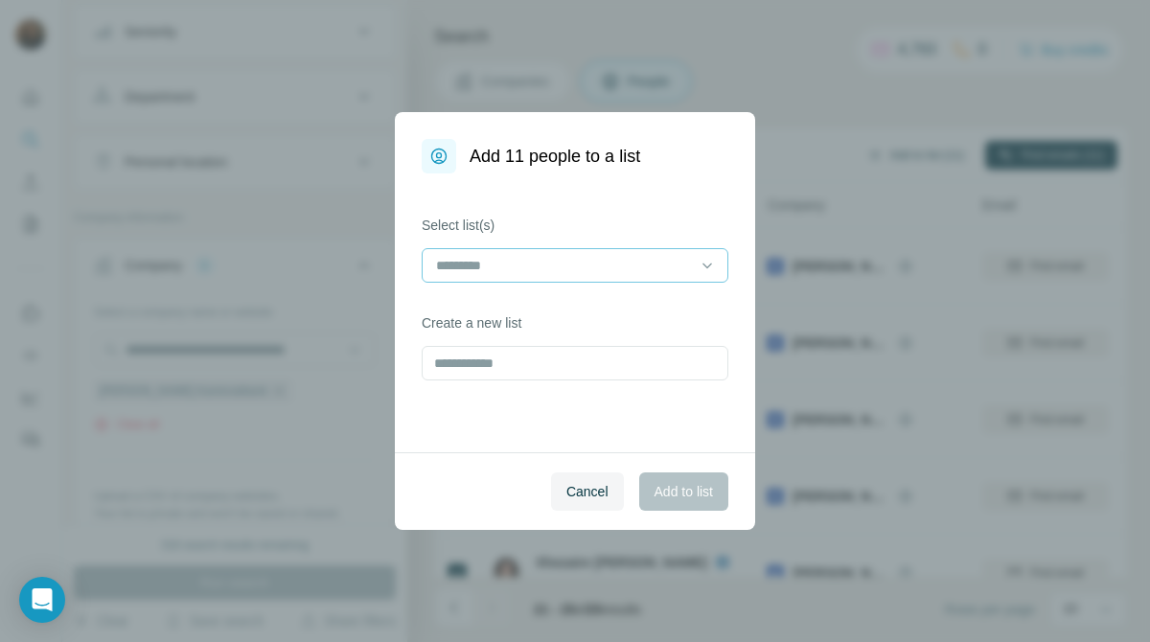
click at [656, 249] on div at bounding box center [563, 265] width 259 height 33
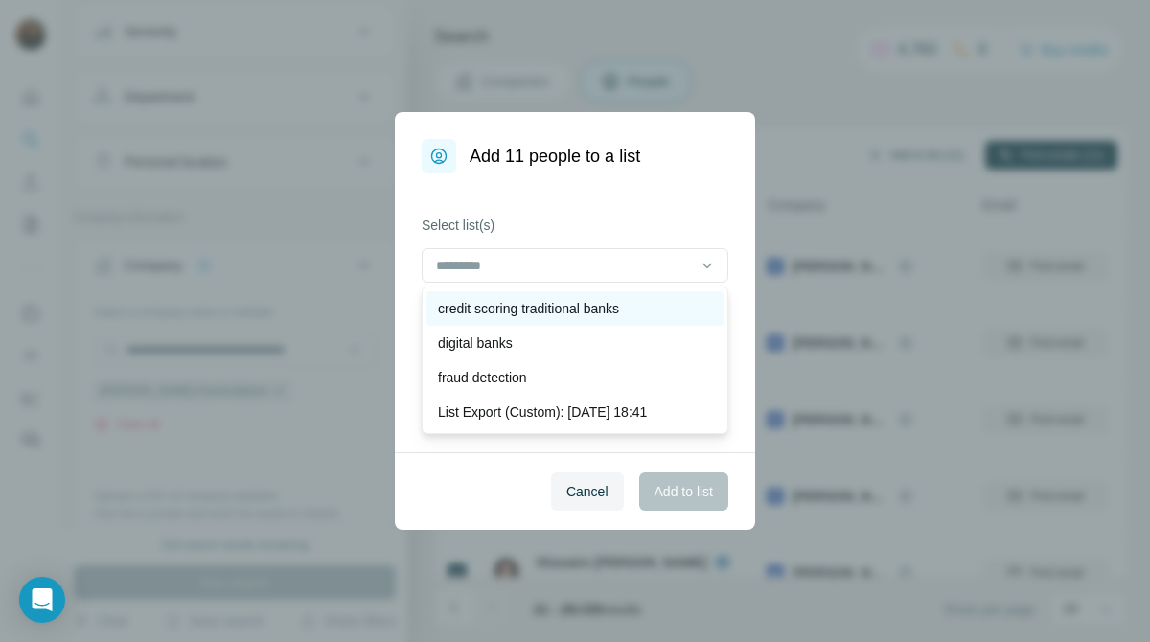
click at [639, 304] on div "credit scoring traditional banks" at bounding box center [575, 308] width 274 height 19
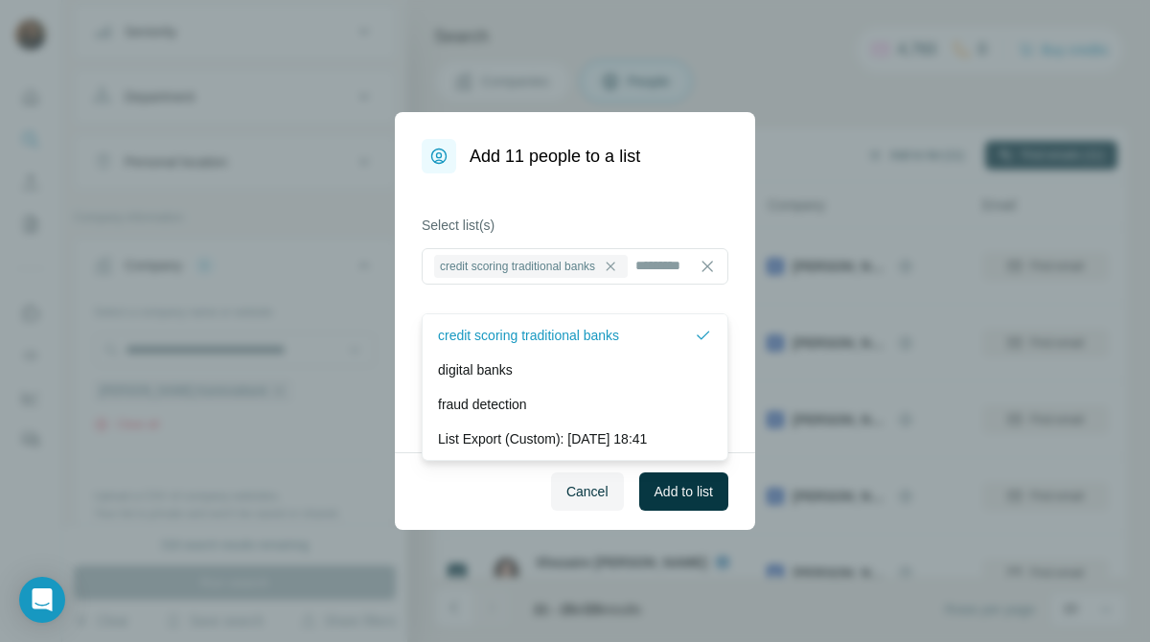
click at [660, 493] on span "Add to list" at bounding box center [683, 491] width 58 height 19
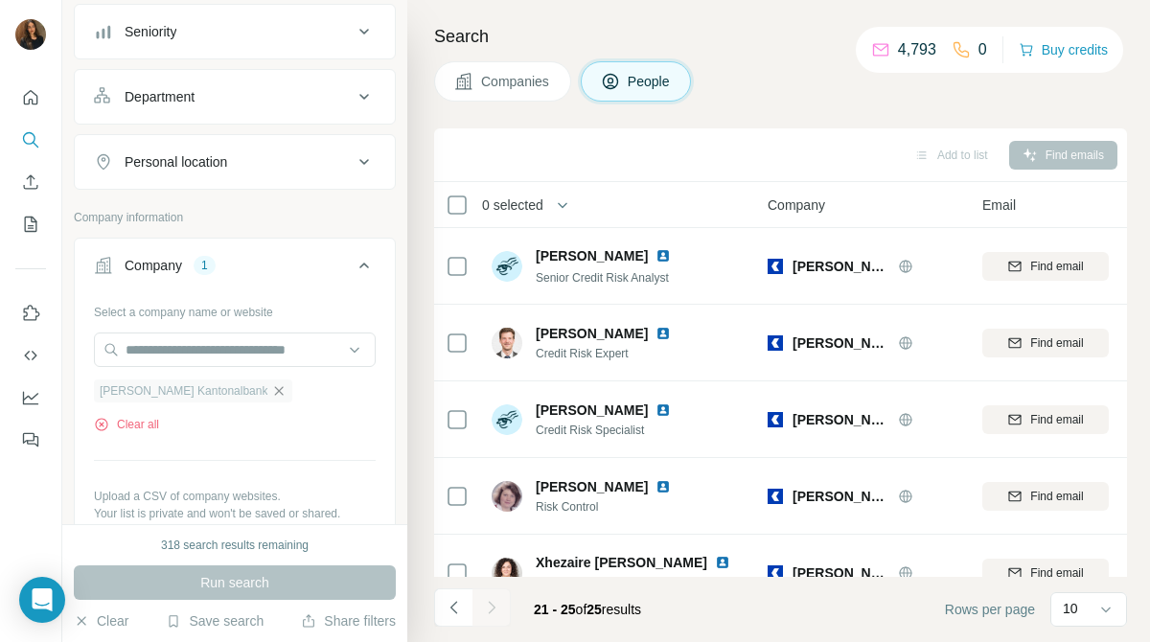
click at [275, 389] on icon "button" at bounding box center [279, 390] width 9 height 9
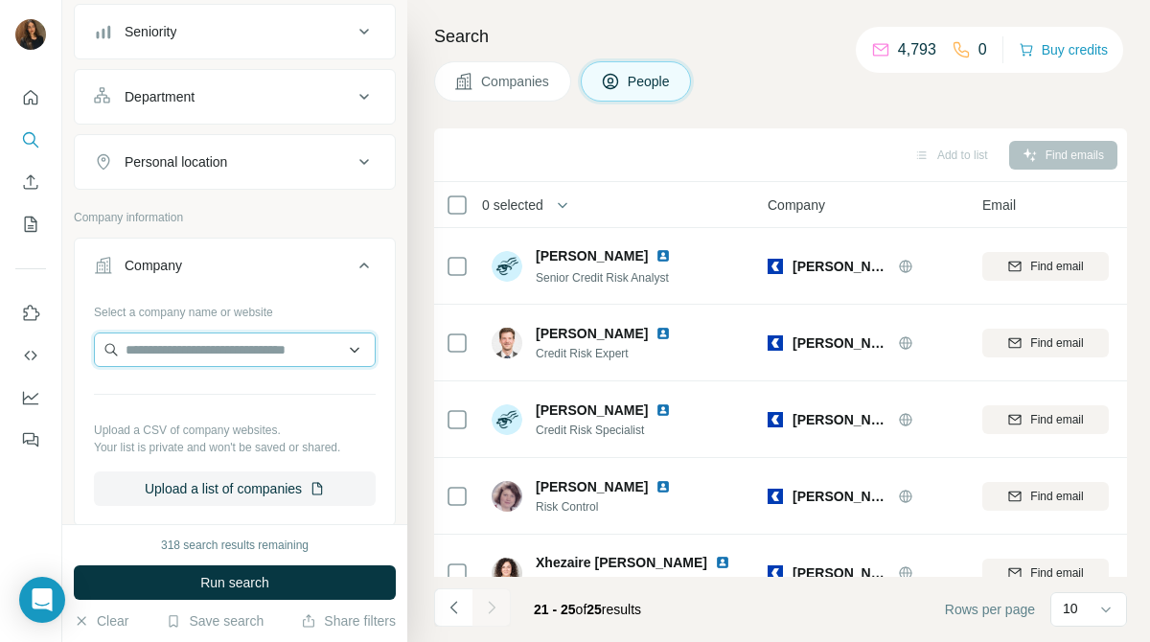
click at [279, 338] on input "text" at bounding box center [235, 349] width 282 height 34
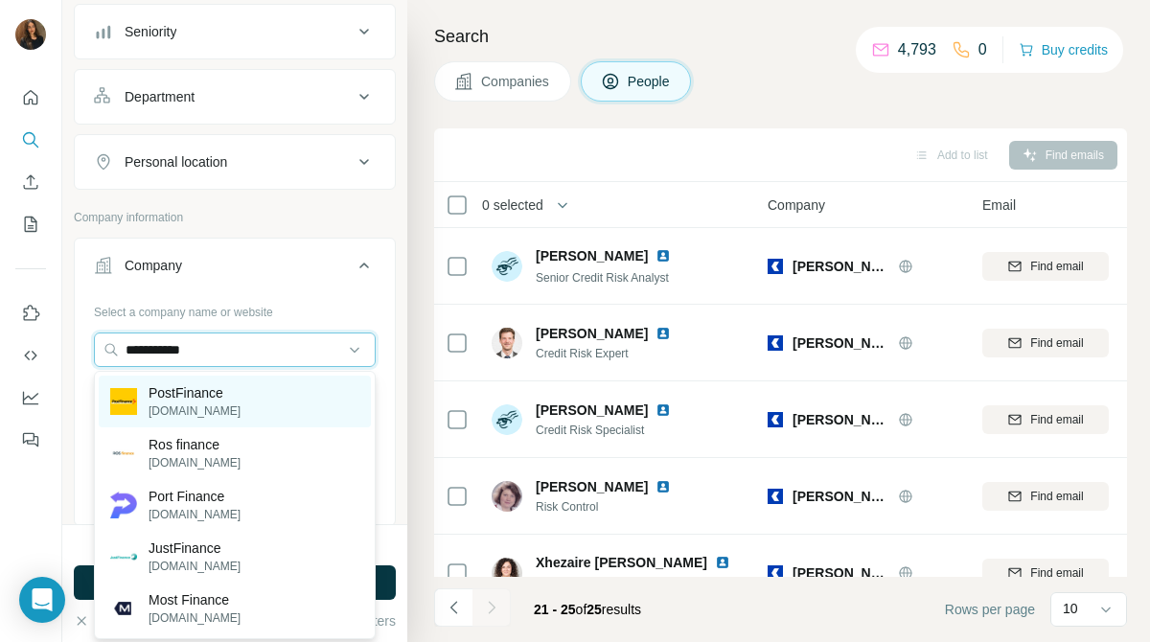
type input "**********"
click at [259, 405] on div "PostFinance postfinance.ch" at bounding box center [235, 402] width 272 height 52
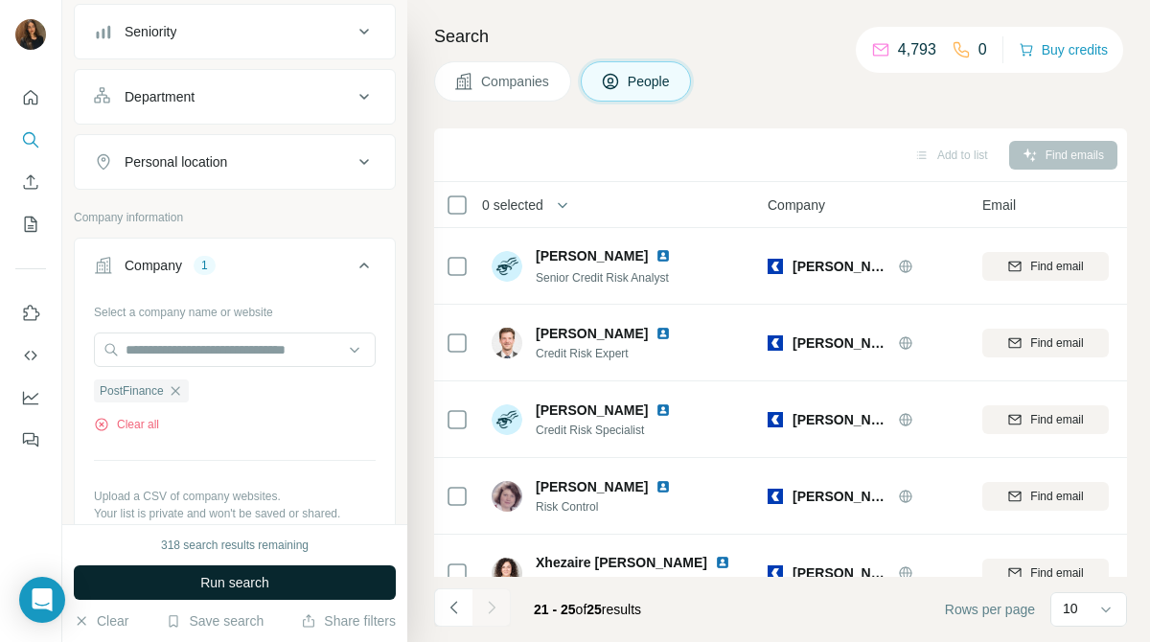
click at [287, 577] on button "Run search" at bounding box center [235, 582] width 322 height 34
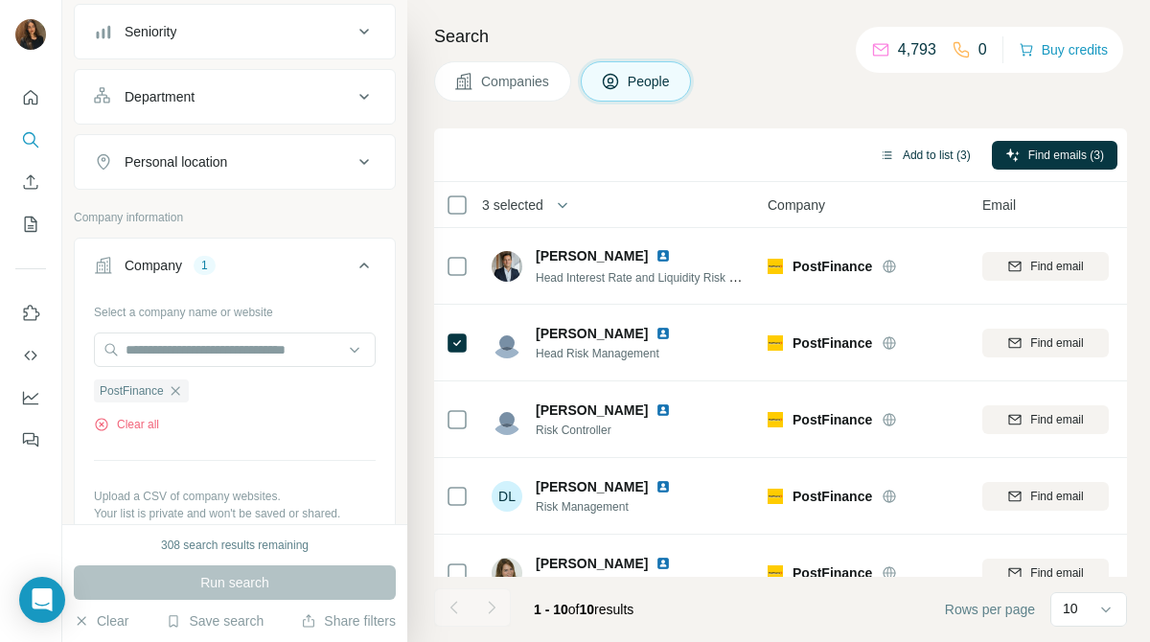
click at [906, 163] on button "Add to list (3)" at bounding box center [925, 155] width 118 height 29
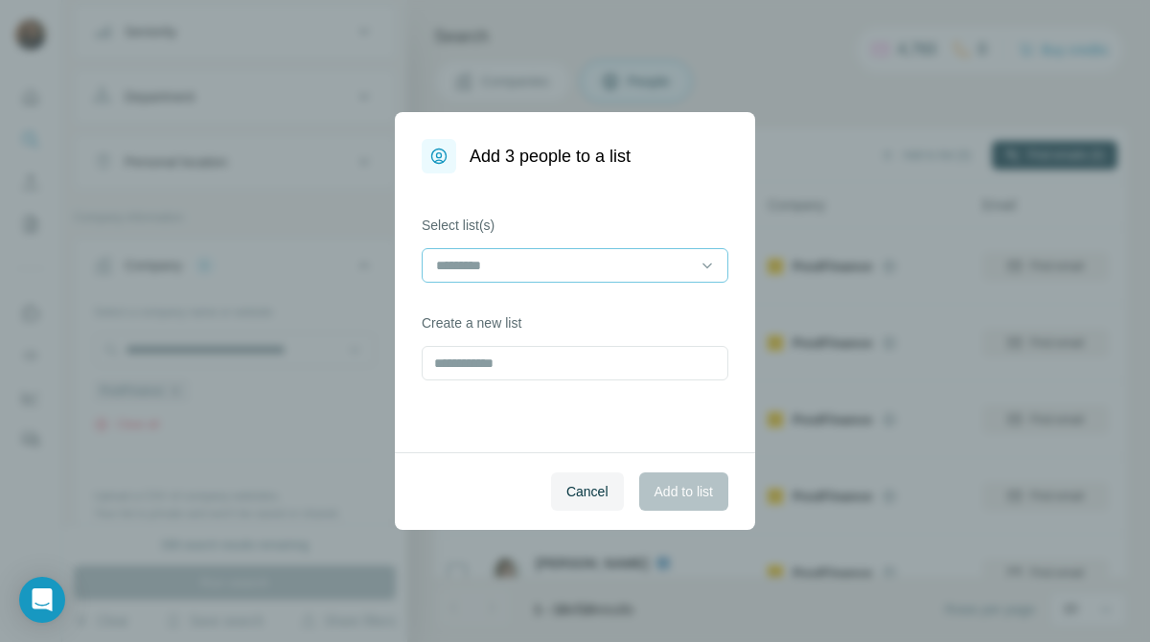
click at [627, 267] on input at bounding box center [563, 265] width 259 height 21
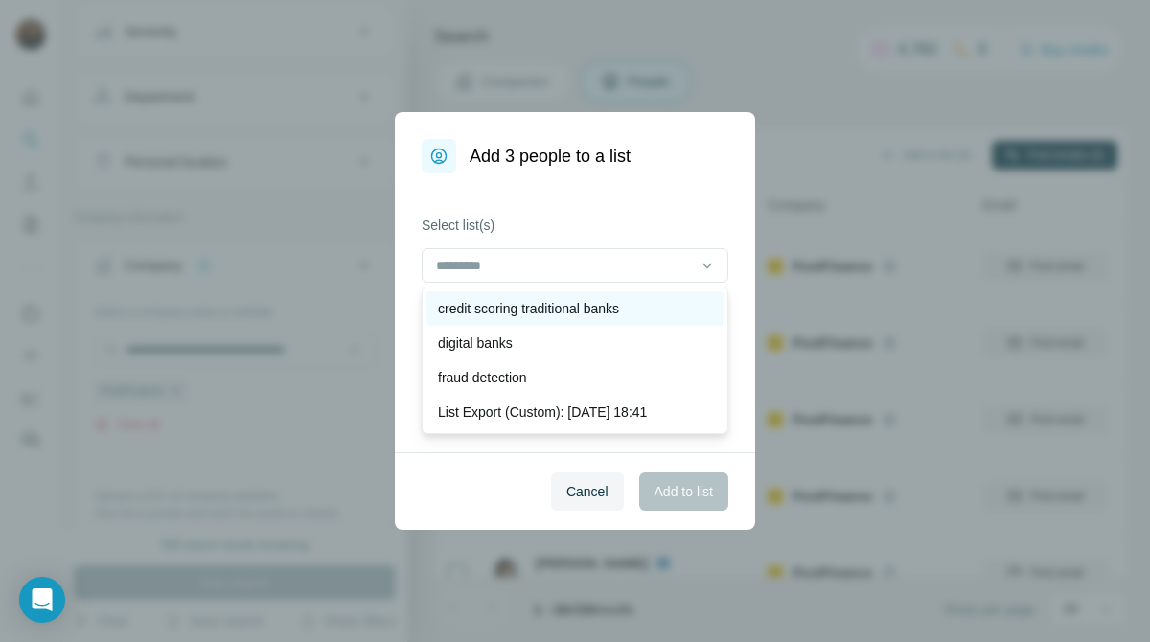
click at [606, 301] on p "credit scoring traditional banks" at bounding box center [528, 308] width 181 height 19
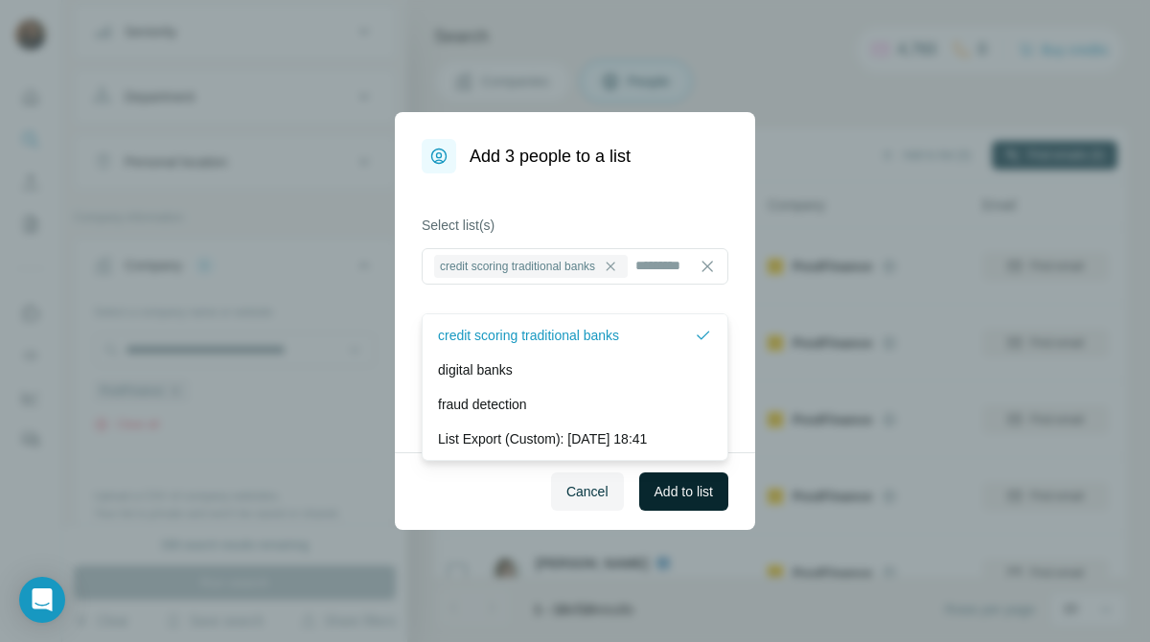
click at [674, 493] on span "Add to list" at bounding box center [683, 491] width 58 height 19
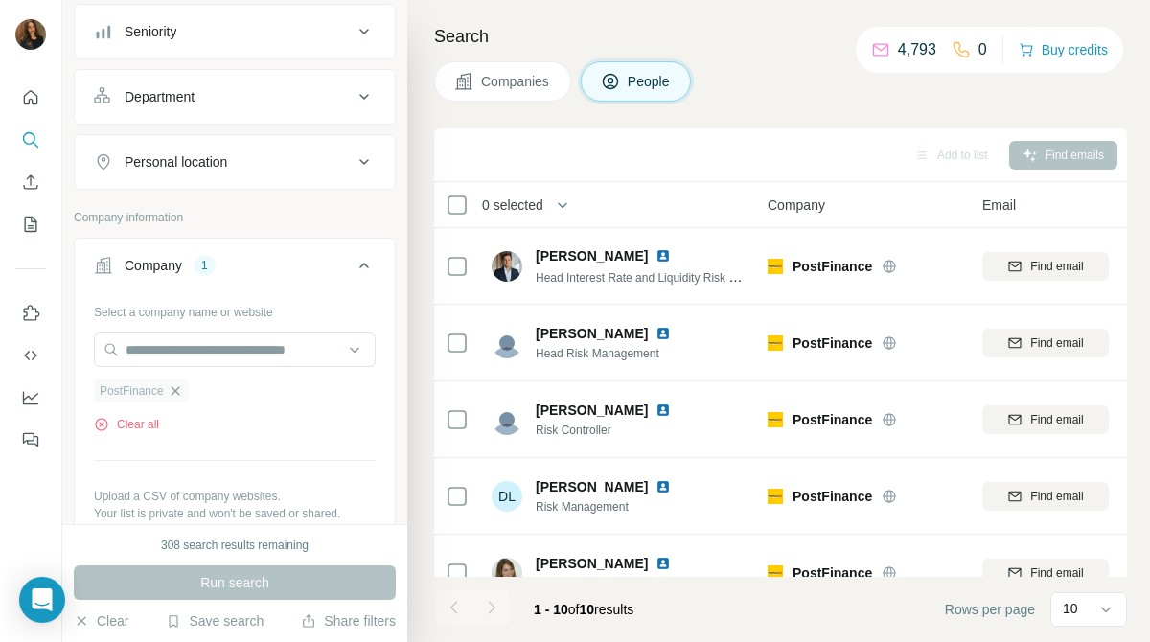
click at [177, 388] on icon "button" at bounding box center [175, 390] width 15 height 15
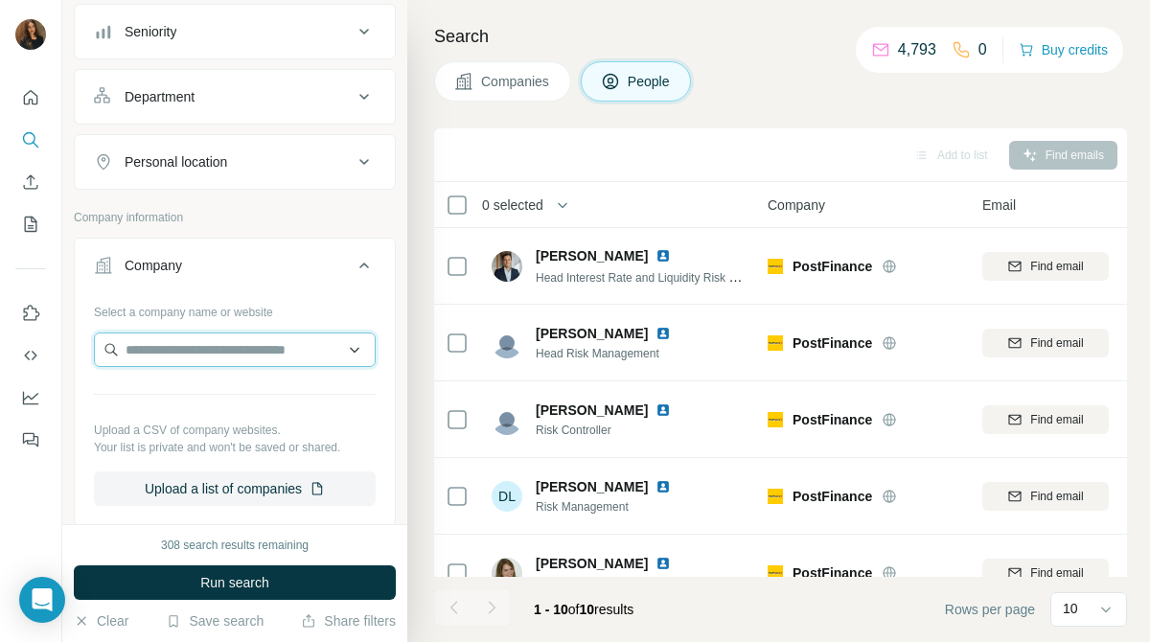
click at [255, 352] on input "text" at bounding box center [235, 349] width 282 height 34
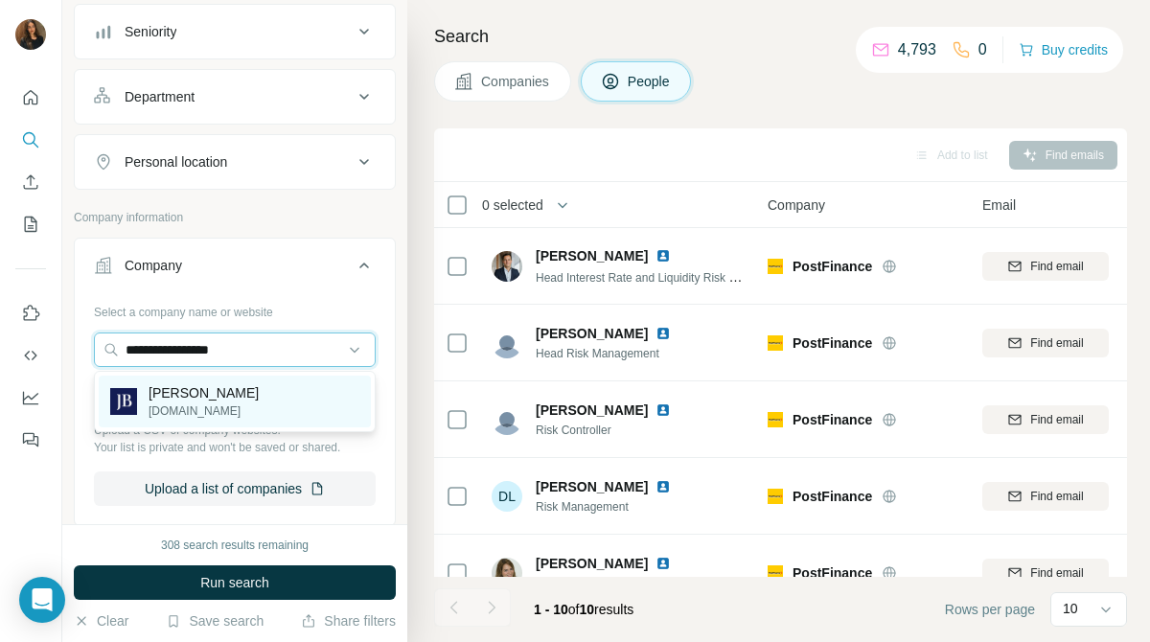
type input "**********"
click at [254, 388] on div "Julius Baer juliusbaer.com" at bounding box center [235, 402] width 272 height 52
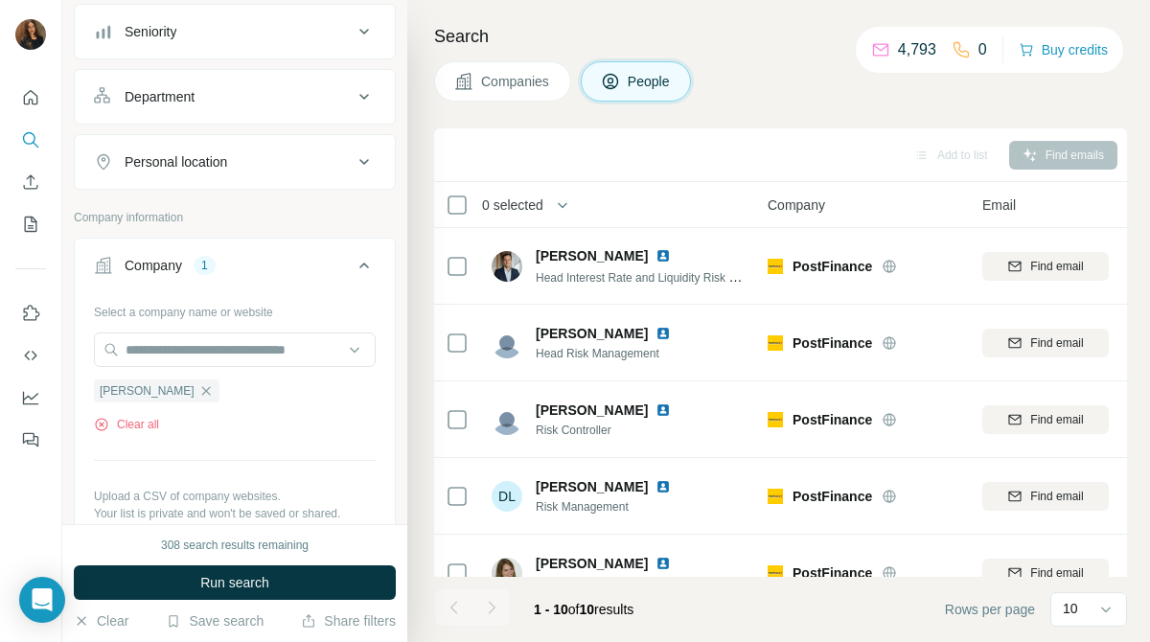
click at [521, 88] on span "Companies" at bounding box center [516, 81] width 70 height 19
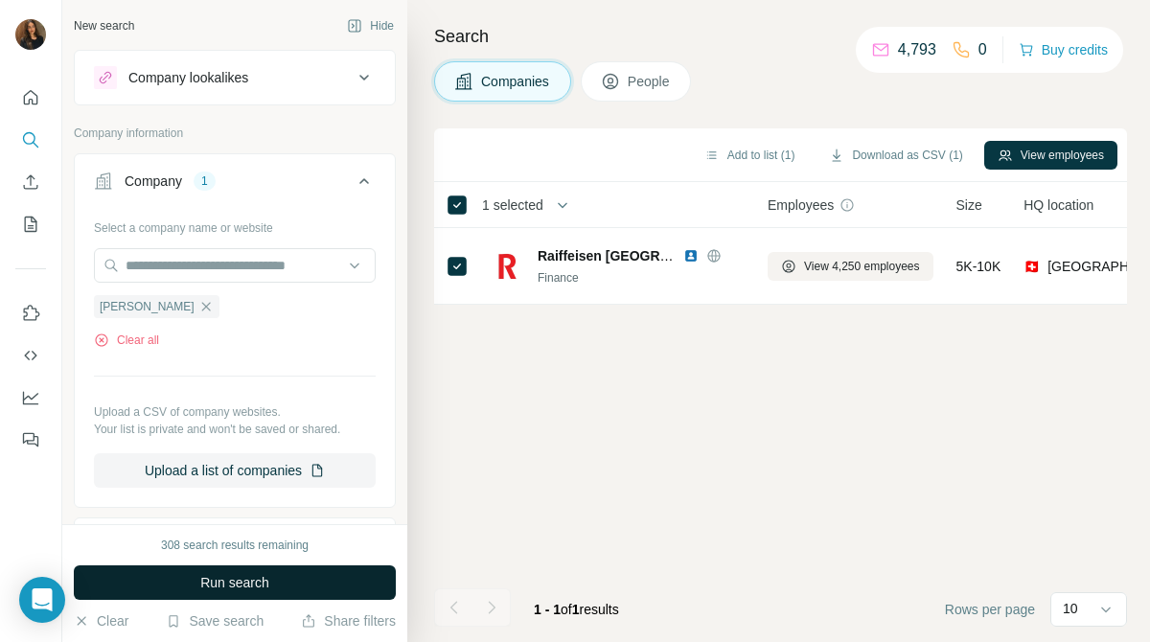
click at [378, 581] on button "Run search" at bounding box center [235, 582] width 322 height 34
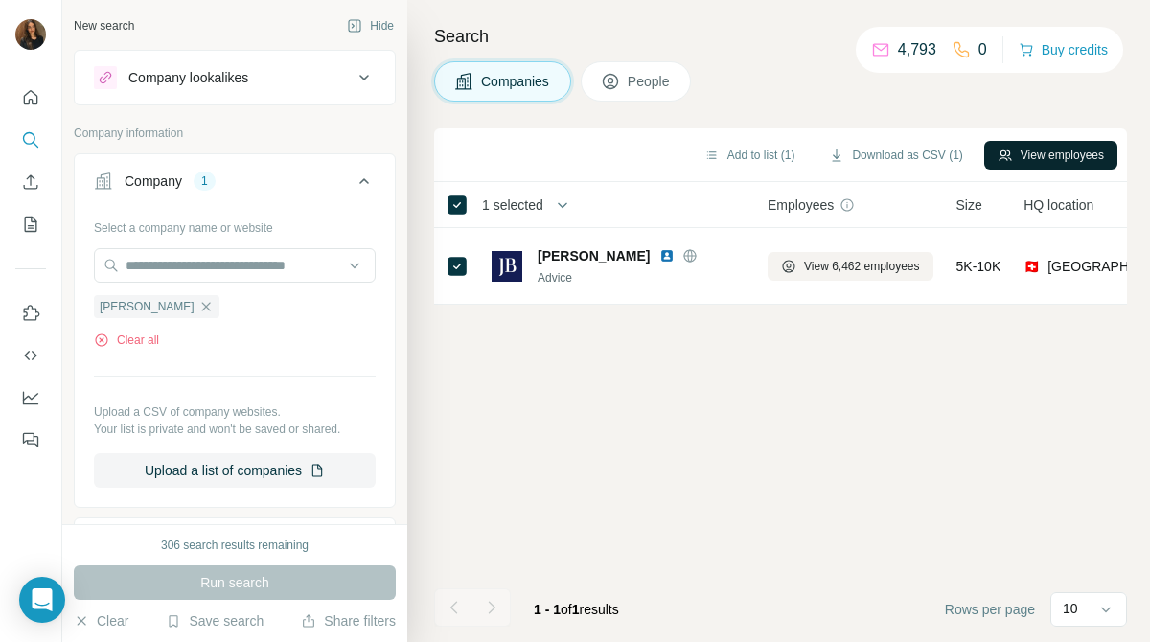
click at [984, 152] on button "View employees" at bounding box center [1050, 155] width 133 height 29
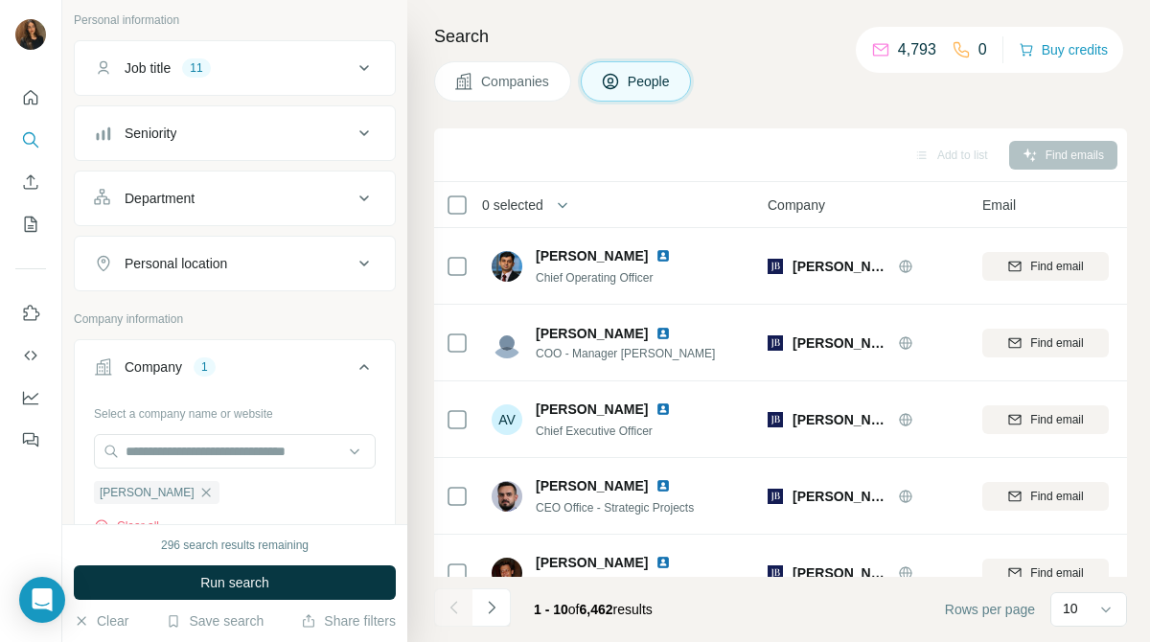
scroll to position [142, 0]
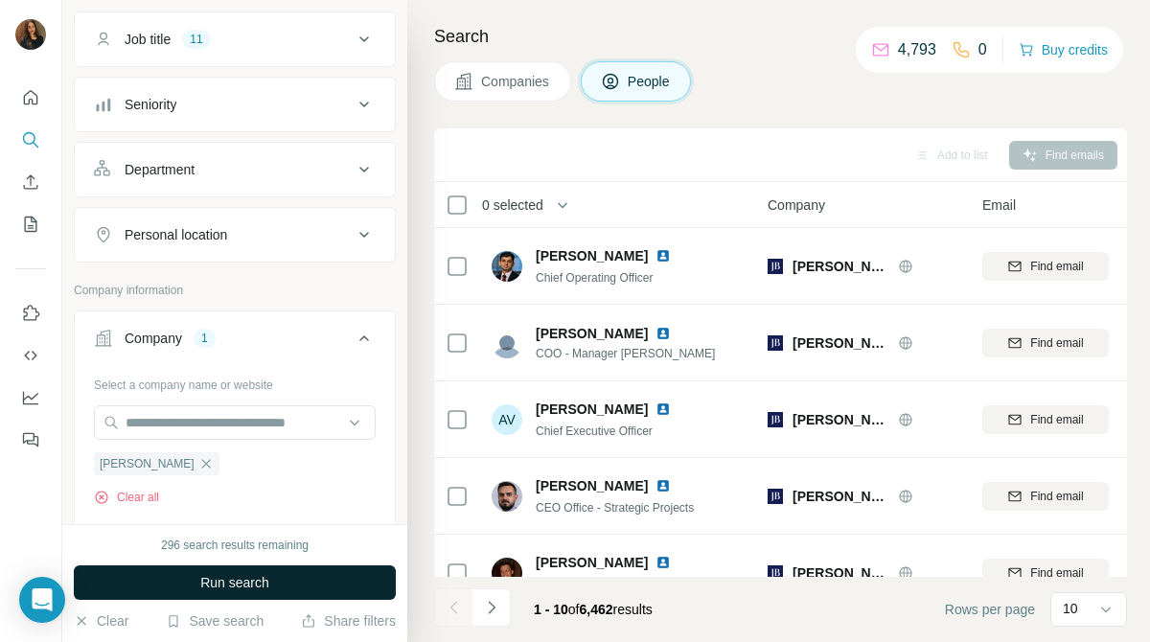
click at [310, 574] on button "Run search" at bounding box center [235, 582] width 322 height 34
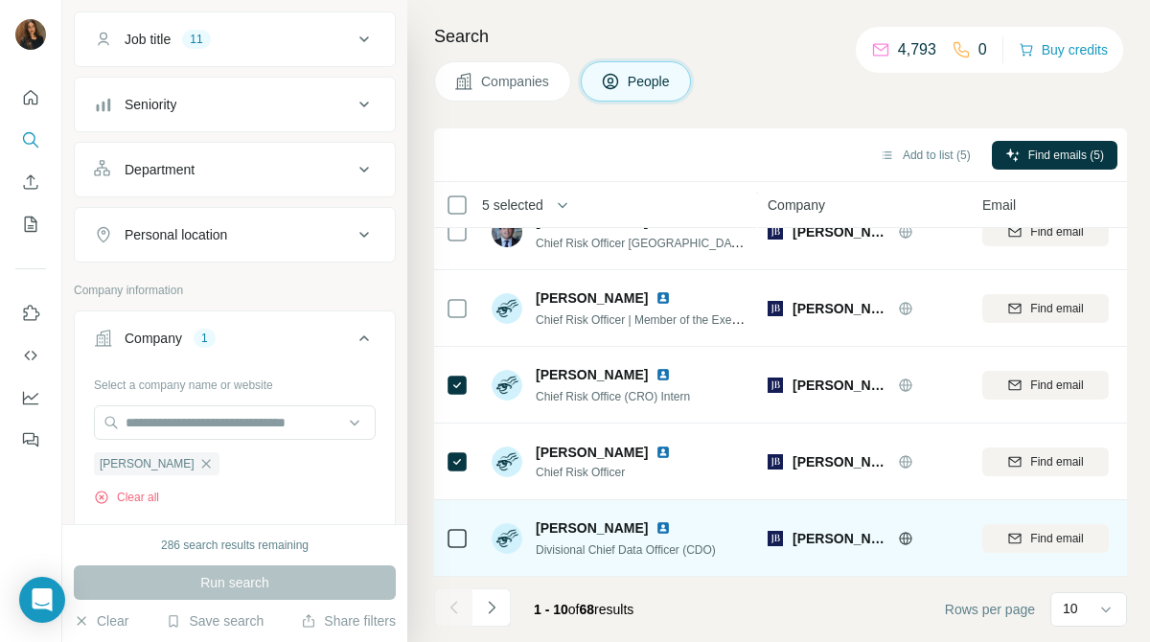
scroll to position [418, 0]
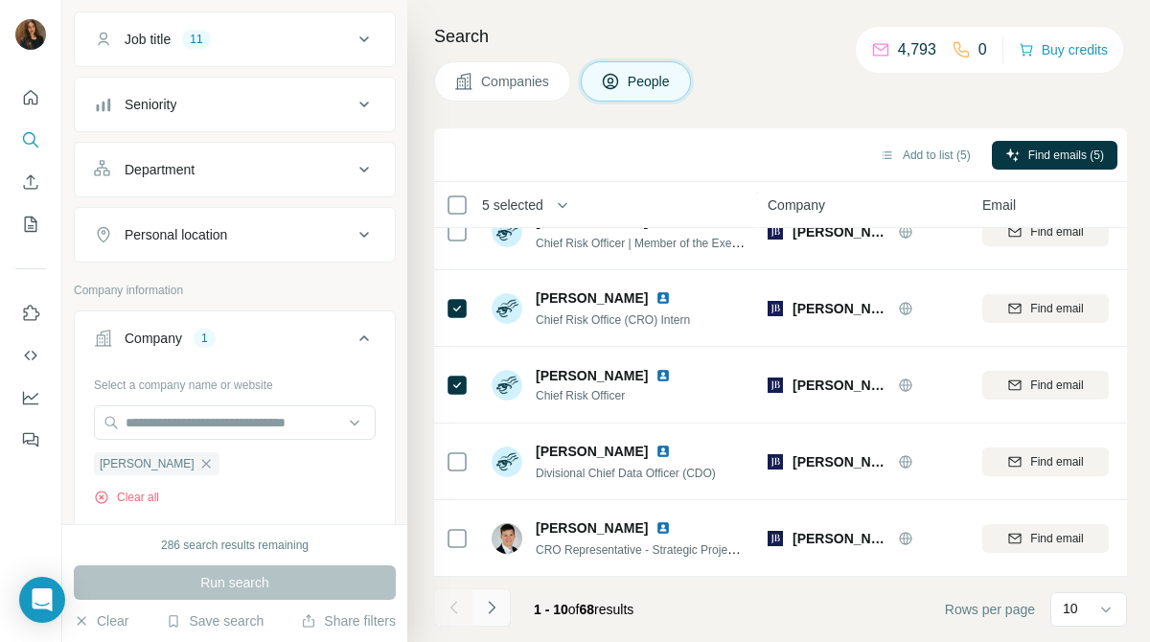
click at [489, 603] on icon "Navigate to next page" at bounding box center [491, 607] width 7 height 12
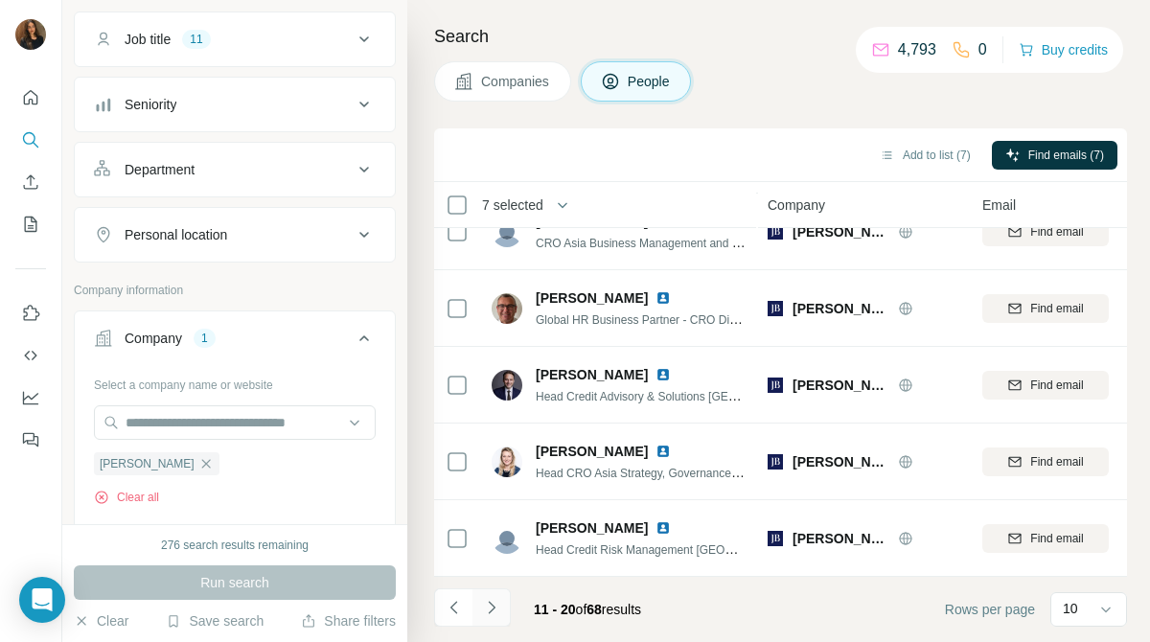
click at [487, 609] on icon "Navigate to next page" at bounding box center [491, 607] width 19 height 19
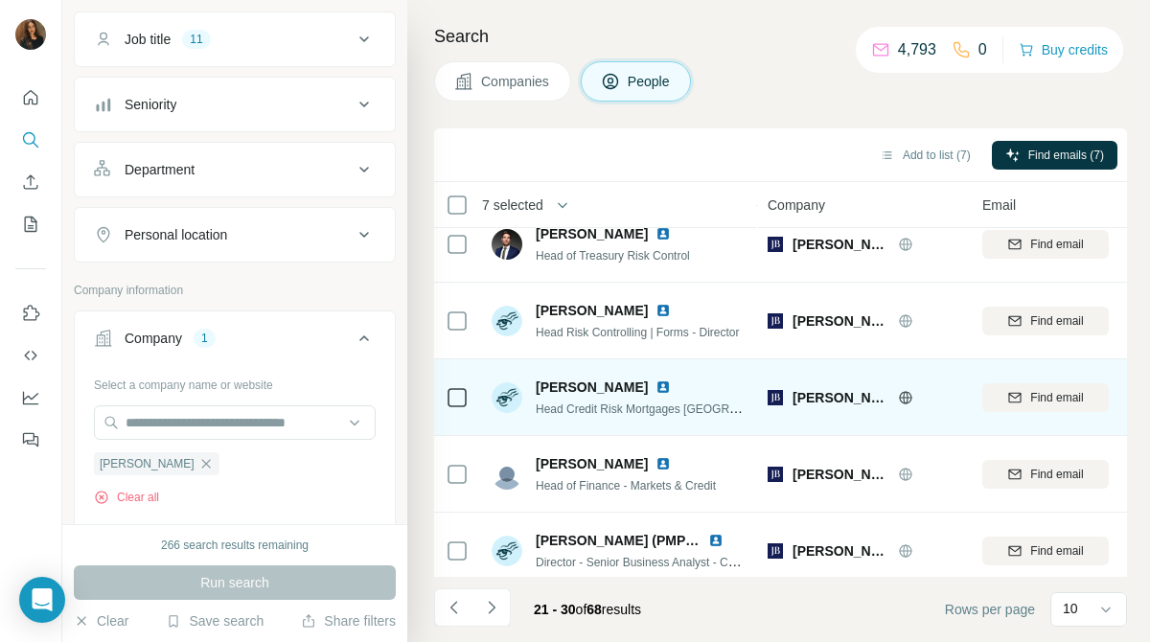
scroll to position [0, 0]
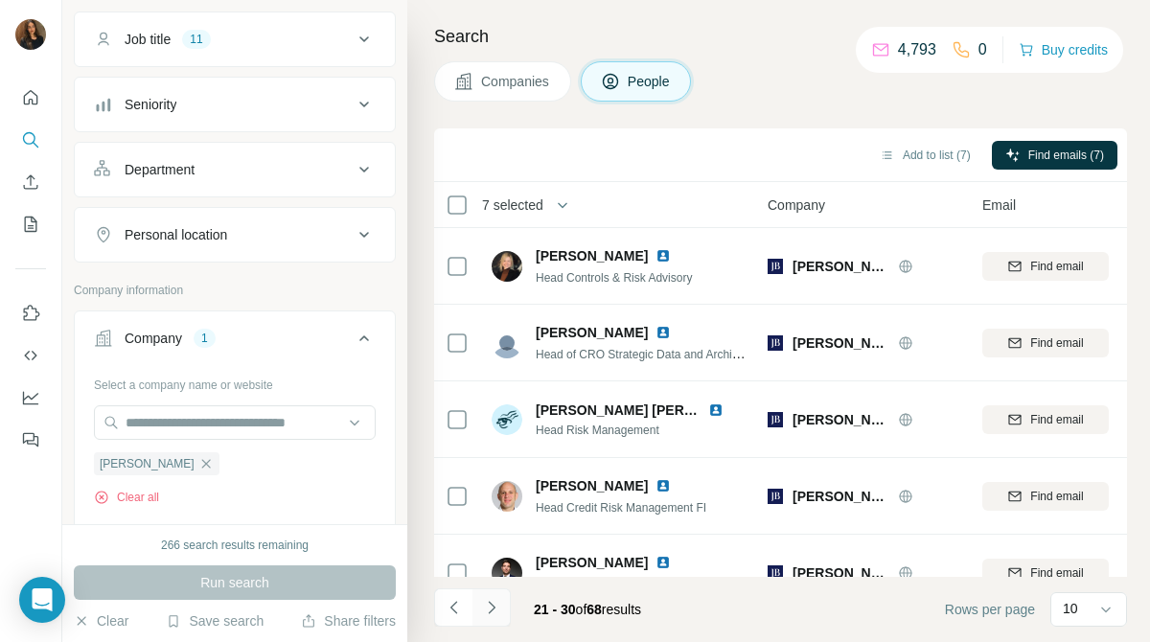
click at [492, 604] on icon "Navigate to next page" at bounding box center [491, 607] width 19 height 19
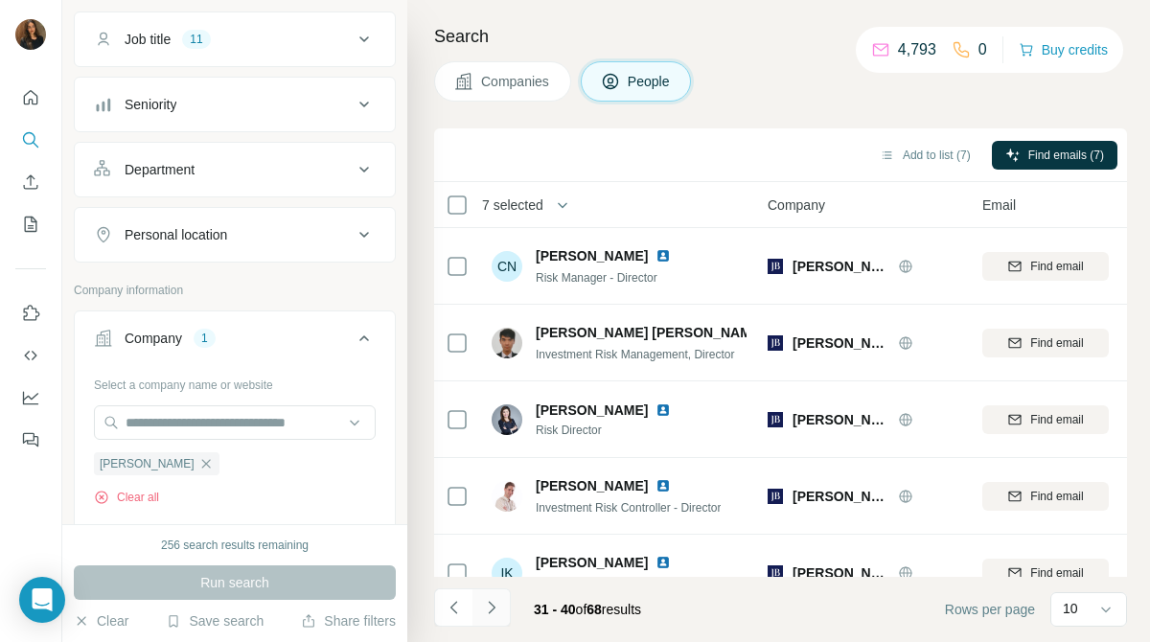
click at [502, 617] on button "Navigate to next page" at bounding box center [491, 607] width 38 height 38
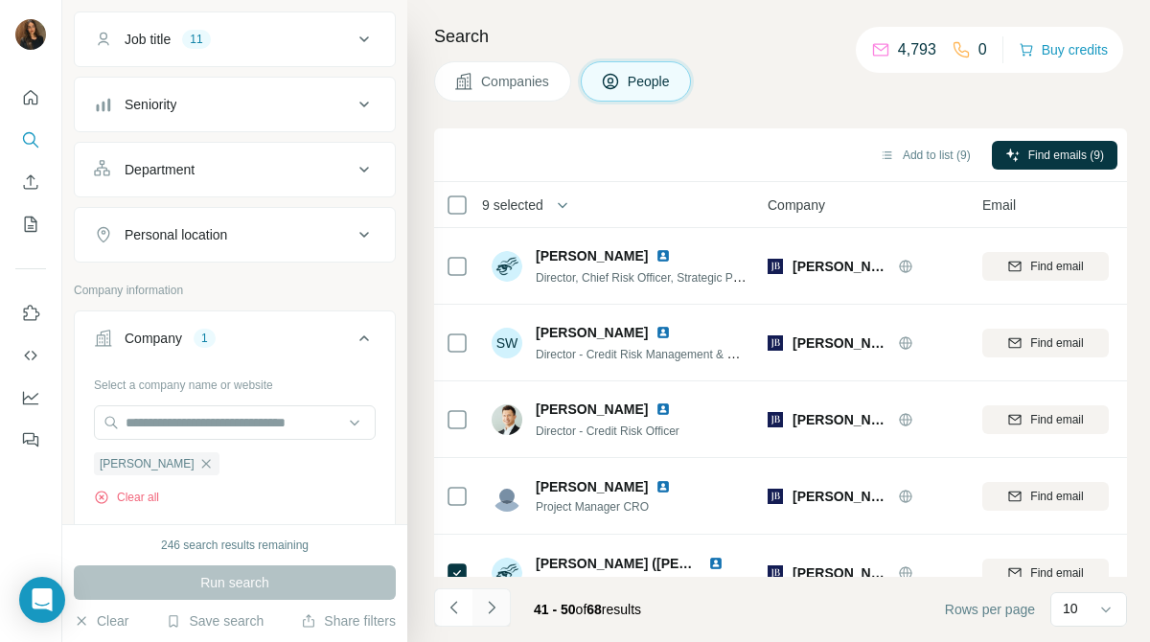
click at [501, 613] on button "Navigate to next page" at bounding box center [491, 607] width 38 height 38
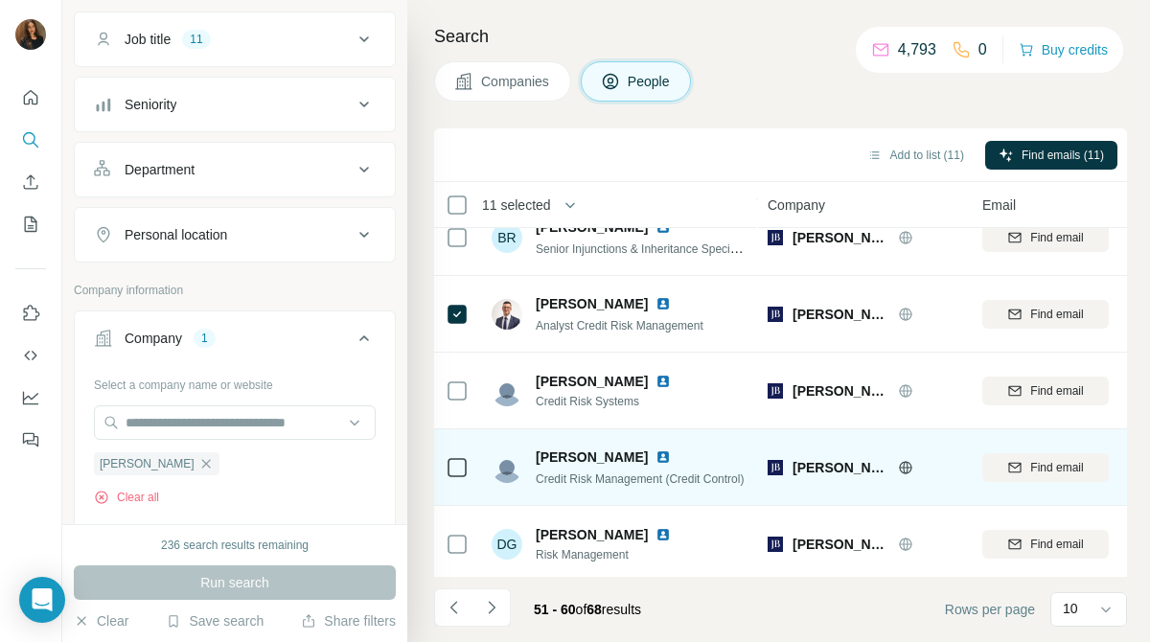
scroll to position [418, 0]
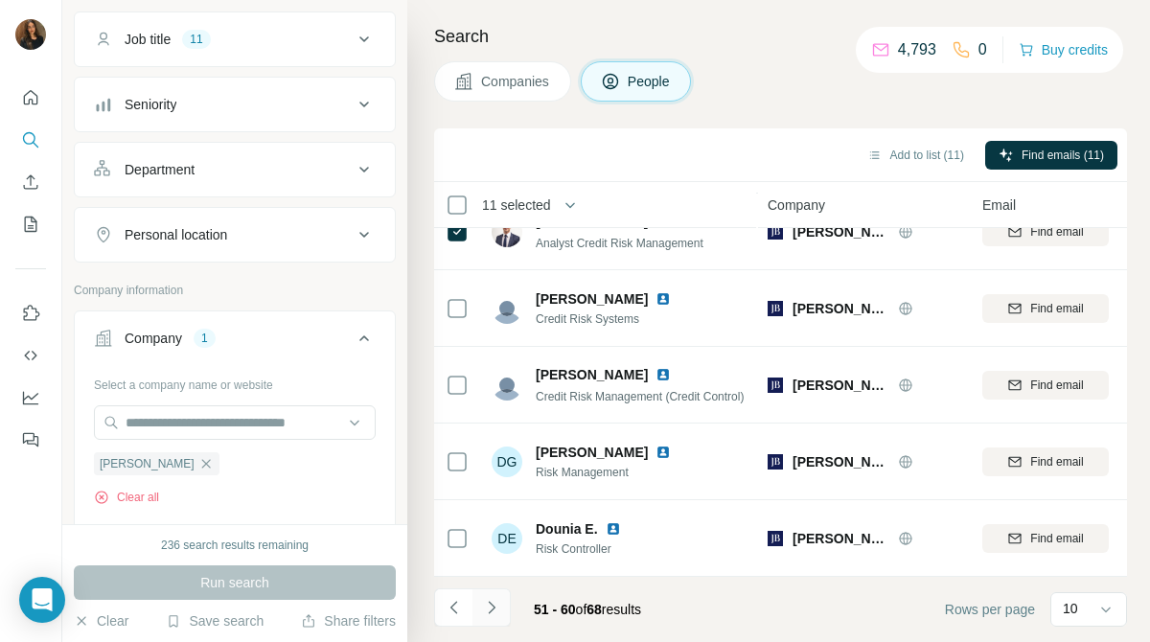
click at [497, 605] on icon "Navigate to next page" at bounding box center [491, 607] width 19 height 19
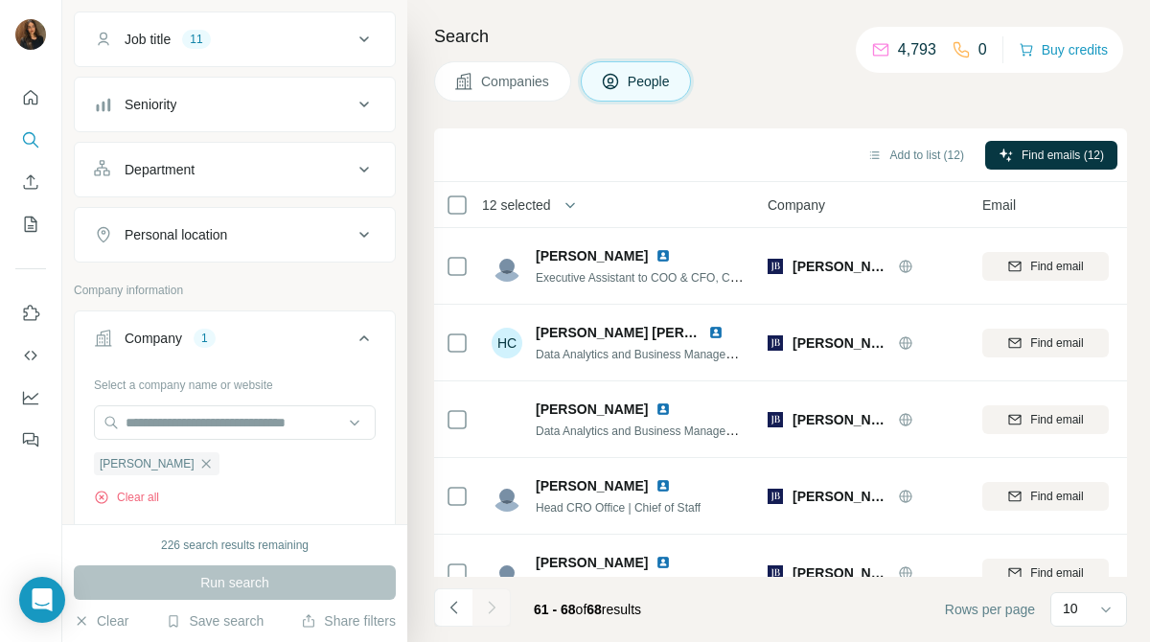
scroll to position [264, 0]
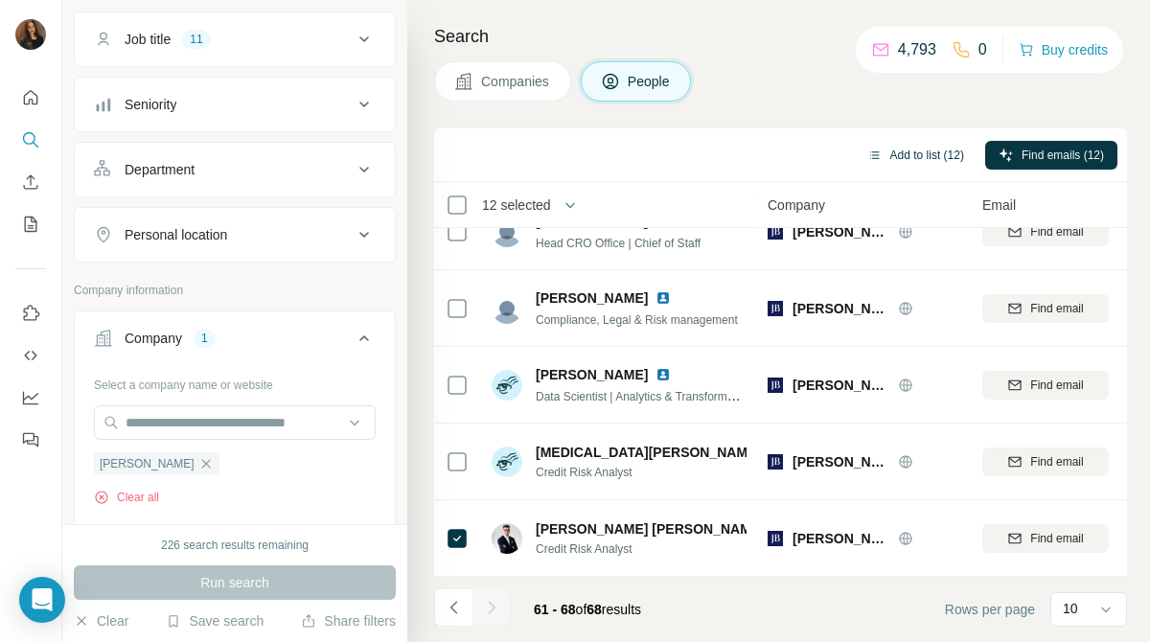
click at [915, 160] on button "Add to list (12)" at bounding box center [916, 155] width 124 height 29
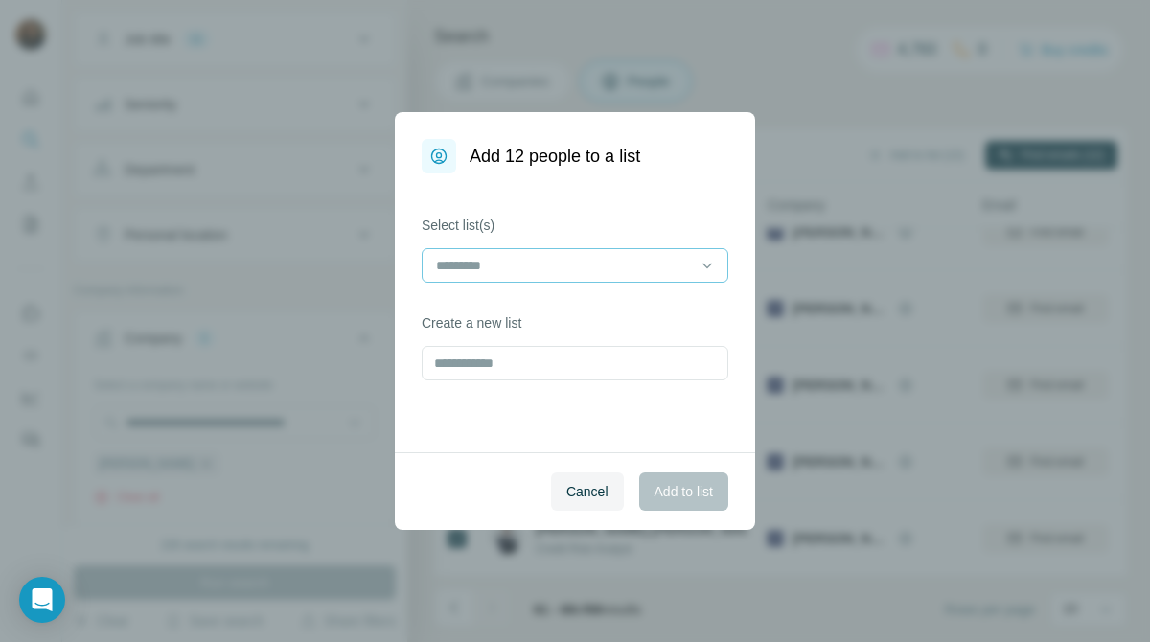
click at [653, 274] on input at bounding box center [563, 265] width 259 height 21
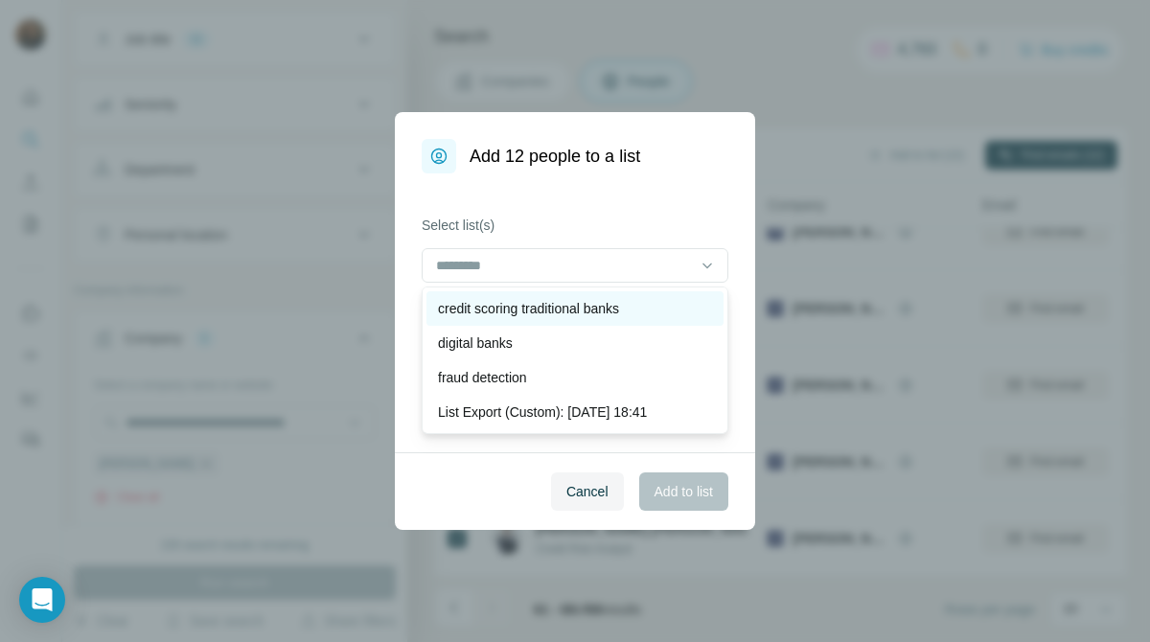
click at [604, 305] on p "credit scoring traditional banks" at bounding box center [528, 308] width 181 height 19
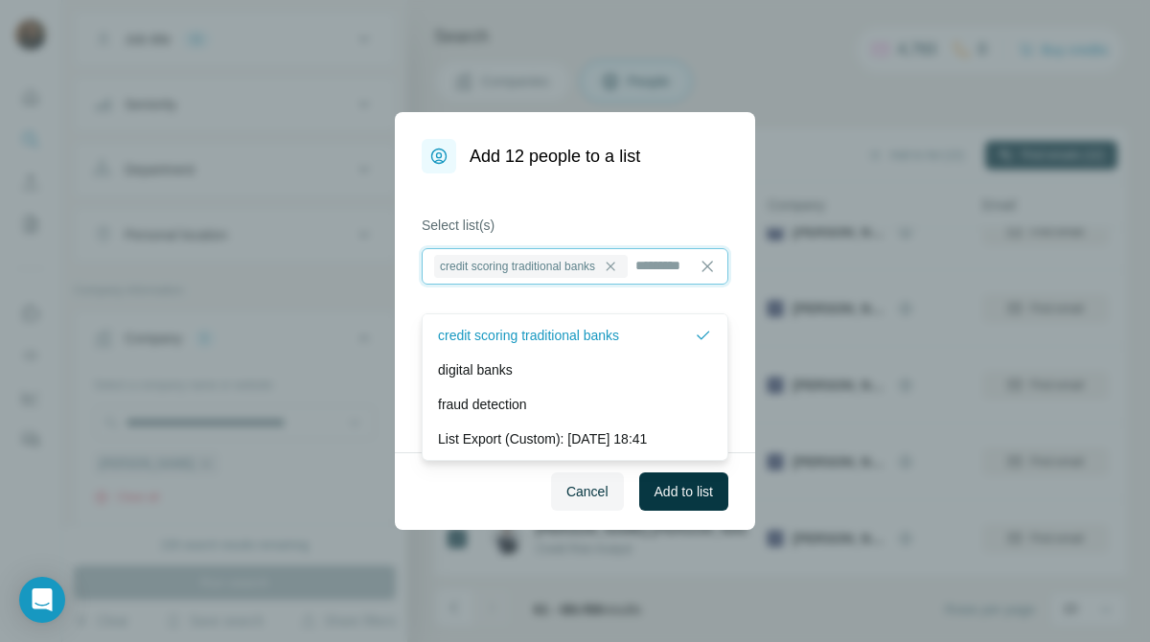
scroll to position [2, 0]
click at [674, 500] on span "Add to list" at bounding box center [683, 491] width 58 height 19
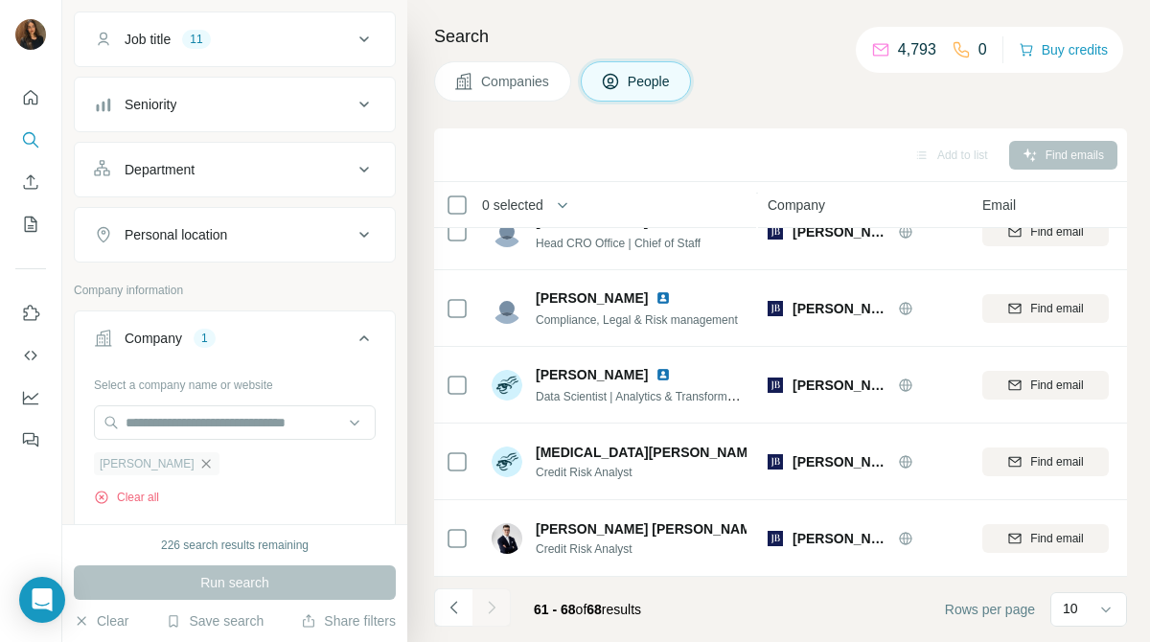
click at [201, 462] on icon "button" at bounding box center [205, 463] width 9 height 9
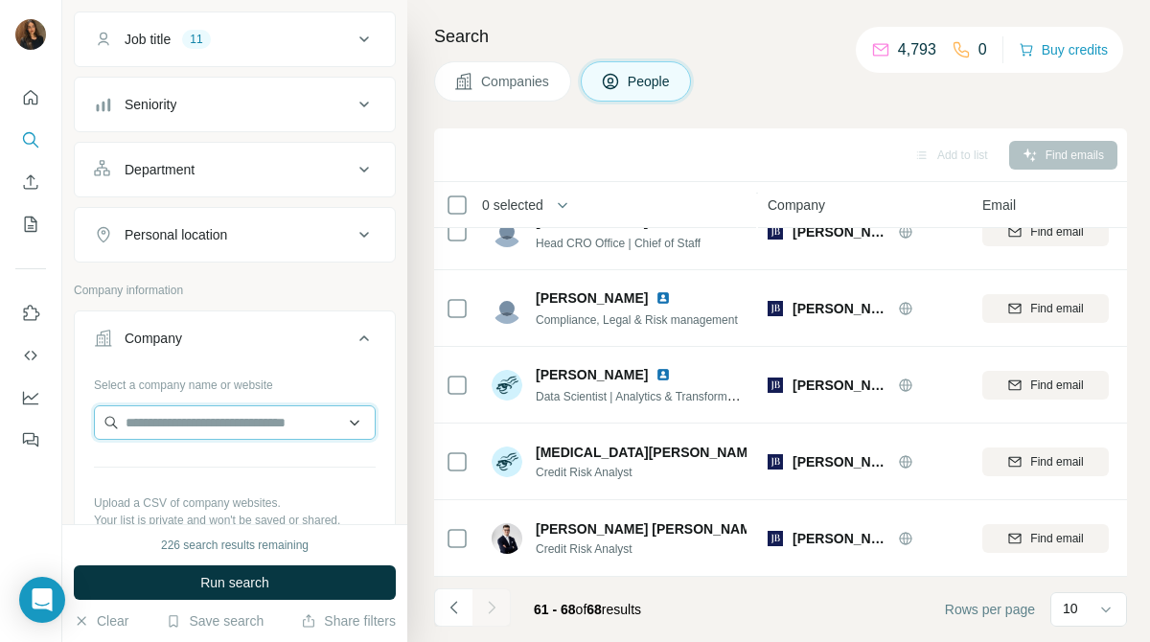
click at [292, 424] on input "text" at bounding box center [235, 422] width 282 height 34
paste input "**********"
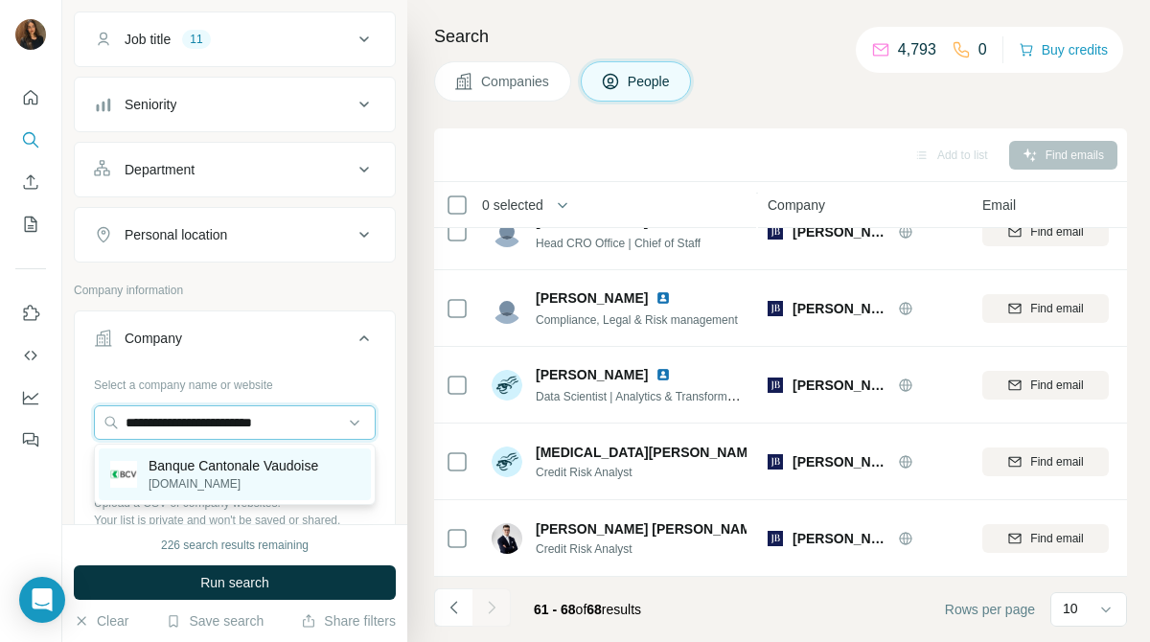
type input "**********"
click at [295, 478] on p "bcv.ch" at bounding box center [234, 483] width 170 height 17
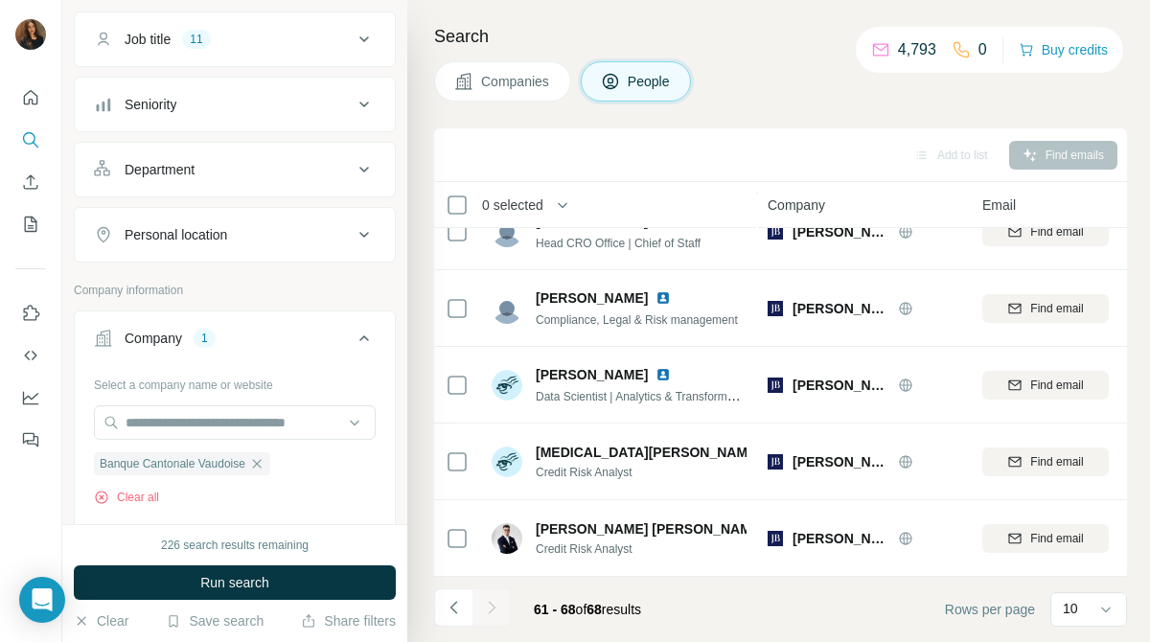
click at [527, 83] on span "Companies" at bounding box center [516, 81] width 70 height 19
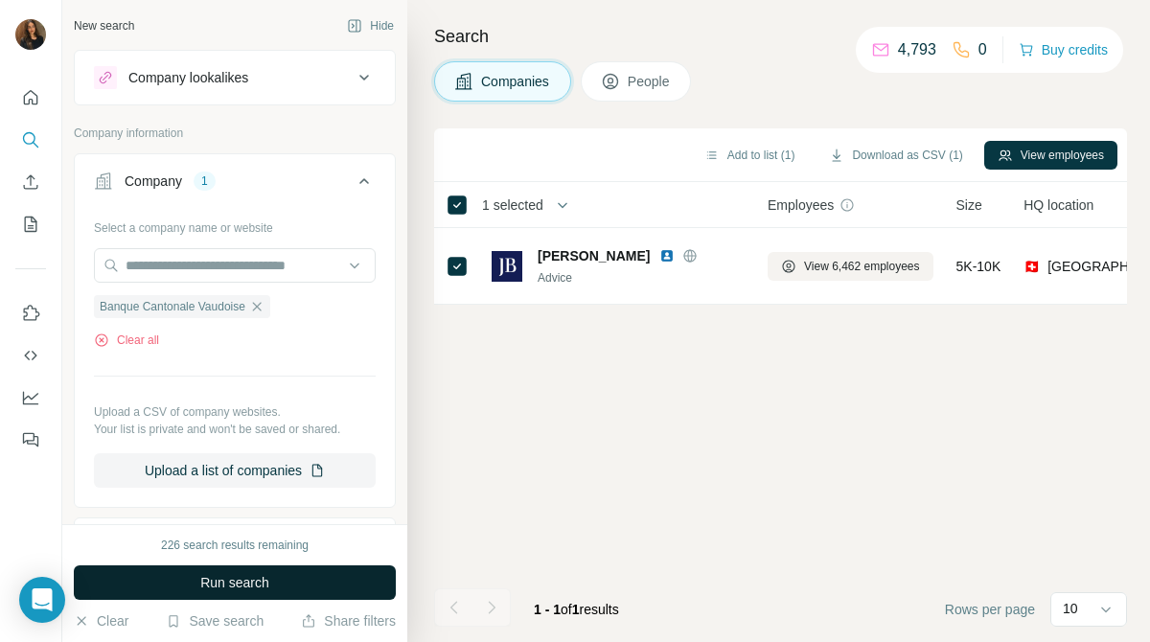
click at [317, 583] on button "Run search" at bounding box center [235, 582] width 322 height 34
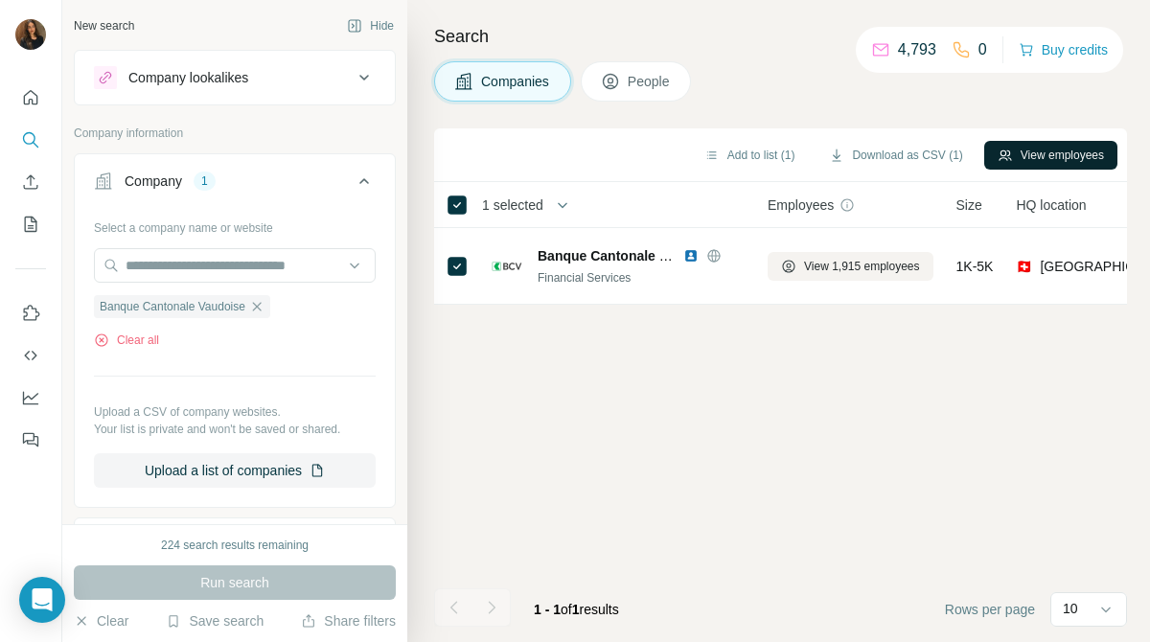
click at [1011, 151] on button "View employees" at bounding box center [1050, 155] width 133 height 29
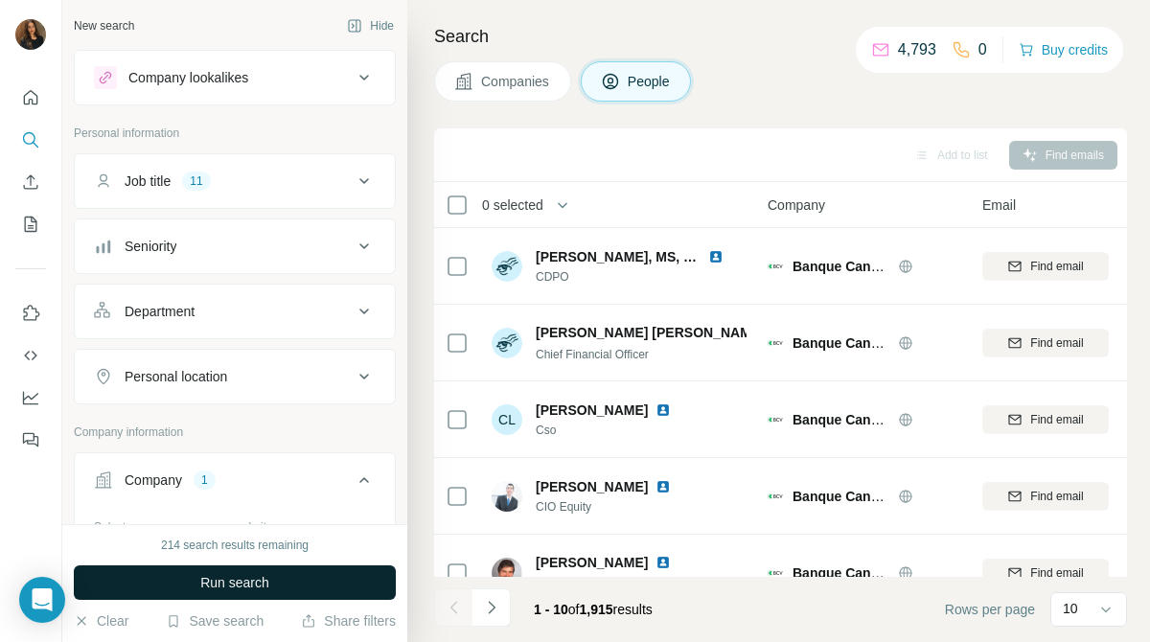
click at [271, 584] on button "Run search" at bounding box center [235, 582] width 322 height 34
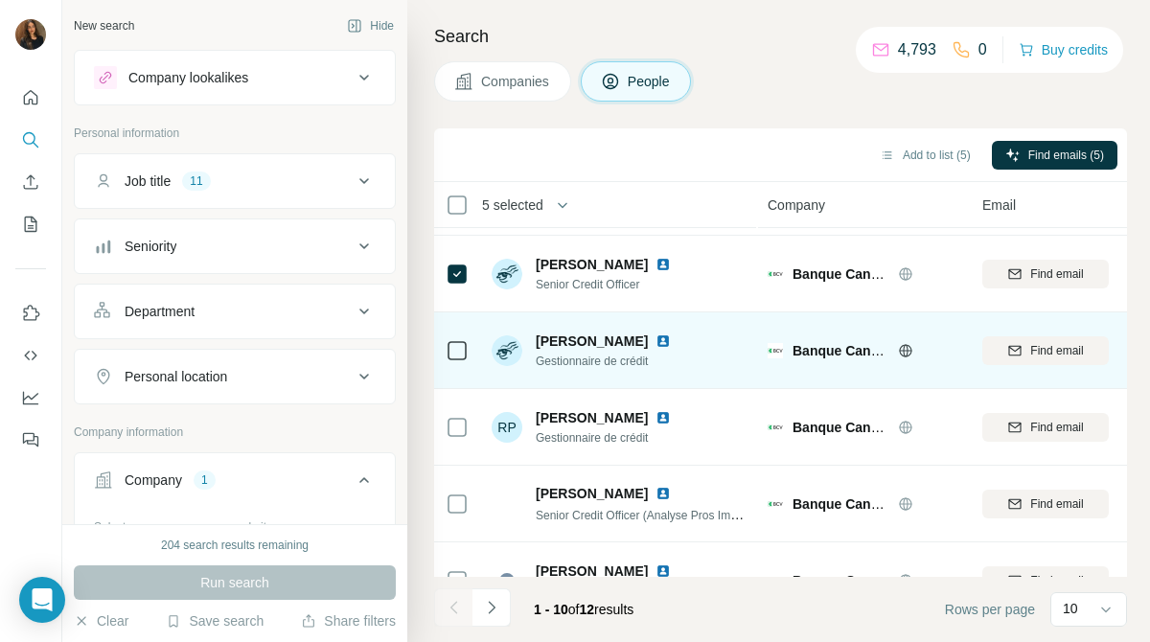
scroll to position [418, 0]
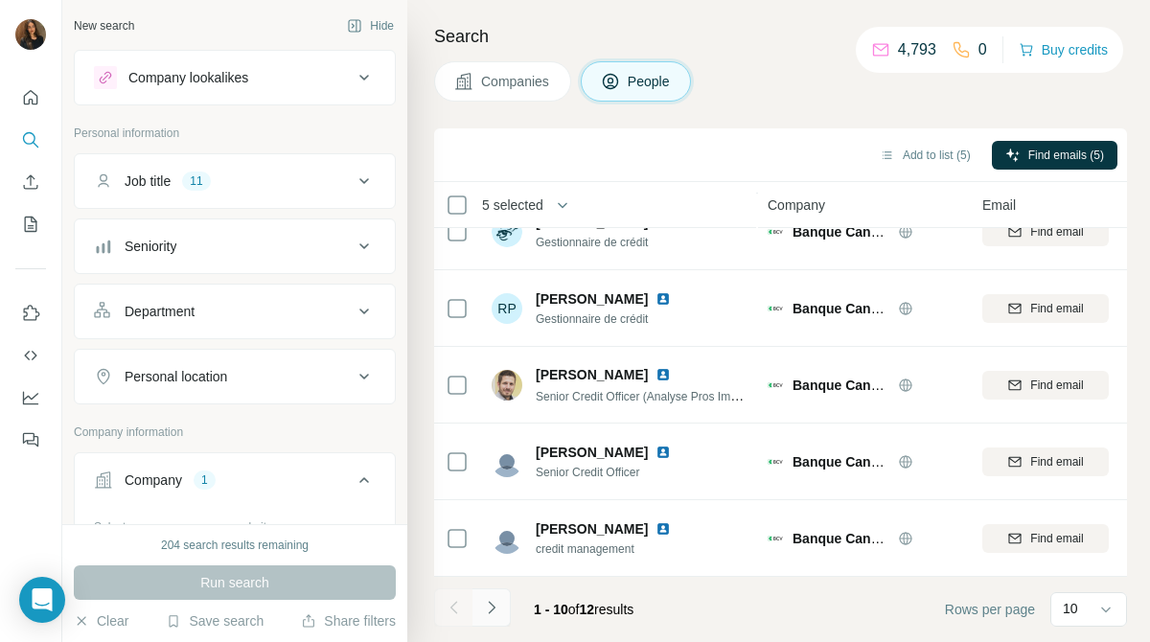
click at [499, 605] on icon "Navigate to next page" at bounding box center [491, 607] width 19 height 19
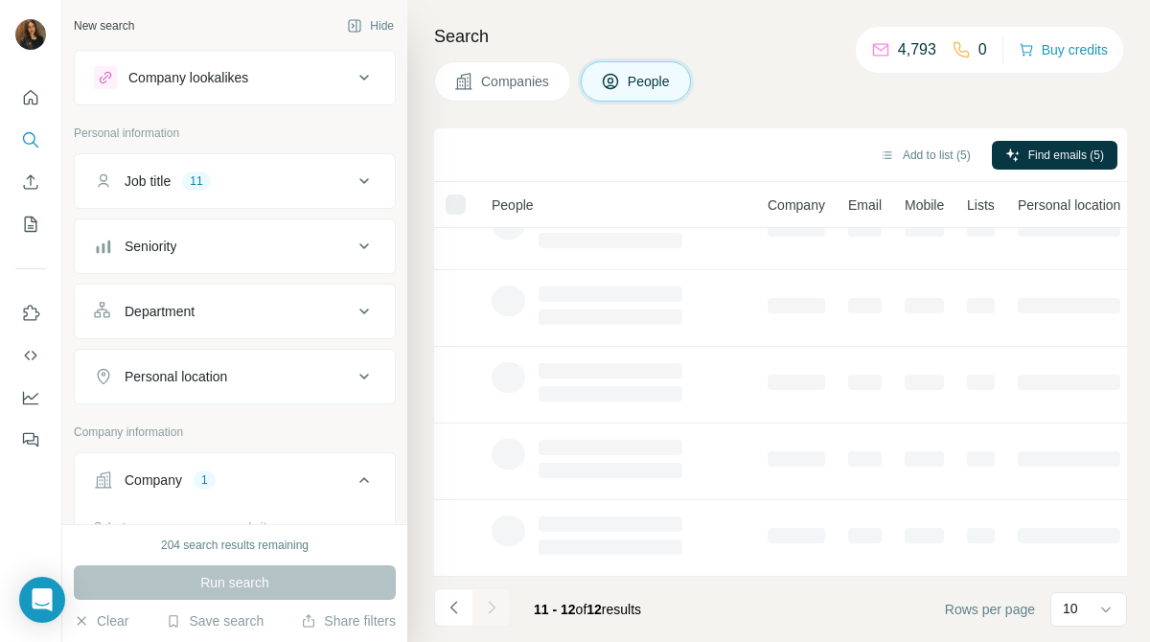
scroll to position [0, 0]
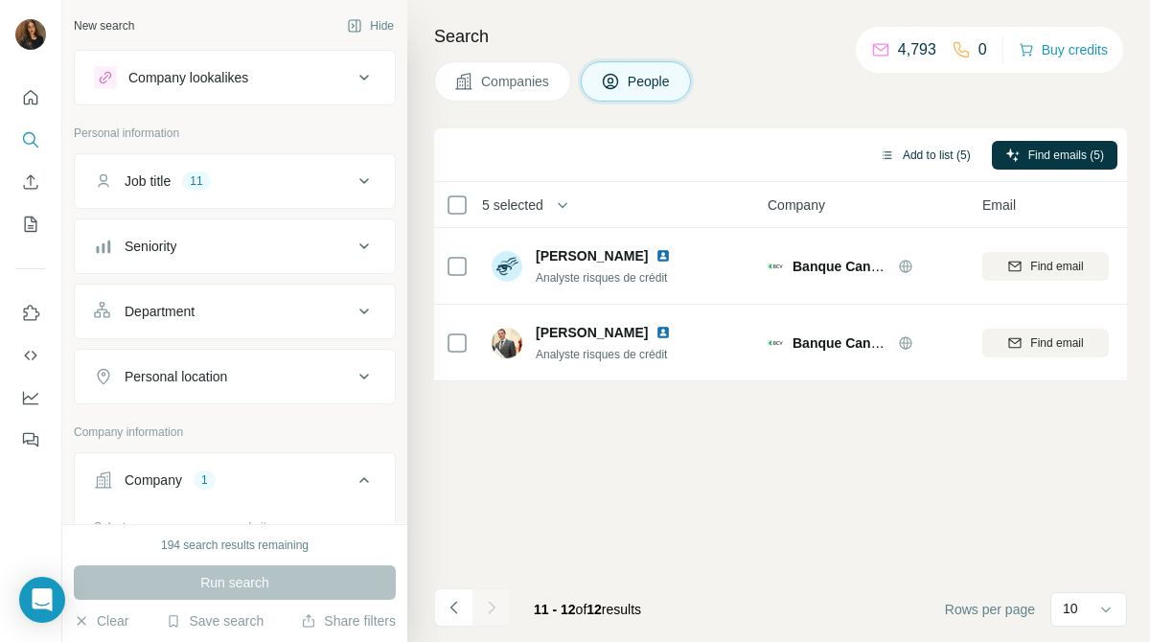
click at [911, 165] on button "Add to list (5)" at bounding box center [925, 155] width 118 height 29
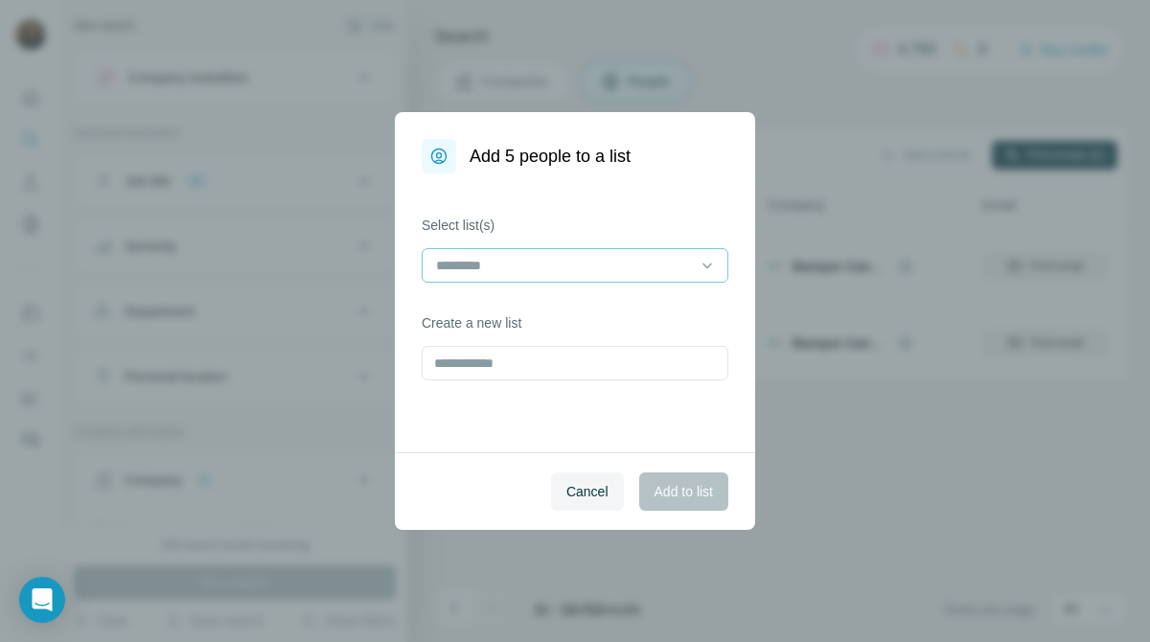
click at [637, 273] on input at bounding box center [563, 265] width 259 height 21
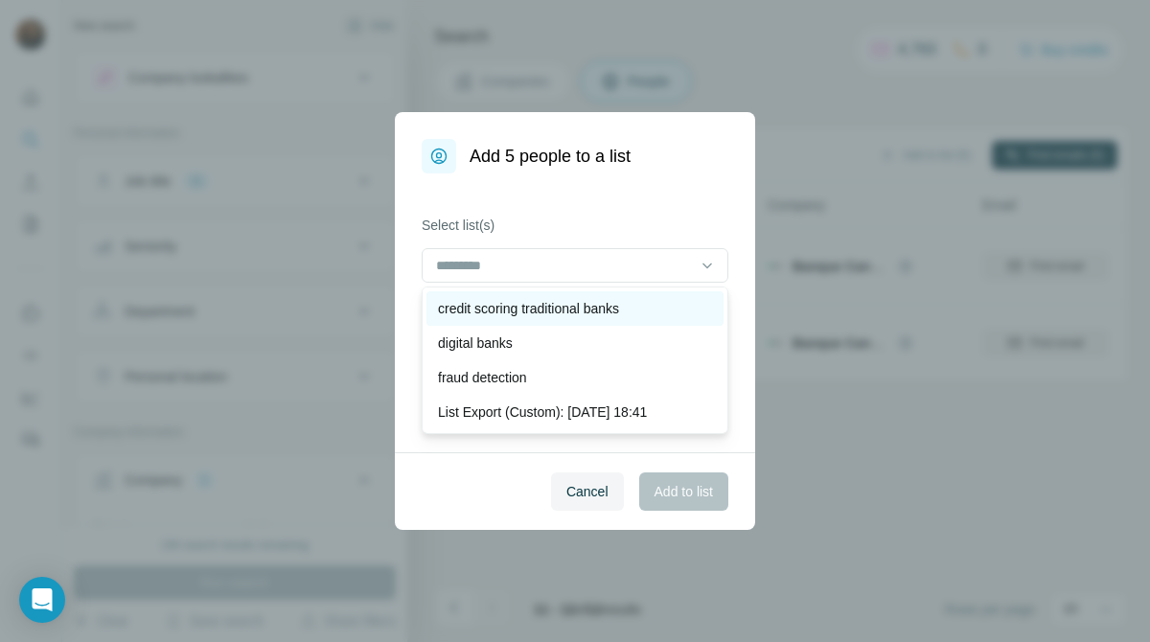
click at [618, 316] on p "credit scoring traditional banks" at bounding box center [528, 308] width 181 height 19
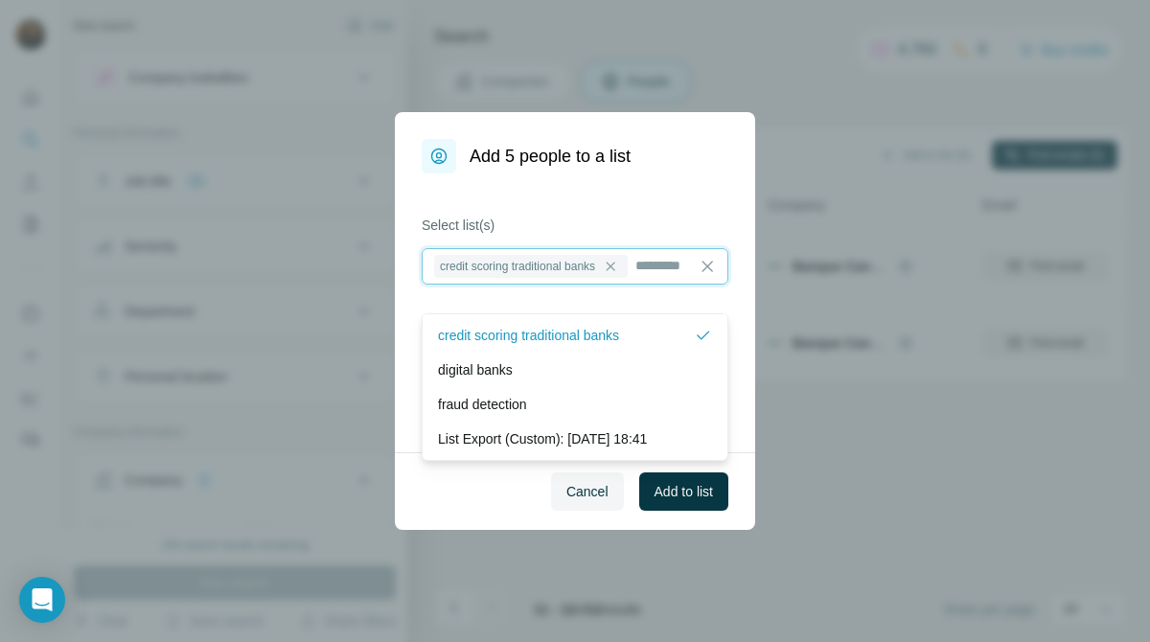
scroll to position [2, 0]
click at [681, 491] on span "Add to list" at bounding box center [683, 491] width 58 height 19
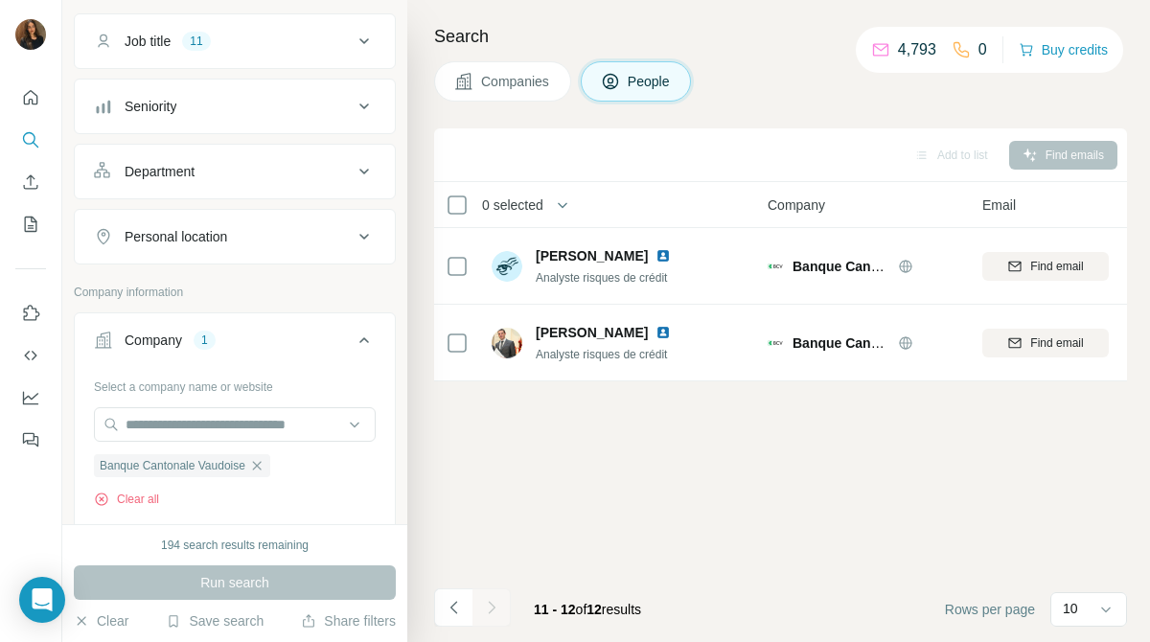
scroll to position [164, 0]
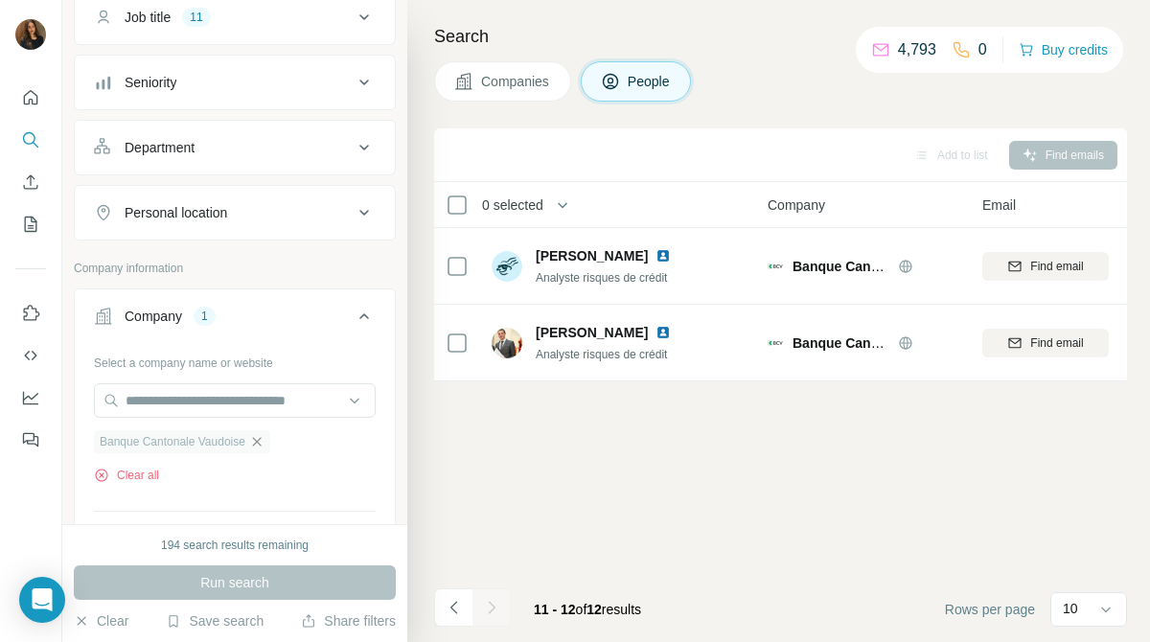
click at [264, 435] on icon "button" at bounding box center [256, 441] width 15 height 15
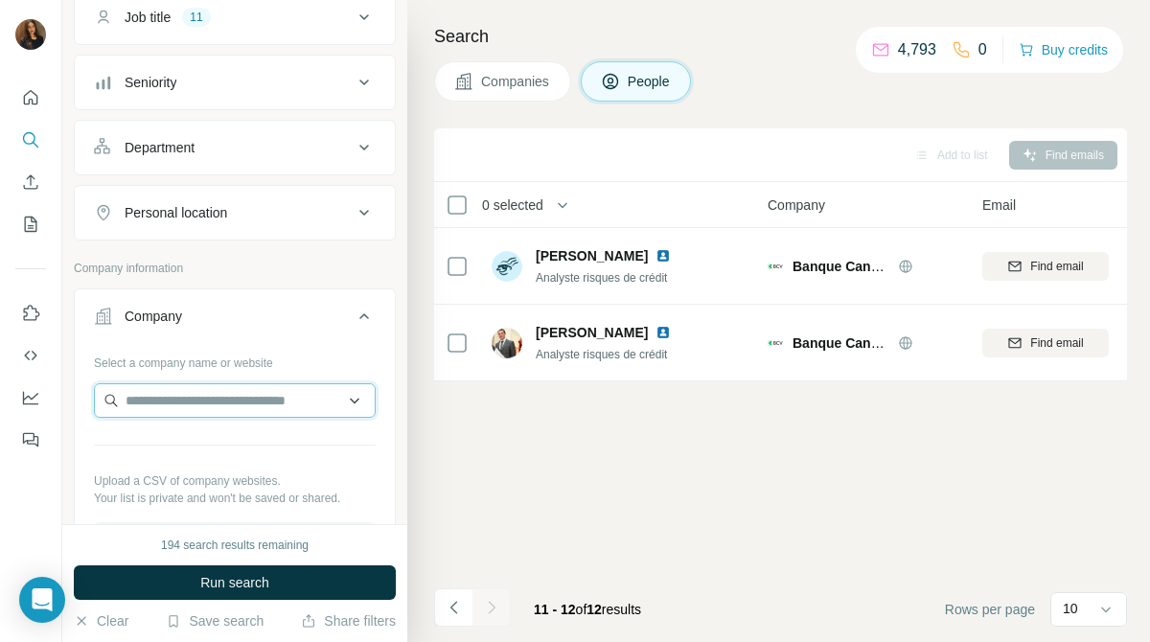
click at [293, 406] on input "text" at bounding box center [235, 400] width 282 height 34
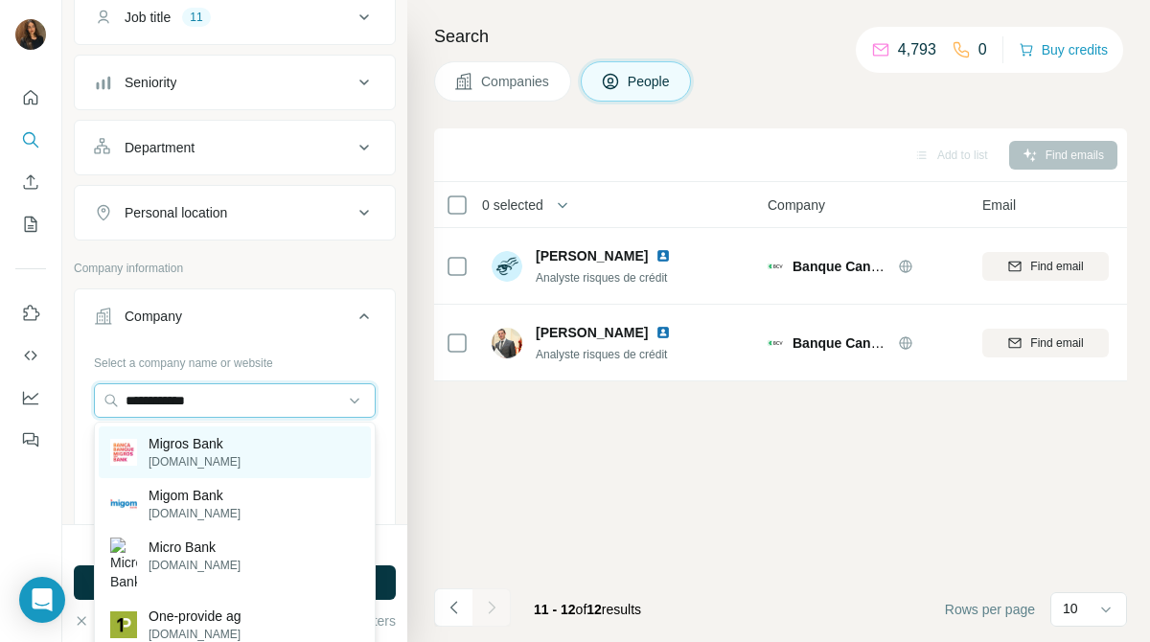
type input "**********"
click at [287, 444] on div "Migros Bank migrosbank.ch" at bounding box center [235, 452] width 272 height 52
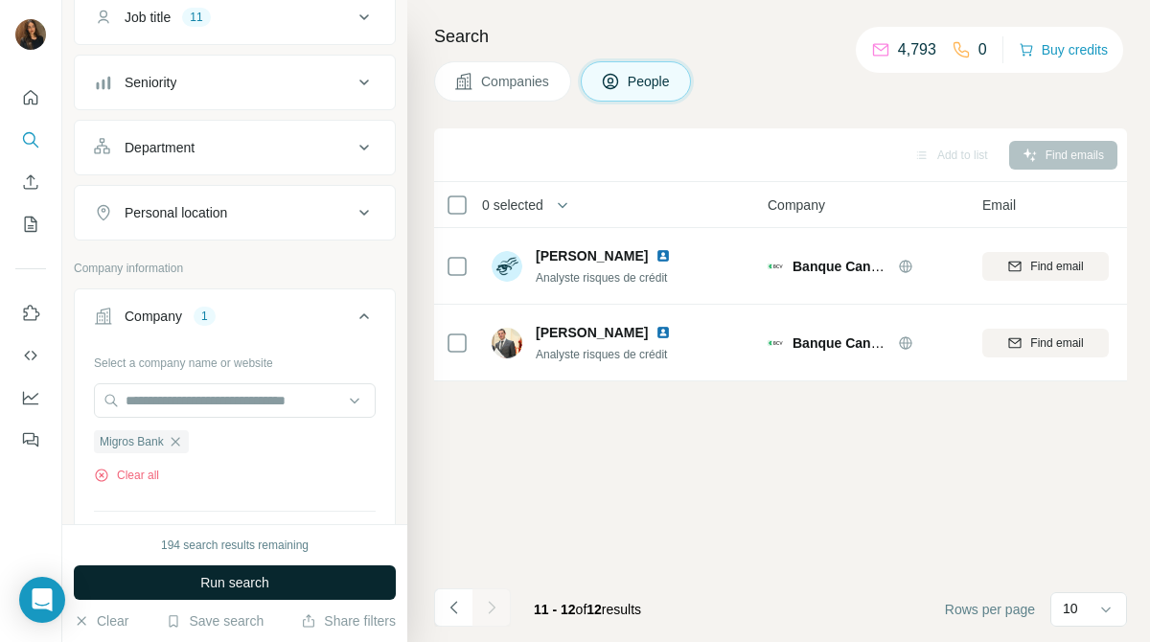
click at [300, 576] on button "Run search" at bounding box center [235, 582] width 322 height 34
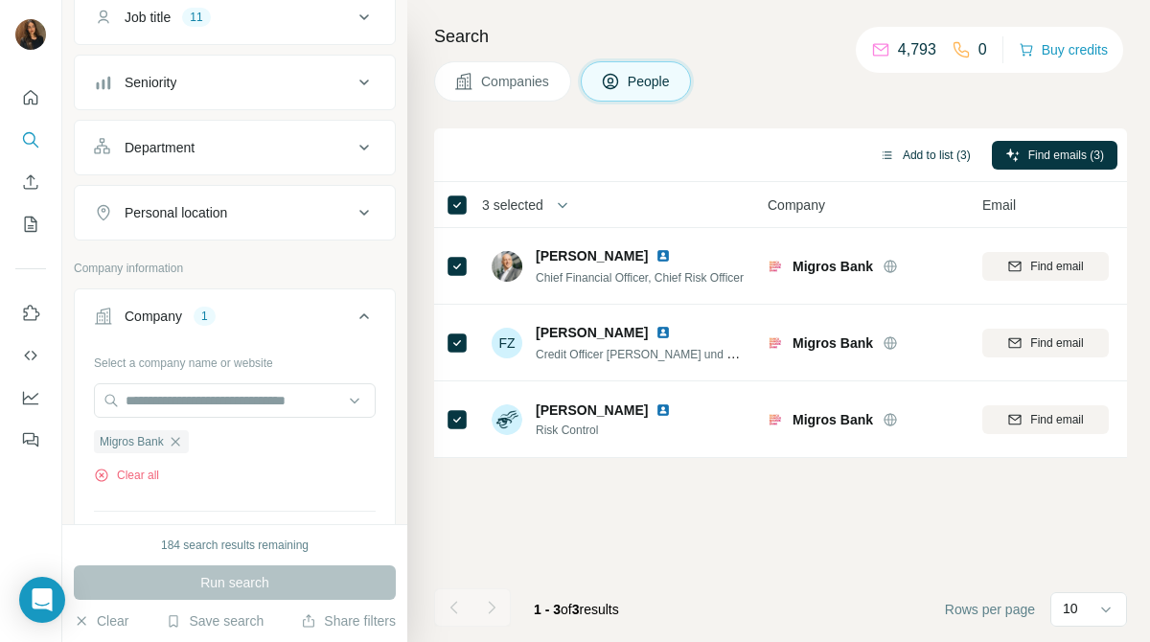
click at [944, 153] on button "Add to list (3)" at bounding box center [925, 155] width 118 height 29
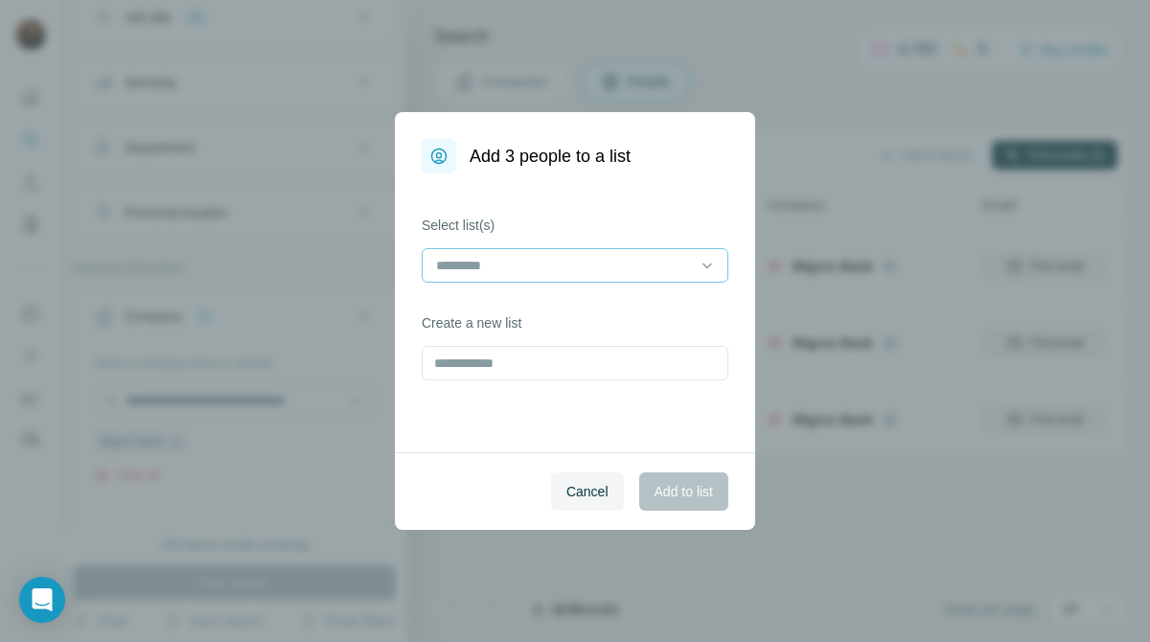
click at [641, 265] on input at bounding box center [563, 265] width 259 height 21
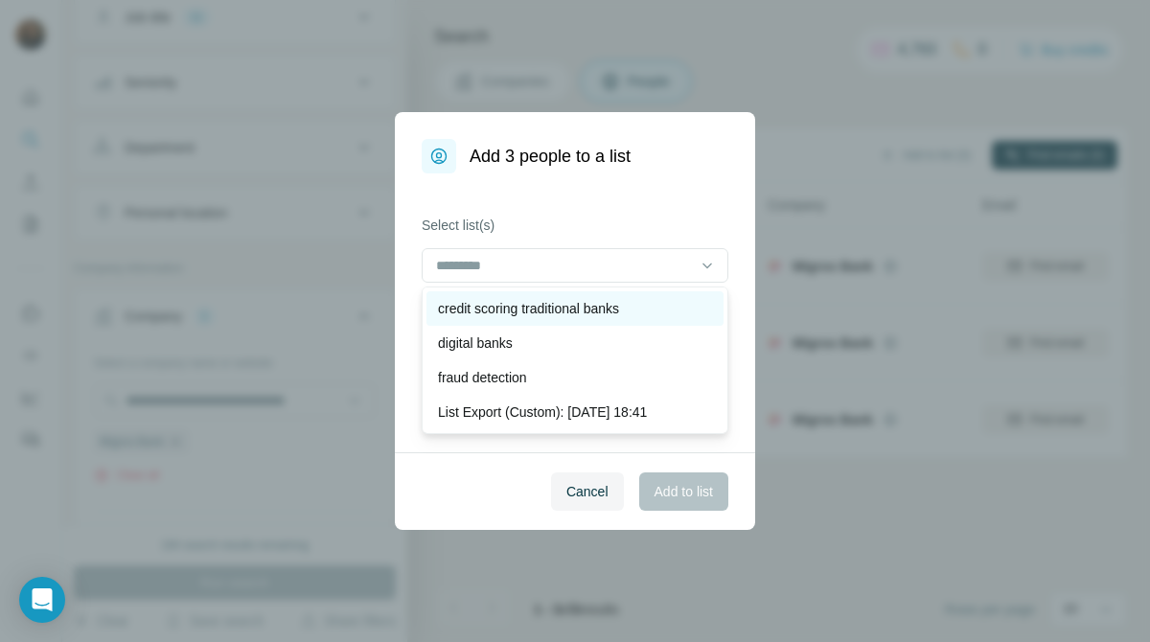
click at [619, 304] on p "credit scoring traditional banks" at bounding box center [528, 308] width 181 height 19
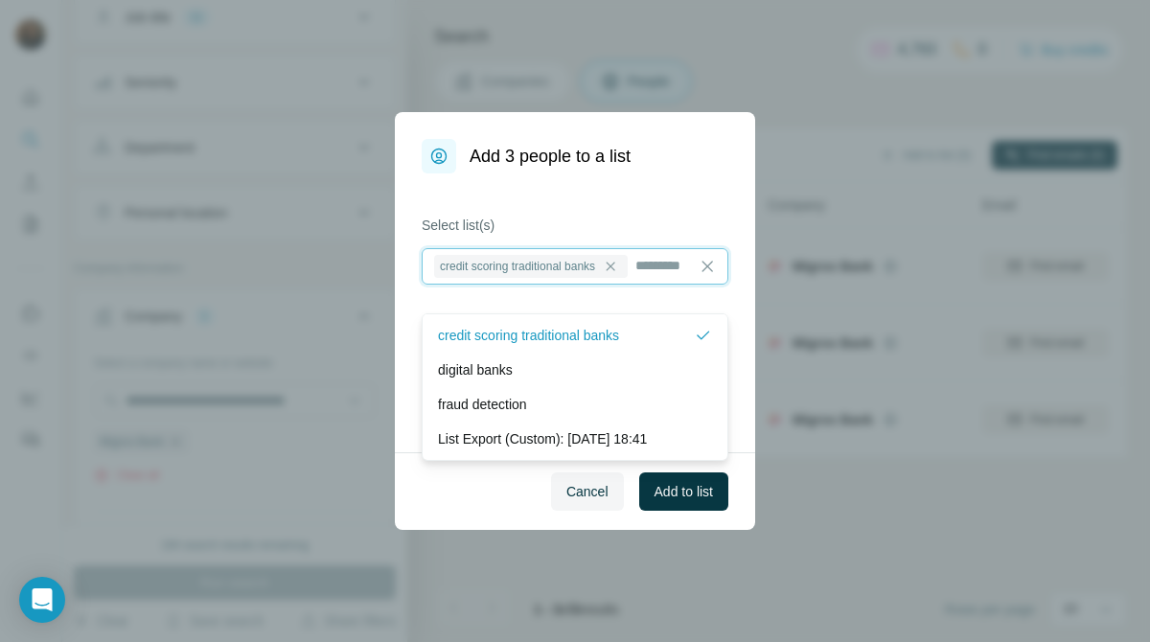
scroll to position [2, 0]
click at [693, 488] on span "Add to list" at bounding box center [683, 491] width 58 height 19
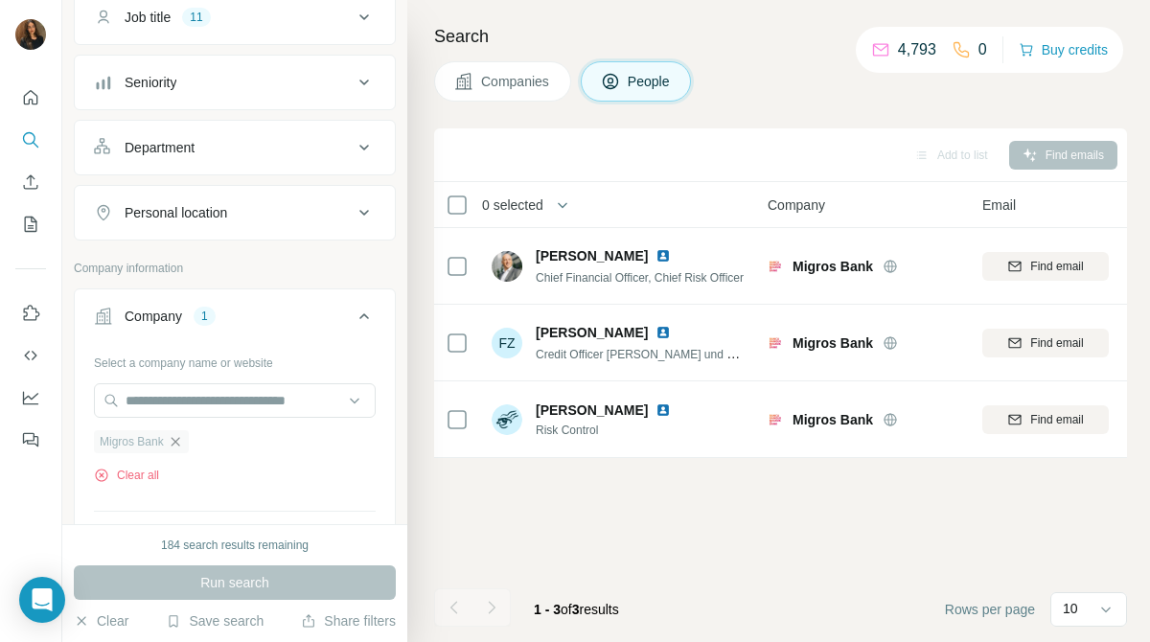
click at [179, 439] on icon "button" at bounding box center [175, 441] width 15 height 15
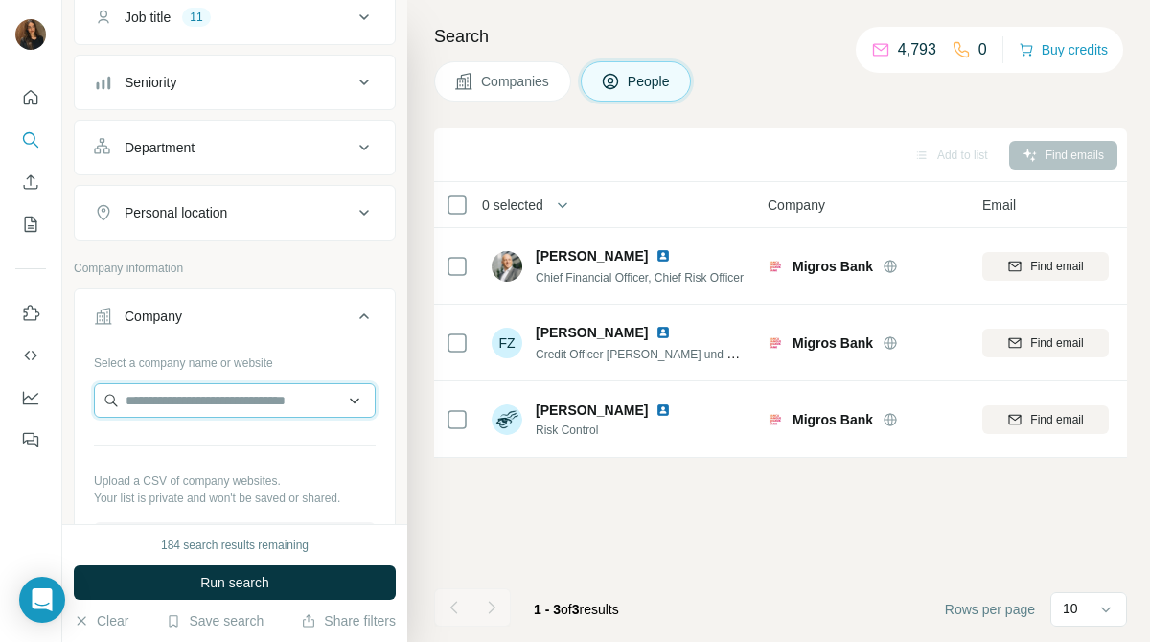
click at [254, 403] on input "text" at bounding box center [235, 400] width 282 height 34
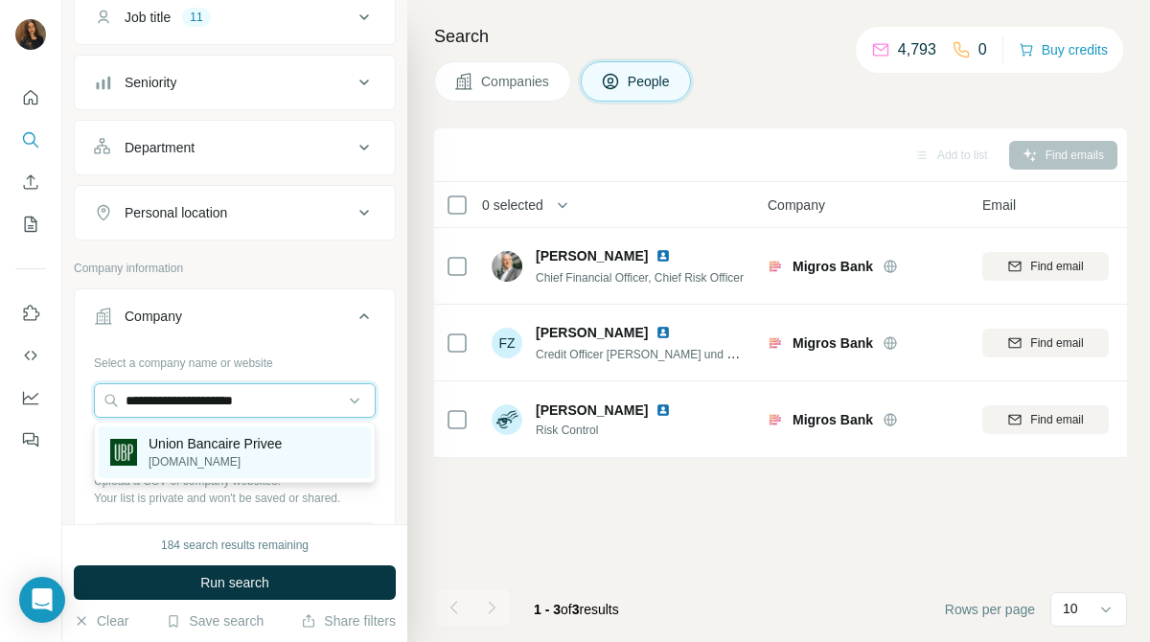
type input "**********"
click at [267, 446] on p "Union Bancaire Privee" at bounding box center [215, 443] width 133 height 19
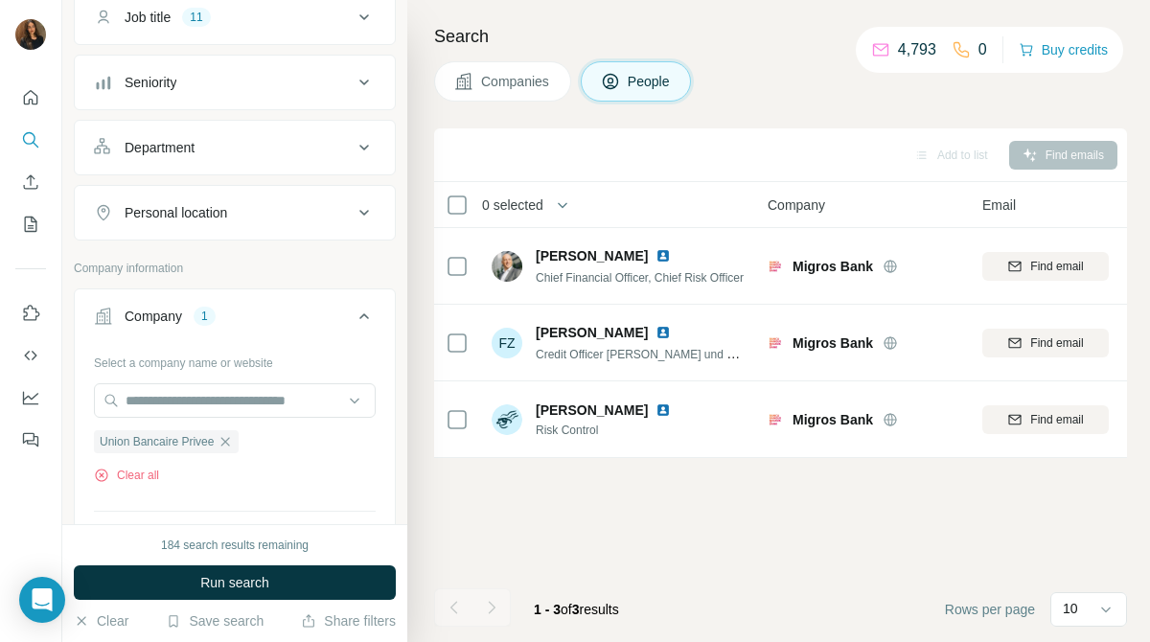
click at [513, 68] on button "Companies" at bounding box center [502, 81] width 137 height 40
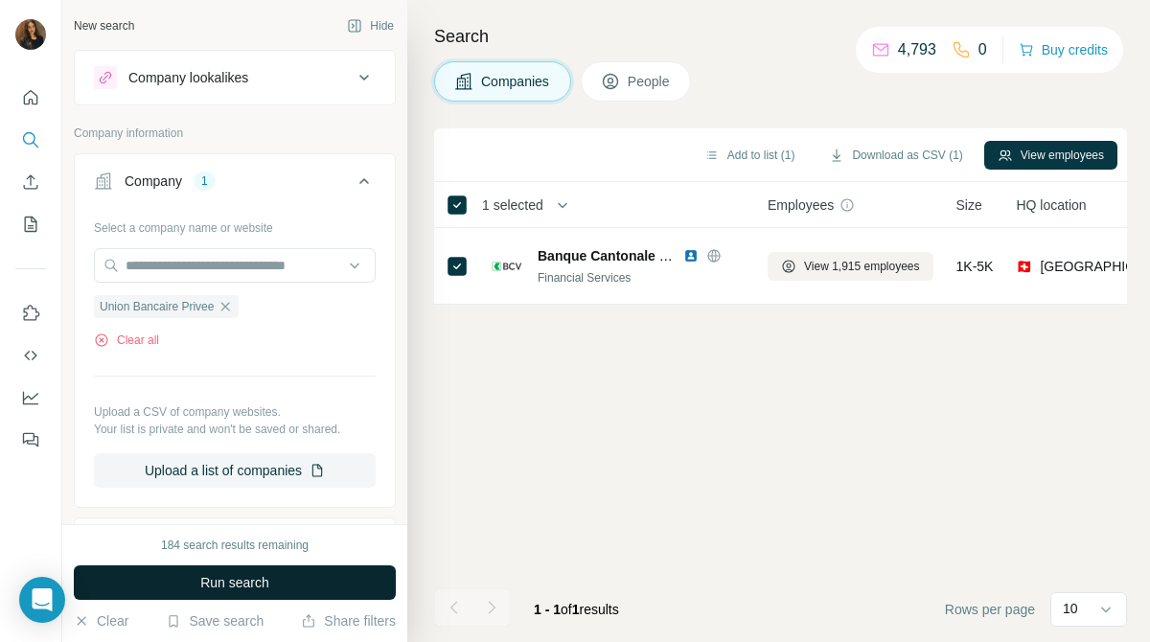
click at [335, 589] on button "Run search" at bounding box center [235, 582] width 322 height 34
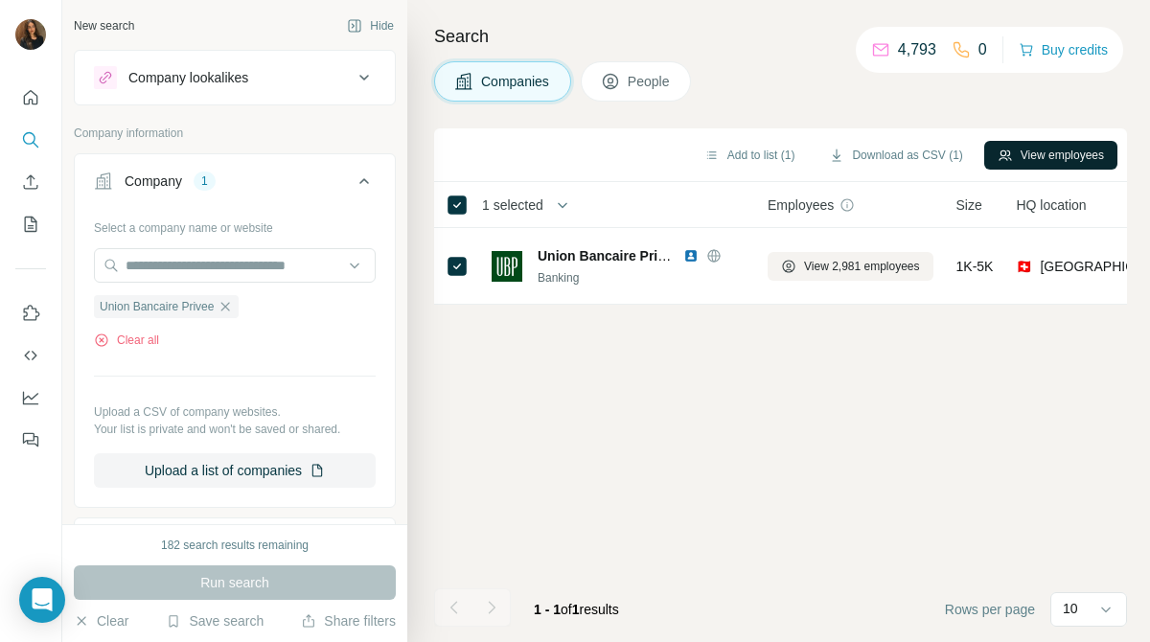
click at [1058, 162] on button "View employees" at bounding box center [1050, 155] width 133 height 29
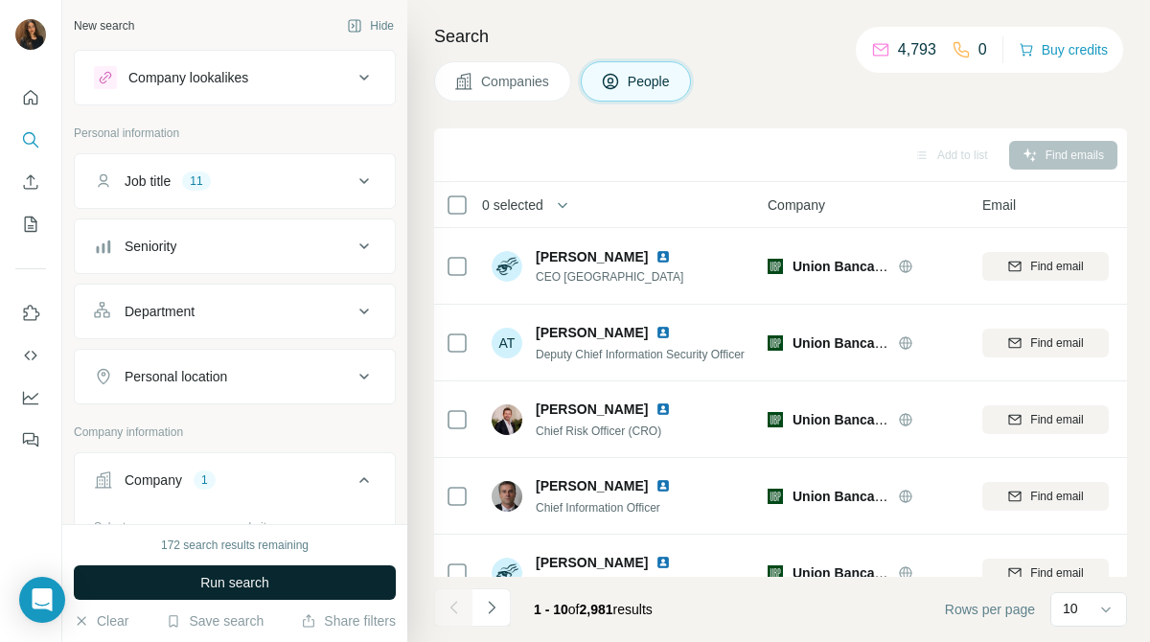
click at [244, 587] on span "Run search" at bounding box center [234, 582] width 69 height 19
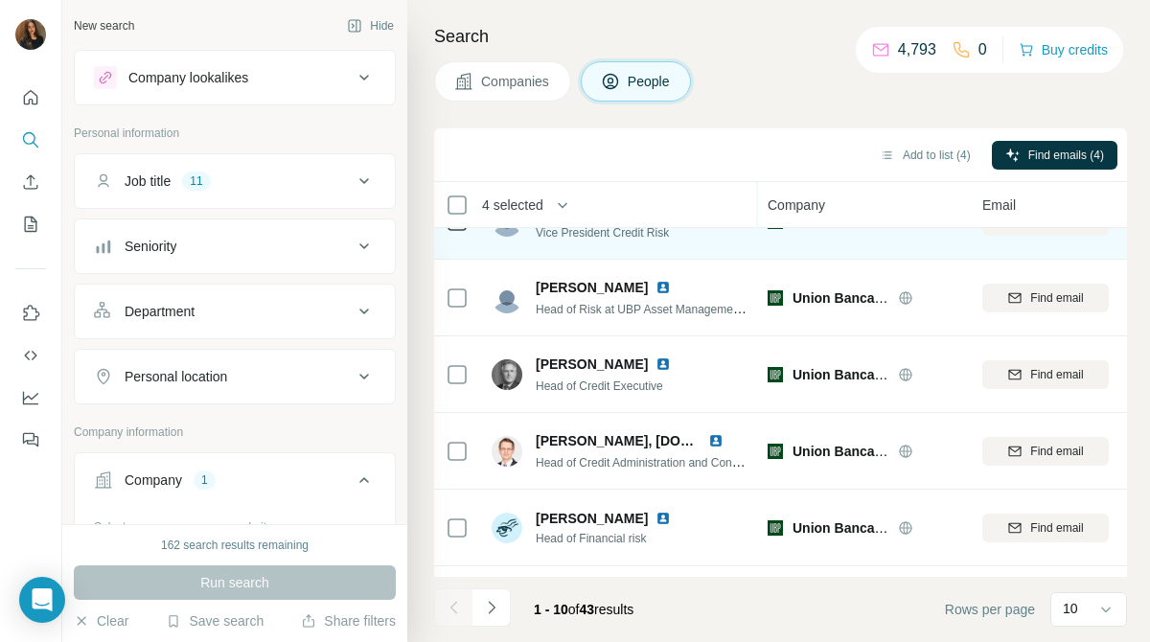
scroll to position [418, 0]
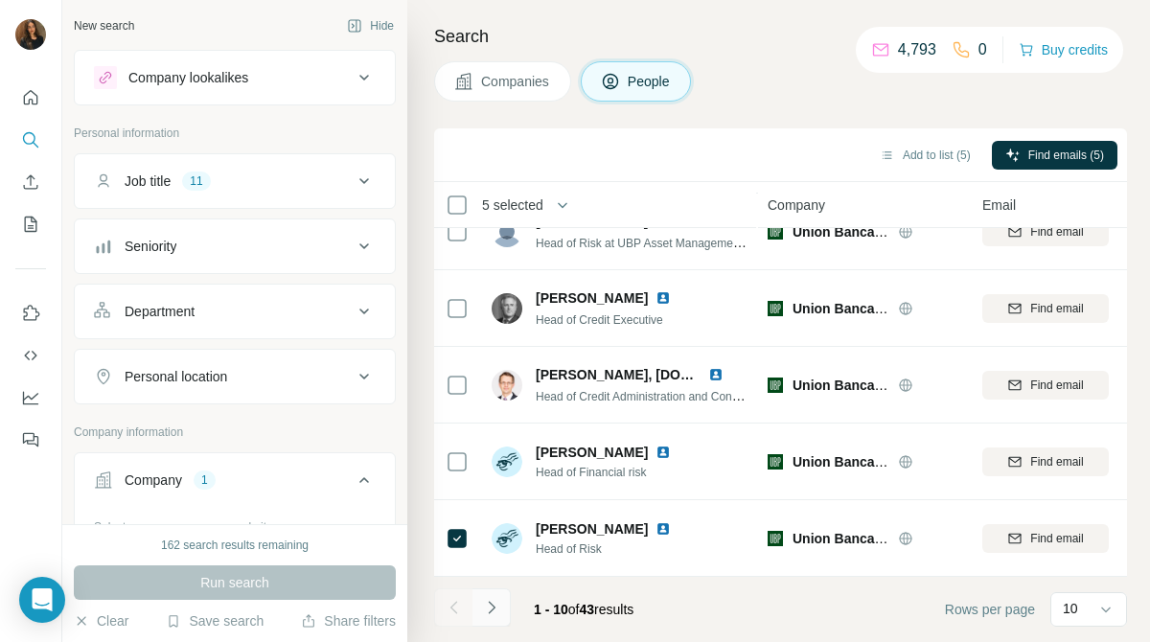
click at [492, 593] on button "Navigate to next page" at bounding box center [491, 607] width 38 height 38
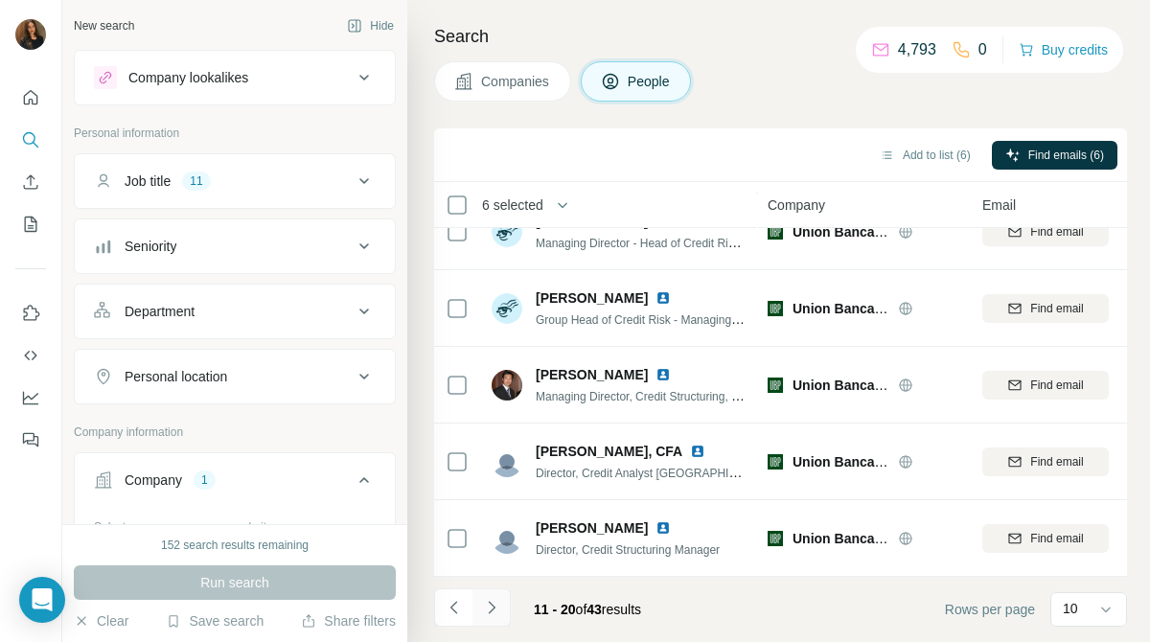
click at [502, 610] on button "Navigate to next page" at bounding box center [491, 607] width 38 height 38
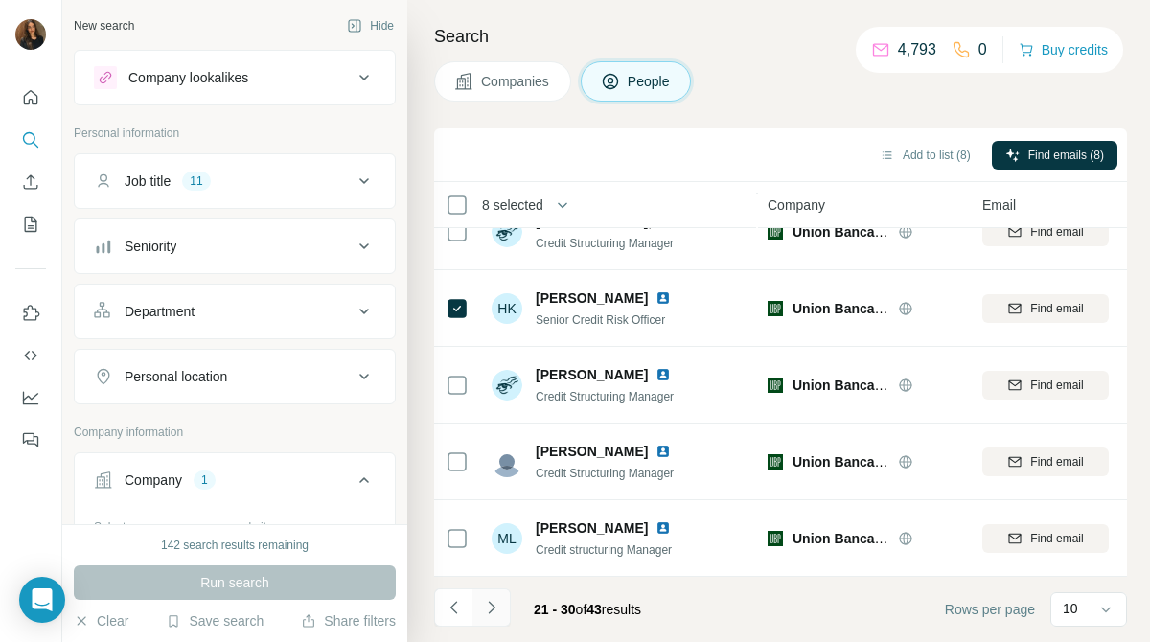
click at [498, 601] on icon "Navigate to next page" at bounding box center [491, 607] width 19 height 19
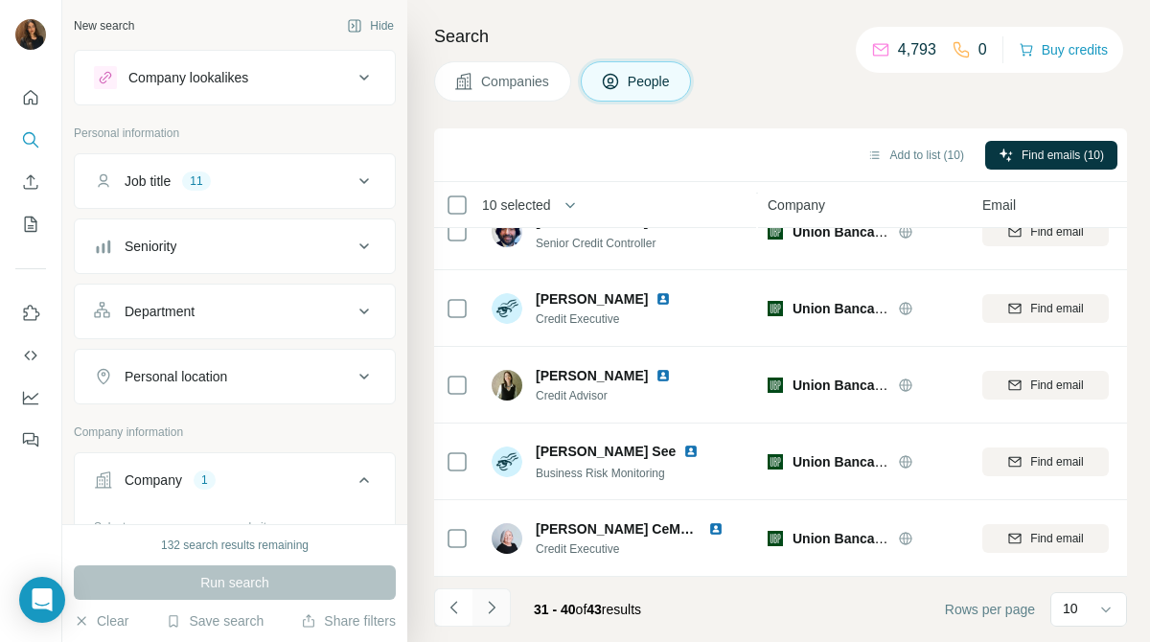
click at [496, 600] on icon "Navigate to next page" at bounding box center [491, 607] width 19 height 19
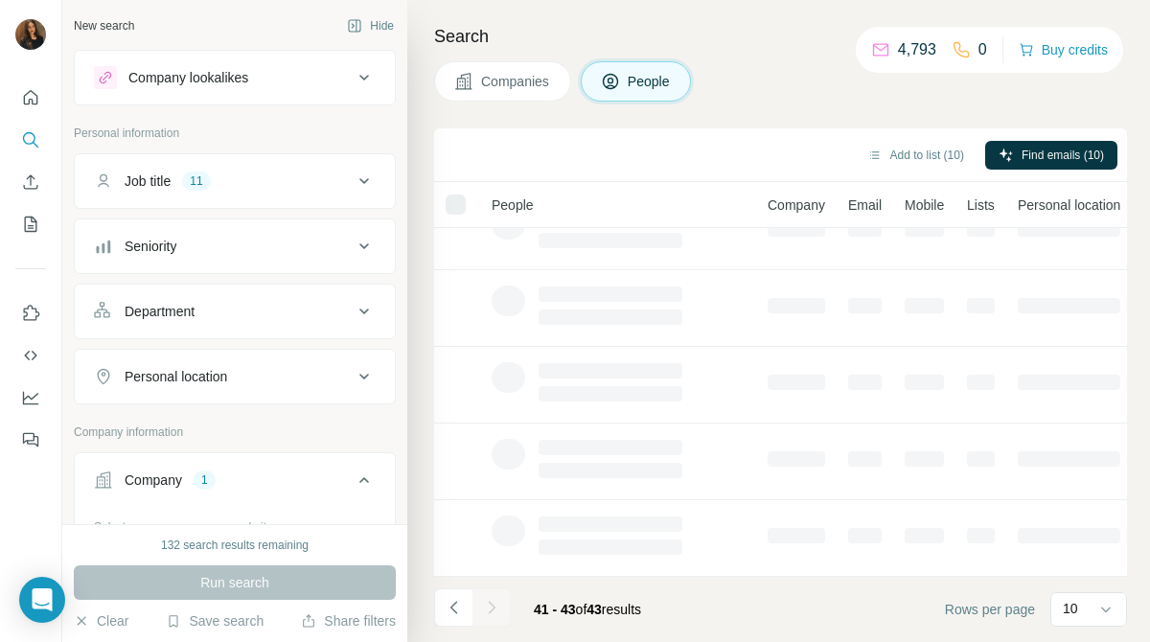
scroll to position [0, 0]
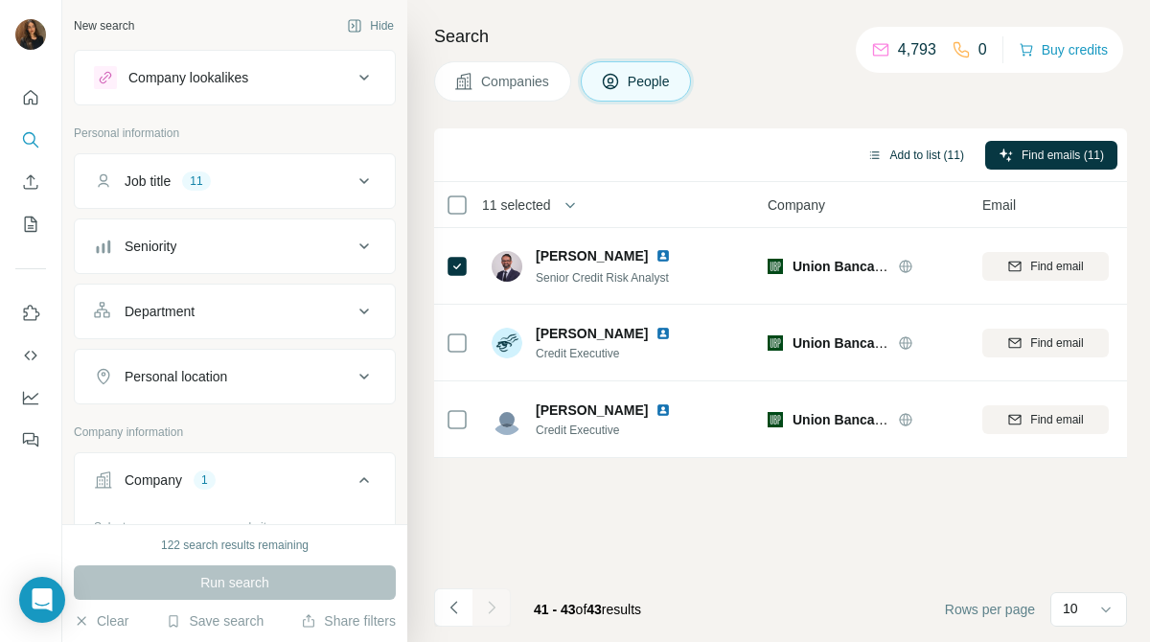
click at [911, 156] on button "Add to list (11)" at bounding box center [916, 155] width 124 height 29
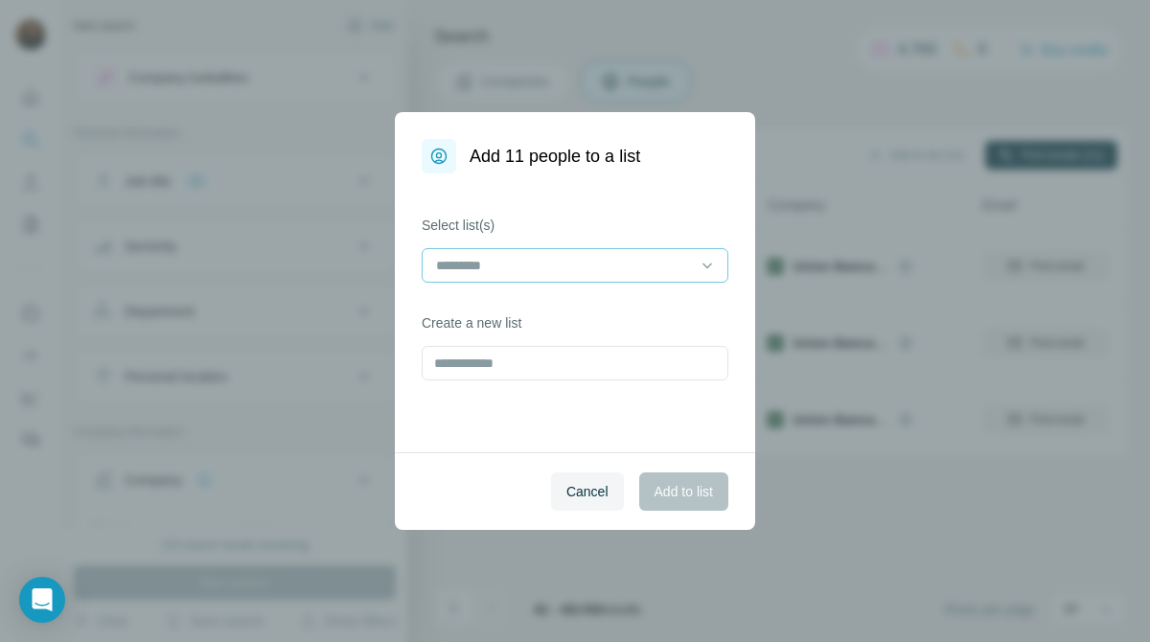
click at [617, 256] on input at bounding box center [563, 265] width 259 height 21
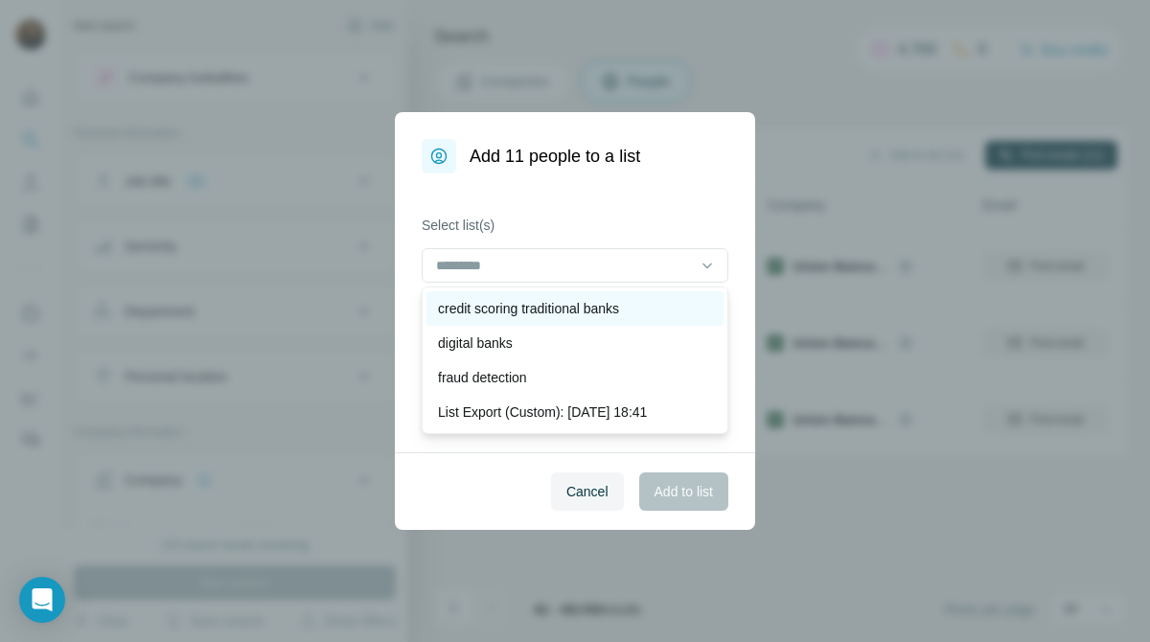
click at [582, 311] on p "credit scoring traditional banks" at bounding box center [528, 308] width 181 height 19
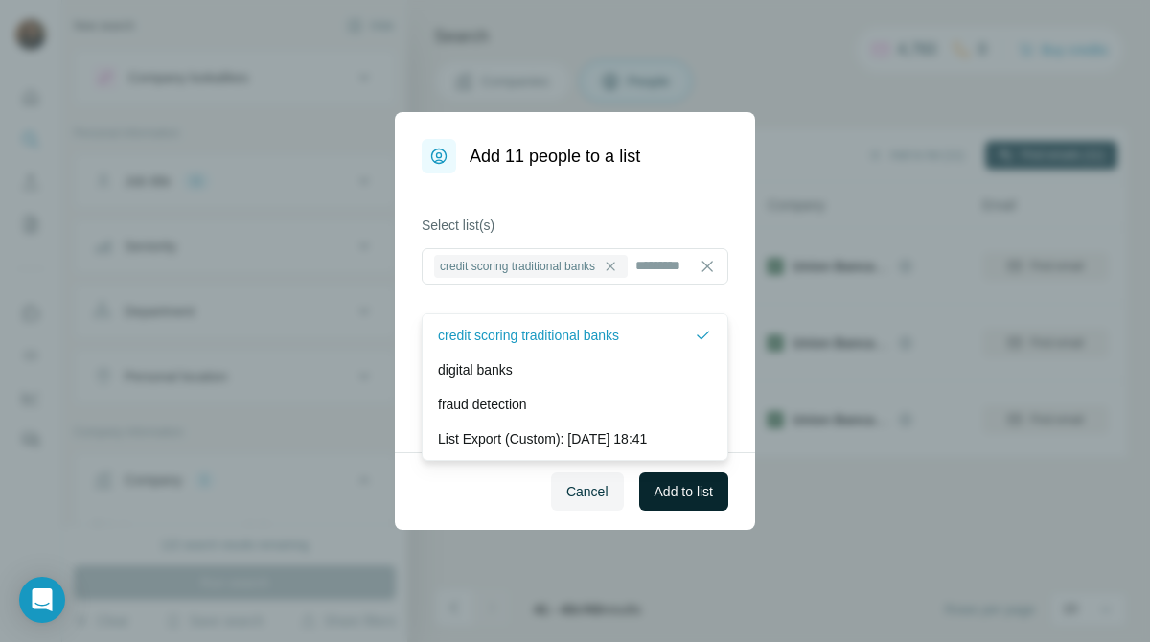
click at [671, 472] on button "Add to list" at bounding box center [683, 491] width 89 height 38
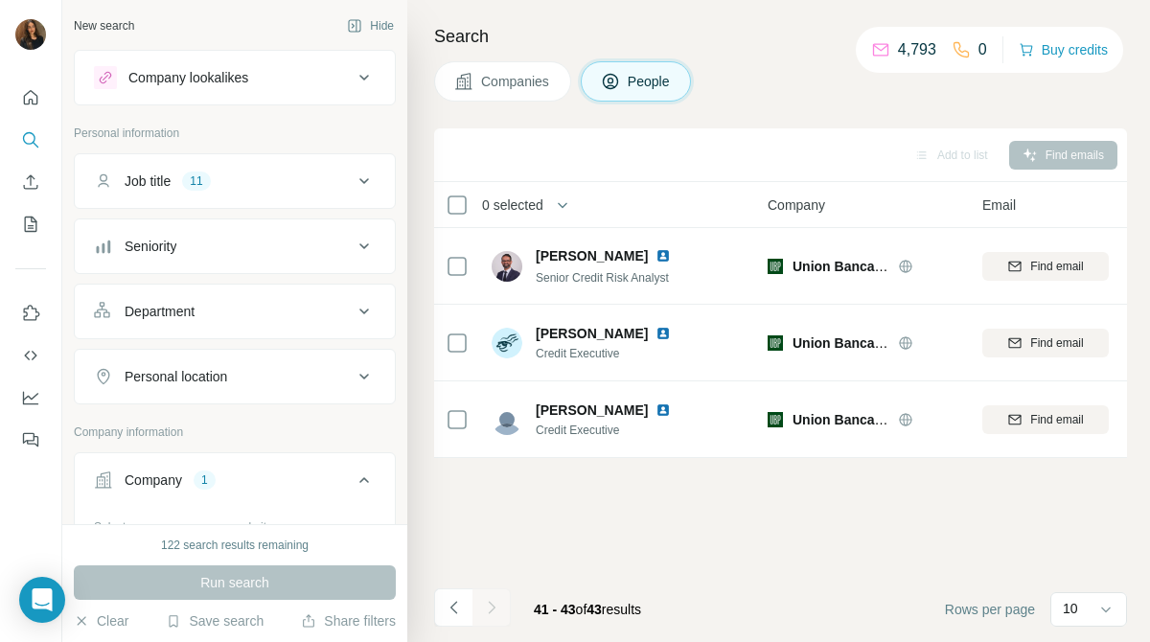
scroll to position [149, 0]
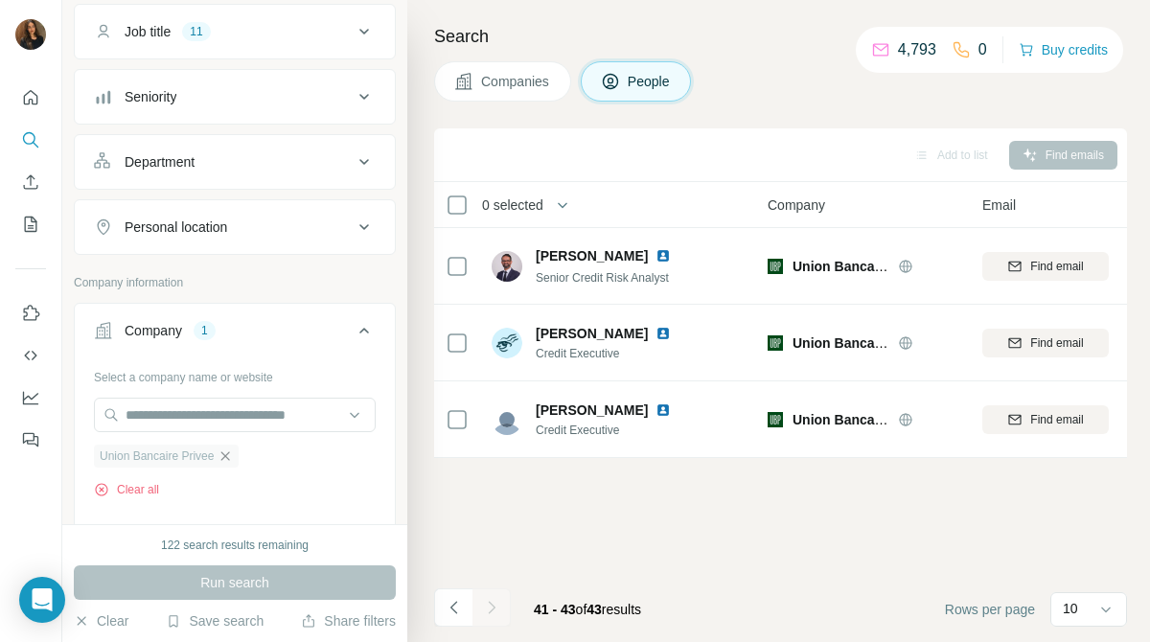
click at [233, 452] on icon "button" at bounding box center [225, 455] width 15 height 15
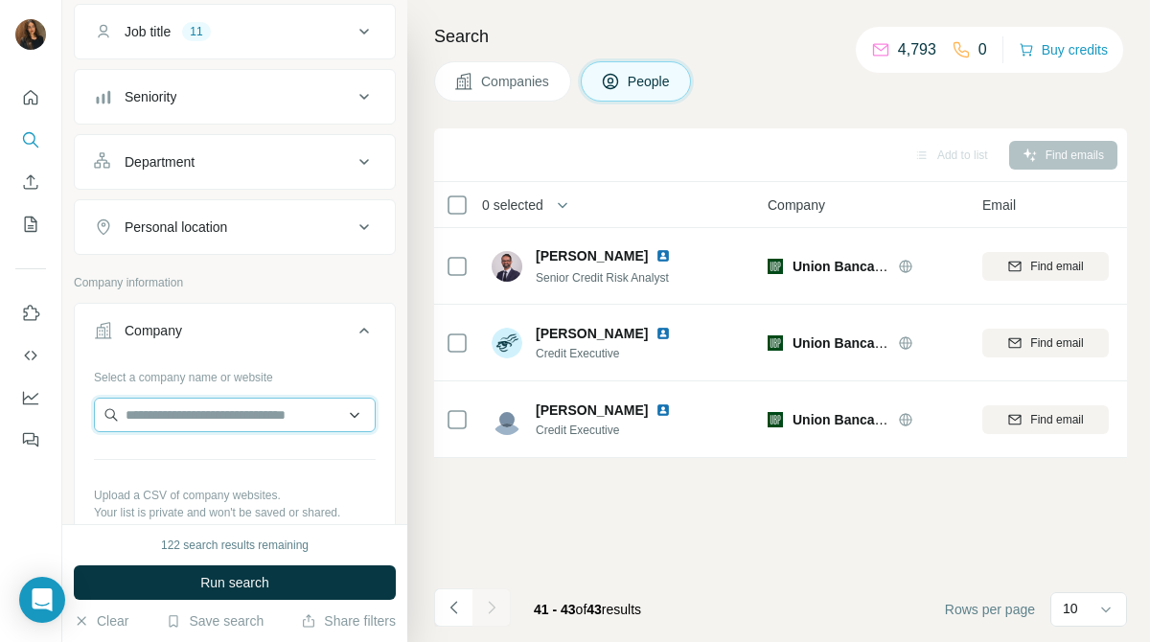
click at [292, 414] on input "text" at bounding box center [235, 415] width 282 height 34
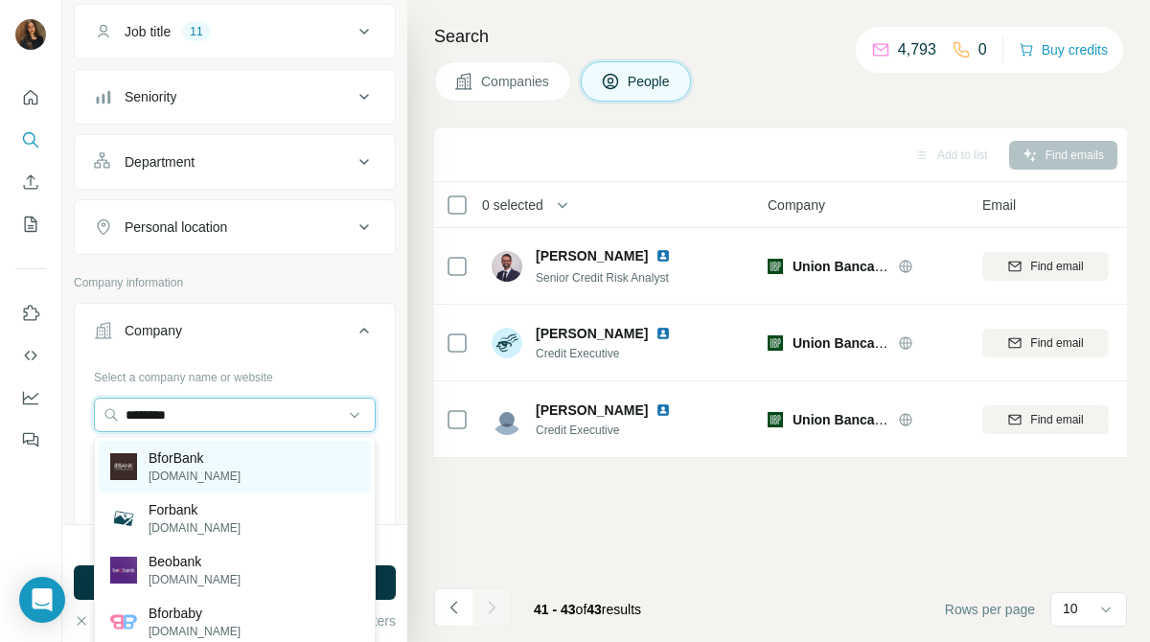
type input "********"
click at [287, 465] on div "BforBank bforbank.com" at bounding box center [235, 467] width 272 height 52
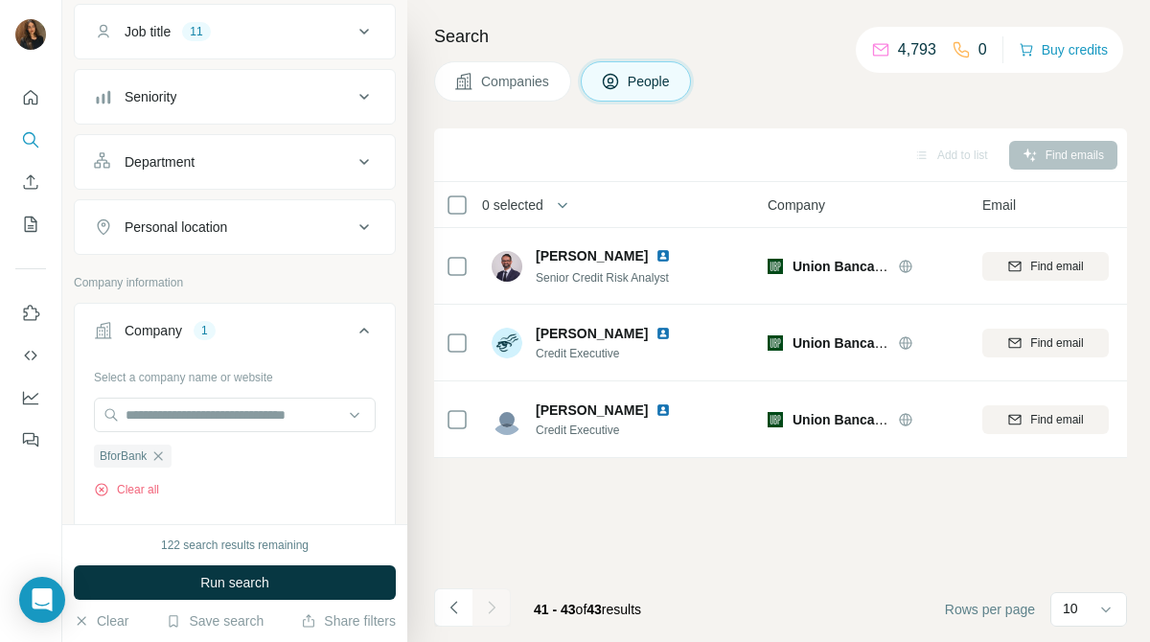
click at [531, 91] on button "Companies" at bounding box center [502, 81] width 137 height 40
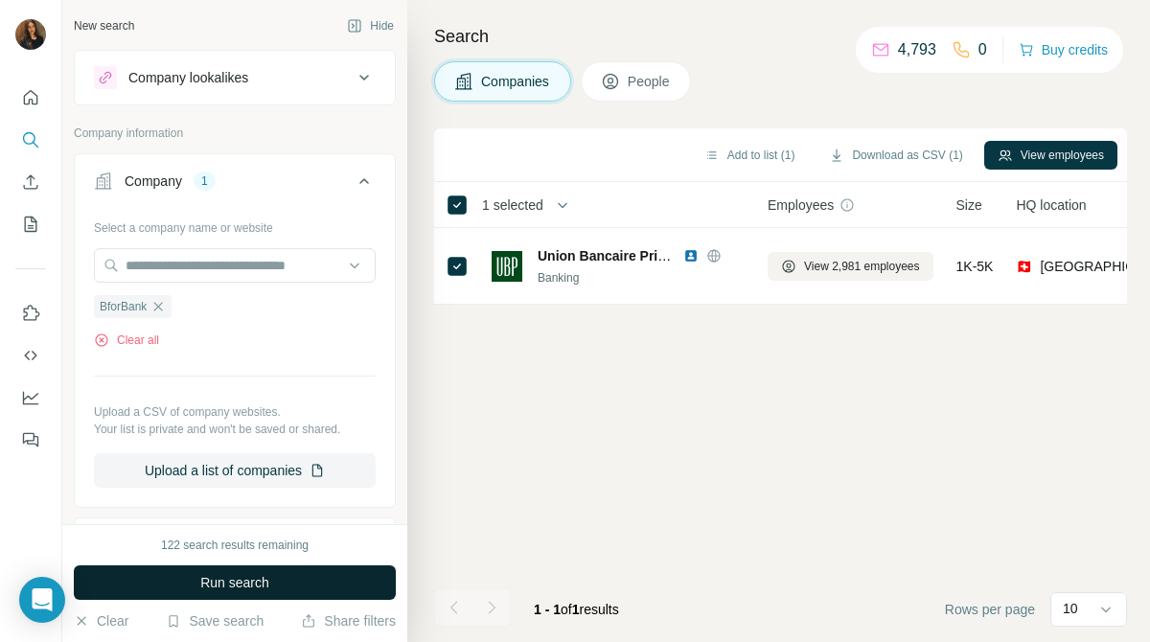
click at [323, 591] on button "Run search" at bounding box center [235, 582] width 322 height 34
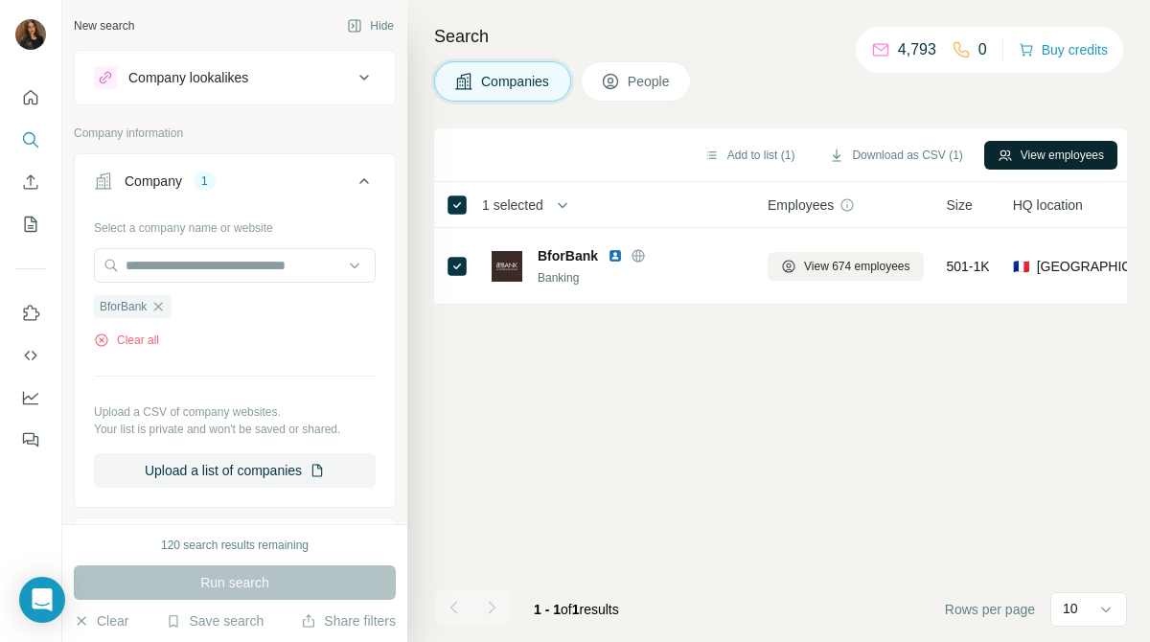
click at [1017, 157] on button "View employees" at bounding box center [1050, 155] width 133 height 29
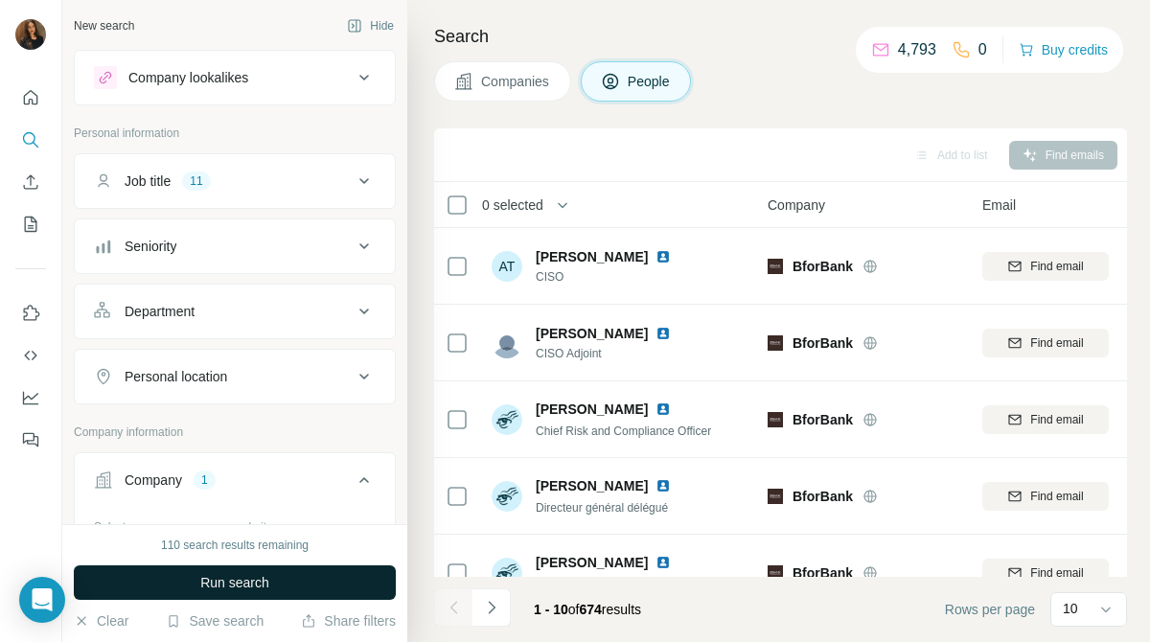
click at [331, 572] on button "Run search" at bounding box center [235, 582] width 322 height 34
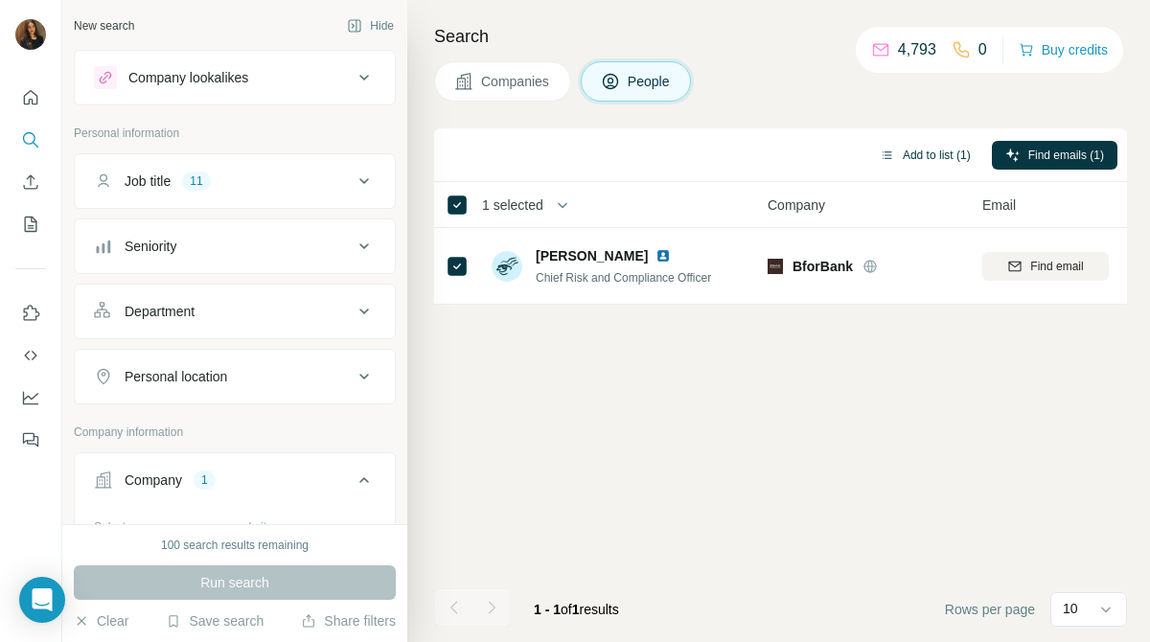
click at [937, 155] on button "Add to list (1)" at bounding box center [925, 155] width 118 height 29
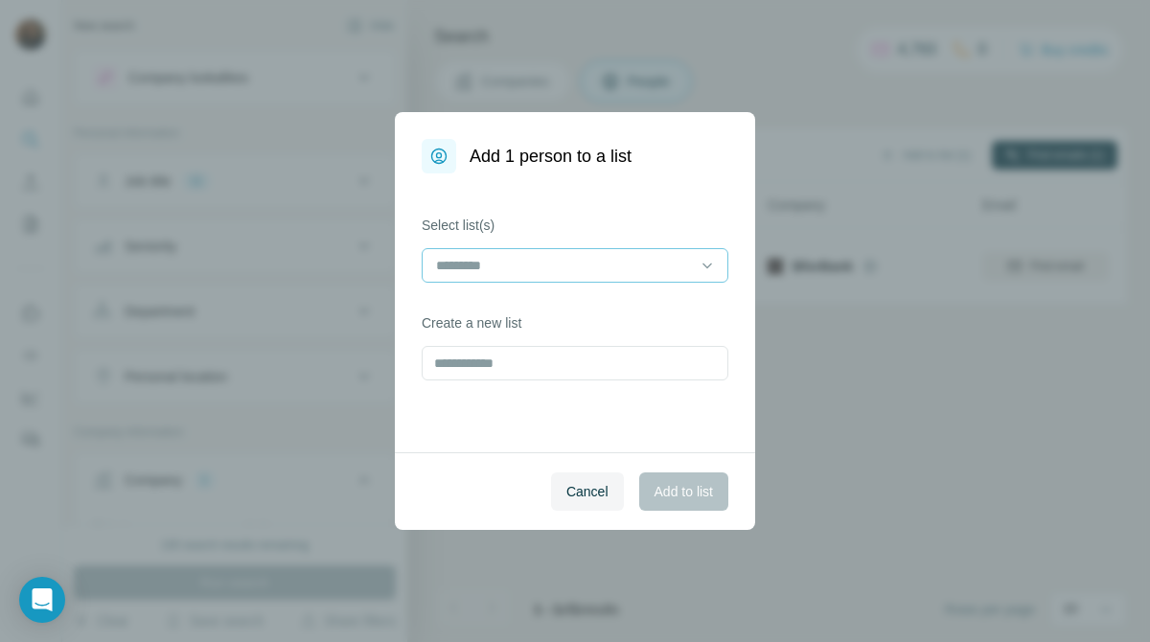
click at [689, 277] on div at bounding box center [563, 265] width 259 height 33
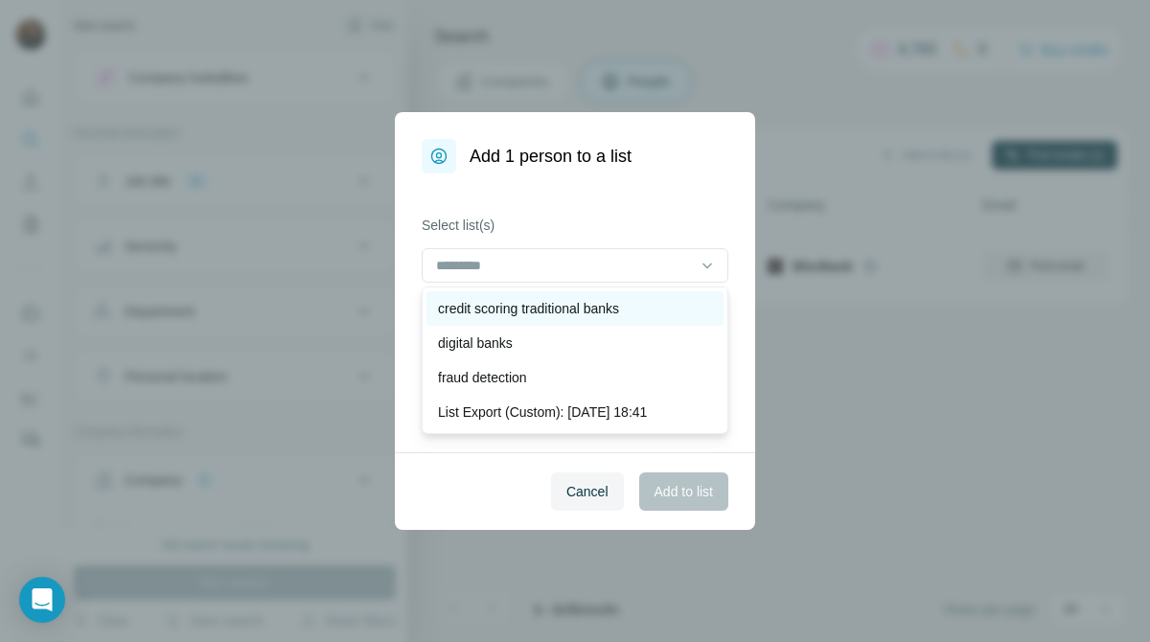
click at [666, 303] on div "credit scoring traditional banks" at bounding box center [575, 308] width 274 height 19
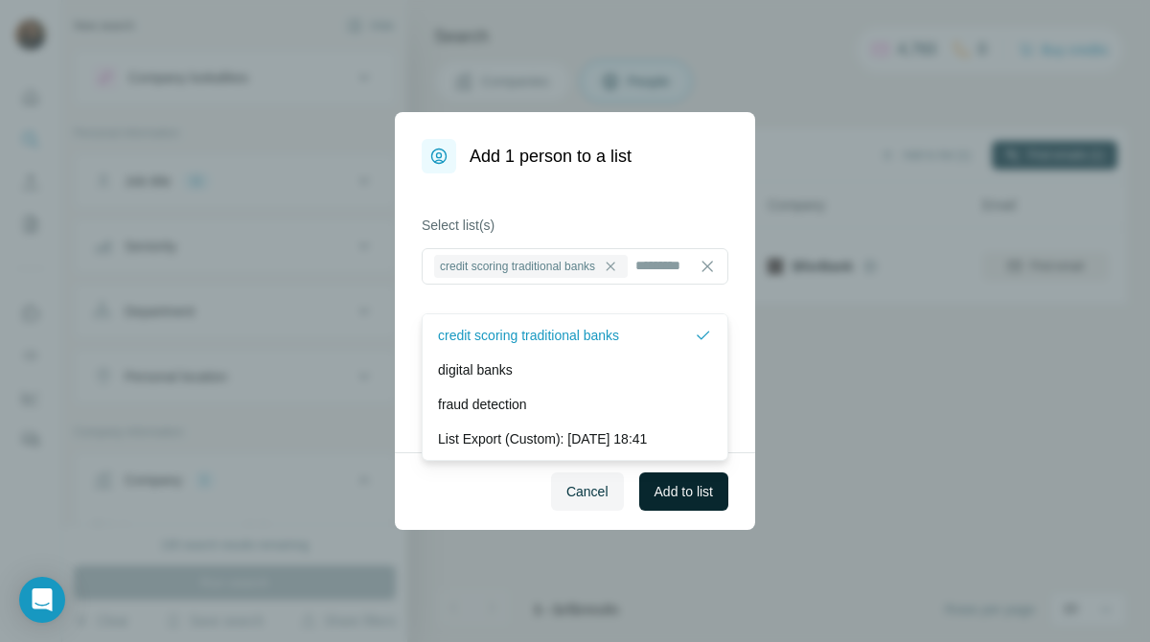
click at [681, 504] on button "Add to list" at bounding box center [683, 491] width 89 height 38
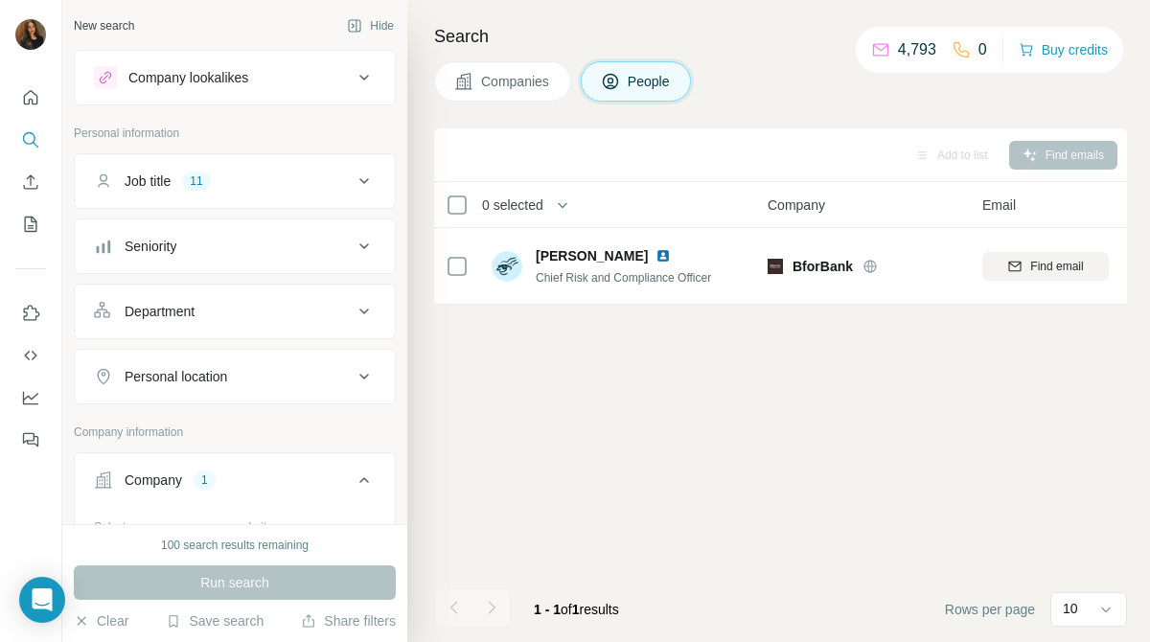
scroll to position [135, 0]
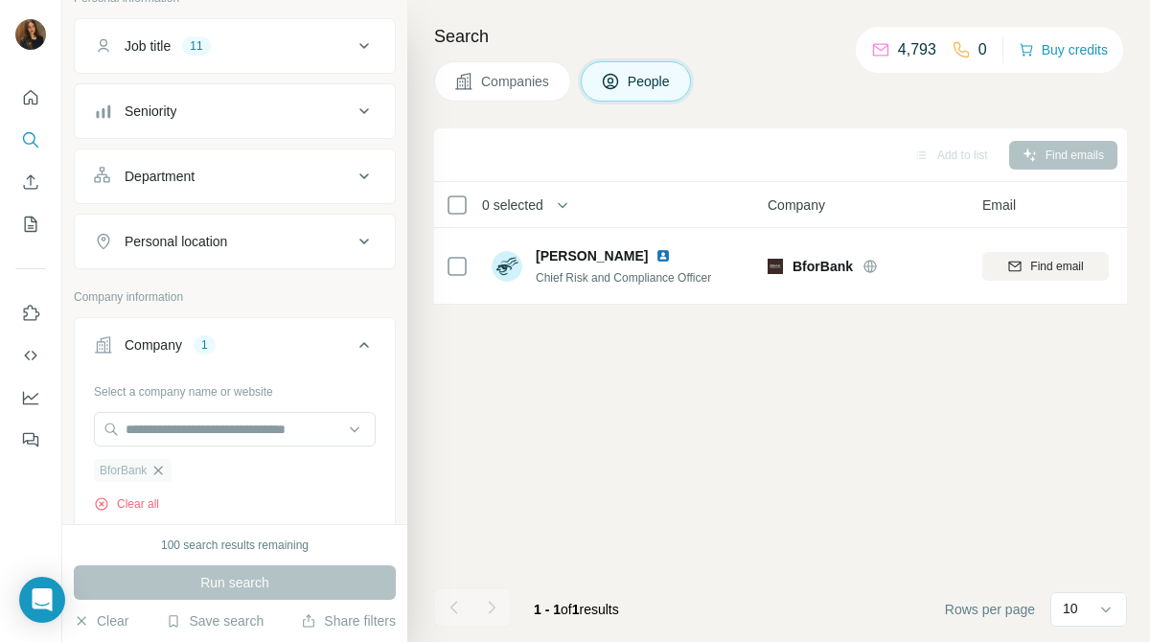
click at [159, 470] on icon "button" at bounding box center [158, 470] width 9 height 9
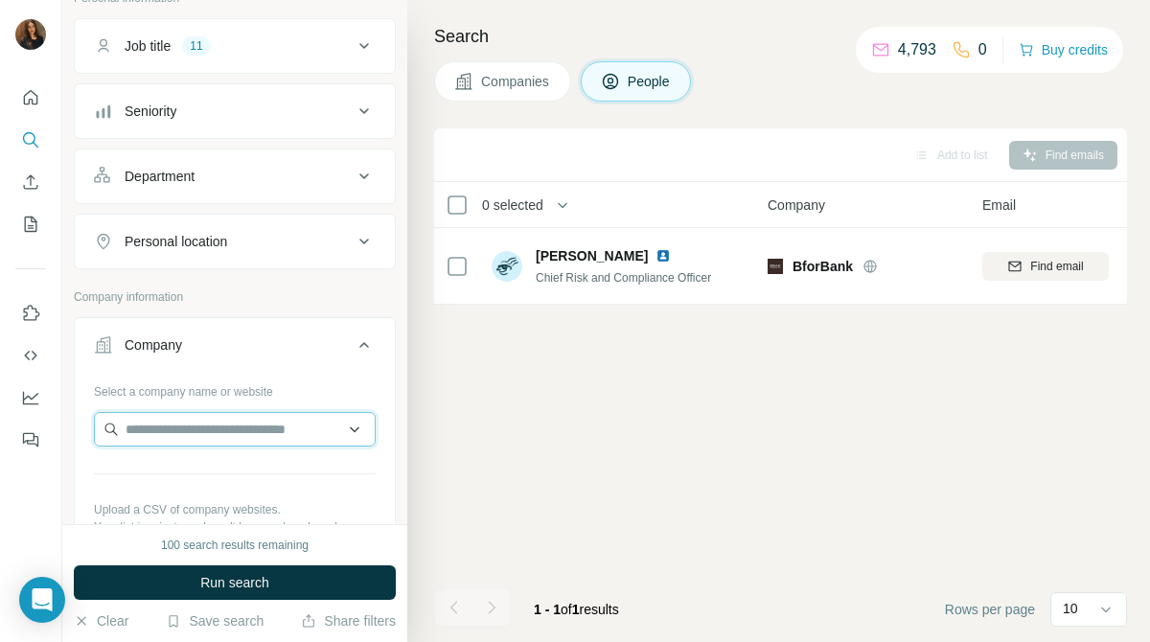
click at [220, 434] on input "text" at bounding box center [235, 429] width 282 height 34
click at [160, 431] on input "**********" at bounding box center [235, 429] width 282 height 34
click at [233, 431] on input "**********" at bounding box center [235, 429] width 282 height 34
type input "*"
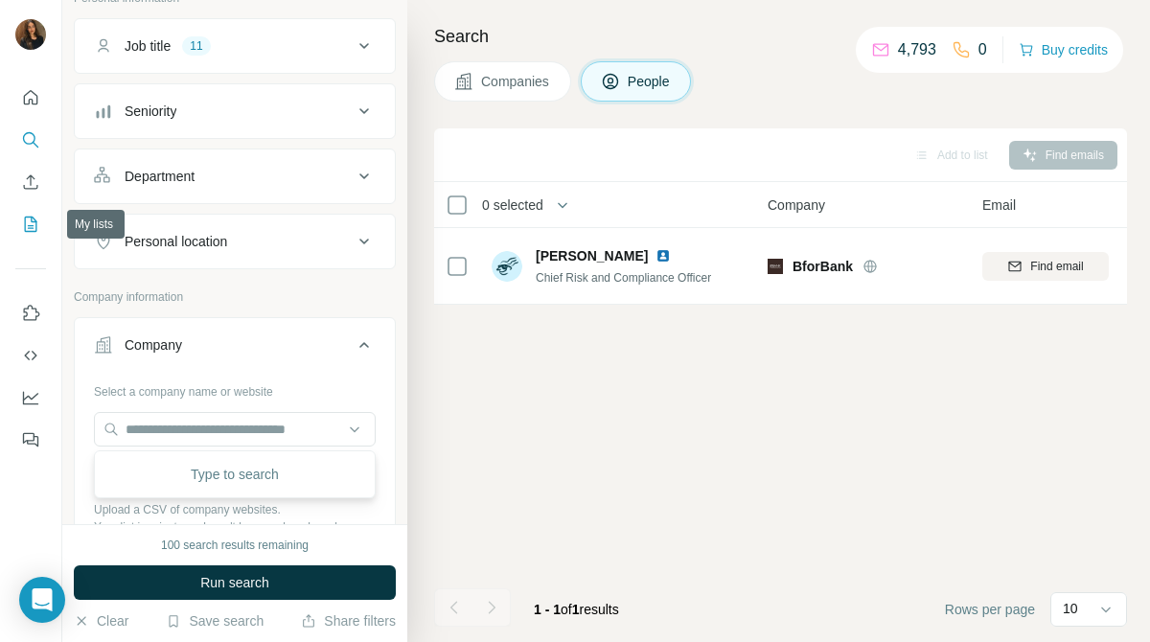
click at [33, 224] on icon "My lists" at bounding box center [30, 224] width 19 height 19
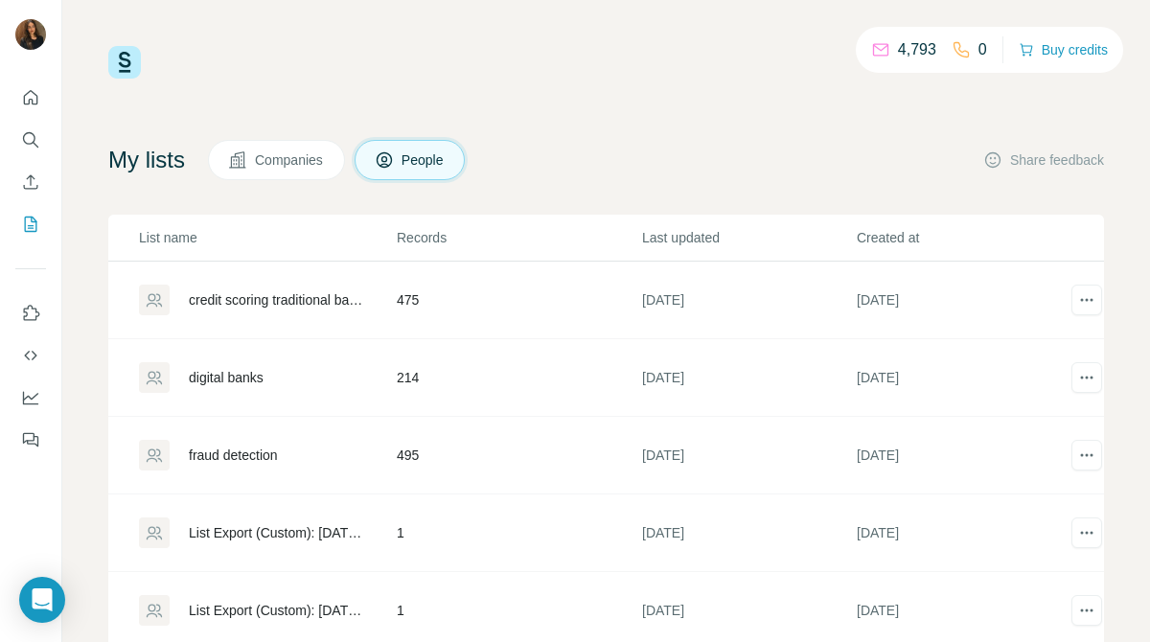
click at [303, 302] on div "credit scoring traditional banks" at bounding box center [276, 299] width 175 height 19
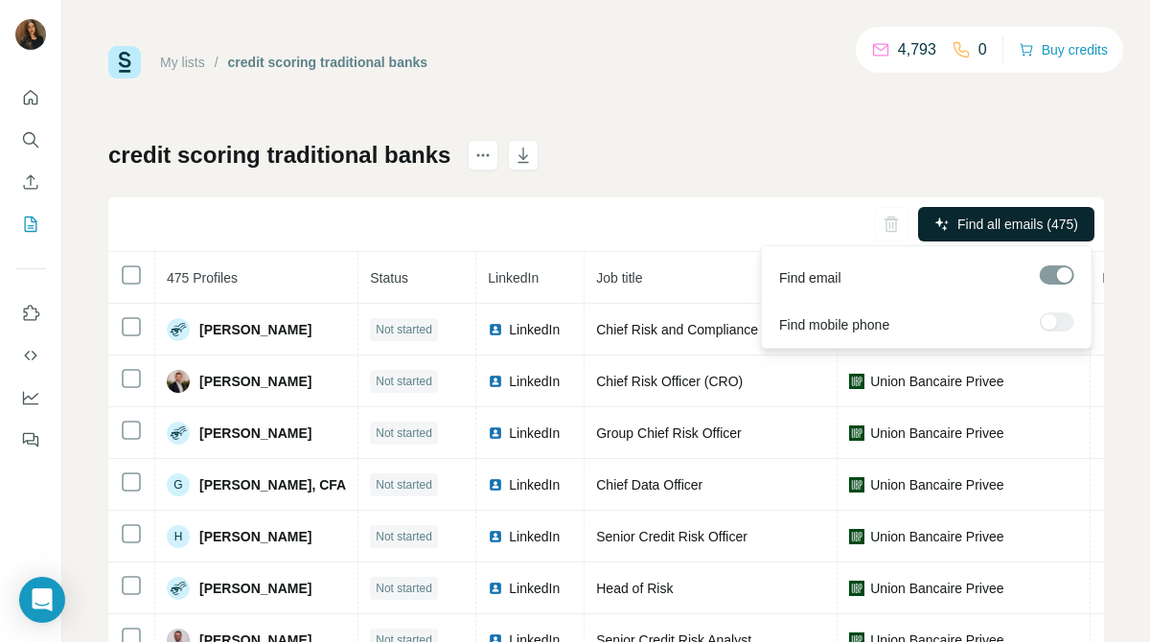
click at [1030, 223] on span "Find all emails (475)" at bounding box center [1017, 224] width 121 height 19
